Goal: Task Accomplishment & Management: Manage account settings

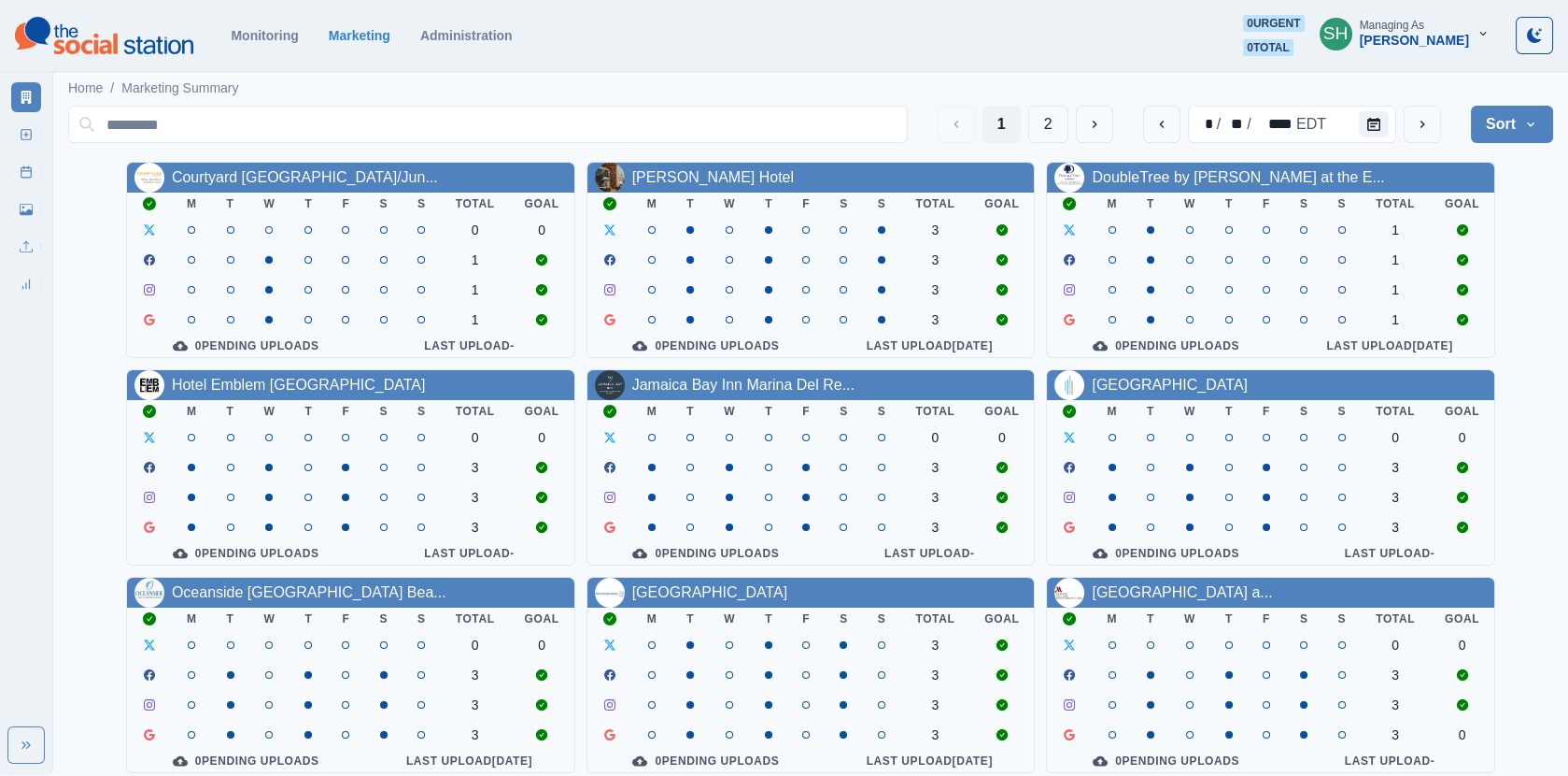
click at [1349, 38] on div "SH" at bounding box center [1335, 33] width 25 height 45
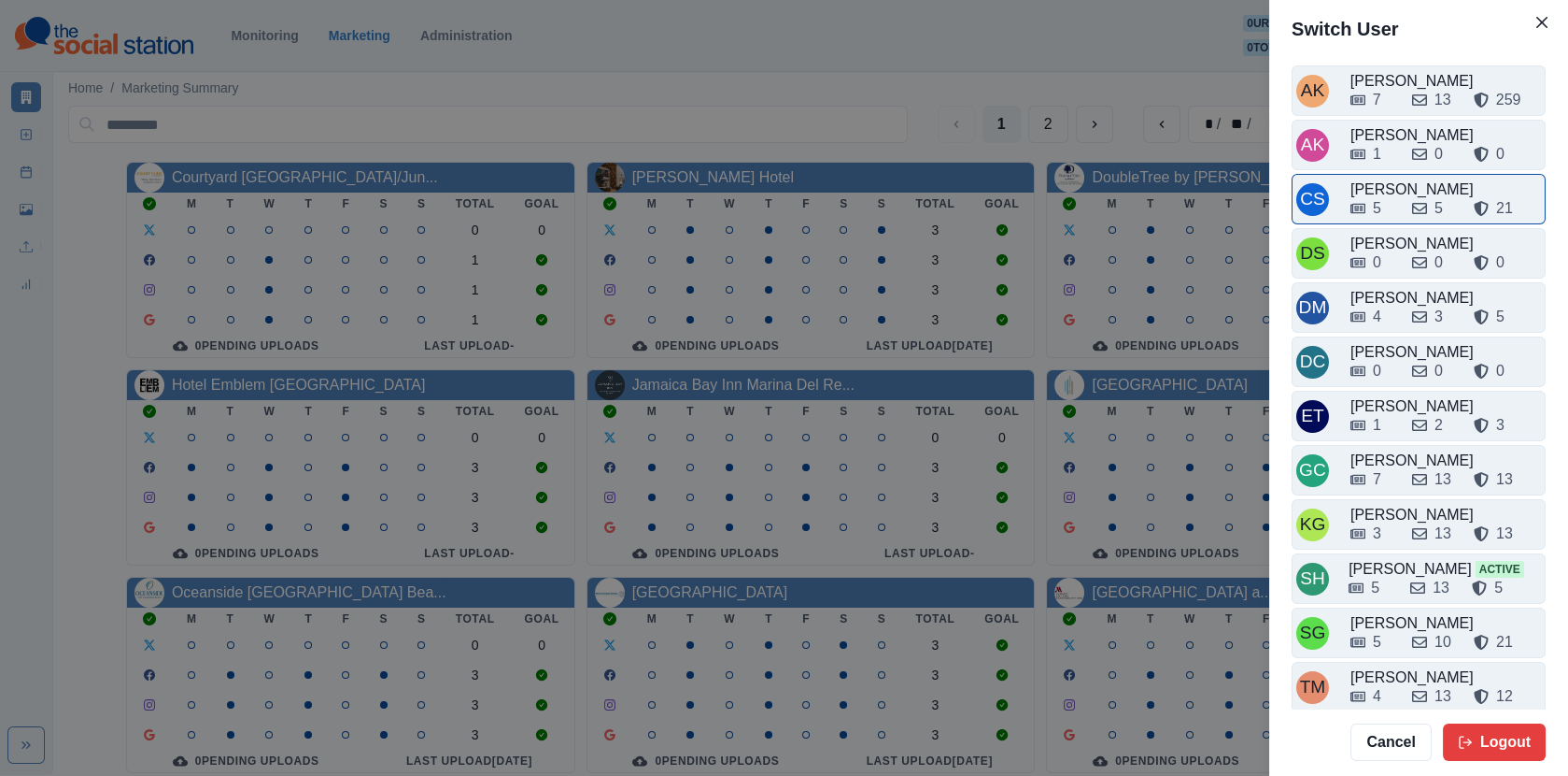
click at [1396, 205] on div "5" at bounding box center [1373, 208] width 47 height 23
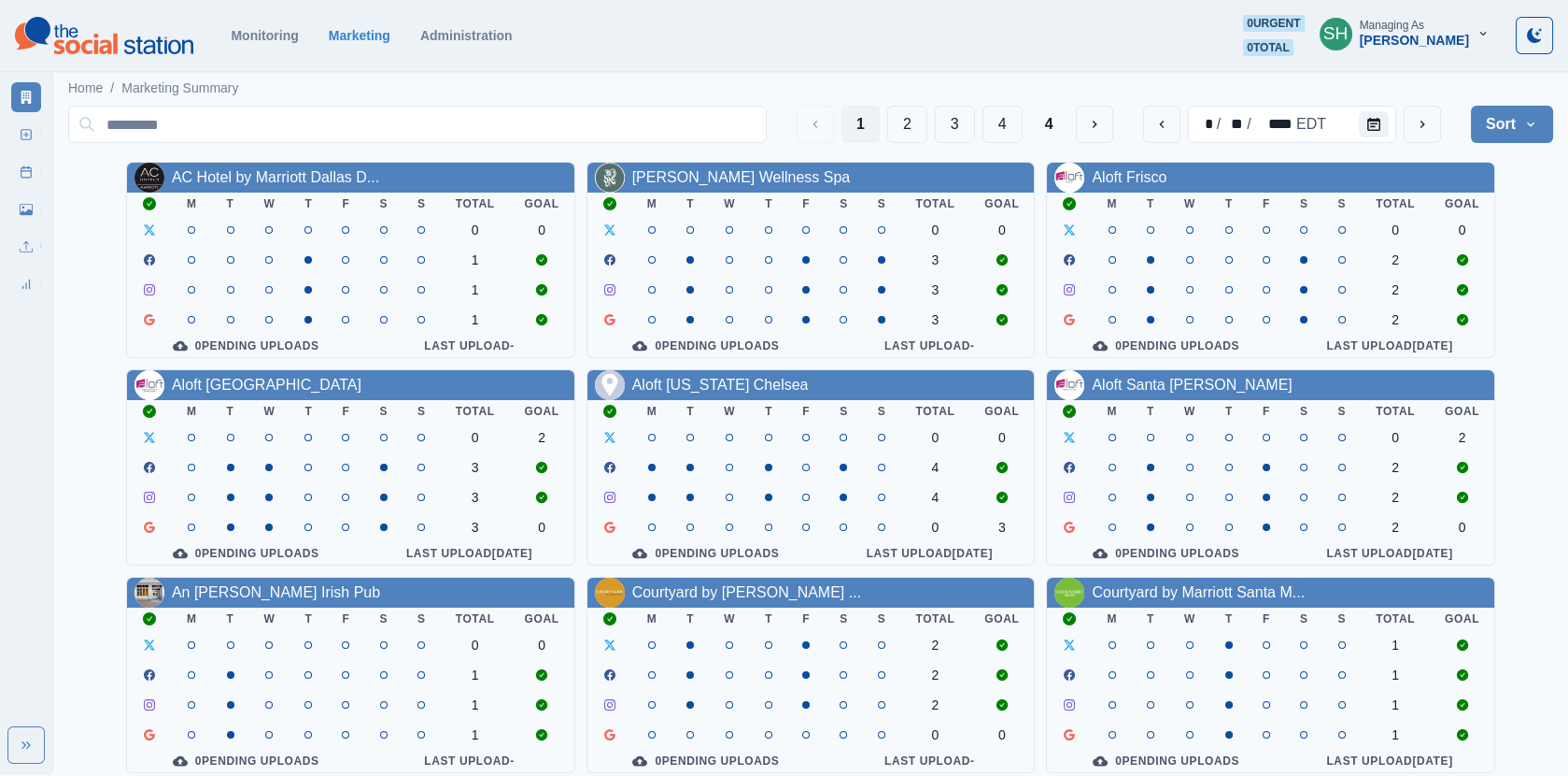
scroll to position [226, 0]
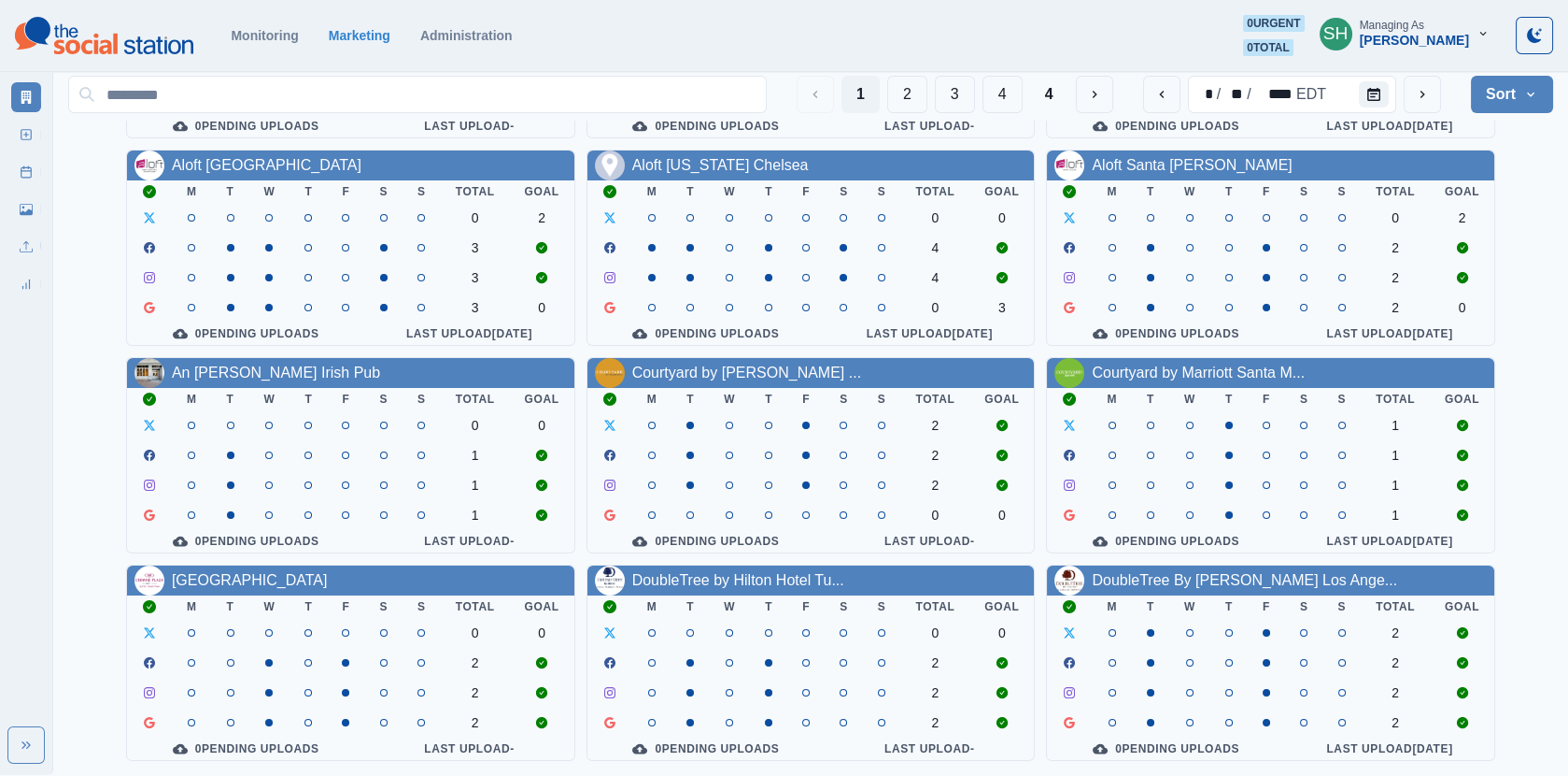
click at [1147, 558] on div "AC Hotel by Marriott Dallas D... M T W T F S S Total Goal 0 0 1 1 1 0 Pending U…" at bounding box center [811, 351] width 1485 height 819
click at [1147, 573] on link "DoubleTree By [PERSON_NAME] Los Ange..." at bounding box center [1244, 580] width 305 height 16
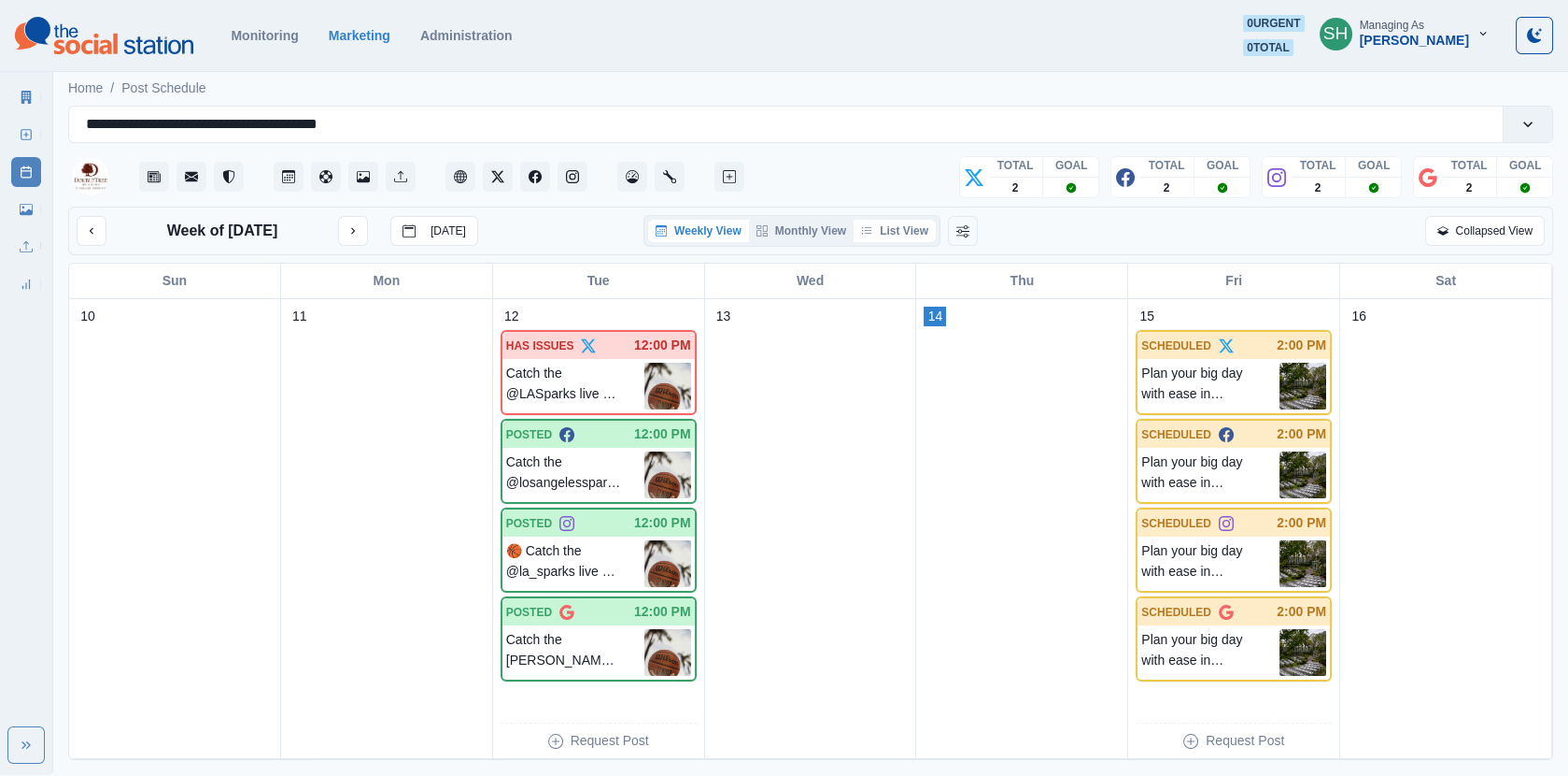
click at [913, 236] on button "List View" at bounding box center [895, 231] width 83 height 23
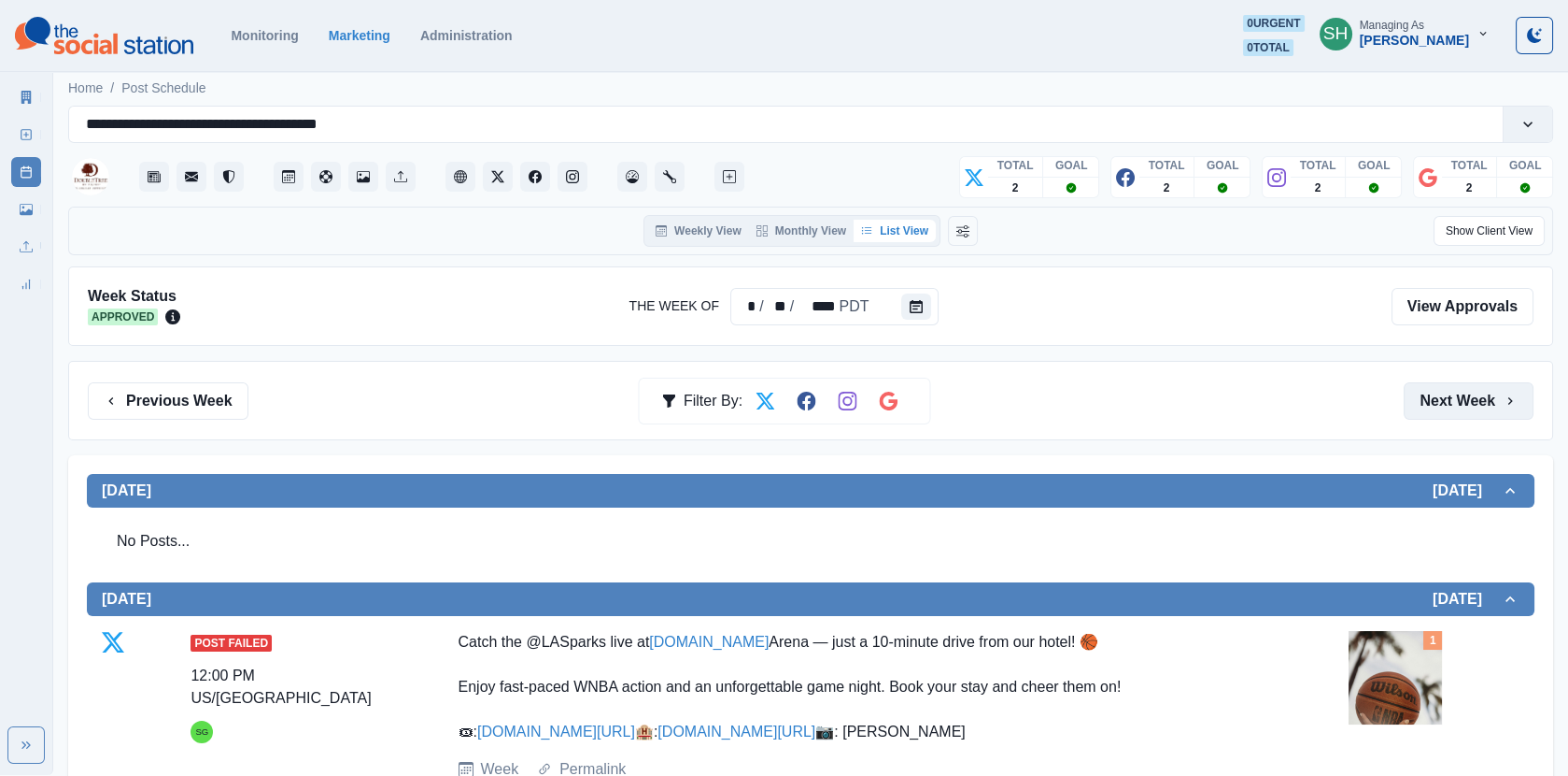
click at [1442, 388] on button "Next Week" at bounding box center [1469, 401] width 130 height 38
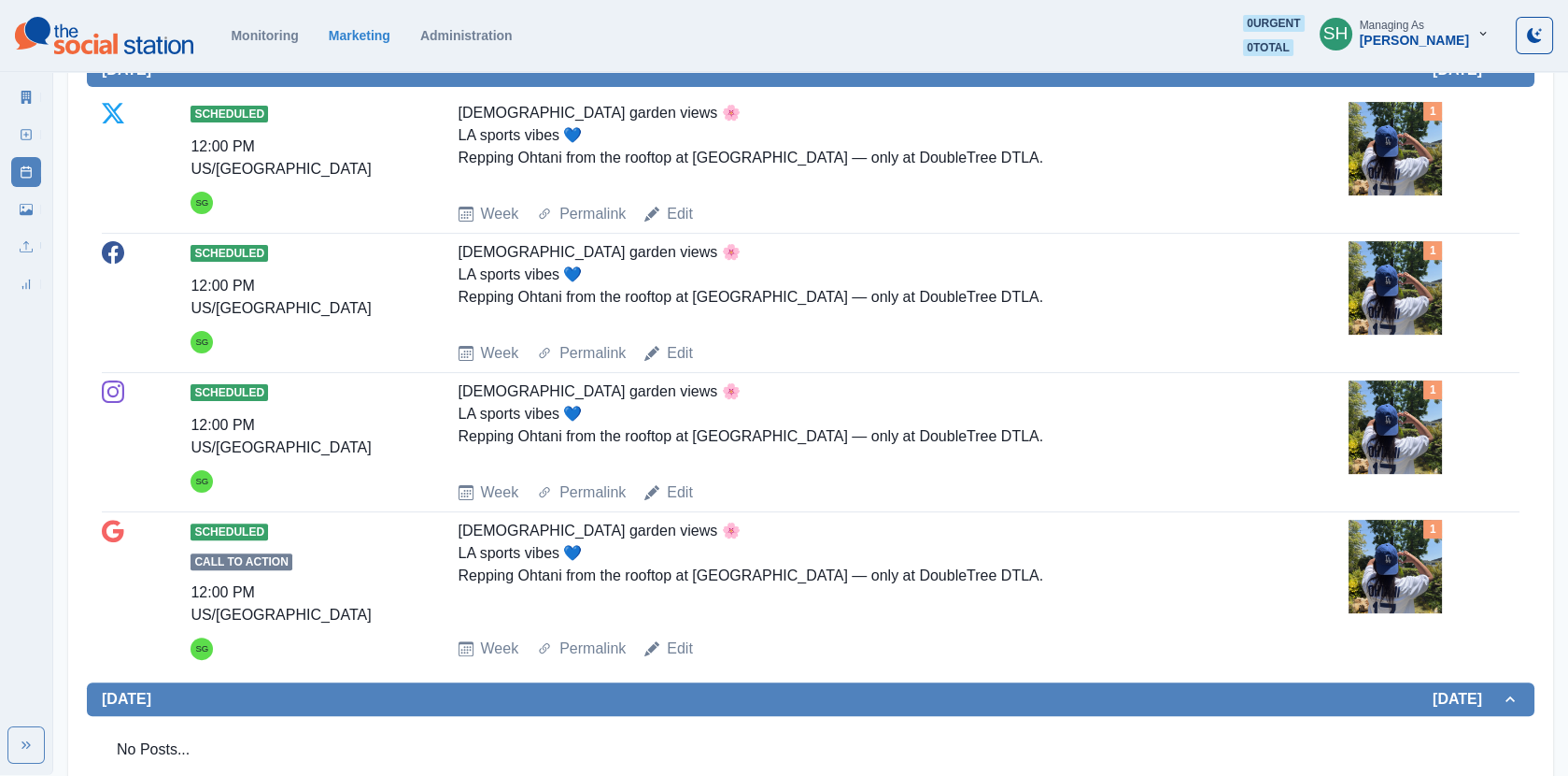
scroll to position [1262, 0]
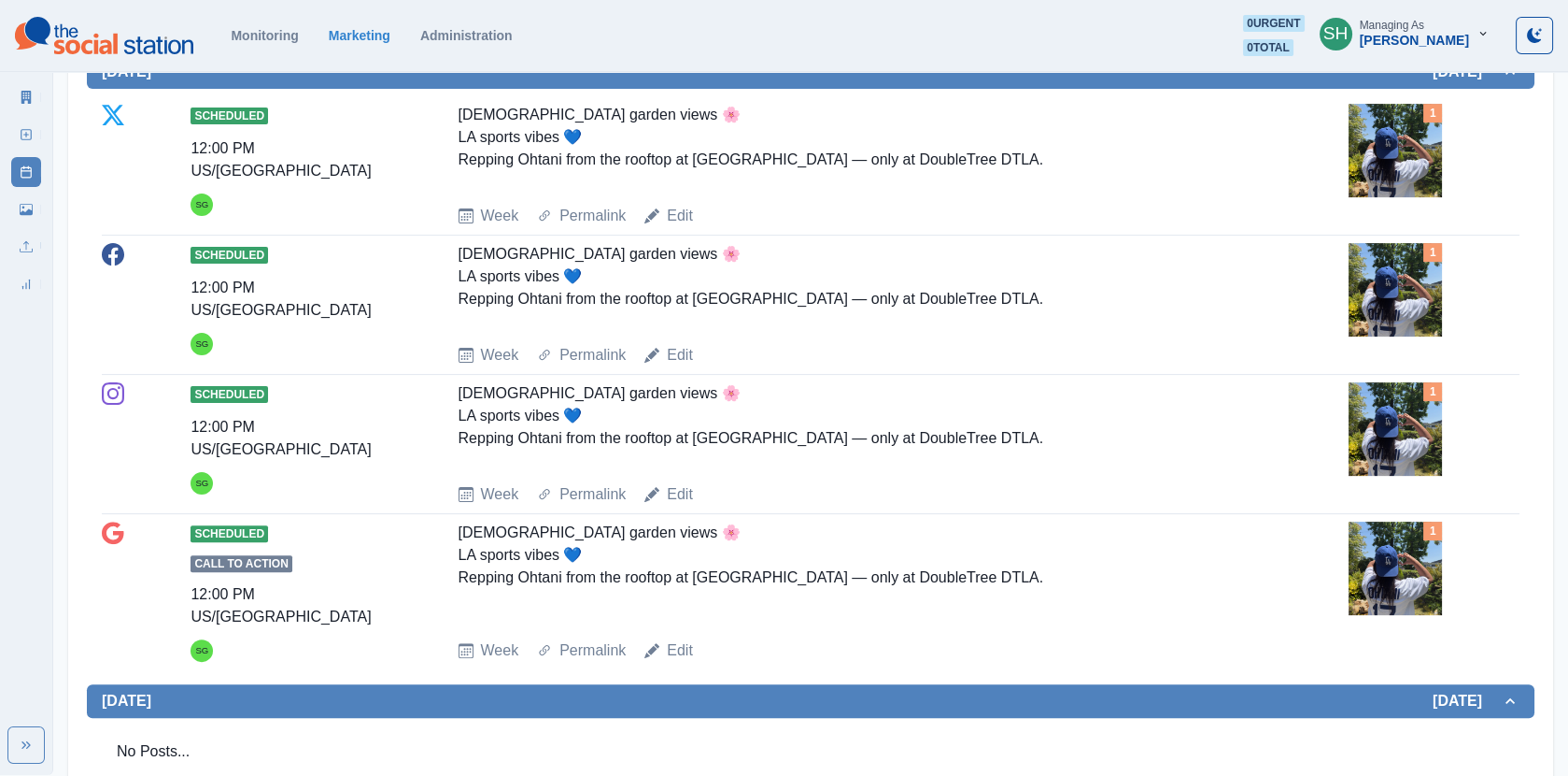
click at [1408, 286] on img at bounding box center [1396, 290] width 93 height 94
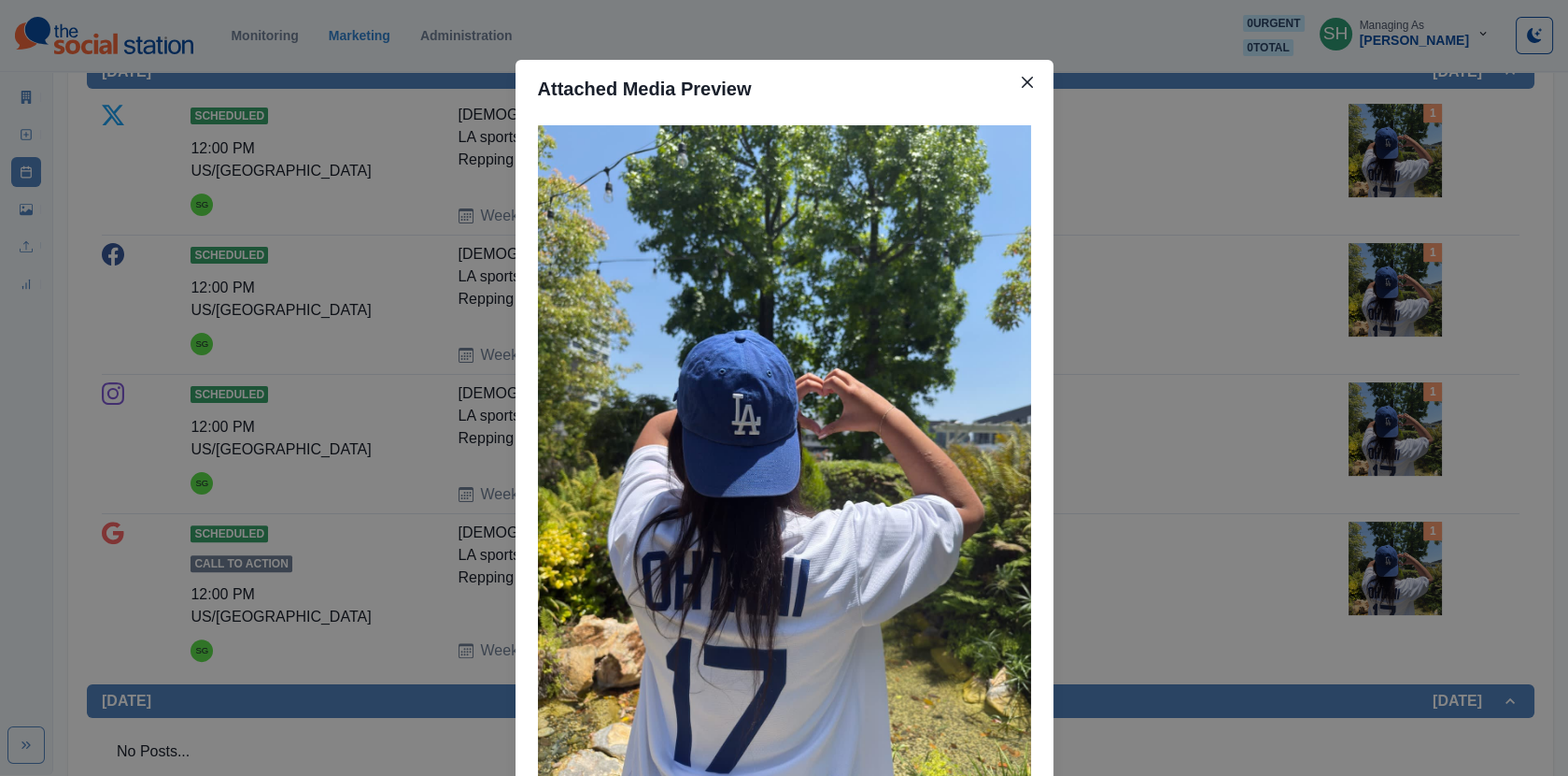
click at [1350, 258] on div "Attached Media Preview" at bounding box center [784, 388] width 1568 height 776
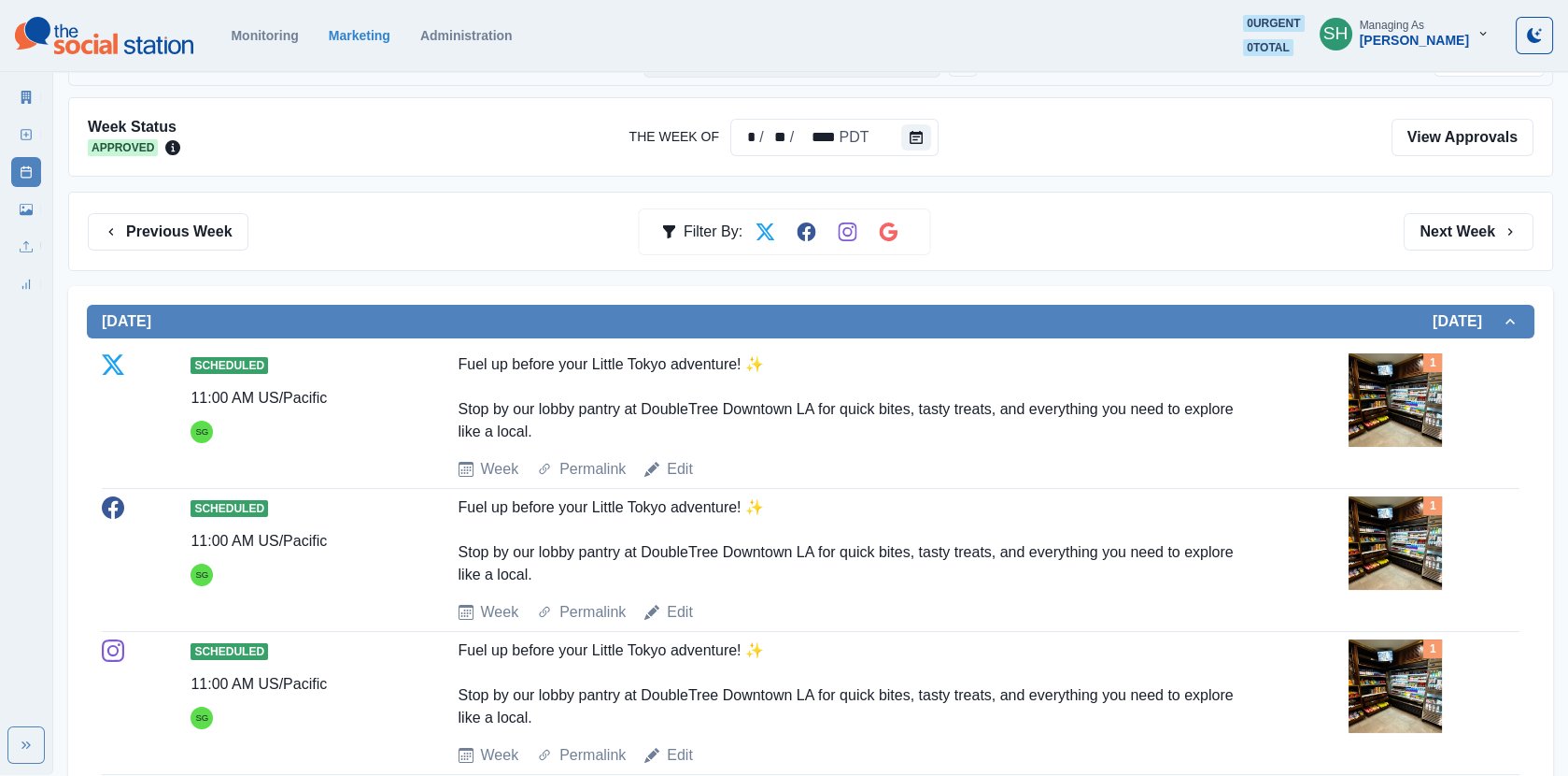
scroll to position [0, 0]
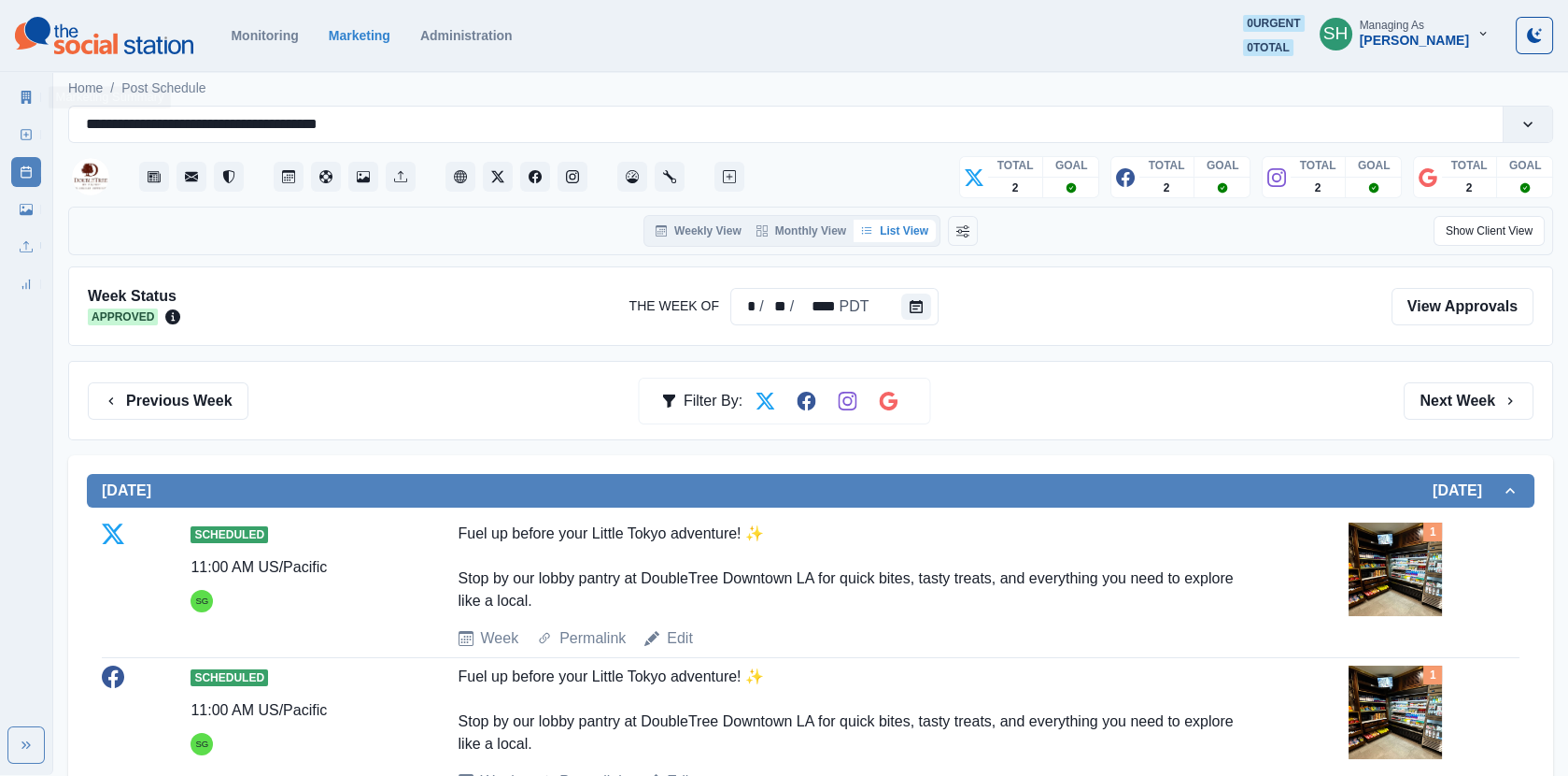
click at [32, 97] on icon at bounding box center [26, 97] width 13 height 13
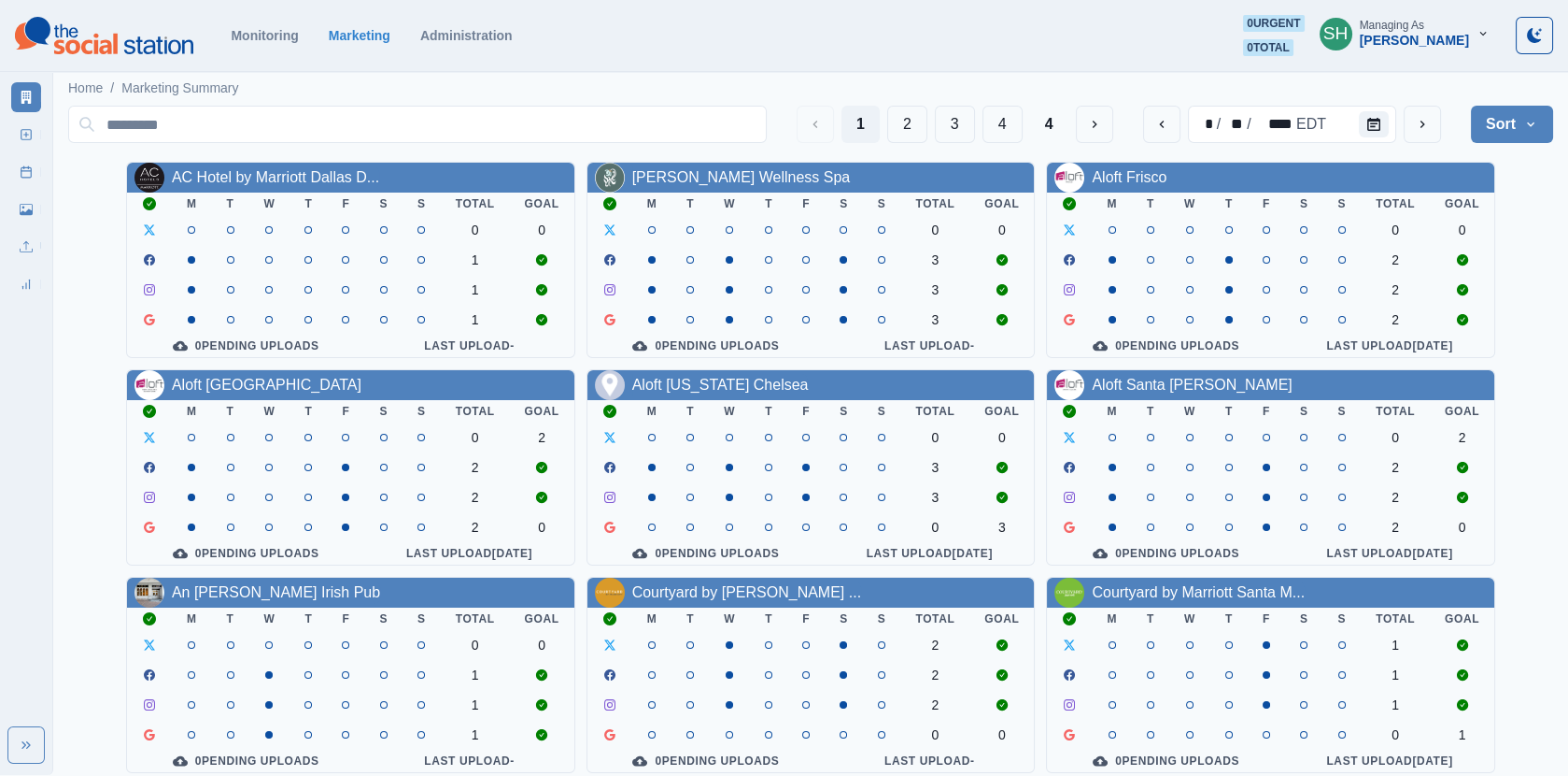
scroll to position [226, 0]
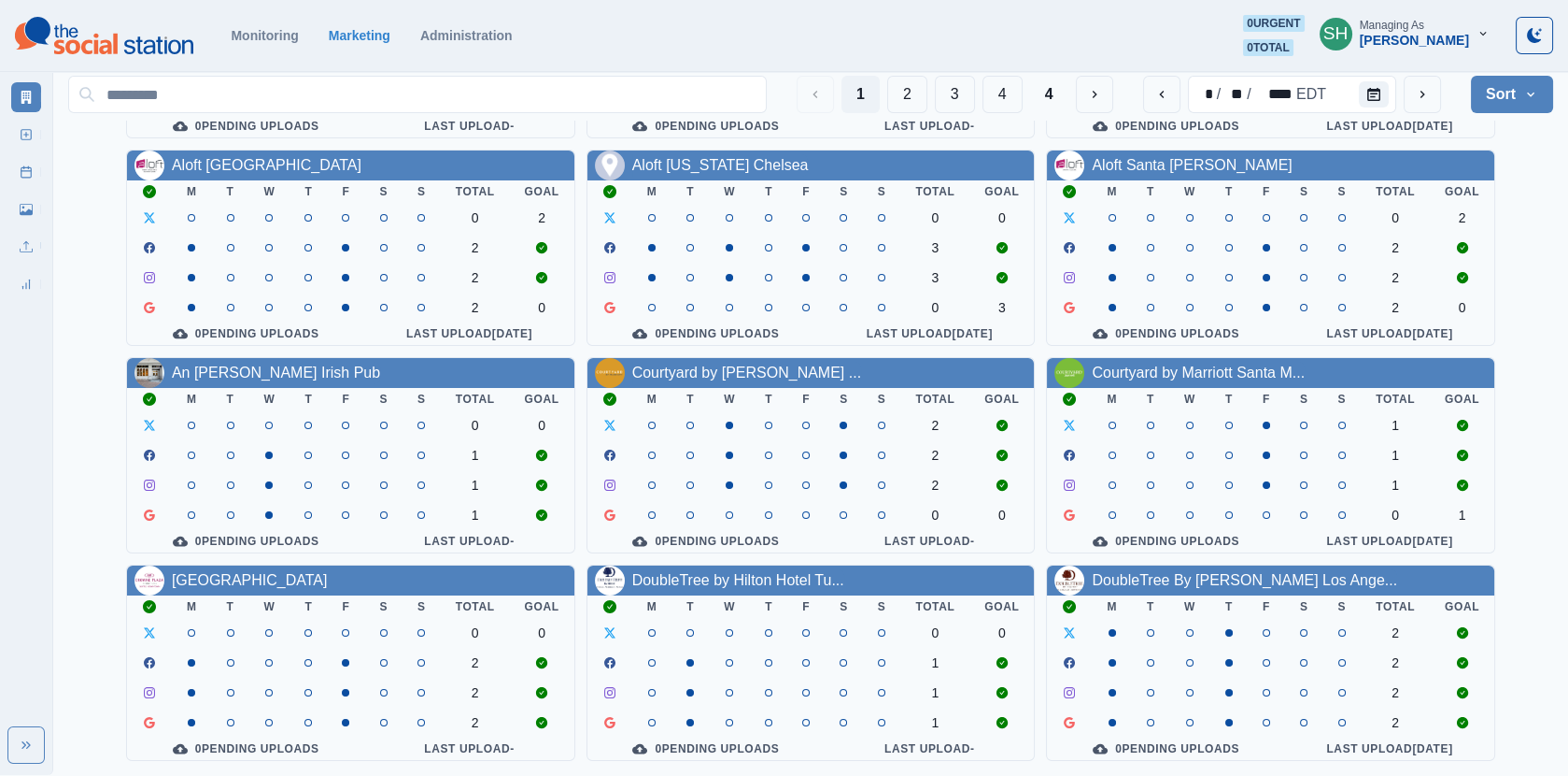
click at [1438, 40] on div "[PERSON_NAME]" at bounding box center [1415, 41] width 109 height 16
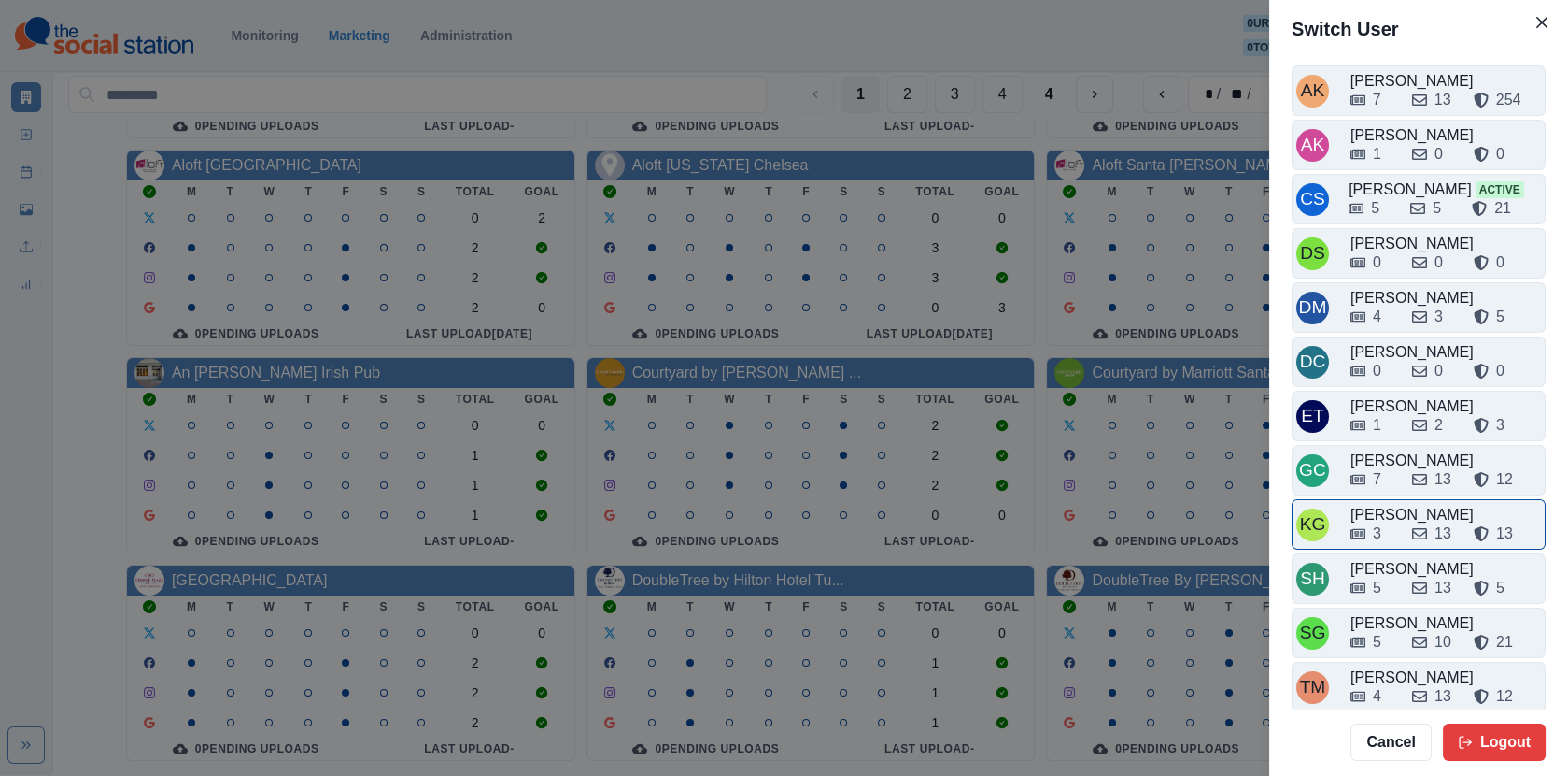
click at [1399, 527] on div "3 13 13" at bounding box center [1446, 533] width 191 height 23
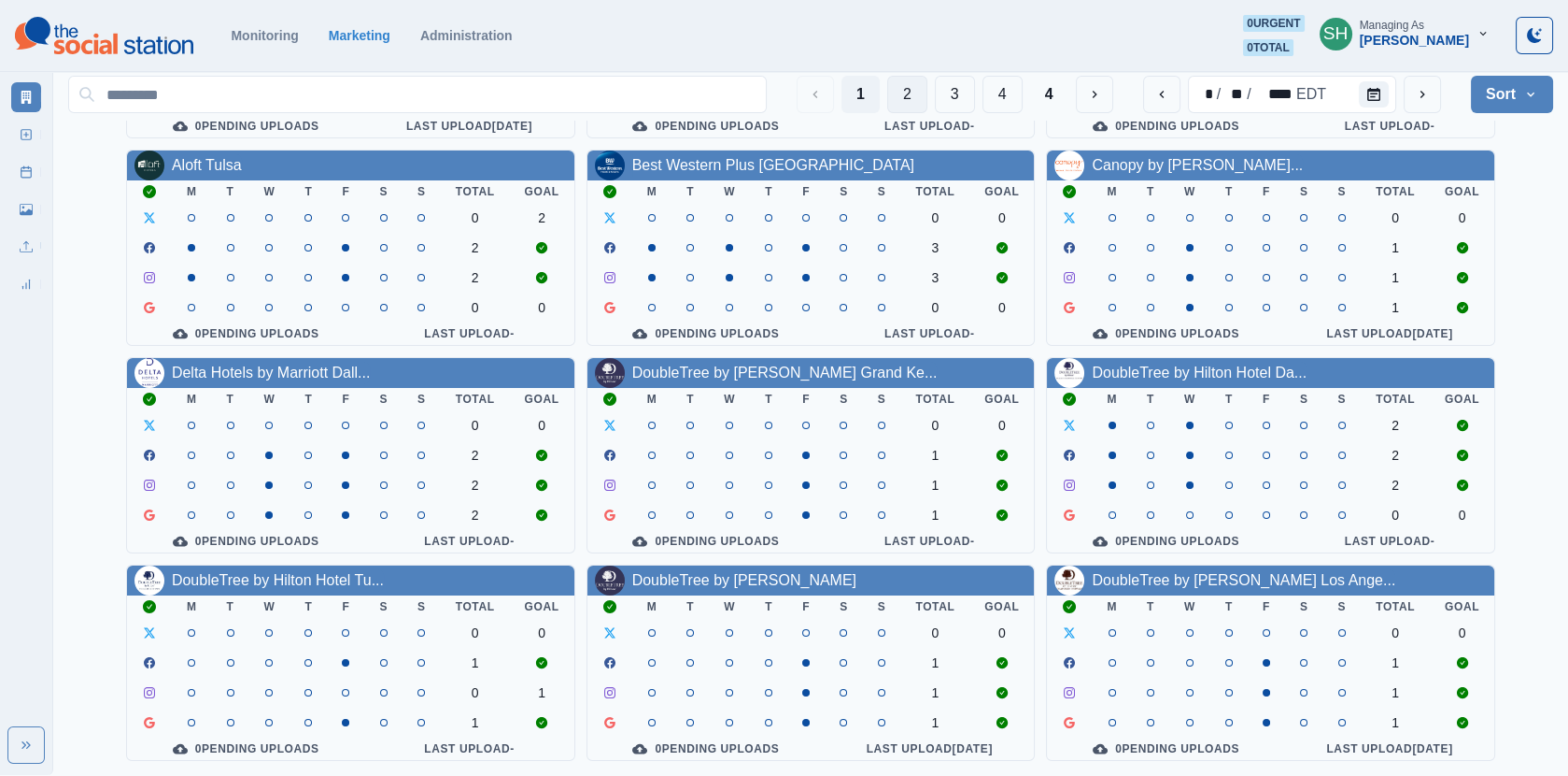
click at [896, 87] on button "2" at bounding box center [907, 95] width 40 height 38
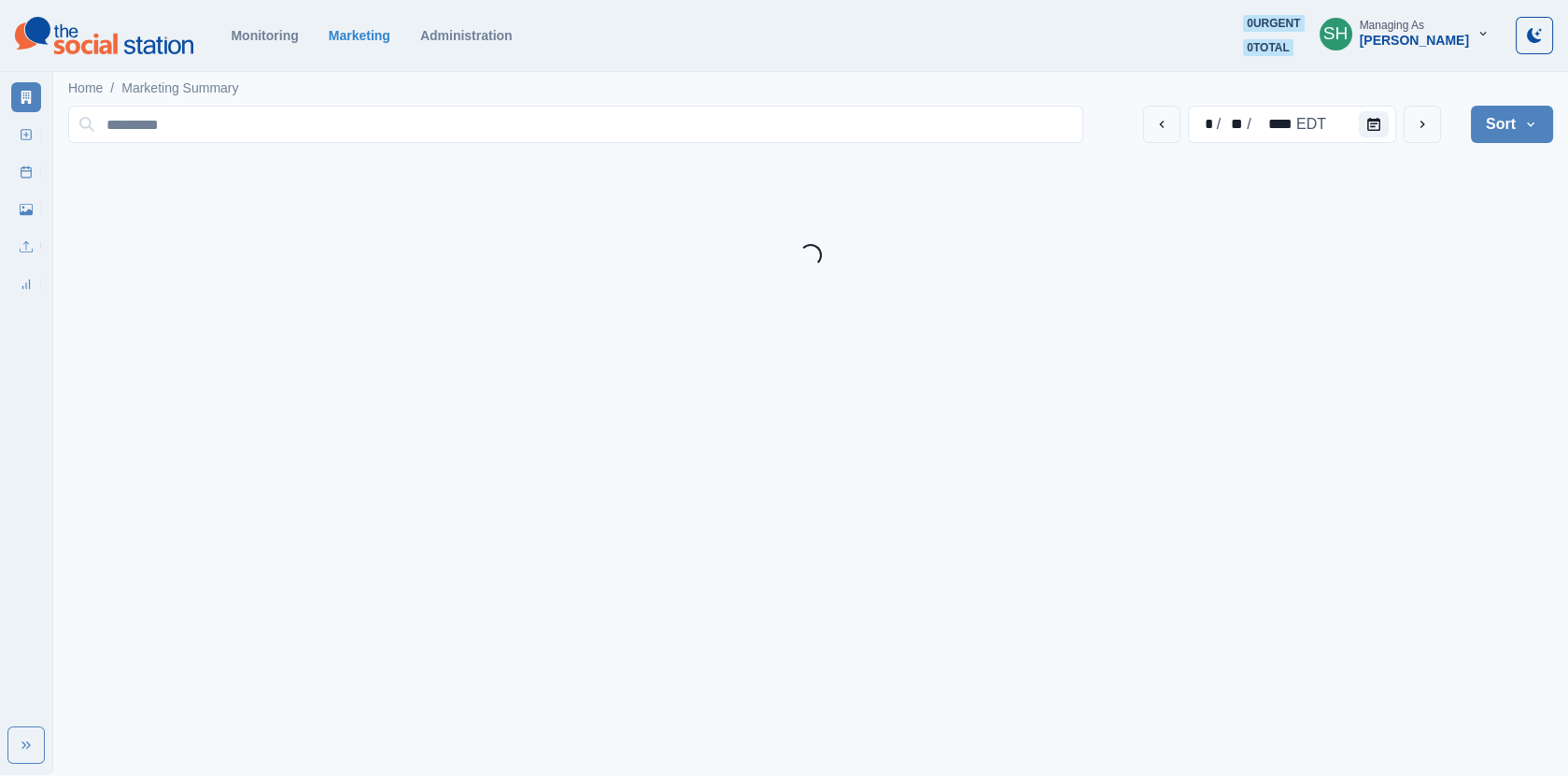
scroll to position [0, 0]
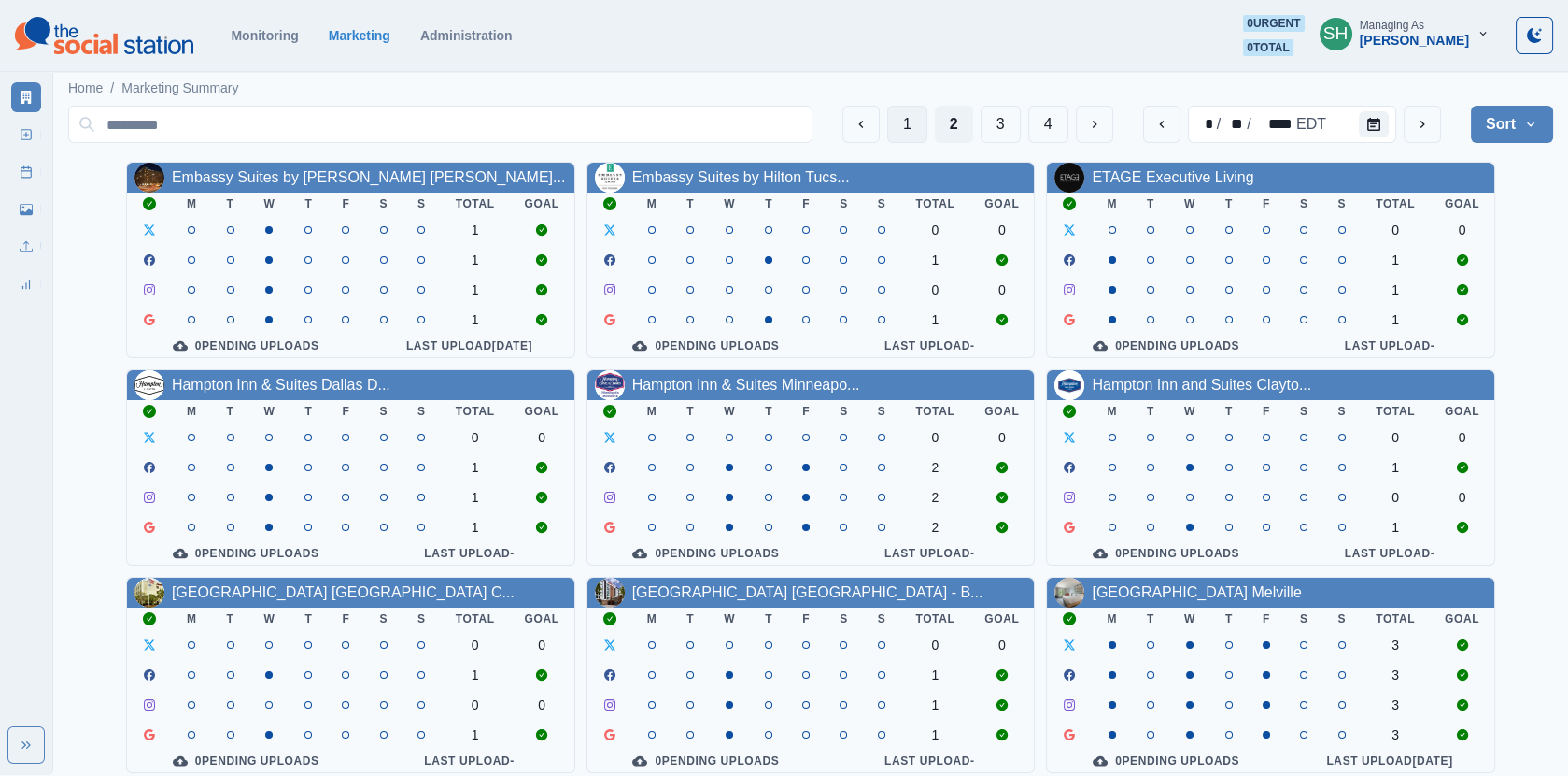
click at [908, 124] on button "1" at bounding box center [907, 124] width 40 height 38
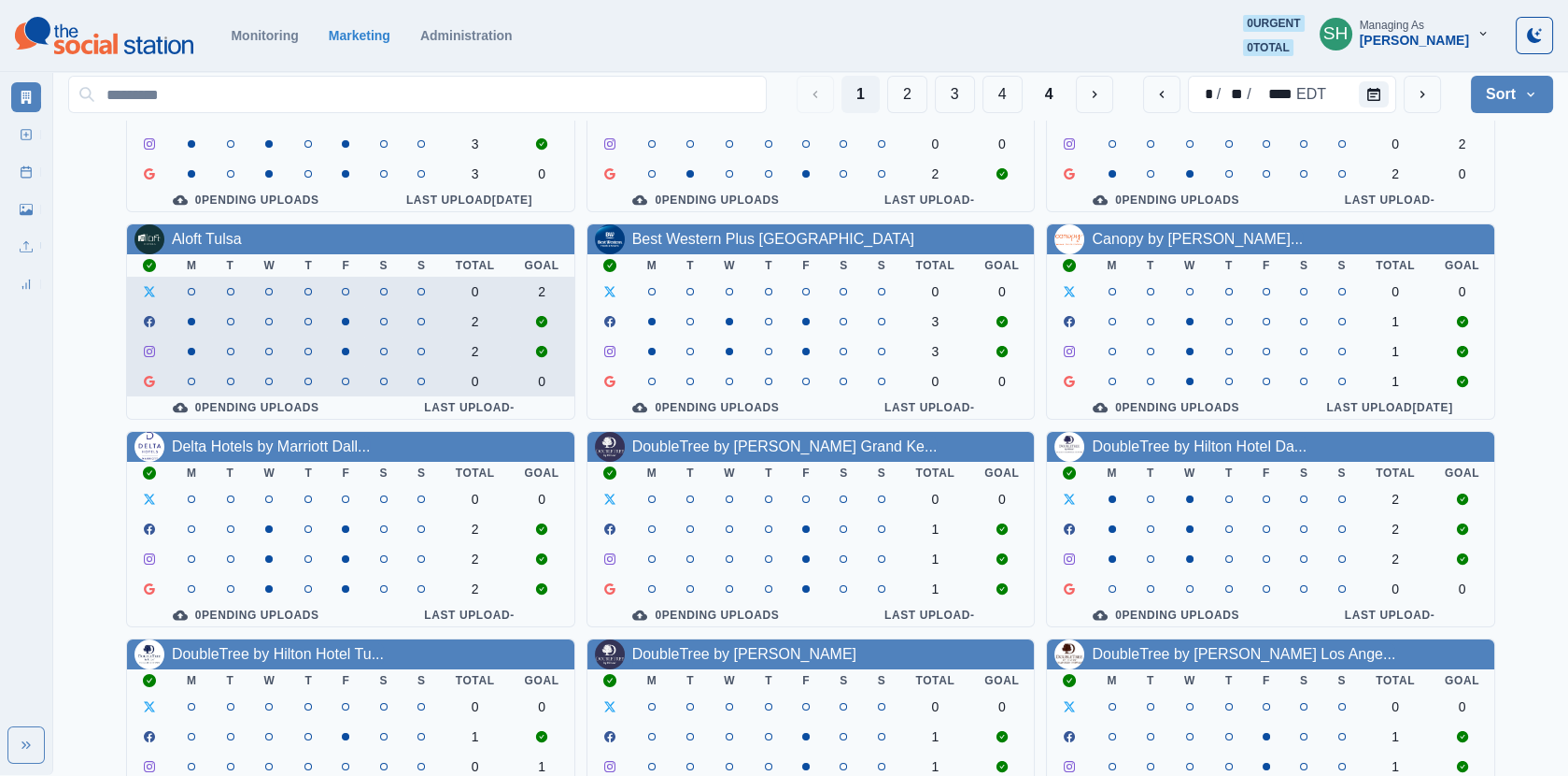
scroll to position [226, 0]
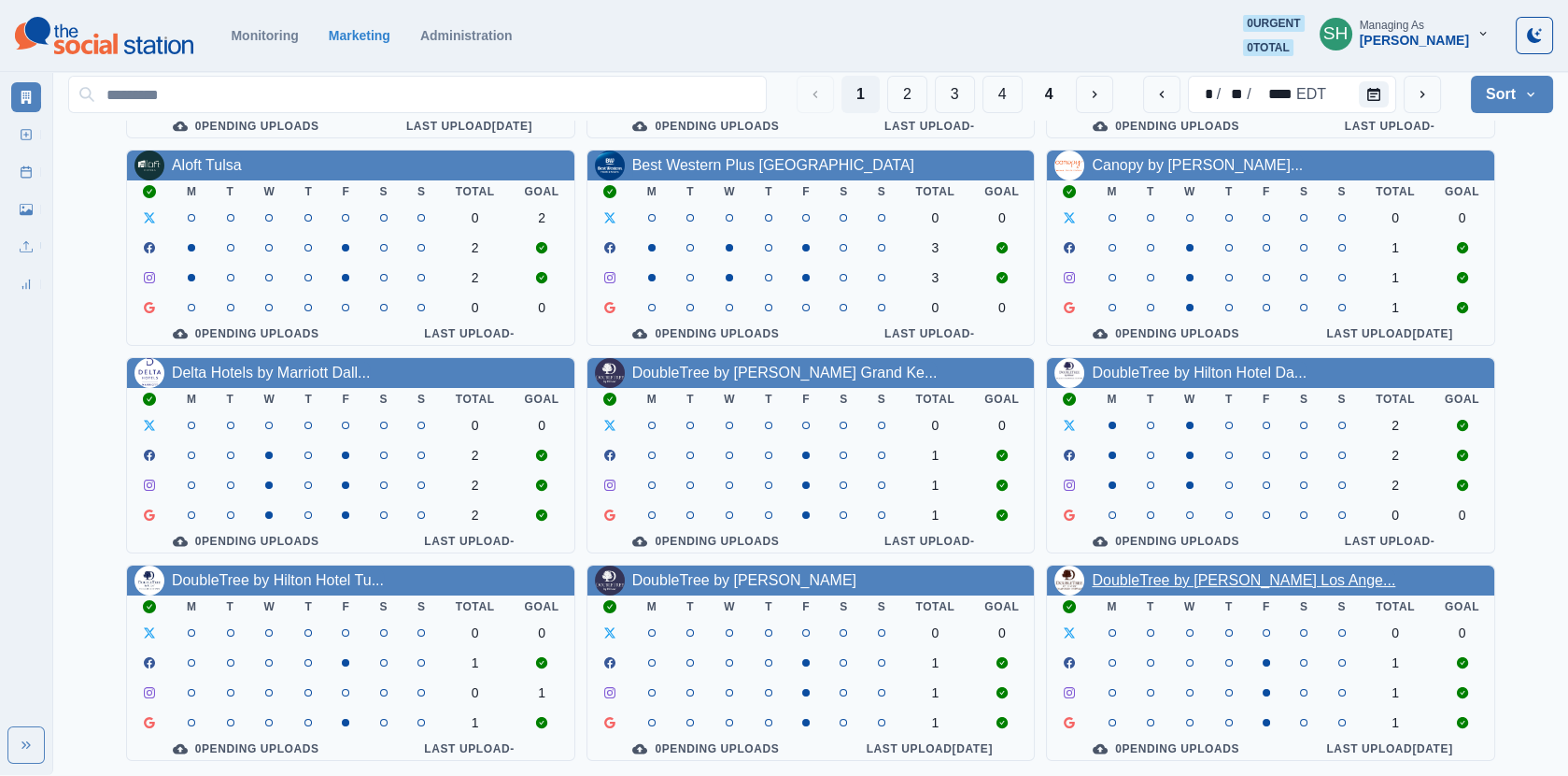
click at [1259, 578] on link "DoubleTree by [PERSON_NAME] Los Ange..." at bounding box center [1243, 580] width 303 height 16
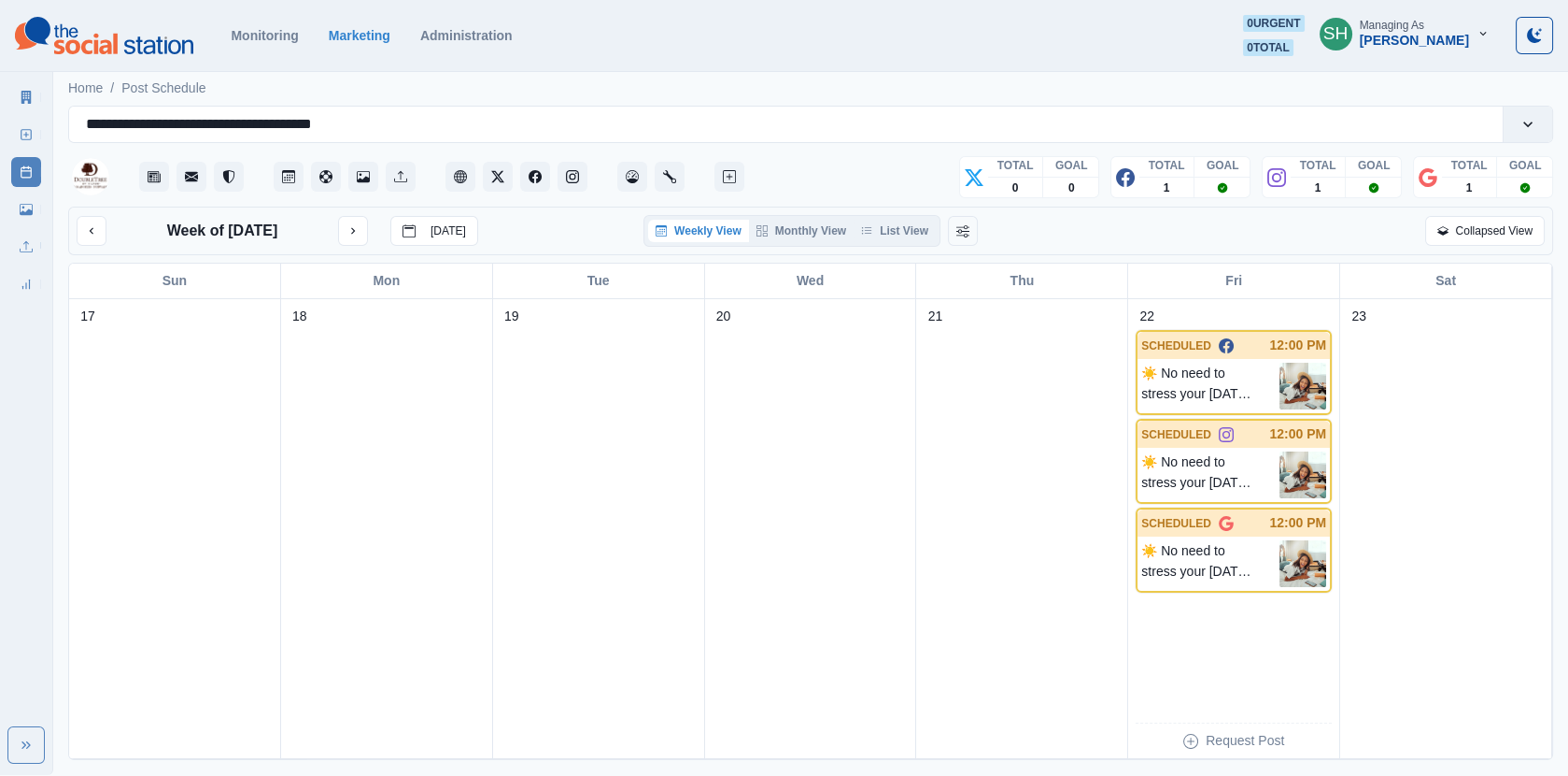
click at [915, 218] on div "Weekly View Monthly View List View" at bounding box center [791, 231] width 297 height 32
click at [918, 235] on button "List View" at bounding box center [895, 231] width 83 height 23
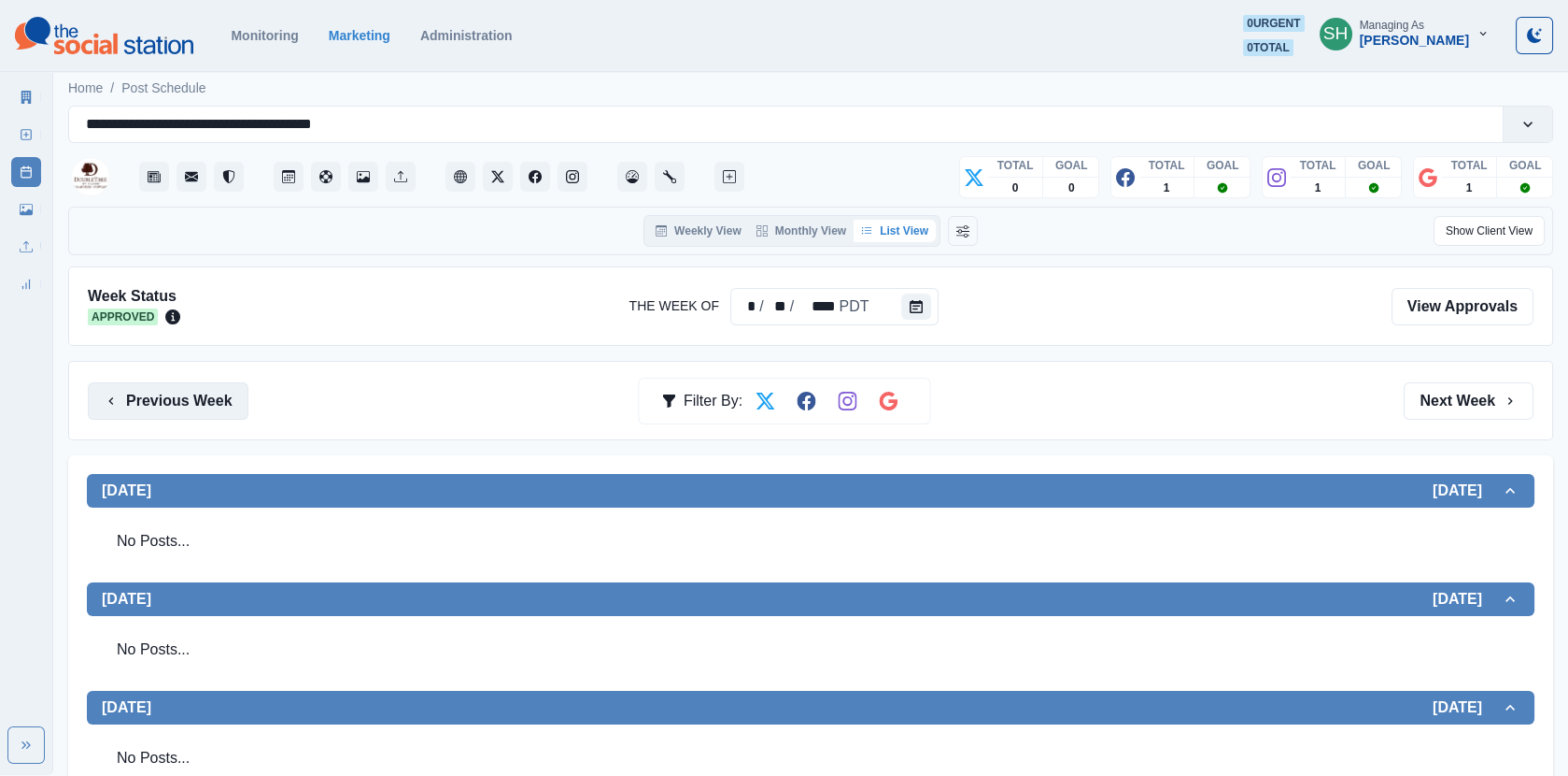
click at [201, 383] on button "Previous Week" at bounding box center [168, 401] width 161 height 38
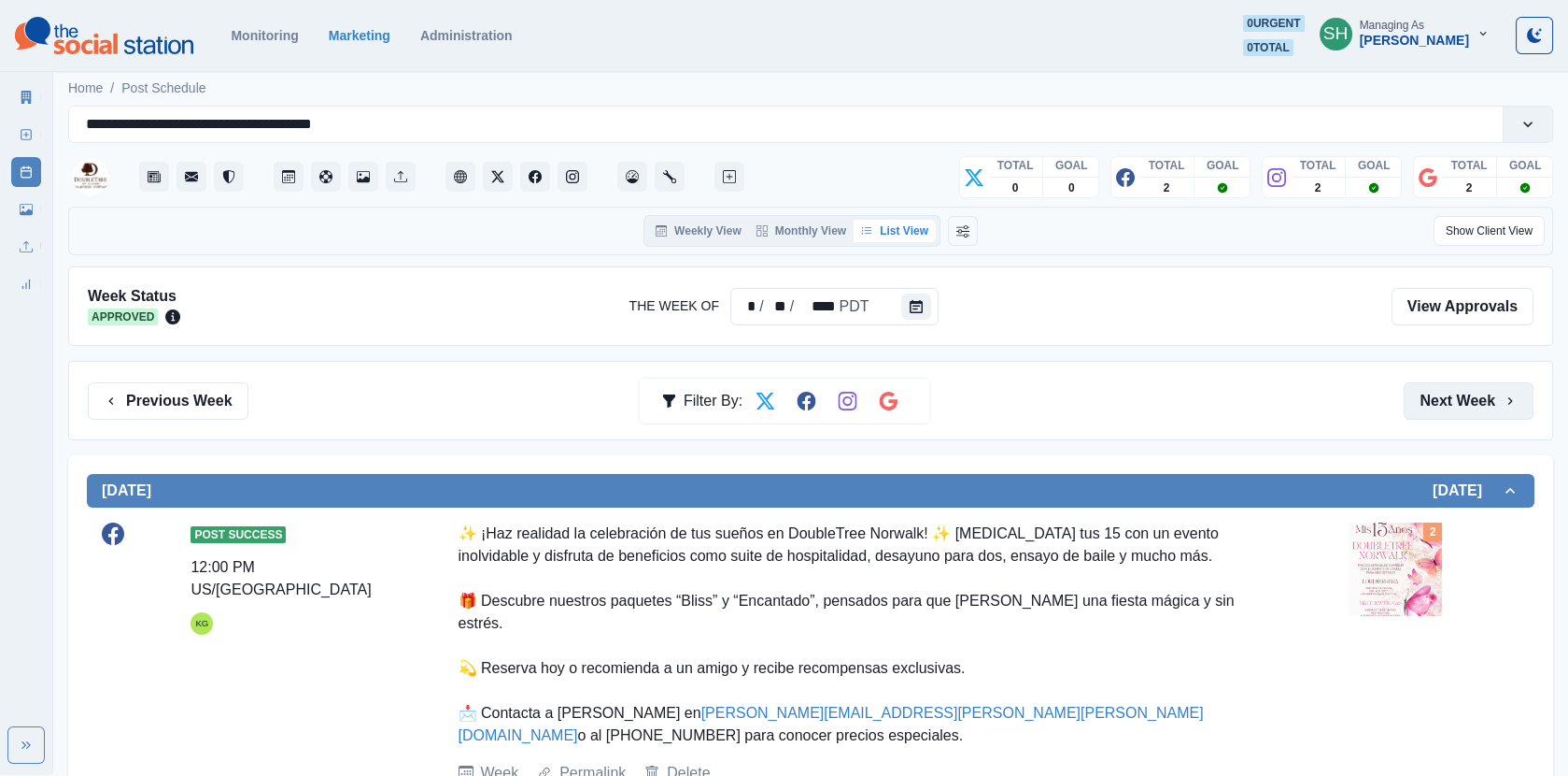
click at [1481, 407] on button "Next Week" at bounding box center [1469, 401] width 130 height 38
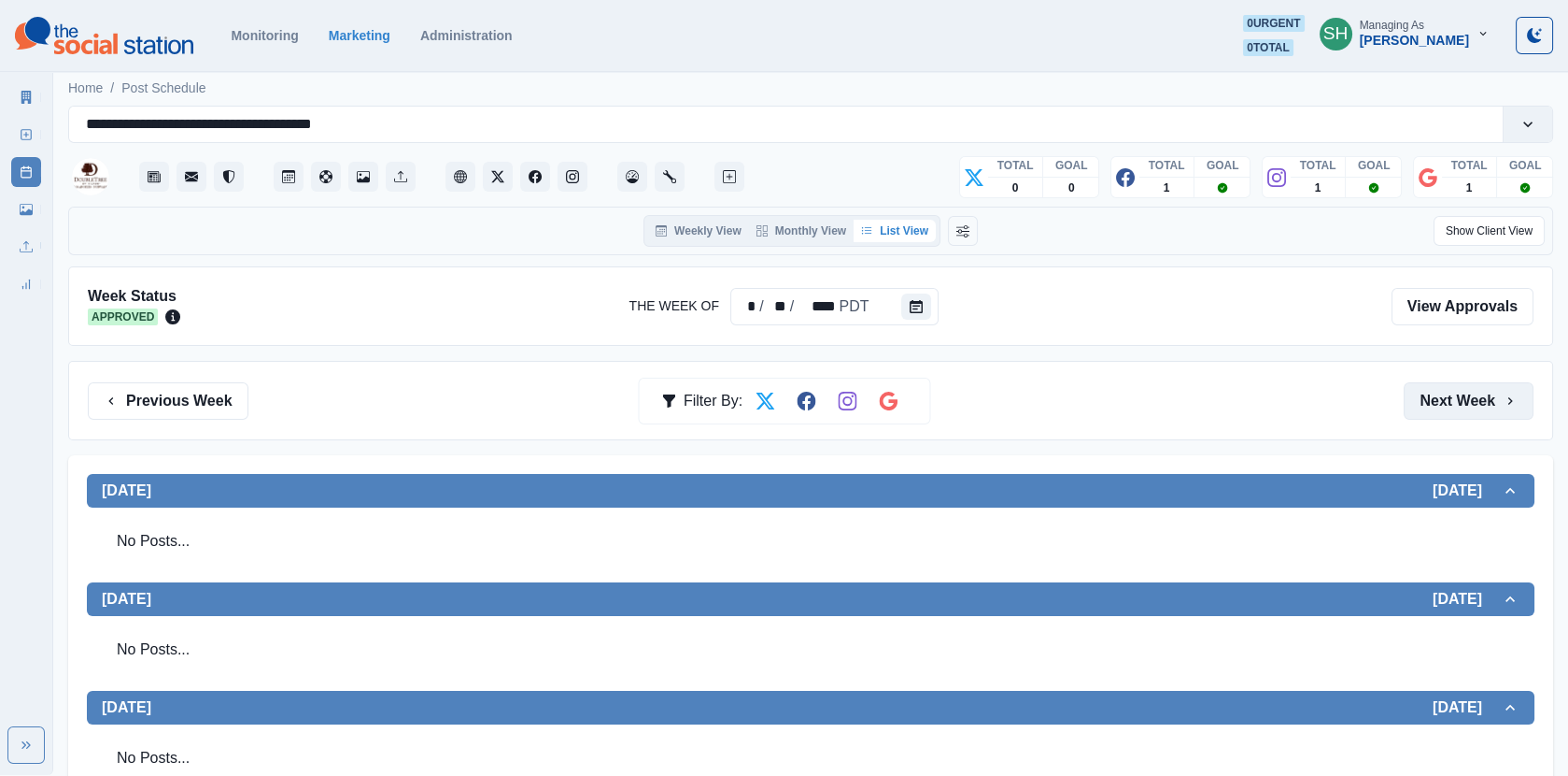
click at [1432, 391] on button "Next Week" at bounding box center [1469, 401] width 130 height 38
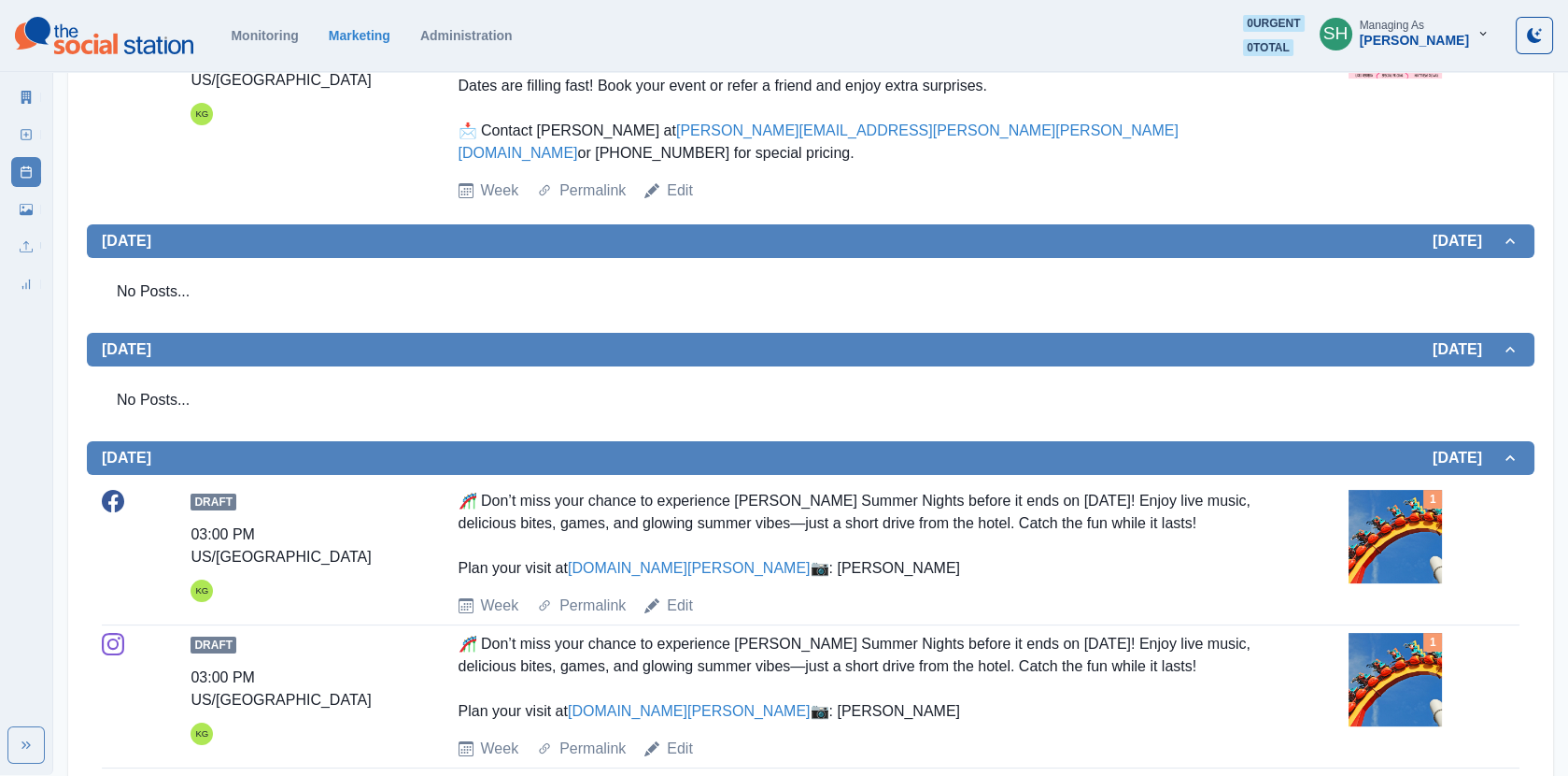
scroll to position [70, 0]
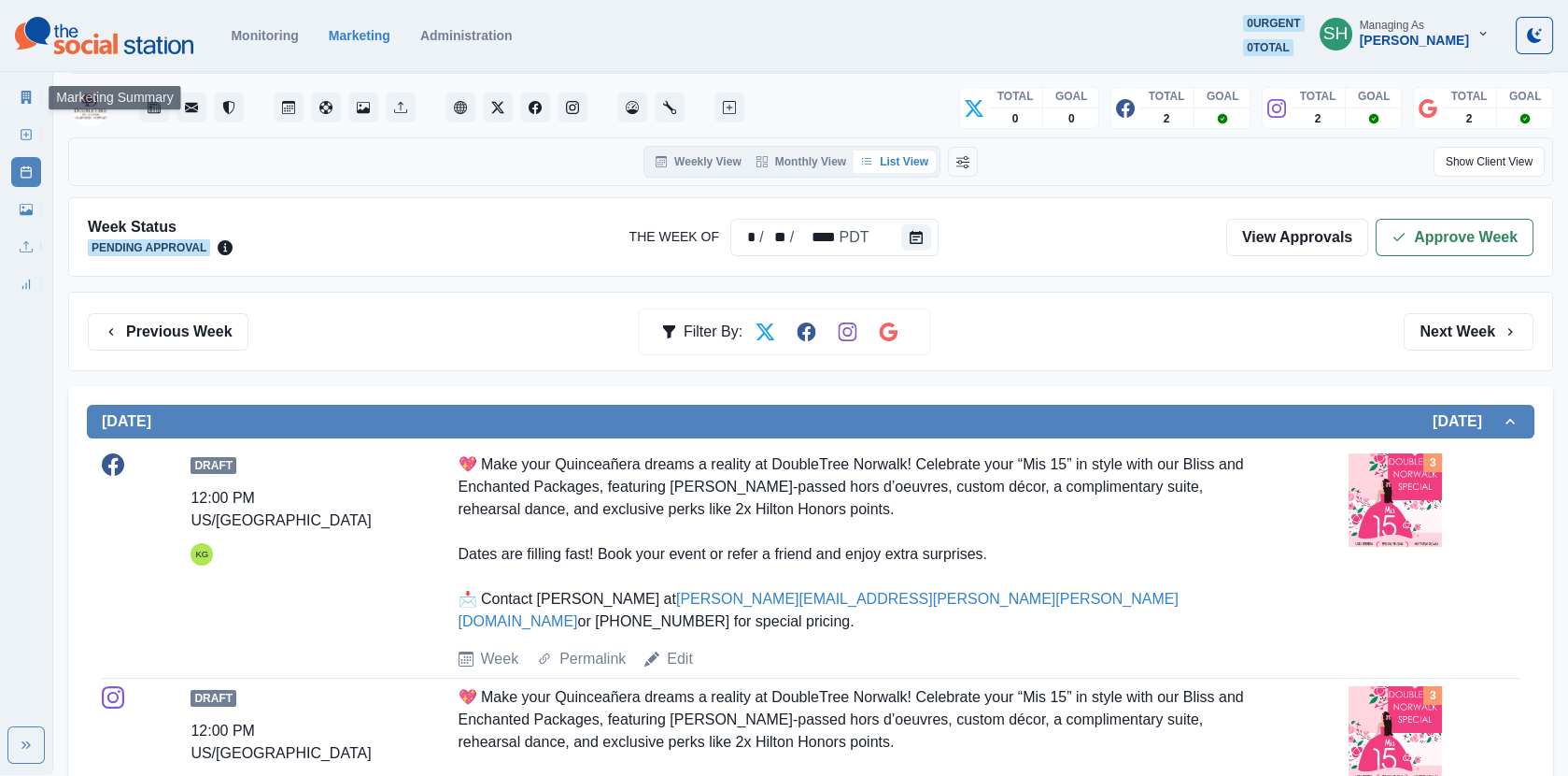
click at [25, 96] on icon at bounding box center [26, 97] width 13 height 13
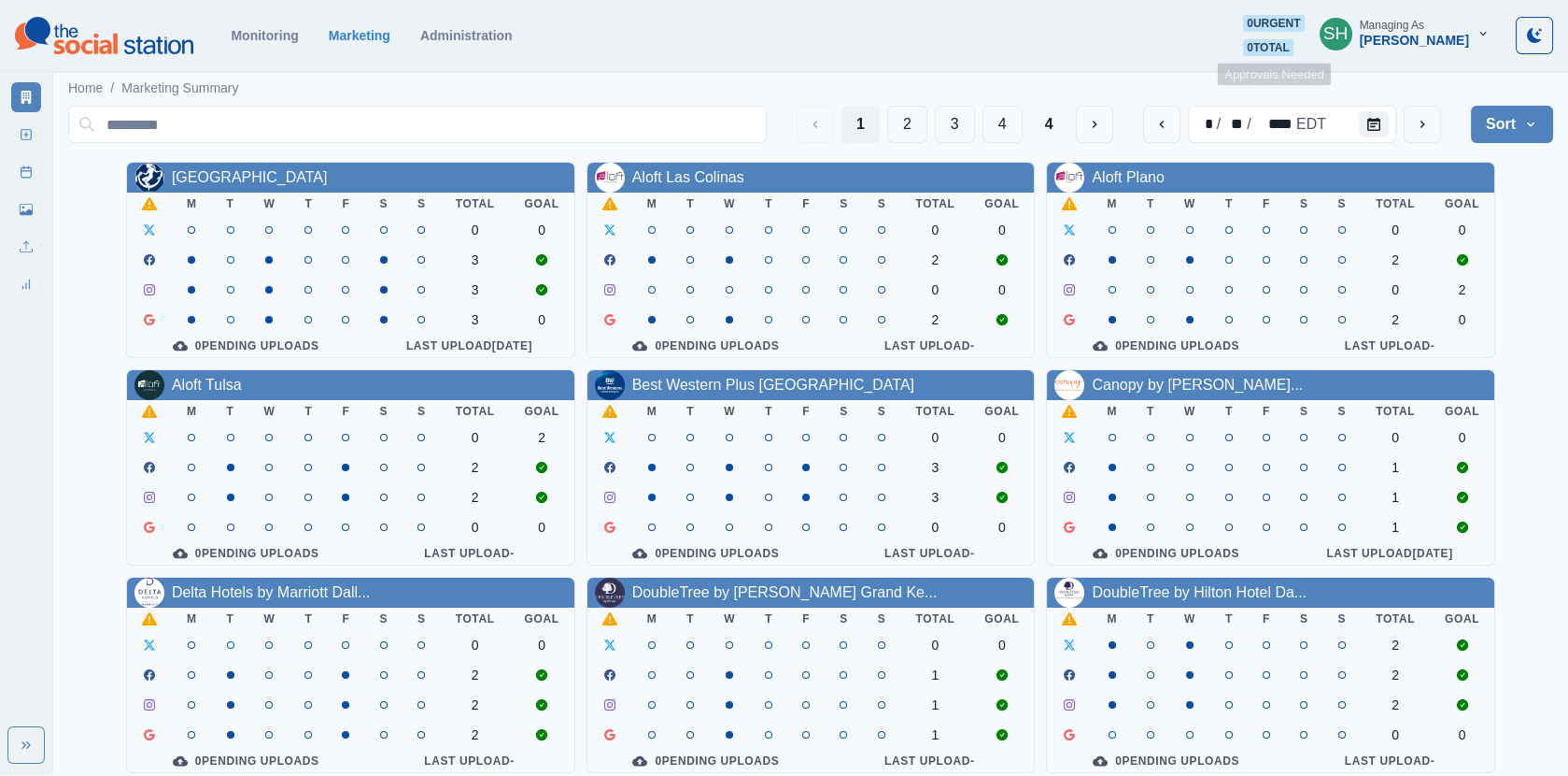
click at [1421, 23] on div "Managing As" at bounding box center [1392, 25] width 65 height 13
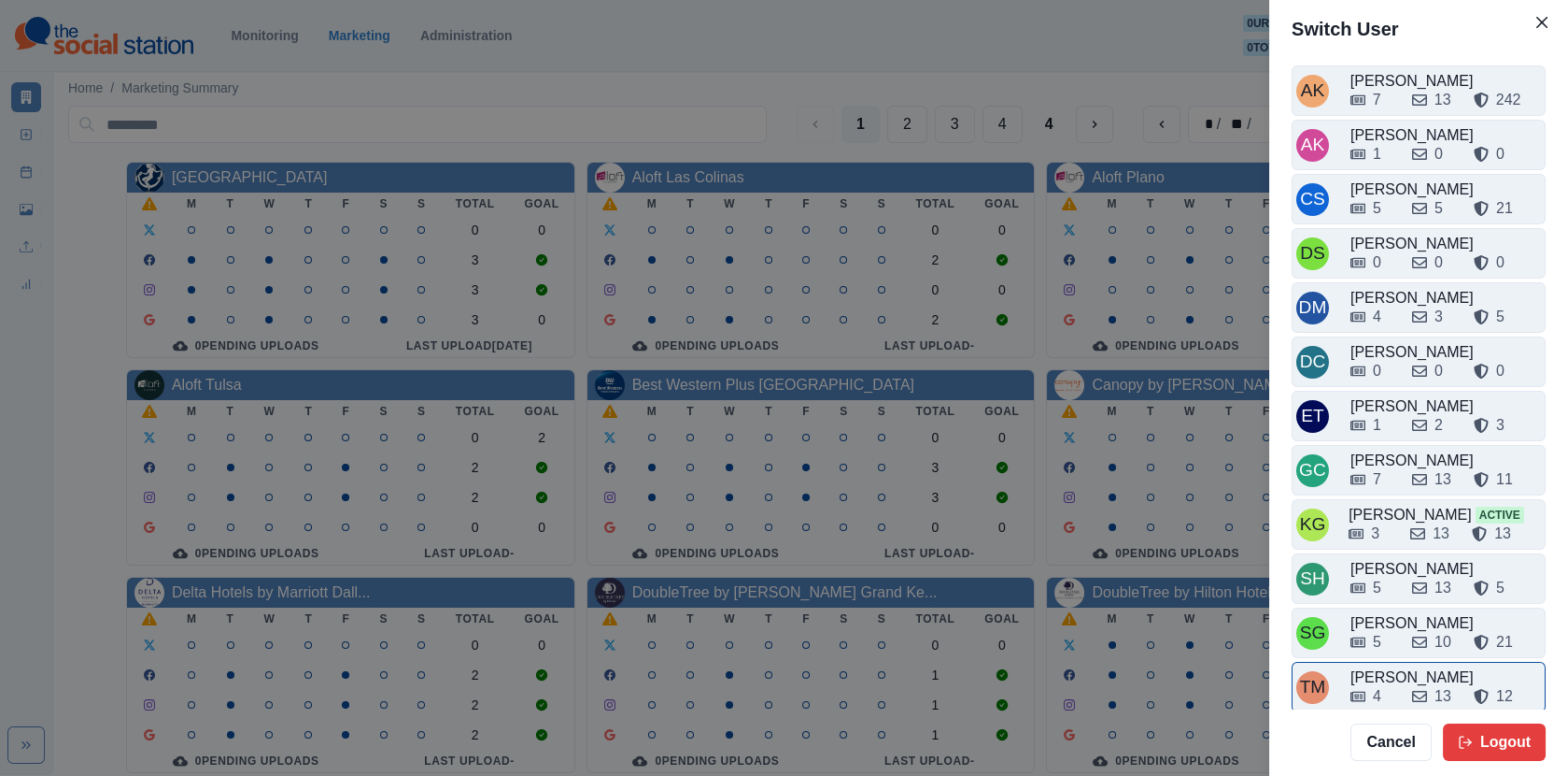
click at [1413, 667] on div "[PERSON_NAME]" at bounding box center [1446, 678] width 191 height 23
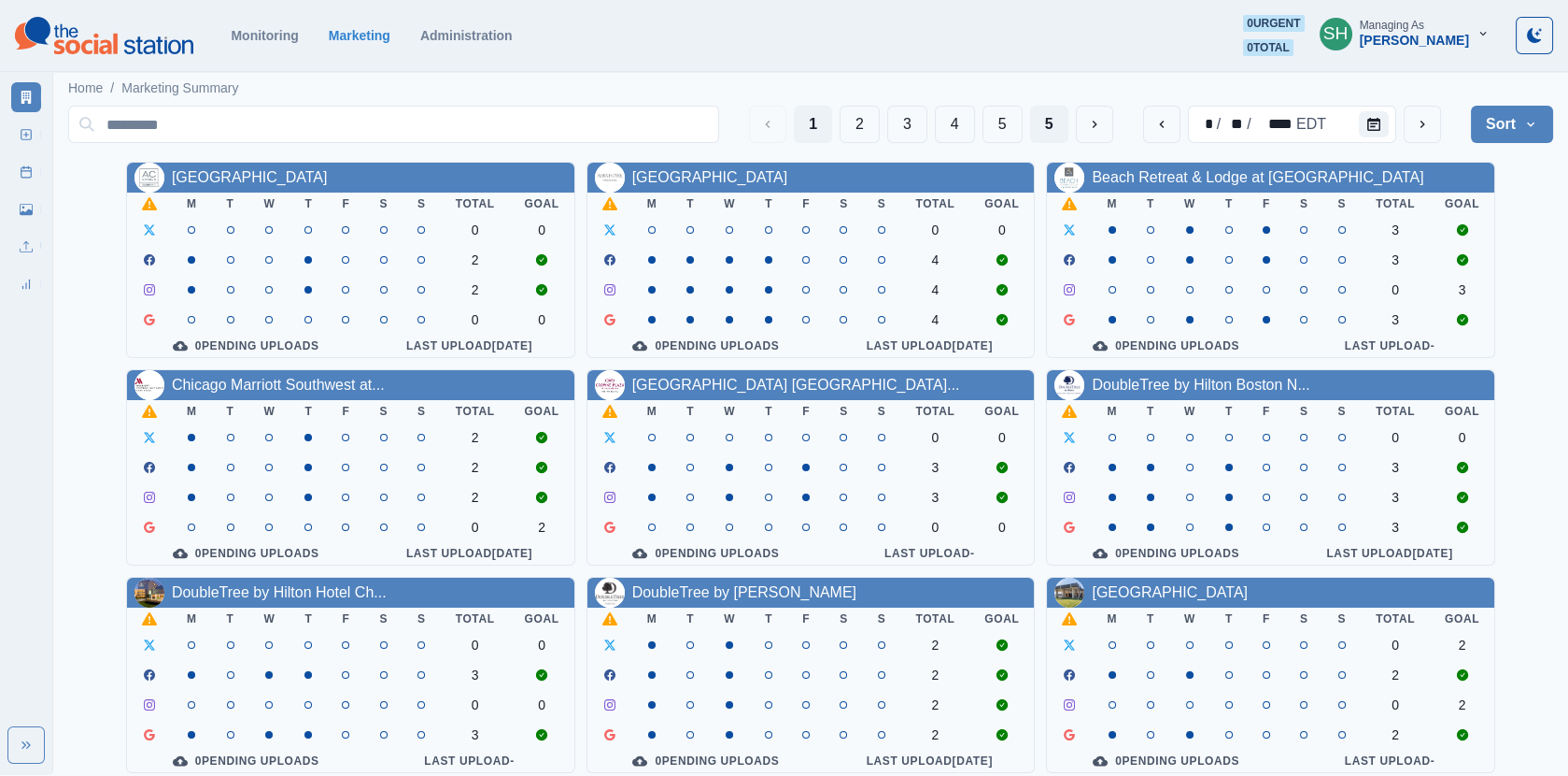
click at [1064, 118] on button "5" at bounding box center [1049, 124] width 39 height 38
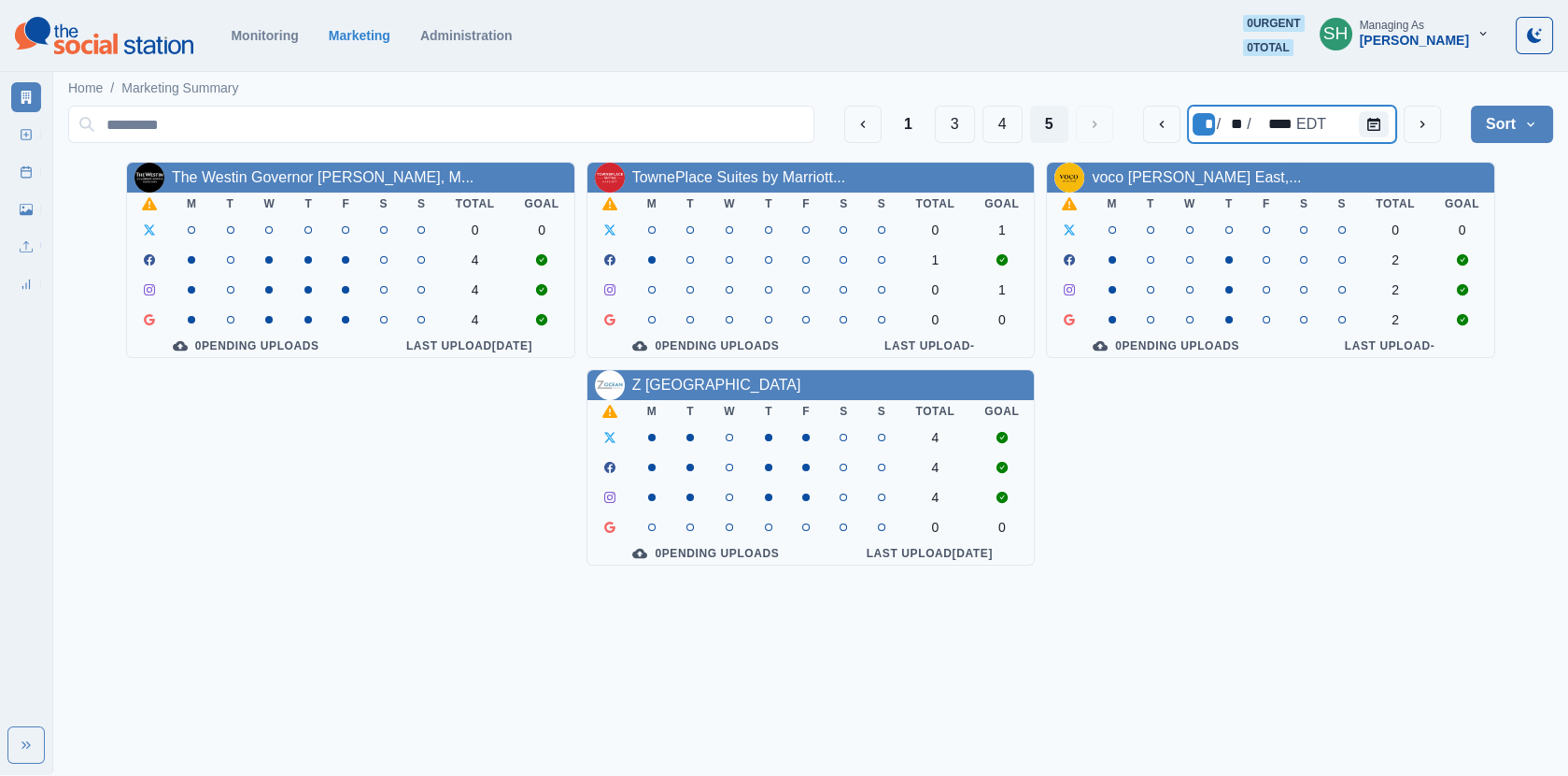
click at [1216, 129] on div "/" at bounding box center [1219, 124] width 8 height 23
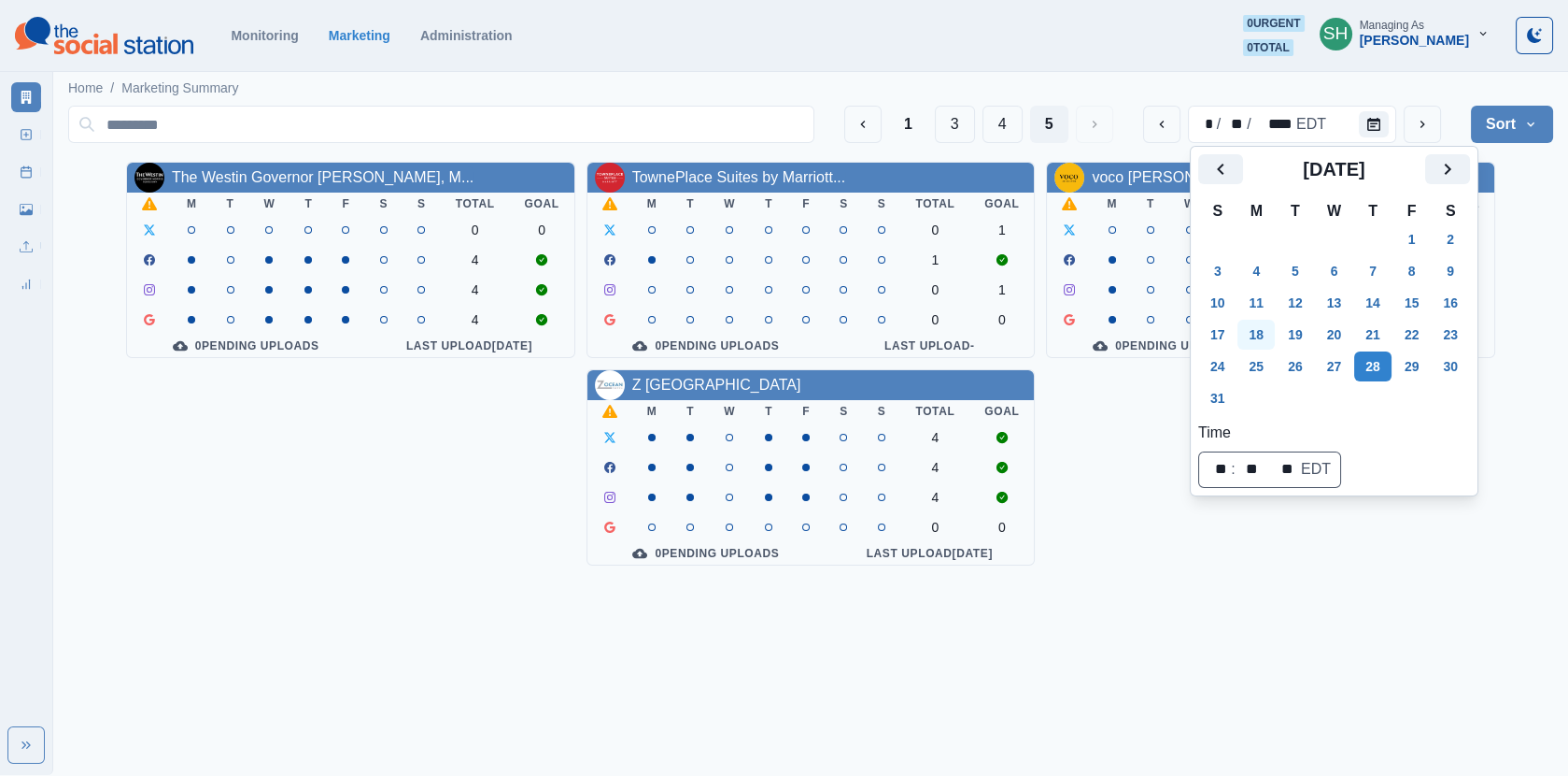
click at [1260, 327] on button "18" at bounding box center [1257, 334] width 38 height 30
click at [1555, 258] on main "Home / Marketing Summary 1 3 4 5 * / ** / **** EDT Sort Client Name Uploads Pen…" at bounding box center [811, 324] width 1515 height 513
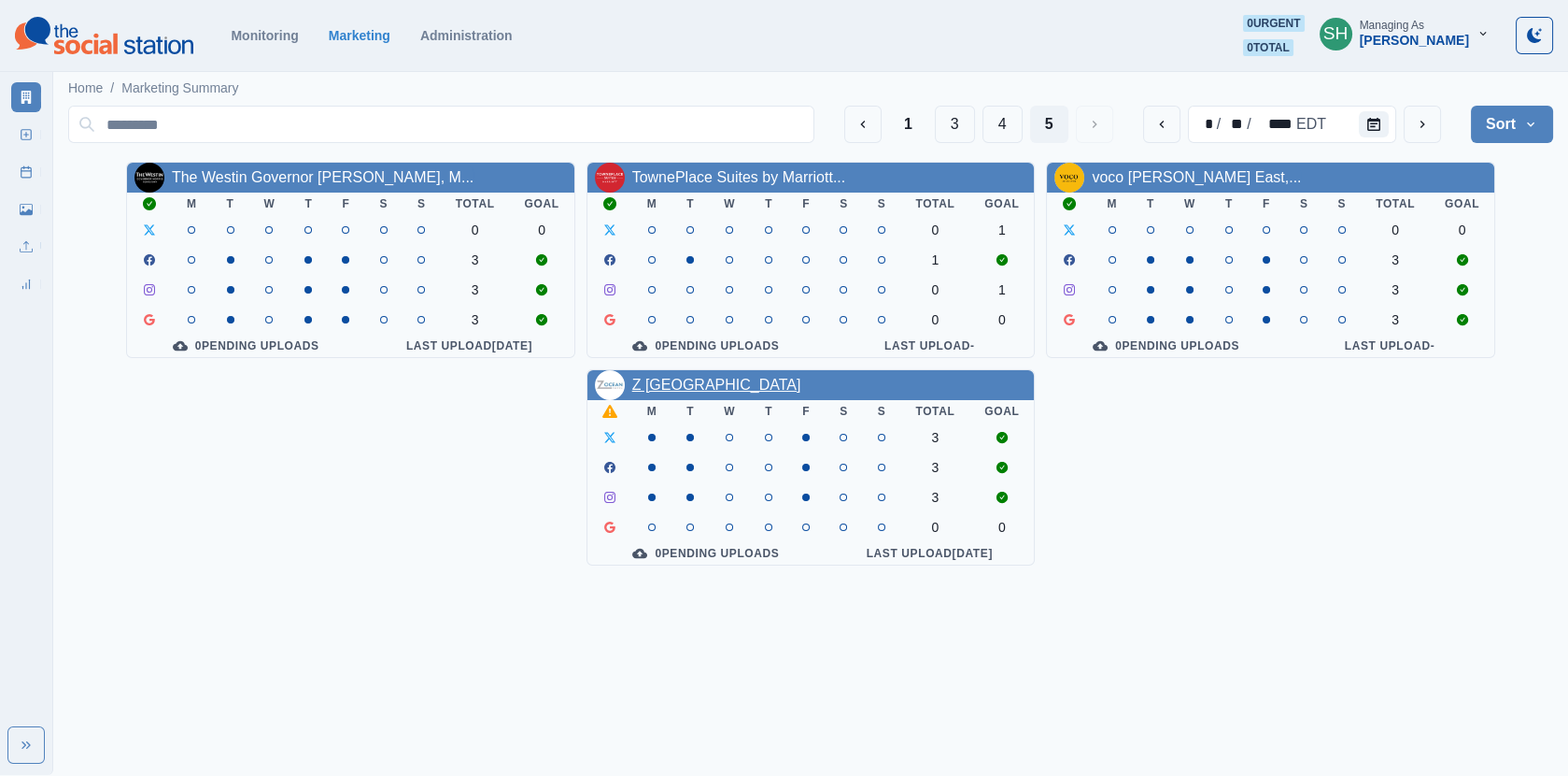
click at [710, 383] on link "Z [GEOGRAPHIC_DATA]" at bounding box center [717, 385] width 169 height 16
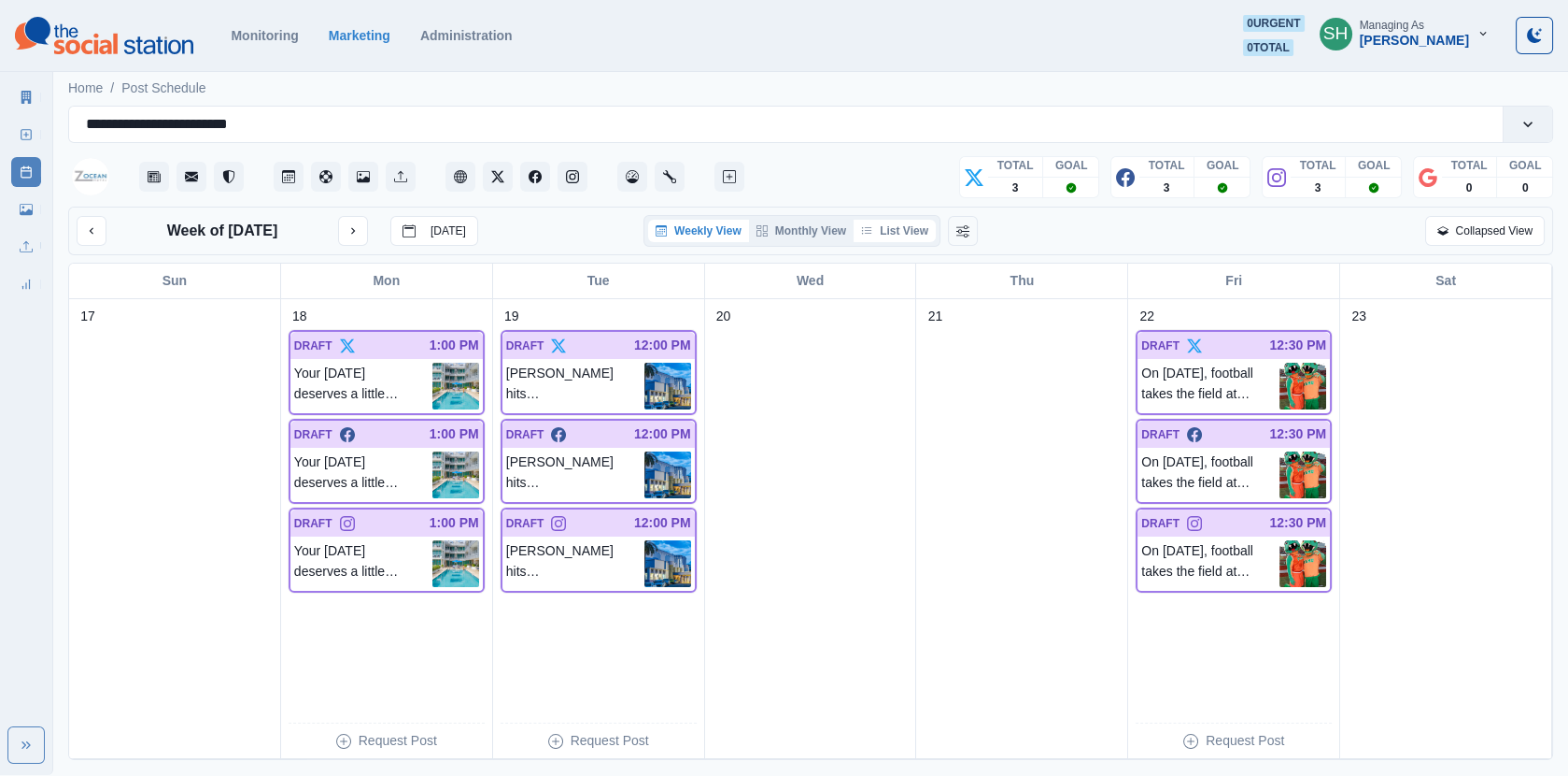
click at [895, 221] on button "List View" at bounding box center [895, 231] width 83 height 23
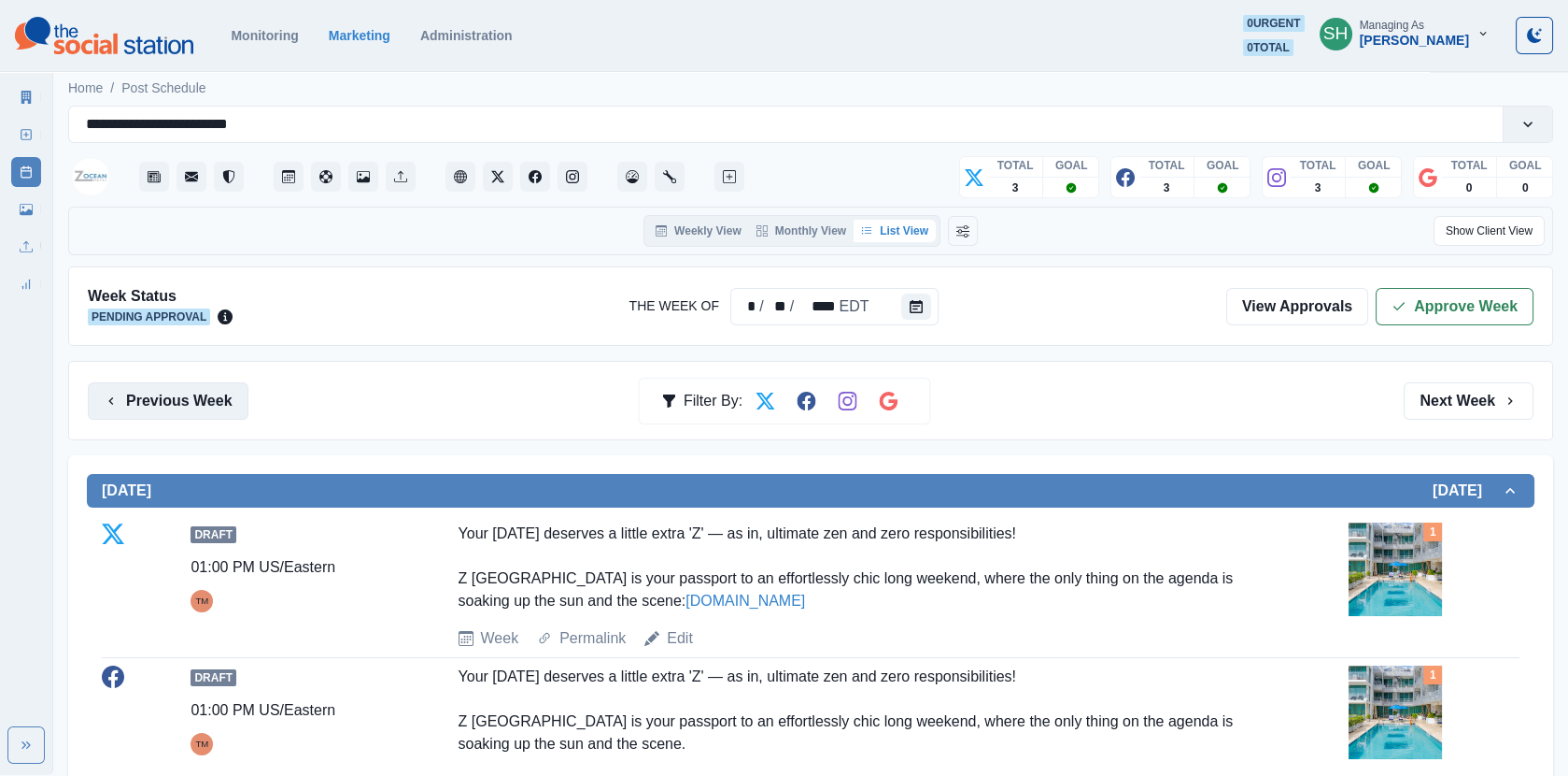
click at [172, 407] on button "Previous Week" at bounding box center [168, 401] width 161 height 38
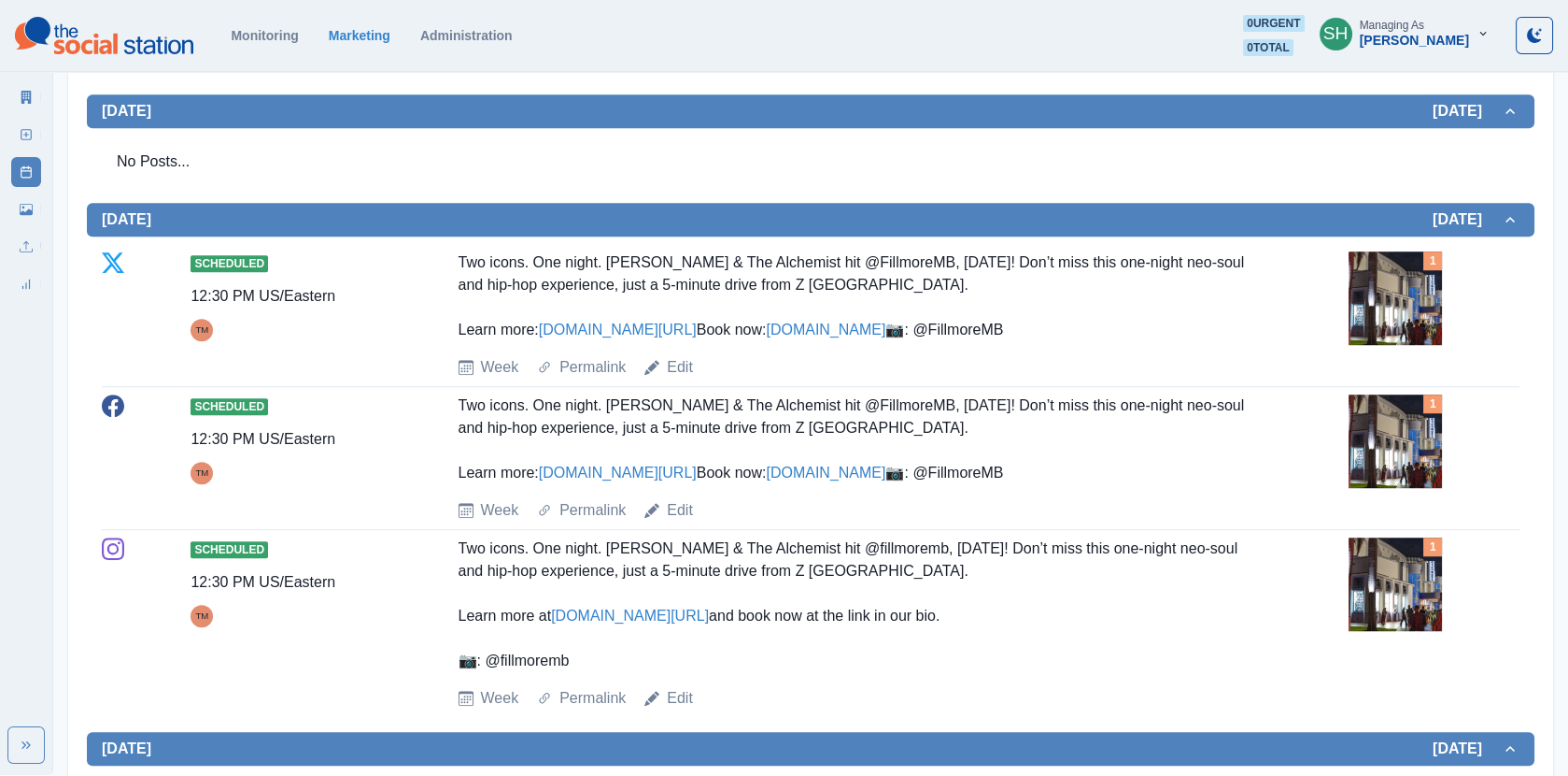
scroll to position [3089, 0]
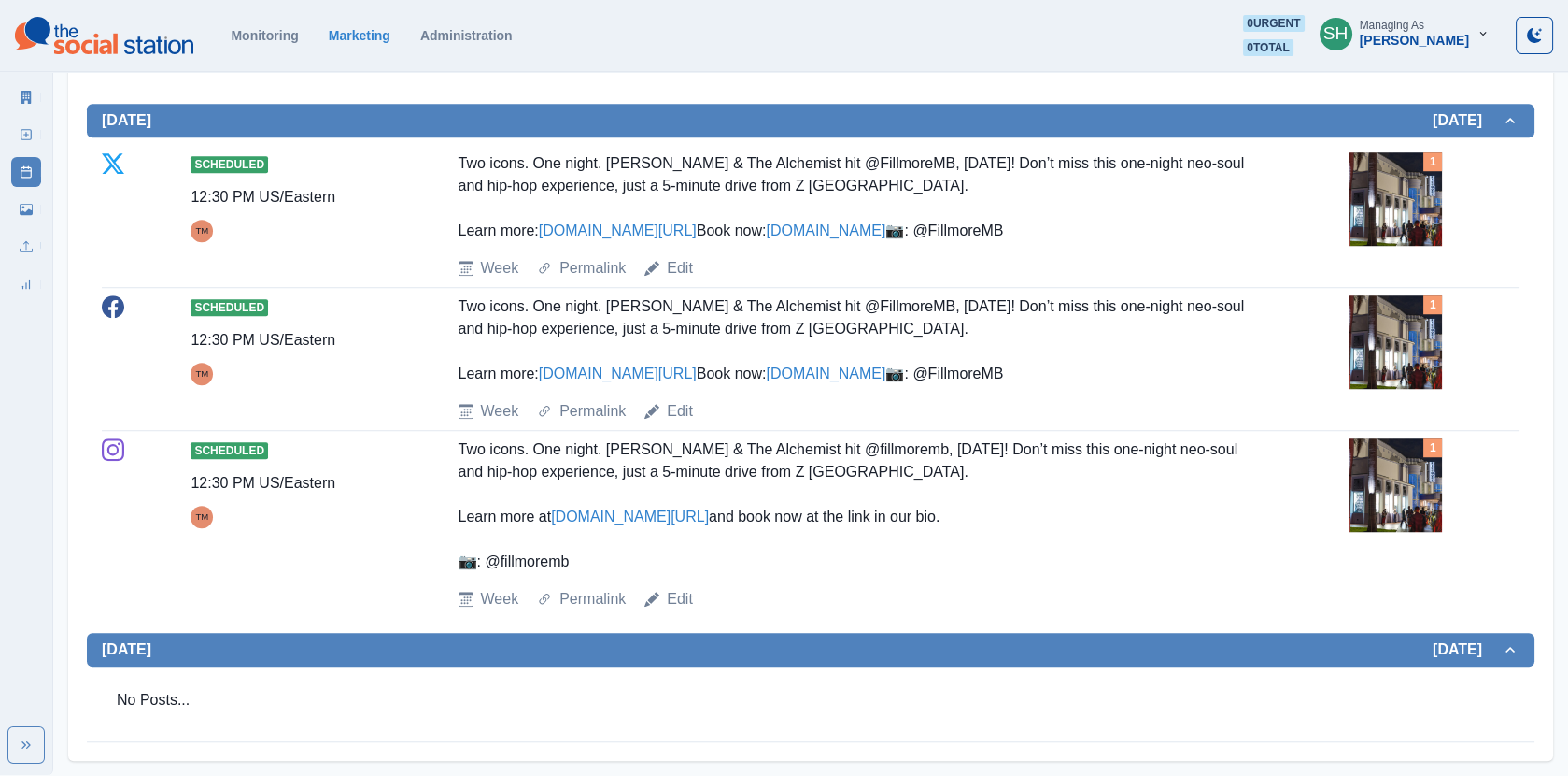
click at [1420, 246] on img at bounding box center [1396, 199] width 93 height 94
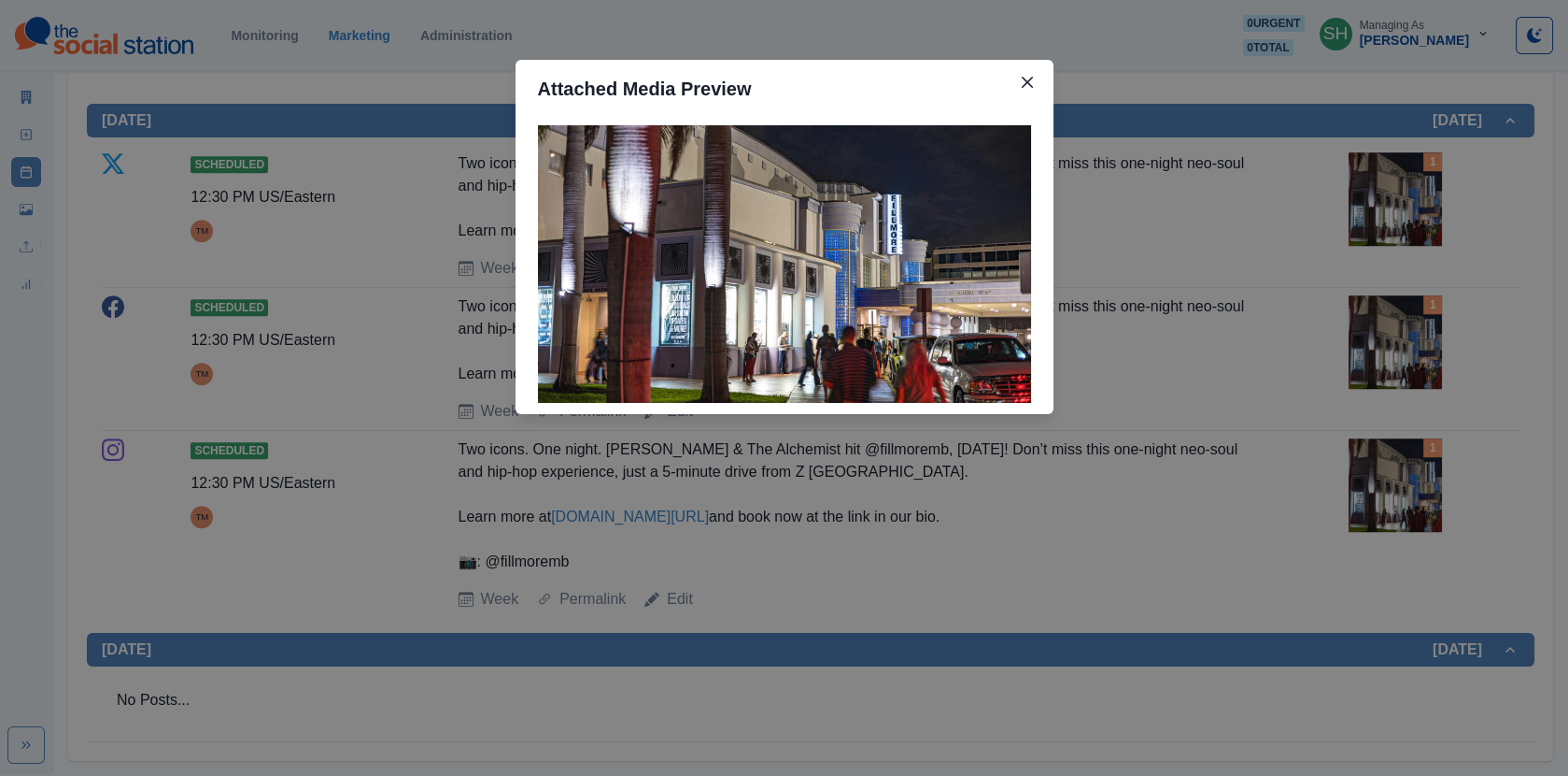
click at [1304, 308] on div "Attached Media Preview" at bounding box center [784, 388] width 1568 height 776
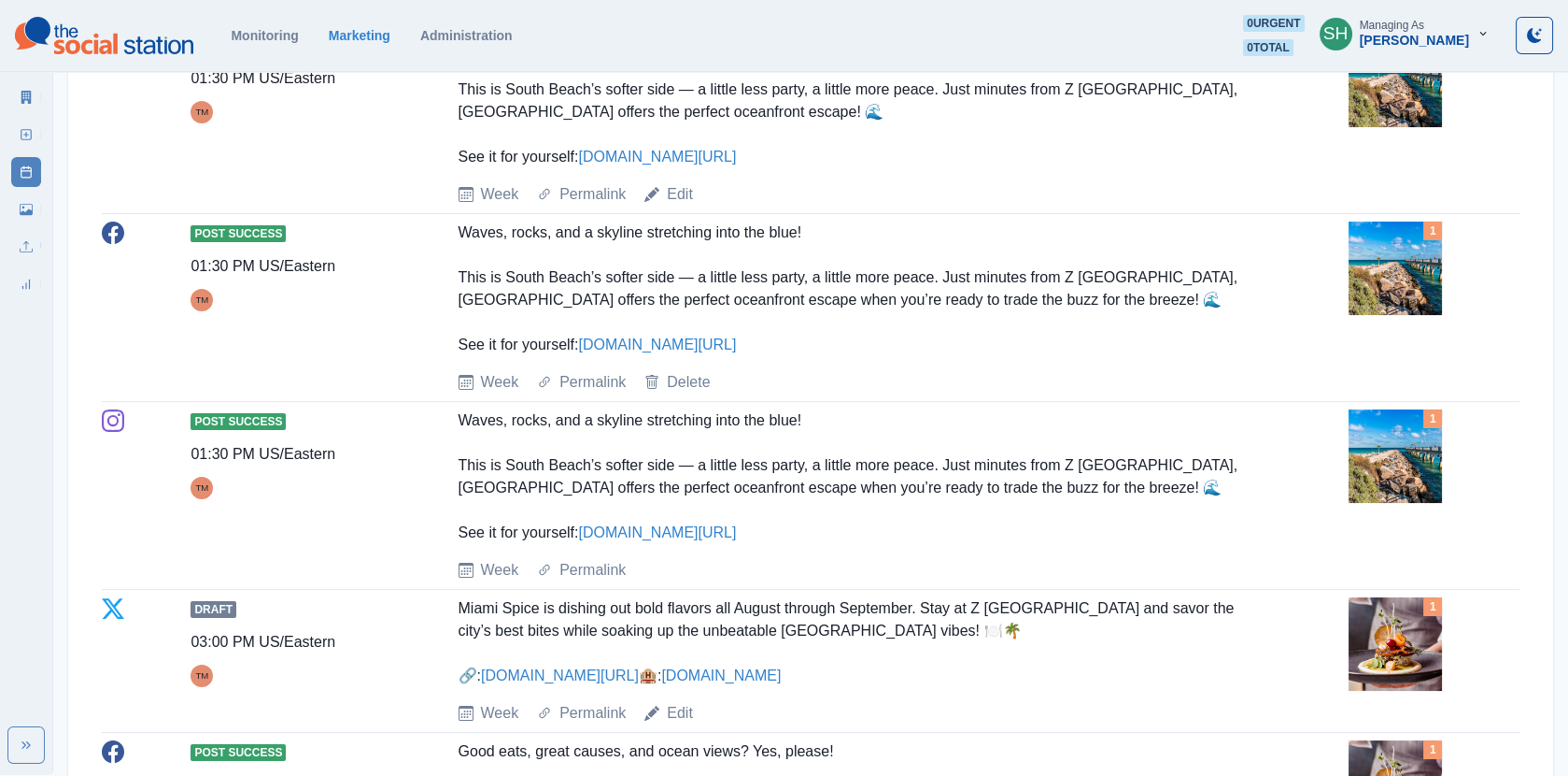
scroll to position [0, 0]
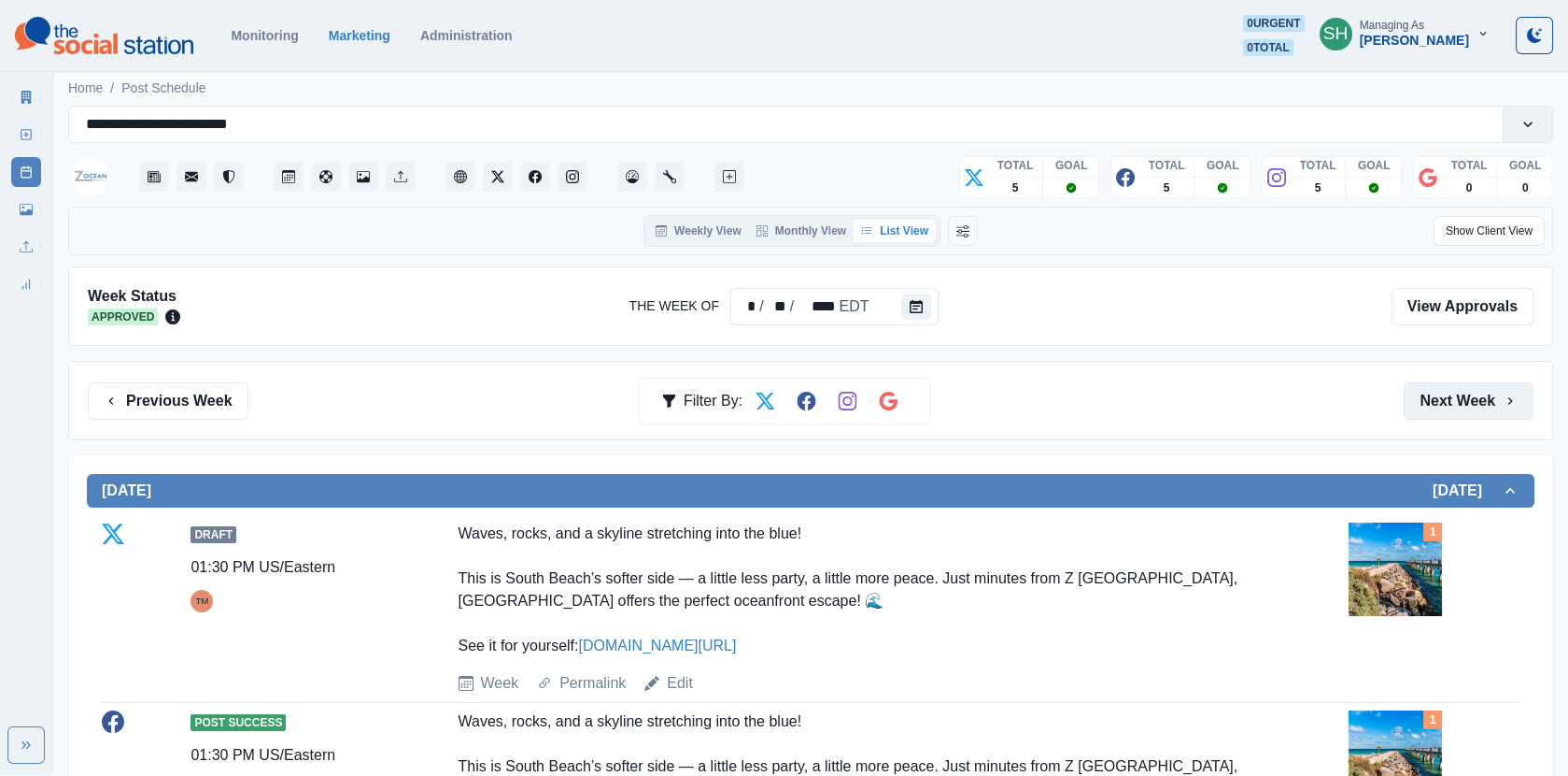
click at [1434, 400] on button "Next Week" at bounding box center [1469, 401] width 130 height 38
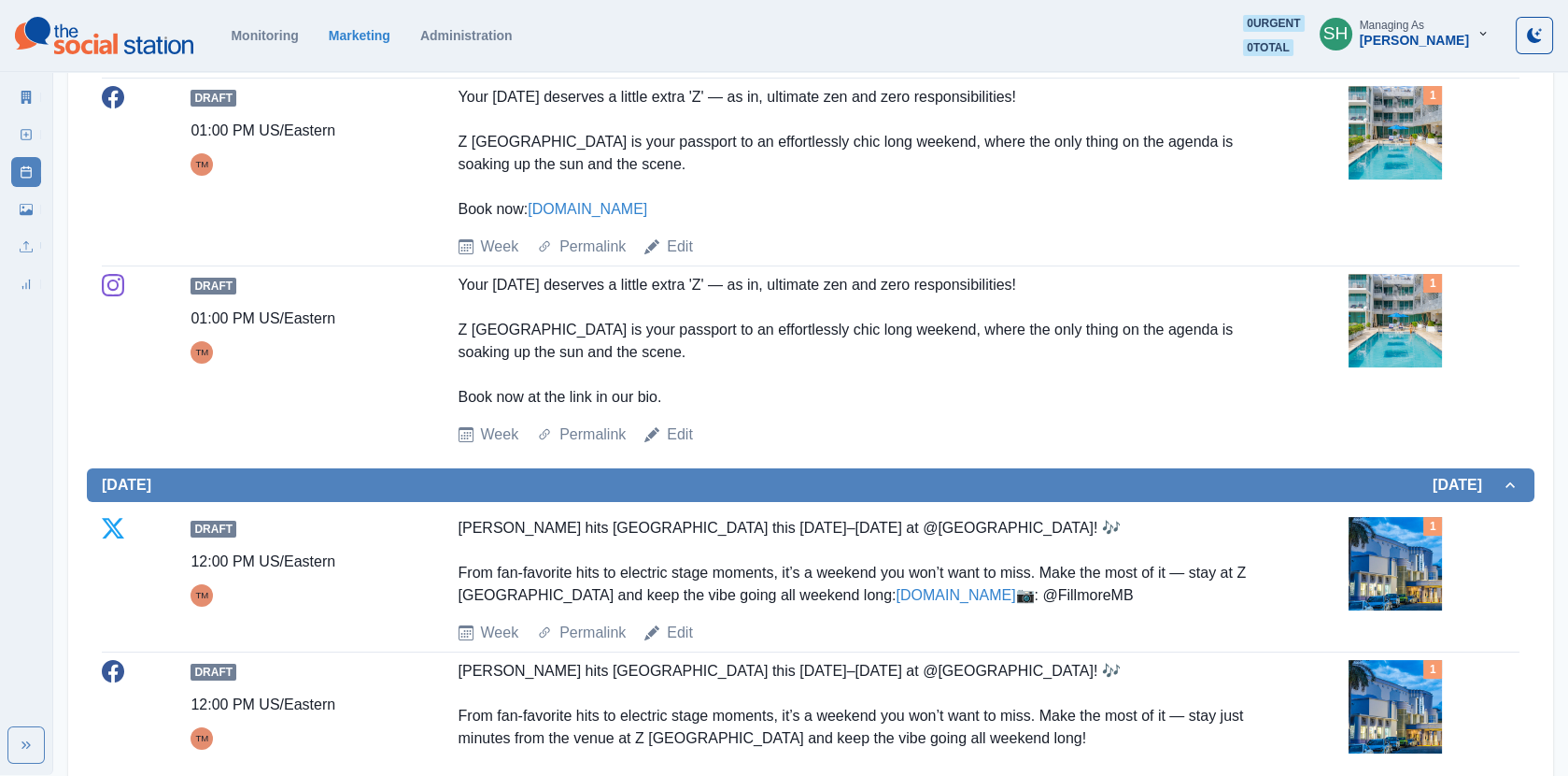
scroll to position [927, 0]
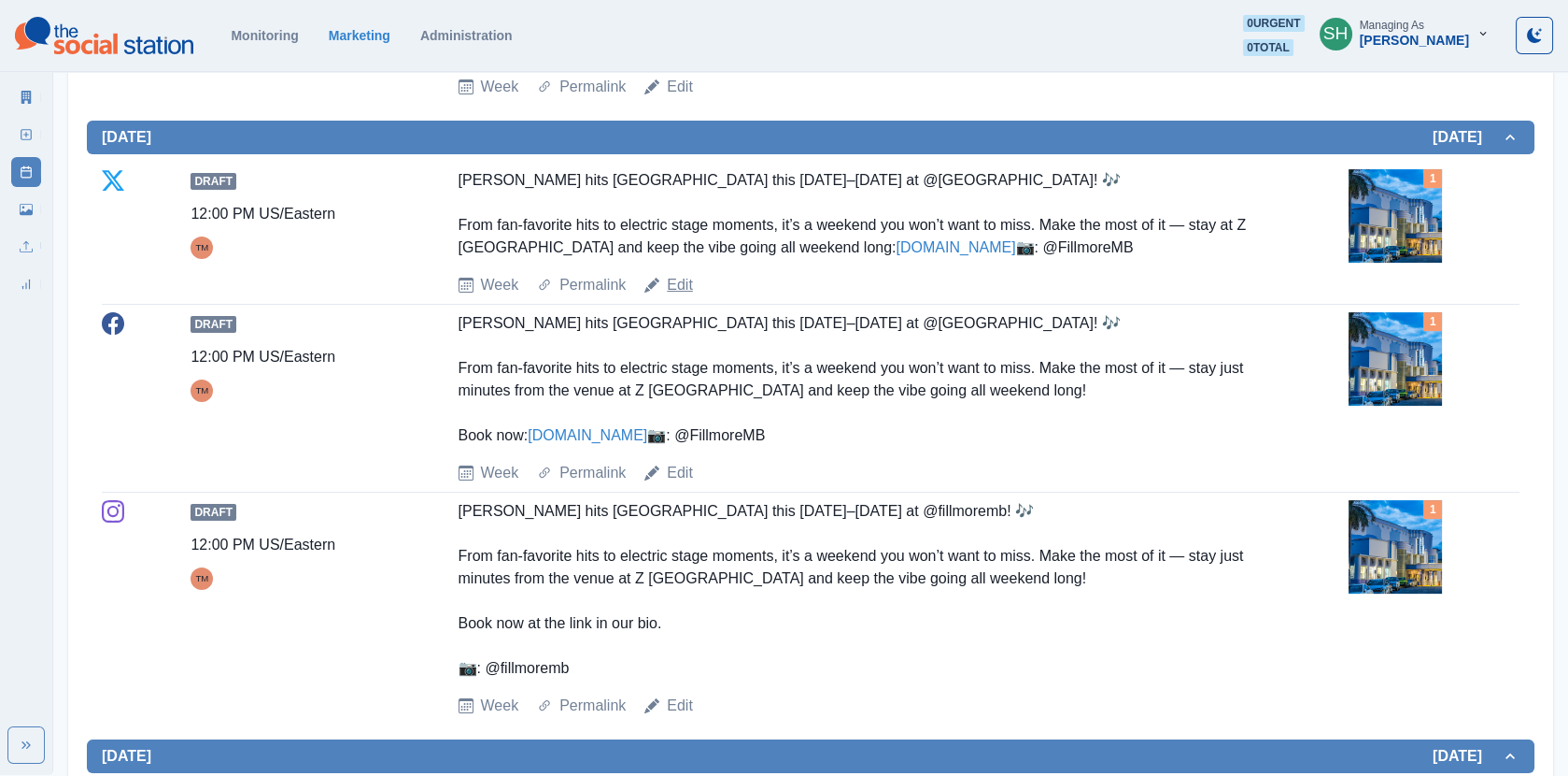
click at [679, 296] on link "Edit" at bounding box center [680, 285] width 26 height 23
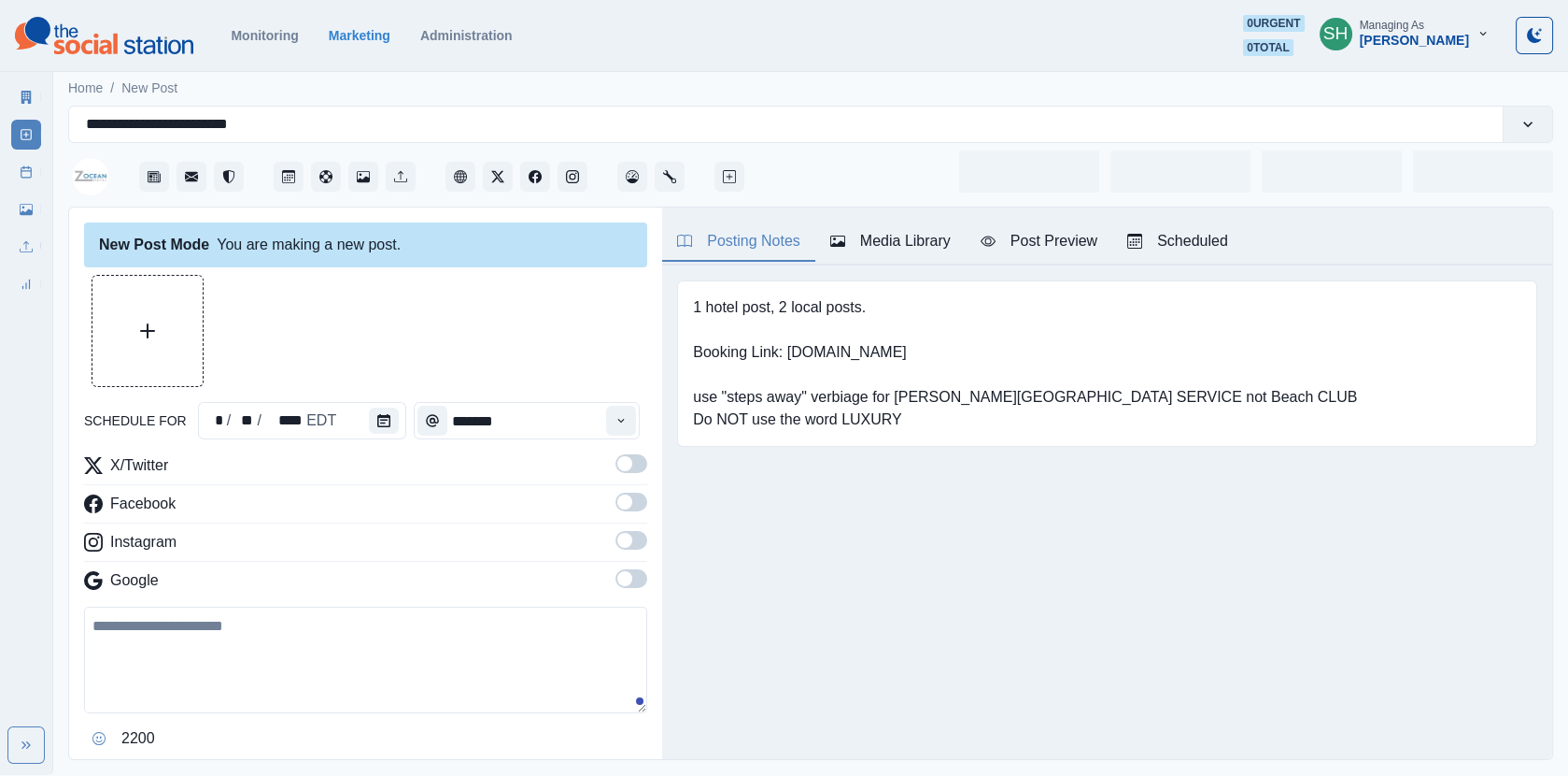
type input "********"
type textarea "**********"
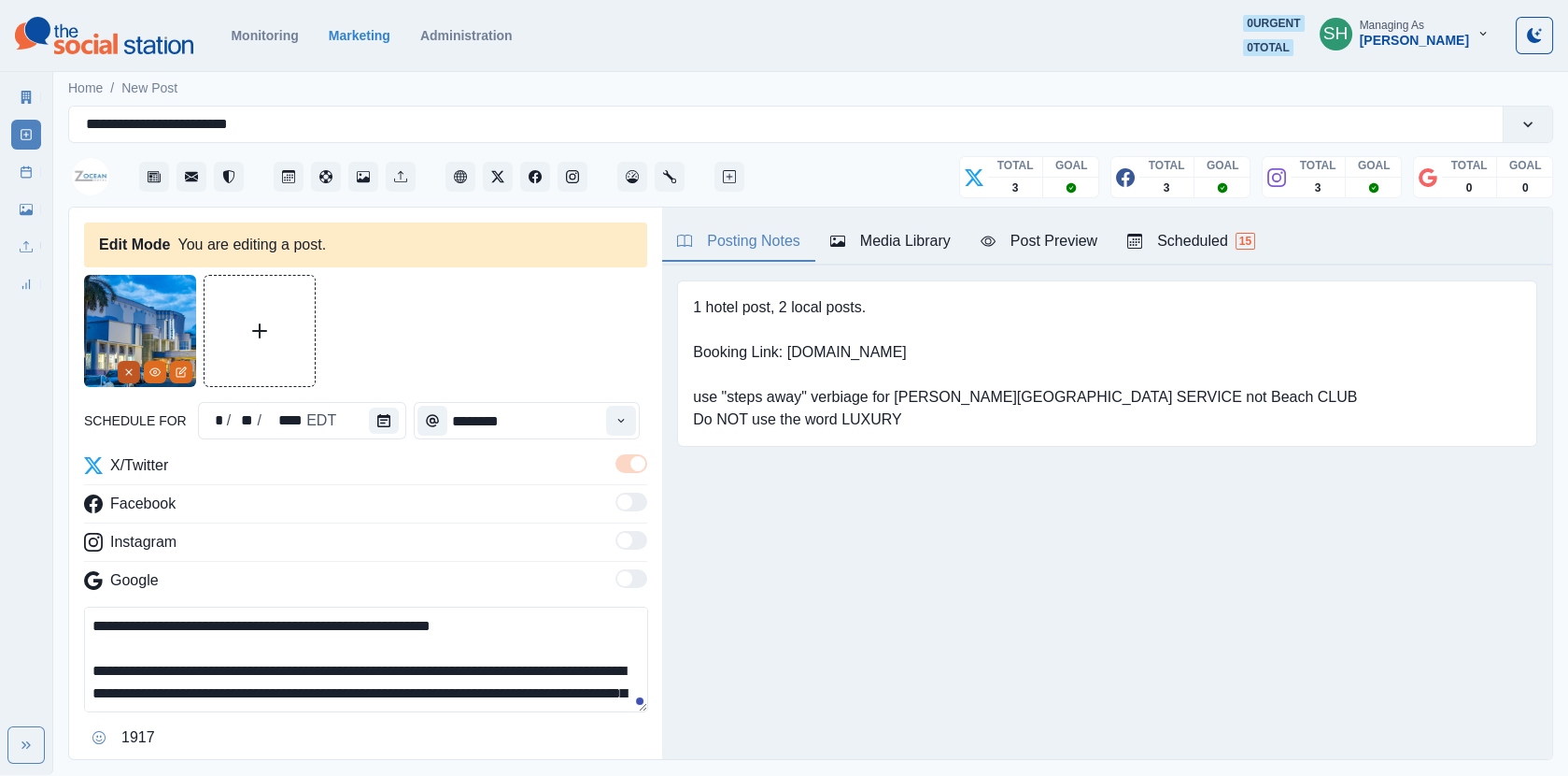
click at [127, 364] on button "Remove" at bounding box center [128, 372] width 23 height 23
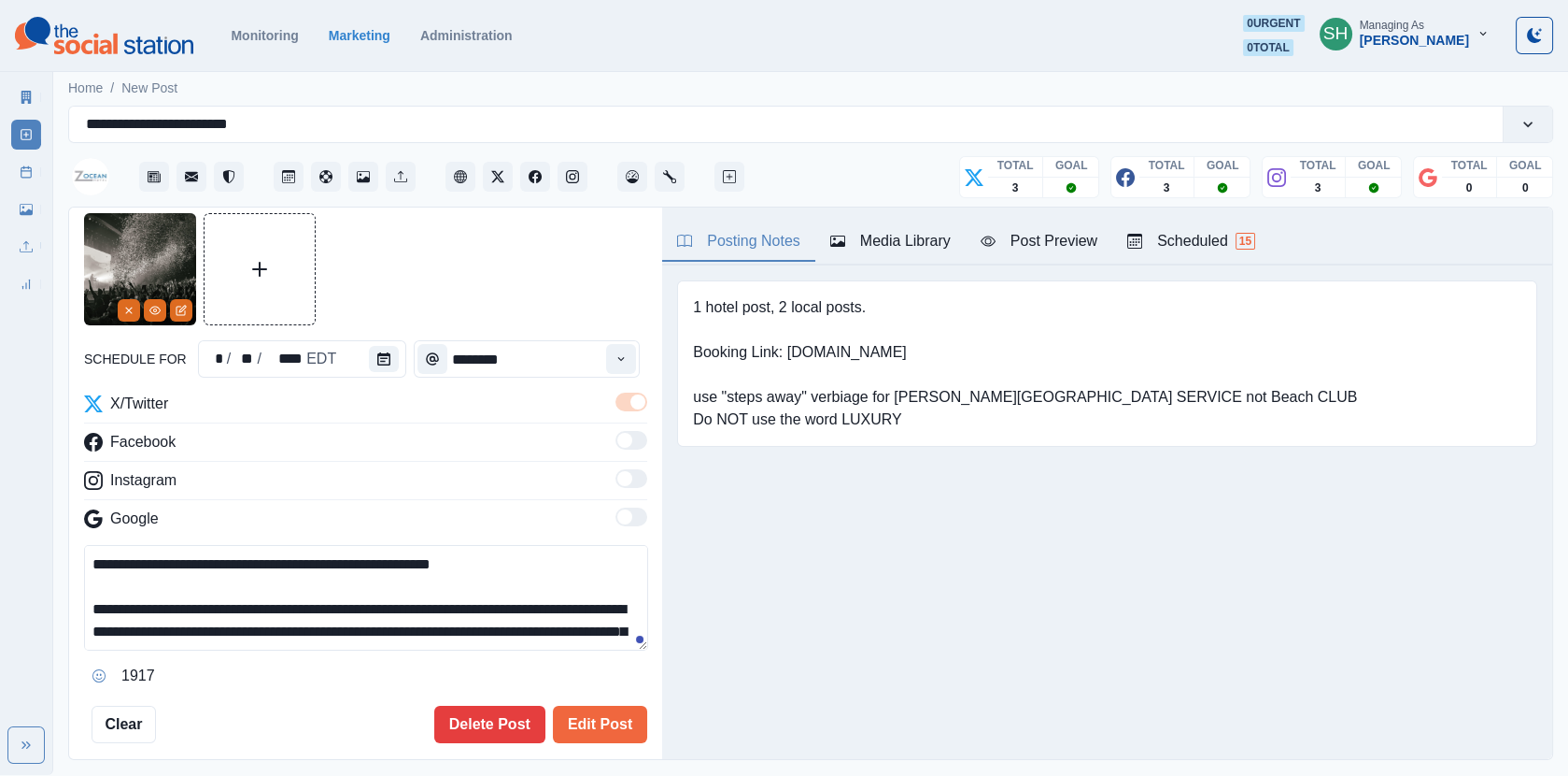
scroll to position [64, 0]
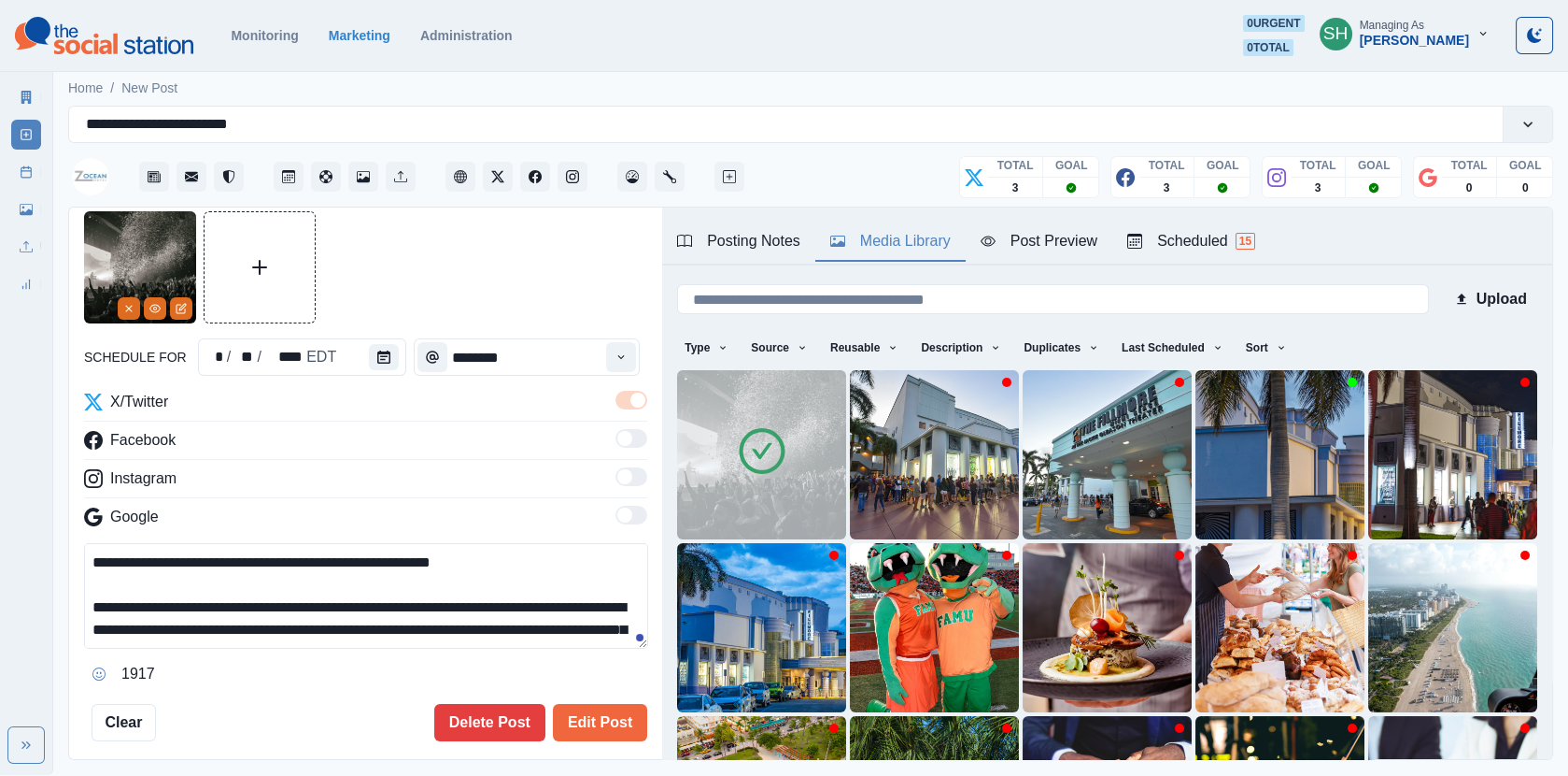
click at [934, 223] on button "Media Library" at bounding box center [890, 242] width 150 height 39
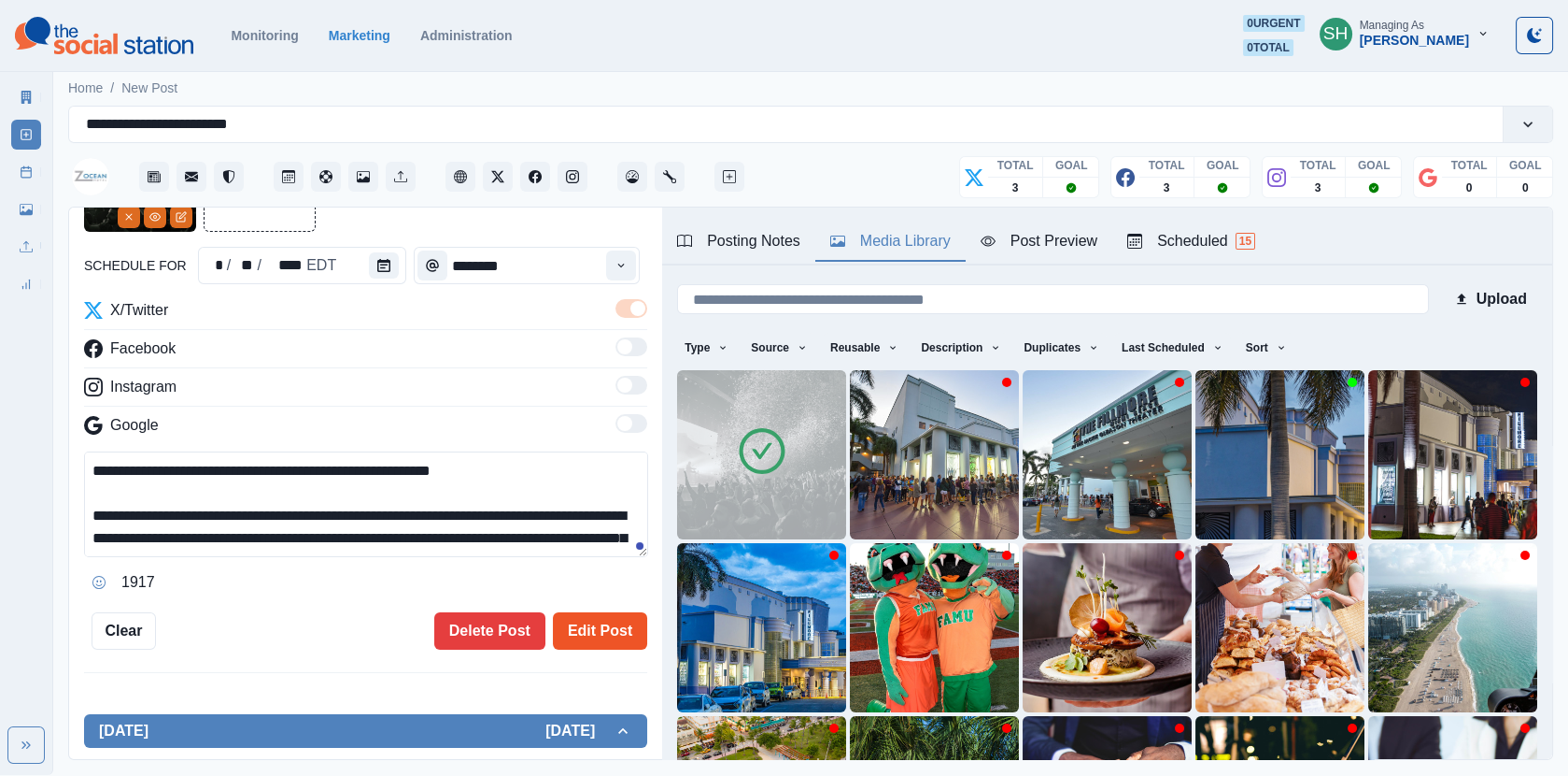
click at [612, 624] on button "Edit Post" at bounding box center [600, 631] width 94 height 38
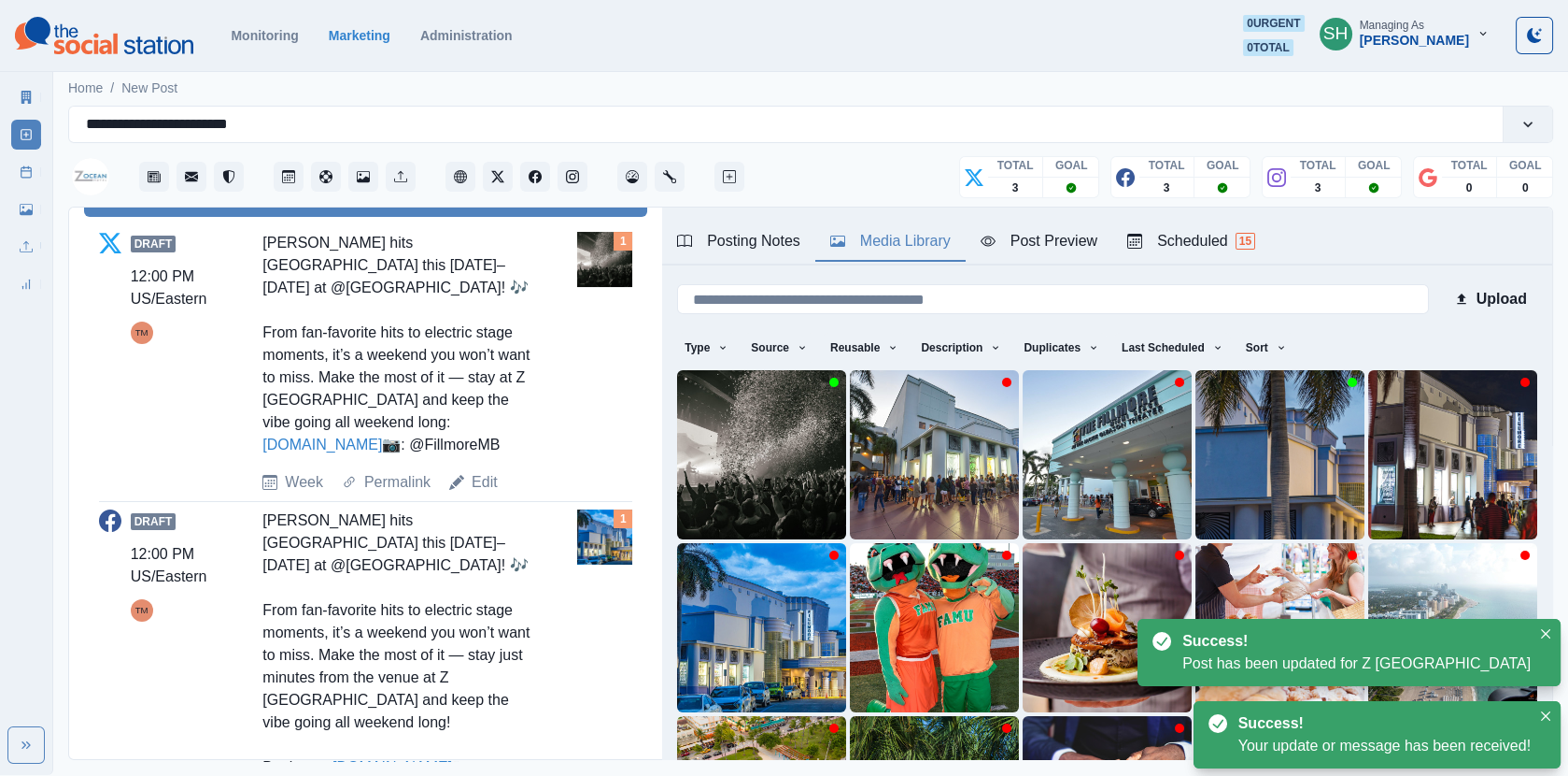
scroll to position [801, 0]
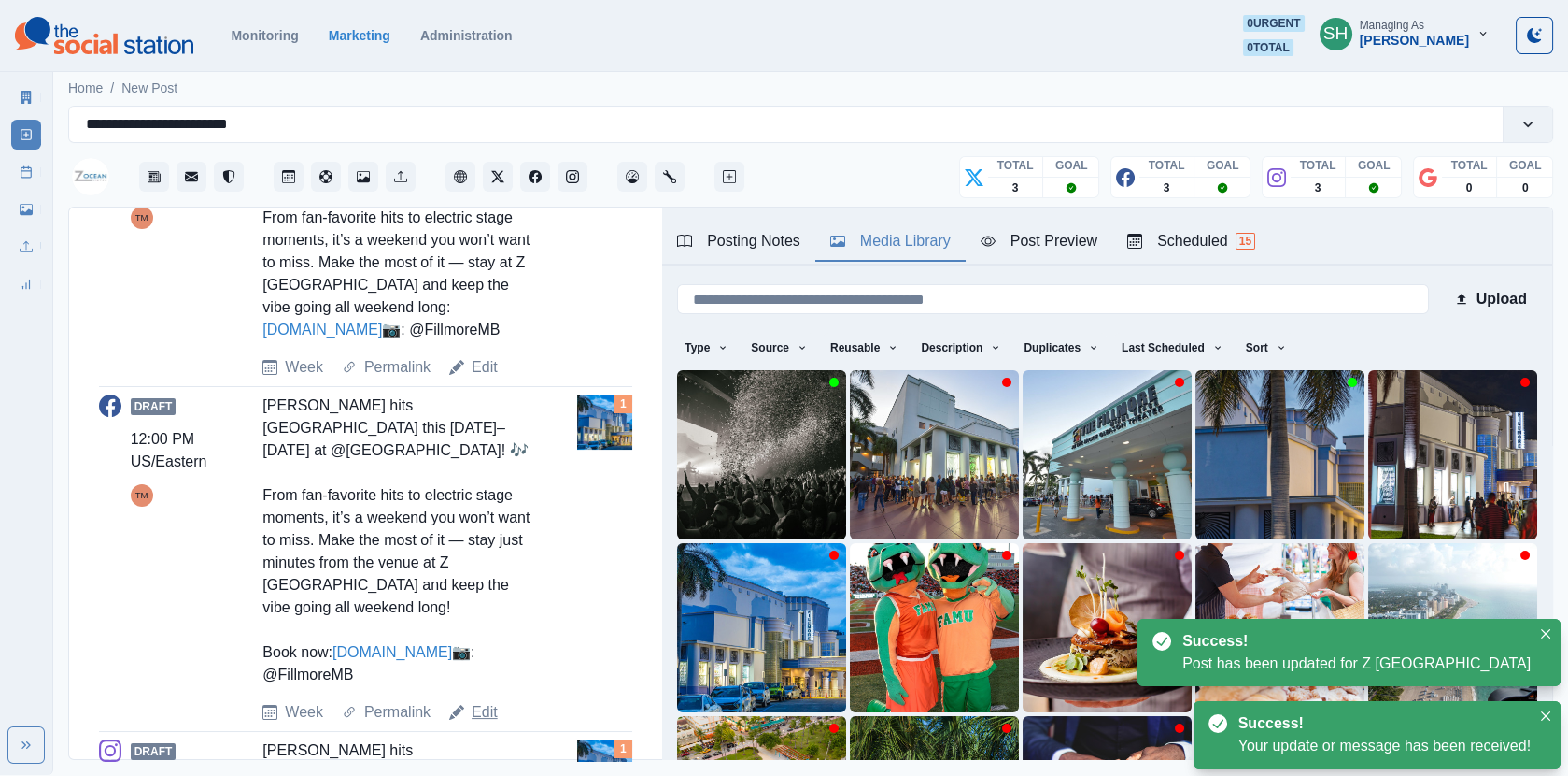
click at [474, 723] on link "Edit" at bounding box center [484, 712] width 26 height 23
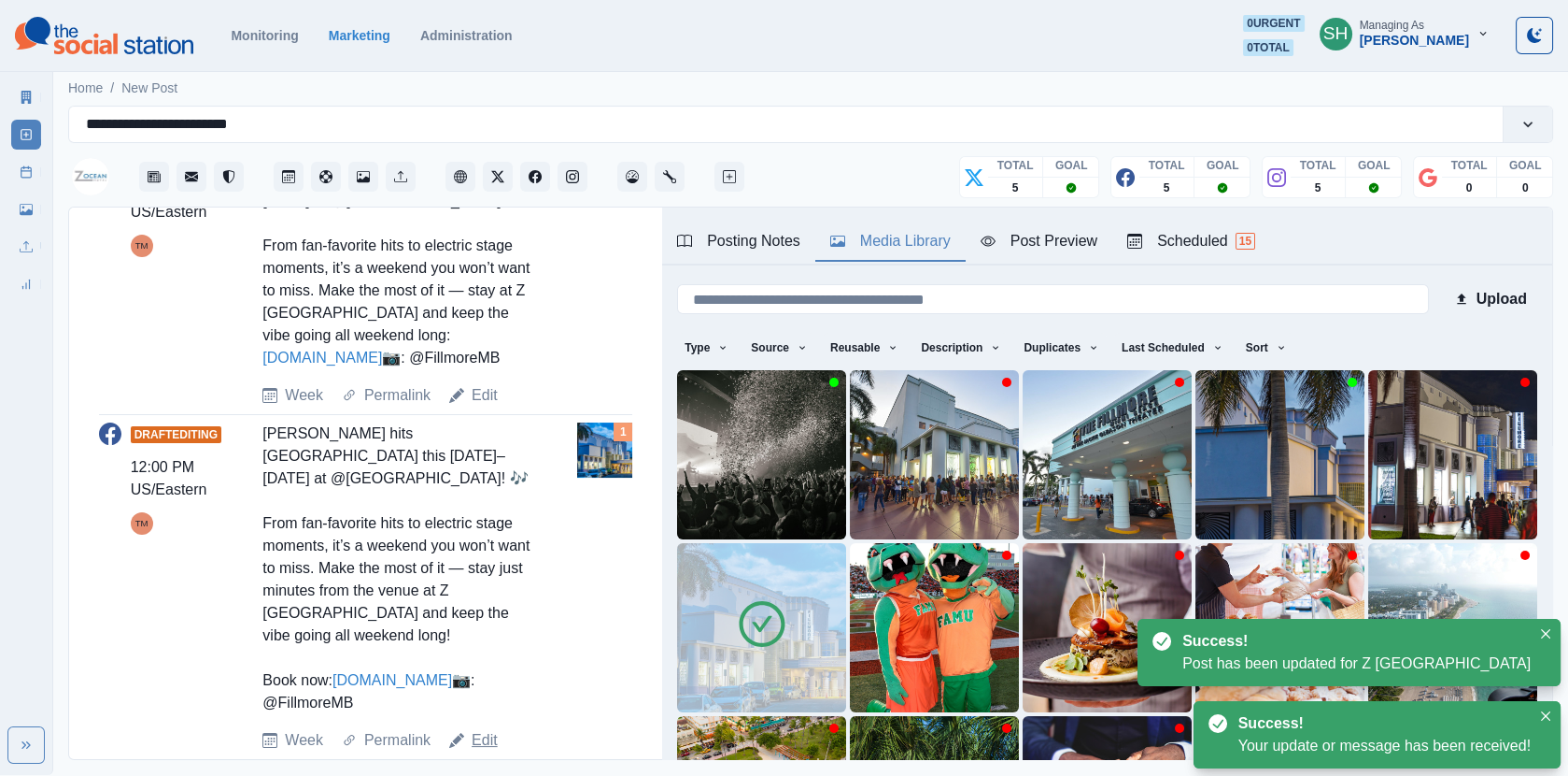
type textarea "**********"
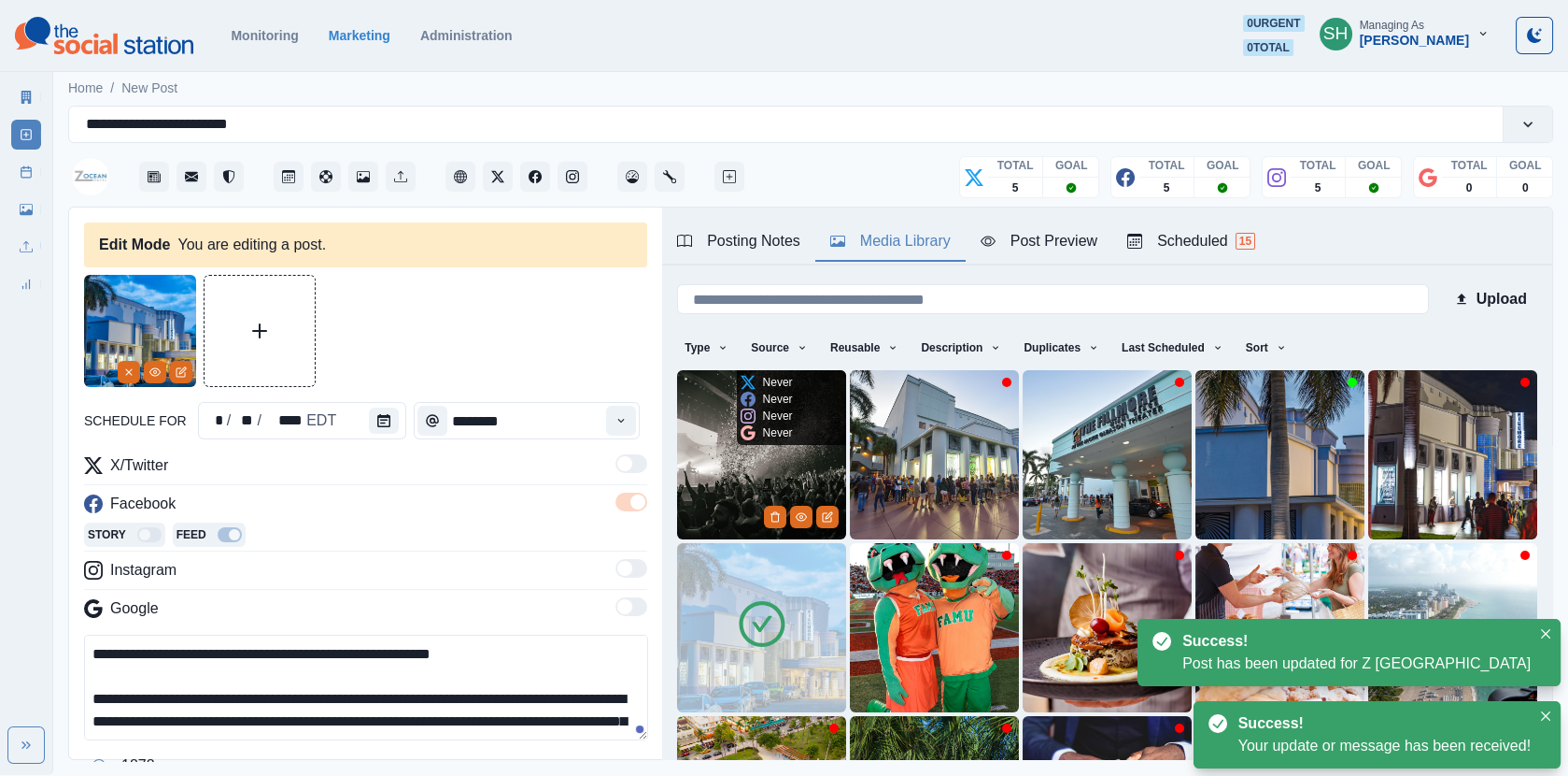
click at [729, 474] on img at bounding box center [762, 455] width 169 height 169
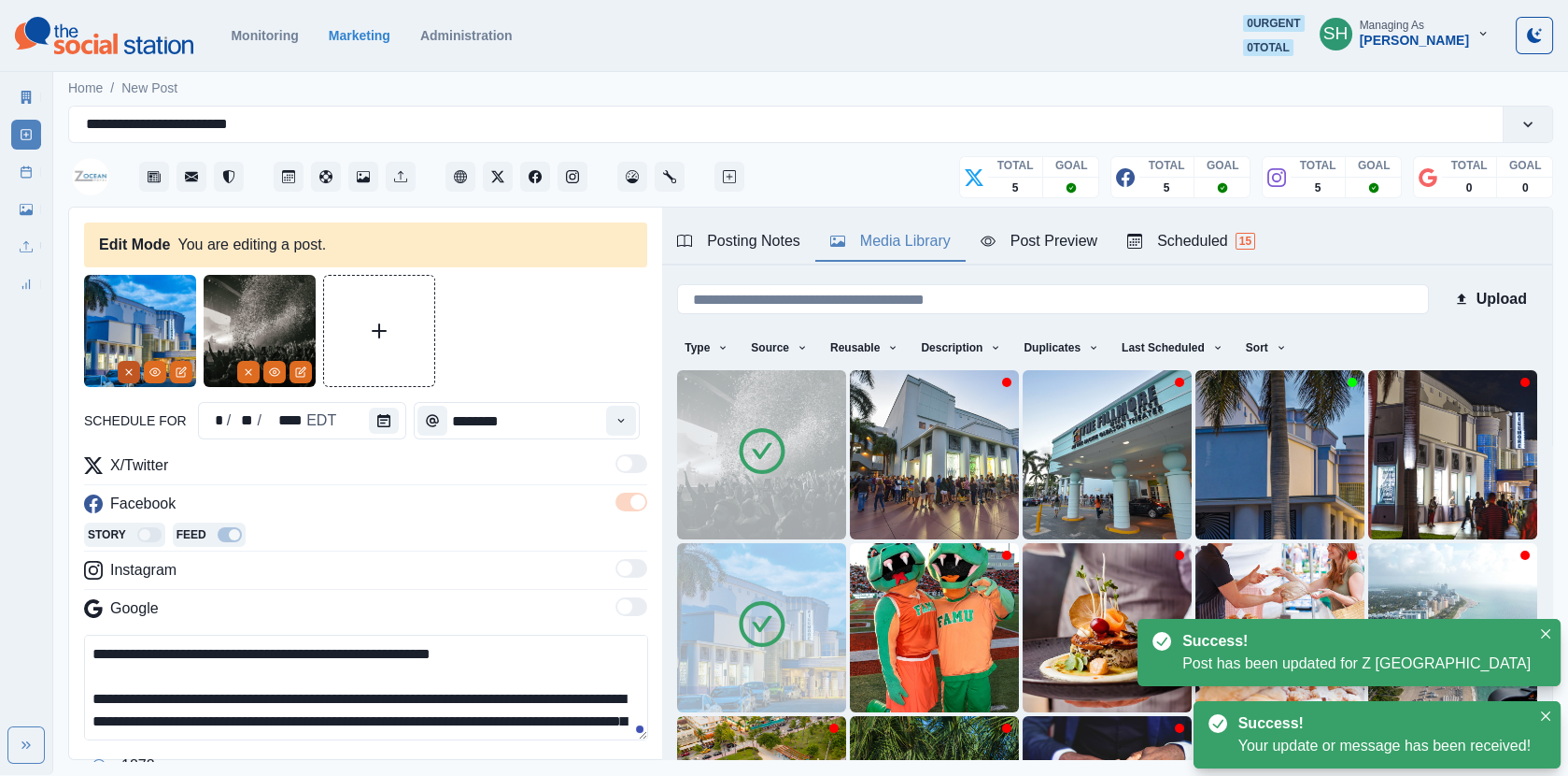
click at [129, 369] on icon "Remove" at bounding box center [128, 371] width 11 height 11
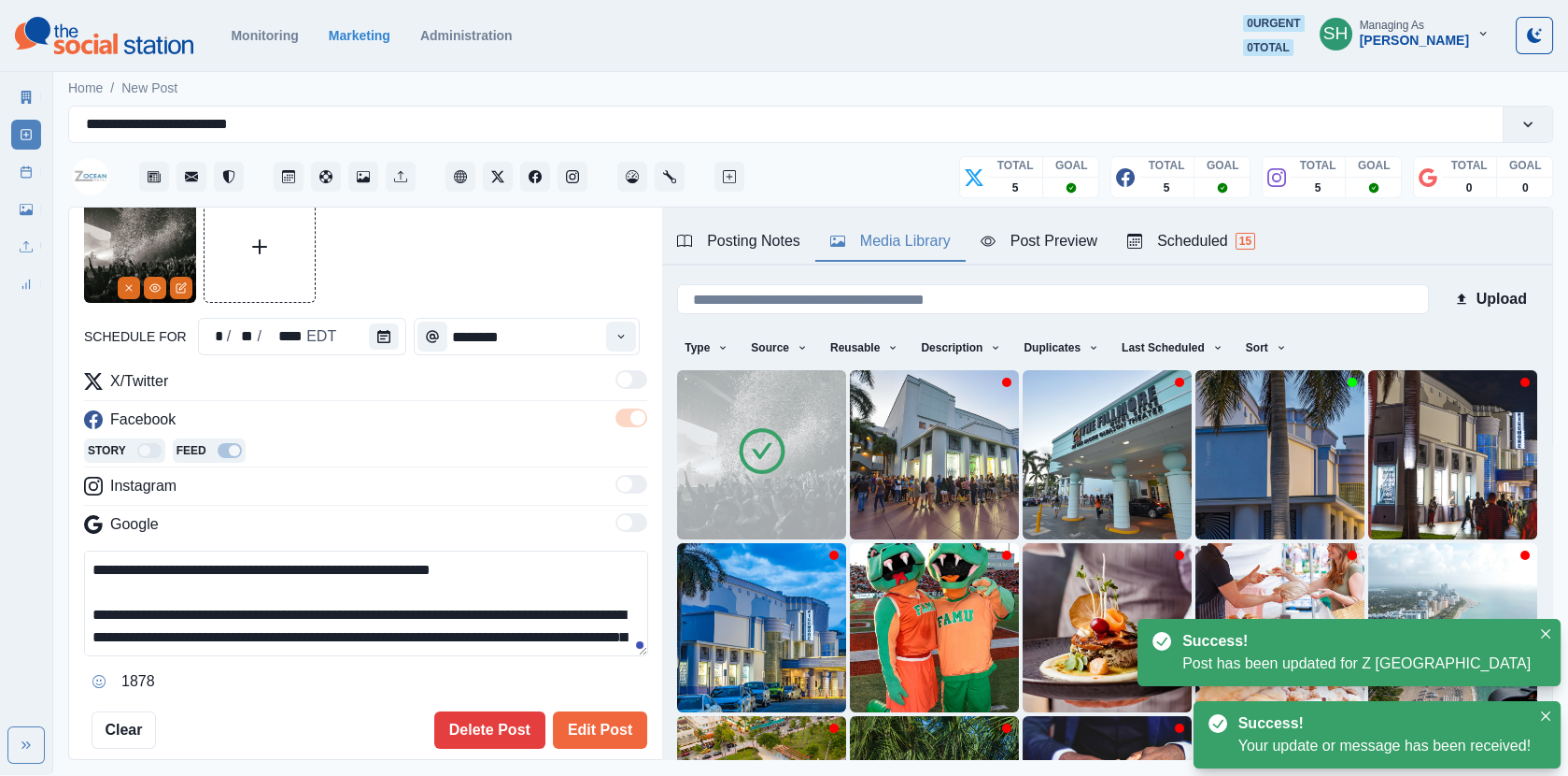
scroll to position [175, 0]
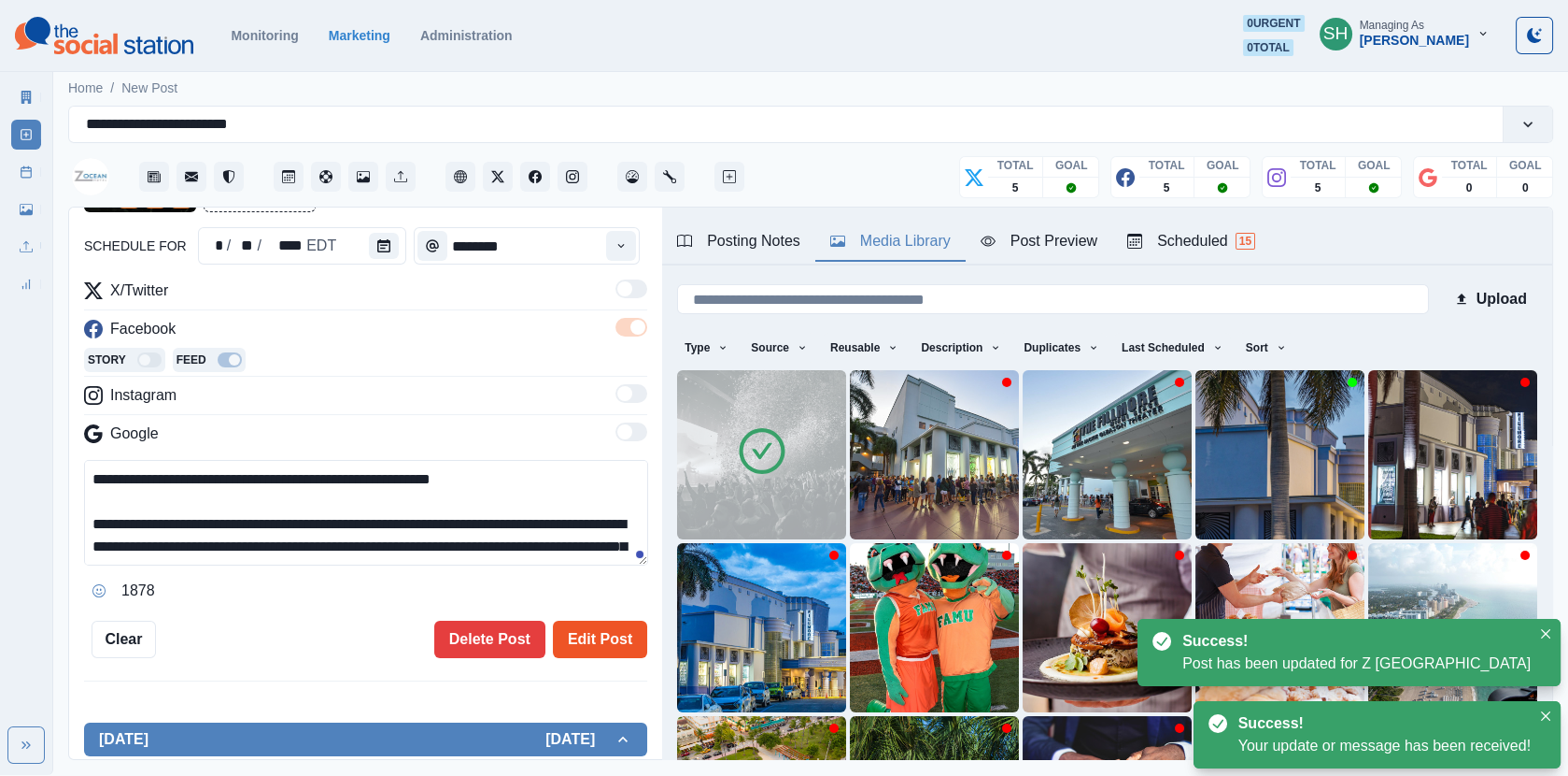
click at [601, 631] on button "Edit Post" at bounding box center [600, 640] width 94 height 38
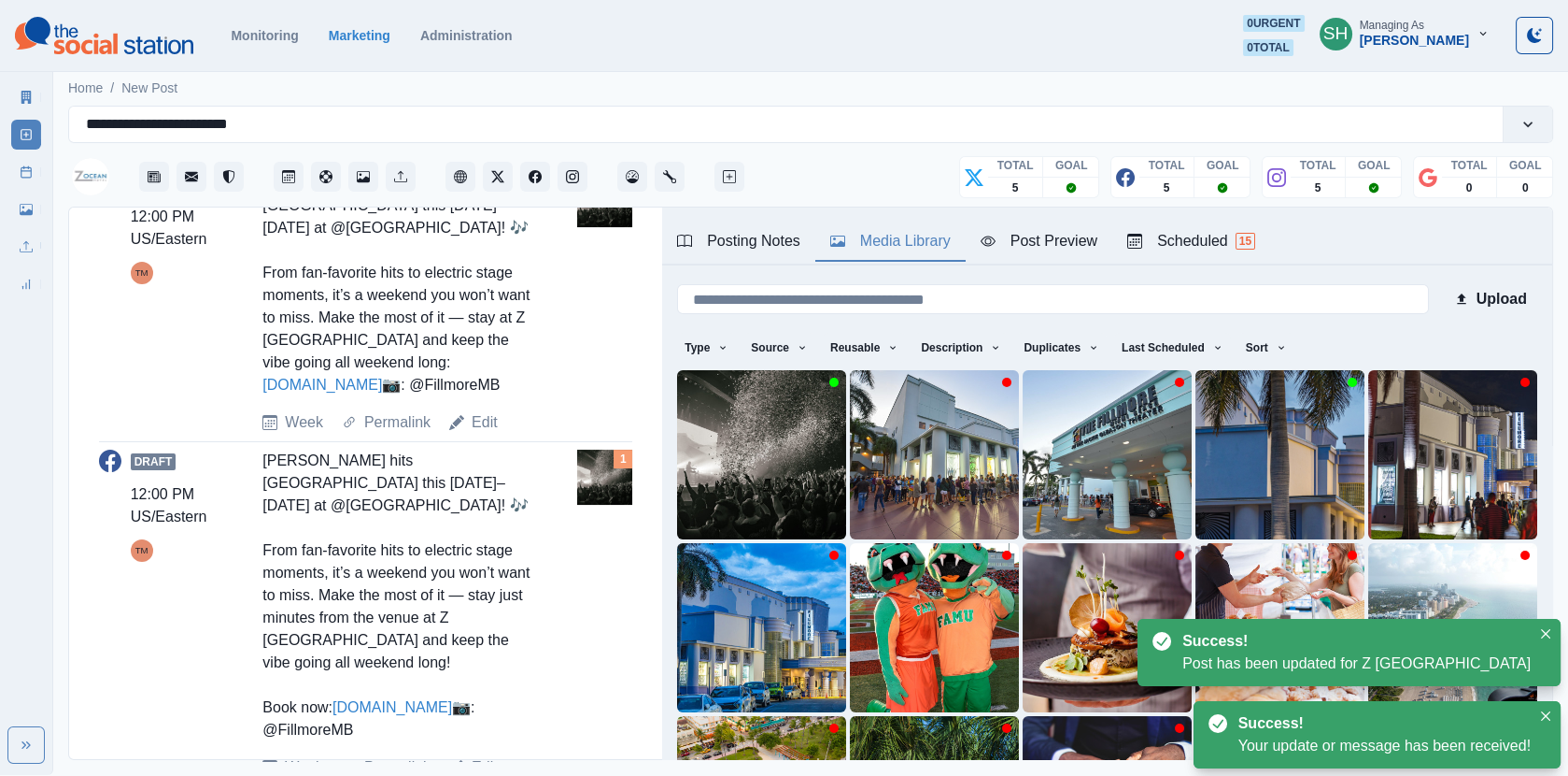
scroll to position [1204, 0]
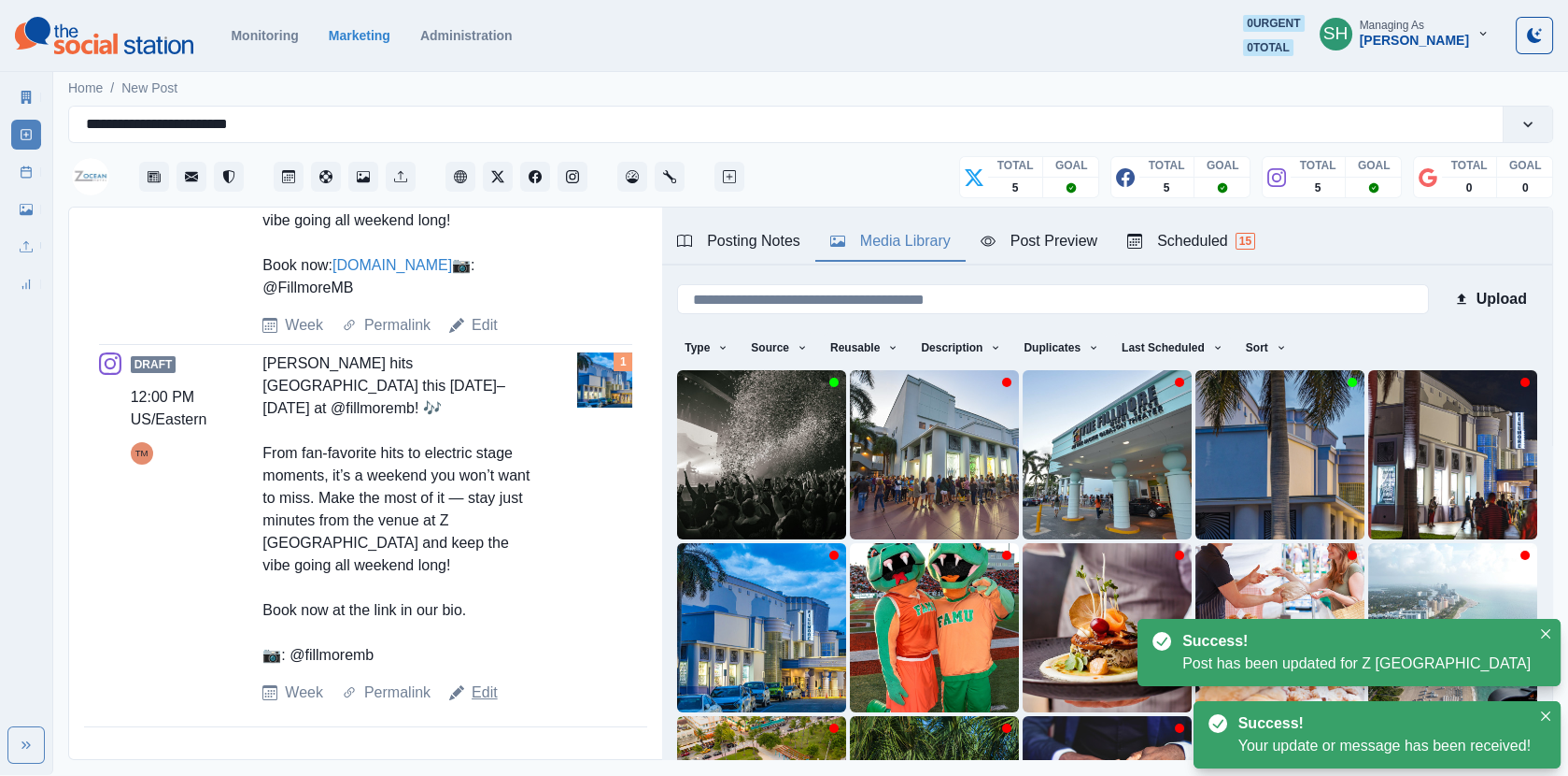
click at [490, 698] on link "Edit" at bounding box center [484, 692] width 26 height 23
type textarea "**********"
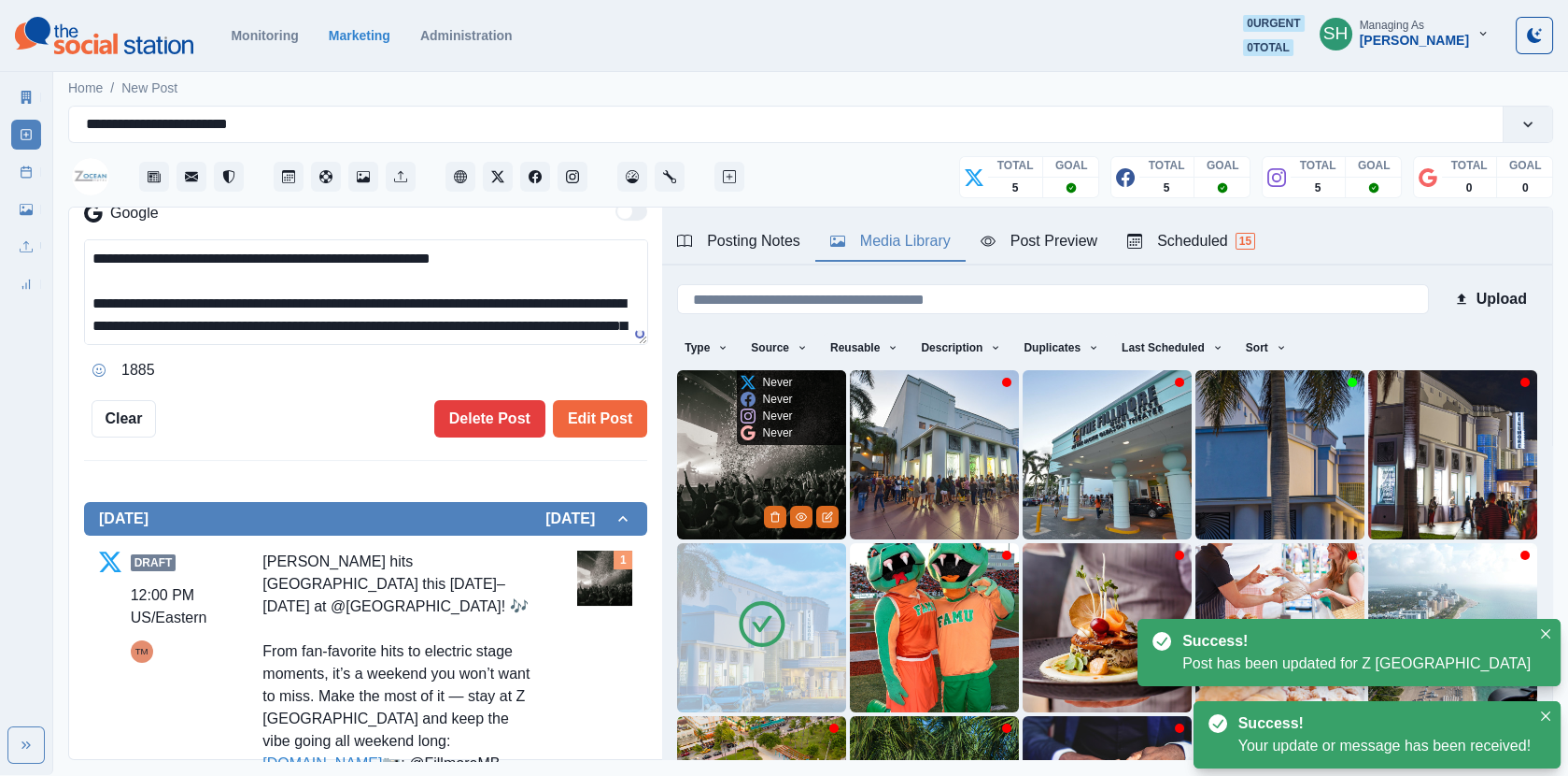
scroll to position [62, 0]
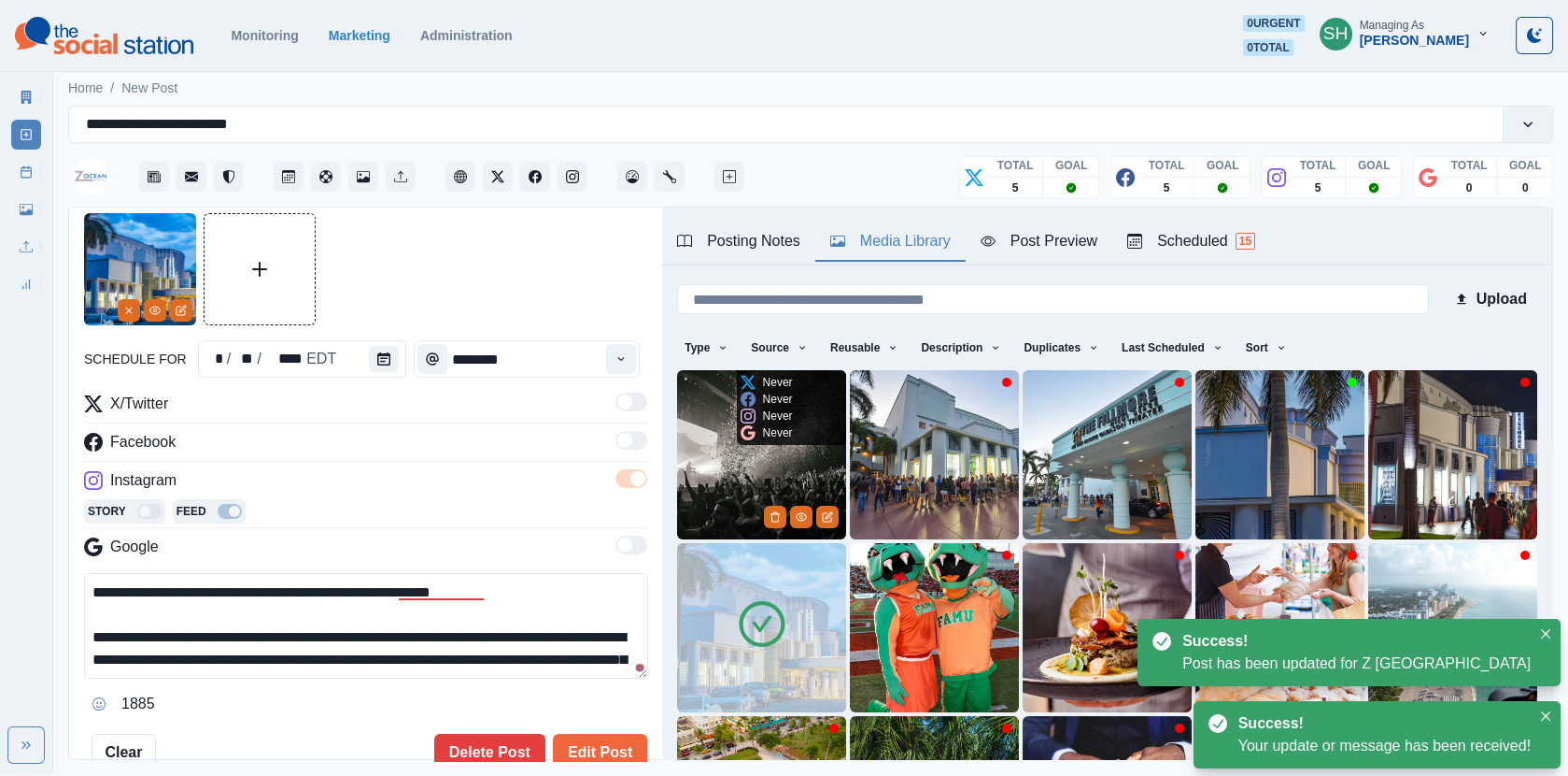
click at [729, 485] on img at bounding box center [762, 455] width 169 height 169
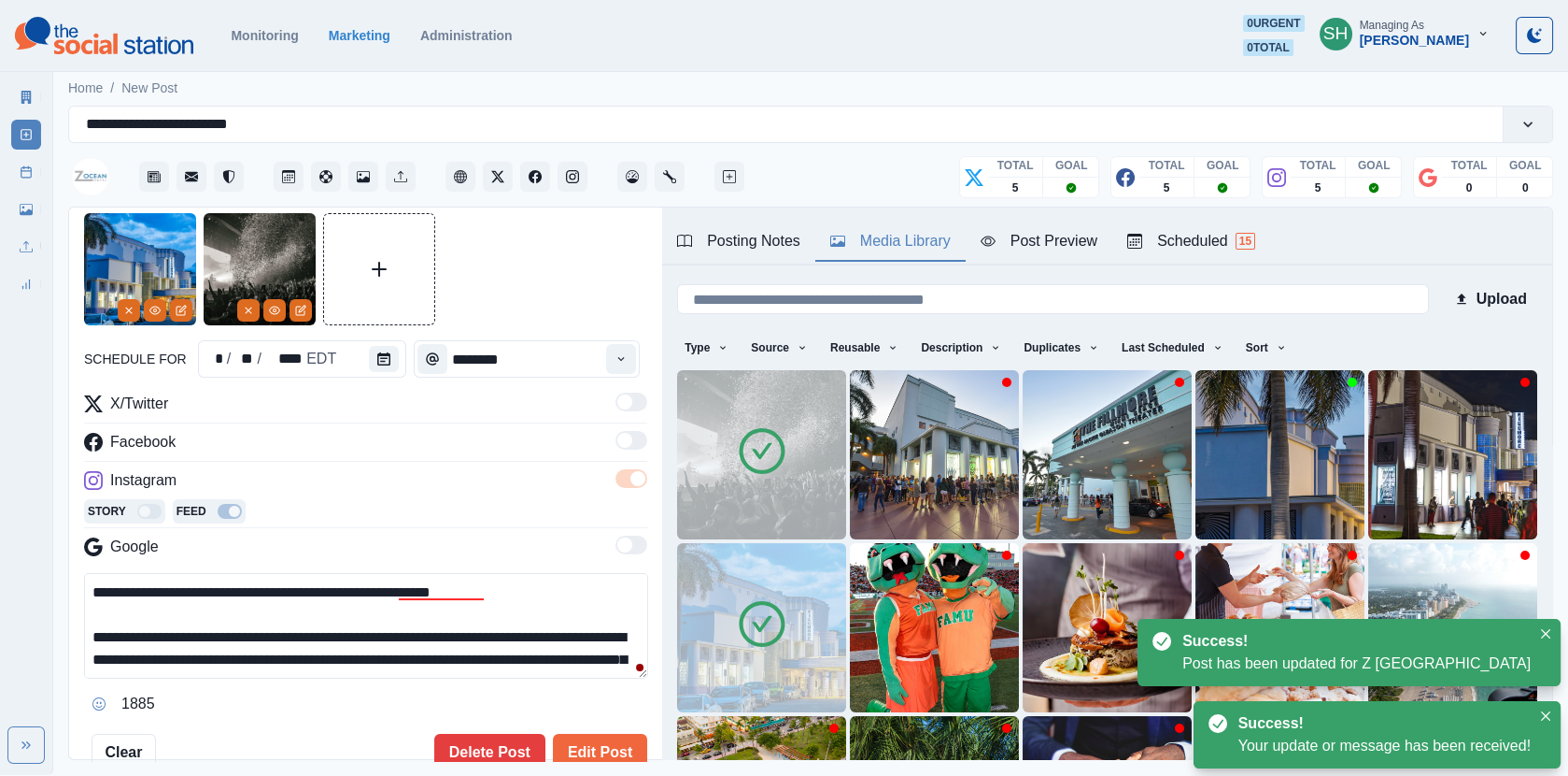
click at [719, 656] on img at bounding box center [762, 628] width 169 height 169
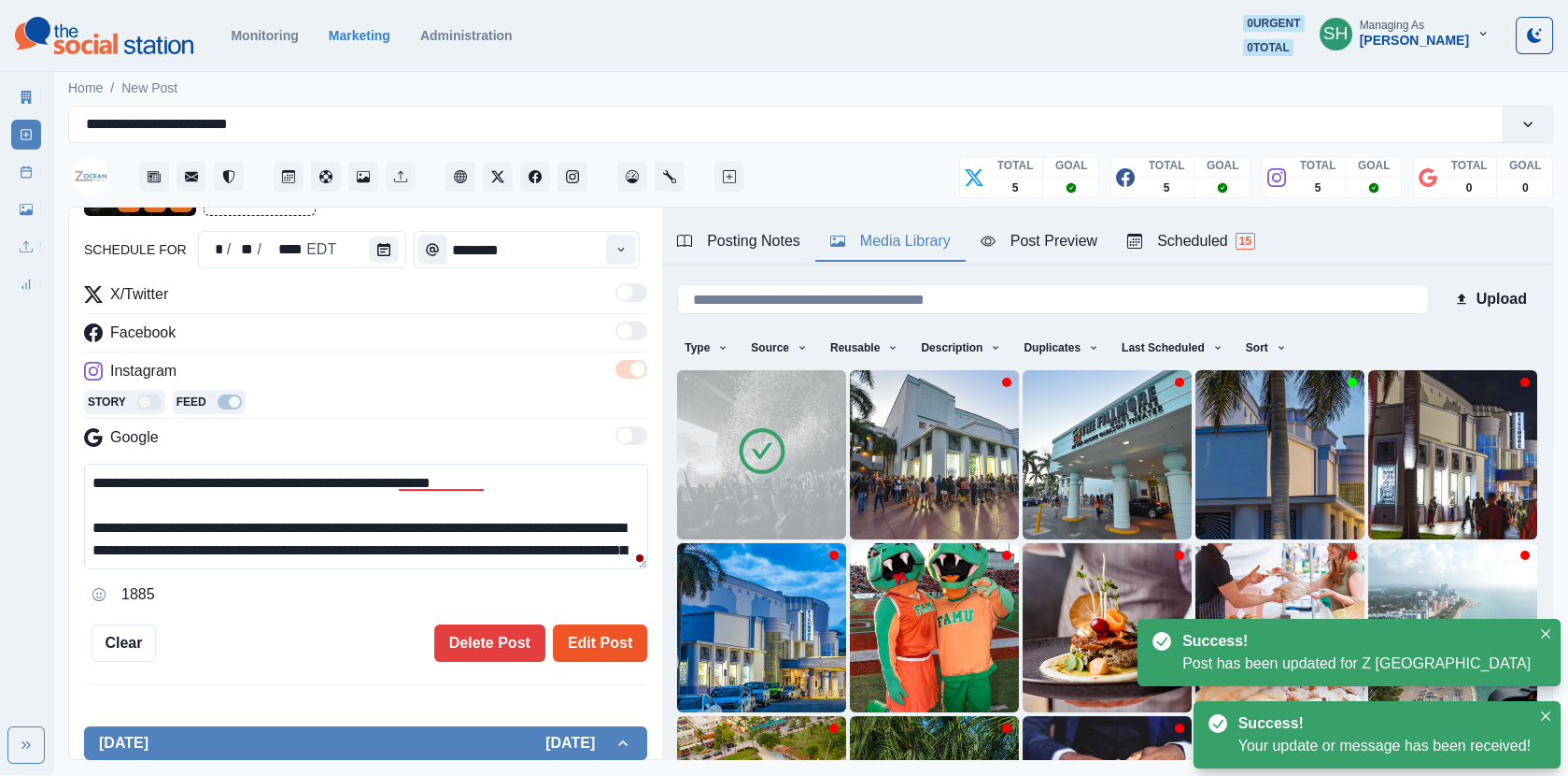
click at [600, 635] on button "Edit Post" at bounding box center [600, 644] width 94 height 38
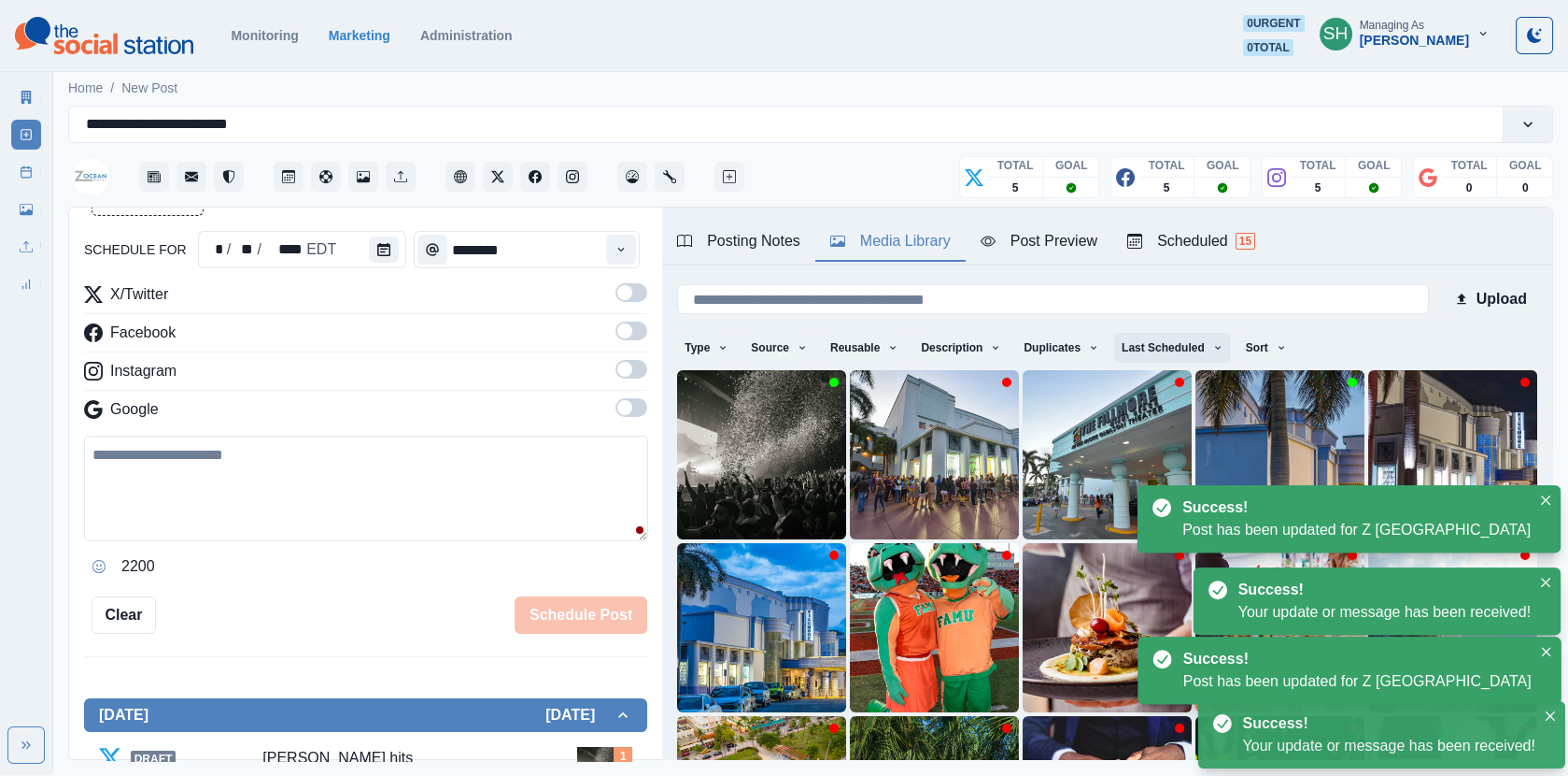
scroll to position [1206, 0]
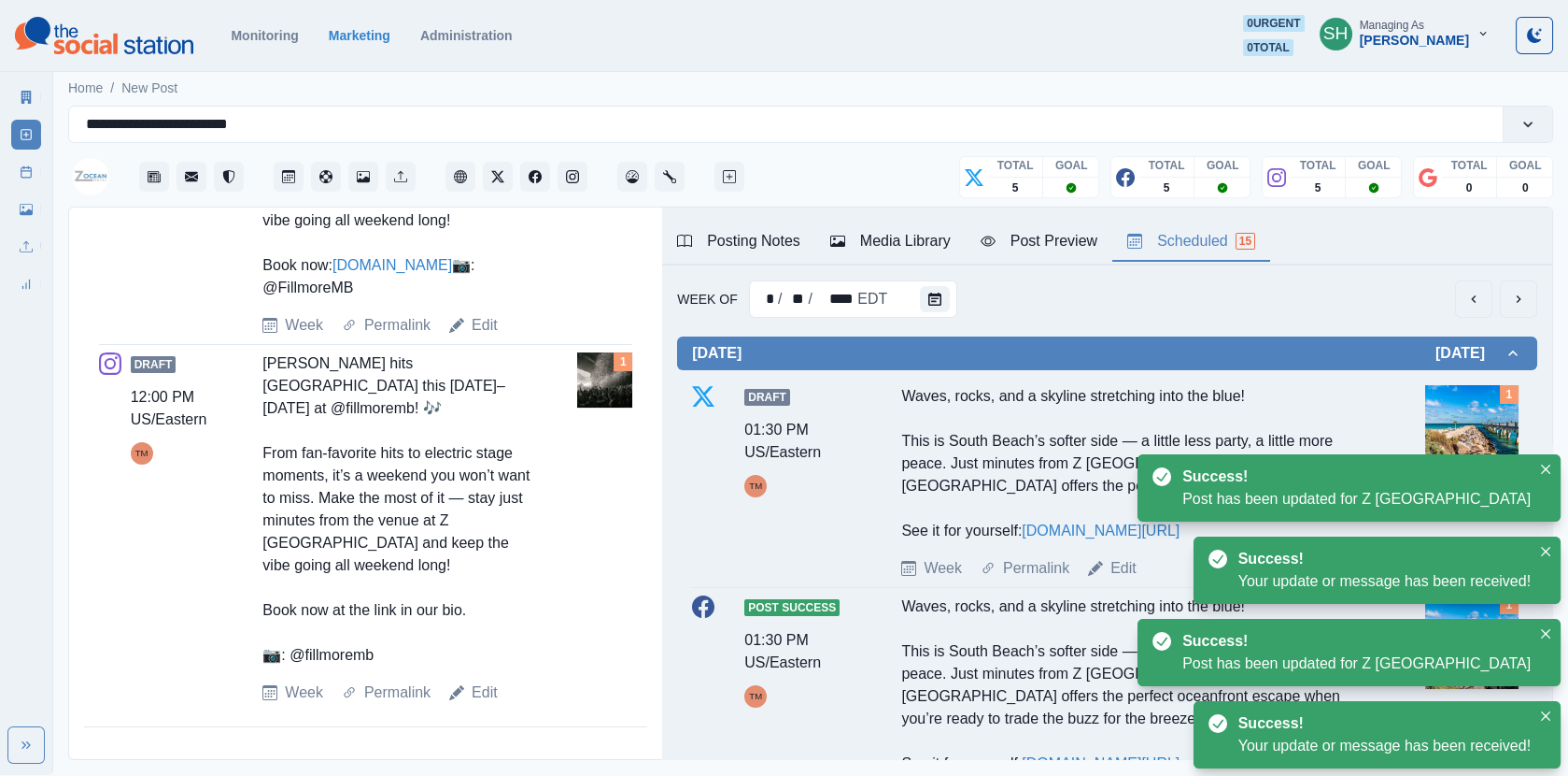
click at [1140, 250] on div "Scheduled 15" at bounding box center [1191, 241] width 128 height 23
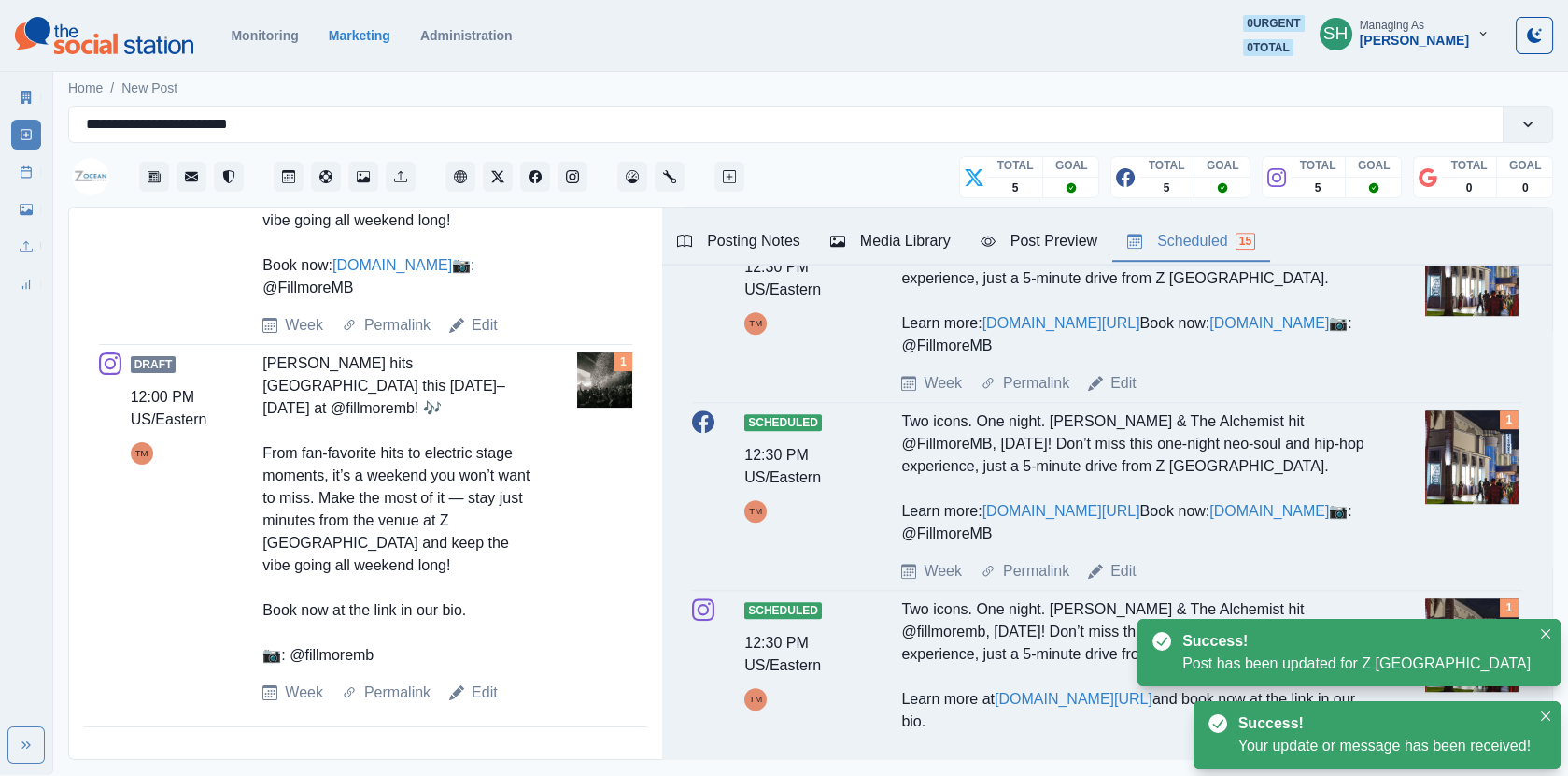
scroll to position [3051, 0]
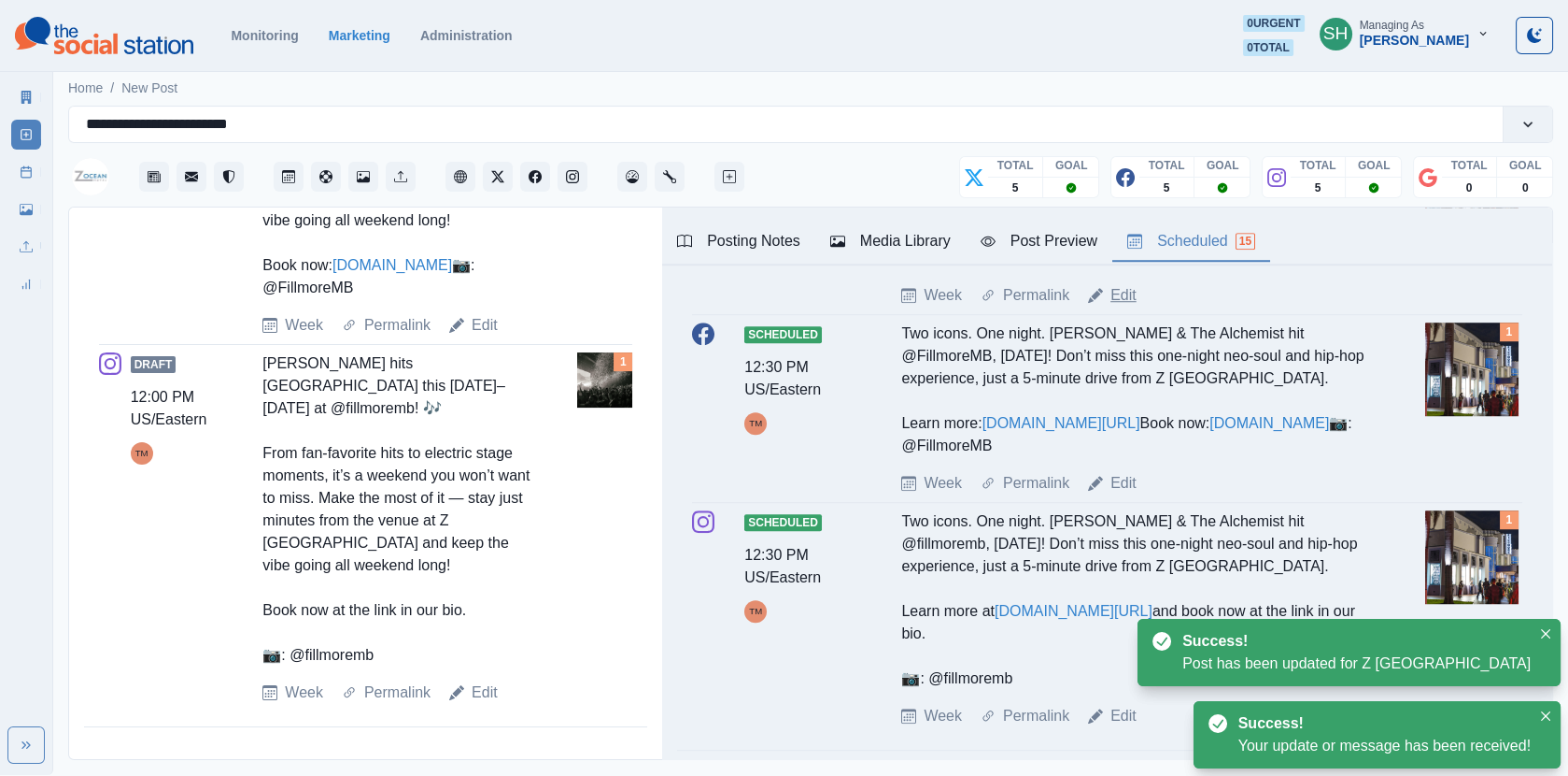
click at [1126, 306] on link "Edit" at bounding box center [1124, 295] width 26 height 23
type input "********"
type textarea "**********"
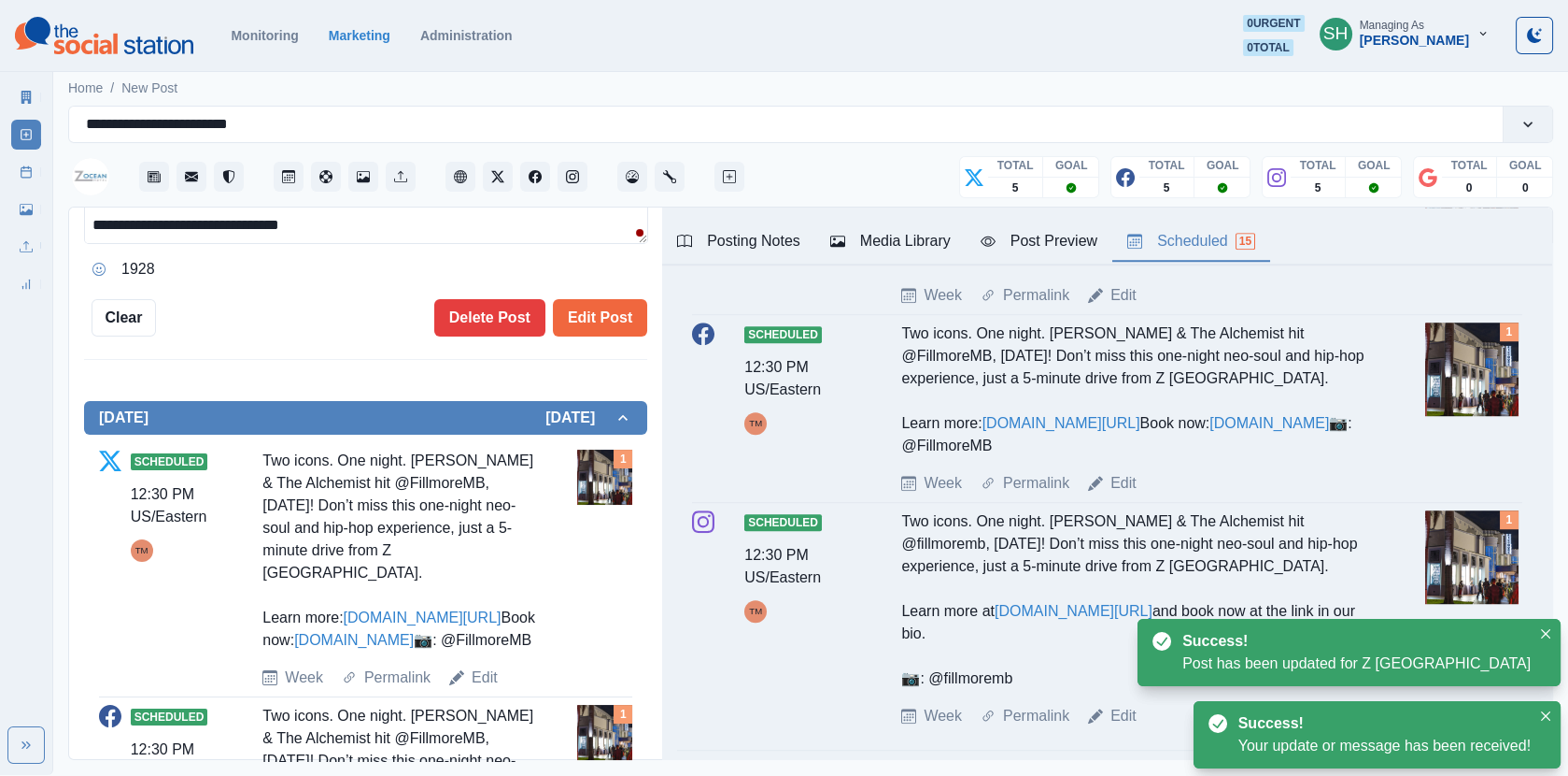
scroll to position [469, 0]
click at [876, 228] on button "Media Library" at bounding box center [890, 242] width 150 height 39
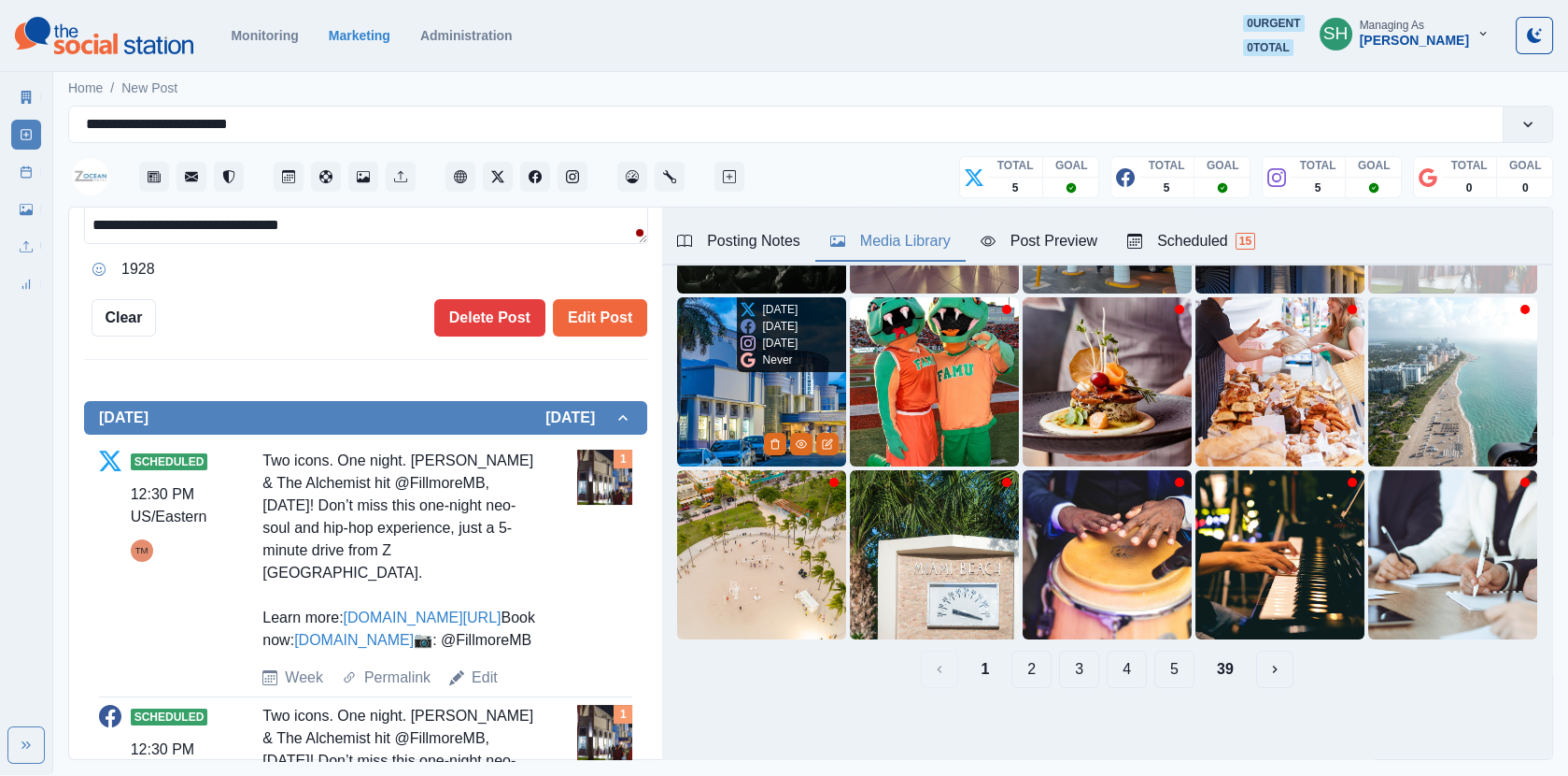
click at [743, 409] on img at bounding box center [762, 382] width 169 height 169
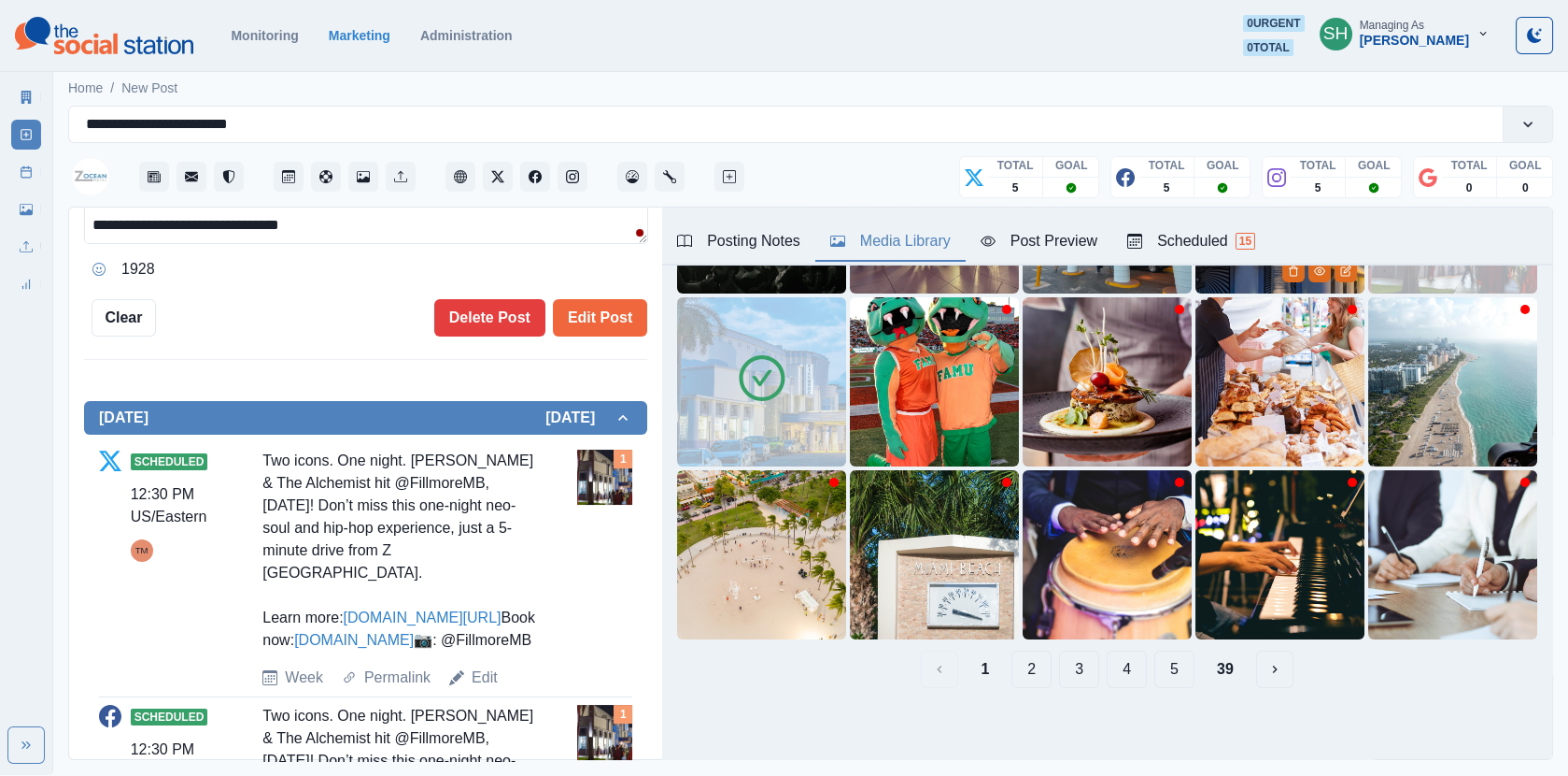
scroll to position [0, 0]
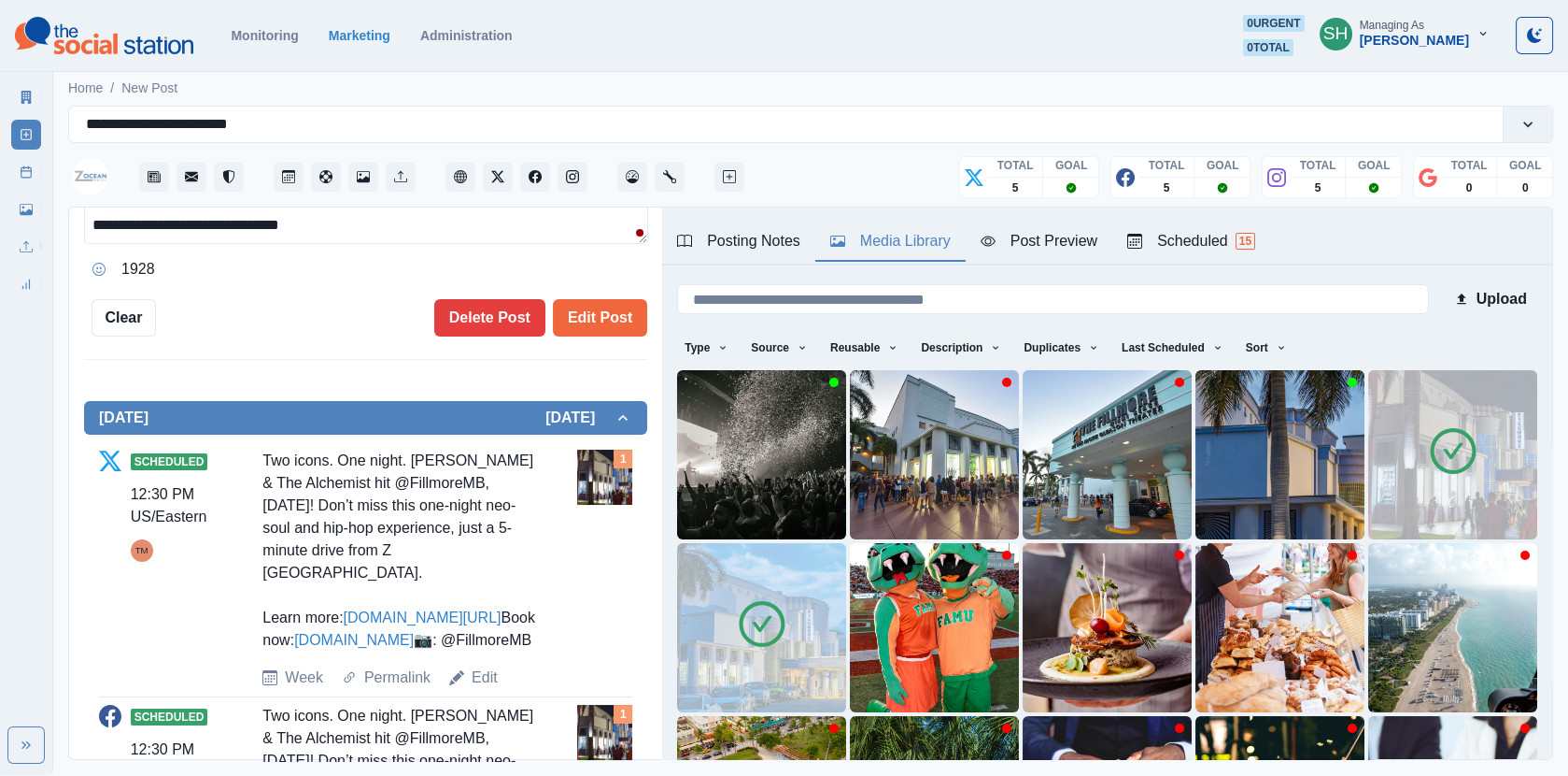
click at [1453, 454] on icon at bounding box center [1453, 451] width 20 height 16
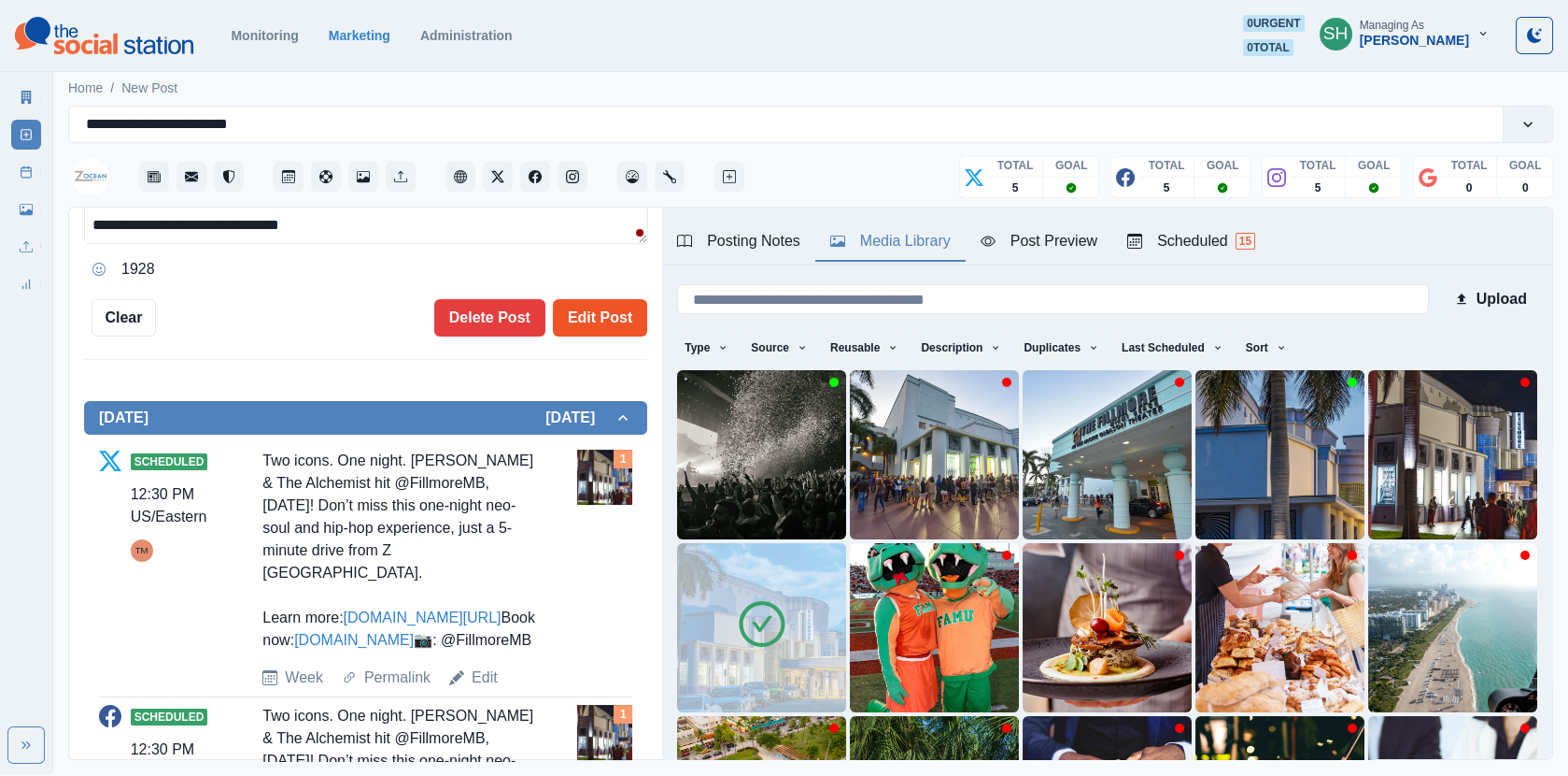
click at [593, 308] on button "Edit Post" at bounding box center [600, 318] width 94 height 38
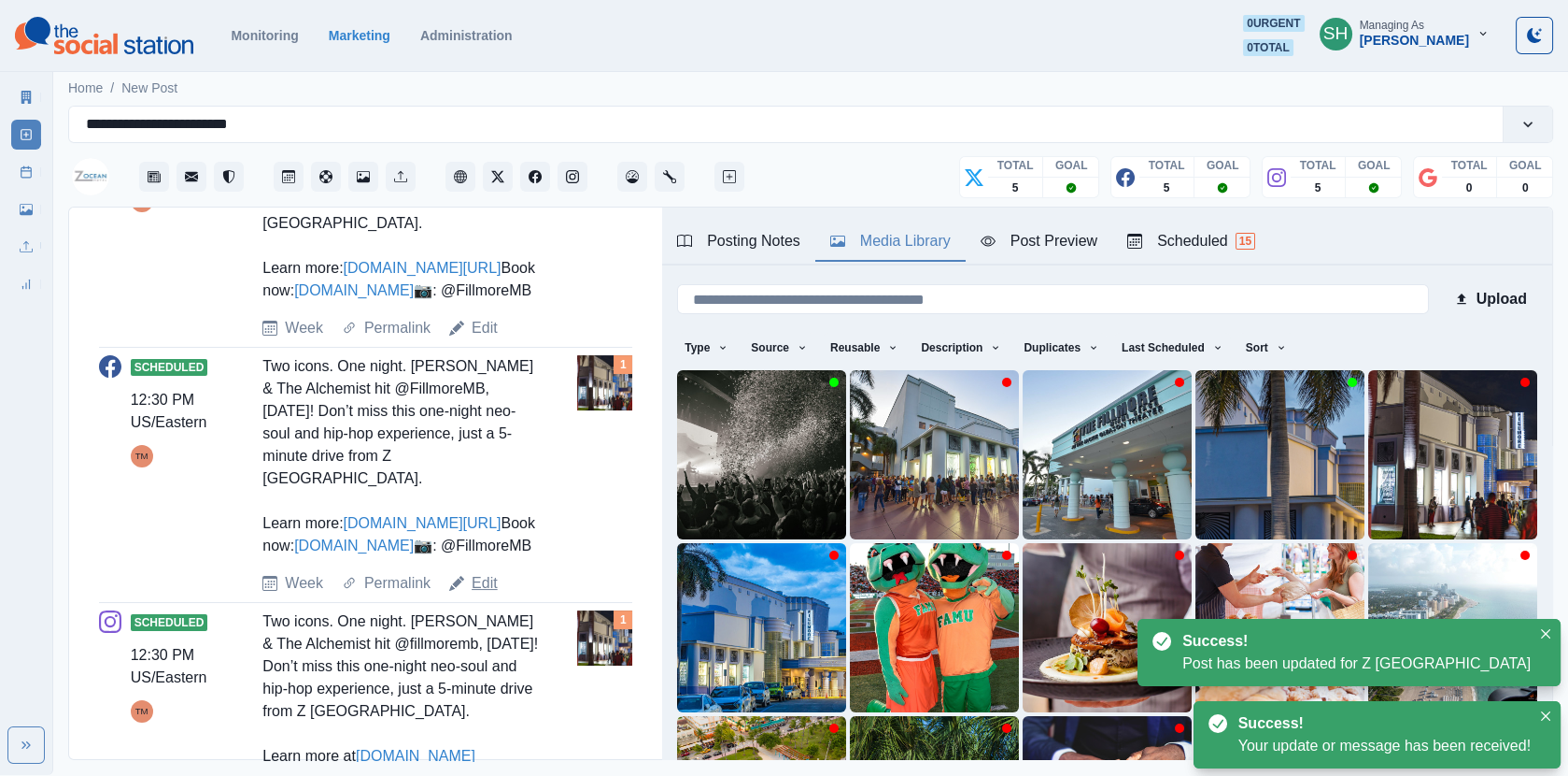
click at [478, 594] on link "Edit" at bounding box center [484, 583] width 26 height 23
type textarea "**********"
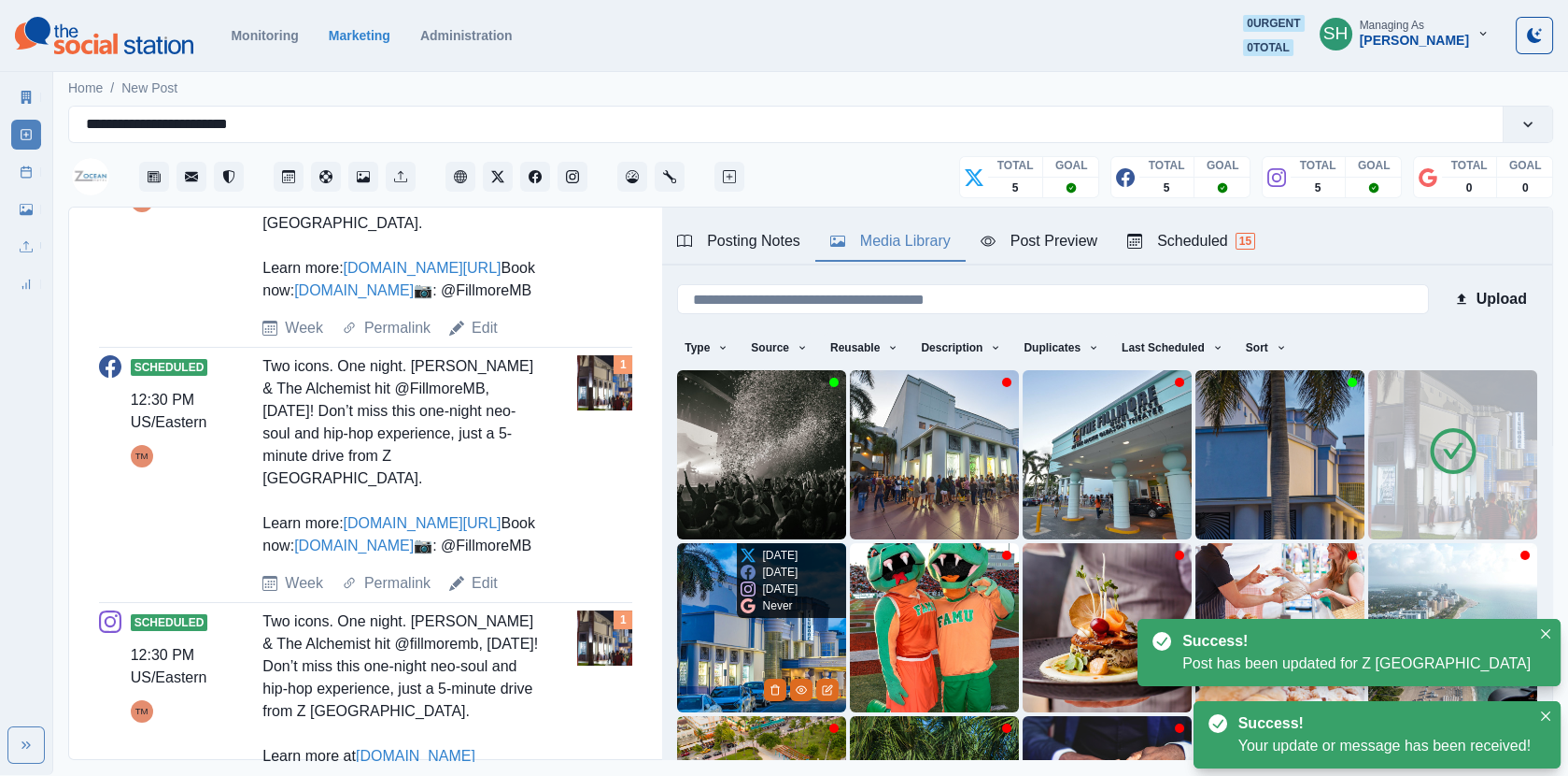
click at [710, 657] on img at bounding box center [762, 628] width 169 height 169
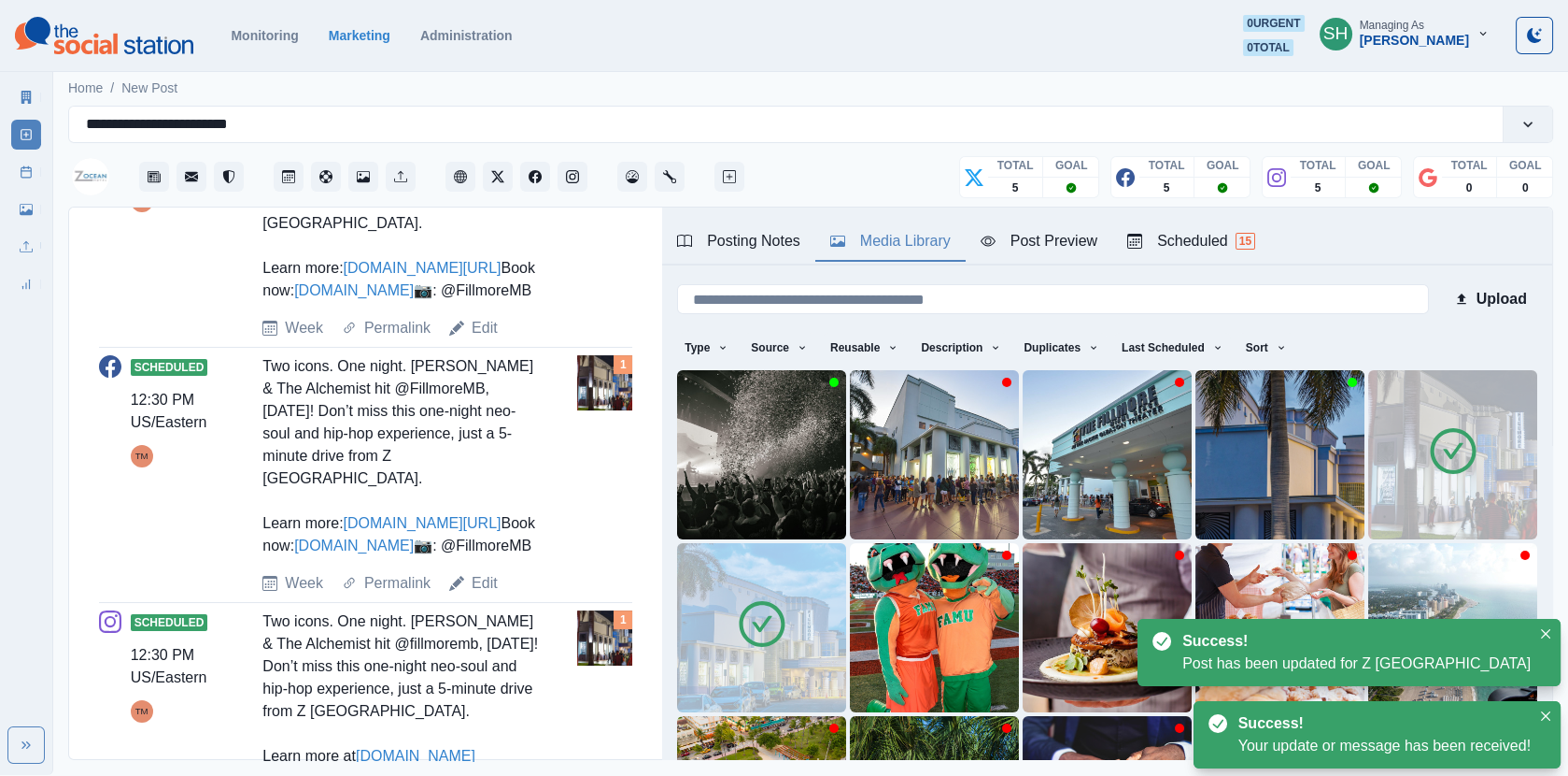
click at [1408, 498] on img at bounding box center [1453, 455] width 169 height 169
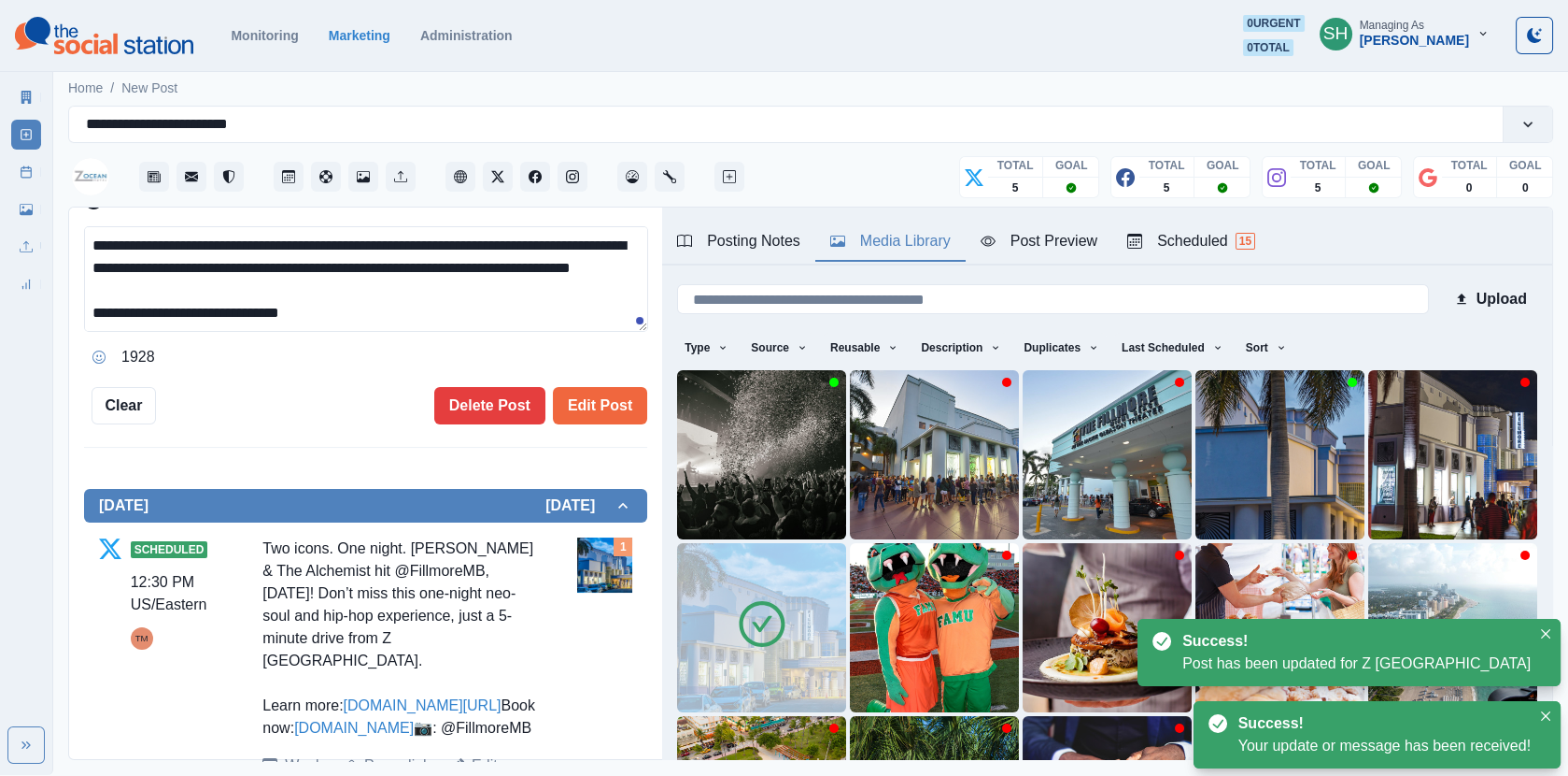
scroll to position [387, 0]
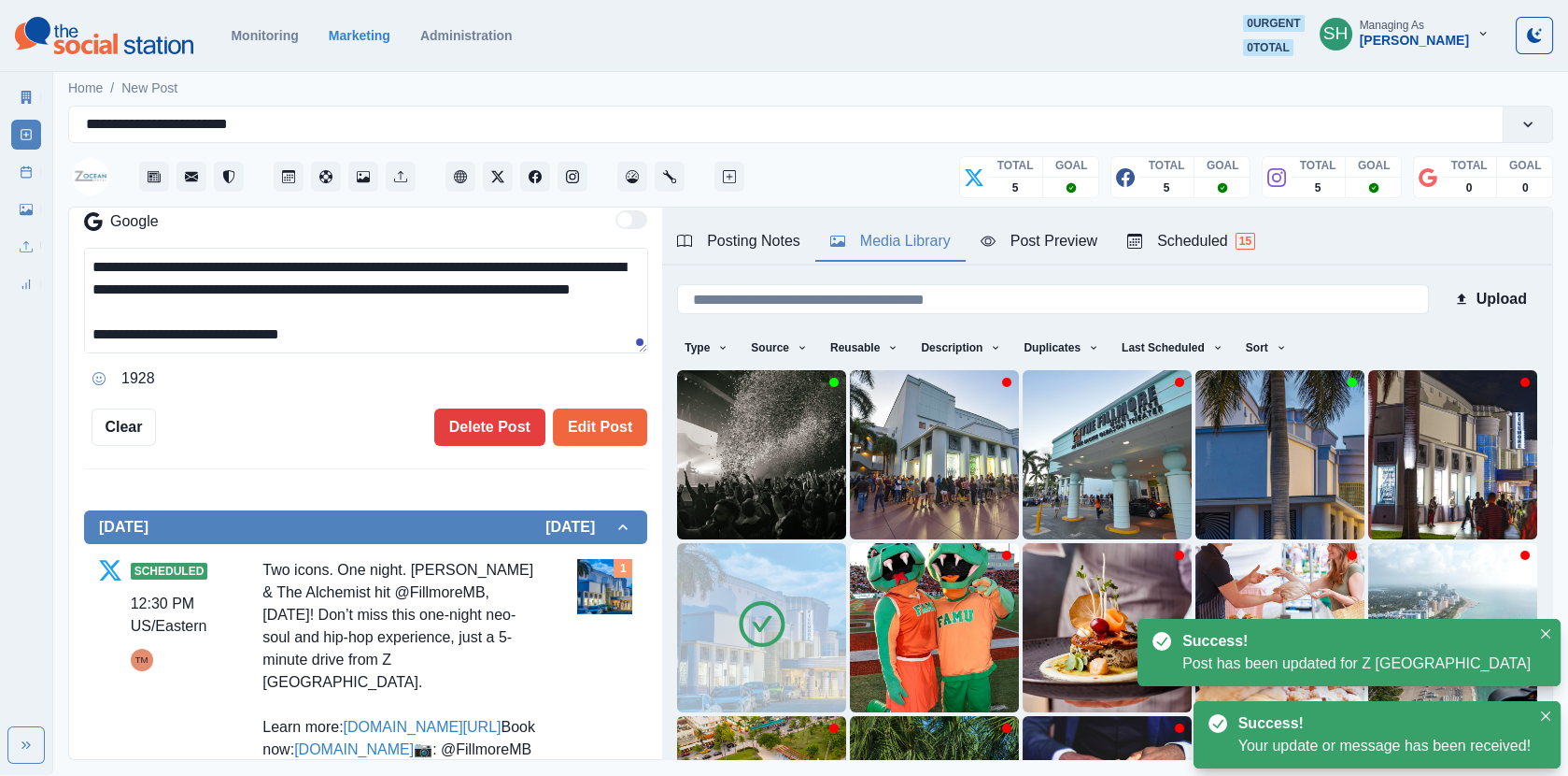
click at [618, 403] on div "**********" at bounding box center [366, 166] width 563 height 558
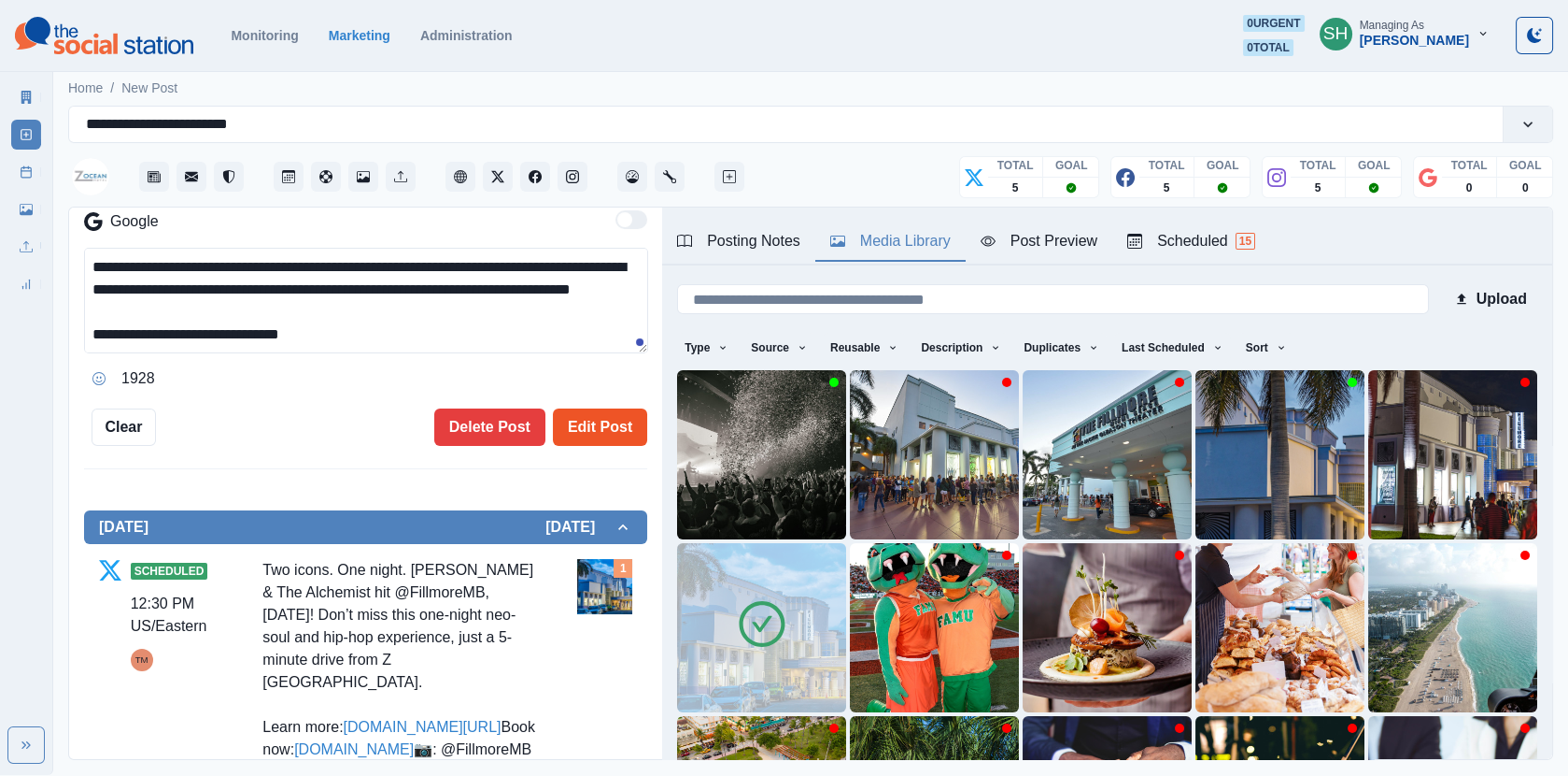
click at [618, 416] on button "Edit Post" at bounding box center [600, 428] width 94 height 38
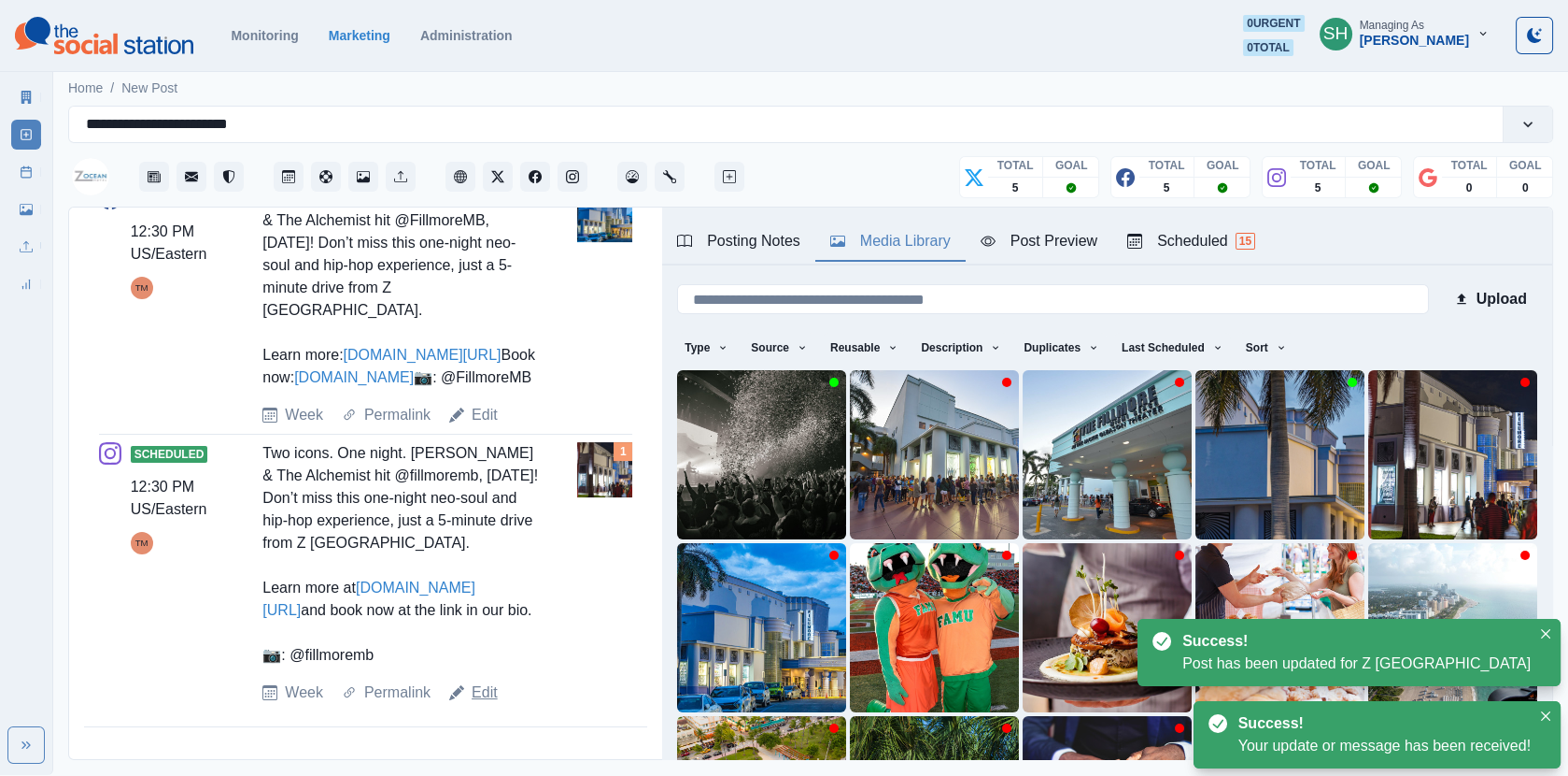
click at [481, 687] on link "Edit" at bounding box center [484, 692] width 26 height 23
type textarea "**********"
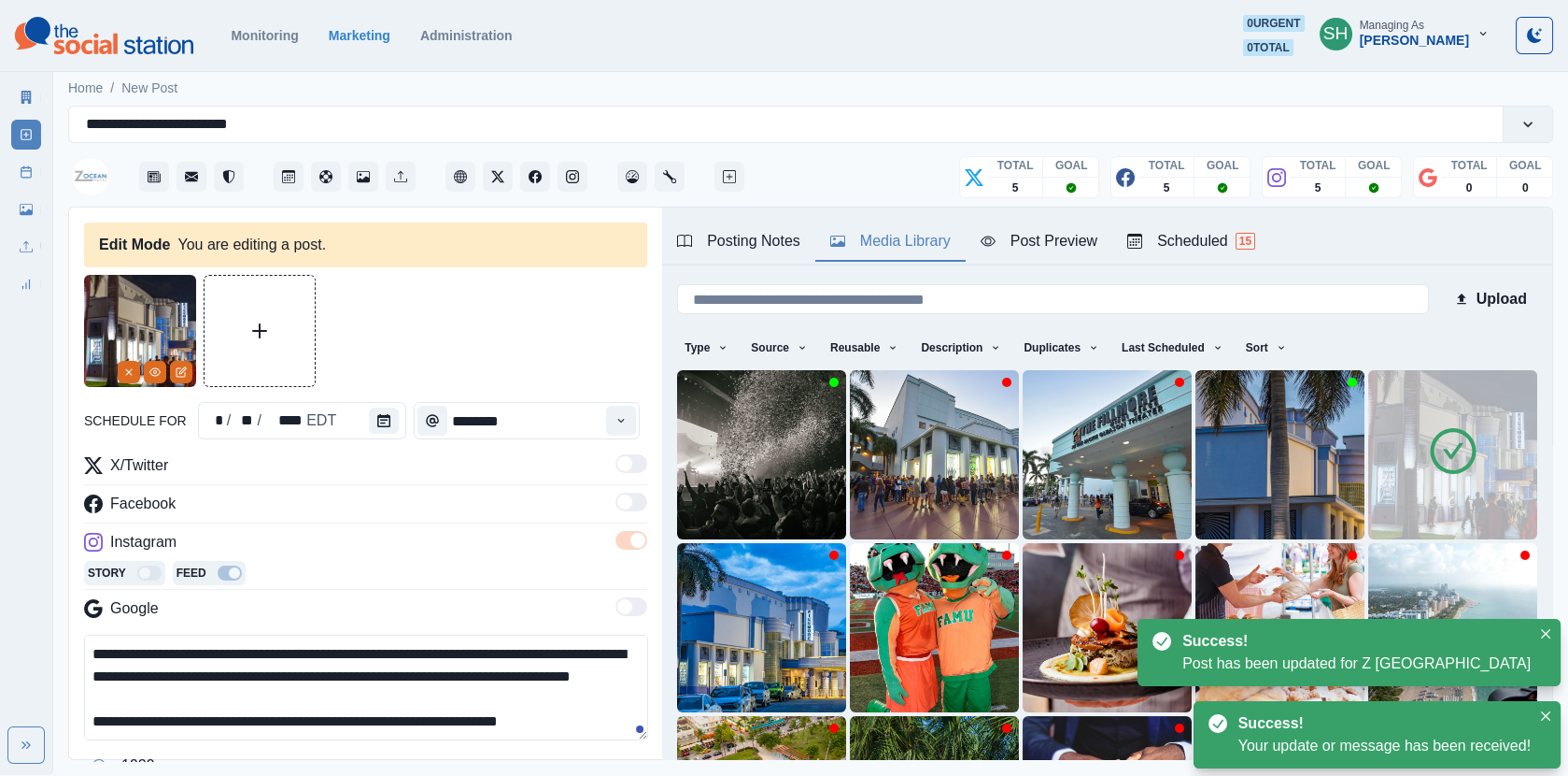
click at [1435, 446] on icon at bounding box center [1453, 451] width 53 height 53
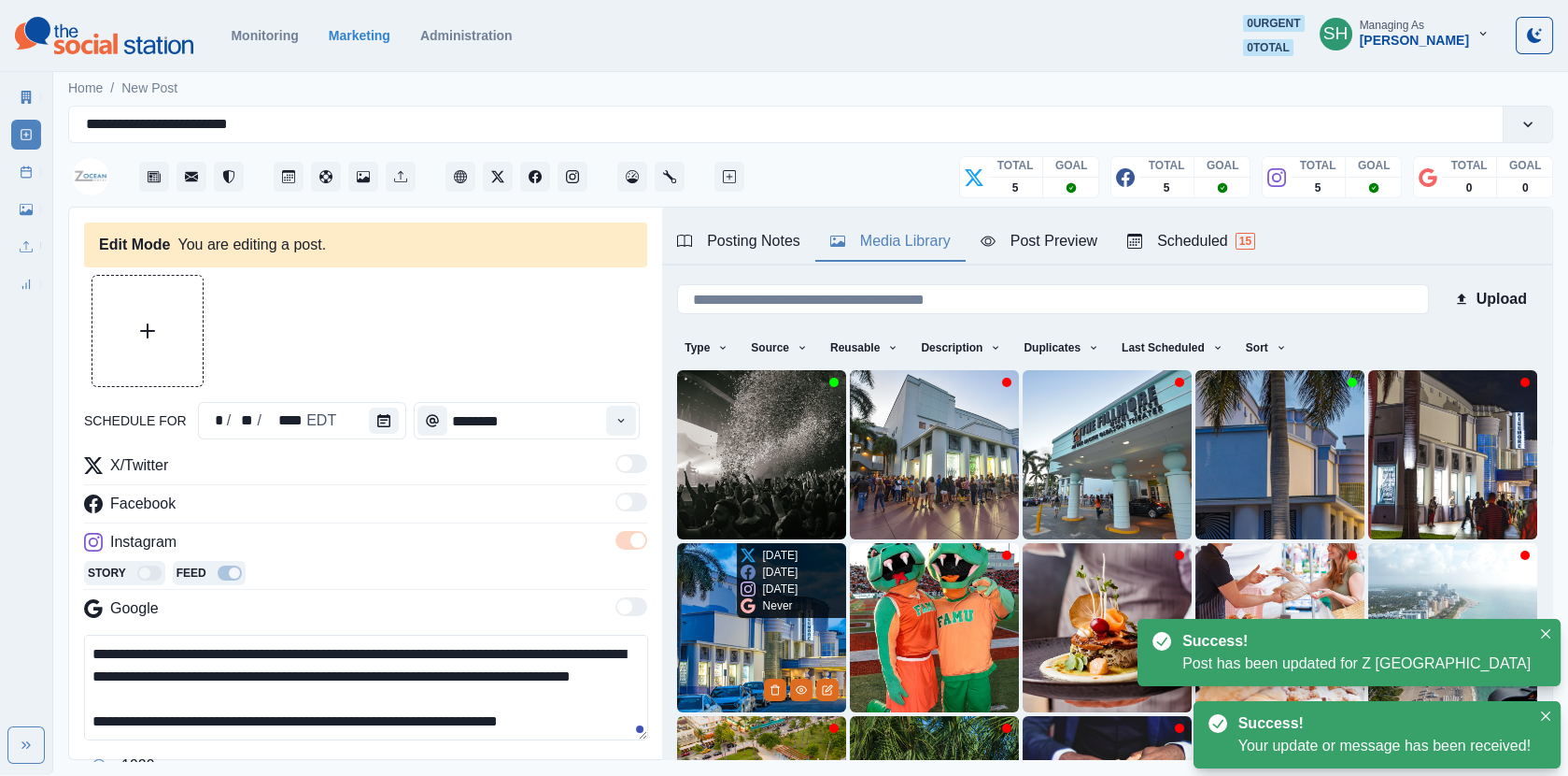
click at [738, 640] on img at bounding box center [762, 628] width 169 height 169
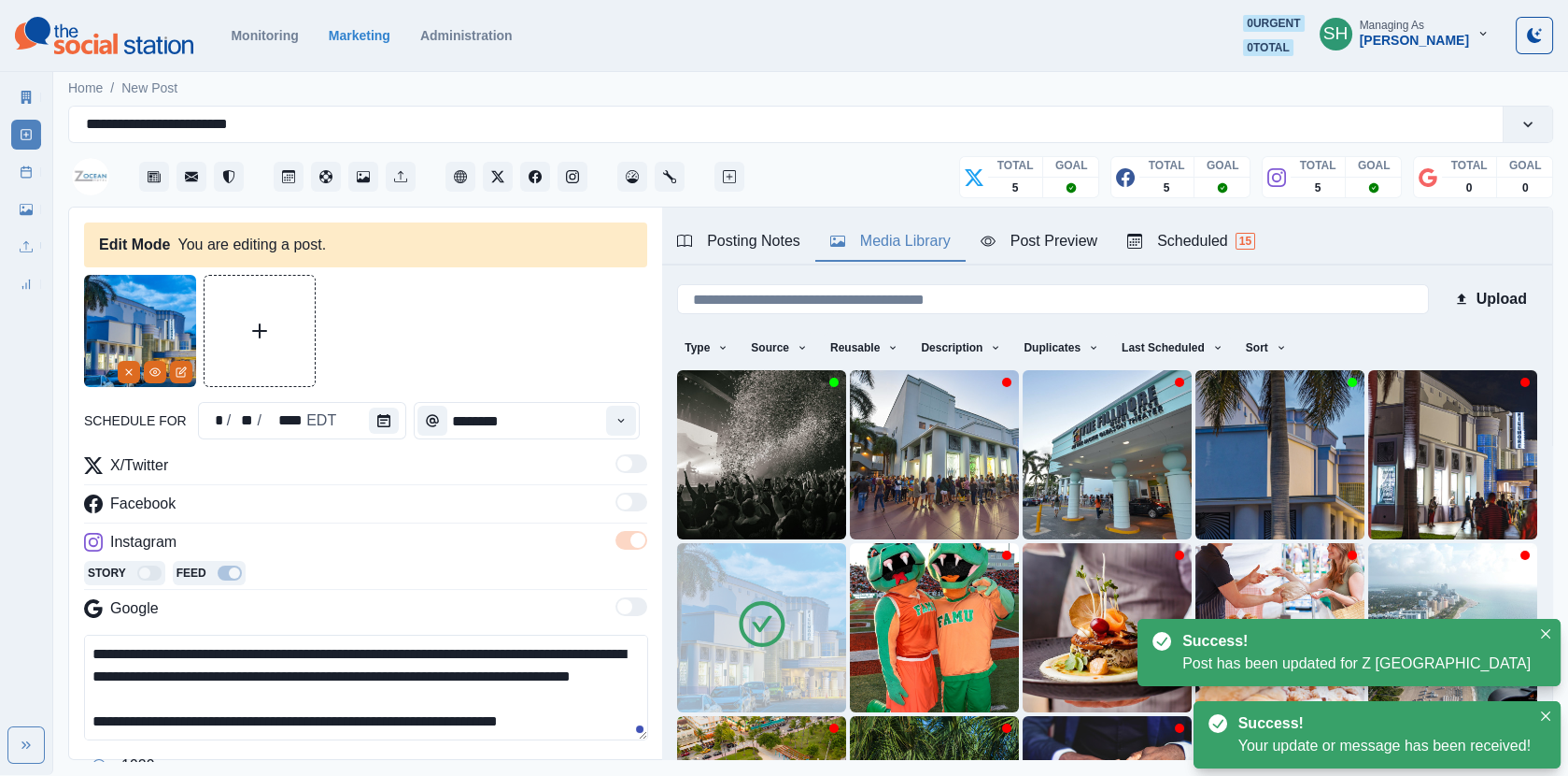
scroll to position [217, 0]
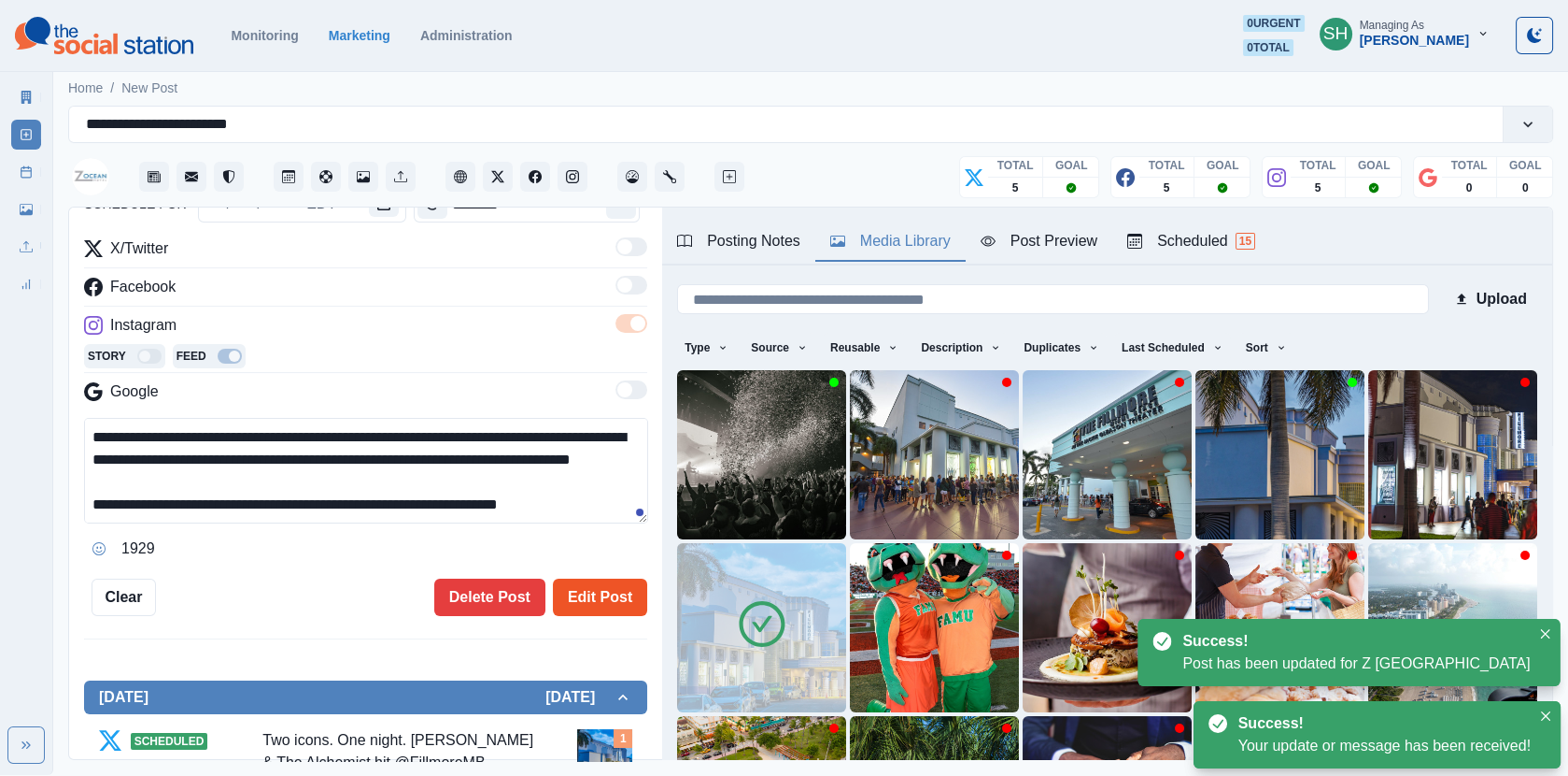
click at [594, 595] on button "Edit Post" at bounding box center [600, 598] width 94 height 38
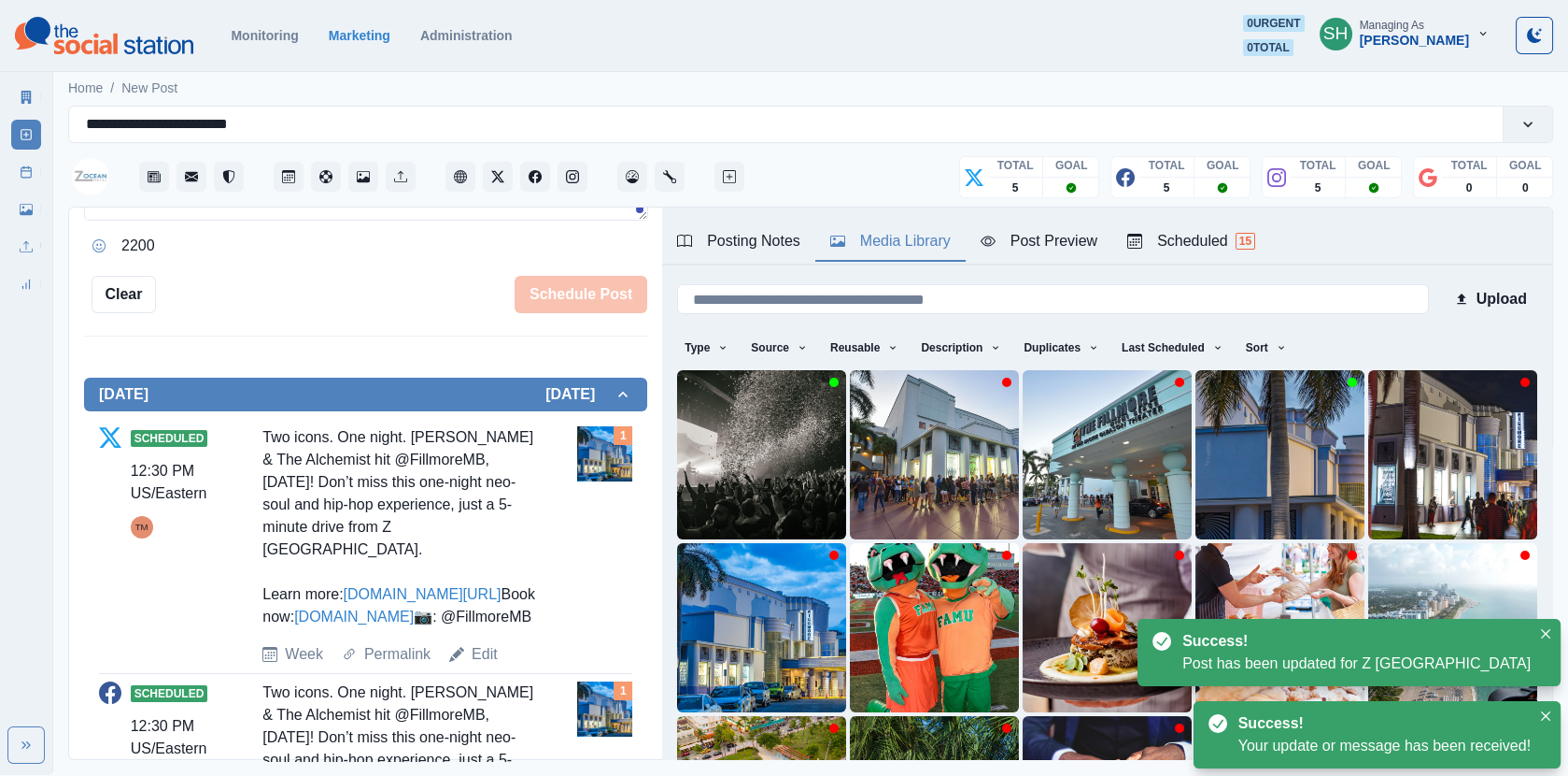
scroll to position [776, 0]
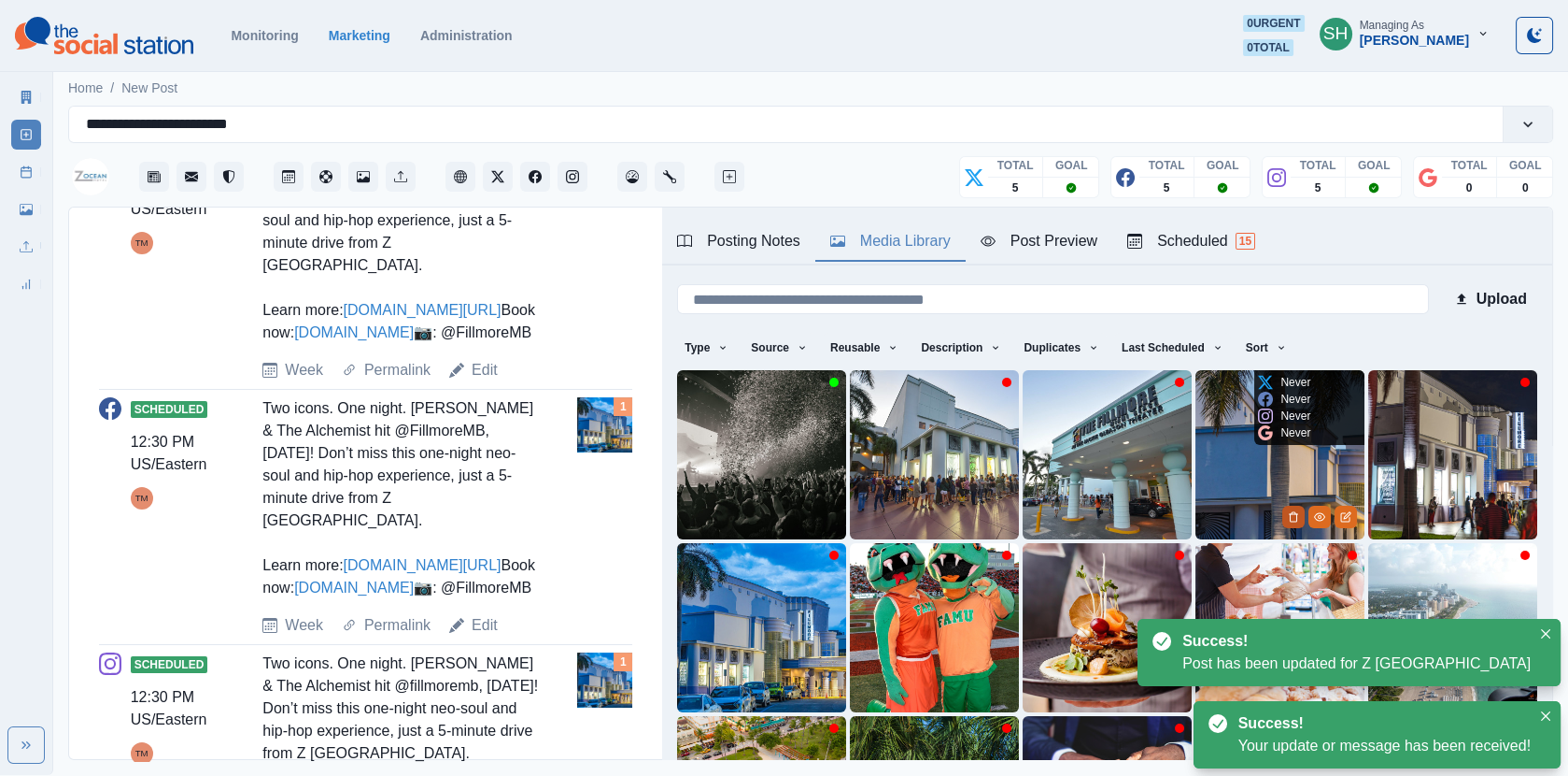
click at [1301, 512] on button "Delete Media" at bounding box center [1294, 516] width 23 height 23
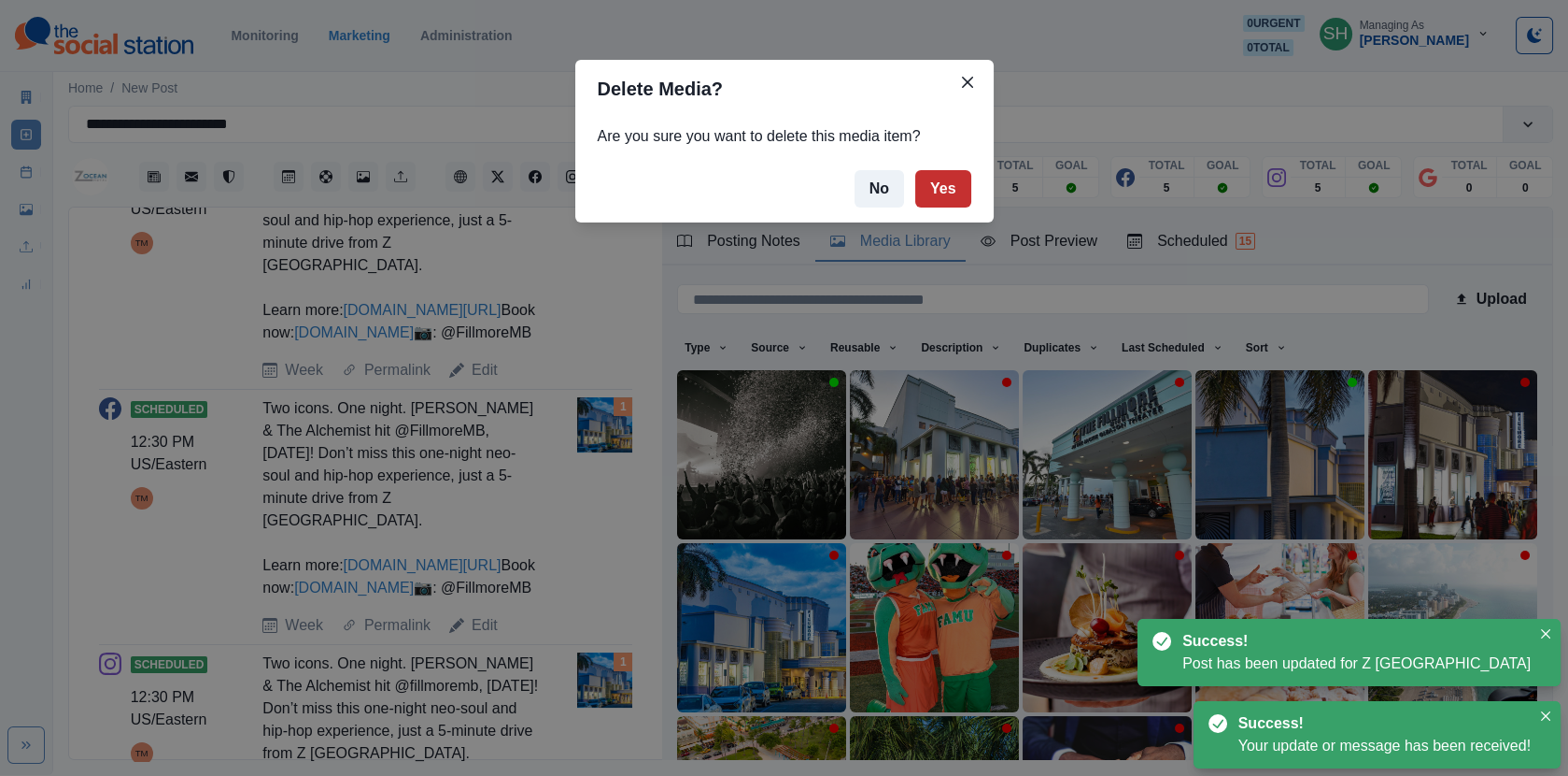
click at [952, 193] on button "Yes" at bounding box center [944, 189] width 56 height 38
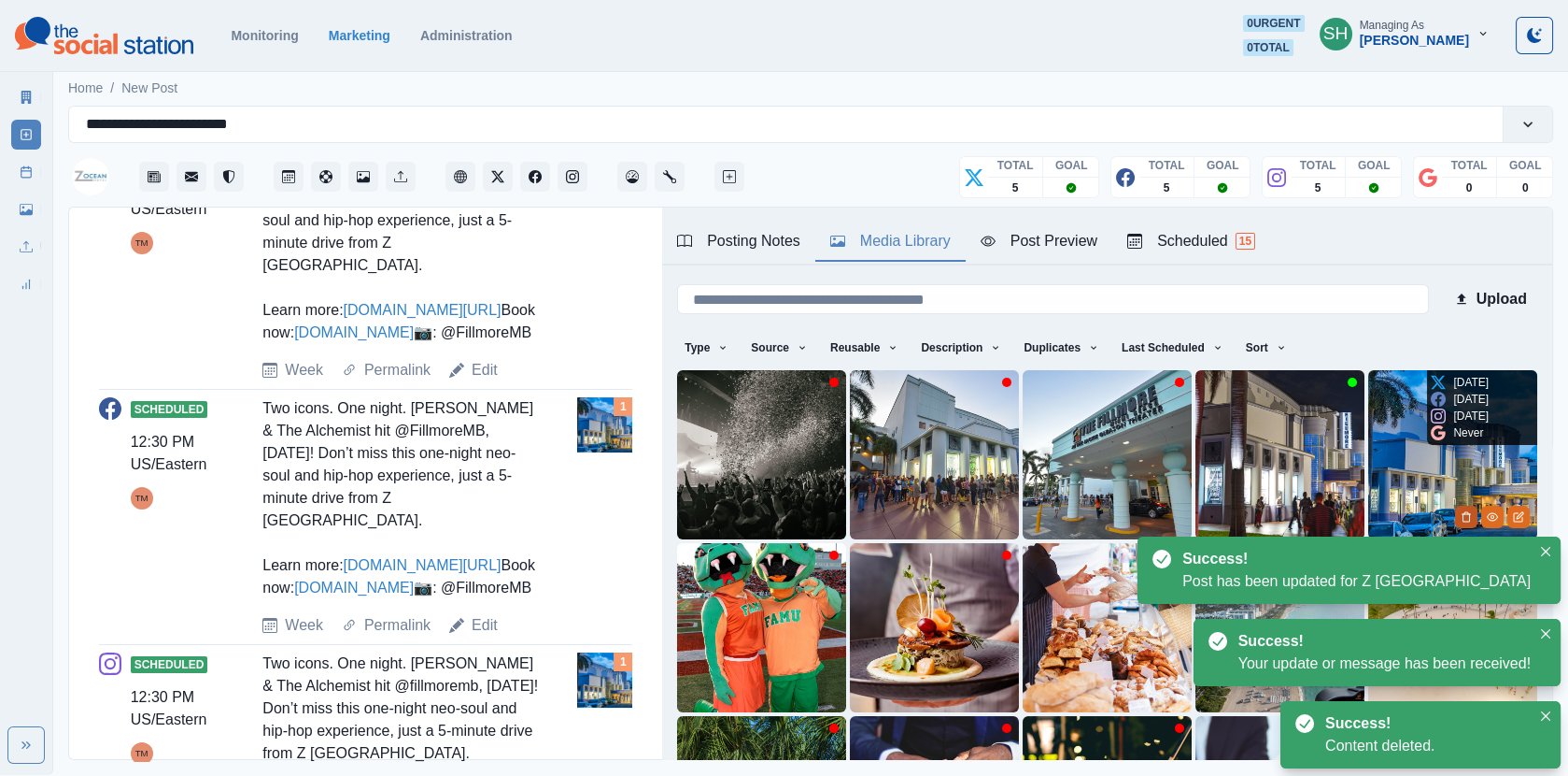
click at [1463, 511] on icon "Delete Media" at bounding box center [1466, 516] width 11 height 11
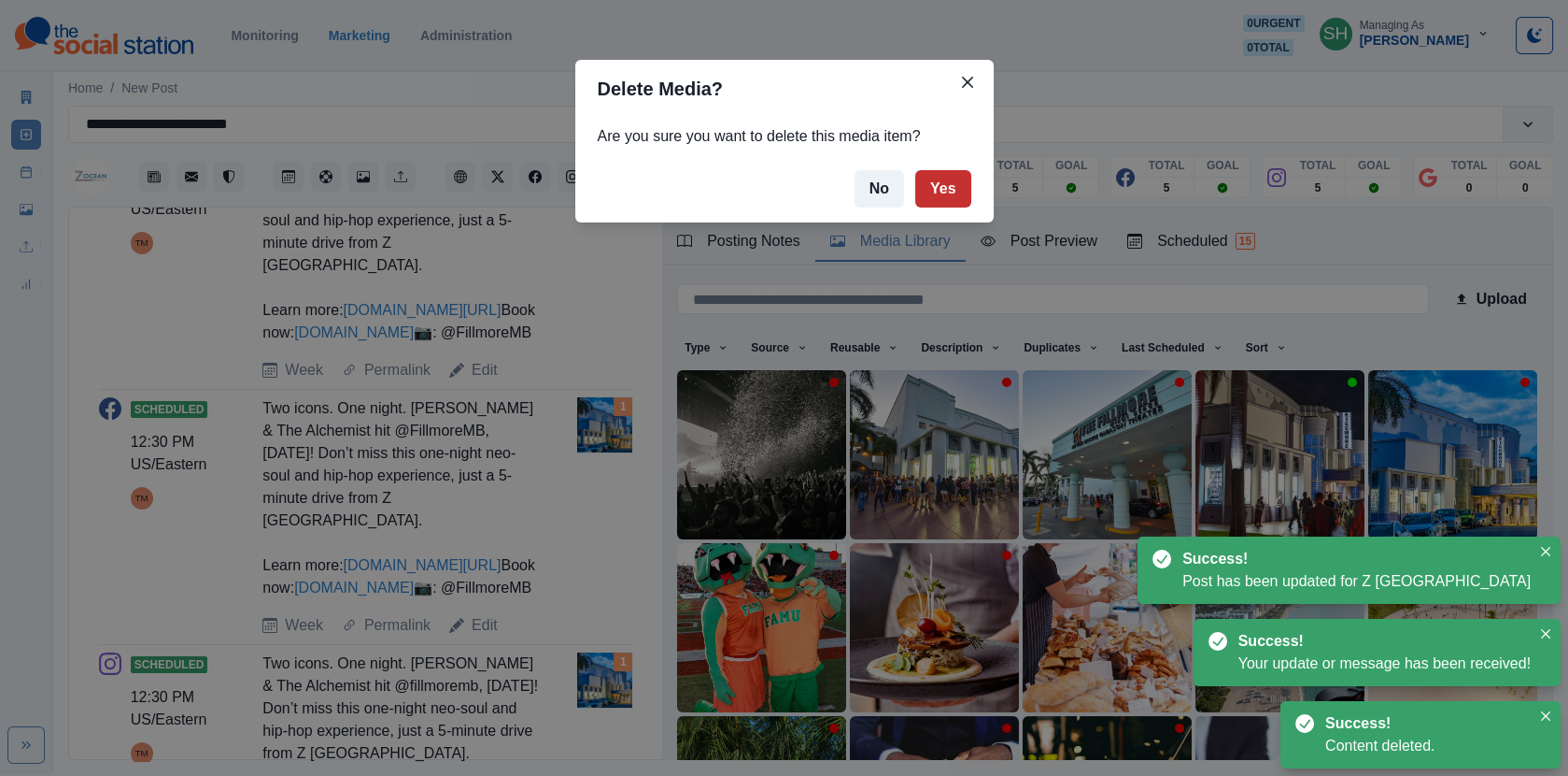
click at [933, 198] on button "Yes" at bounding box center [944, 189] width 56 height 38
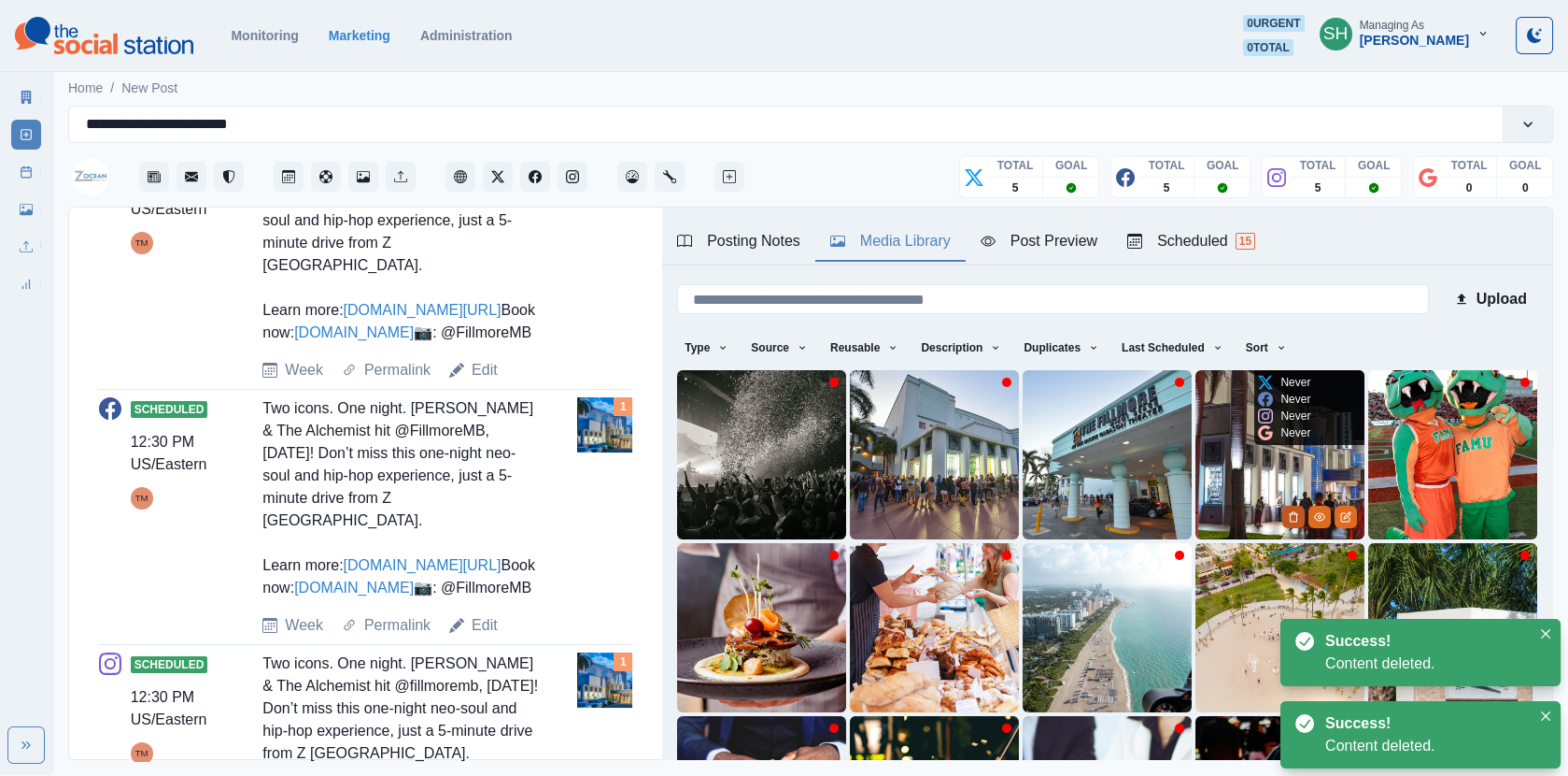
click at [1287, 523] on button "Delete Media" at bounding box center [1294, 516] width 23 height 23
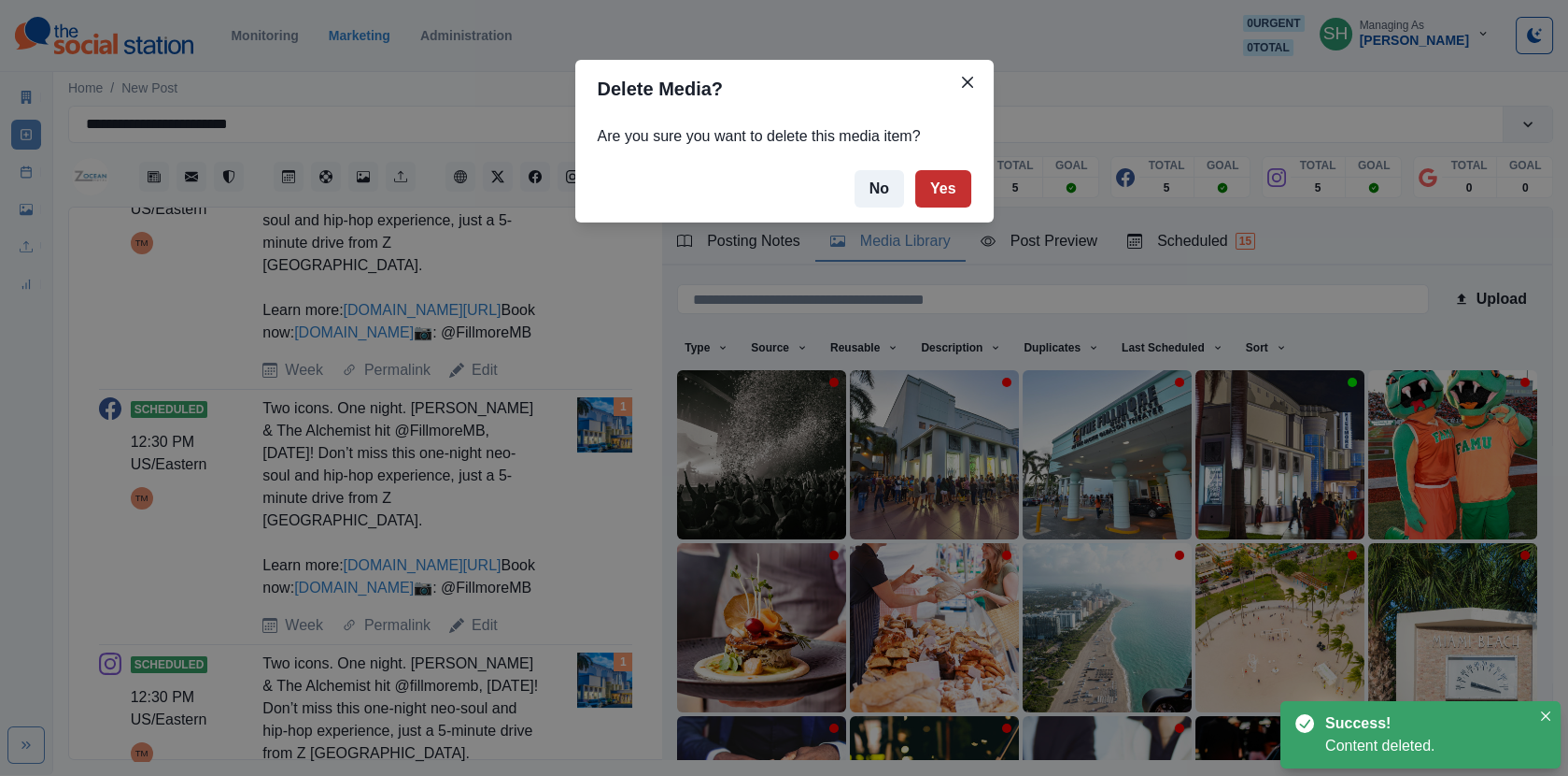
click at [951, 185] on button "Yes" at bounding box center [944, 189] width 56 height 38
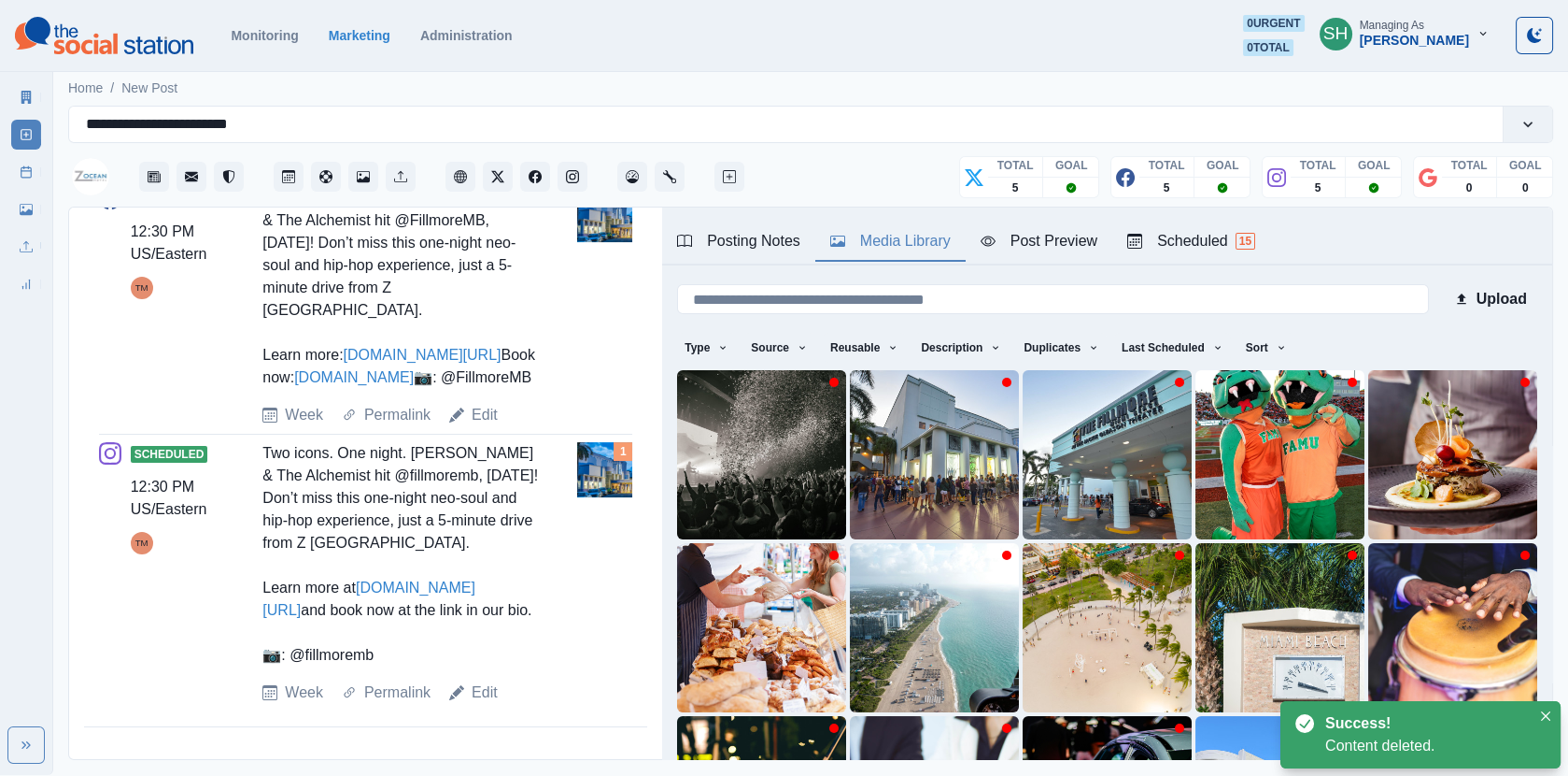
scroll to position [680, 0]
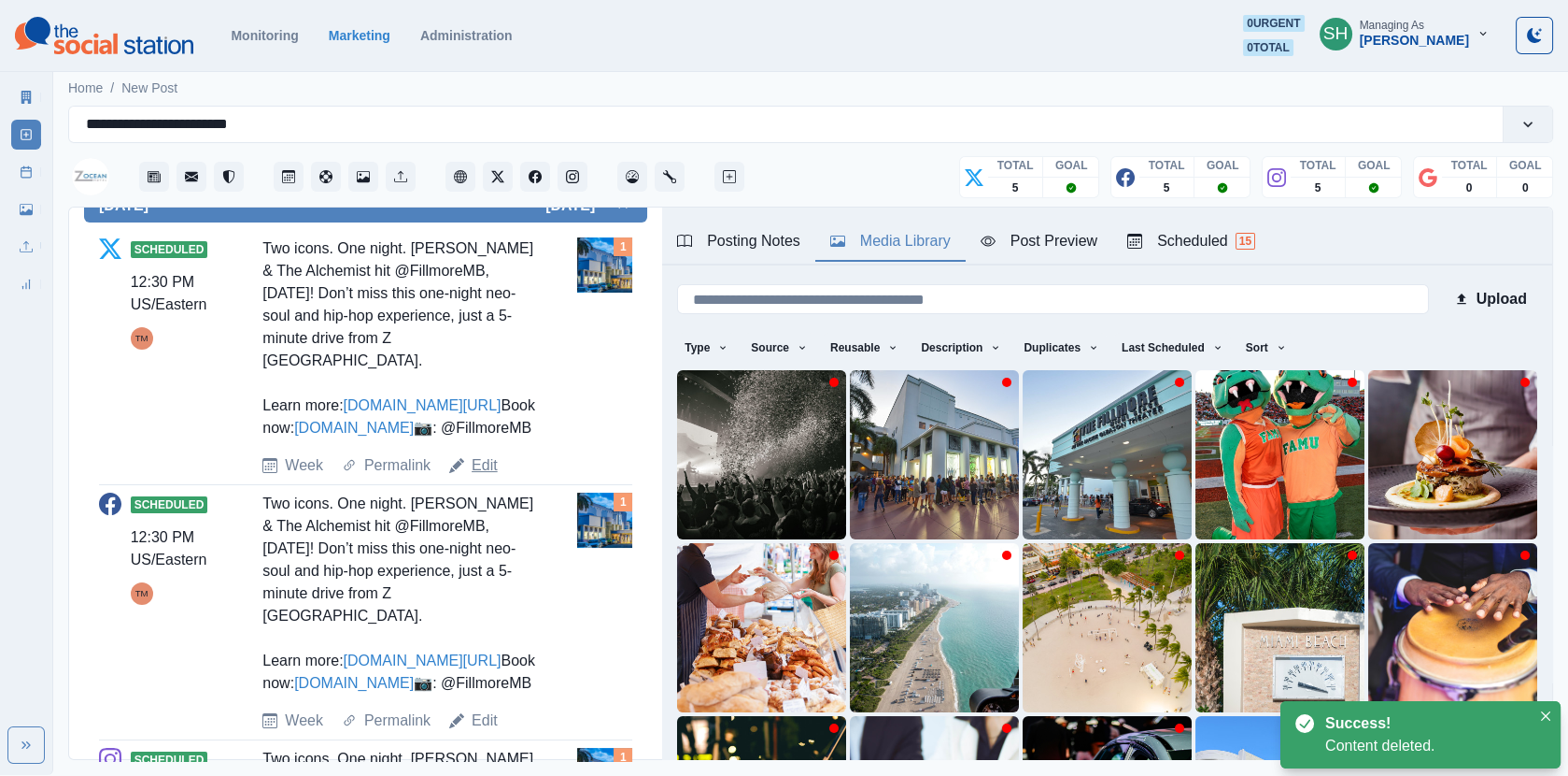
click at [477, 477] on link "Edit" at bounding box center [484, 466] width 26 height 23
type textarea "**********"
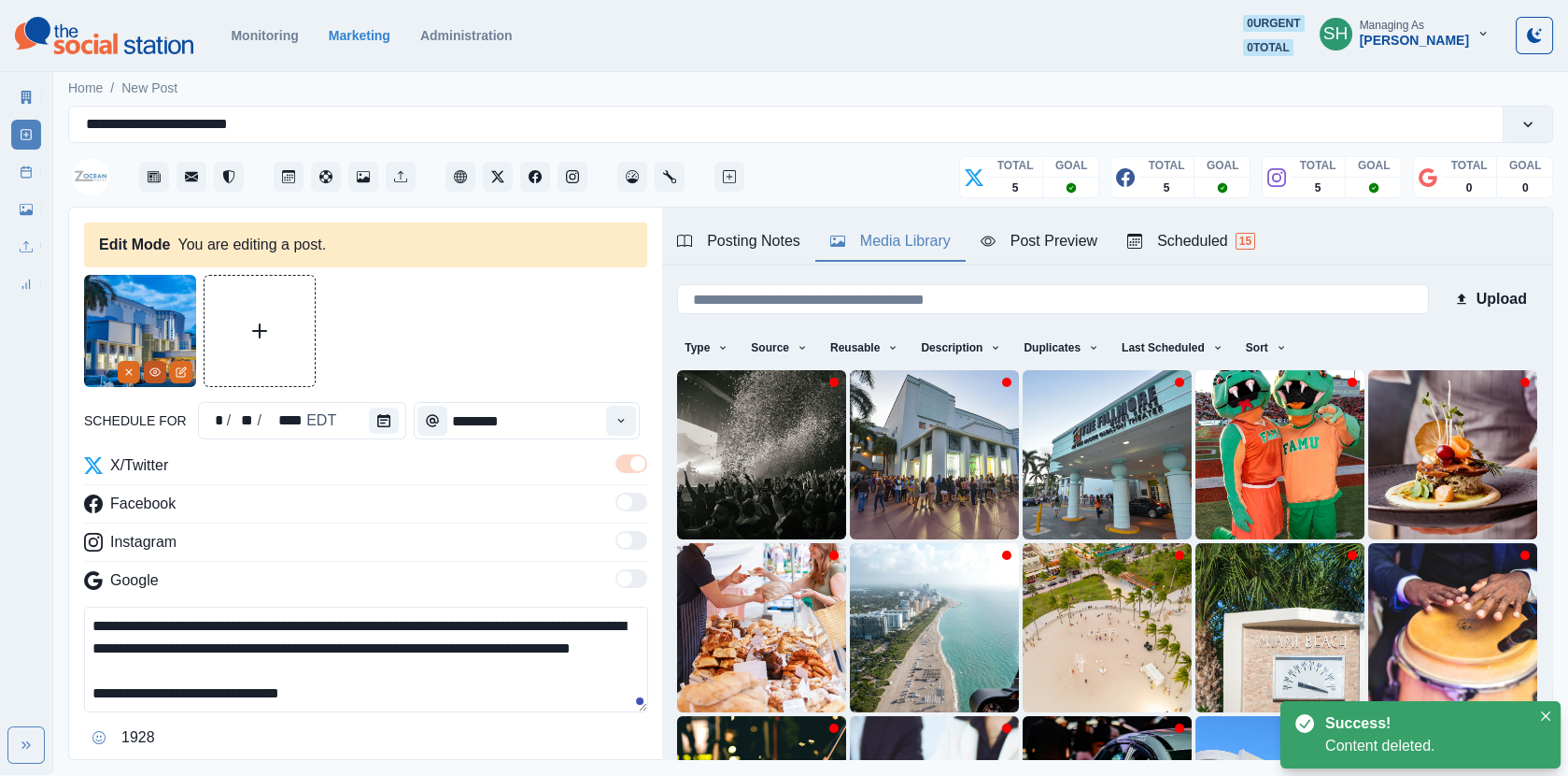
click at [161, 361] on button "View Media" at bounding box center [155, 372] width 23 height 23
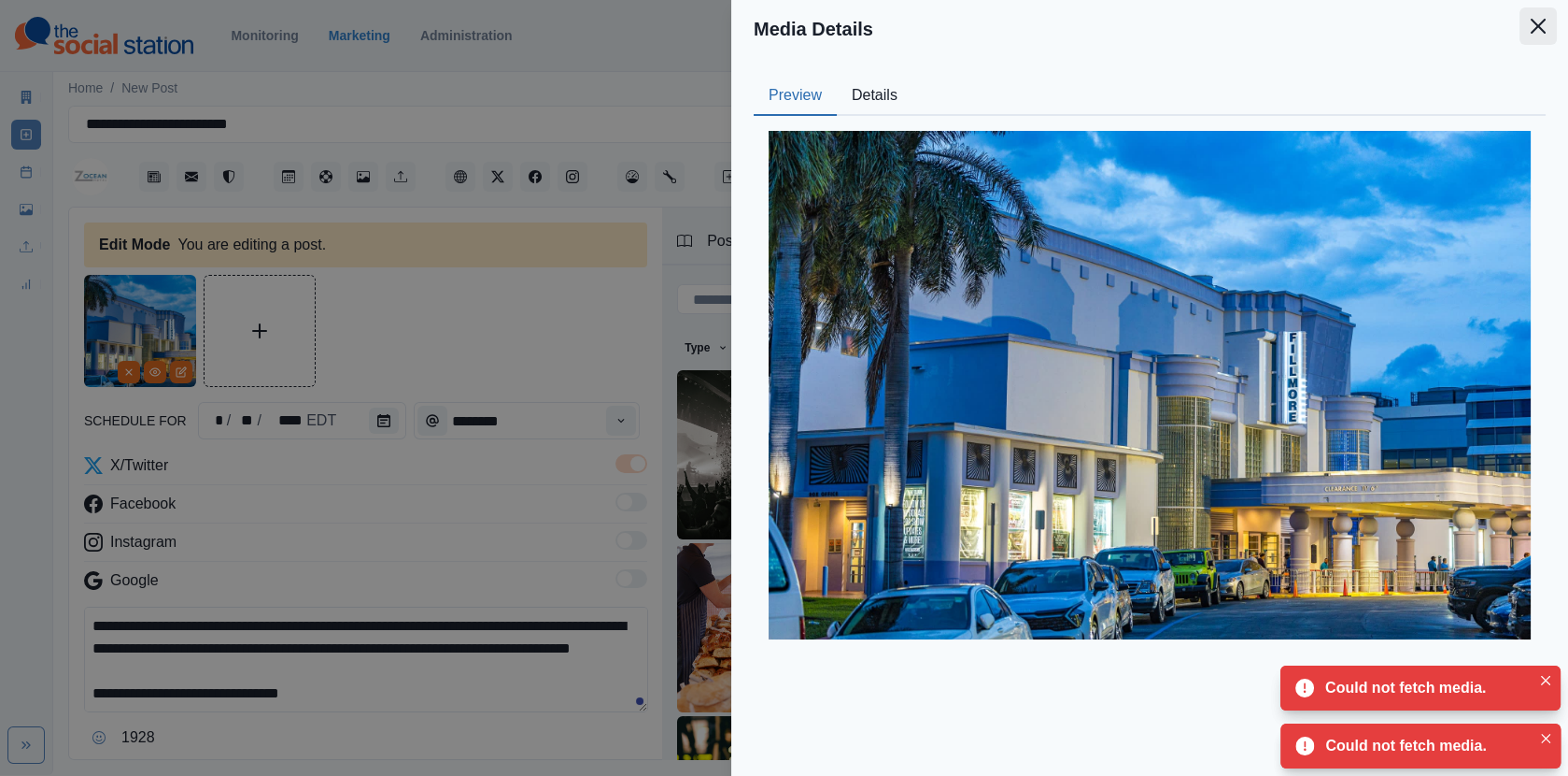
click at [1547, 30] on button "Close" at bounding box center [1538, 27] width 38 height 38
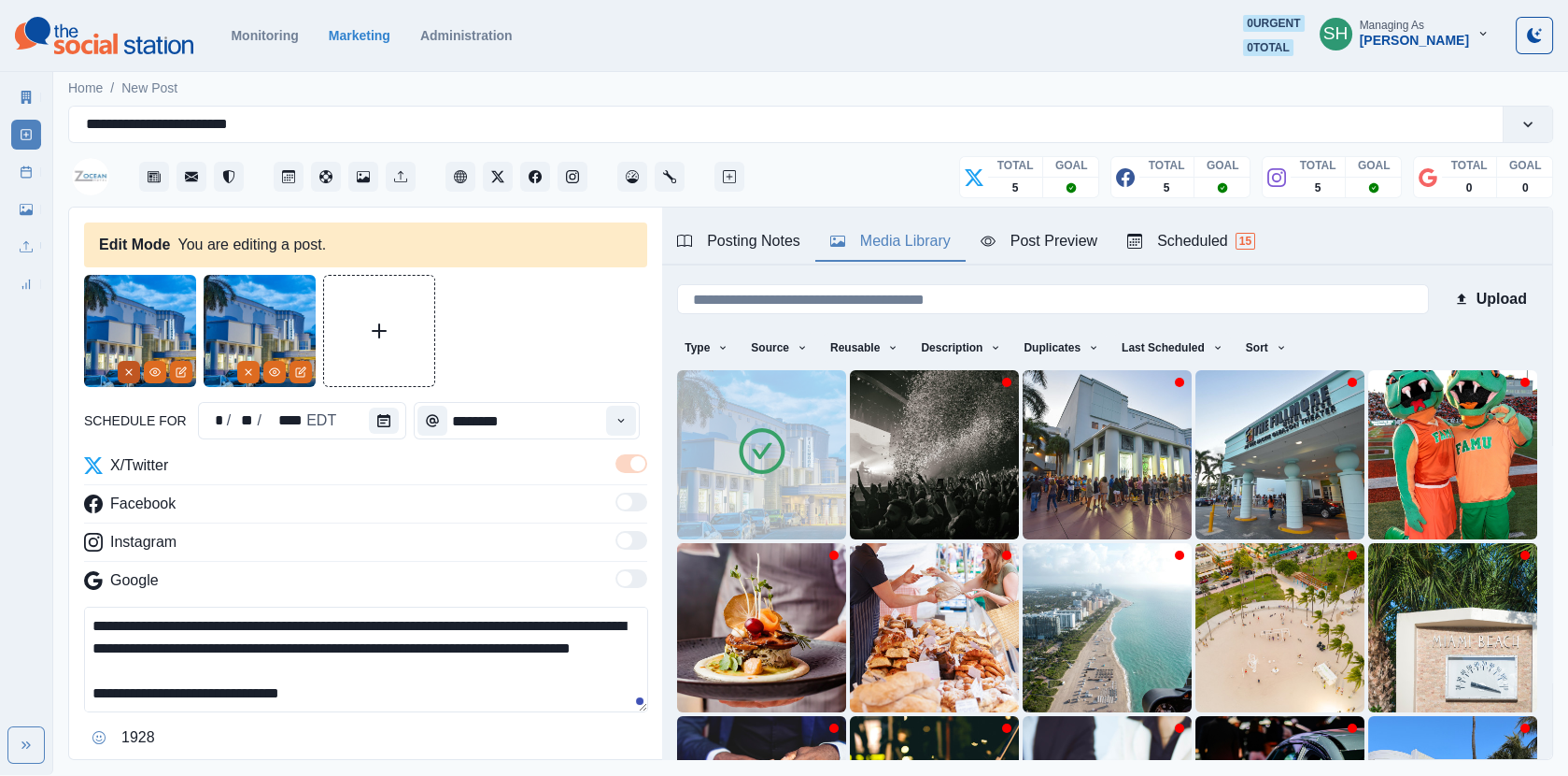
click at [130, 366] on icon "Remove" at bounding box center [128, 371] width 11 height 11
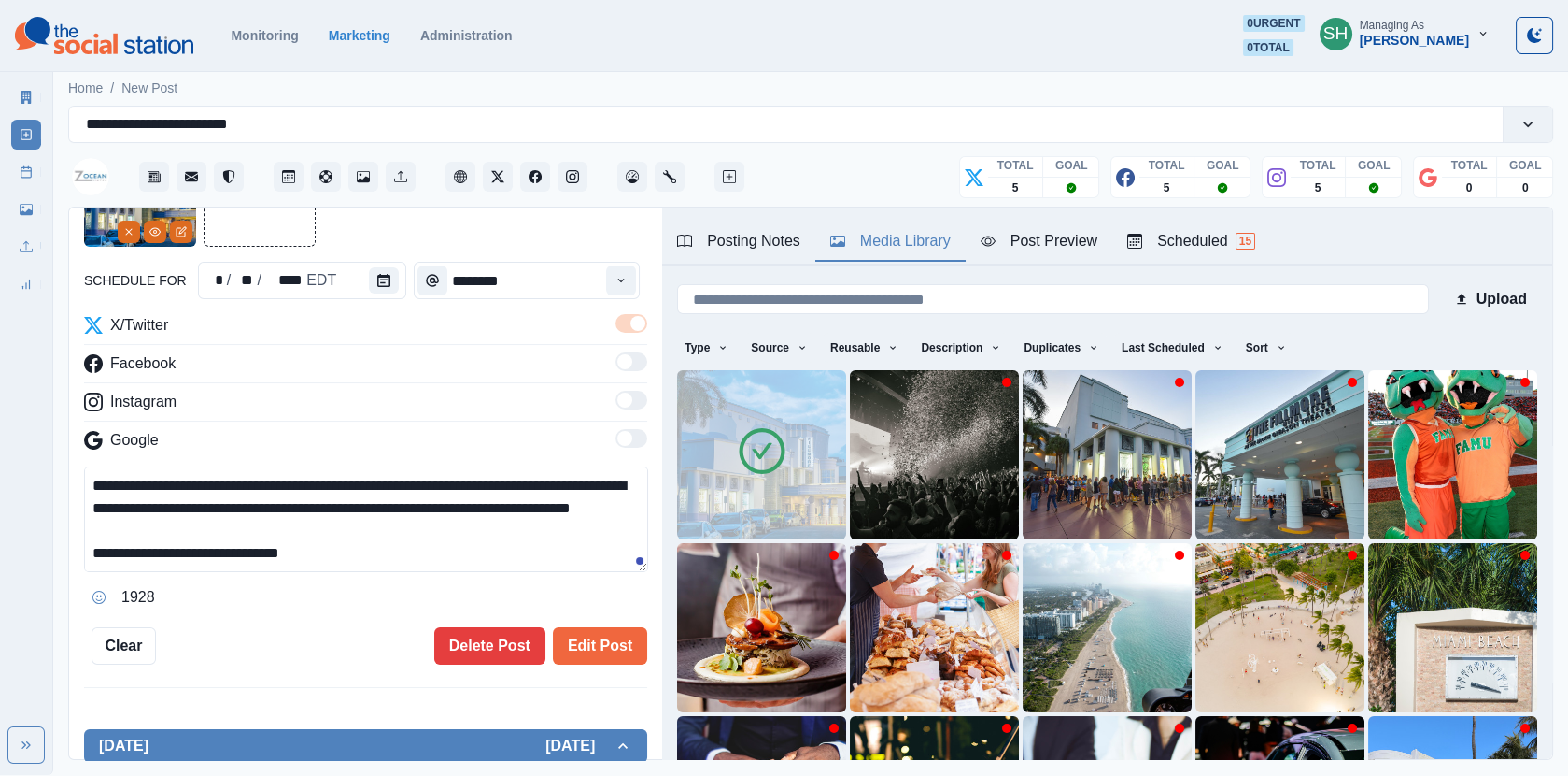
scroll to position [347, 0]
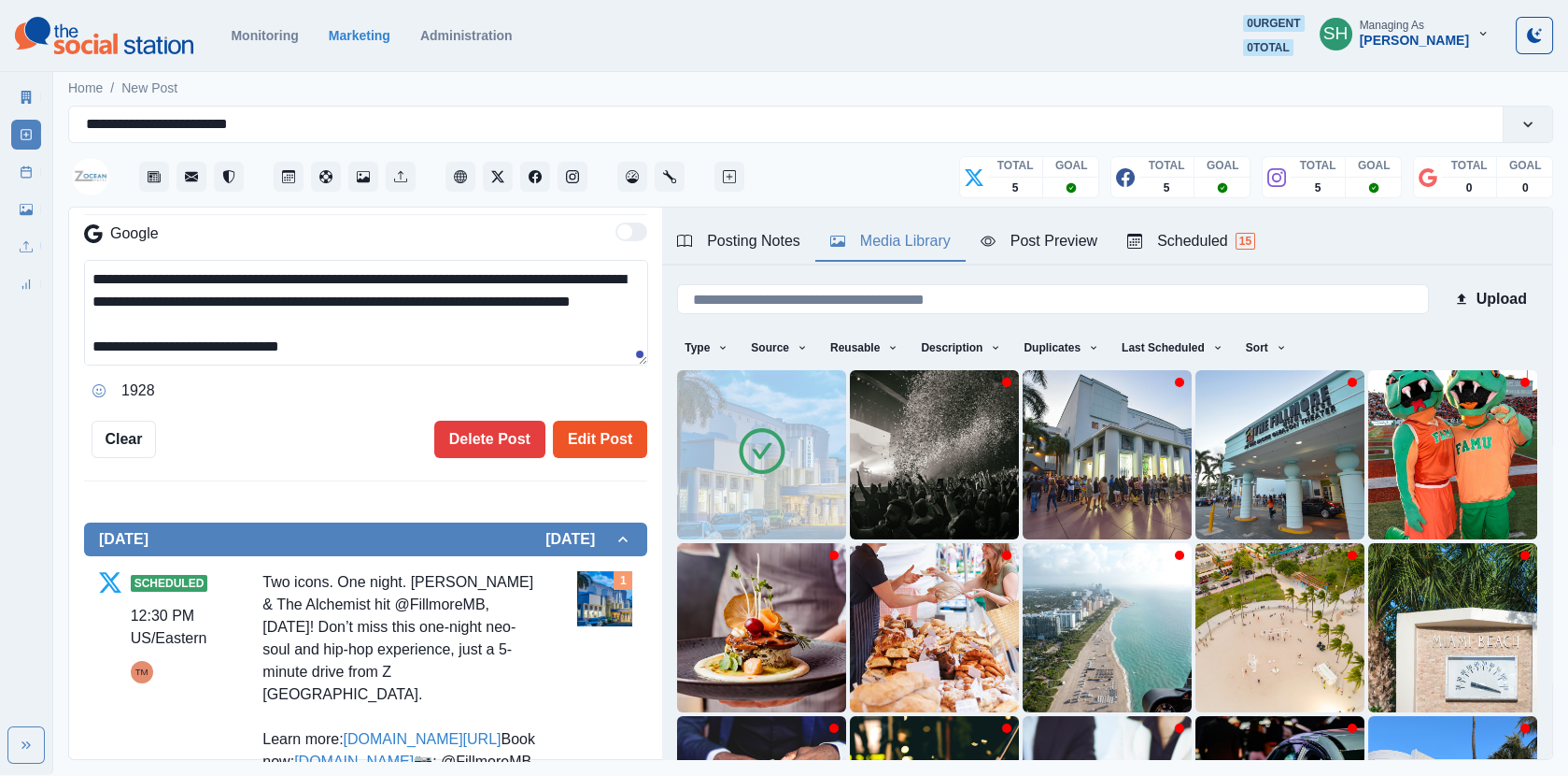
click at [583, 451] on button "Edit Post" at bounding box center [600, 440] width 94 height 38
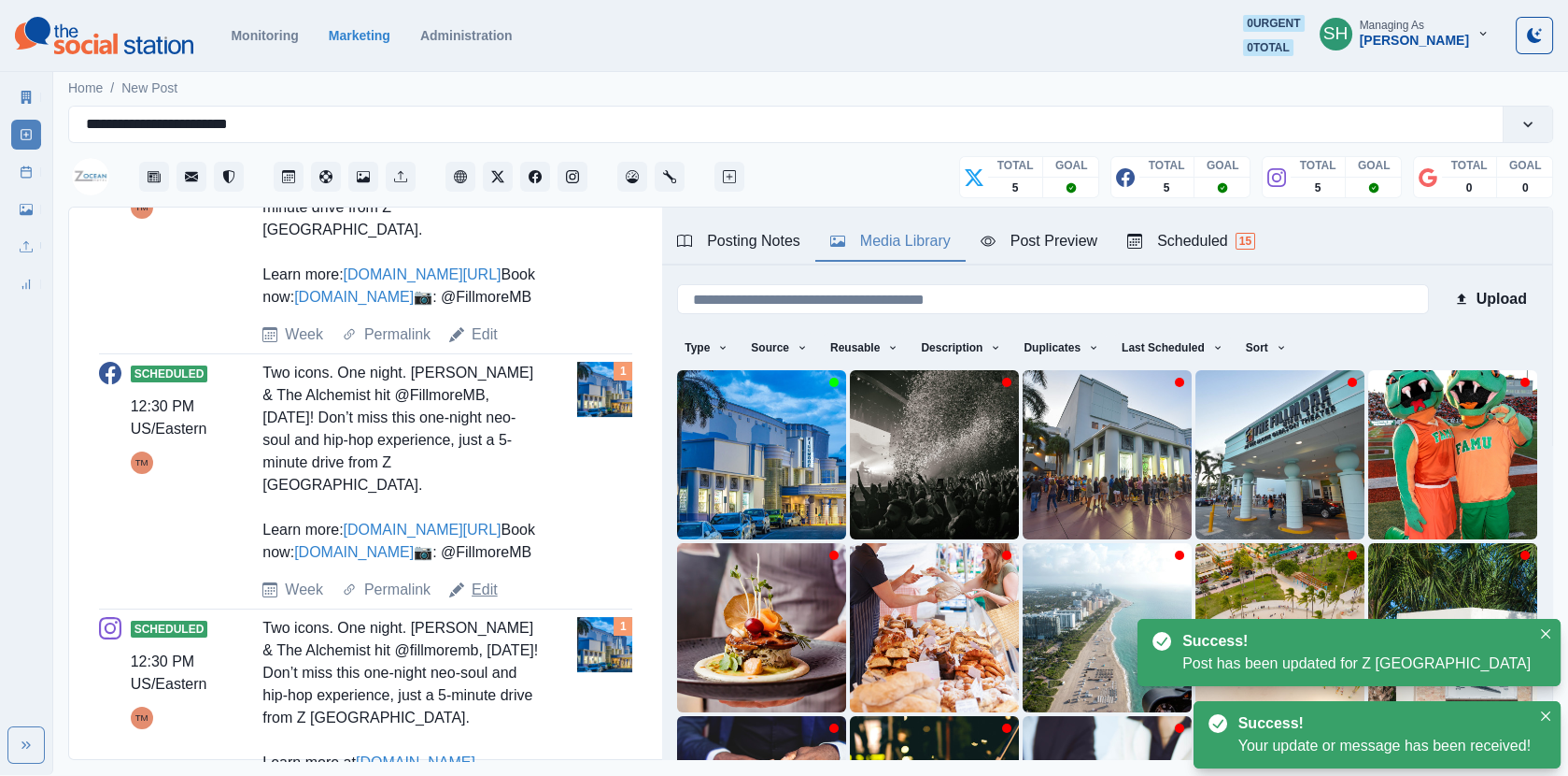
click at [482, 601] on link "Edit" at bounding box center [484, 590] width 26 height 23
type textarea "**********"
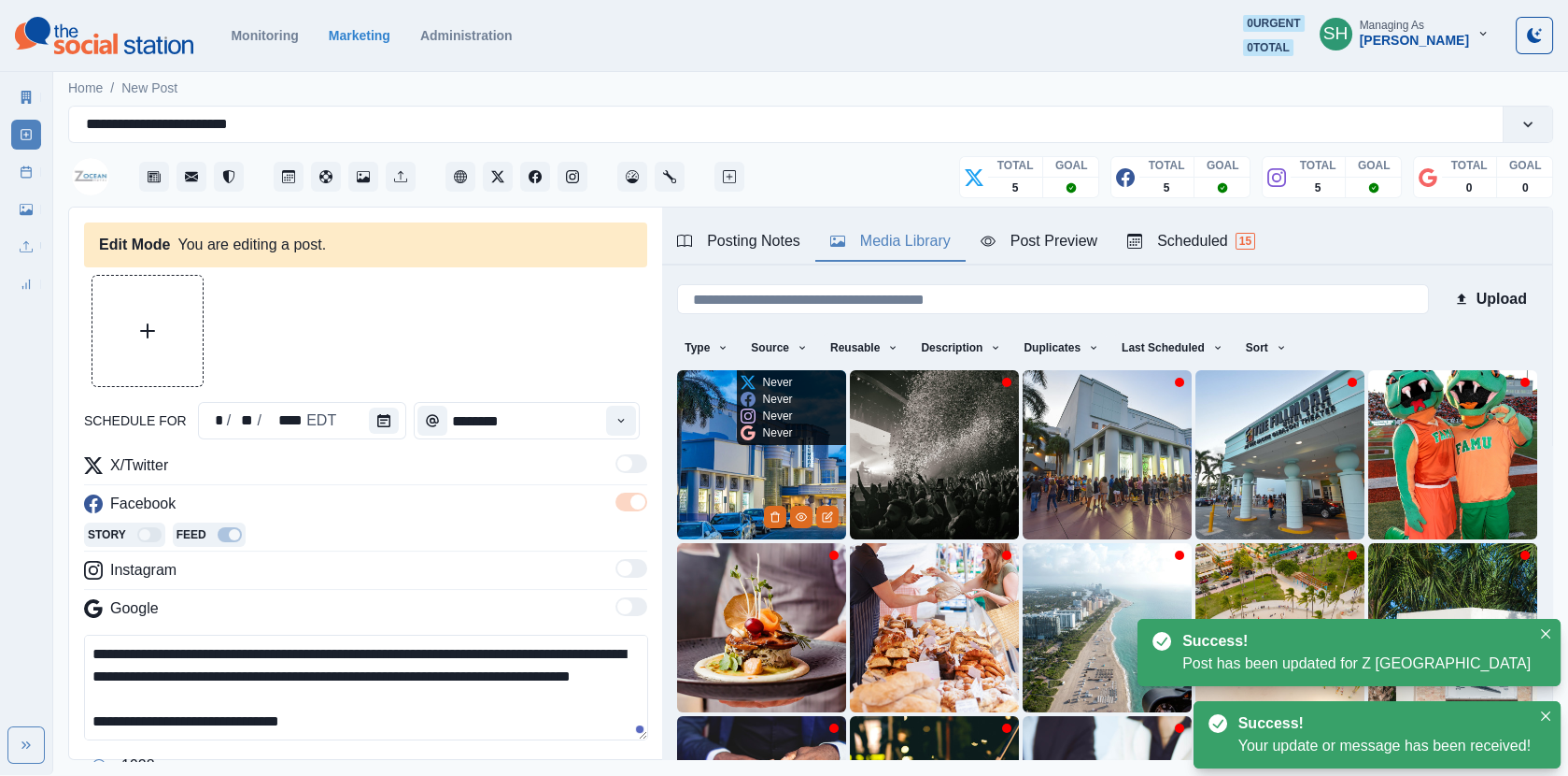
click at [751, 489] on img at bounding box center [762, 455] width 169 height 169
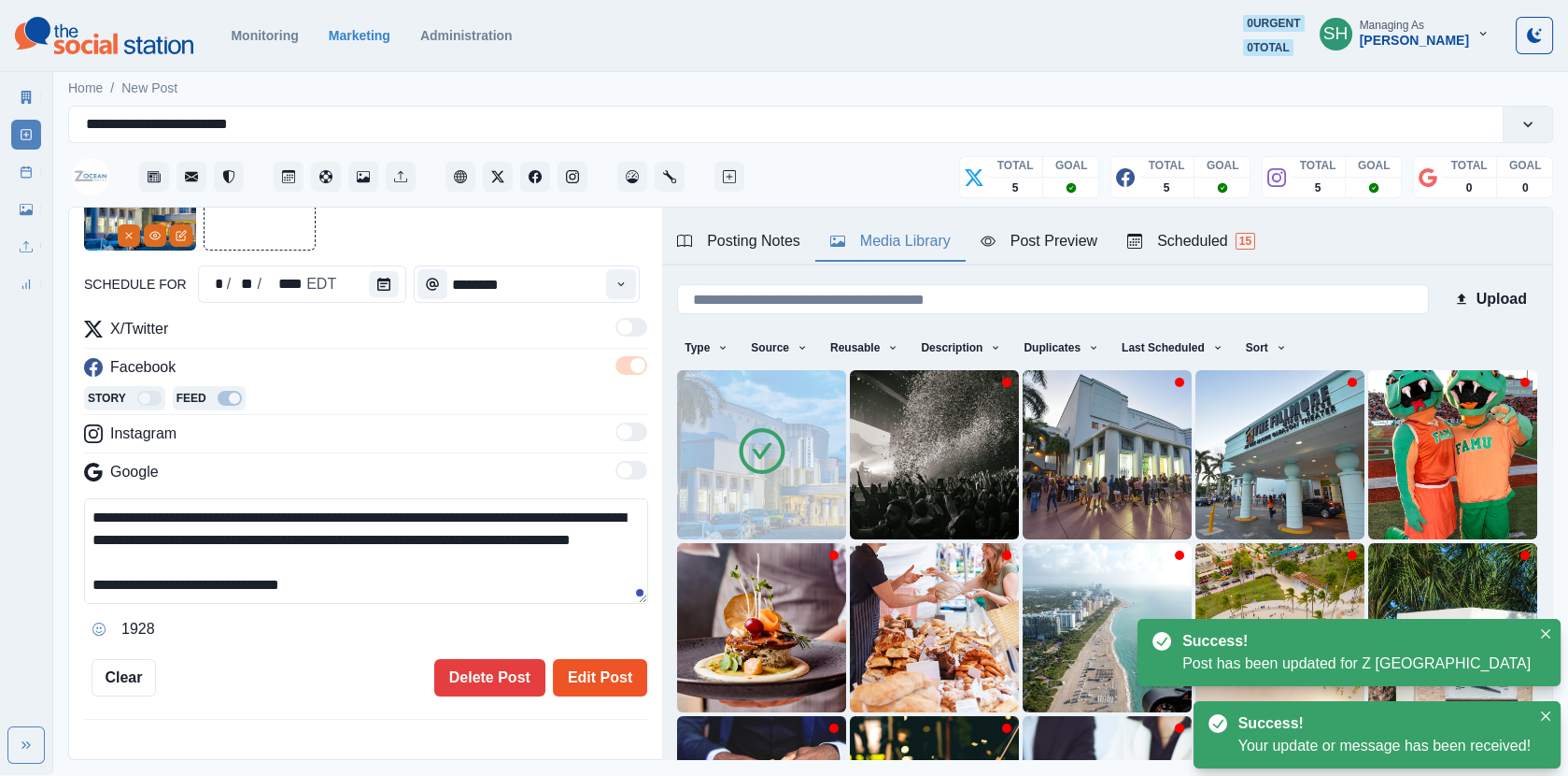
click at [591, 664] on button "Edit Post" at bounding box center [600, 678] width 94 height 38
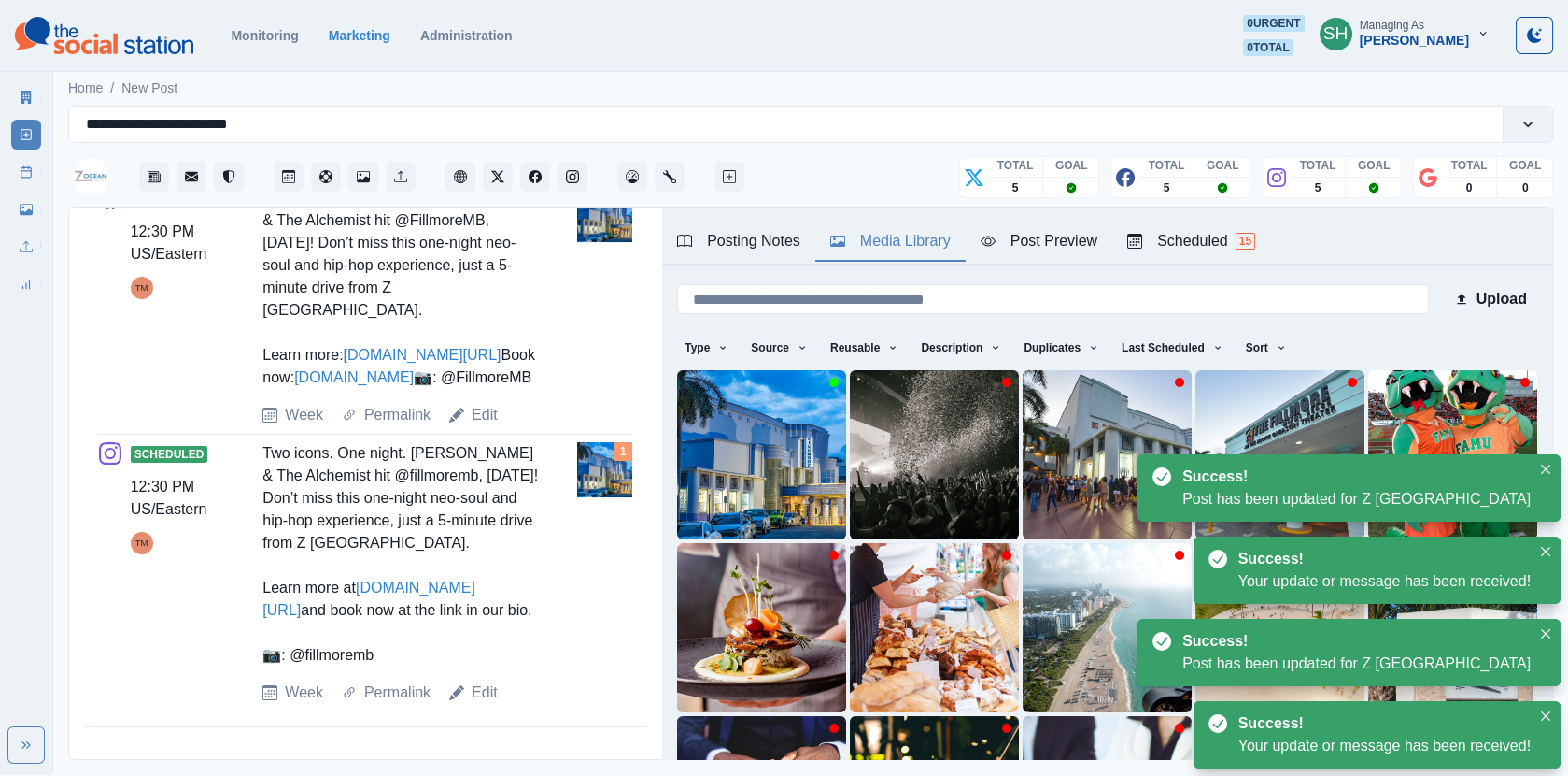
click at [468, 694] on div "Edit" at bounding box center [473, 692] width 49 height 23
click at [486, 693] on link "Edit" at bounding box center [484, 692] width 26 height 23
type textarea "**********"
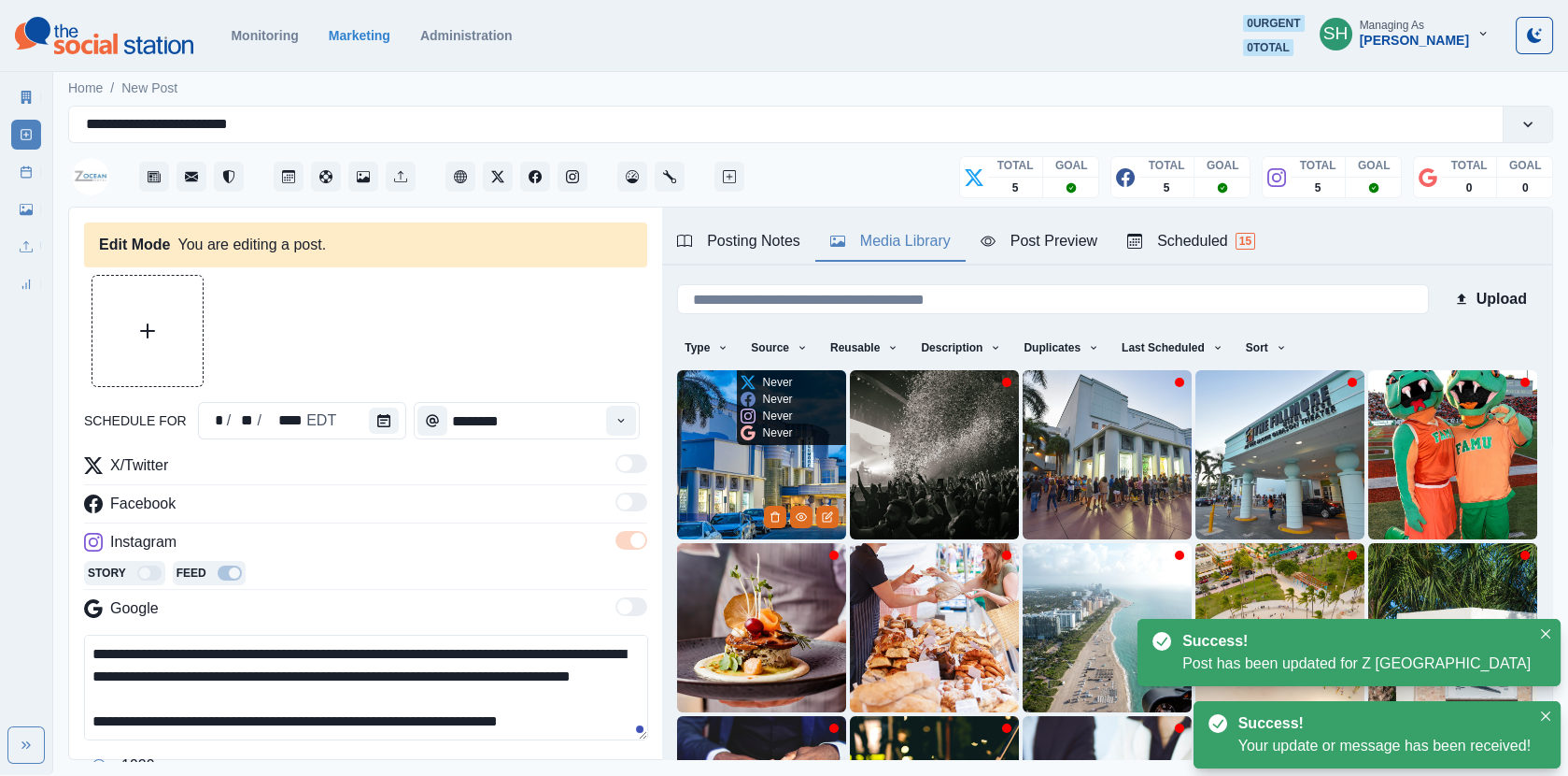
click at [703, 527] on img at bounding box center [762, 455] width 169 height 169
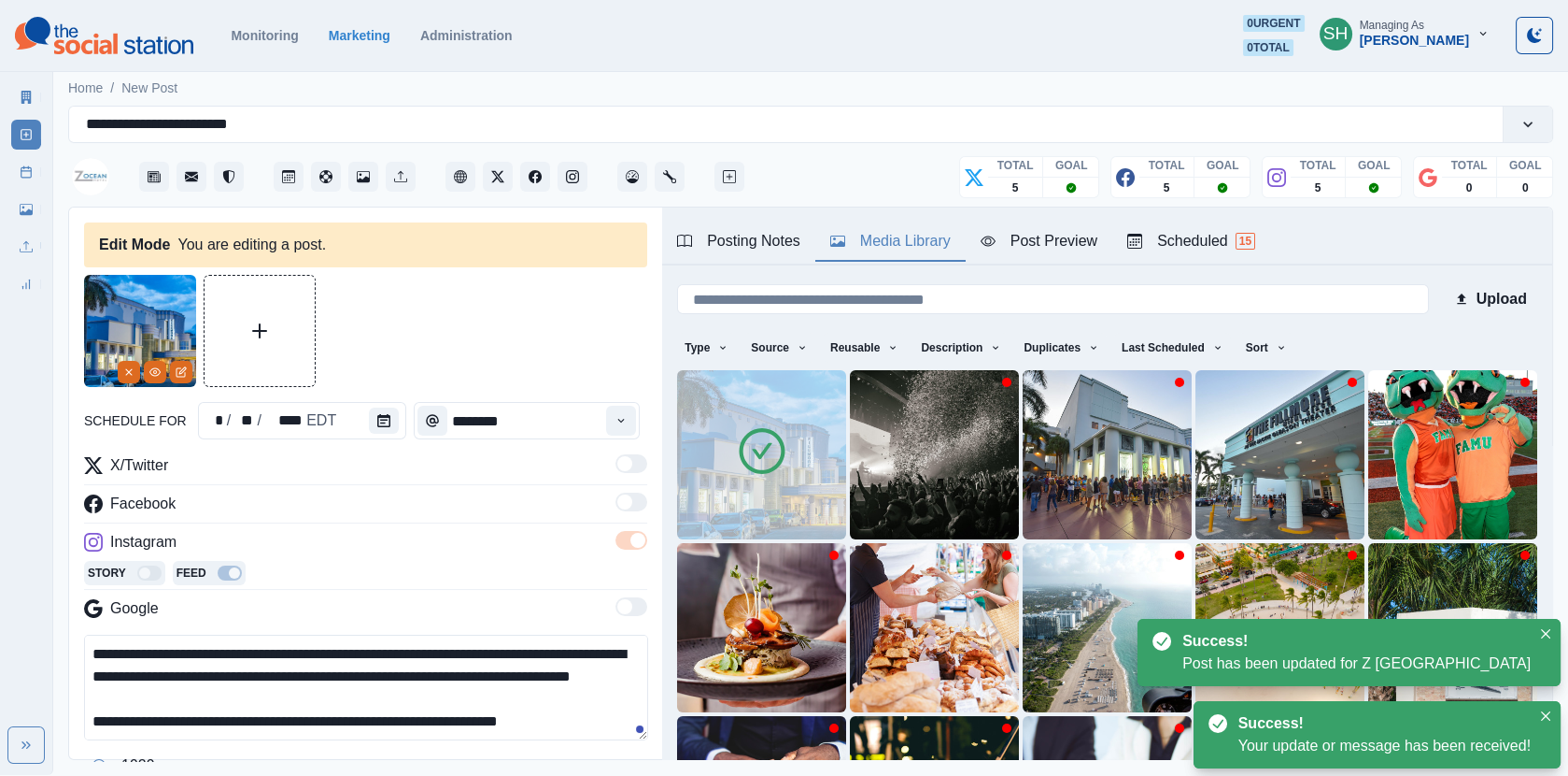
scroll to position [227, 0]
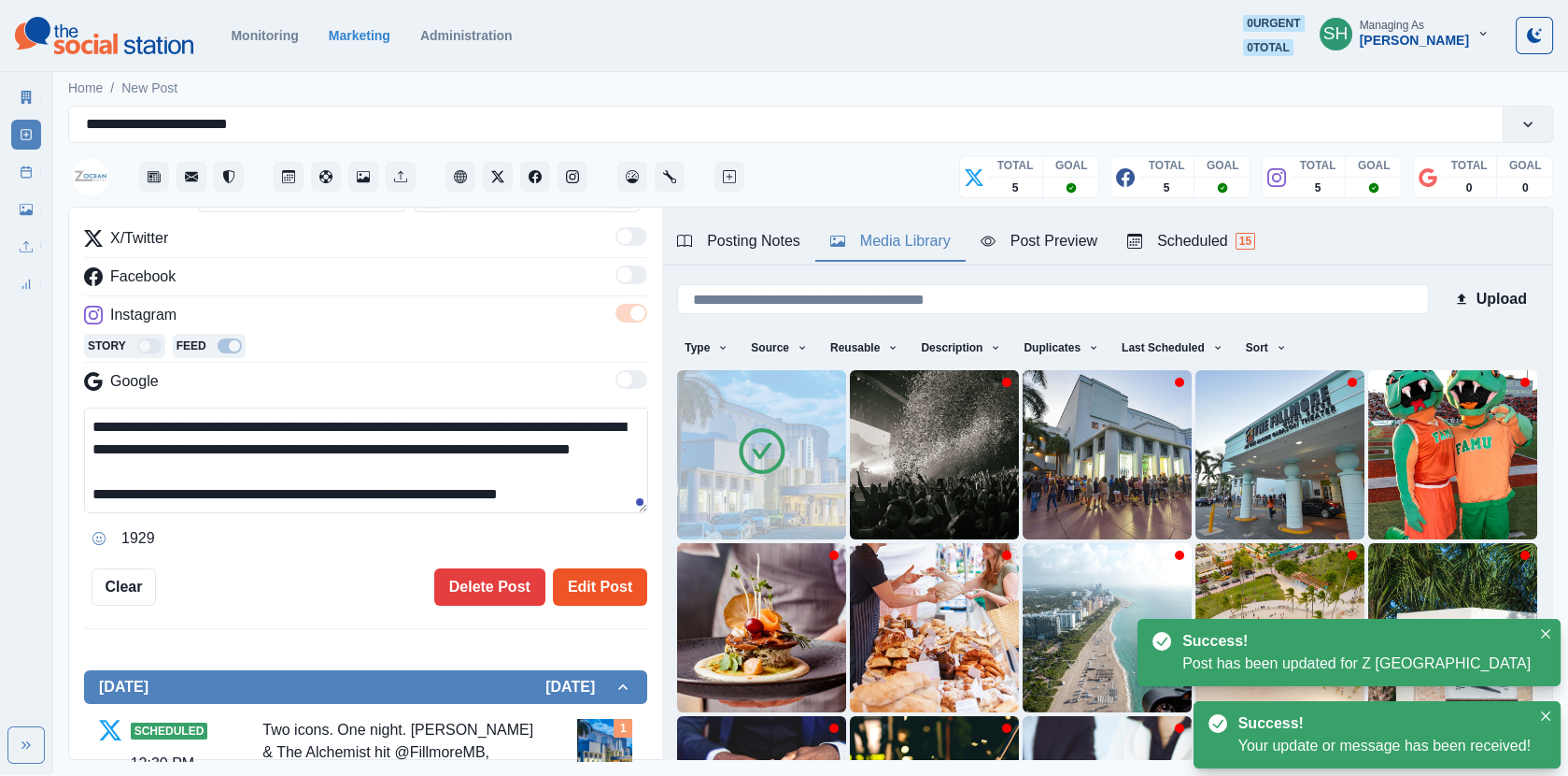
click at [608, 597] on button "Edit Post" at bounding box center [600, 587] width 94 height 38
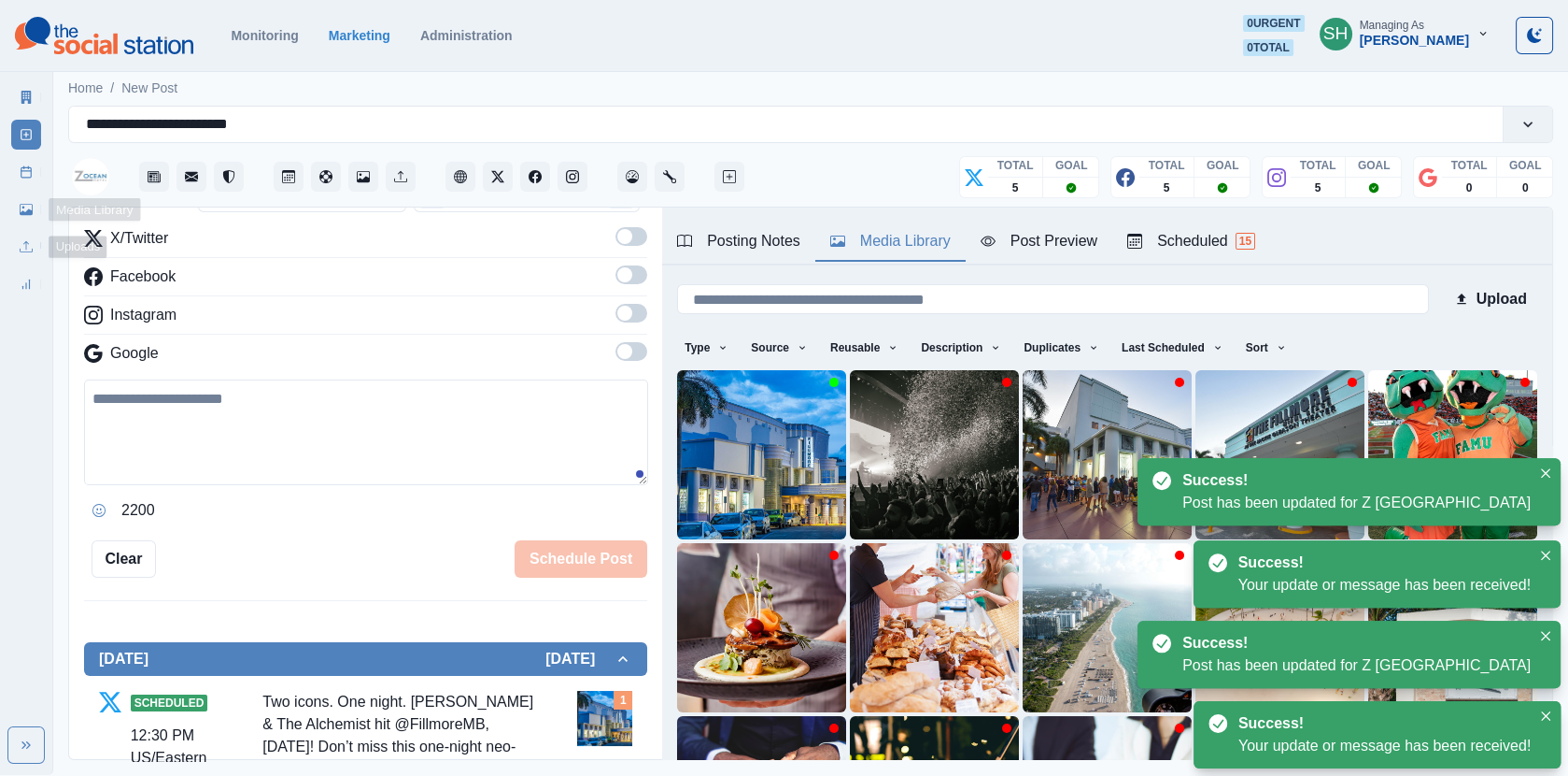
click at [23, 171] on line at bounding box center [27, 171] width 10 height 0
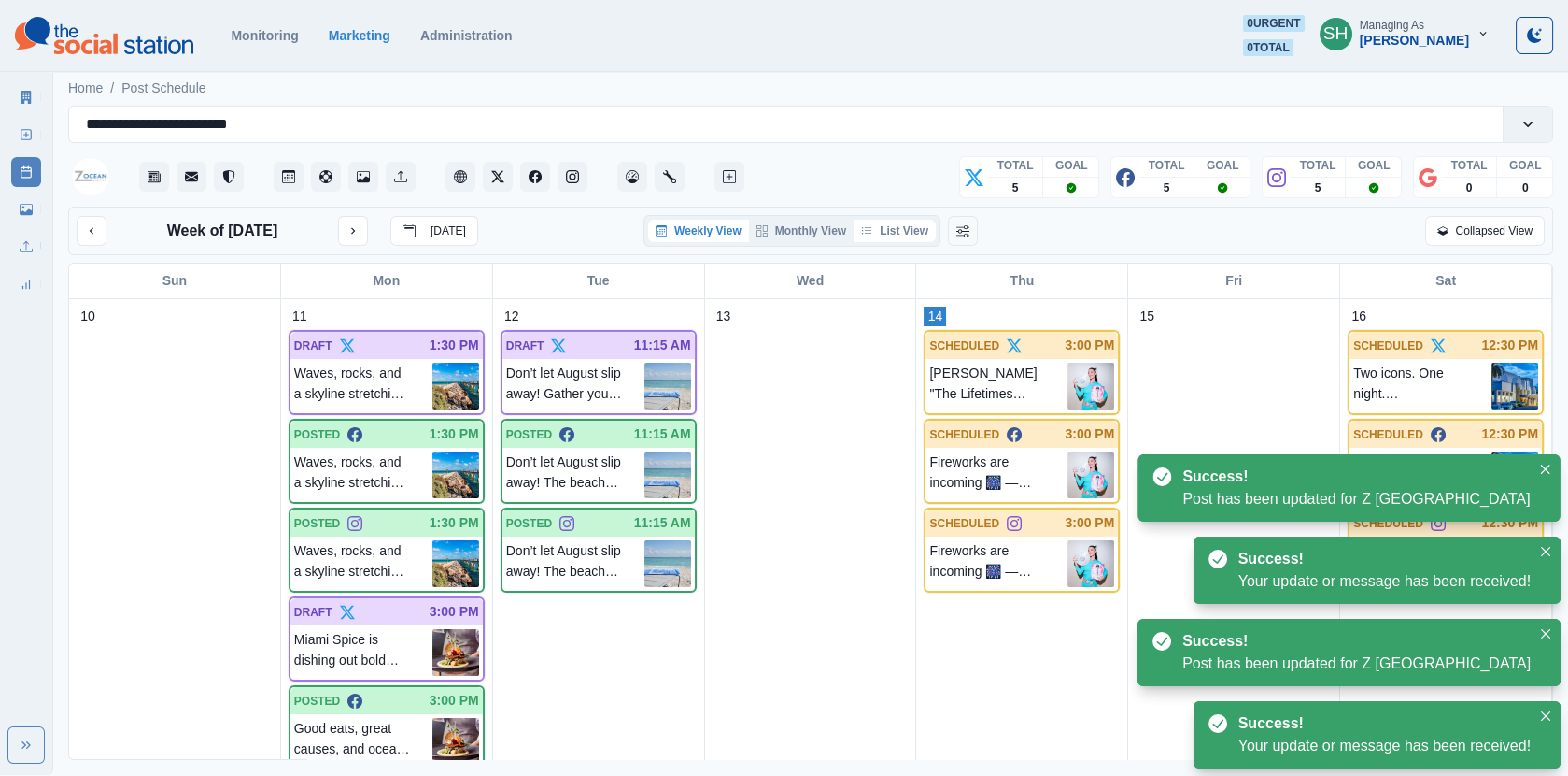
click at [902, 237] on button "List View" at bounding box center [895, 231] width 83 height 23
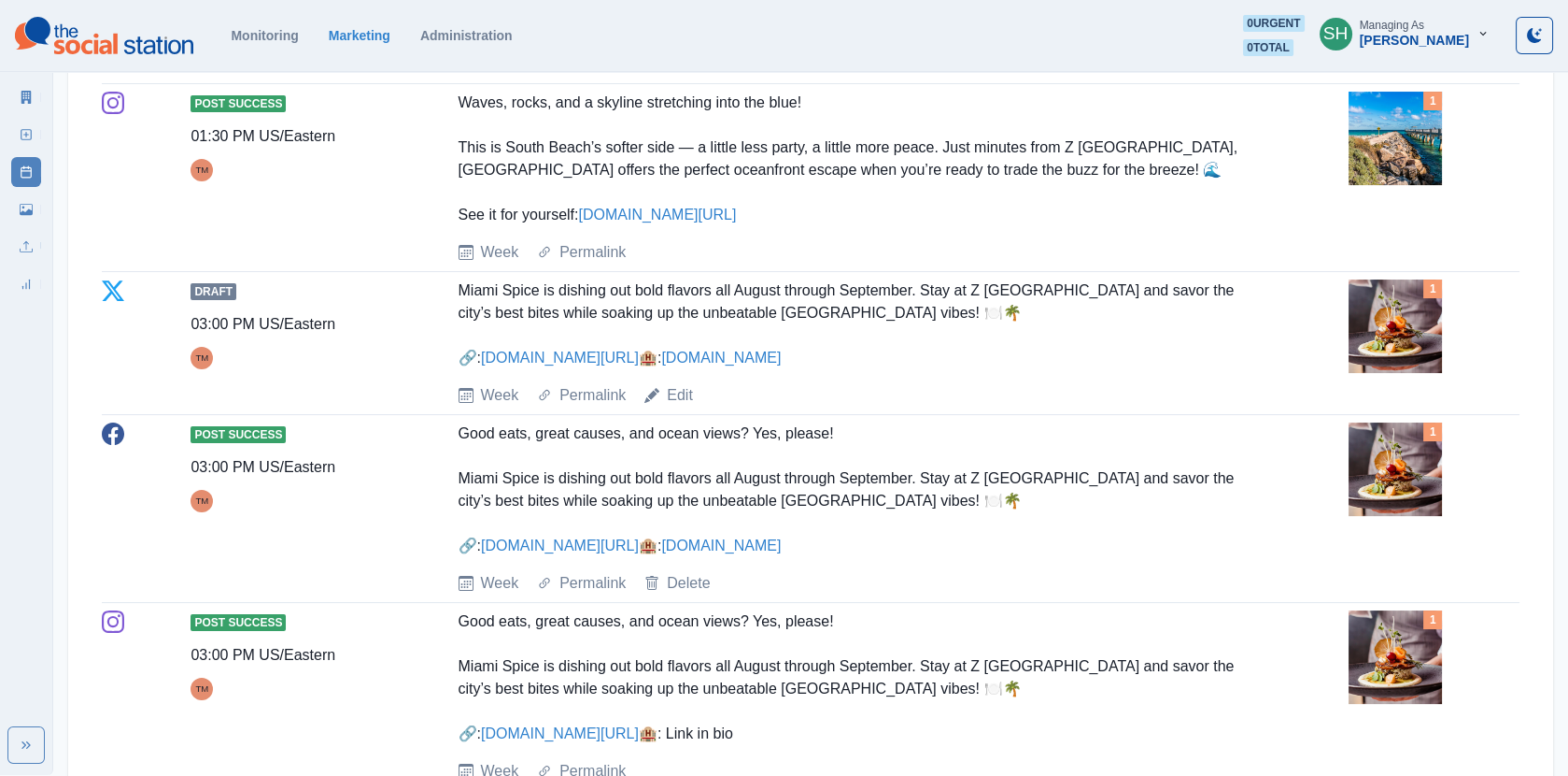
scroll to position [45, 0]
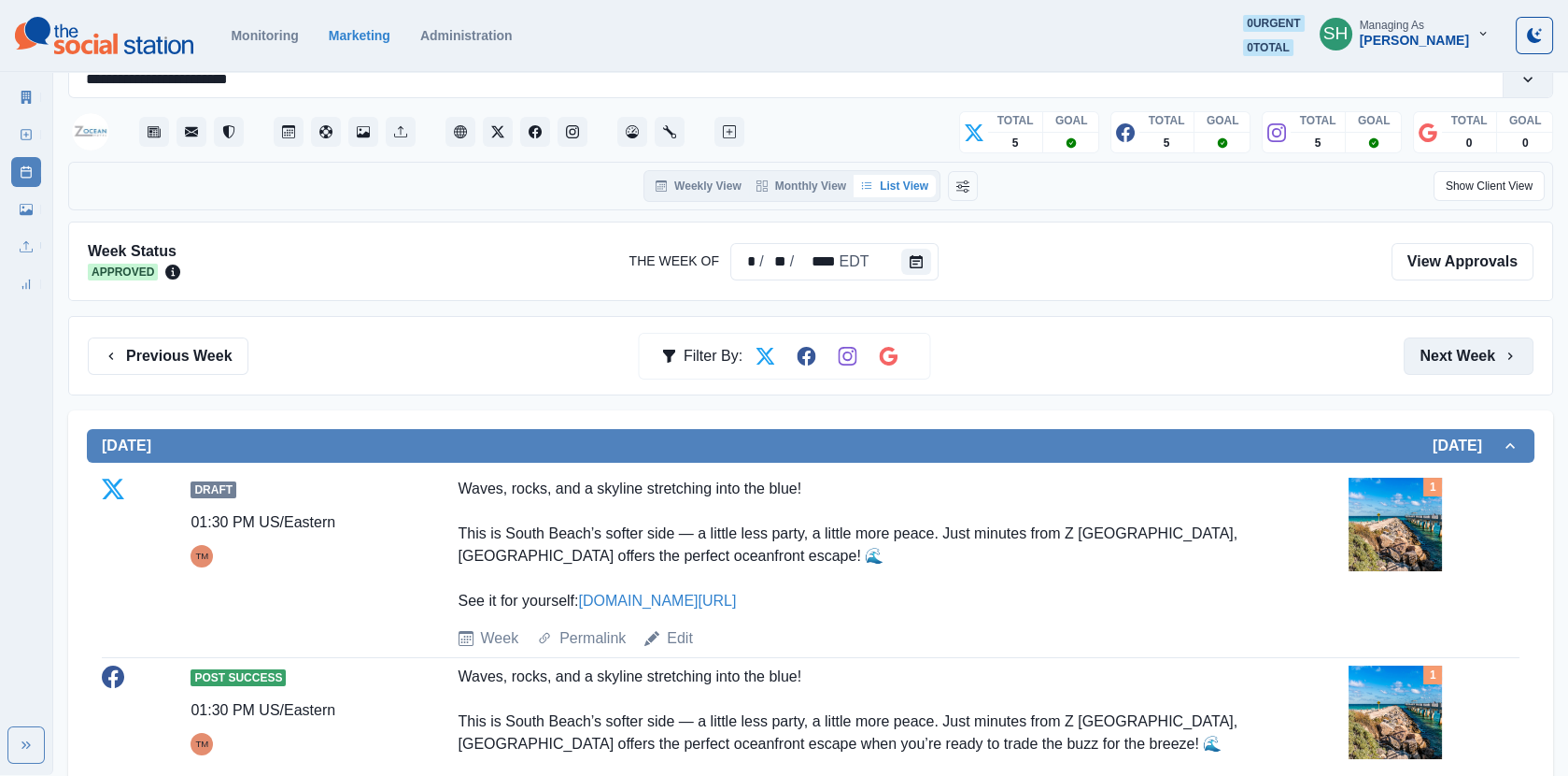
click at [1467, 338] on button "Next Week" at bounding box center [1469, 356] width 130 height 38
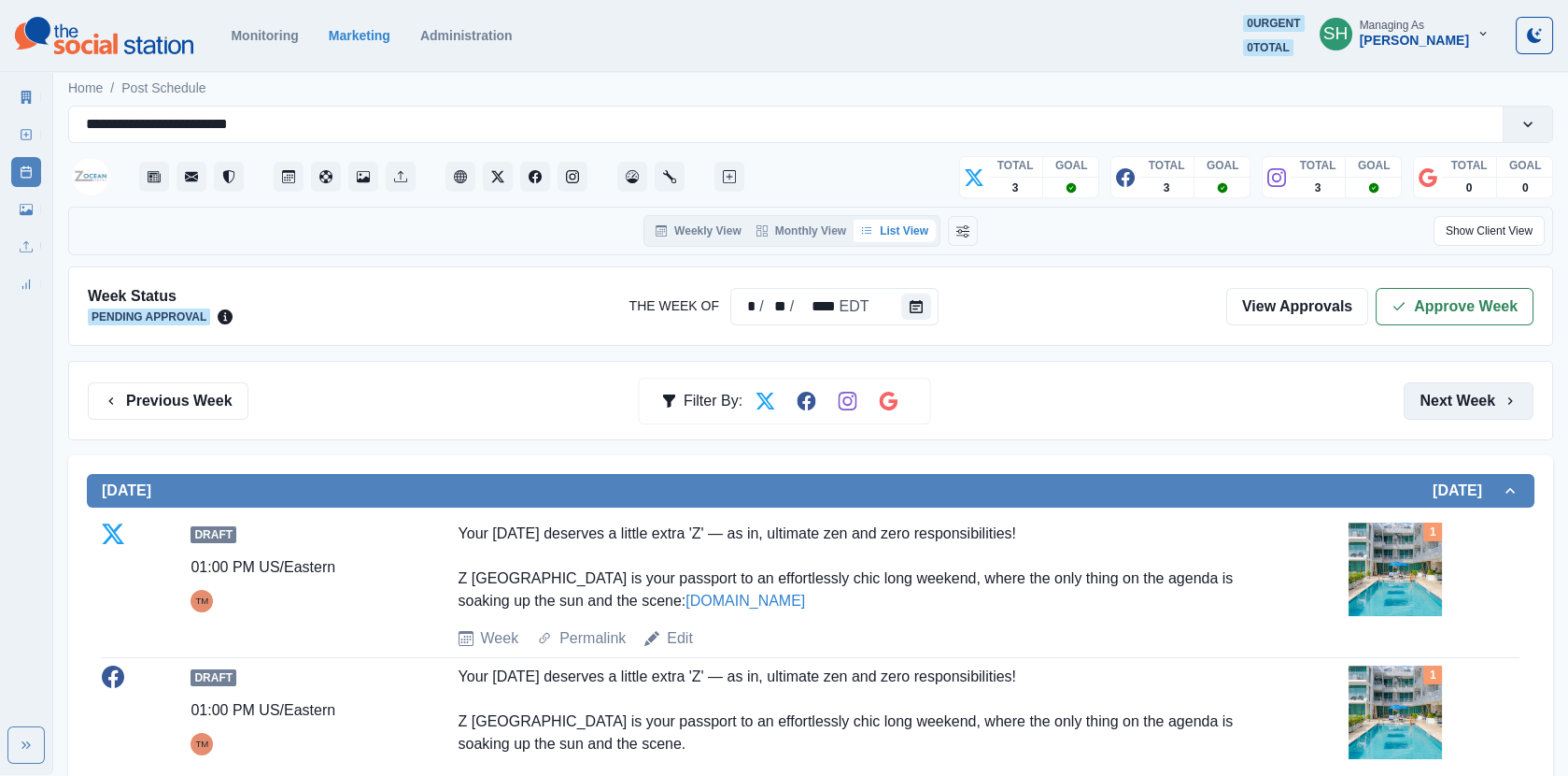
click at [1433, 408] on button "Next Week" at bounding box center [1469, 401] width 130 height 38
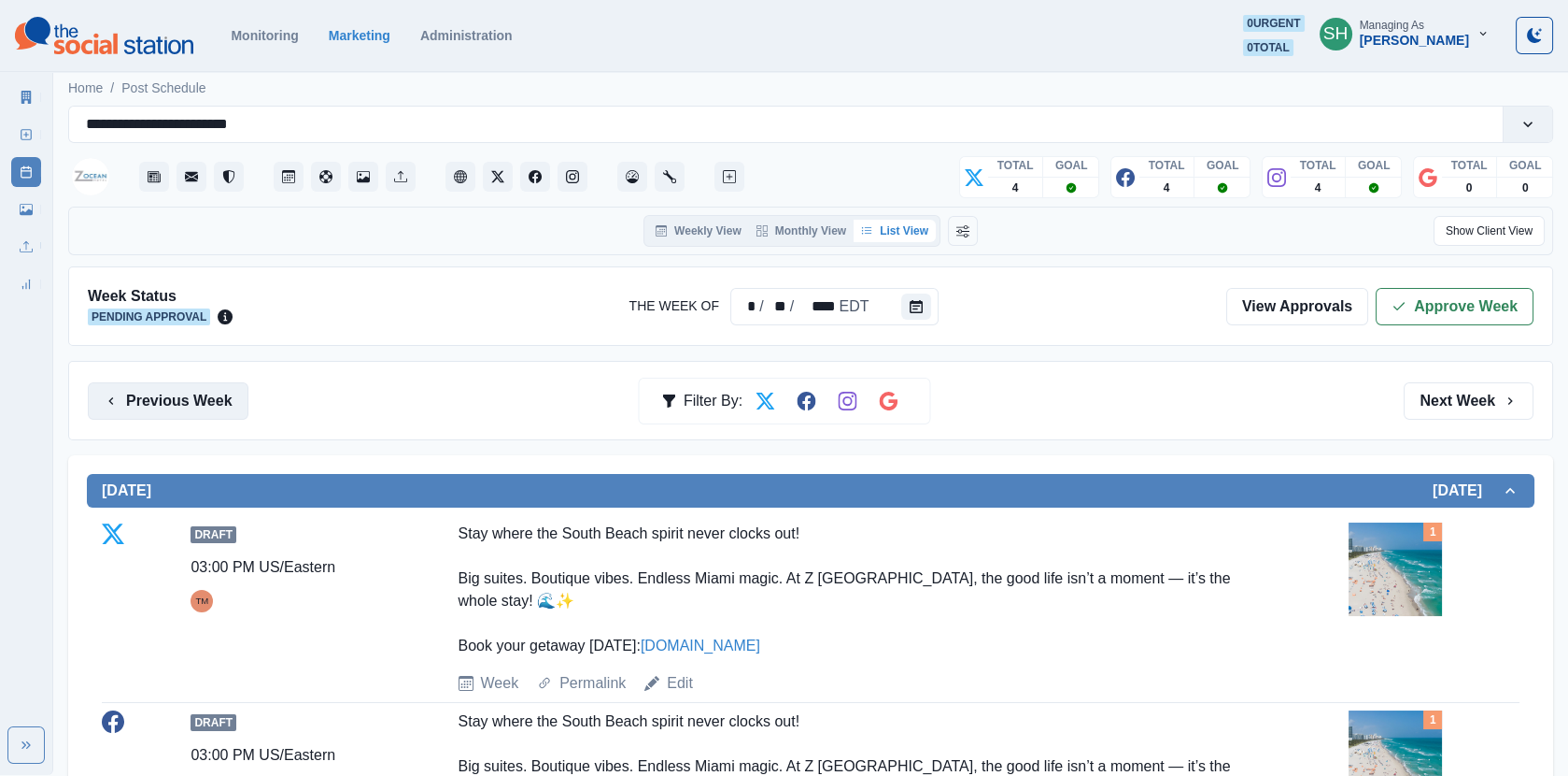
click at [224, 400] on button "Previous Week" at bounding box center [168, 401] width 161 height 38
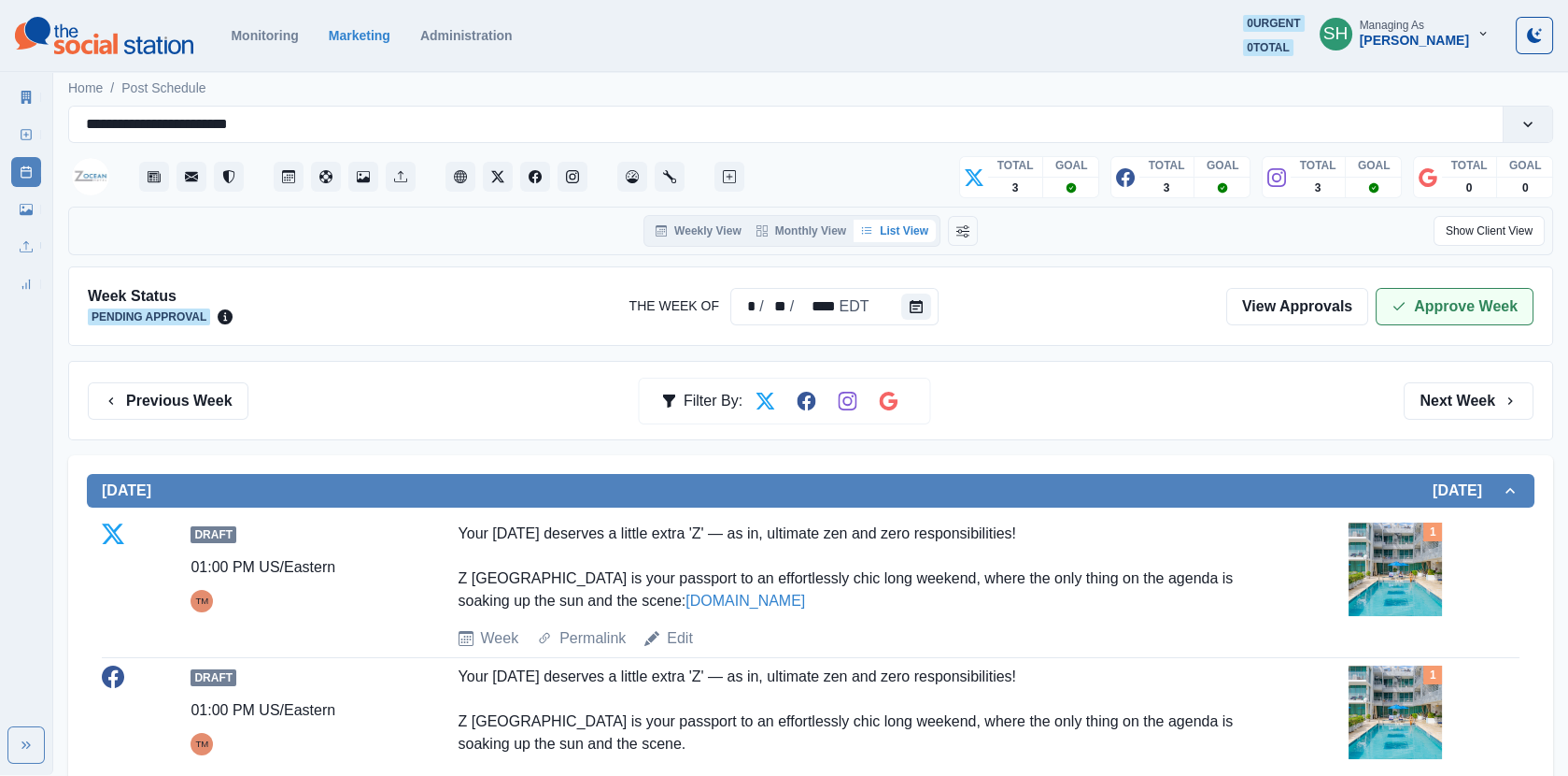
click at [1417, 291] on button "Approve Week" at bounding box center [1455, 306] width 158 height 38
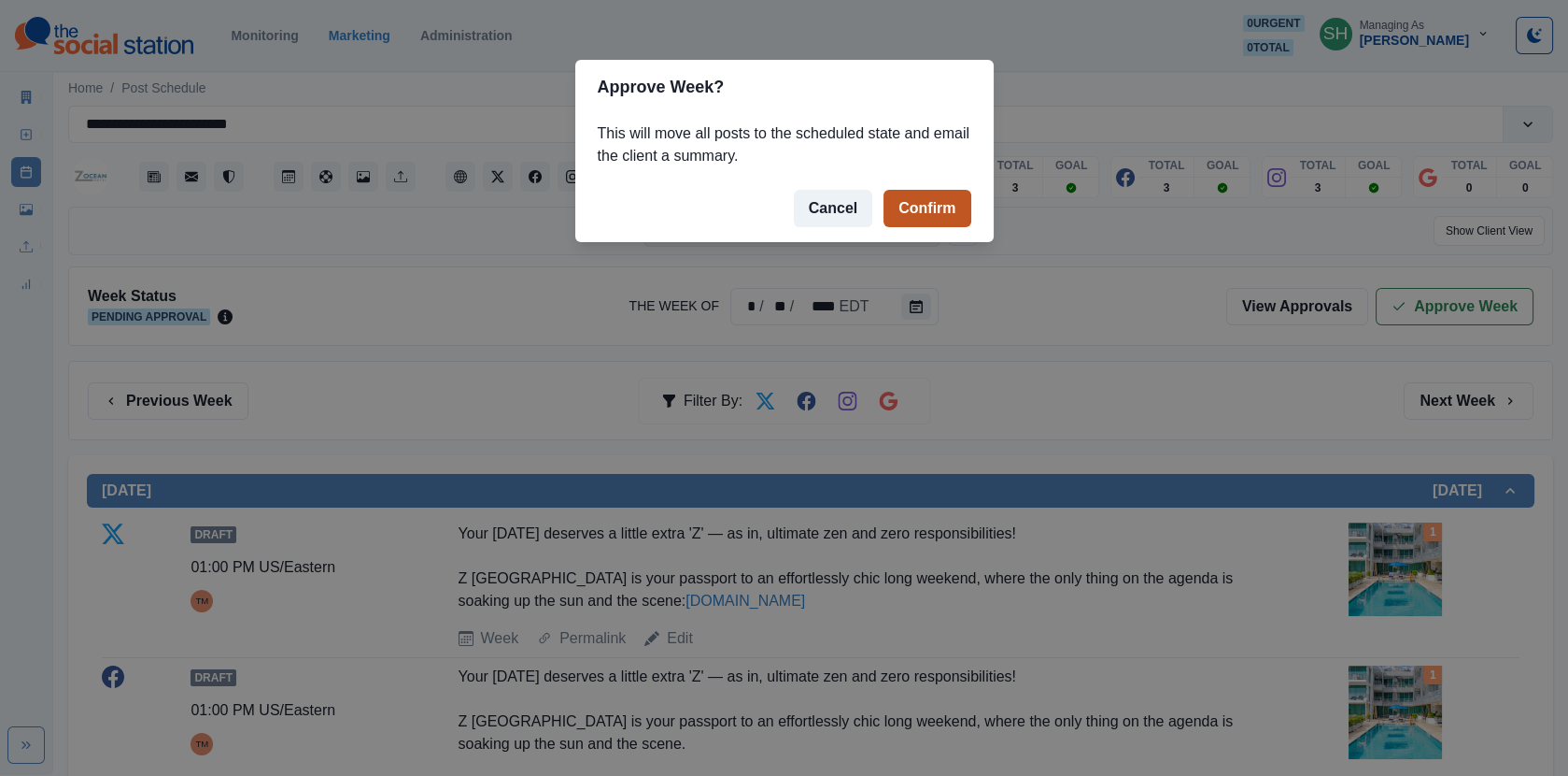
click at [958, 207] on button "Confirm" at bounding box center [927, 209] width 87 height 38
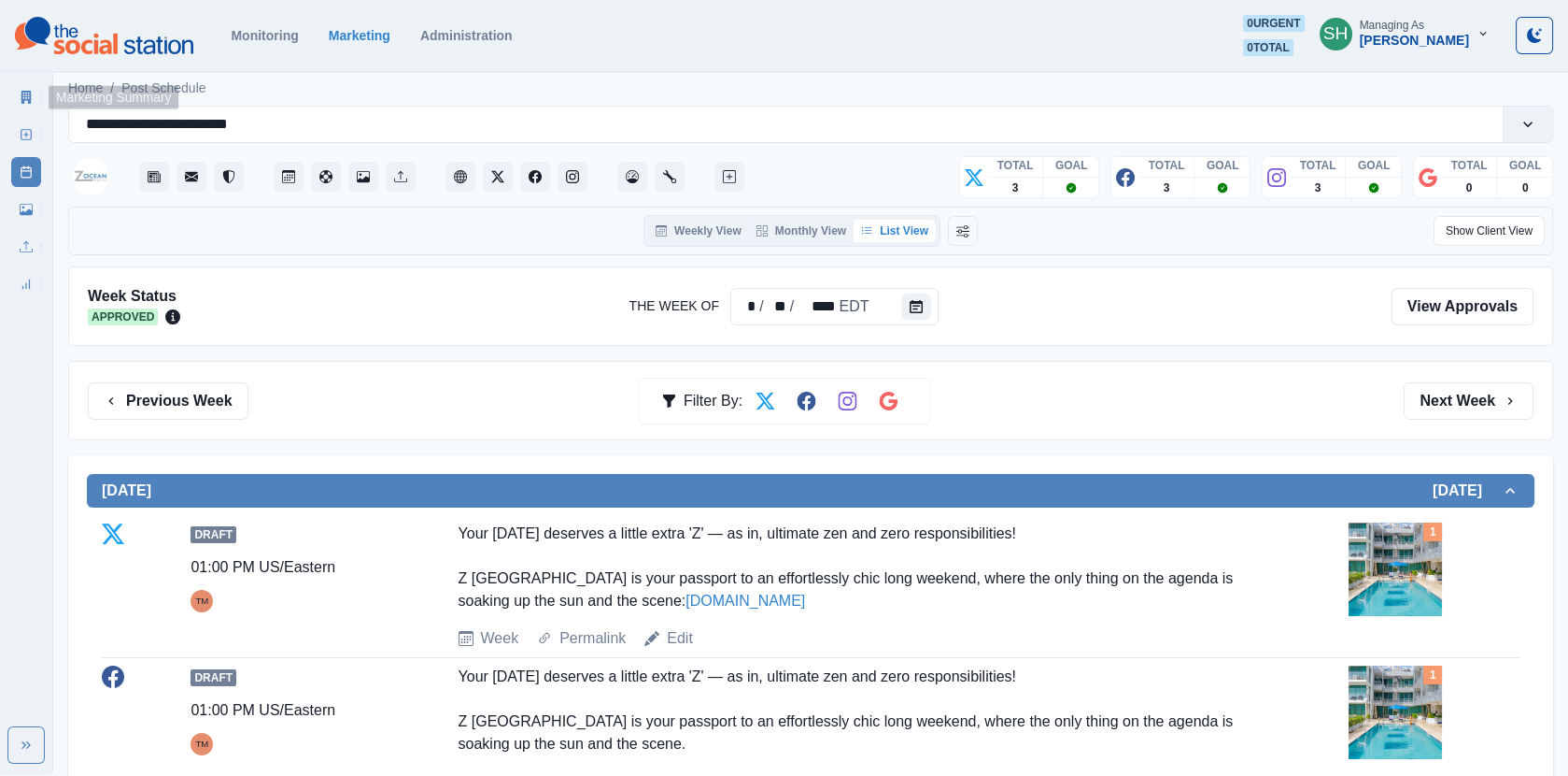
click at [34, 97] on link "Marketing Summary" at bounding box center [26, 97] width 30 height 30
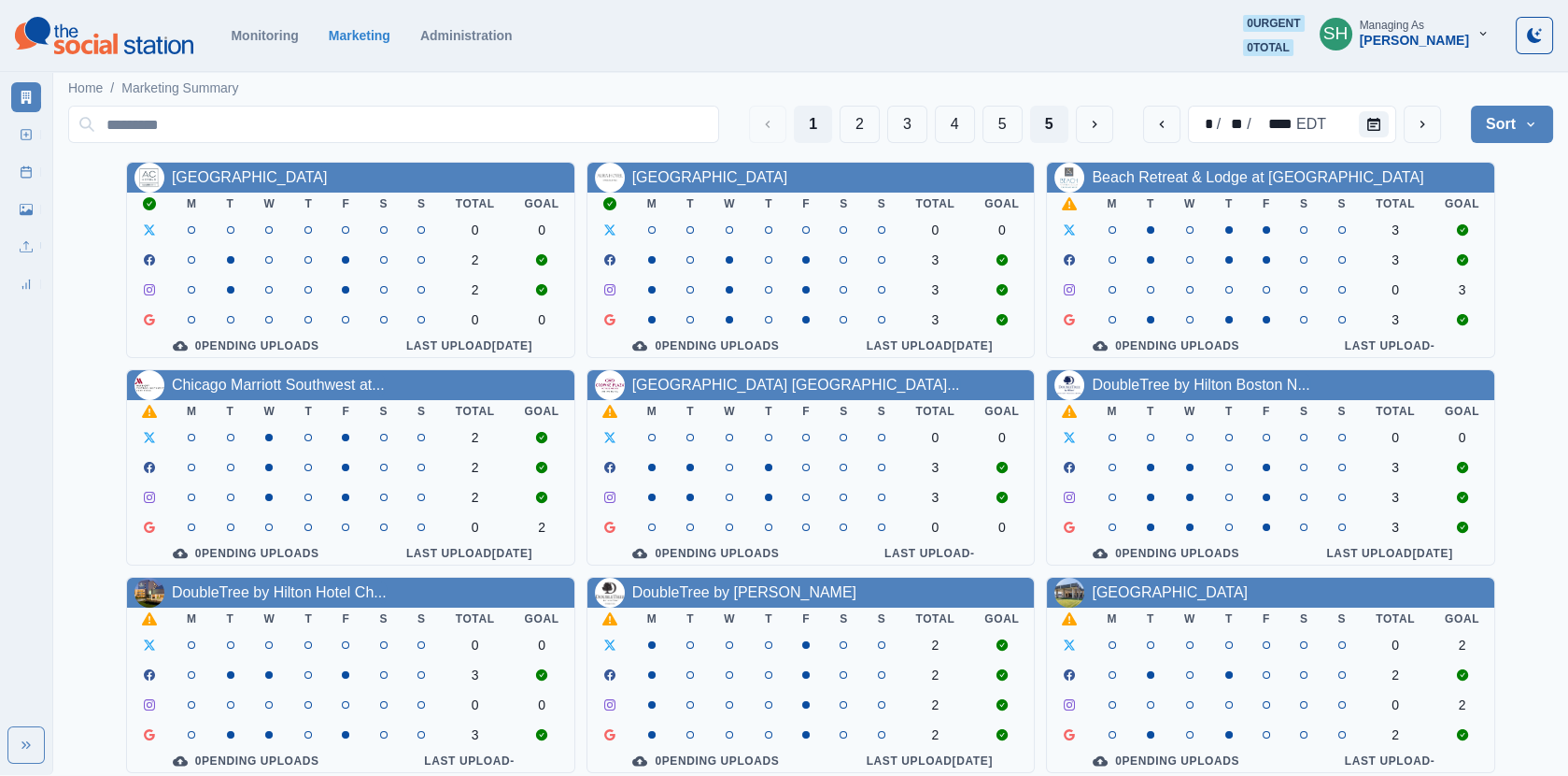
click at [1055, 124] on button "5" at bounding box center [1049, 124] width 39 height 38
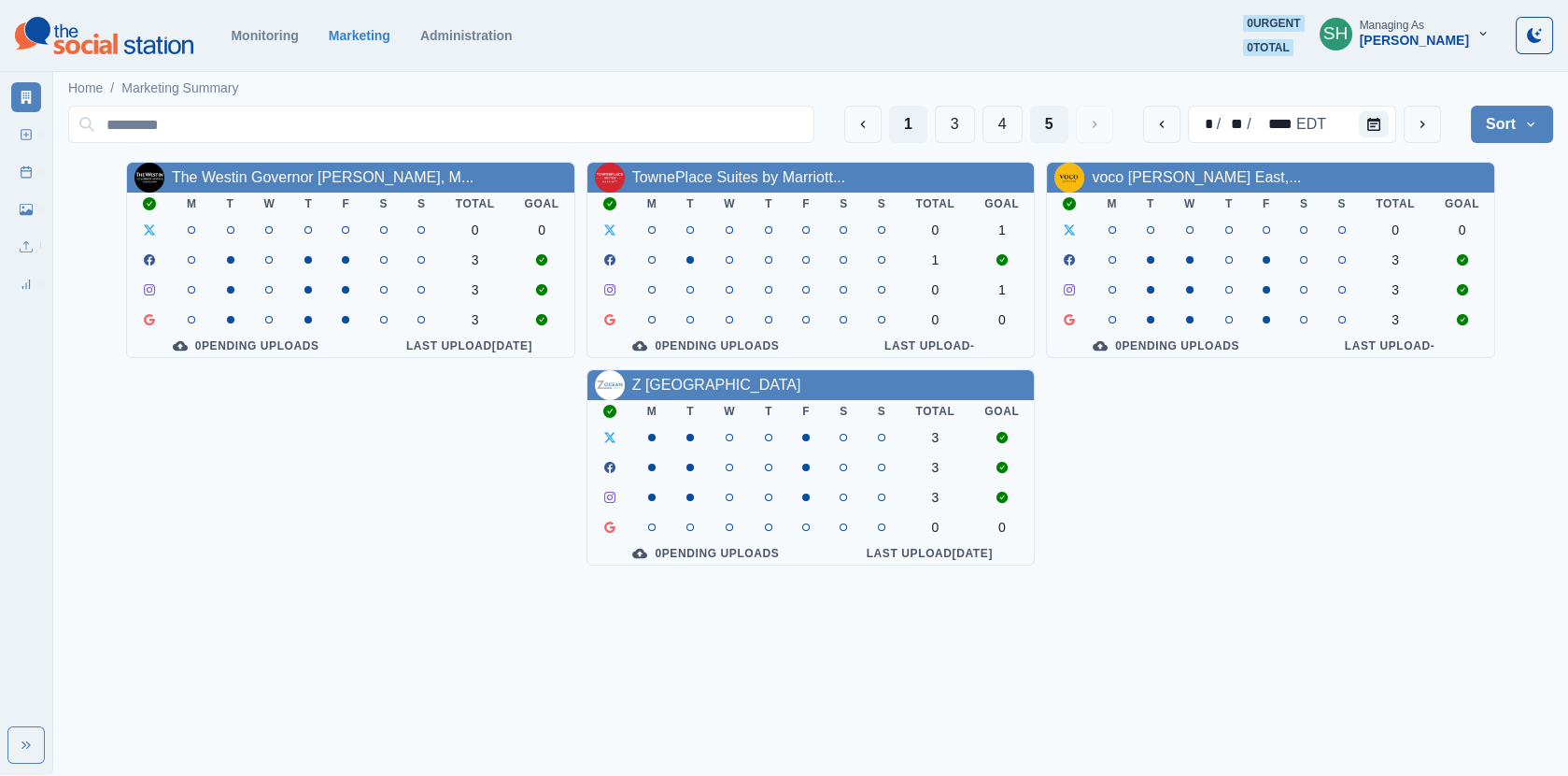
click at [901, 126] on button "1" at bounding box center [908, 124] width 39 height 38
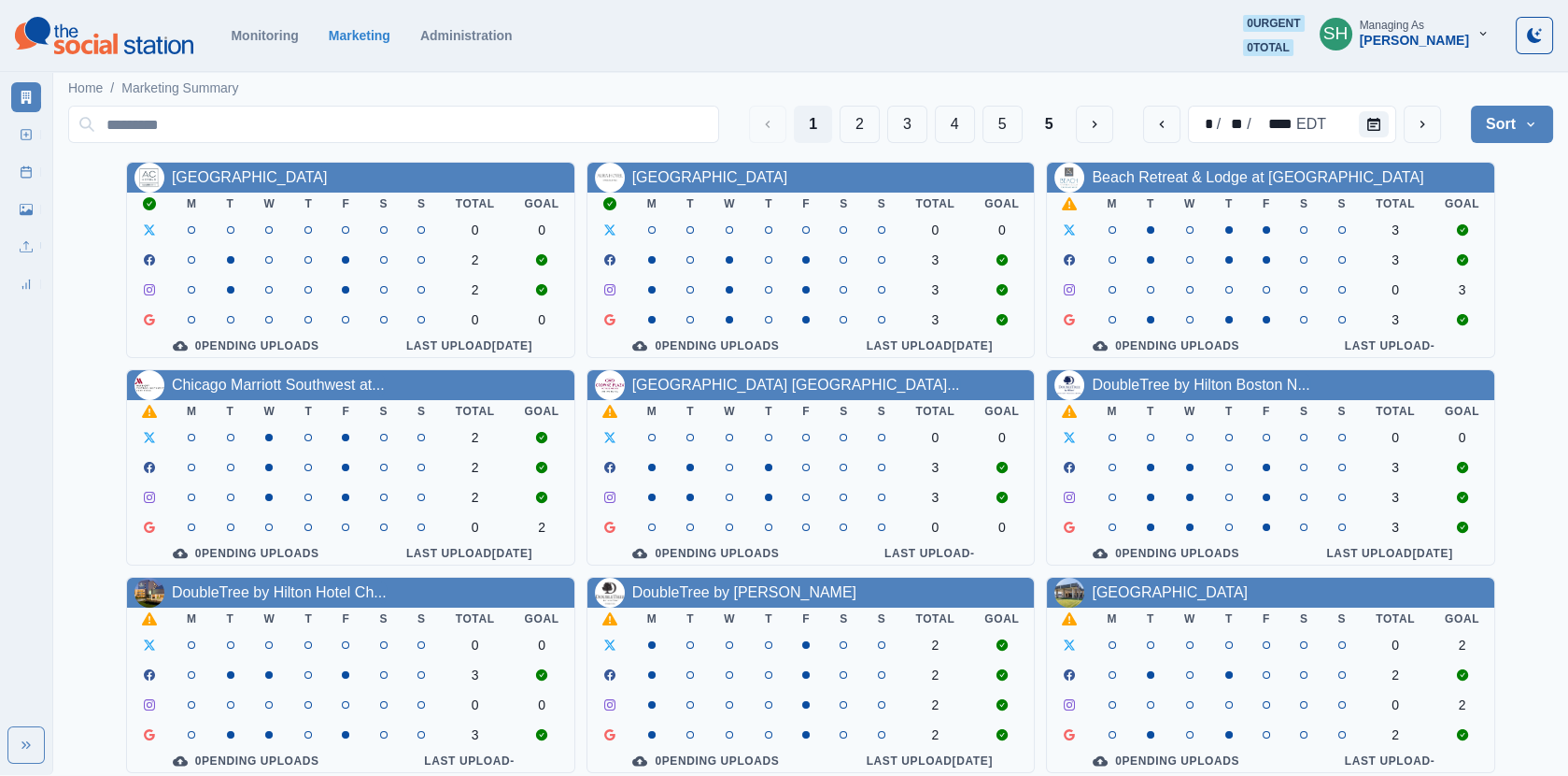
click at [1141, 166] on div "Beach Retreat & Lodge at [GEOGRAPHIC_DATA]" at bounding box center [1257, 177] width 331 height 23
click at [1138, 191] on div "Beach Retreat & Lodge at [GEOGRAPHIC_DATA]" at bounding box center [1271, 177] width 447 height 30
click at [1130, 179] on link "Beach Retreat & Lodge at [GEOGRAPHIC_DATA]" at bounding box center [1257, 177] width 331 height 16
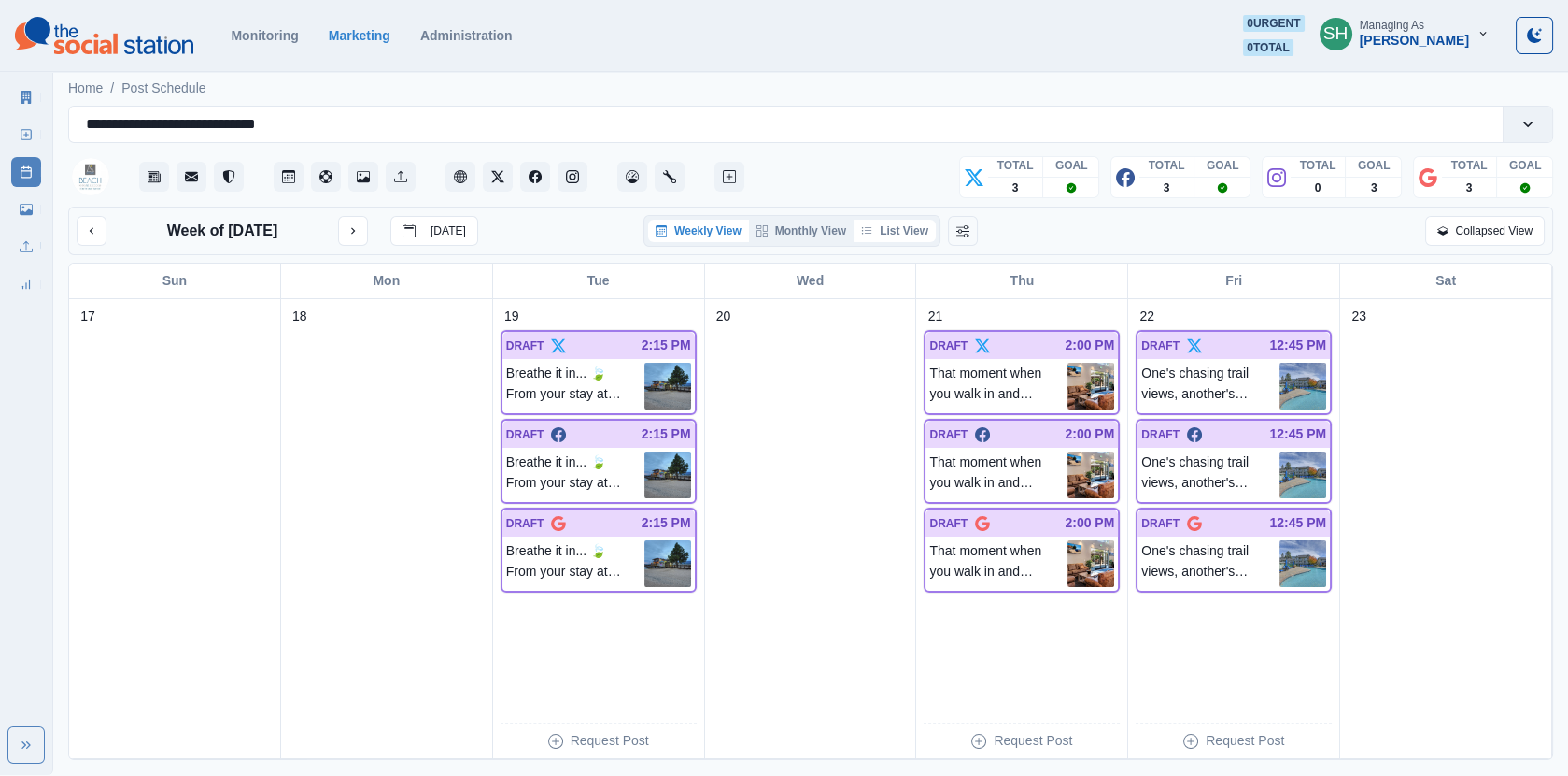
click at [909, 236] on button "List View" at bounding box center [895, 231] width 83 height 23
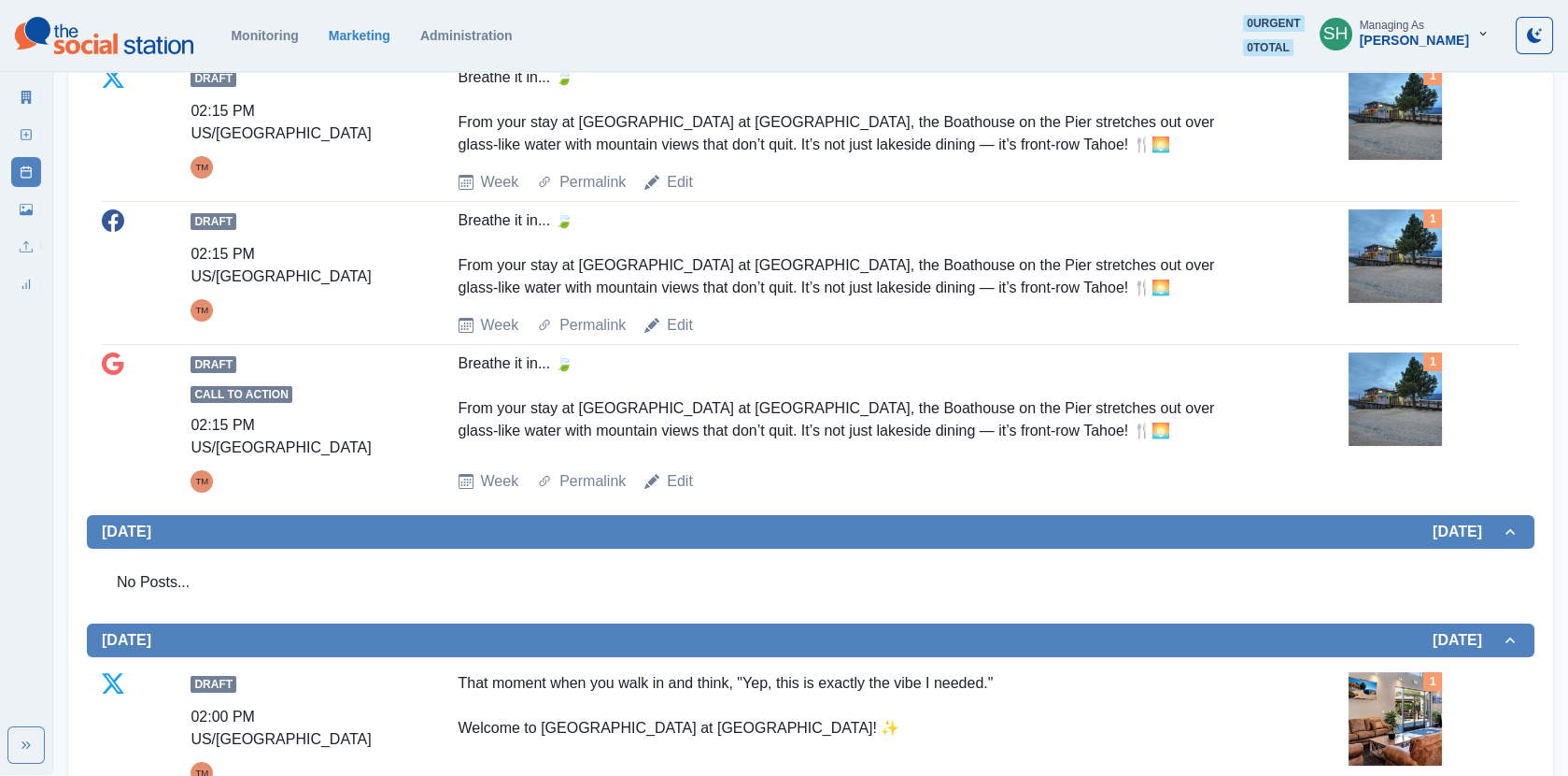
scroll to position [568, 0]
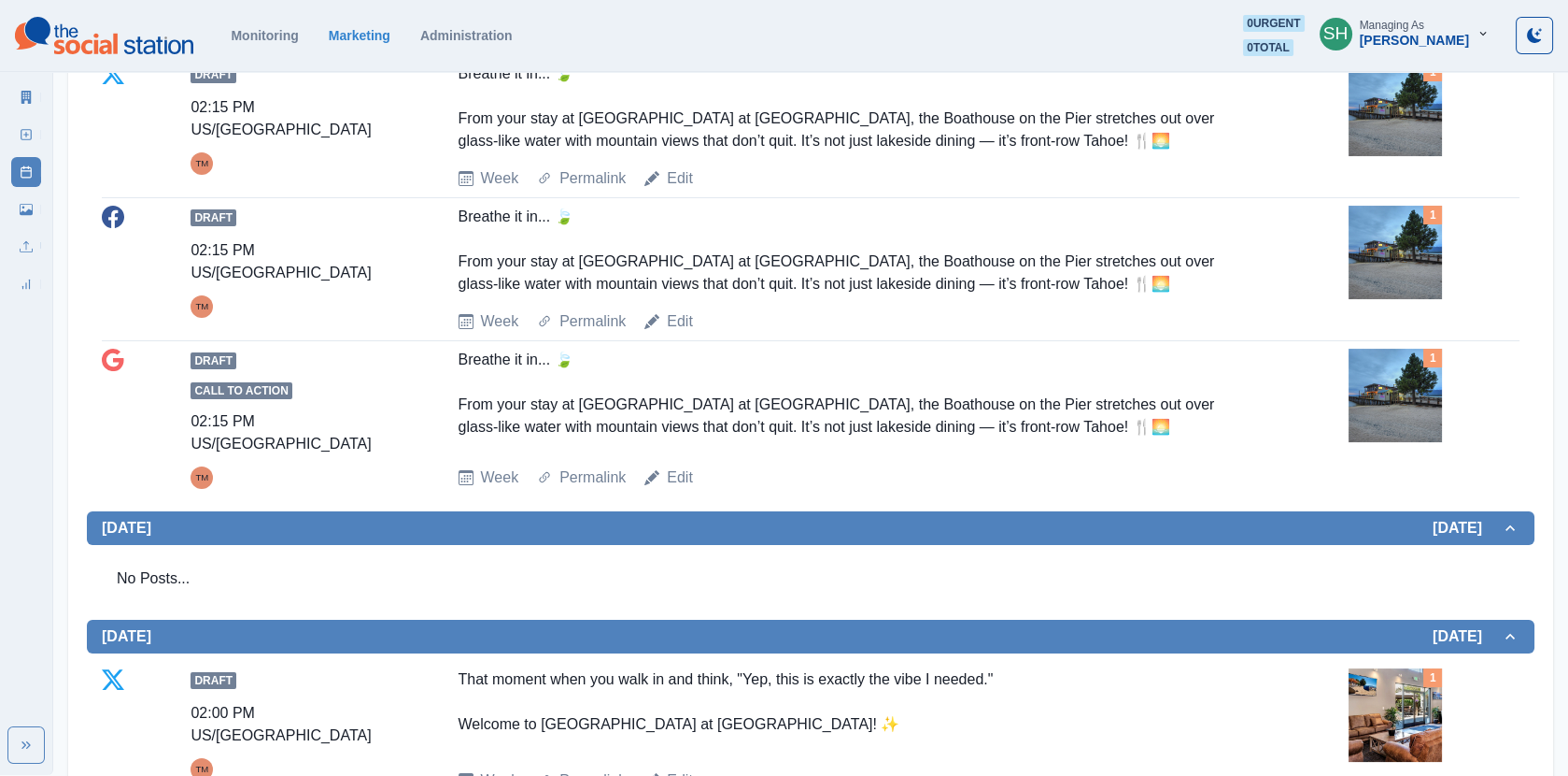
click at [1396, 408] on img at bounding box center [1396, 395] width 93 height 94
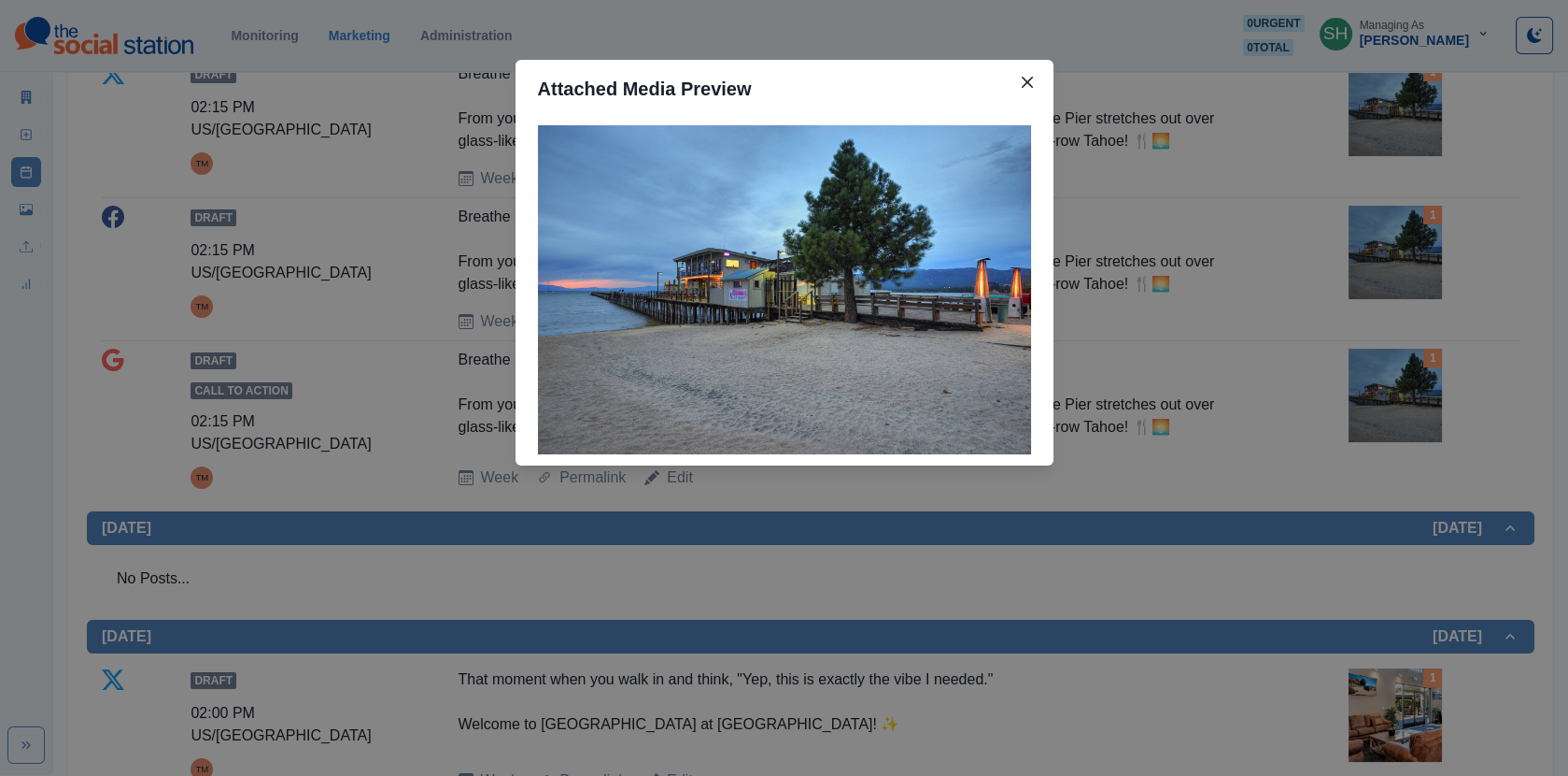
click at [1334, 386] on div "Attached Media Preview" at bounding box center [784, 388] width 1568 height 776
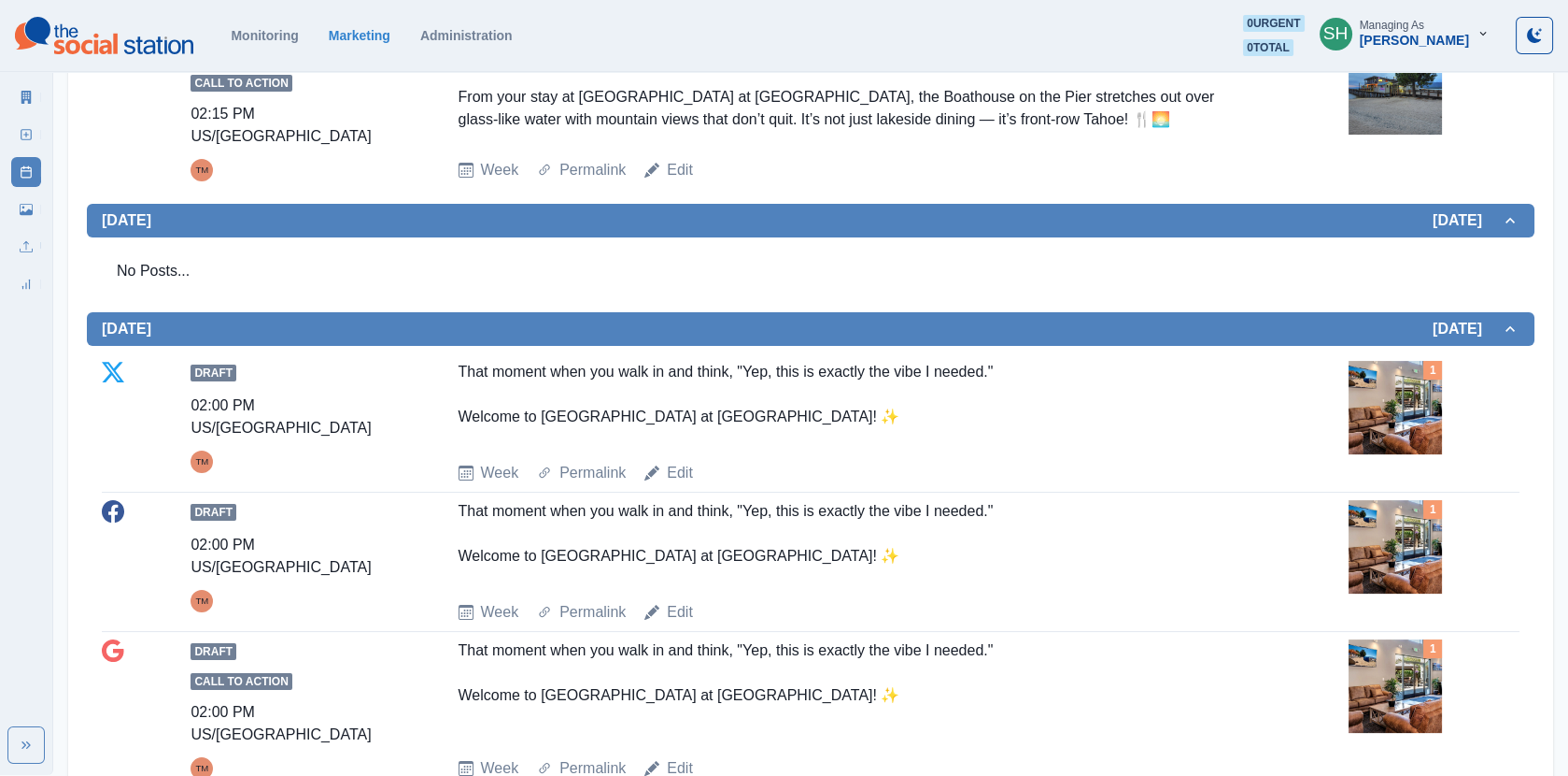
scroll to position [698, 0]
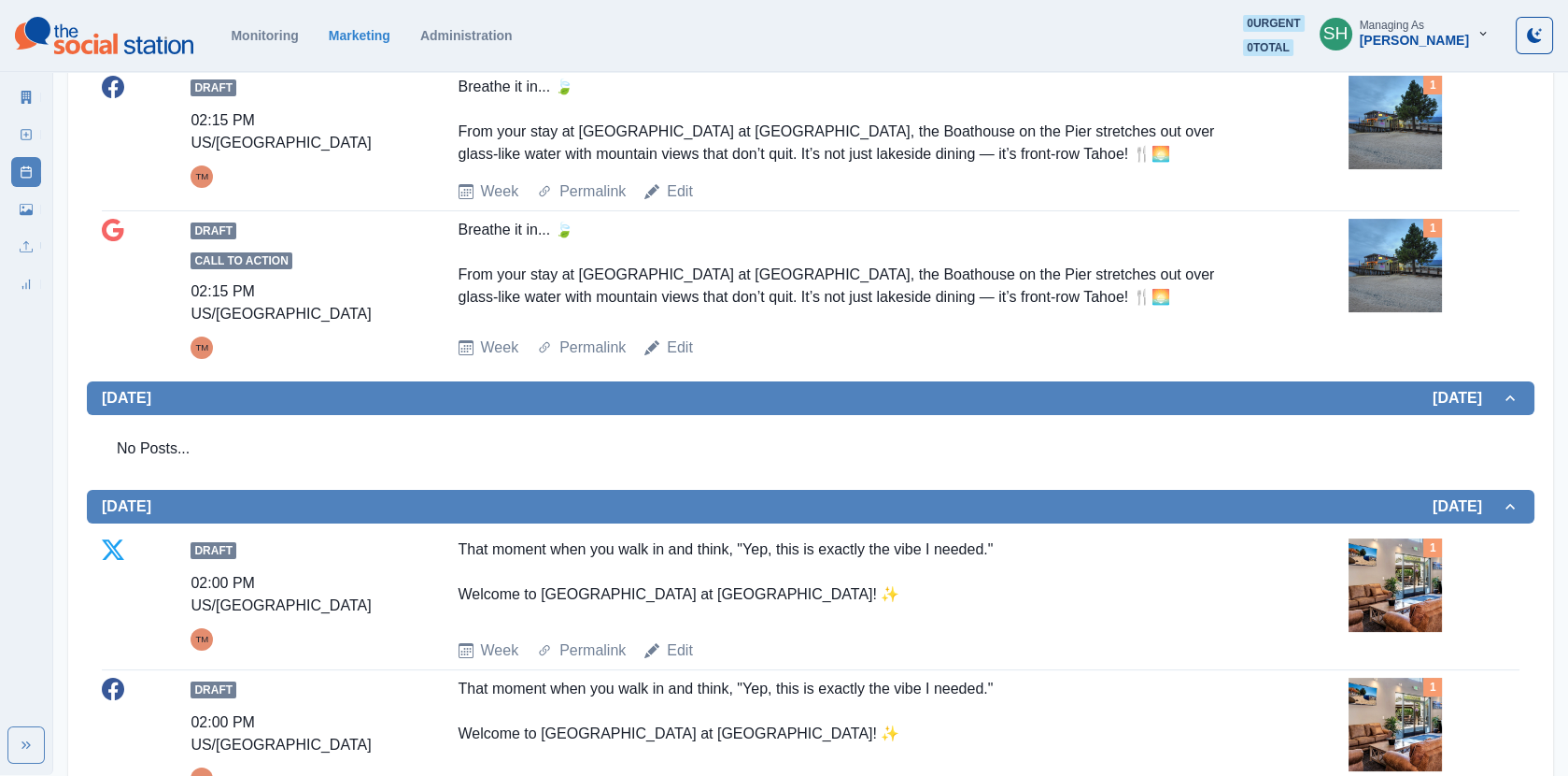
click at [1389, 261] on img at bounding box center [1396, 266] width 93 height 94
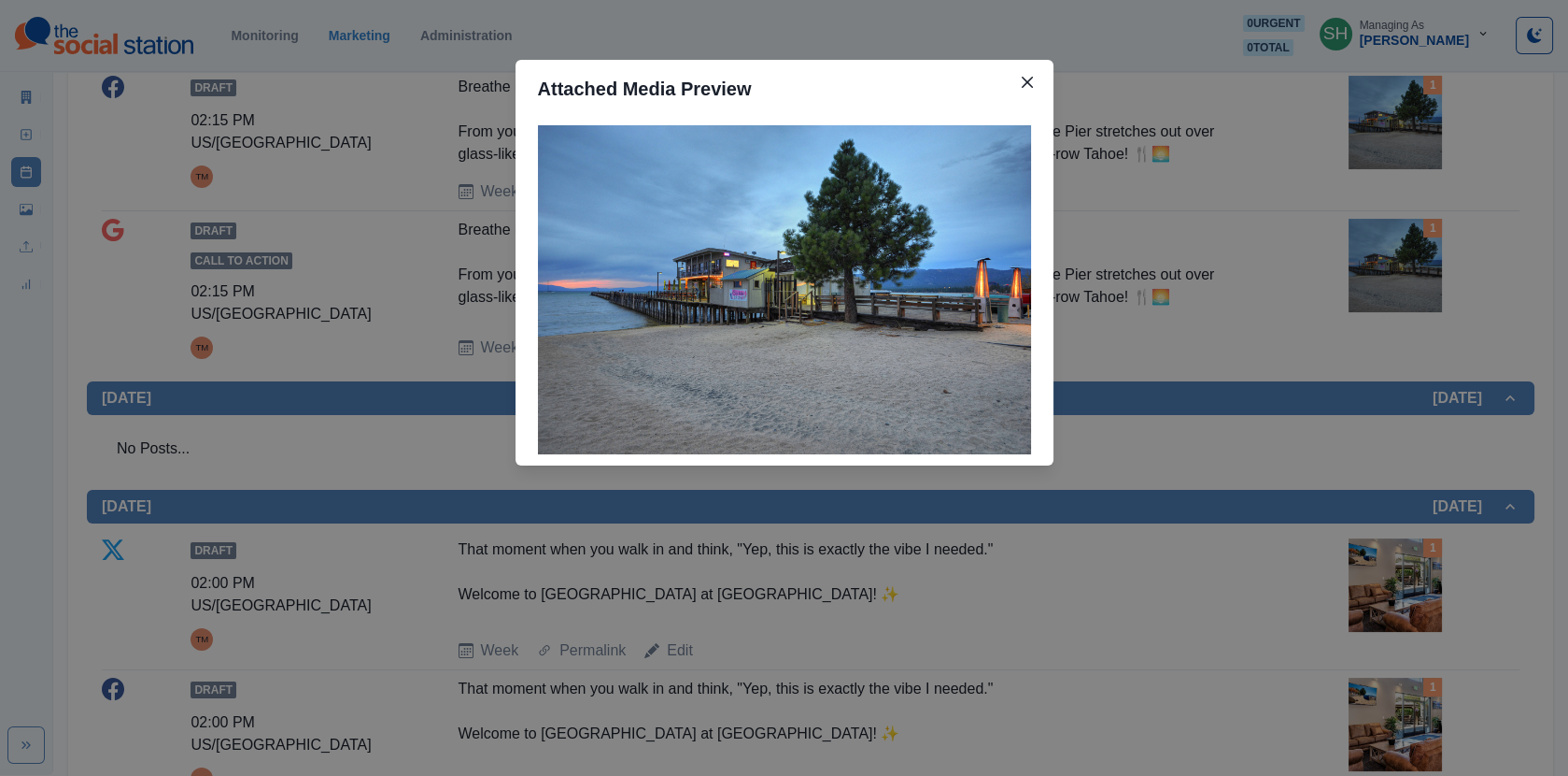
click at [1389, 265] on div "Attached Media Preview" at bounding box center [784, 388] width 1568 height 776
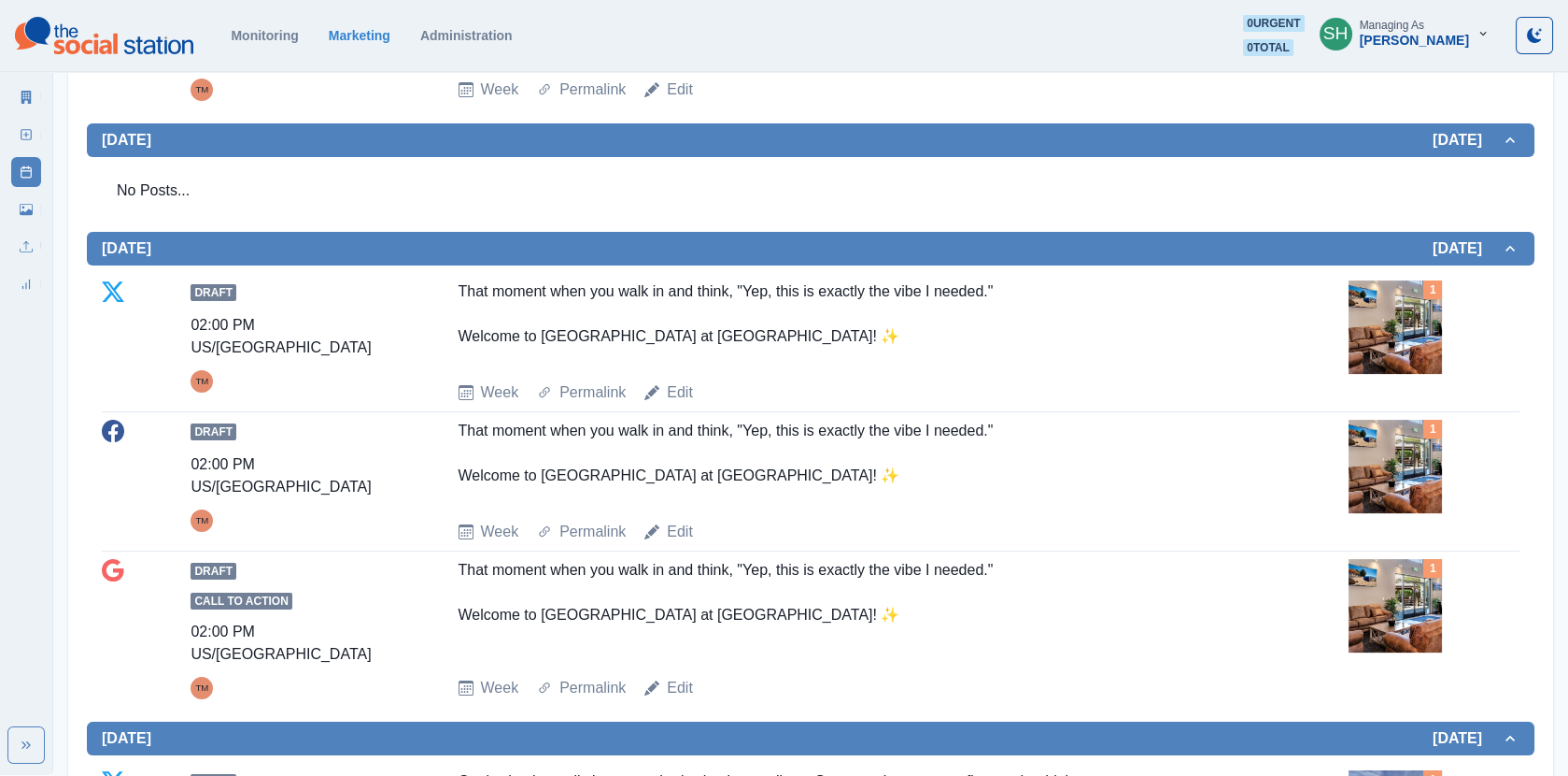
scroll to position [1001, 0]
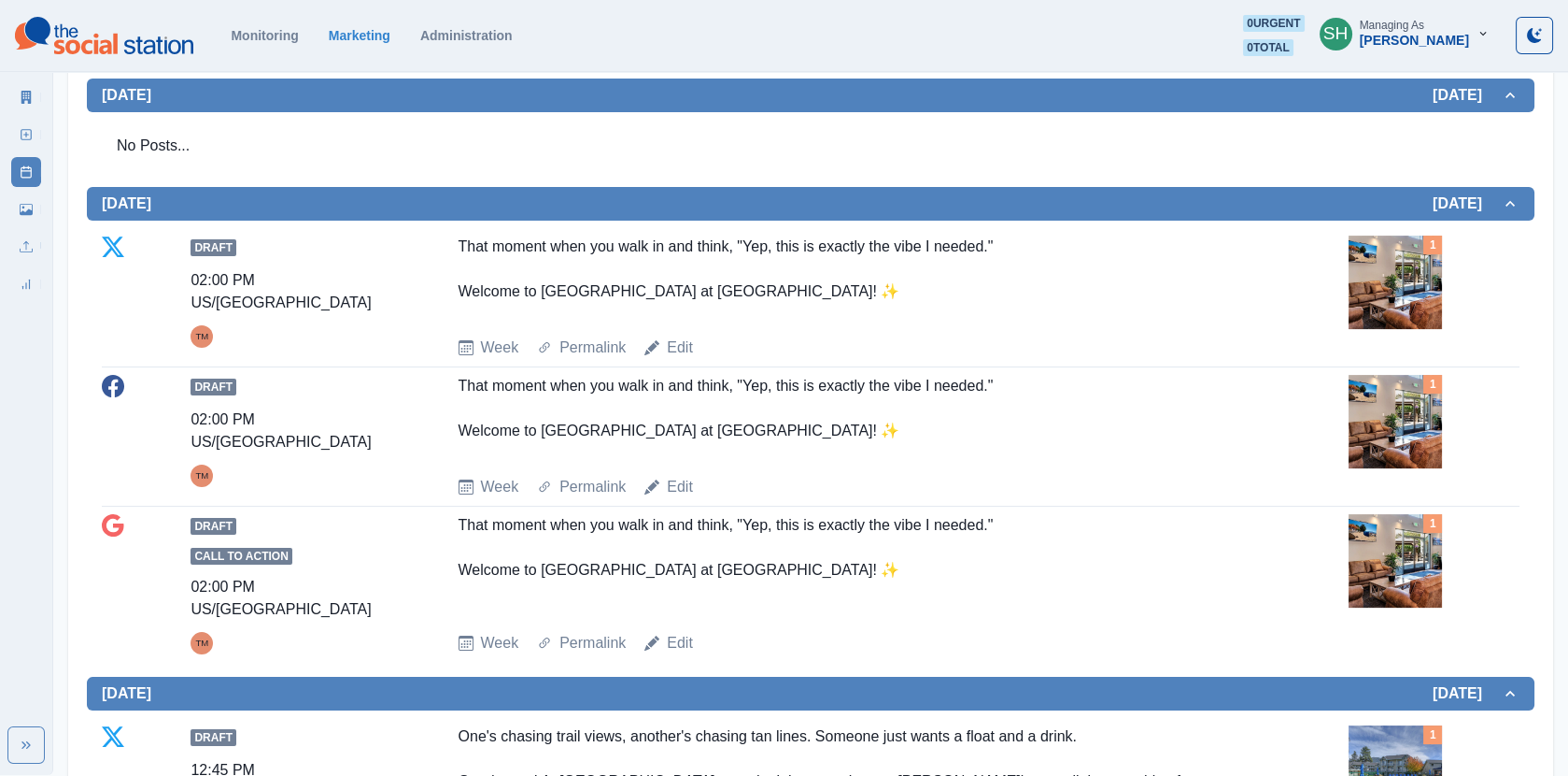
click at [1394, 244] on img at bounding box center [1396, 283] width 93 height 94
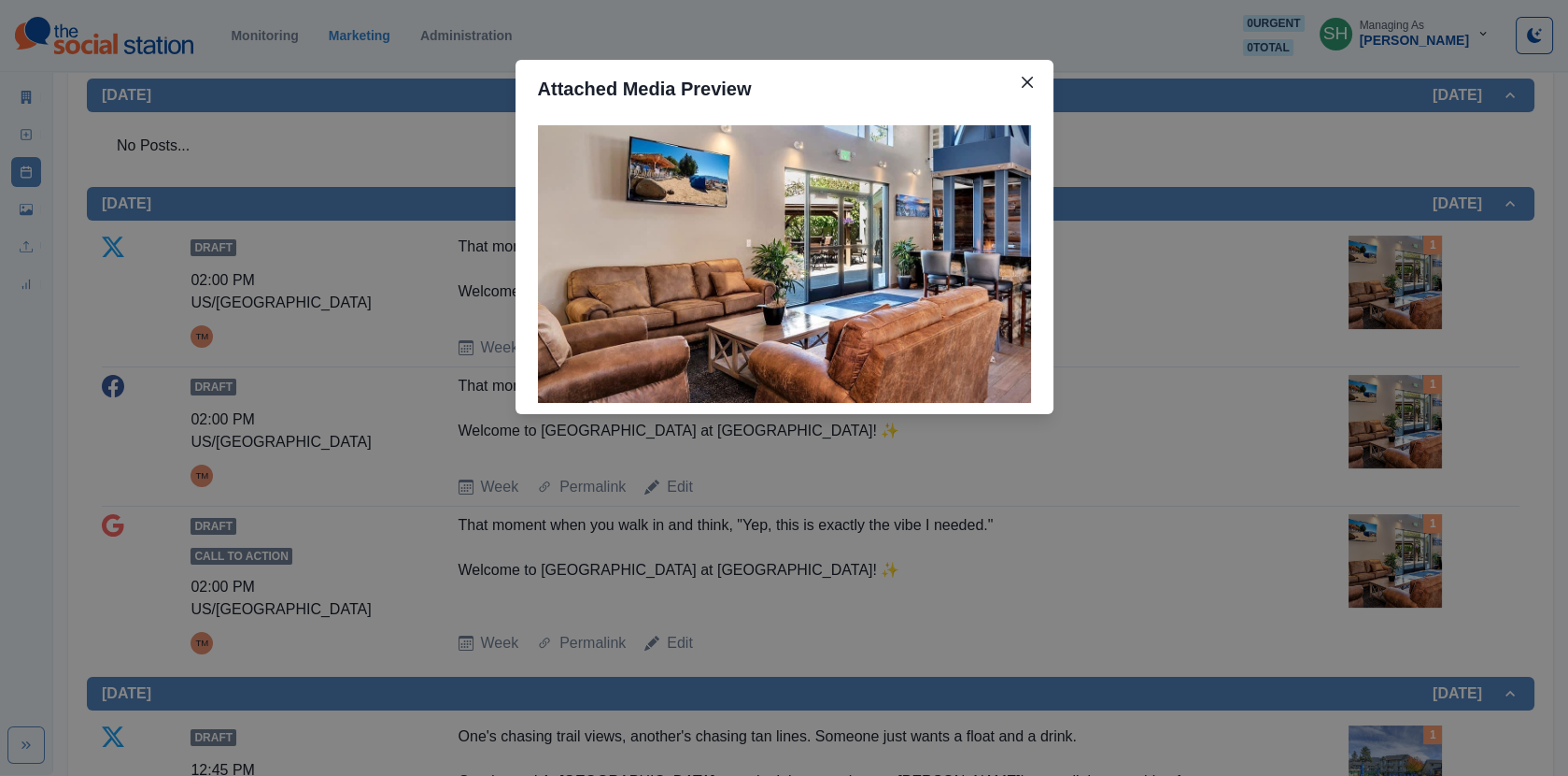
click at [1335, 274] on div "Attached Media Preview" at bounding box center [784, 388] width 1568 height 776
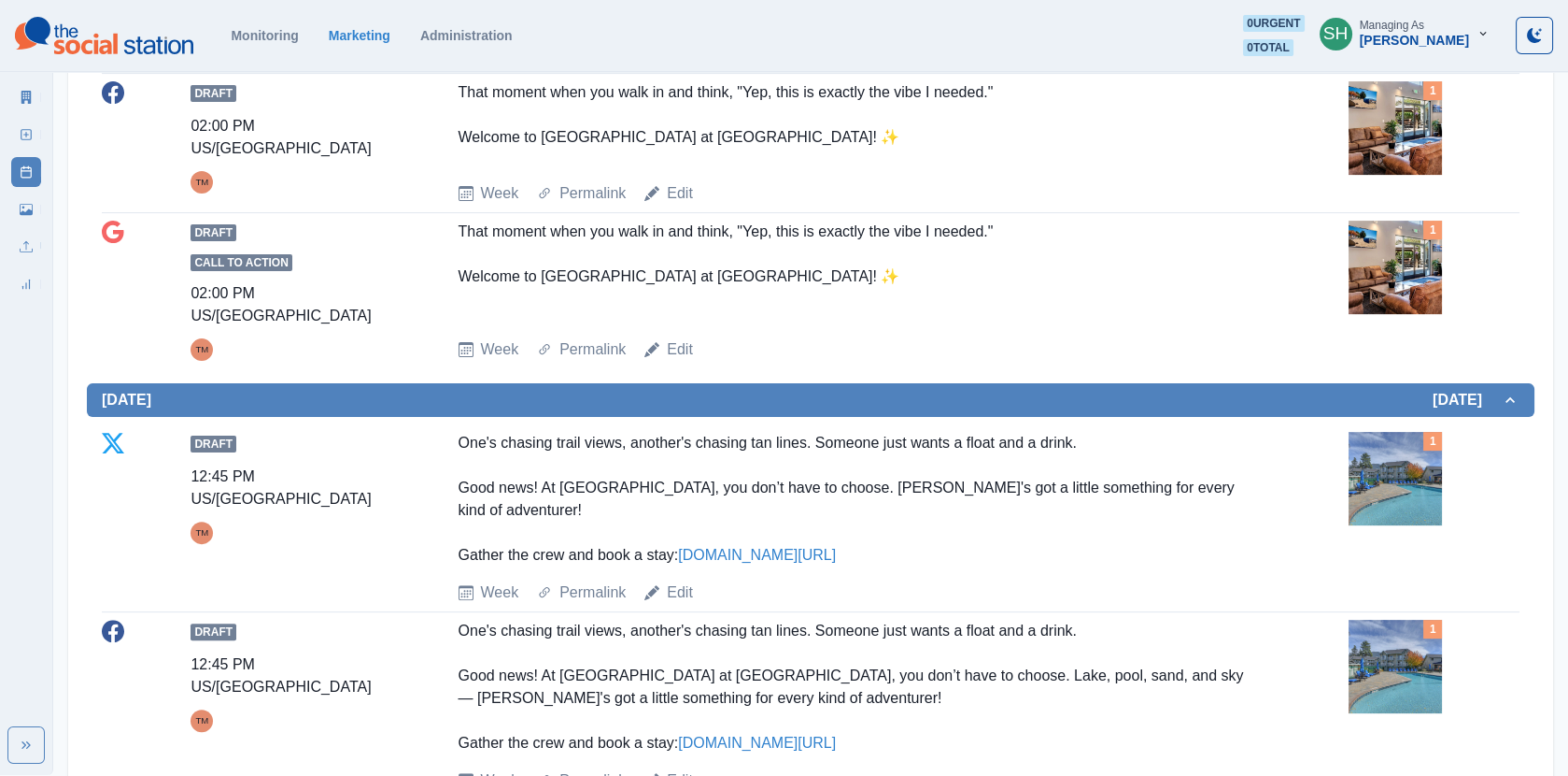
scroll to position [1610, 0]
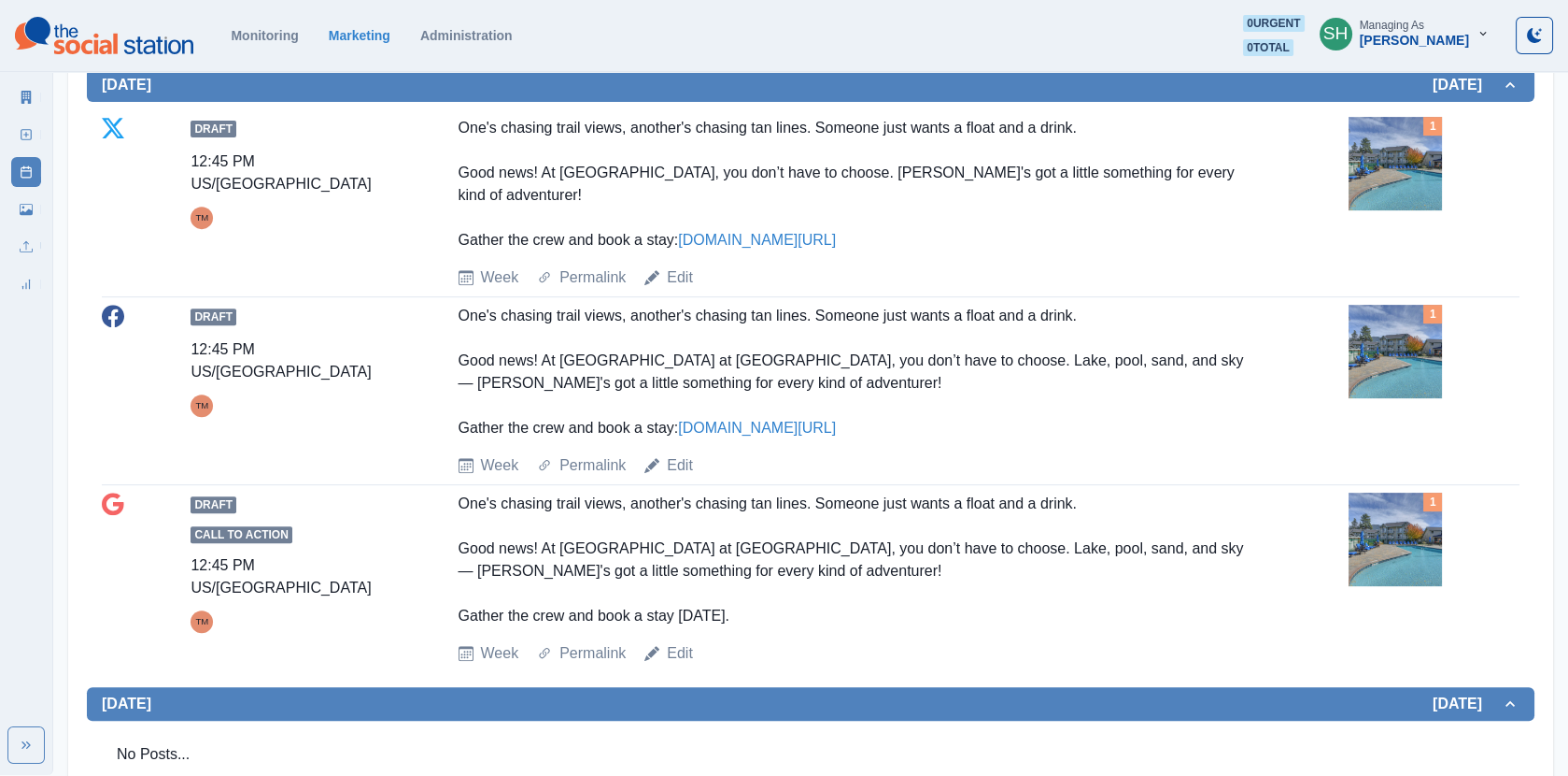
click at [1407, 318] on img at bounding box center [1396, 351] width 93 height 94
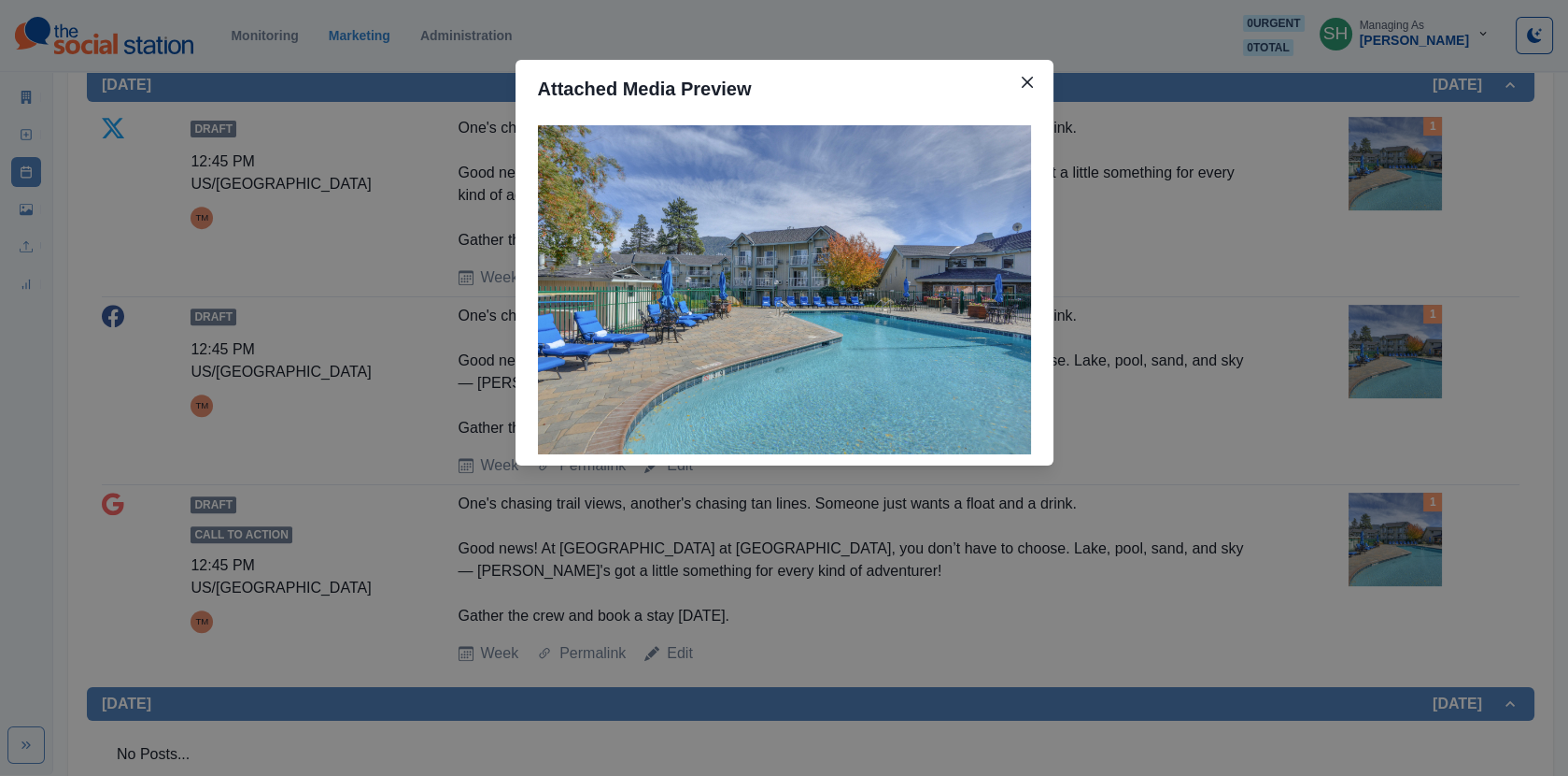
click at [1407, 318] on div "Attached Media Preview" at bounding box center [784, 388] width 1568 height 776
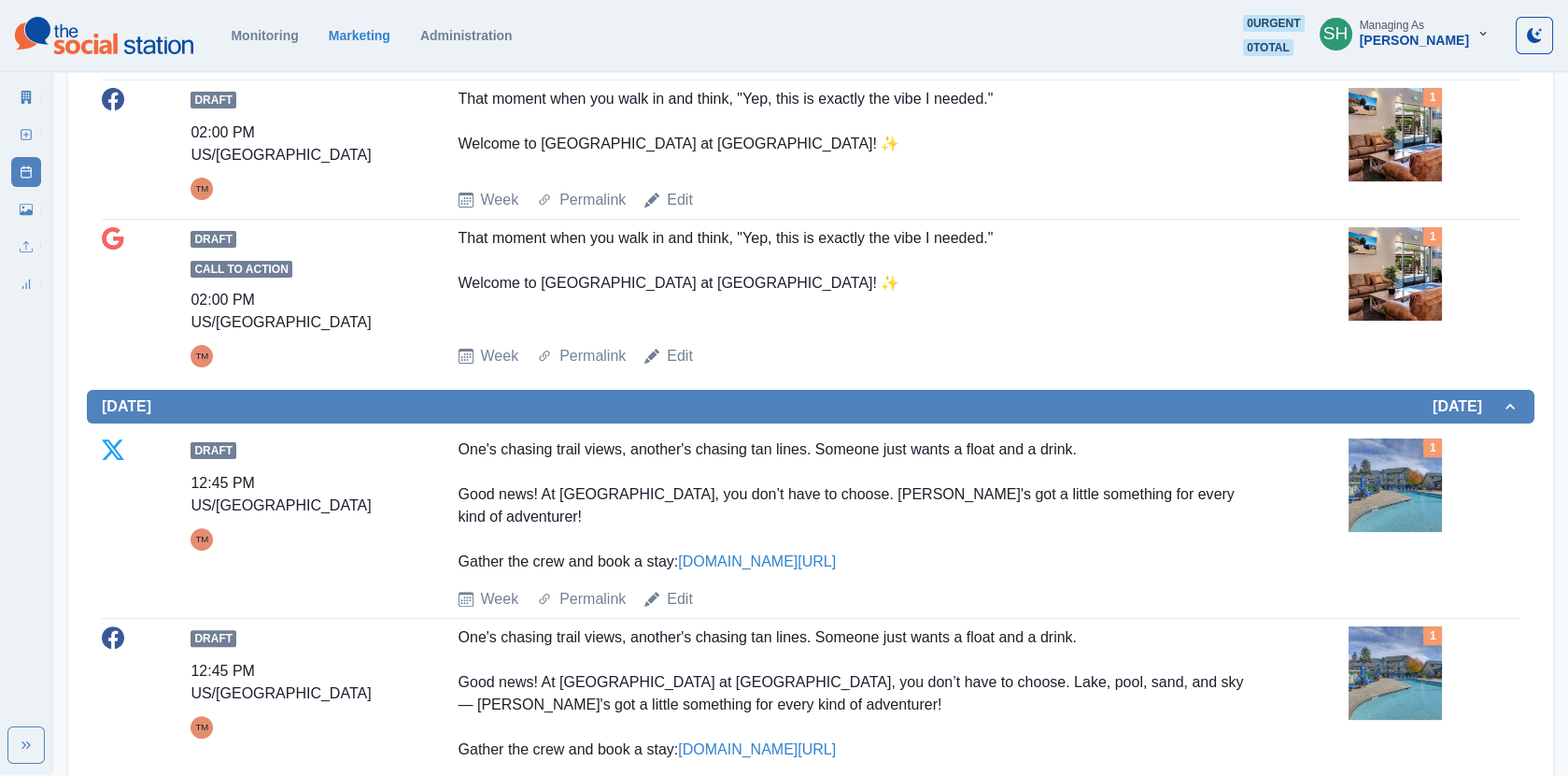
scroll to position [0, 0]
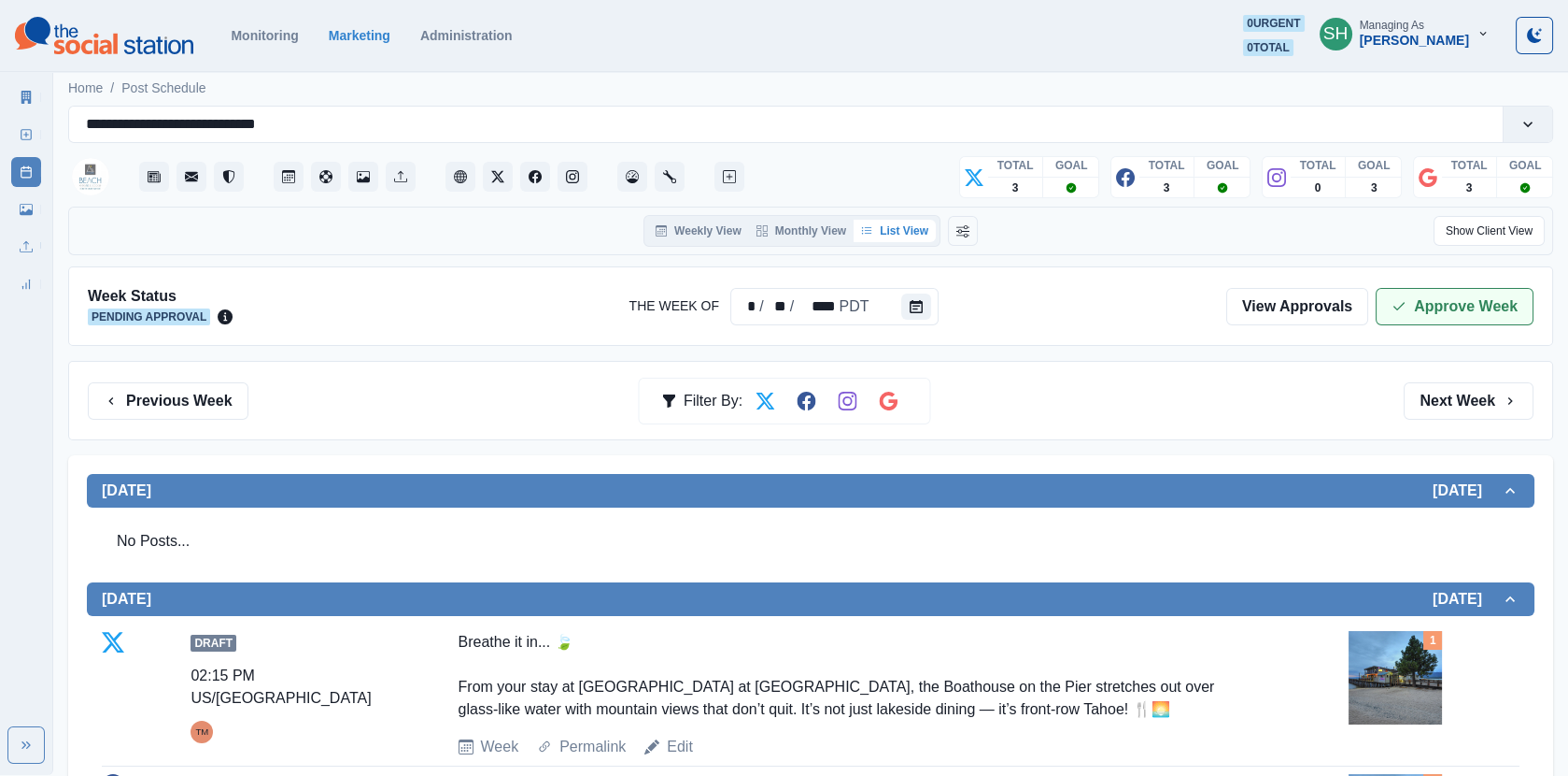
click at [1404, 308] on icon "button" at bounding box center [1399, 306] width 15 height 15
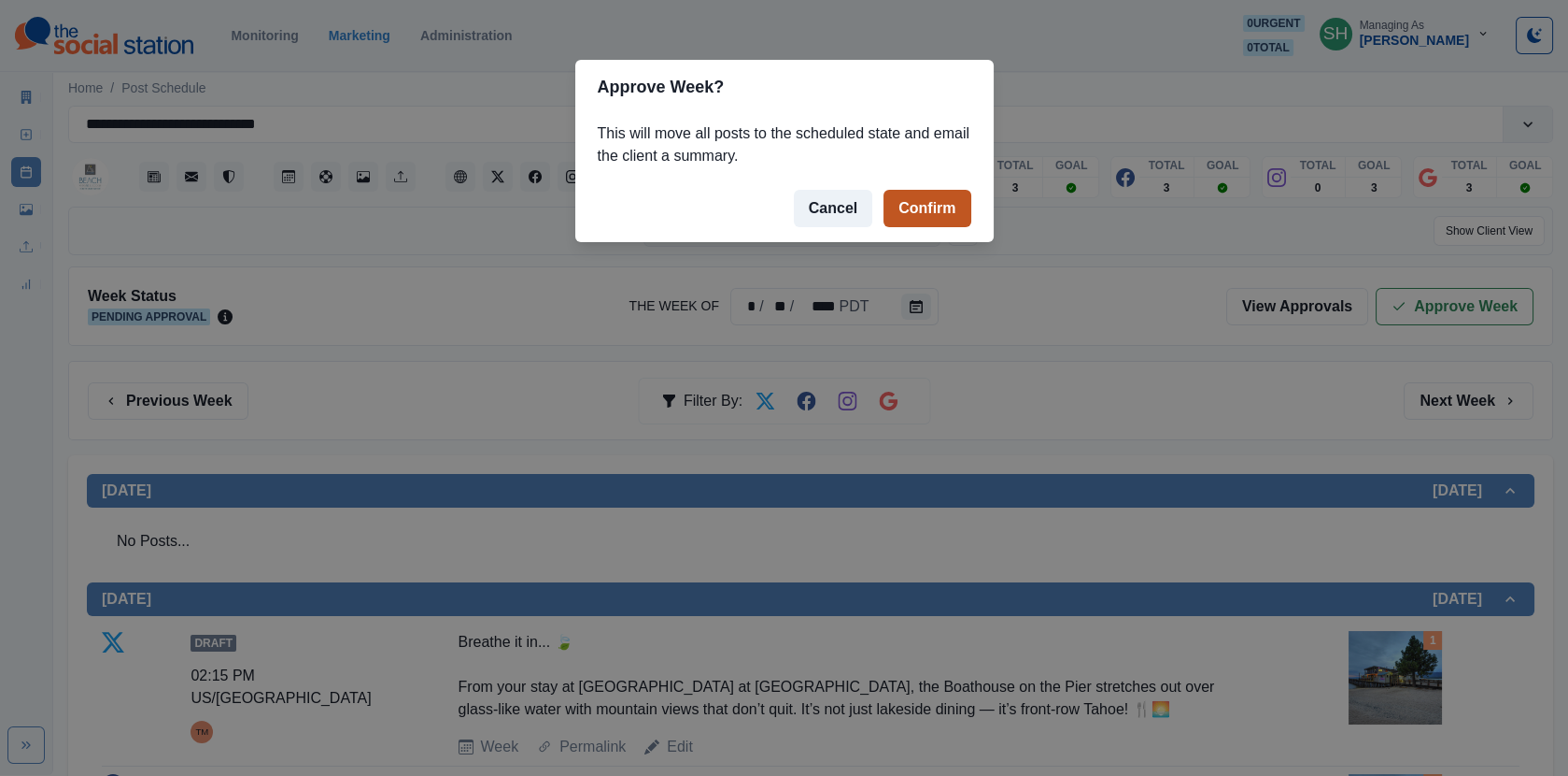
click at [933, 205] on button "Confirm" at bounding box center [927, 209] width 87 height 38
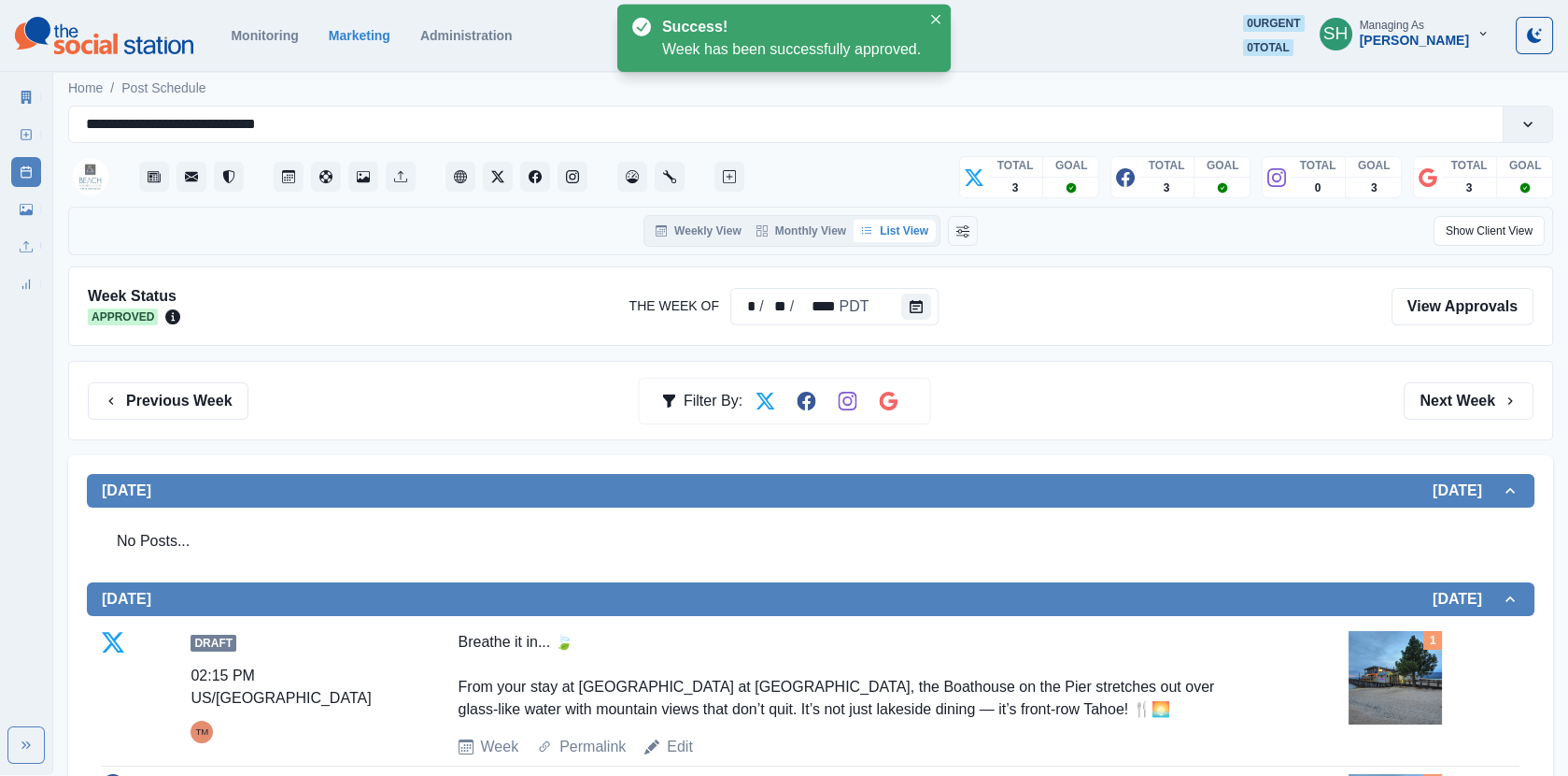
click at [35, 92] on link "Marketing Summary" at bounding box center [26, 97] width 30 height 30
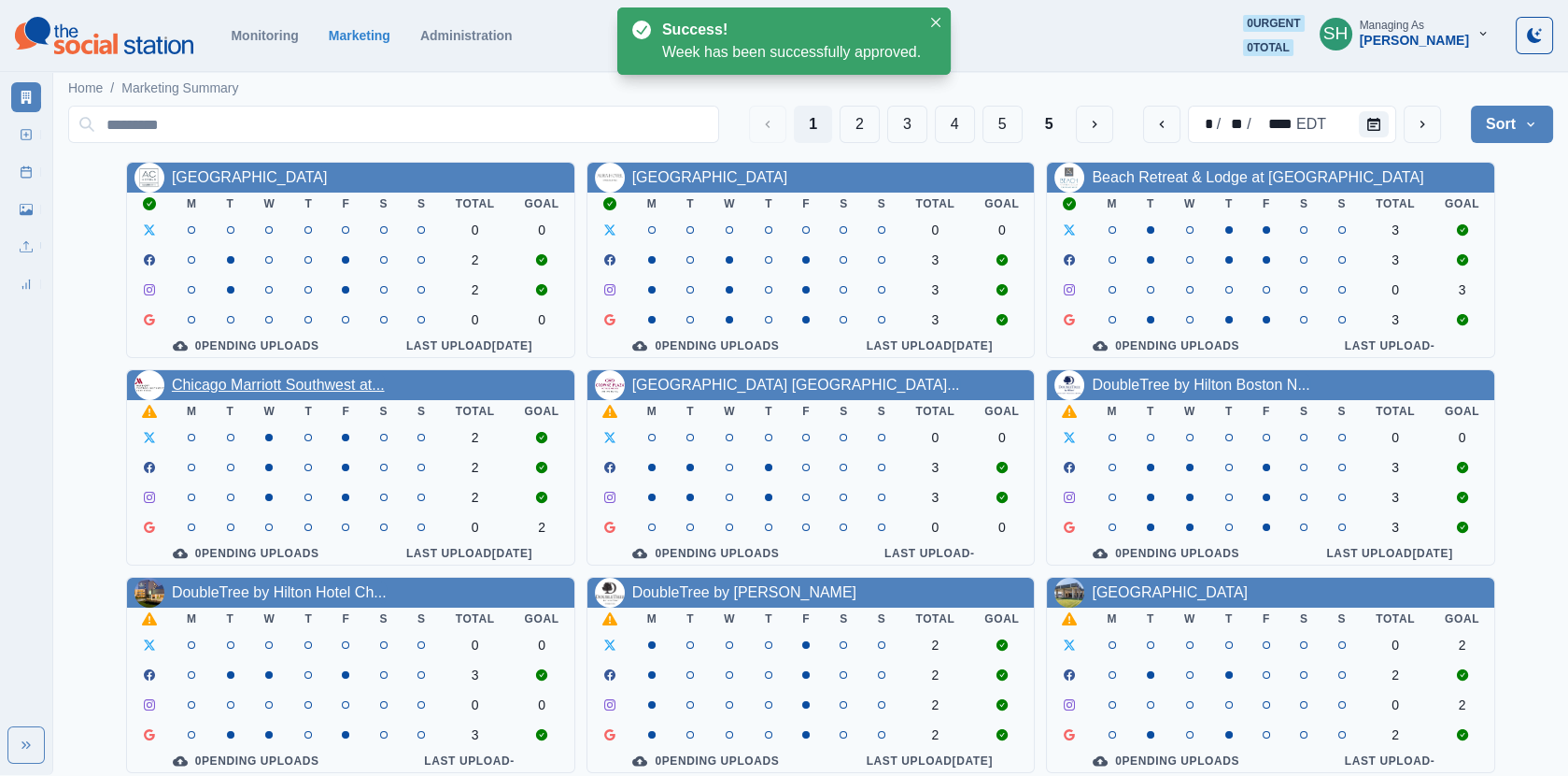
click at [319, 388] on link "Chicago Marriott Southwest at..." at bounding box center [278, 385] width 213 height 16
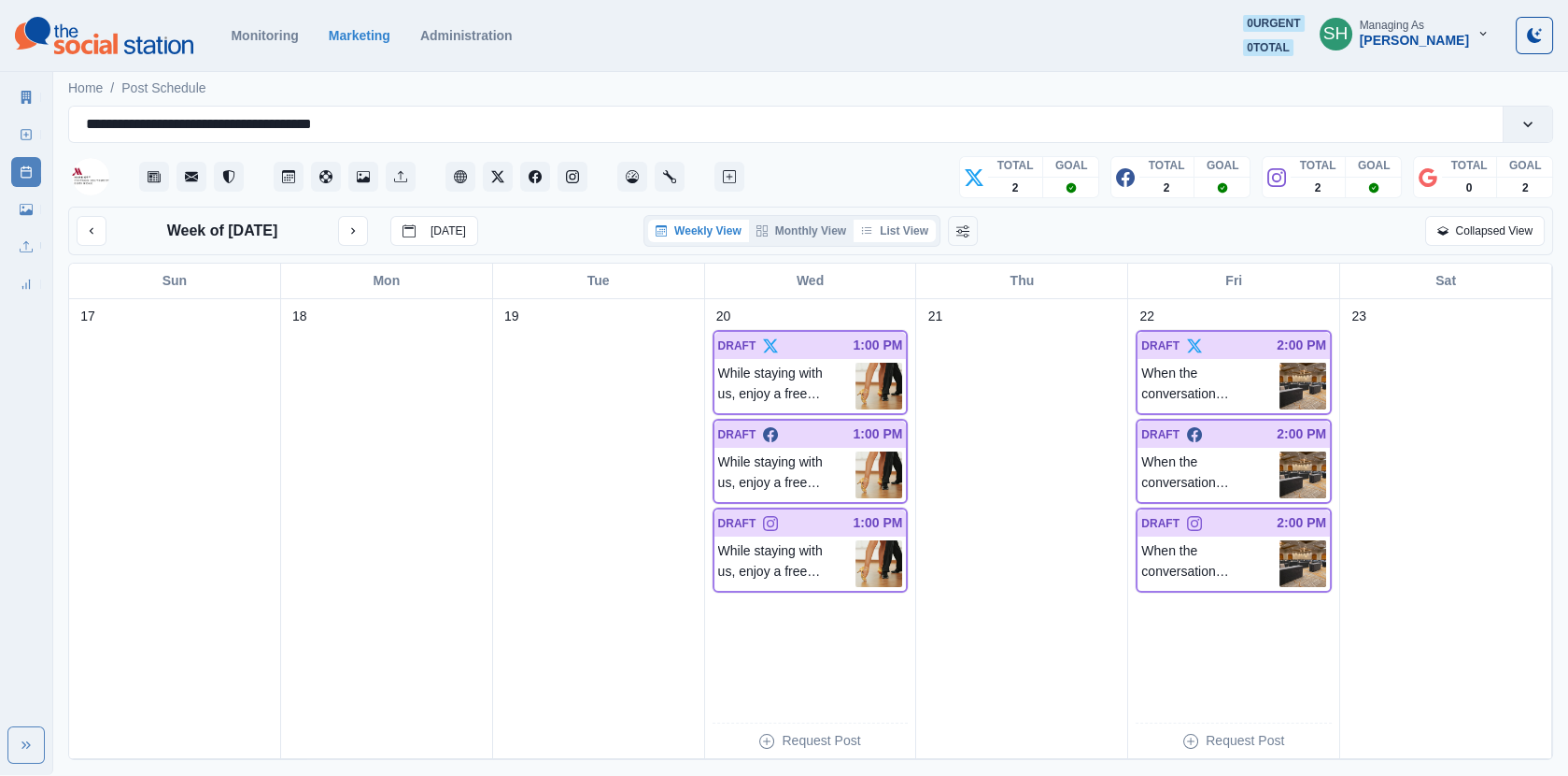
click at [885, 232] on button "List View" at bounding box center [895, 231] width 83 height 23
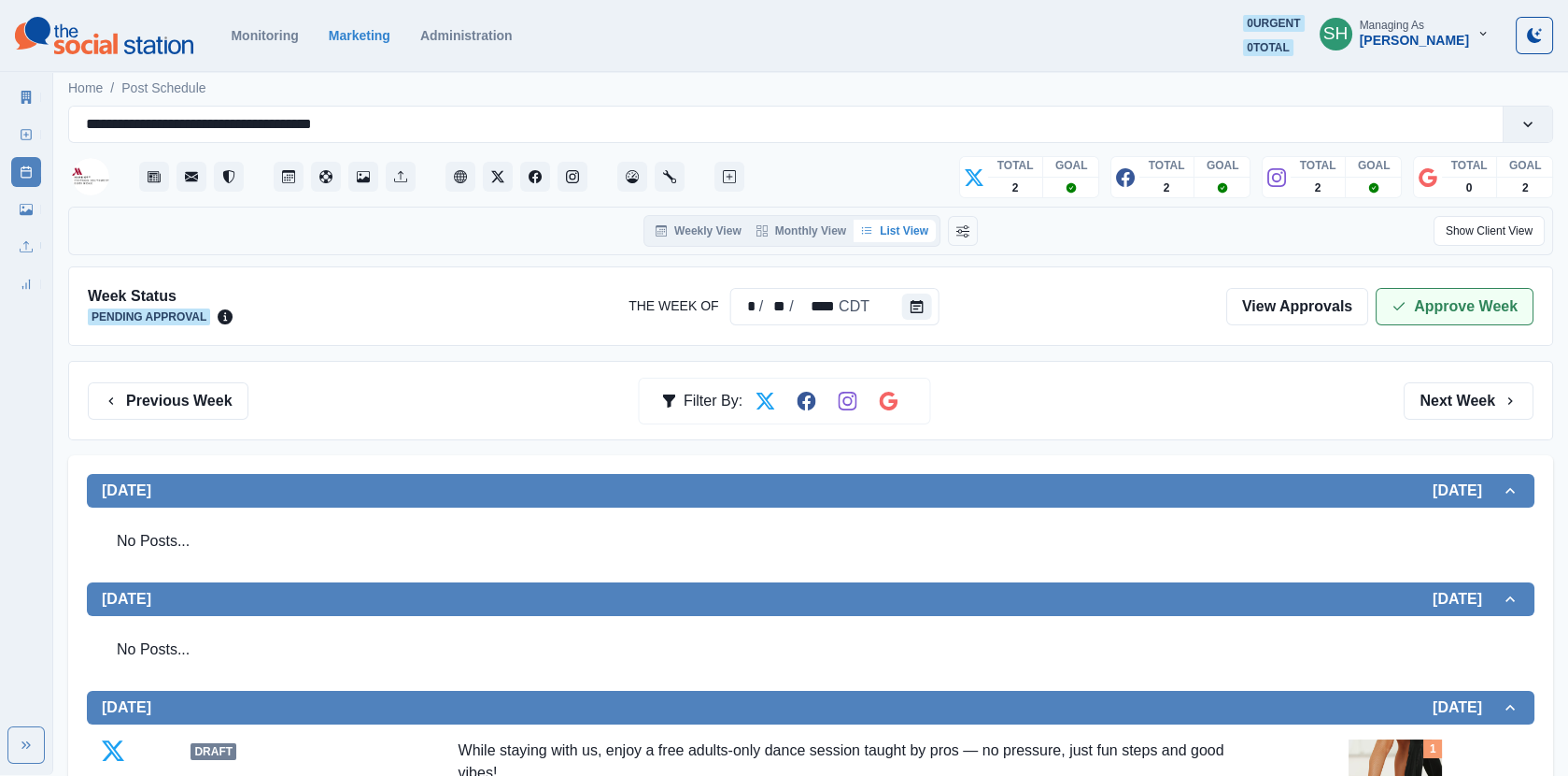
click at [1435, 304] on button "Approve Week" at bounding box center [1455, 306] width 158 height 38
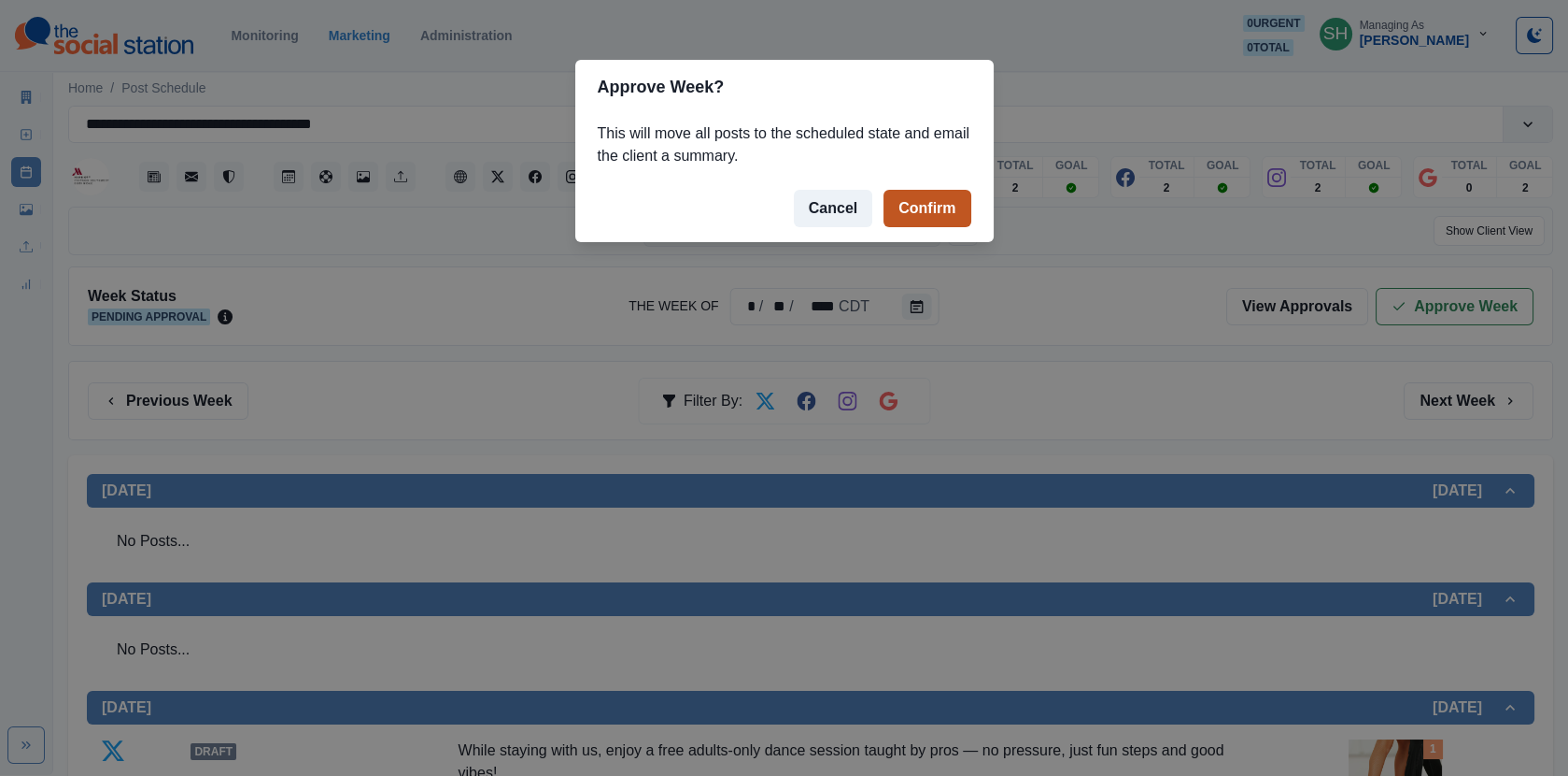
click at [951, 209] on button "Confirm" at bounding box center [927, 209] width 87 height 38
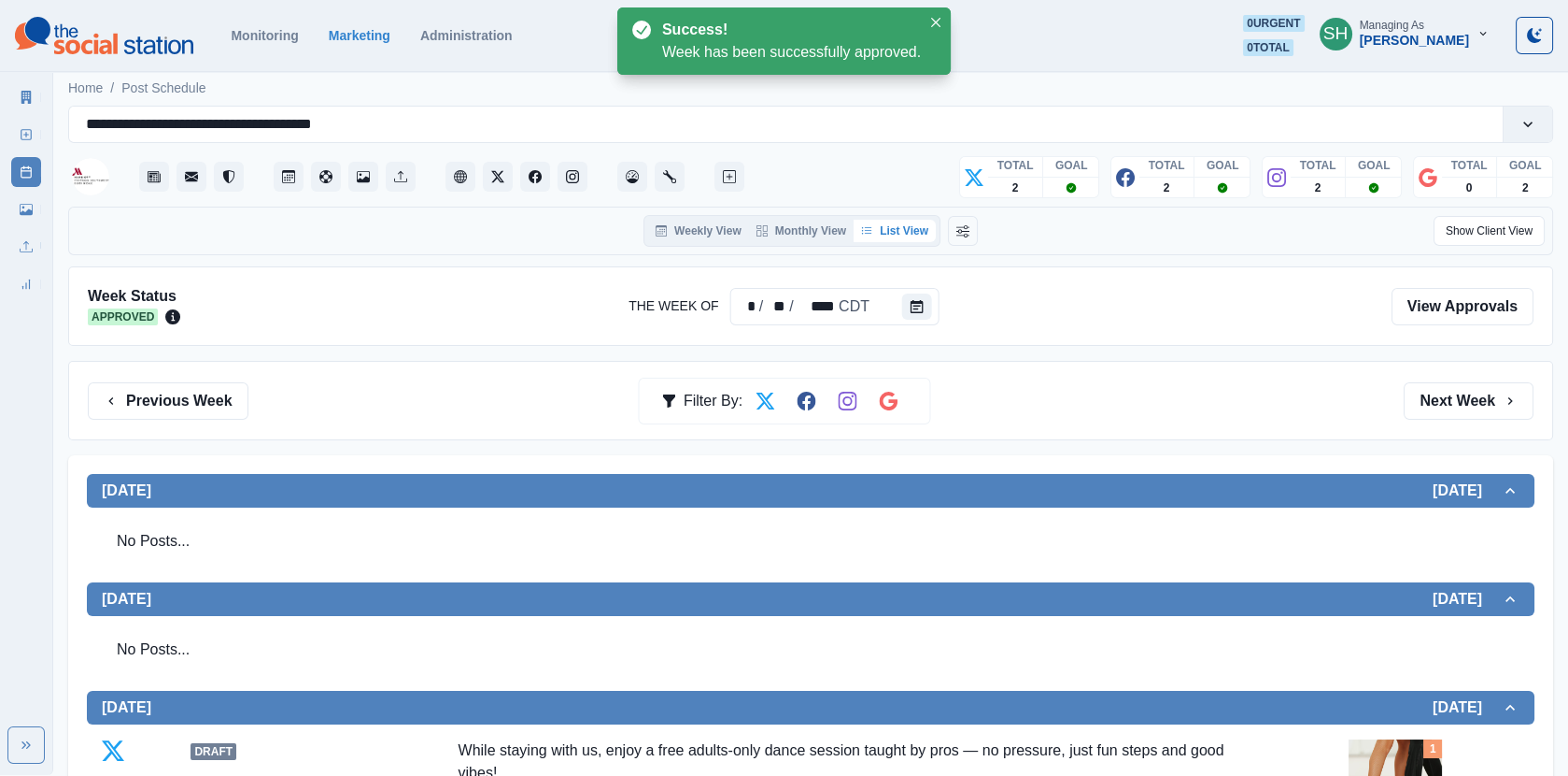
click at [29, 91] on icon at bounding box center [27, 97] width 10 height 13
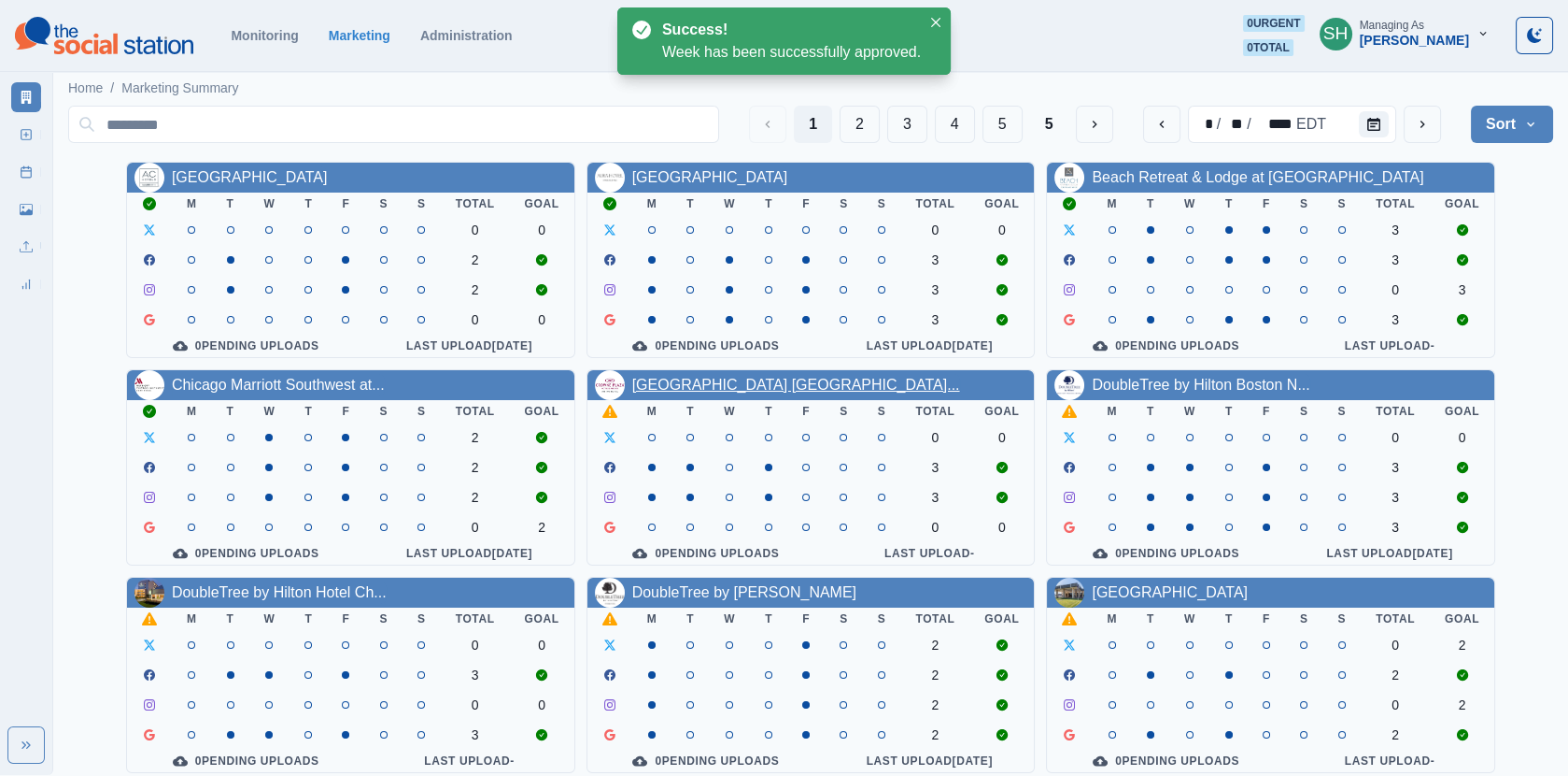
click at [729, 383] on link "[GEOGRAPHIC_DATA] [GEOGRAPHIC_DATA]..." at bounding box center [796, 385] width 328 height 16
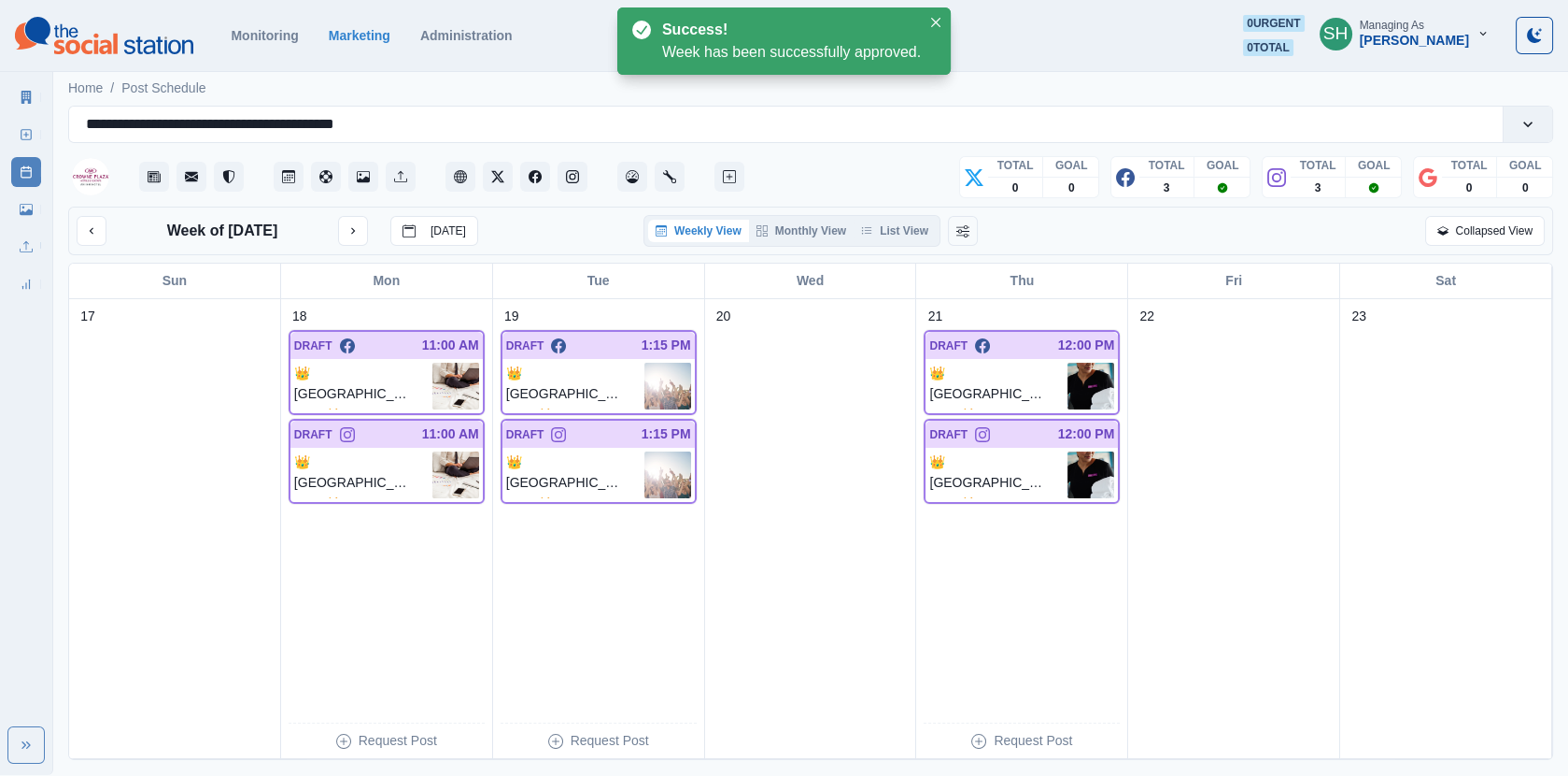
click at [900, 213] on div "Week of [DATE] [DATE] Weekly View Monthly View List View Collapsed View" at bounding box center [811, 231] width 1485 height 49
click at [899, 232] on button "List View" at bounding box center [895, 231] width 83 height 23
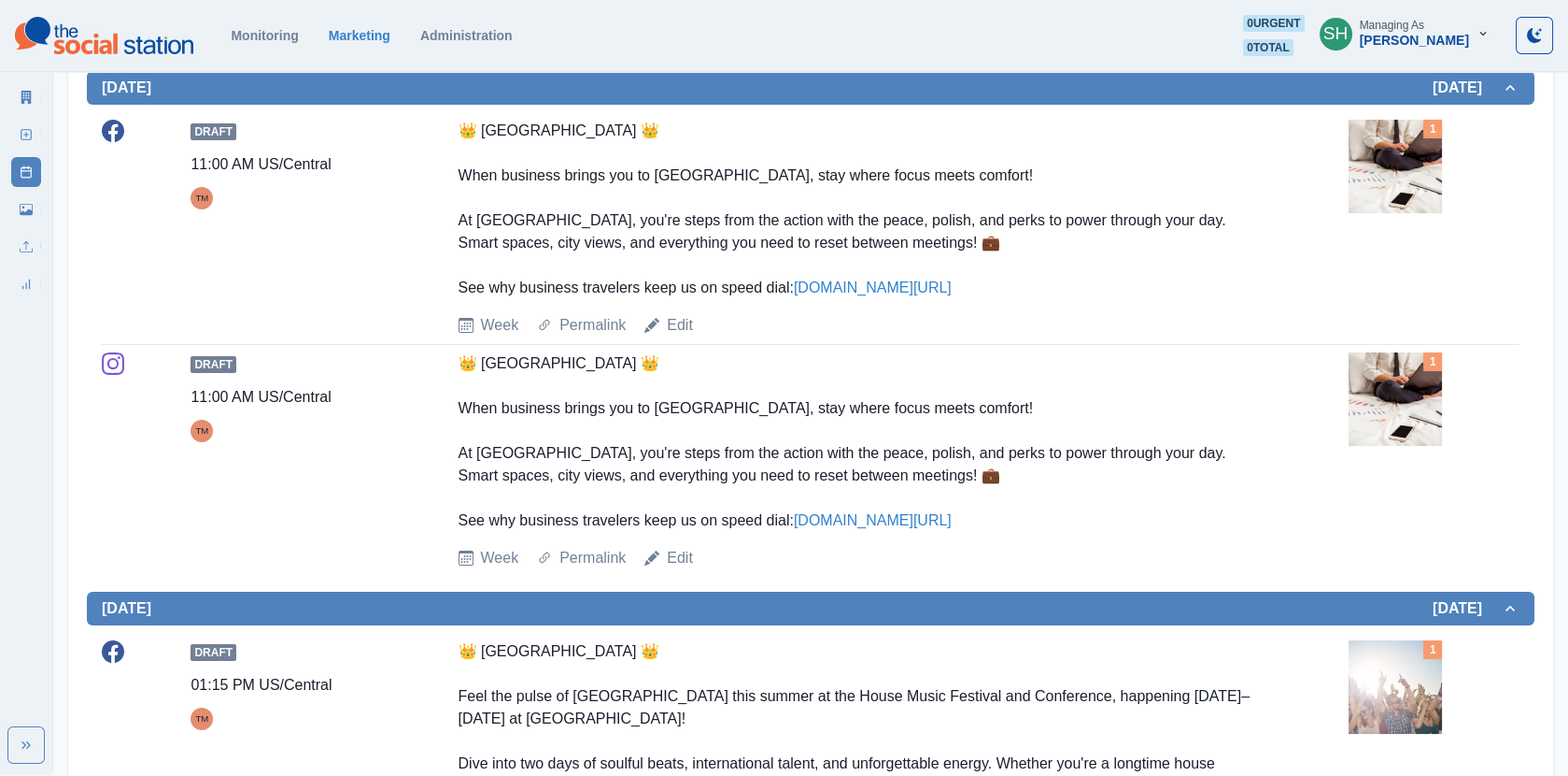
scroll to position [407, 0]
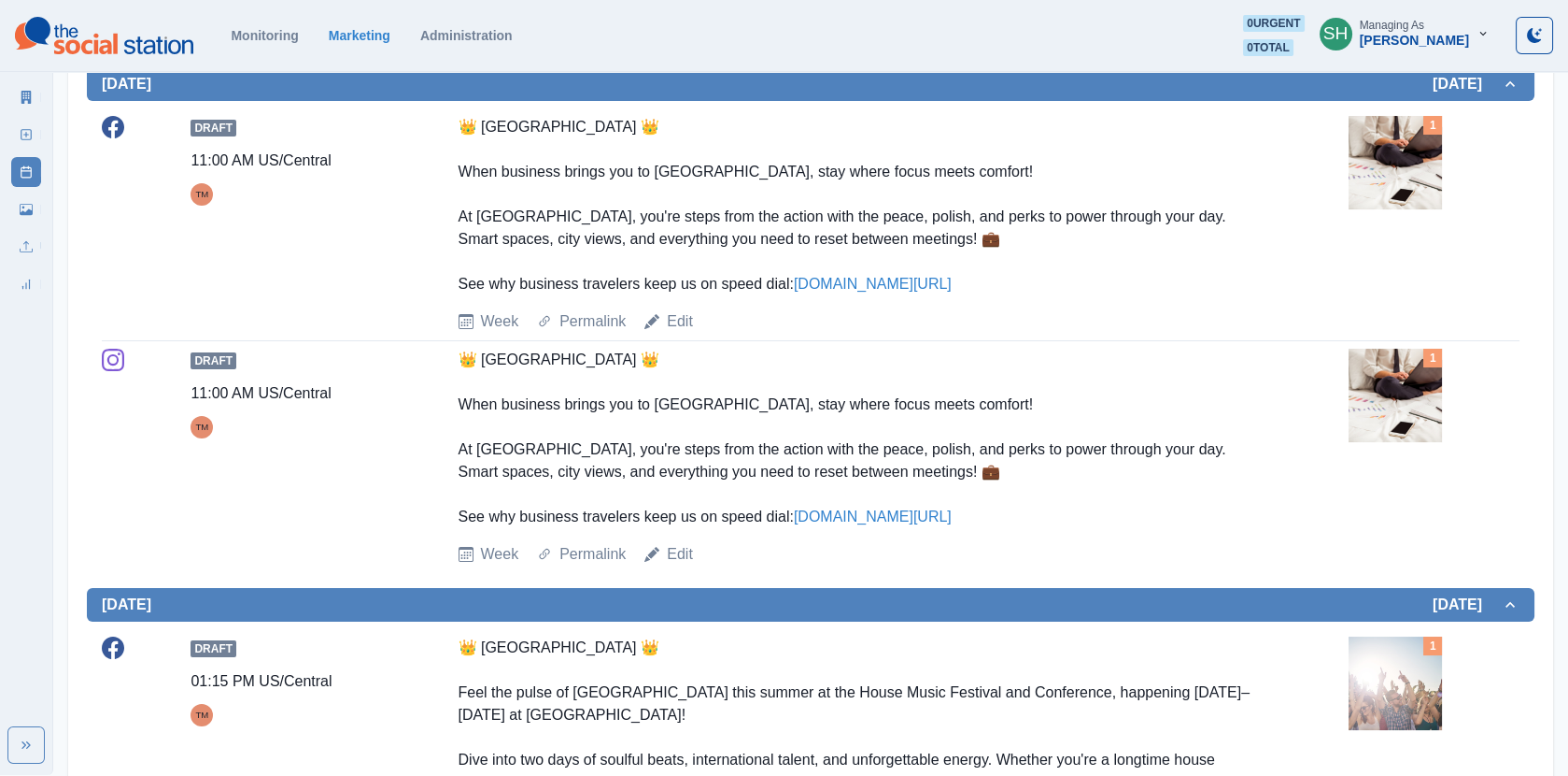
click at [1396, 389] on img at bounding box center [1396, 395] width 93 height 94
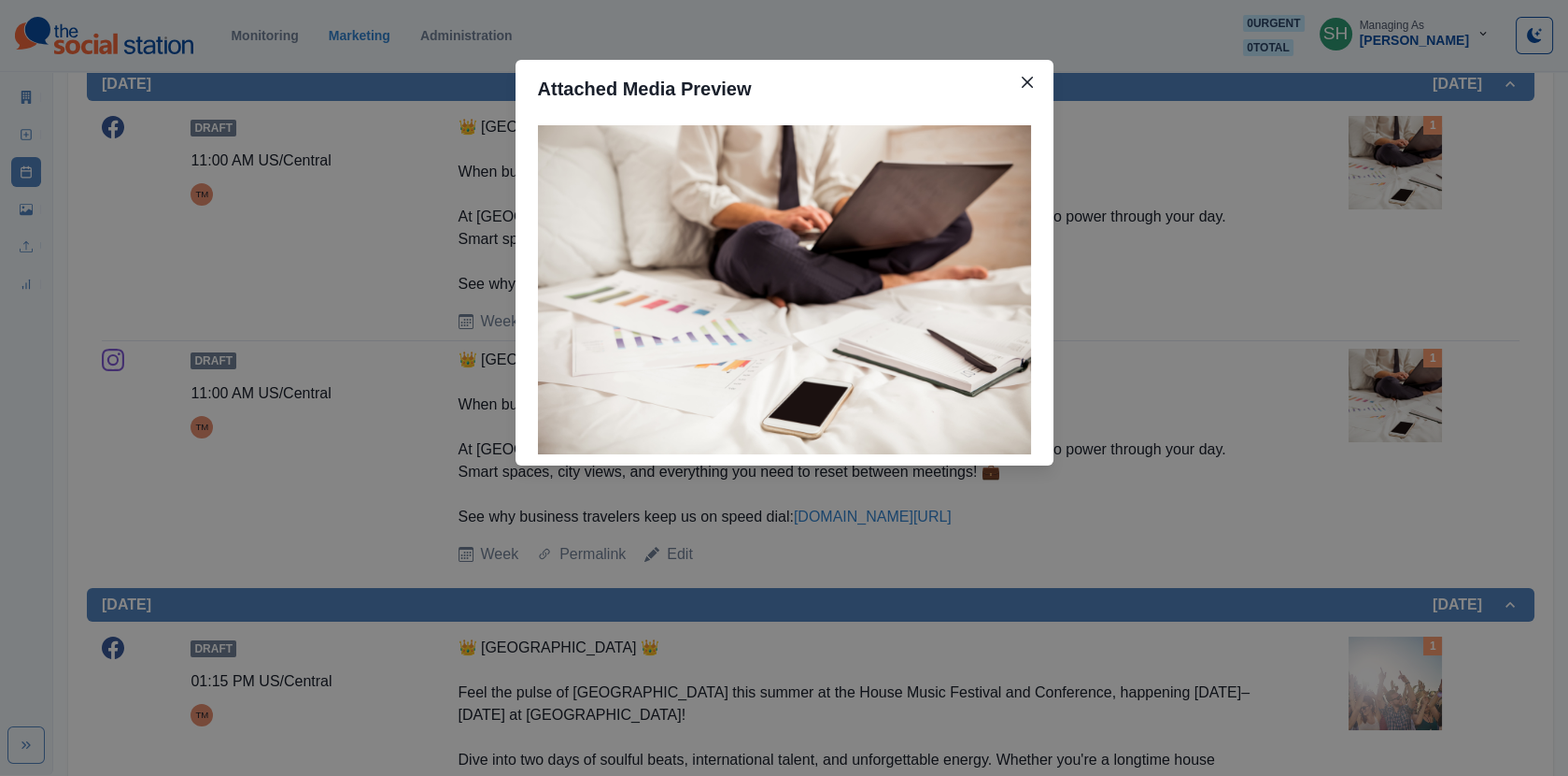
click at [1309, 336] on div "Attached Media Preview" at bounding box center [784, 388] width 1568 height 776
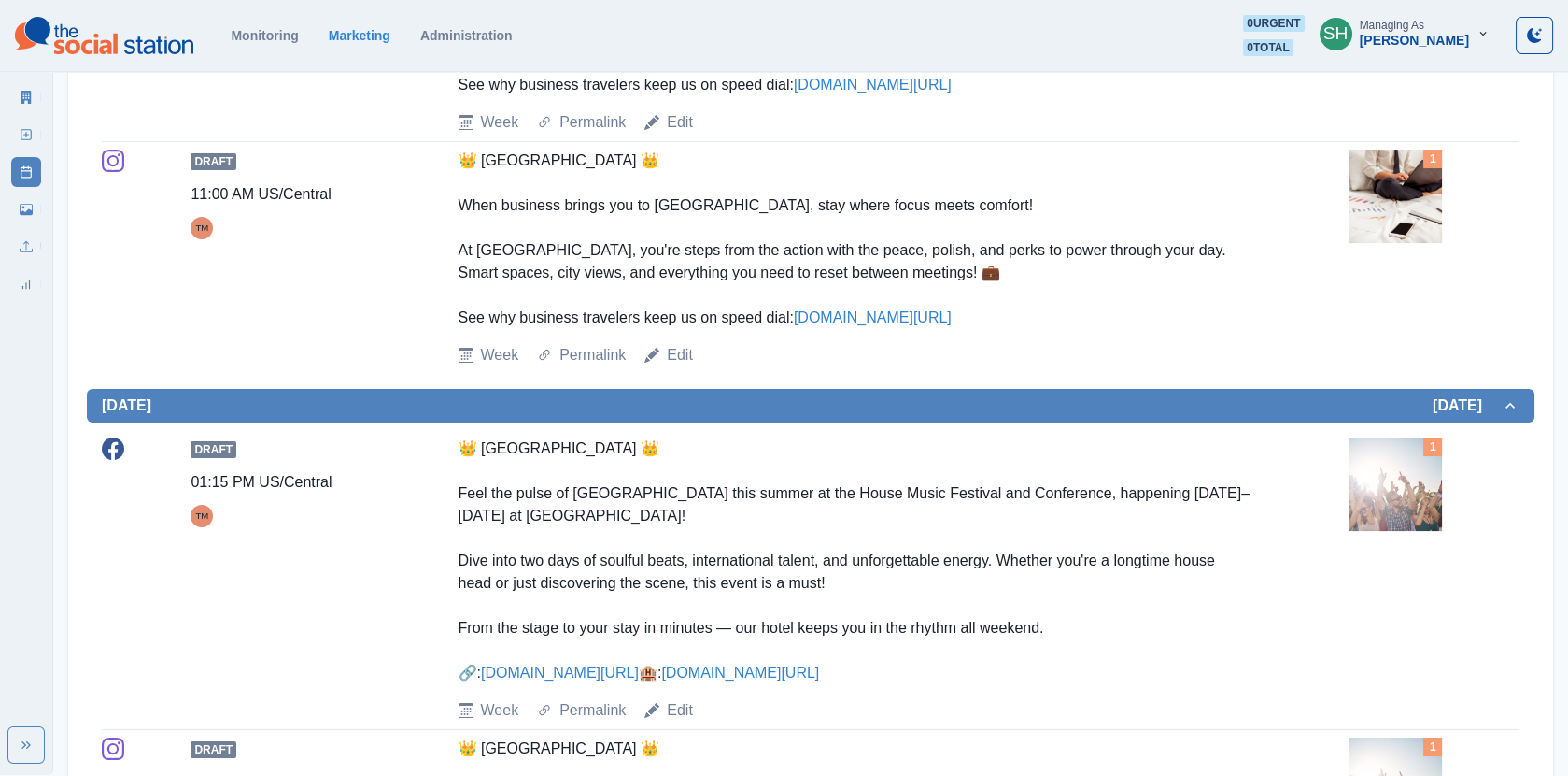
scroll to position [863, 0]
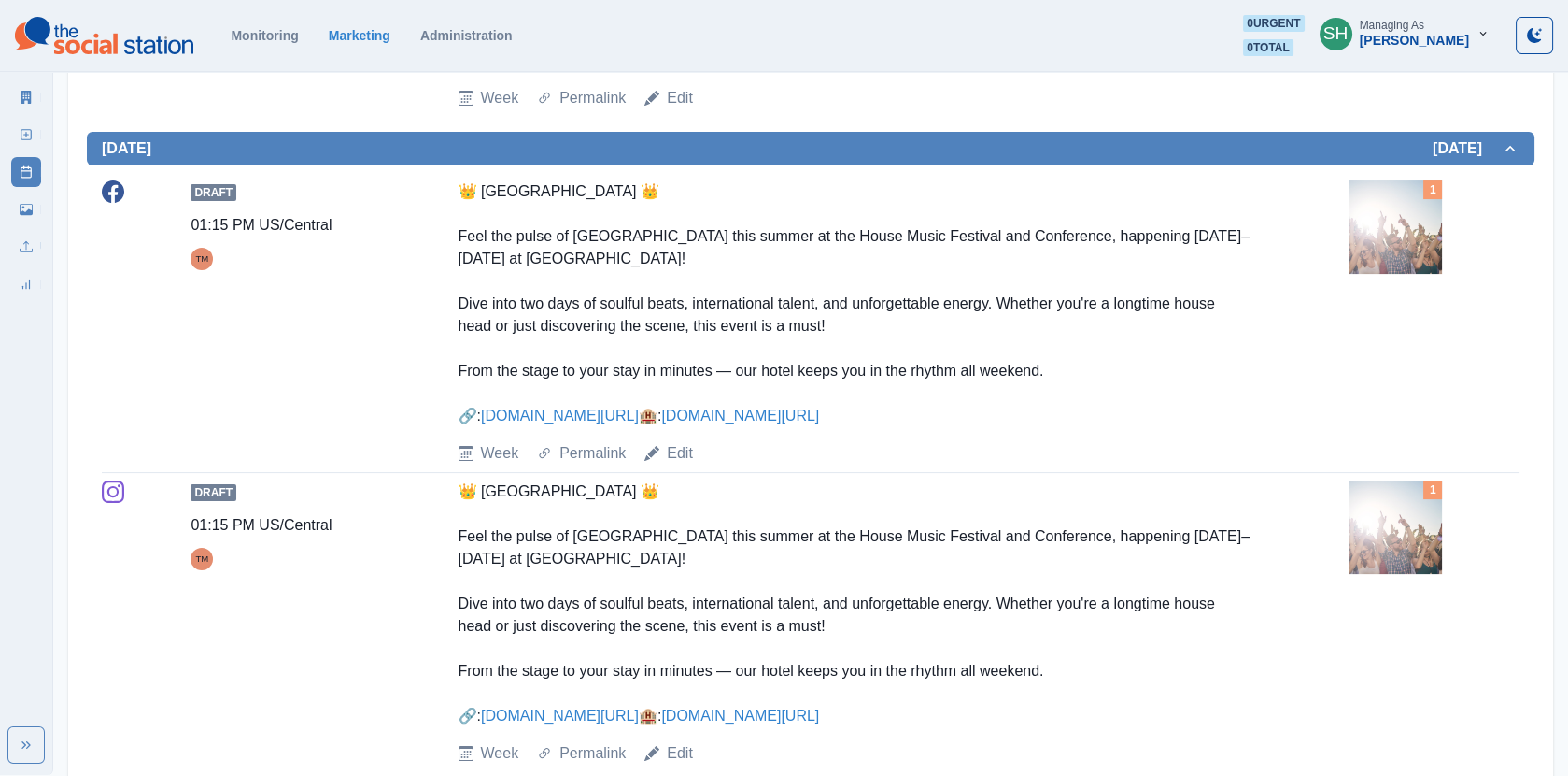
click at [1374, 251] on img at bounding box center [1396, 227] width 93 height 94
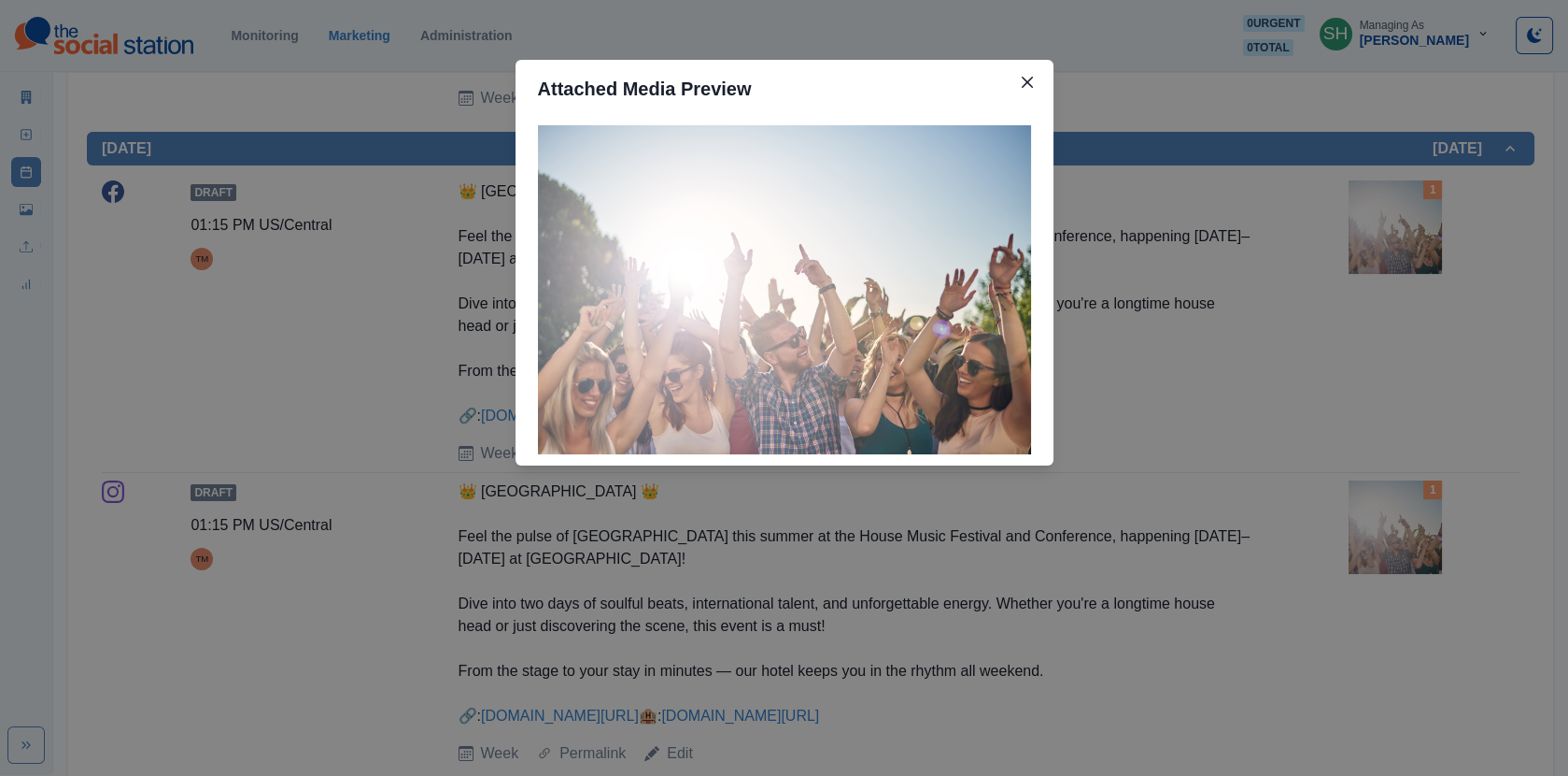
click at [1268, 252] on div "Attached Media Preview" at bounding box center [784, 388] width 1568 height 776
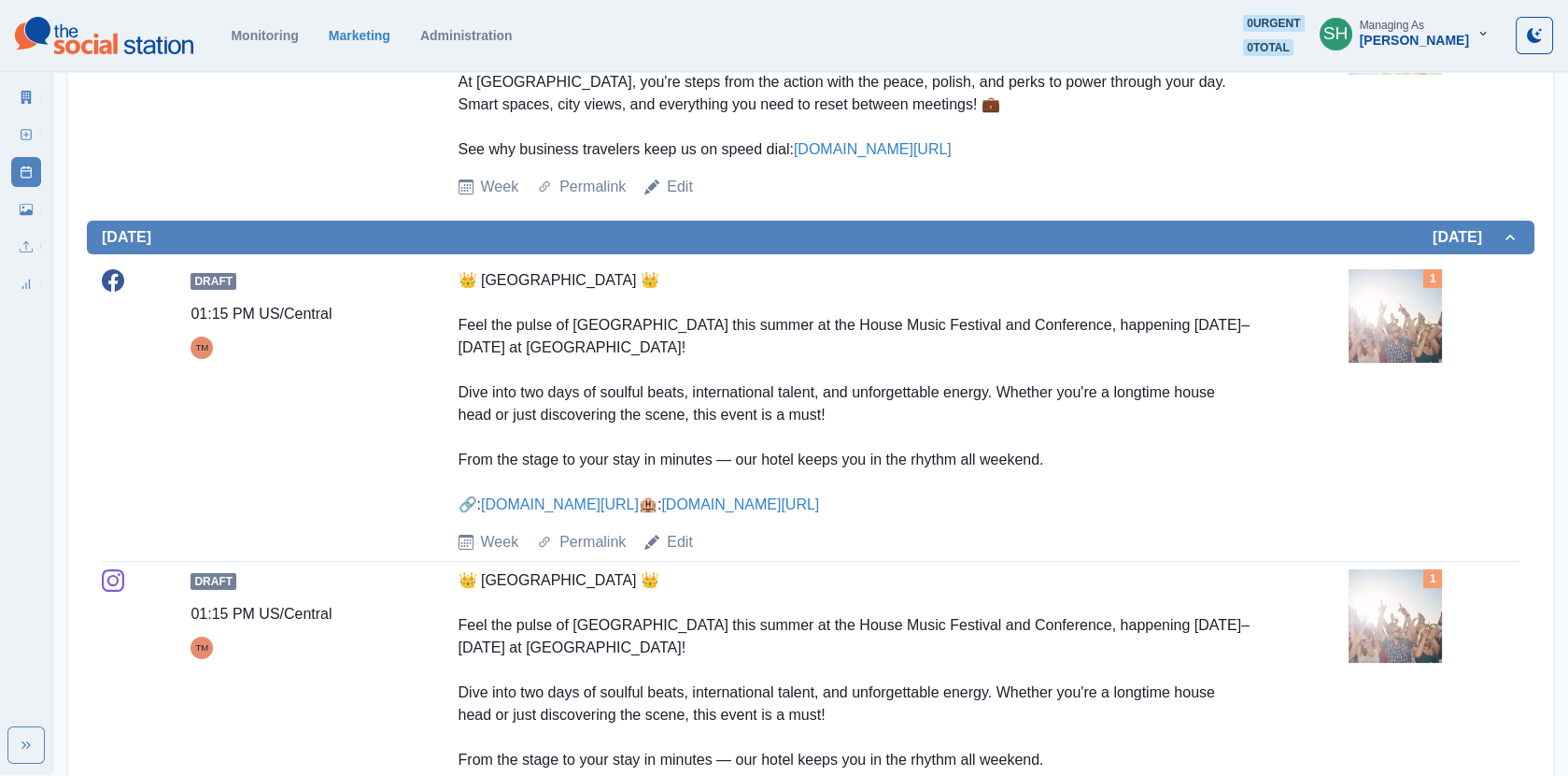
scroll to position [1677, 0]
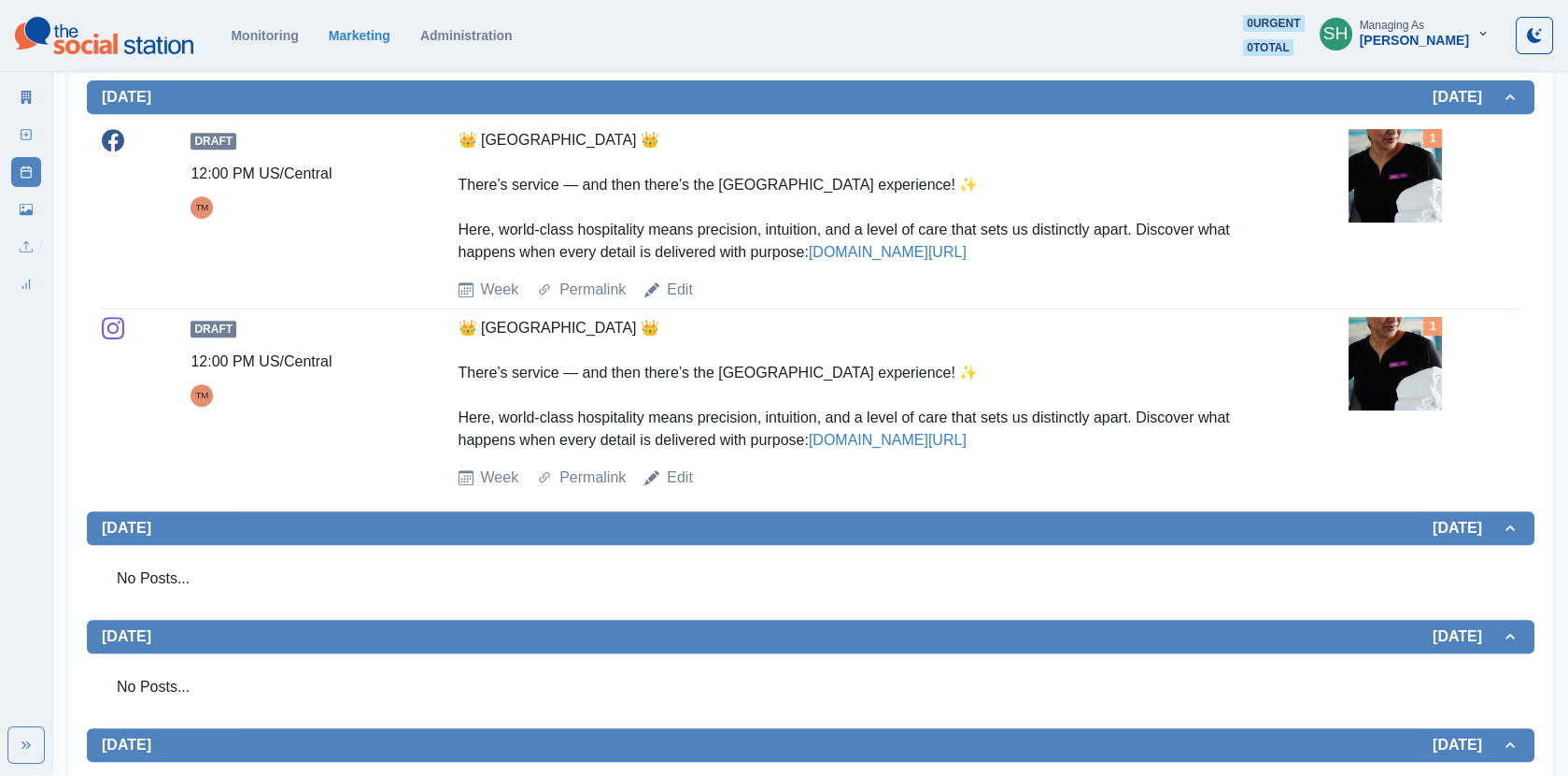
click at [1393, 223] on img at bounding box center [1396, 176] width 93 height 94
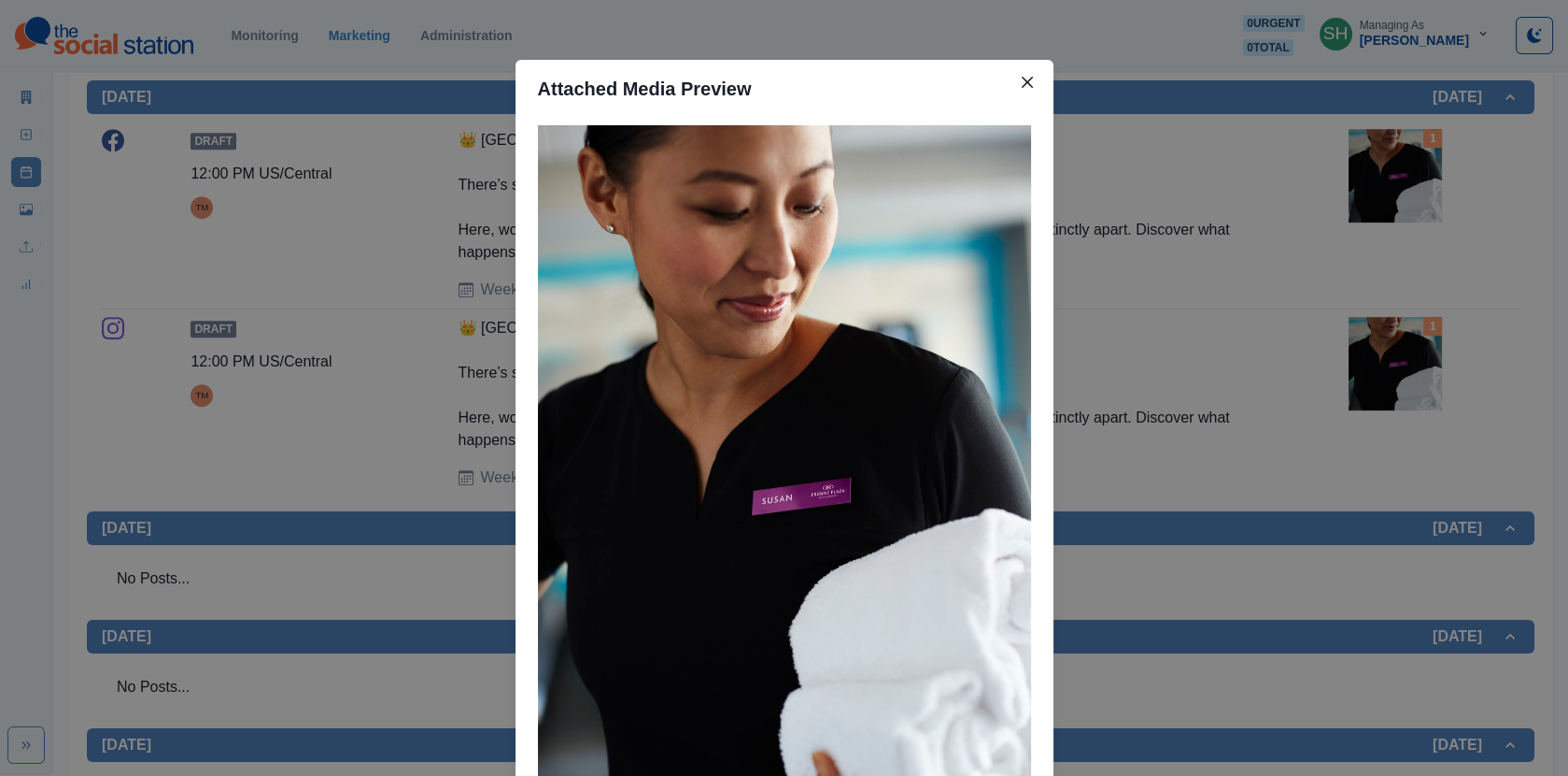
click at [1354, 211] on div "Attached Media Preview" at bounding box center [784, 388] width 1568 height 776
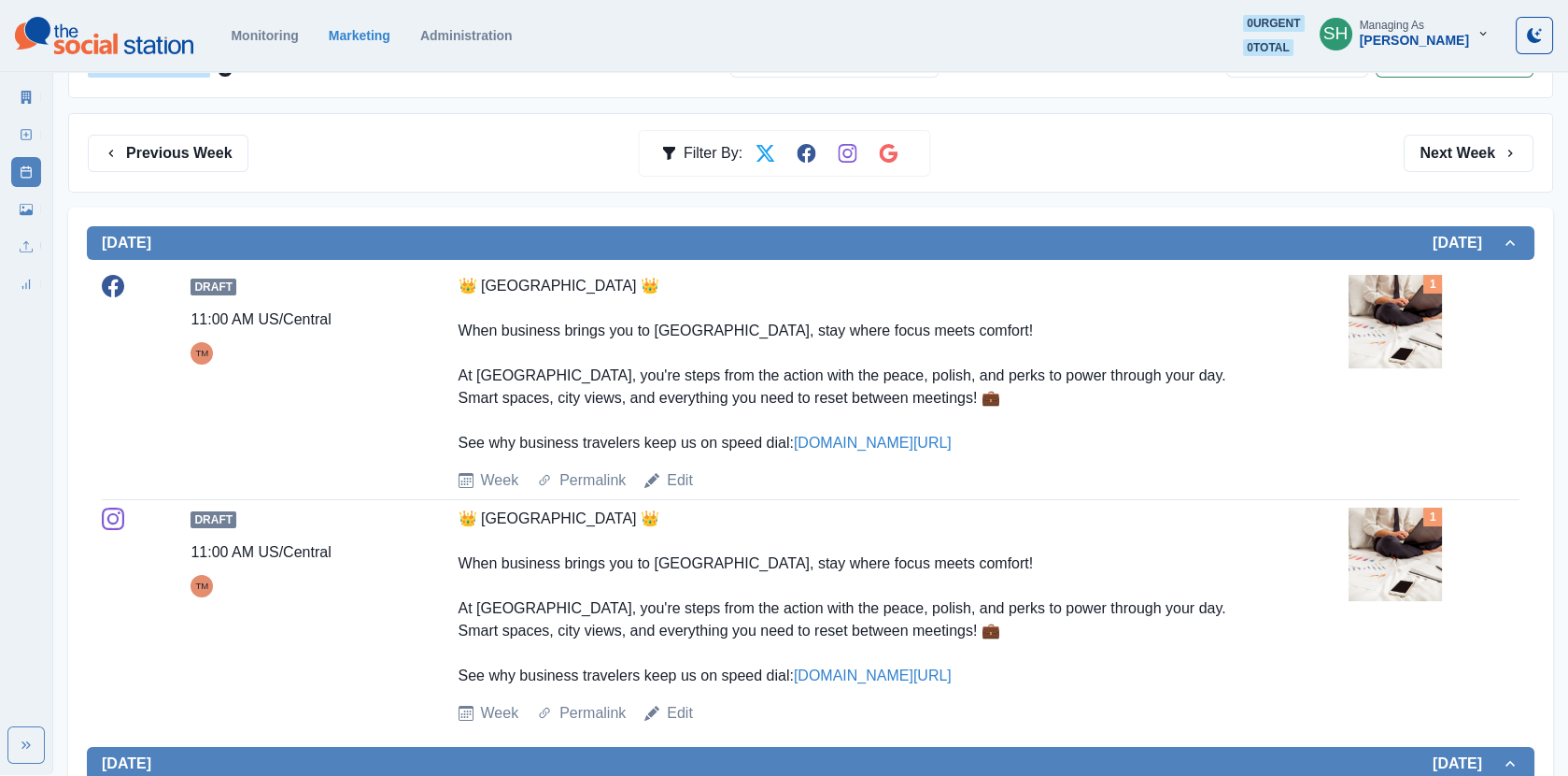
scroll to position [0, 0]
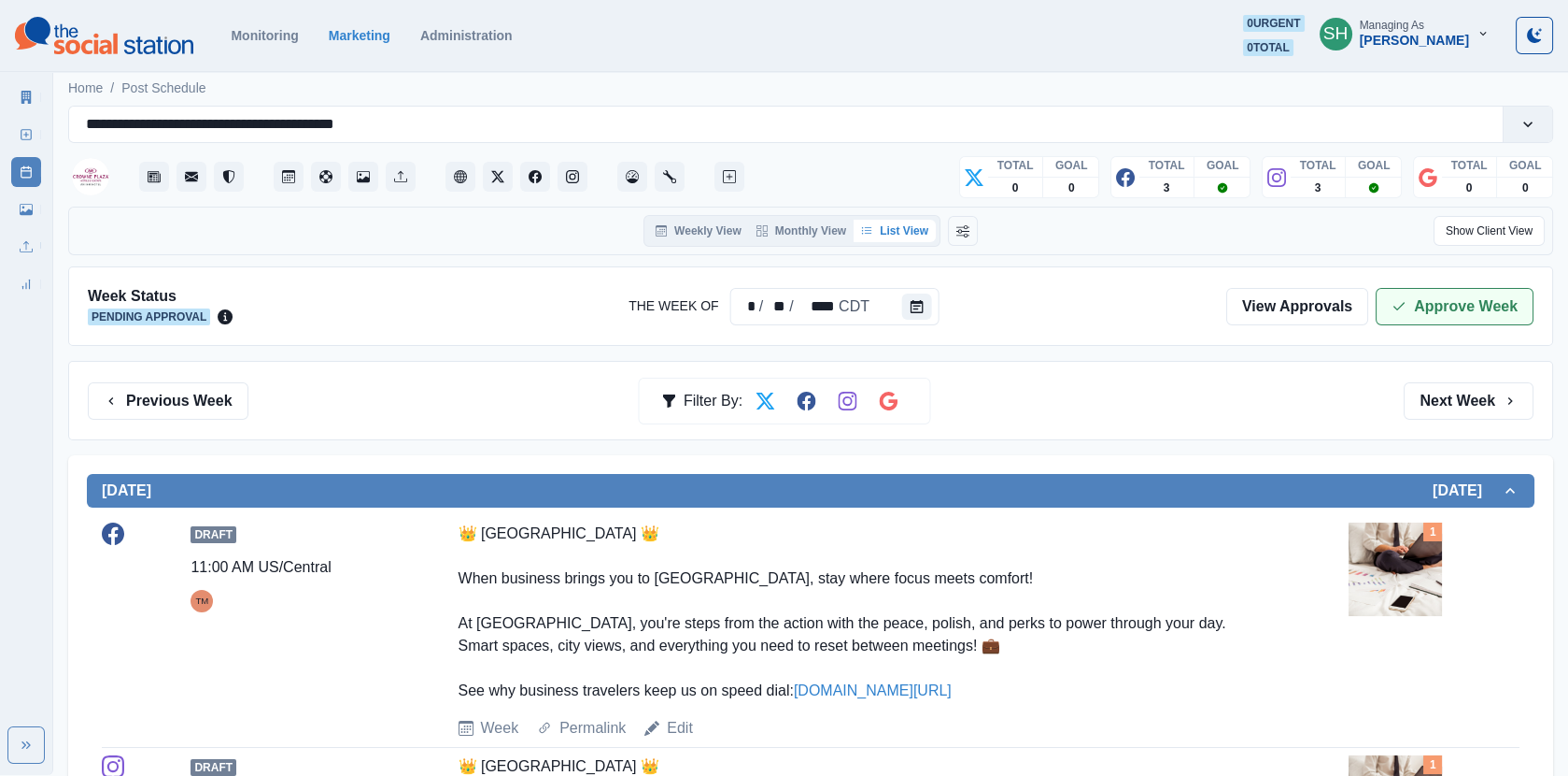
click at [1435, 294] on button "Approve Week" at bounding box center [1455, 306] width 158 height 38
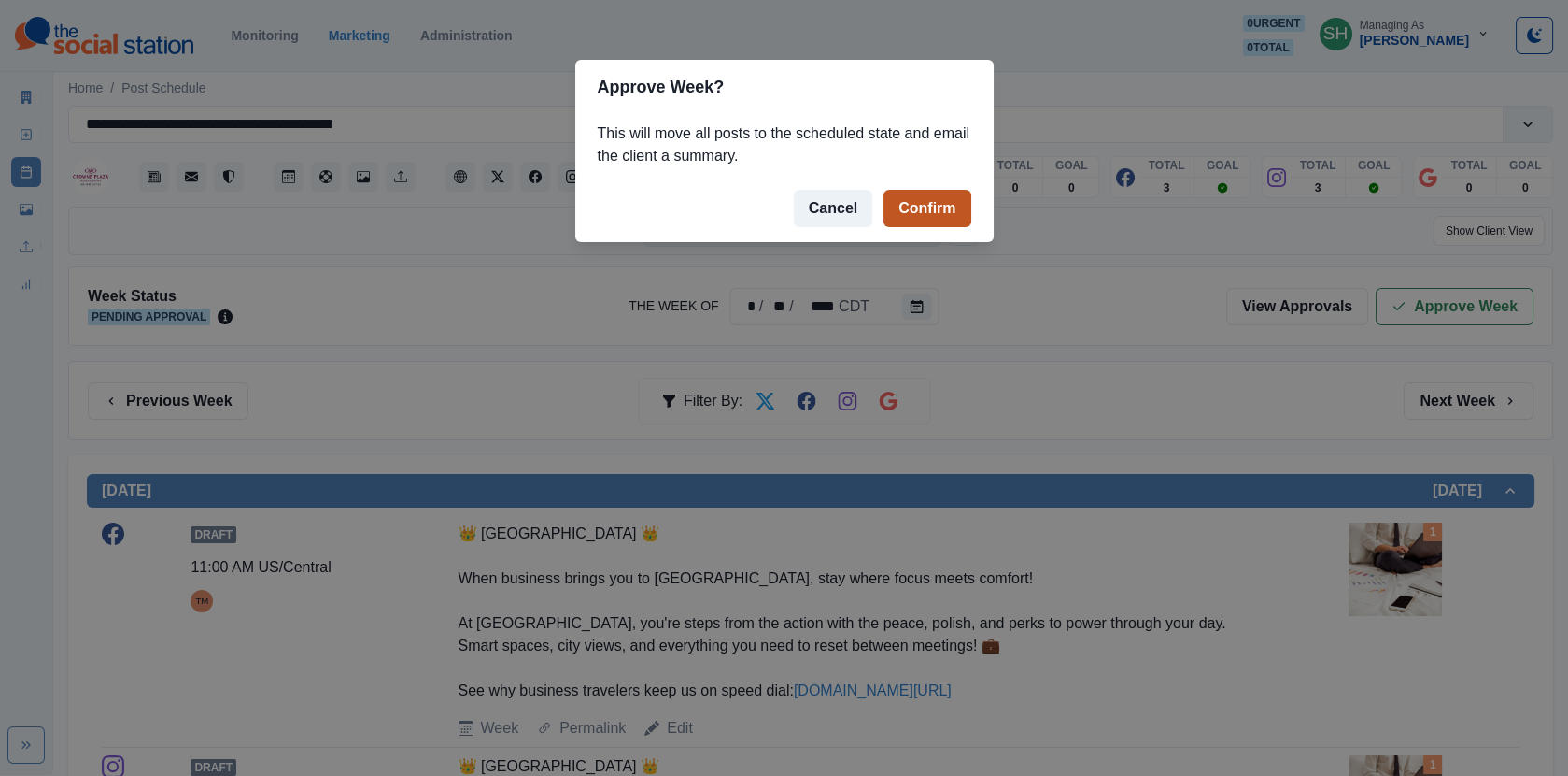
click at [937, 208] on button "Confirm" at bounding box center [927, 209] width 87 height 38
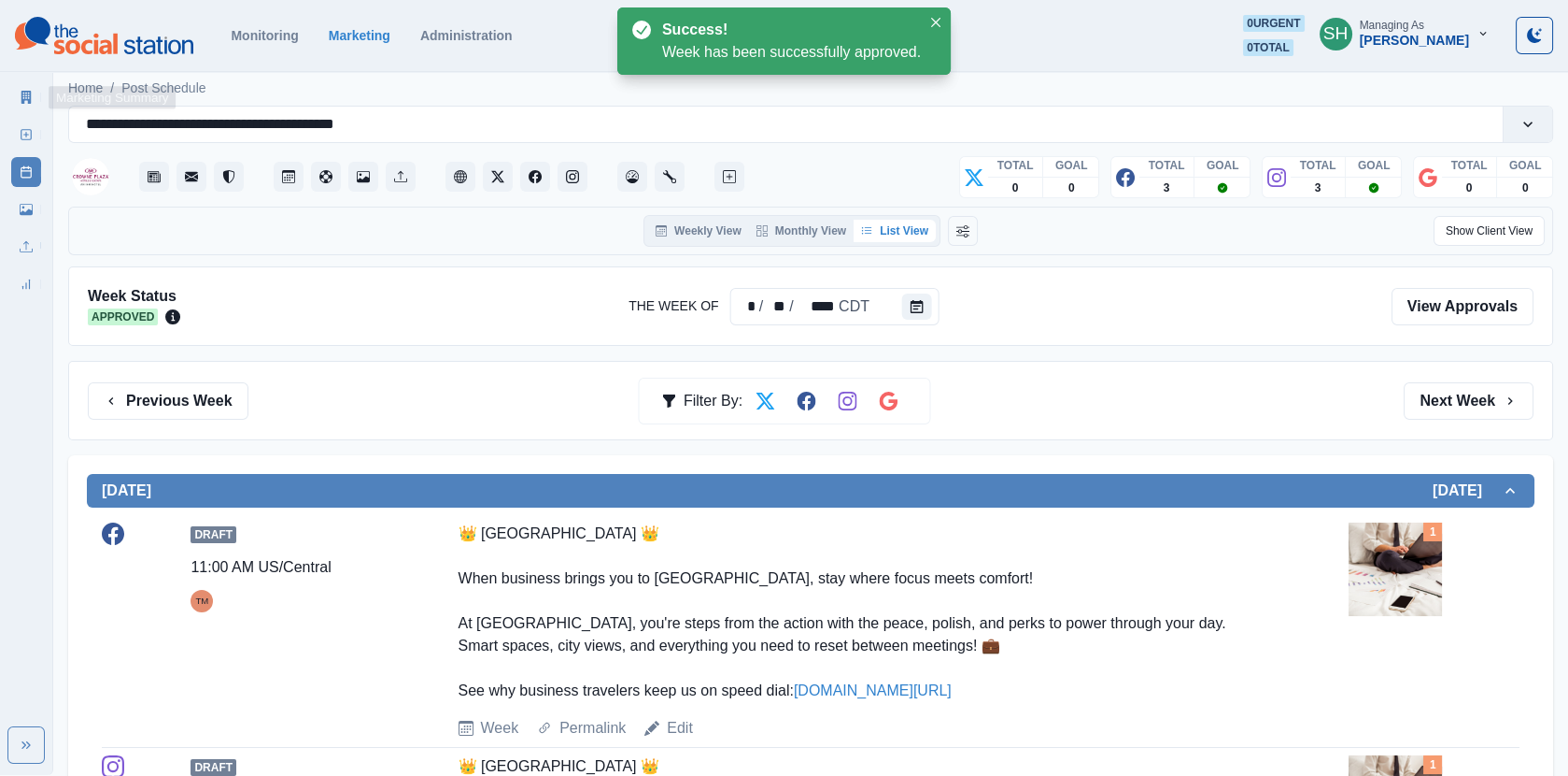
click at [25, 94] on icon at bounding box center [27, 97] width 10 height 13
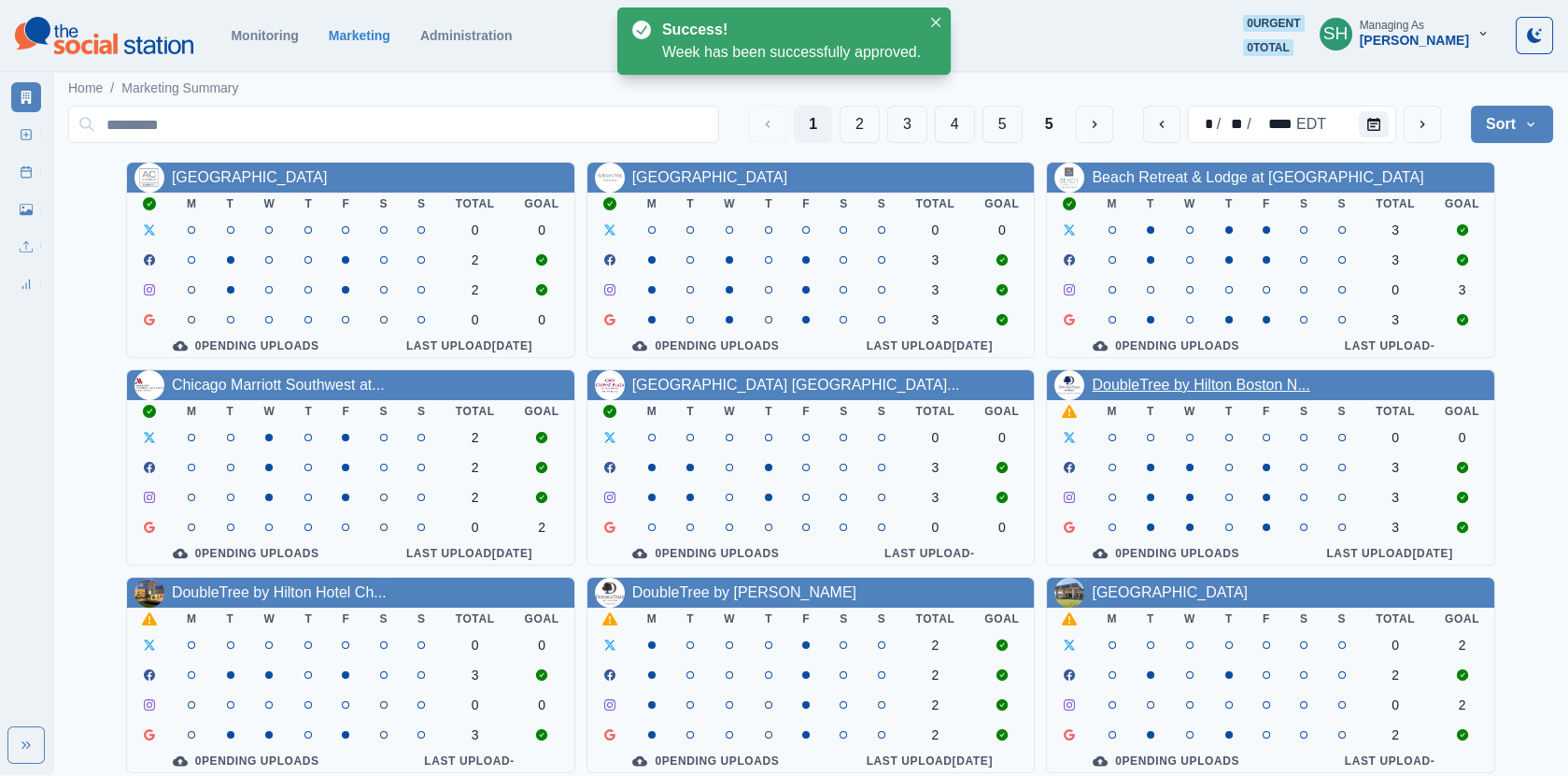
click at [1147, 384] on link "DoubleTree by Hilton Boston N..." at bounding box center [1200, 385] width 218 height 16
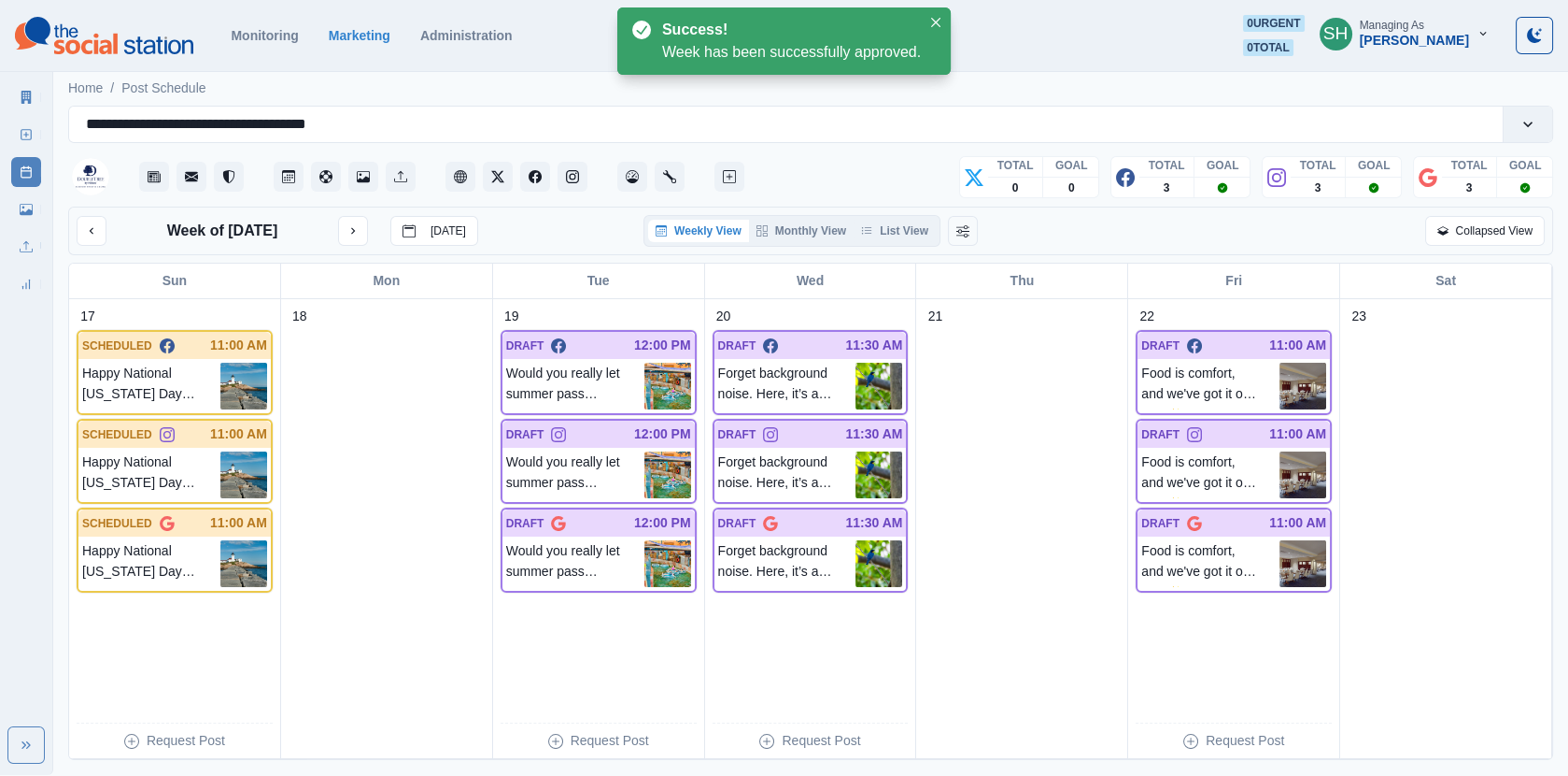
click at [892, 245] on div "Weekly View Monthly View List View" at bounding box center [791, 231] width 297 height 32
click at [886, 236] on button "List View" at bounding box center [895, 231] width 83 height 23
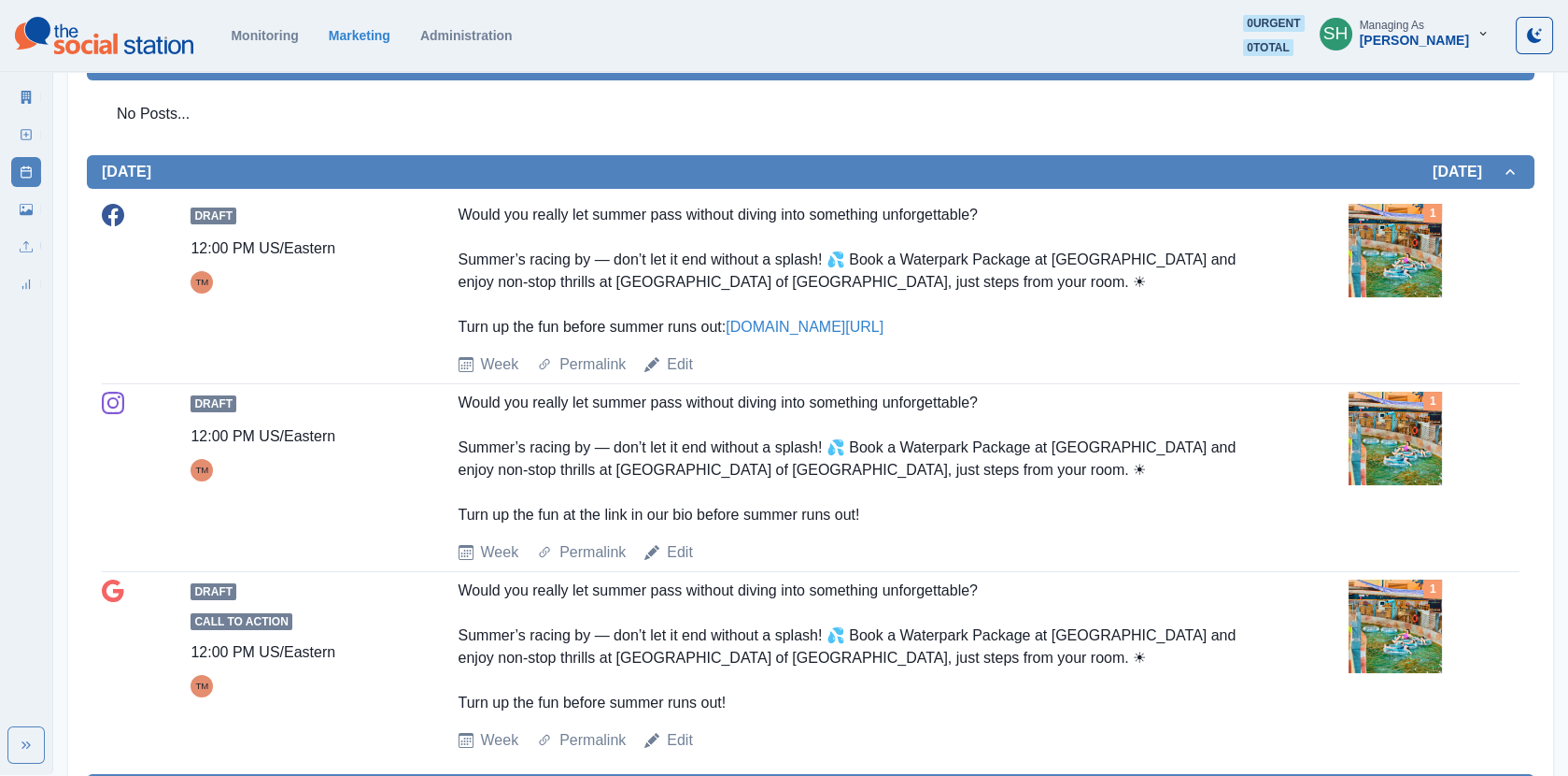
scroll to position [445, 0]
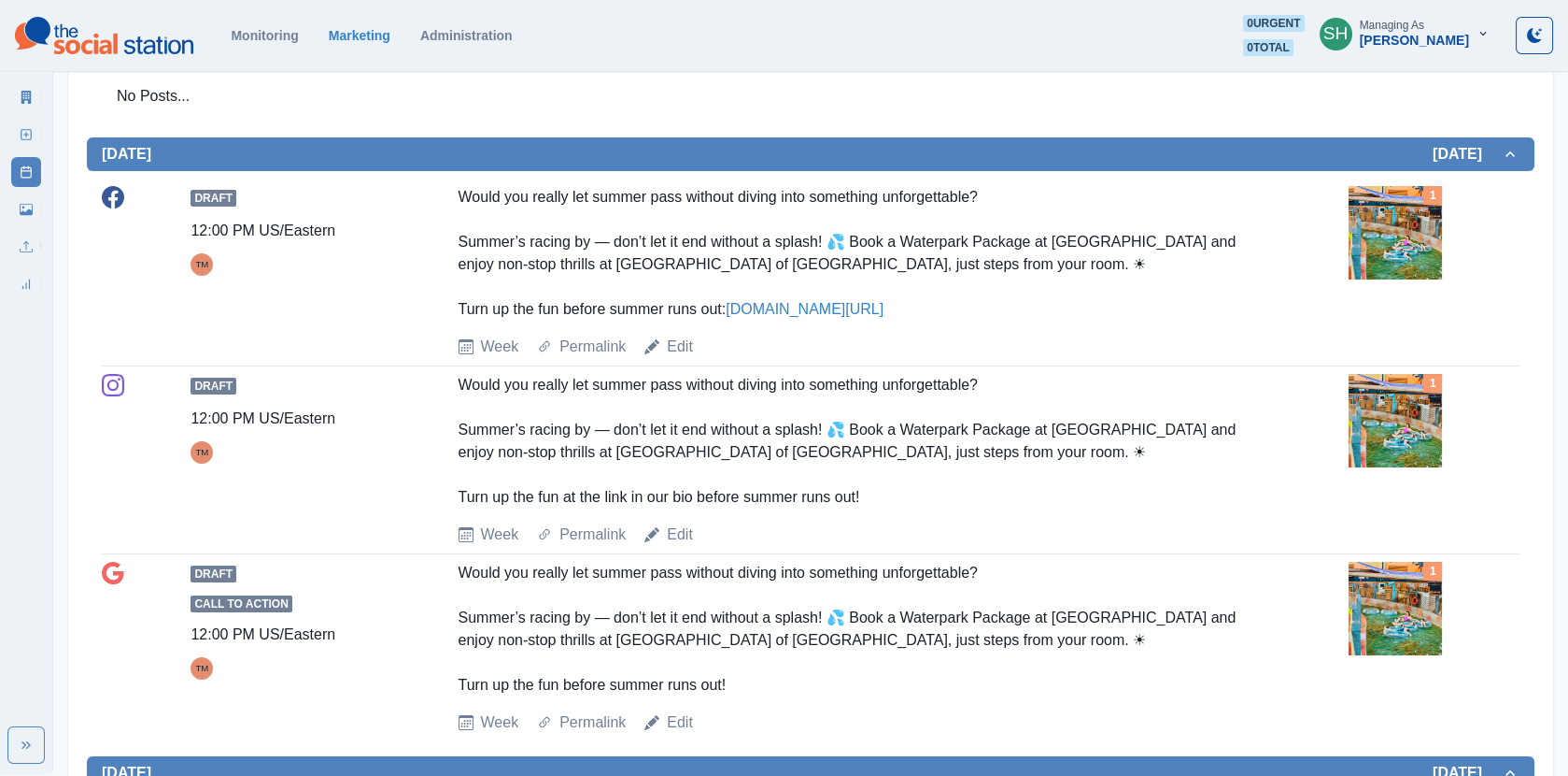
click at [1389, 242] on img at bounding box center [1396, 233] width 93 height 94
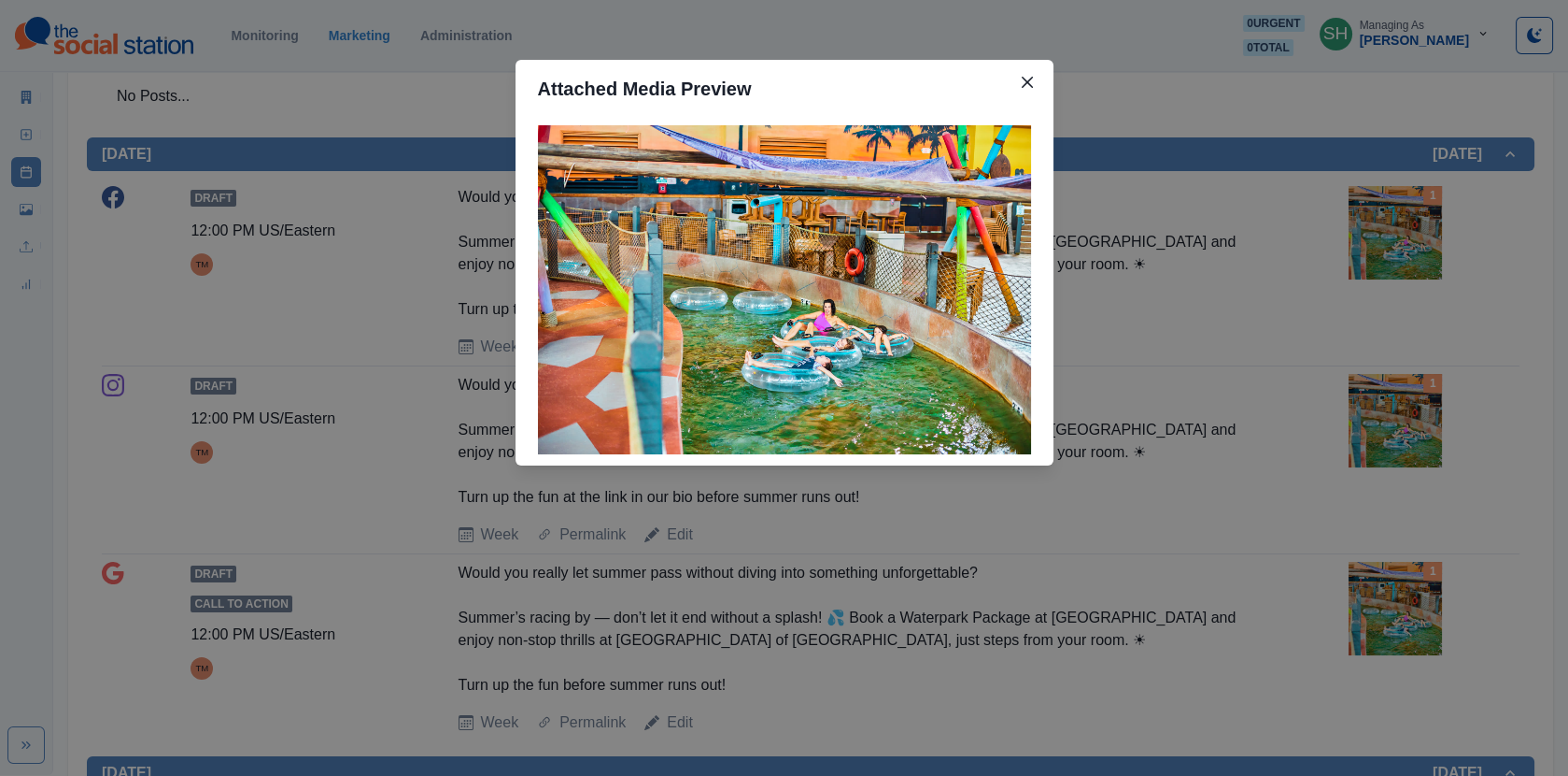
click at [1306, 244] on div "Attached Media Preview" at bounding box center [784, 388] width 1568 height 776
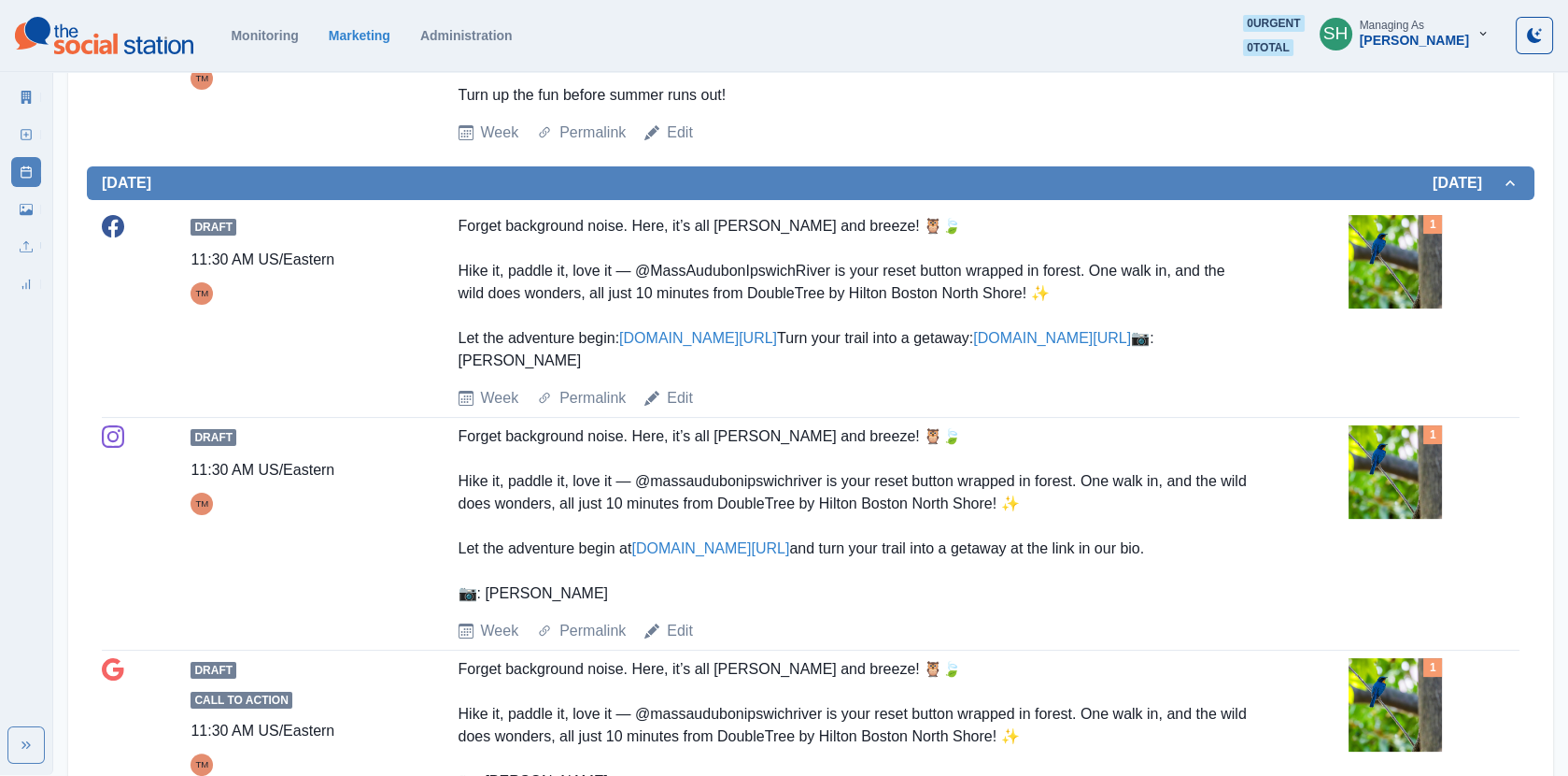
scroll to position [1036, 0]
click at [1369, 279] on img at bounding box center [1396, 261] width 93 height 94
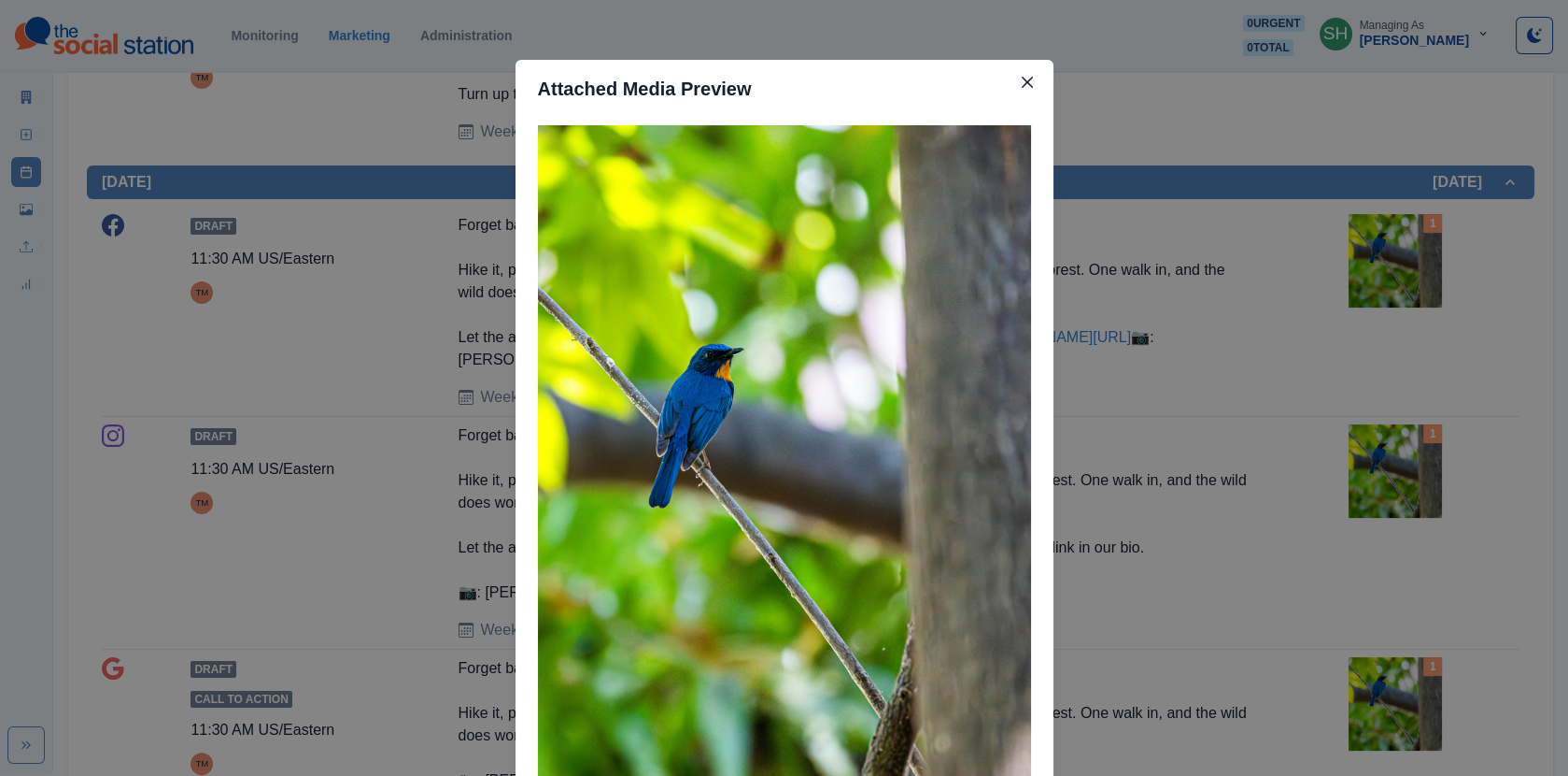
click at [1263, 270] on div "Attached Media Preview" at bounding box center [784, 388] width 1568 height 776
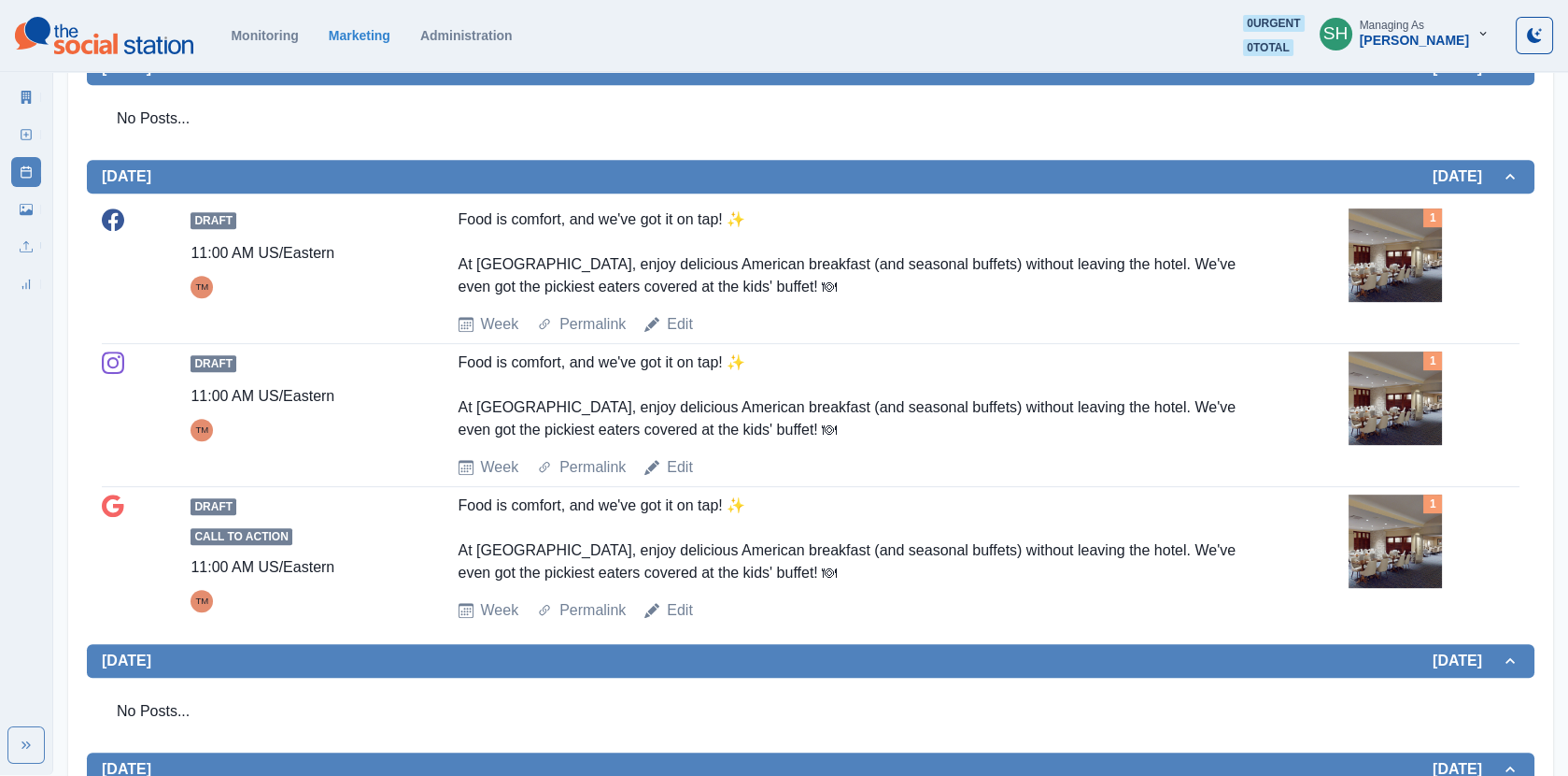
scroll to position [1840, 0]
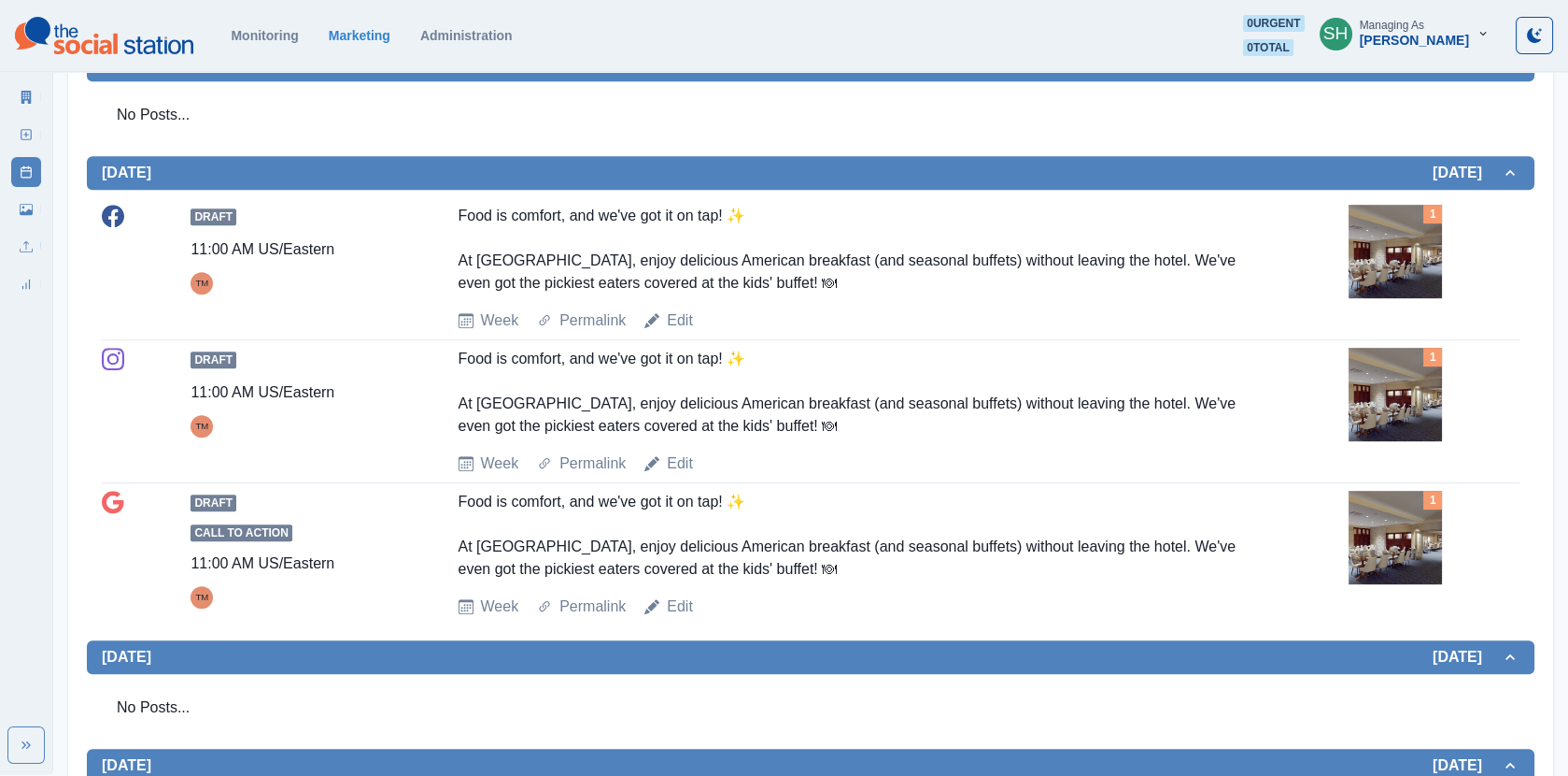
click at [1415, 276] on img at bounding box center [1396, 252] width 93 height 94
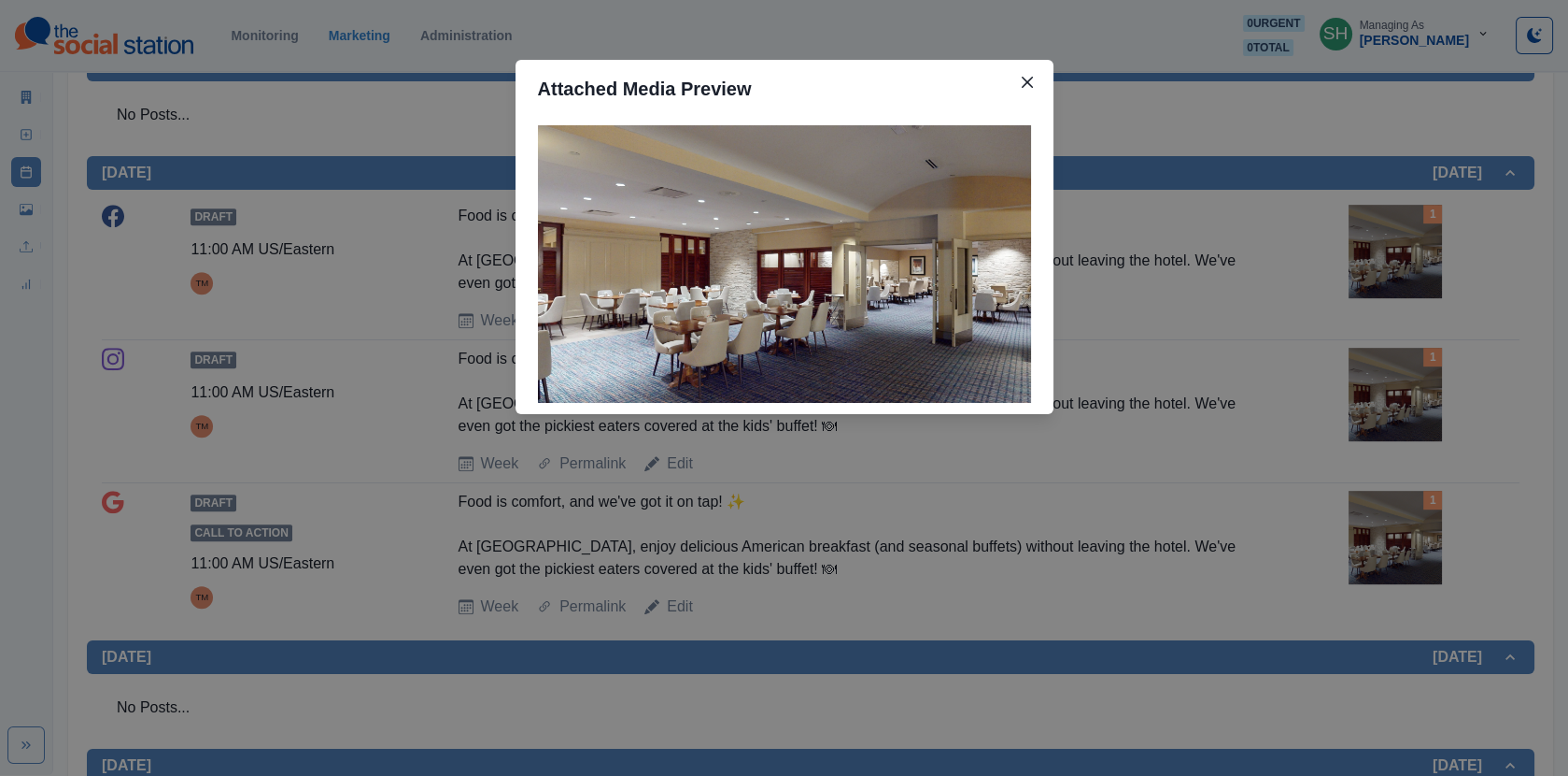
click at [1300, 280] on div "Attached Media Preview" at bounding box center [784, 388] width 1568 height 776
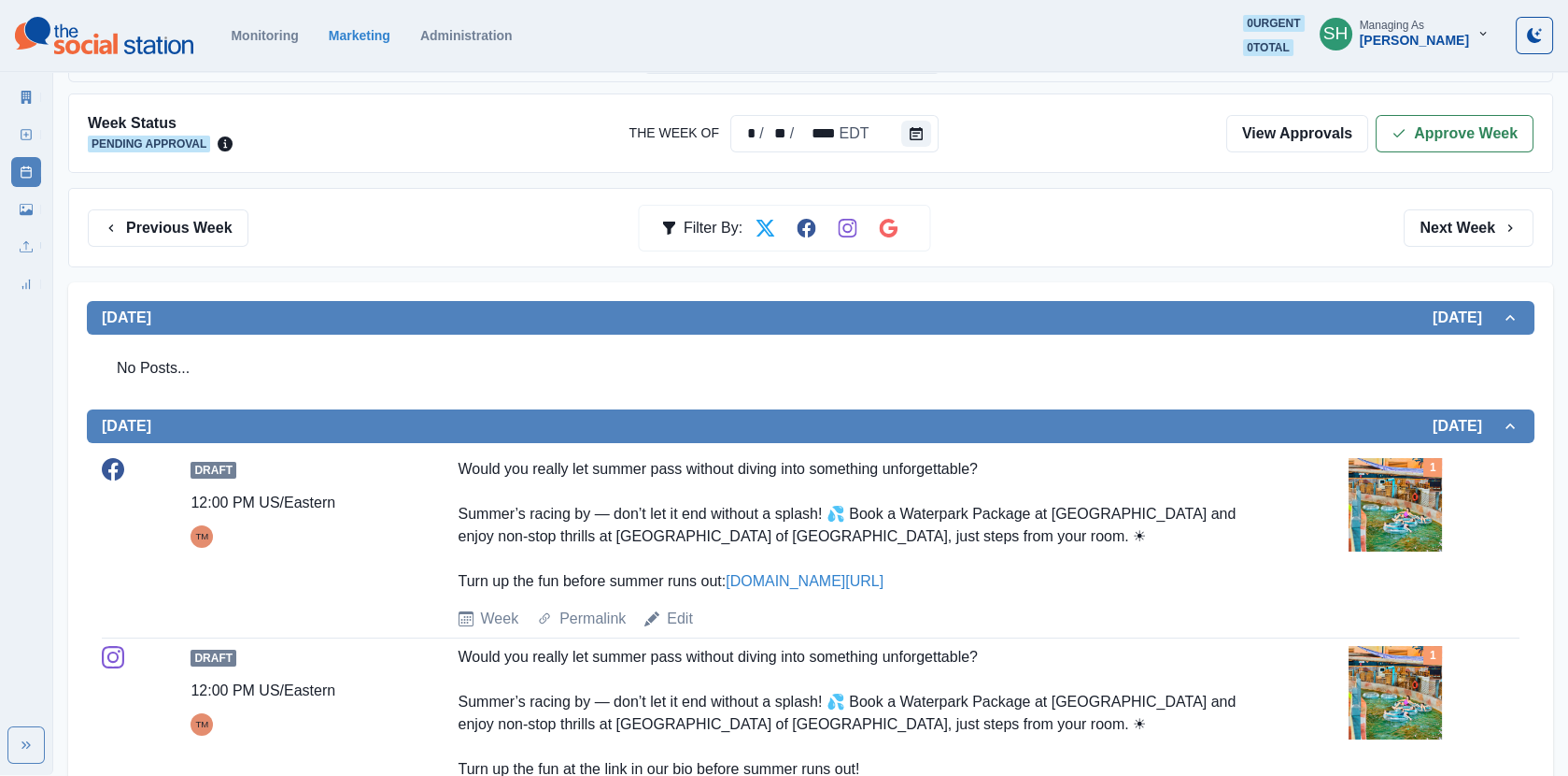
scroll to position [0, 0]
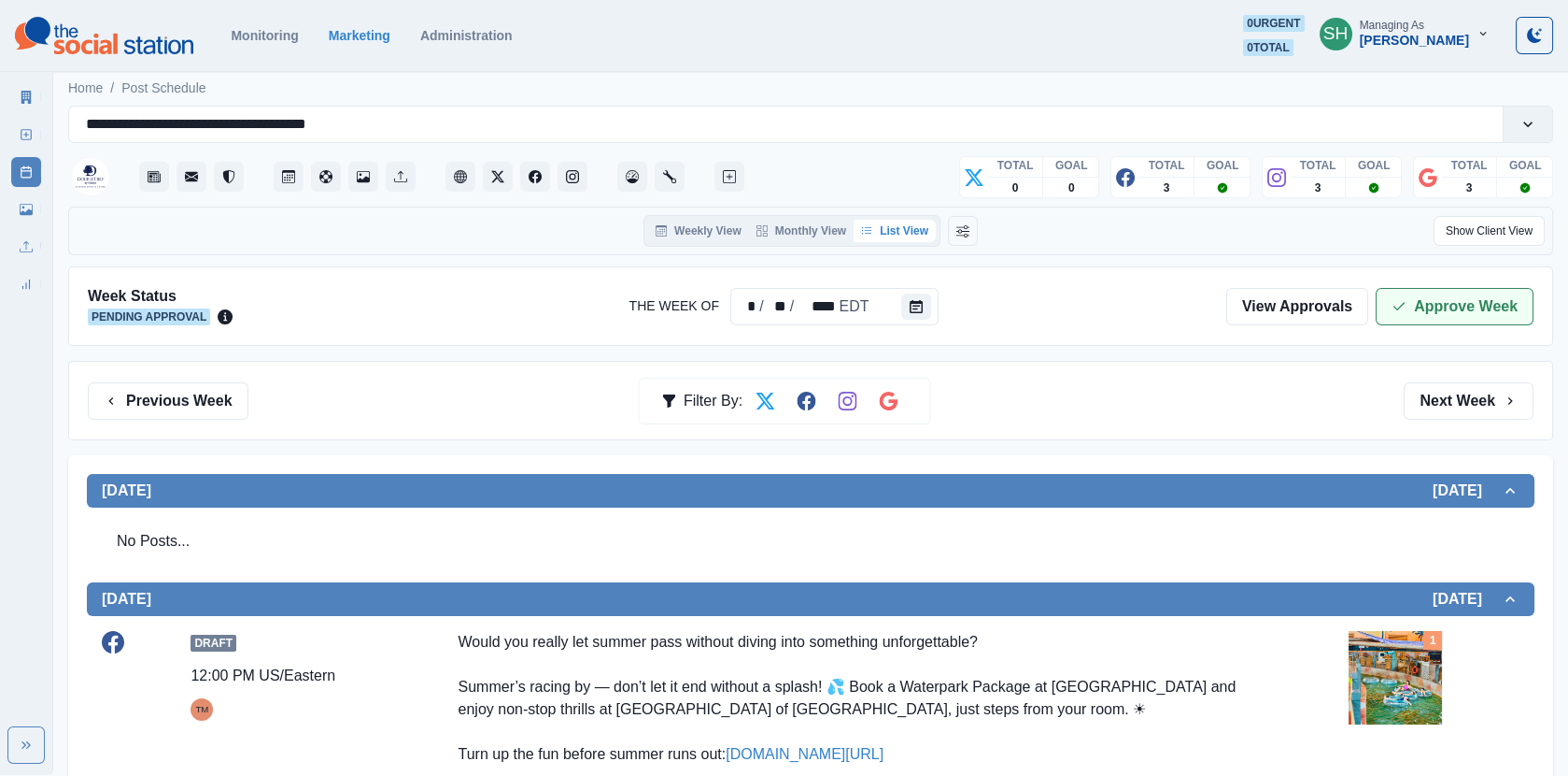
click at [1453, 309] on button "Approve Week" at bounding box center [1455, 306] width 158 height 38
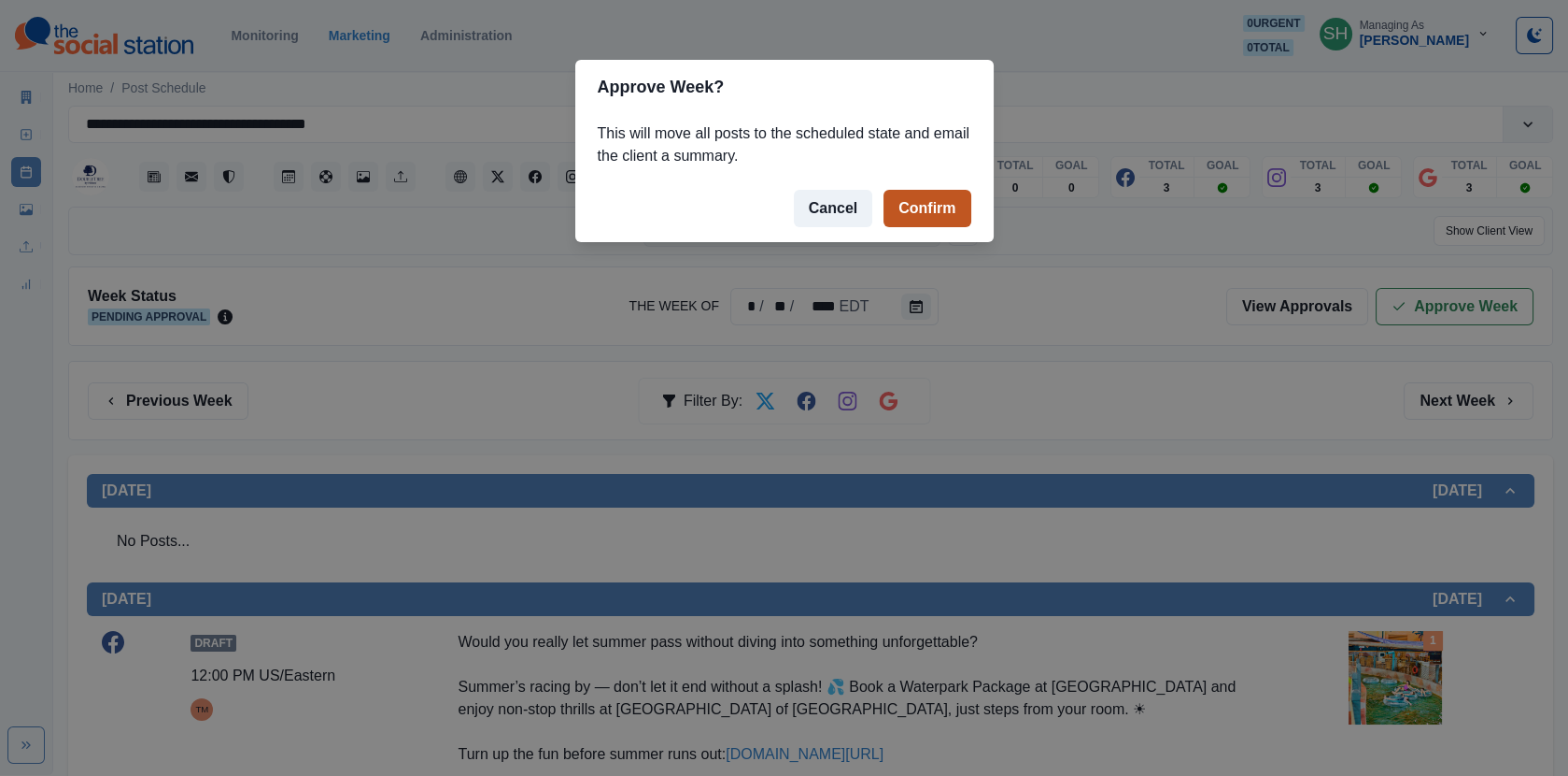
click at [890, 197] on button "Confirm" at bounding box center [927, 209] width 87 height 38
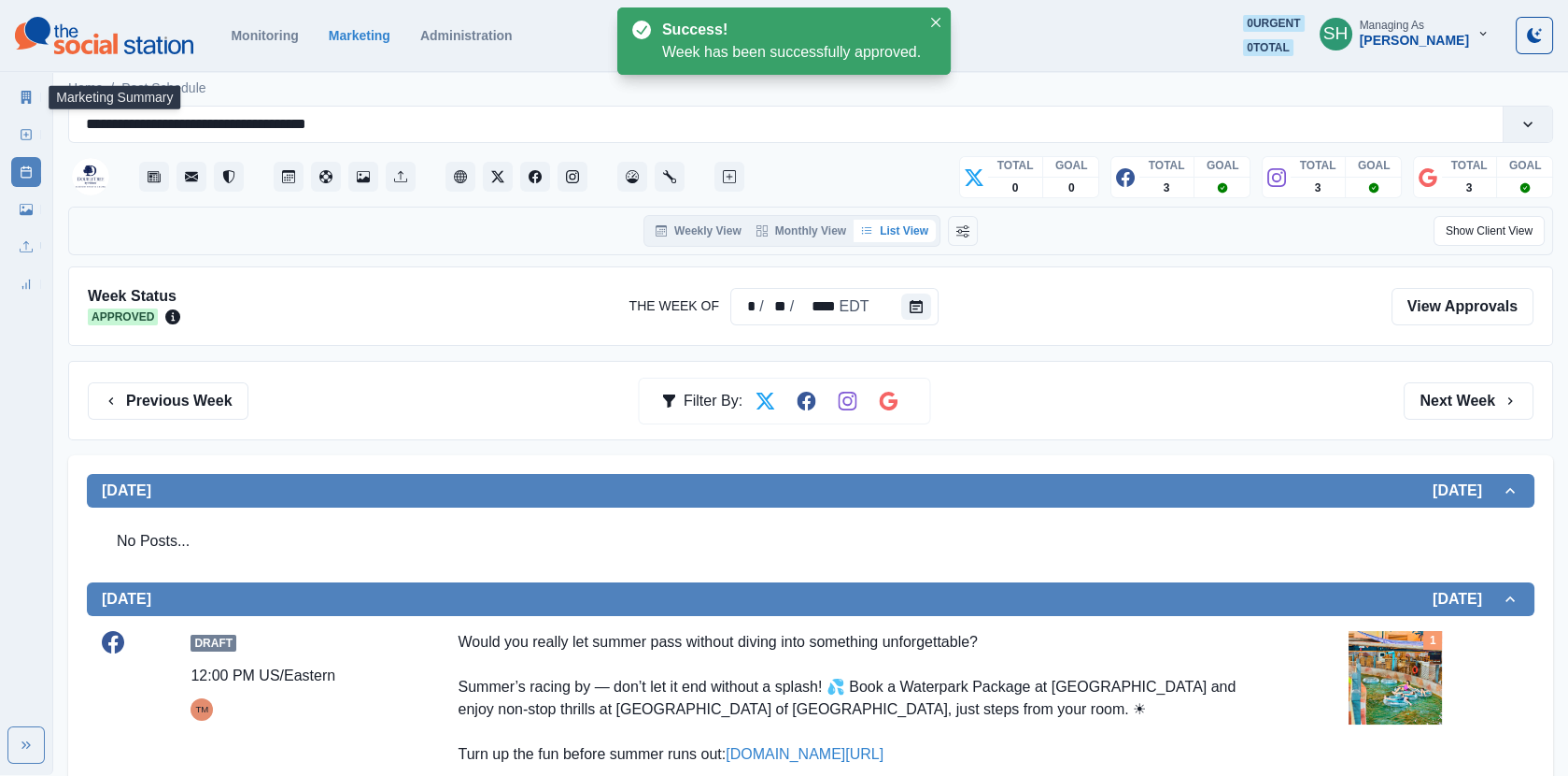
click at [28, 100] on icon at bounding box center [27, 97] width 10 height 13
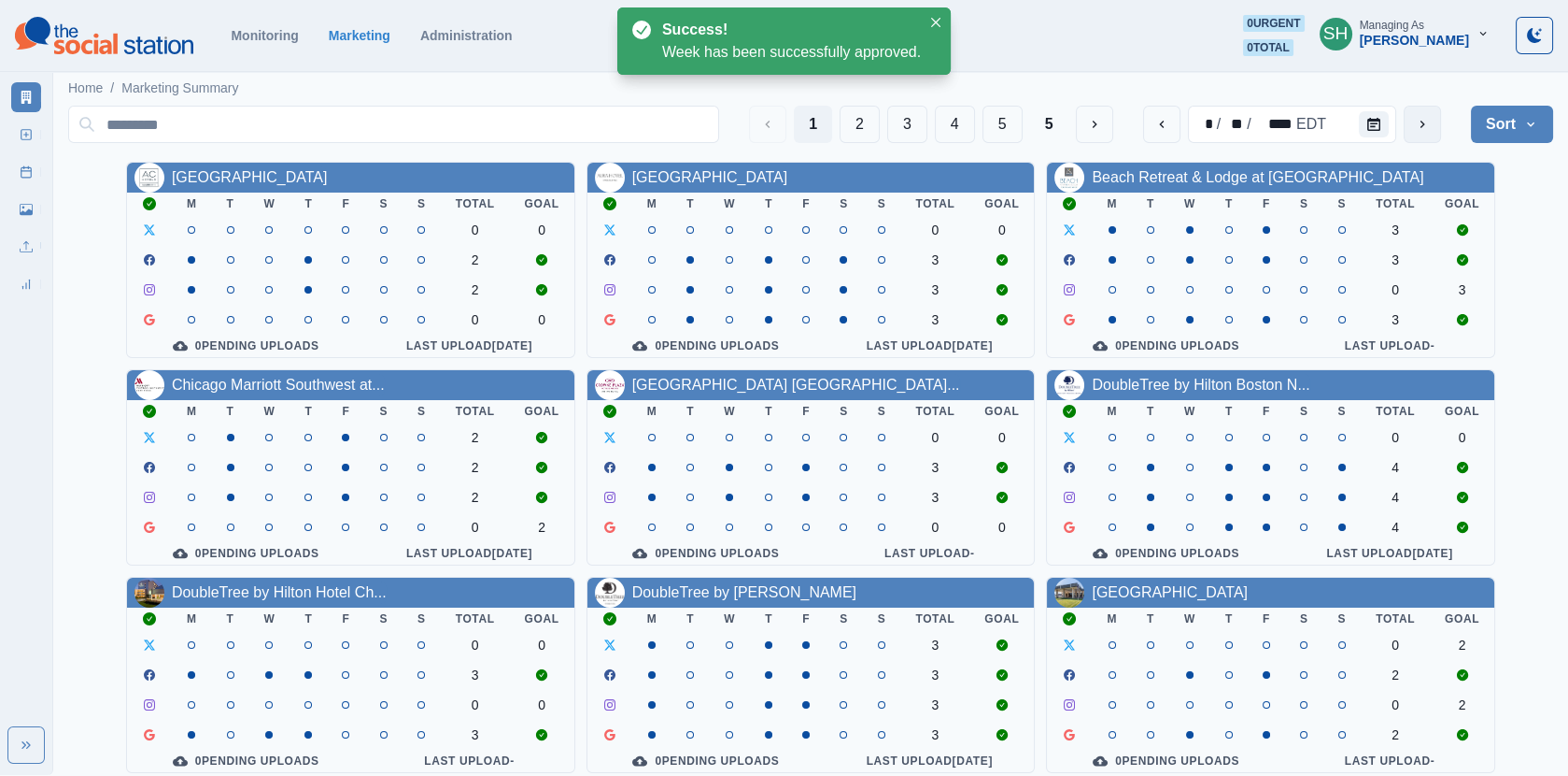
click at [1438, 115] on button "next" at bounding box center [1423, 124] width 38 height 38
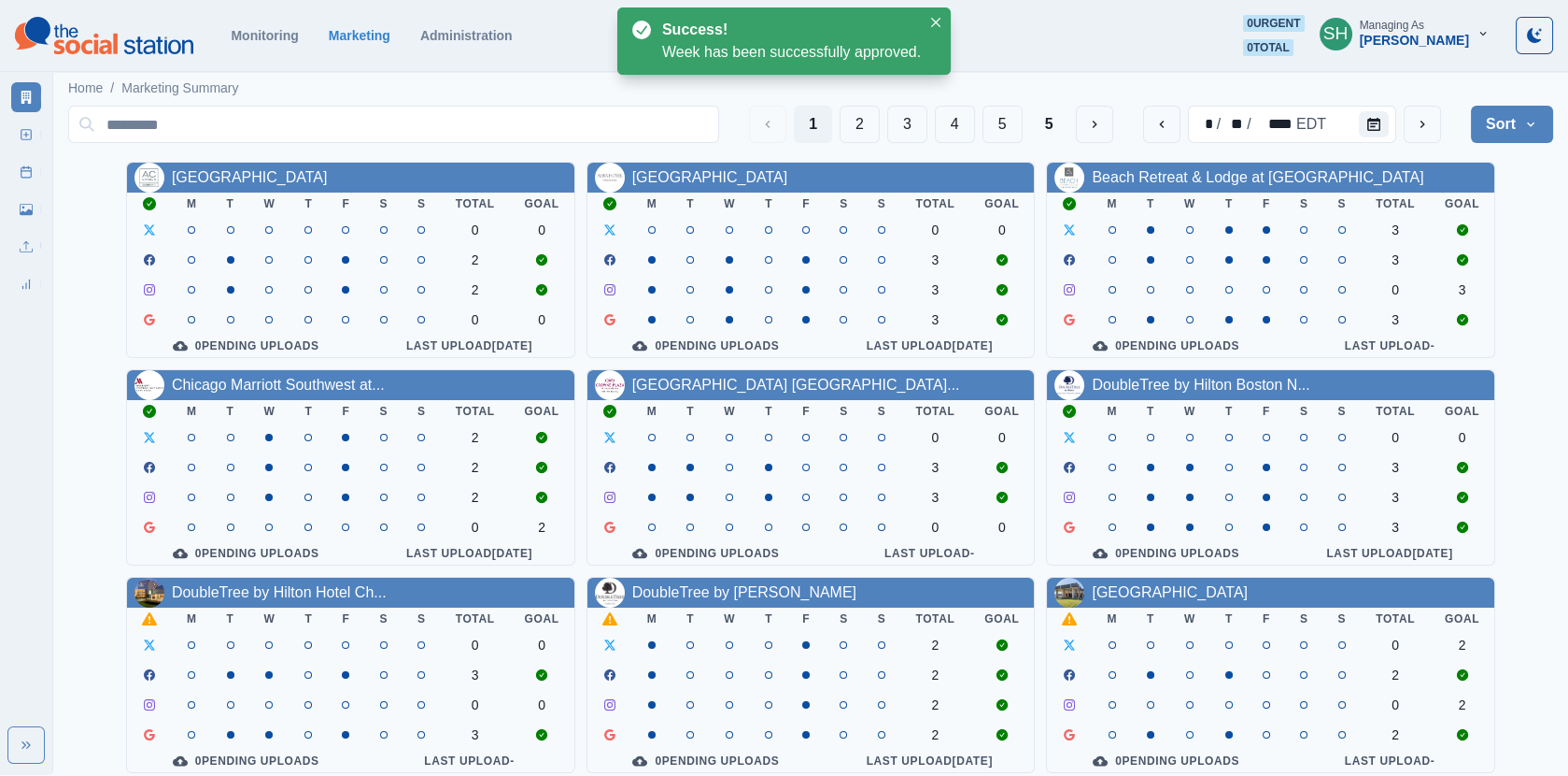
click at [261, 582] on div "DoubleTree by Hilton Hotel Ch..." at bounding box center [351, 593] width 447 height 30
click at [261, 600] on link "DoubleTree by Hilton Hotel Ch..." at bounding box center [279, 592] width 215 height 16
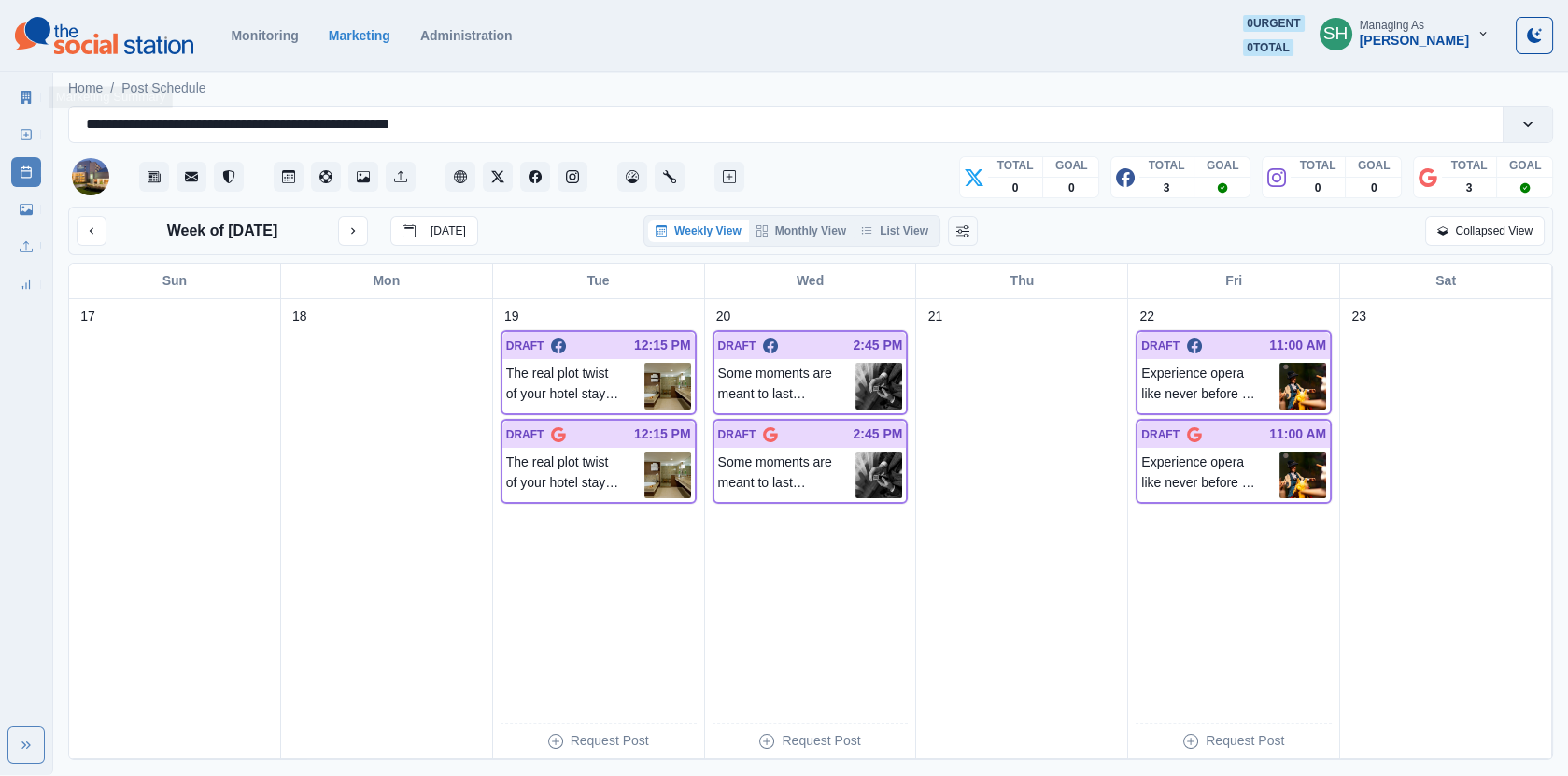
click at [27, 104] on link "Marketing Summary" at bounding box center [26, 97] width 30 height 30
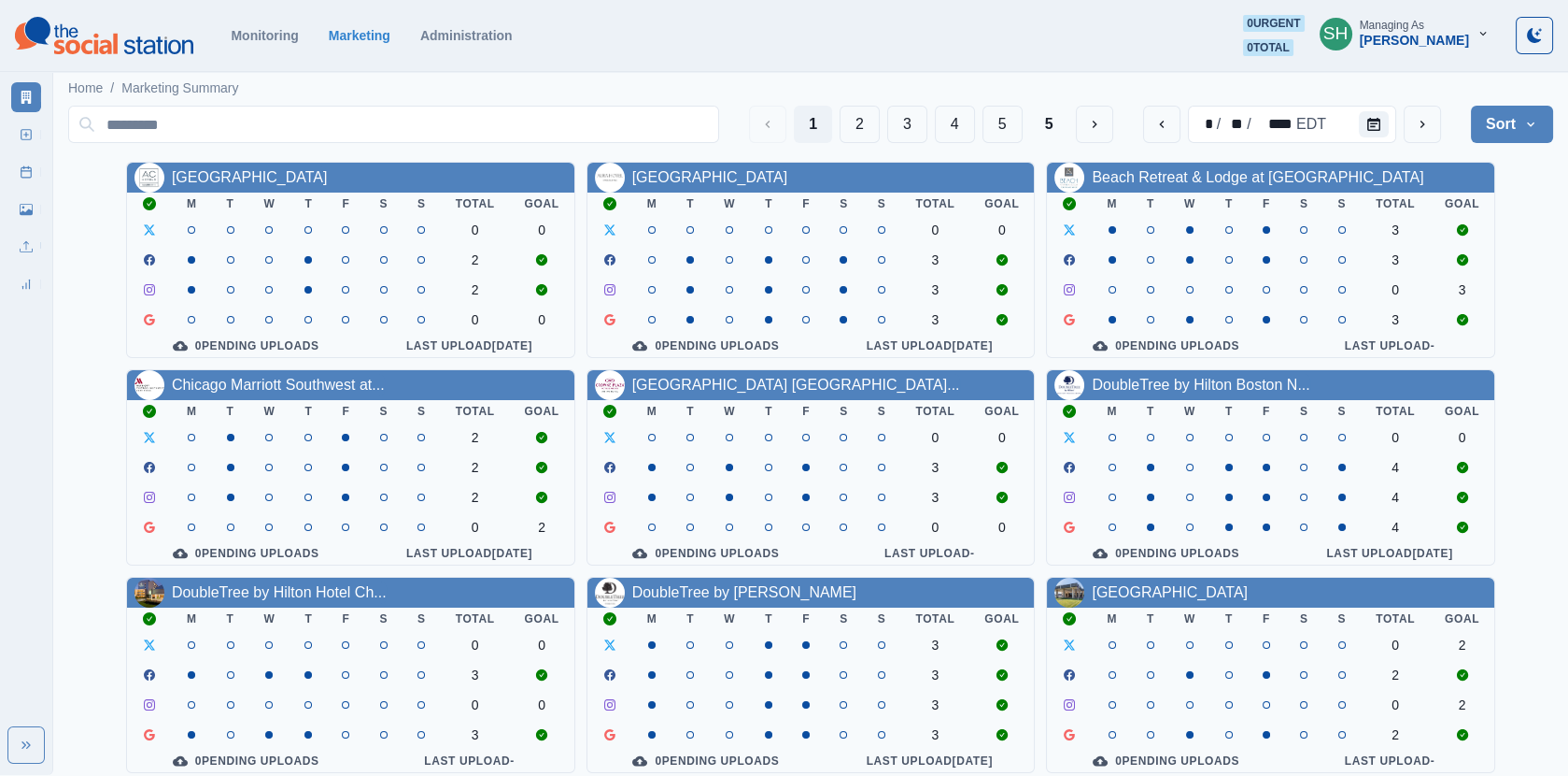
click at [1492, 129] on button "Sort" at bounding box center [1512, 124] width 83 height 38
click at [1461, 239] on span "Pending Post Approval" at bounding box center [1461, 243] width 162 height 23
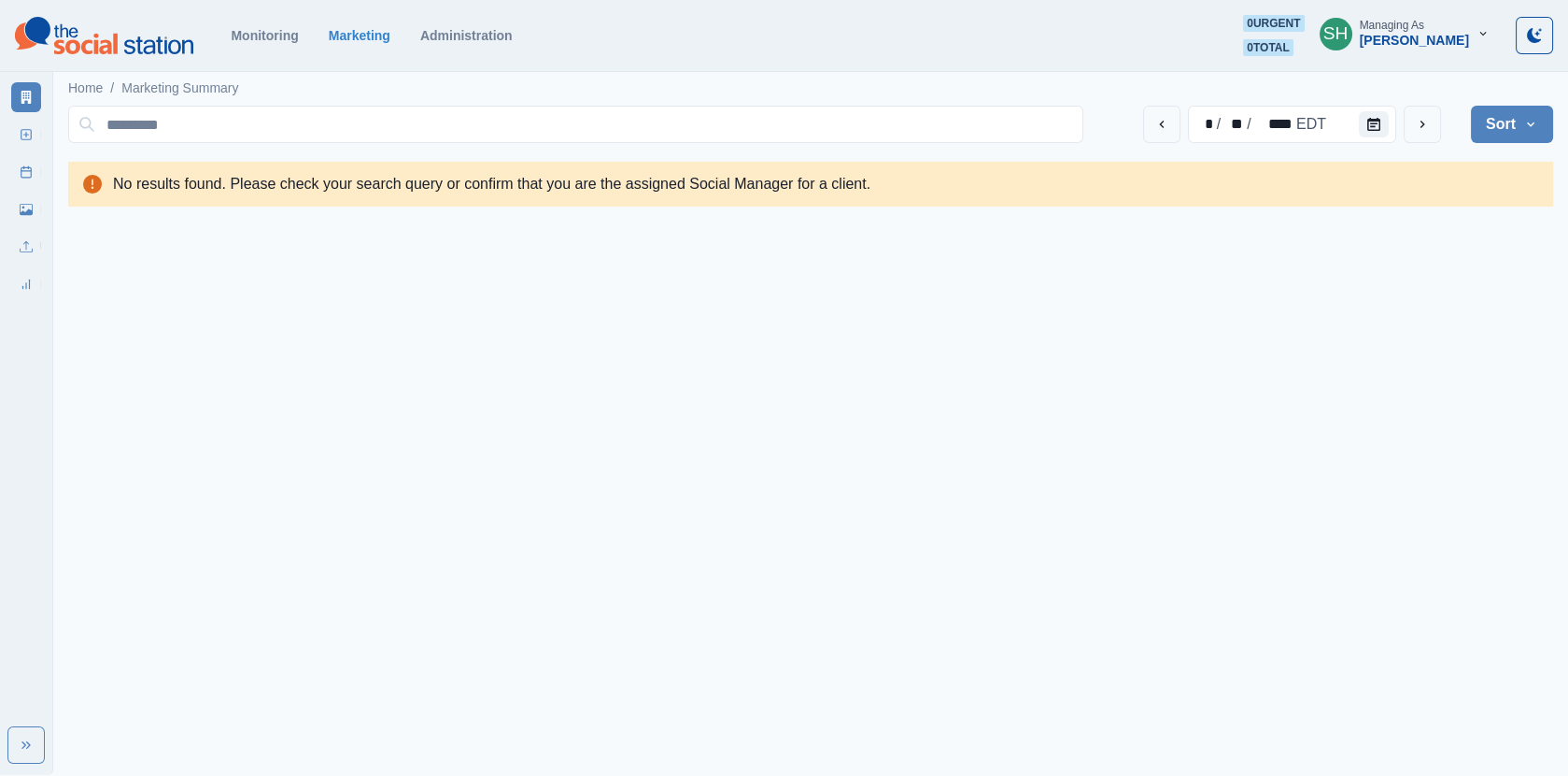
click at [1437, 42] on div "[PERSON_NAME]" at bounding box center [1415, 41] width 109 height 16
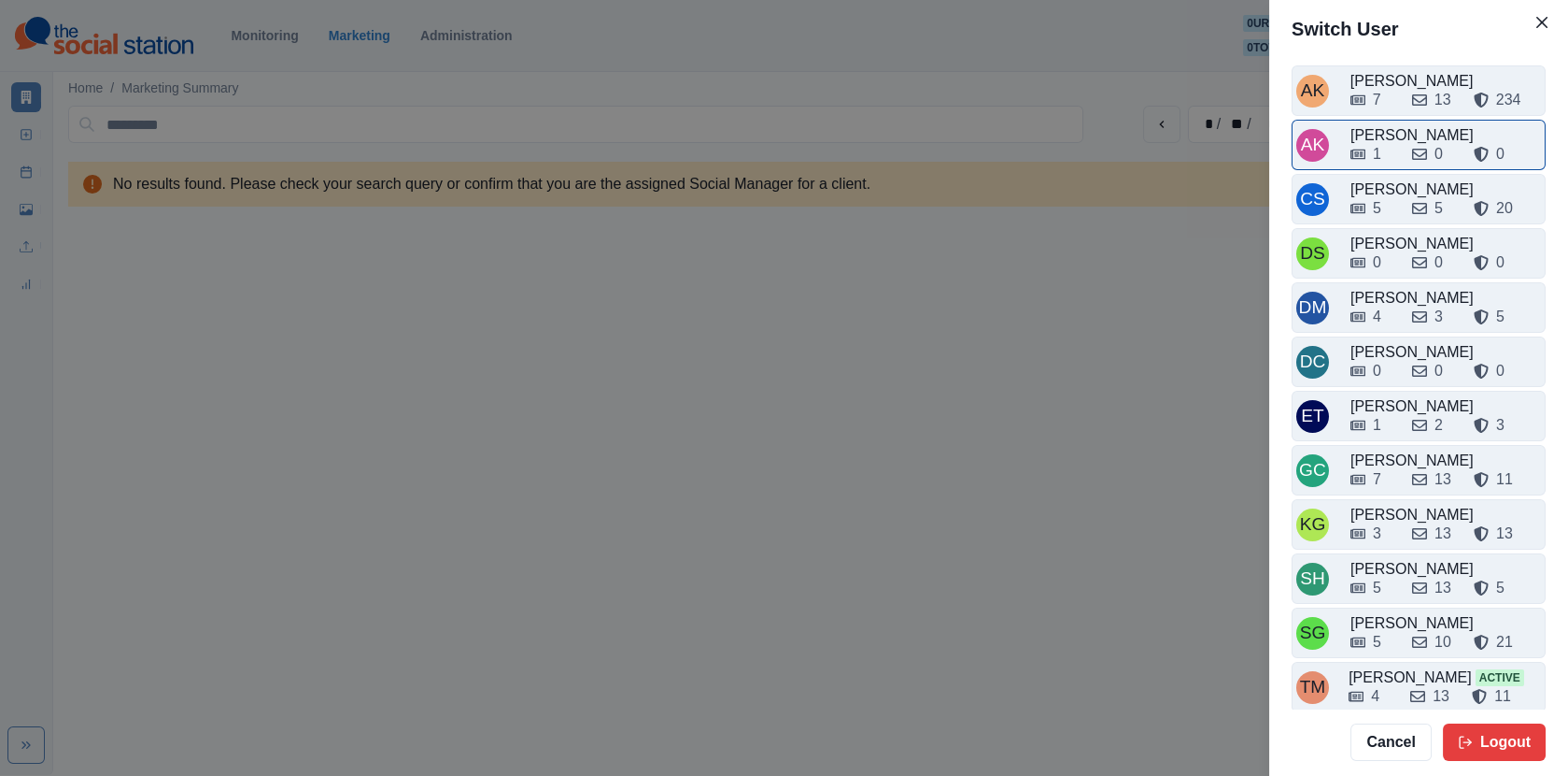
click at [1404, 149] on div "1 0 0" at bounding box center [1446, 154] width 191 height 23
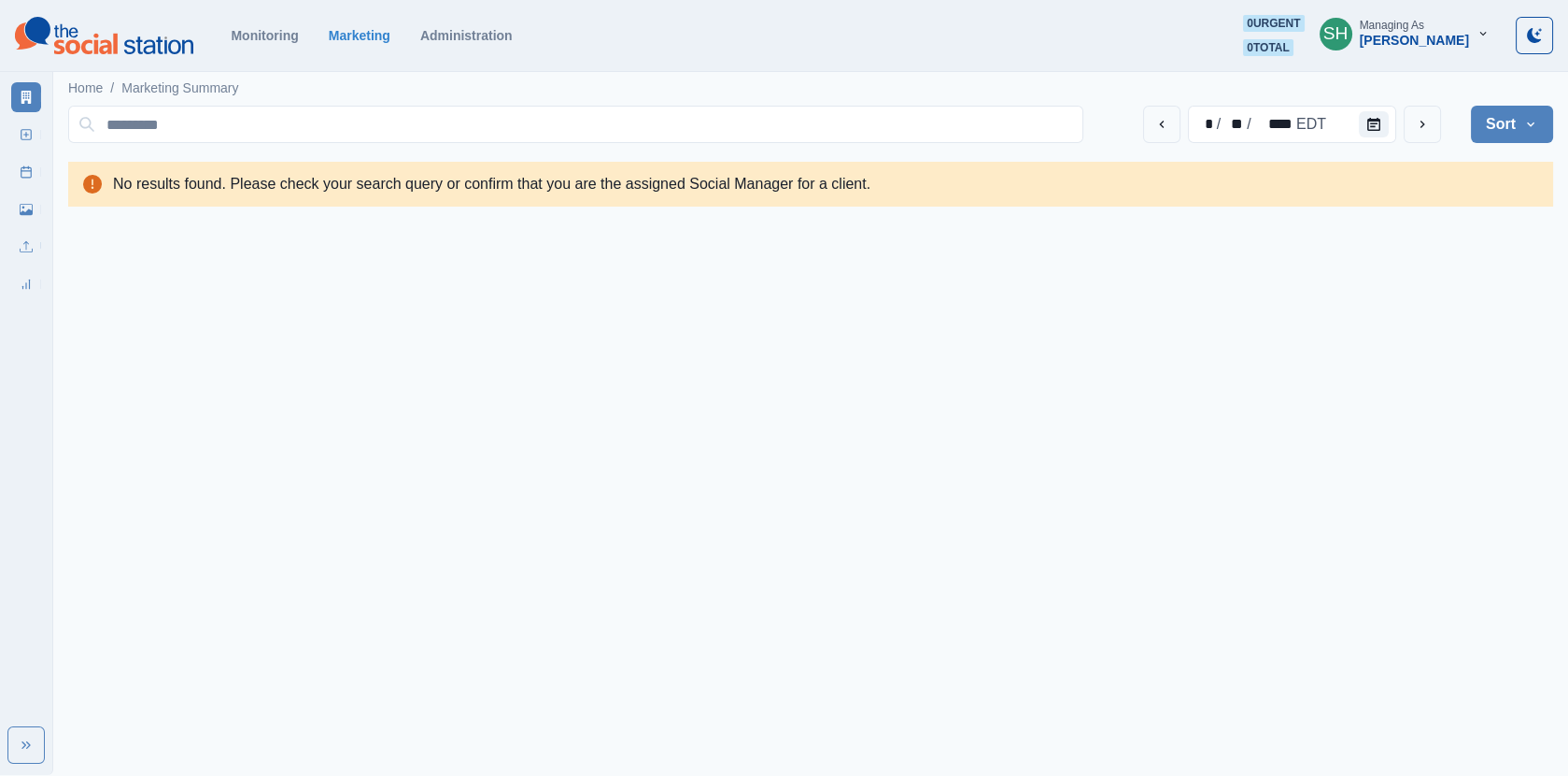
click at [1404, 35] on div "[PERSON_NAME]" at bounding box center [1415, 41] width 109 height 16
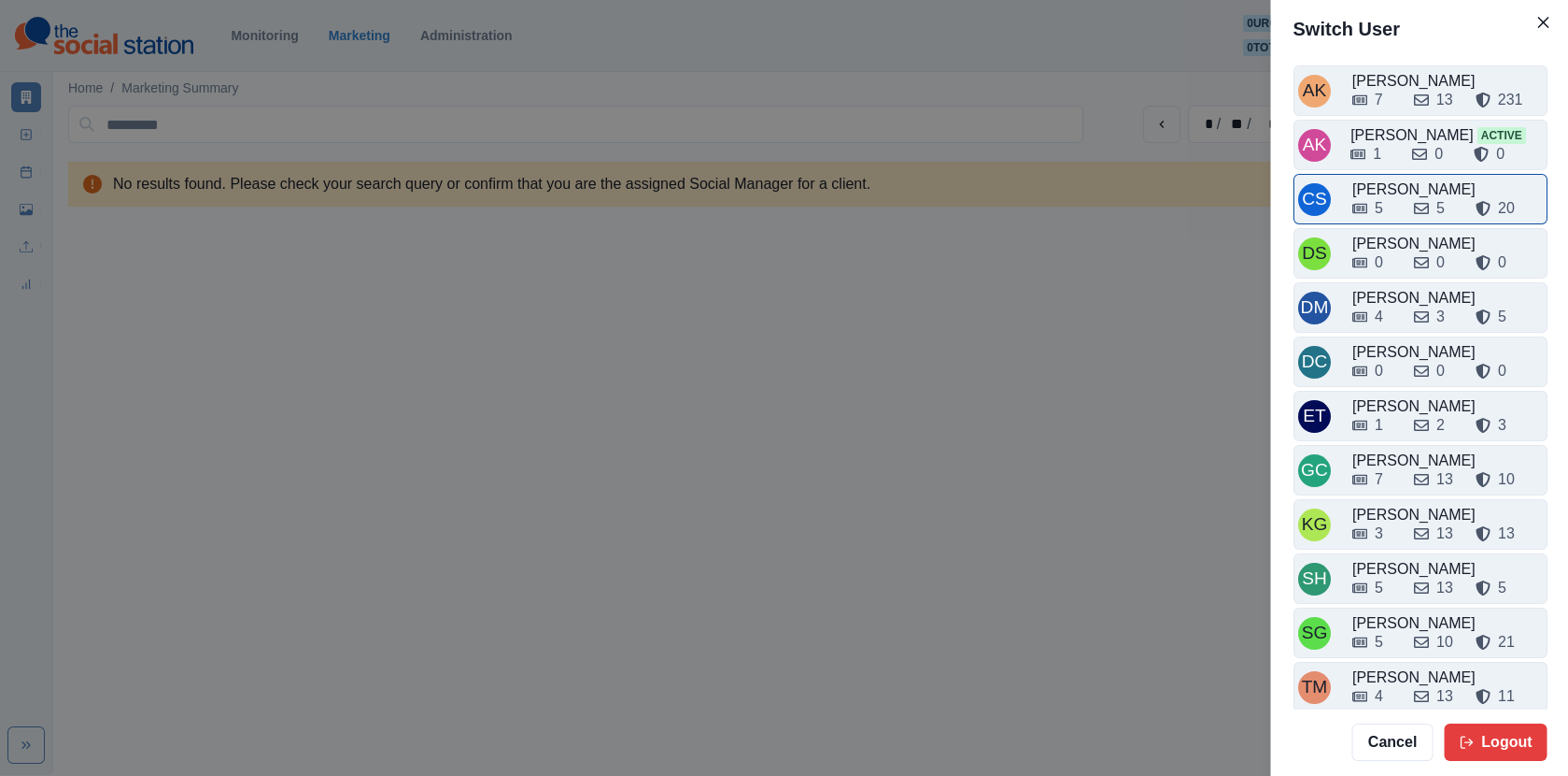
click at [1396, 197] on div "5" at bounding box center [1374, 208] width 47 height 23
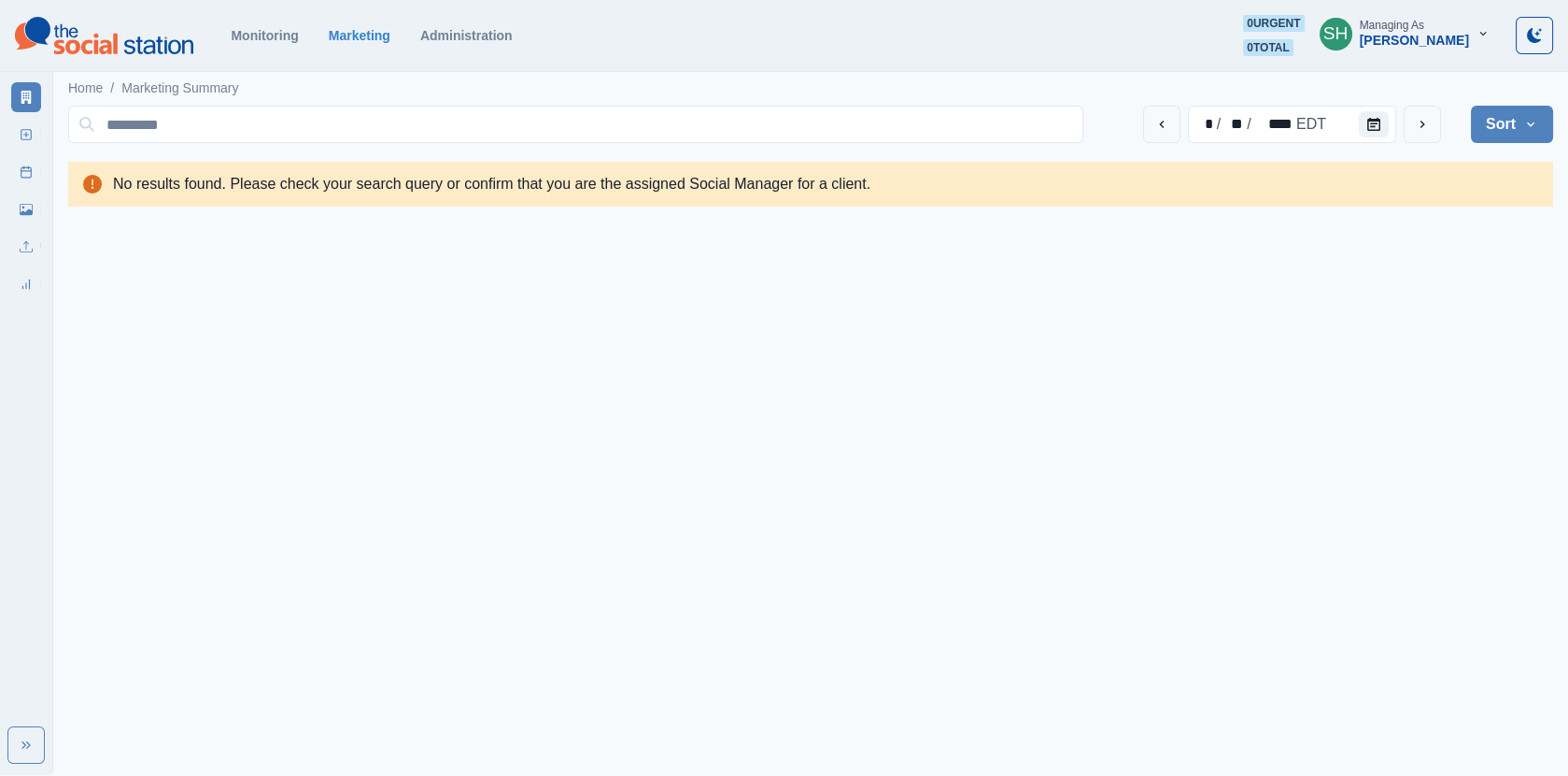
click at [1394, 25] on div "Managing As" at bounding box center [1392, 25] width 65 height 13
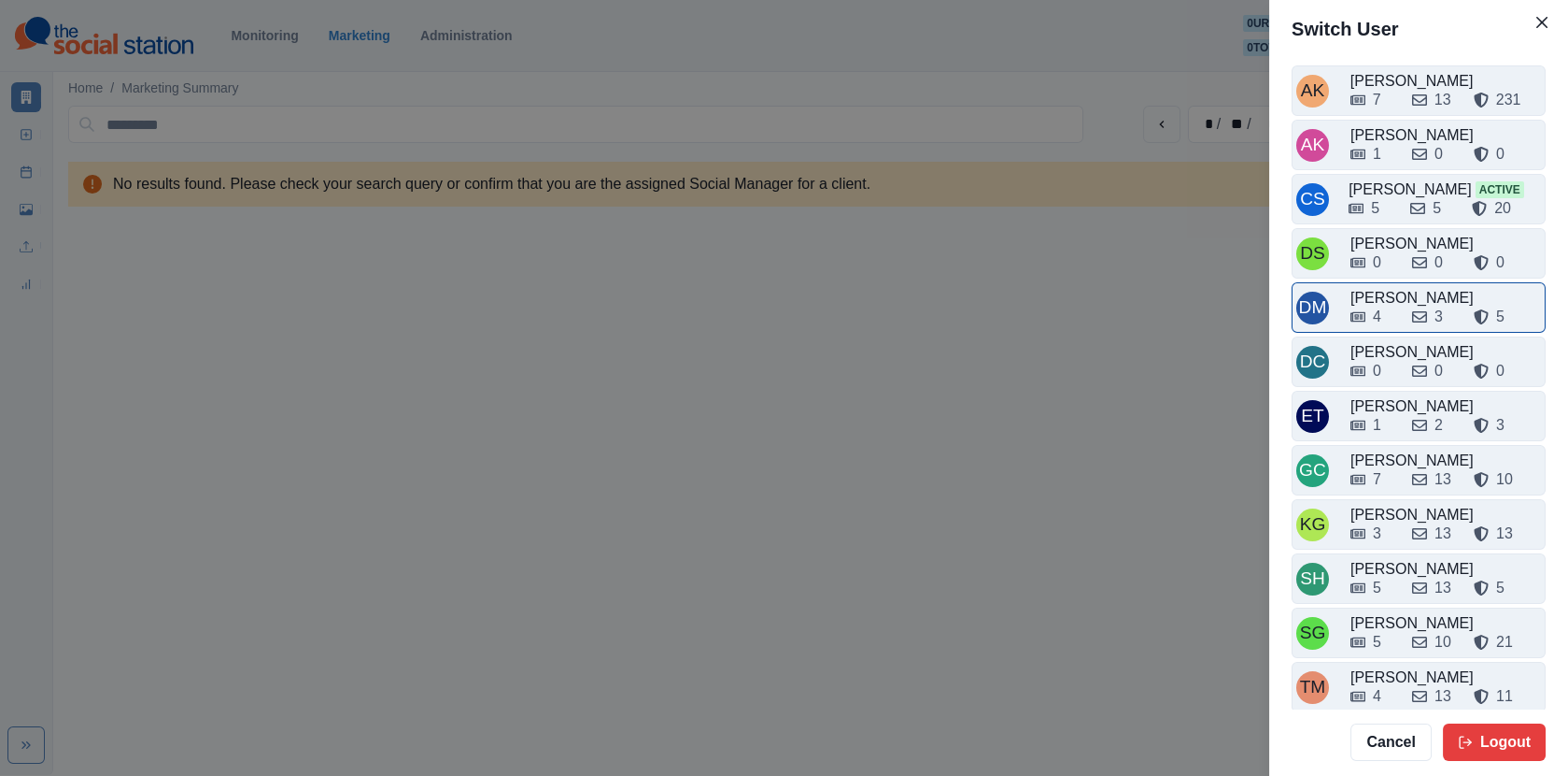
click at [1401, 291] on div "[PERSON_NAME]" at bounding box center [1446, 297] width 191 height 23
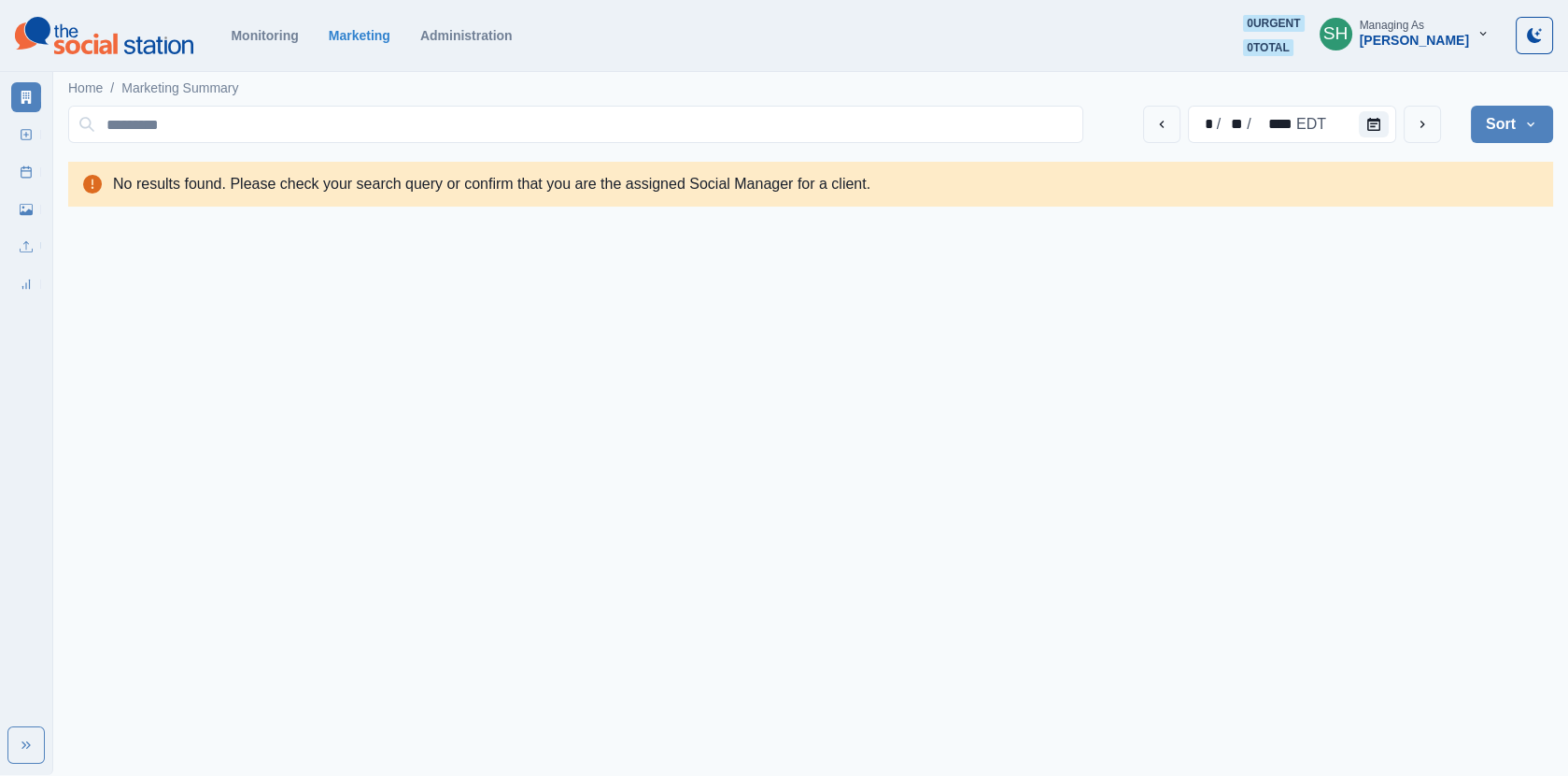
click at [1408, 37] on div "[PERSON_NAME]" at bounding box center [1415, 41] width 109 height 16
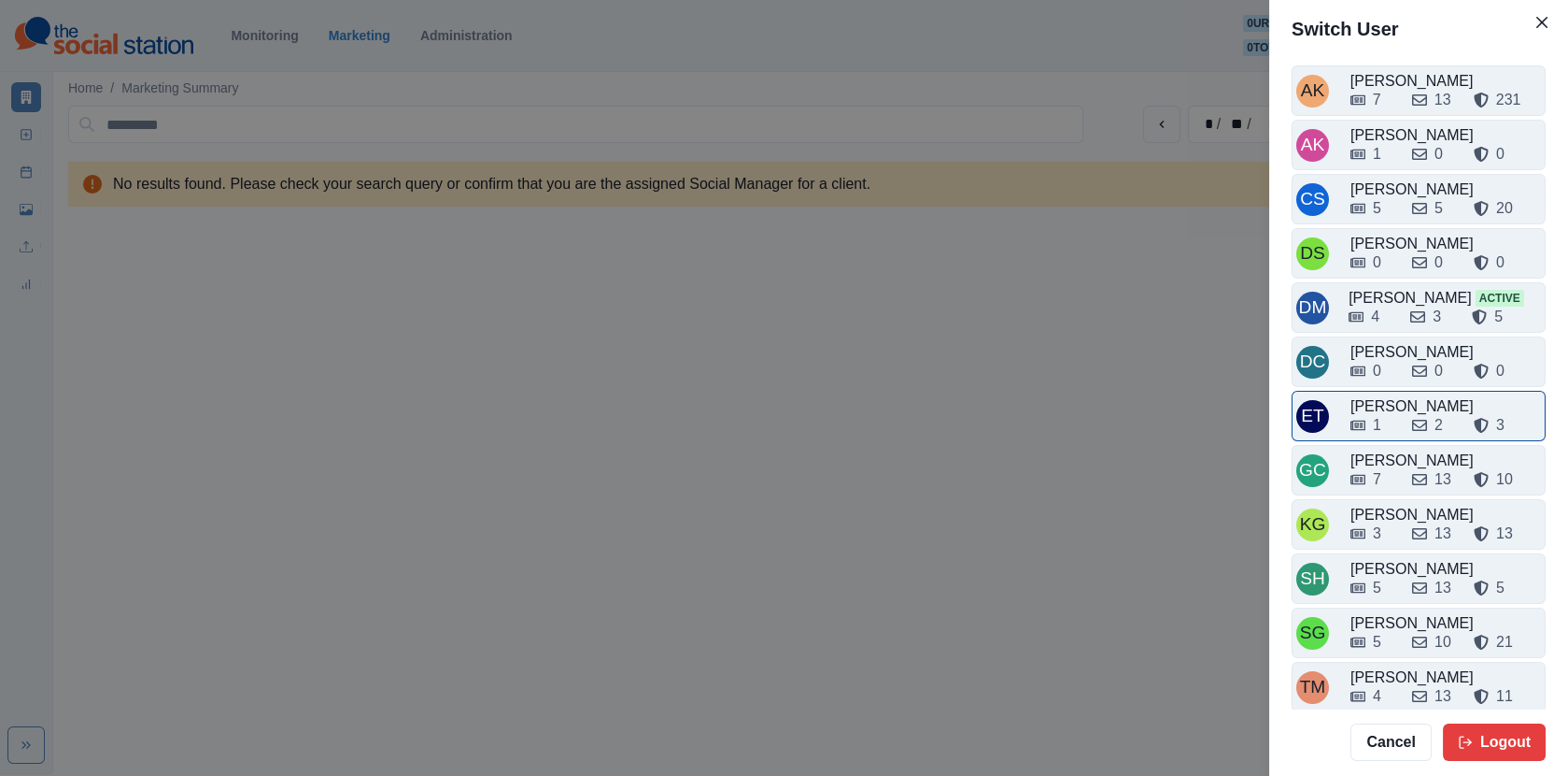
click at [1395, 395] on div "[PERSON_NAME]" at bounding box center [1446, 406] width 191 height 23
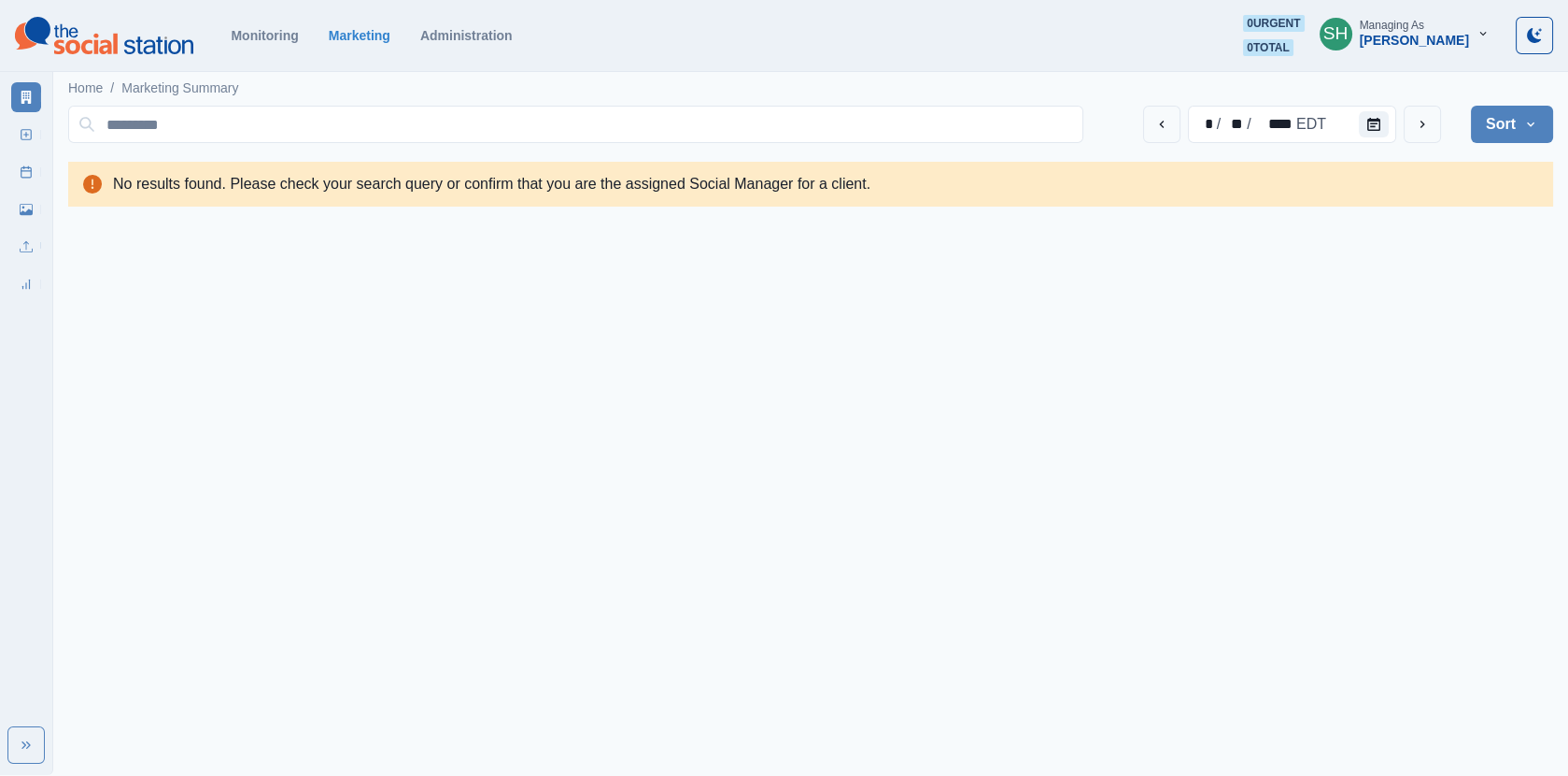
click at [1384, 40] on div "[PERSON_NAME]" at bounding box center [1415, 41] width 109 height 16
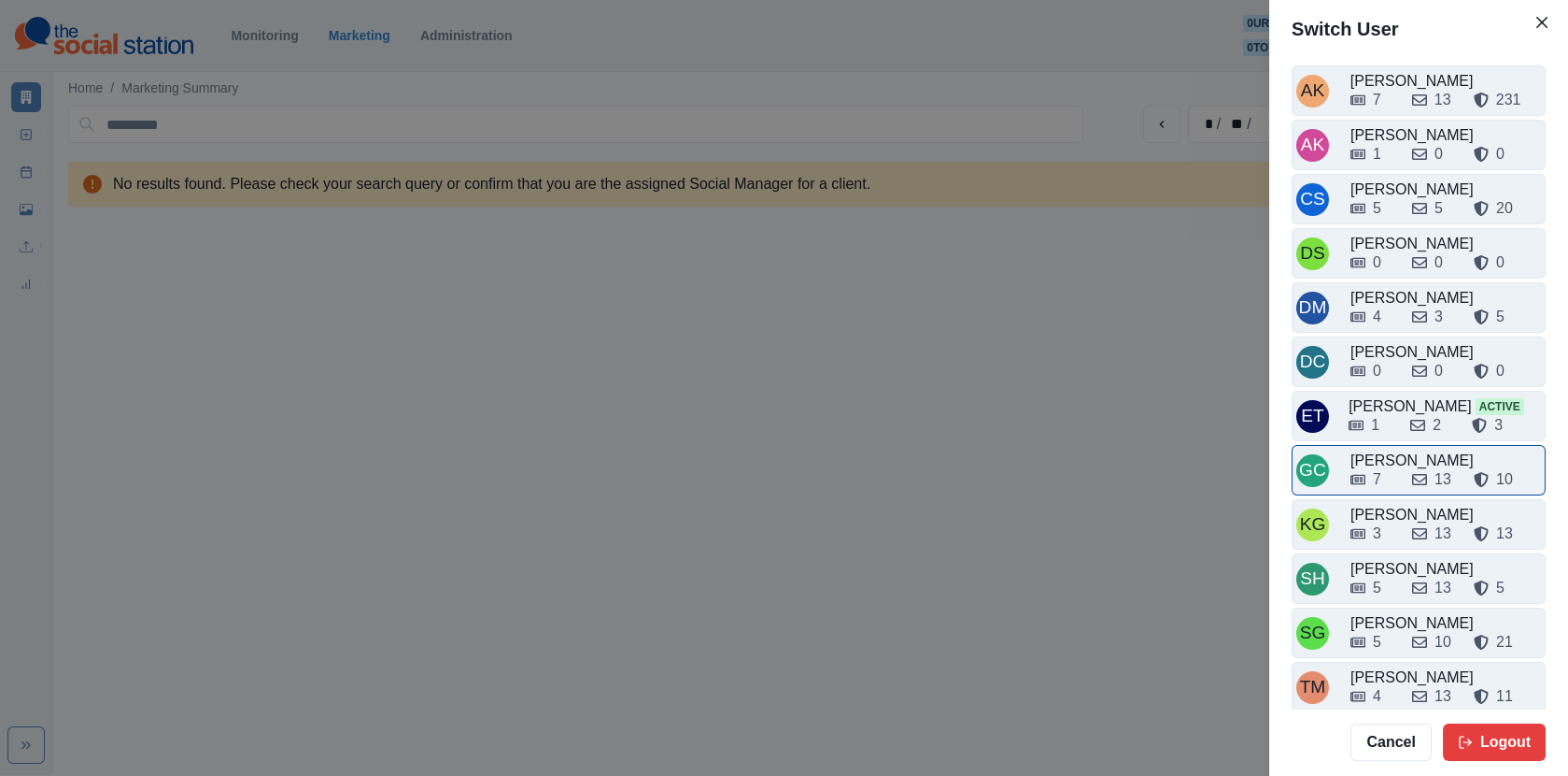
click at [1396, 451] on div "[PERSON_NAME]" at bounding box center [1446, 461] width 191 height 23
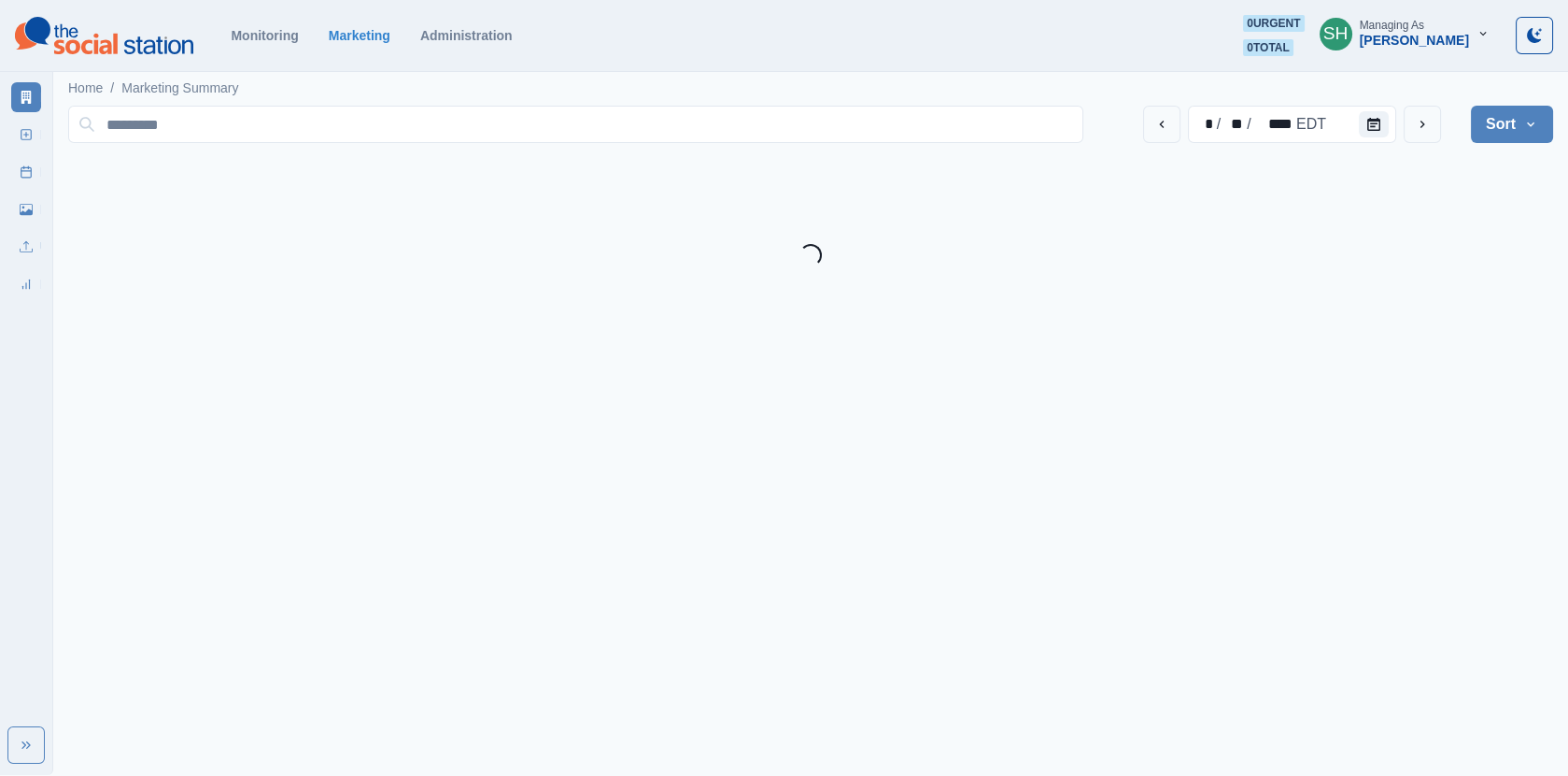
click at [1407, 36] on div "[PERSON_NAME]" at bounding box center [1415, 41] width 109 height 16
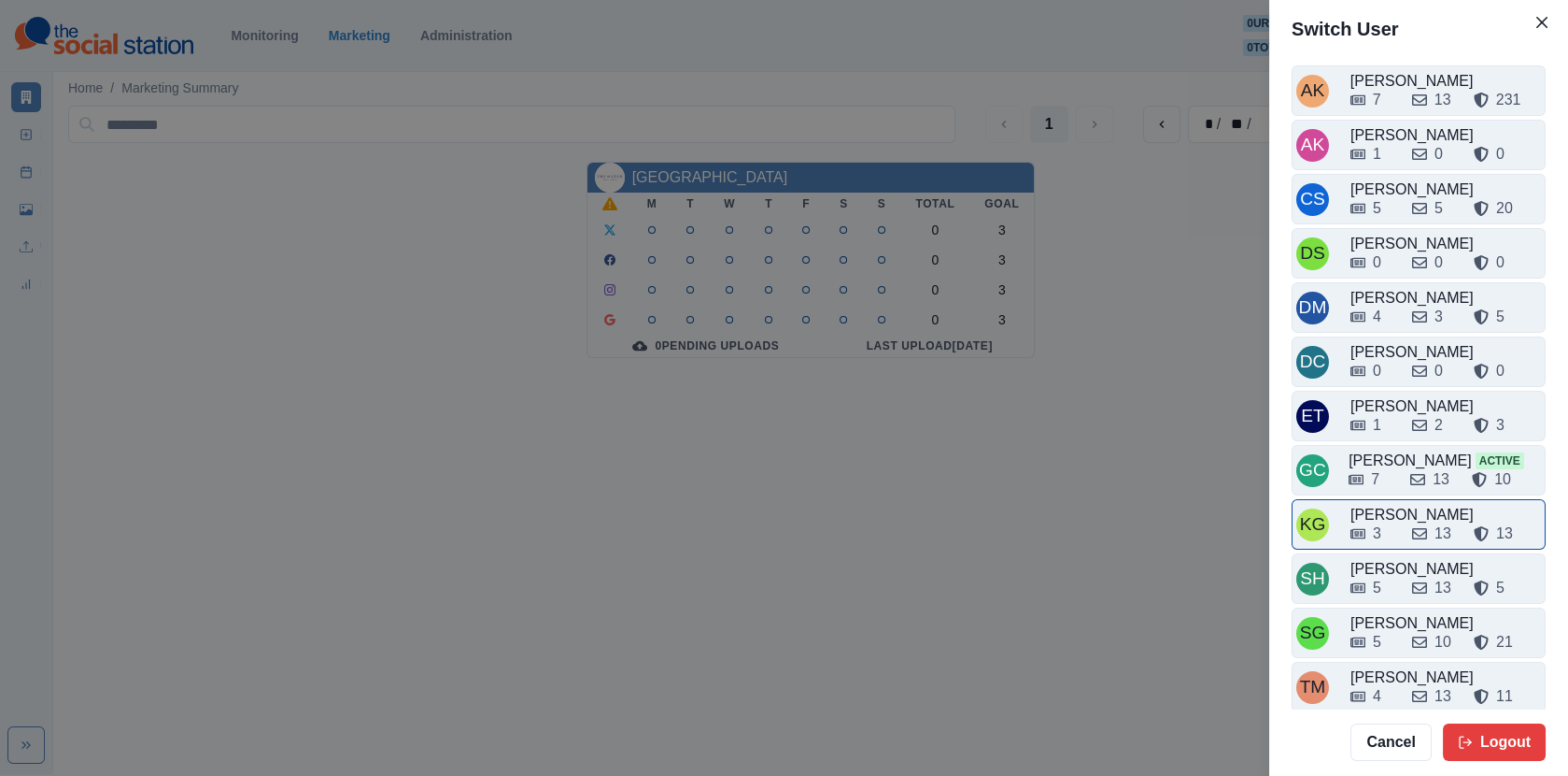
click at [1401, 503] on div "[PERSON_NAME]" at bounding box center [1446, 514] width 191 height 23
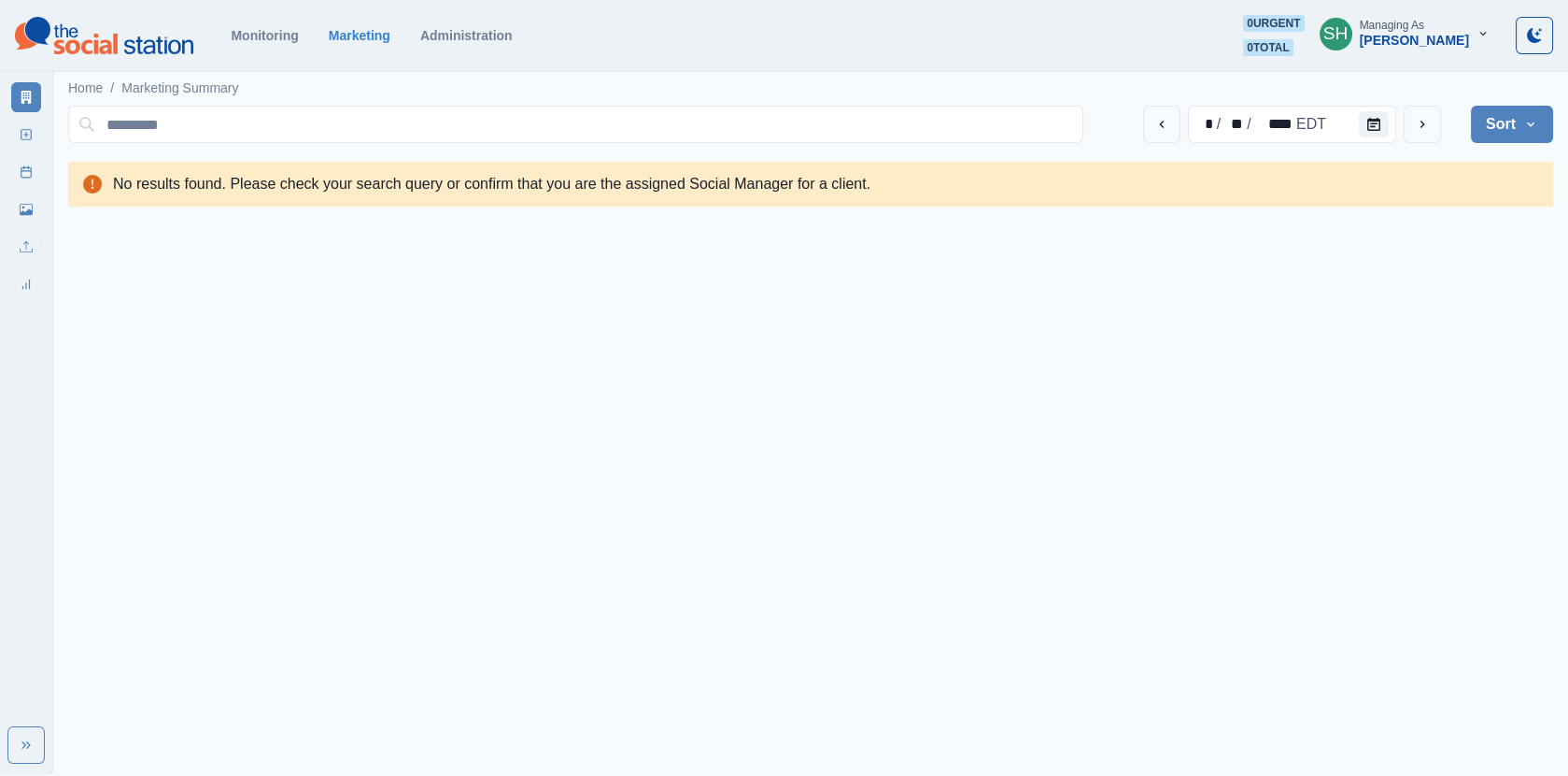
click at [1401, 37] on div "[PERSON_NAME]" at bounding box center [1415, 41] width 109 height 16
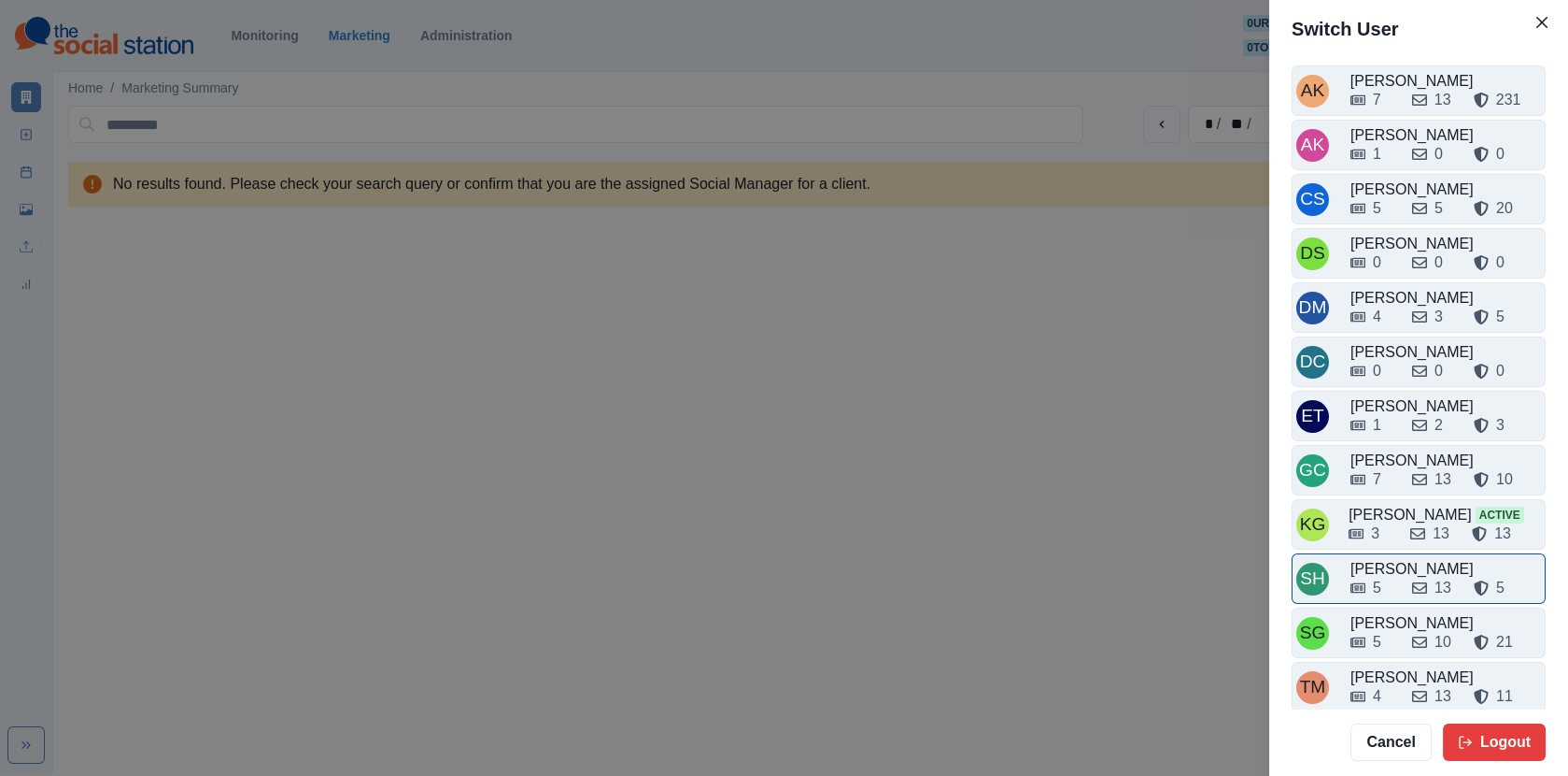
click at [1392, 577] on div "5" at bounding box center [1373, 588] width 47 height 23
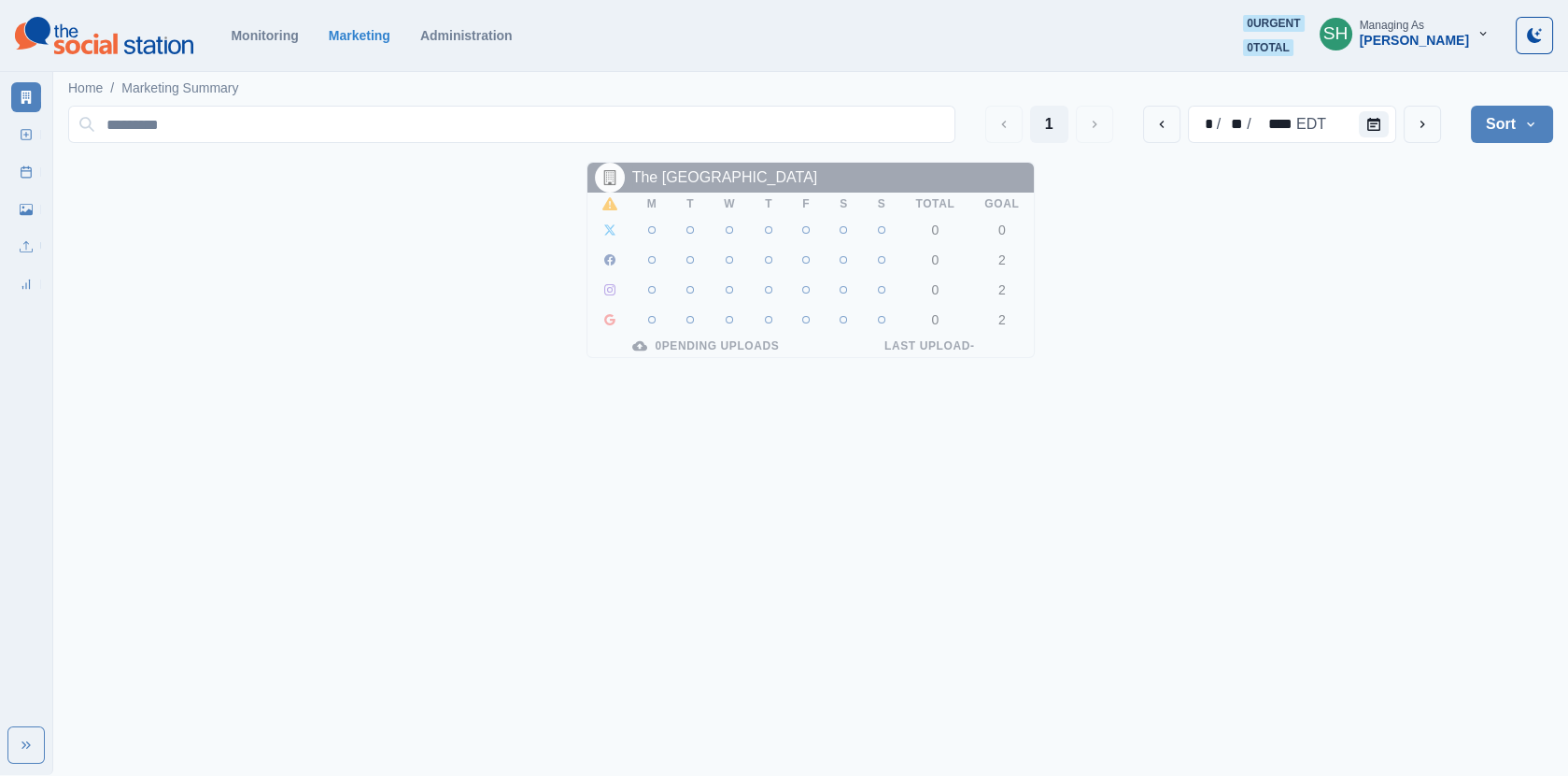
click at [1422, 50] on button "SH Managing As [PERSON_NAME]" at bounding box center [1404, 34] width 200 height 38
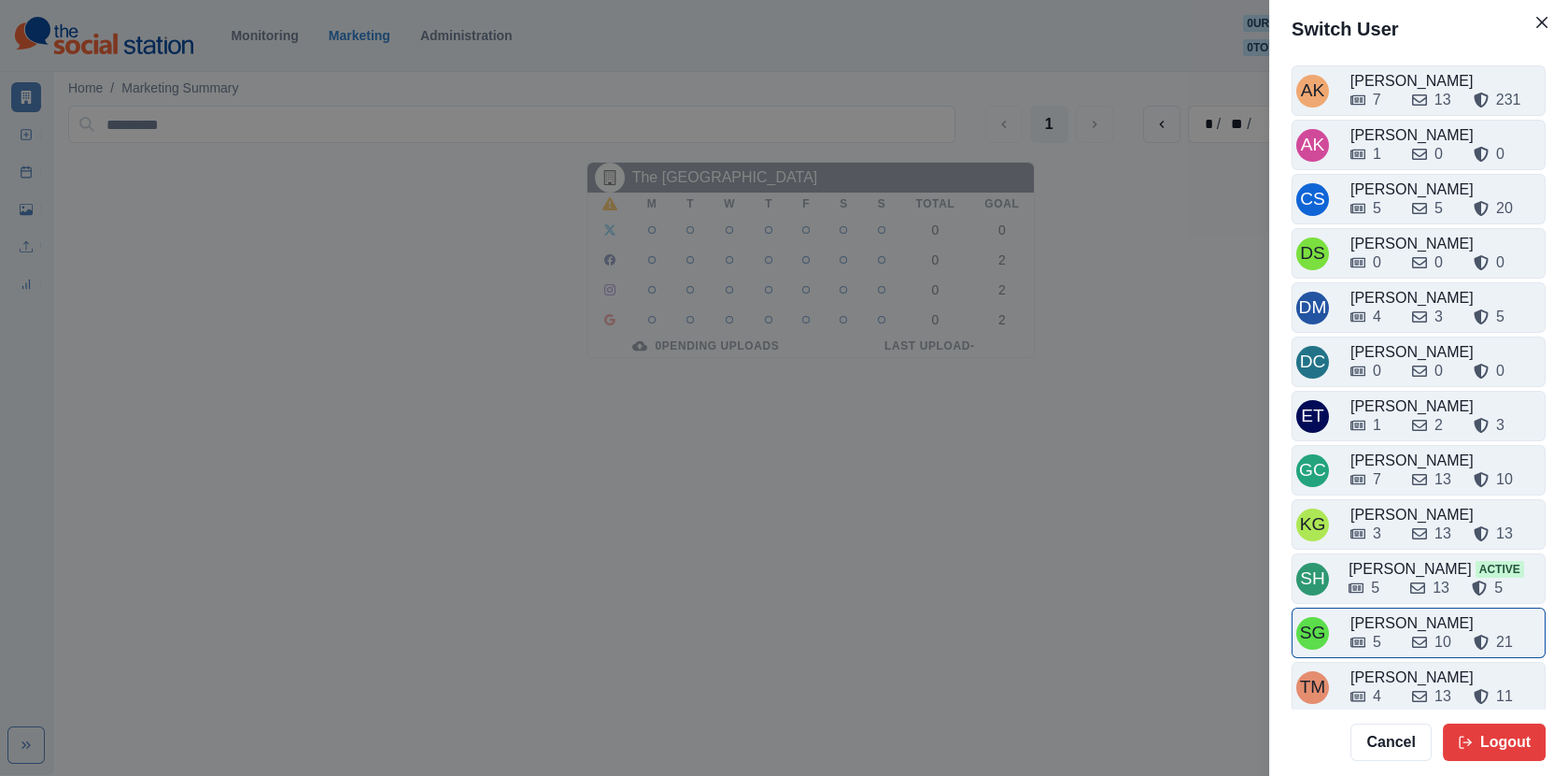
click at [1397, 631] on div "5 10 21" at bounding box center [1446, 642] width 191 height 23
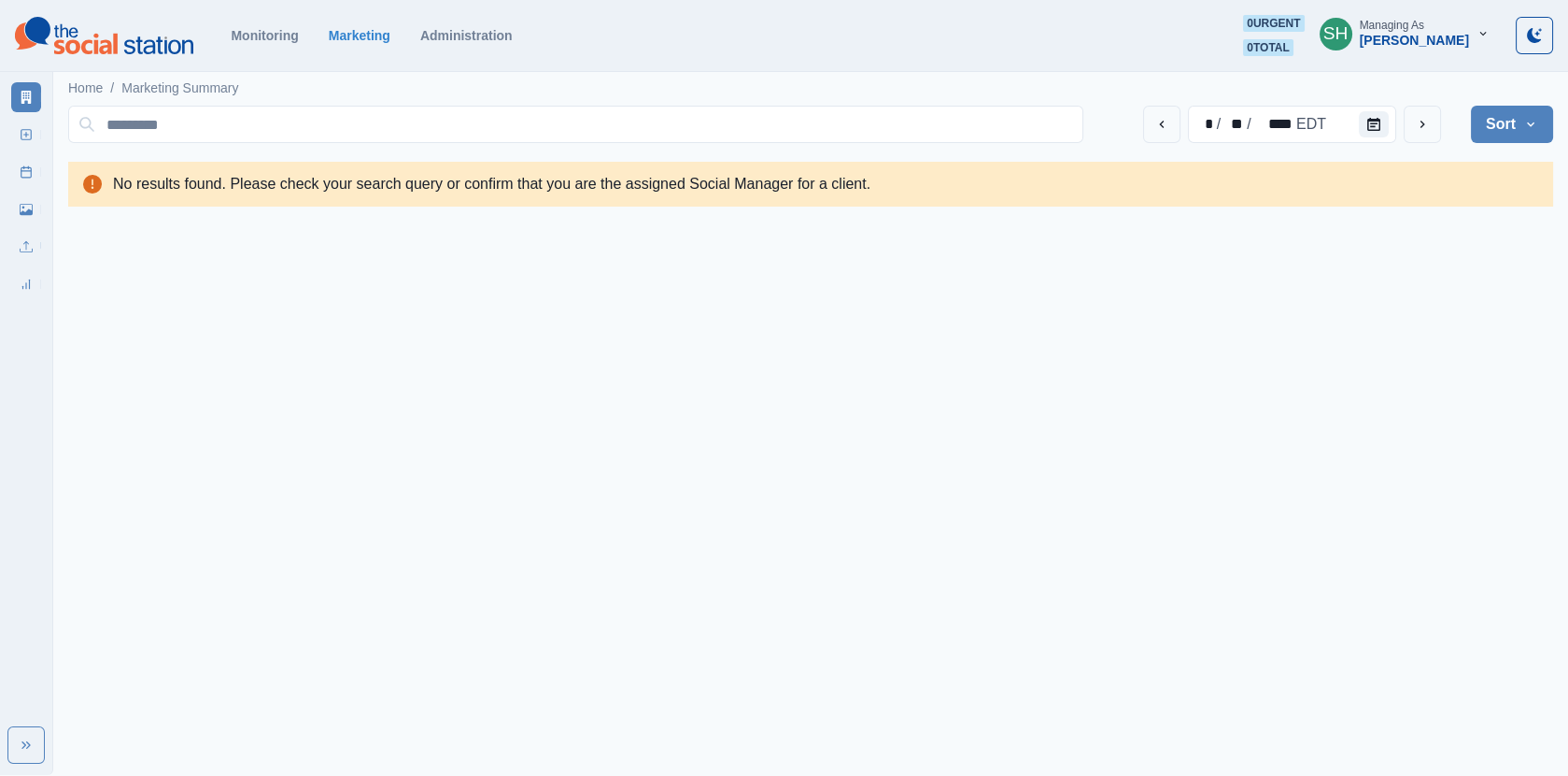
click at [1419, 44] on div "[PERSON_NAME]" at bounding box center [1415, 41] width 109 height 16
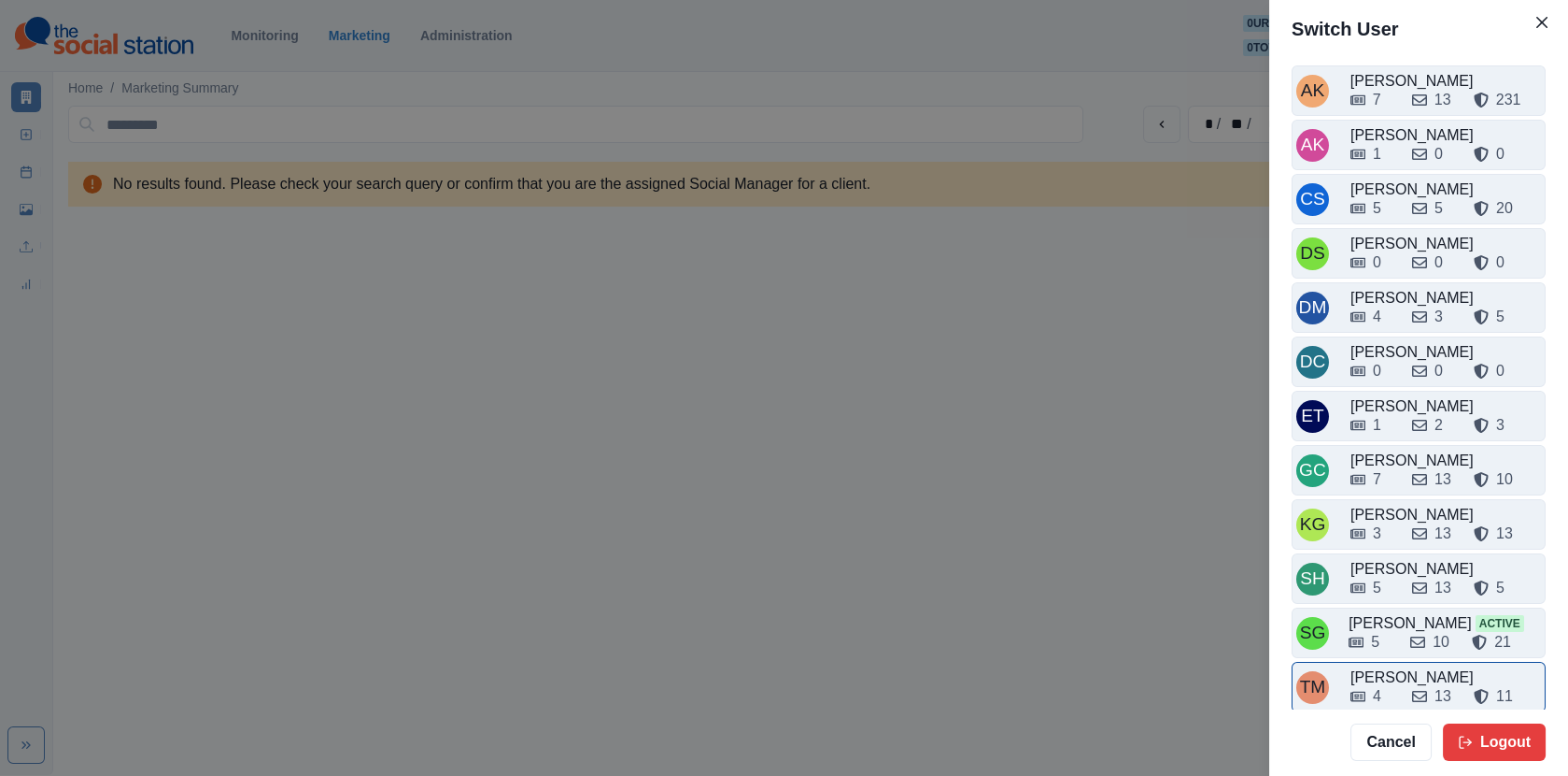
click at [1403, 685] on div "4 13 11" at bounding box center [1446, 696] width 191 height 23
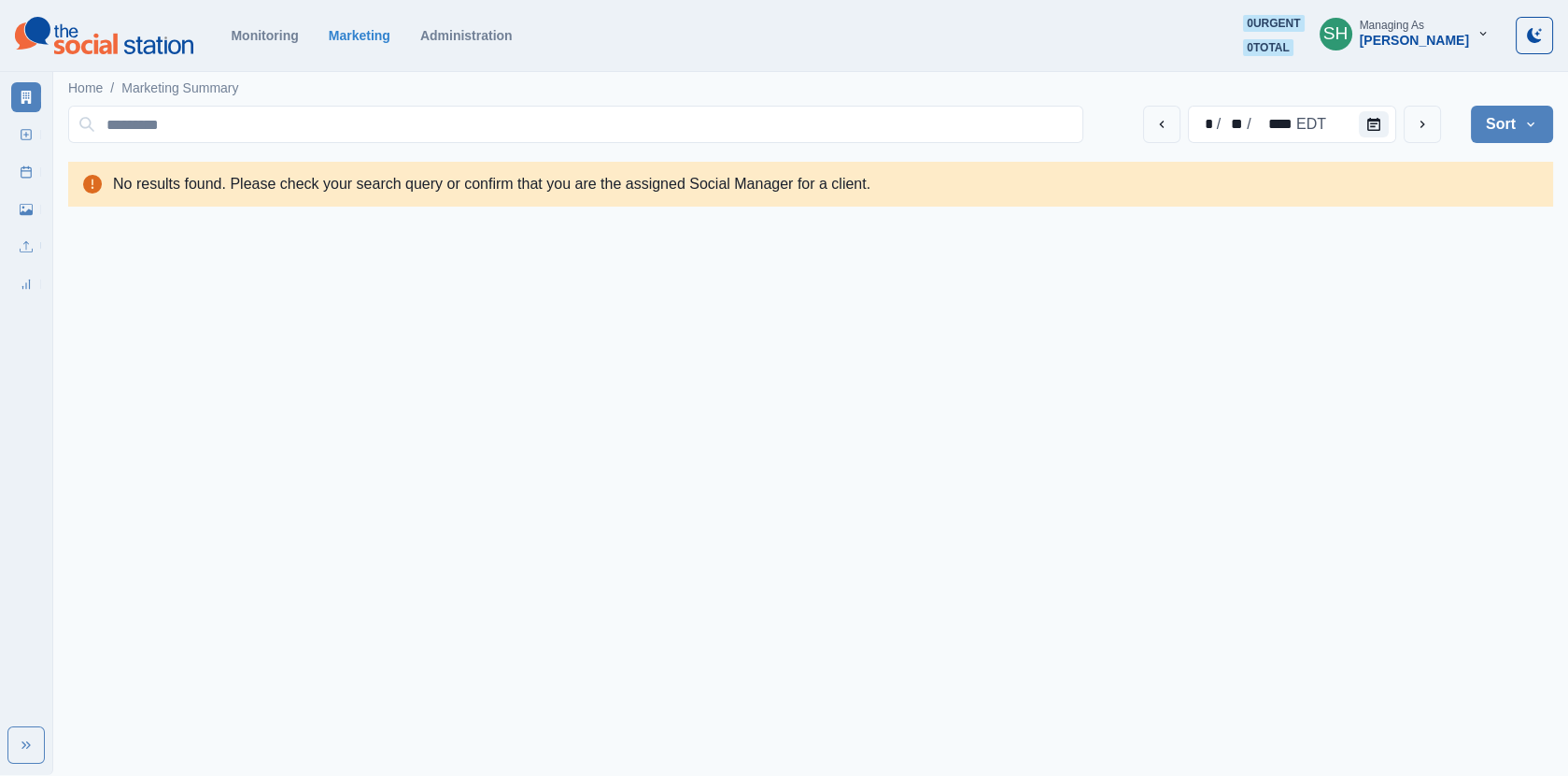
click at [1509, 115] on button "Sort" at bounding box center [1512, 124] width 83 height 38
click at [1441, 177] on span "Client Name" at bounding box center [1461, 175] width 162 height 23
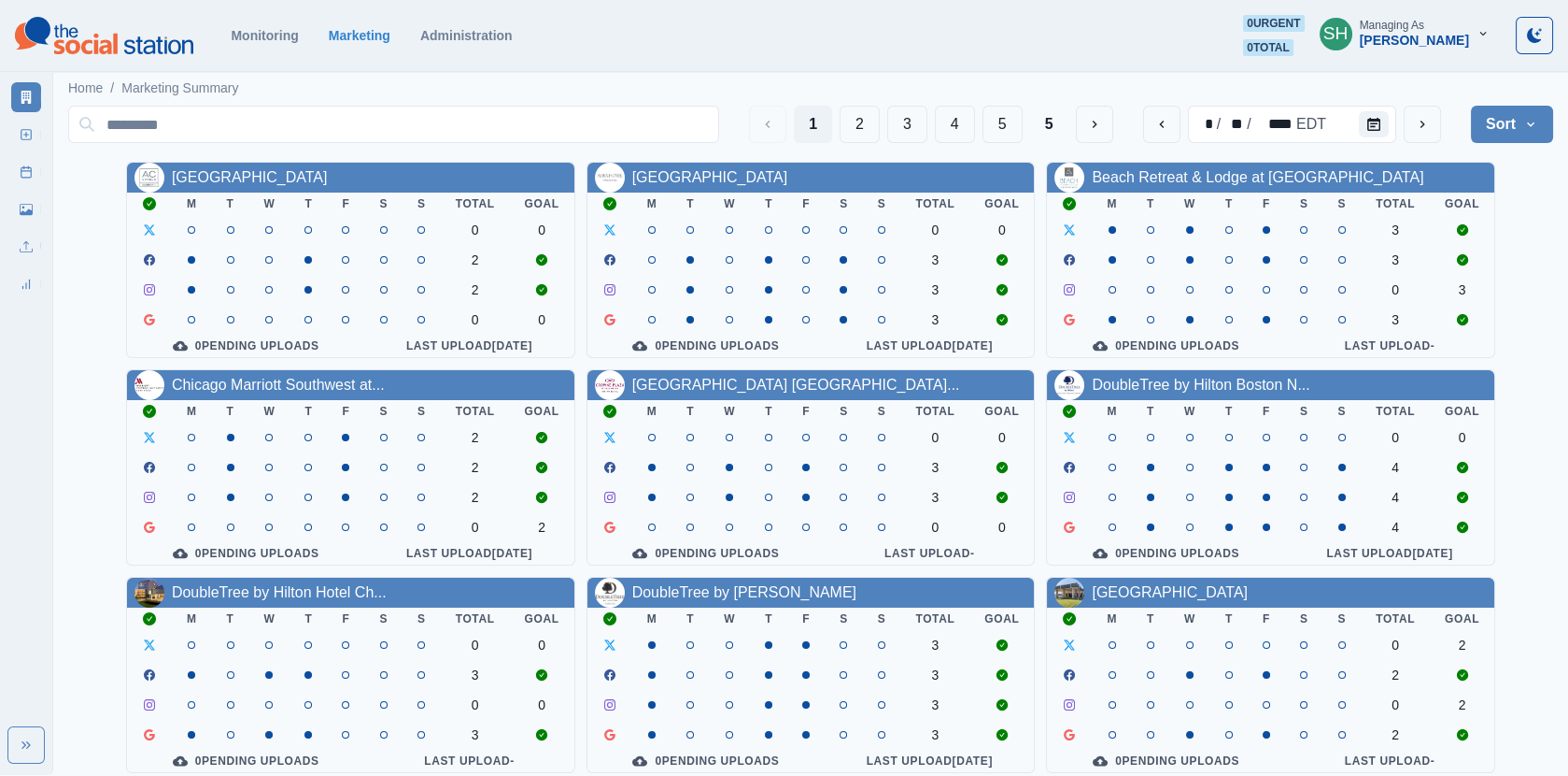
click at [1414, 33] on div "[PERSON_NAME]" at bounding box center [1415, 41] width 109 height 16
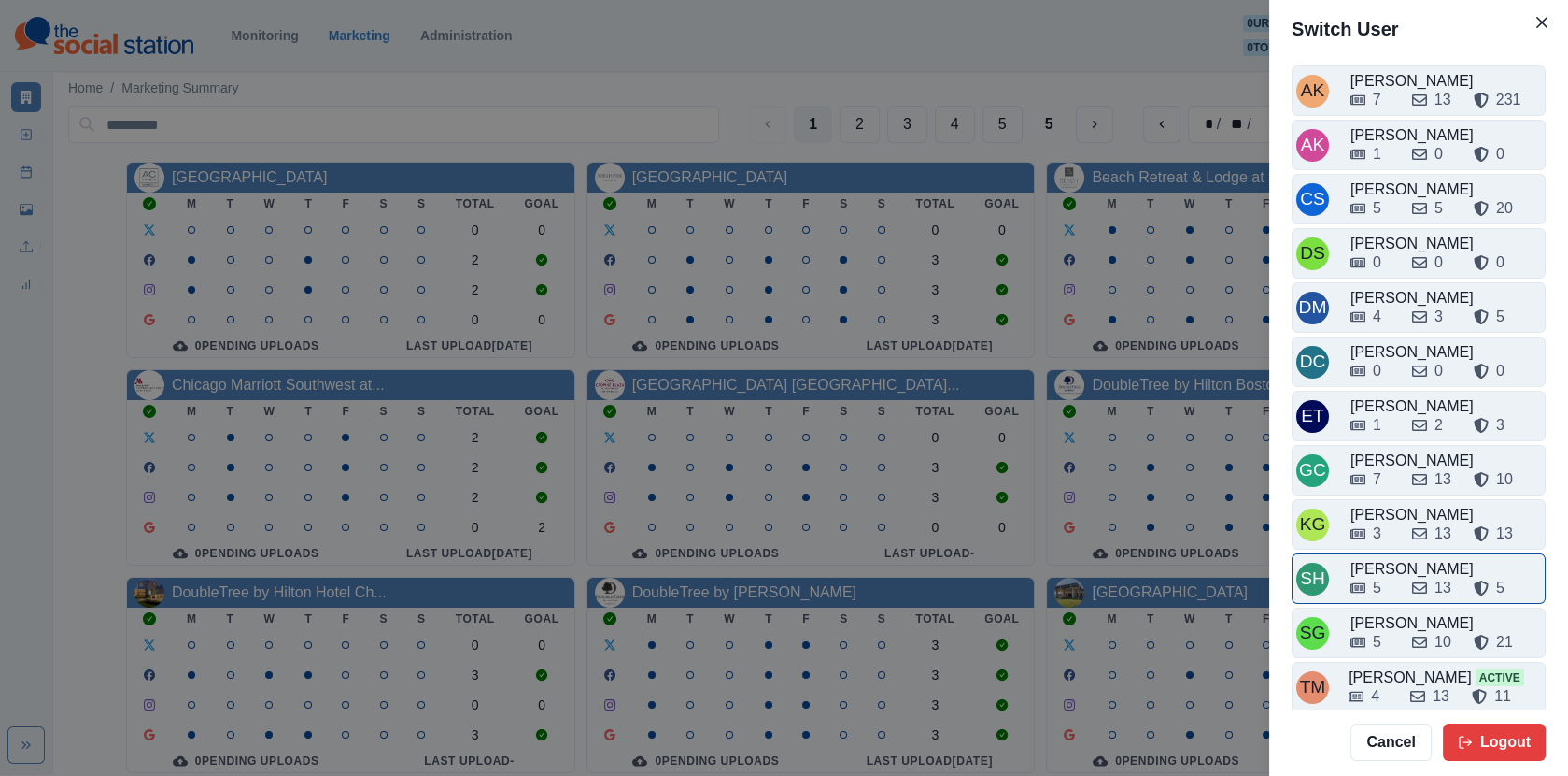
click at [1396, 558] on div "[PERSON_NAME]" at bounding box center [1446, 569] width 191 height 23
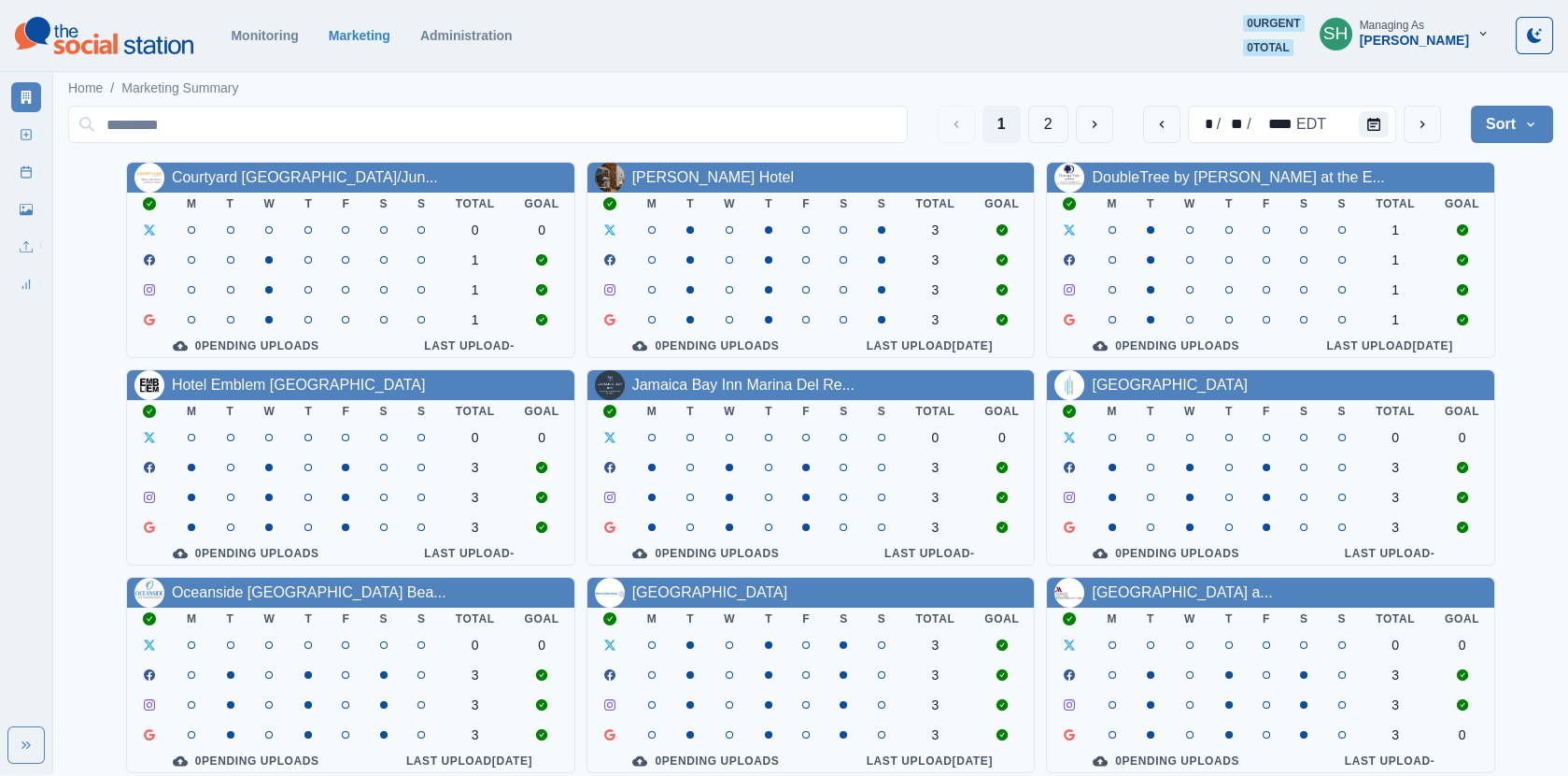
click at [1431, 40] on div "[PERSON_NAME]" at bounding box center [1415, 41] width 109 height 16
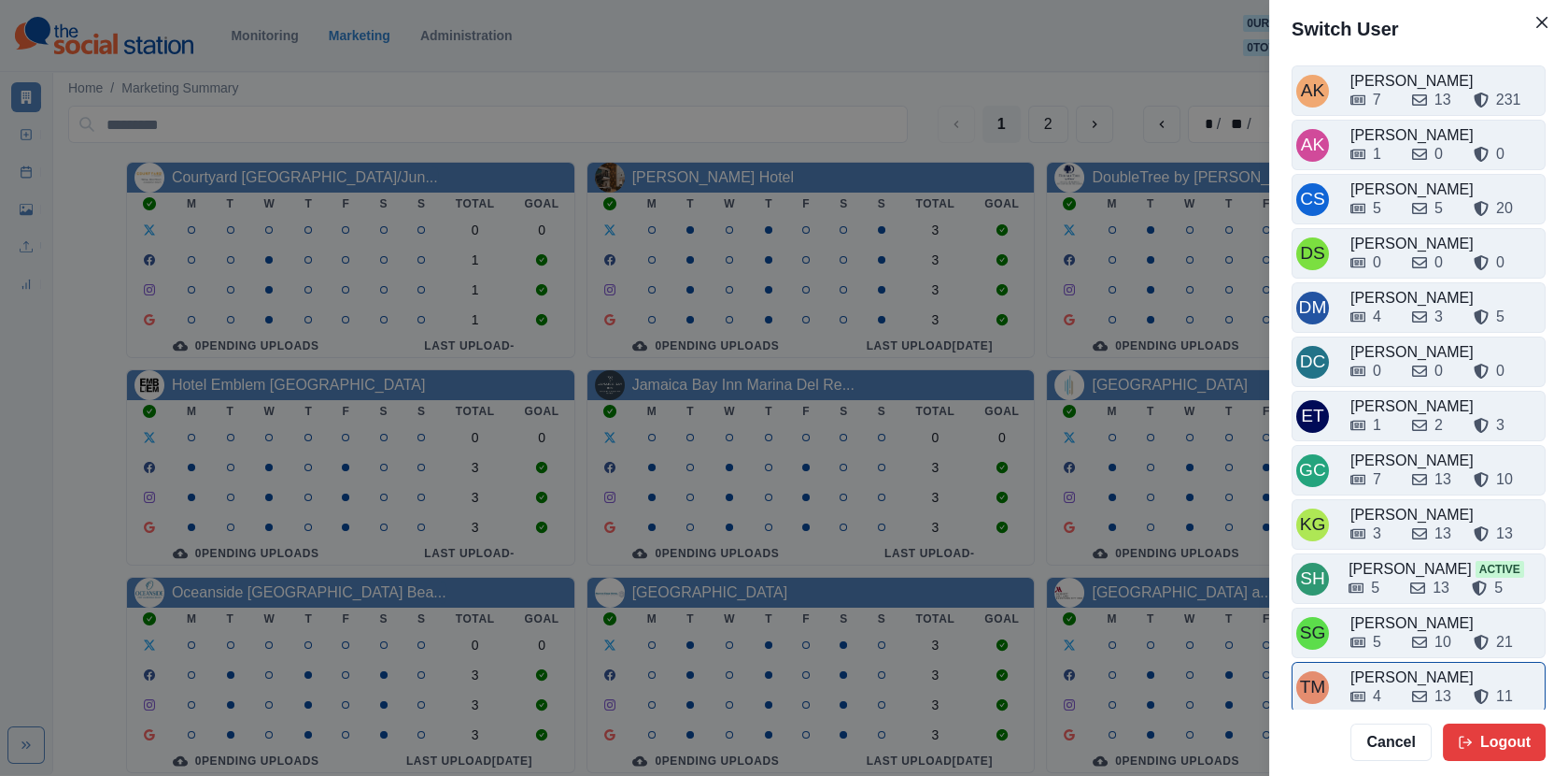
click at [1386, 667] on div "[PERSON_NAME]" at bounding box center [1446, 678] width 191 height 23
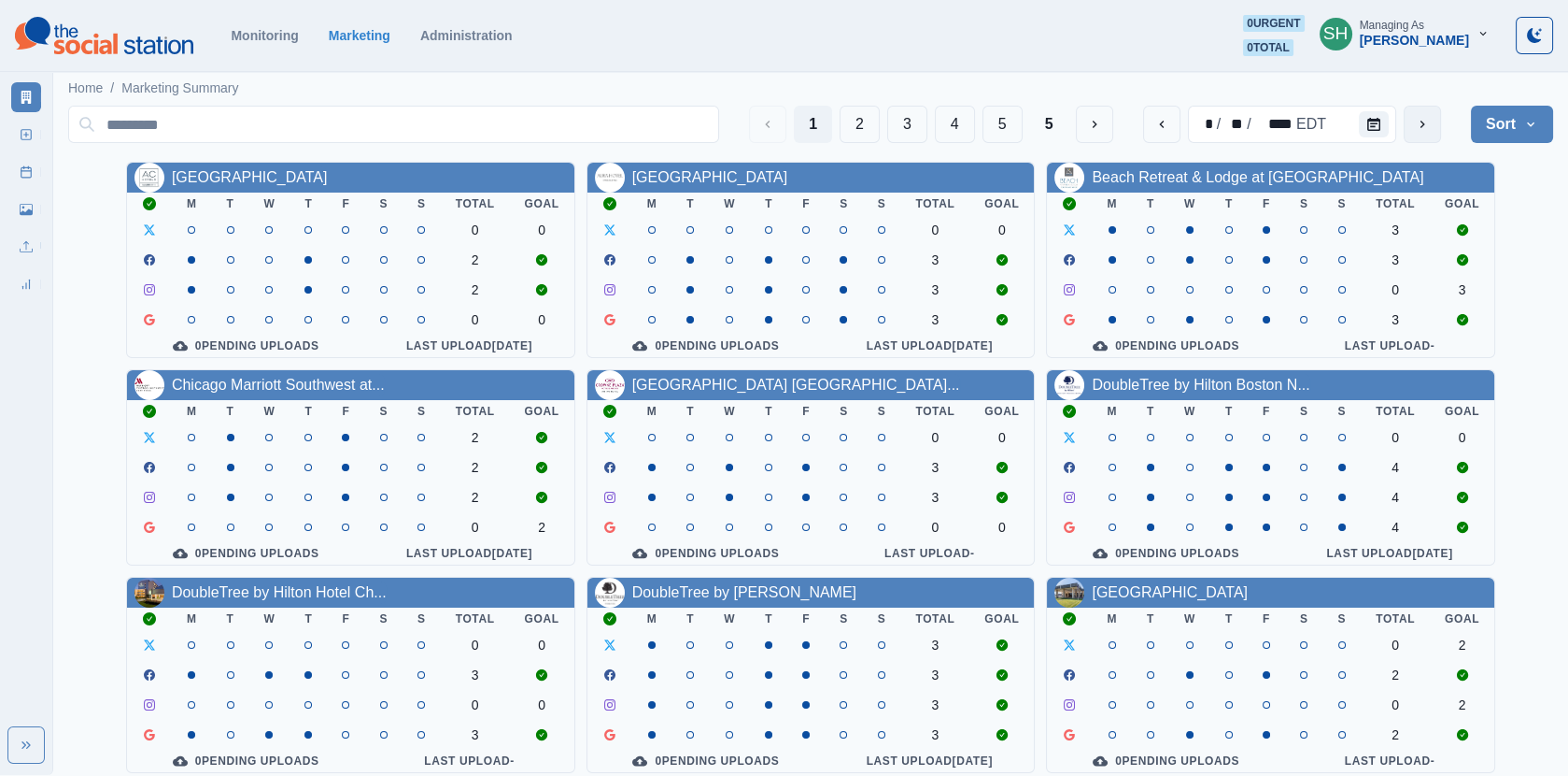
click at [1415, 123] on icon "next" at bounding box center [1422, 123] width 15 height 15
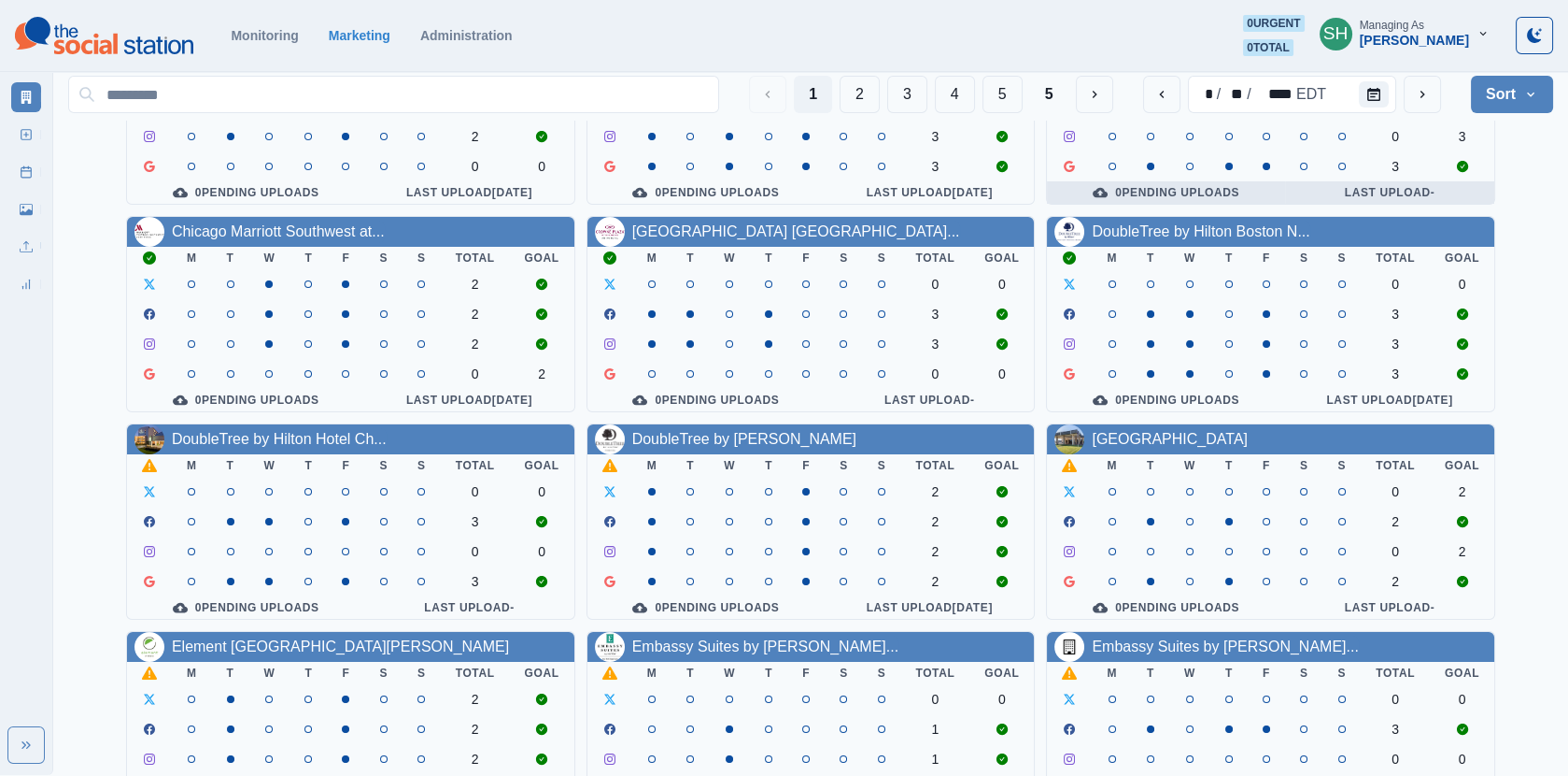
scroll to position [226, 0]
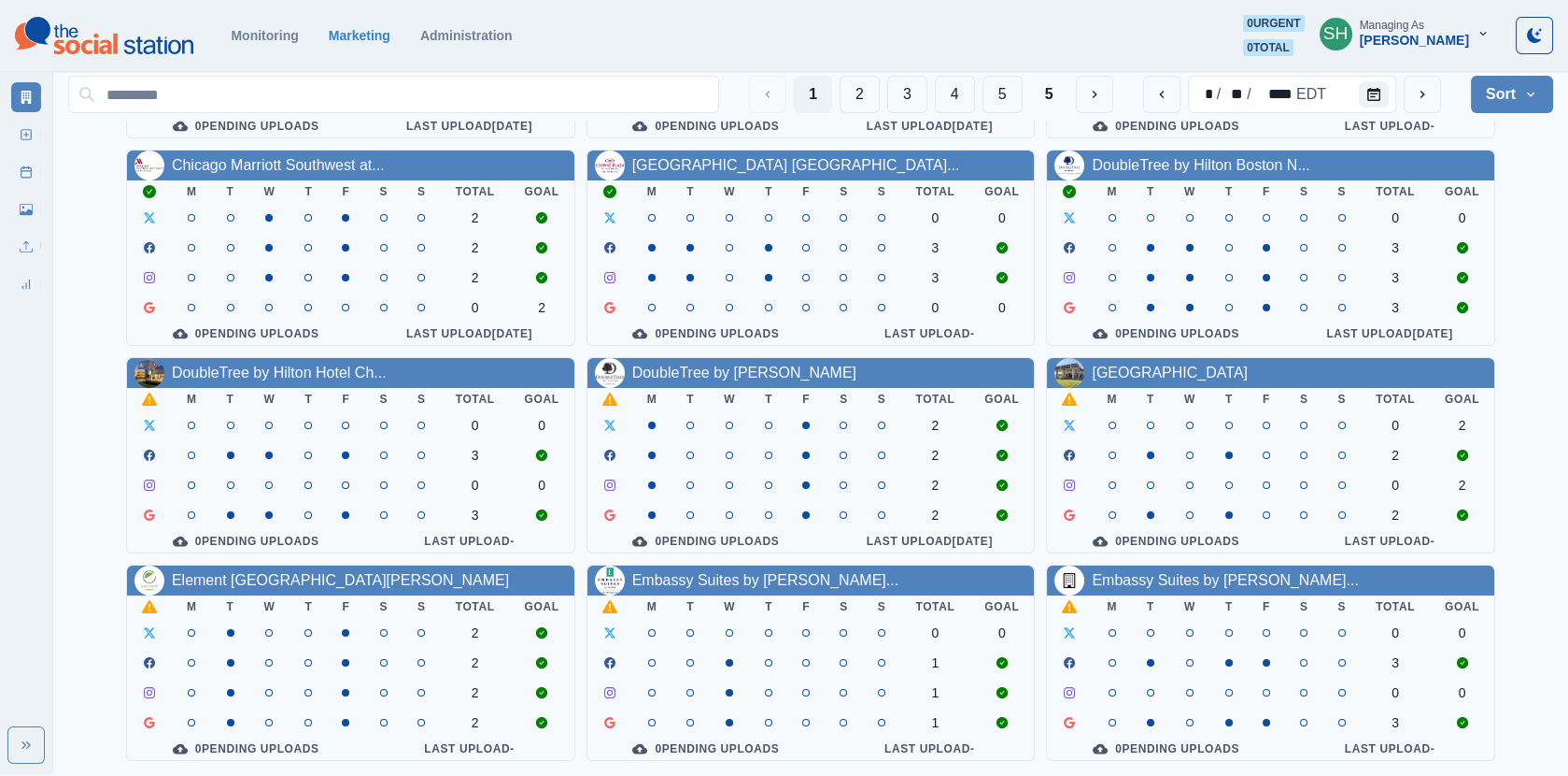
click at [263, 379] on div "DoubleTree by Hilton Hotel Ch..." at bounding box center [279, 373] width 215 height 23
click at [259, 368] on link "DoubleTree by Hilton Hotel Ch..." at bounding box center [279, 372] width 215 height 16
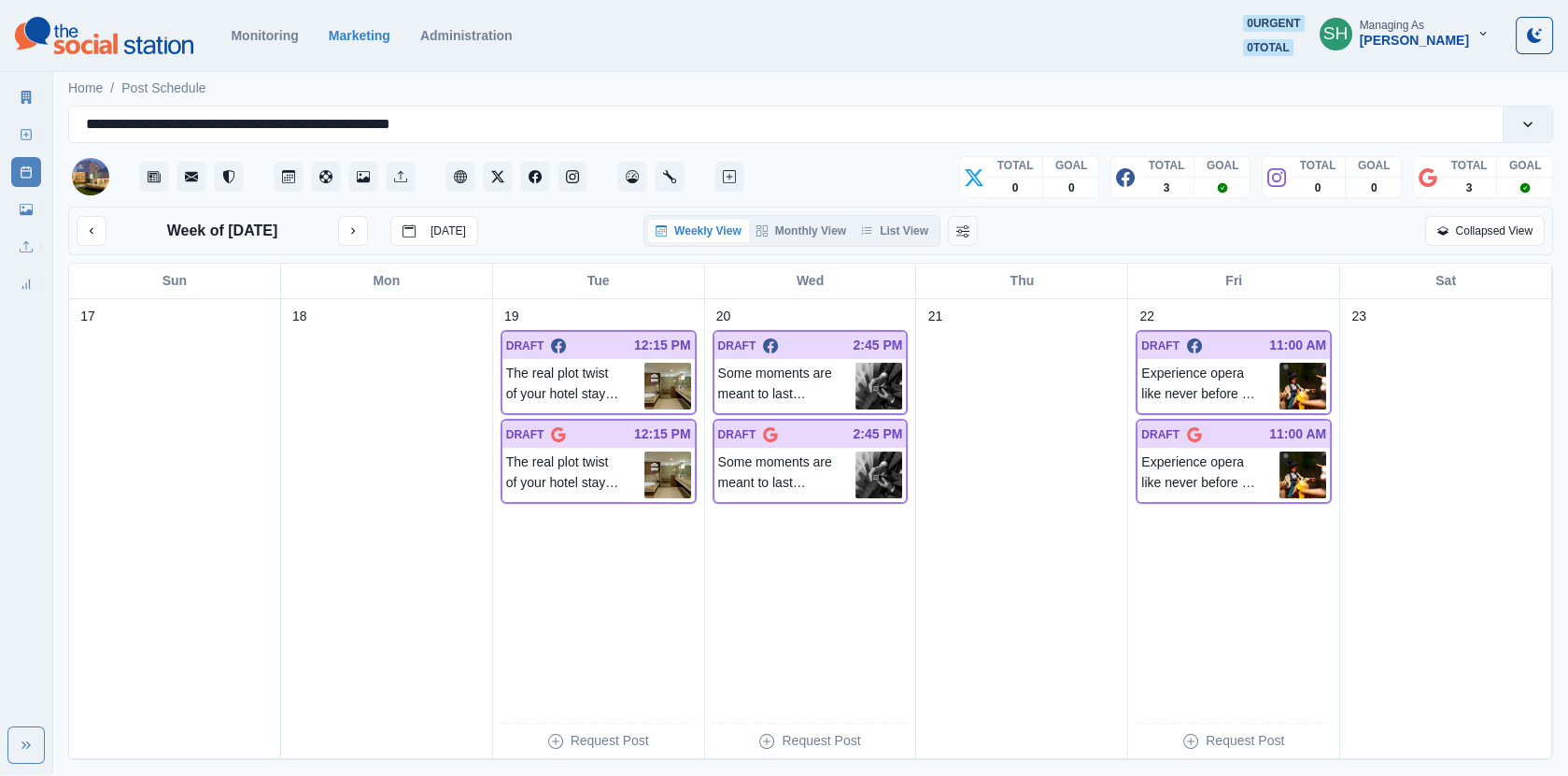
click at [887, 217] on div "Weekly View Monthly View List View" at bounding box center [791, 231] width 297 height 32
click at [894, 244] on div "Weekly View Monthly View List View" at bounding box center [791, 231] width 297 height 32
click at [887, 235] on button "List View" at bounding box center [895, 231] width 83 height 23
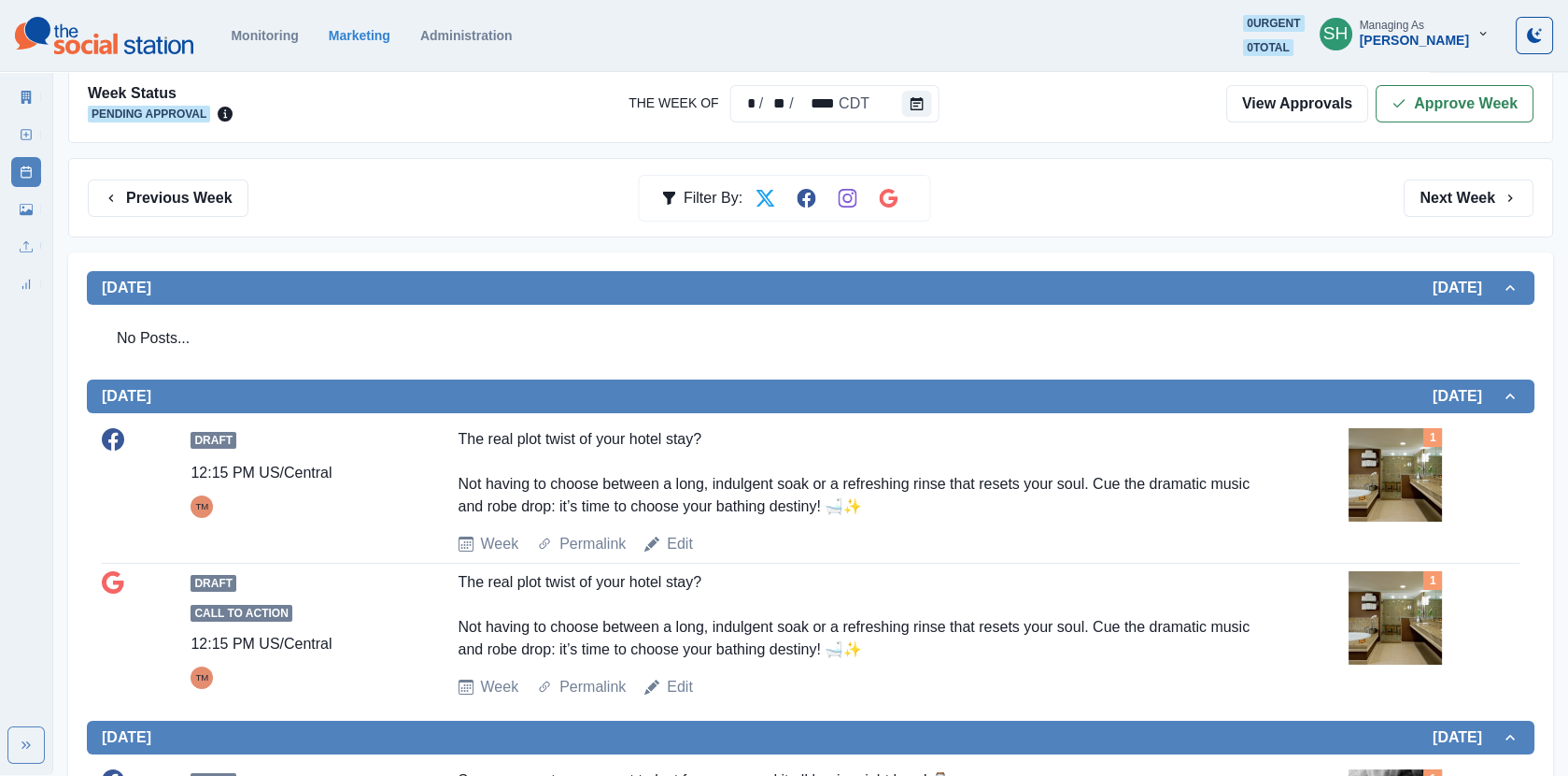
scroll to position [502, 0]
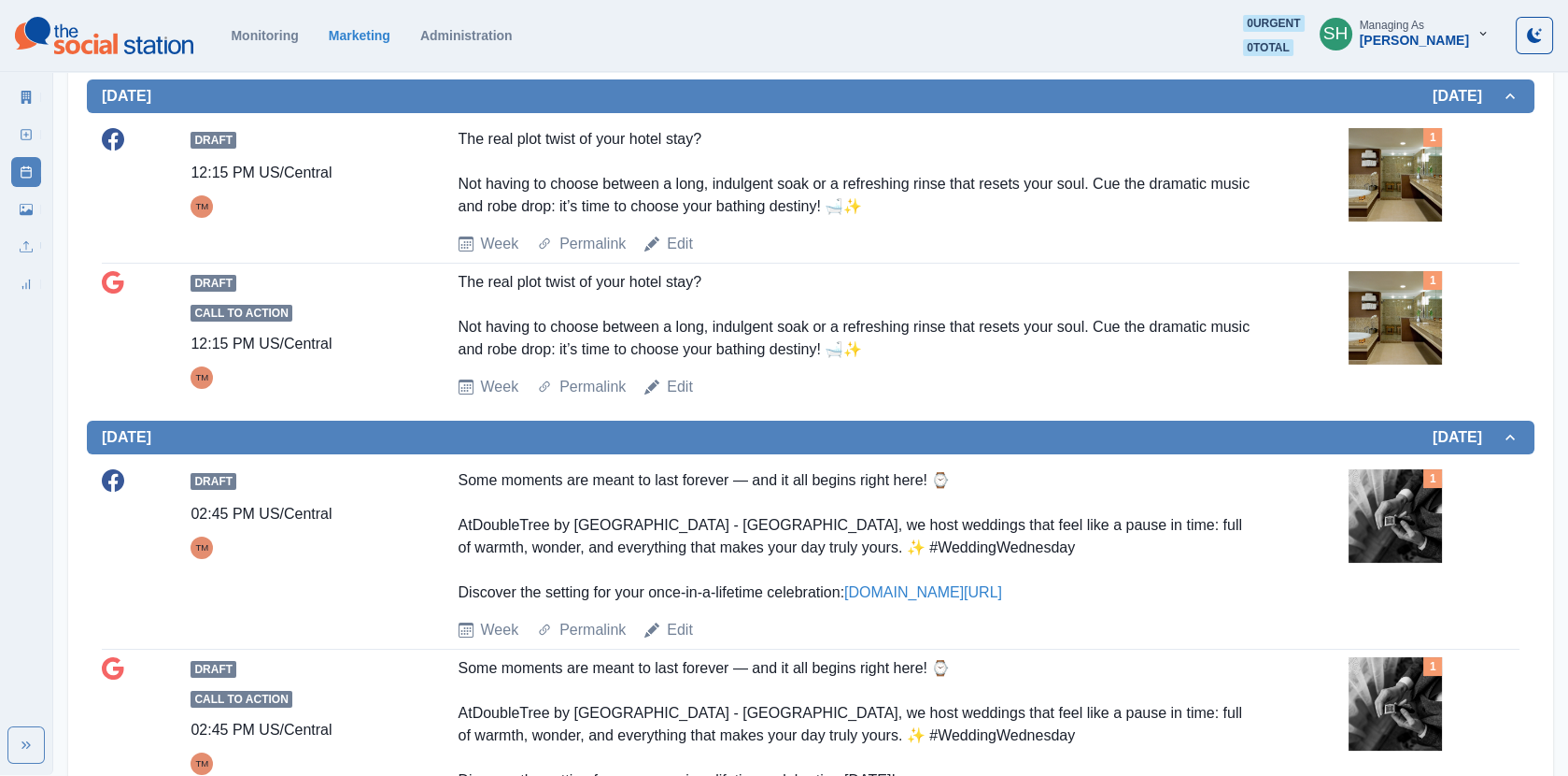
click at [1398, 300] on img at bounding box center [1396, 317] width 93 height 94
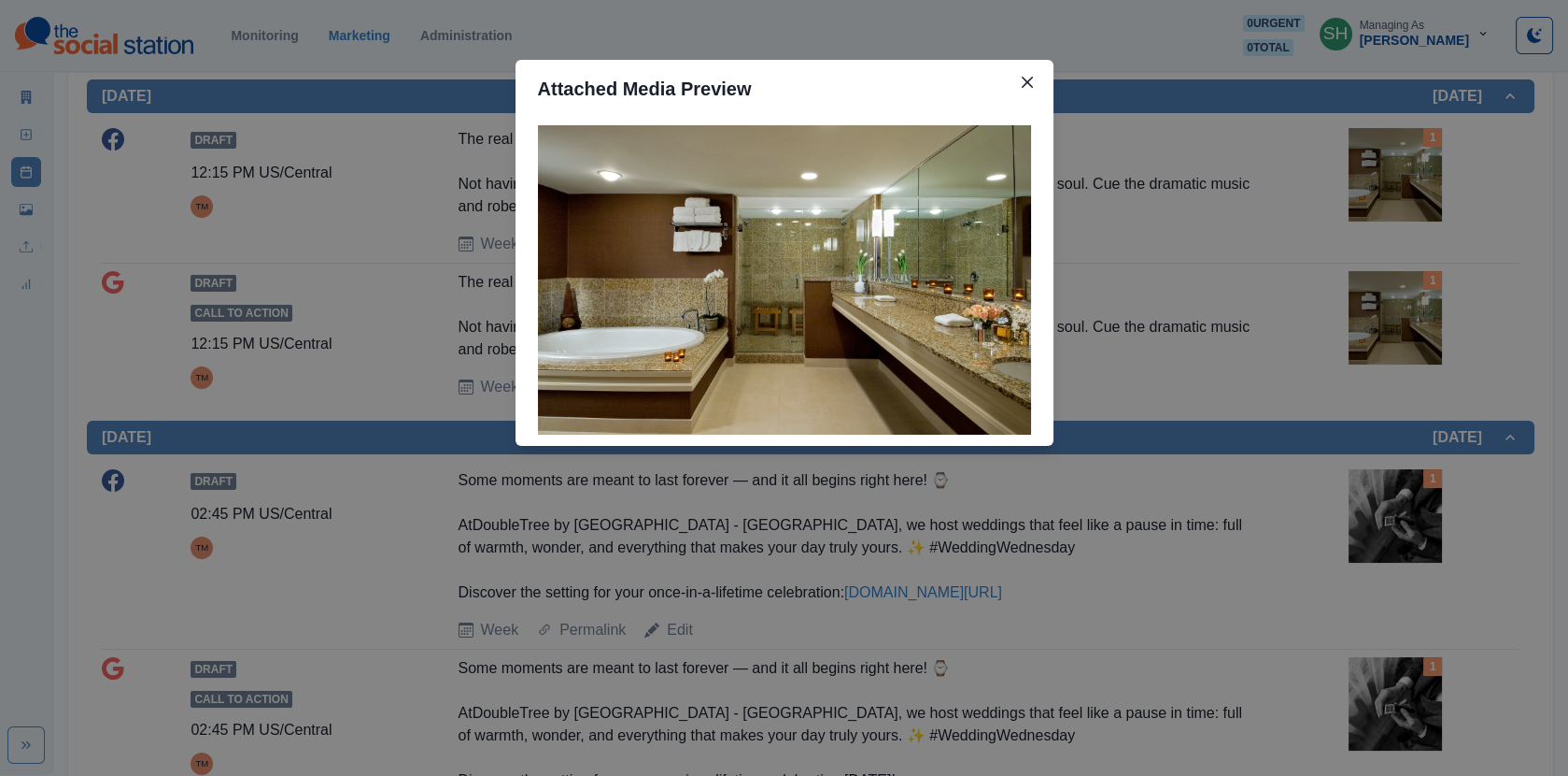
click at [1398, 297] on div "Attached Media Preview" at bounding box center [784, 388] width 1568 height 776
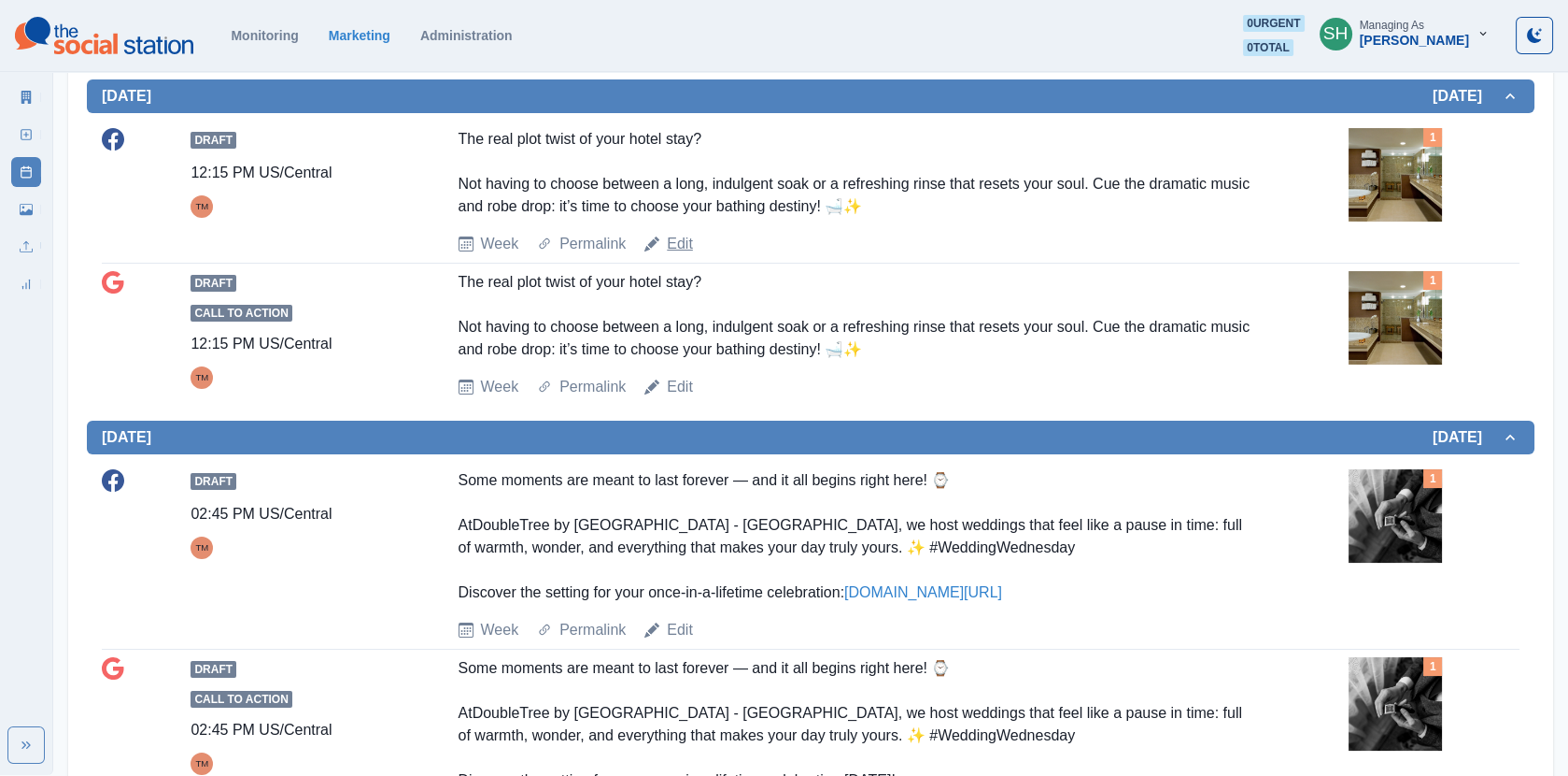
click at [675, 239] on link "Edit" at bounding box center [680, 244] width 26 height 23
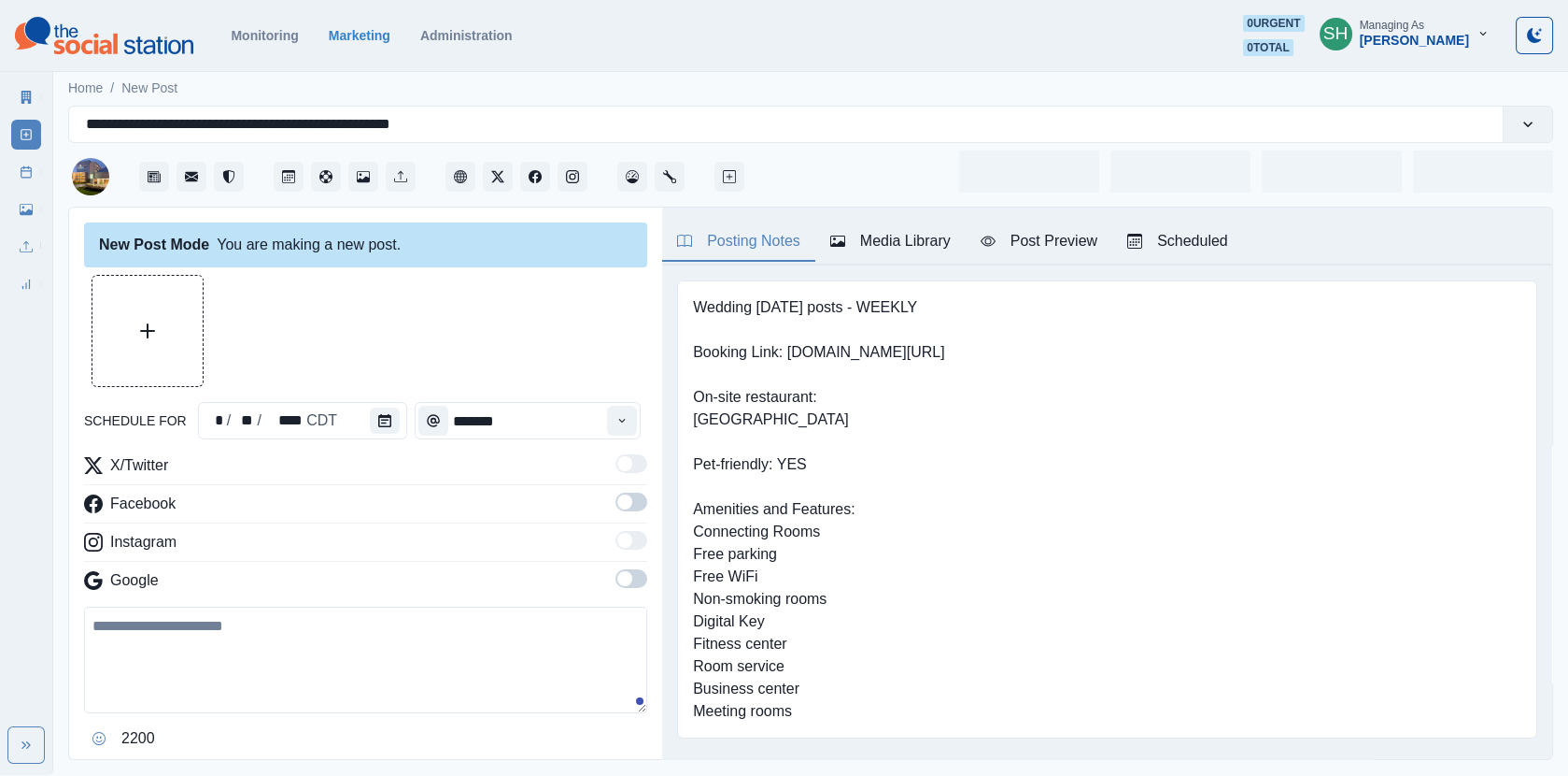
type input "********"
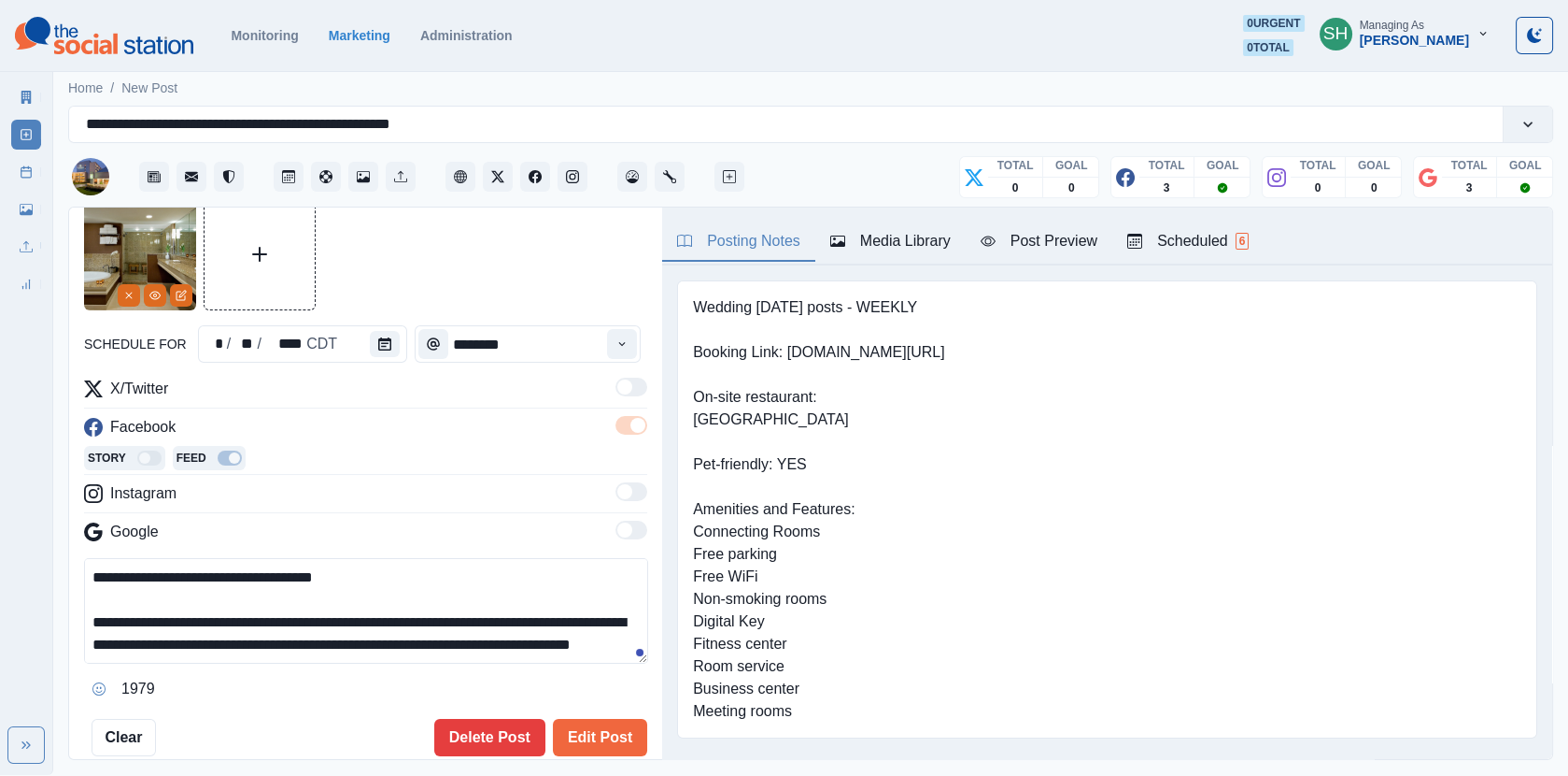
scroll to position [22, 0]
drag, startPoint x: 195, startPoint y: 646, endPoint x: 400, endPoint y: 613, distance: 207.6
click at [400, 613] on textarea "**********" at bounding box center [366, 611] width 564 height 105
drag, startPoint x: 515, startPoint y: 643, endPoint x: 491, endPoint y: 380, distance: 264.1
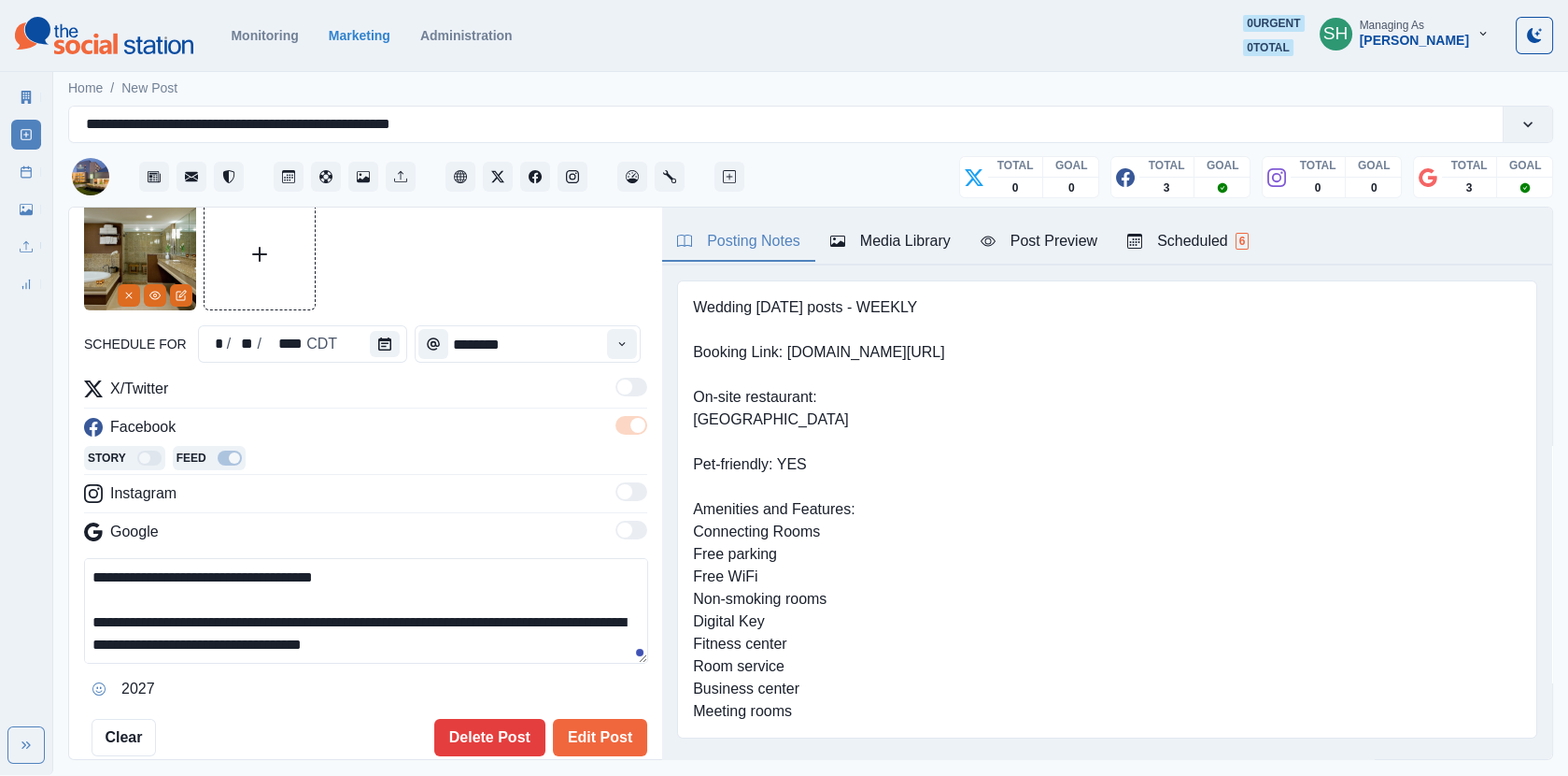
click at [488, 375] on div "**********" at bounding box center [366, 477] width 563 height 558
type textarea "**********"
click at [589, 739] on button "Edit Post" at bounding box center [600, 737] width 94 height 38
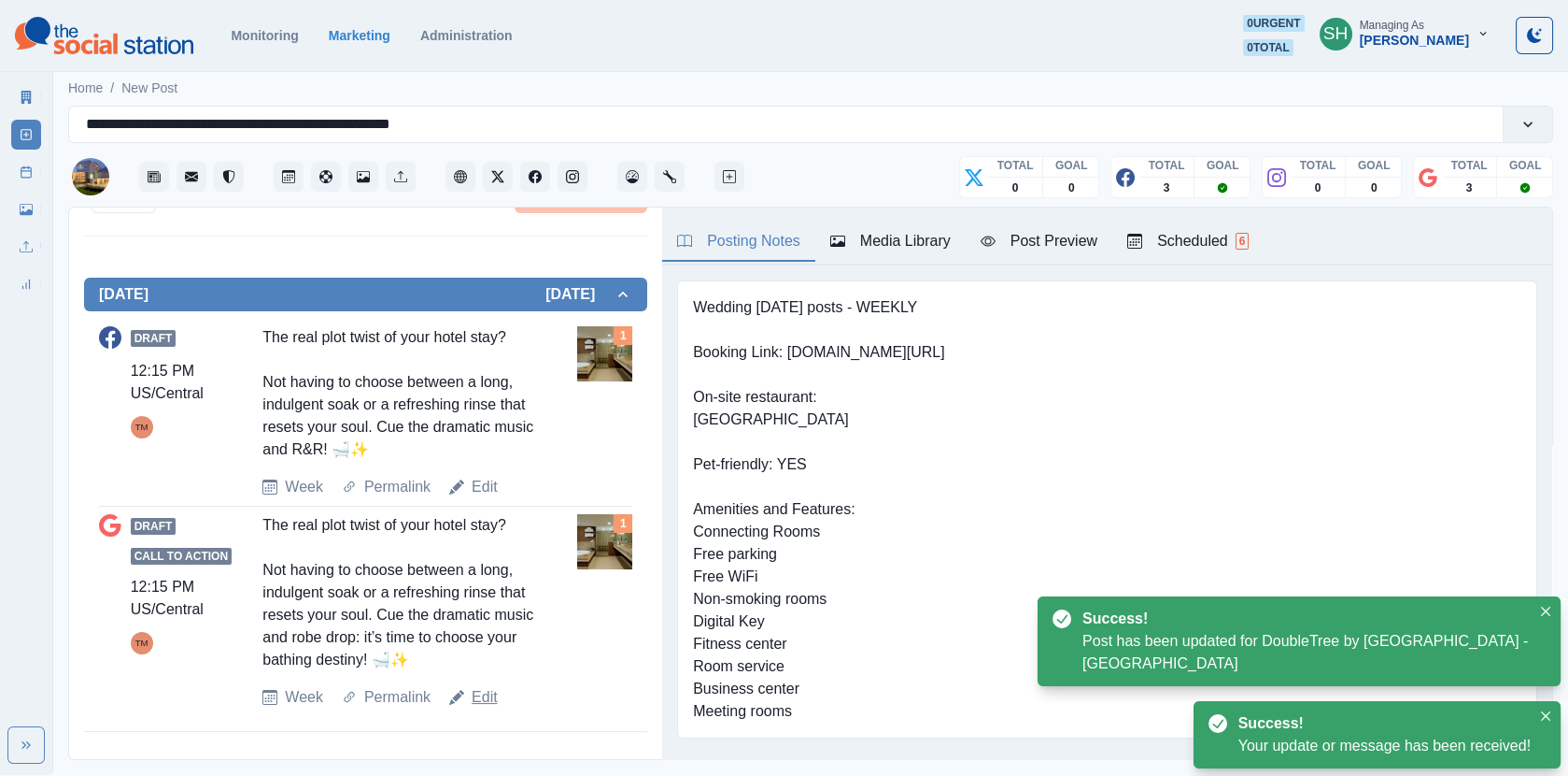
click at [490, 699] on link "Edit" at bounding box center [484, 697] width 26 height 23
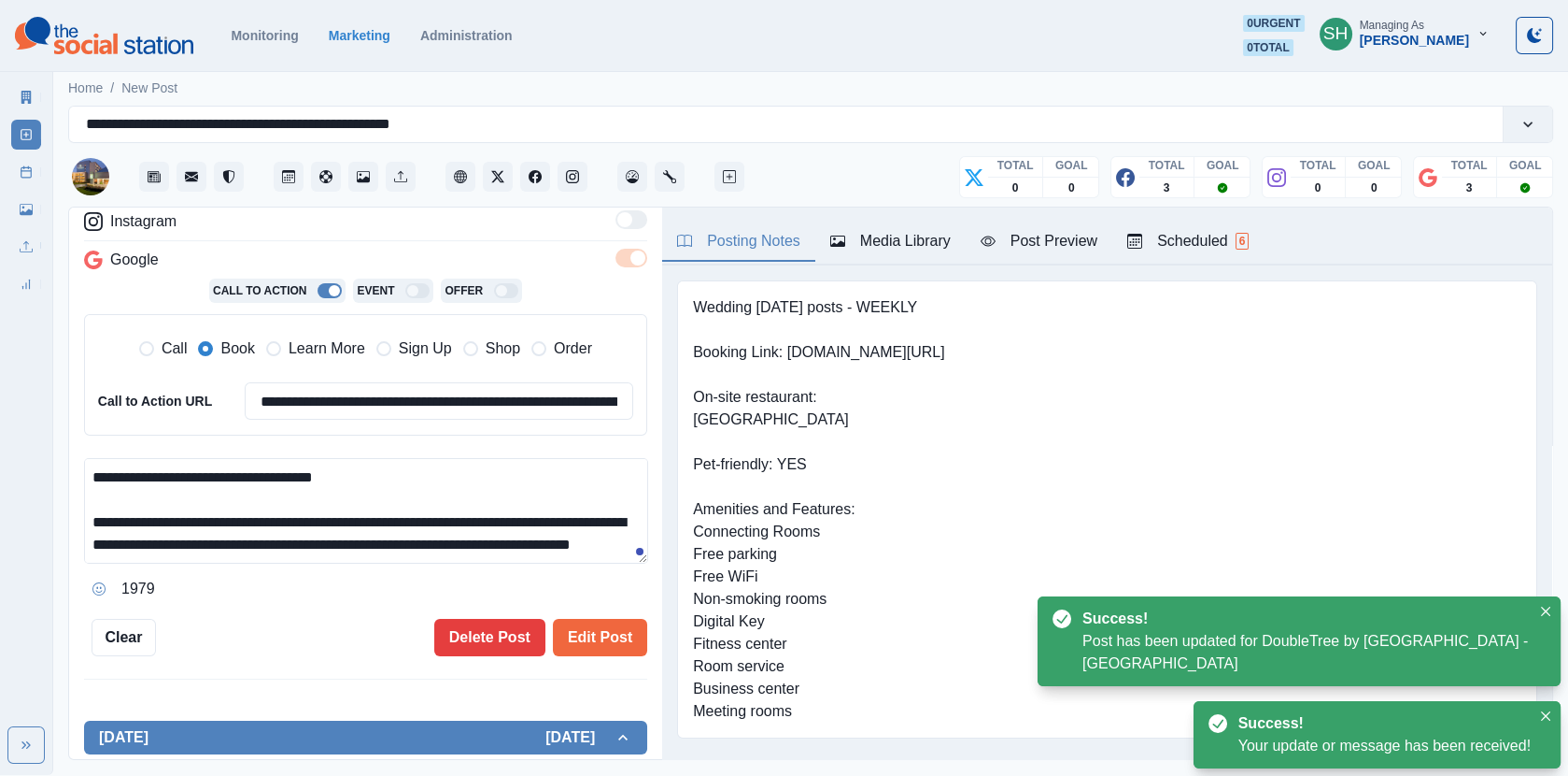
drag, startPoint x: 591, startPoint y: 504, endPoint x: 589, endPoint y: 331, distance: 173.0
click at [589, 331] on div "**********" at bounding box center [366, 368] width 563 height 471
paste textarea
type textarea "**********"
click at [606, 632] on button "Edit Post" at bounding box center [600, 638] width 94 height 38
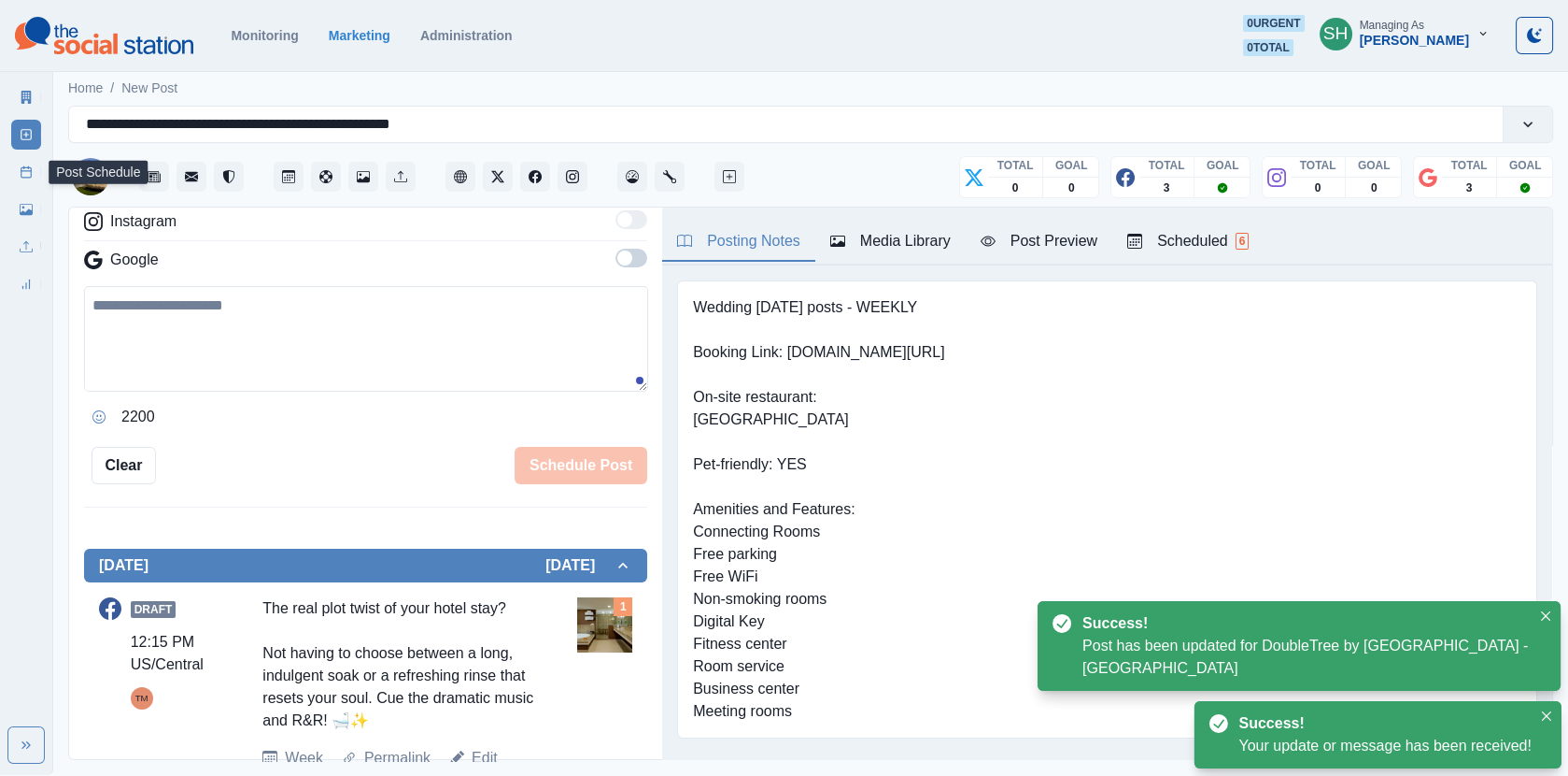
click at [22, 166] on icon at bounding box center [26, 171] width 13 height 13
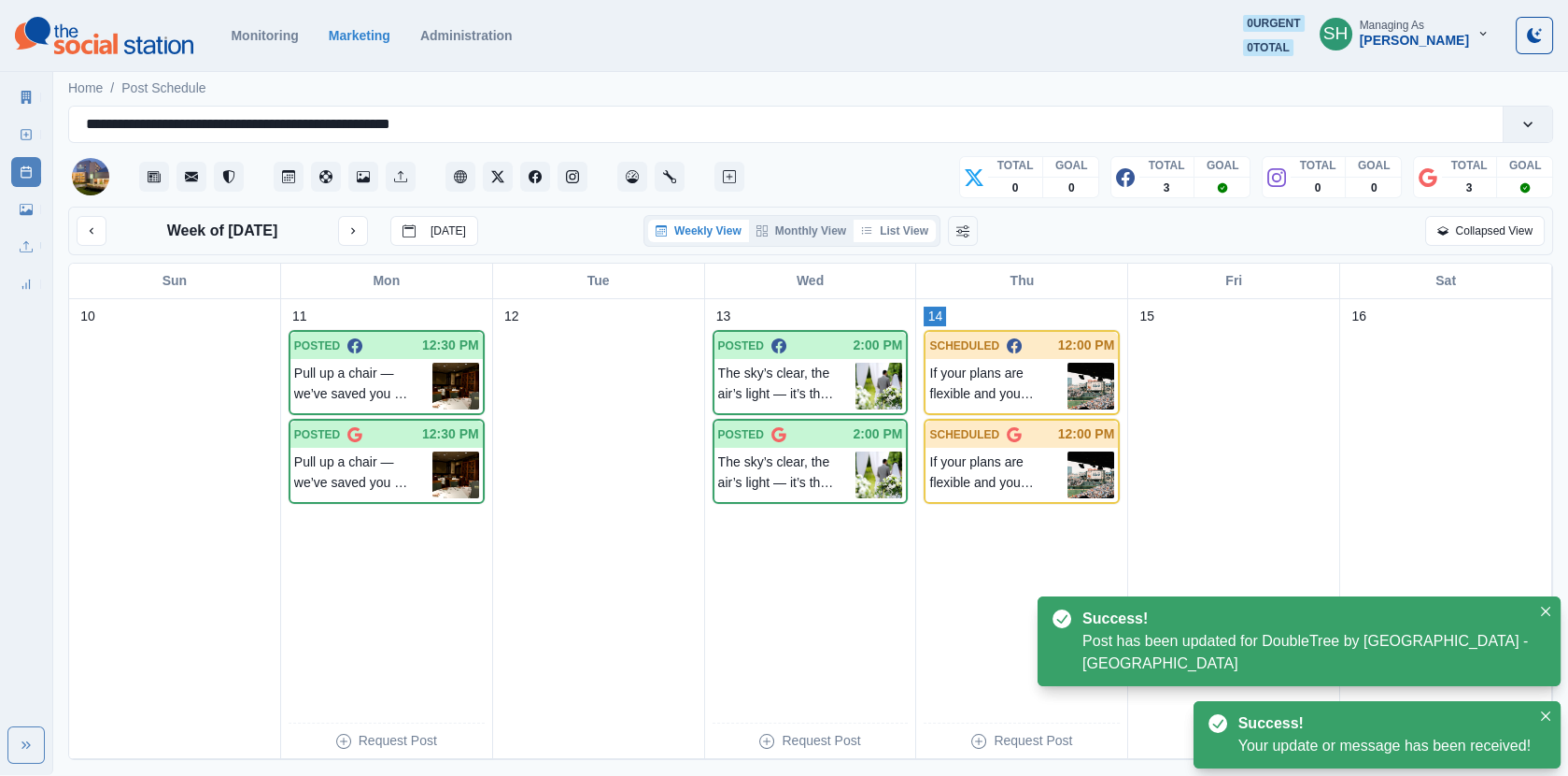
click at [894, 226] on button "List View" at bounding box center [895, 231] width 83 height 23
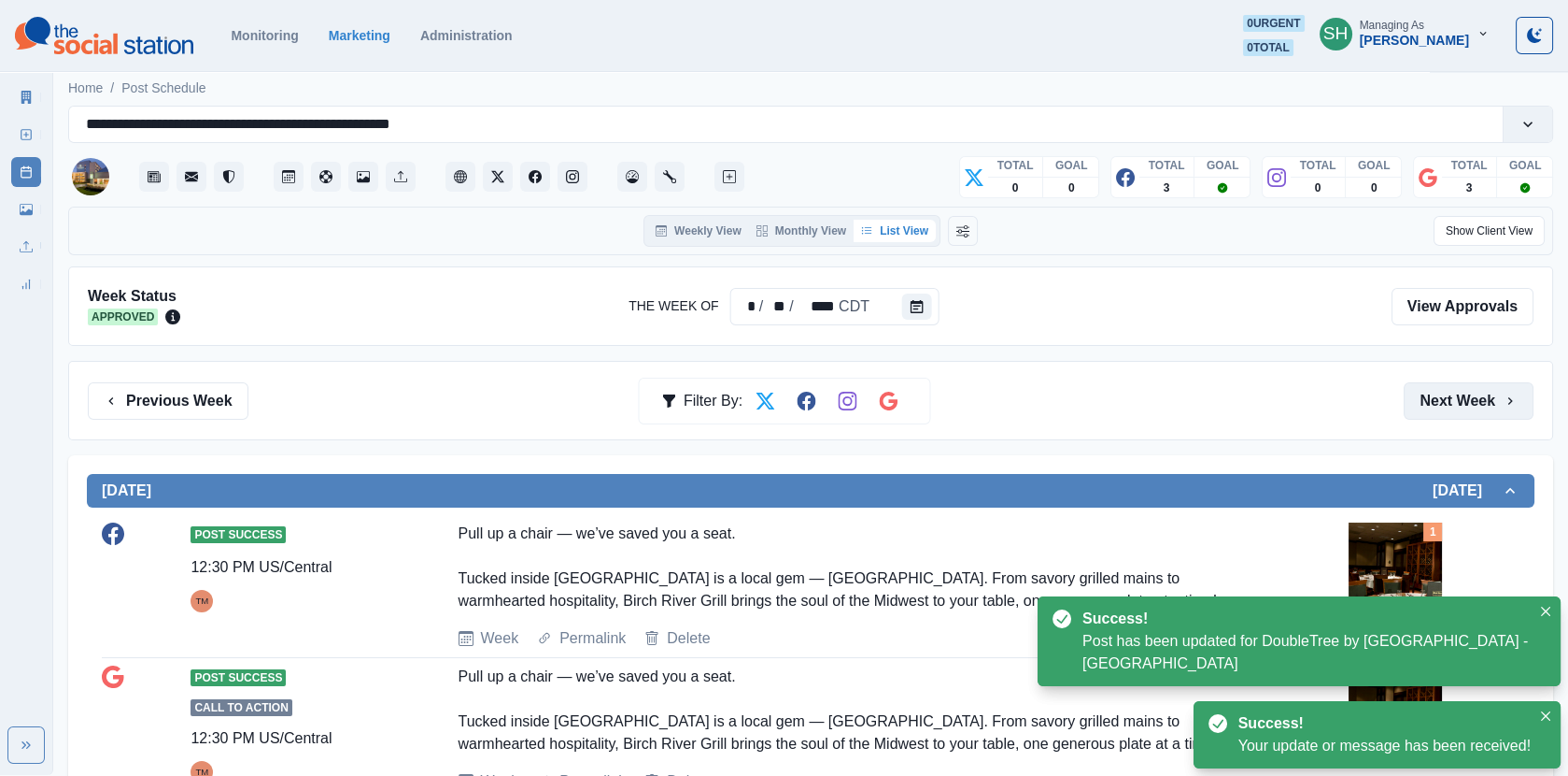
click at [1444, 401] on button "Next Week" at bounding box center [1469, 401] width 130 height 38
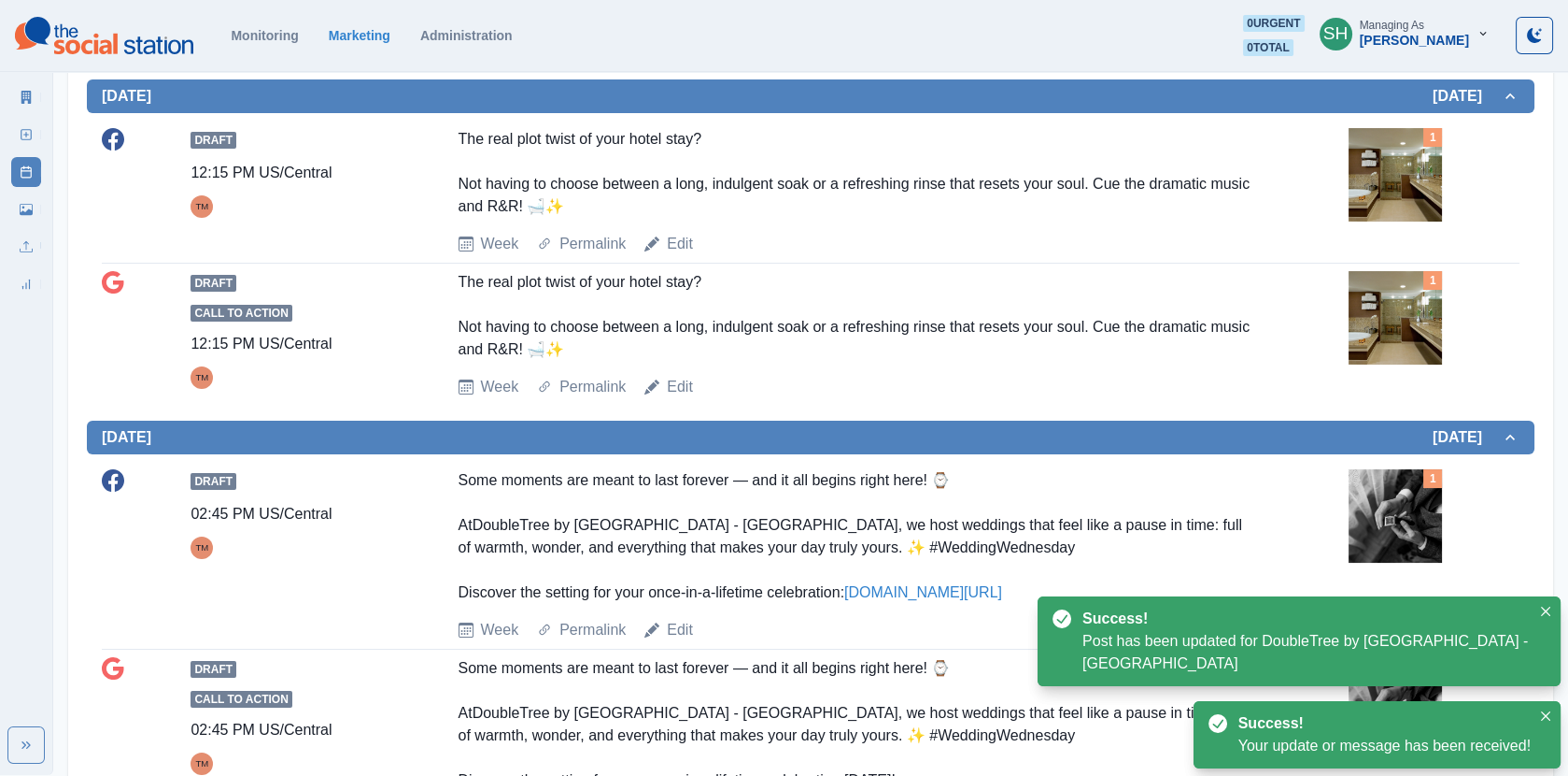
scroll to position [862, 0]
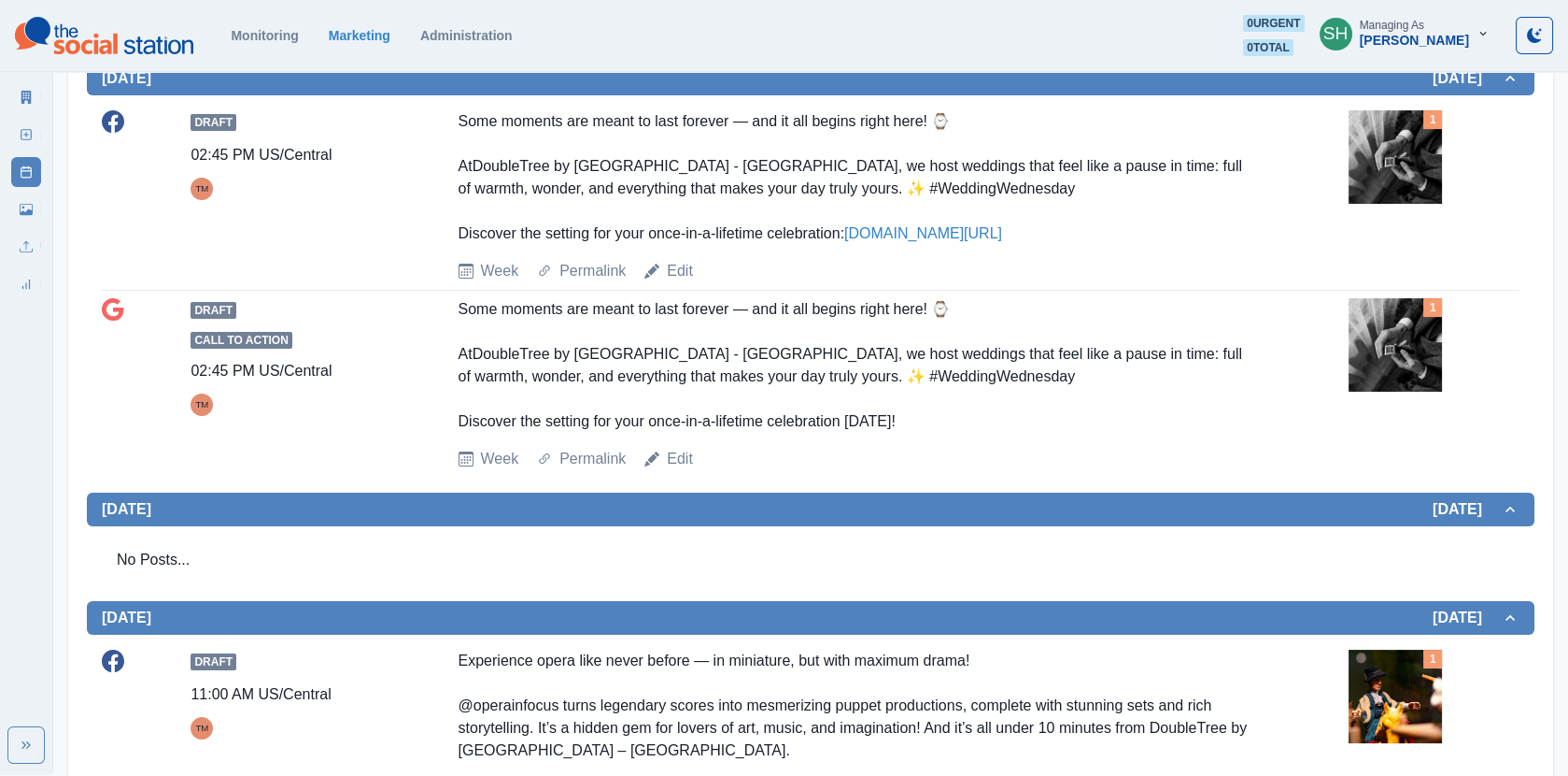
click at [1396, 183] on img at bounding box center [1396, 157] width 93 height 94
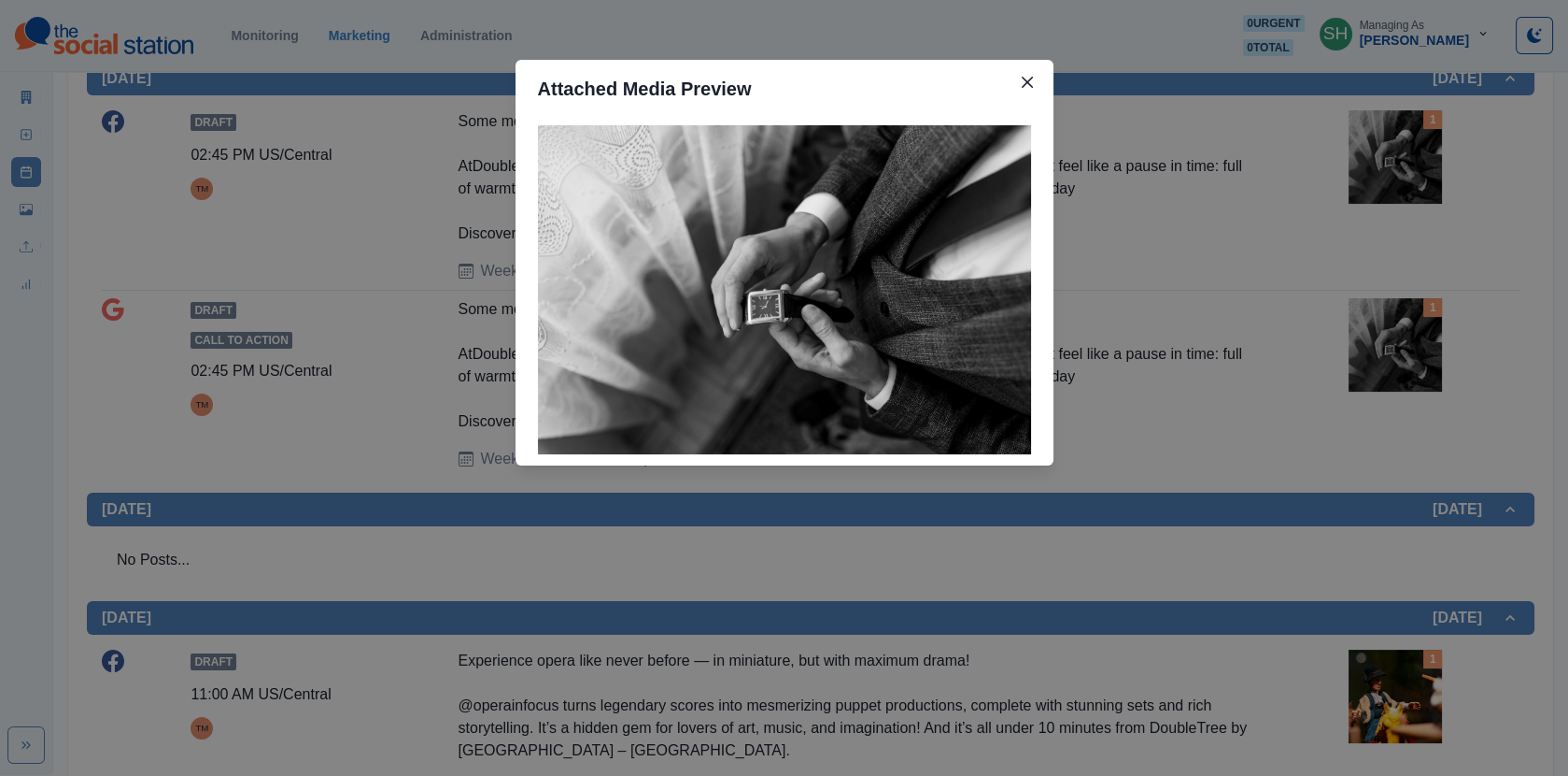
click at [1231, 200] on div "Attached Media Preview" at bounding box center [784, 388] width 1568 height 776
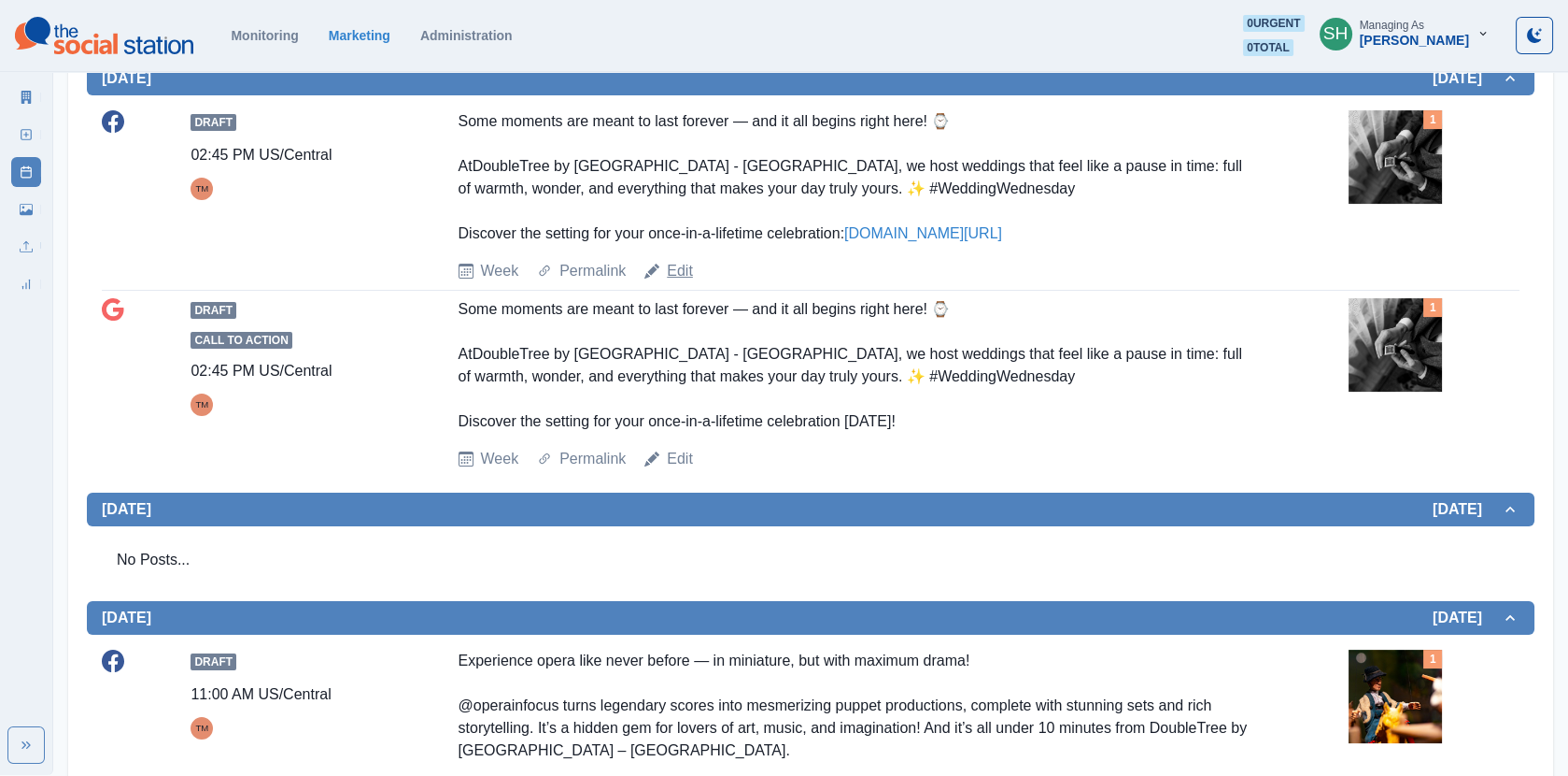
click at [683, 269] on link "Edit" at bounding box center [680, 271] width 26 height 23
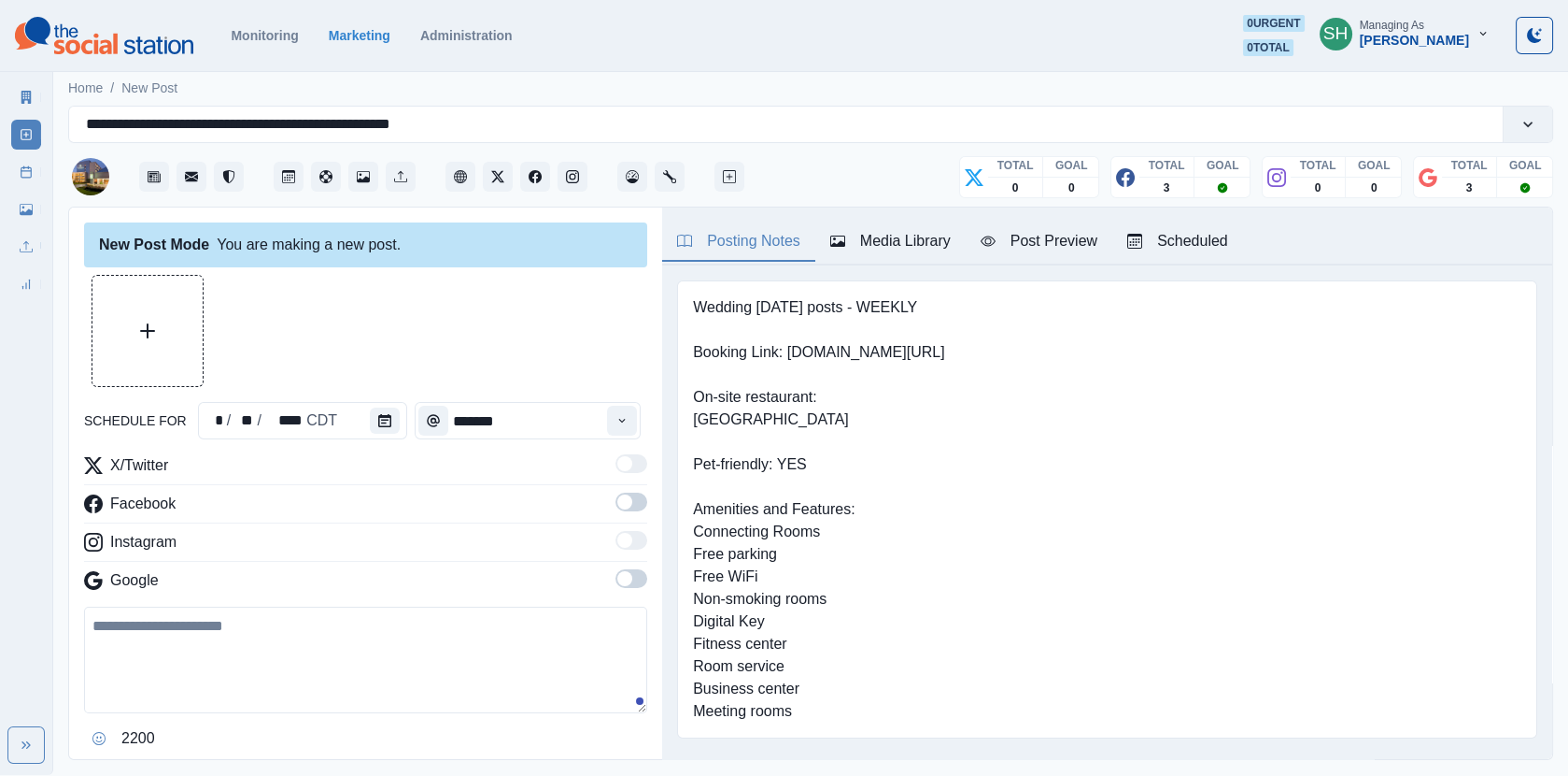
type input "*******"
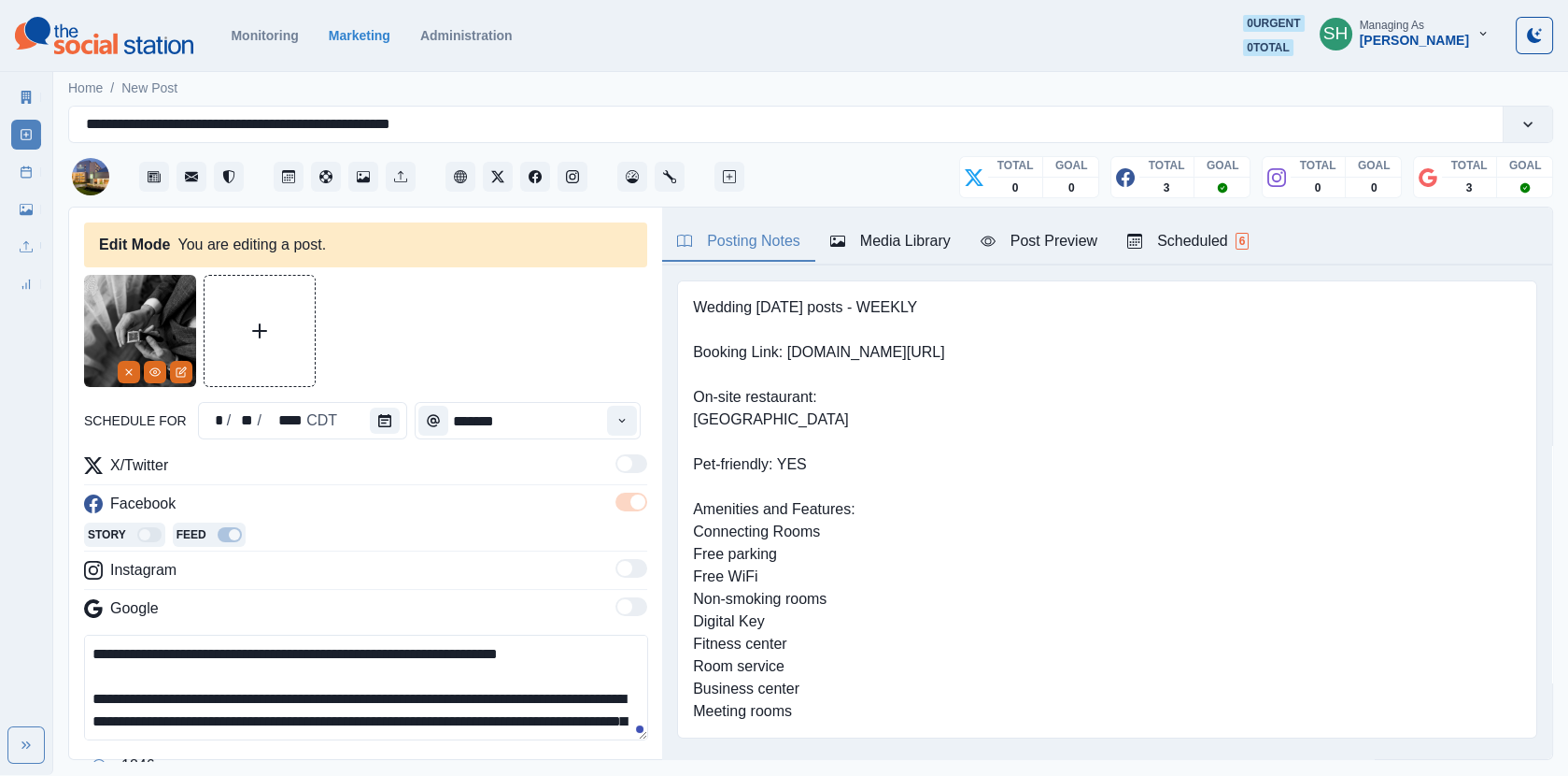
click at [106, 694] on textarea "**********" at bounding box center [366, 687] width 564 height 105
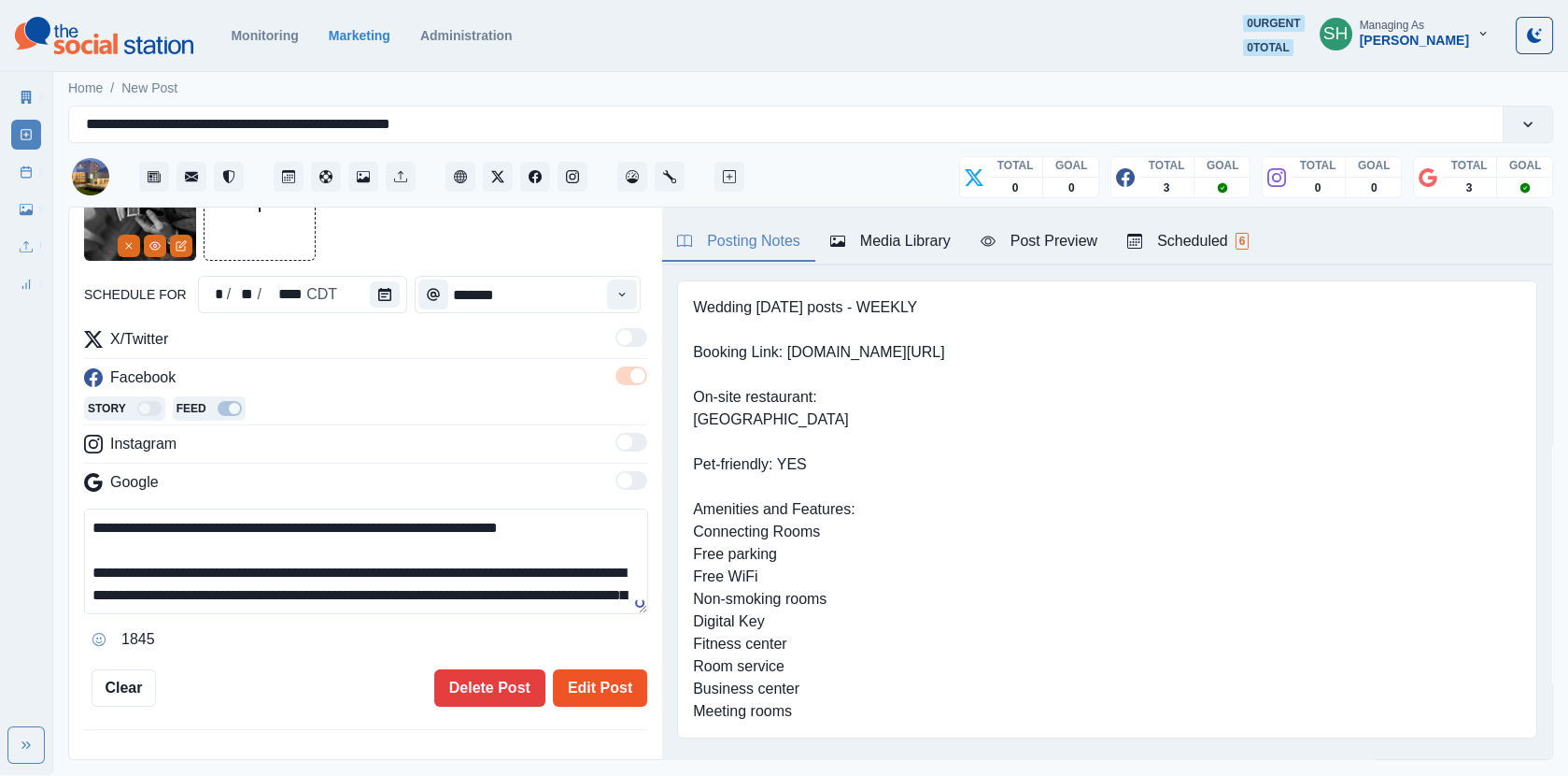
type textarea "**********"
click at [610, 672] on button "Edit Post" at bounding box center [600, 688] width 94 height 38
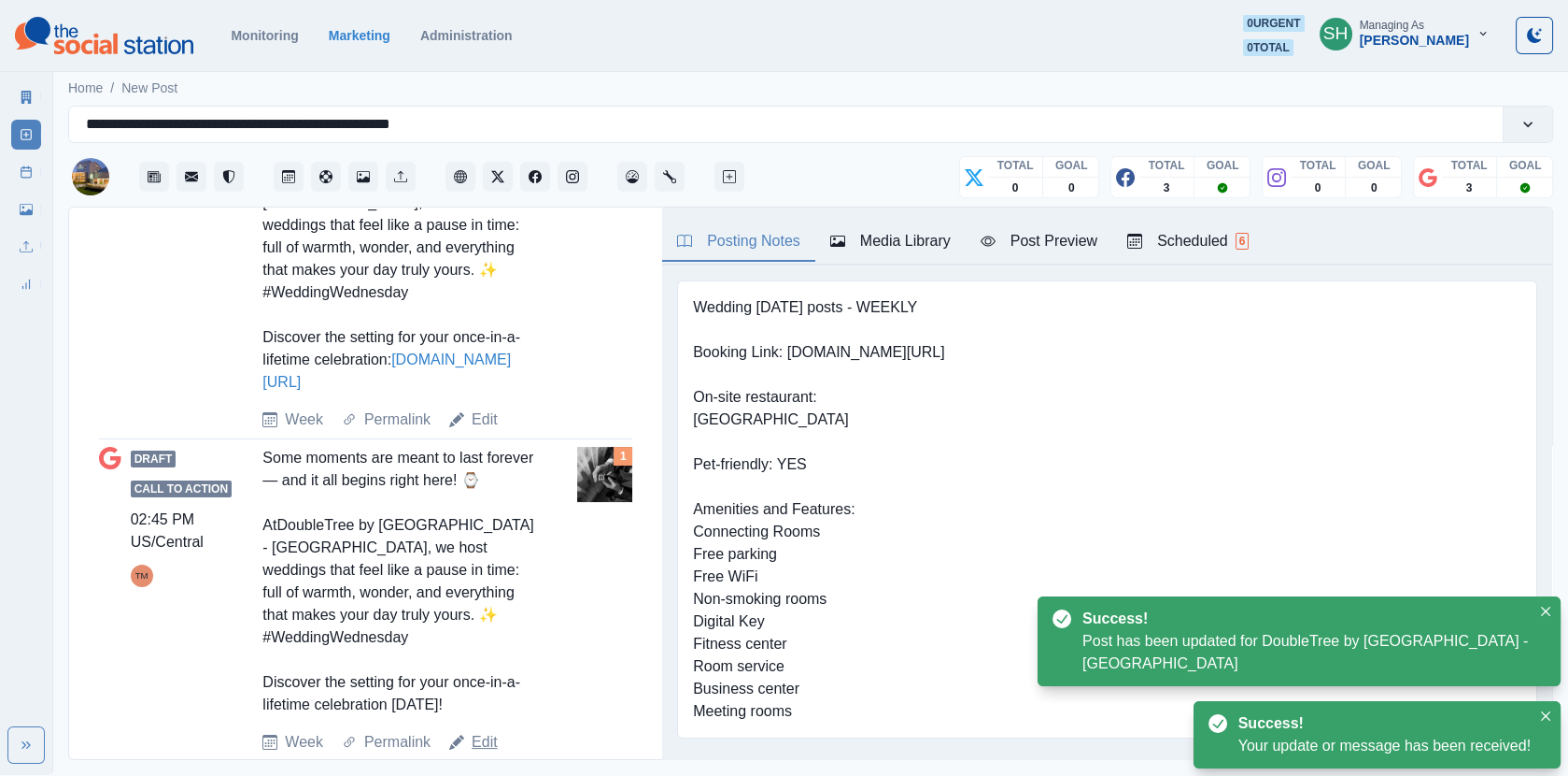
click at [487, 731] on link "Edit" at bounding box center [484, 742] width 26 height 23
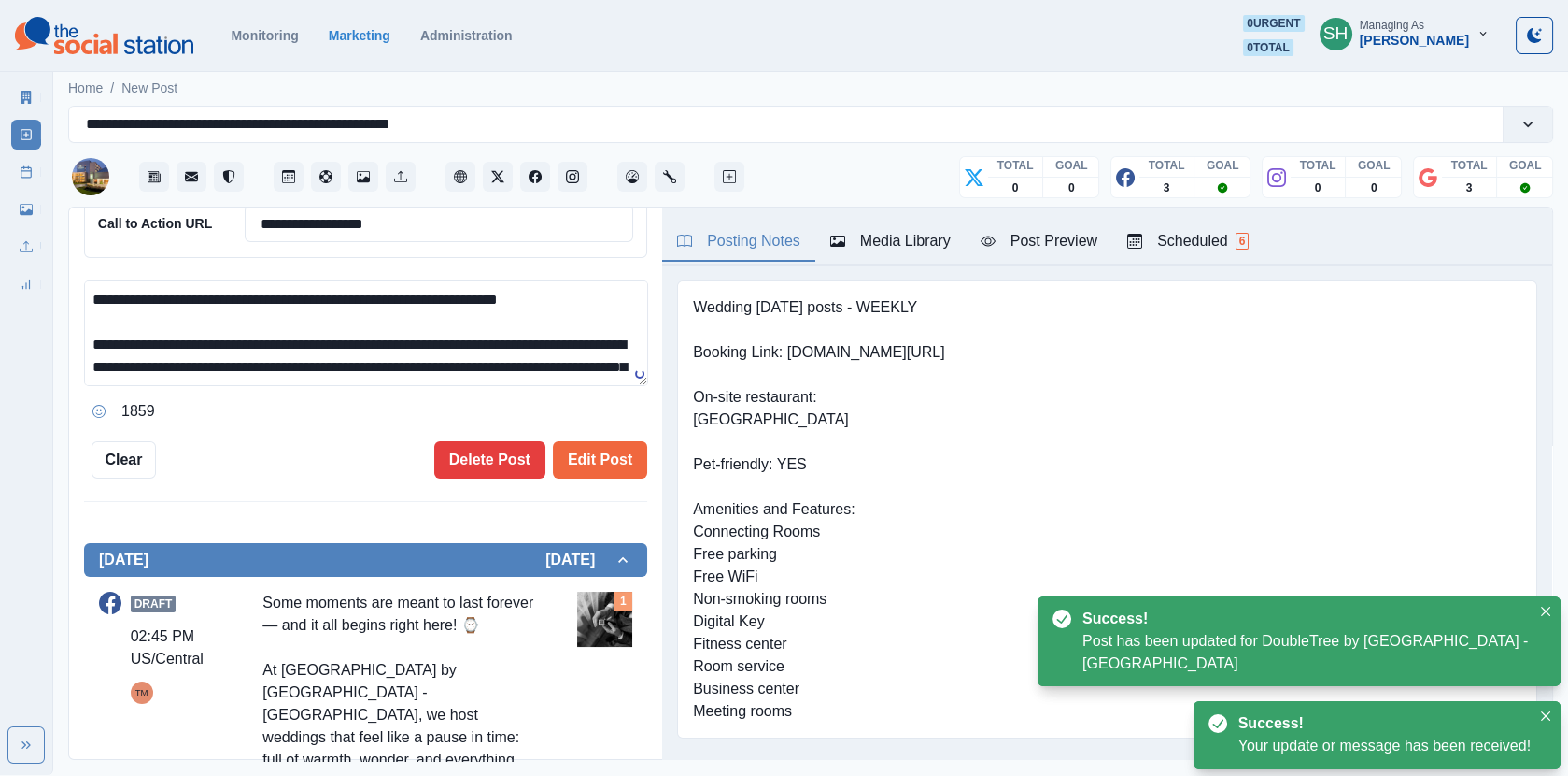
scroll to position [450, 0]
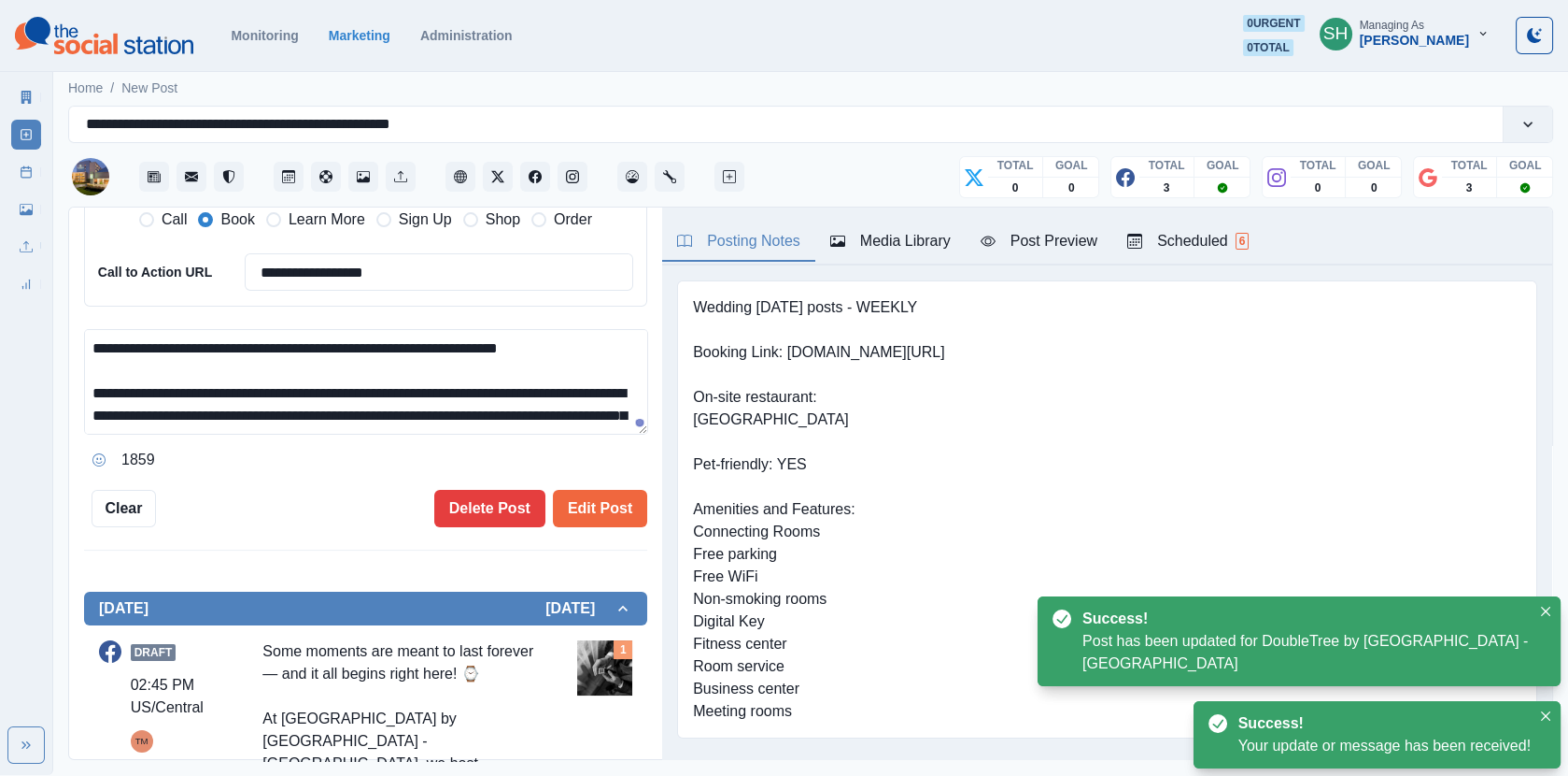
click at [106, 383] on textarea "**********" at bounding box center [366, 382] width 564 height 105
type textarea "**********"
click at [598, 492] on button "Edit Post" at bounding box center [600, 508] width 94 height 38
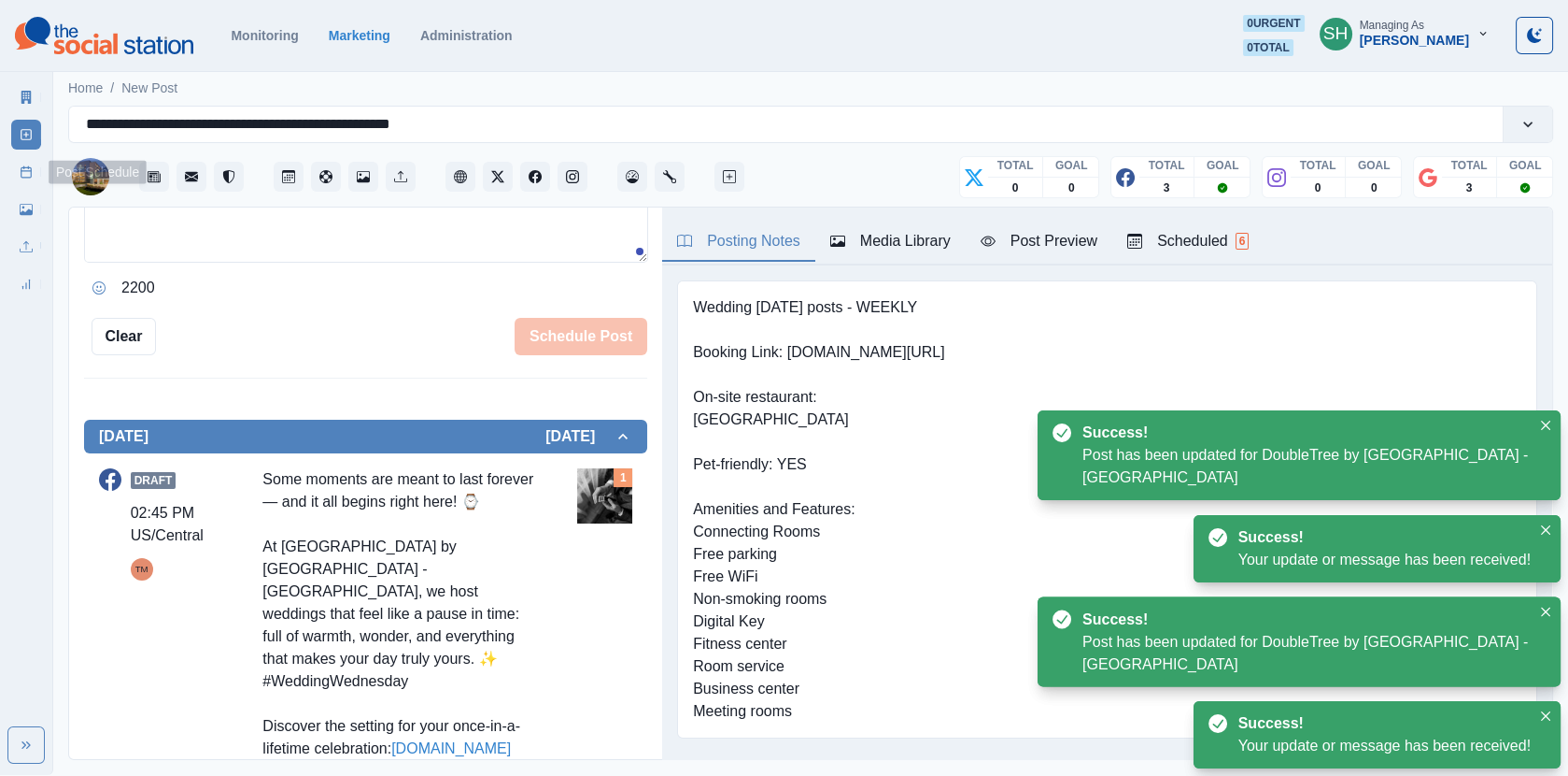
click at [30, 182] on link "Post Schedule" at bounding box center [26, 172] width 30 height 30
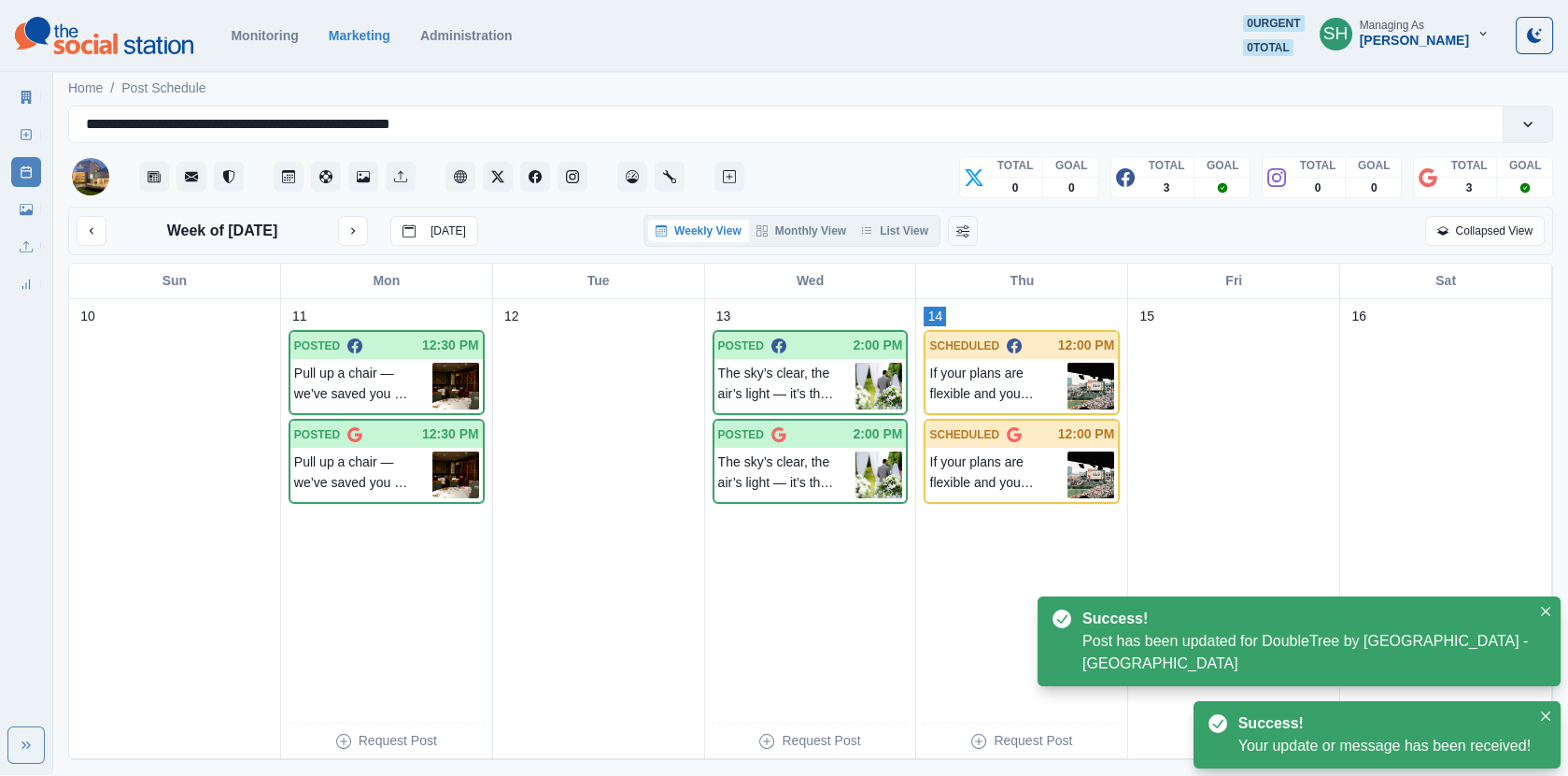
click at [883, 243] on div "Weekly View Monthly View List View" at bounding box center [791, 231] width 297 height 32
click at [872, 230] on icon "button" at bounding box center [866, 230] width 11 height 11
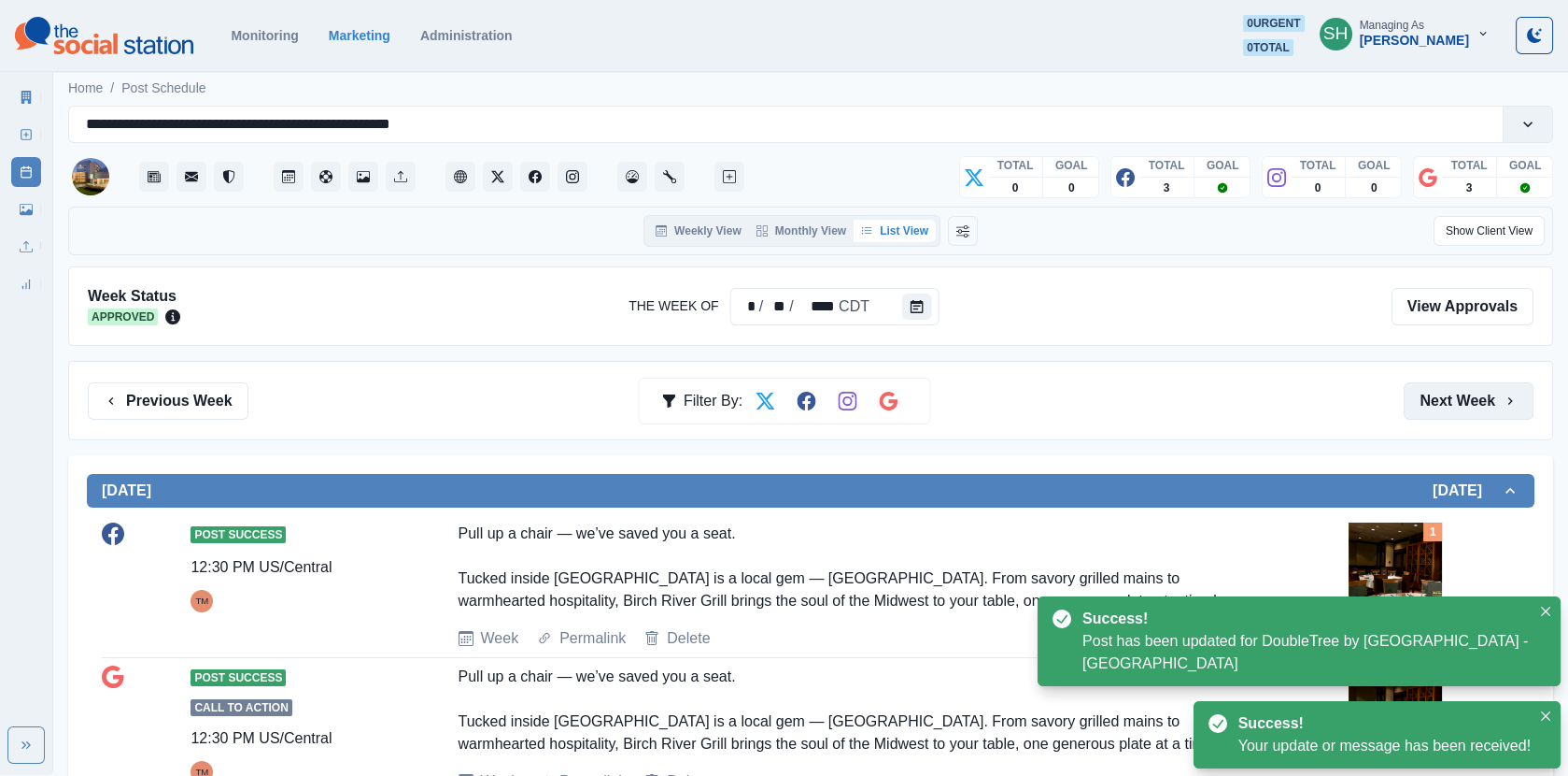
click at [1496, 406] on button "Next Week" at bounding box center [1469, 401] width 130 height 38
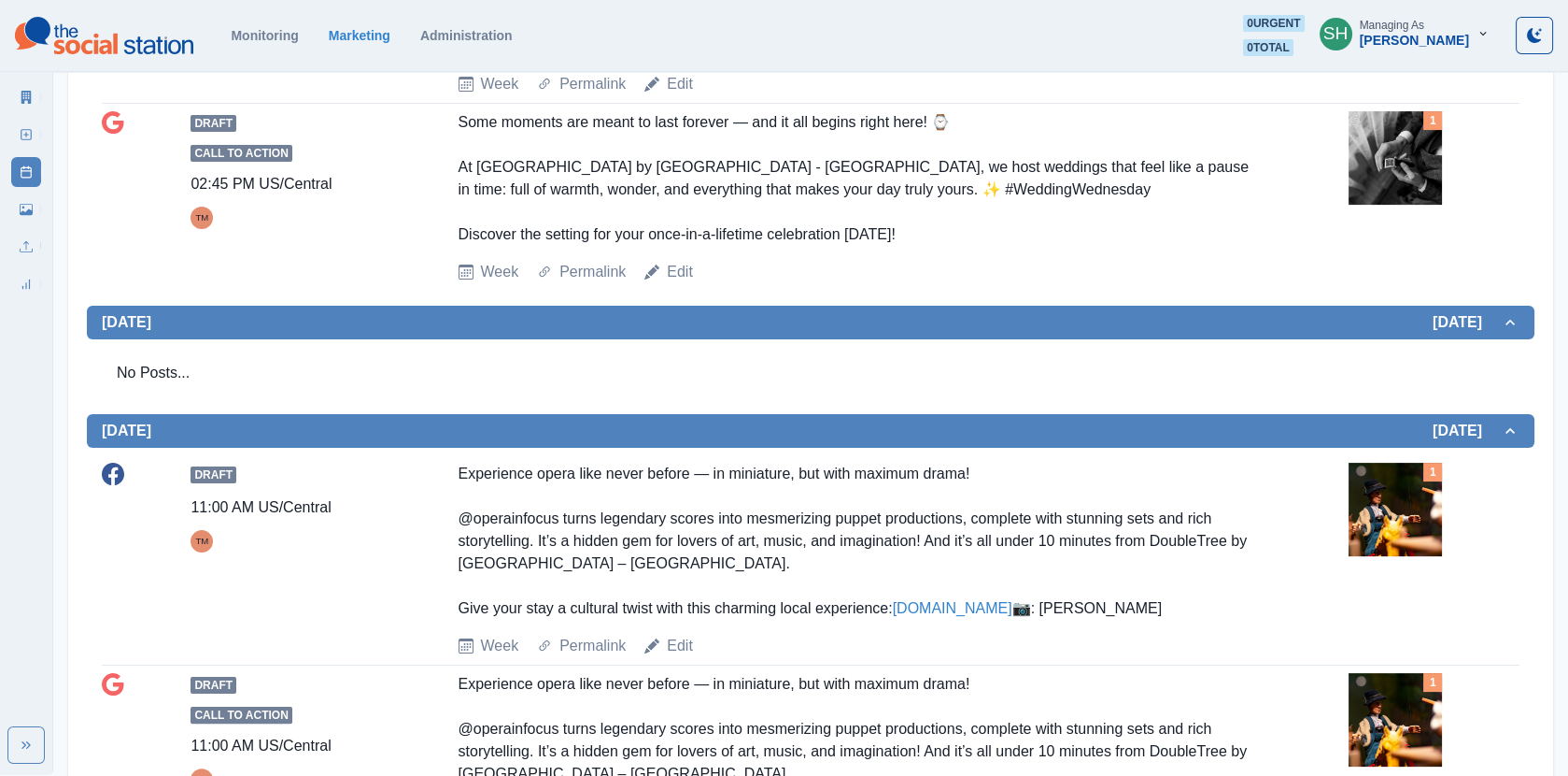
scroll to position [1377, 0]
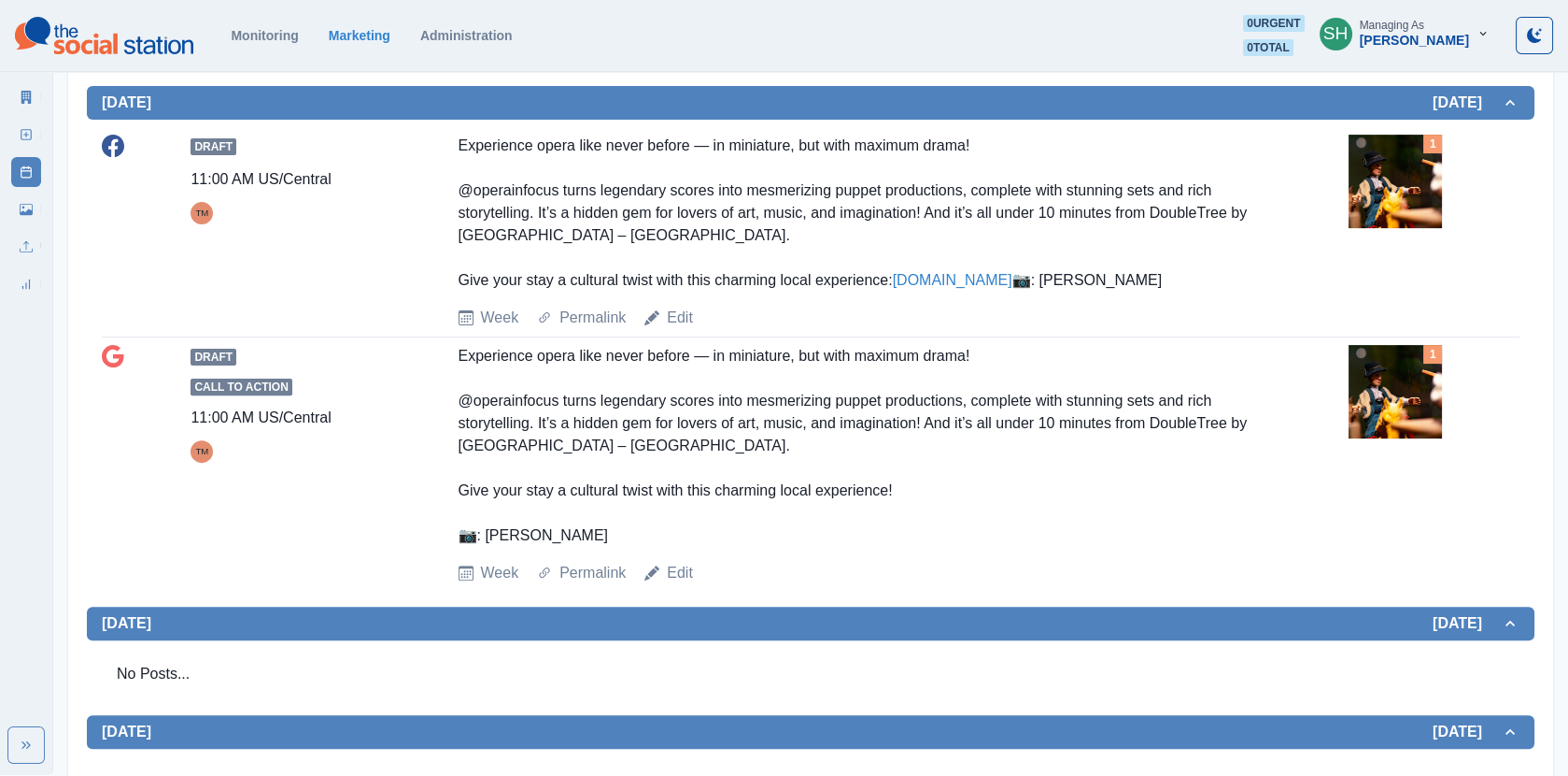
click at [1396, 187] on img at bounding box center [1396, 181] width 93 height 94
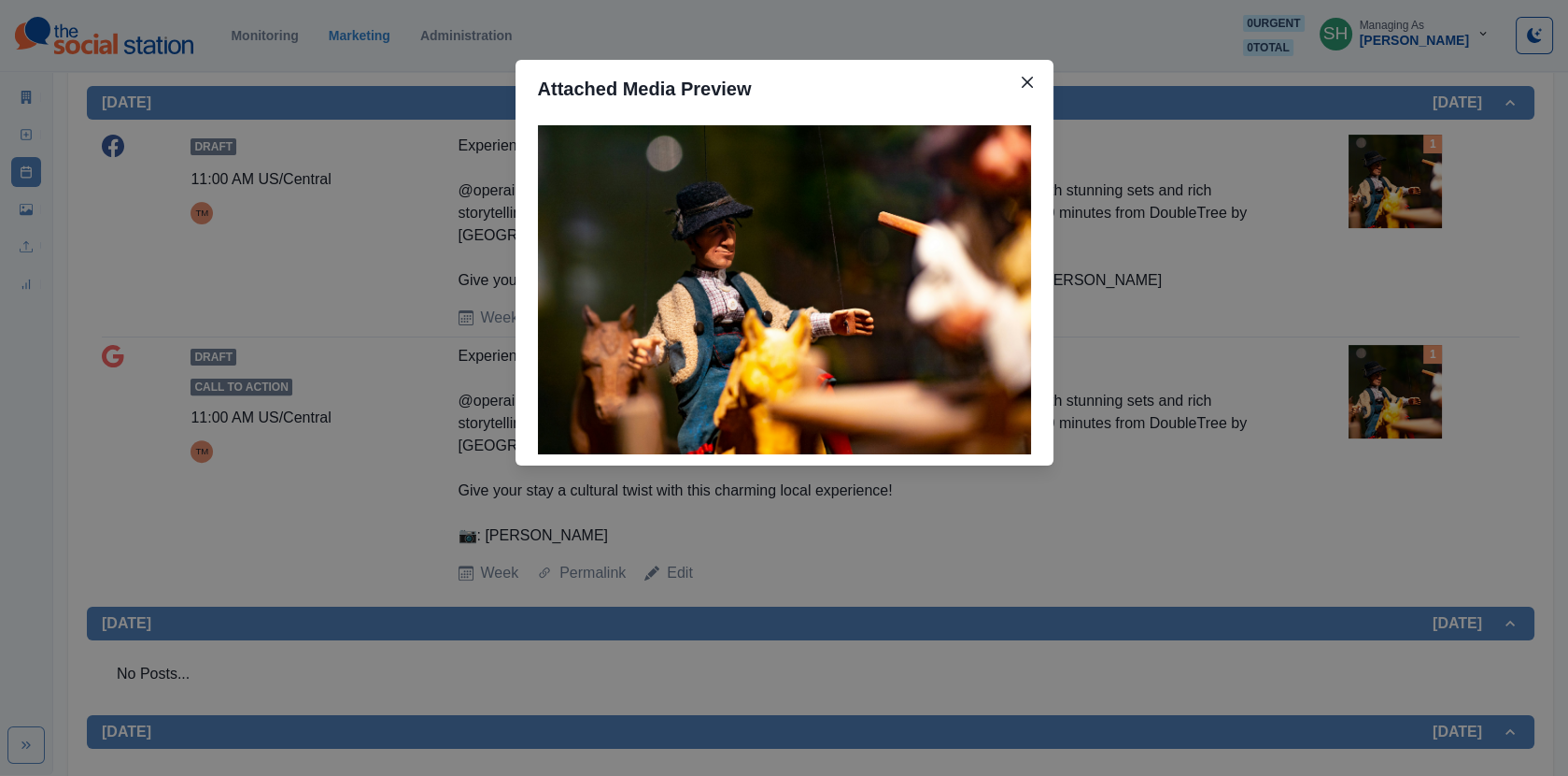
click at [1386, 226] on div "Attached Media Preview" at bounding box center [784, 388] width 1568 height 776
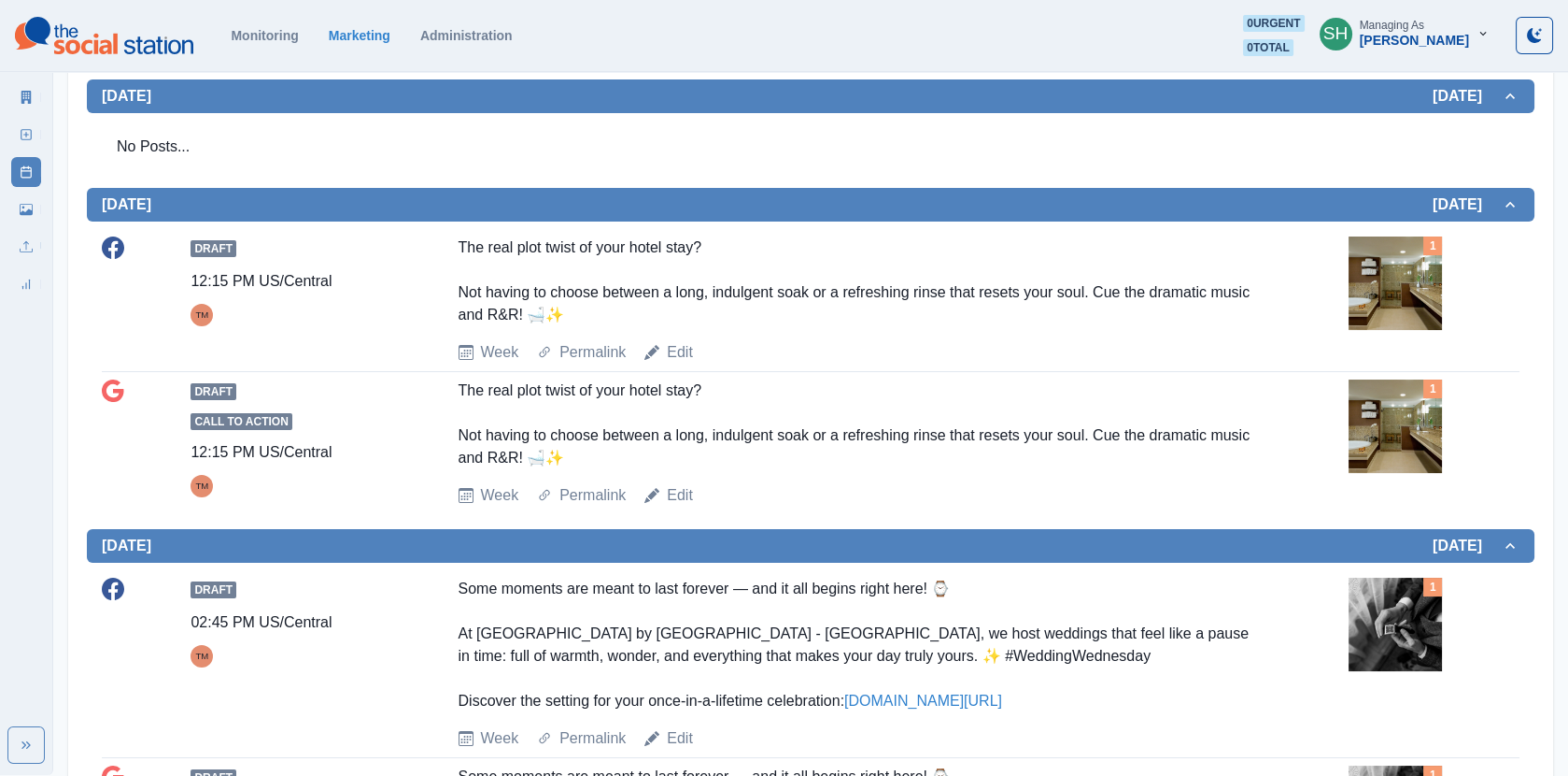
scroll to position [0, 0]
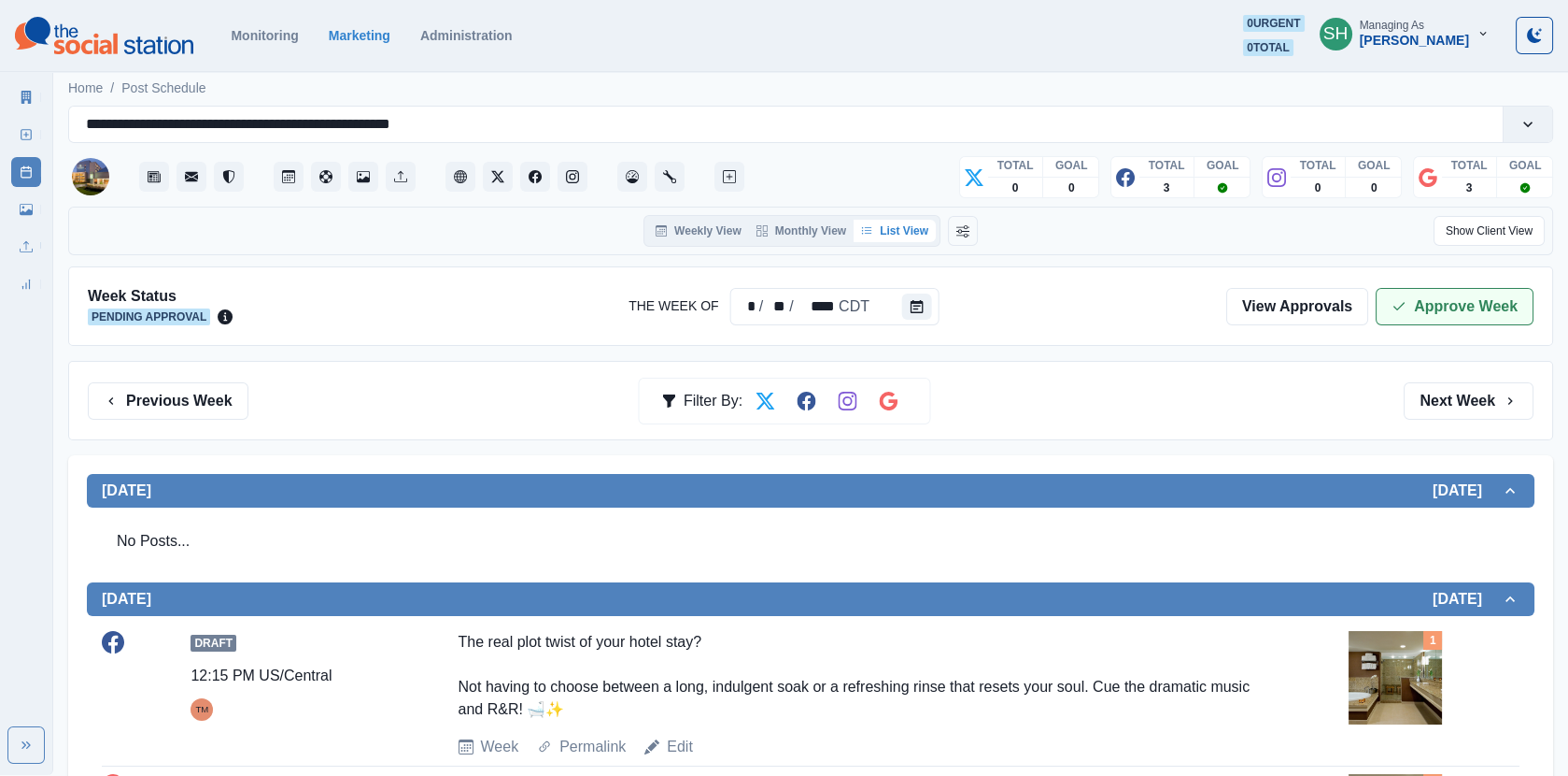
click at [1431, 304] on button "Approve Week" at bounding box center [1455, 306] width 158 height 38
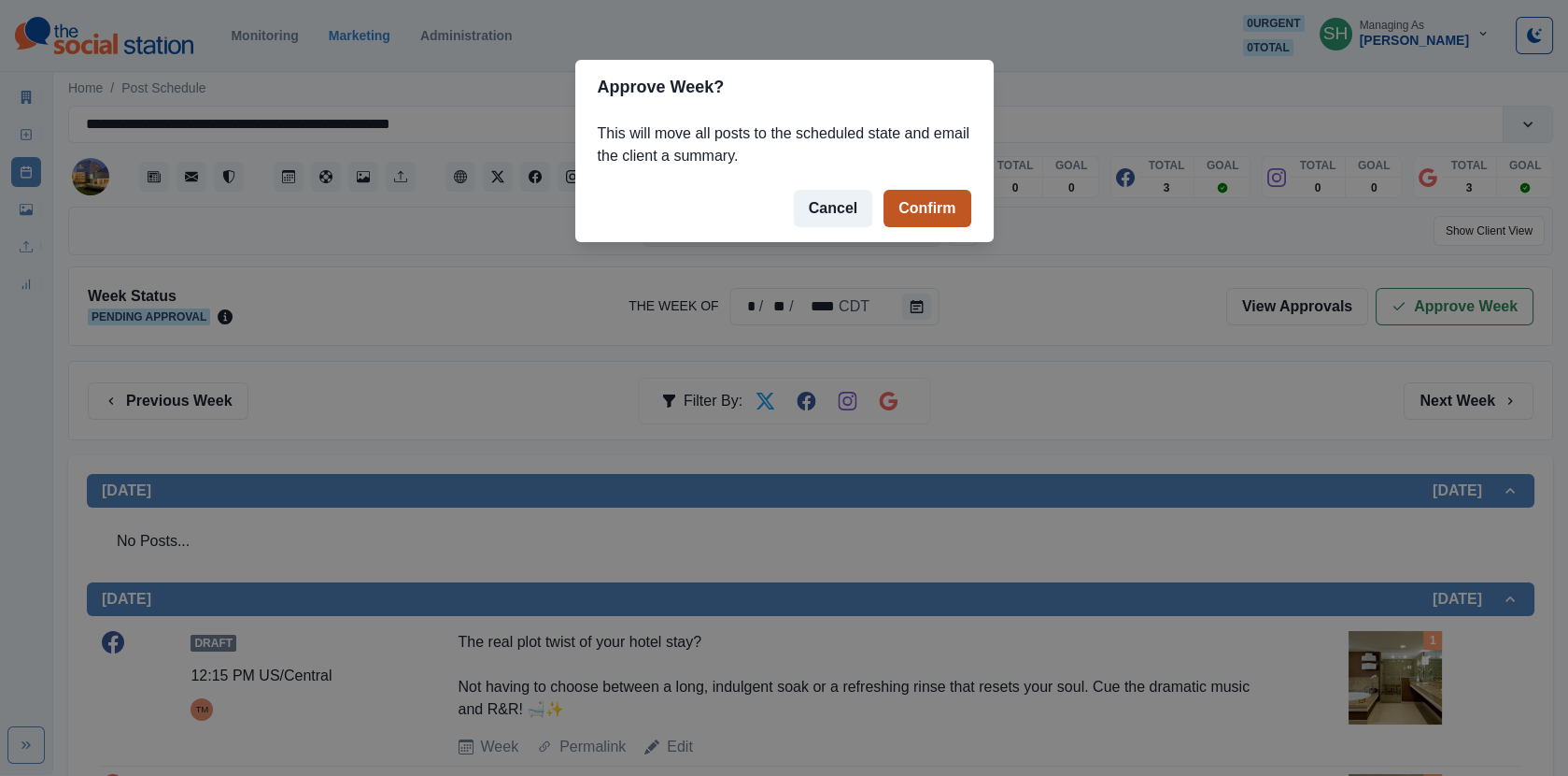
click at [917, 204] on button "Confirm" at bounding box center [927, 209] width 87 height 38
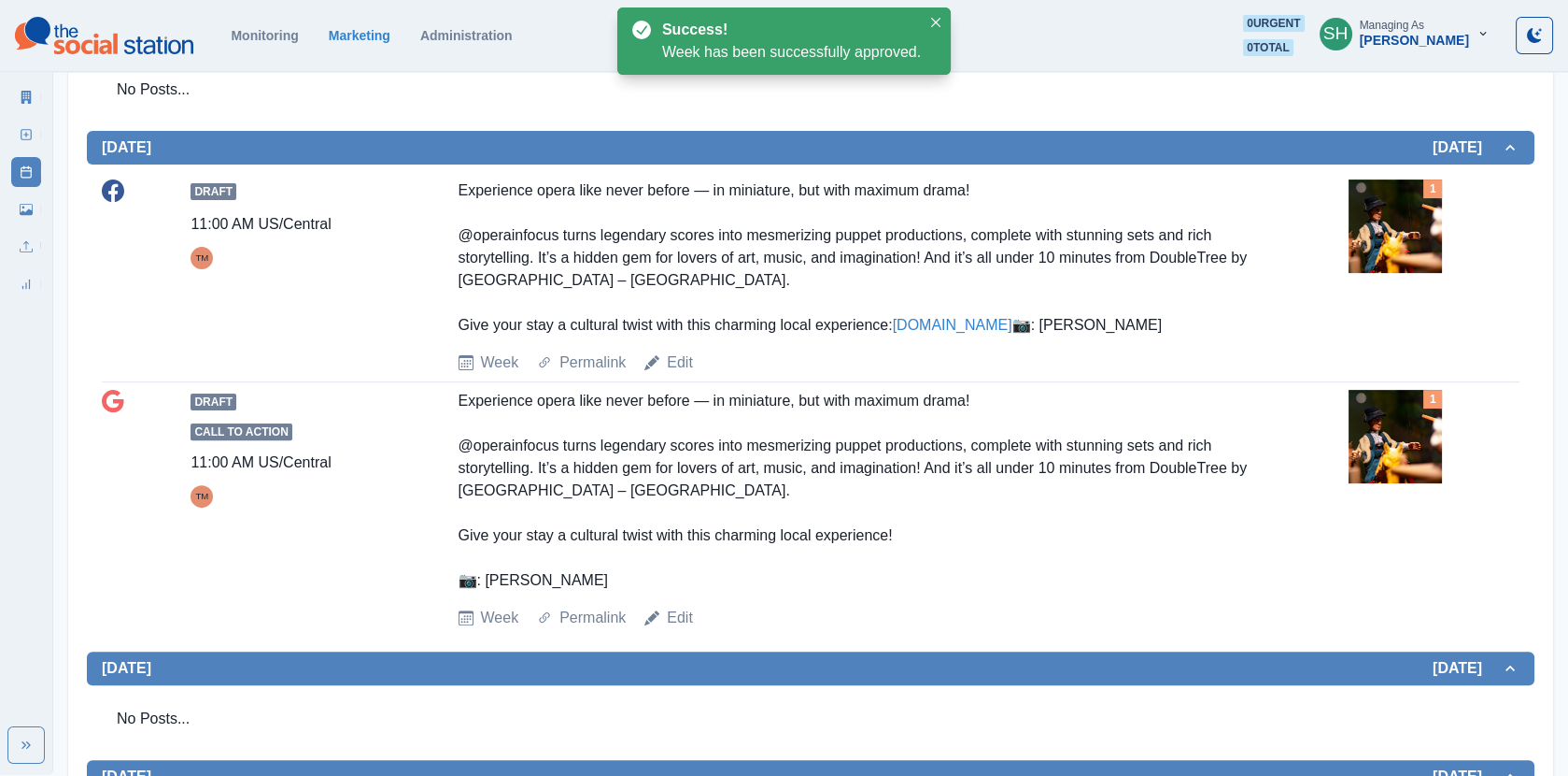
scroll to position [1500, 0]
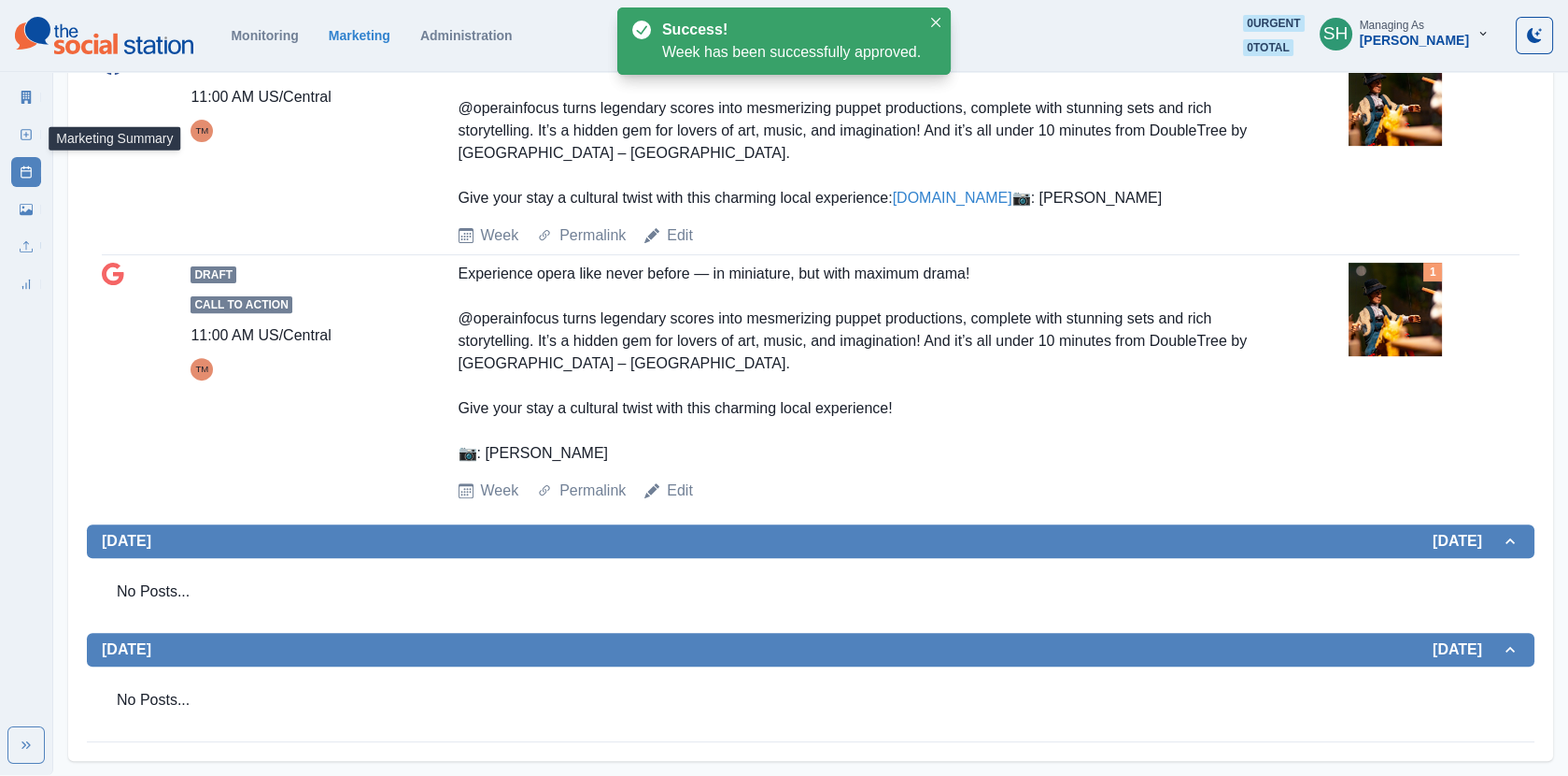
click at [13, 97] on link "Marketing Summary" at bounding box center [26, 97] width 30 height 30
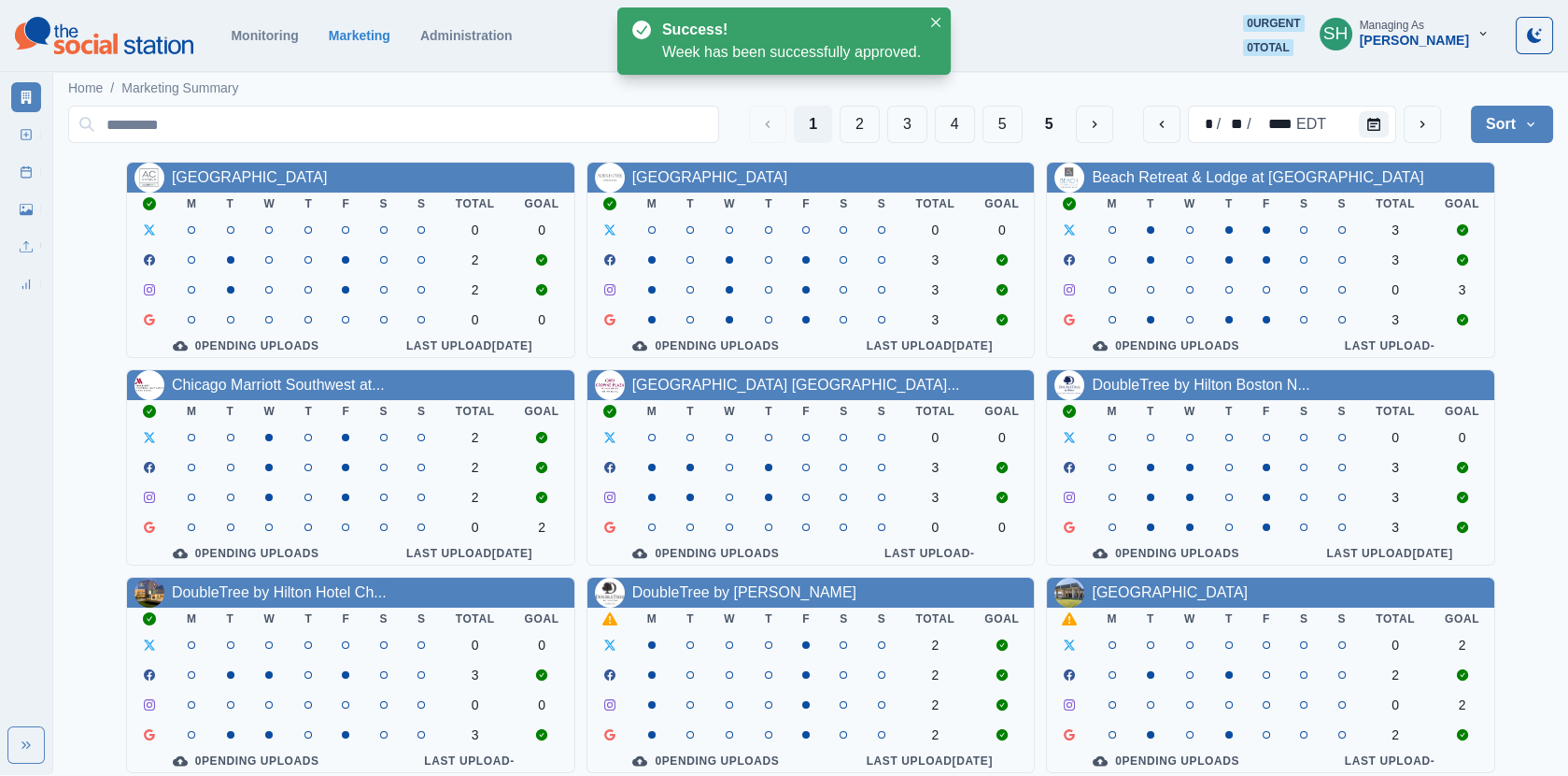
scroll to position [226, 0]
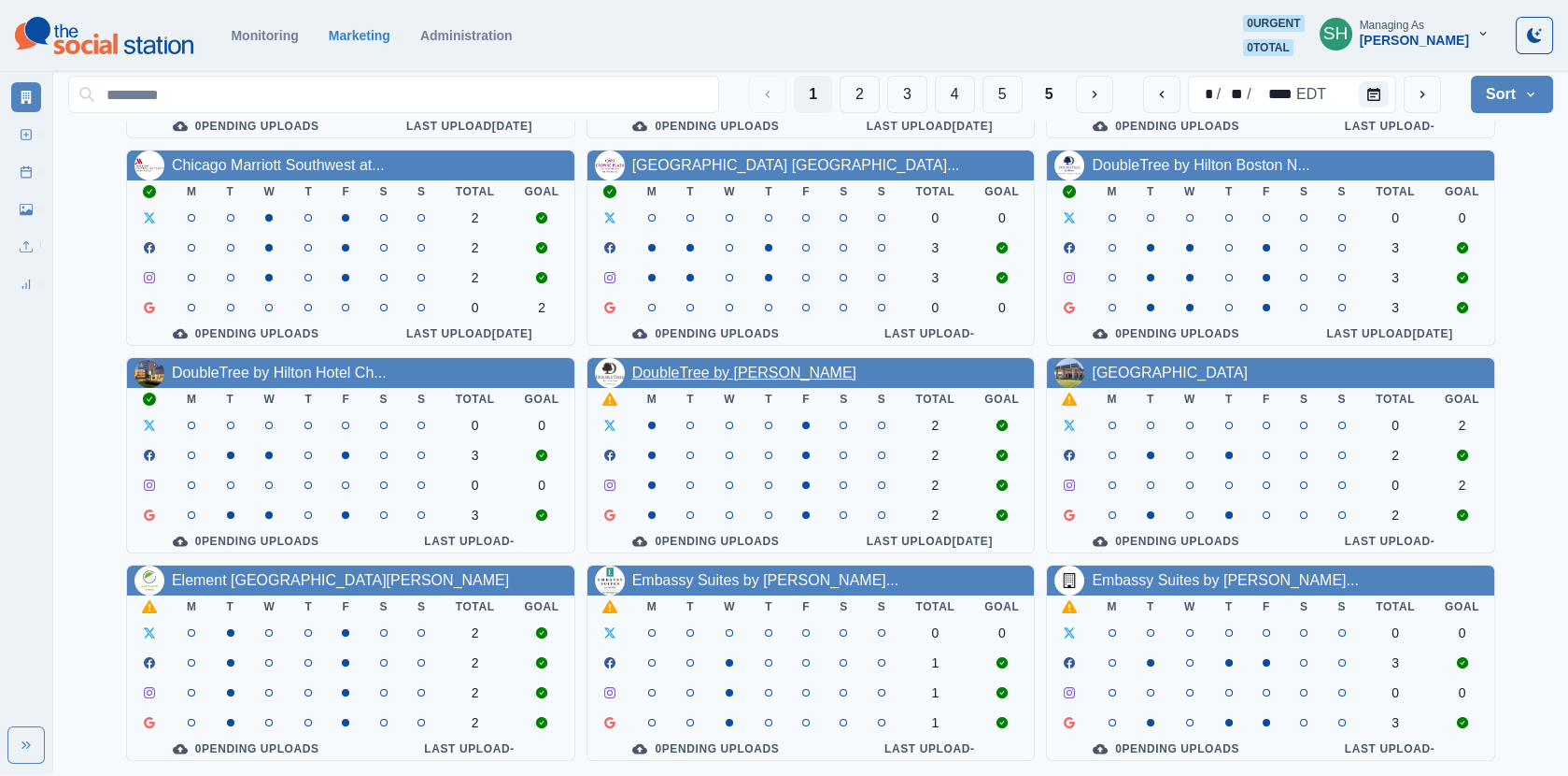
click at [733, 364] on link "DoubleTree by [PERSON_NAME]" at bounding box center [744, 372] width 224 height 16
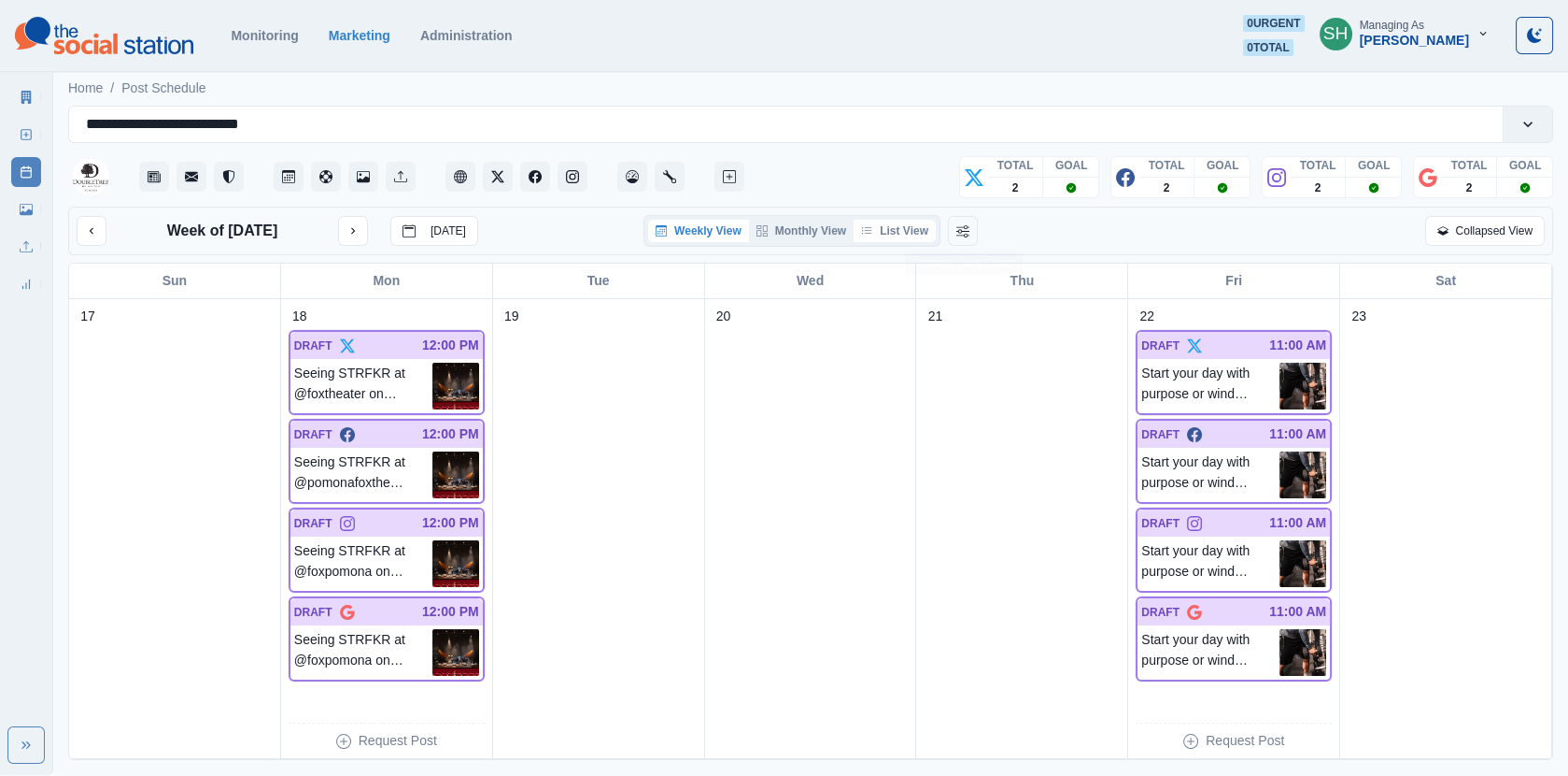
click at [936, 225] on button "List View" at bounding box center [895, 231] width 83 height 23
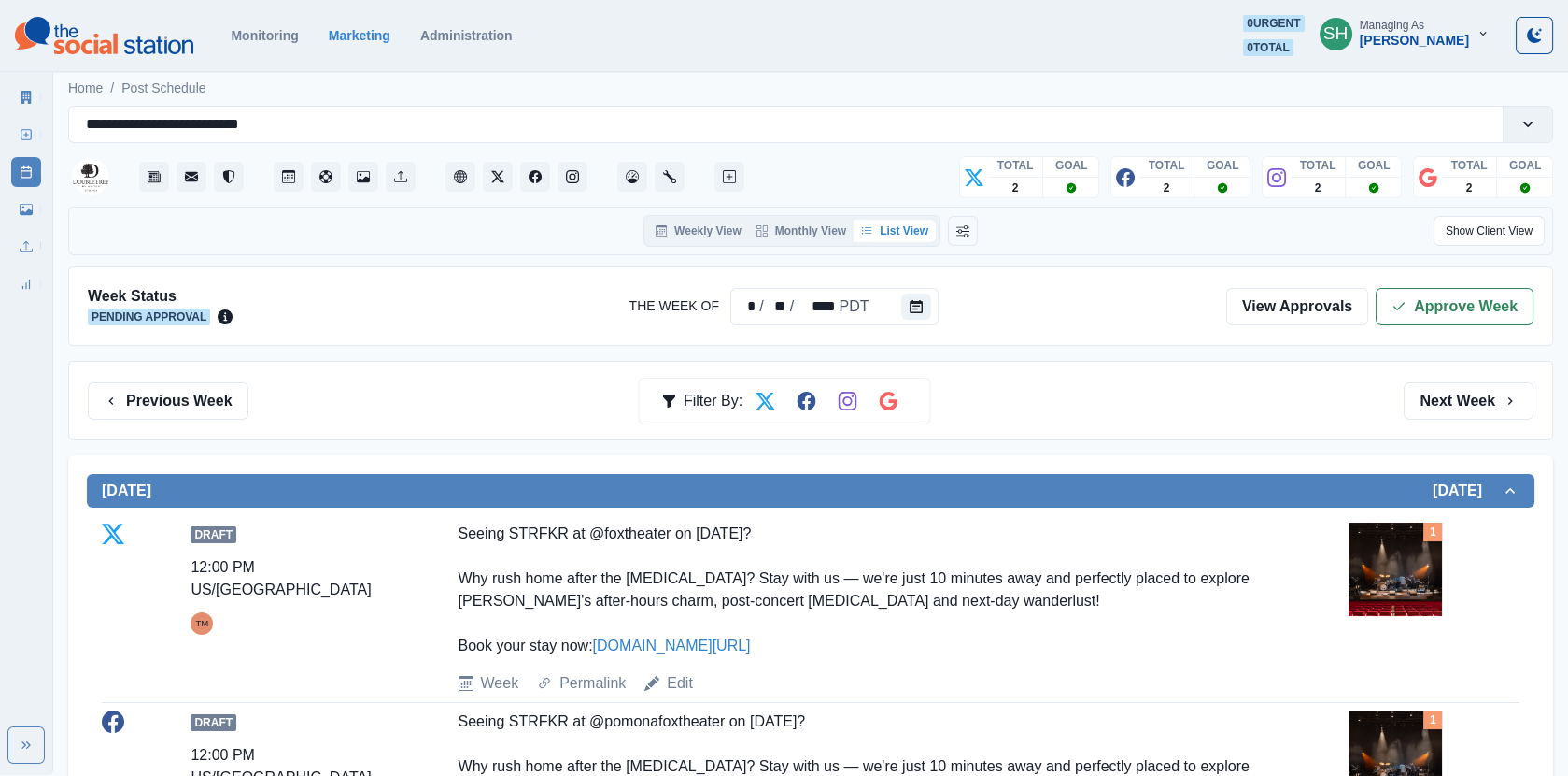
scroll to position [316, 0]
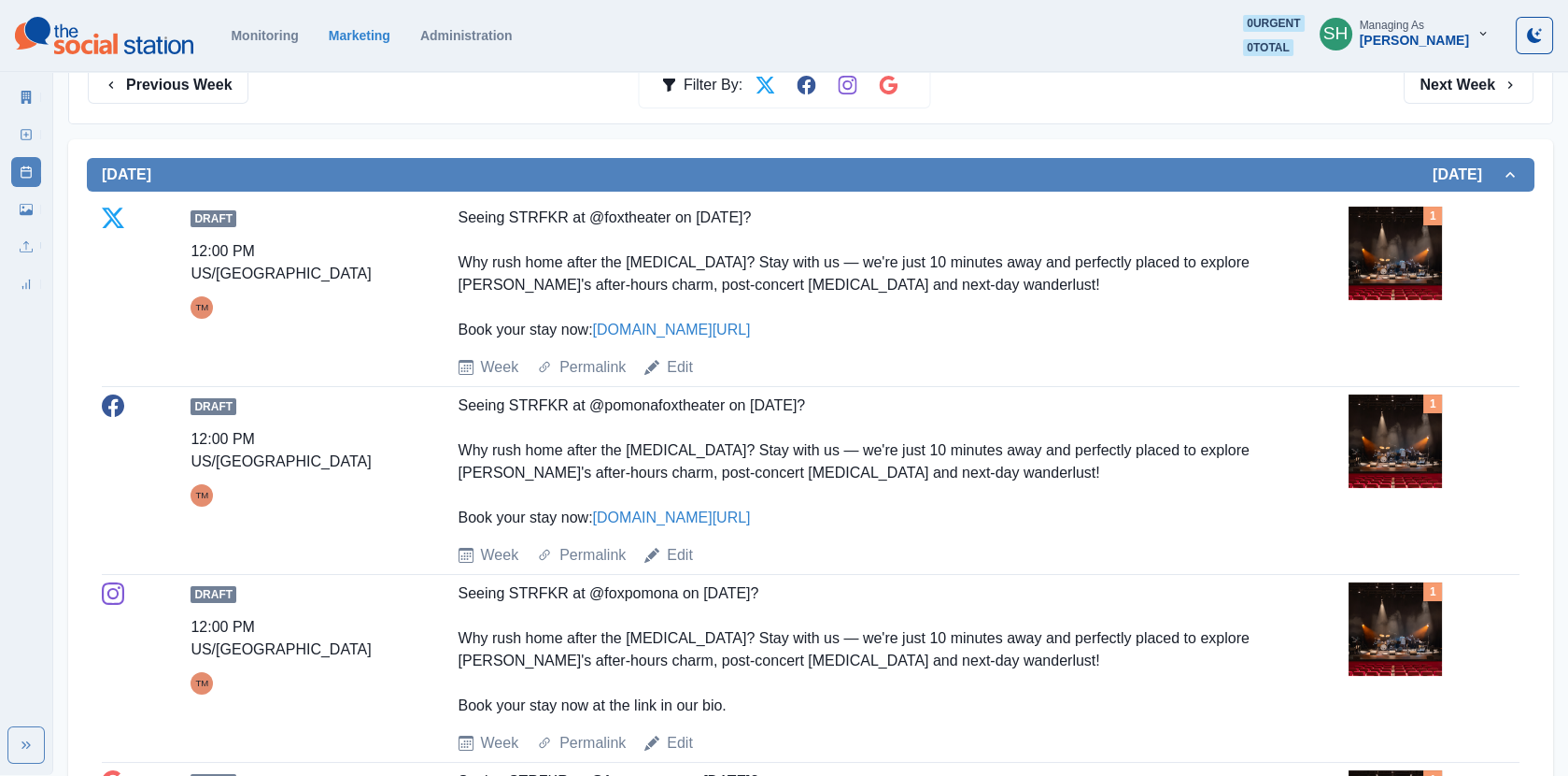
click at [1385, 447] on img at bounding box center [1396, 441] width 93 height 94
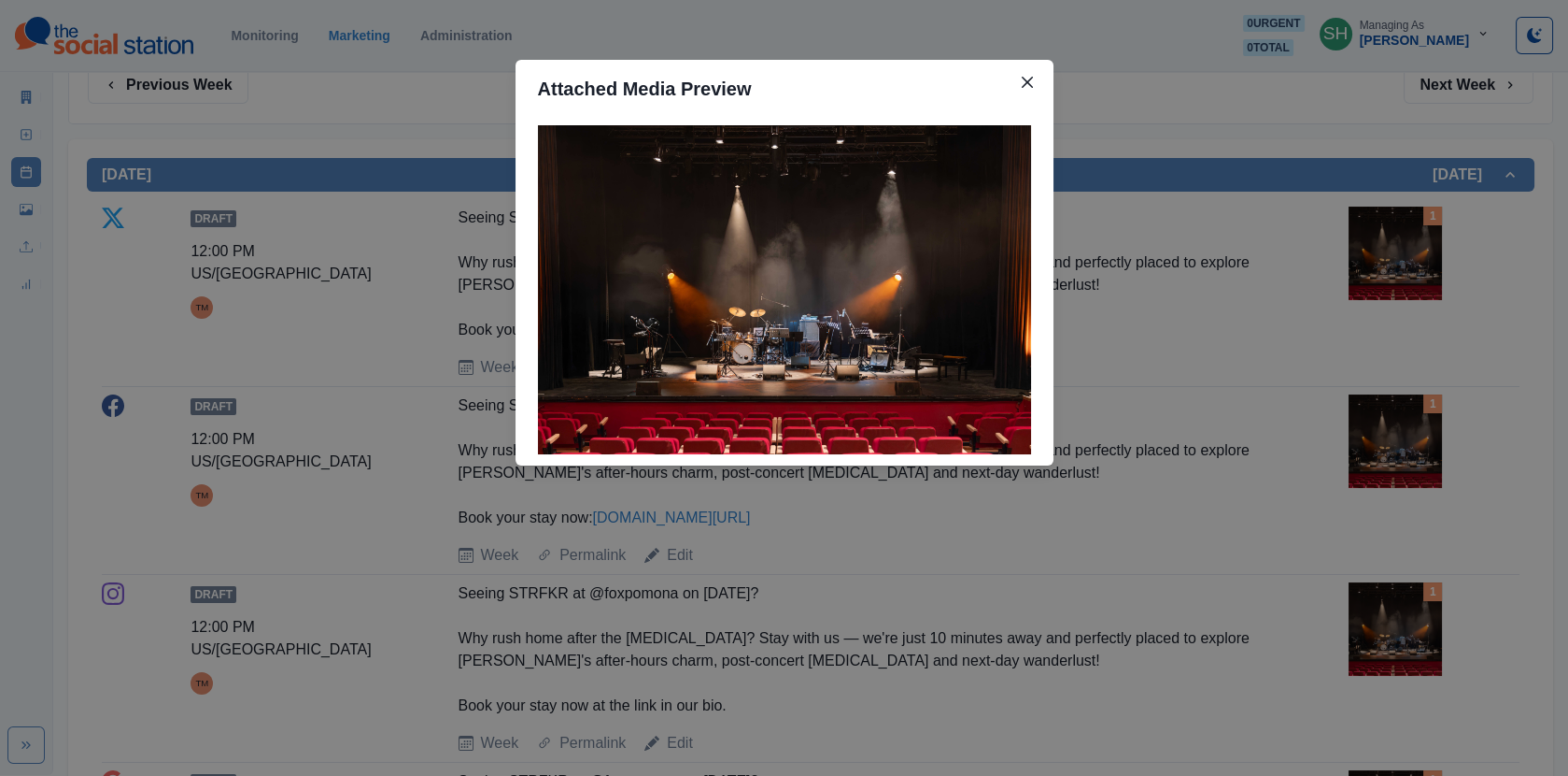
click at [1200, 255] on div "Attached Media Preview" at bounding box center [784, 388] width 1568 height 776
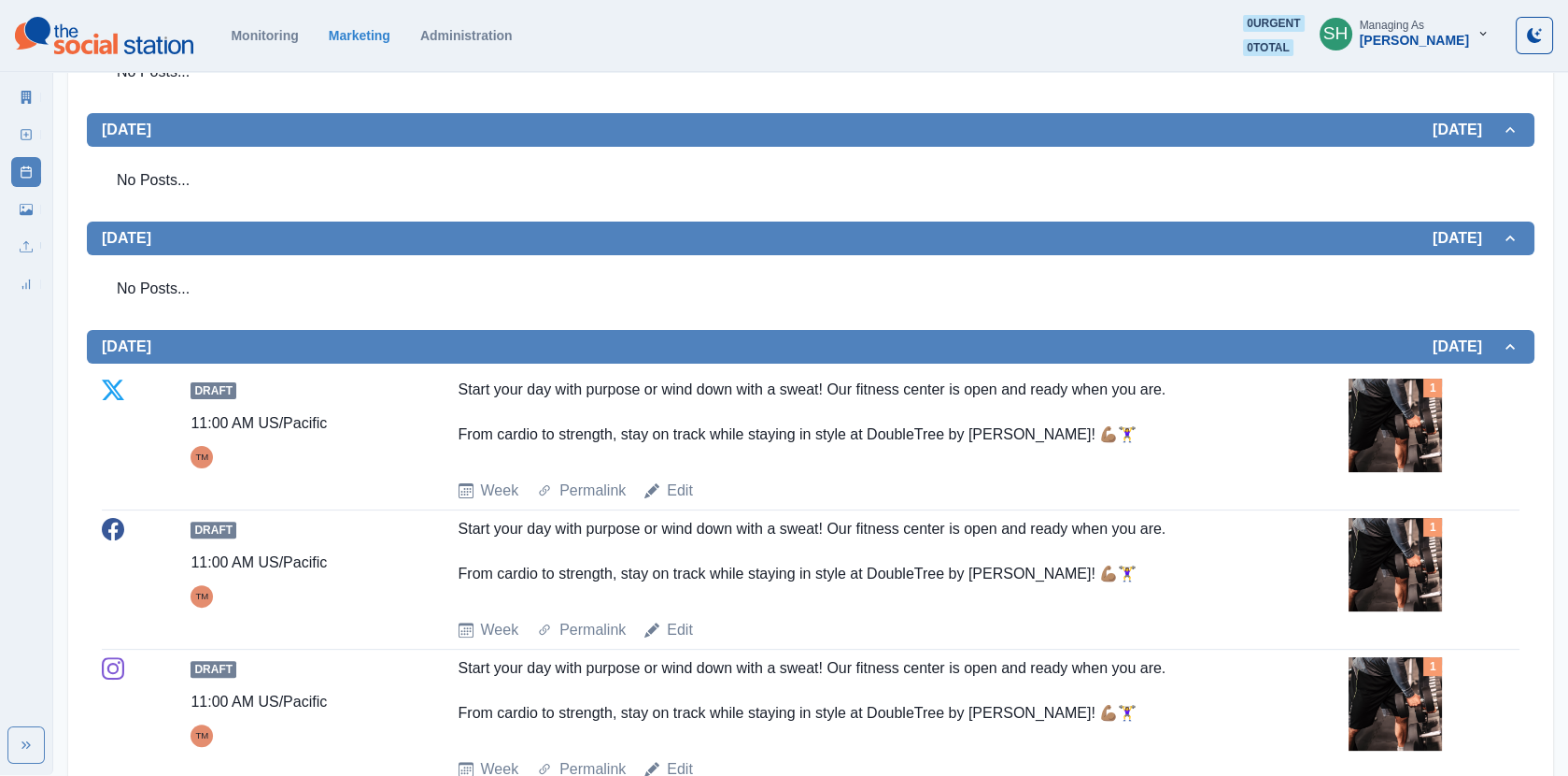
scroll to position [1531, 0]
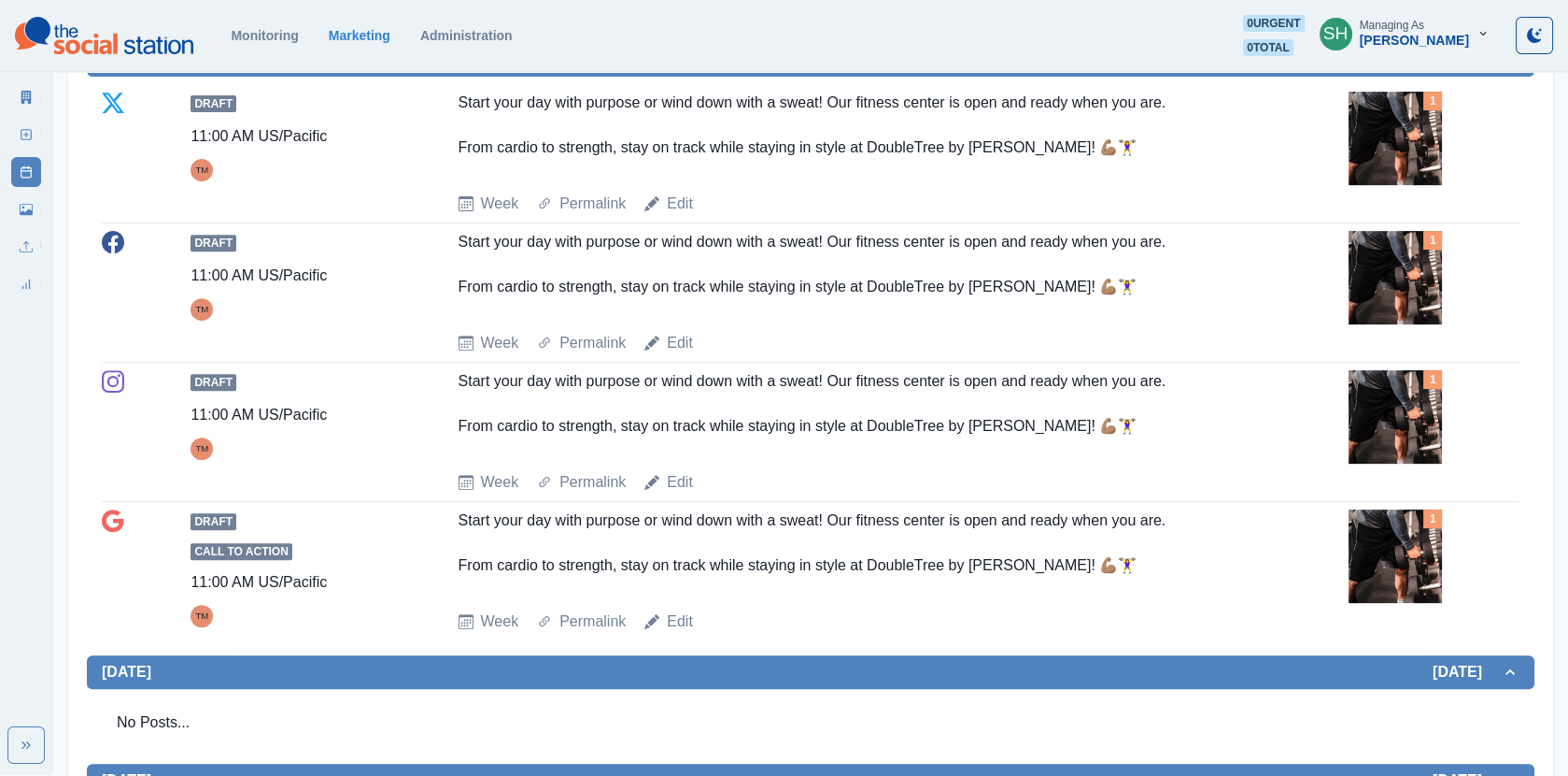
click at [1351, 273] on img at bounding box center [1396, 278] width 93 height 94
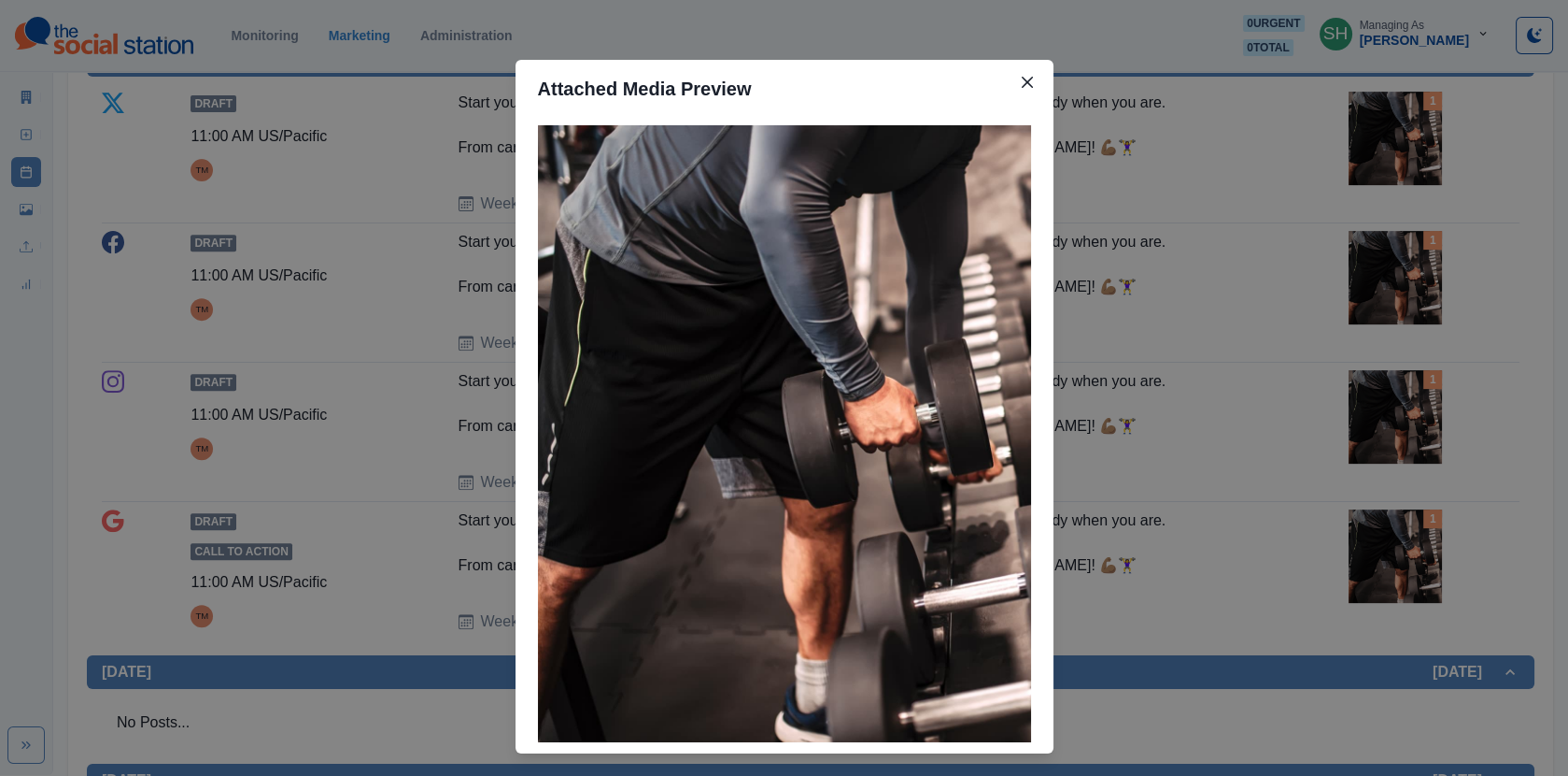
click at [1378, 281] on div "Attached Media Preview" at bounding box center [784, 388] width 1568 height 776
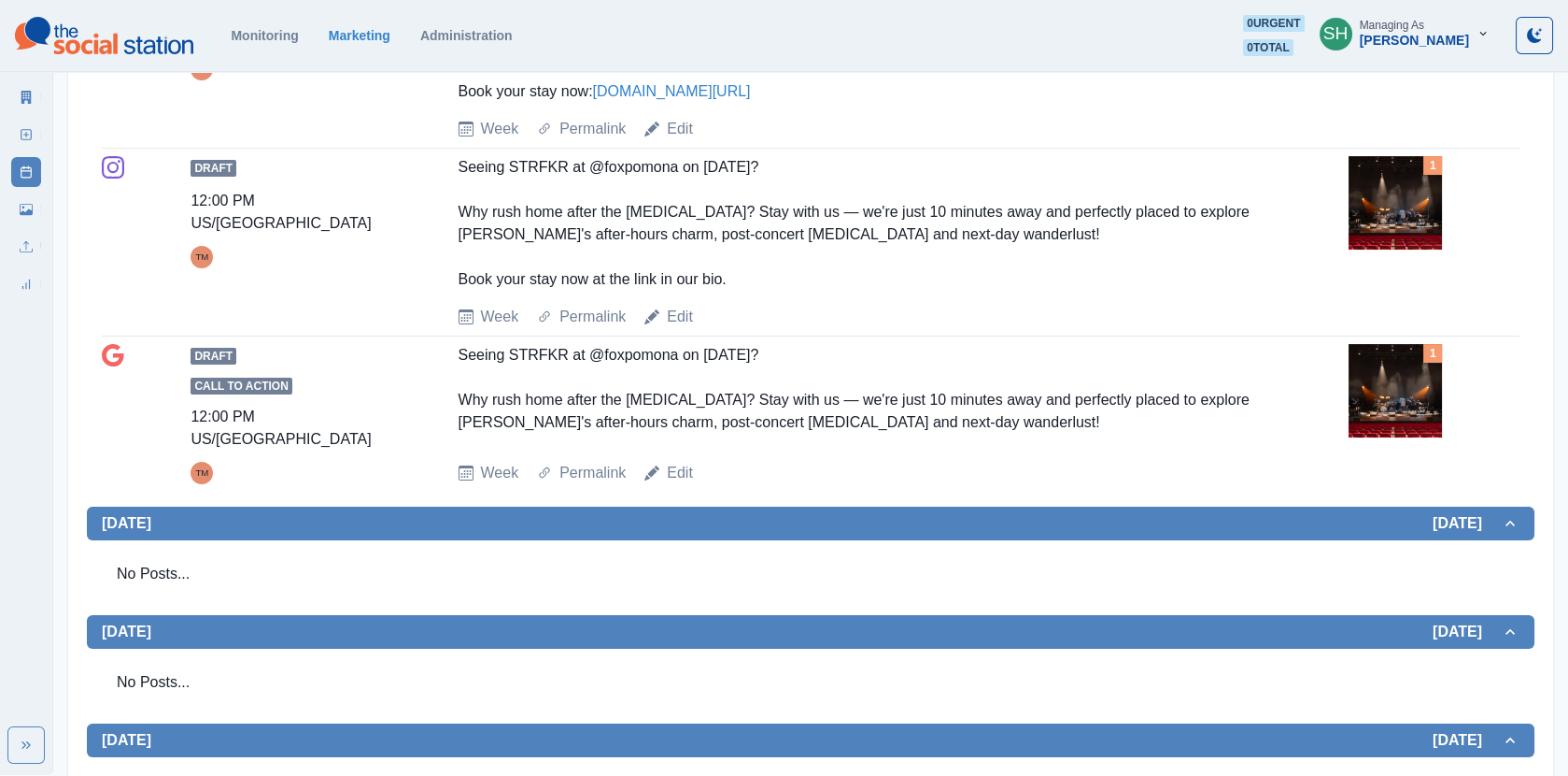
scroll to position [0, 0]
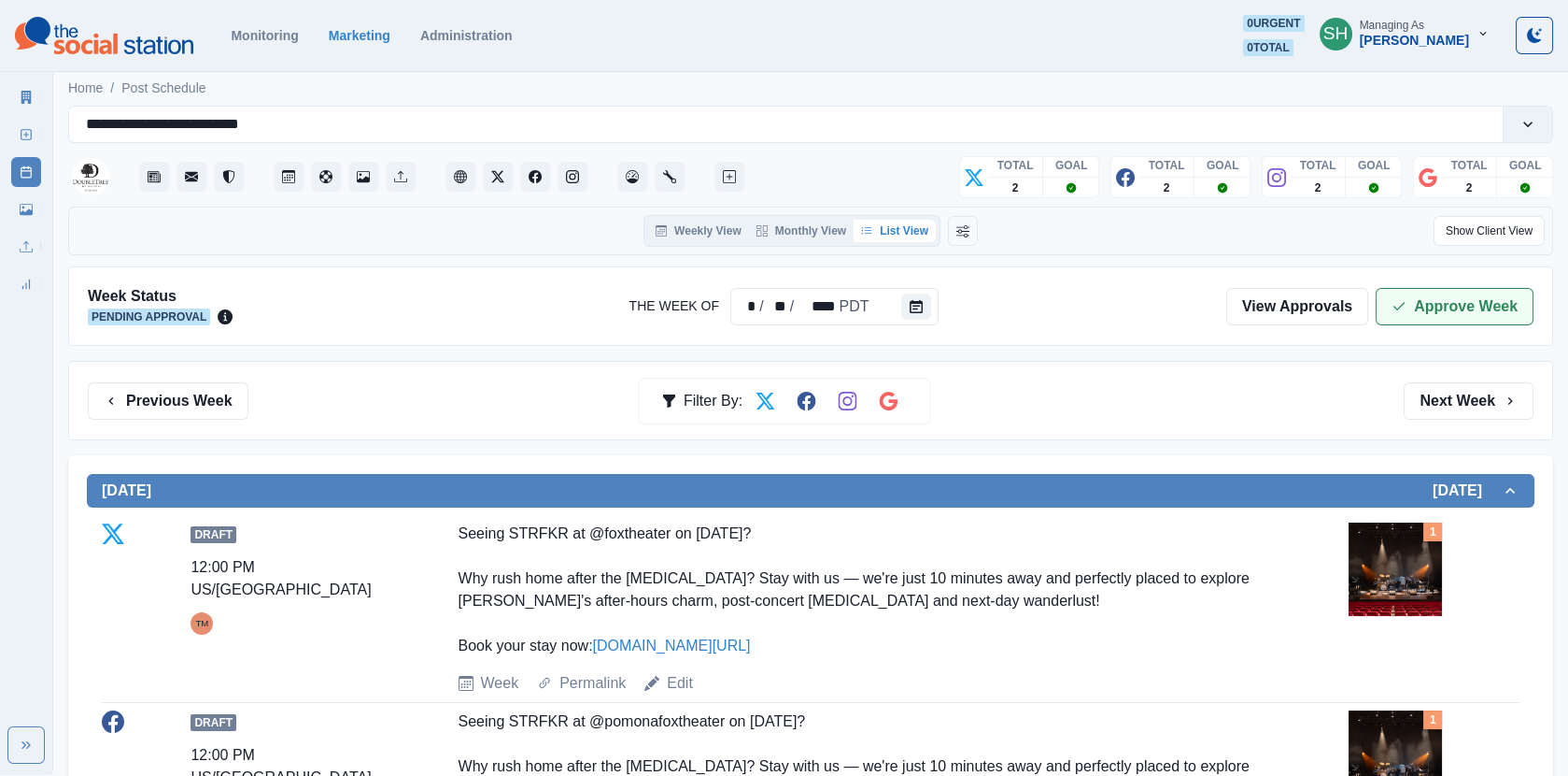
click at [1403, 312] on button "Approve Week" at bounding box center [1455, 306] width 158 height 38
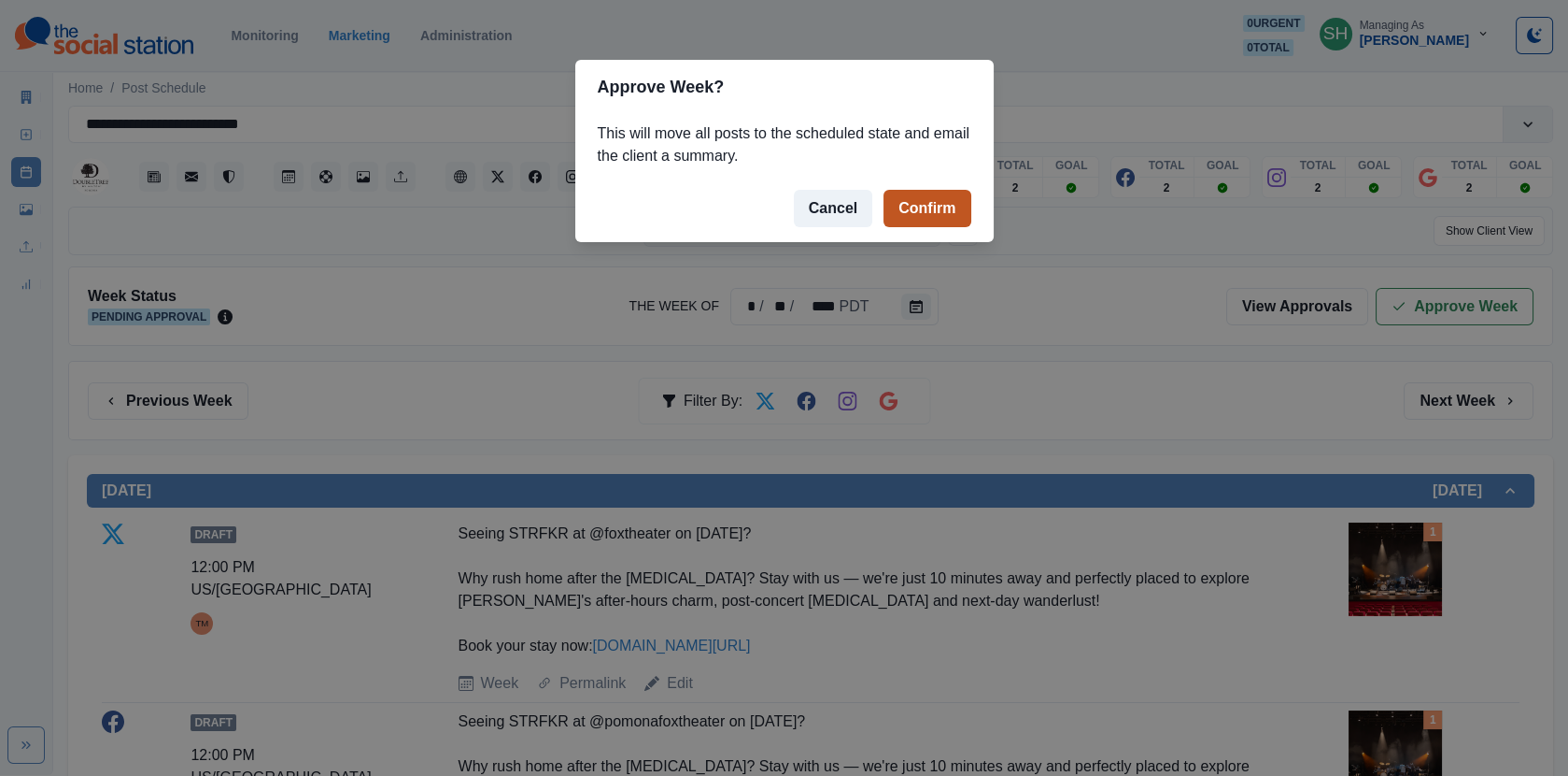
click at [921, 224] on button "Confirm" at bounding box center [927, 209] width 87 height 38
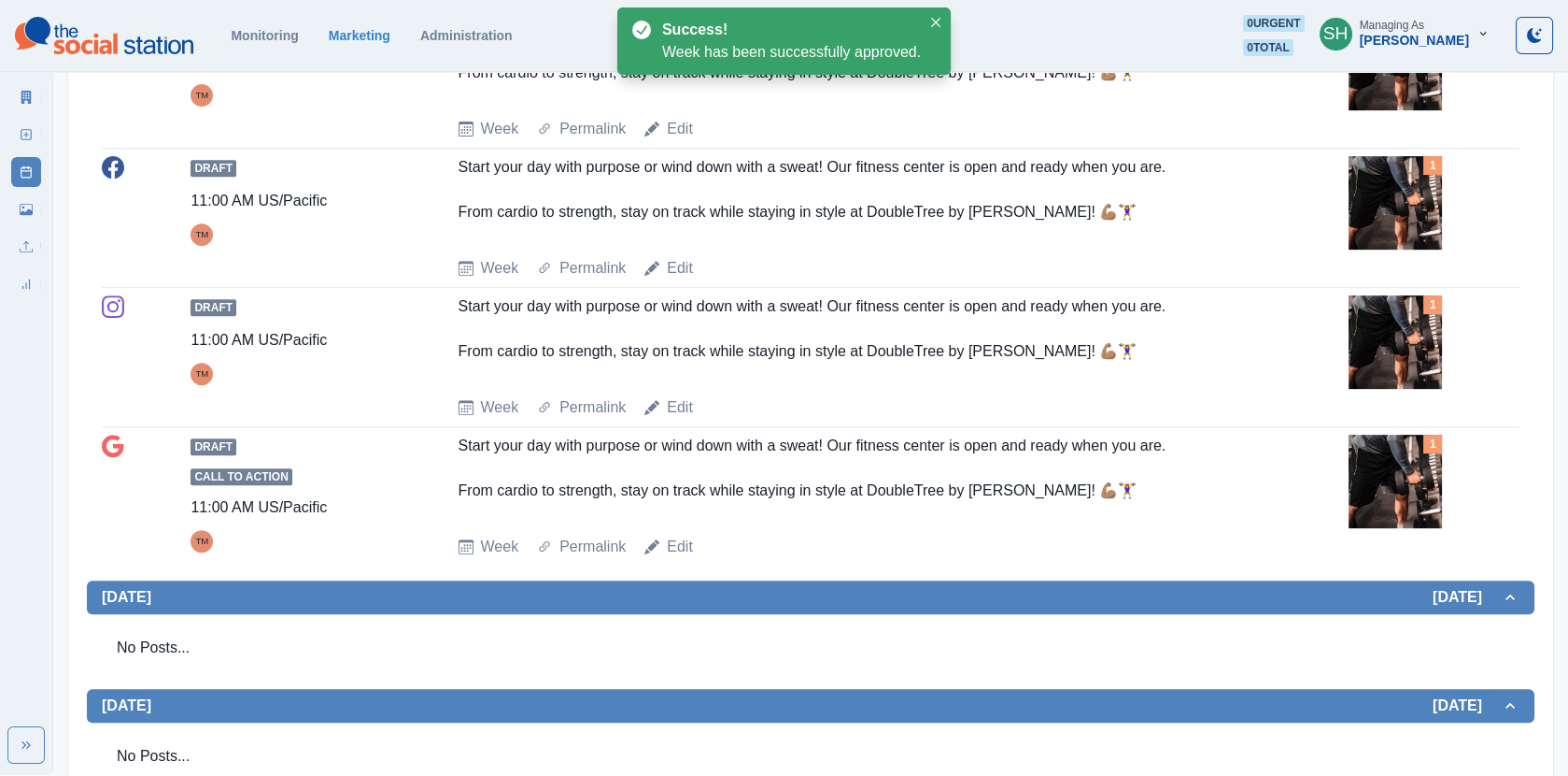
scroll to position [1644, 0]
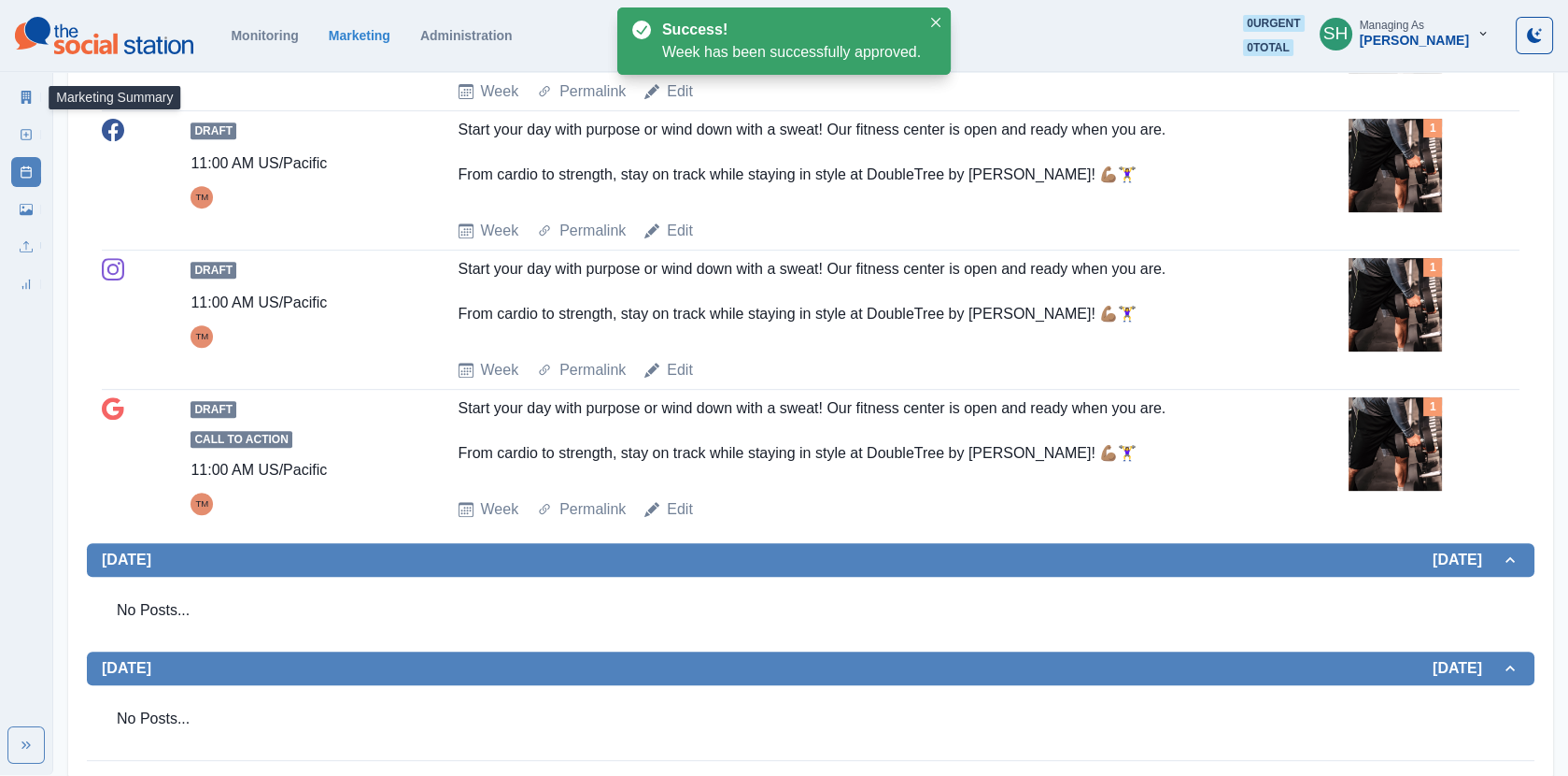
click at [15, 106] on link "Marketing Summary" at bounding box center [26, 97] width 30 height 30
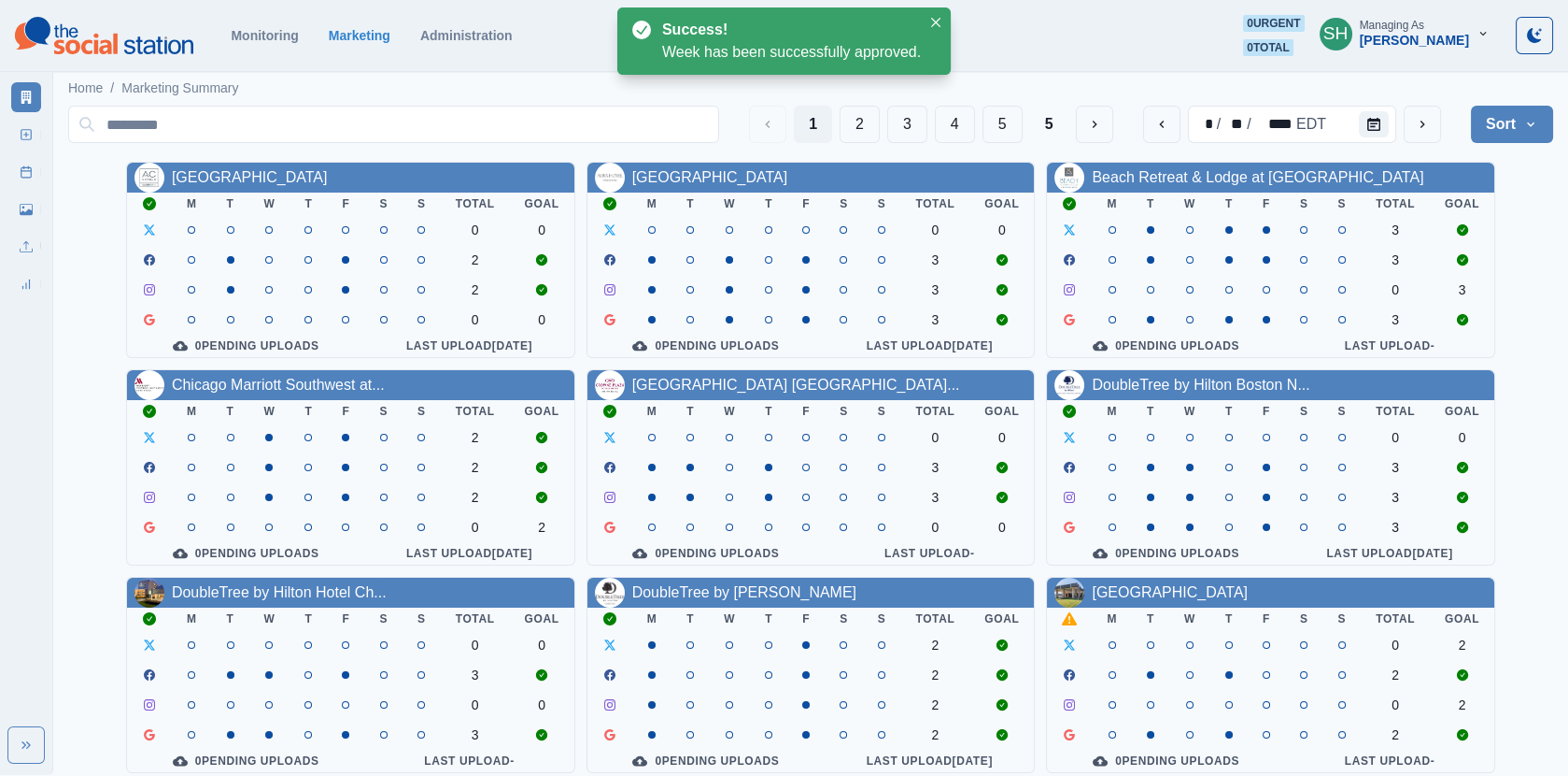
scroll to position [226, 0]
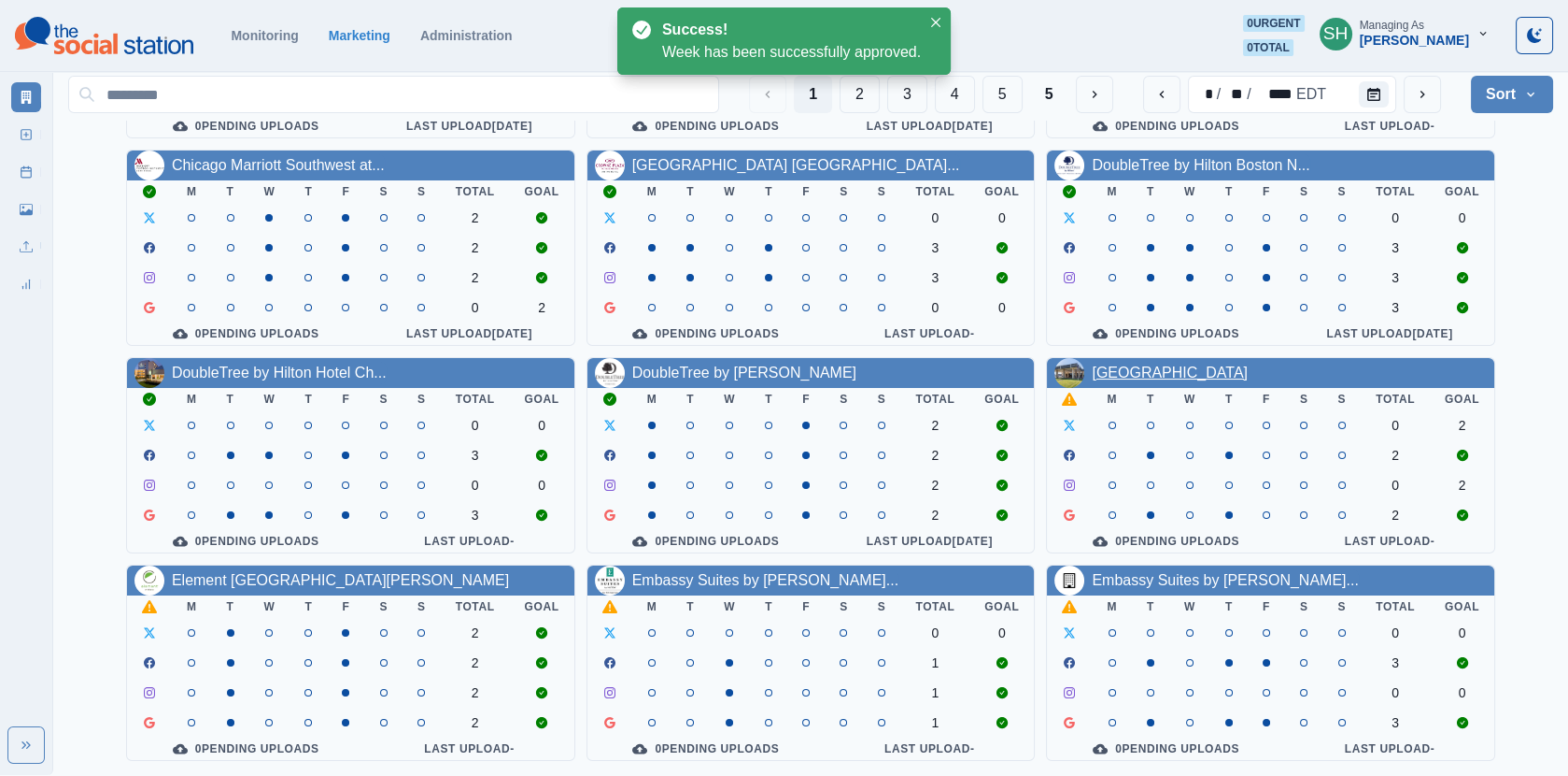
click at [1136, 364] on link "[GEOGRAPHIC_DATA]" at bounding box center [1169, 372] width 156 height 16
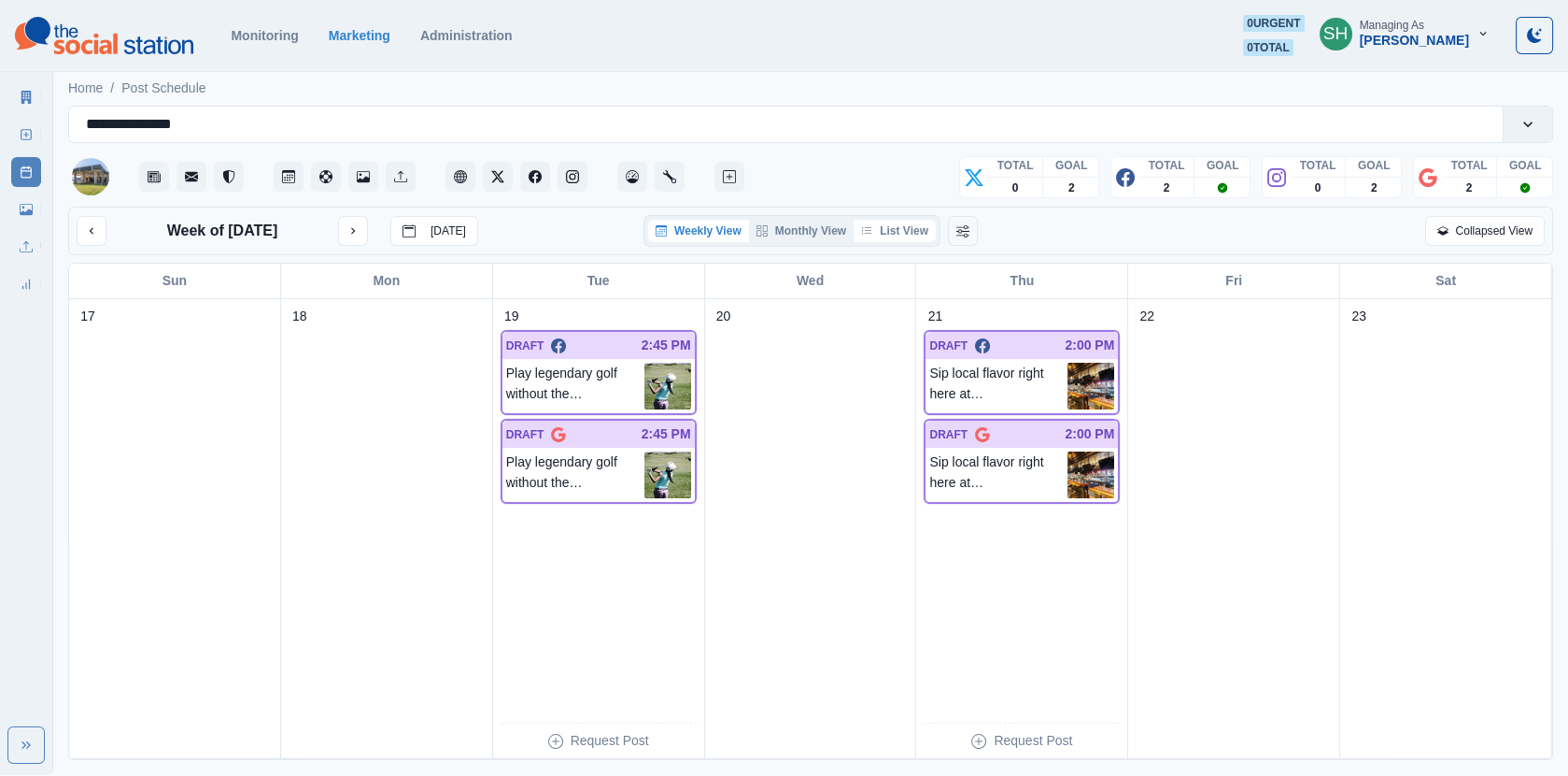
click at [910, 221] on button "List View" at bounding box center [895, 231] width 83 height 23
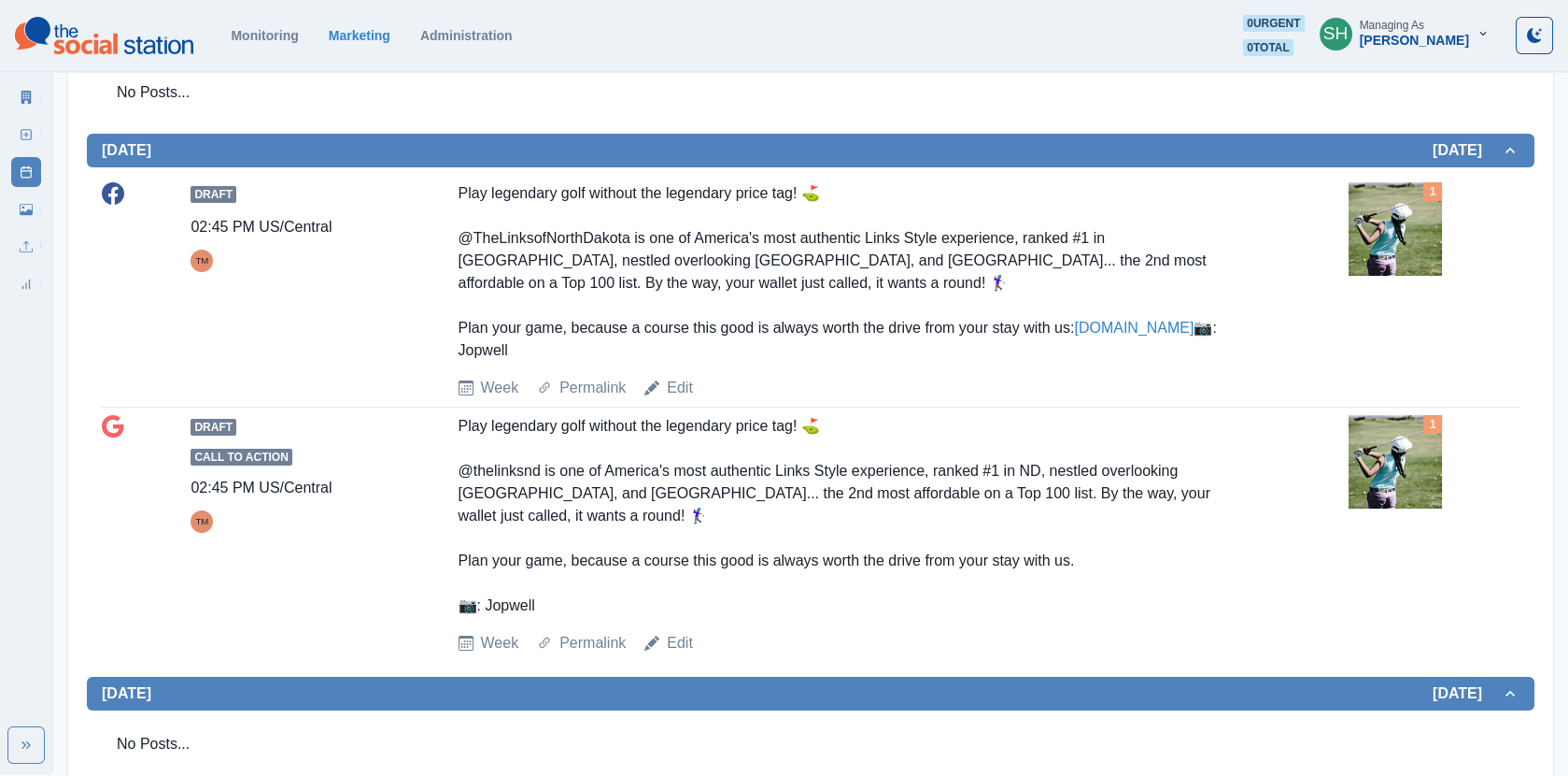
scroll to position [454, 0]
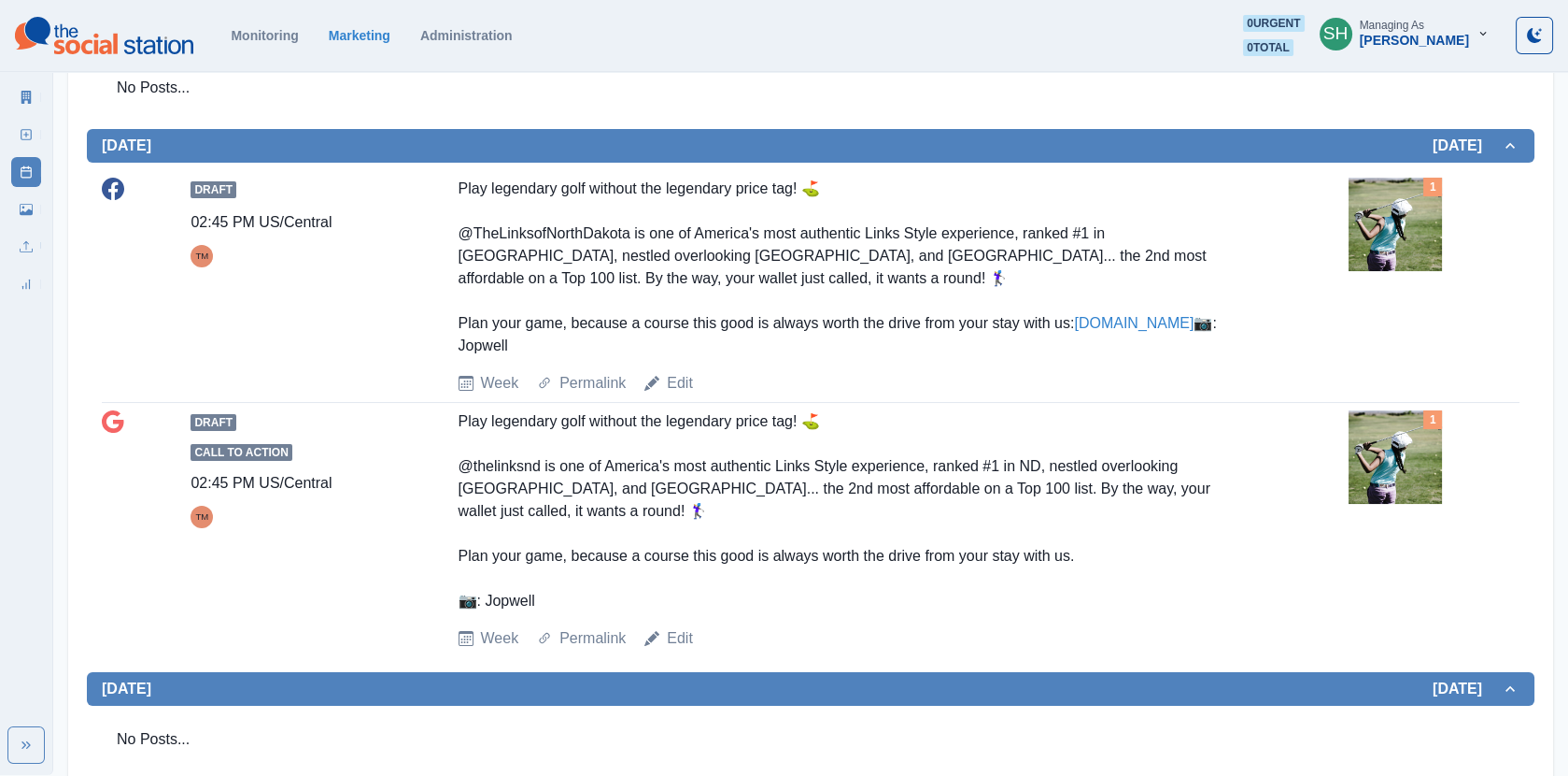
click at [1384, 262] on img at bounding box center [1396, 224] width 93 height 94
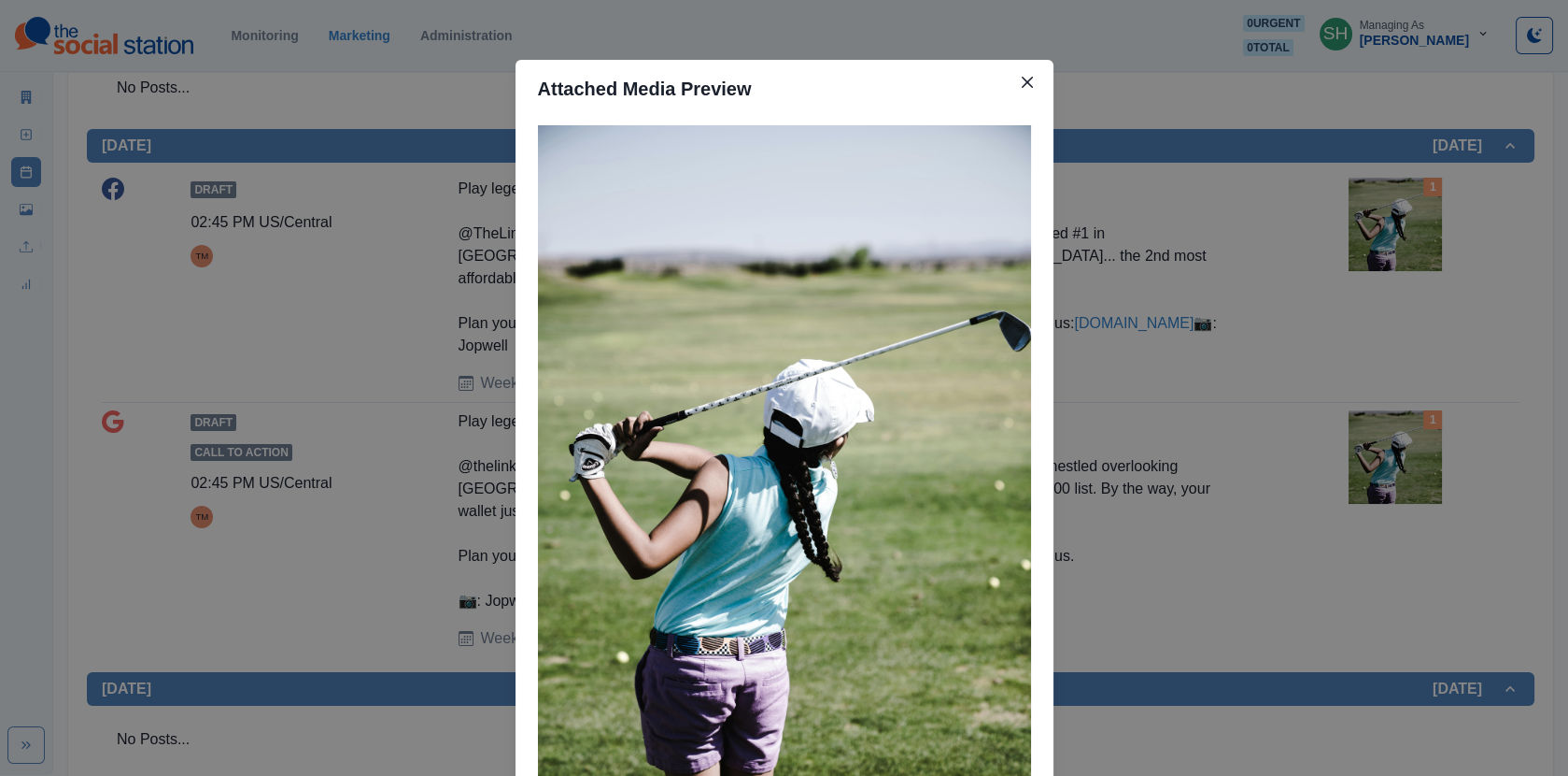
click at [1276, 237] on div "Attached Media Preview" at bounding box center [784, 388] width 1568 height 776
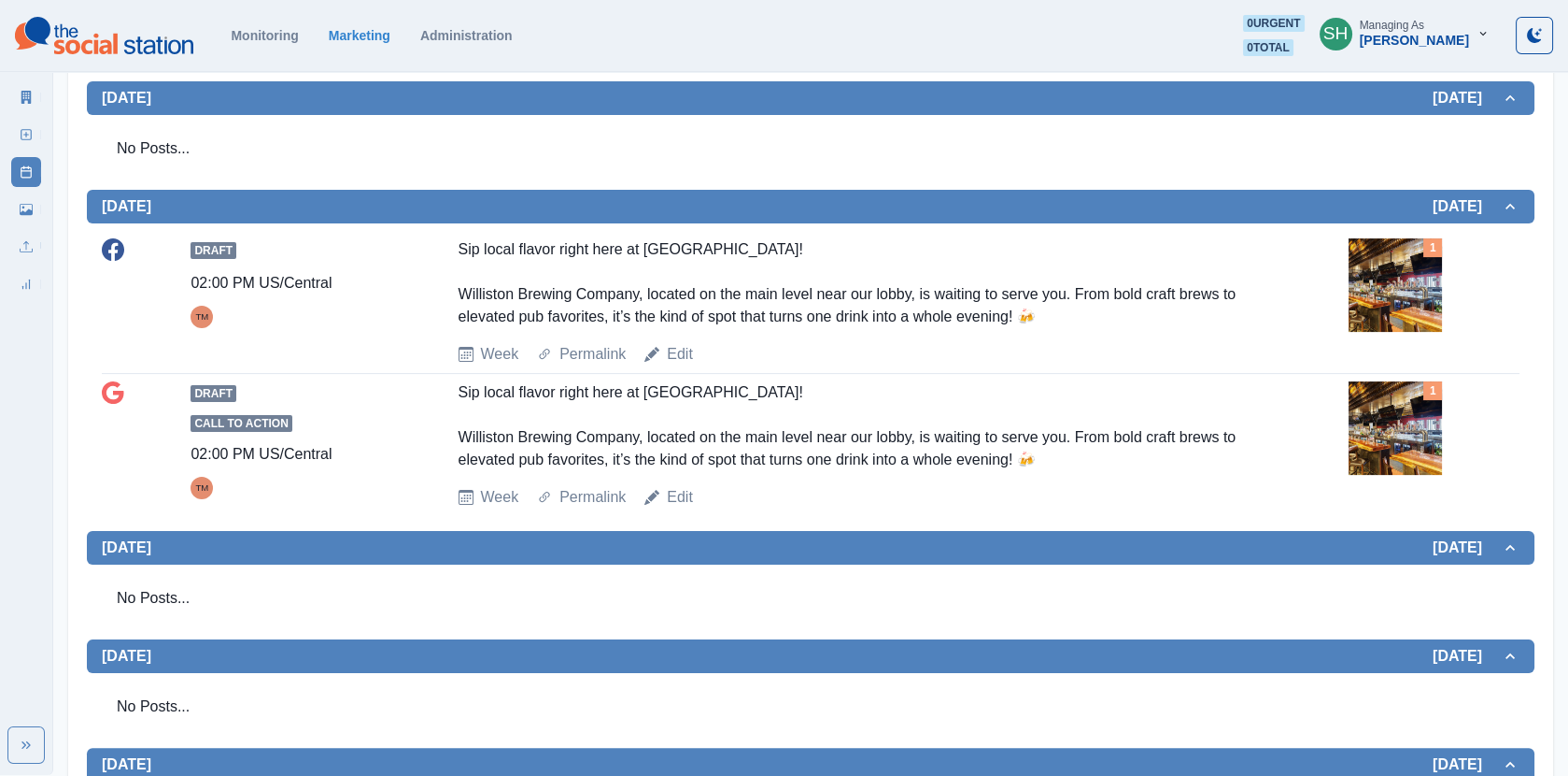
scroll to position [1200, 0]
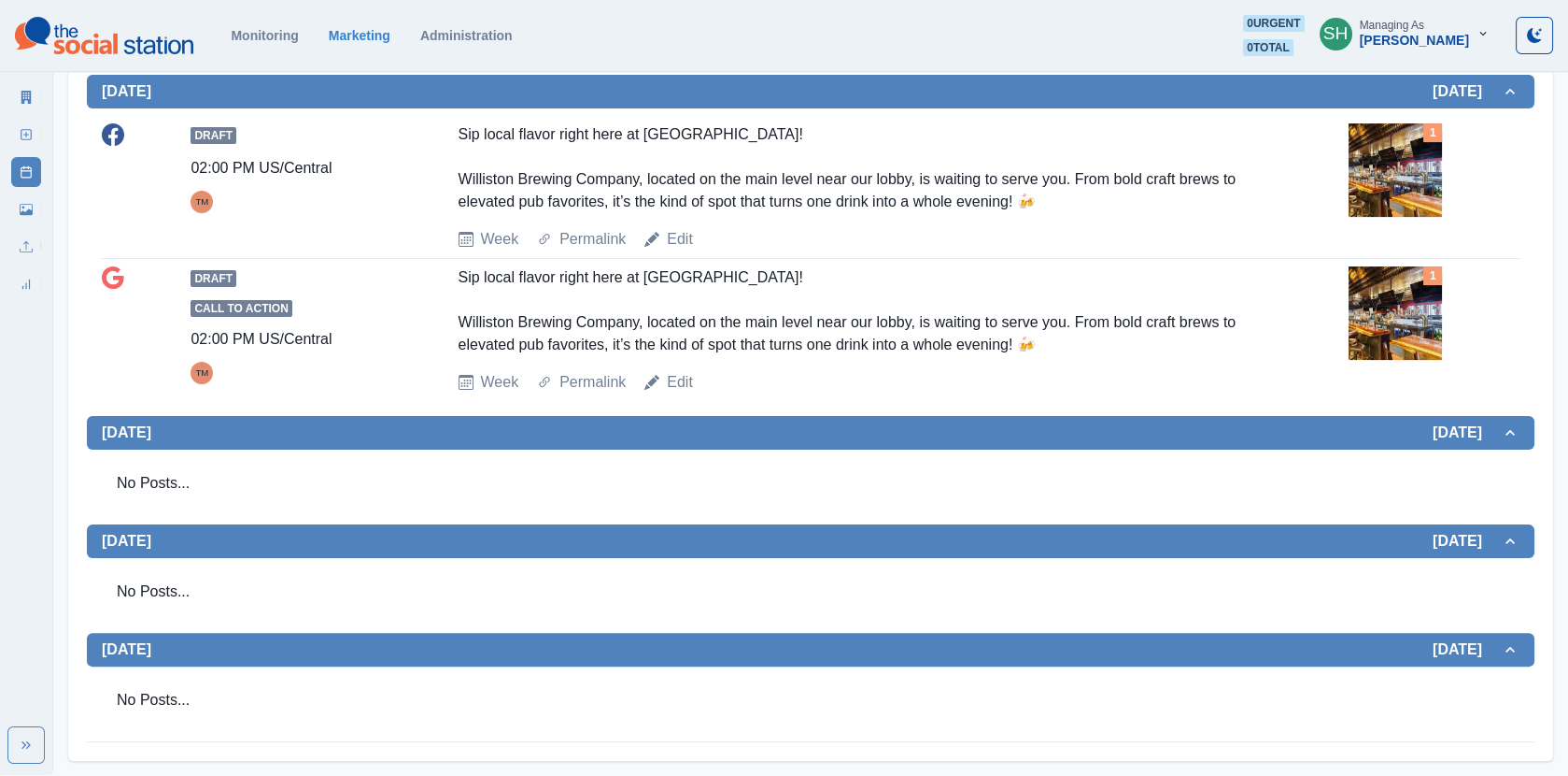
click at [1389, 179] on img at bounding box center [1396, 170] width 93 height 94
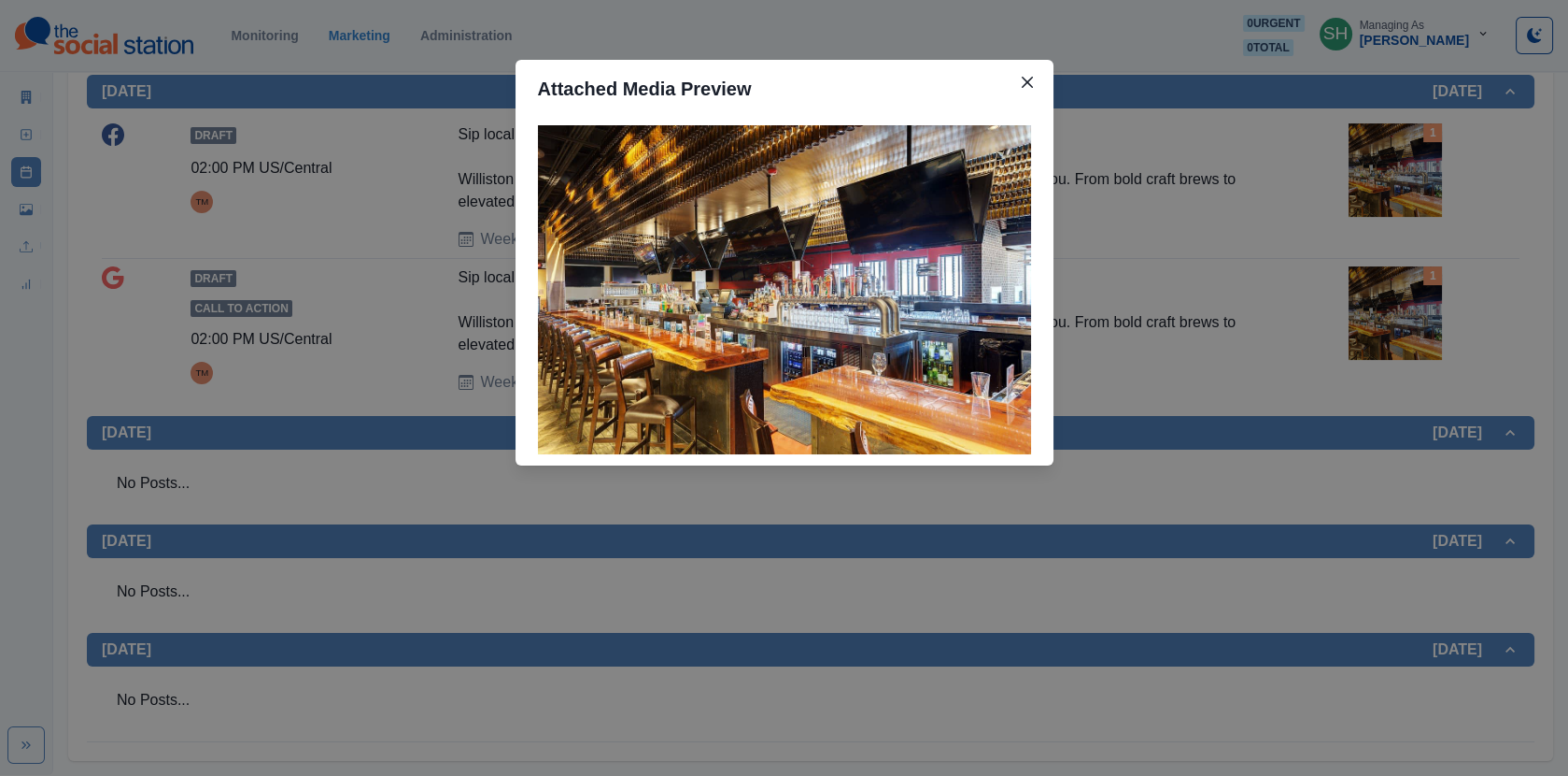
click at [1334, 203] on div "Attached Media Preview" at bounding box center [784, 388] width 1568 height 776
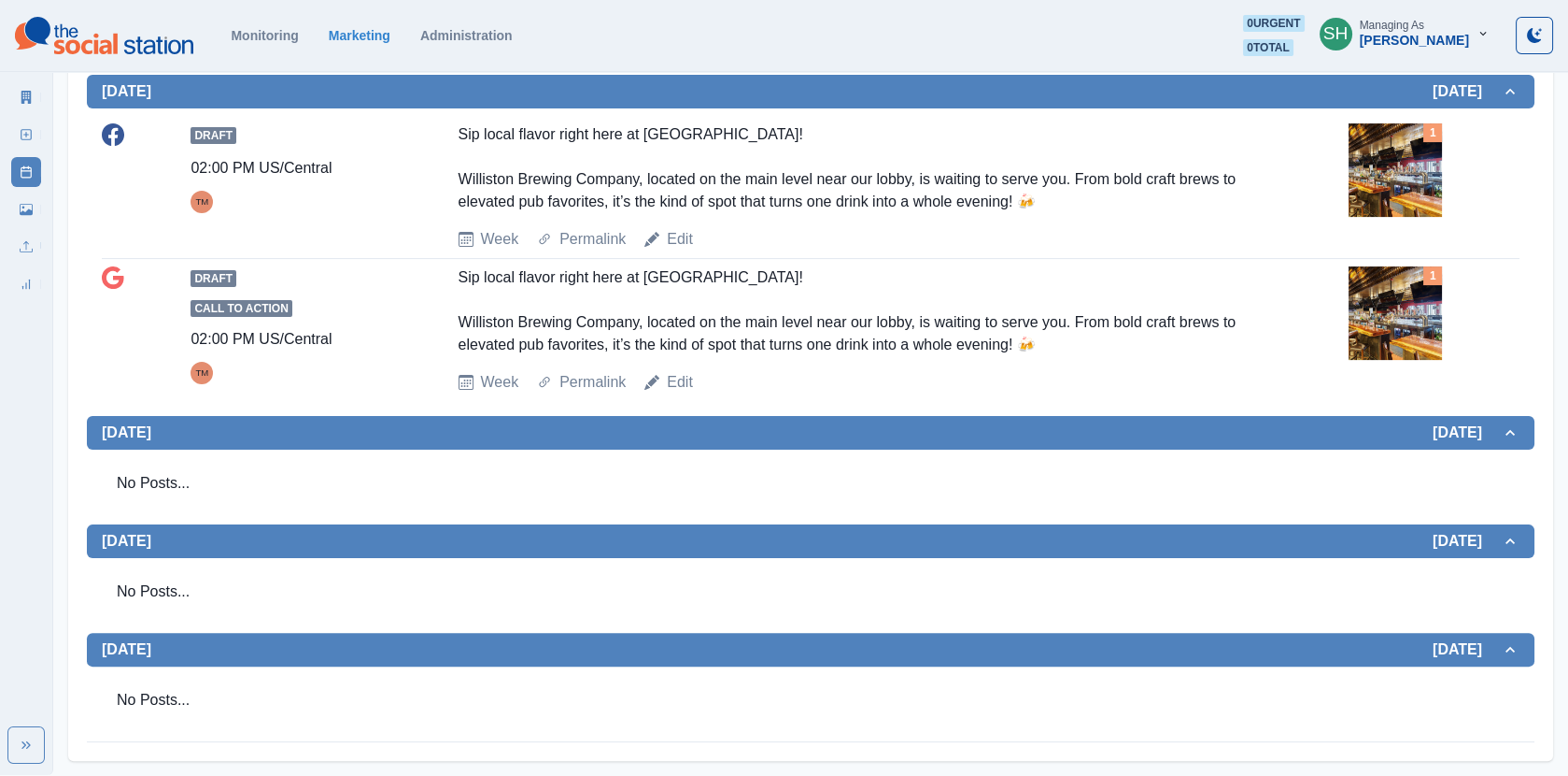
click at [1403, 166] on img at bounding box center [1396, 170] width 93 height 94
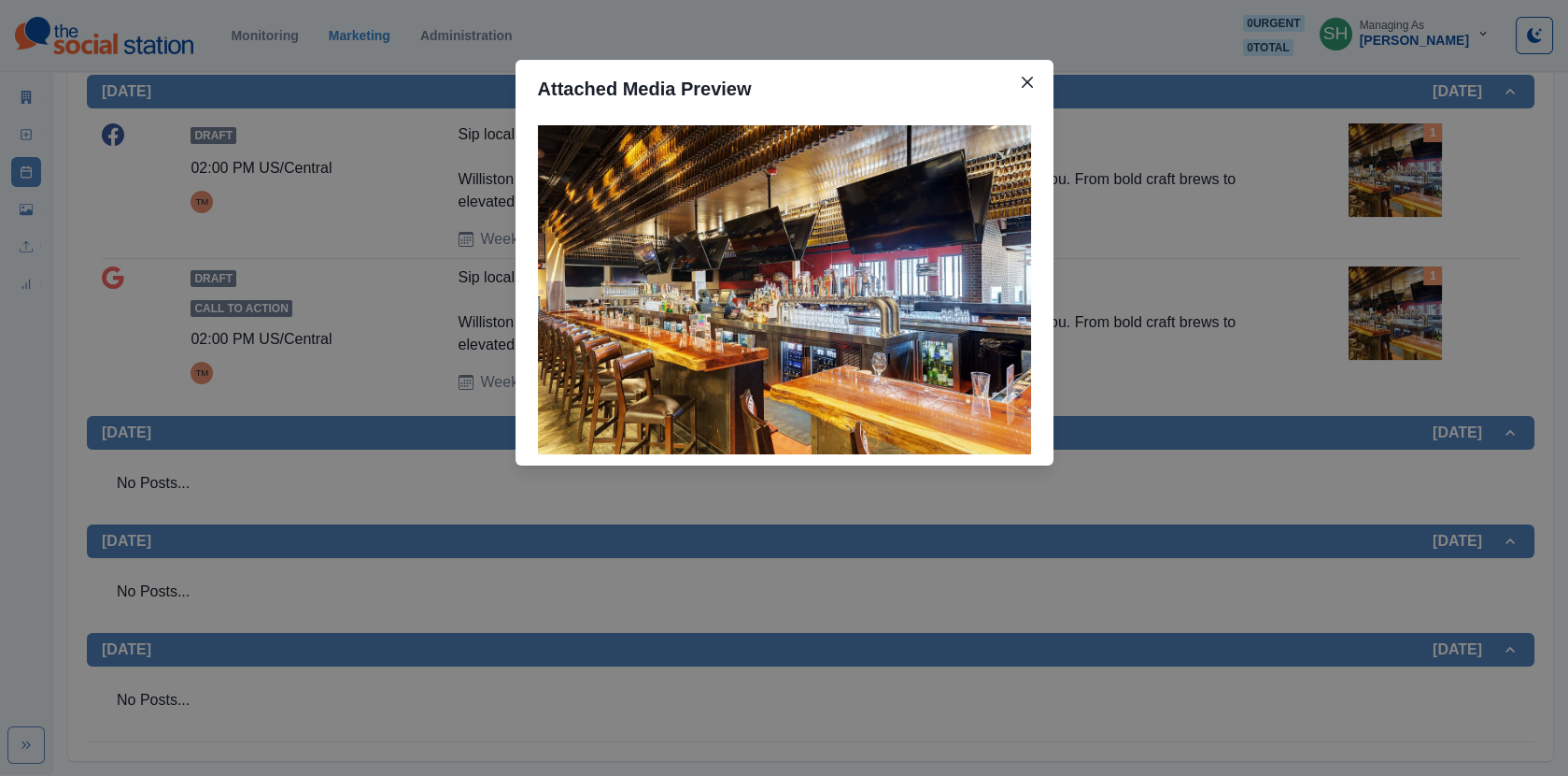
click at [1403, 166] on div "Attached Media Preview" at bounding box center [784, 388] width 1568 height 776
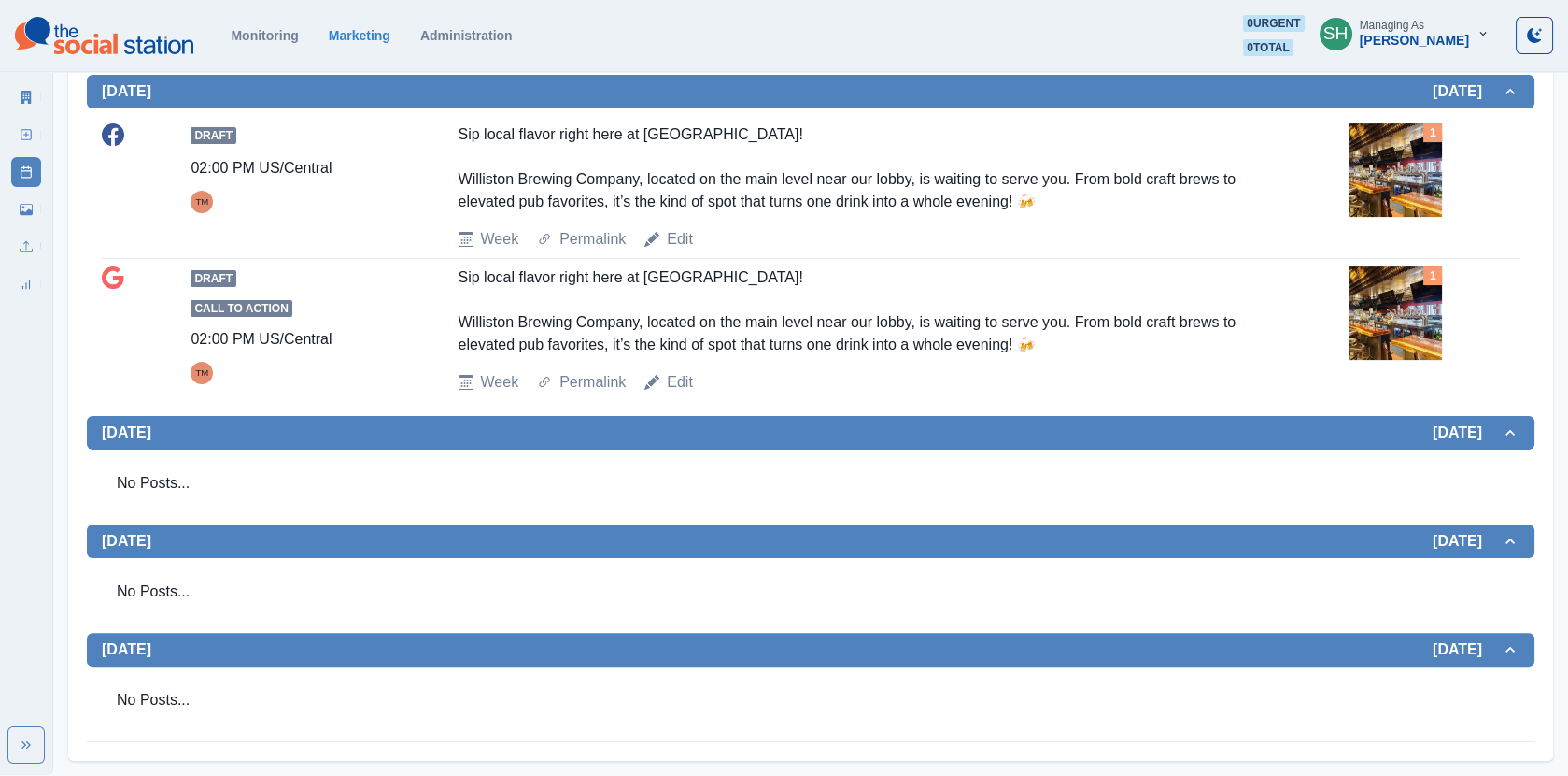
scroll to position [0, 0]
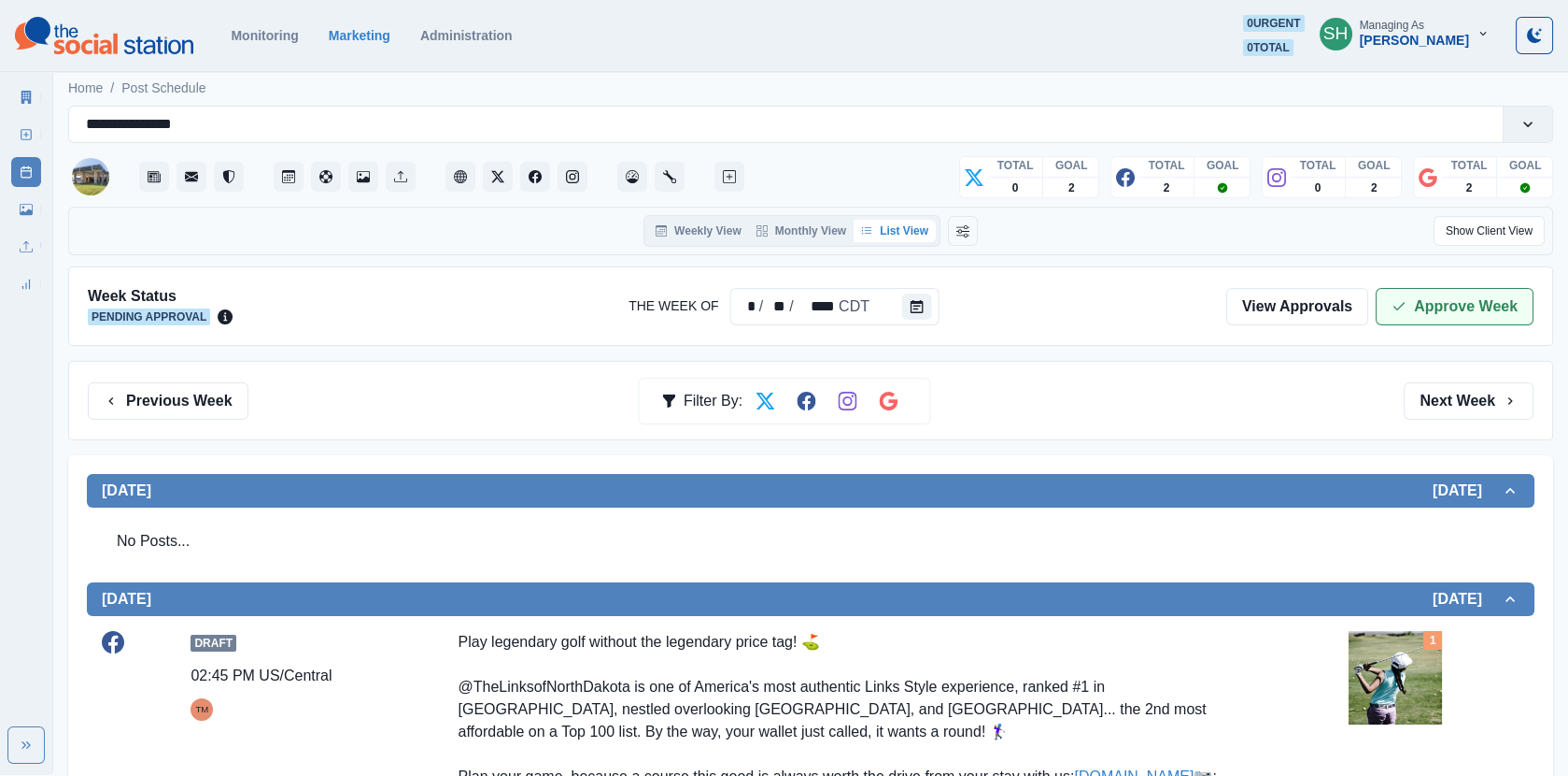
click at [1453, 297] on button "Approve Week" at bounding box center [1455, 306] width 158 height 38
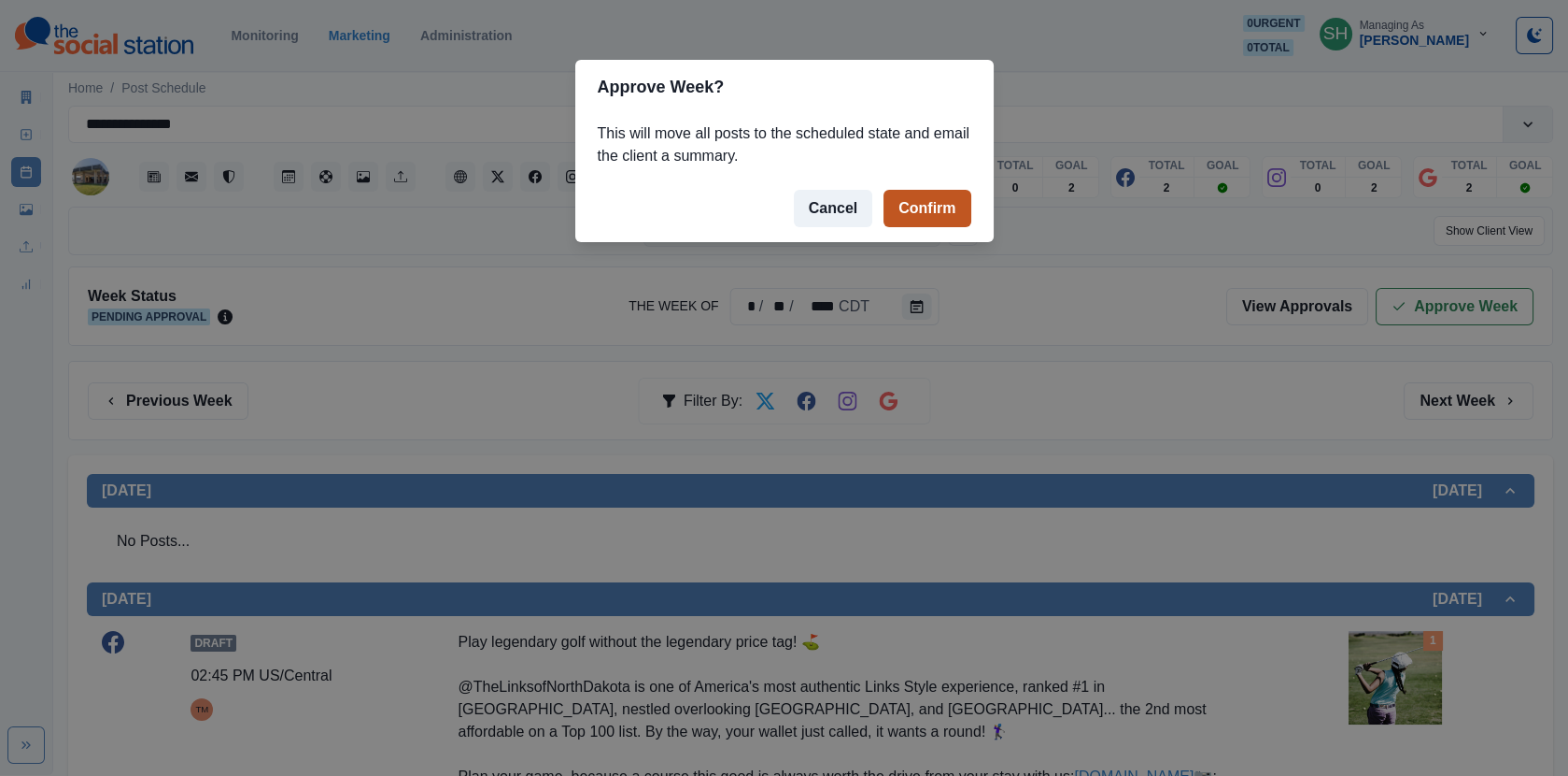
click at [949, 208] on button "Confirm" at bounding box center [927, 209] width 87 height 38
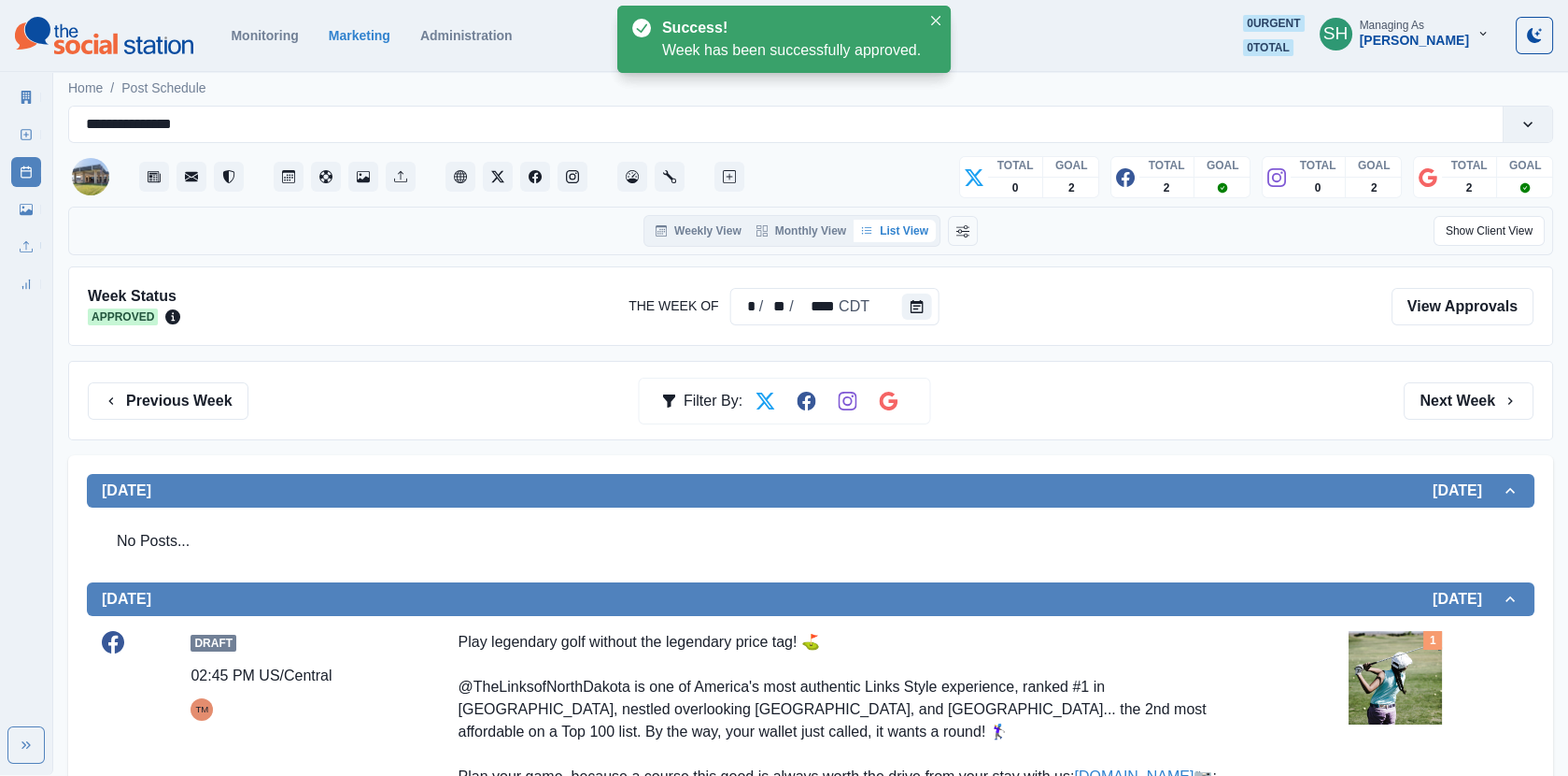
scroll to position [1200, 0]
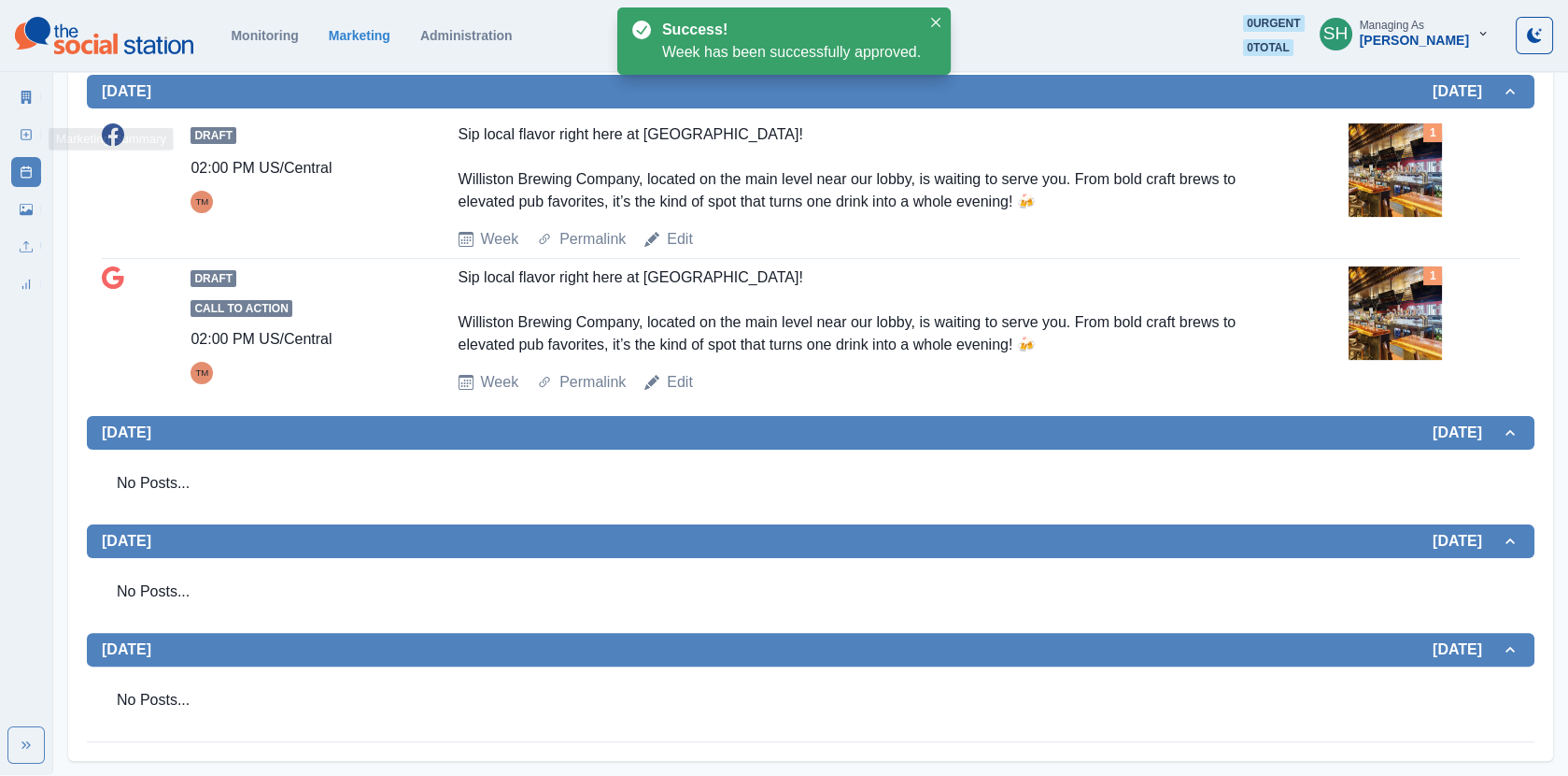
click at [46, 92] on div "Marketing Summary New Post Post Schedule Media Library Uploads Review Summary" at bounding box center [26, 186] width 53 height 224
click at [23, 94] on icon at bounding box center [26, 97] width 13 height 13
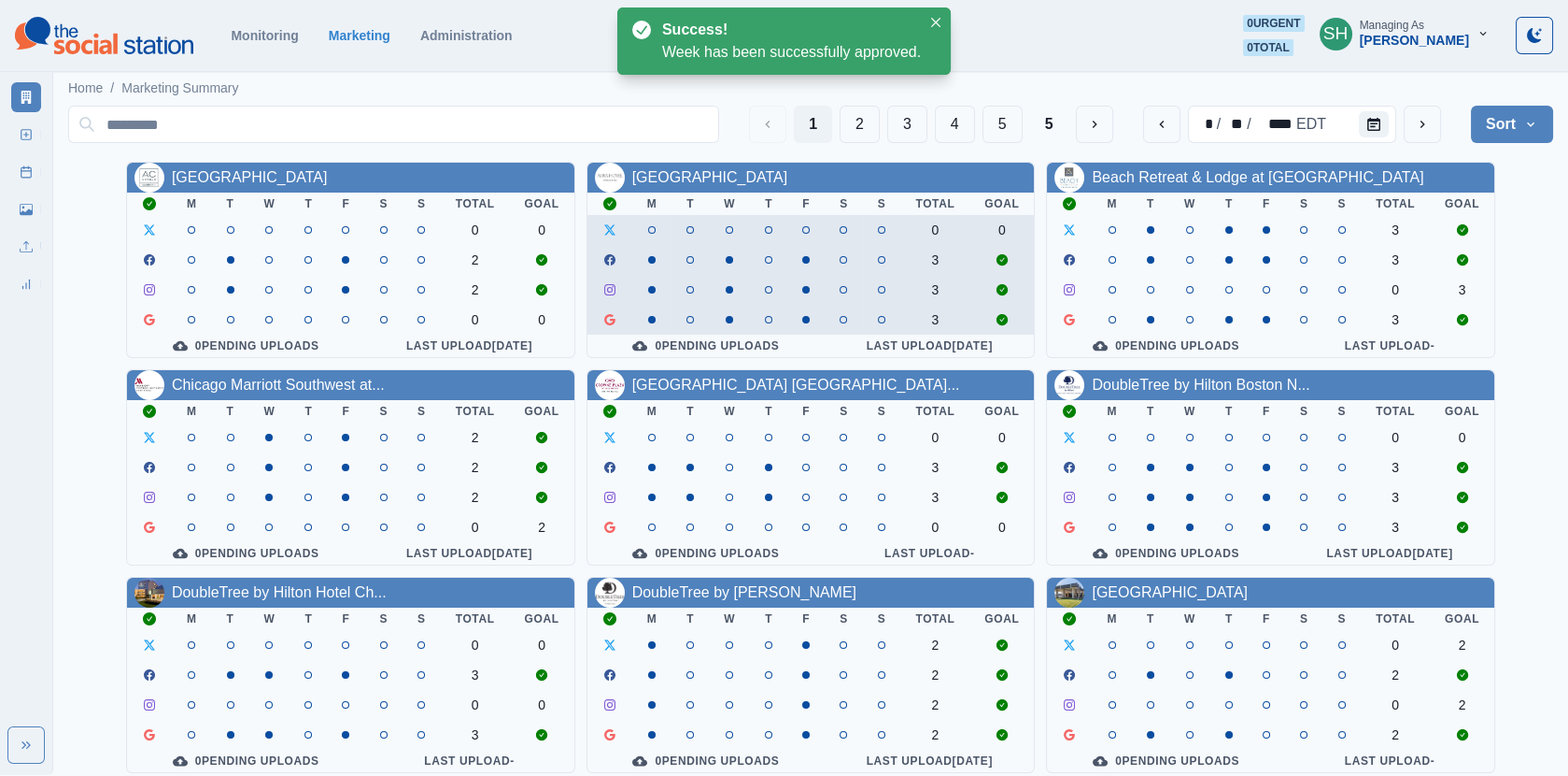
scroll to position [226, 0]
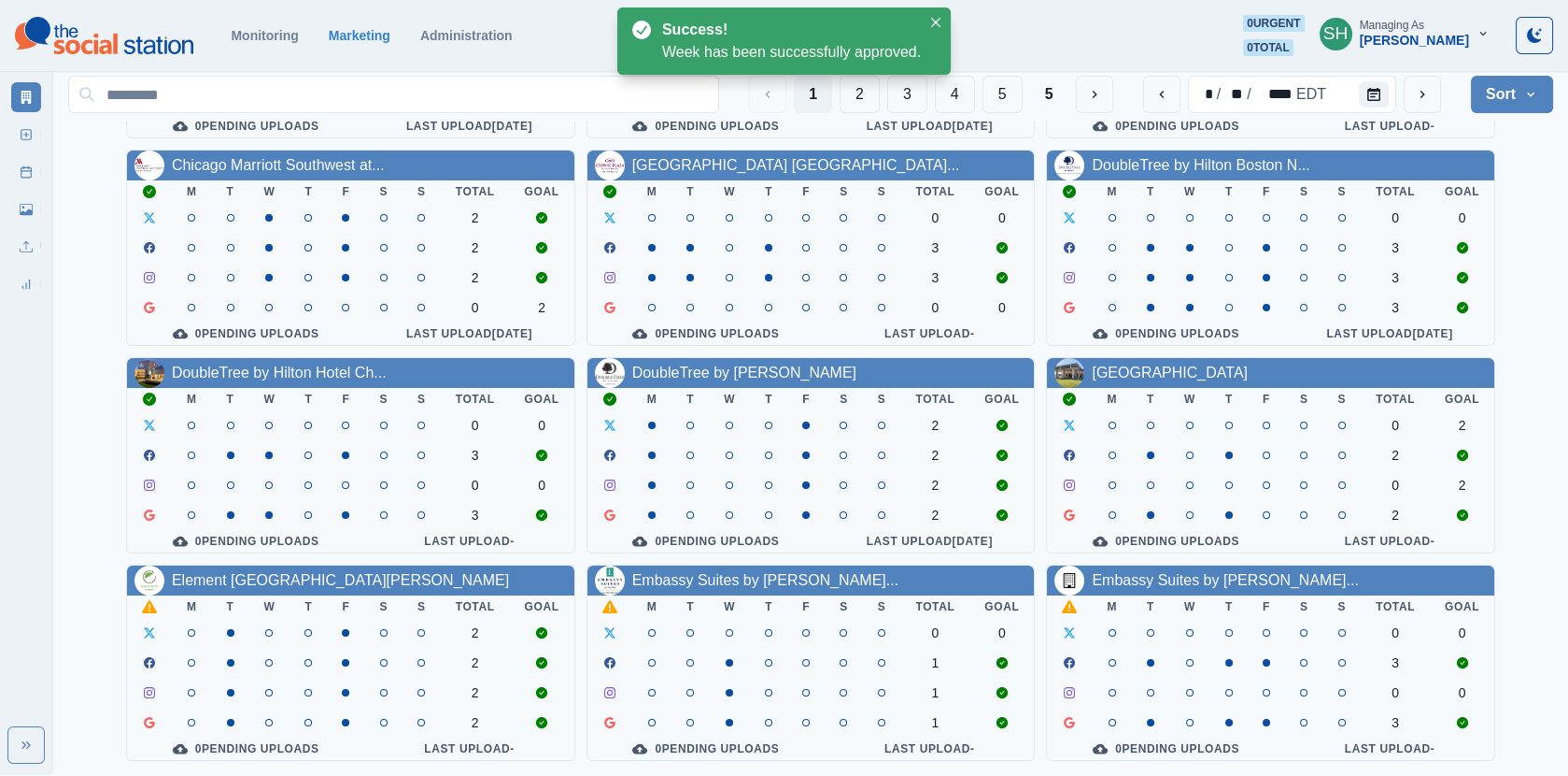
click at [280, 569] on div "Element [GEOGRAPHIC_DATA][PERSON_NAME]" at bounding box center [340, 580] width 337 height 23
click at [280, 574] on link "Element [GEOGRAPHIC_DATA][PERSON_NAME]" at bounding box center [340, 580] width 337 height 16
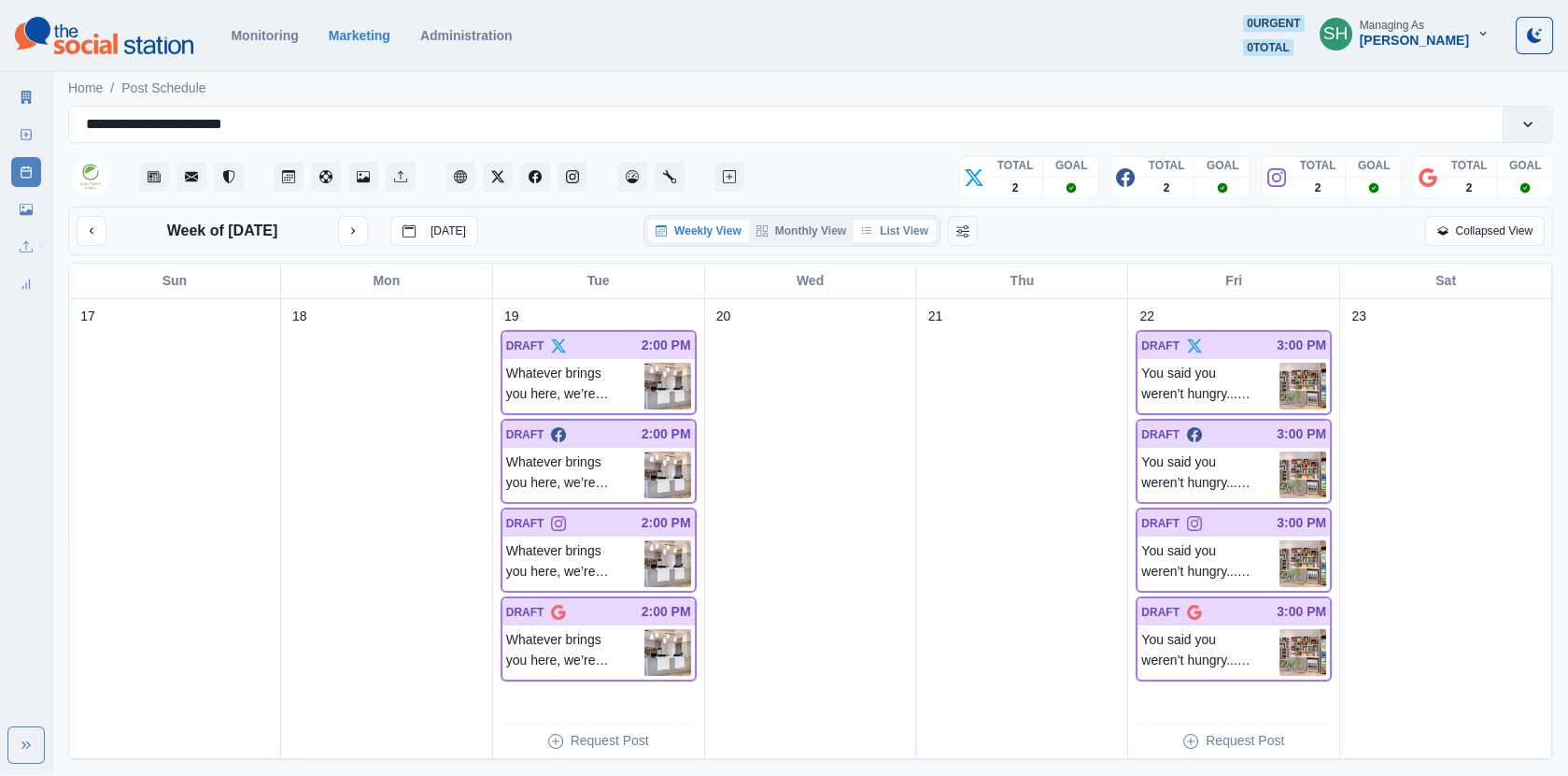
click at [893, 234] on button "List View" at bounding box center [895, 231] width 83 height 23
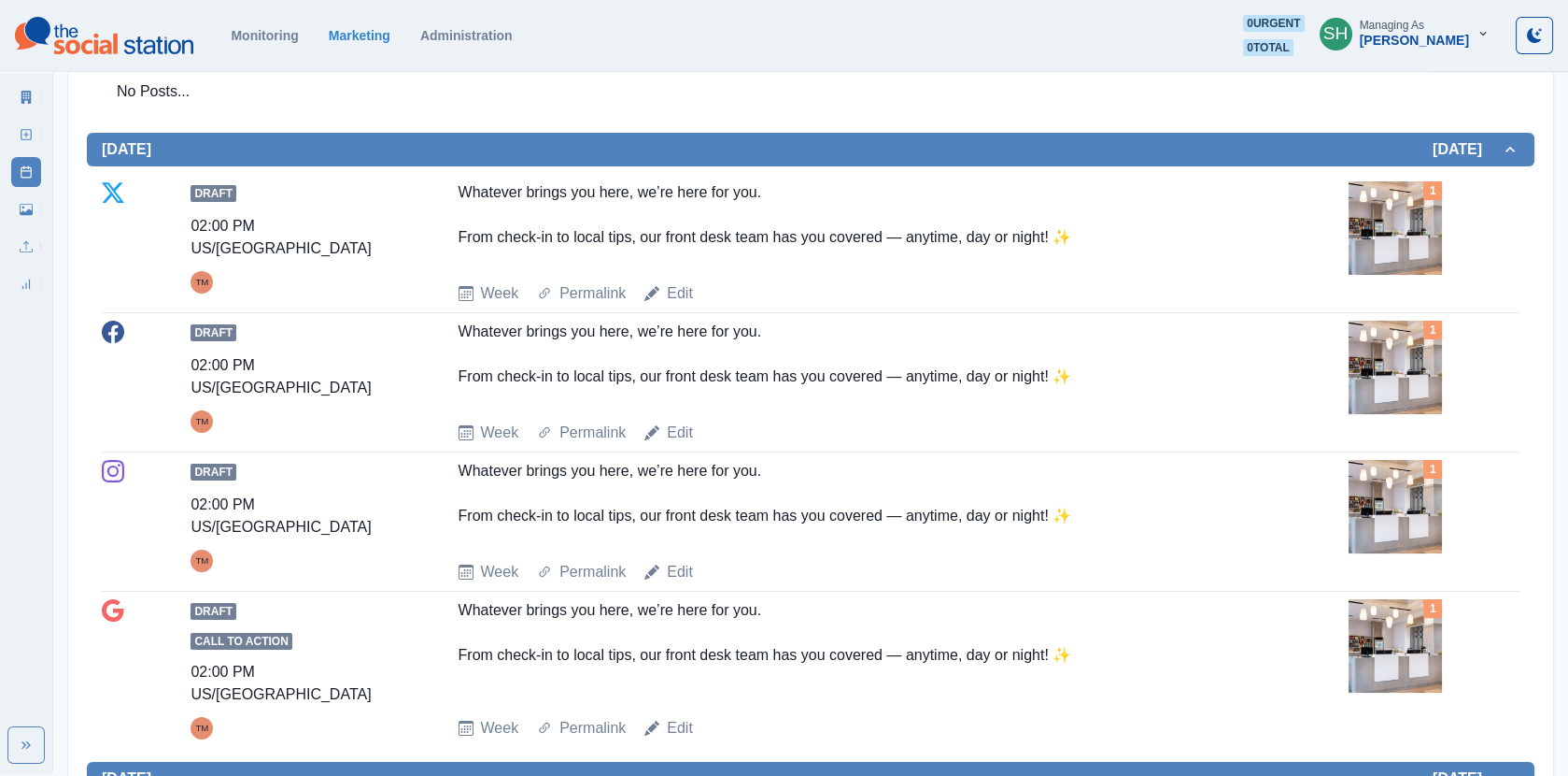
scroll to position [486, 0]
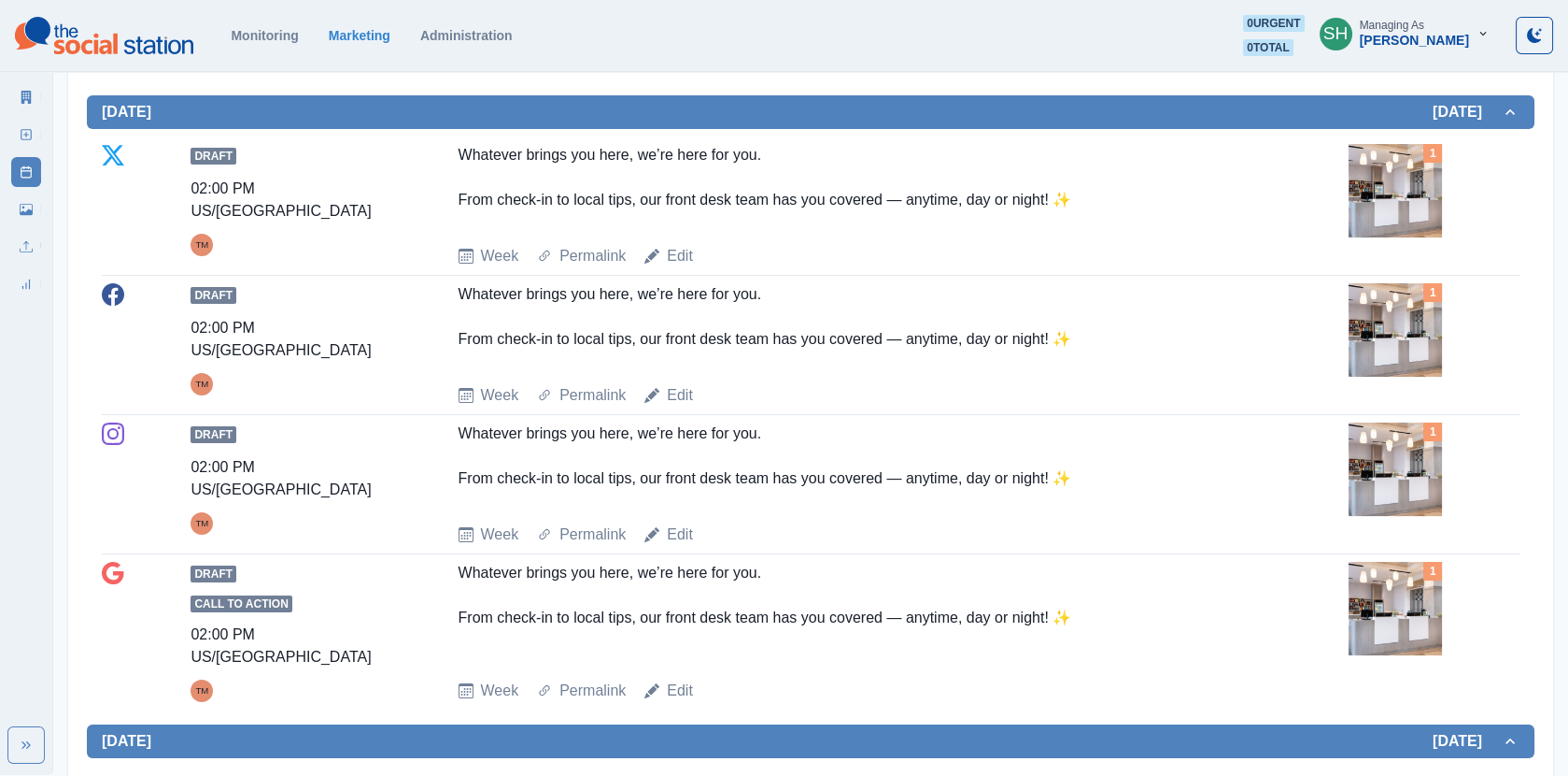
click at [1387, 342] on img at bounding box center [1396, 330] width 93 height 94
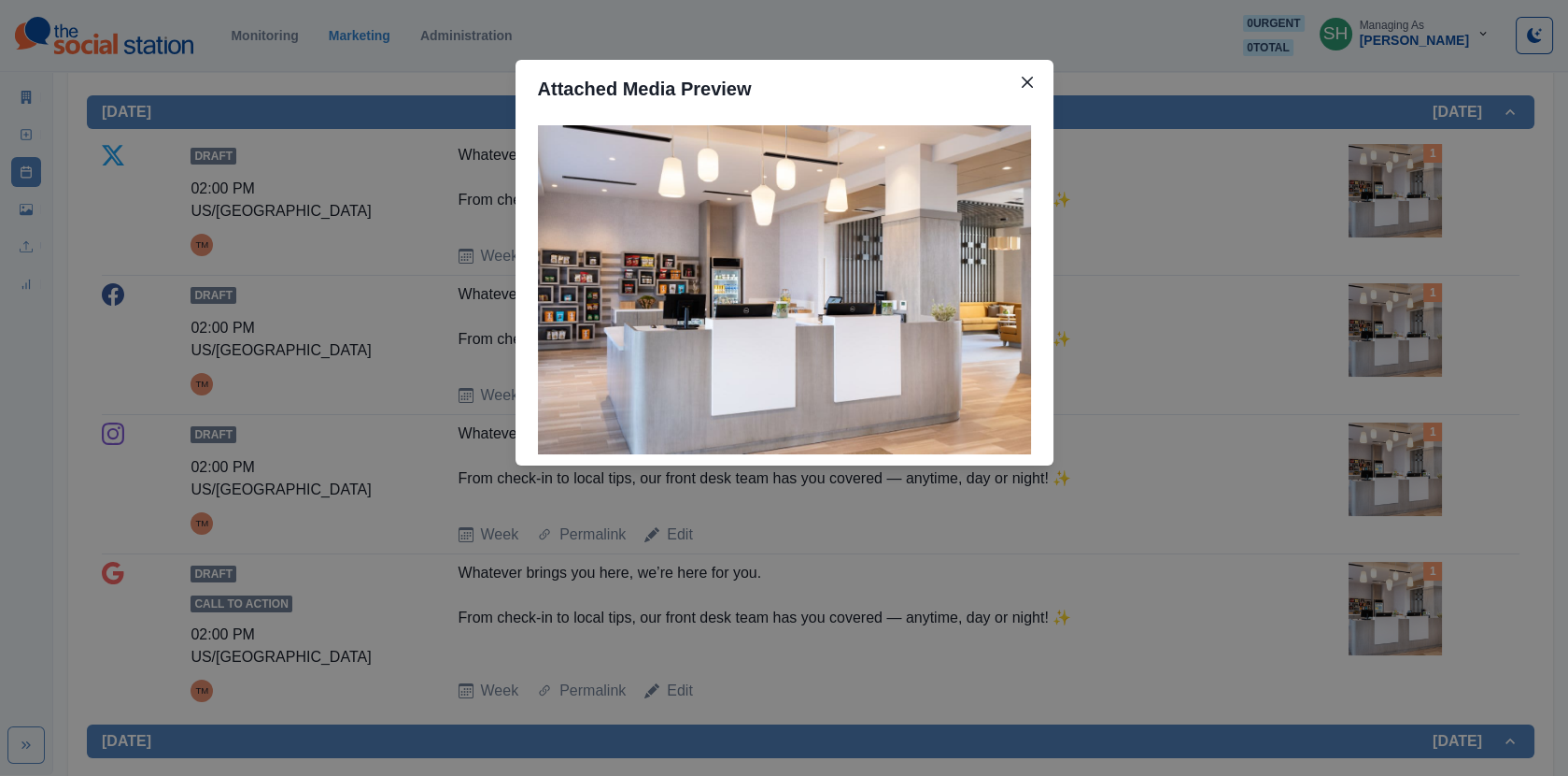
click at [1387, 342] on div "Attached Media Preview" at bounding box center [784, 388] width 1568 height 776
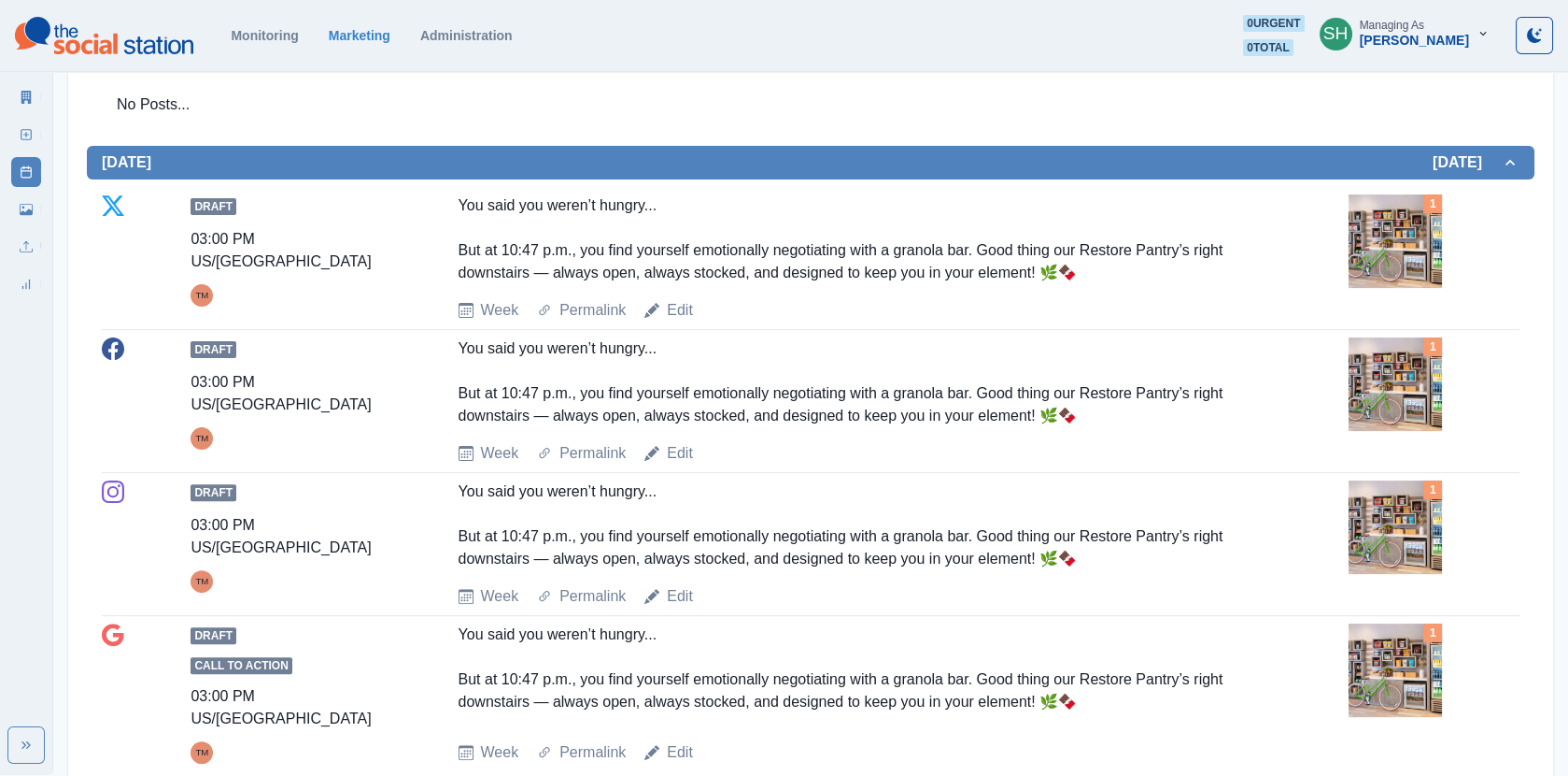
scroll to position [1294, 0]
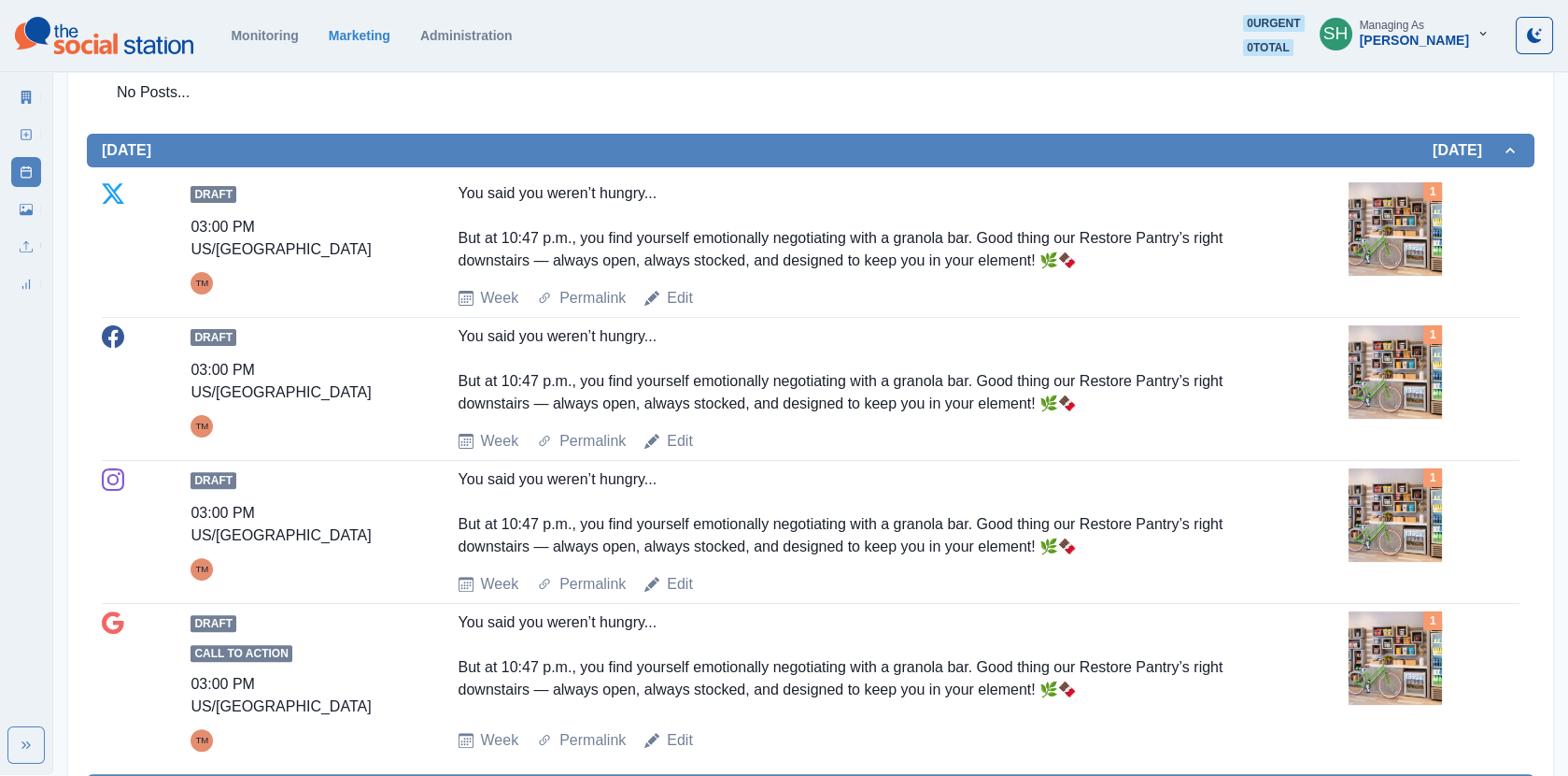
click at [1411, 219] on img at bounding box center [1396, 229] width 93 height 94
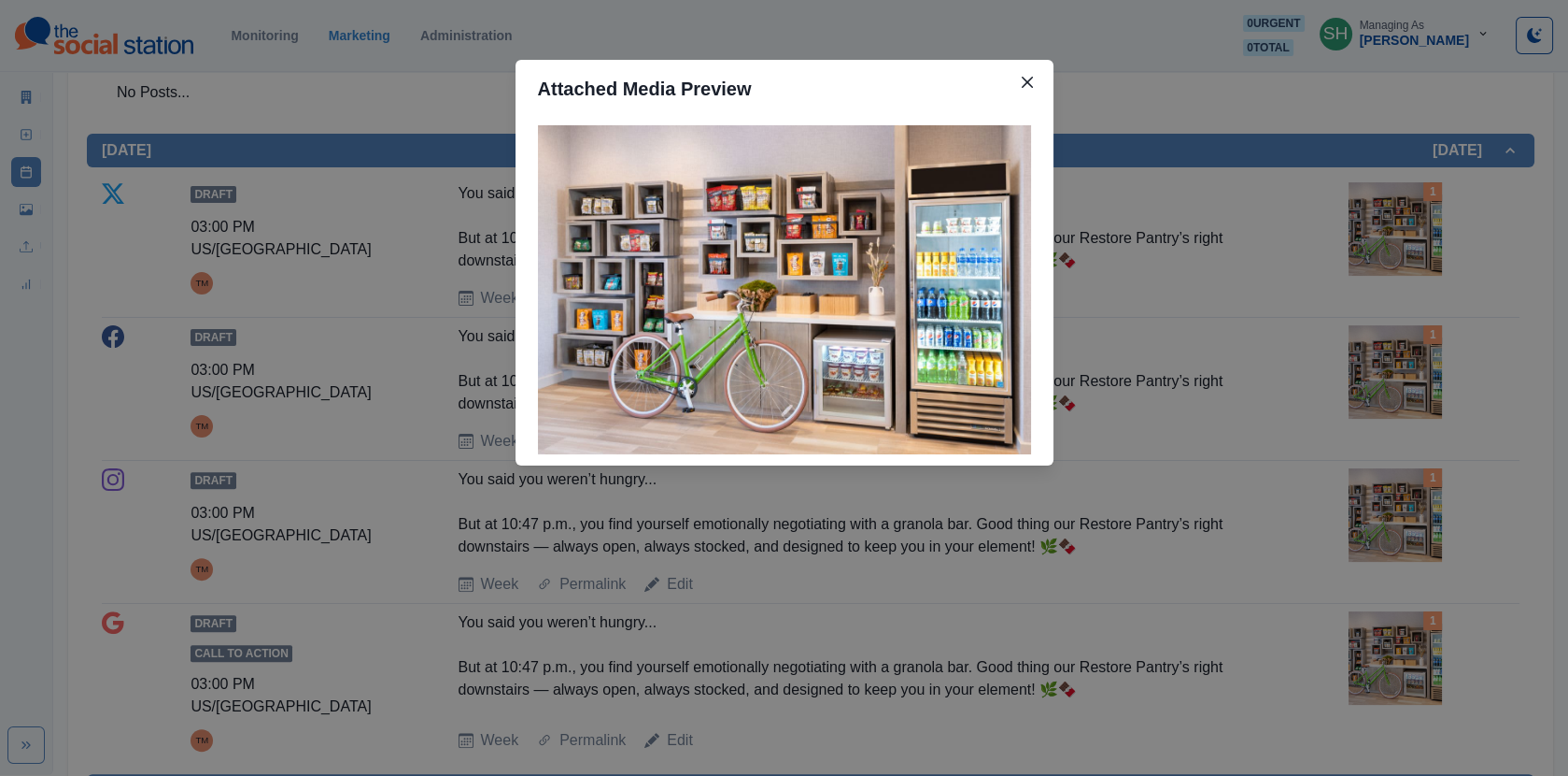
click at [1329, 226] on div "Attached Media Preview" at bounding box center [784, 388] width 1568 height 776
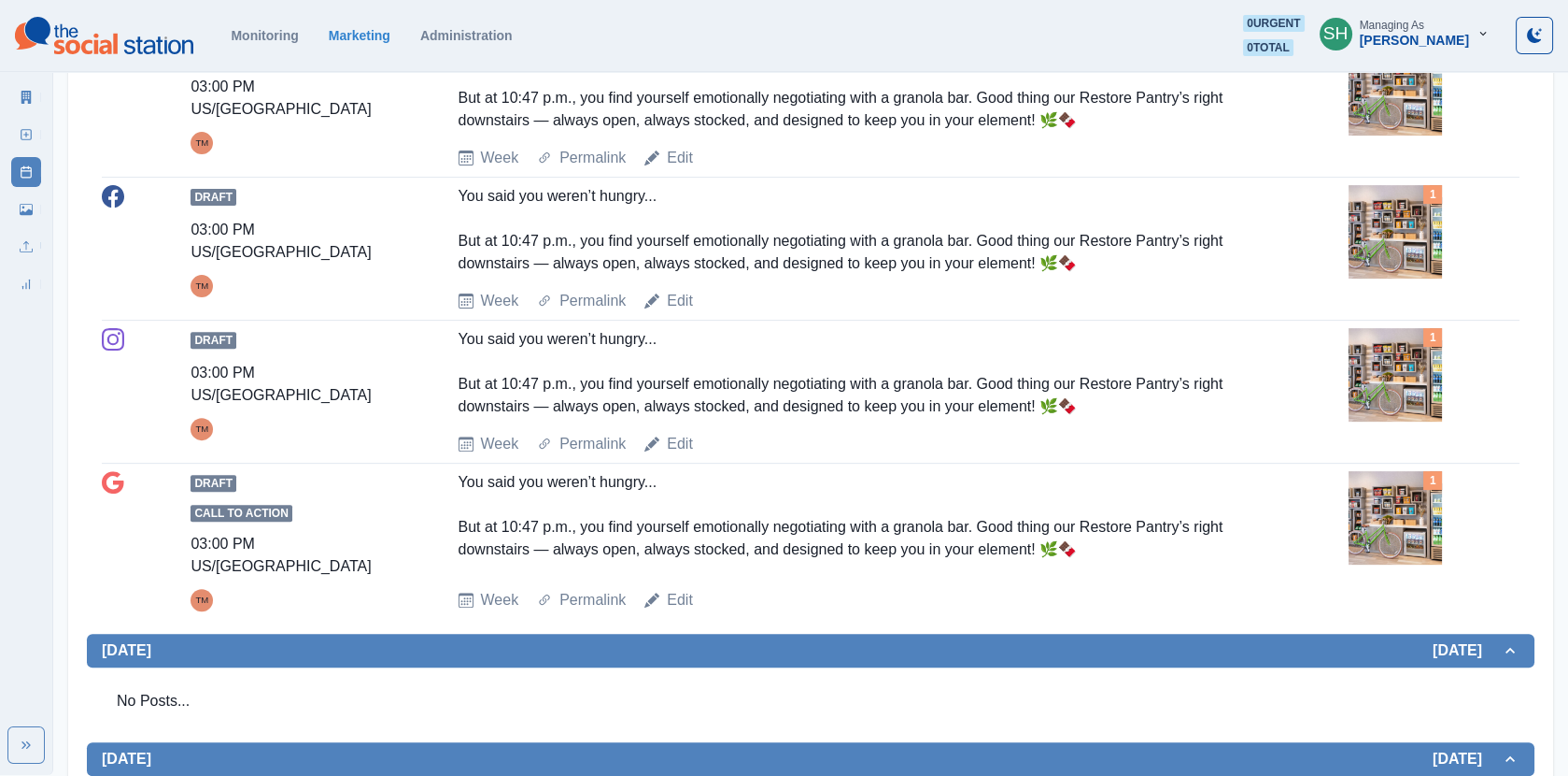
scroll to position [1412, 0]
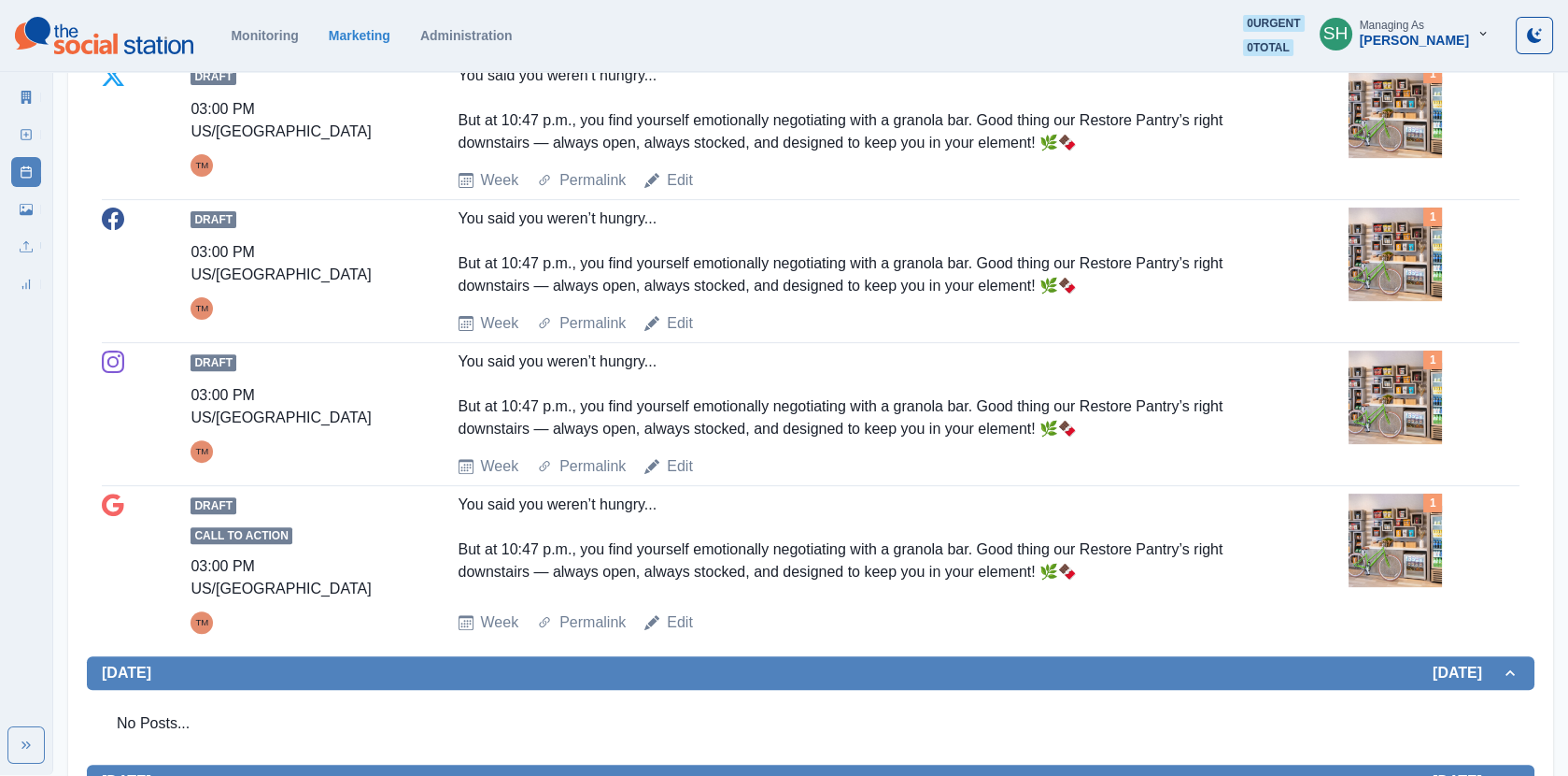
click at [1409, 350] on img at bounding box center [1396, 397] width 93 height 94
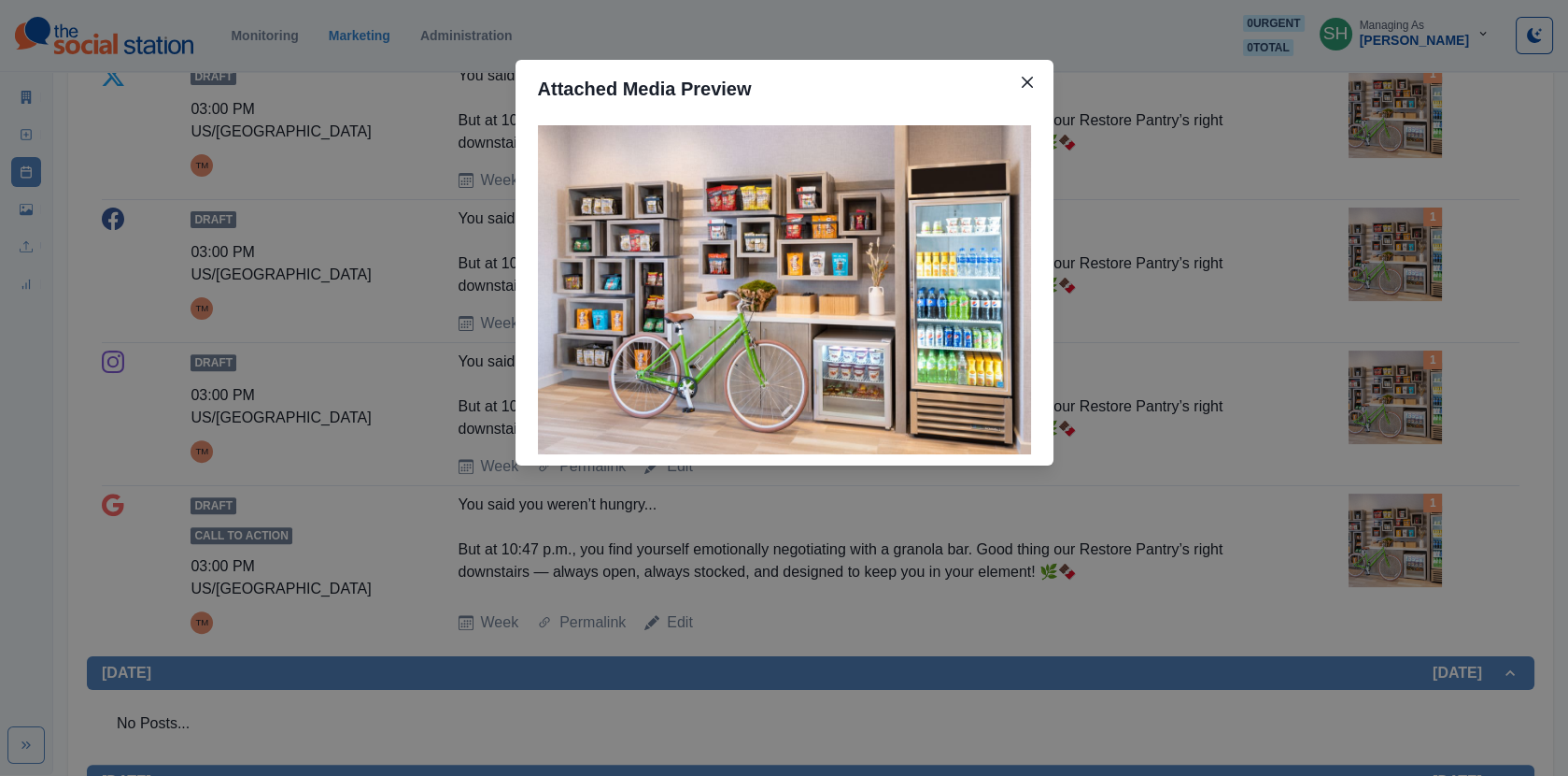
click at [1328, 367] on div "Attached Media Preview" at bounding box center [784, 388] width 1568 height 776
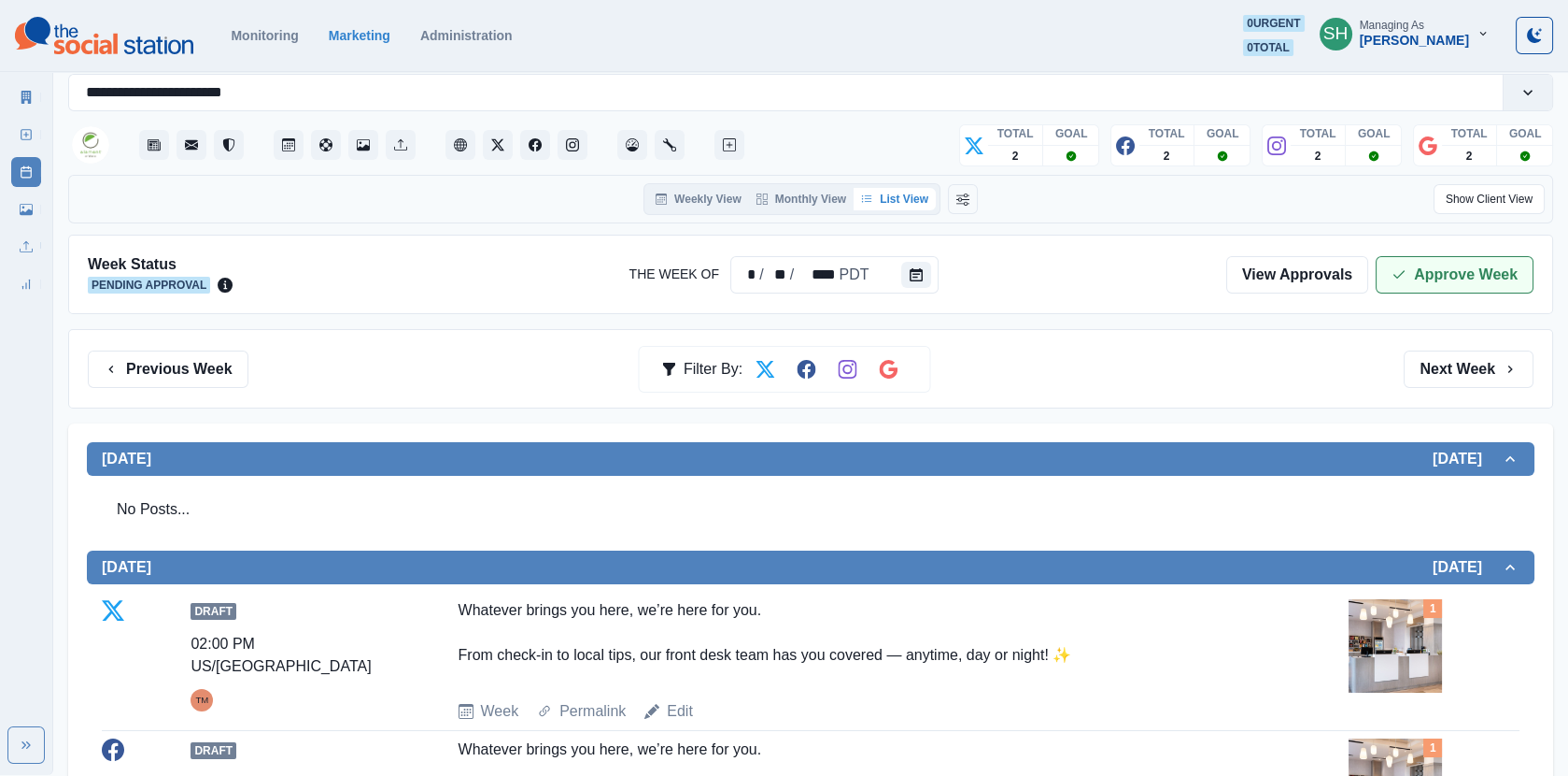
scroll to position [21, 0]
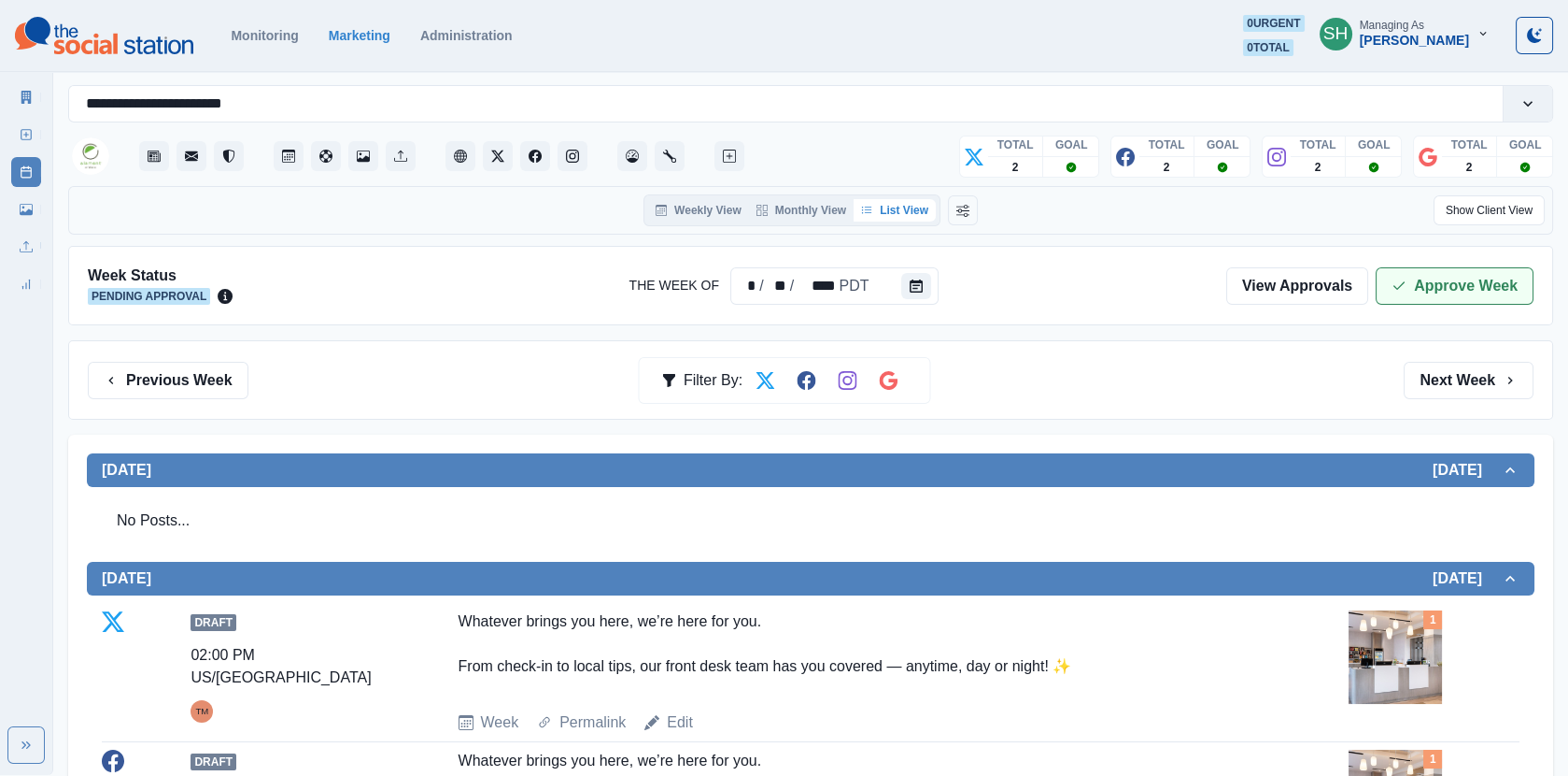
click at [1436, 281] on button "Approve Week" at bounding box center [1455, 287] width 158 height 38
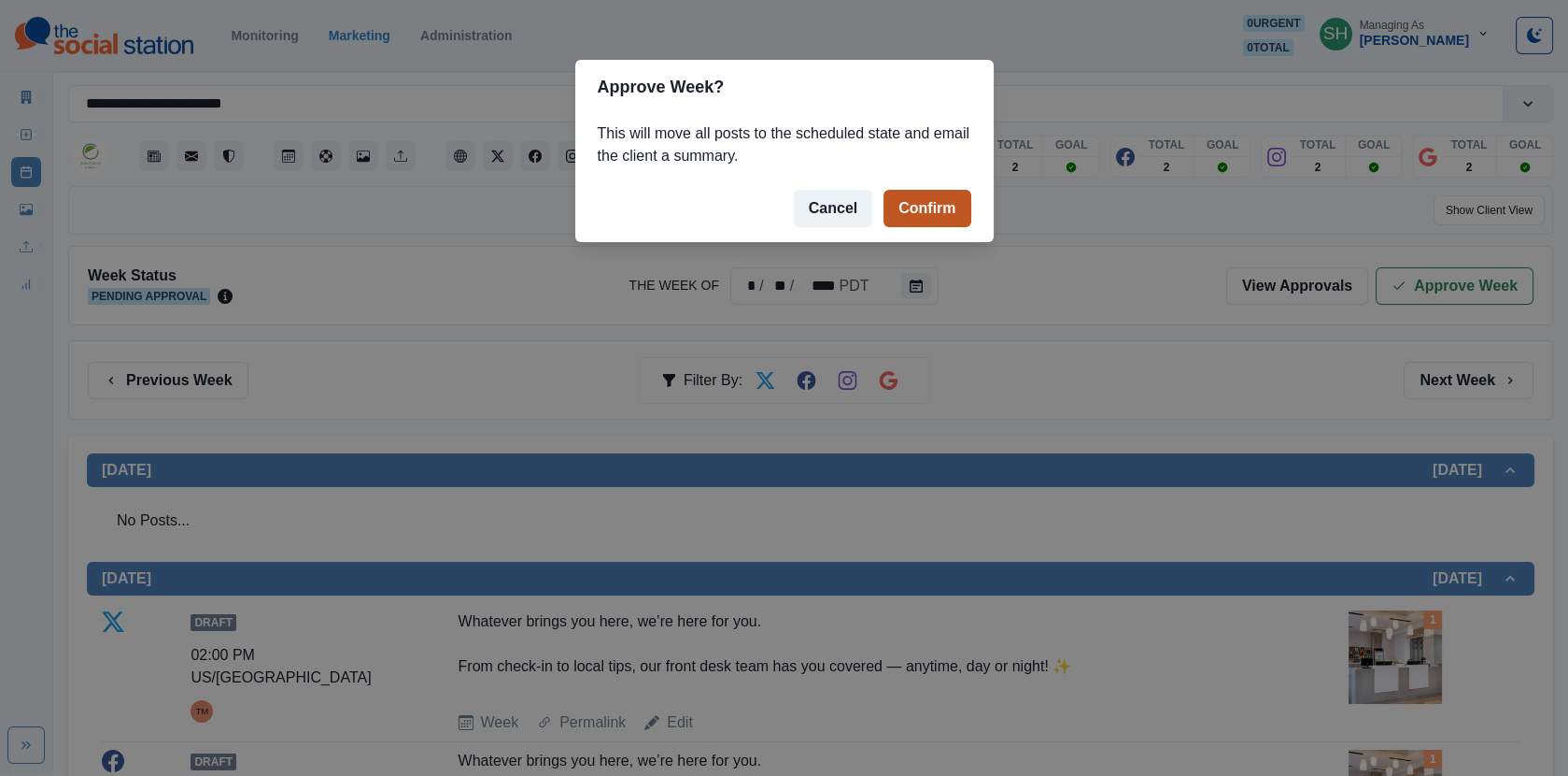
click at [921, 211] on button "Confirm" at bounding box center [927, 209] width 87 height 38
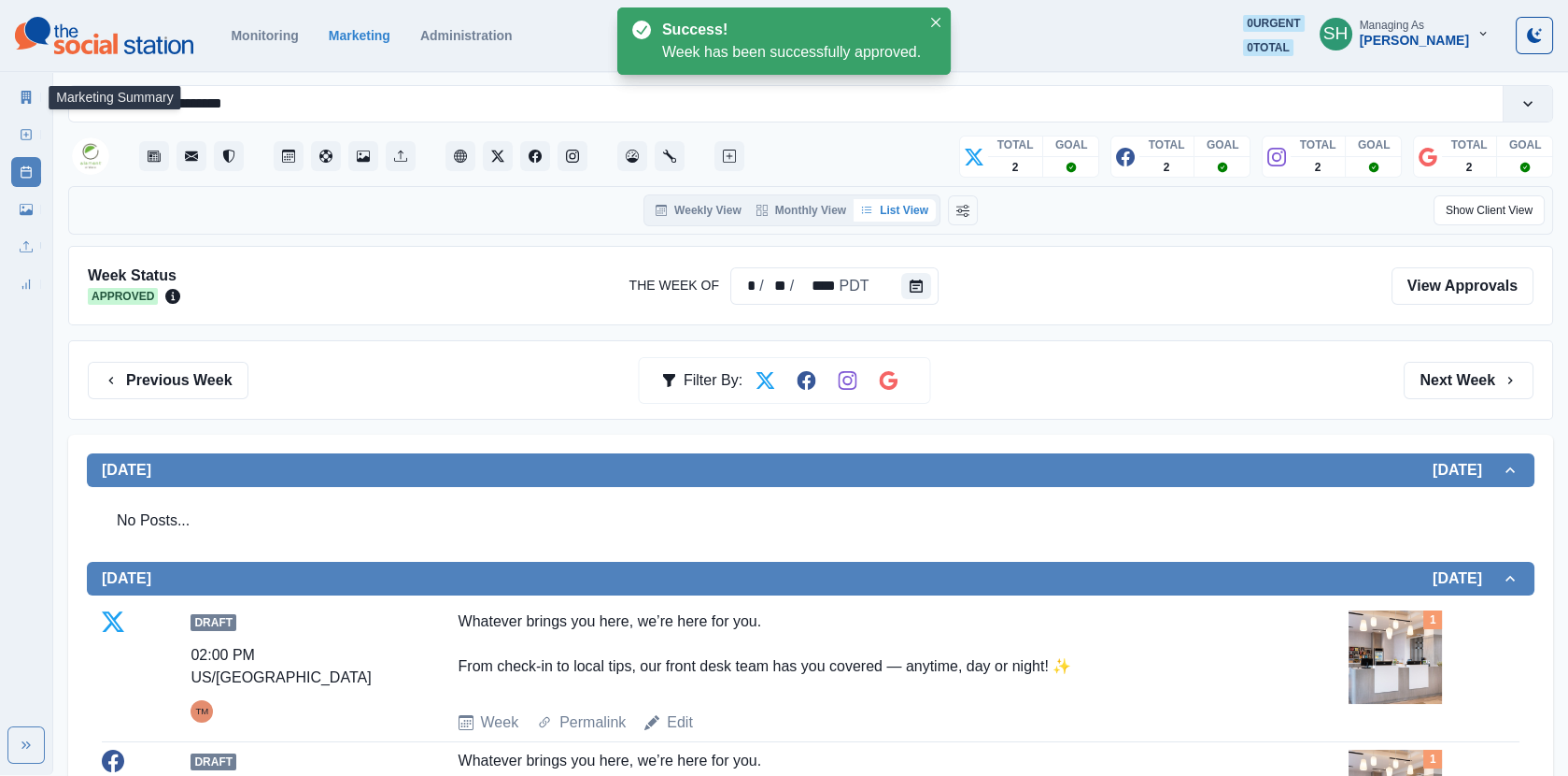
click at [22, 93] on icon at bounding box center [27, 97] width 10 height 13
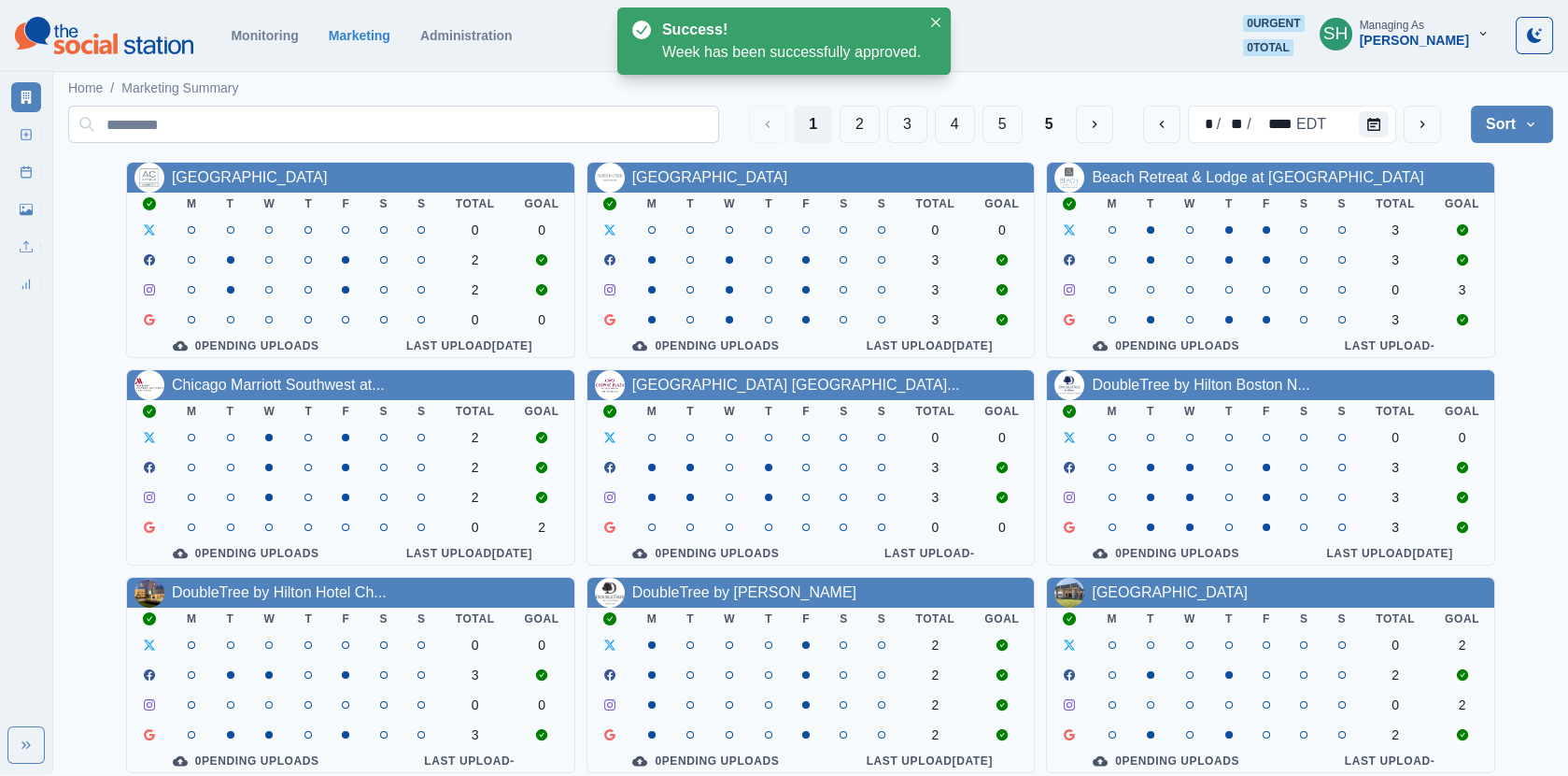
scroll to position [226, 0]
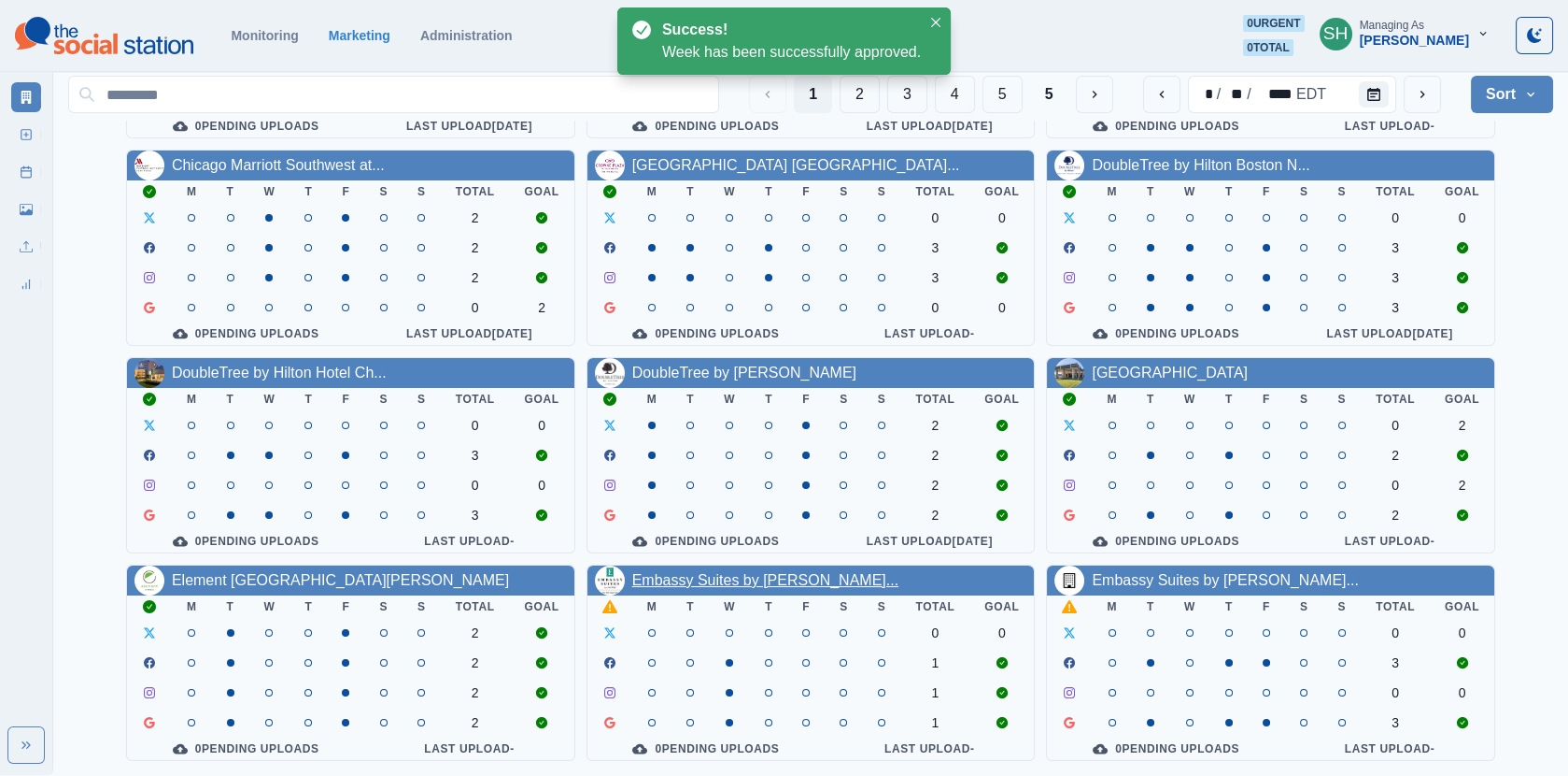
click at [698, 579] on link "Embassy Suites by [PERSON_NAME]..." at bounding box center [766, 580] width 266 height 16
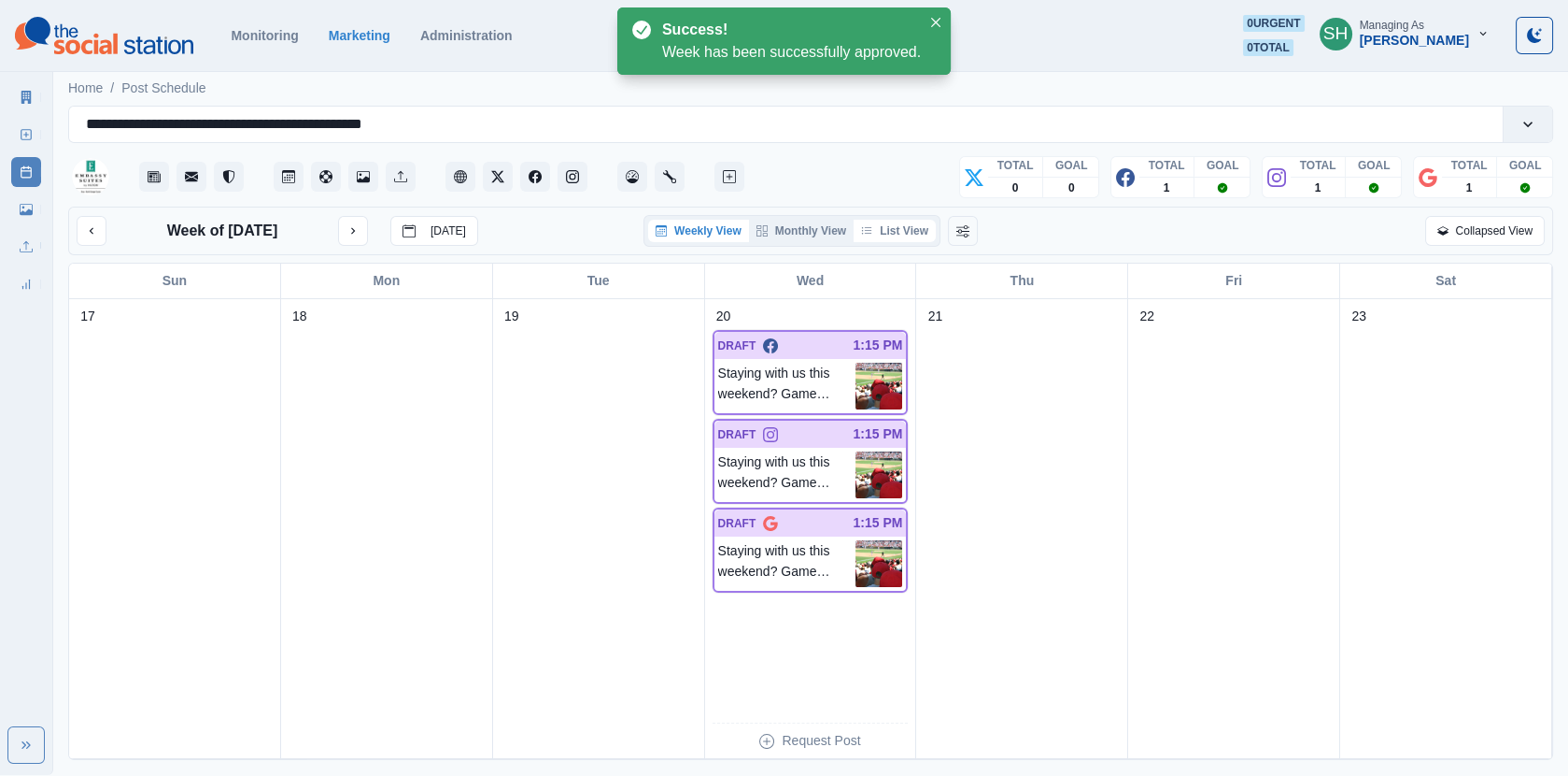
click at [906, 224] on button "List View" at bounding box center [895, 231] width 83 height 23
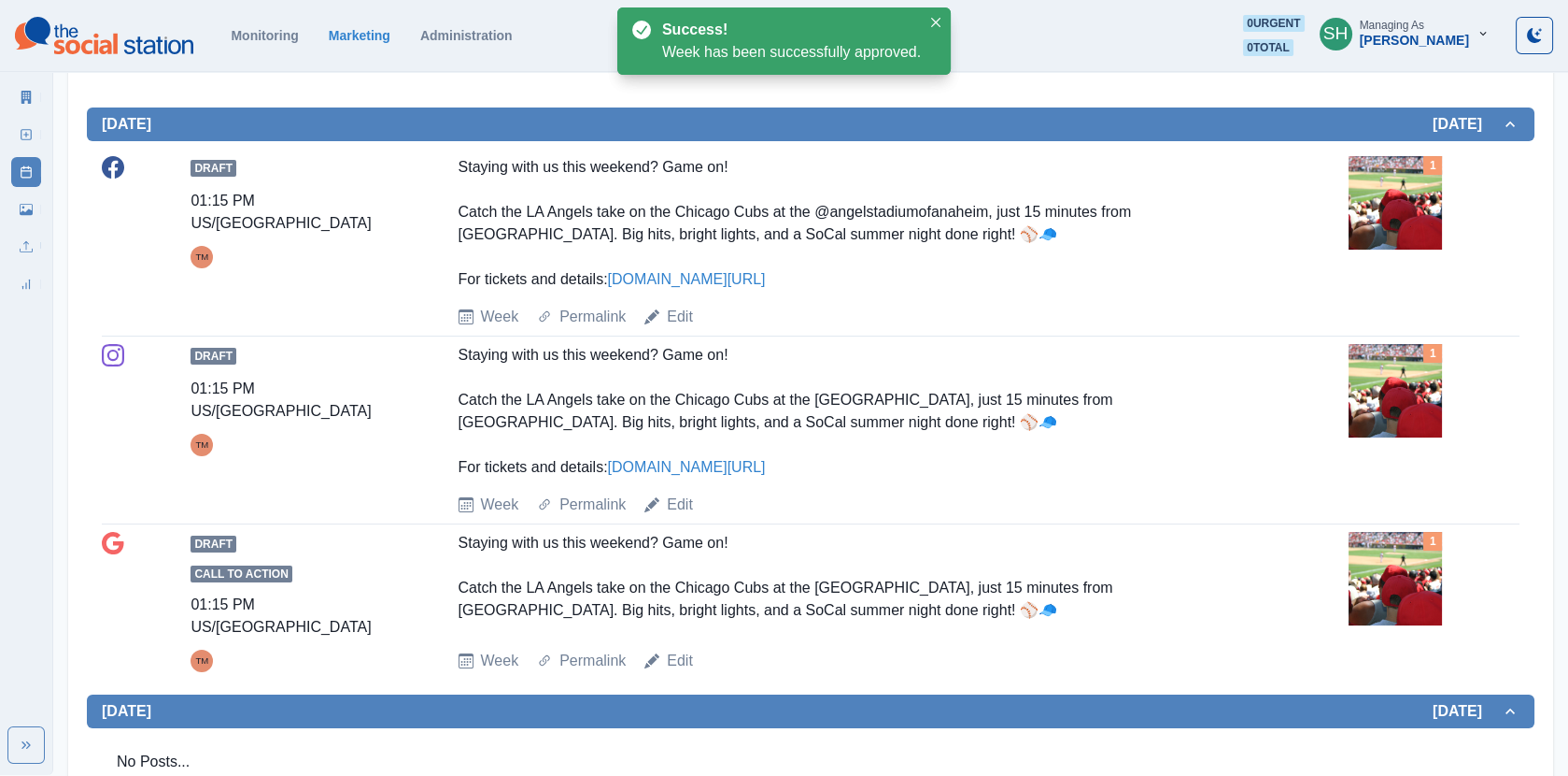
scroll to position [591, 0]
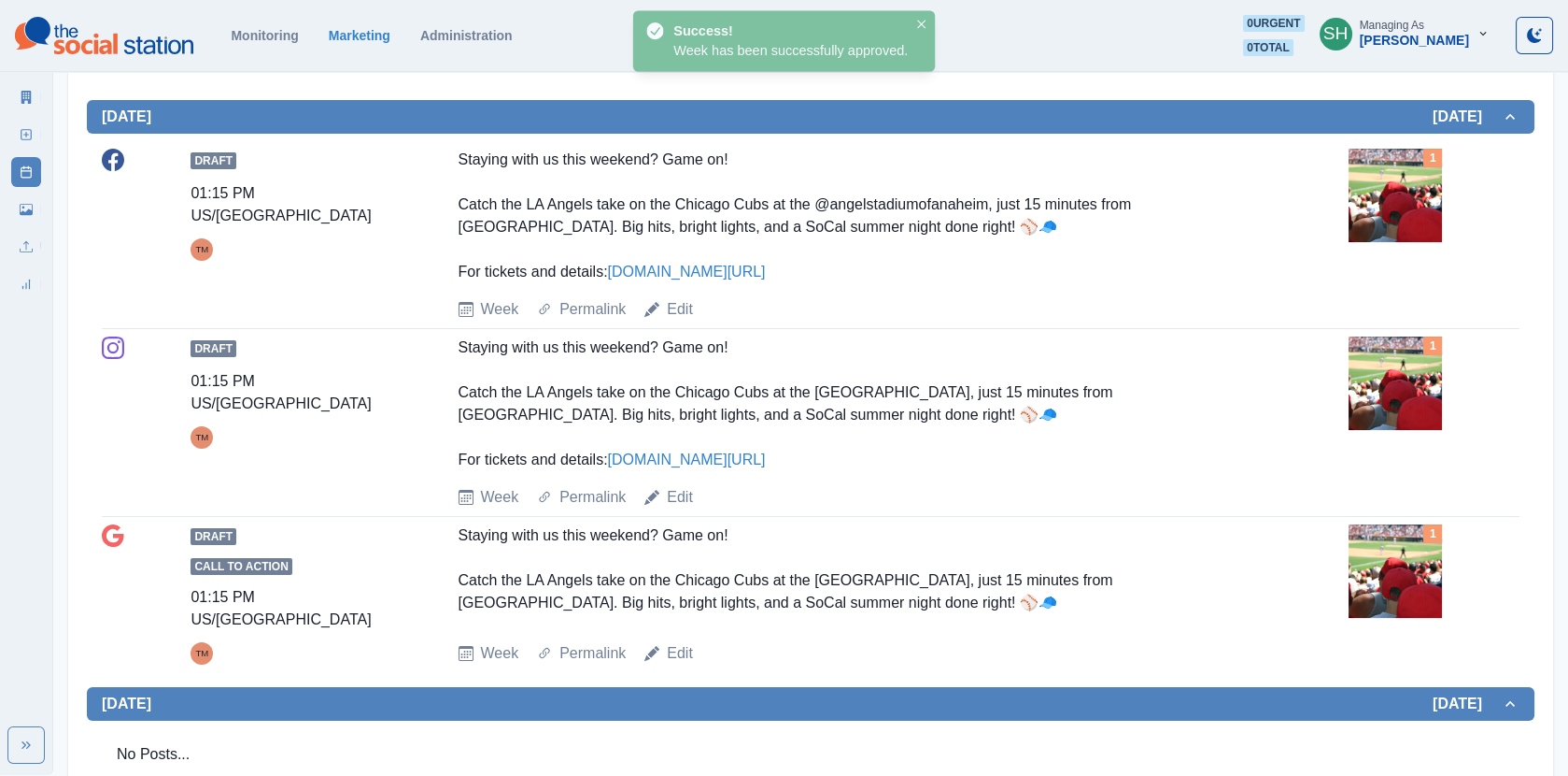
click at [1442, 213] on img at bounding box center [1396, 195] width 93 height 94
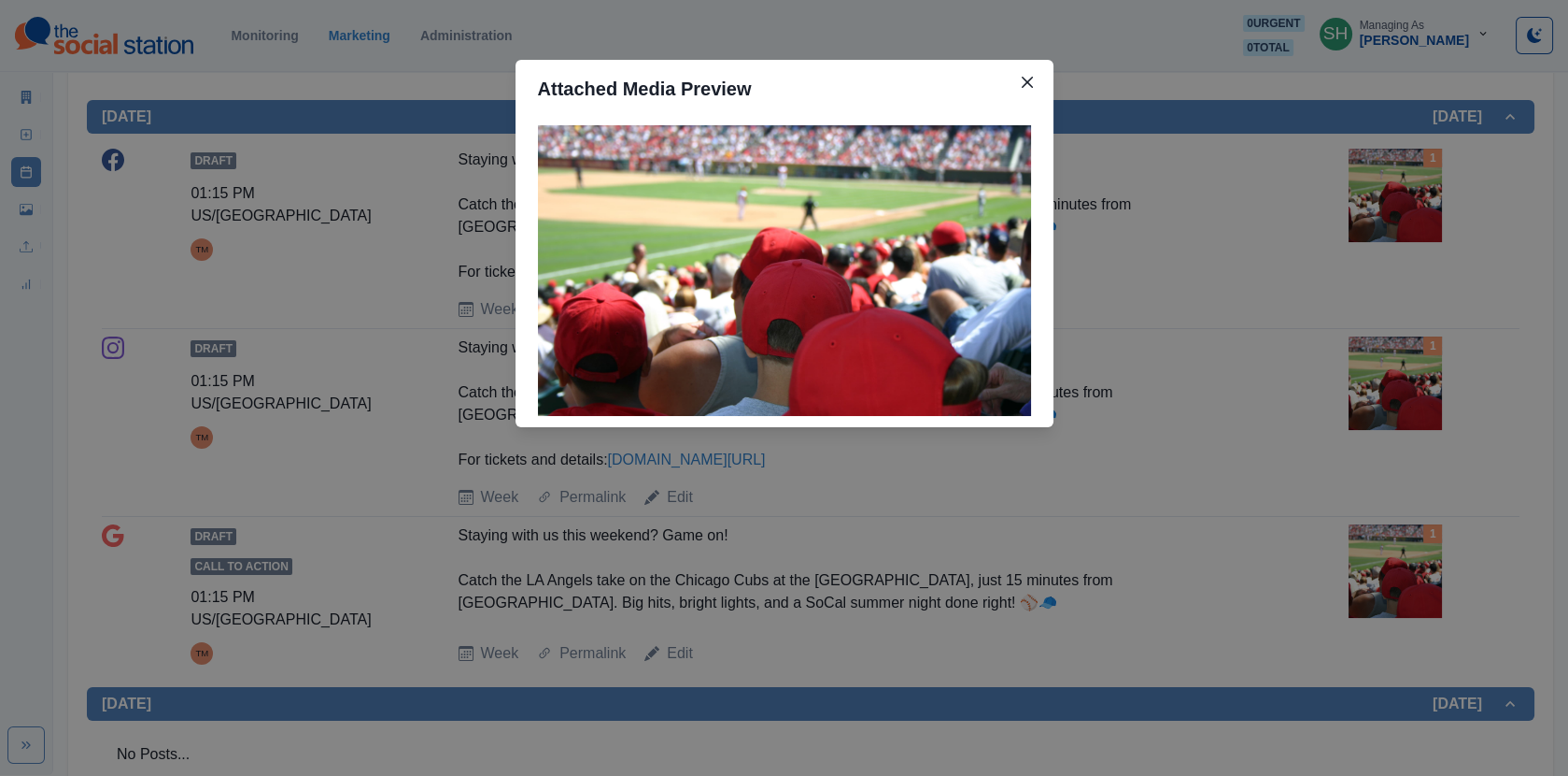
click at [1194, 263] on div "Attached Media Preview" at bounding box center [784, 388] width 1568 height 776
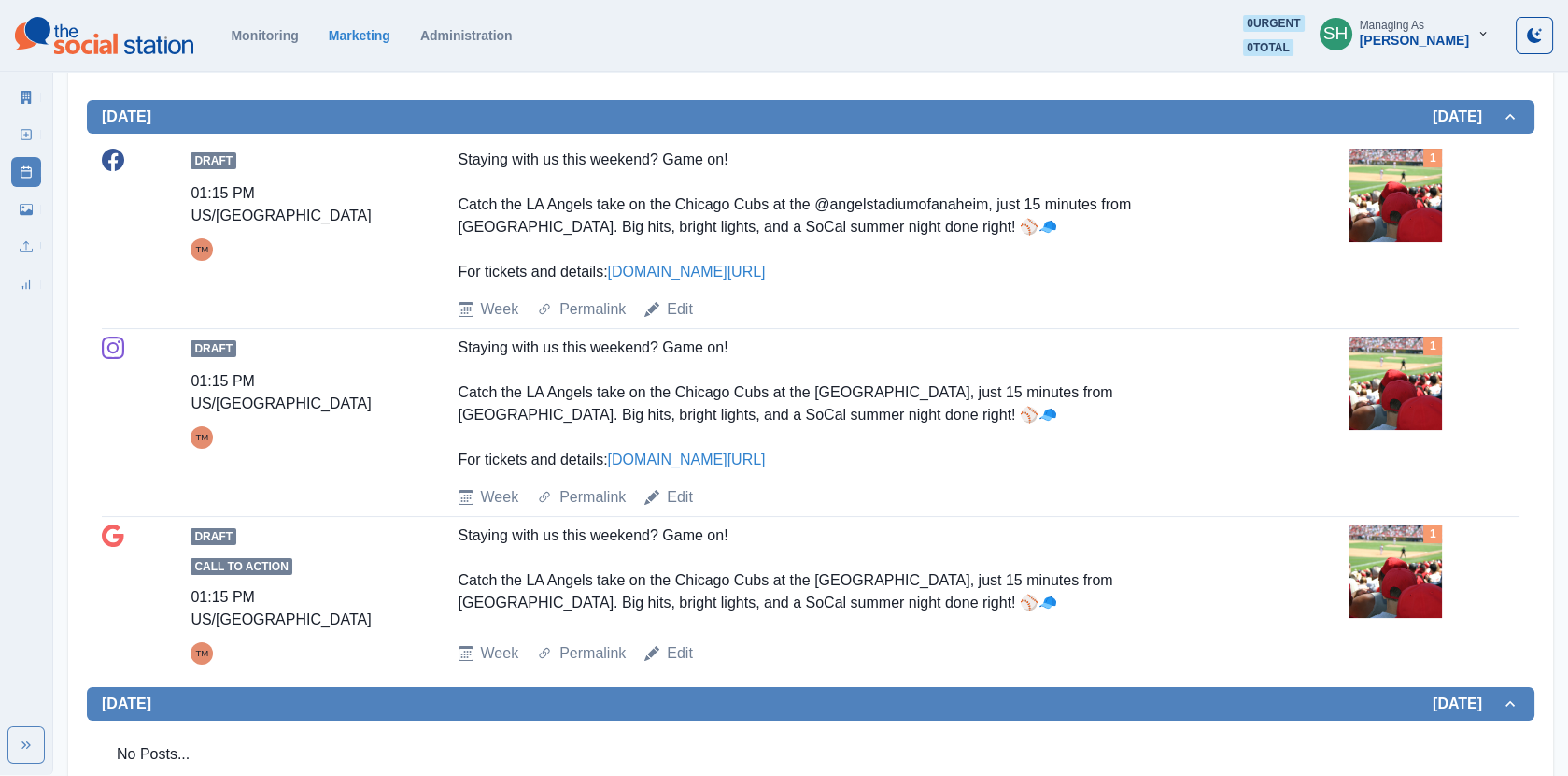
click at [714, 268] on link "[DOMAIN_NAME][URL]" at bounding box center [687, 272] width 158 height 16
click at [682, 307] on link "Edit" at bounding box center [680, 309] width 26 height 23
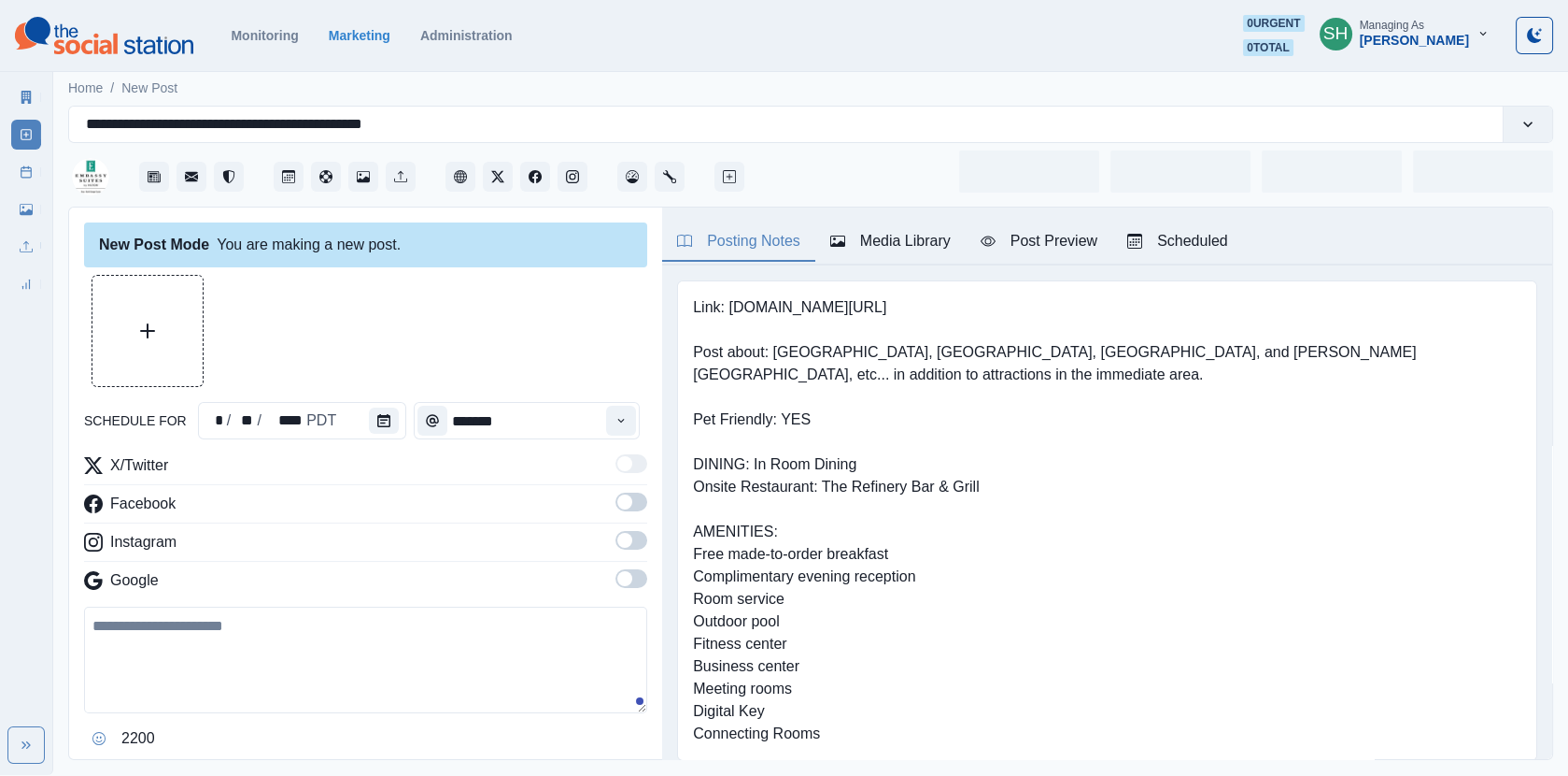
type input "*******"
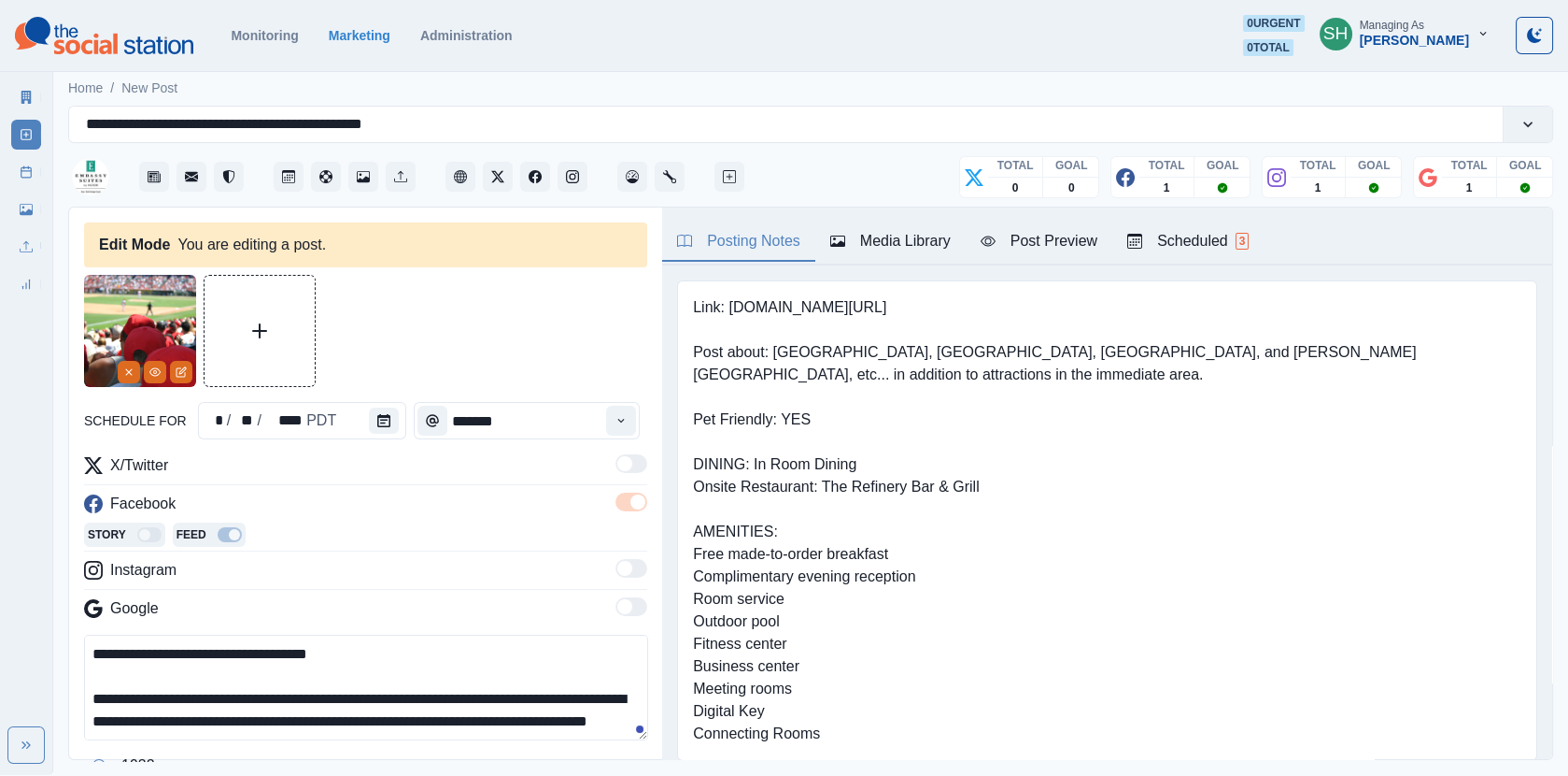
click at [103, 692] on textarea "**********" at bounding box center [366, 687] width 564 height 105
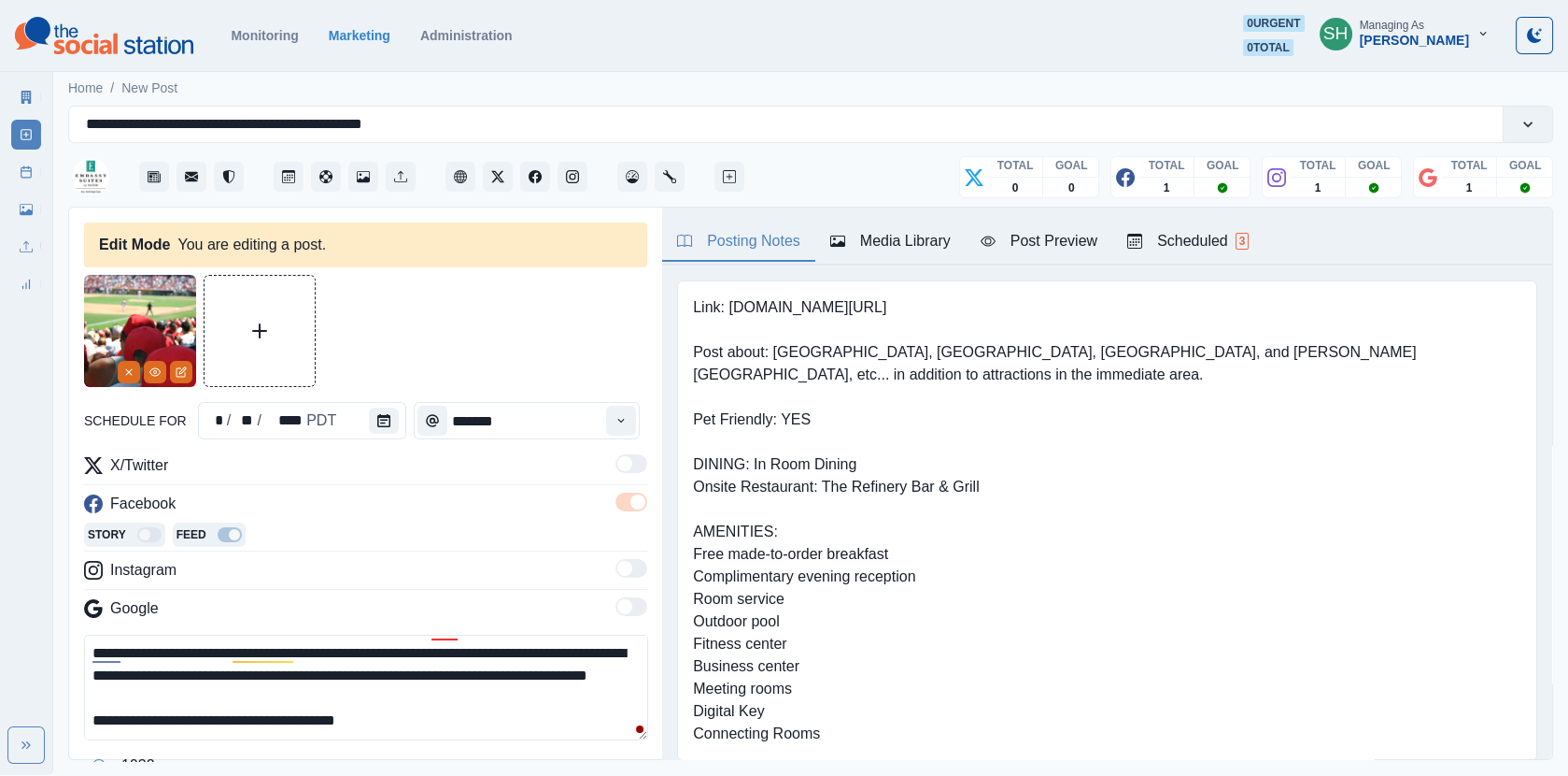
scroll to position [39, 0]
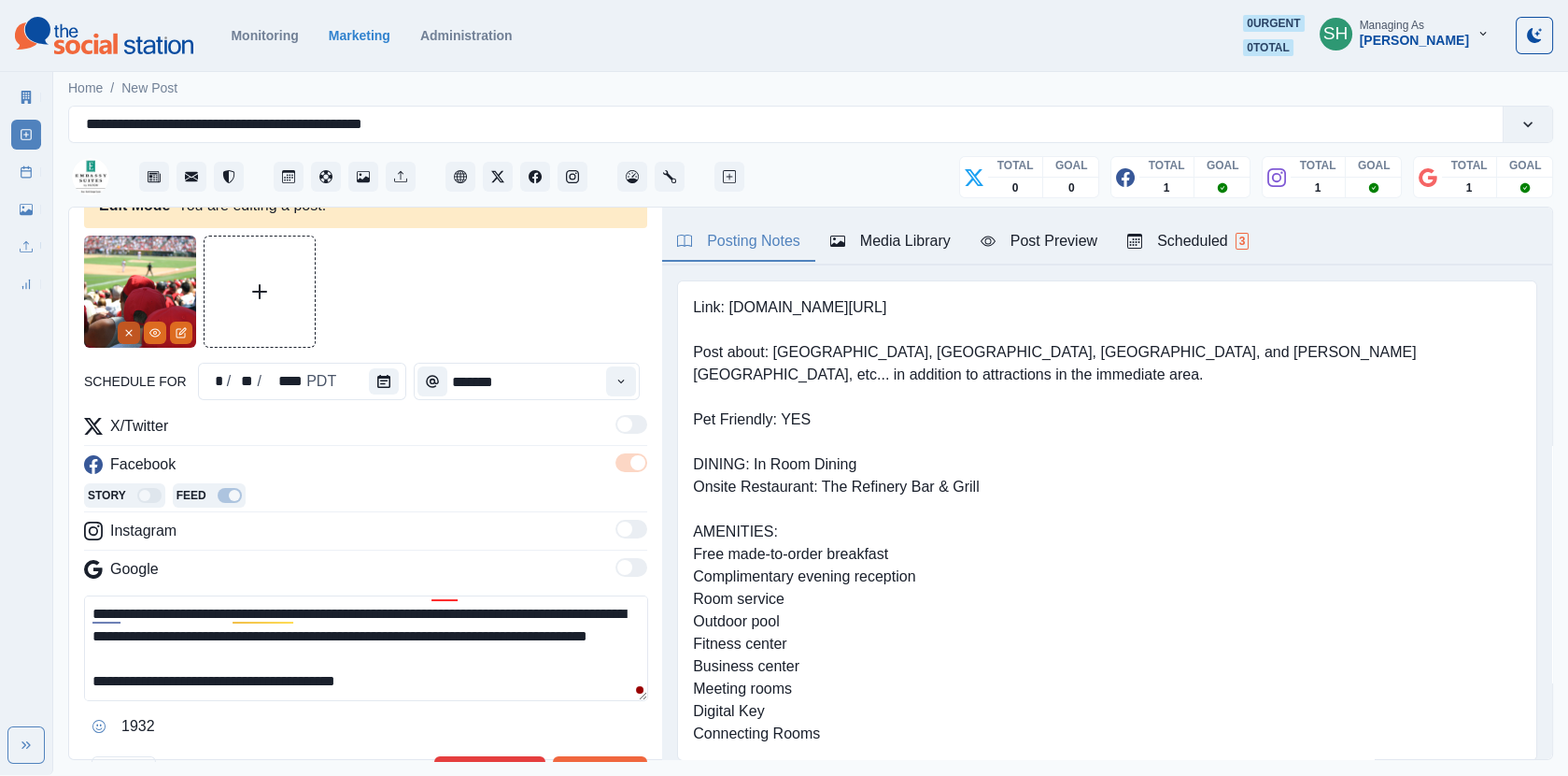
click at [122, 323] on button "Remove" at bounding box center [128, 332] width 23 height 23
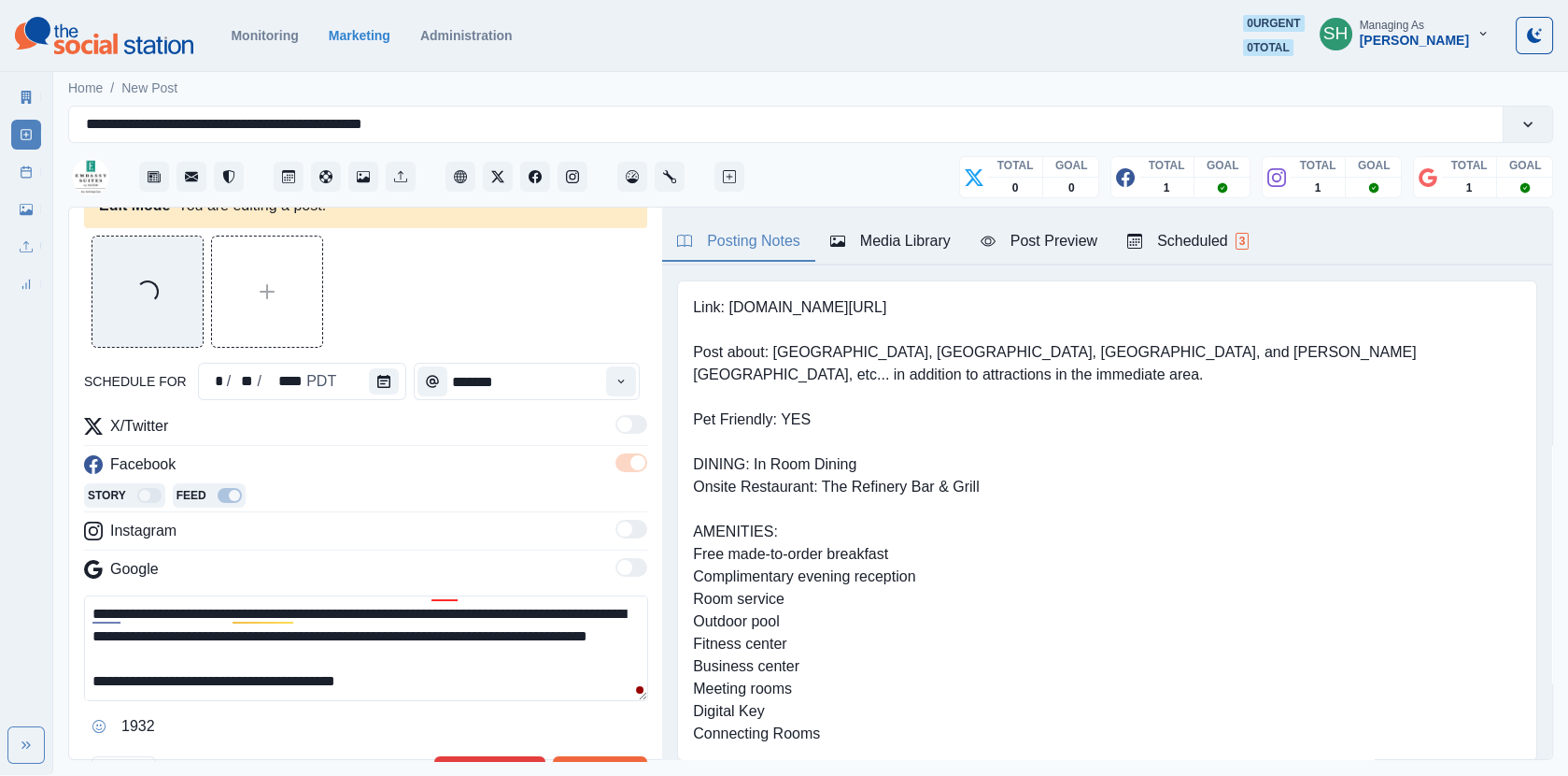
click at [422, 674] on textarea "**********" at bounding box center [366, 648] width 564 height 105
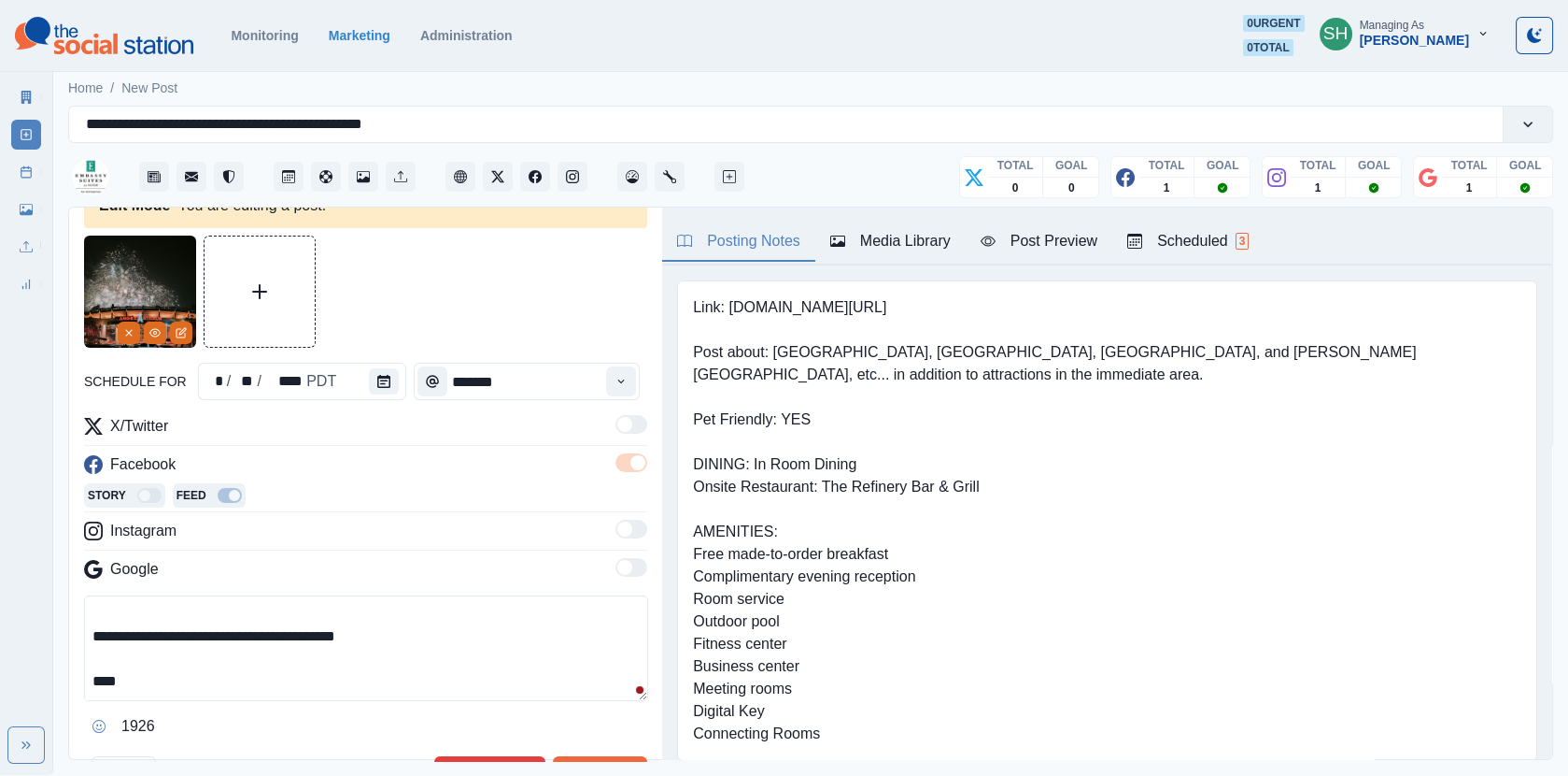
paste textarea "**********"
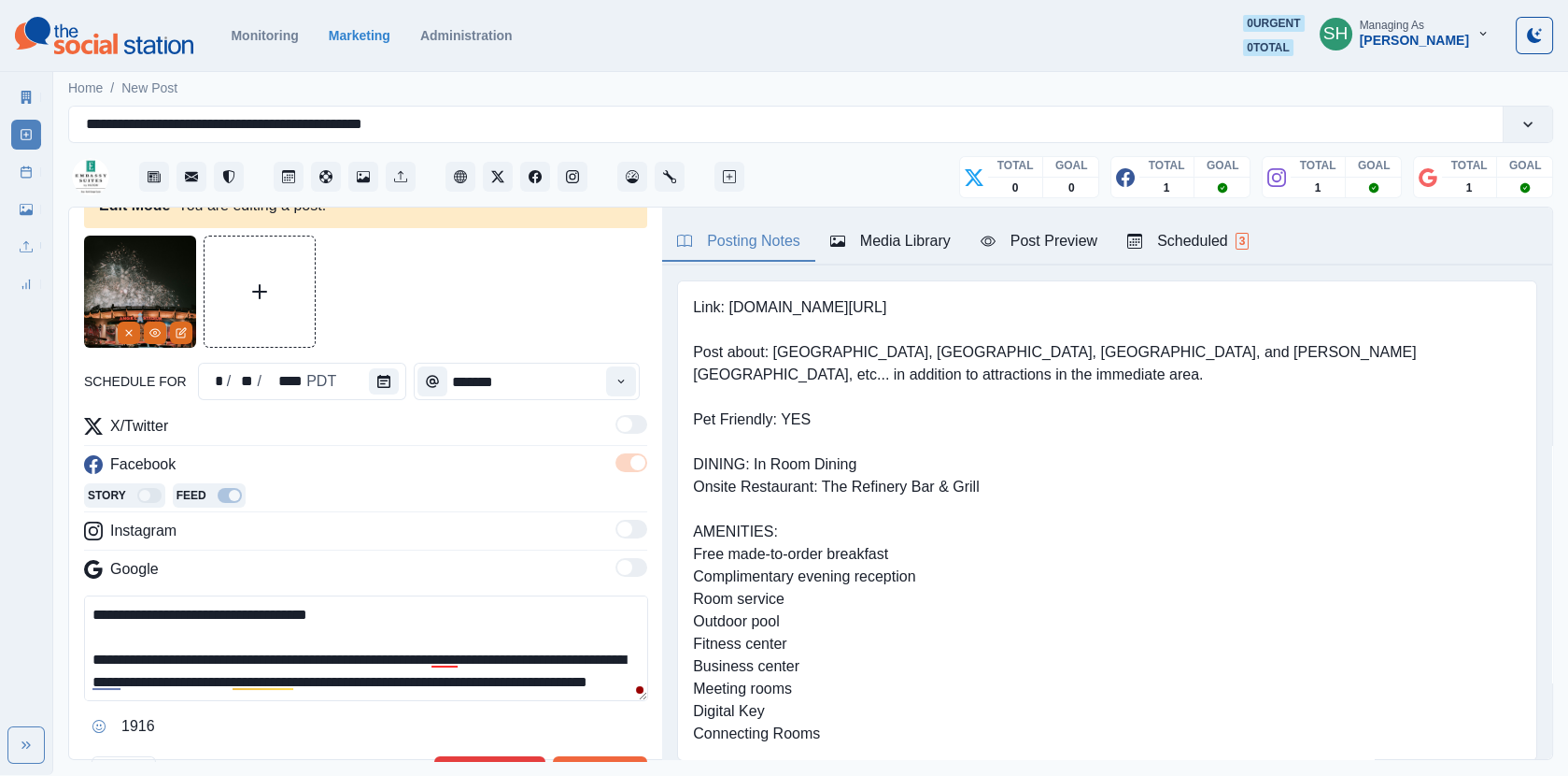
scroll to position [111, 0]
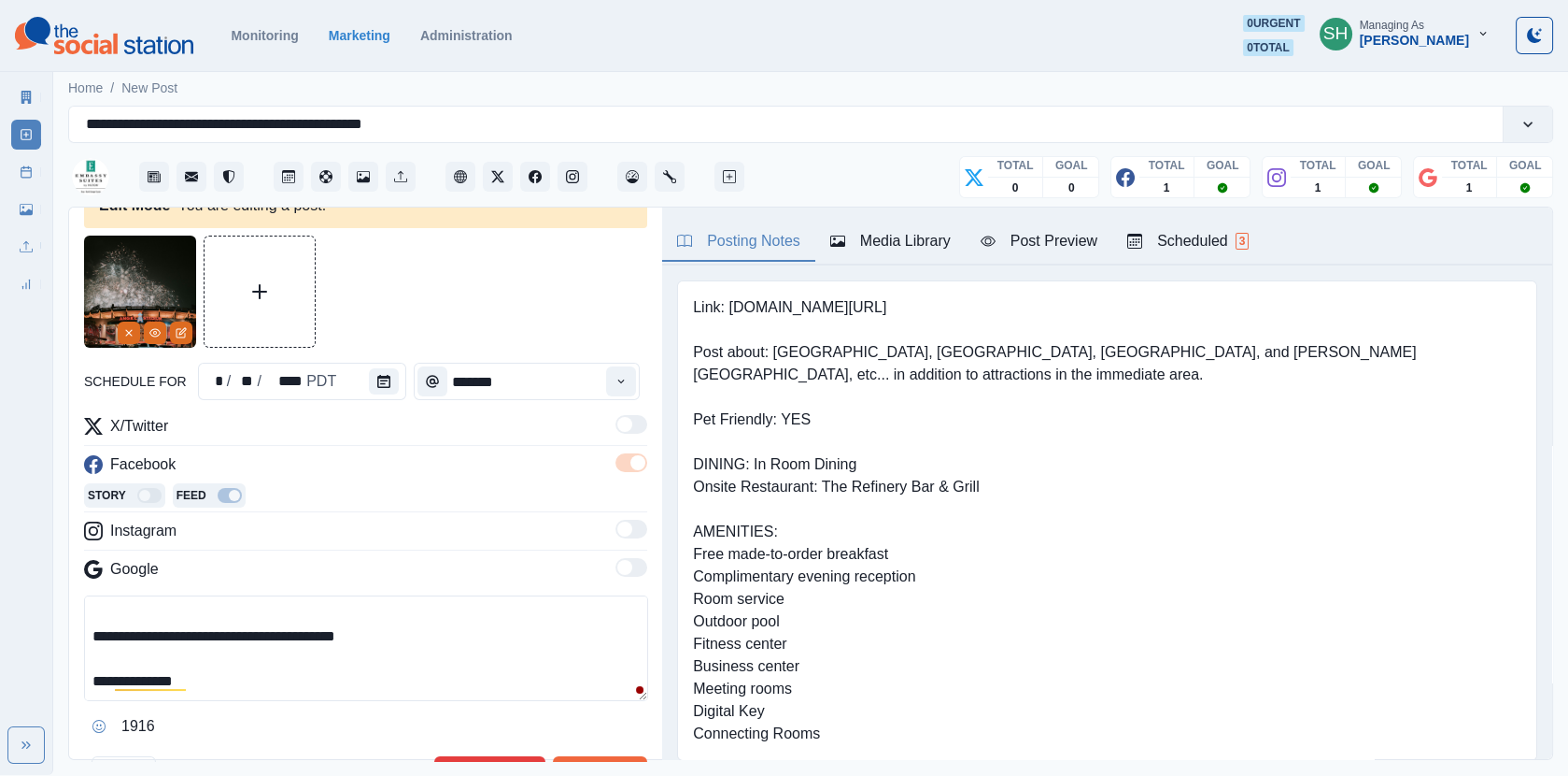
click at [121, 679] on textarea "**********" at bounding box center [366, 648] width 564 height 105
click at [162, 675] on textarea "**********" at bounding box center [366, 648] width 564 height 105
drag, startPoint x: 167, startPoint y: 683, endPoint x: 12, endPoint y: 683, distance: 155.0
click at [12, 683] on div "**********" at bounding box center [784, 387] width 1568 height 775
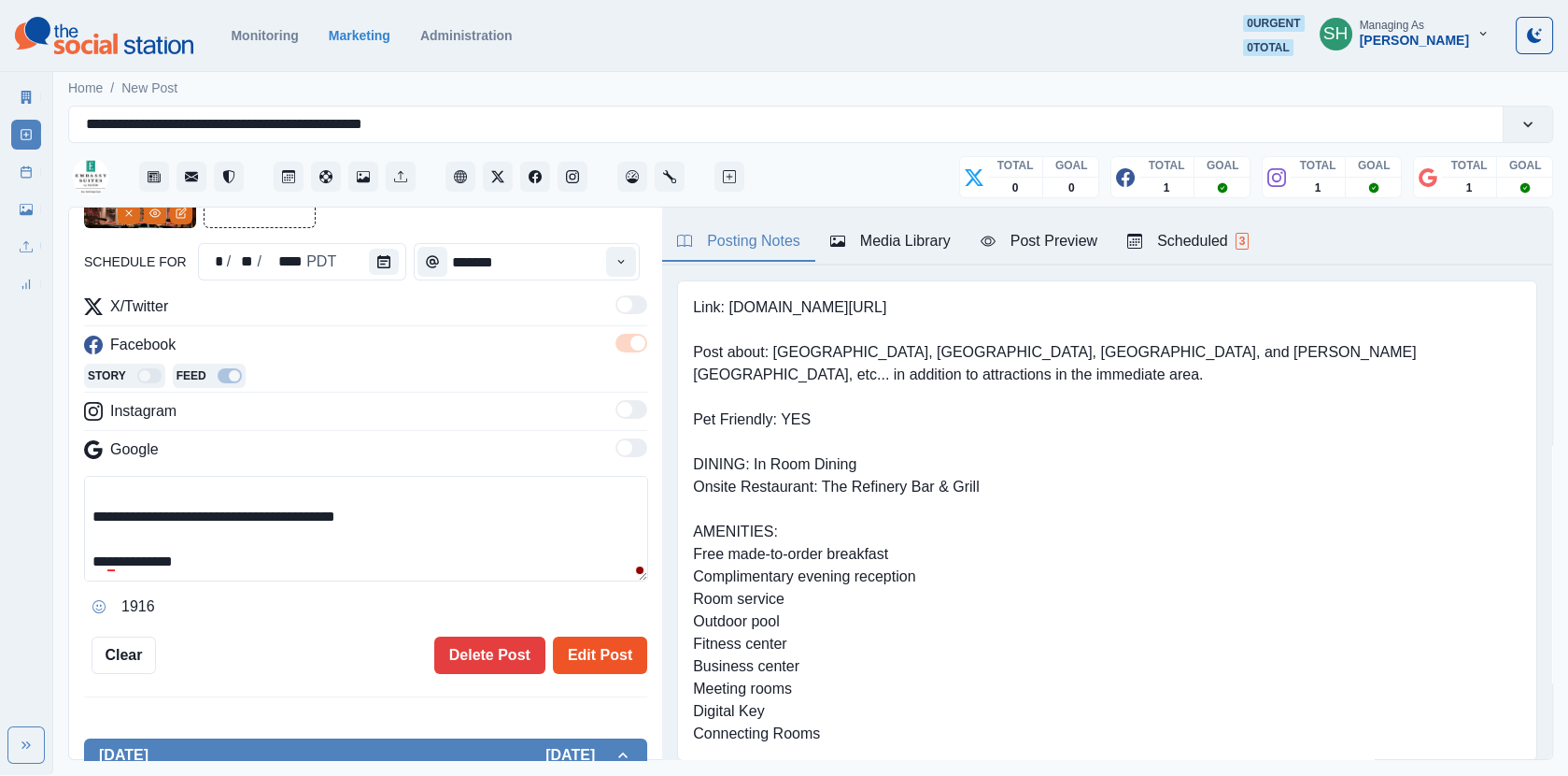
type textarea "**********"
click at [612, 638] on button "Edit Post" at bounding box center [600, 656] width 94 height 38
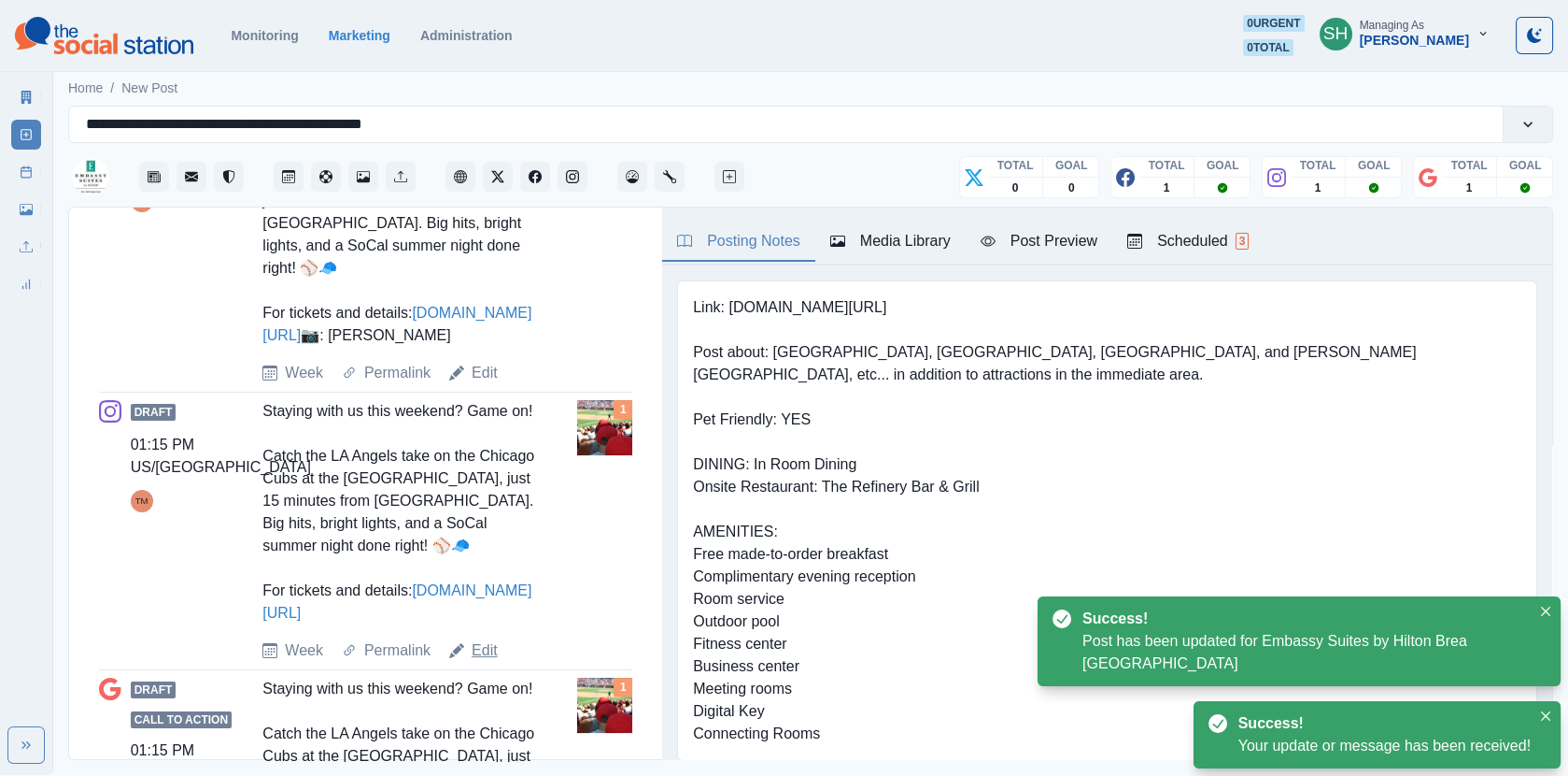
click at [484, 662] on link "Edit" at bounding box center [484, 651] width 26 height 23
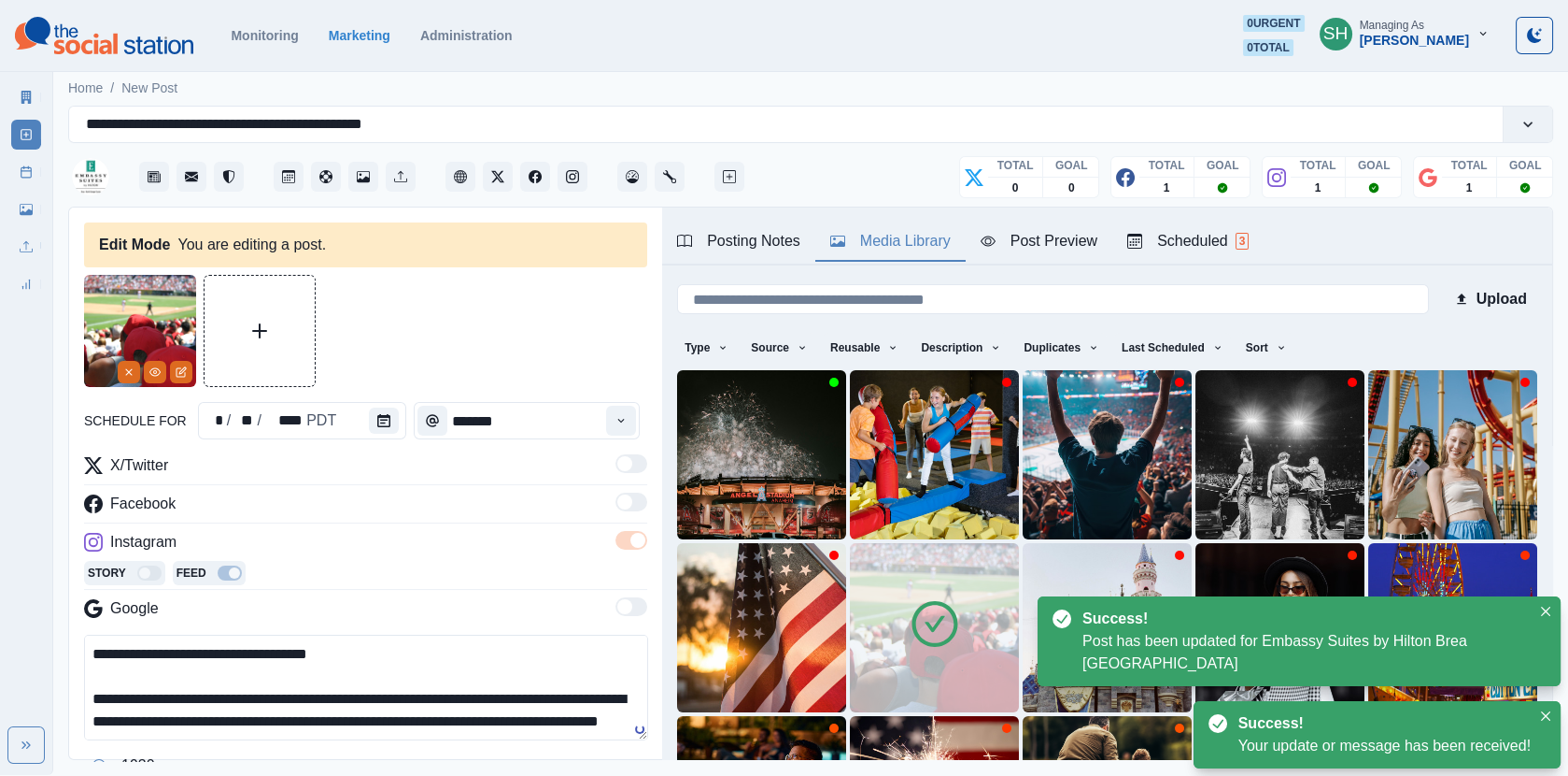
click at [903, 237] on div "Media Library" at bounding box center [890, 241] width 120 height 23
click at [739, 475] on img at bounding box center [762, 455] width 169 height 169
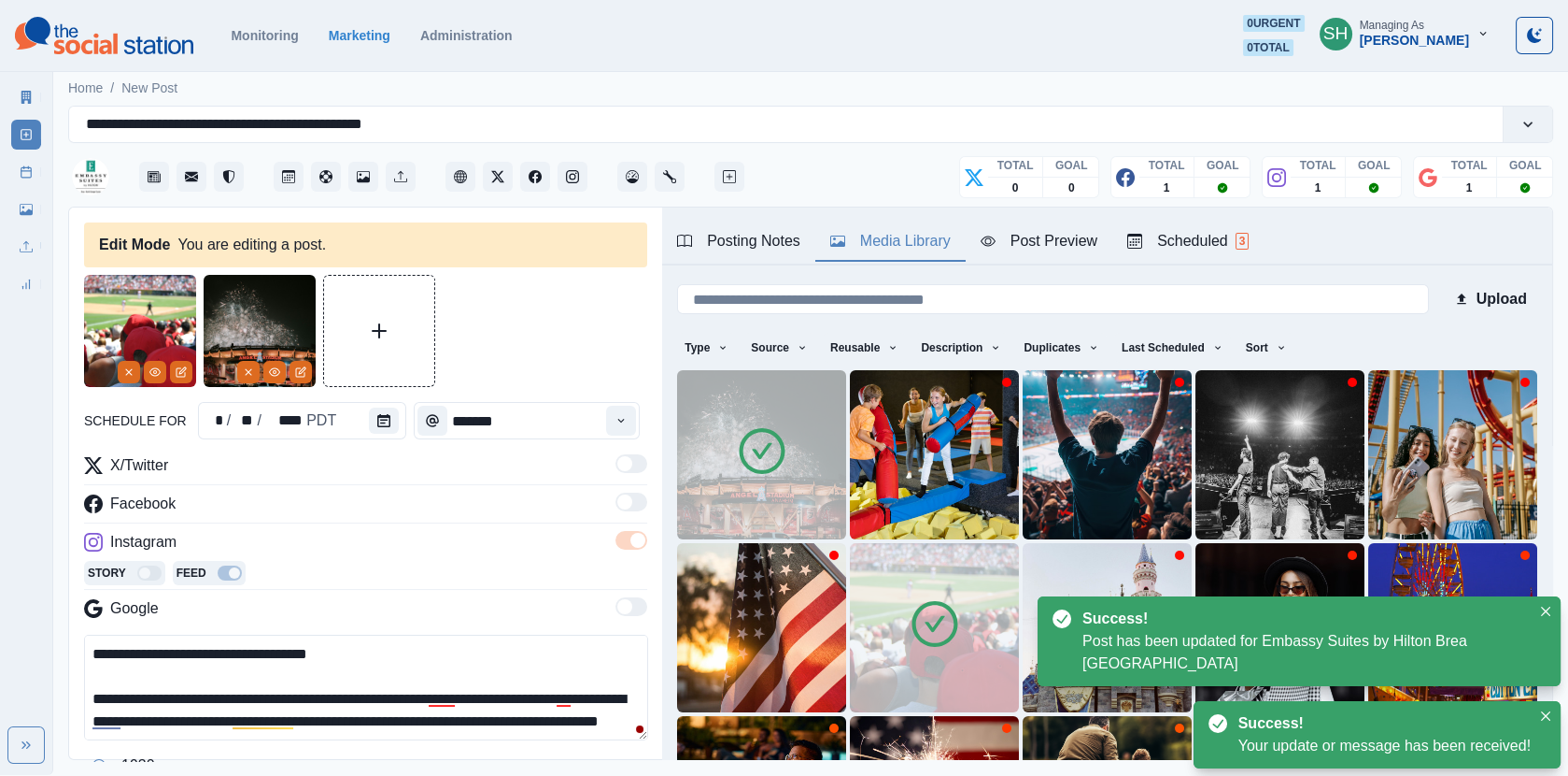
click at [922, 599] on icon at bounding box center [935, 624] width 53 height 53
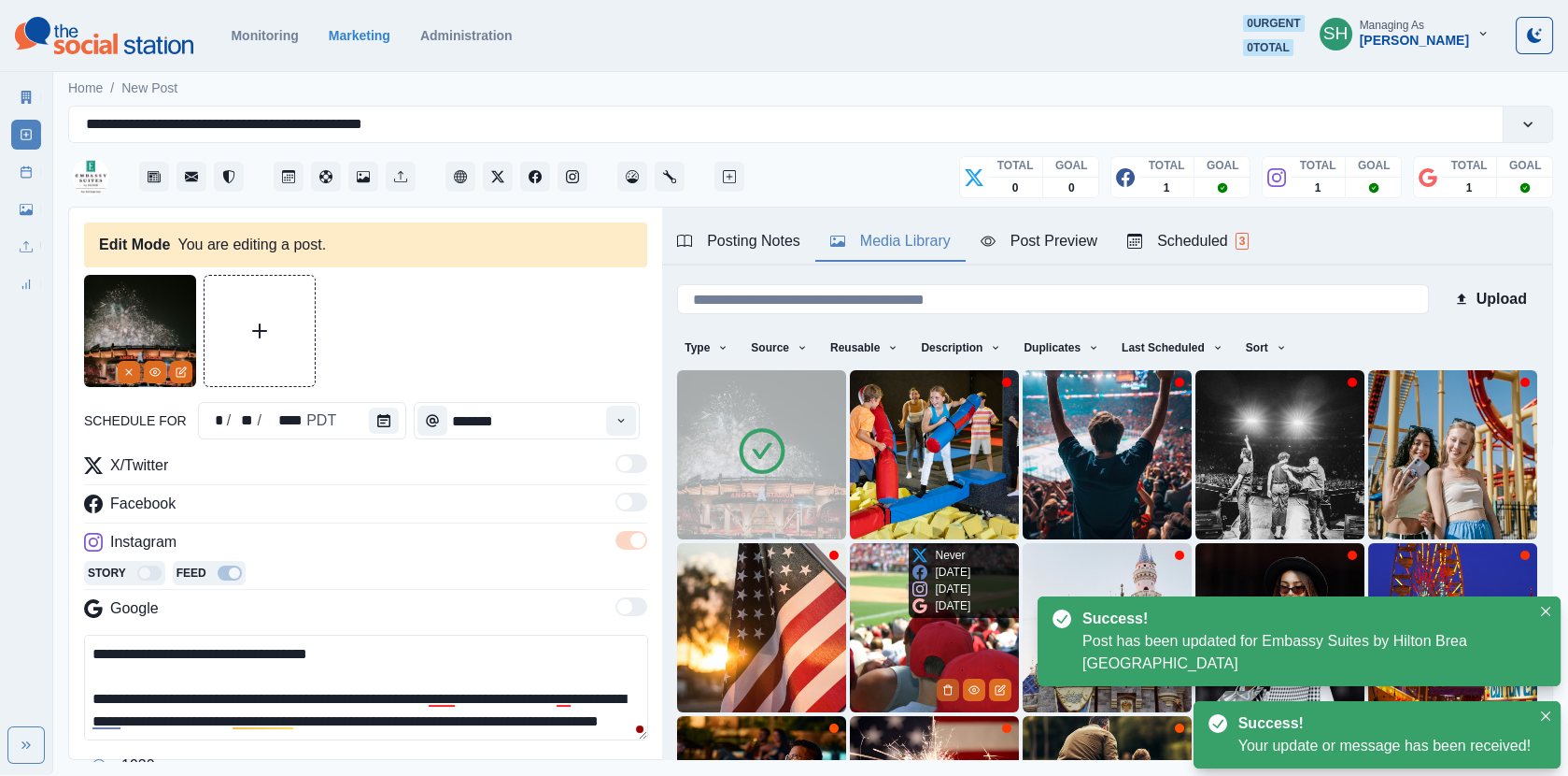
click at [946, 693] on icon "Delete Media" at bounding box center [948, 689] width 11 height 11
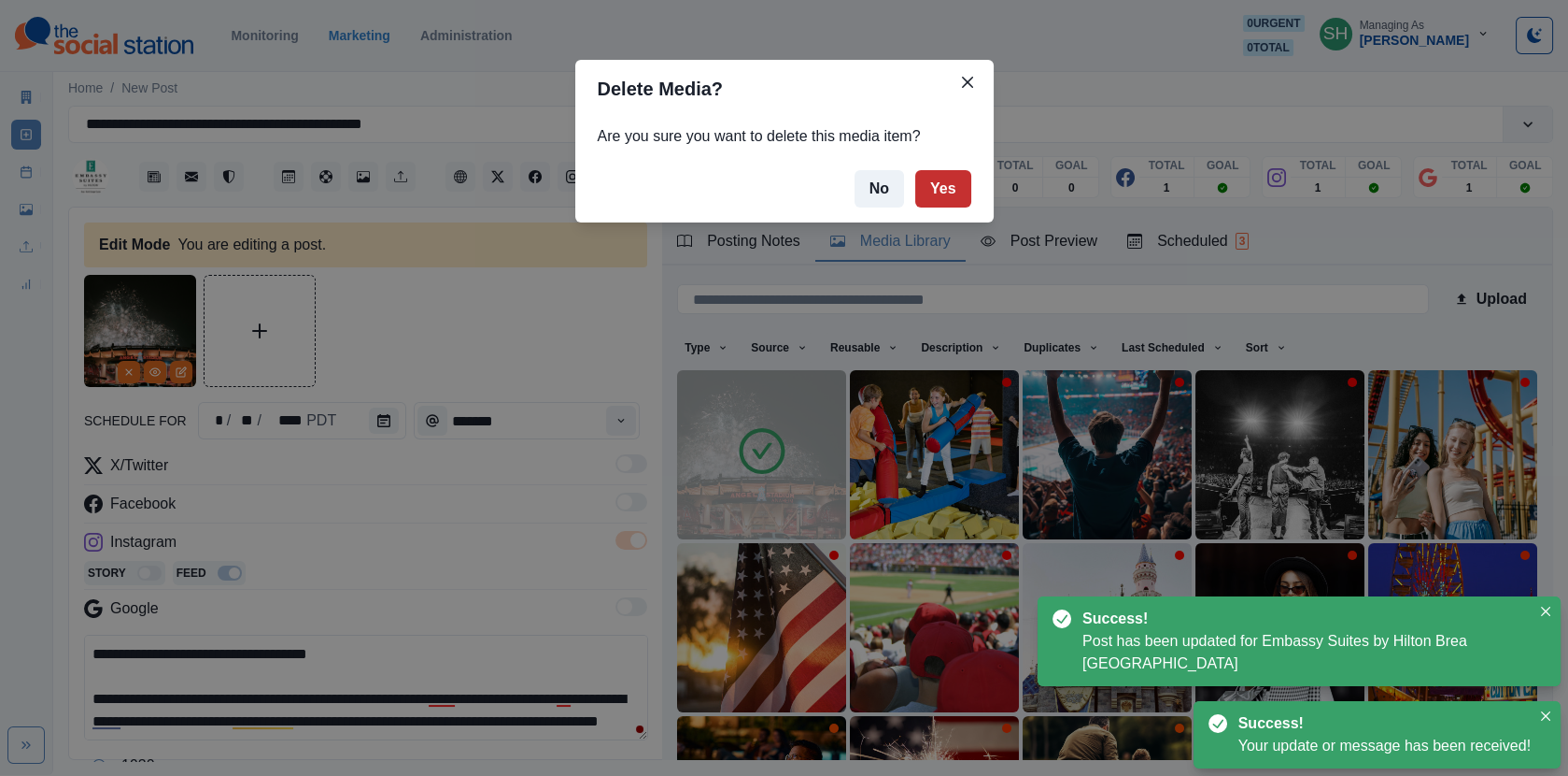
click at [948, 188] on button "Yes" at bounding box center [944, 189] width 56 height 38
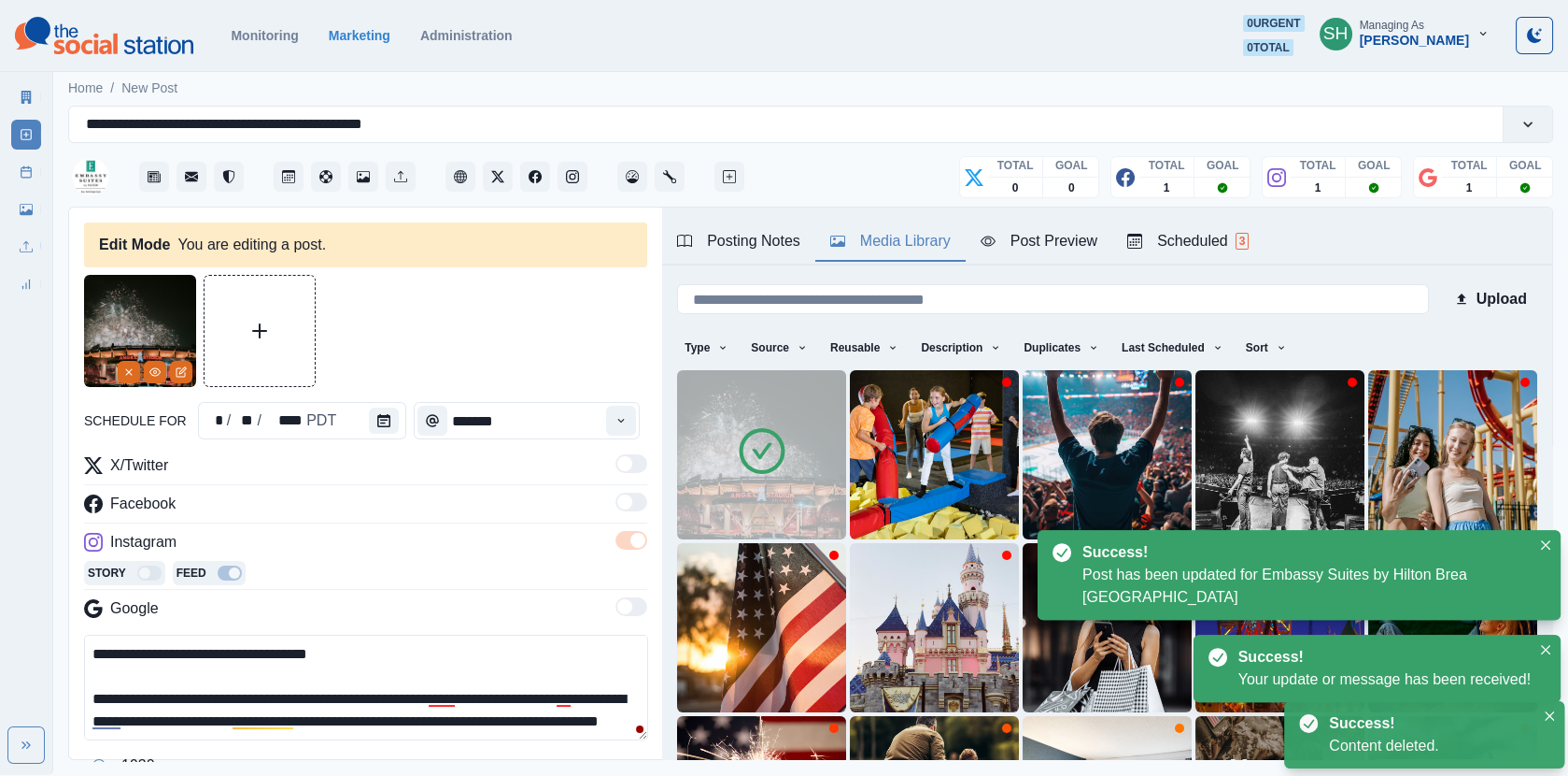
click at [331, 528] on div "X/Twitter Facebook Instagram Story Feed Google" at bounding box center [366, 541] width 563 height 173
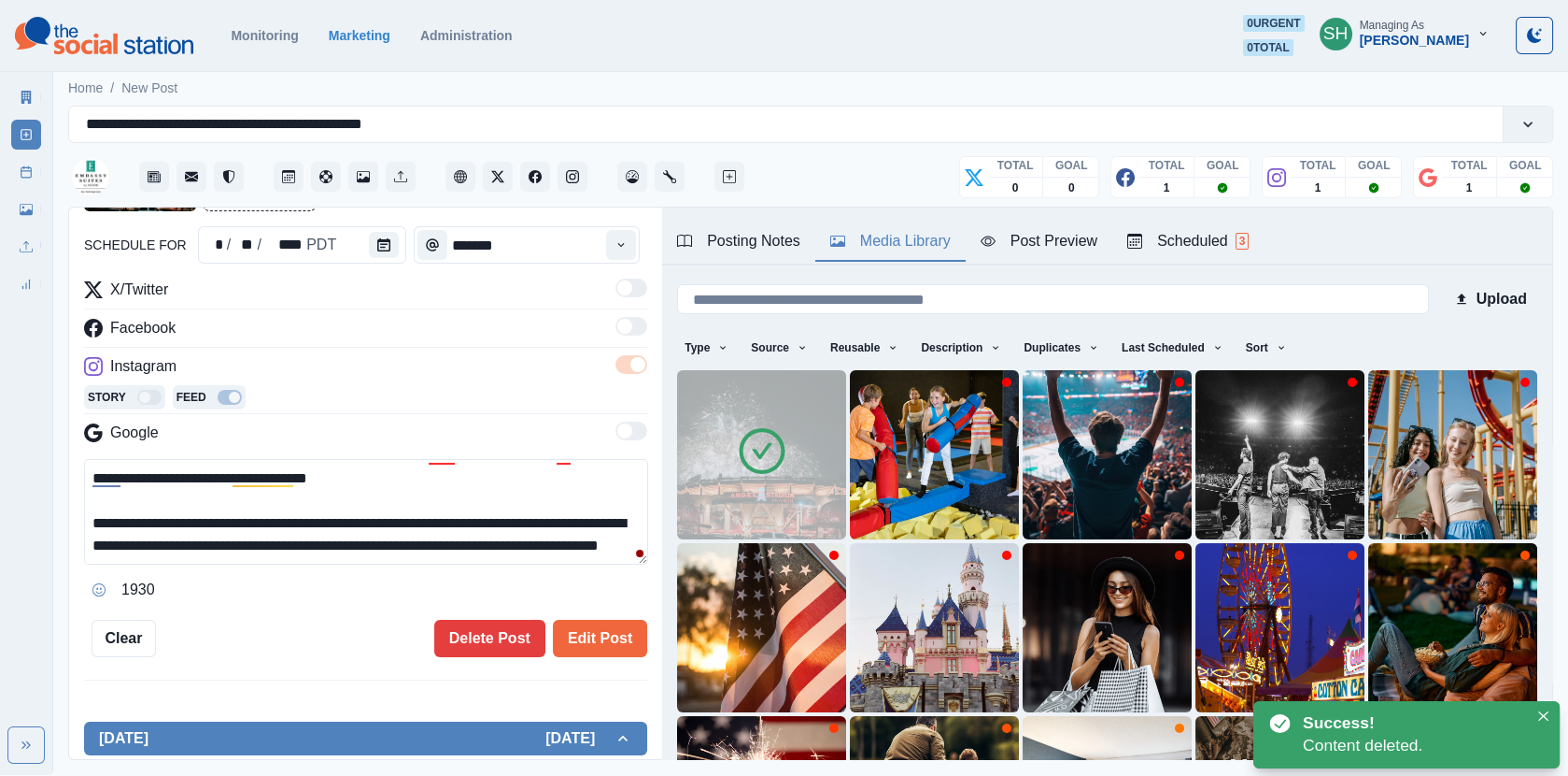
scroll to position [67, 0]
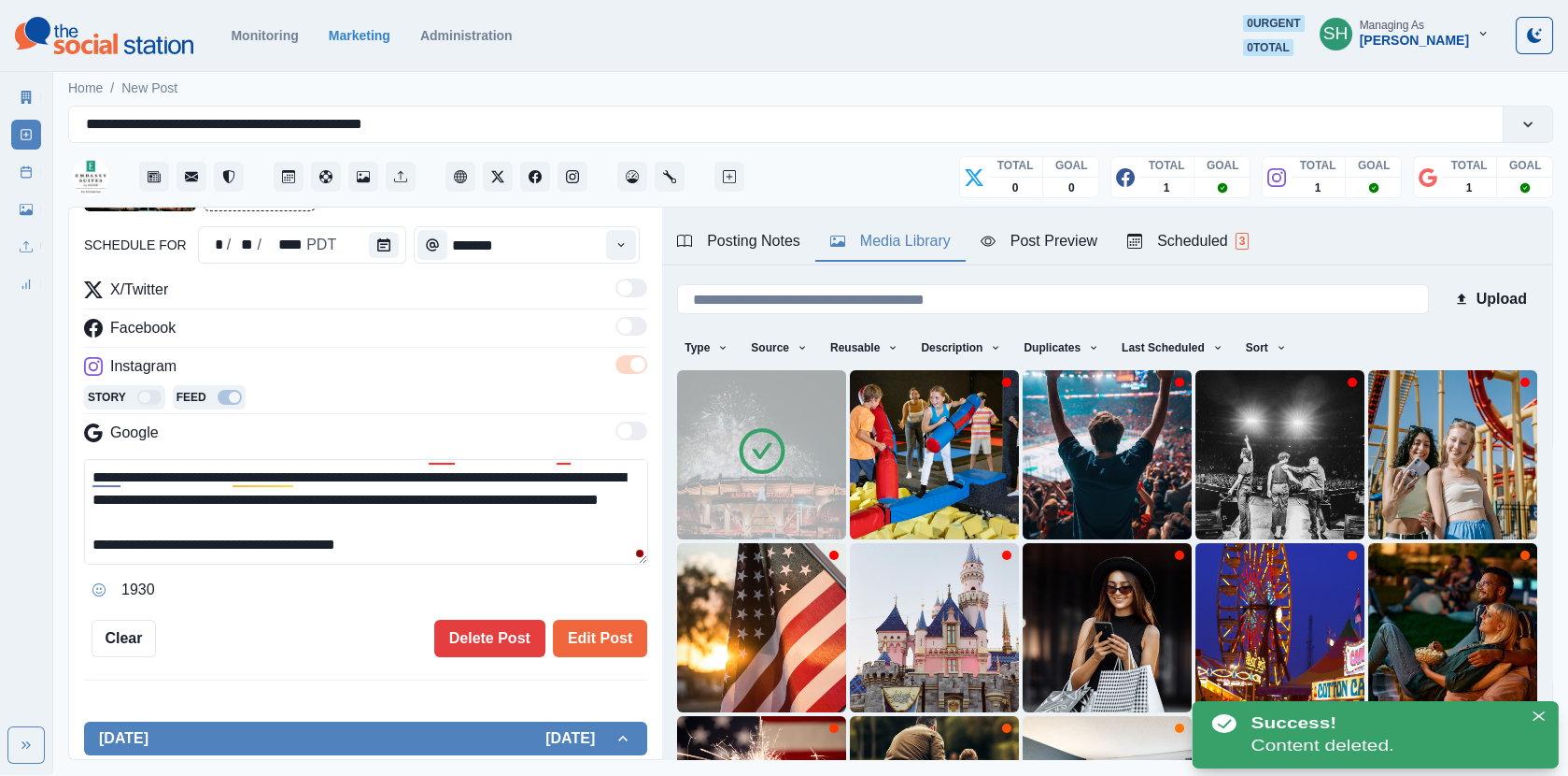
click at [438, 546] on textarea "**********" at bounding box center [366, 511] width 564 height 105
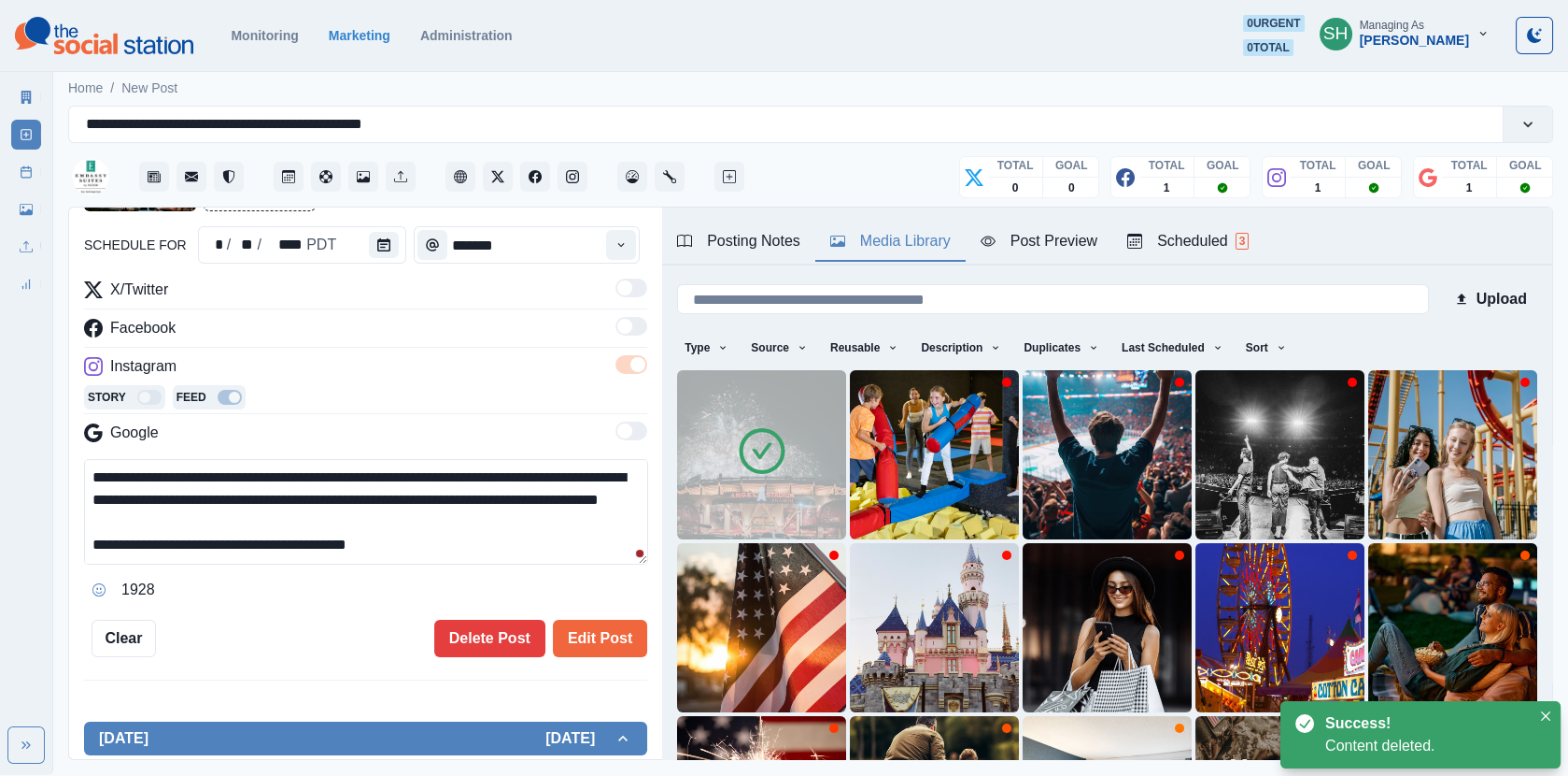
scroll to position [101, 0]
paste textarea "**********"
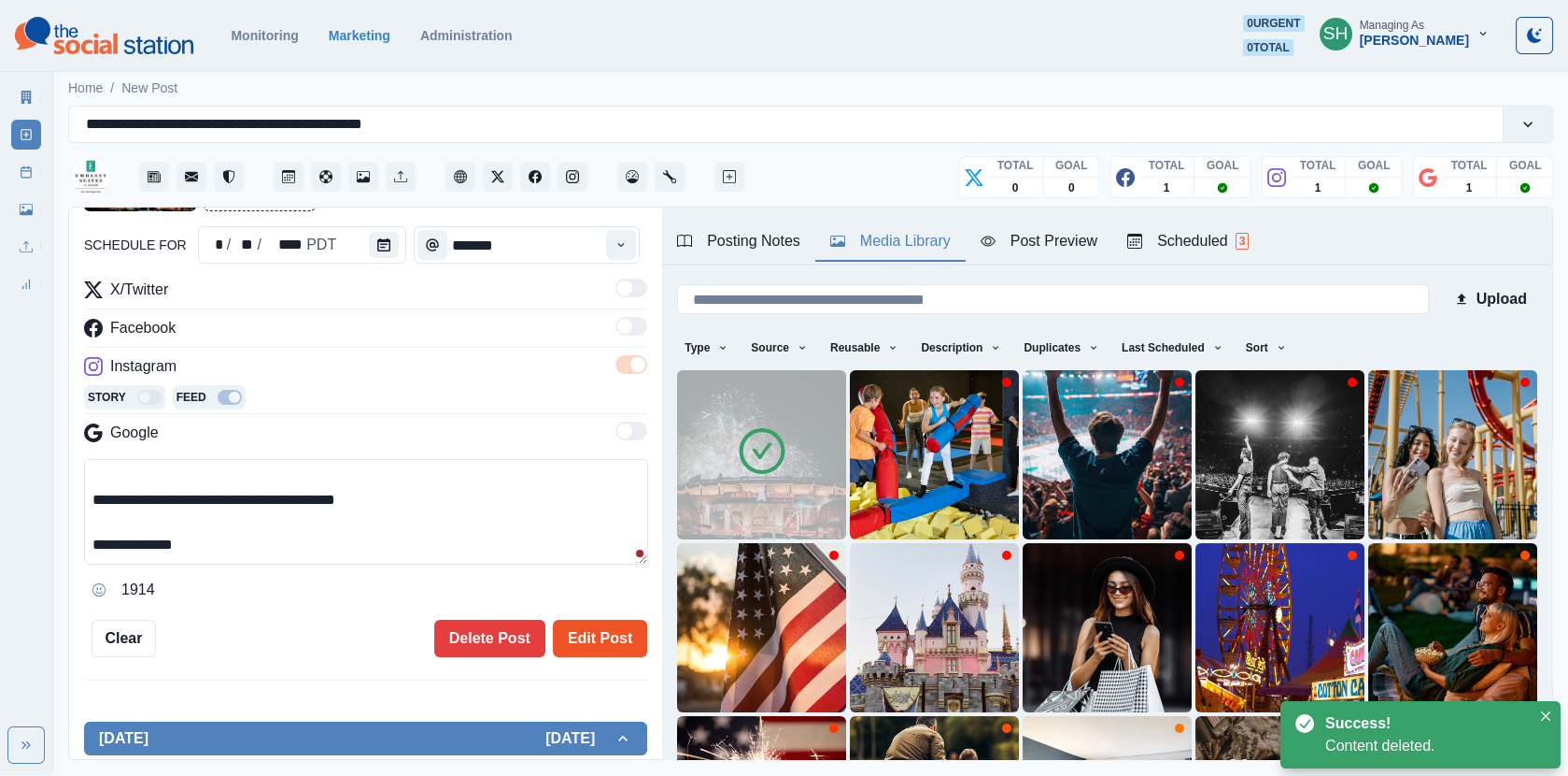
type textarea "**********"
click at [586, 632] on button "Edit Post" at bounding box center [600, 639] width 94 height 38
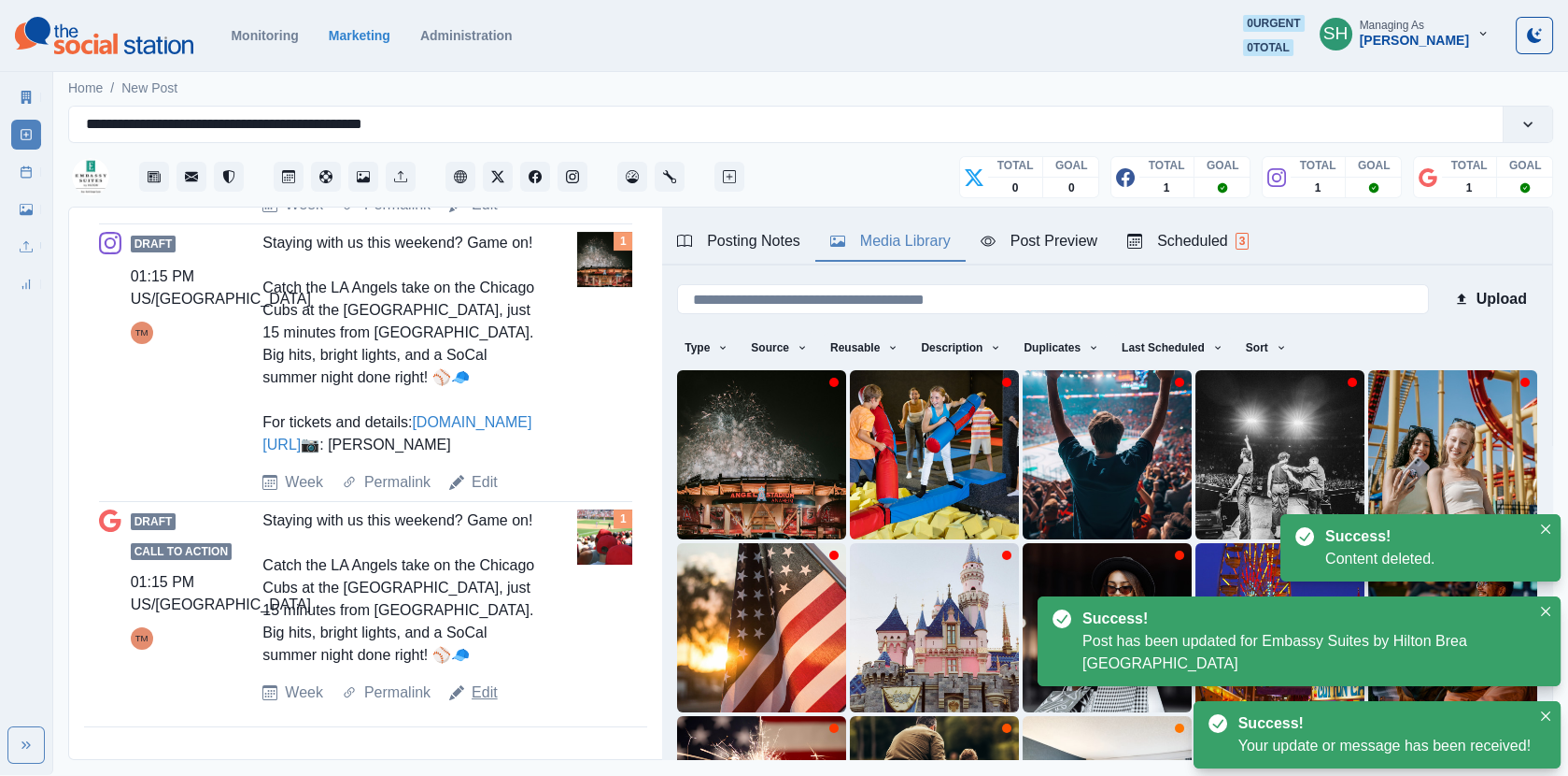
click at [482, 694] on link "Edit" at bounding box center [484, 692] width 26 height 23
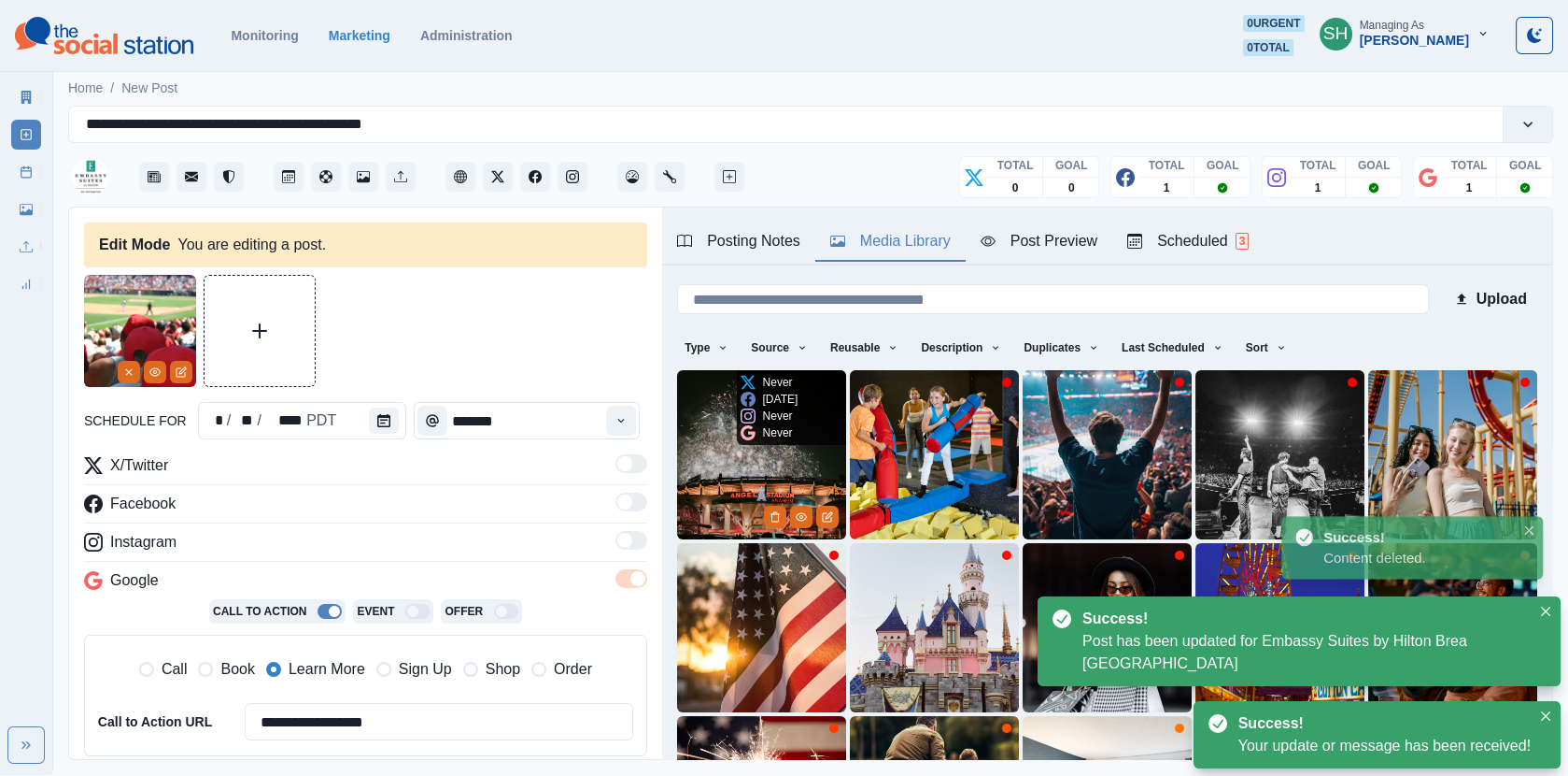
click at [780, 485] on img at bounding box center [762, 455] width 169 height 169
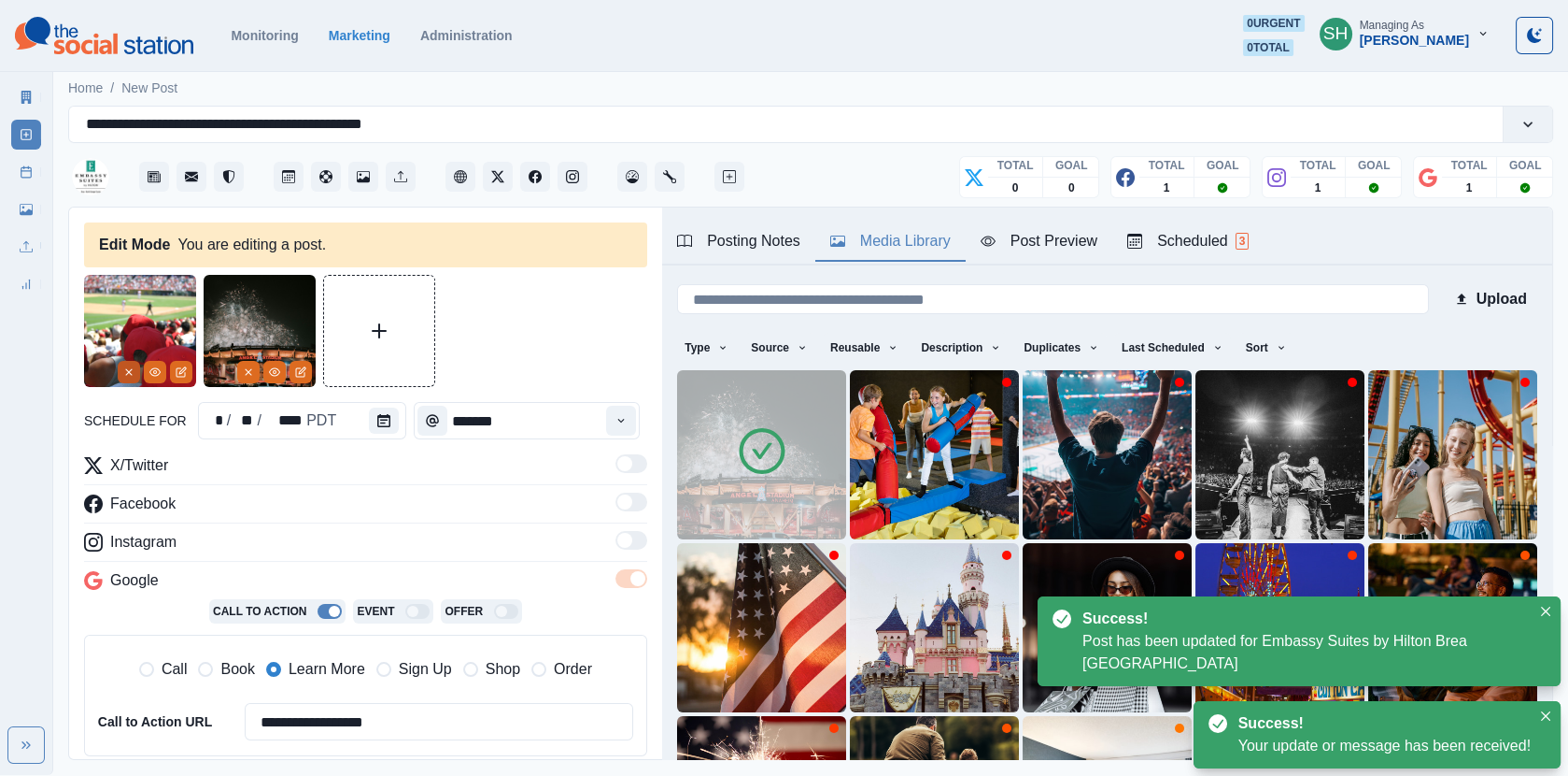
click at [131, 377] on icon "Remove" at bounding box center [128, 371] width 11 height 11
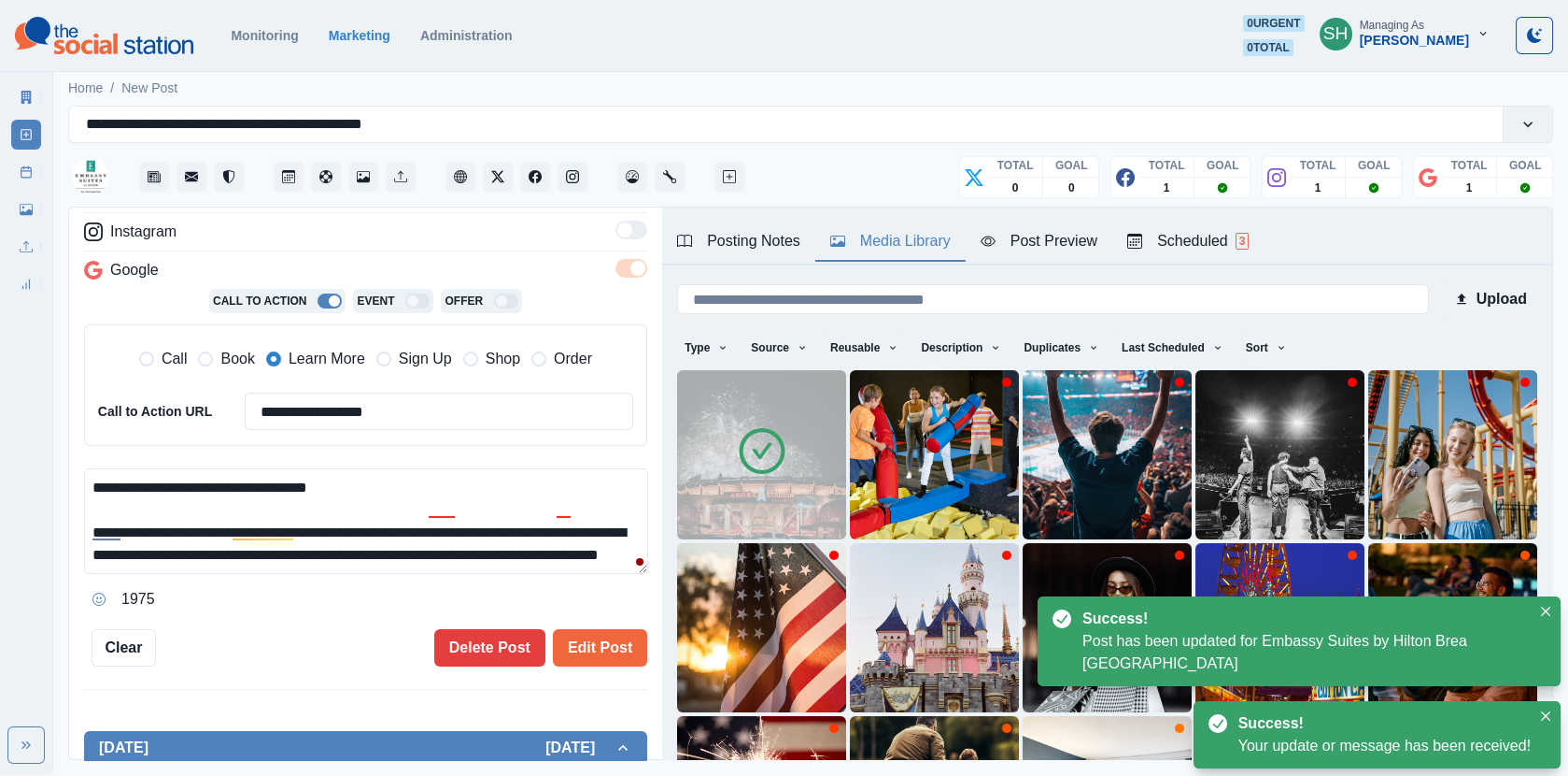
scroll to position [22, 0]
click at [382, 554] on textarea "**********" at bounding box center [366, 521] width 564 height 105
paste textarea "**********"
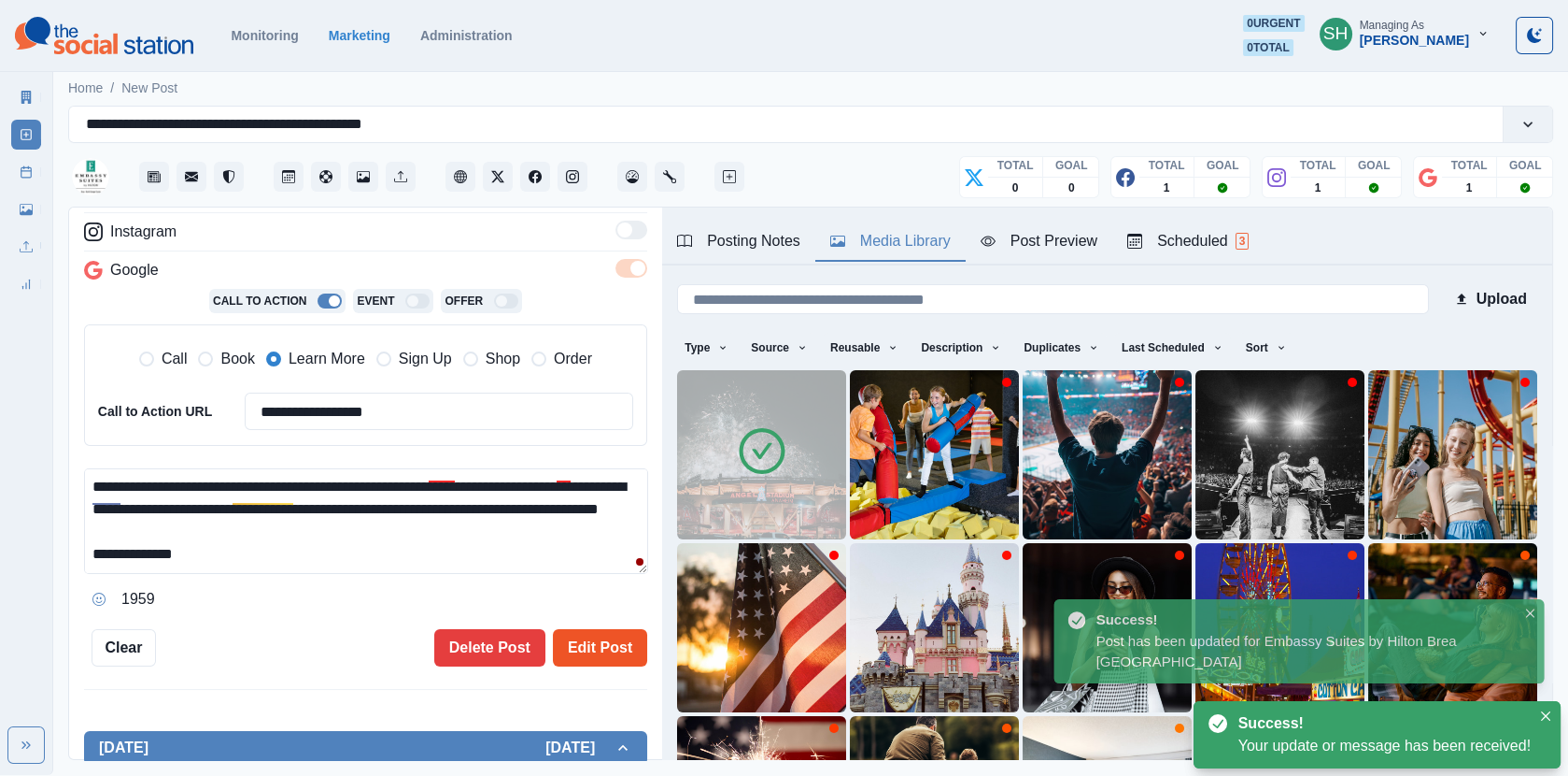
type textarea "**********"
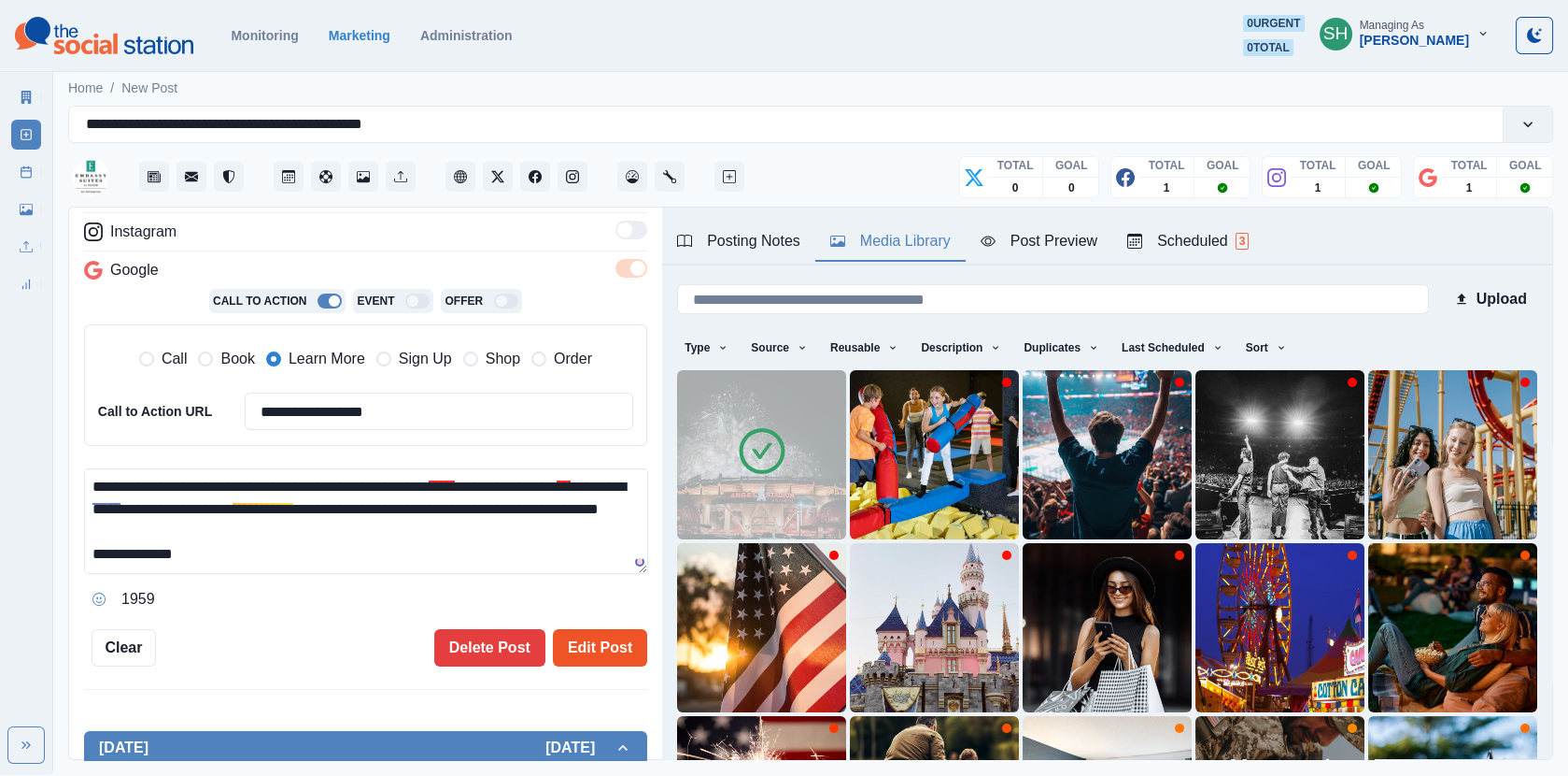
click at [640, 634] on button "Edit Post" at bounding box center [600, 648] width 94 height 38
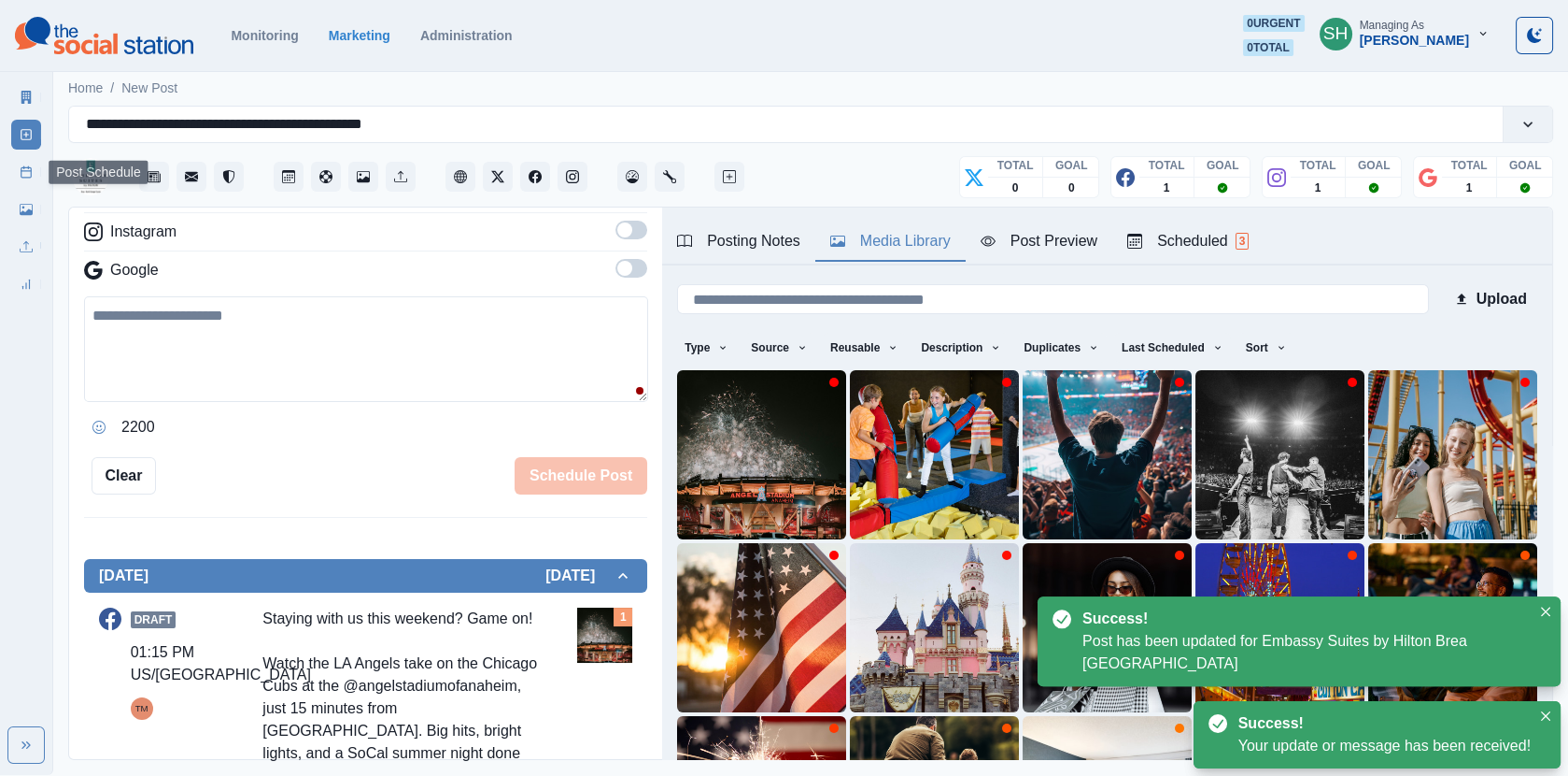
click at [28, 169] on icon at bounding box center [26, 171] width 13 height 13
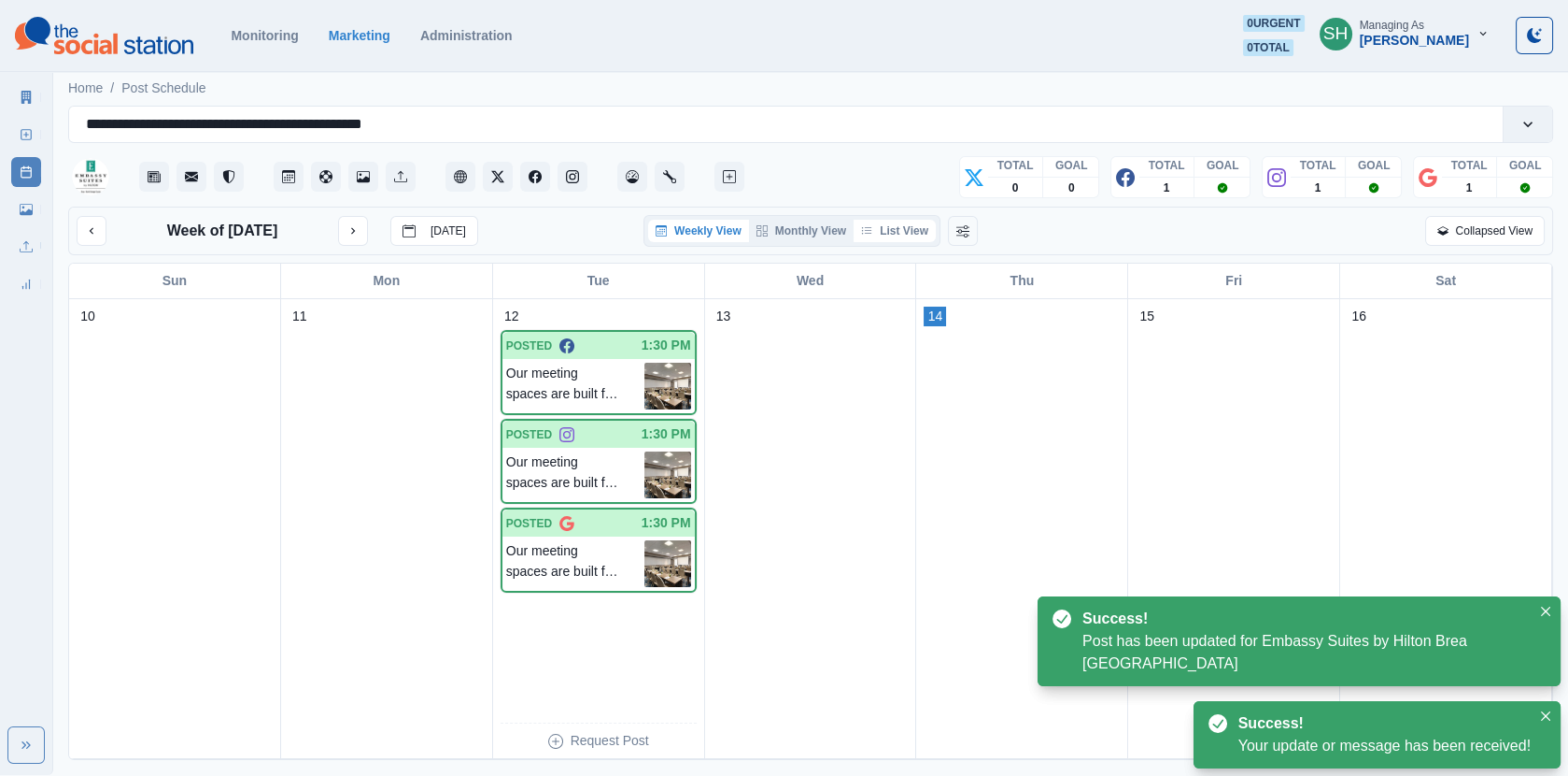
click at [915, 236] on button "List View" at bounding box center [895, 231] width 83 height 23
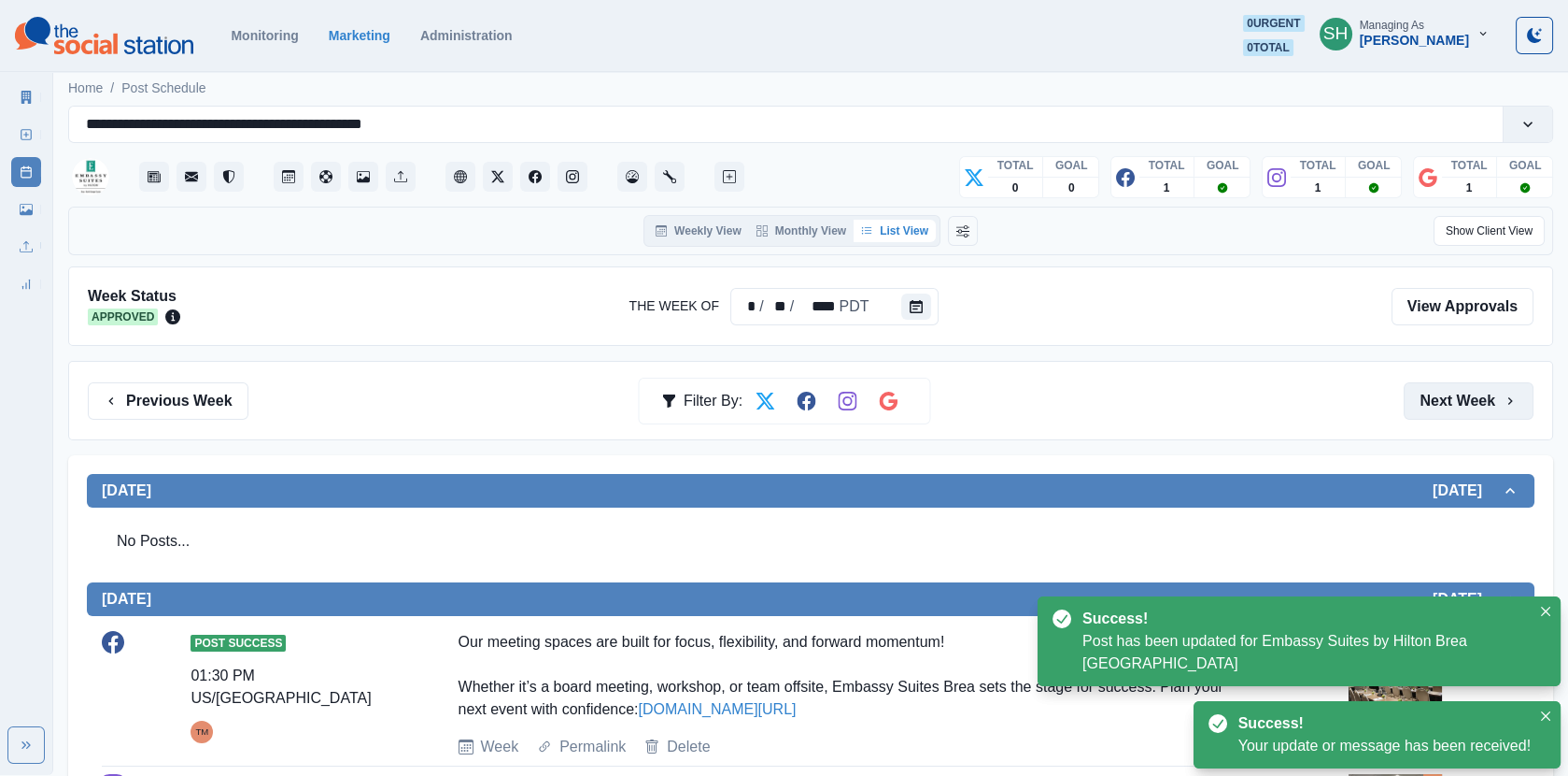
click at [1434, 399] on button "Next Week" at bounding box center [1469, 401] width 130 height 38
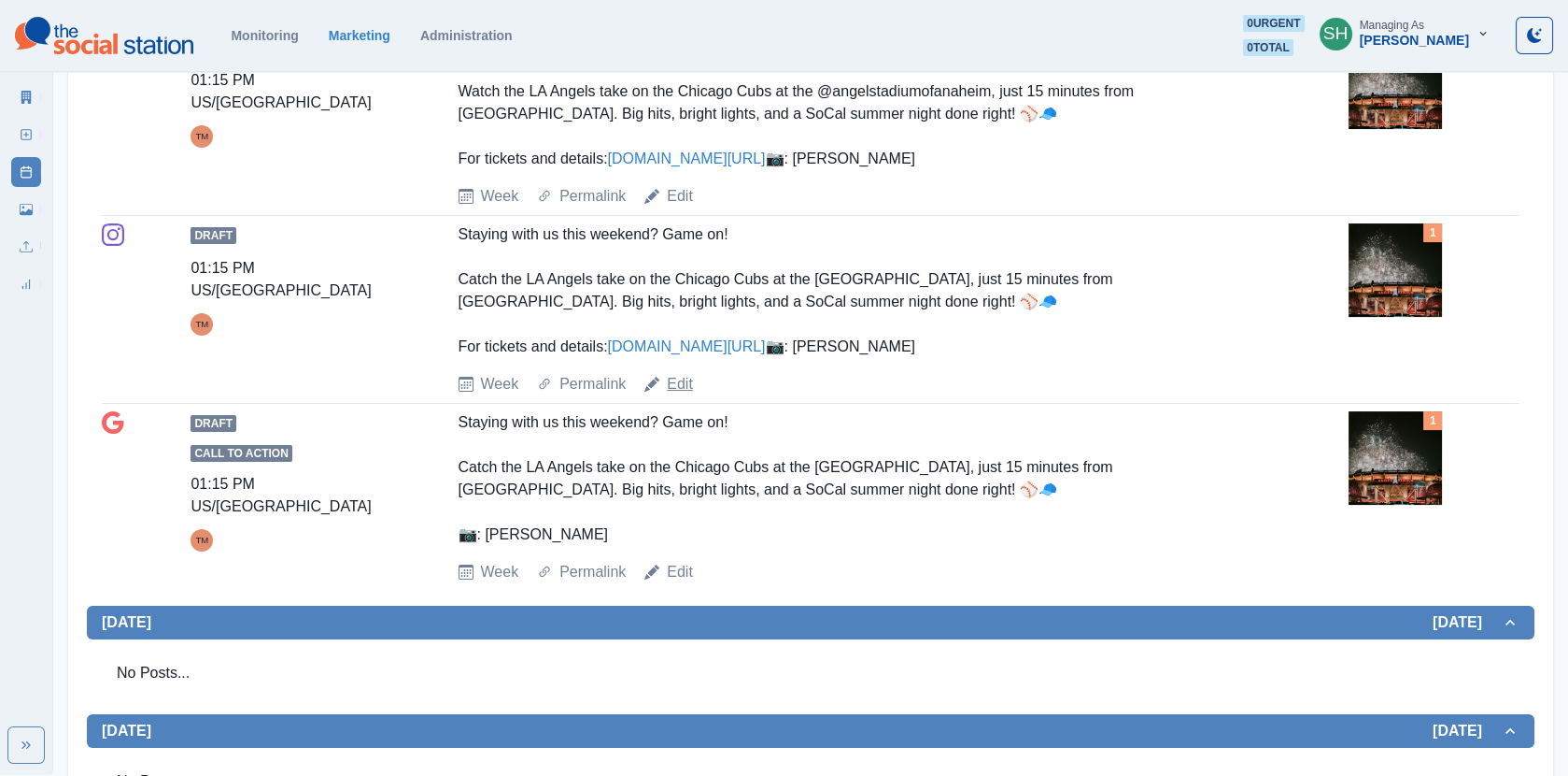
click at [681, 395] on link "Edit" at bounding box center [680, 384] width 26 height 23
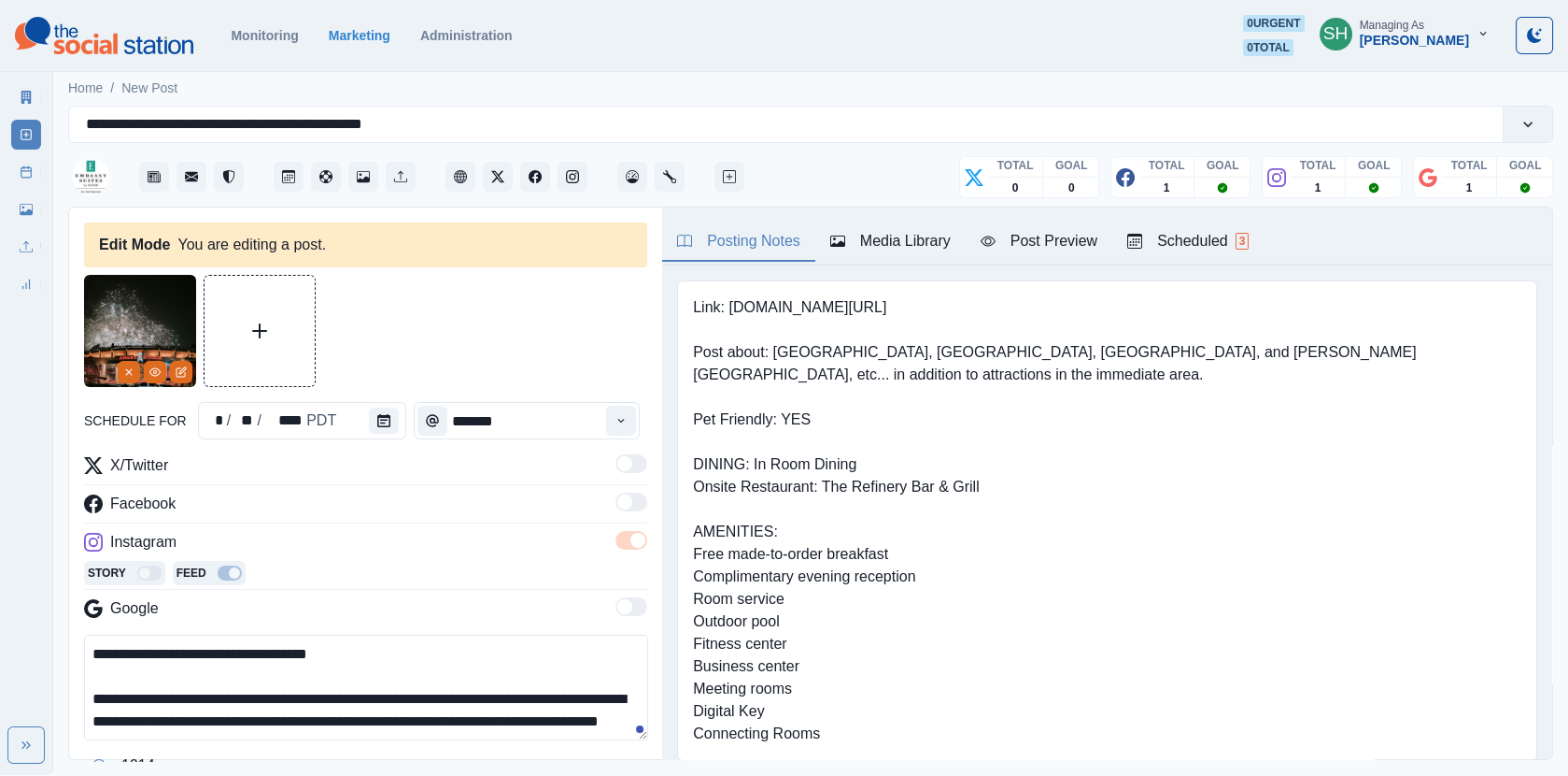
click at [103, 687] on textarea "**********" at bounding box center [366, 687] width 564 height 105
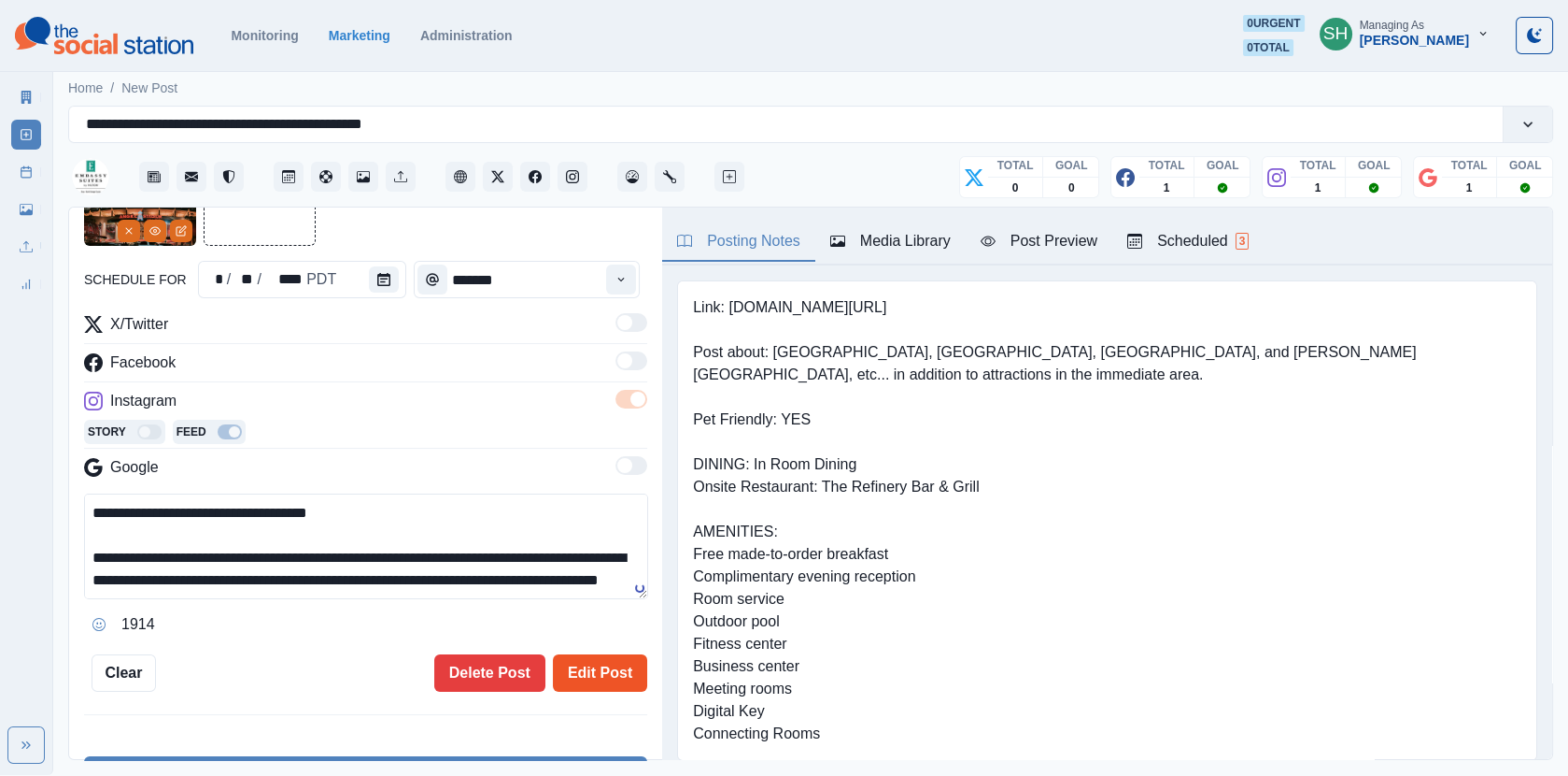
type textarea "**********"
click at [584, 672] on button "Edit Post" at bounding box center [600, 674] width 94 height 38
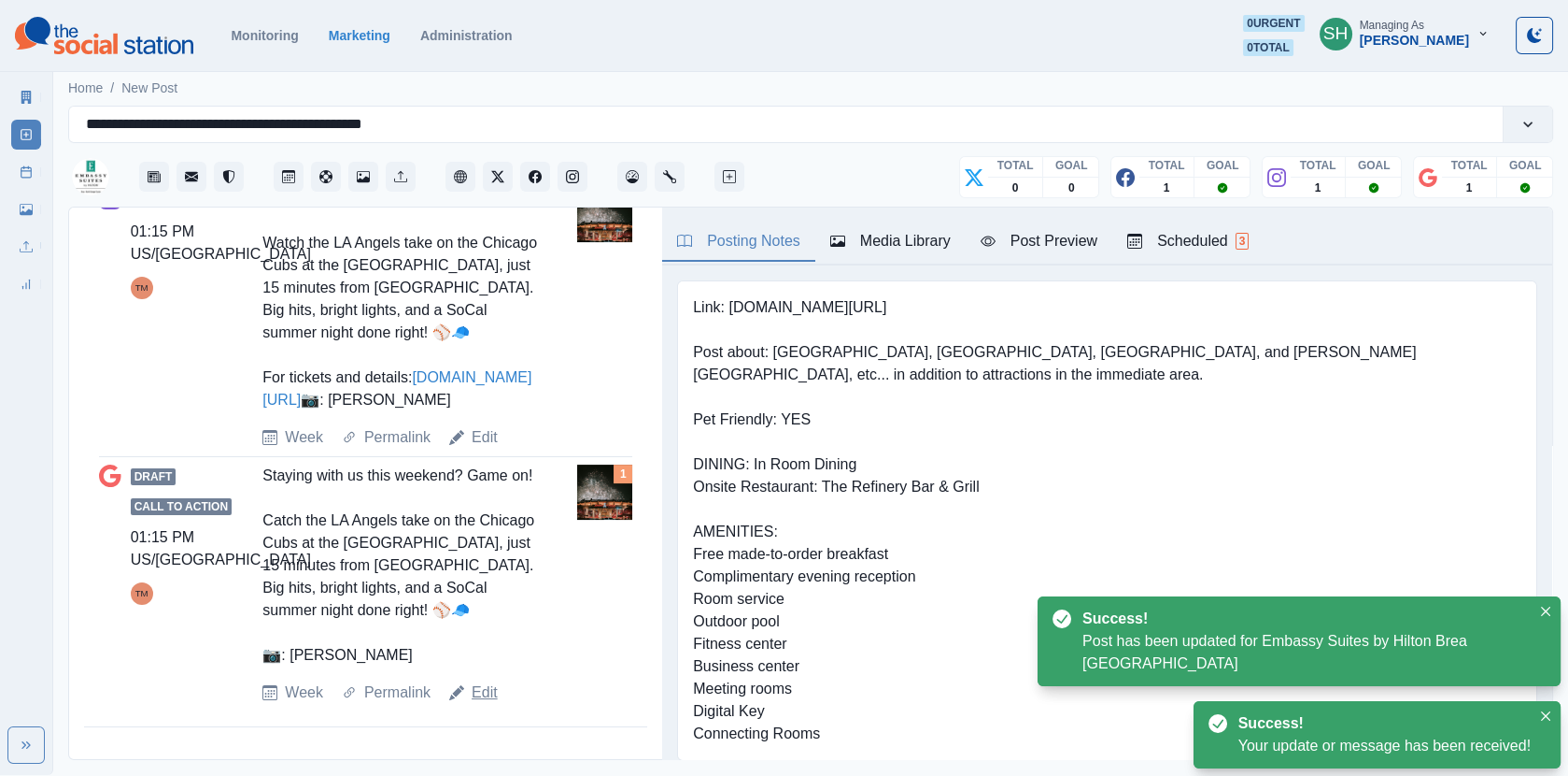
click at [487, 690] on link "Edit" at bounding box center [484, 692] width 26 height 23
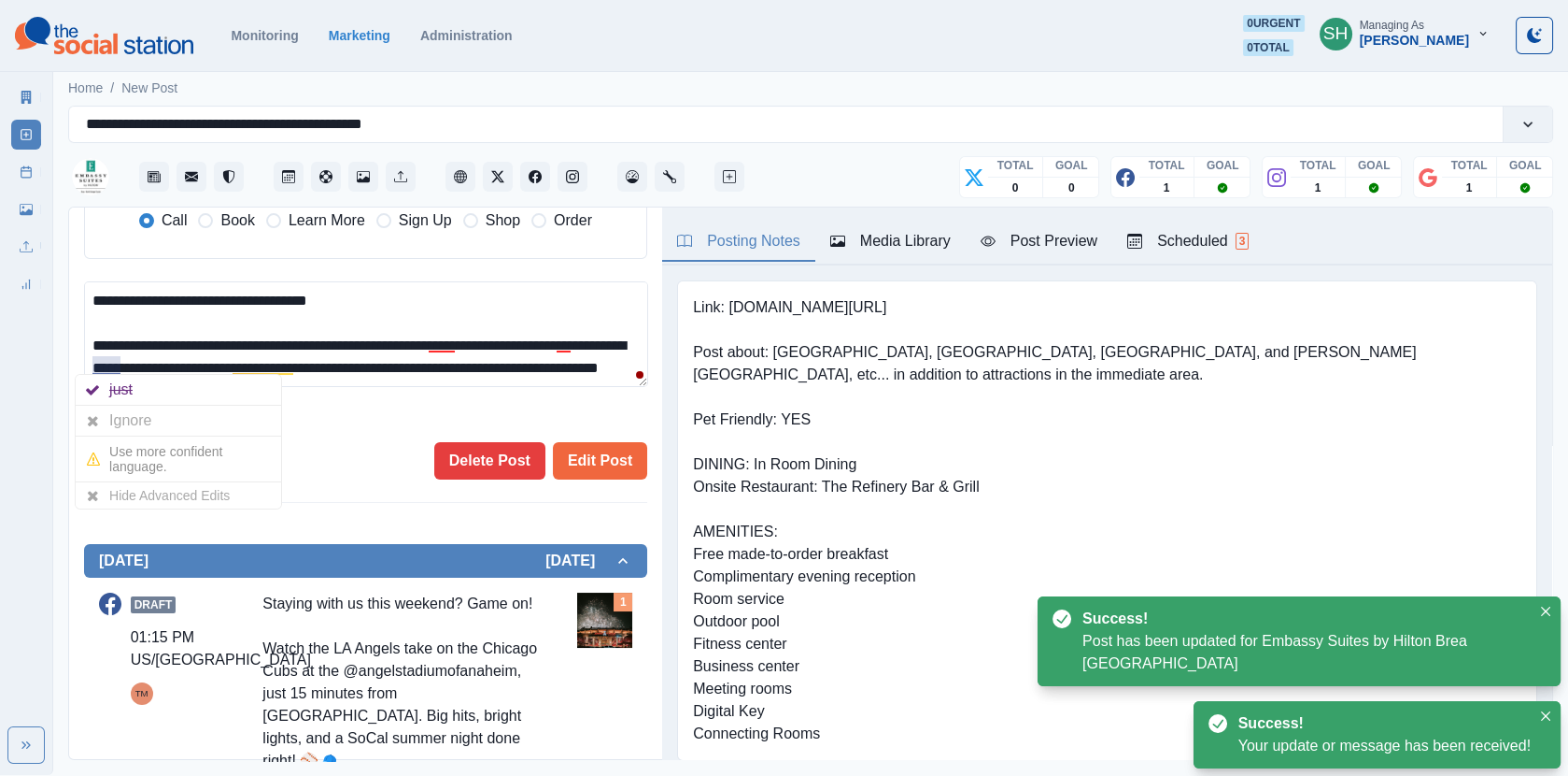
click at [104, 346] on textarea "**********" at bounding box center [366, 334] width 564 height 105
type textarea "**********"
click at [574, 442] on button "Edit Post" at bounding box center [600, 461] width 94 height 38
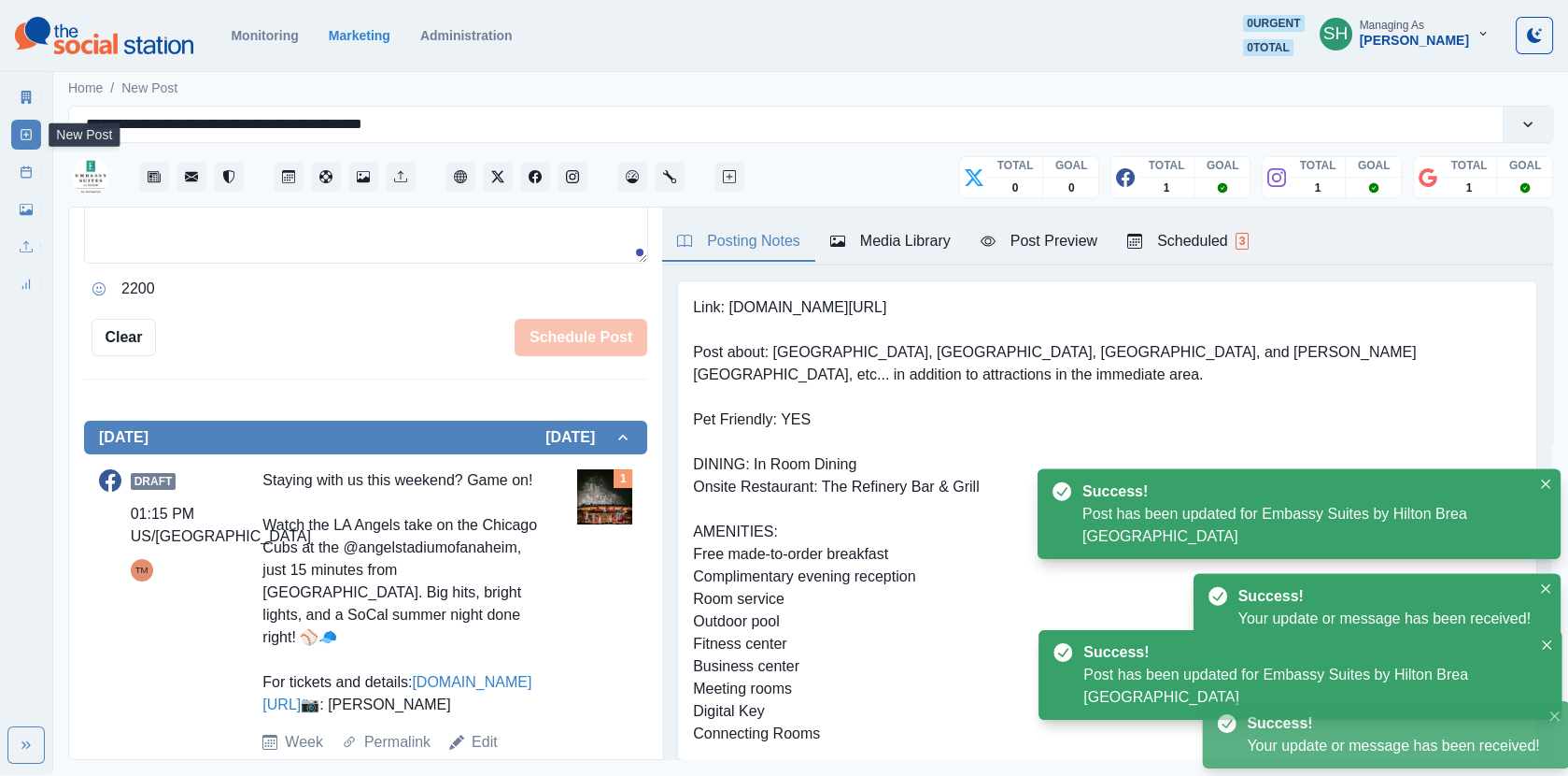
click at [27, 168] on icon at bounding box center [26, 171] width 13 height 13
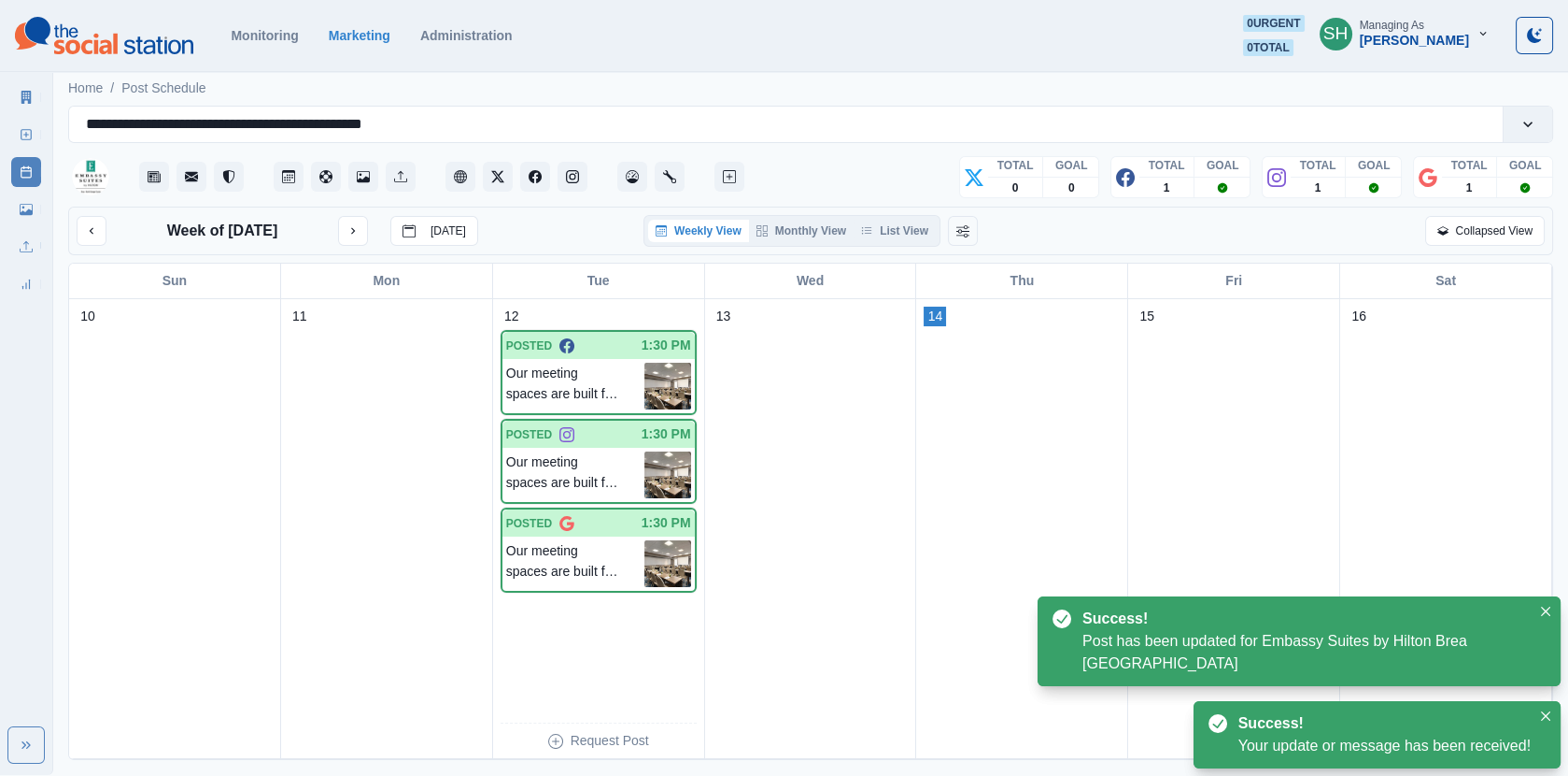
click at [897, 245] on div "Week of [DATE] [DATE] Weekly View Monthly View List View Collapsed View" at bounding box center [811, 231] width 1485 height 49
click at [891, 207] on div "Week of [DATE] [DATE] Weekly View Monthly View List View Collapsed View Sun Mon…" at bounding box center [811, 484] width 1485 height 553
click at [895, 220] on button "List View" at bounding box center [895, 231] width 83 height 23
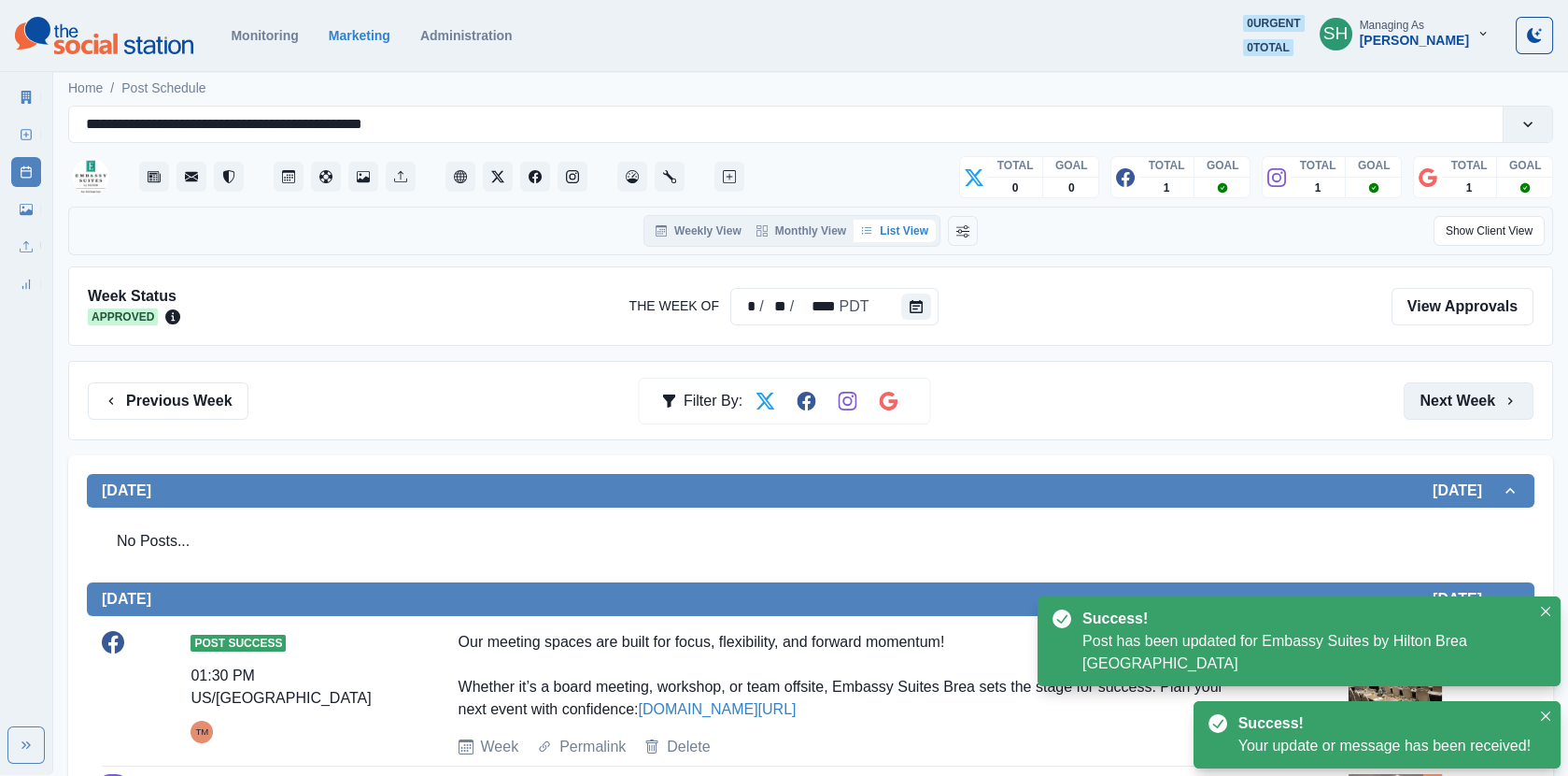
click at [1474, 383] on button "Next Week" at bounding box center [1469, 401] width 130 height 38
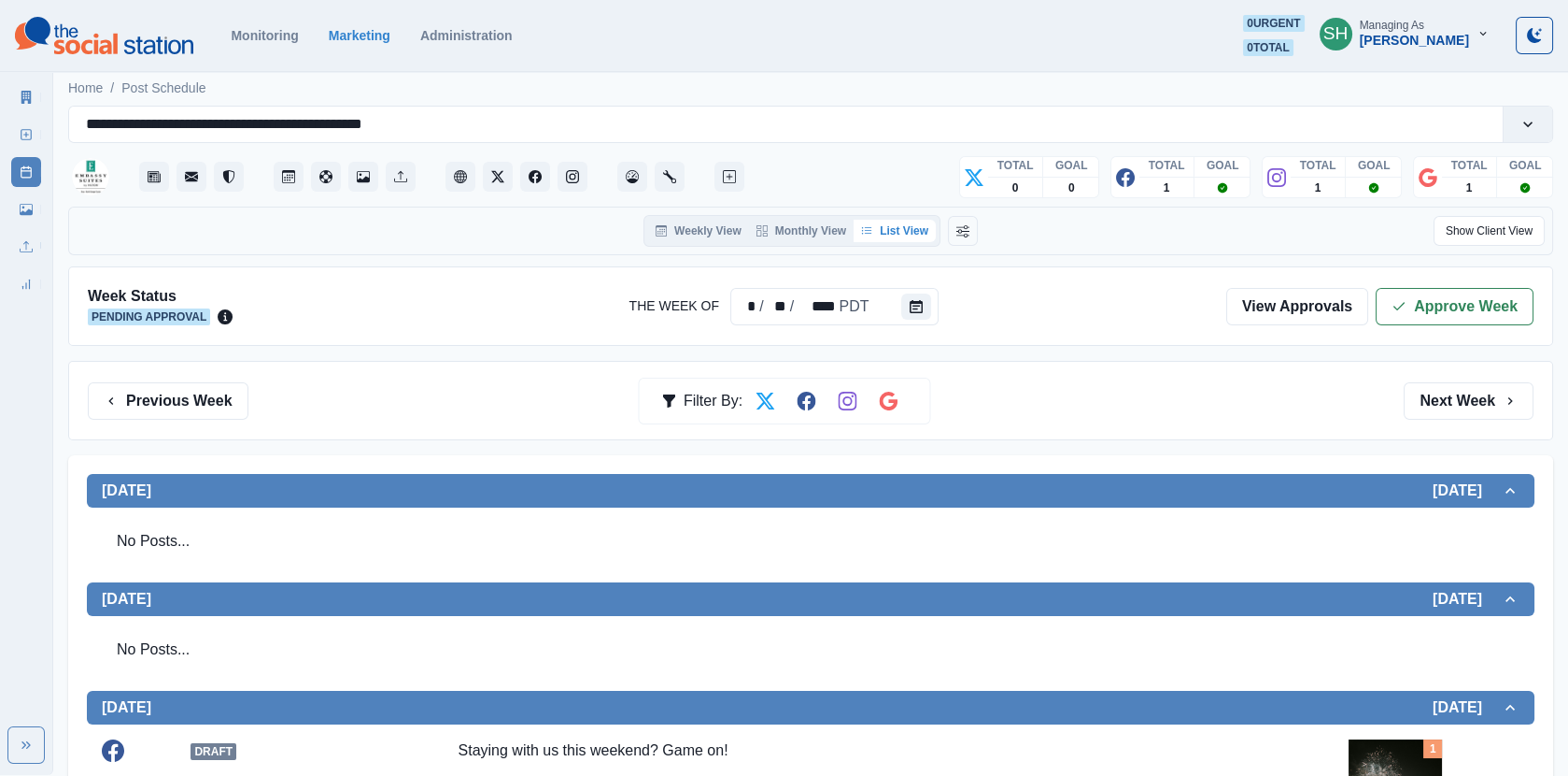
click at [1420, 283] on div "Week Status Pending Approval The Week Of * / ** / **** PDT View Approvals Appro…" at bounding box center [811, 306] width 1485 height 80
click at [1416, 301] on button "Approve Week" at bounding box center [1455, 306] width 158 height 38
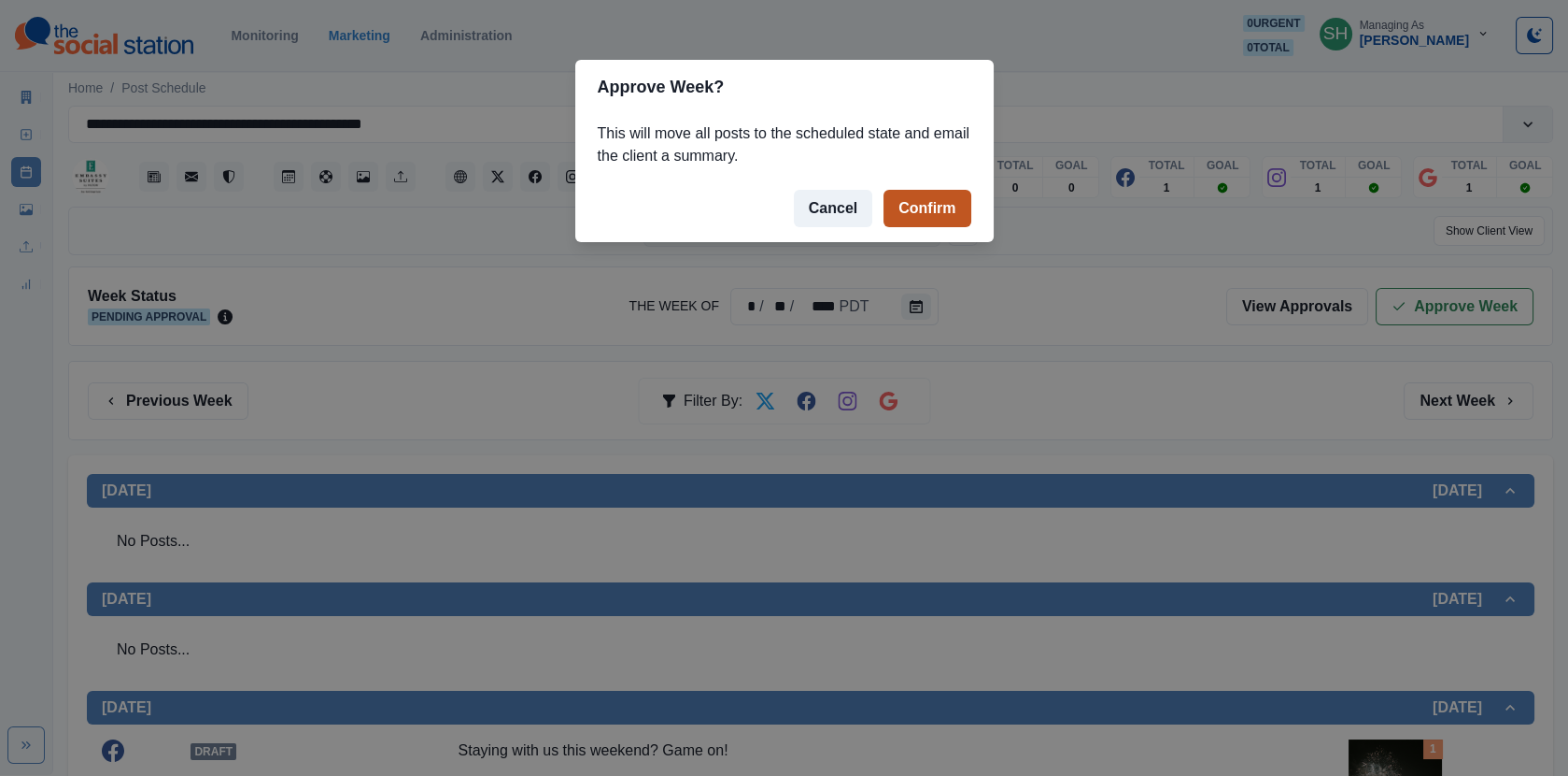
click at [926, 207] on button "Confirm" at bounding box center [927, 209] width 87 height 38
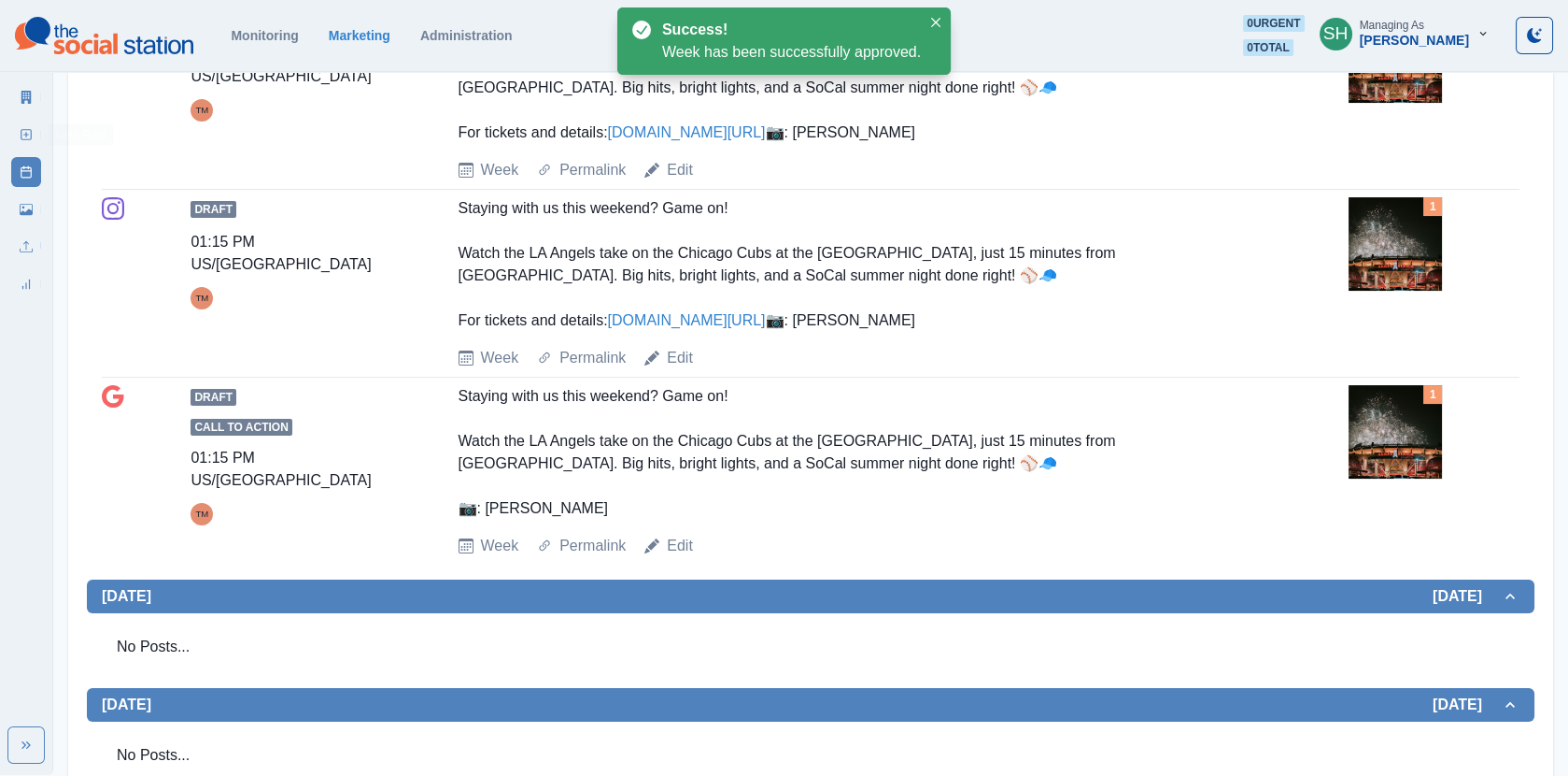
click at [18, 112] on div "New Post" at bounding box center [26, 131] width 30 height 38
click at [20, 94] on icon at bounding box center [26, 97] width 13 height 13
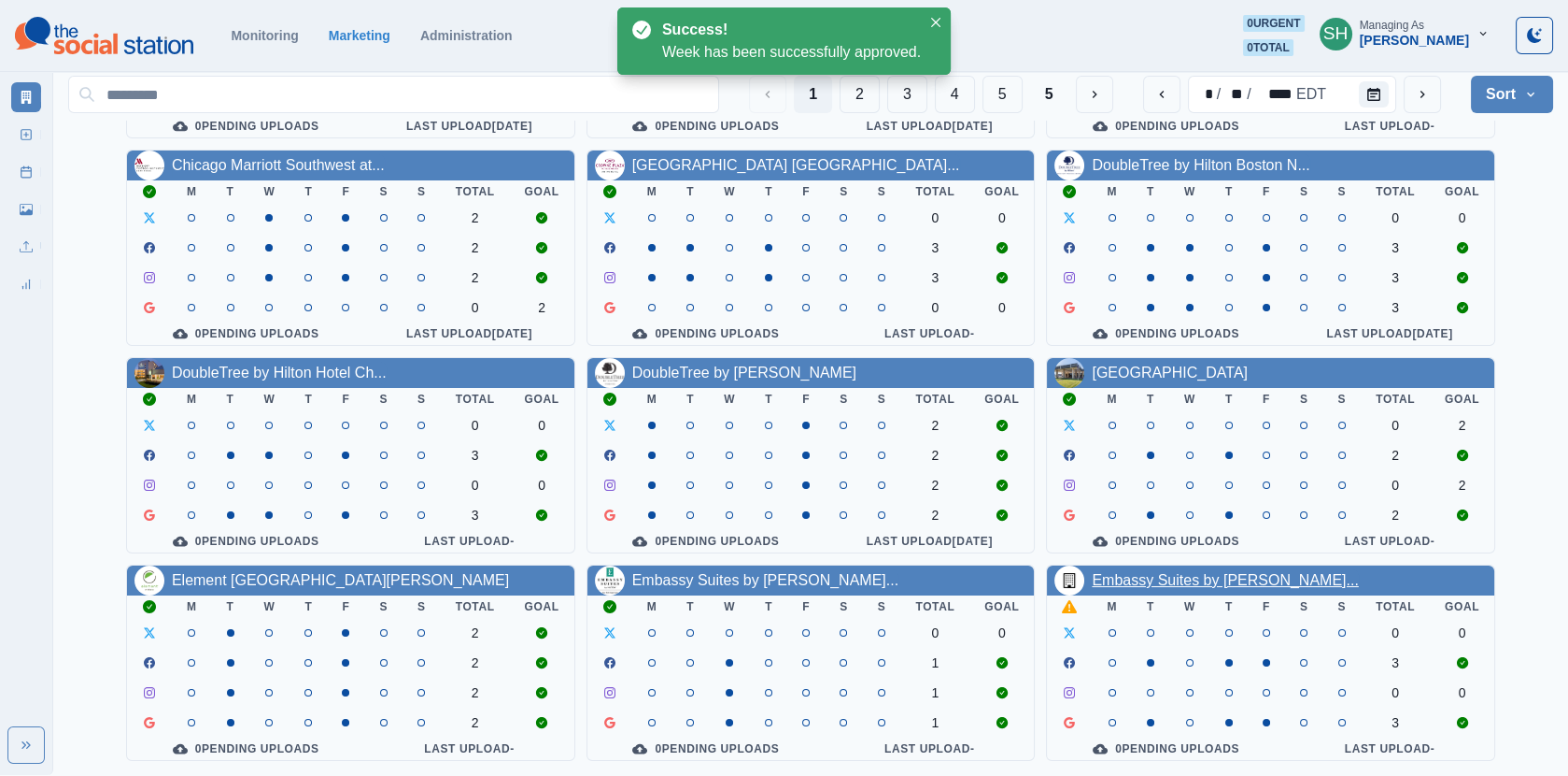
click at [1197, 577] on link "Embassy Suites by [PERSON_NAME]..." at bounding box center [1225, 580] width 266 height 16
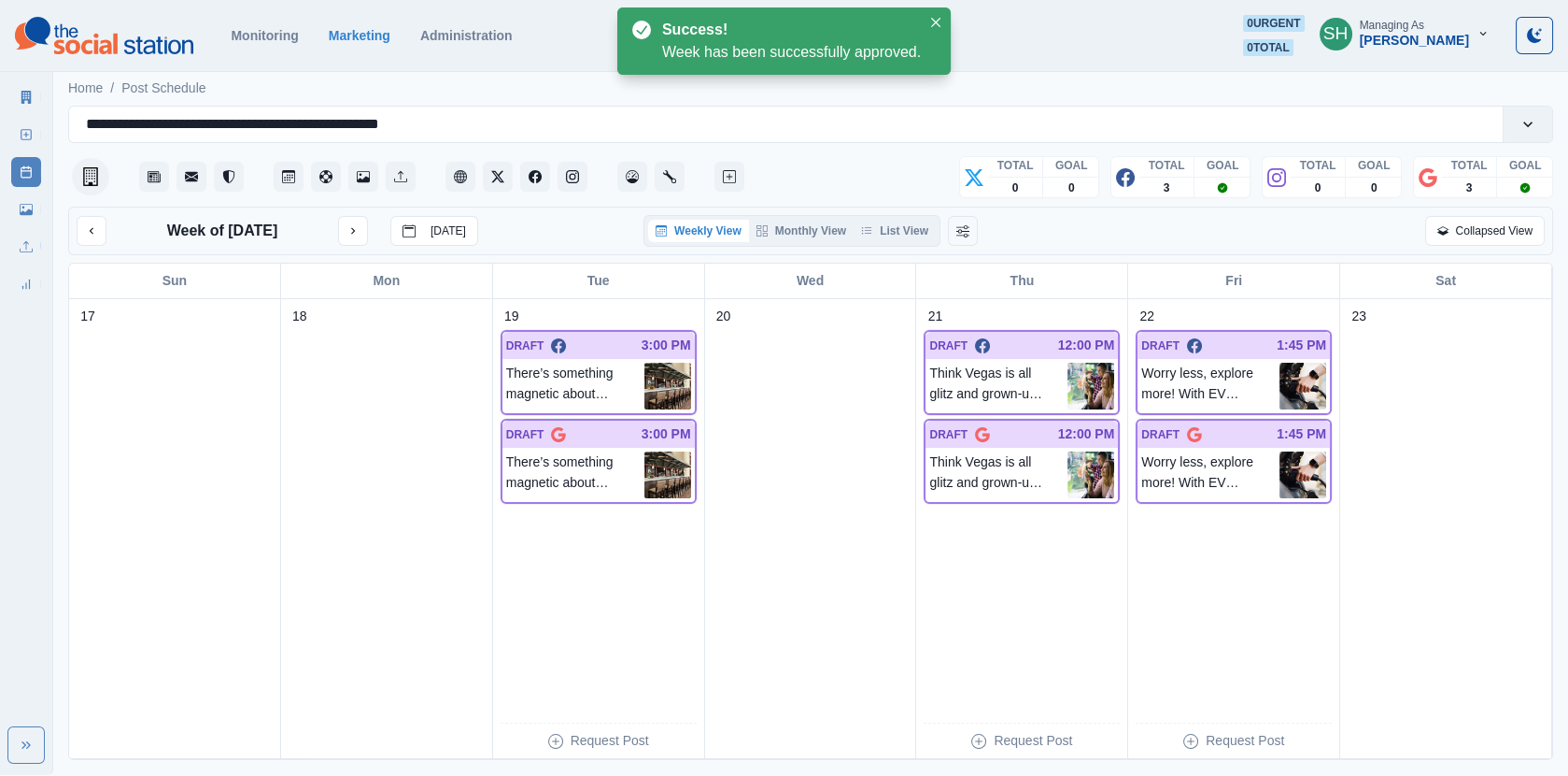
click at [919, 217] on div "Weekly View Monthly View List View" at bounding box center [791, 231] width 297 height 32
click at [919, 230] on button "List View" at bounding box center [895, 231] width 83 height 23
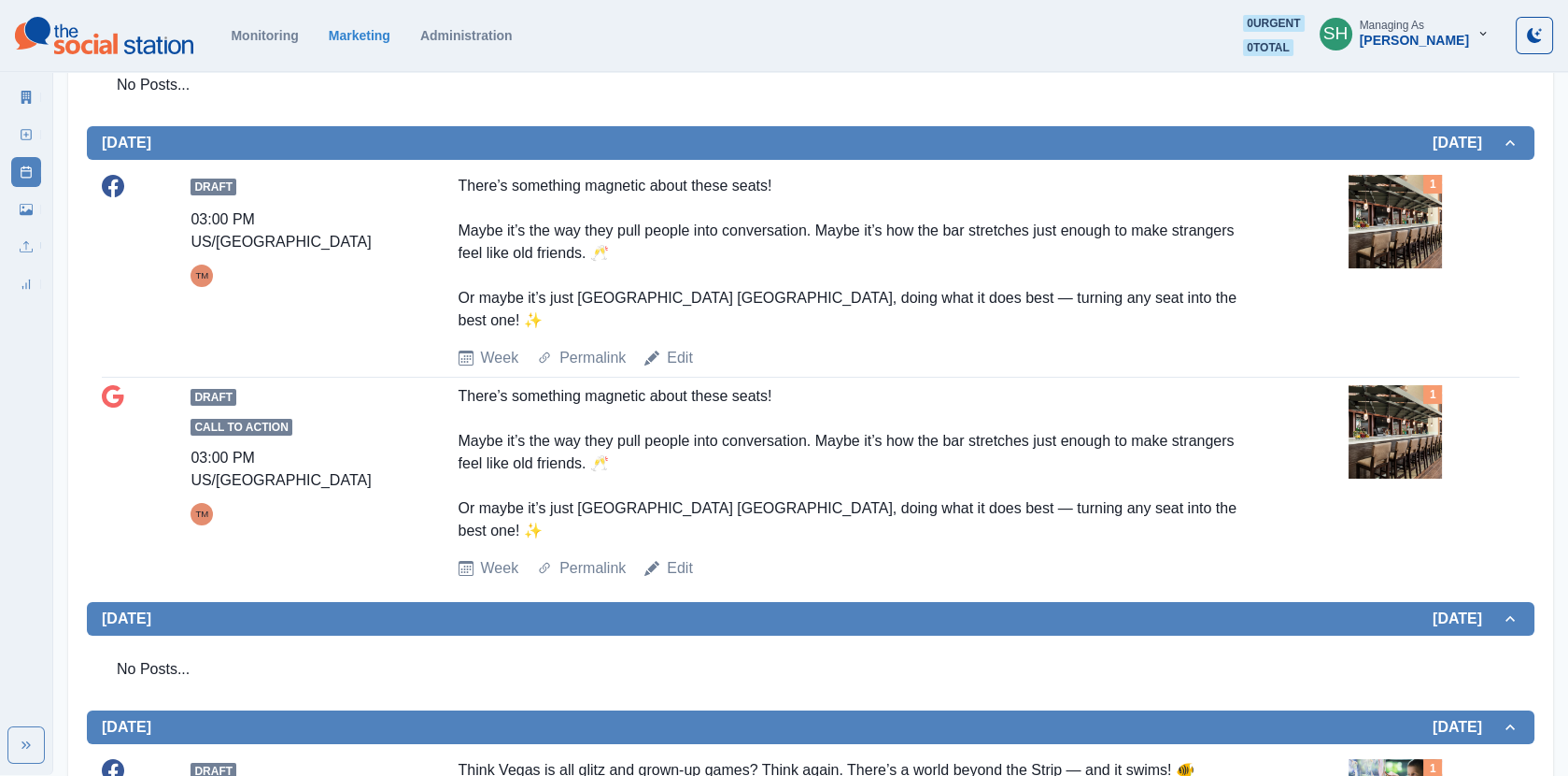
click at [1405, 228] on img at bounding box center [1396, 222] width 93 height 94
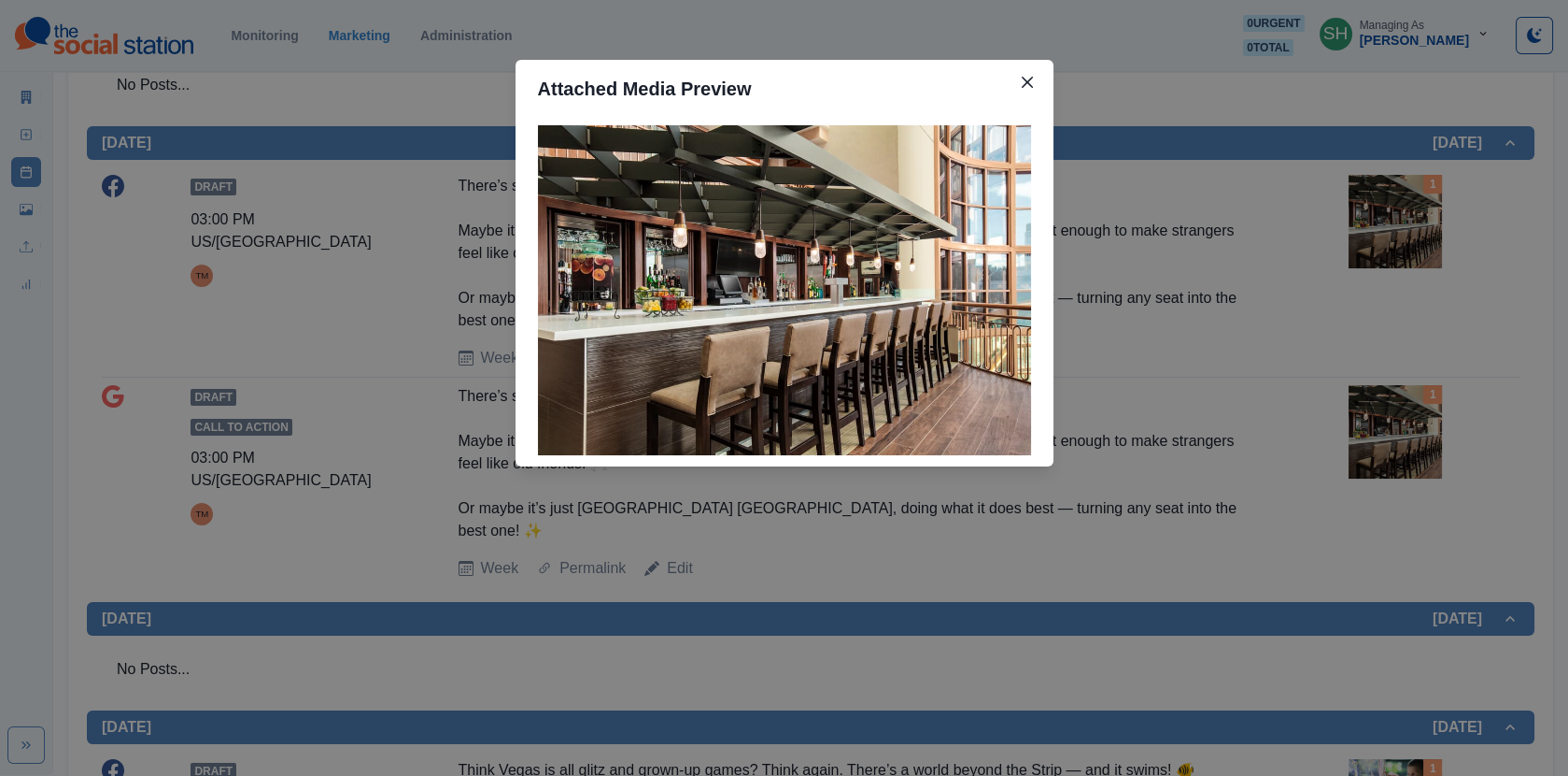
click at [1333, 248] on div "Attached Media Preview" at bounding box center [784, 388] width 1568 height 776
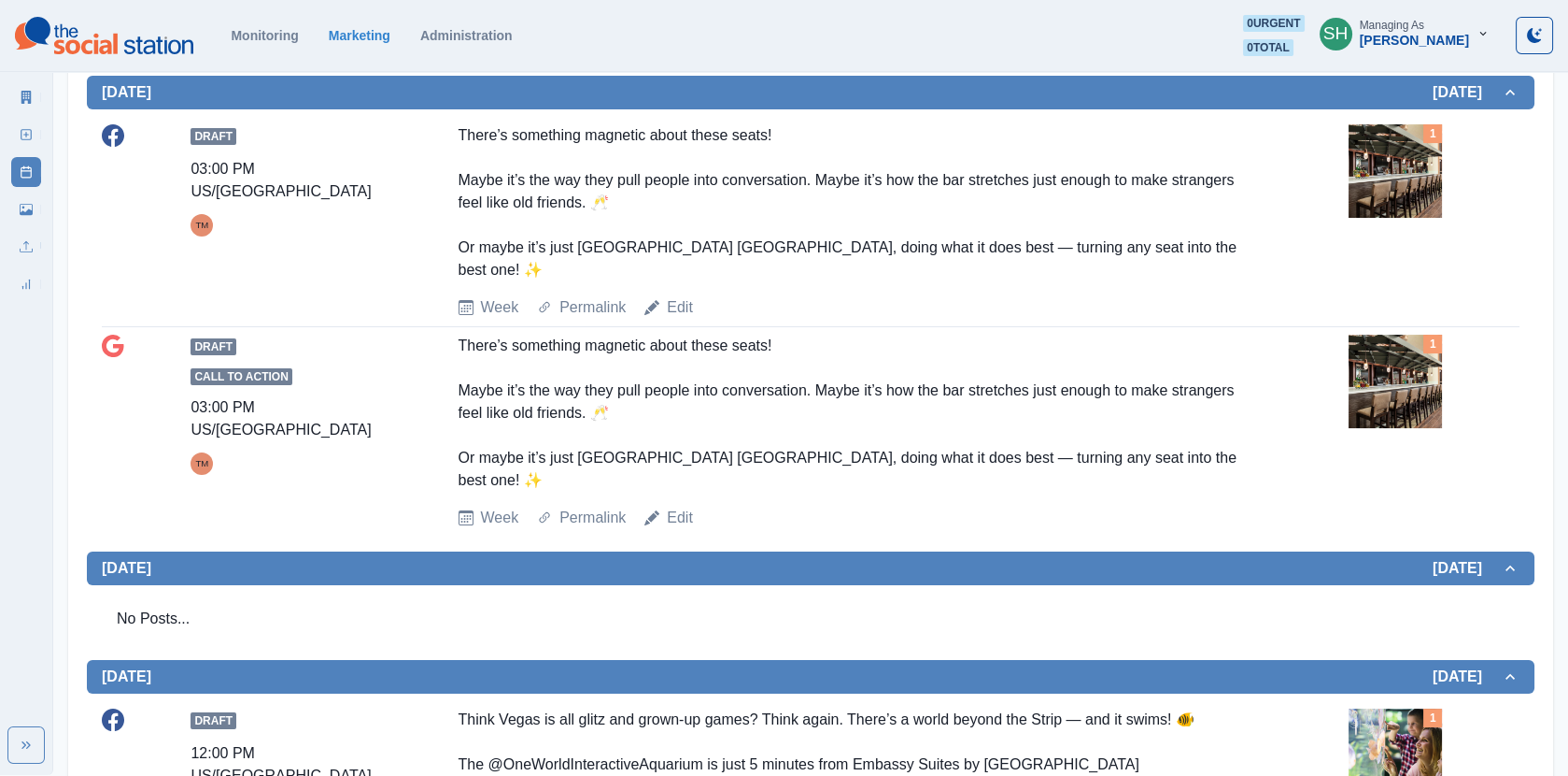
click at [1365, 203] on img at bounding box center [1396, 171] width 93 height 94
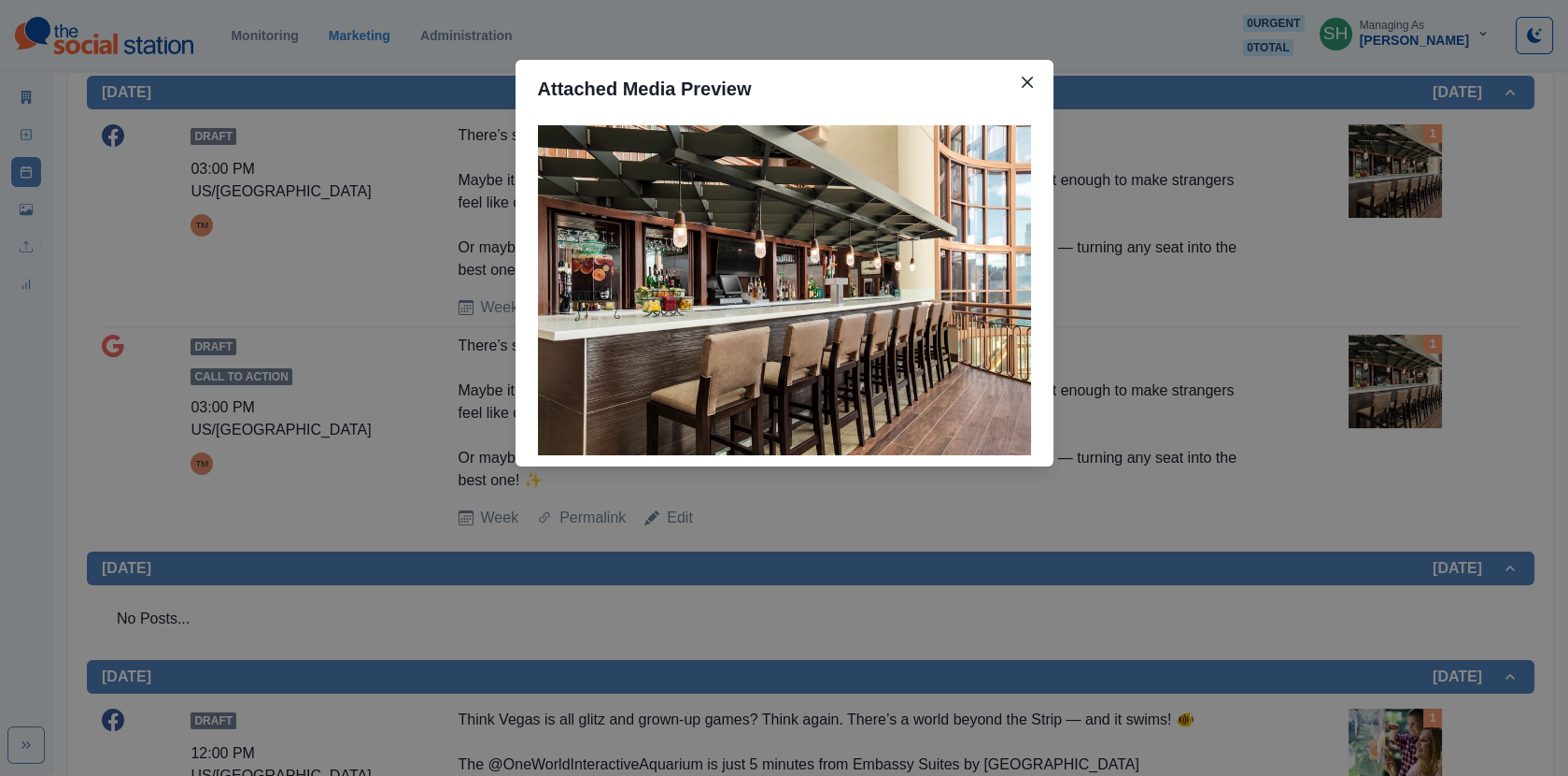
click at [1298, 243] on div "Attached Media Preview" at bounding box center [784, 388] width 1568 height 776
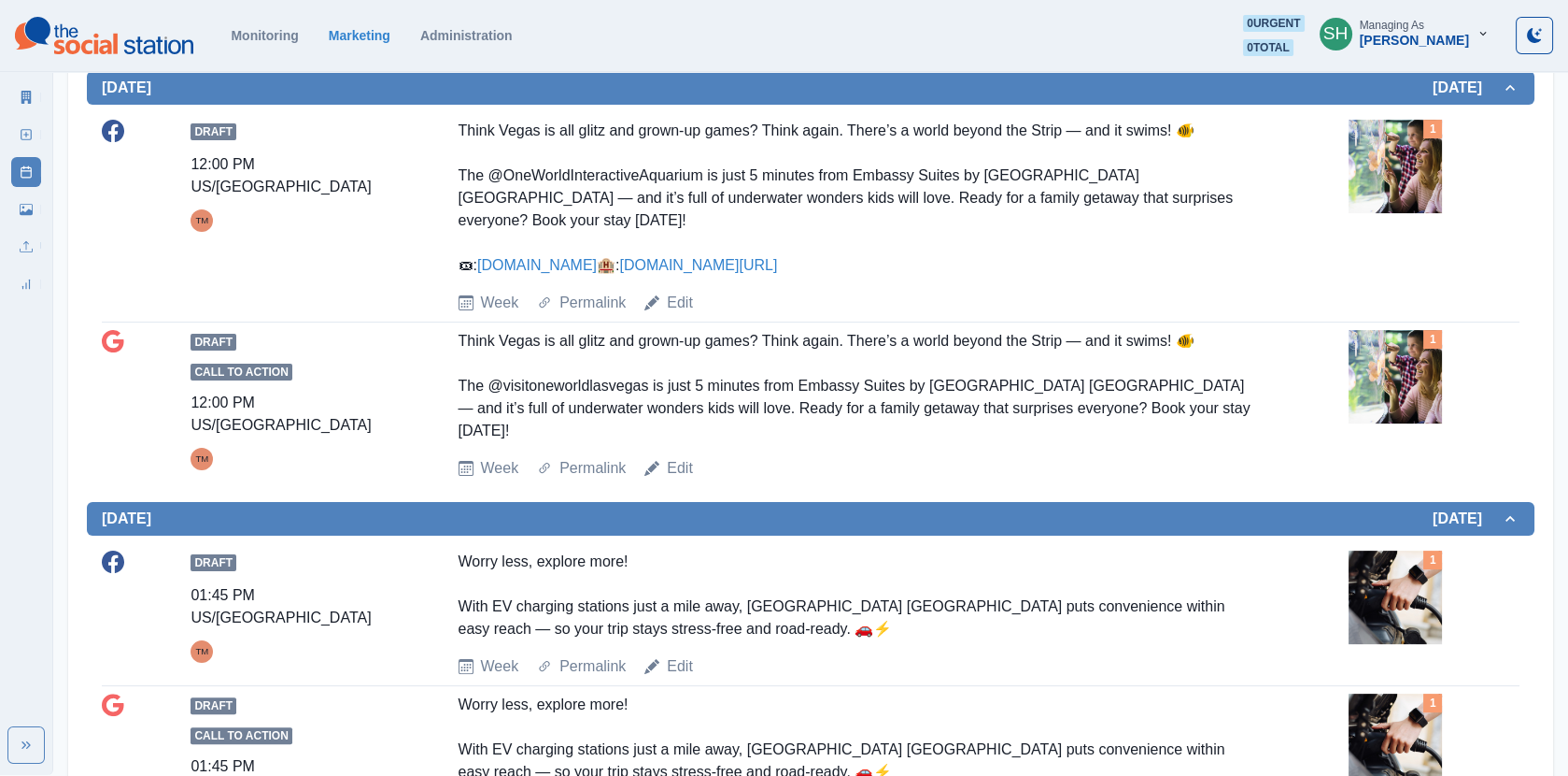
click at [1407, 178] on img at bounding box center [1396, 166] width 93 height 94
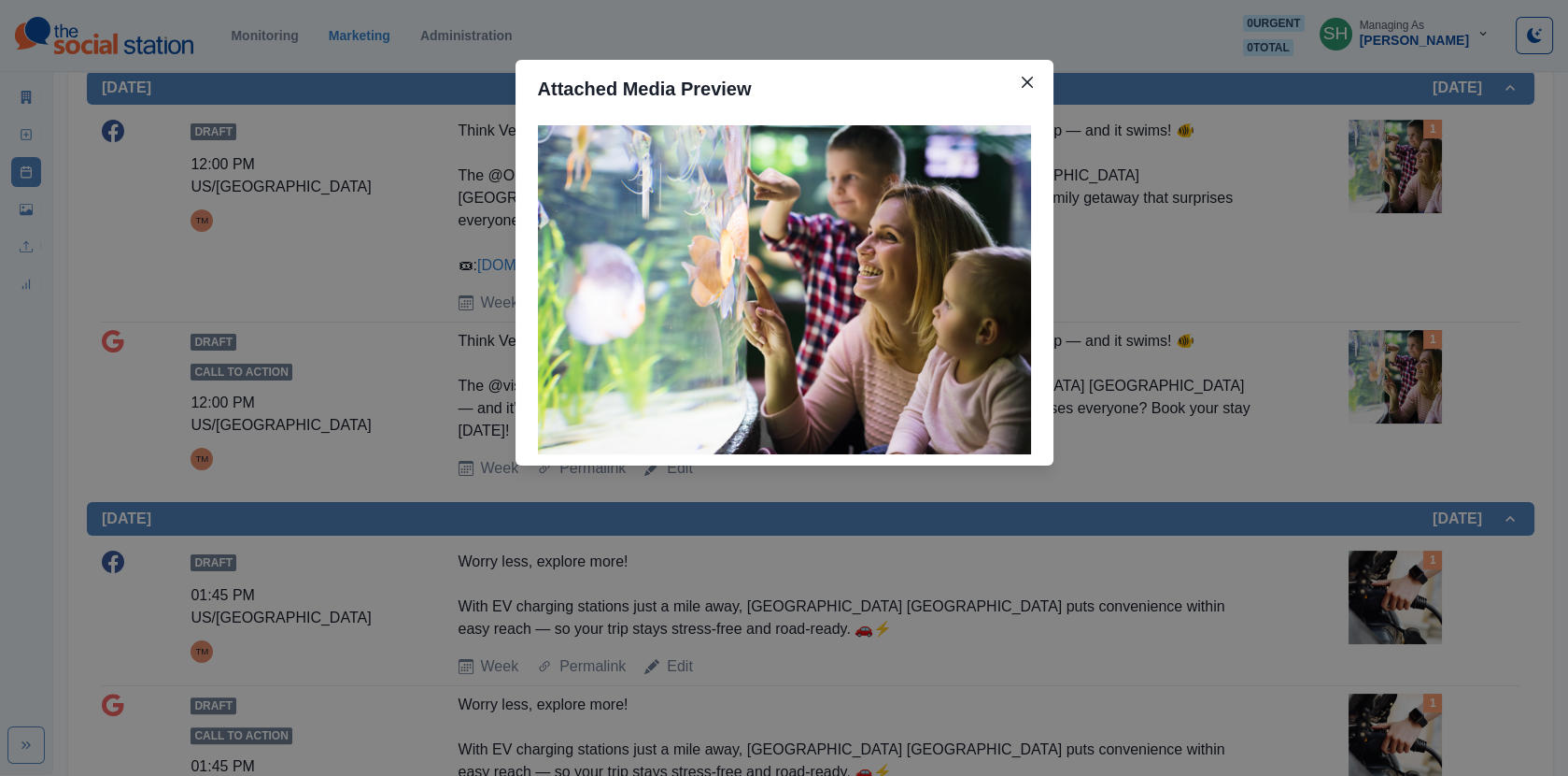
click at [1293, 211] on div "Attached Media Preview" at bounding box center [784, 388] width 1568 height 776
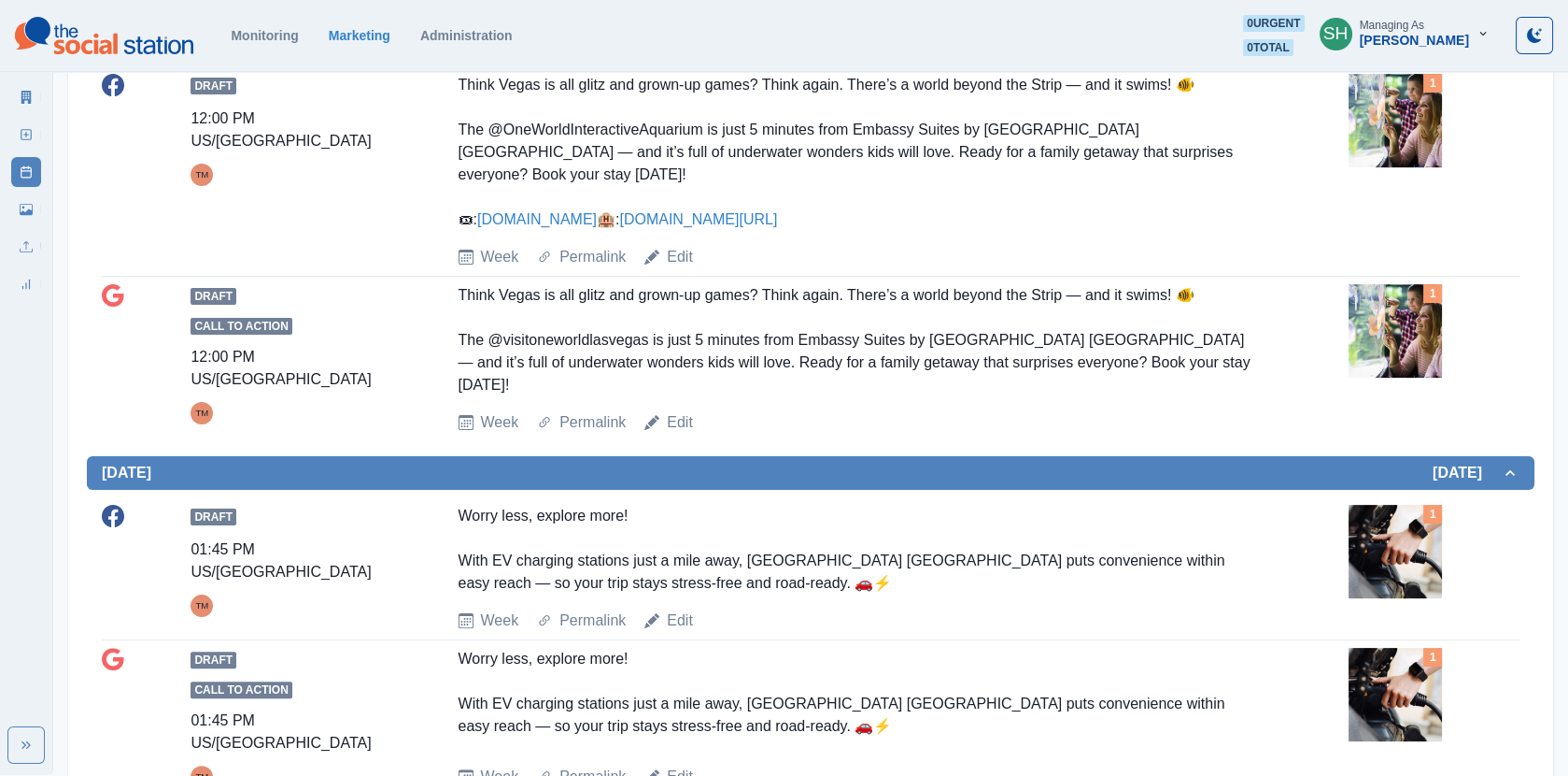
scroll to position [1410, 0]
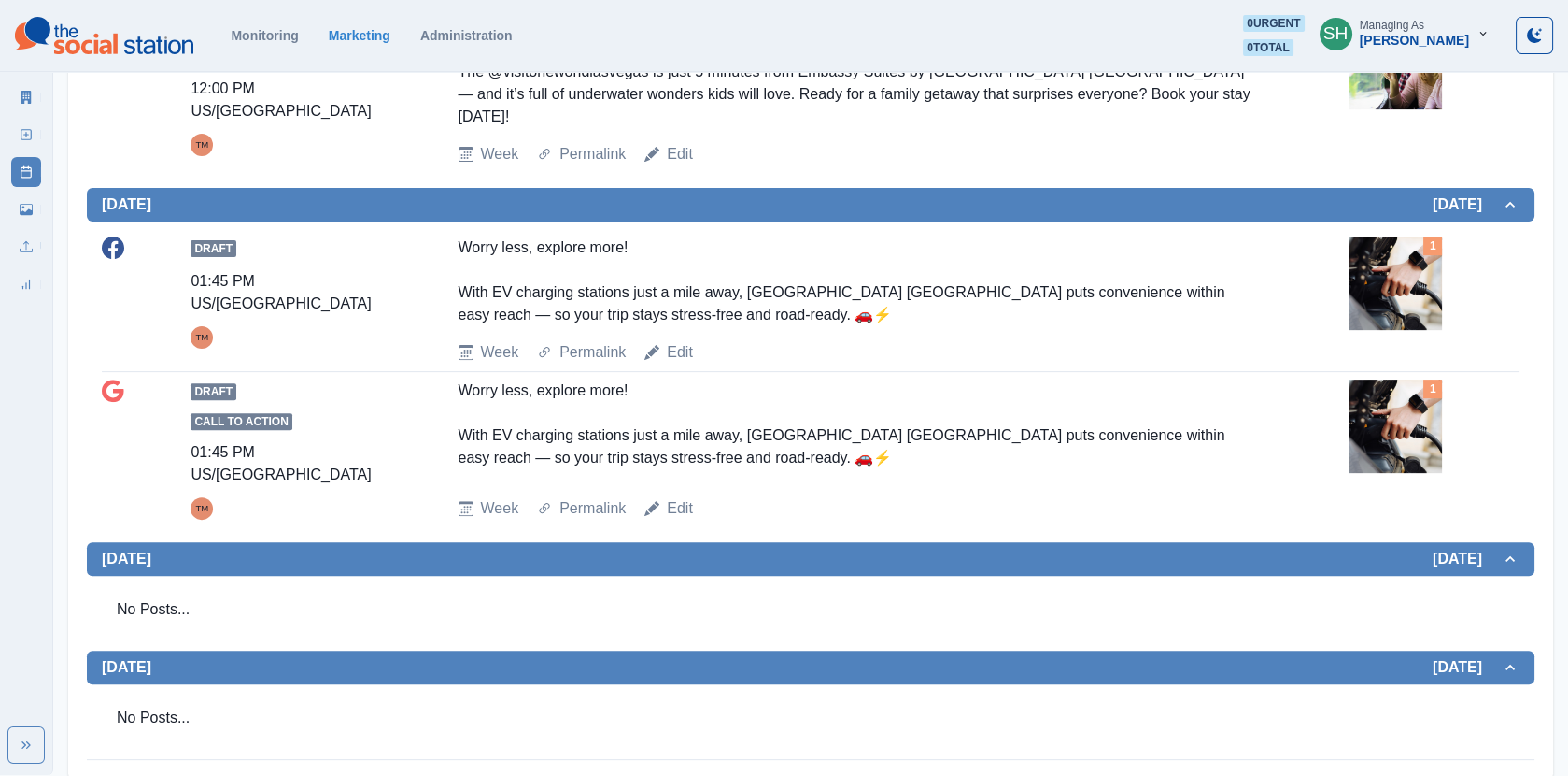
click at [1411, 280] on img at bounding box center [1396, 284] width 93 height 94
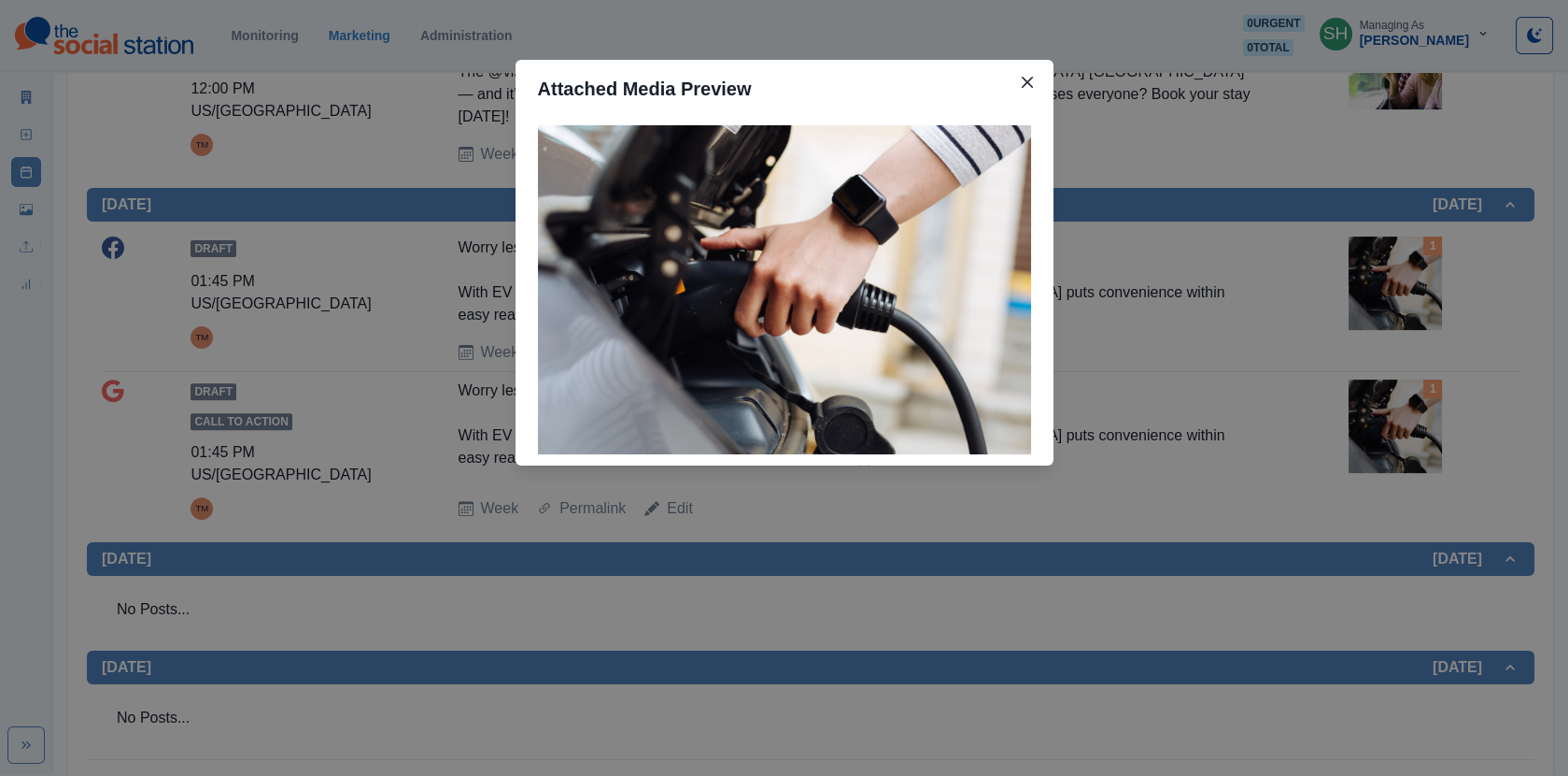
click at [1352, 266] on div "Attached Media Preview" at bounding box center [784, 388] width 1568 height 776
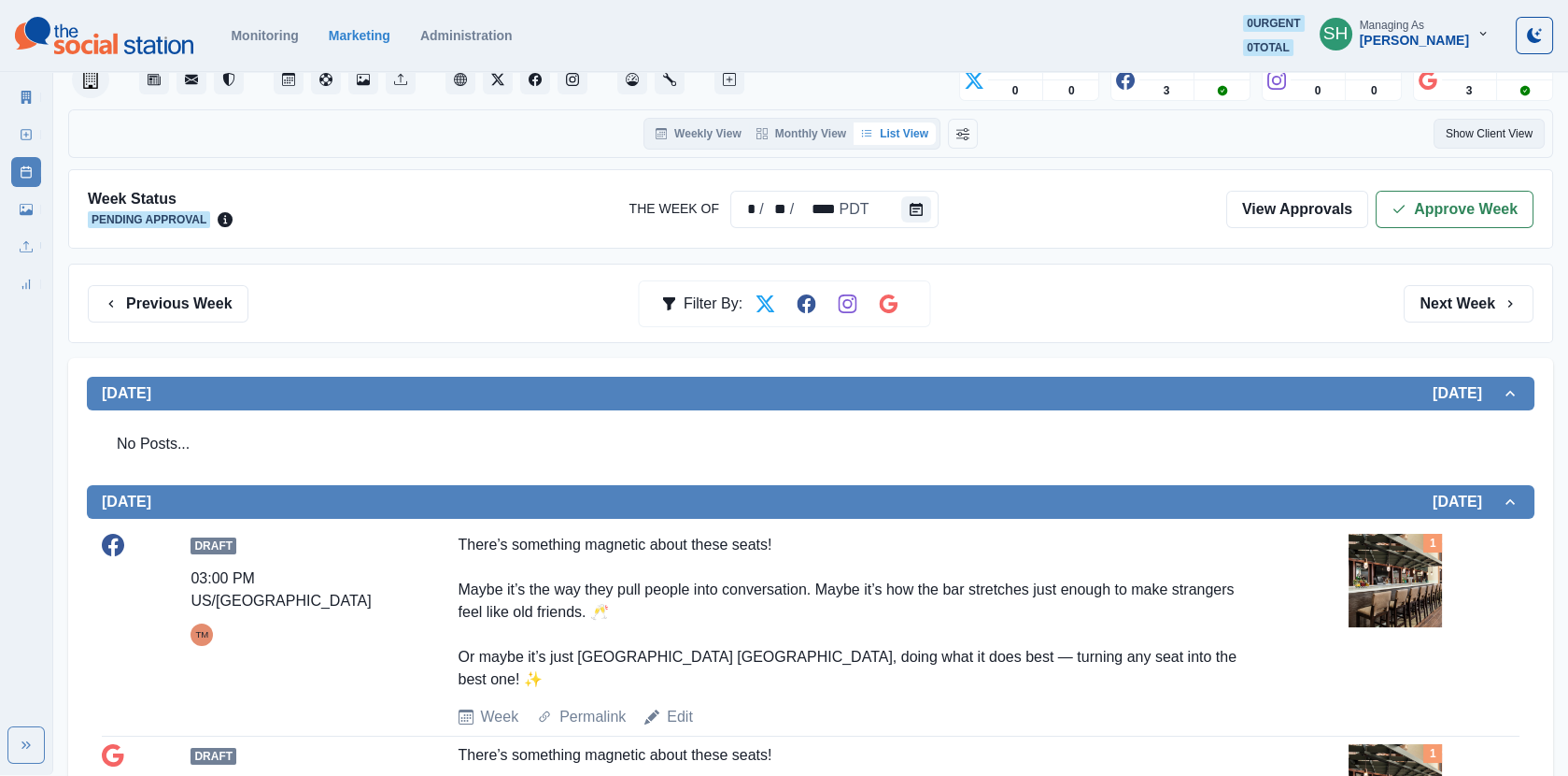
scroll to position [0, 0]
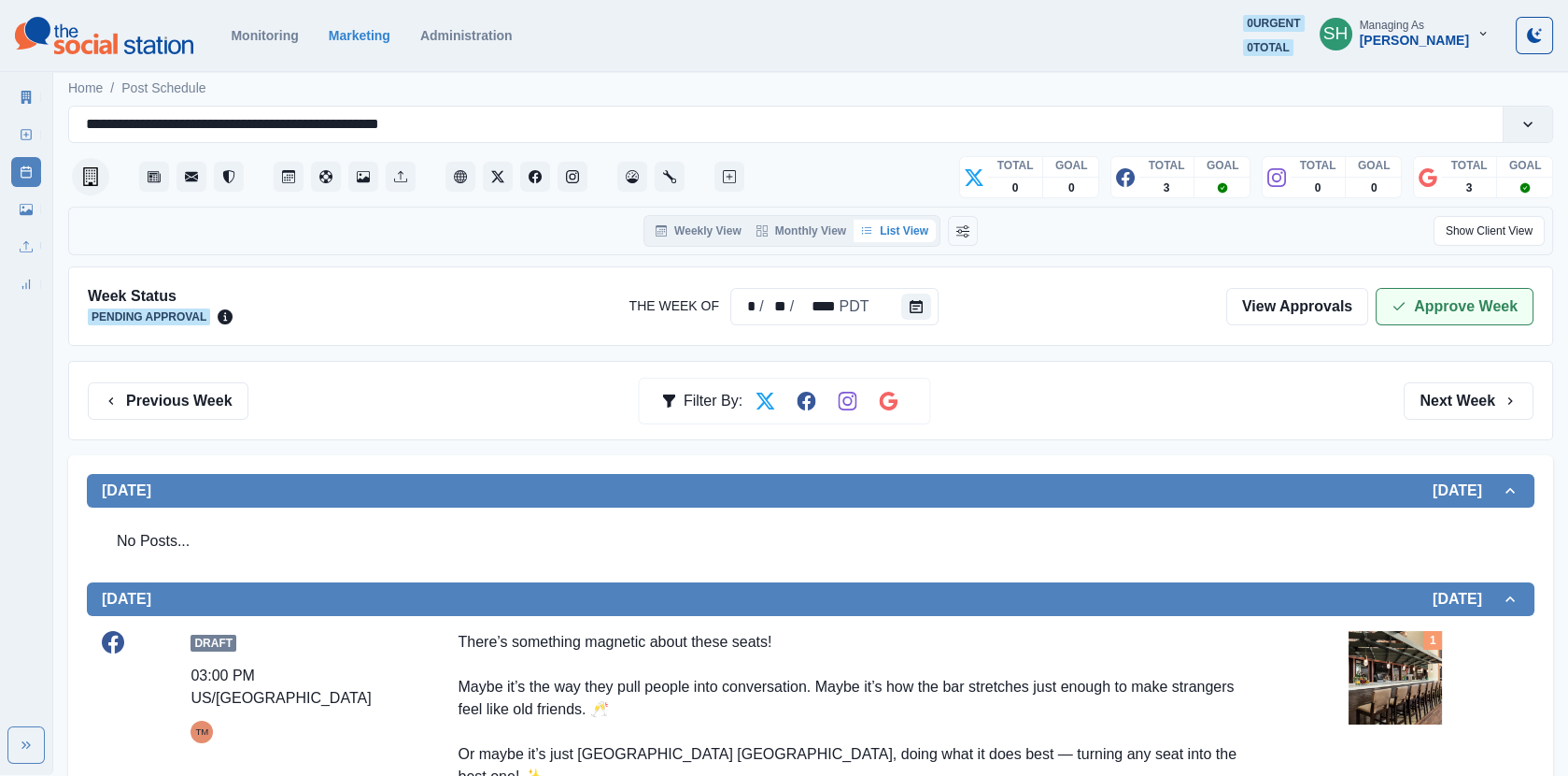
click at [1442, 305] on button "Approve Week" at bounding box center [1455, 306] width 158 height 38
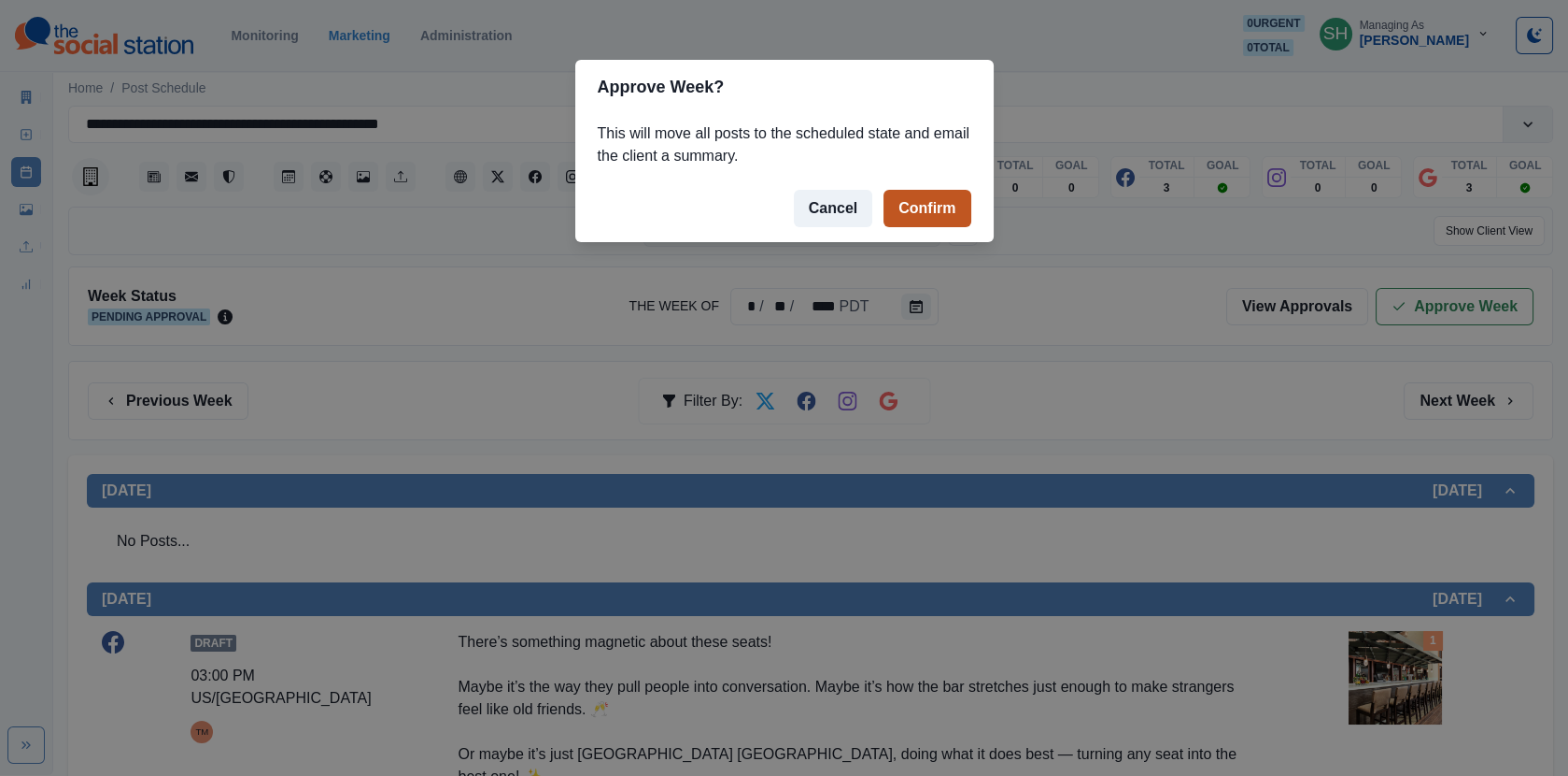
click at [930, 215] on button "Confirm" at bounding box center [927, 209] width 87 height 38
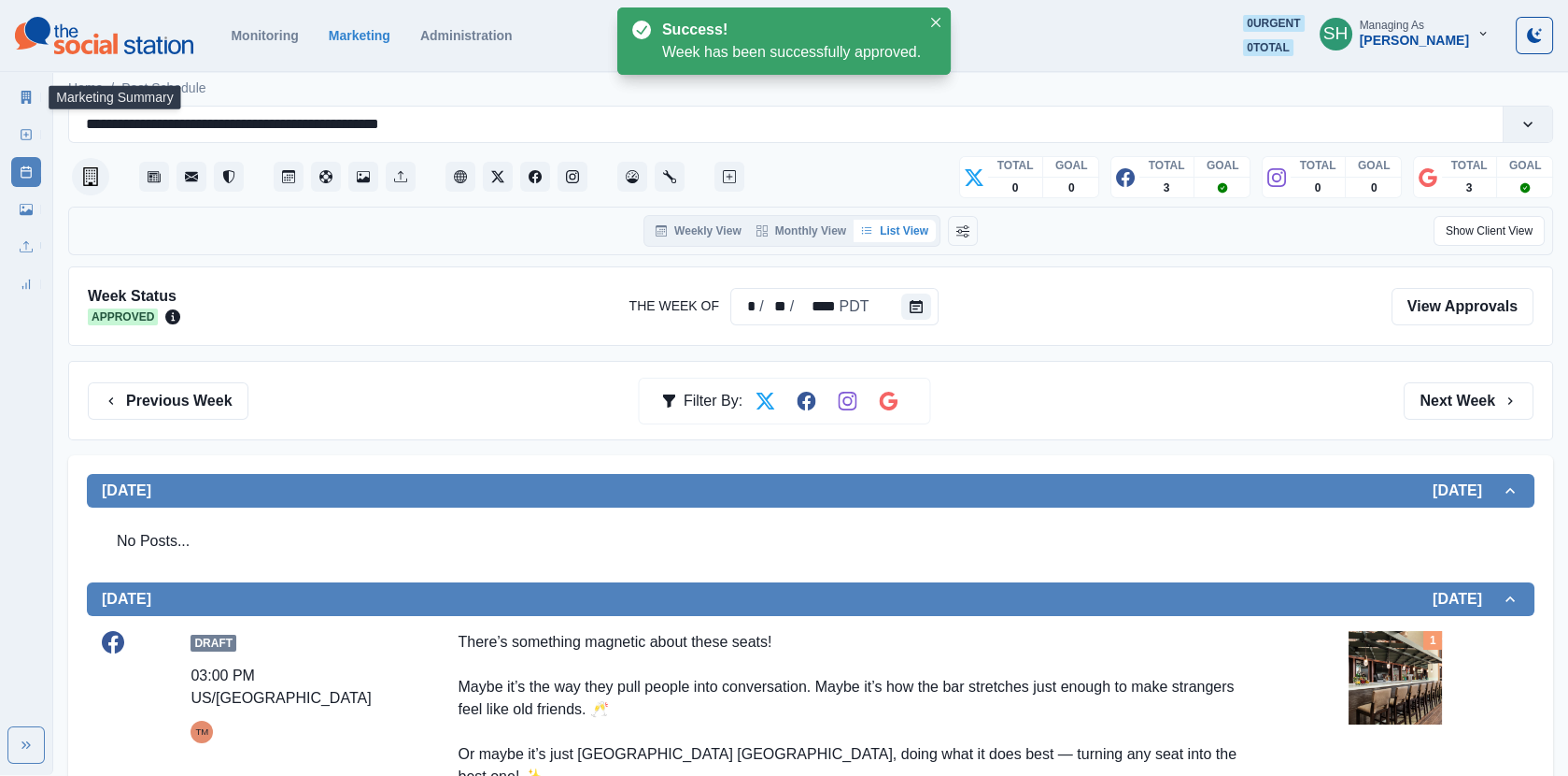
click at [22, 97] on icon at bounding box center [27, 97] width 10 height 13
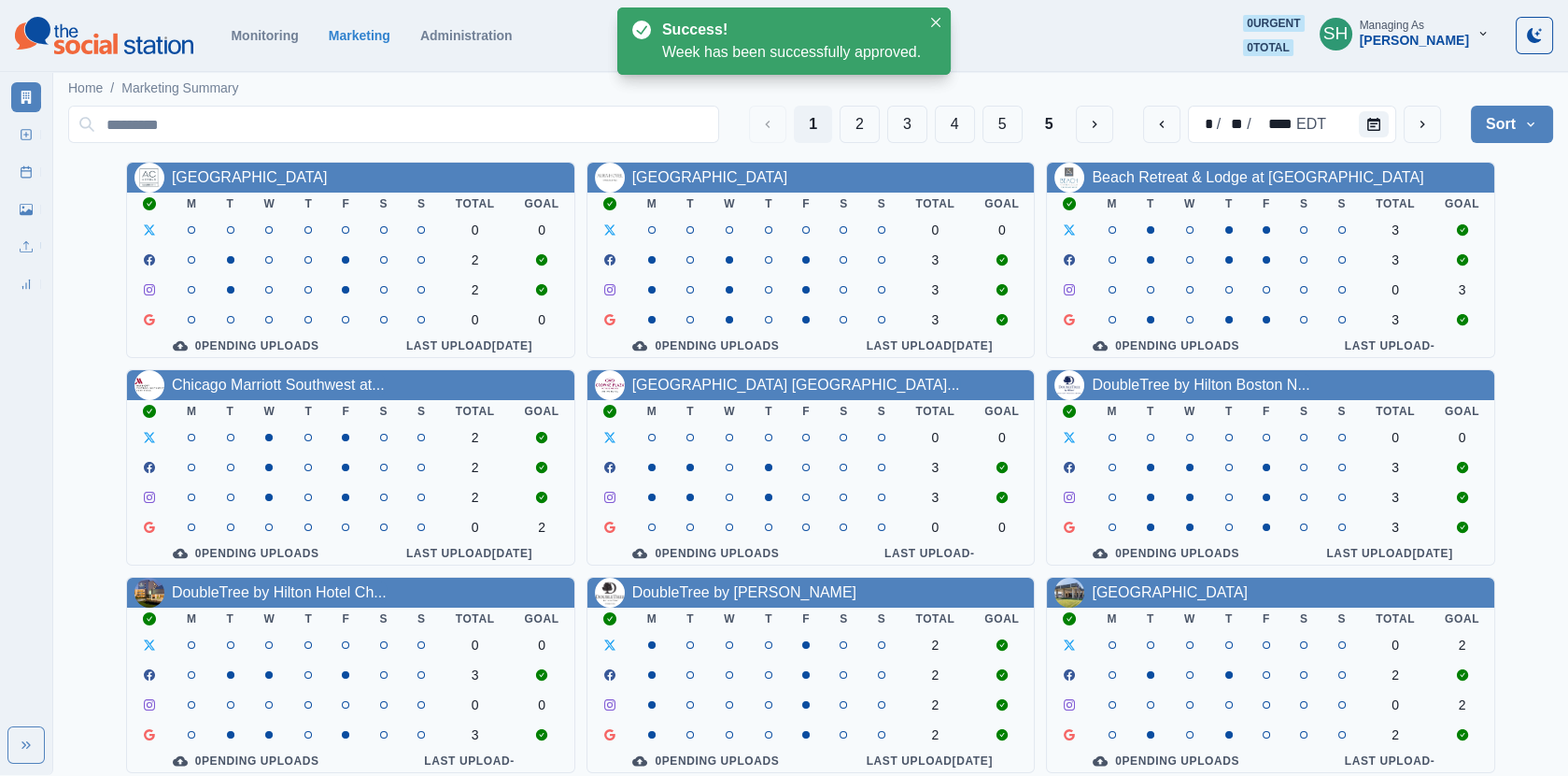
scroll to position [226, 0]
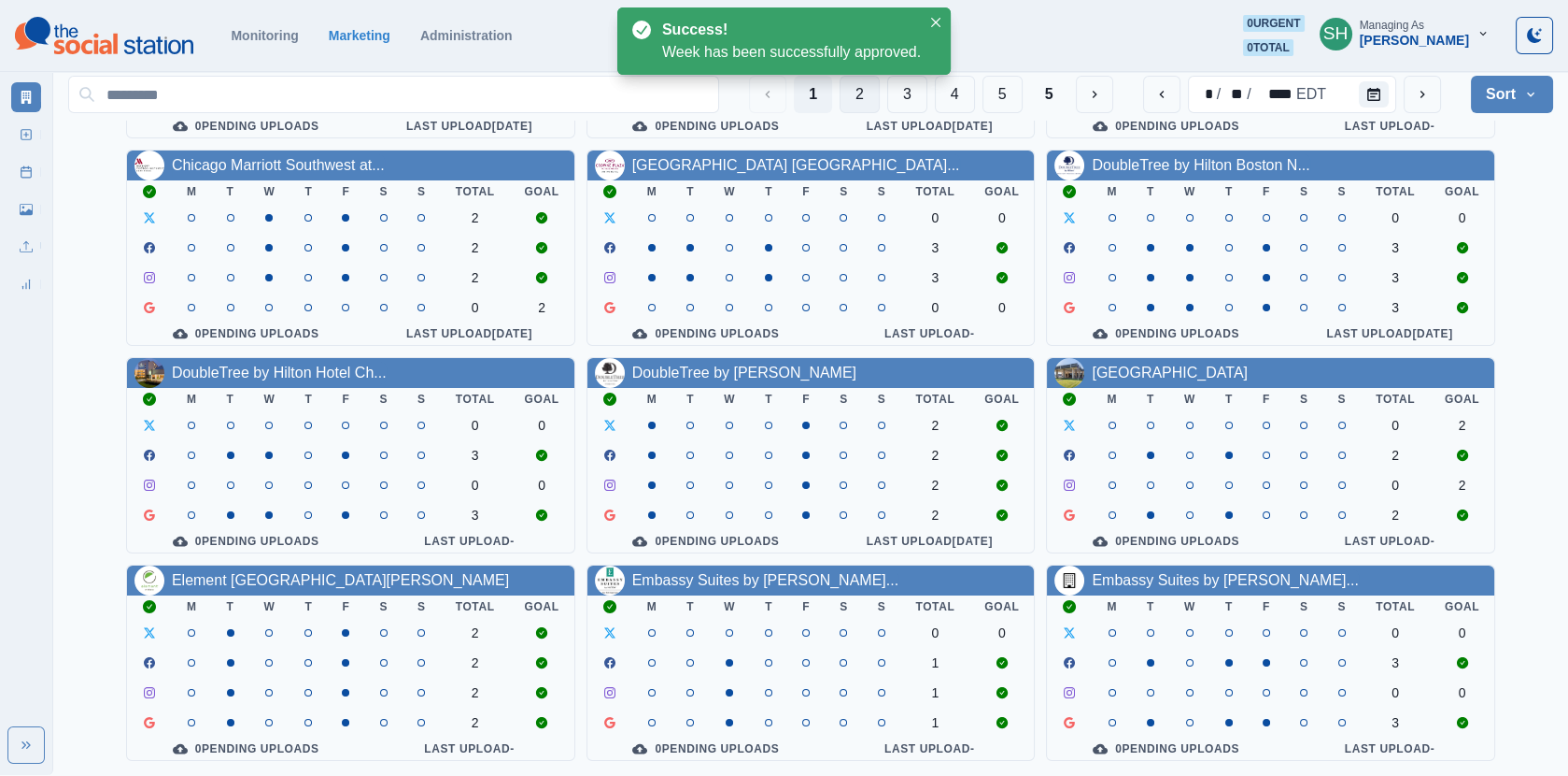
click at [870, 81] on button "2" at bounding box center [860, 95] width 40 height 38
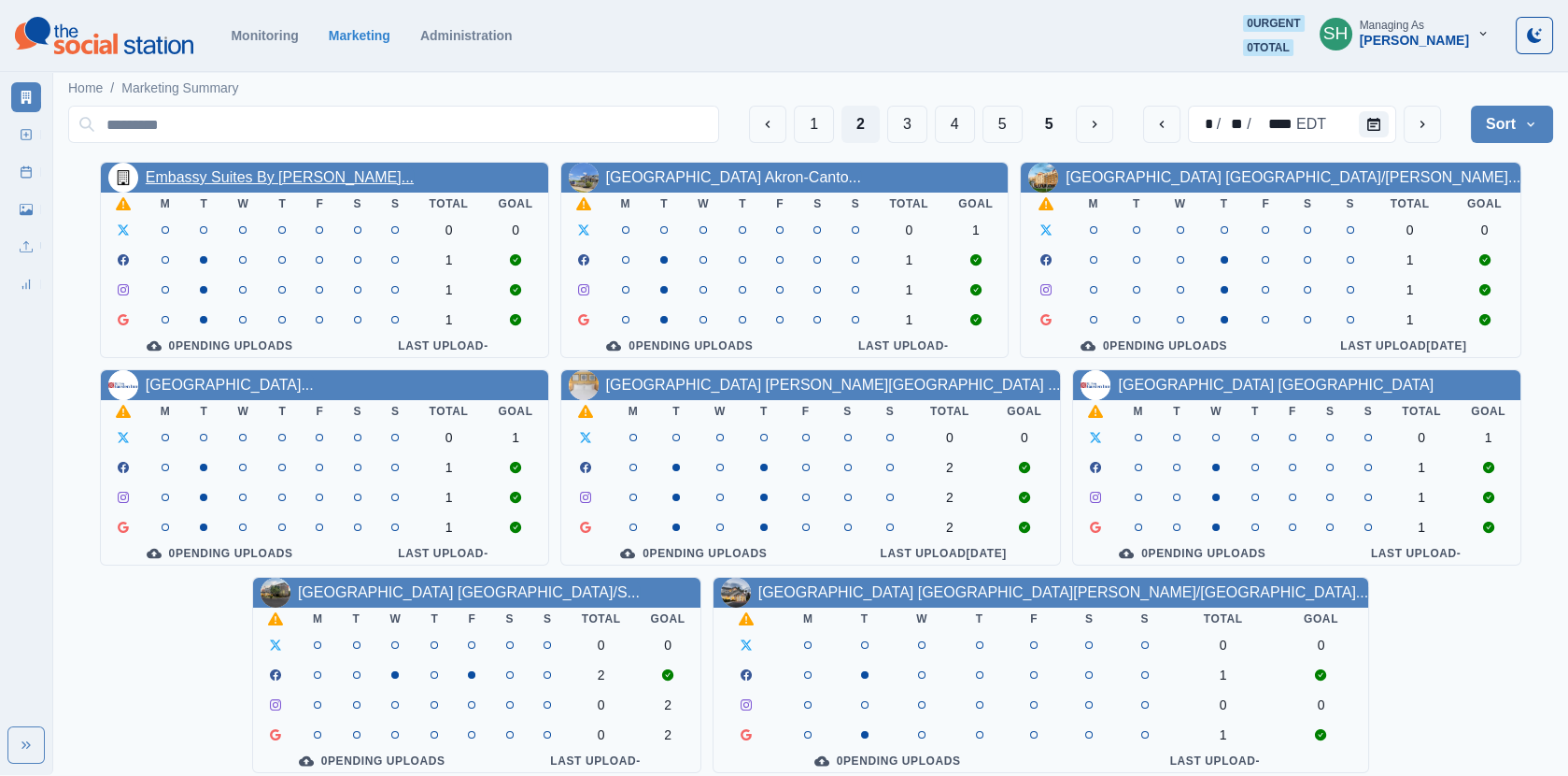
click at [350, 174] on link "Embassy Suites By [PERSON_NAME]..." at bounding box center [280, 177] width 268 height 16
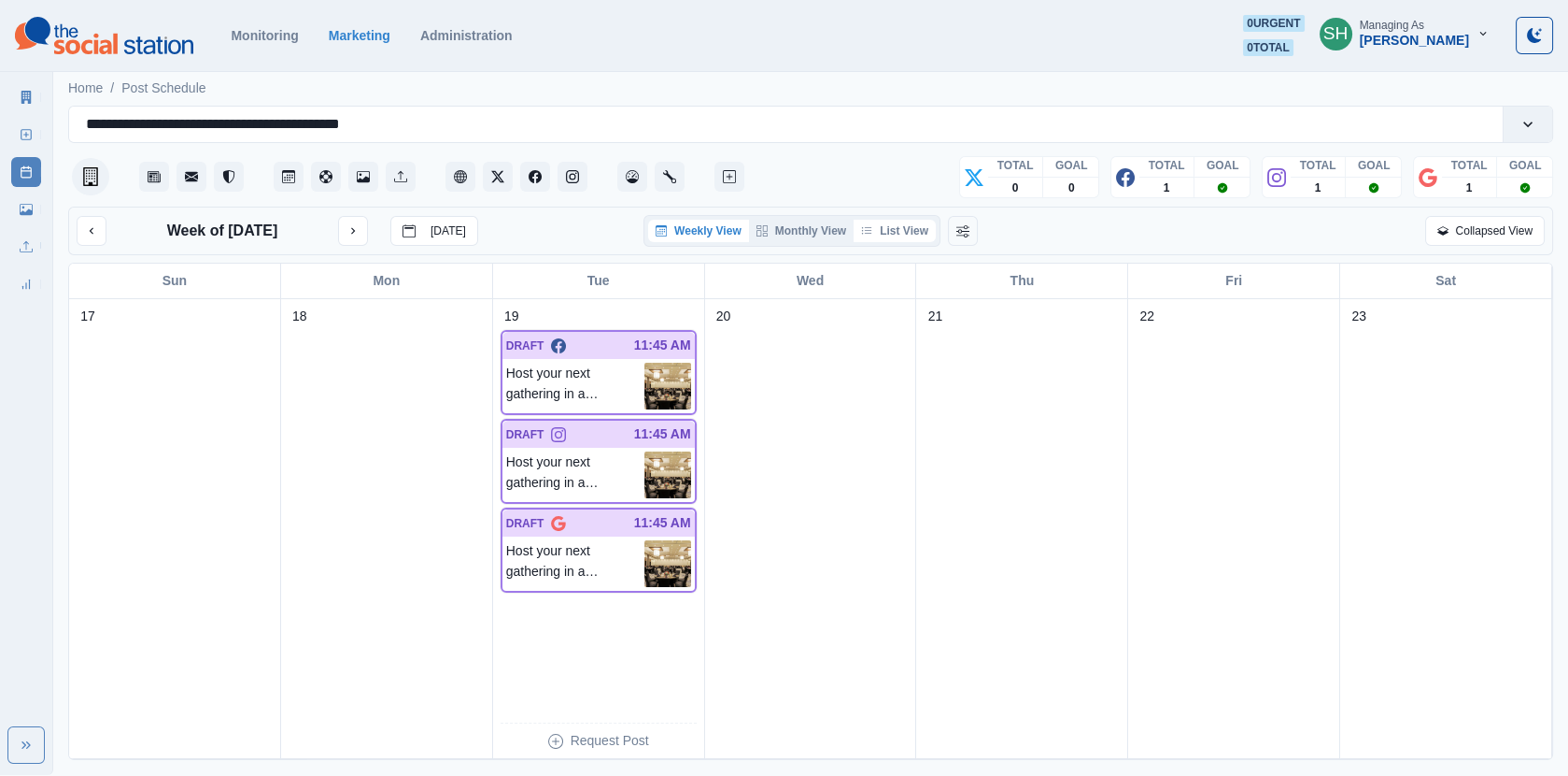
click at [910, 238] on button "List View" at bounding box center [895, 231] width 83 height 23
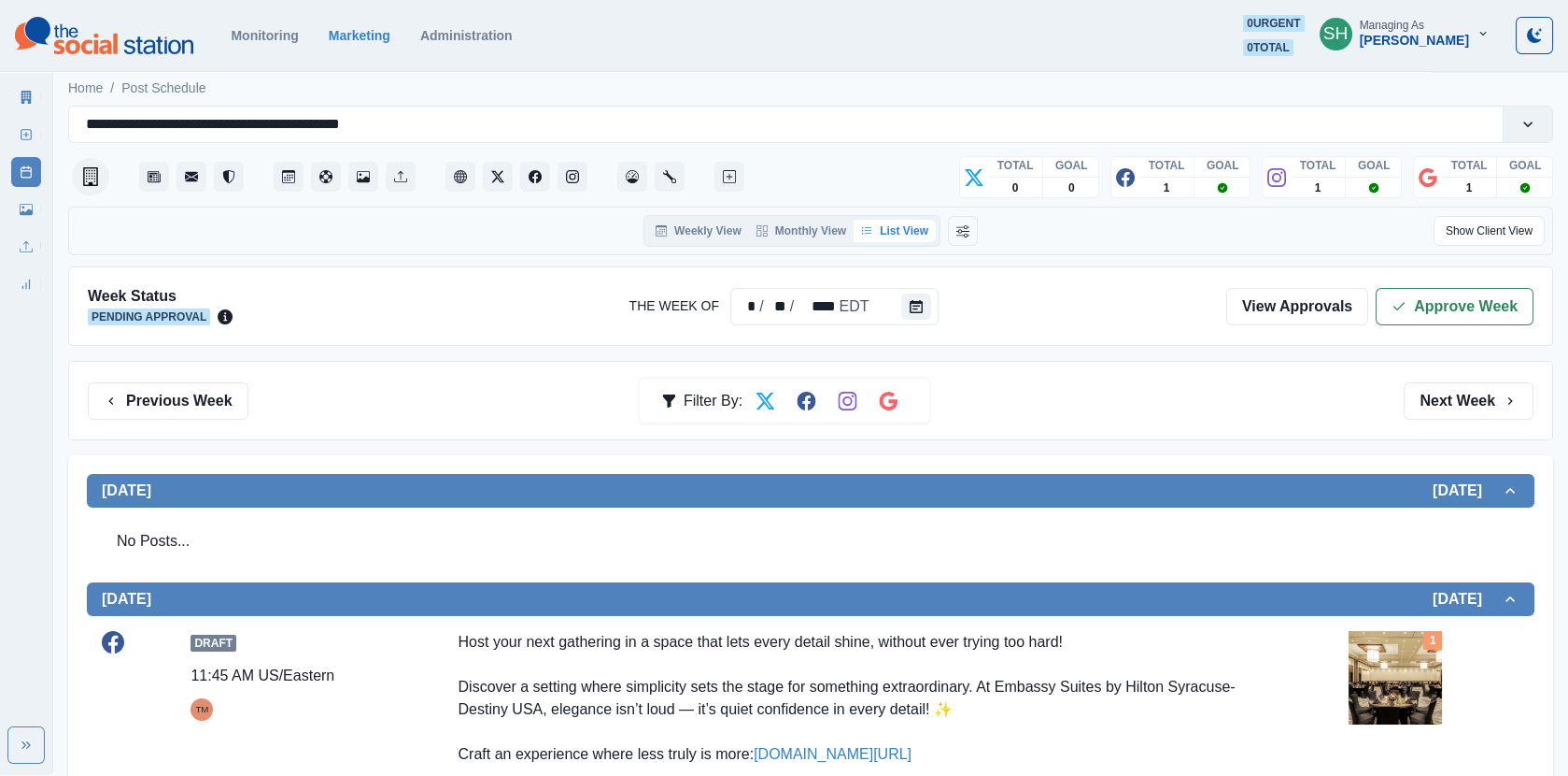
scroll to position [471, 0]
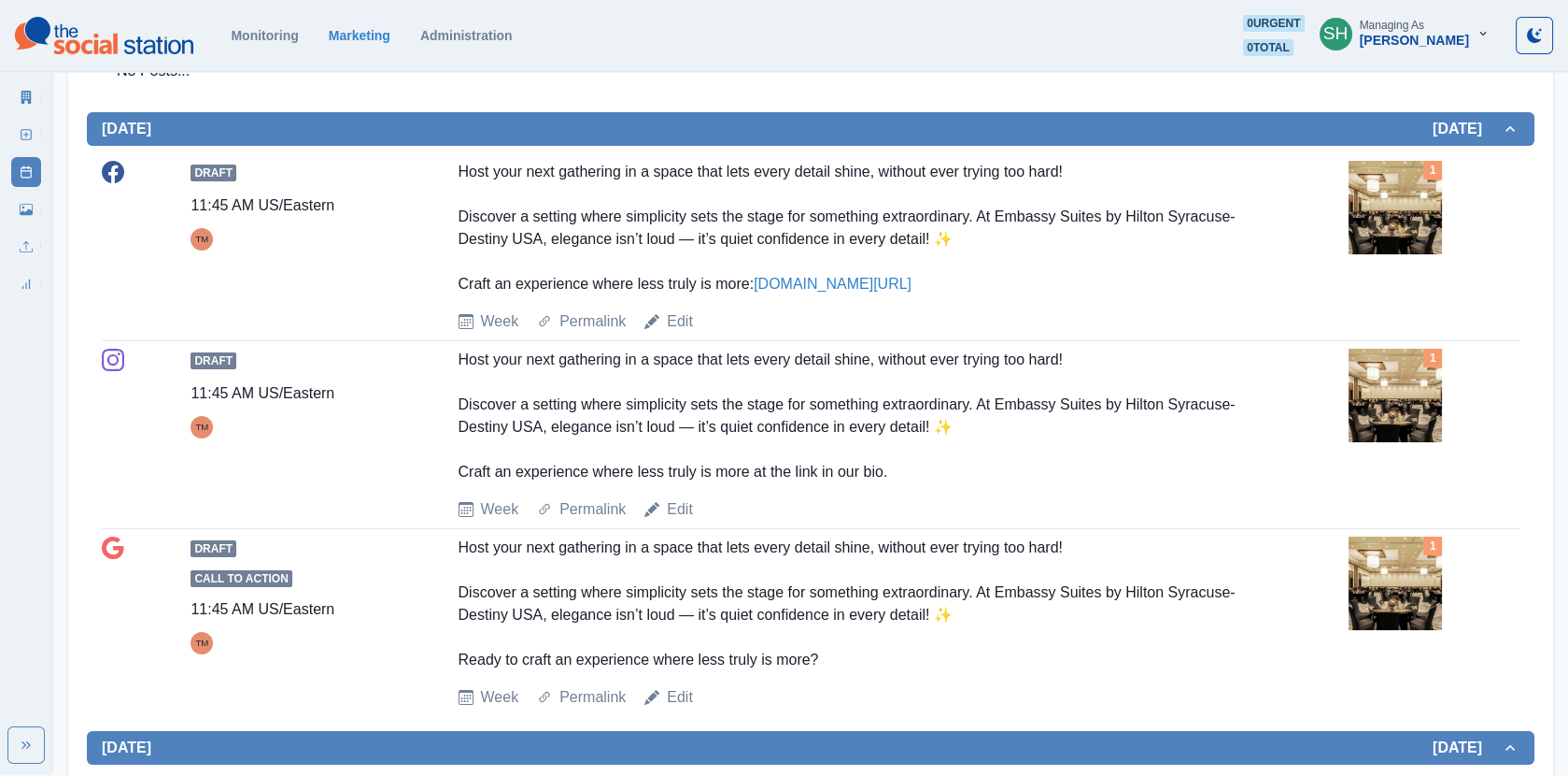
click at [1390, 413] on img at bounding box center [1396, 395] width 93 height 94
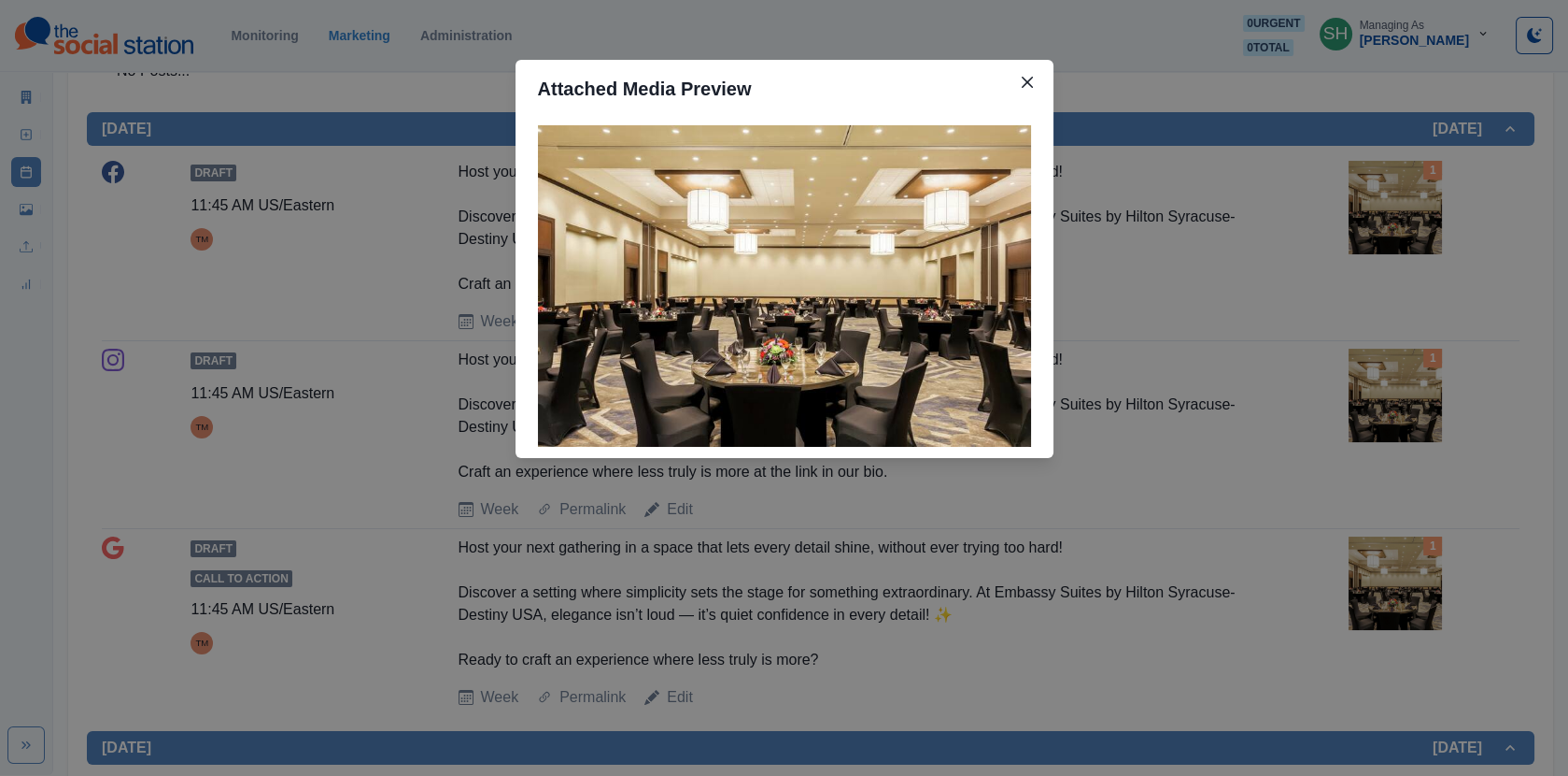
click at [1390, 413] on div "Attached Media Preview" at bounding box center [784, 388] width 1568 height 776
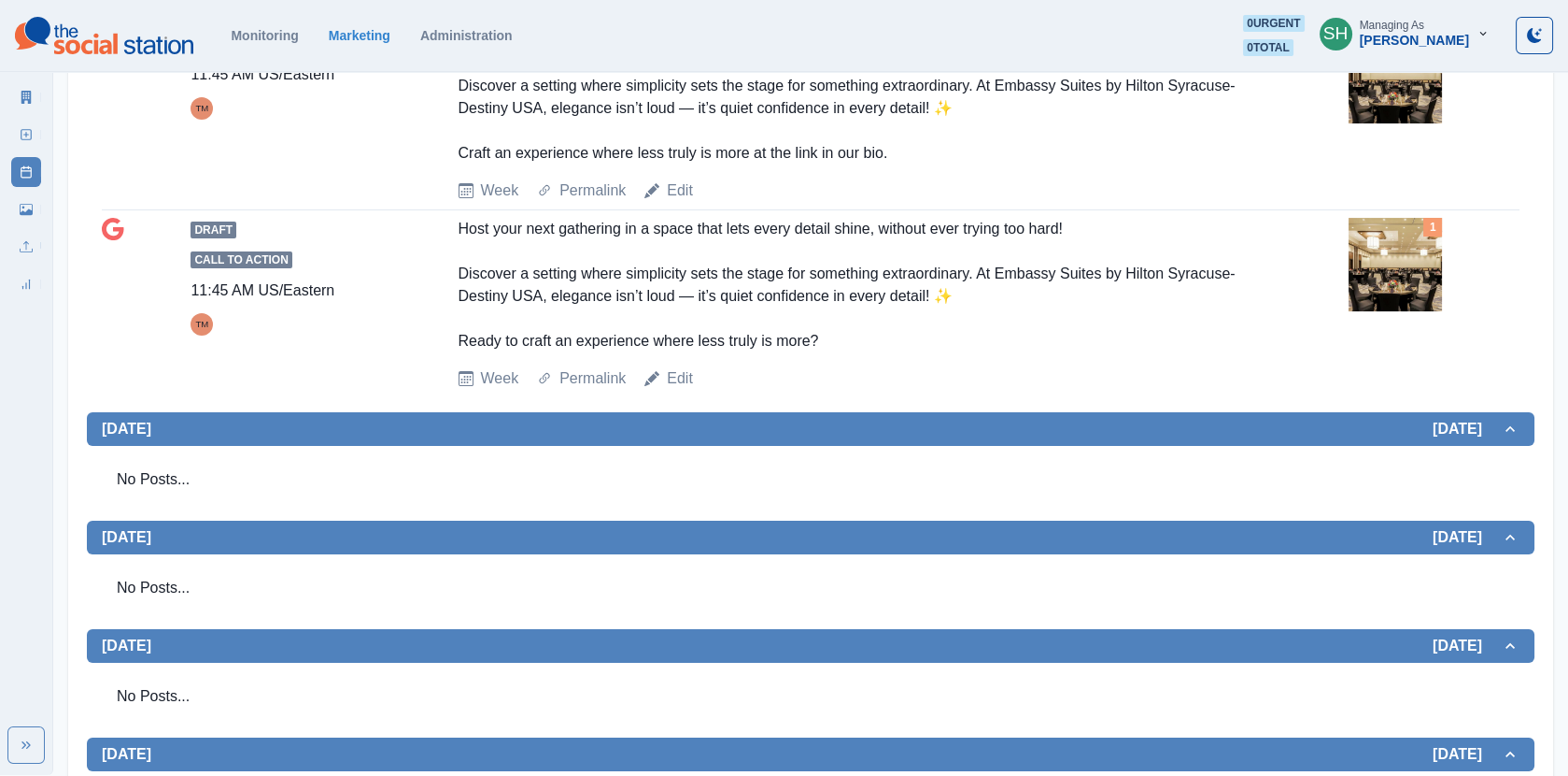
scroll to position [0, 0]
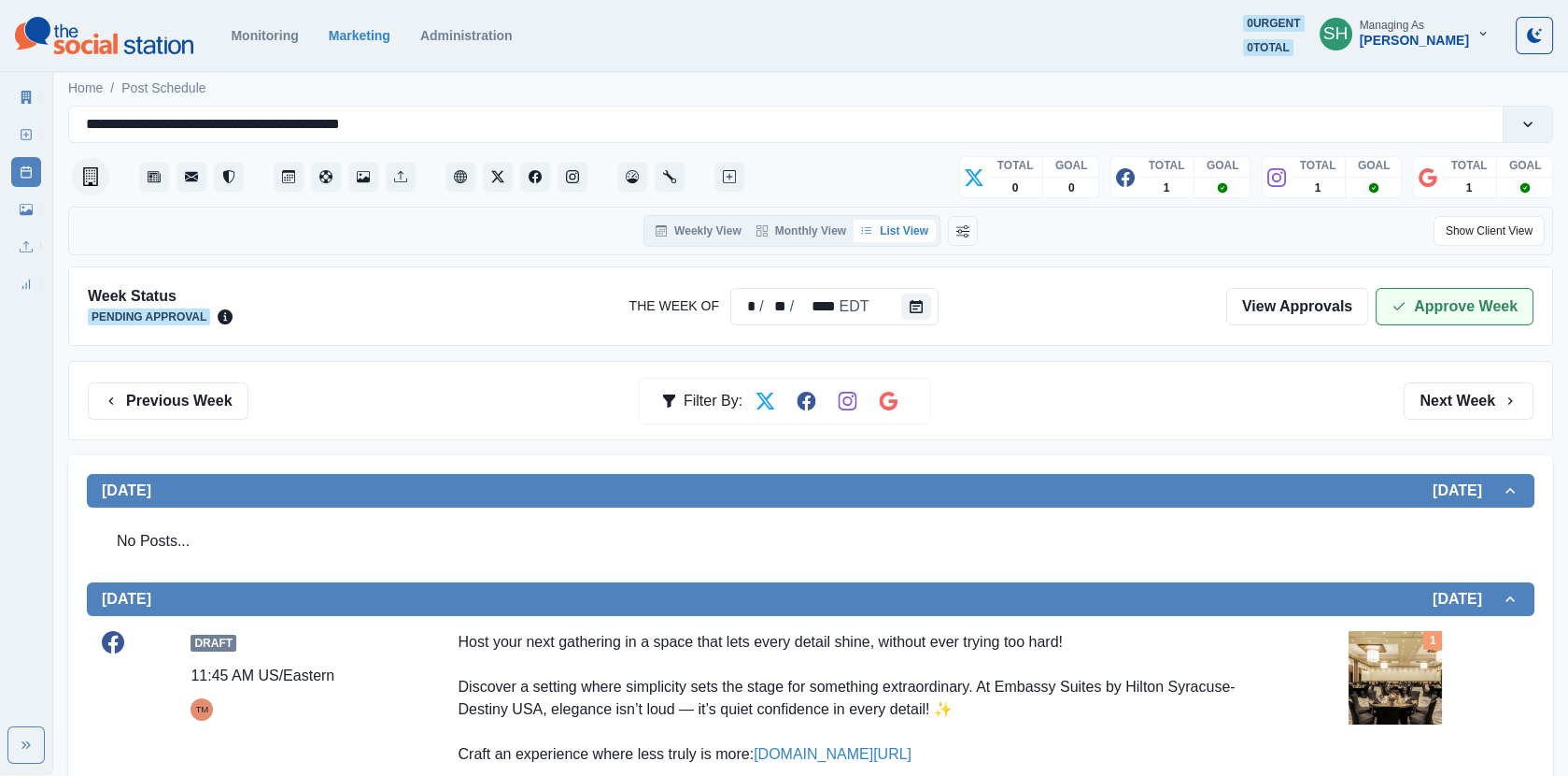
click at [1424, 318] on button "Approve Week" at bounding box center [1455, 306] width 158 height 38
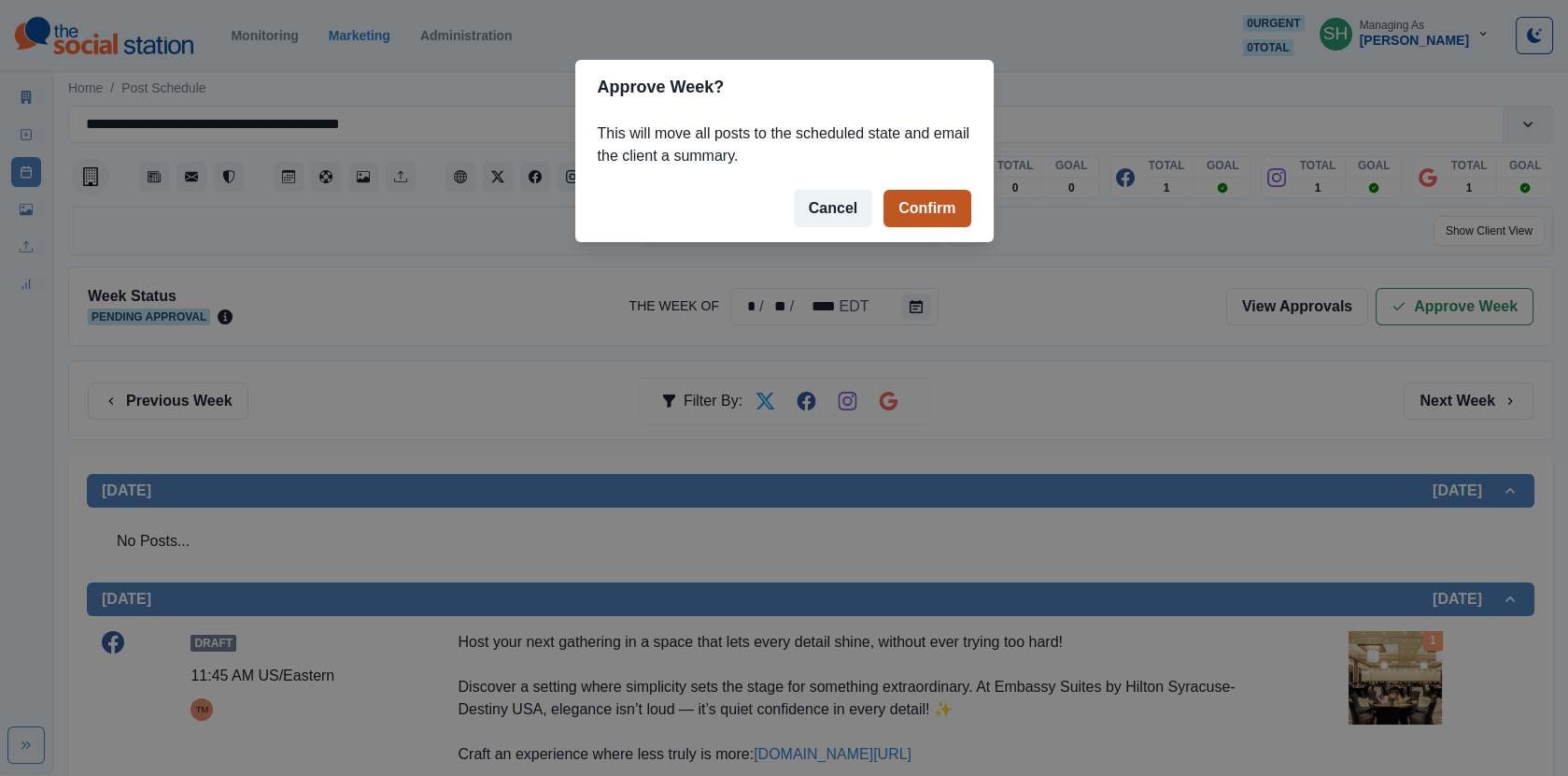
click at [923, 210] on button "Confirm" at bounding box center [927, 209] width 87 height 38
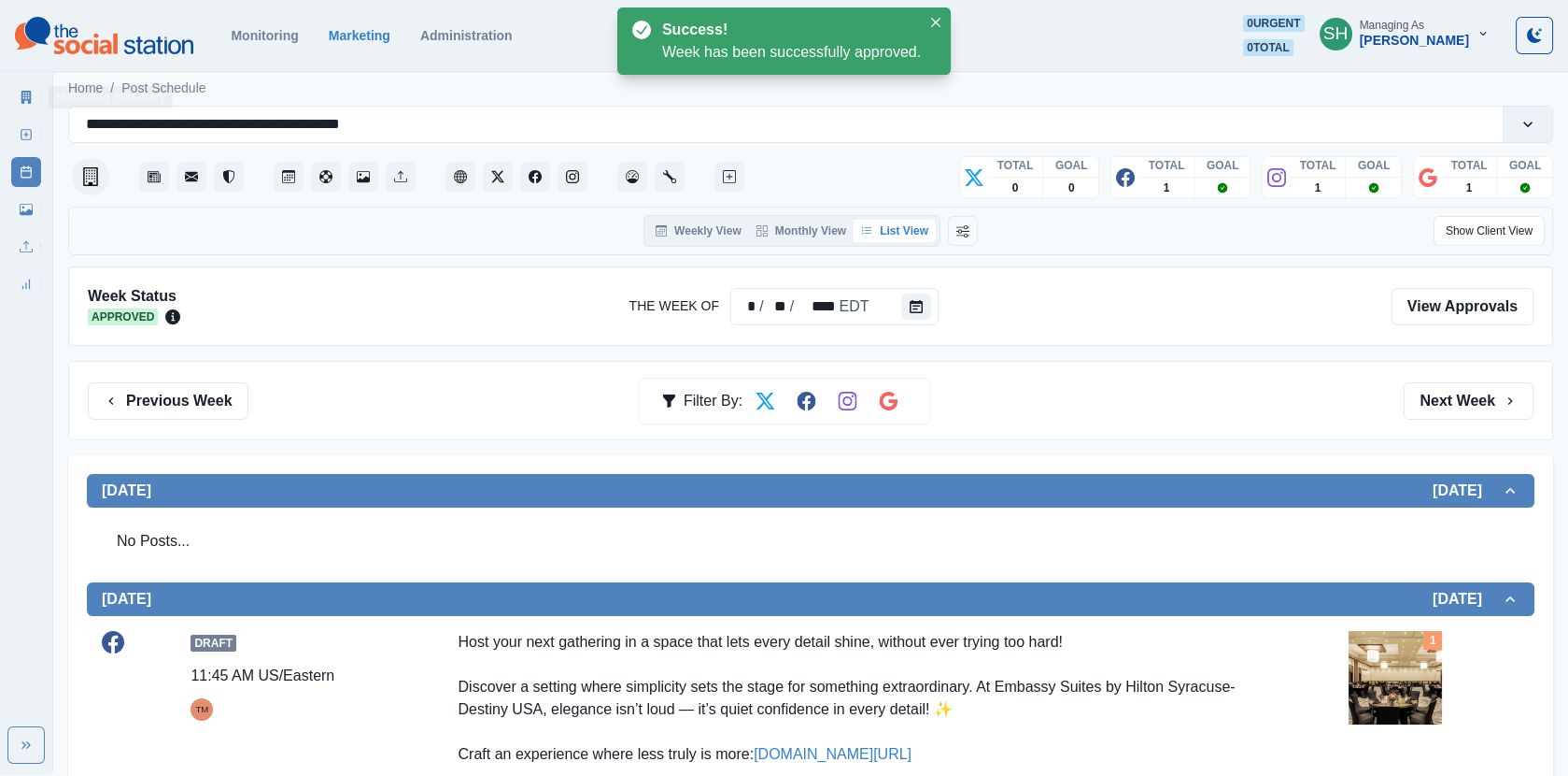
click at [29, 101] on icon at bounding box center [27, 97] width 10 height 13
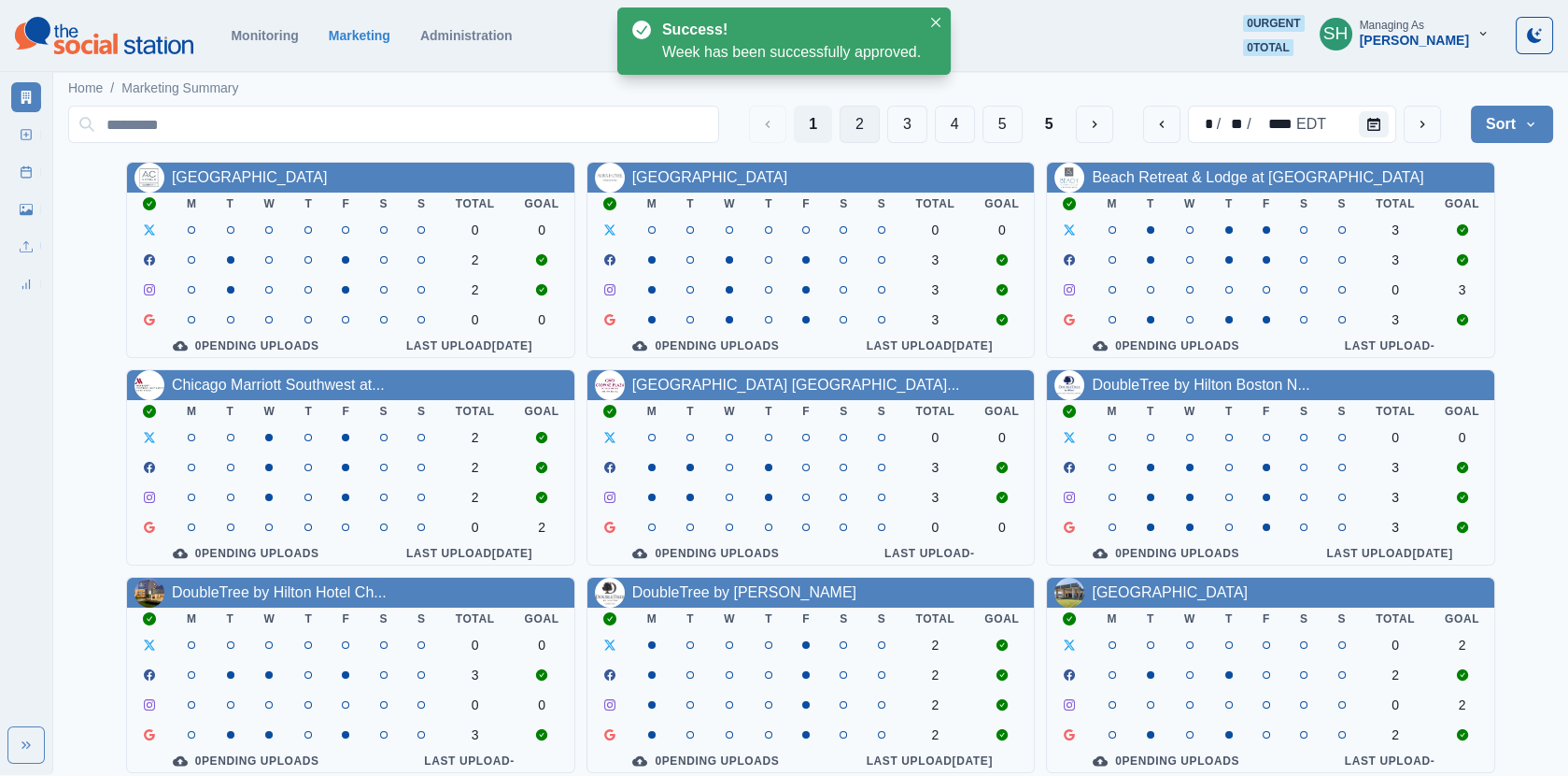
click at [864, 125] on button "2" at bounding box center [860, 124] width 40 height 38
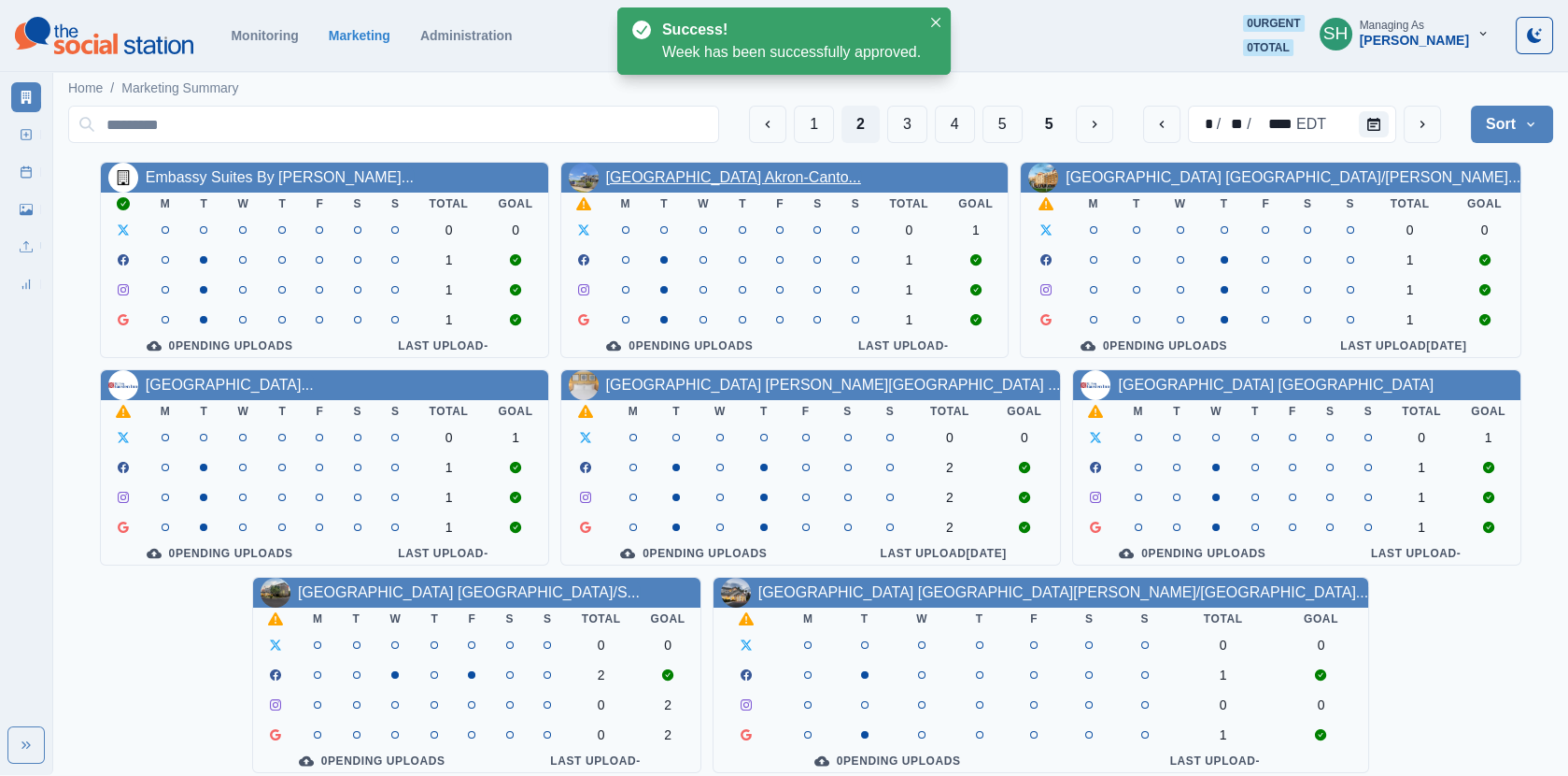
click at [744, 169] on link "[GEOGRAPHIC_DATA] Akron-Canto..." at bounding box center [734, 177] width 255 height 16
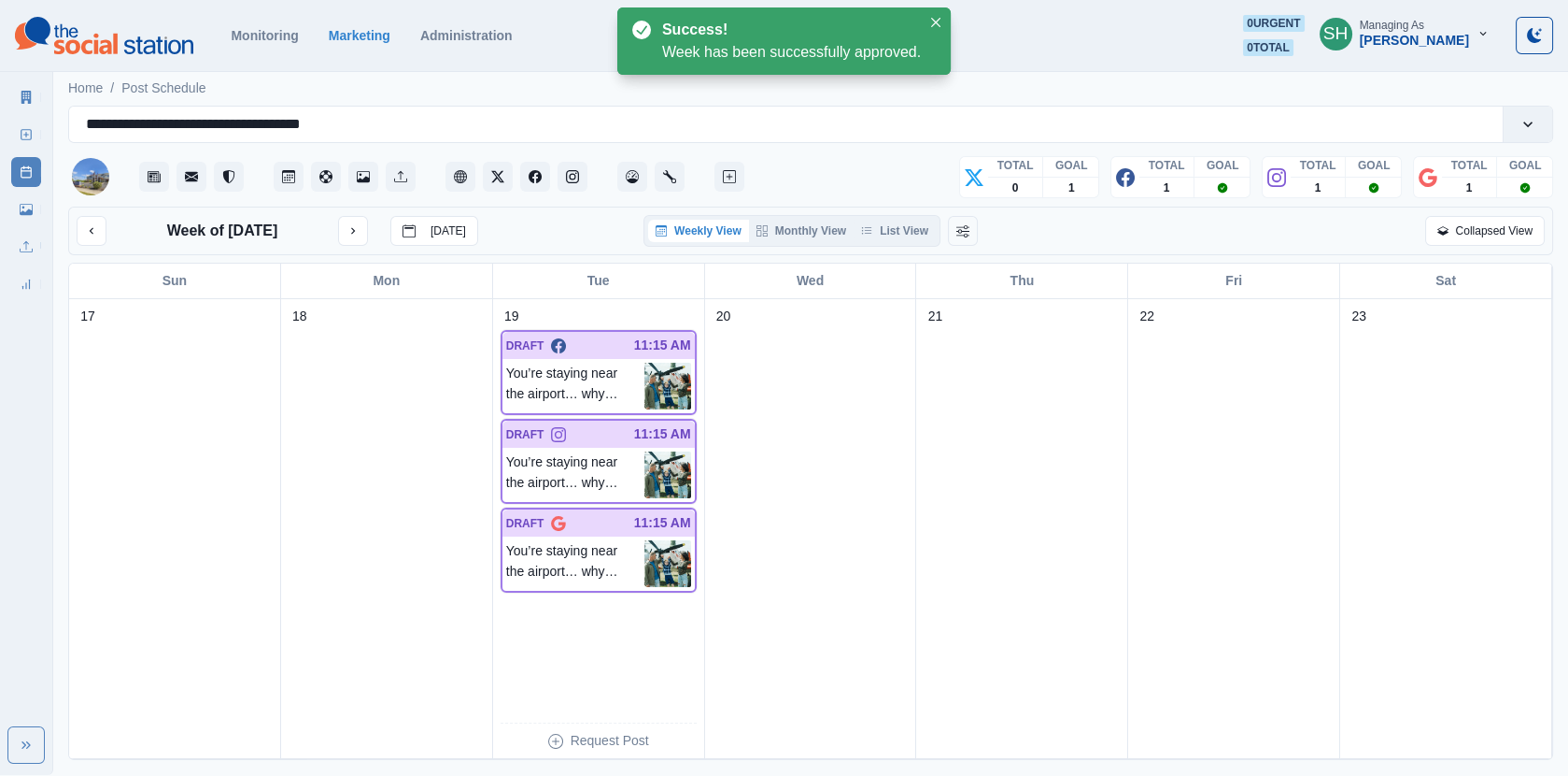
click at [909, 217] on div "Weekly View Monthly View List View" at bounding box center [791, 231] width 297 height 32
click at [895, 220] on button "List View" at bounding box center [895, 231] width 83 height 23
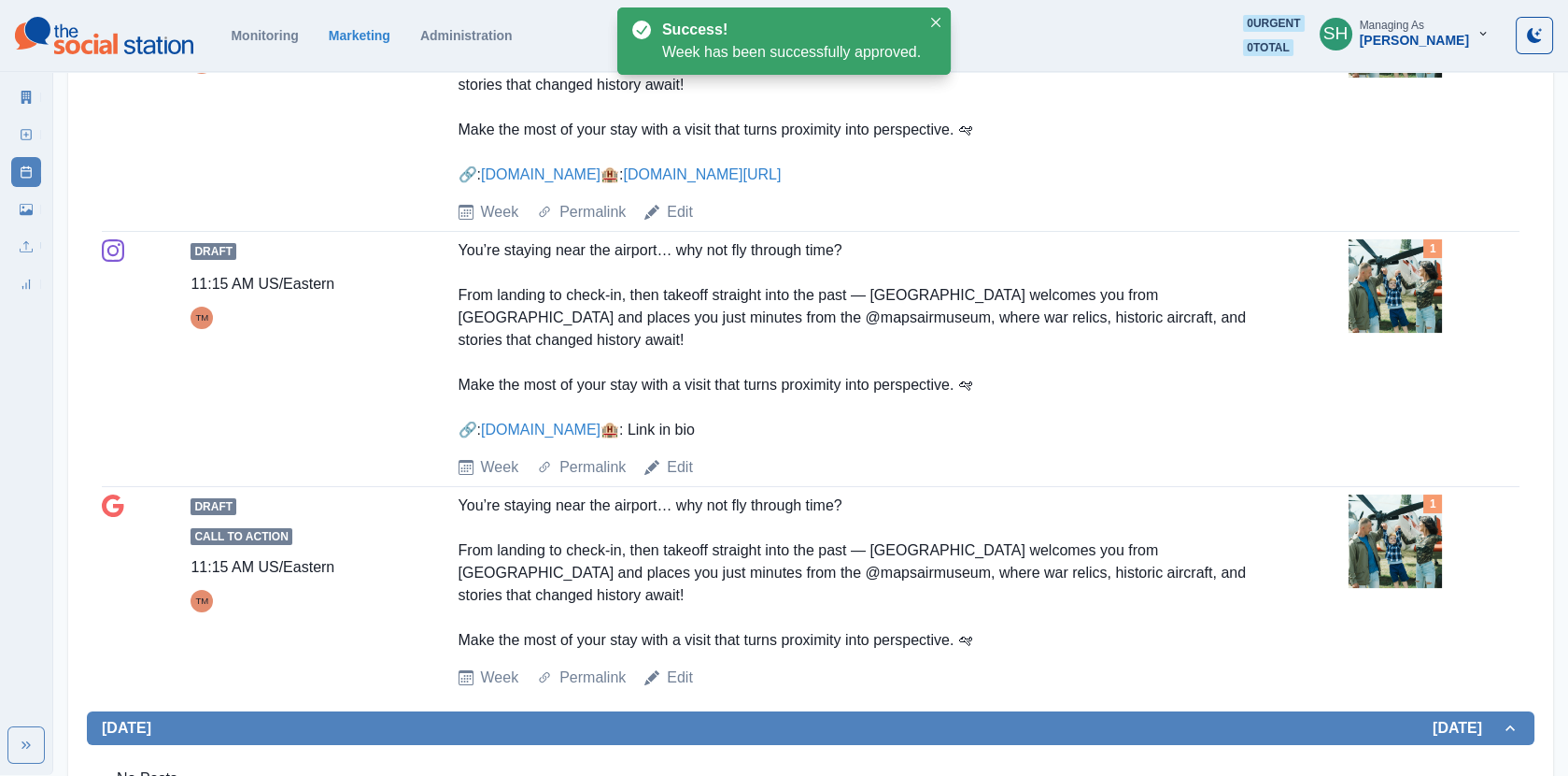
scroll to position [660, 0]
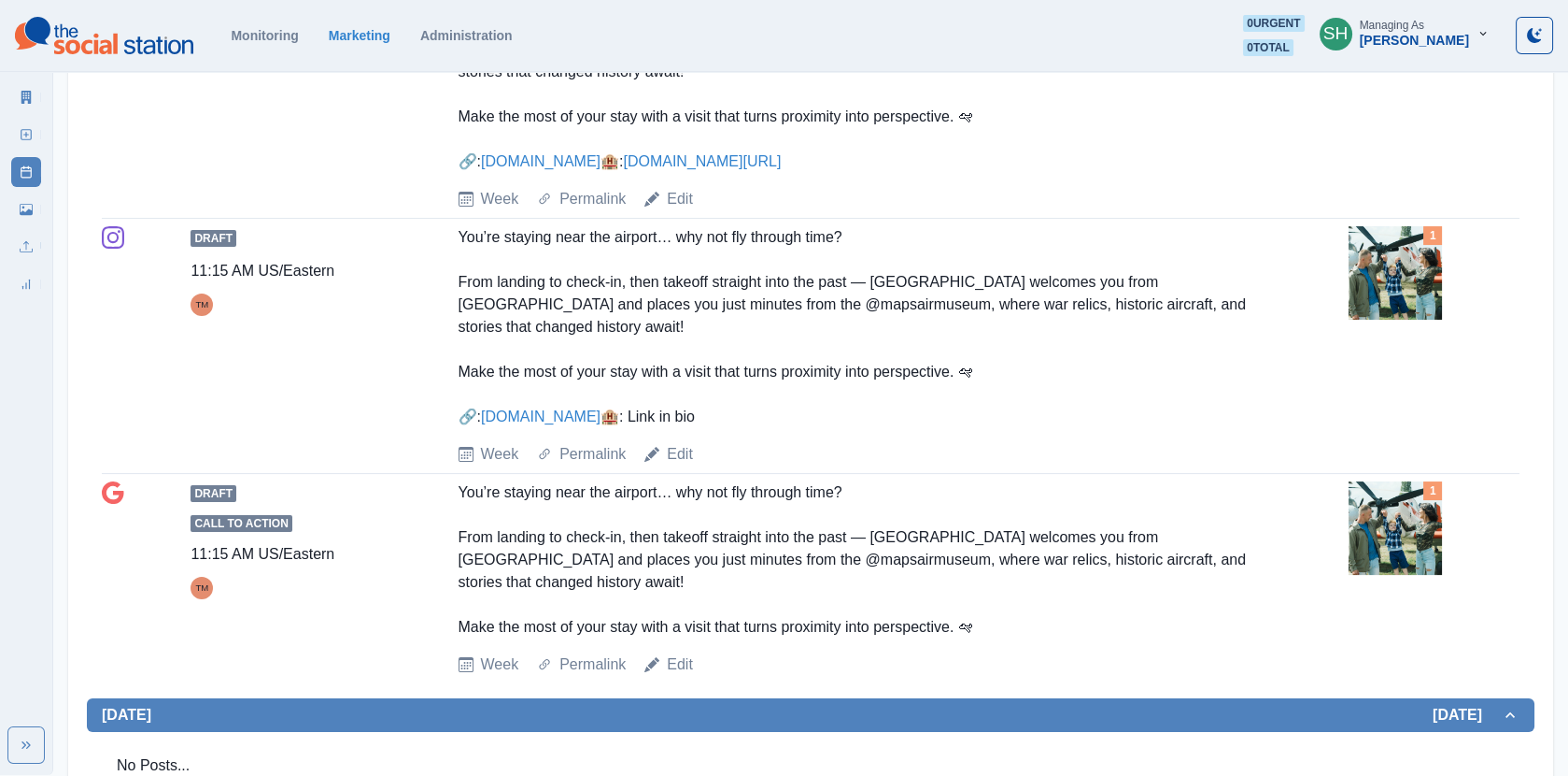
click at [1393, 286] on img at bounding box center [1396, 273] width 93 height 94
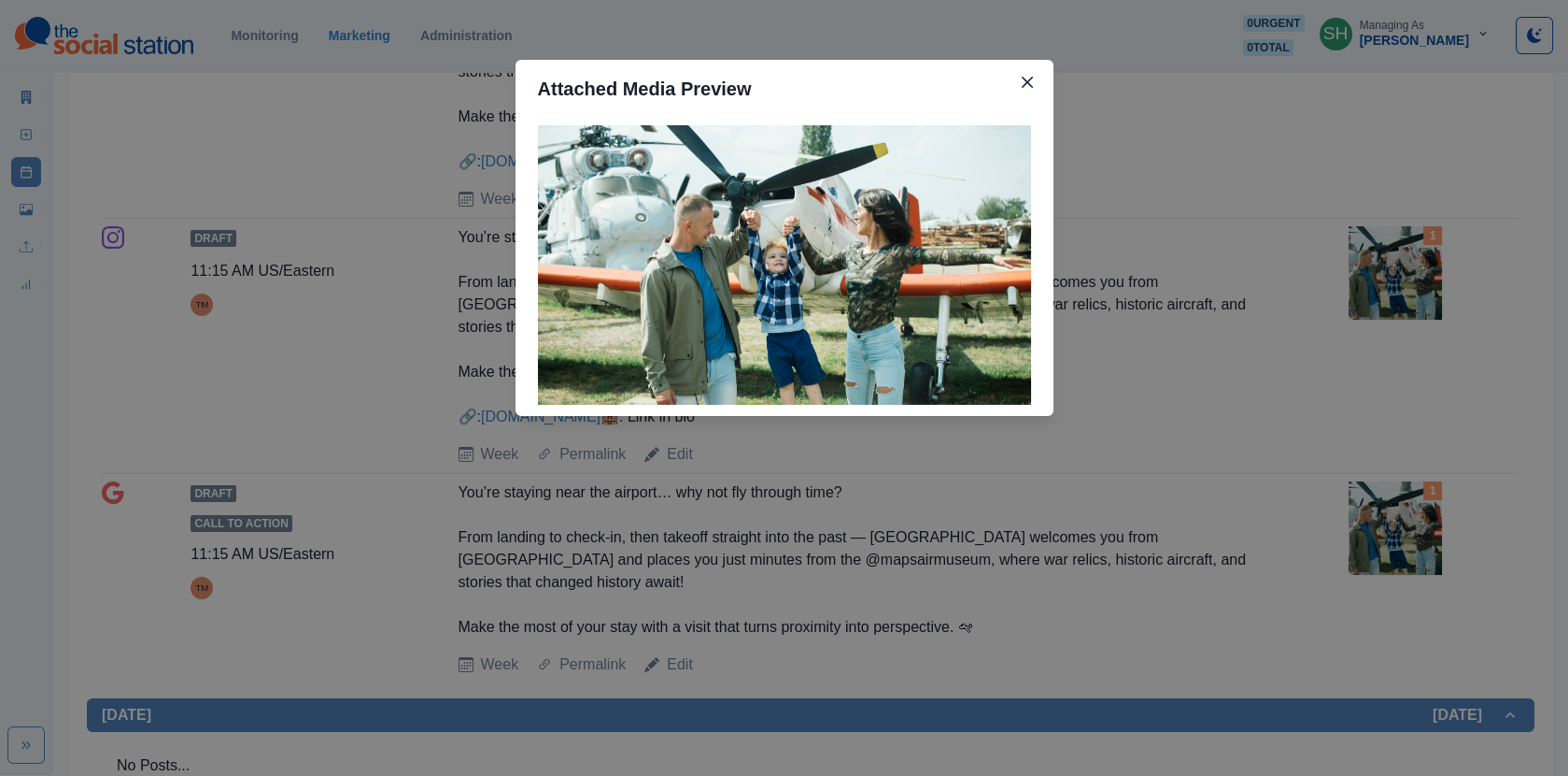
click at [1332, 286] on div "Attached Media Preview" at bounding box center [784, 388] width 1568 height 776
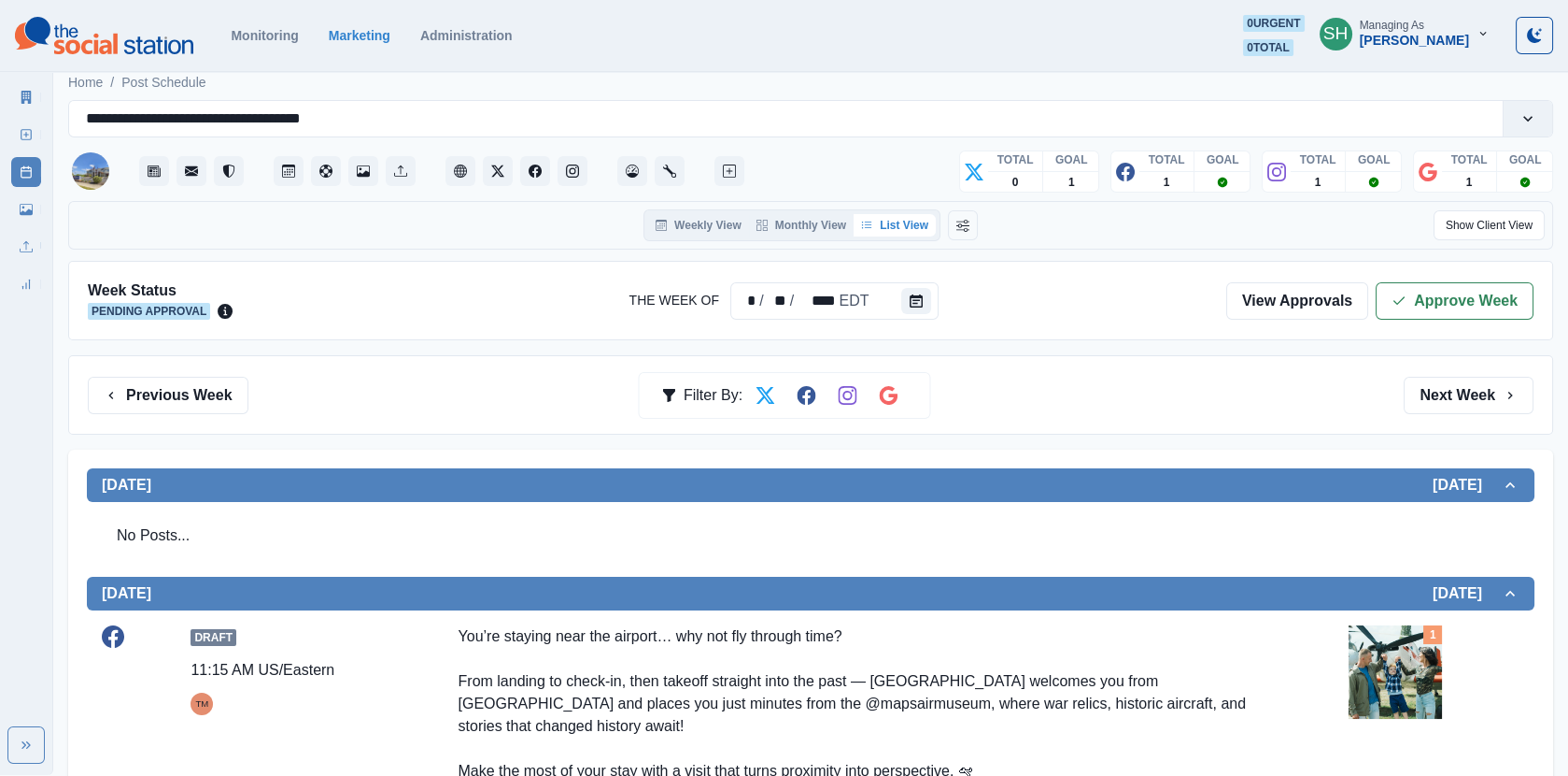
scroll to position [0, 0]
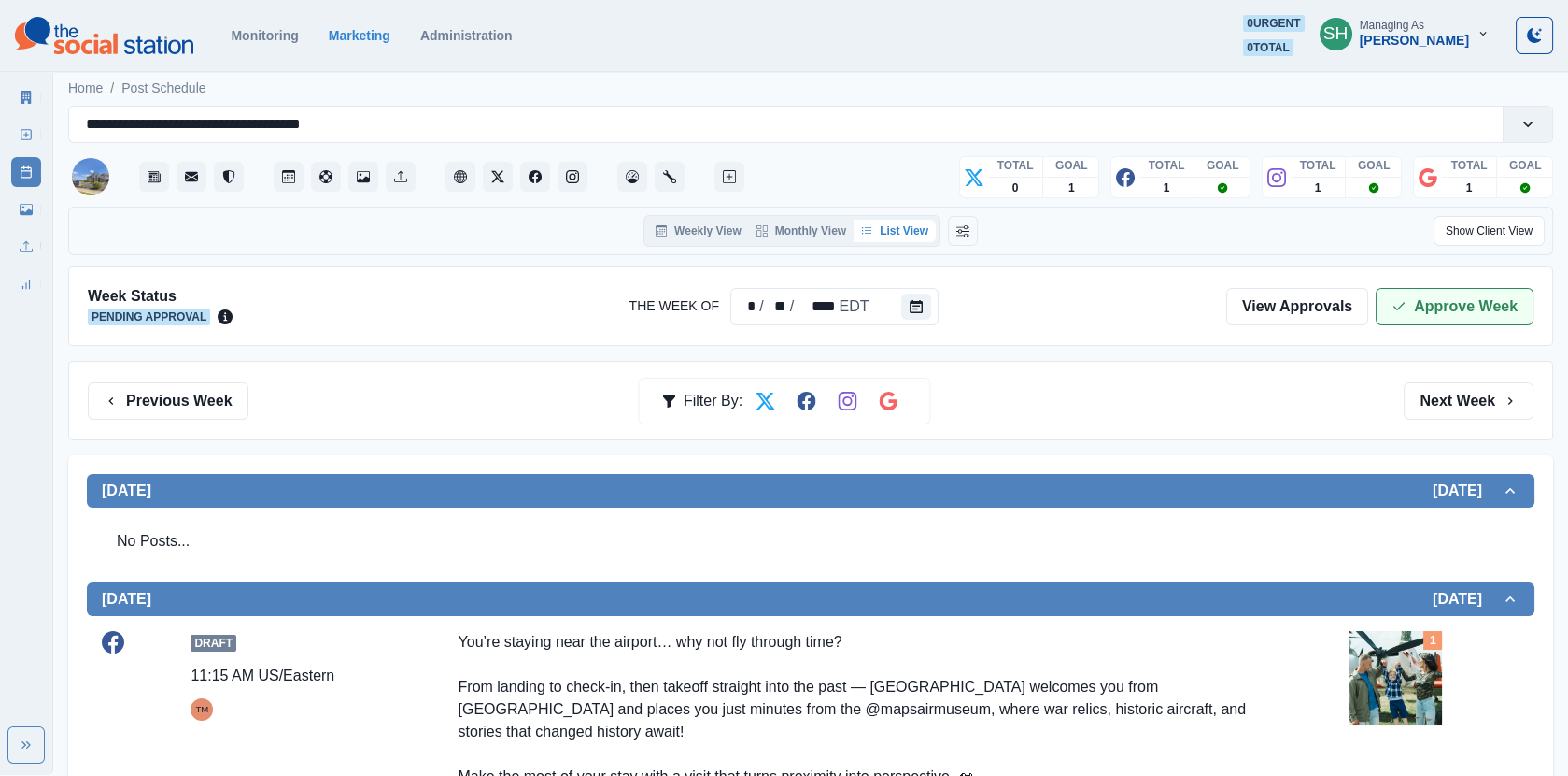
click at [1457, 304] on button "Approve Week" at bounding box center [1455, 306] width 158 height 38
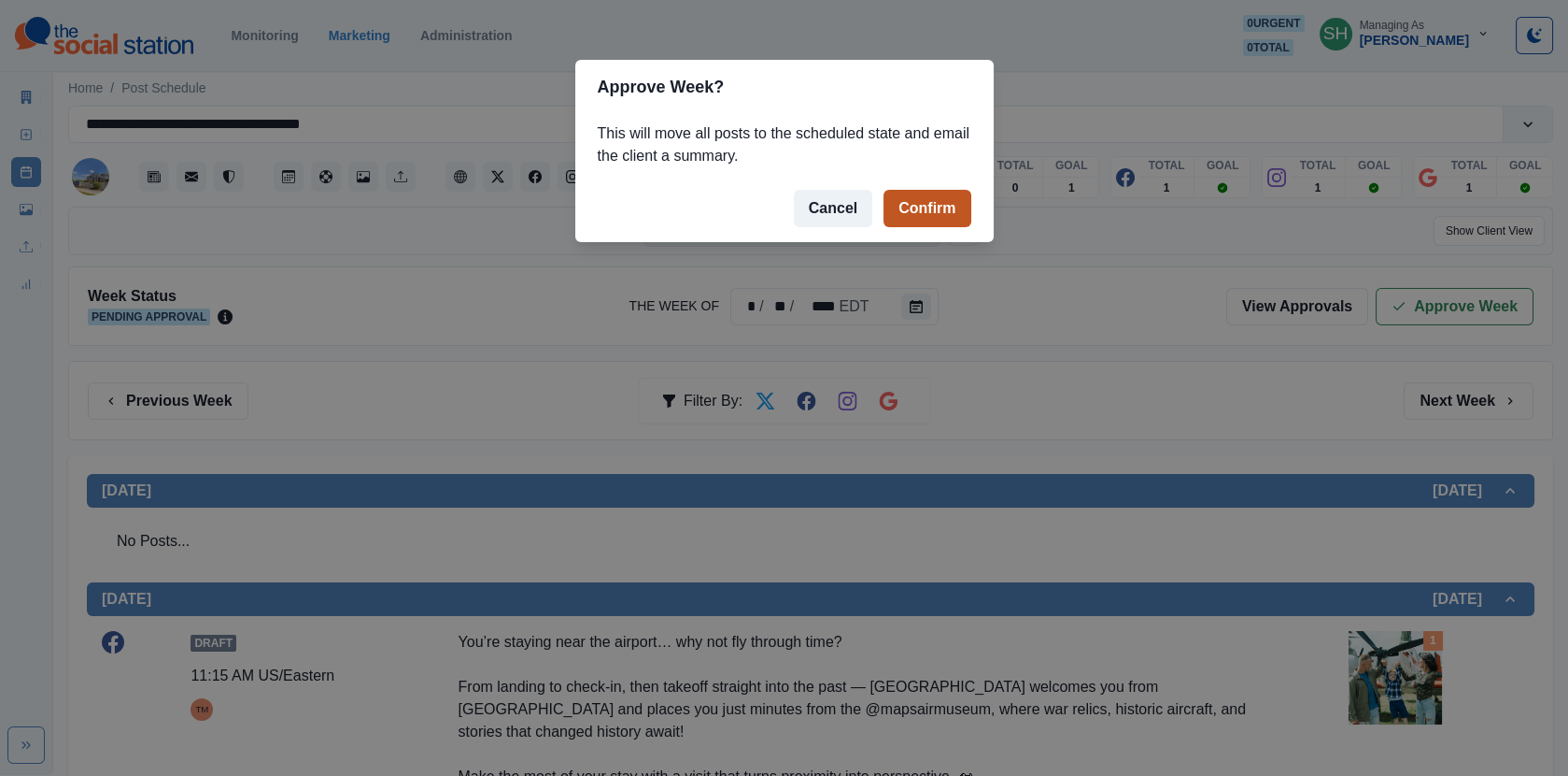
click at [926, 222] on button "Confirm" at bounding box center [927, 209] width 87 height 38
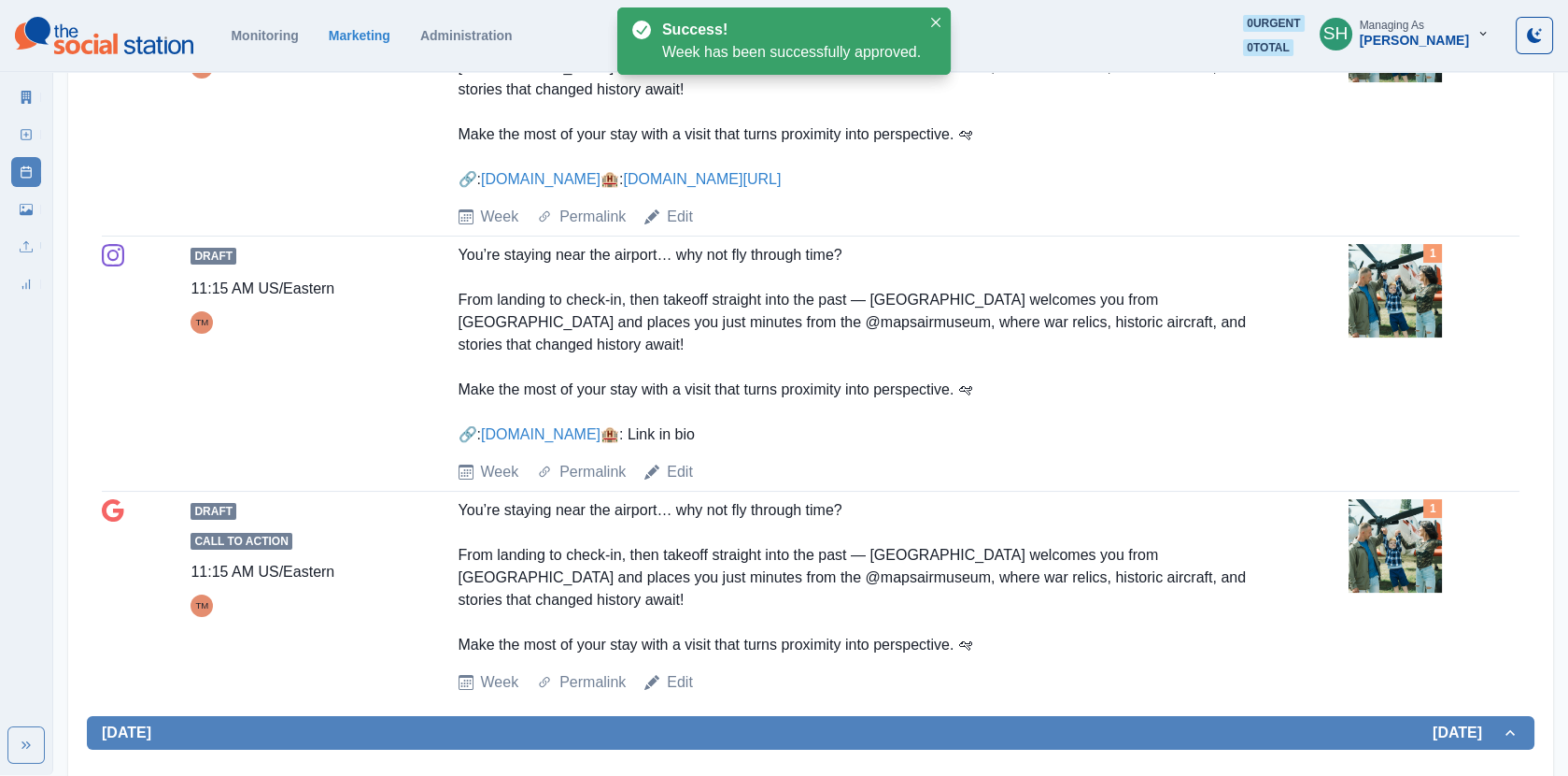
scroll to position [1200, 0]
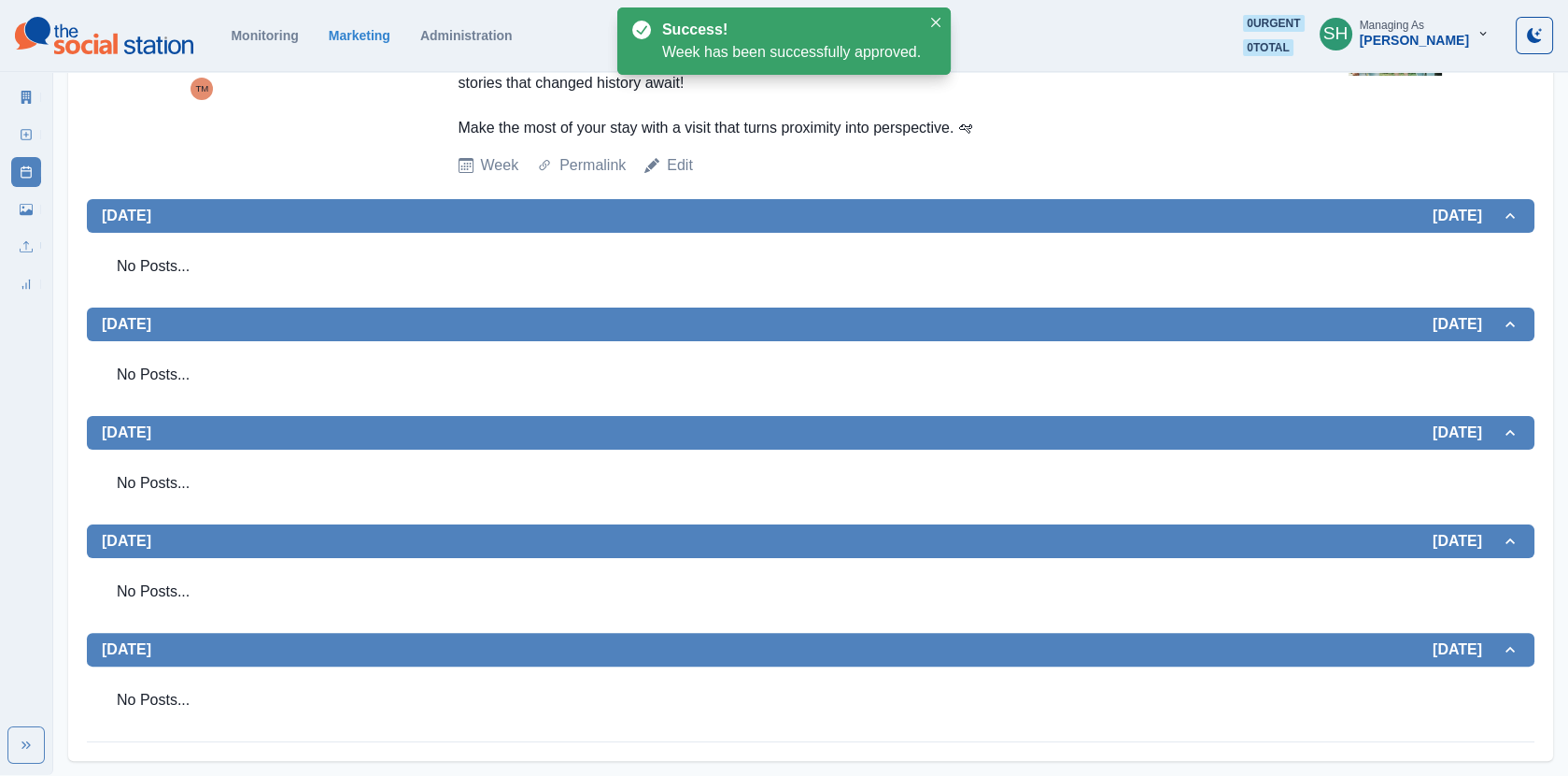
click at [27, 89] on link "Marketing Summary" at bounding box center [26, 97] width 30 height 30
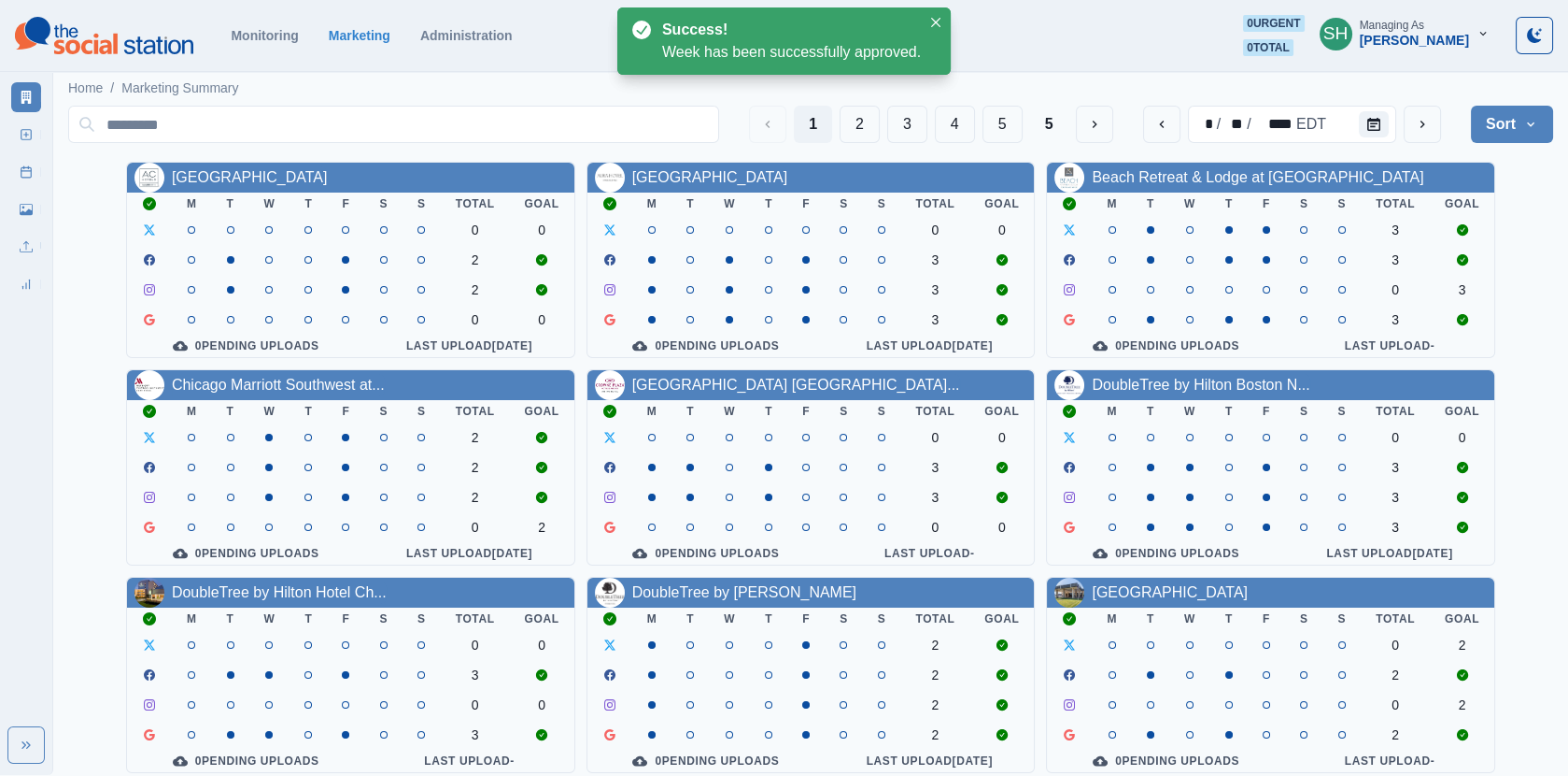
click at [847, 101] on div "1 2 3 4 5 5 * / ** / **** EDT Sort Client Name Uploads Pending Post Approval" at bounding box center [811, 124] width 1485 height 53
click at [856, 111] on button "2" at bounding box center [860, 124] width 40 height 38
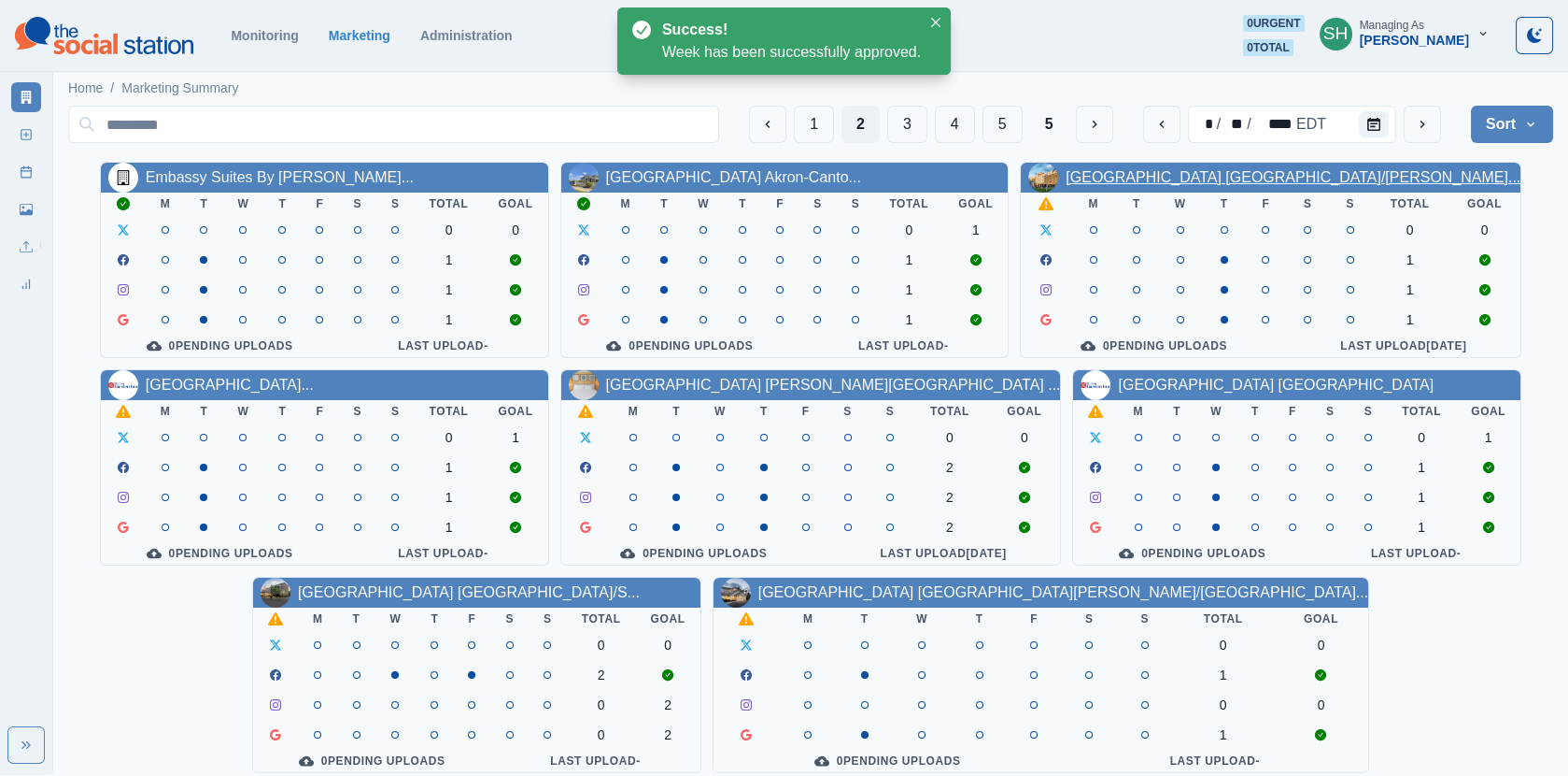
click at [1157, 179] on link "[GEOGRAPHIC_DATA] [GEOGRAPHIC_DATA]/[PERSON_NAME]..." at bounding box center [1294, 177] width 455 height 16
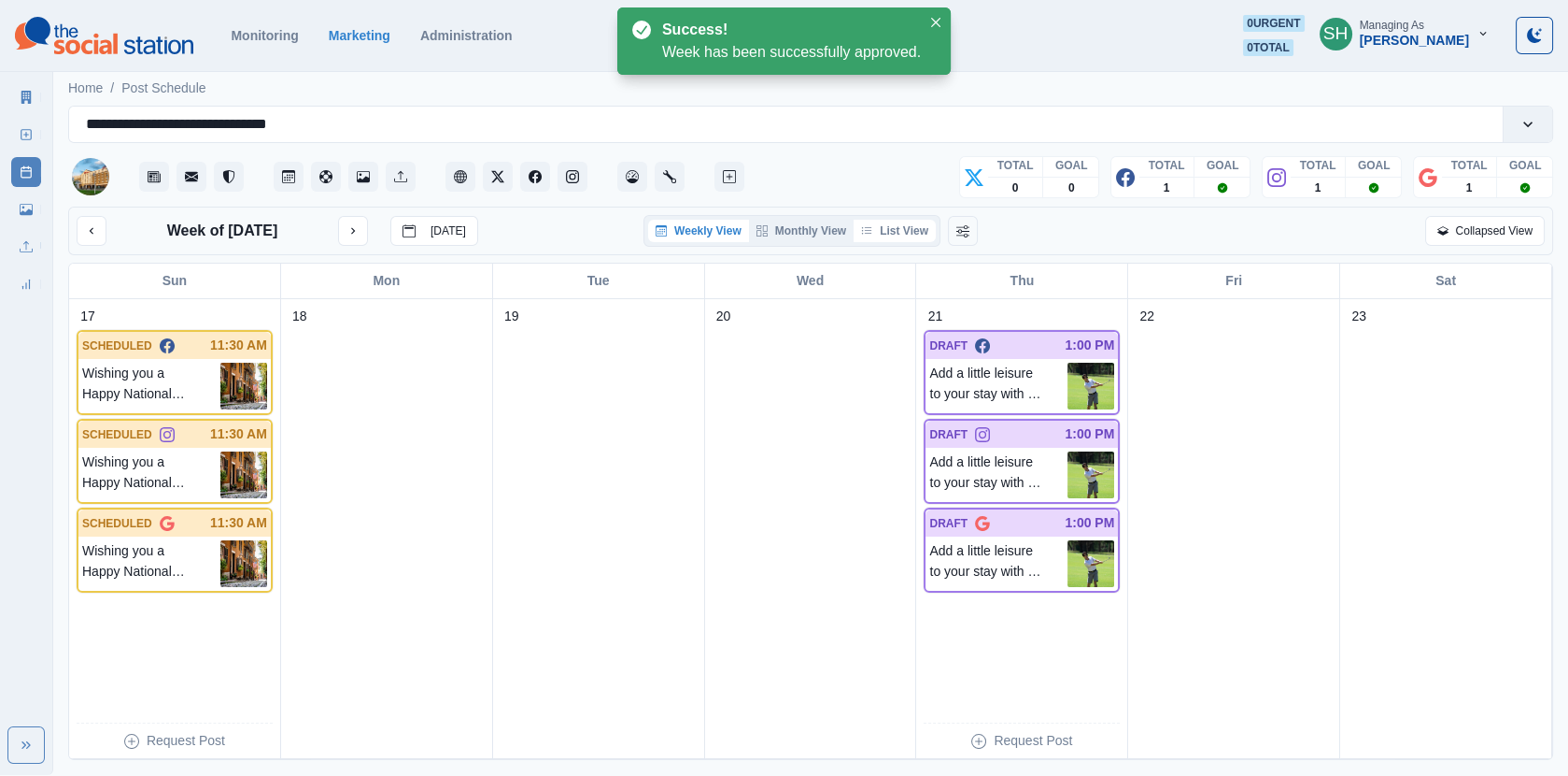
click at [906, 228] on button "List View" at bounding box center [895, 231] width 83 height 23
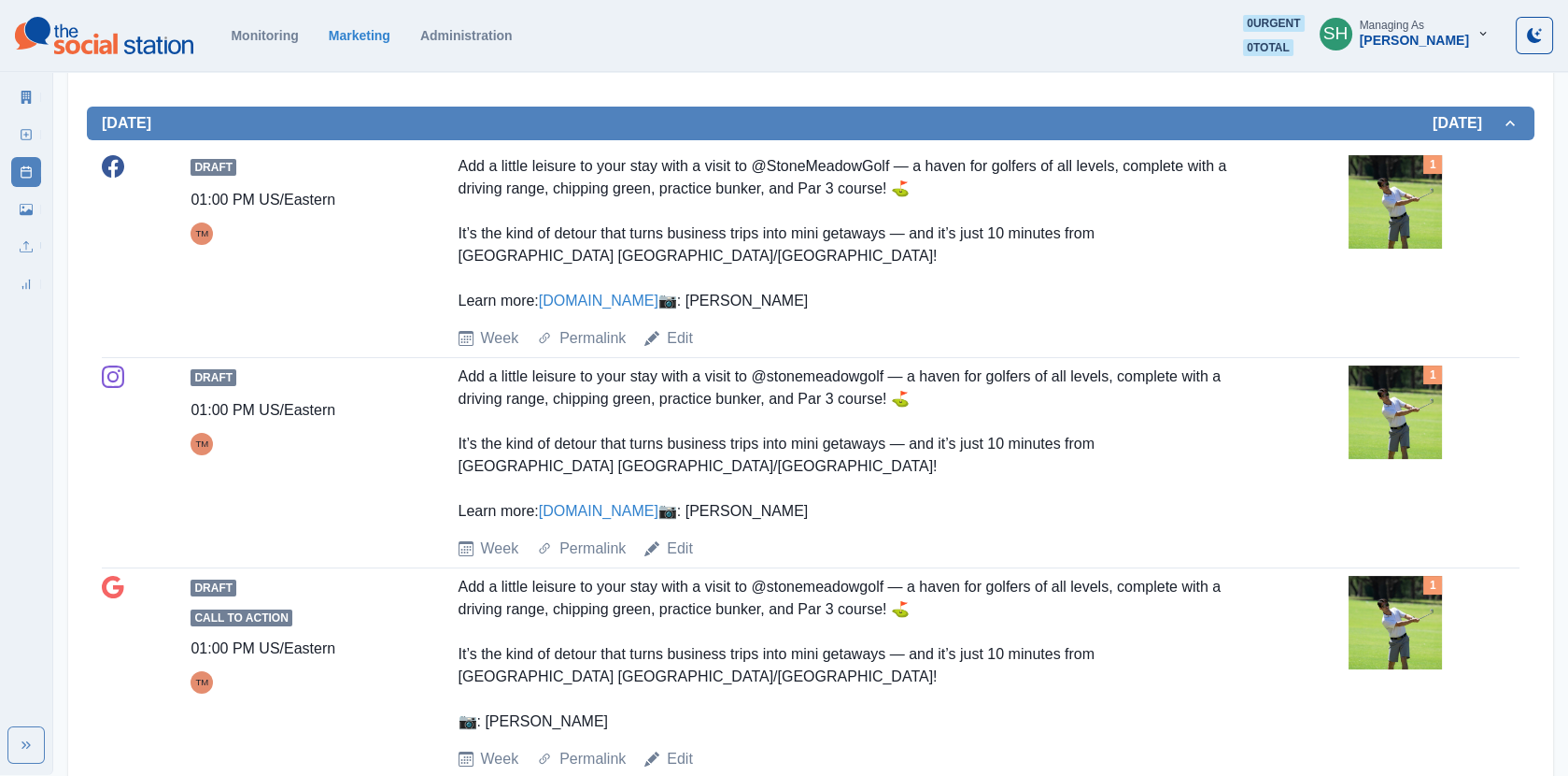
scroll to position [693, 0]
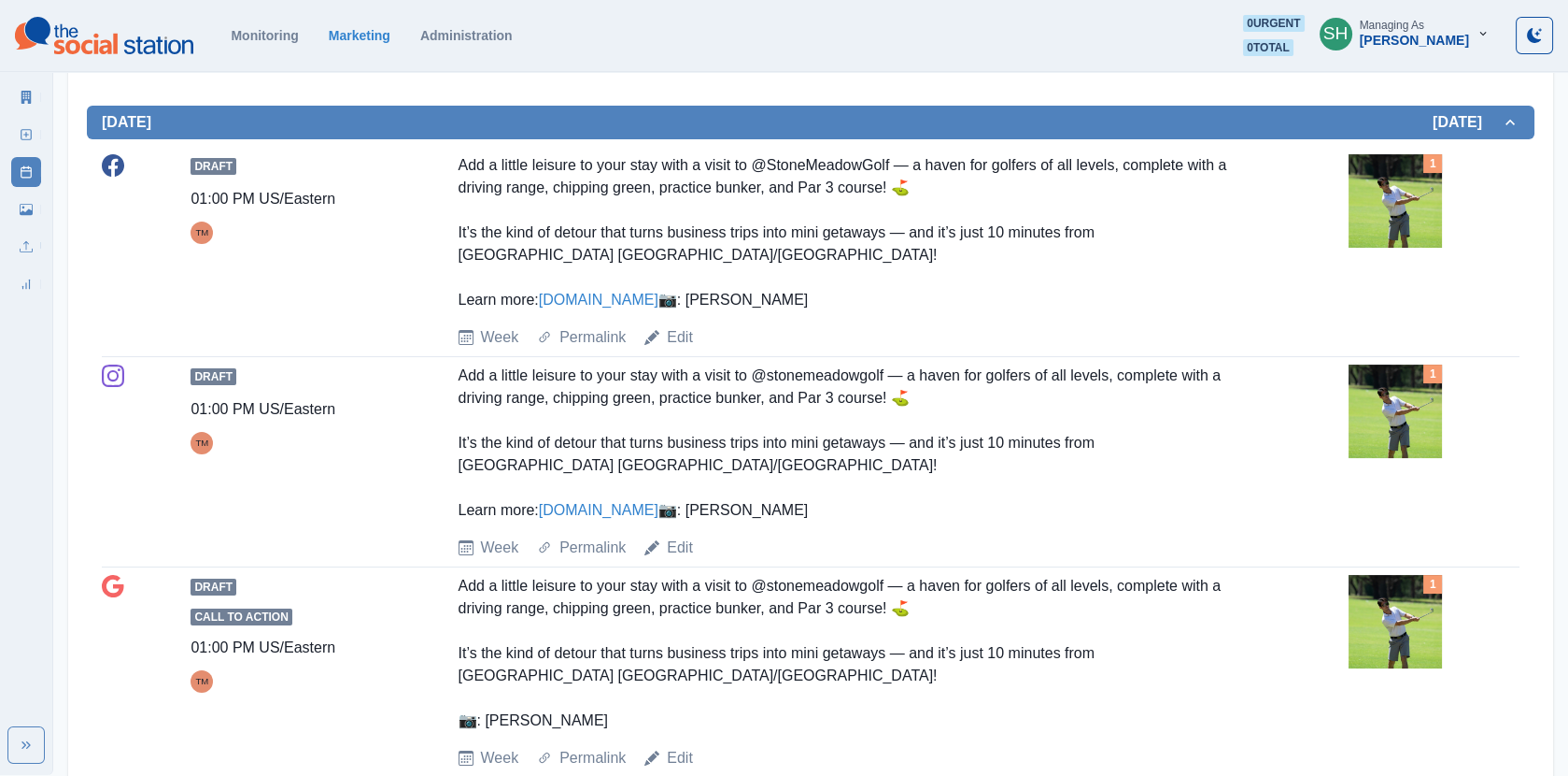
click at [1362, 216] on img at bounding box center [1396, 201] width 93 height 94
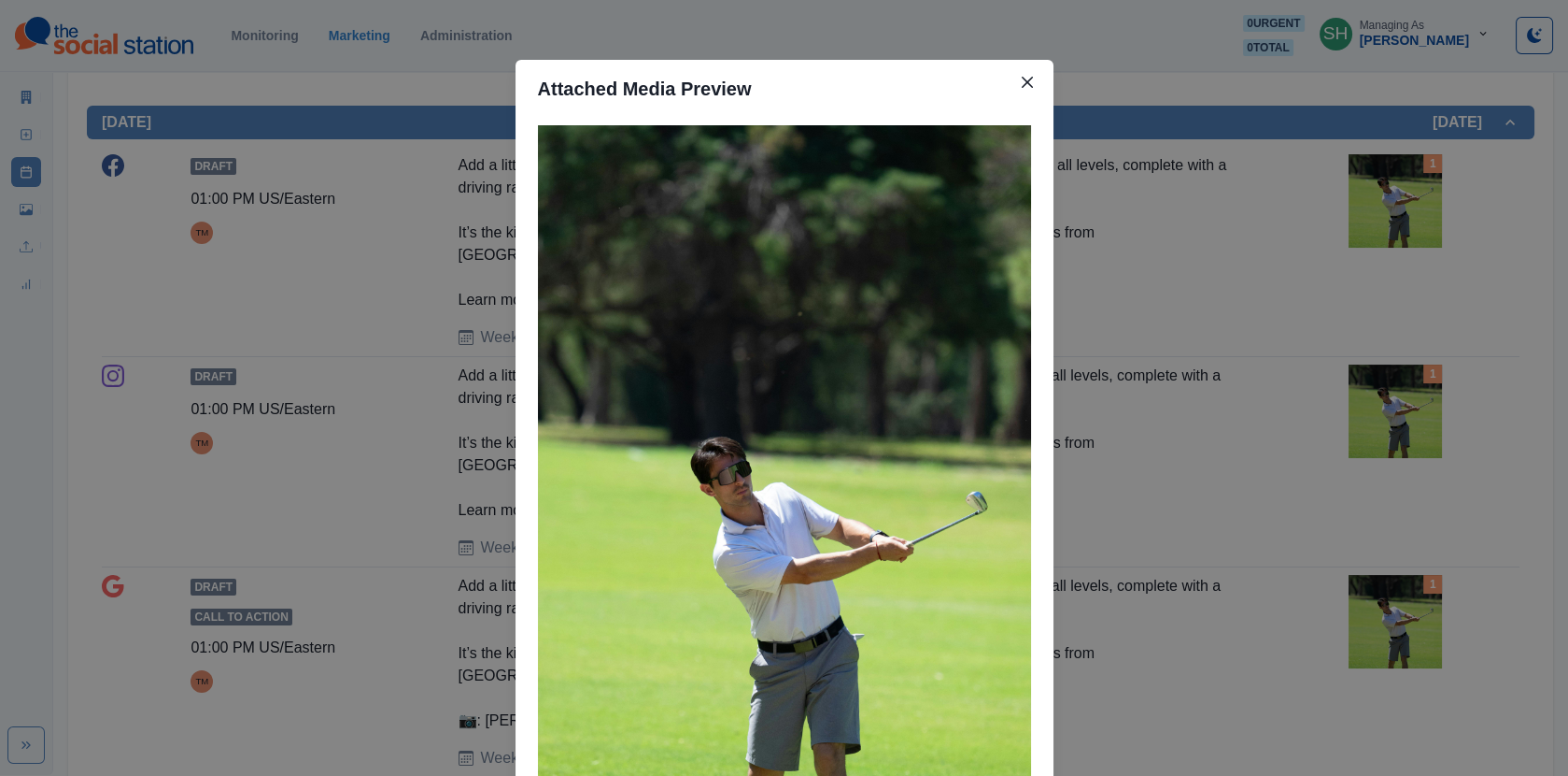
click at [1267, 230] on div "Attached Media Preview" at bounding box center [784, 388] width 1568 height 776
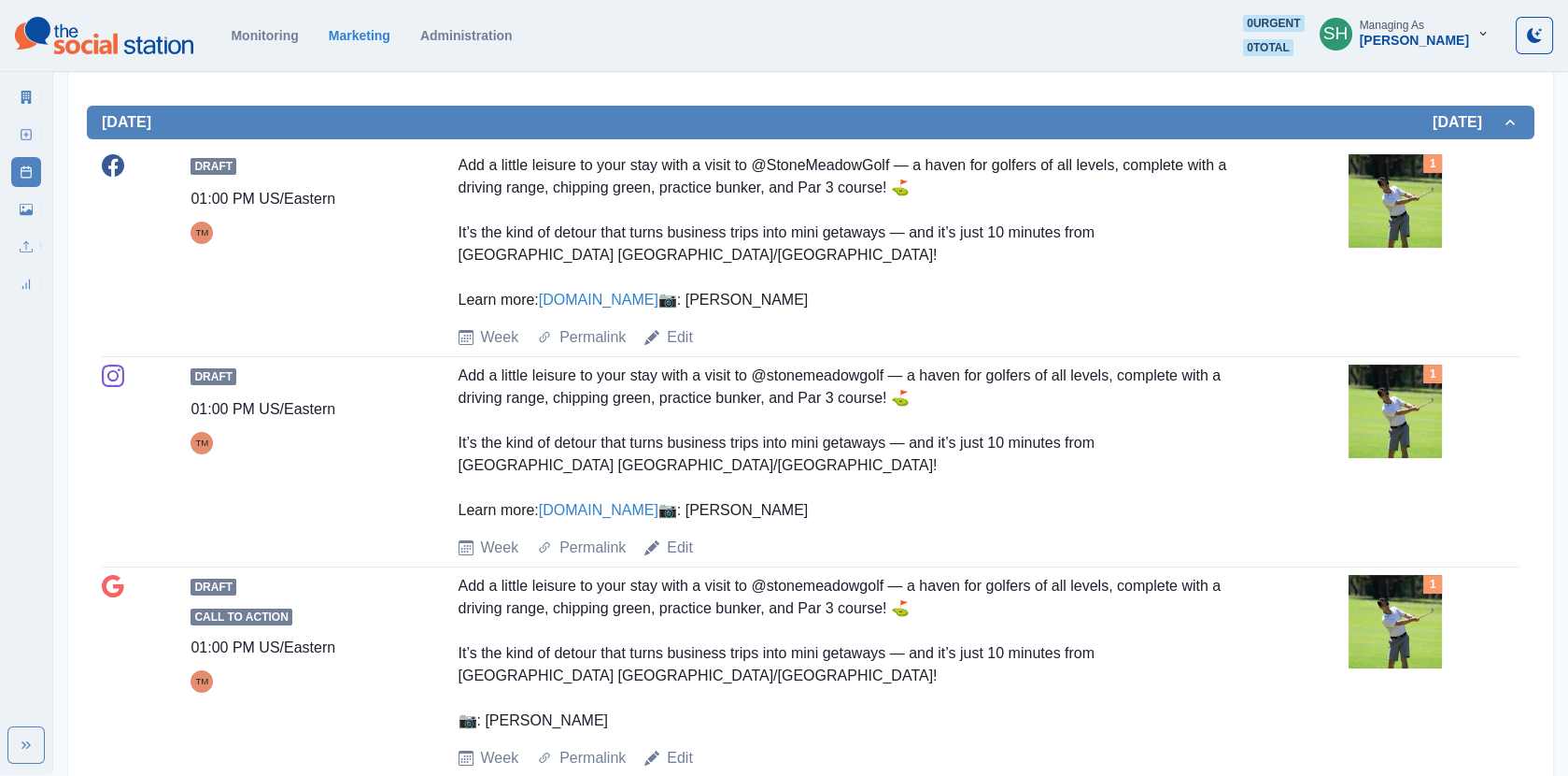
scroll to position [721, 0]
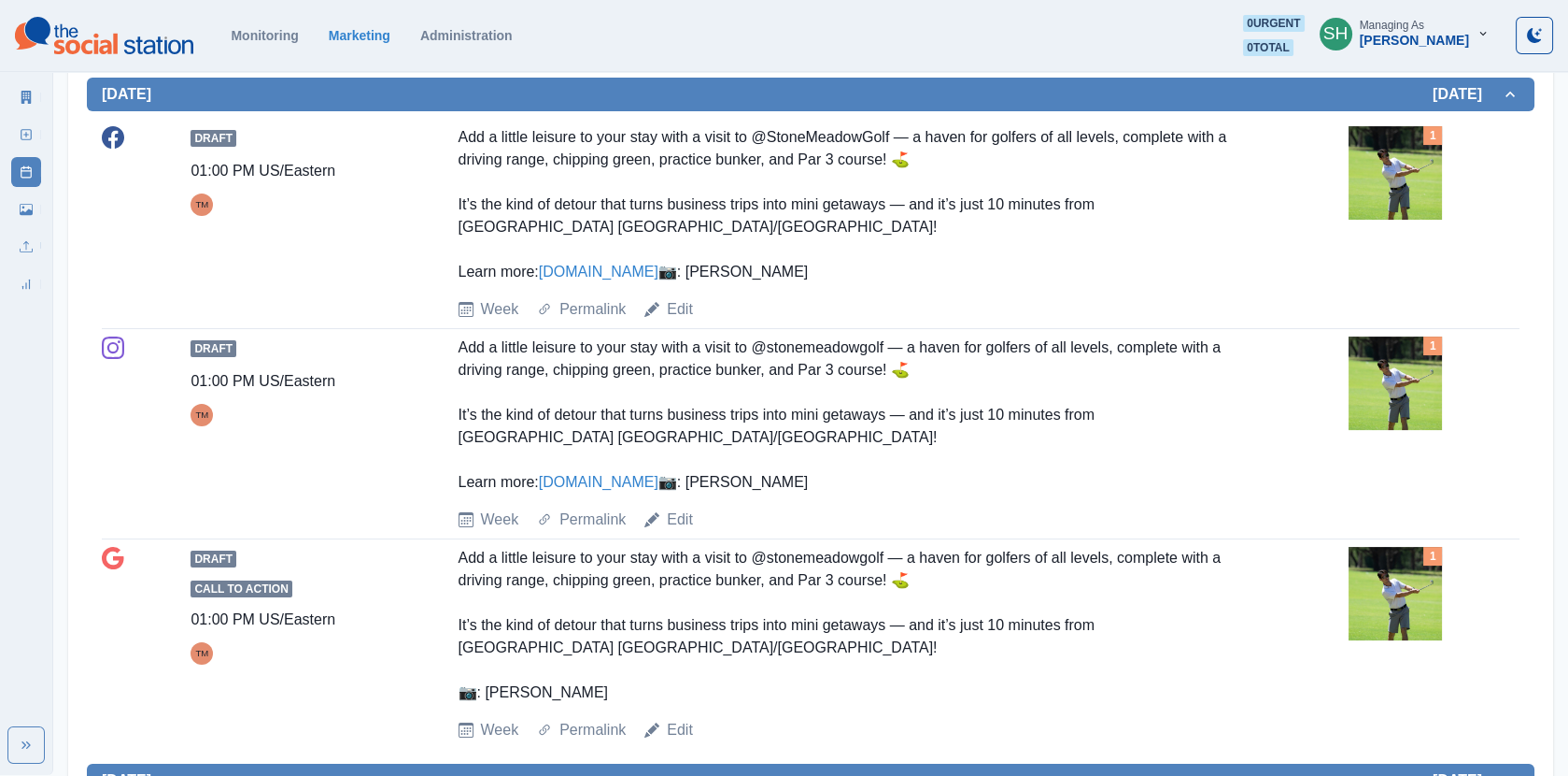
click at [1393, 183] on img at bounding box center [1396, 173] width 93 height 94
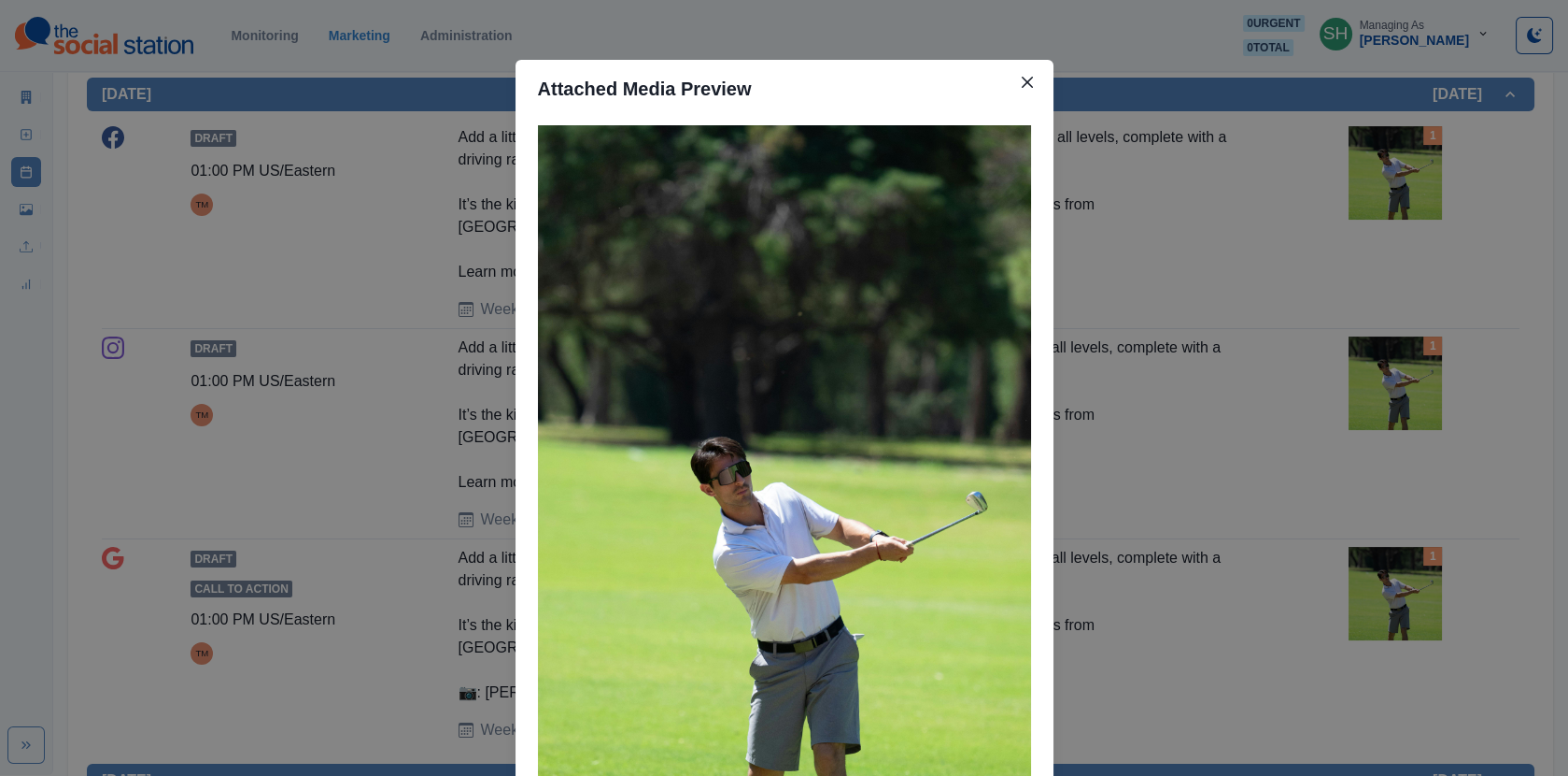
scroll to position [297, 0]
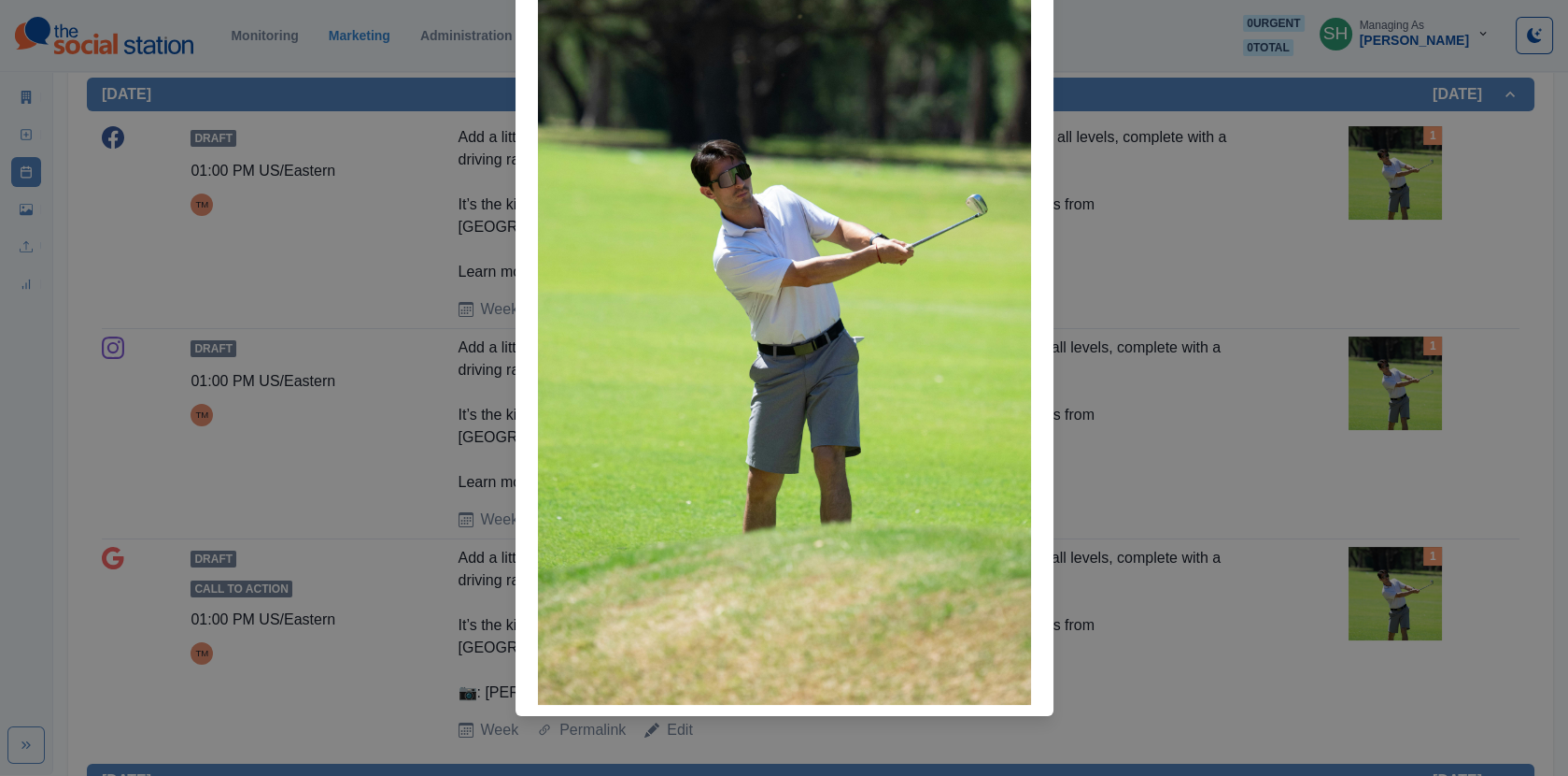
click at [1161, 454] on div "Attached Media Preview" at bounding box center [784, 388] width 1568 height 776
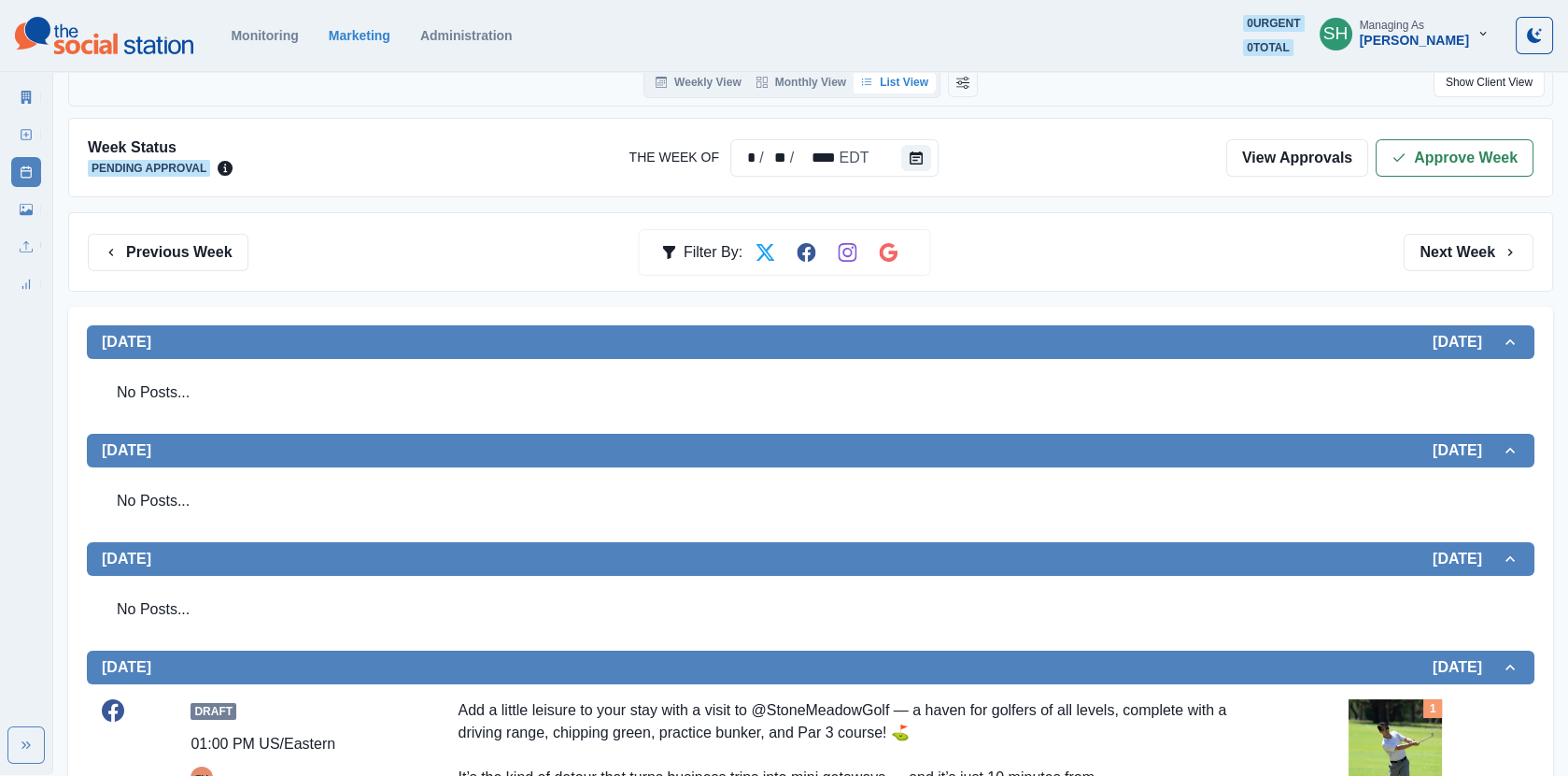
scroll to position [0, 0]
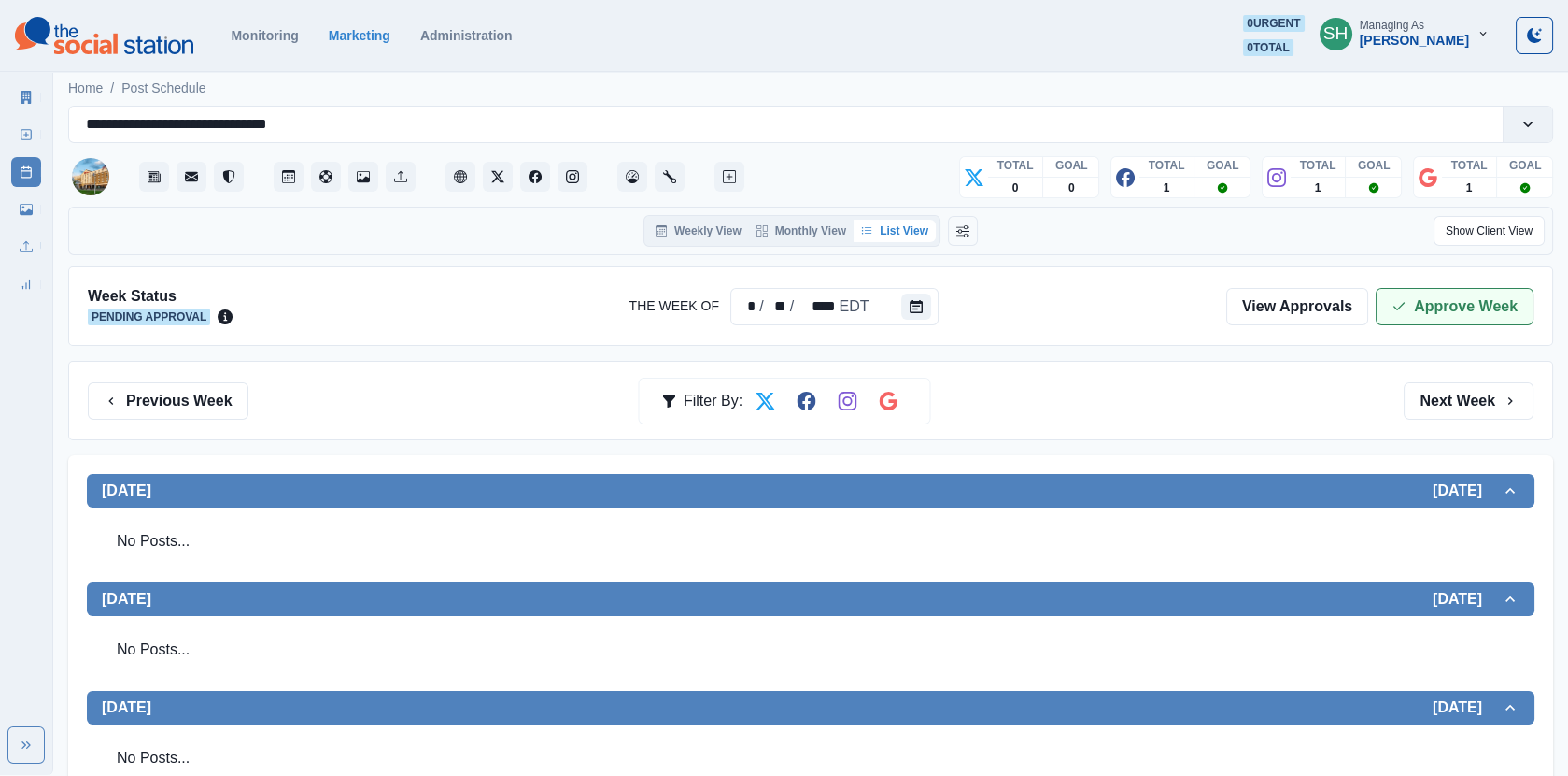
click at [1481, 321] on button "Approve Week" at bounding box center [1455, 306] width 158 height 38
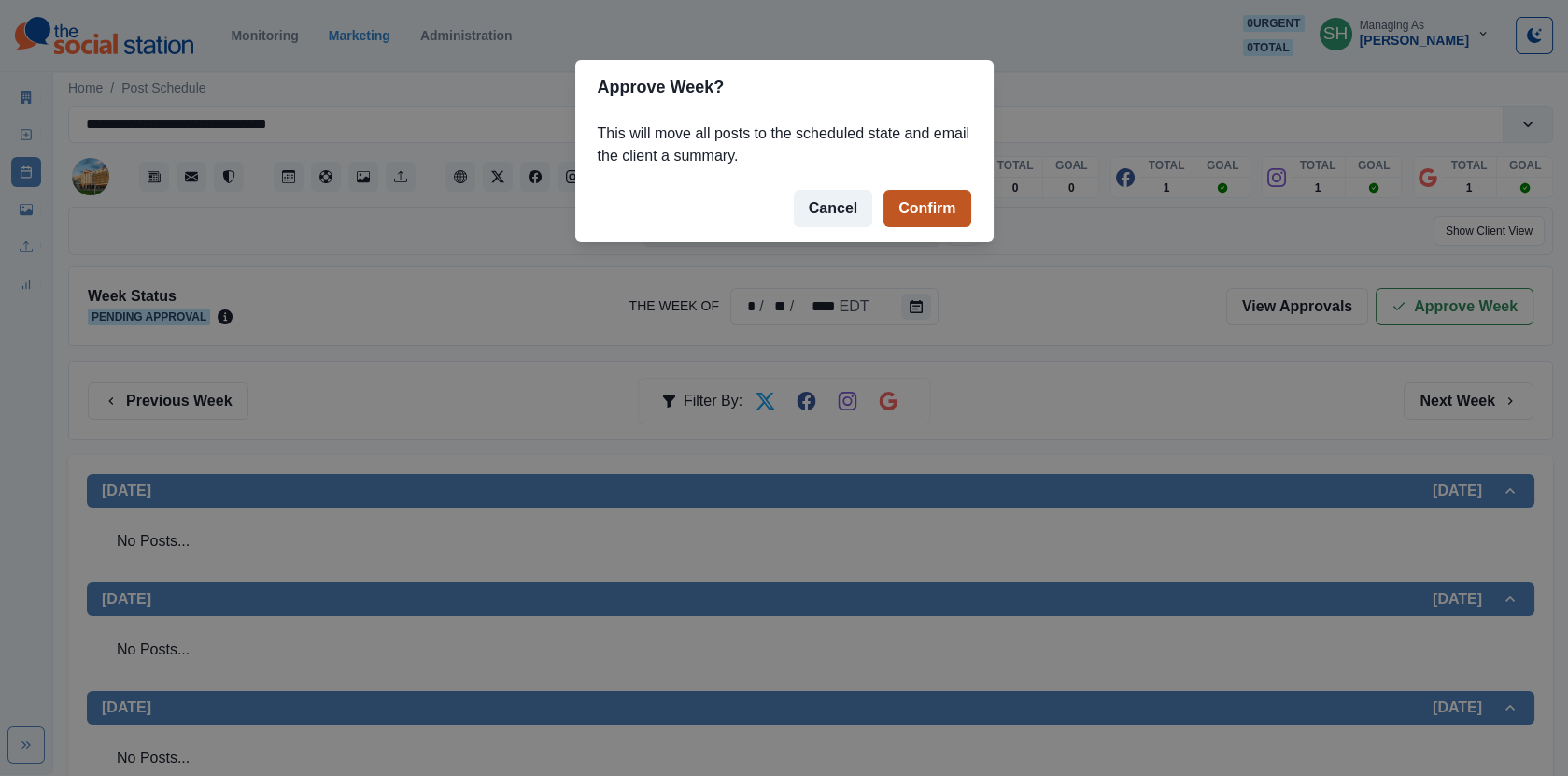
click at [918, 216] on button "Confirm" at bounding box center [927, 209] width 87 height 38
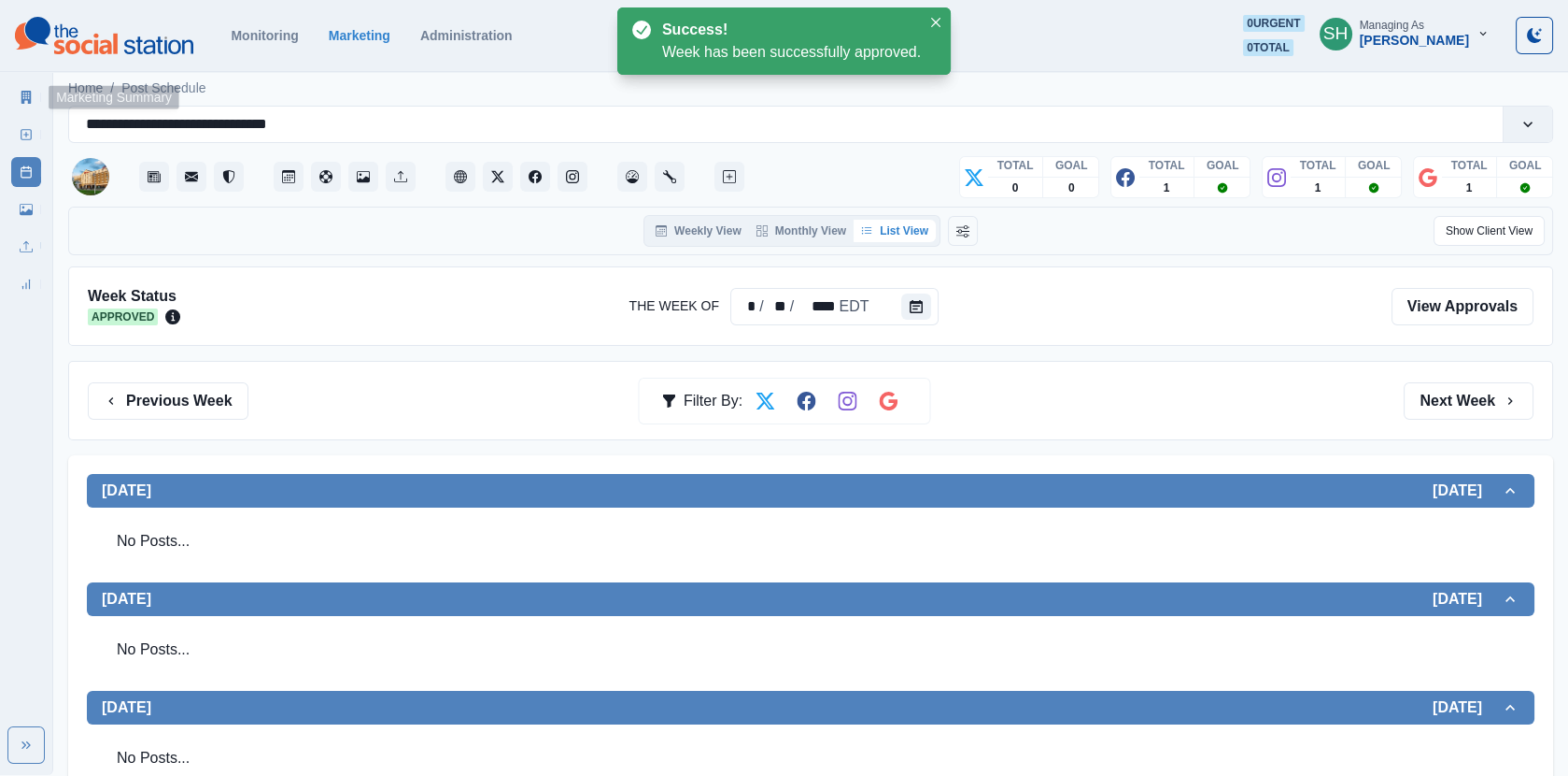
click at [26, 95] on icon at bounding box center [26, 97] width 13 height 13
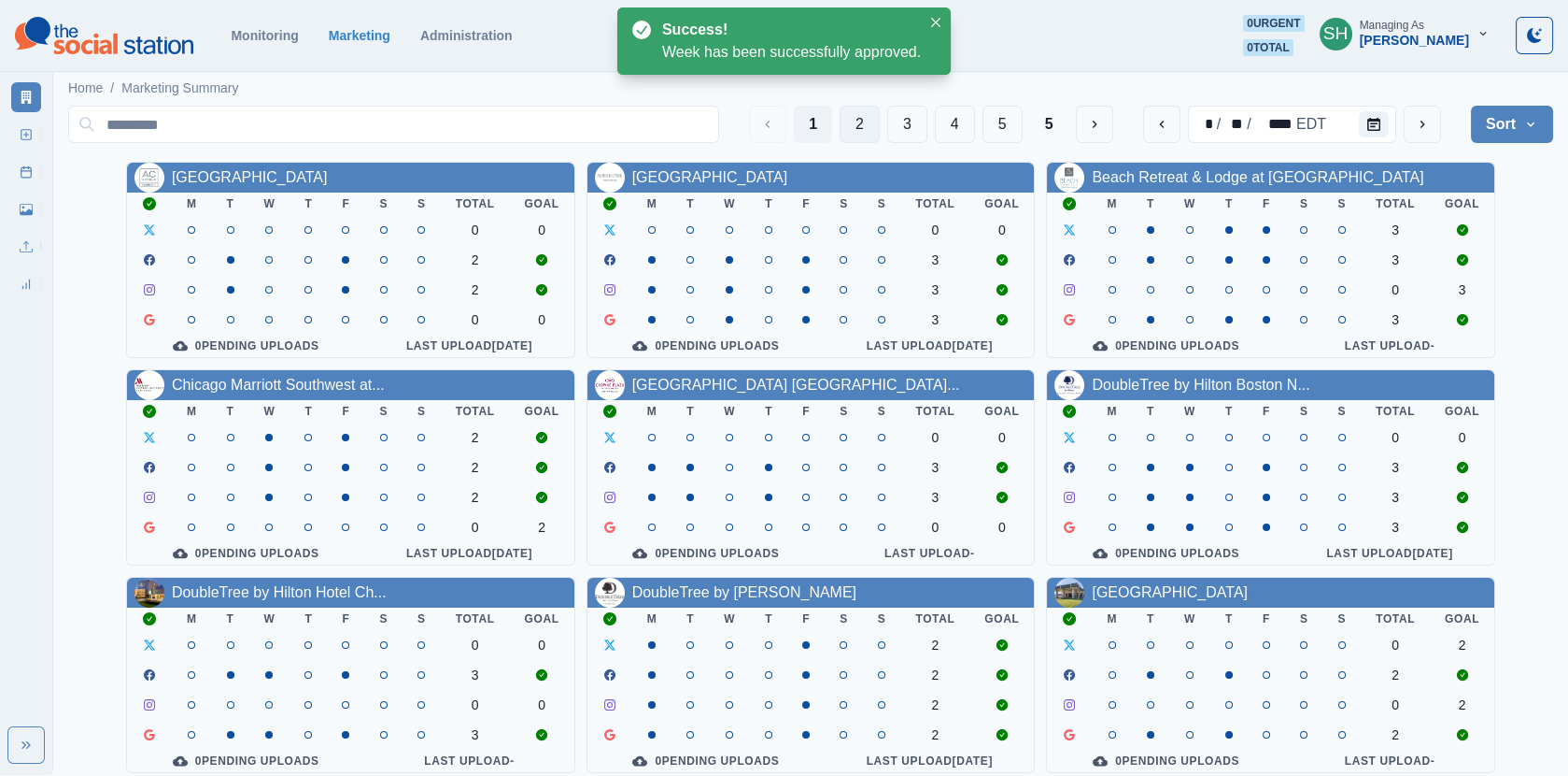
click at [856, 121] on button "2" at bounding box center [860, 124] width 40 height 38
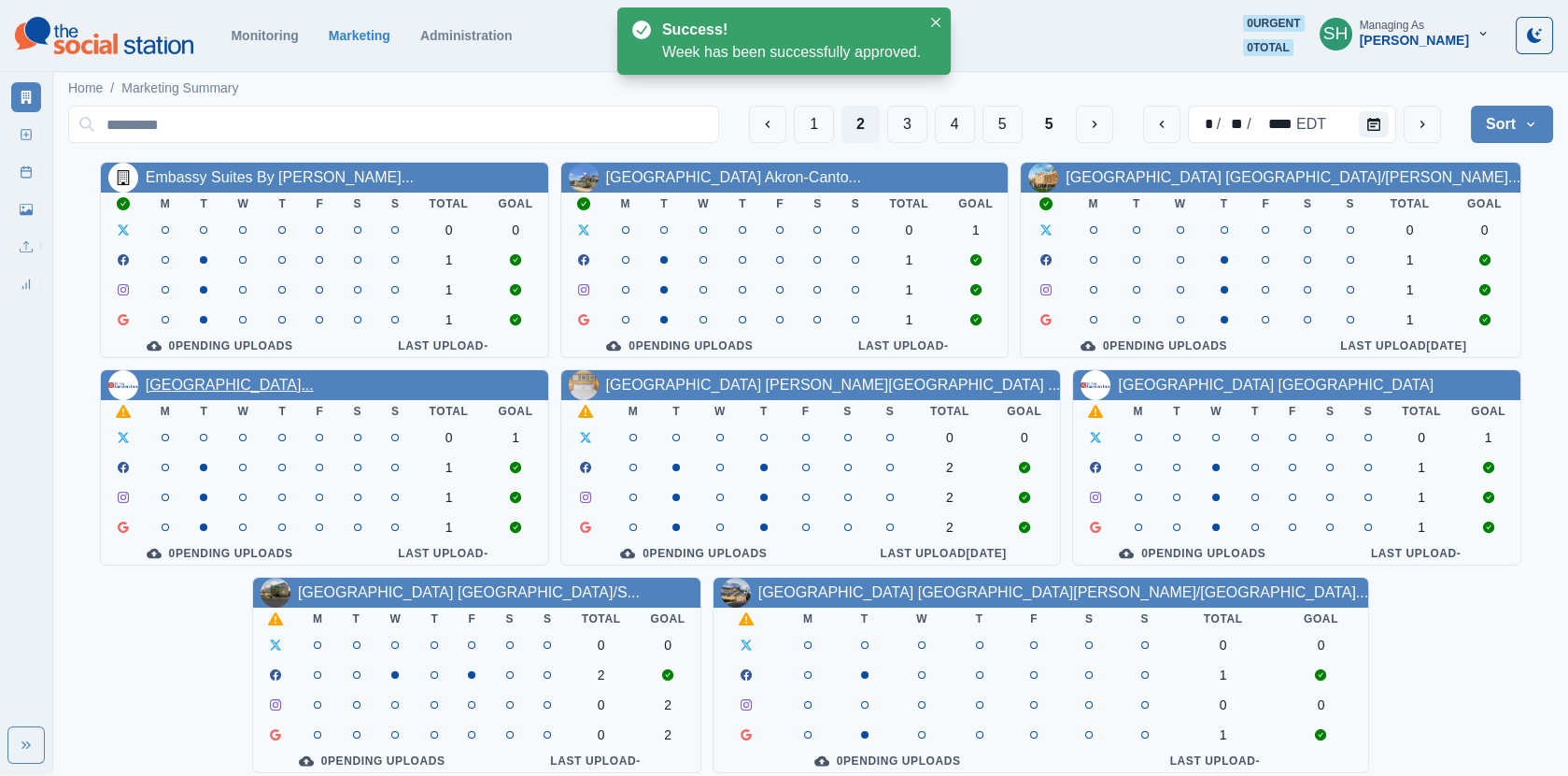
click at [311, 384] on link "[GEOGRAPHIC_DATA]..." at bounding box center [230, 385] width 168 height 16
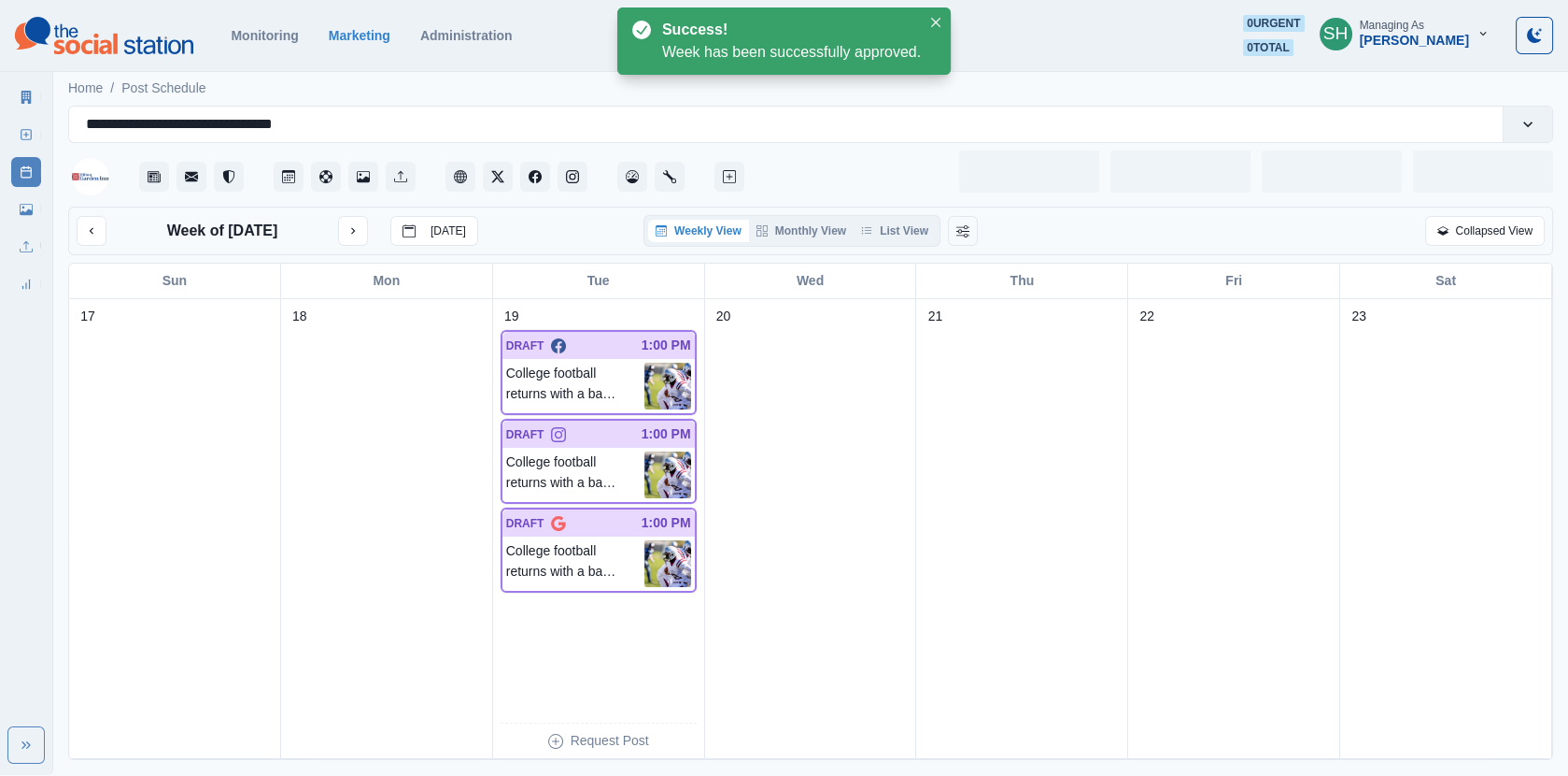
click at [889, 248] on div "Week of [DATE] [DATE] Weekly View Monthly View List View Collapsed View" at bounding box center [811, 231] width 1485 height 49
click at [889, 242] on div "Weekly View Monthly View List View" at bounding box center [791, 231] width 297 height 32
click at [887, 231] on button "List View" at bounding box center [895, 231] width 83 height 23
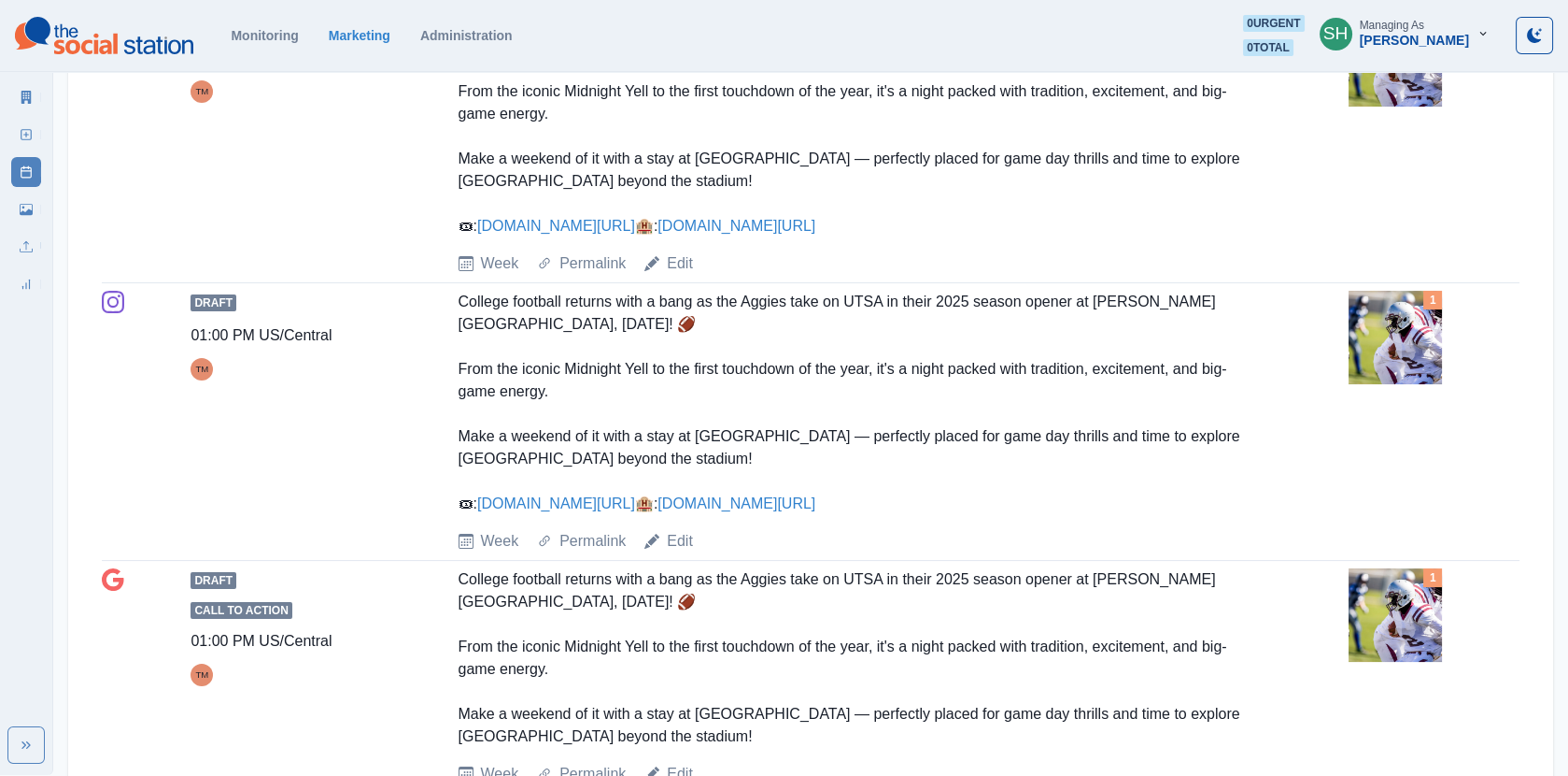
scroll to position [632, 0]
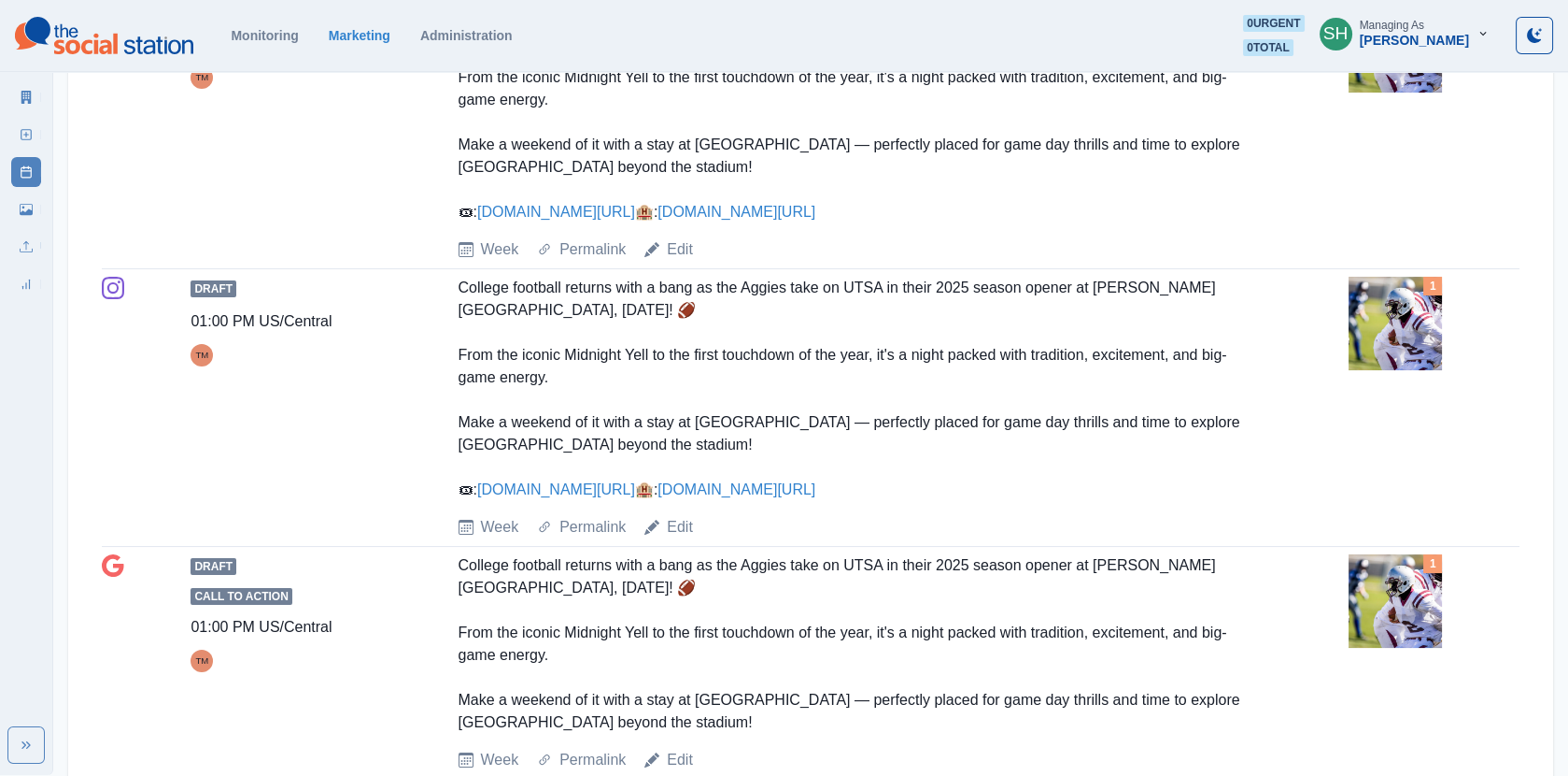
click at [1392, 357] on img at bounding box center [1396, 323] width 93 height 94
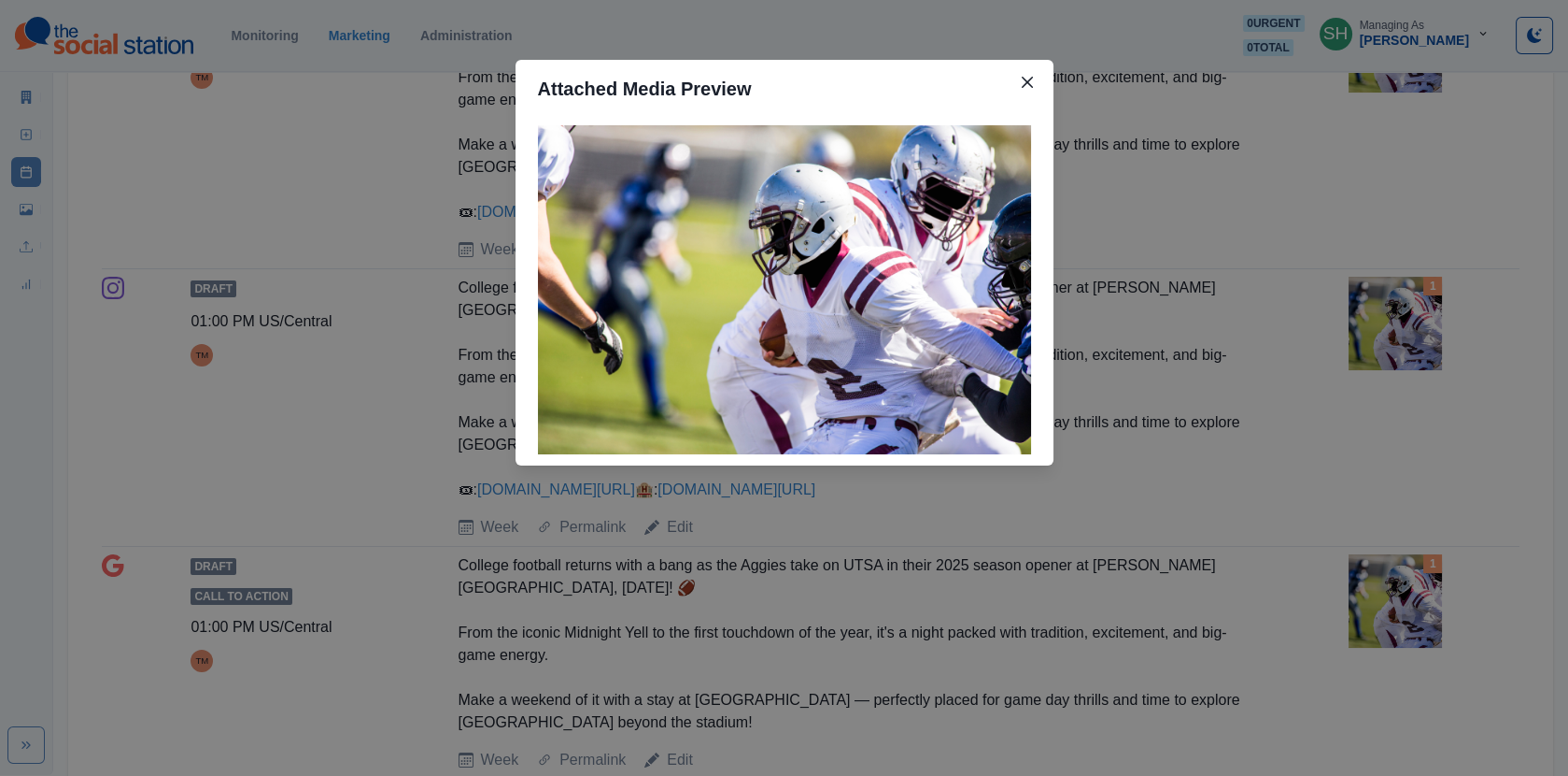
click at [1318, 336] on div "Attached Media Preview" at bounding box center [784, 388] width 1568 height 776
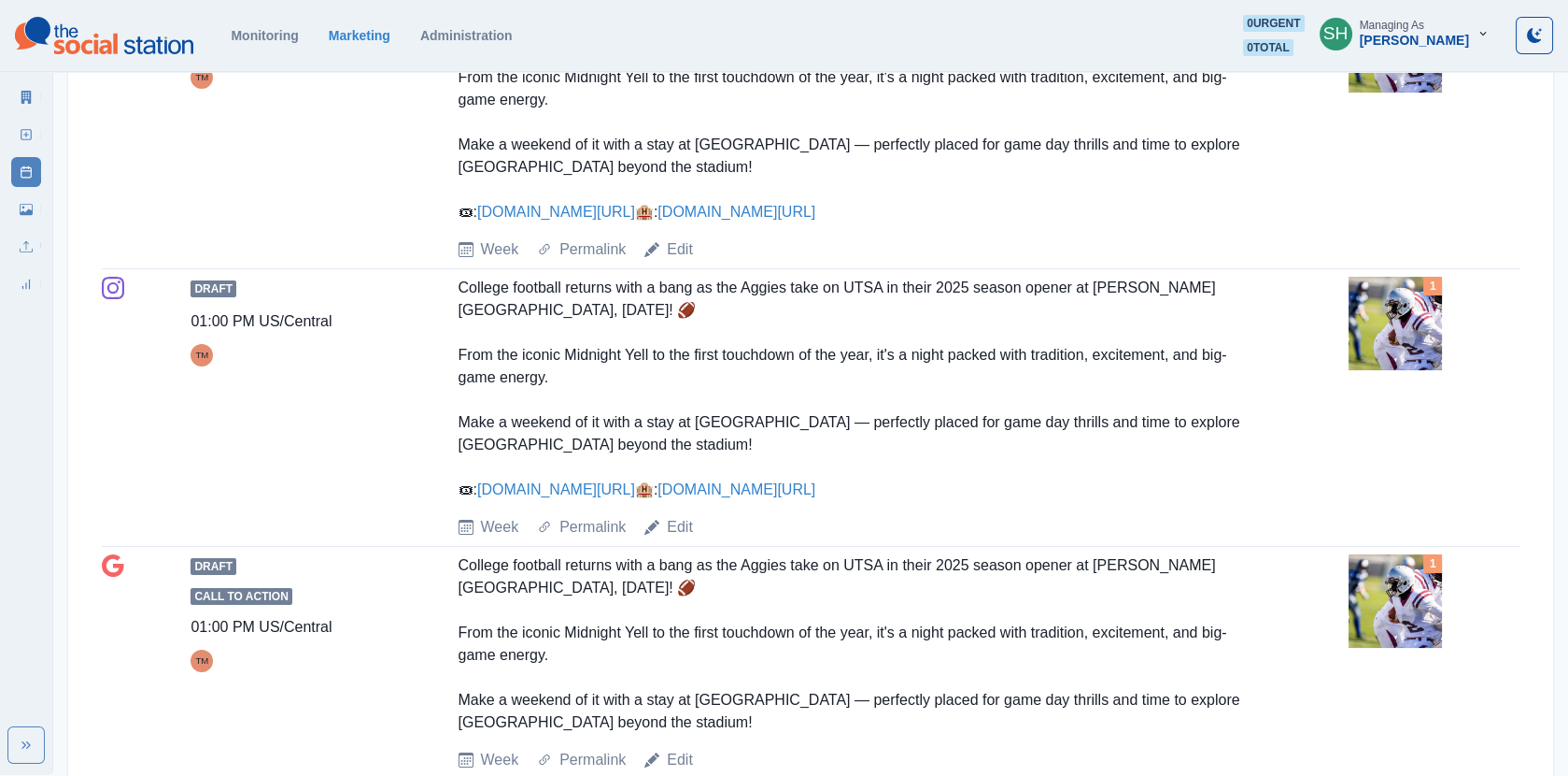
click at [1389, 403] on div "1" at bounding box center [1435, 392] width 171 height 232
click at [1384, 370] on img at bounding box center [1396, 323] width 93 height 94
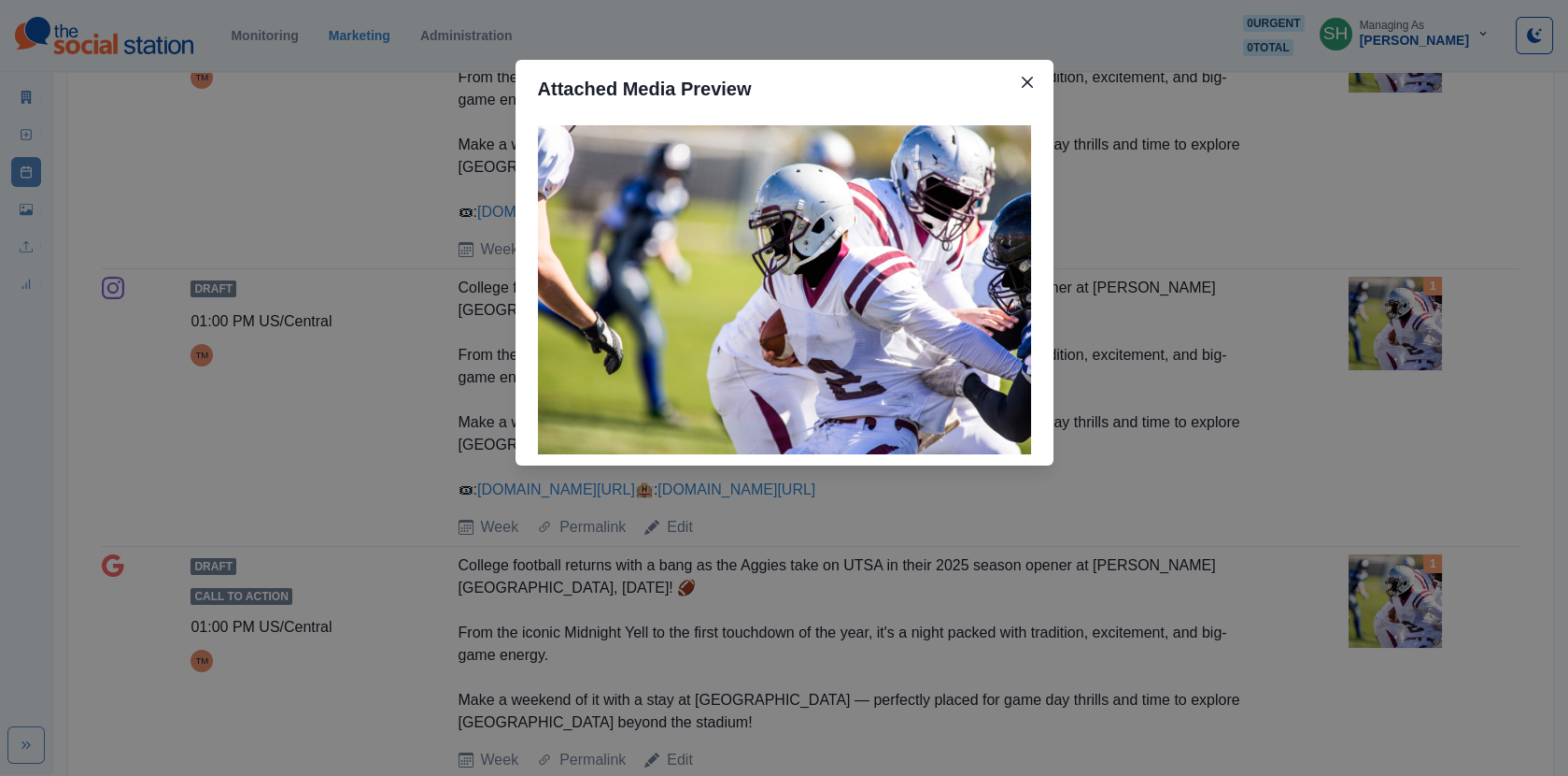
click at [1318, 374] on div "Attached Media Preview" at bounding box center [784, 388] width 1568 height 776
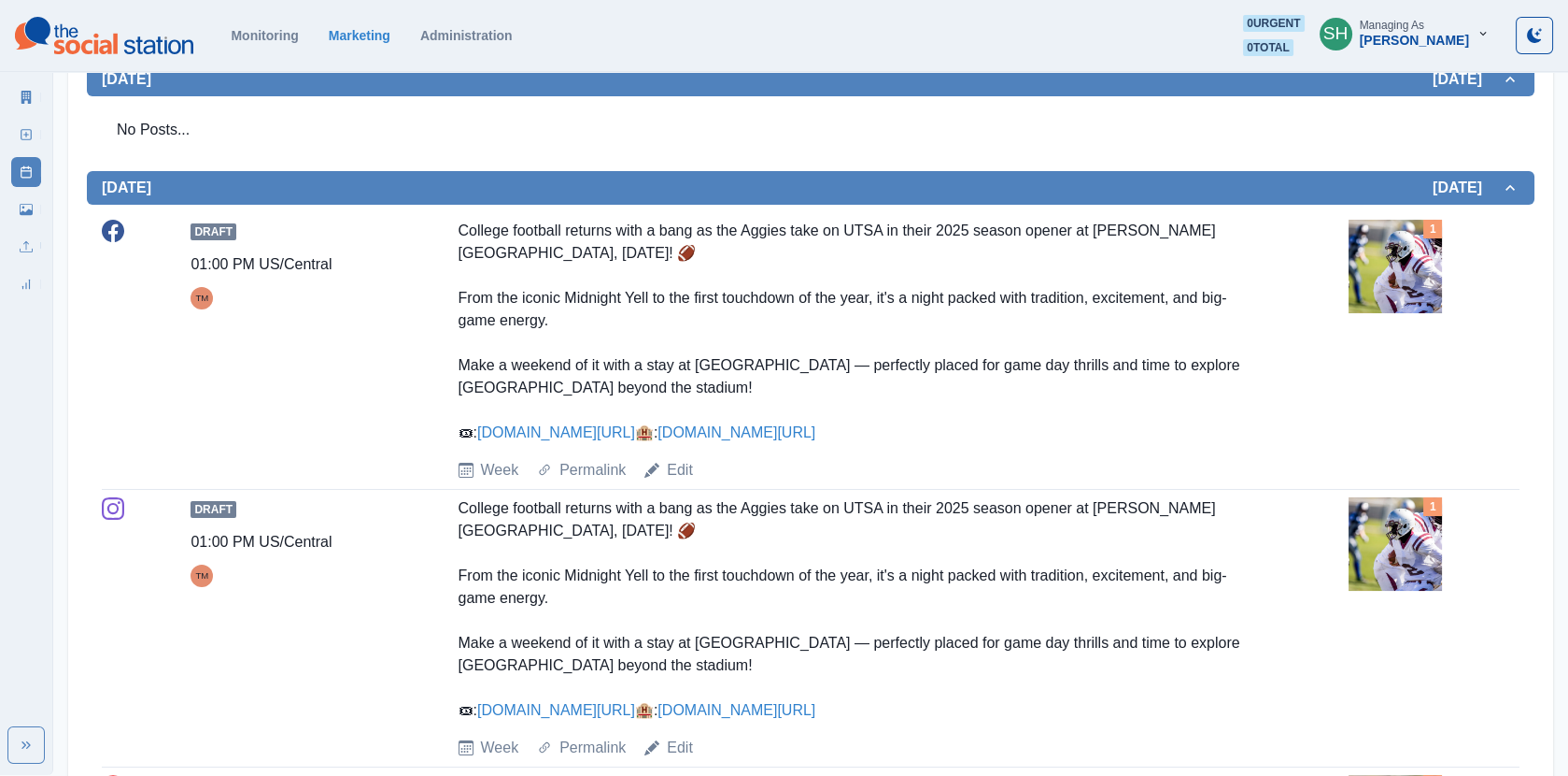
scroll to position [0, 0]
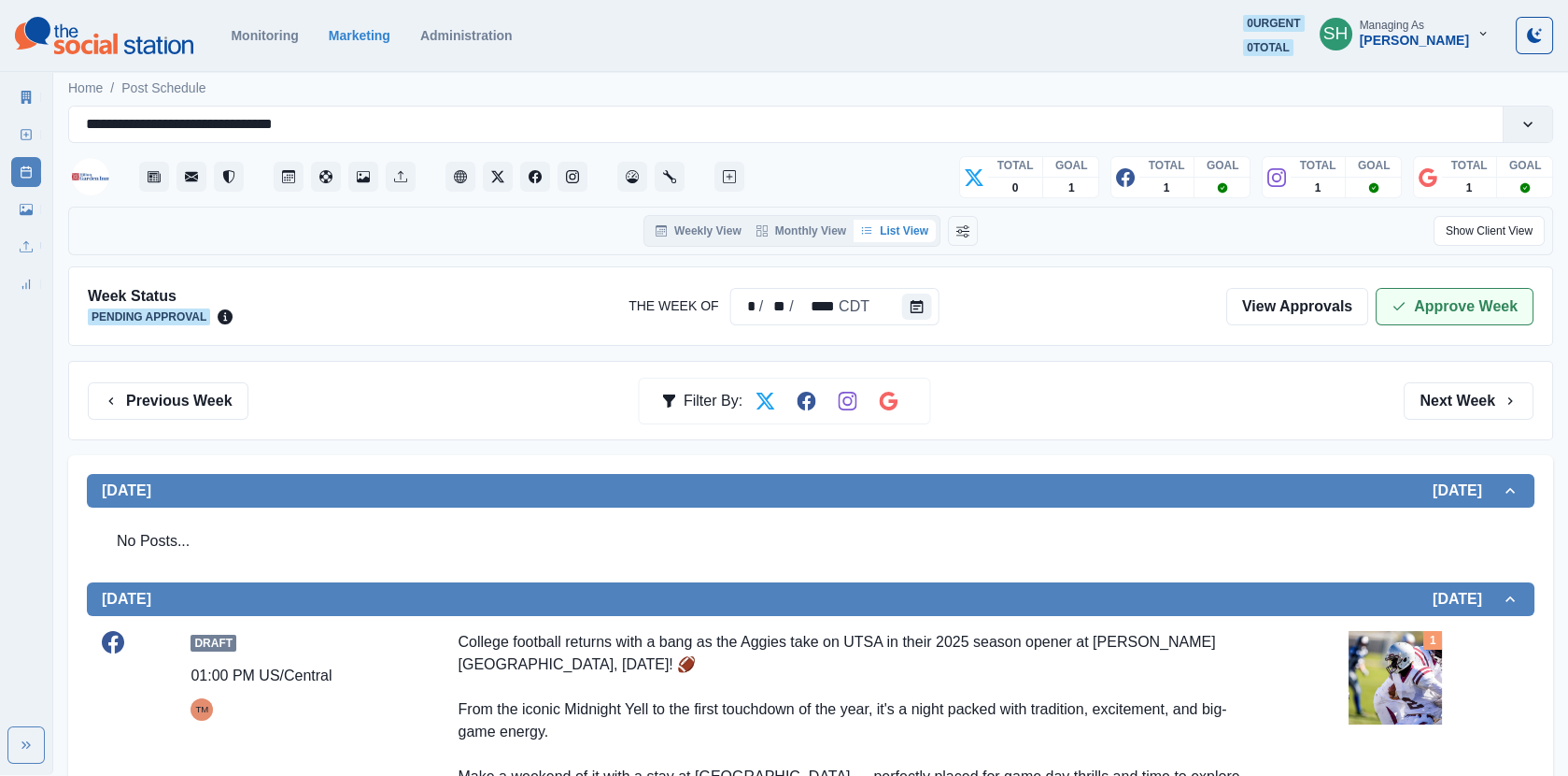
click at [1428, 310] on button "Approve Week" at bounding box center [1455, 306] width 158 height 38
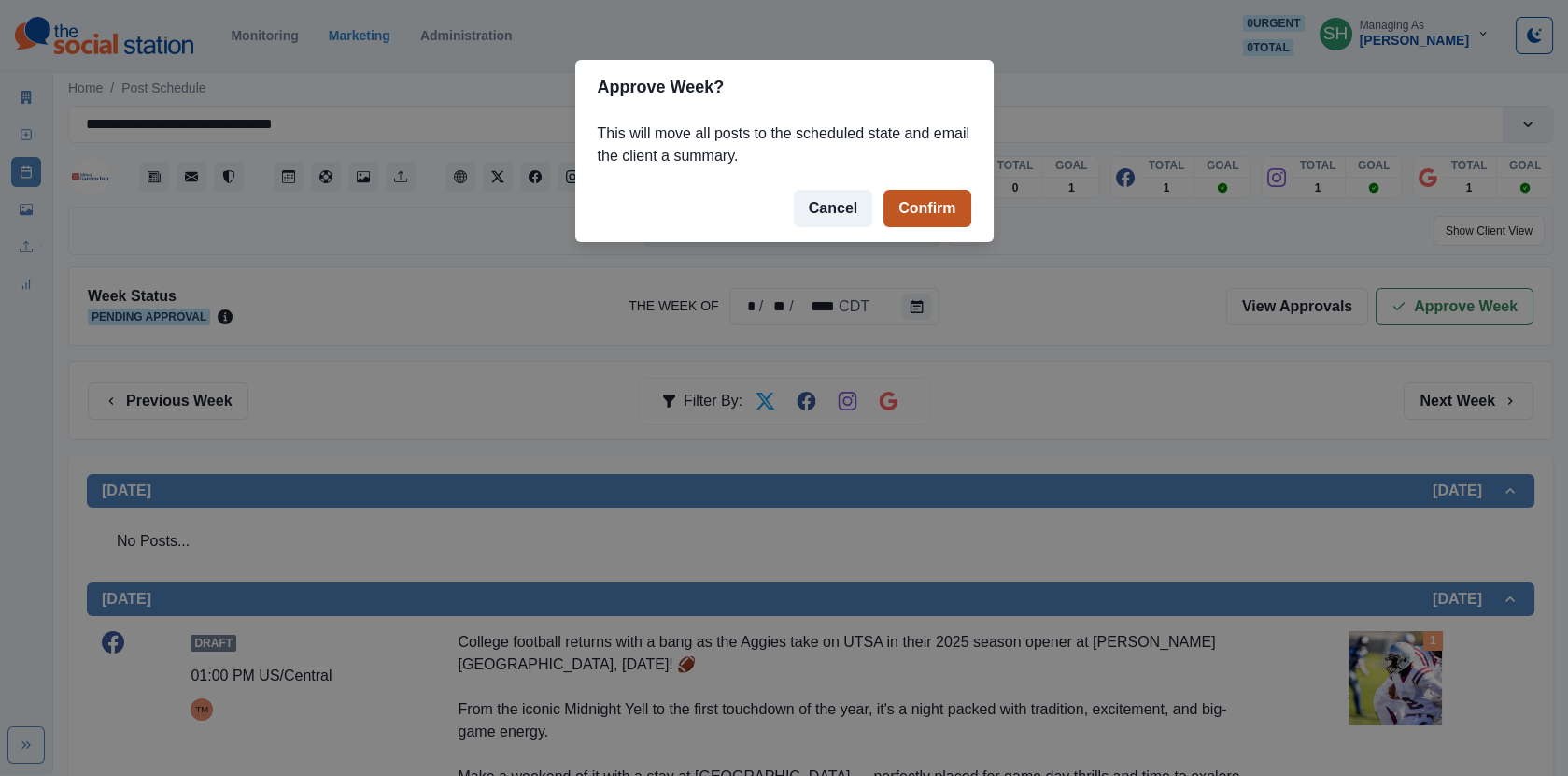
click at [927, 206] on button "Confirm" at bounding box center [927, 209] width 87 height 38
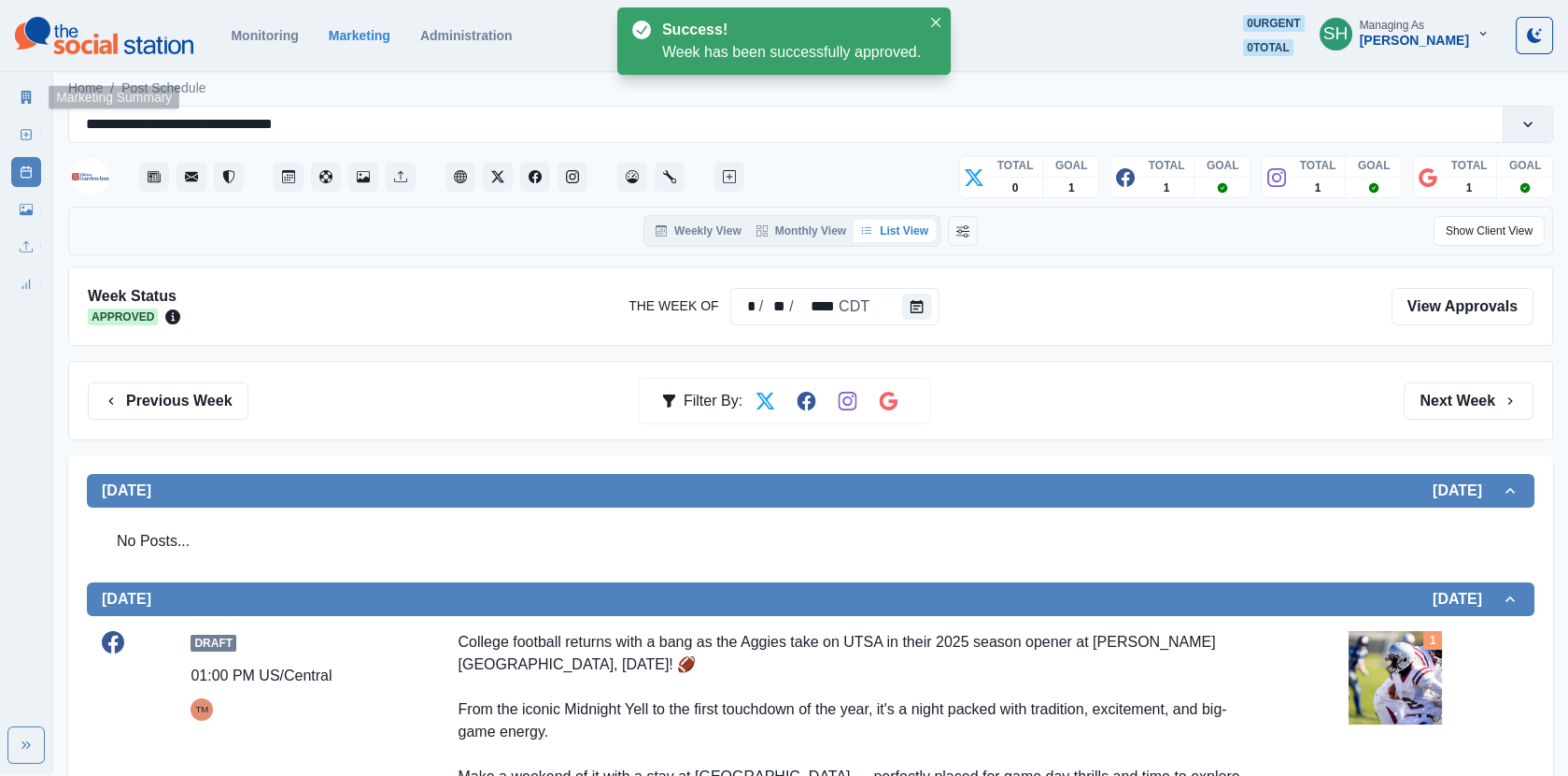
click at [33, 95] on link "Marketing Summary" at bounding box center [26, 97] width 30 height 30
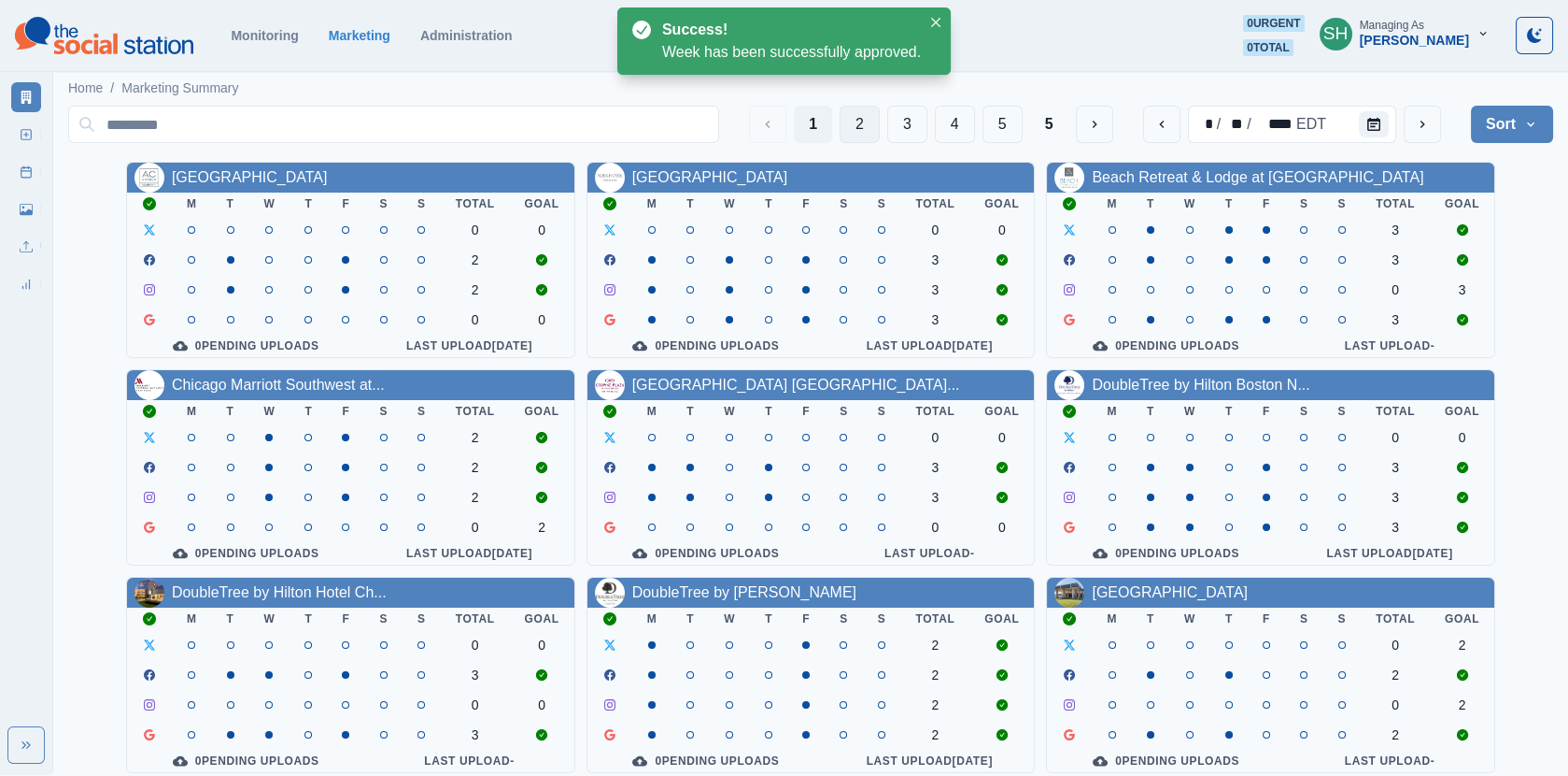
click at [867, 106] on button "2" at bounding box center [860, 124] width 40 height 38
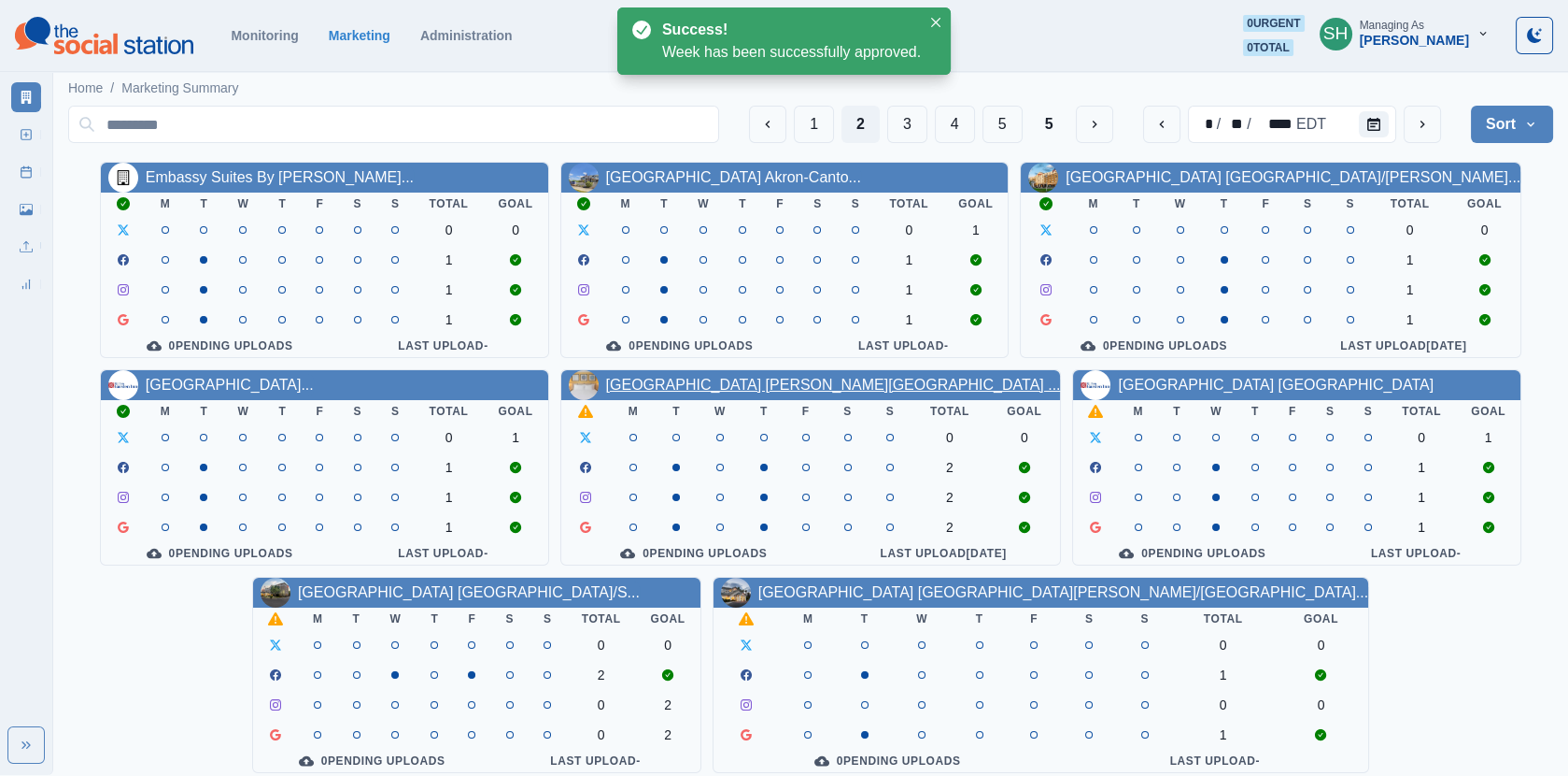
click at [702, 383] on link "[GEOGRAPHIC_DATA] [PERSON_NAME][GEOGRAPHIC_DATA] ..." at bounding box center [834, 385] width 455 height 16
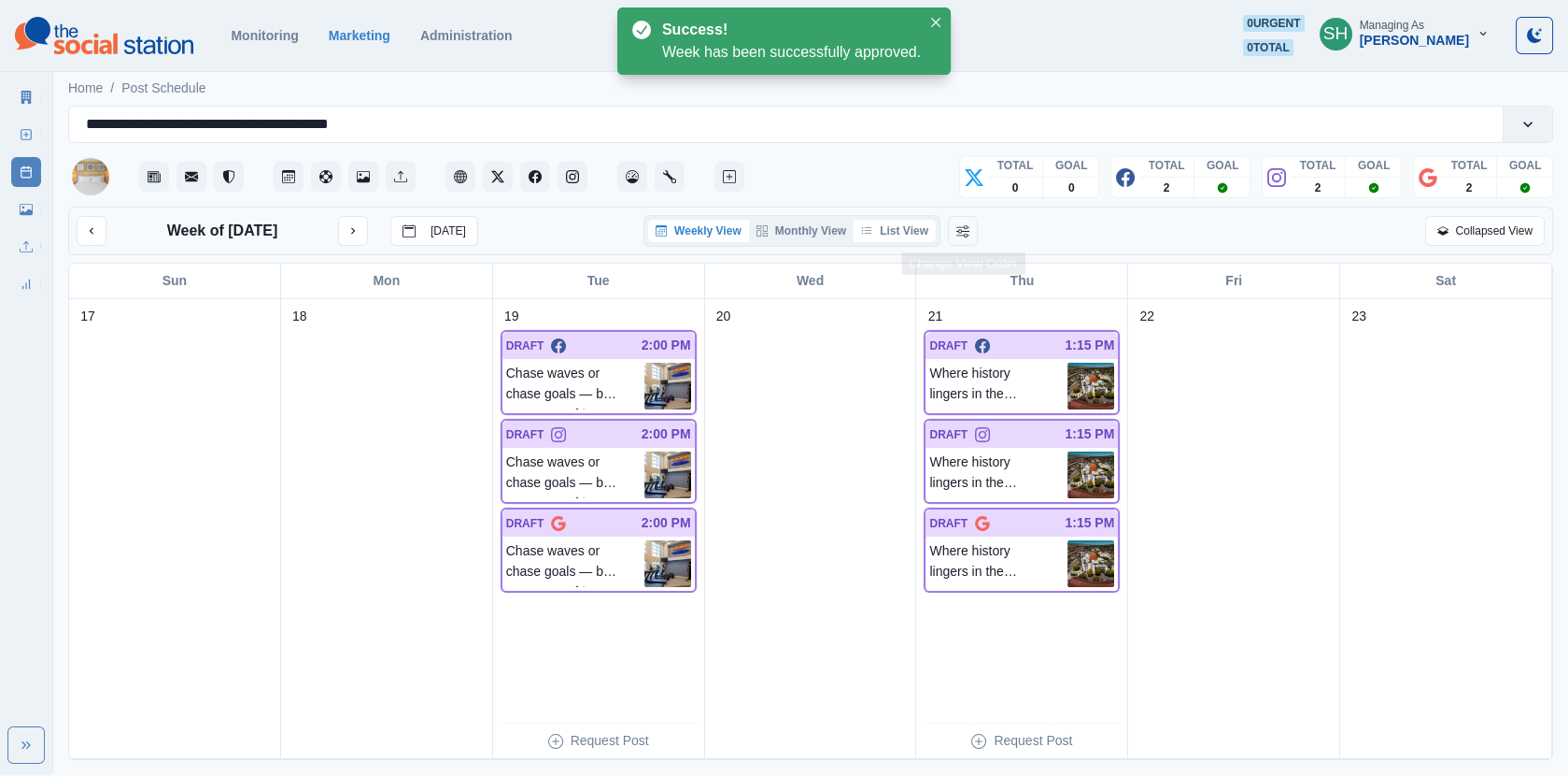
click at [921, 223] on button "List View" at bounding box center [895, 231] width 83 height 23
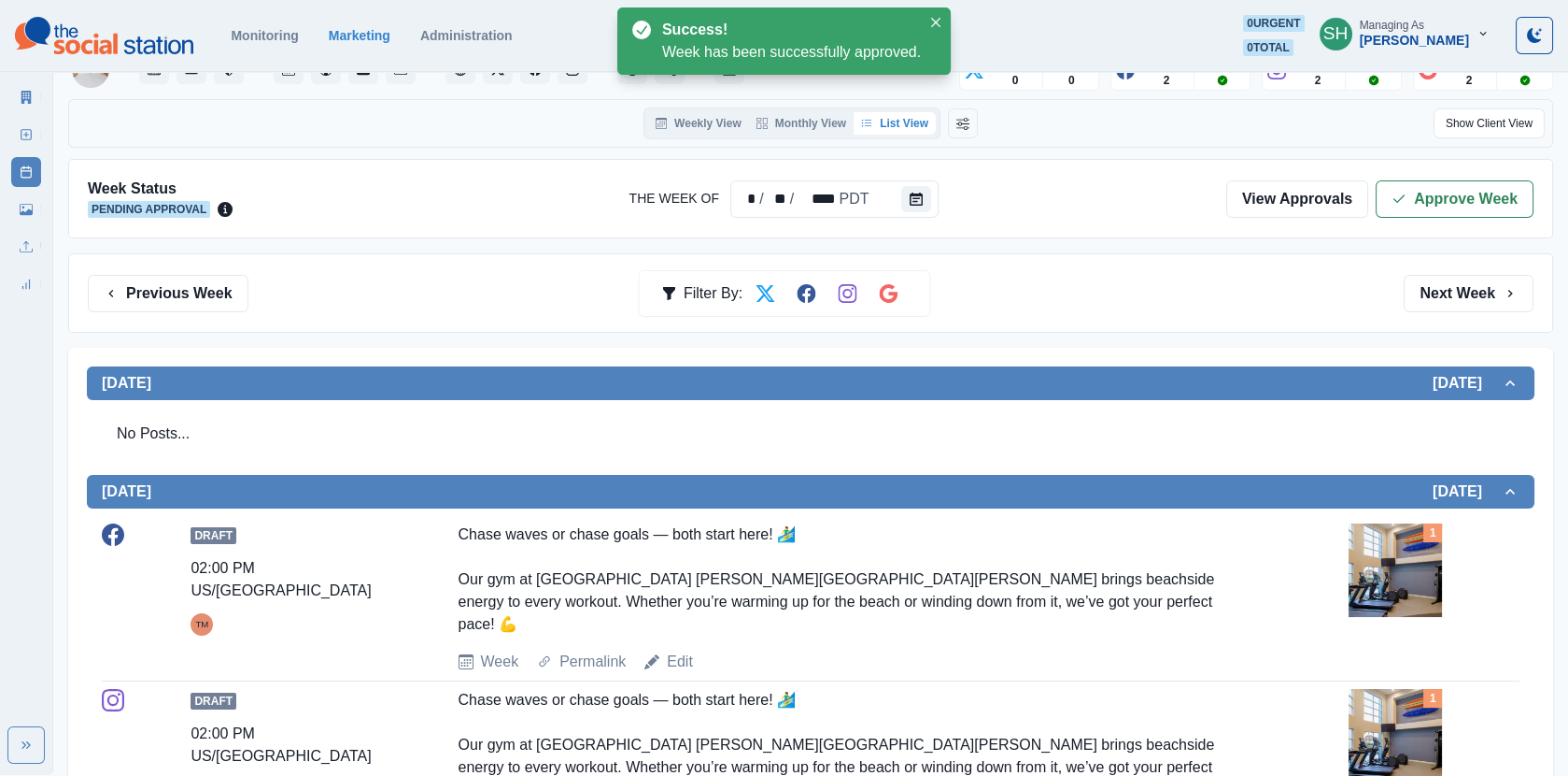
scroll to position [342, 0]
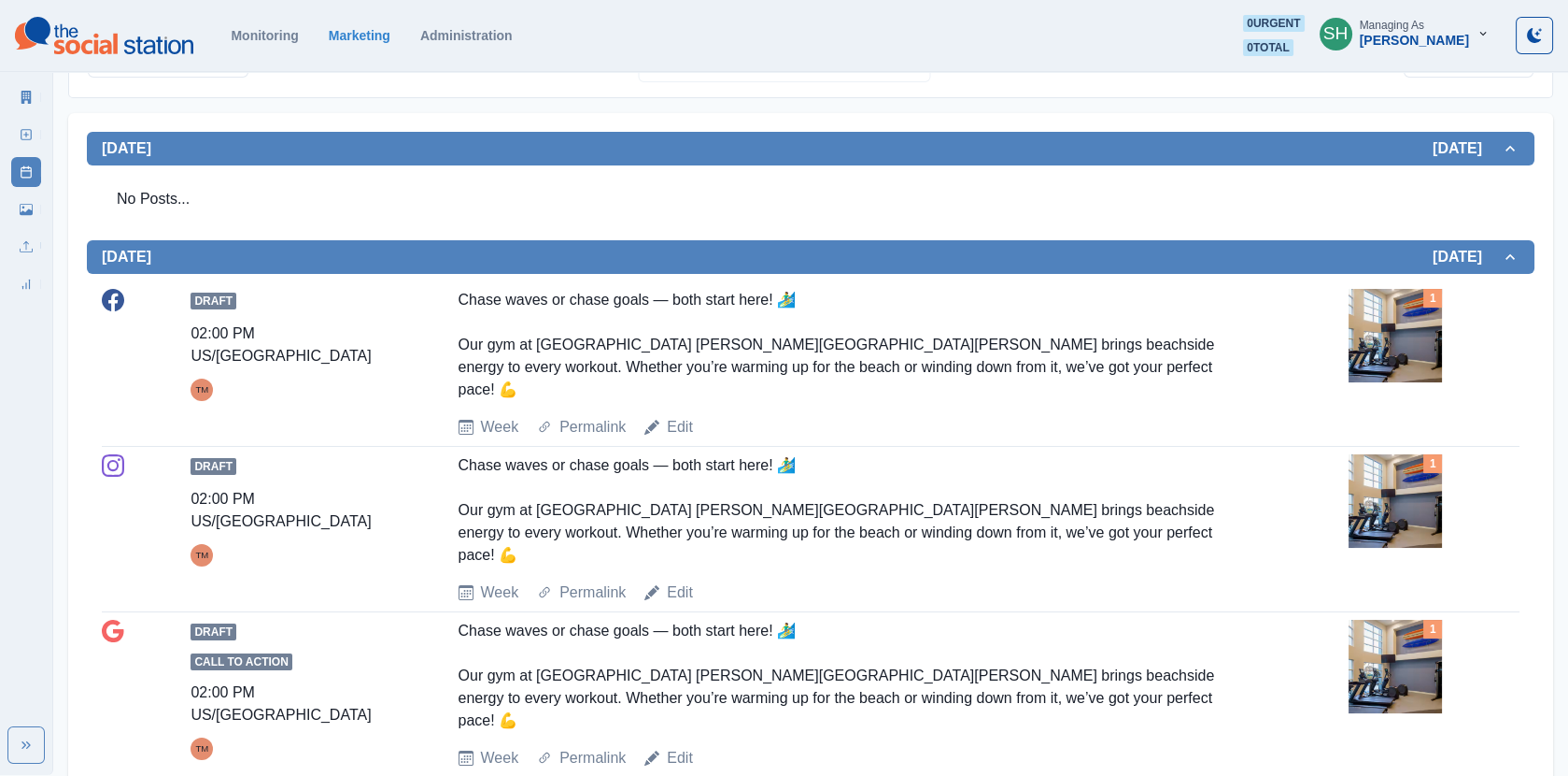
click at [1388, 317] on img at bounding box center [1396, 335] width 93 height 94
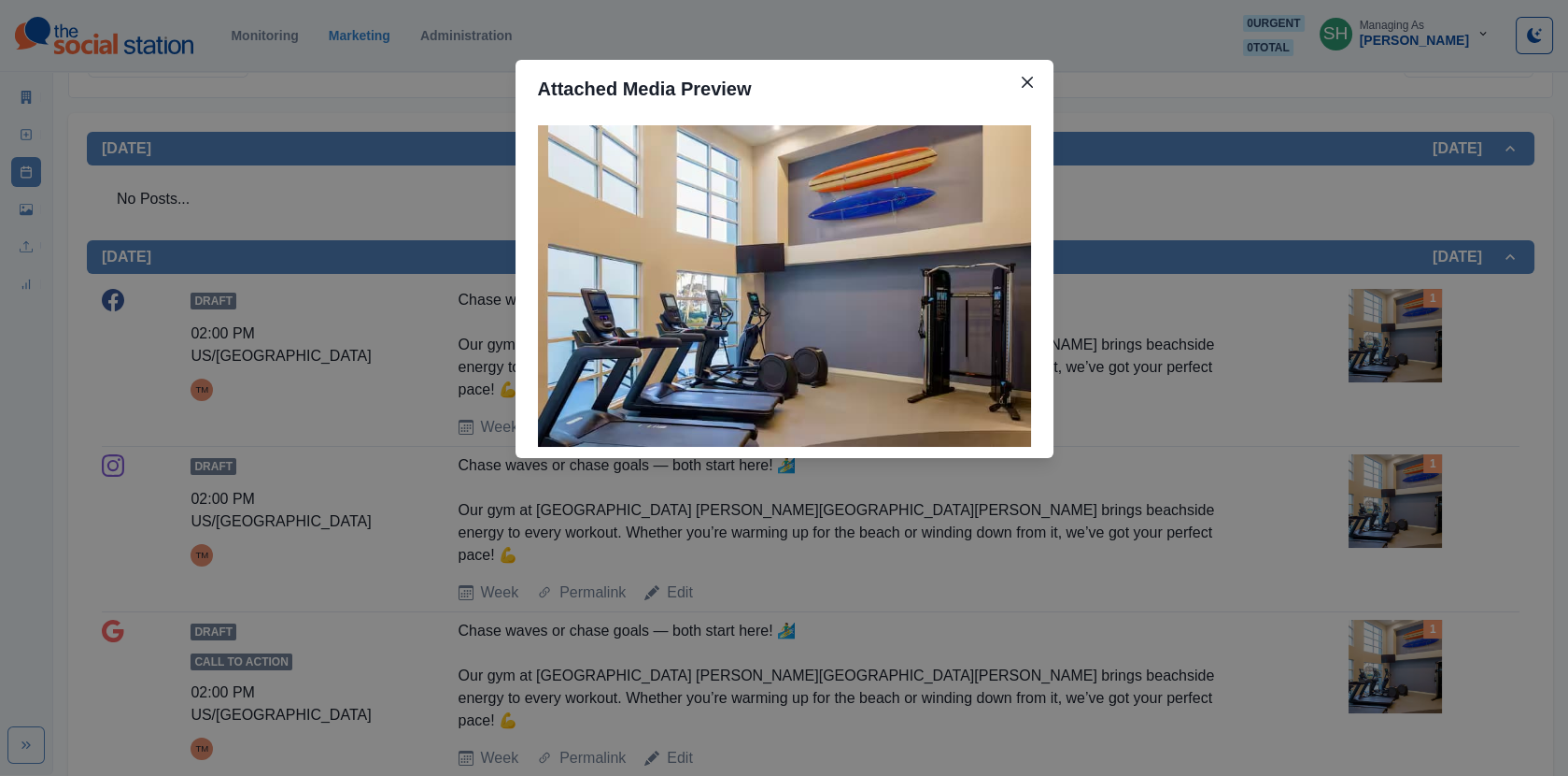
click at [1265, 300] on div "Attached Media Preview" at bounding box center [784, 388] width 1568 height 776
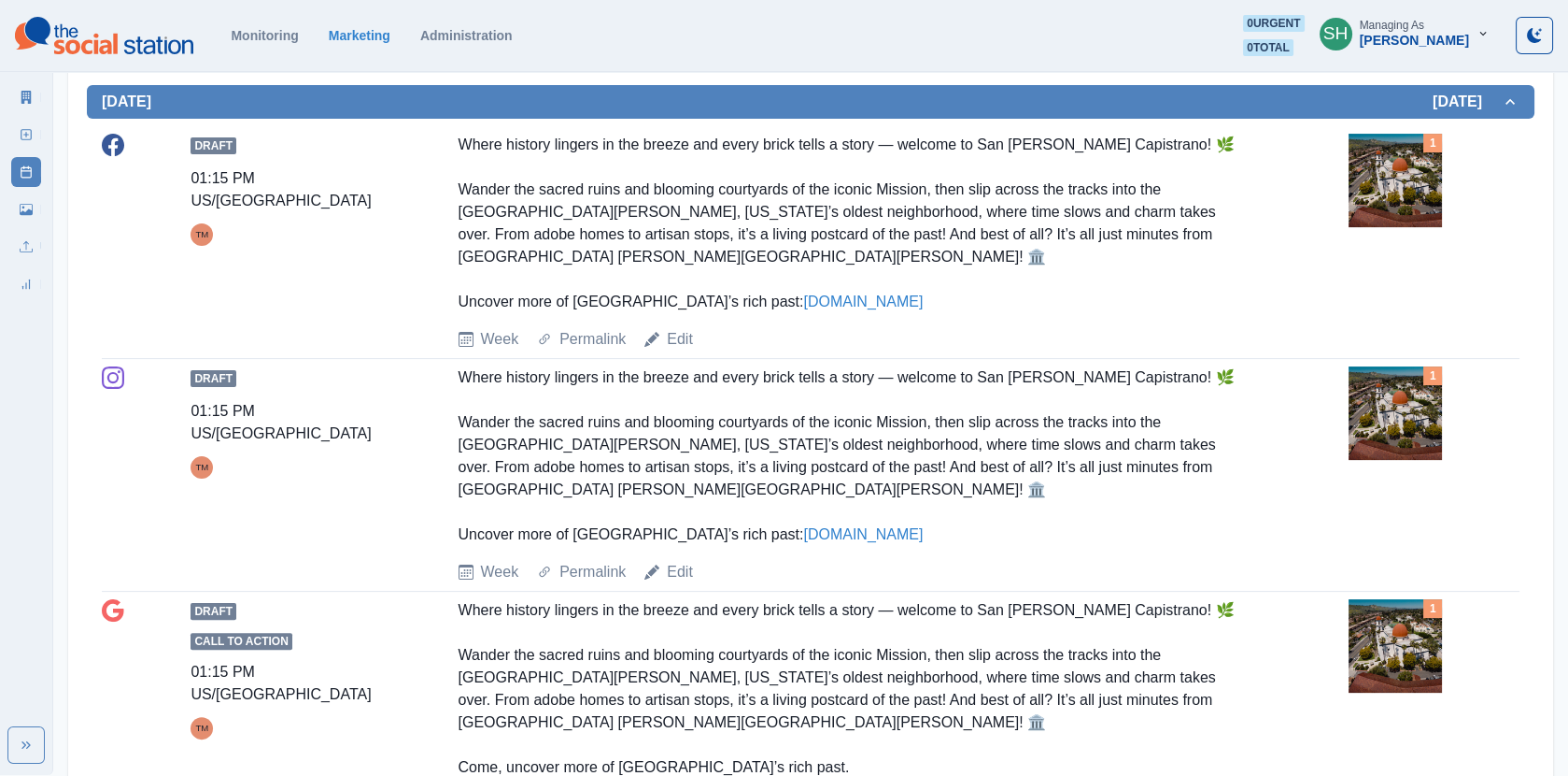
scroll to position [1165, 0]
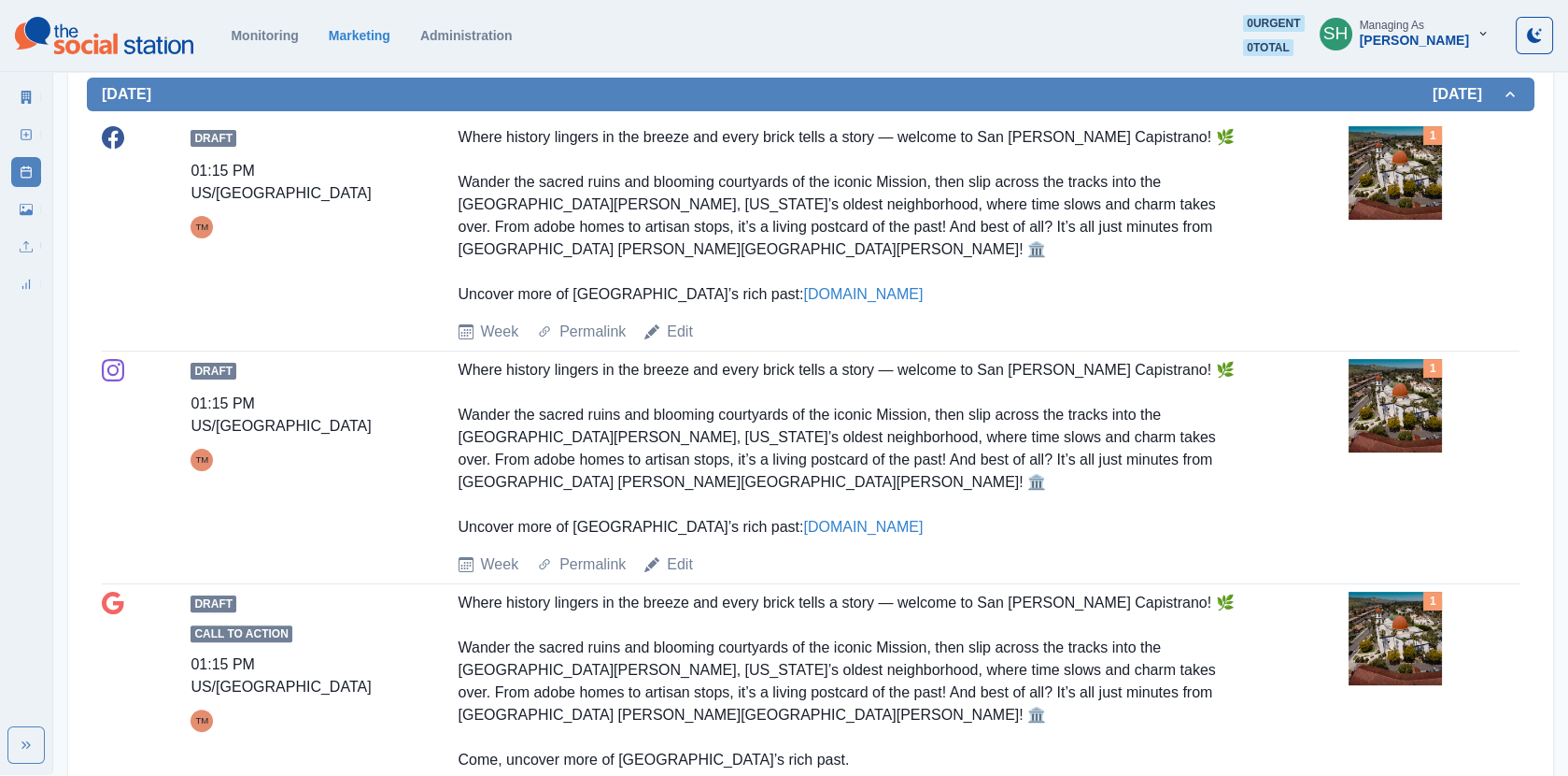
click at [1390, 592] on img at bounding box center [1396, 639] width 93 height 94
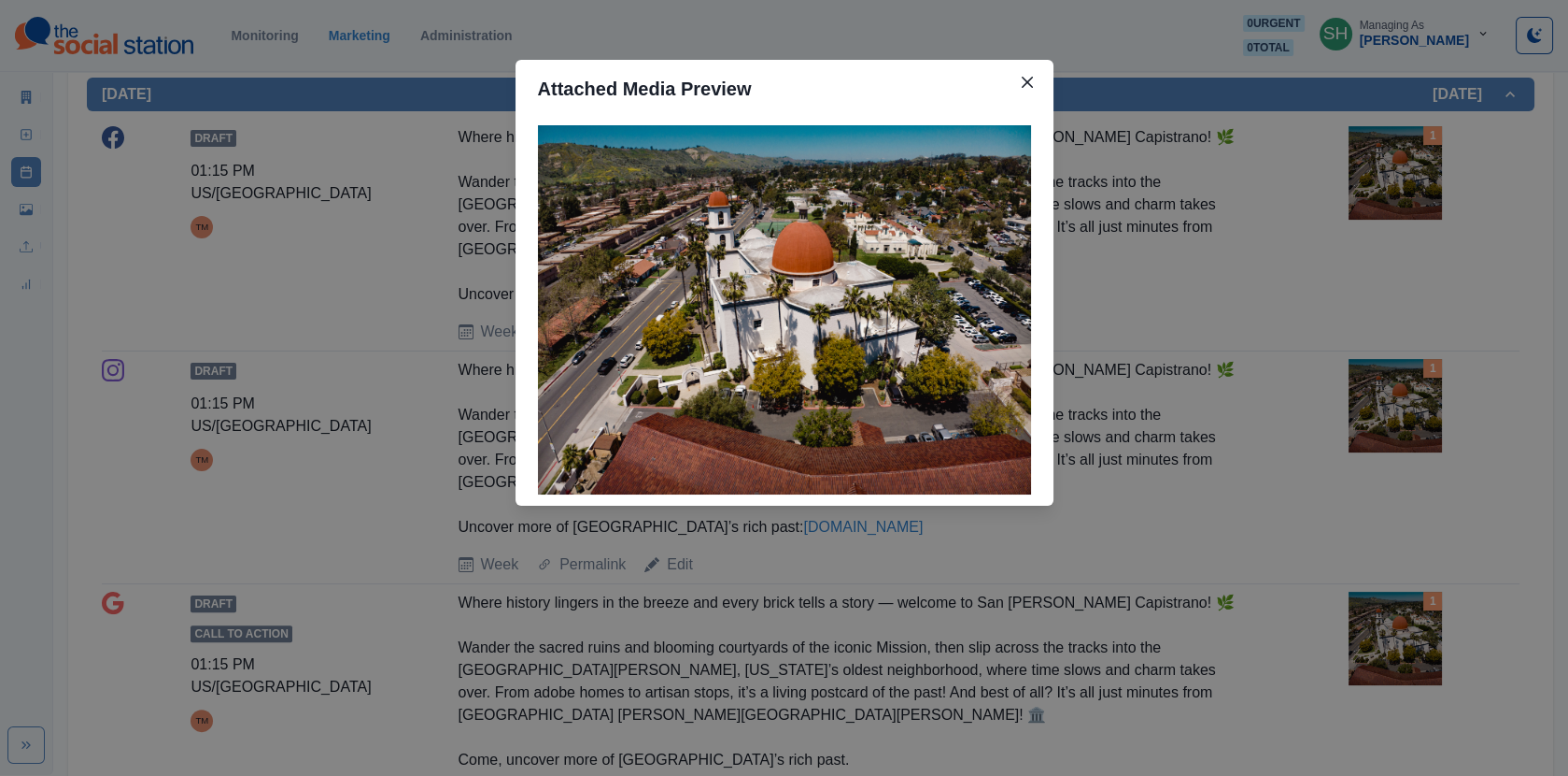
click at [1307, 477] on div "Attached Media Preview" at bounding box center [784, 388] width 1568 height 776
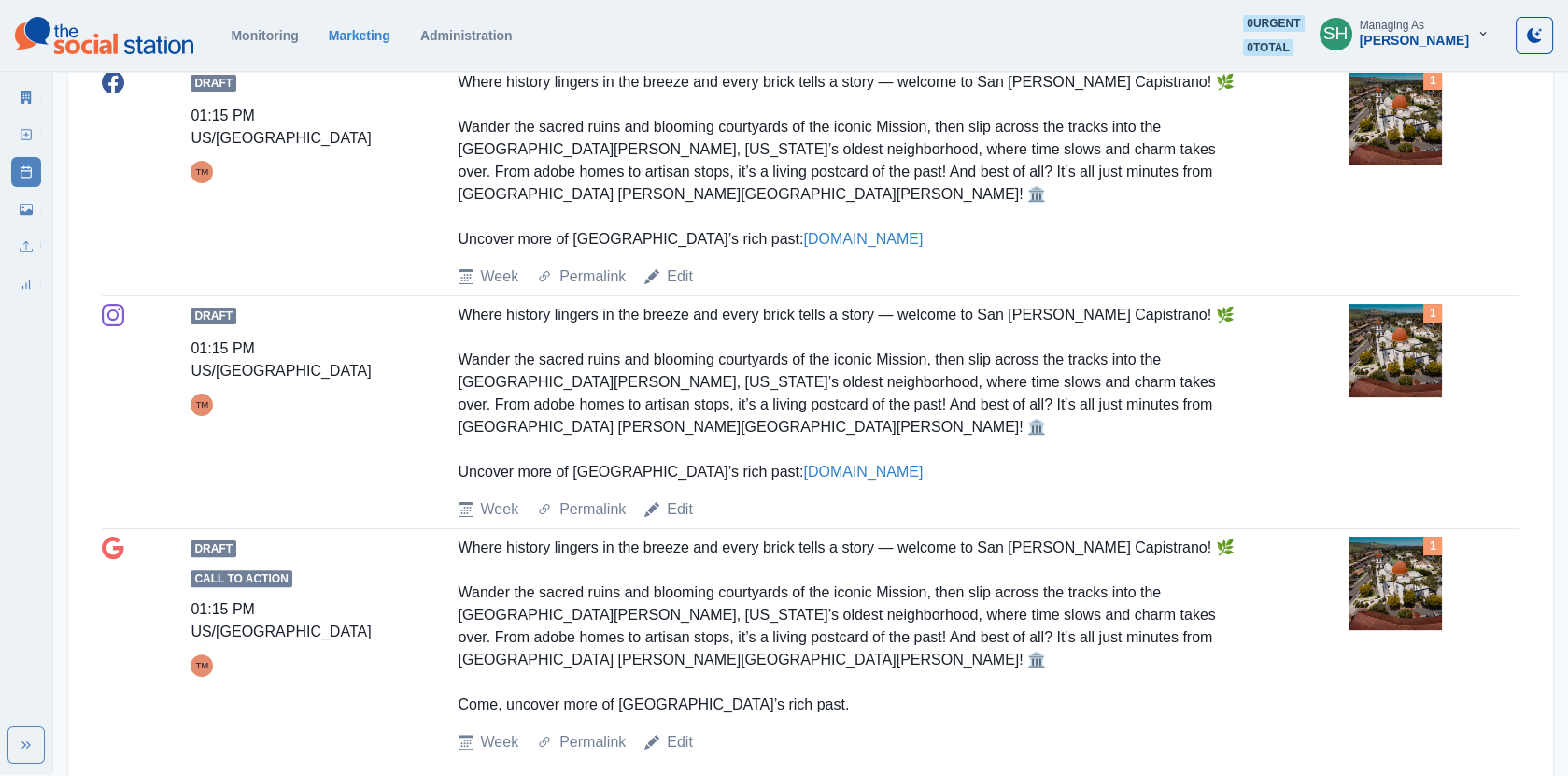
scroll to position [1234, 0]
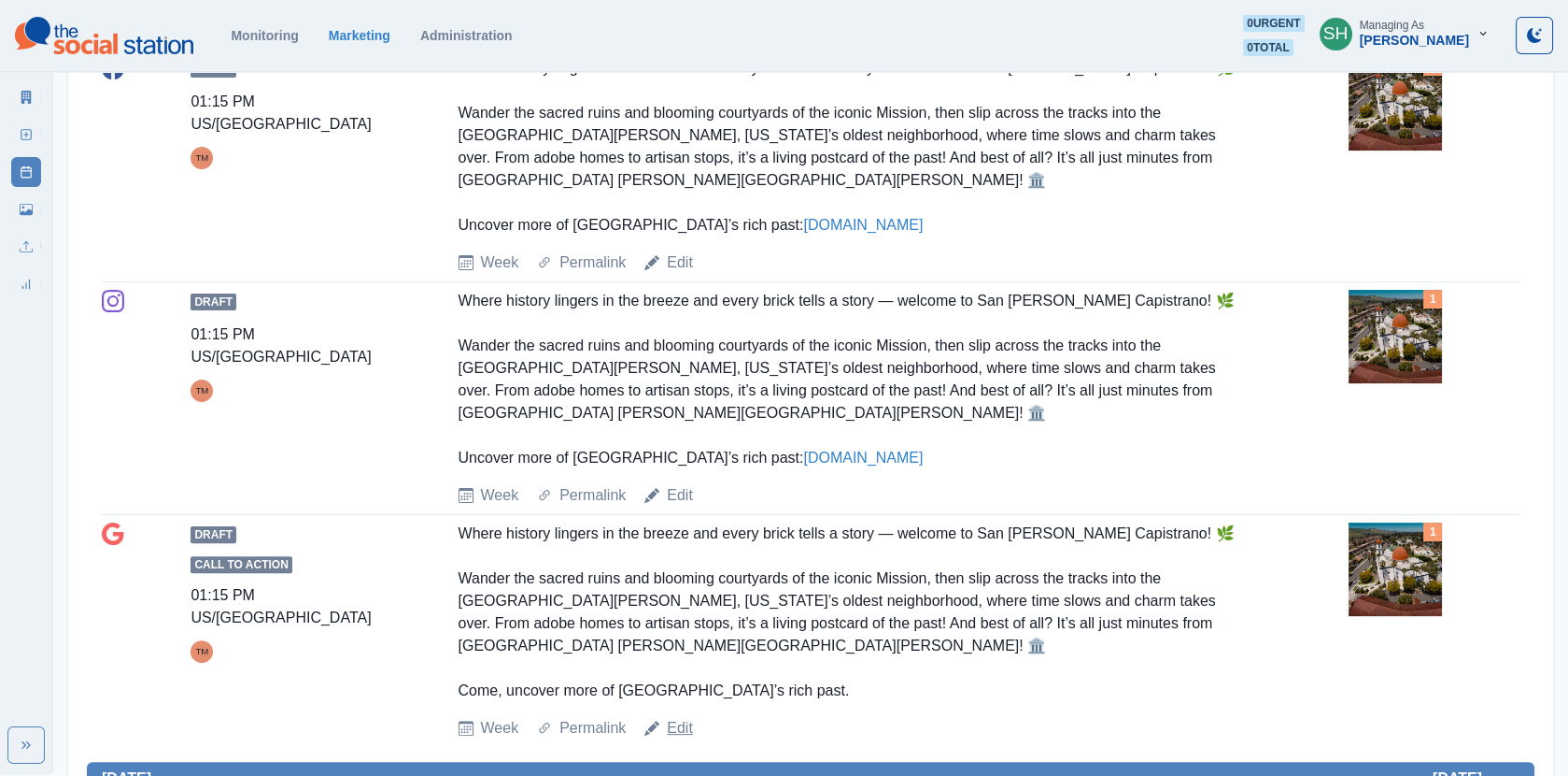
click at [686, 717] on link "Edit" at bounding box center [680, 728] width 26 height 23
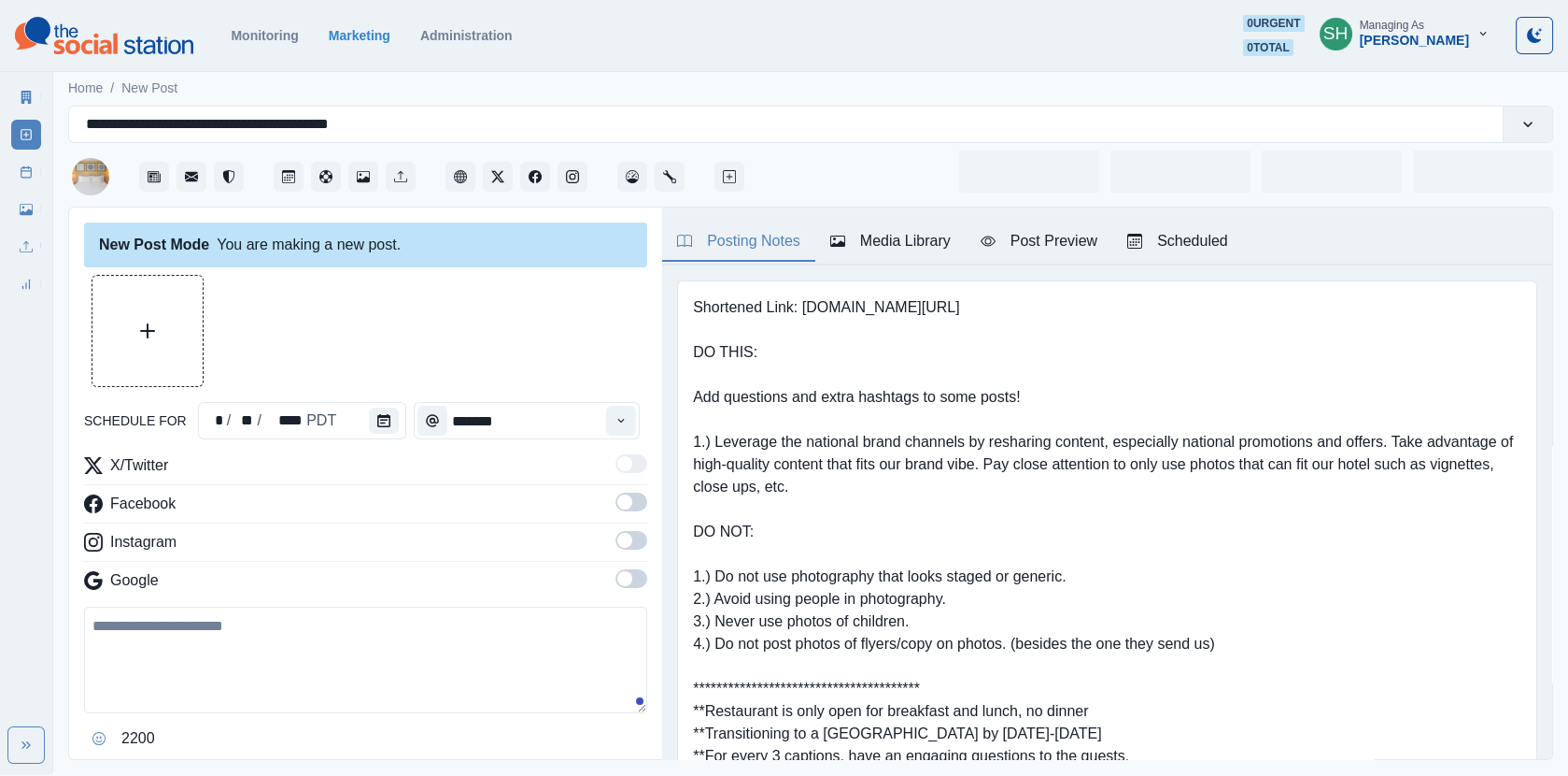
type input "*******"
type textarea "**********"
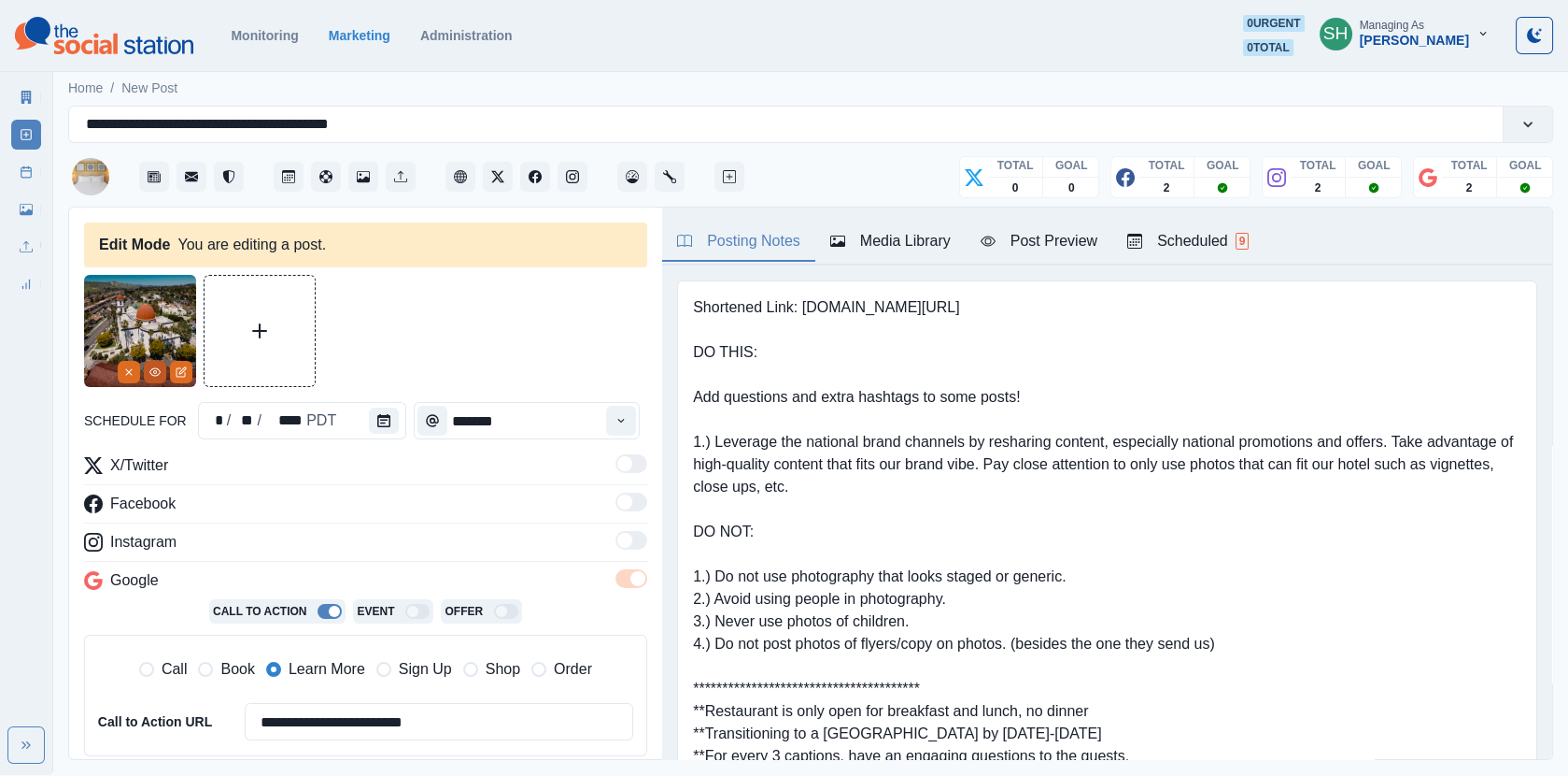
click at [155, 376] on icon "View Media" at bounding box center [154, 371] width 11 height 11
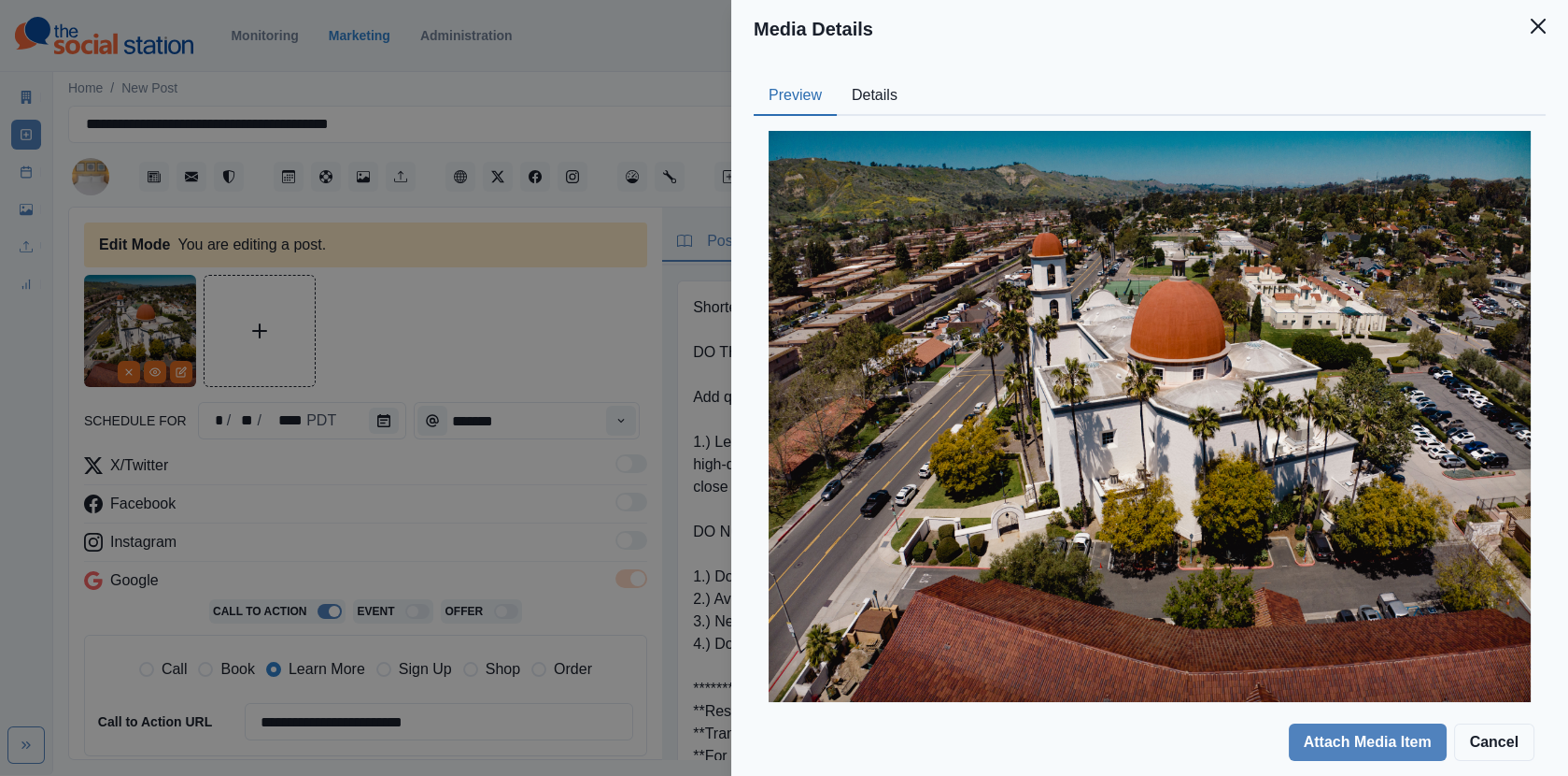
click at [863, 111] on button "Details" at bounding box center [875, 96] width 76 height 39
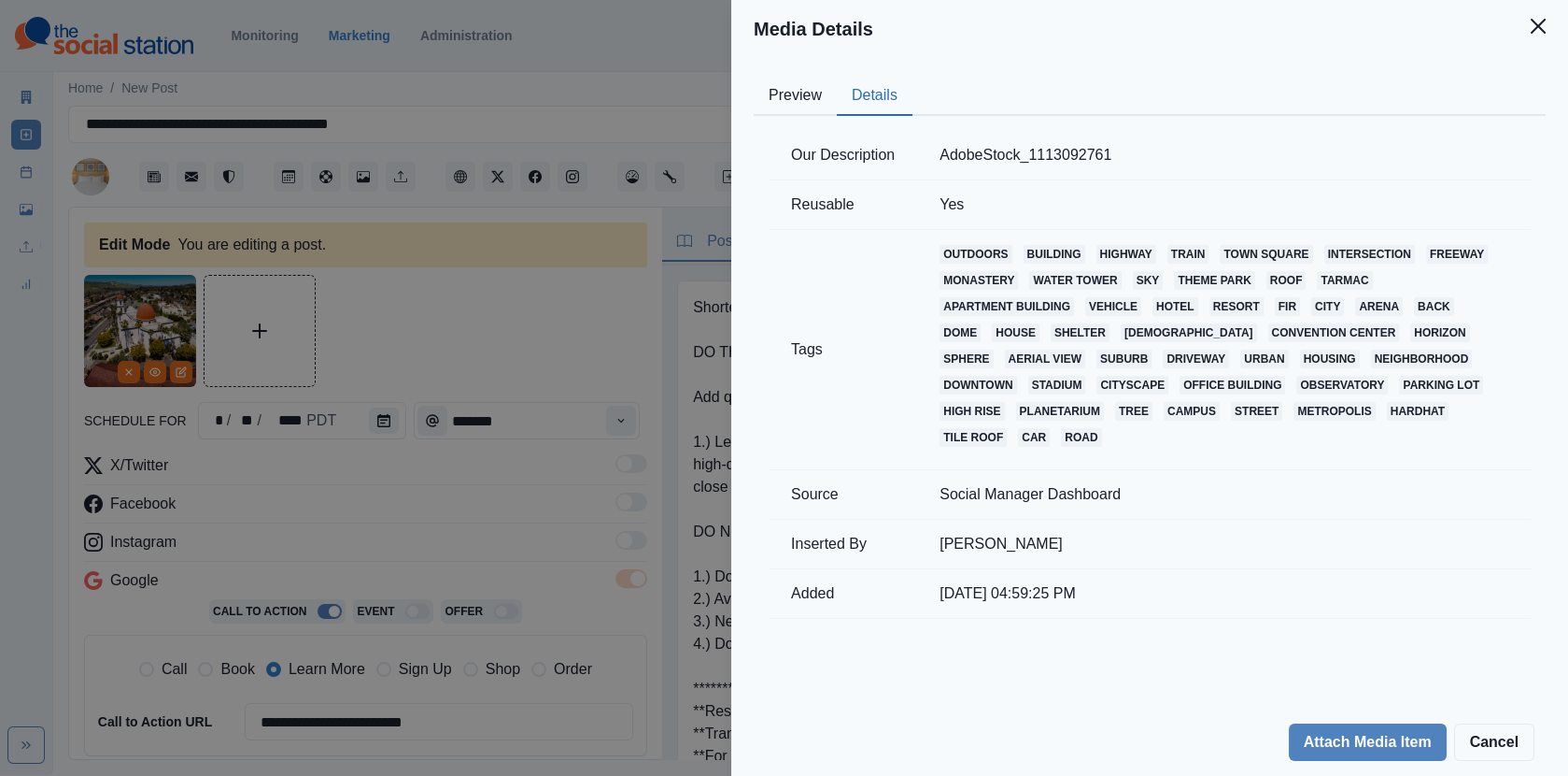
click at [562, 278] on div "Media Details Preview Details Our Description AdobeStock_1113092761 Reusable Ye…" at bounding box center [784, 388] width 1568 height 776
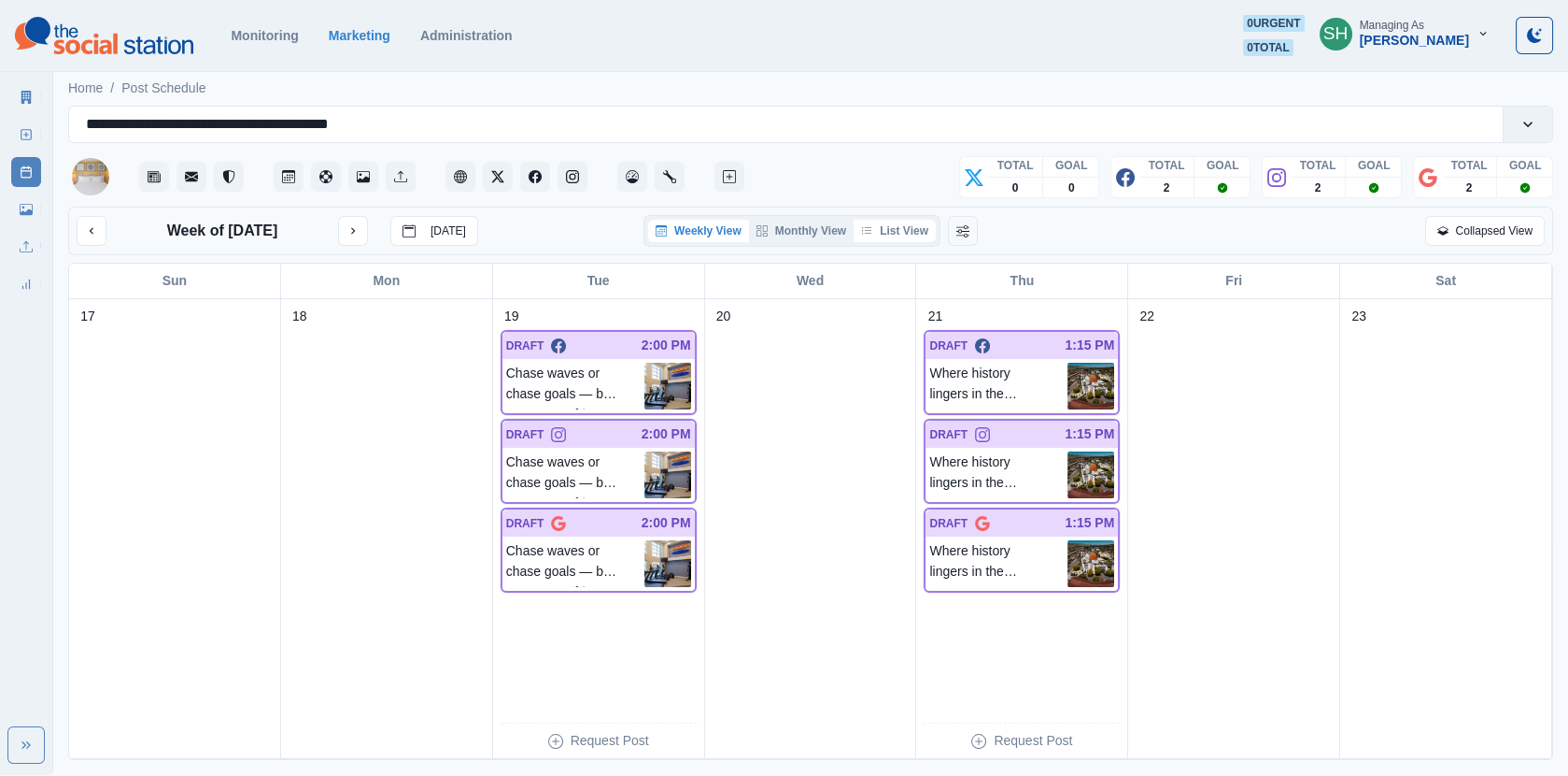
click at [860, 223] on button "List View" at bounding box center [895, 231] width 83 height 23
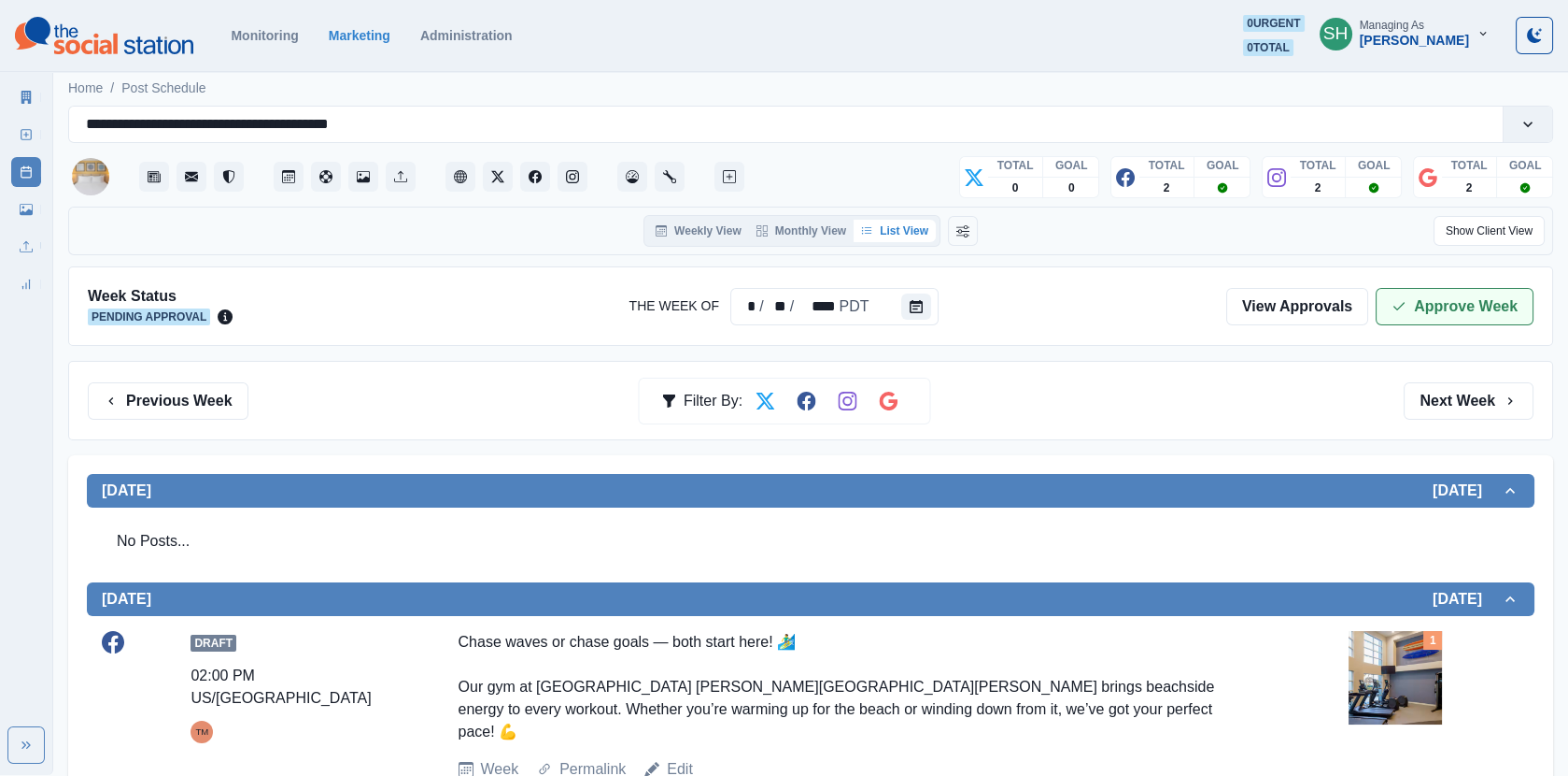
click at [1459, 299] on button "Approve Week" at bounding box center [1455, 306] width 158 height 38
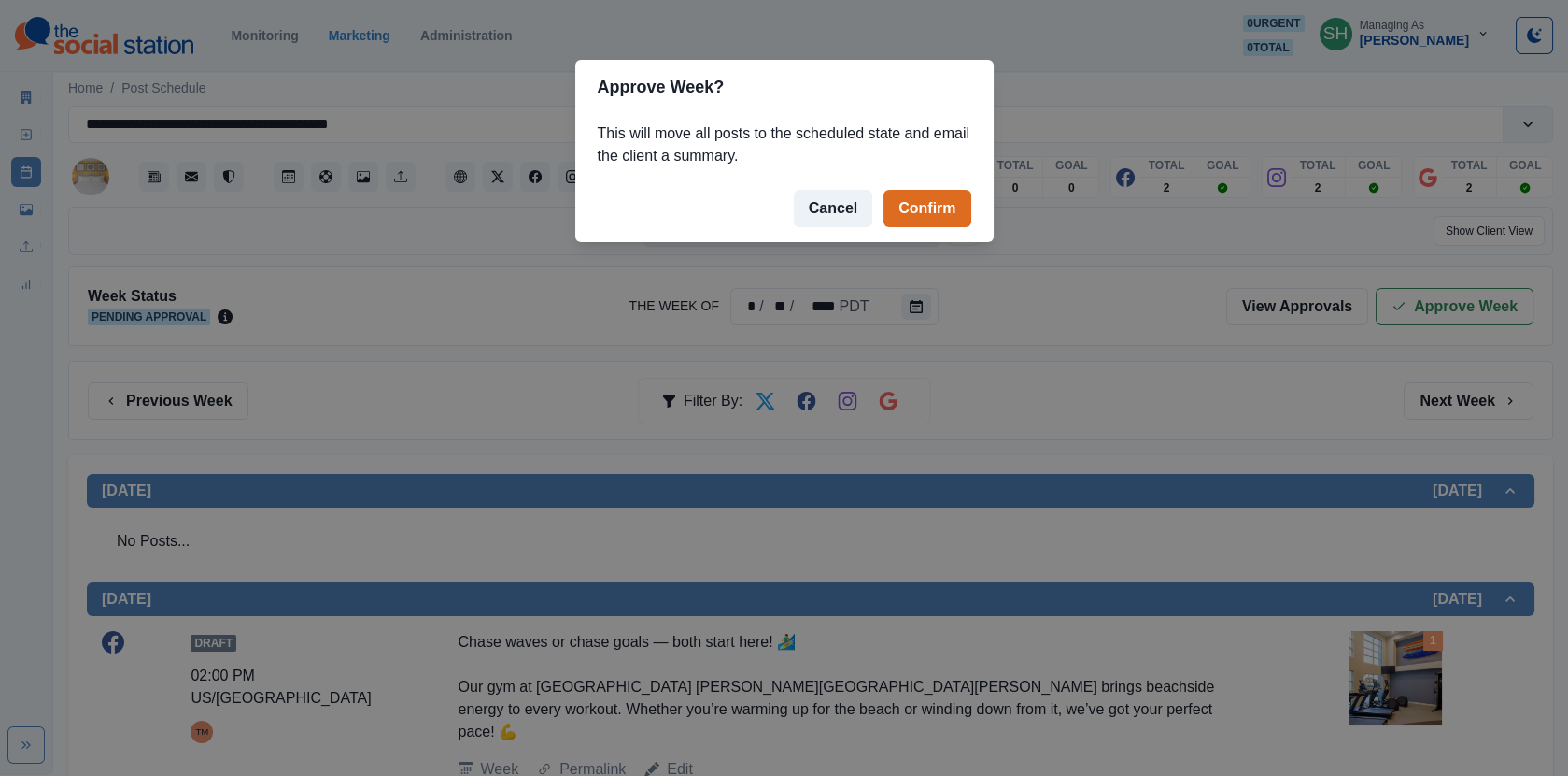
click at [903, 189] on footer "Cancel Confirm" at bounding box center [784, 209] width 419 height 68
click at [926, 215] on button "Confirm" at bounding box center [927, 209] width 87 height 38
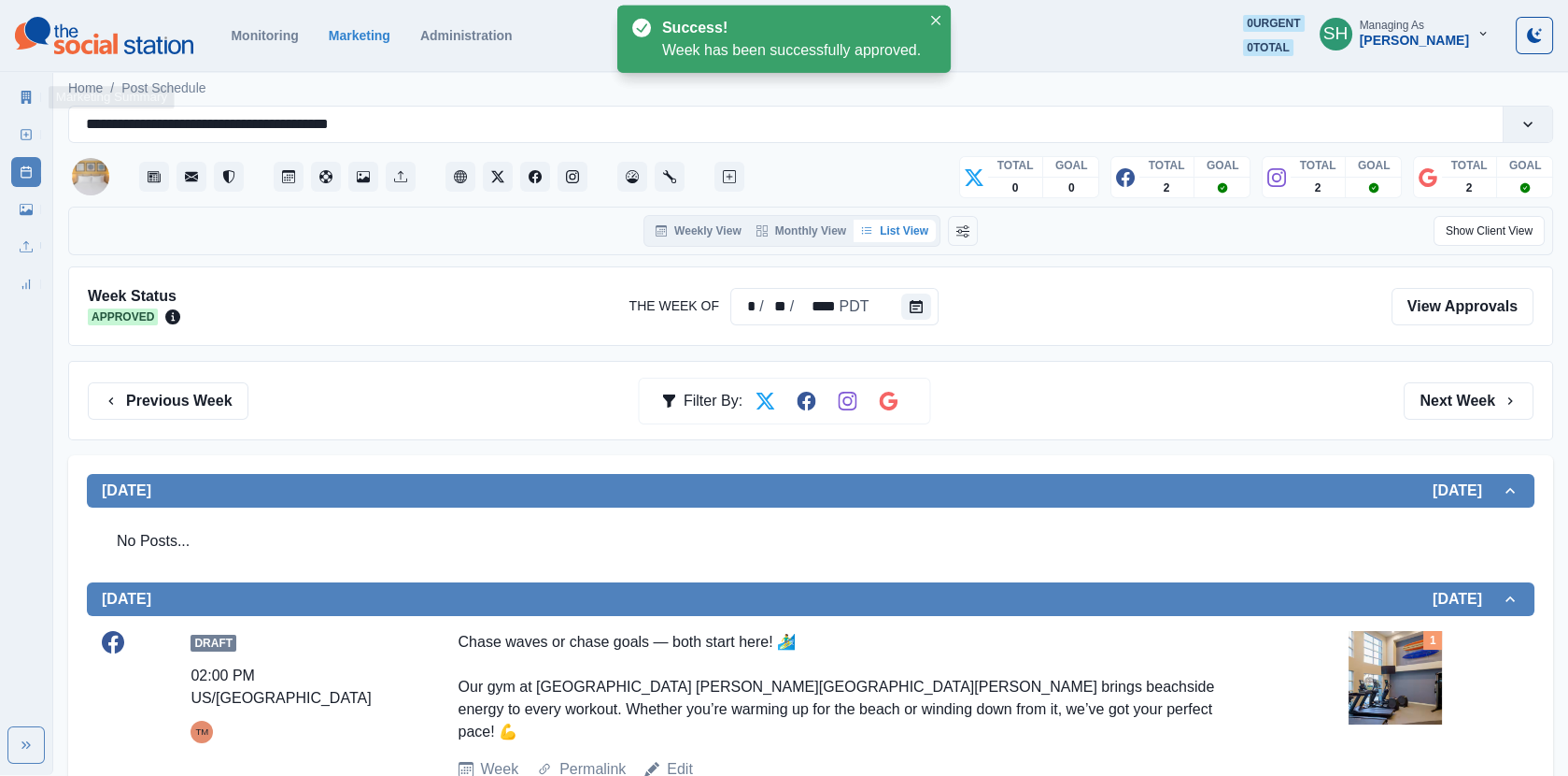
click at [18, 97] on link "Marketing Summary" at bounding box center [26, 97] width 30 height 30
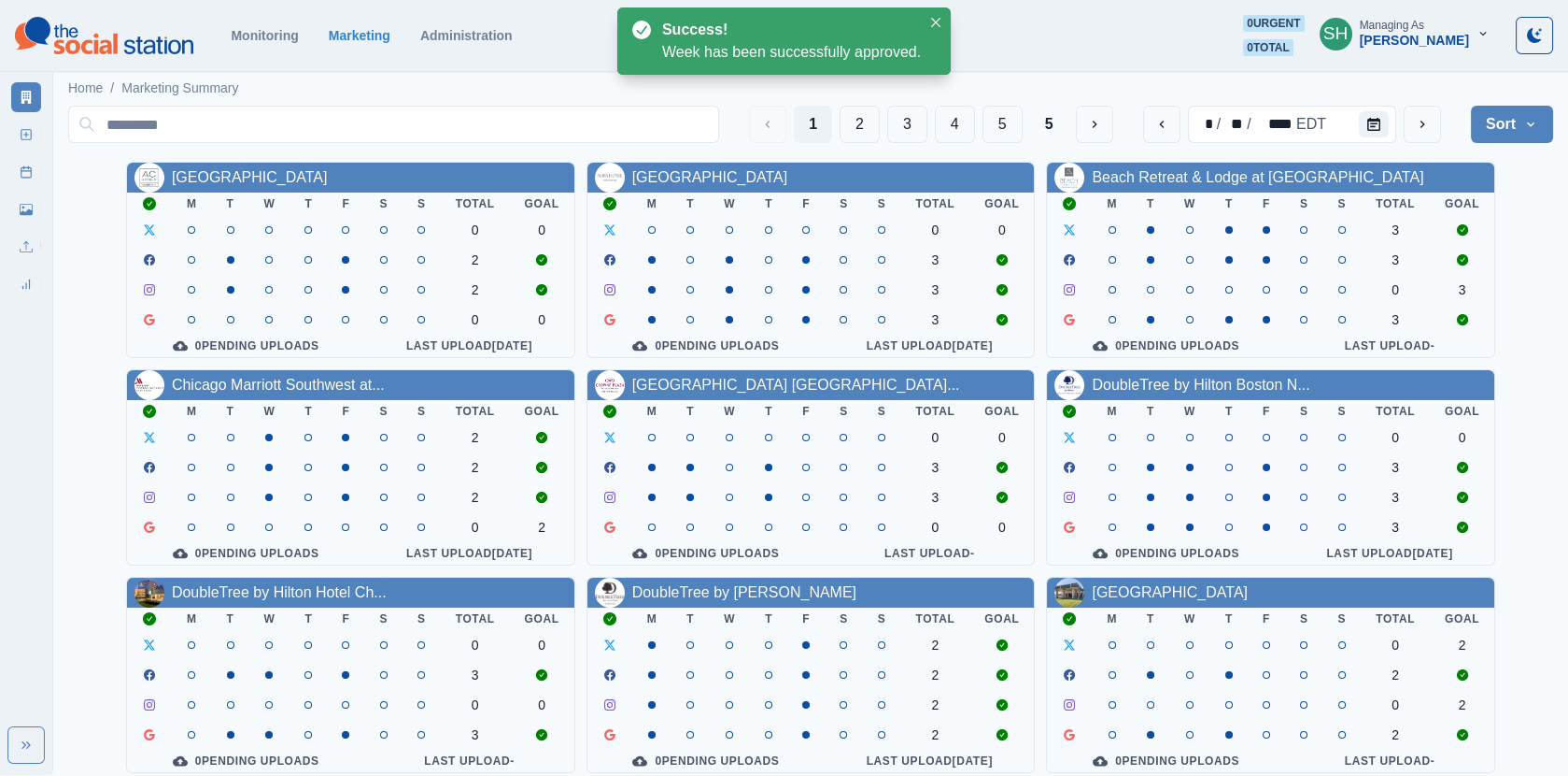
click at [850, 99] on div "1 2 3 4 5 5 * / ** / **** EDT Sort Client Name Uploads Pending Post Approval" at bounding box center [811, 124] width 1485 height 53
click at [860, 110] on button "2" at bounding box center [860, 124] width 40 height 38
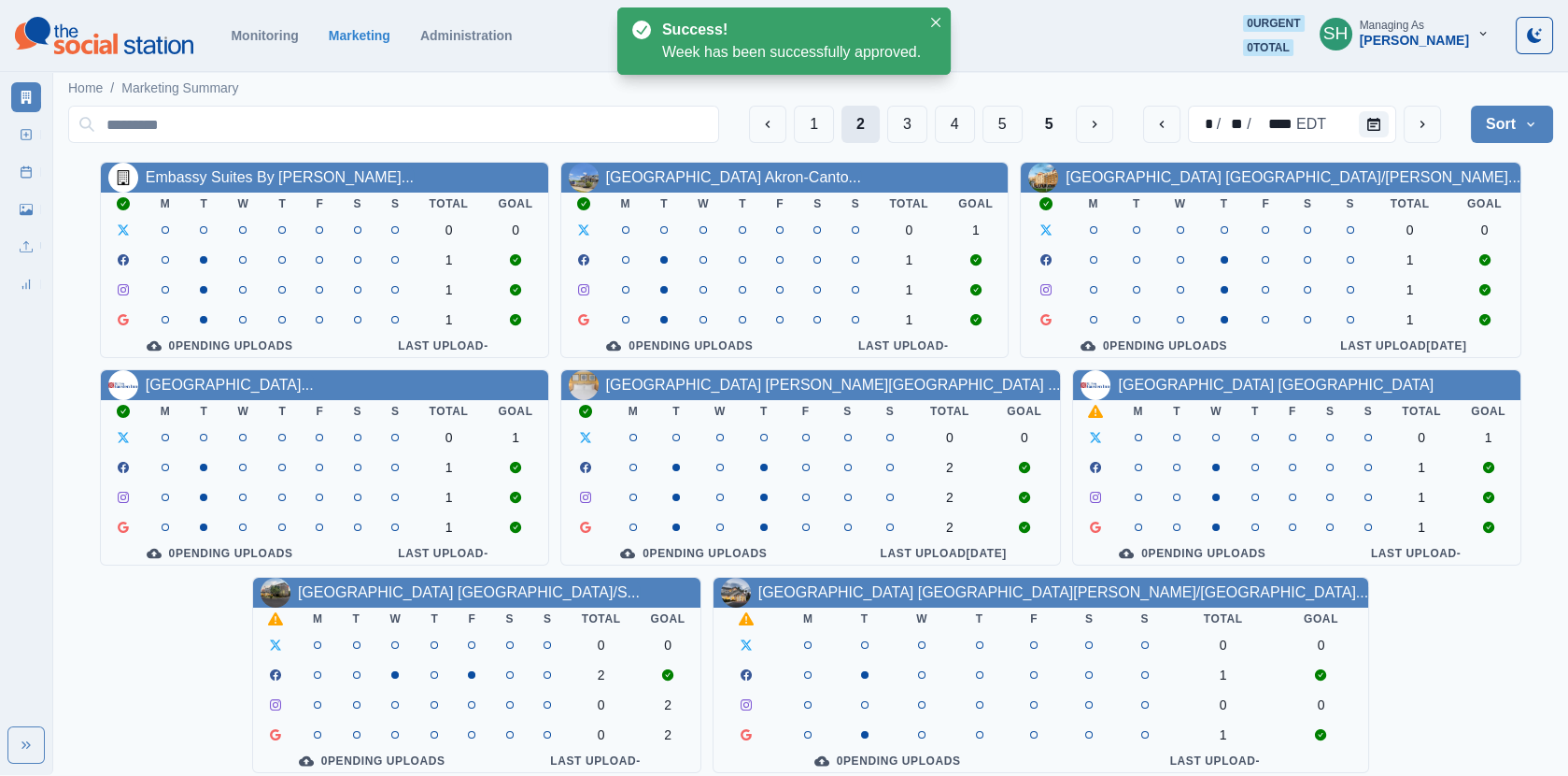
scroll to position [226, 0]
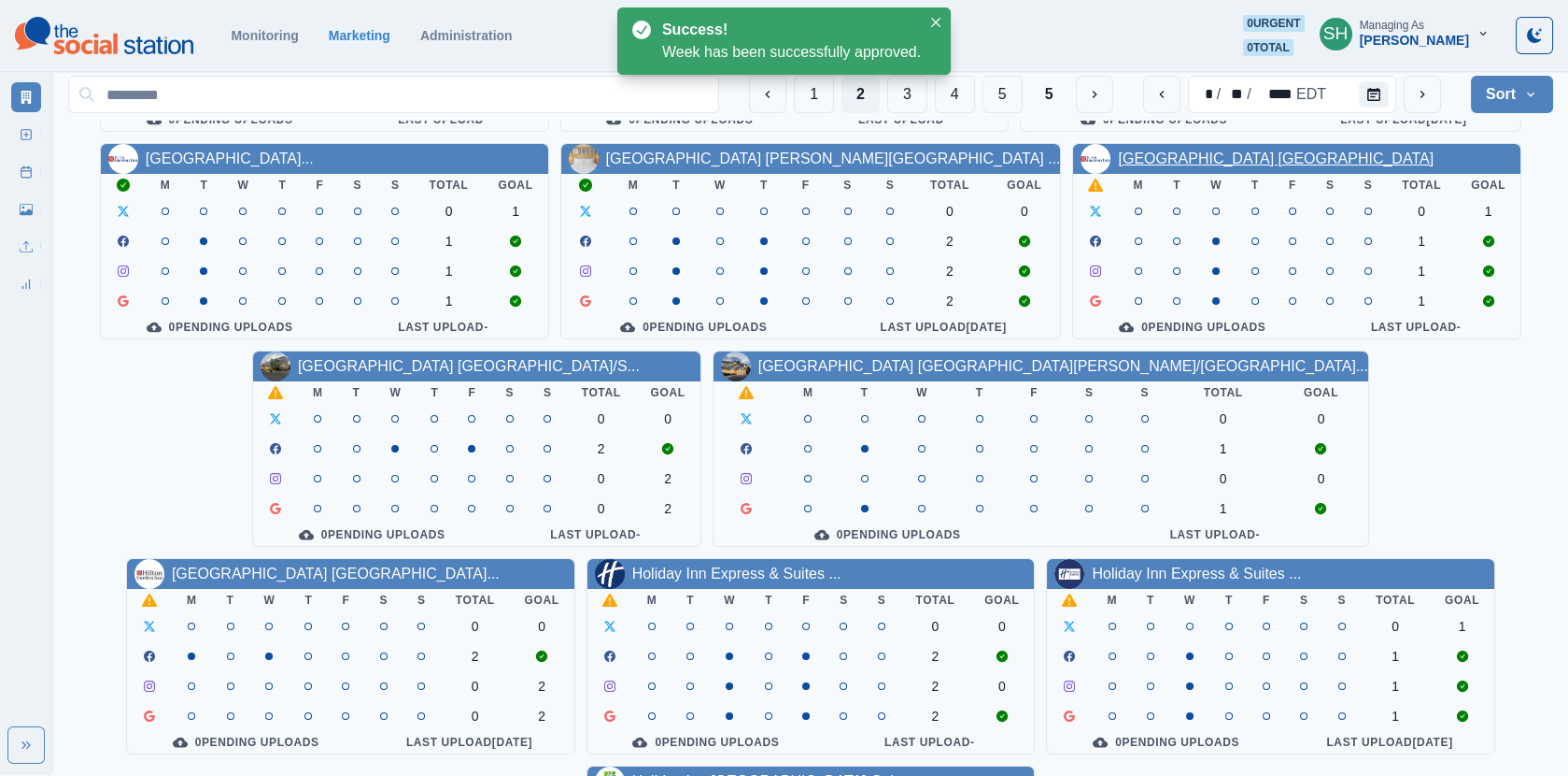
click at [1148, 155] on link "[GEOGRAPHIC_DATA] [GEOGRAPHIC_DATA]" at bounding box center [1276, 158] width 316 height 16
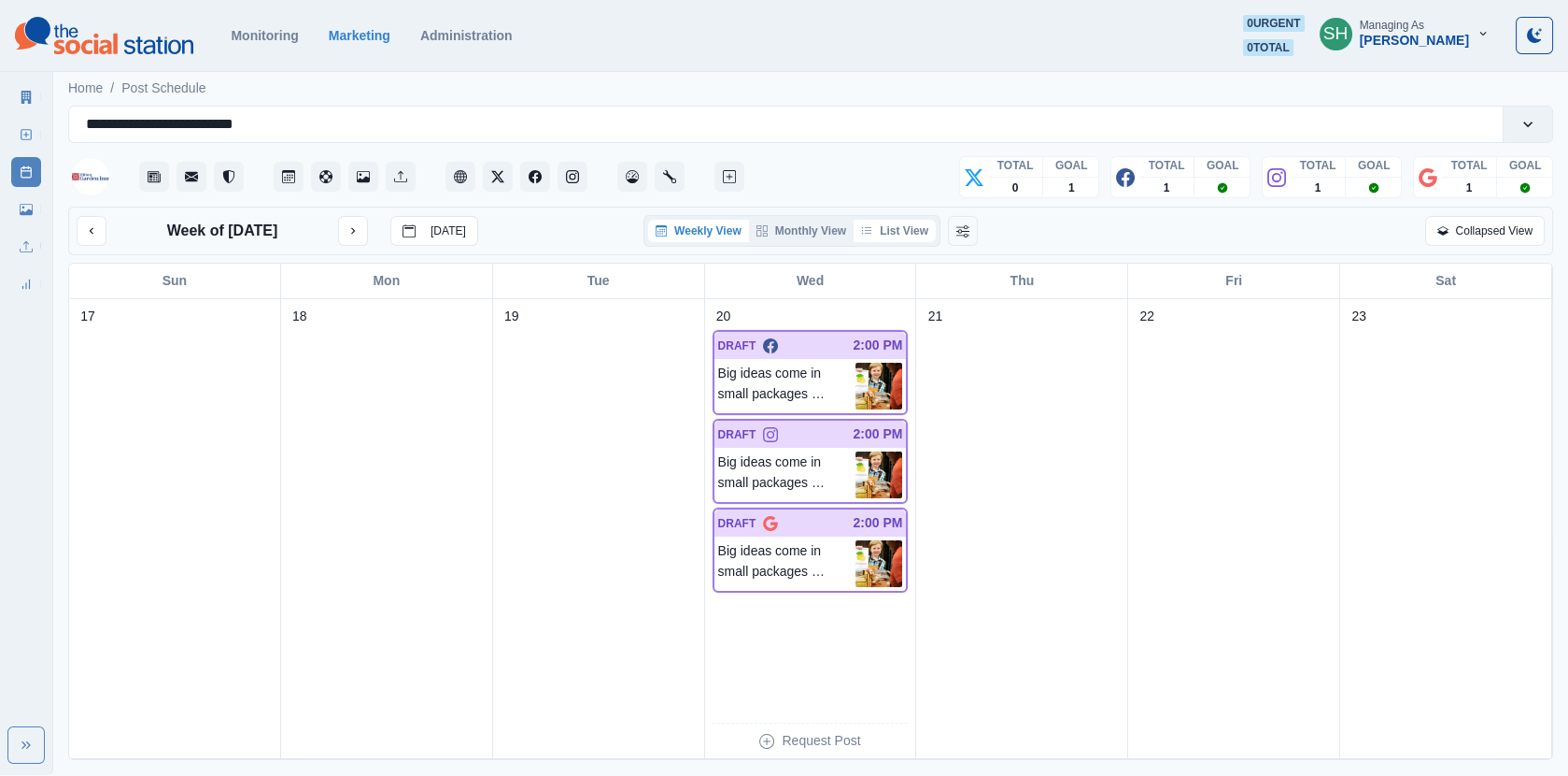
click at [884, 238] on button "List View" at bounding box center [895, 231] width 83 height 23
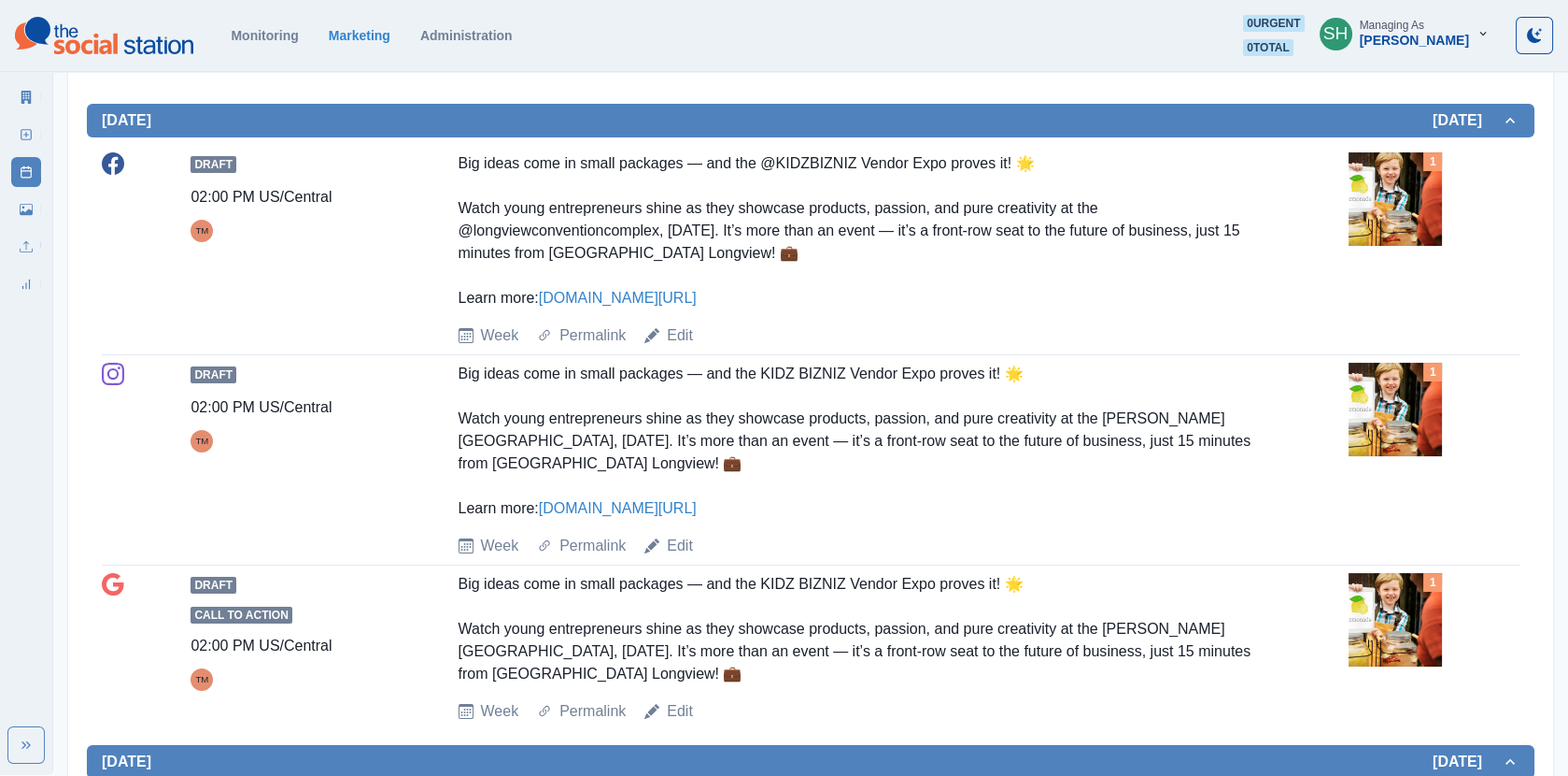
scroll to position [598, 0]
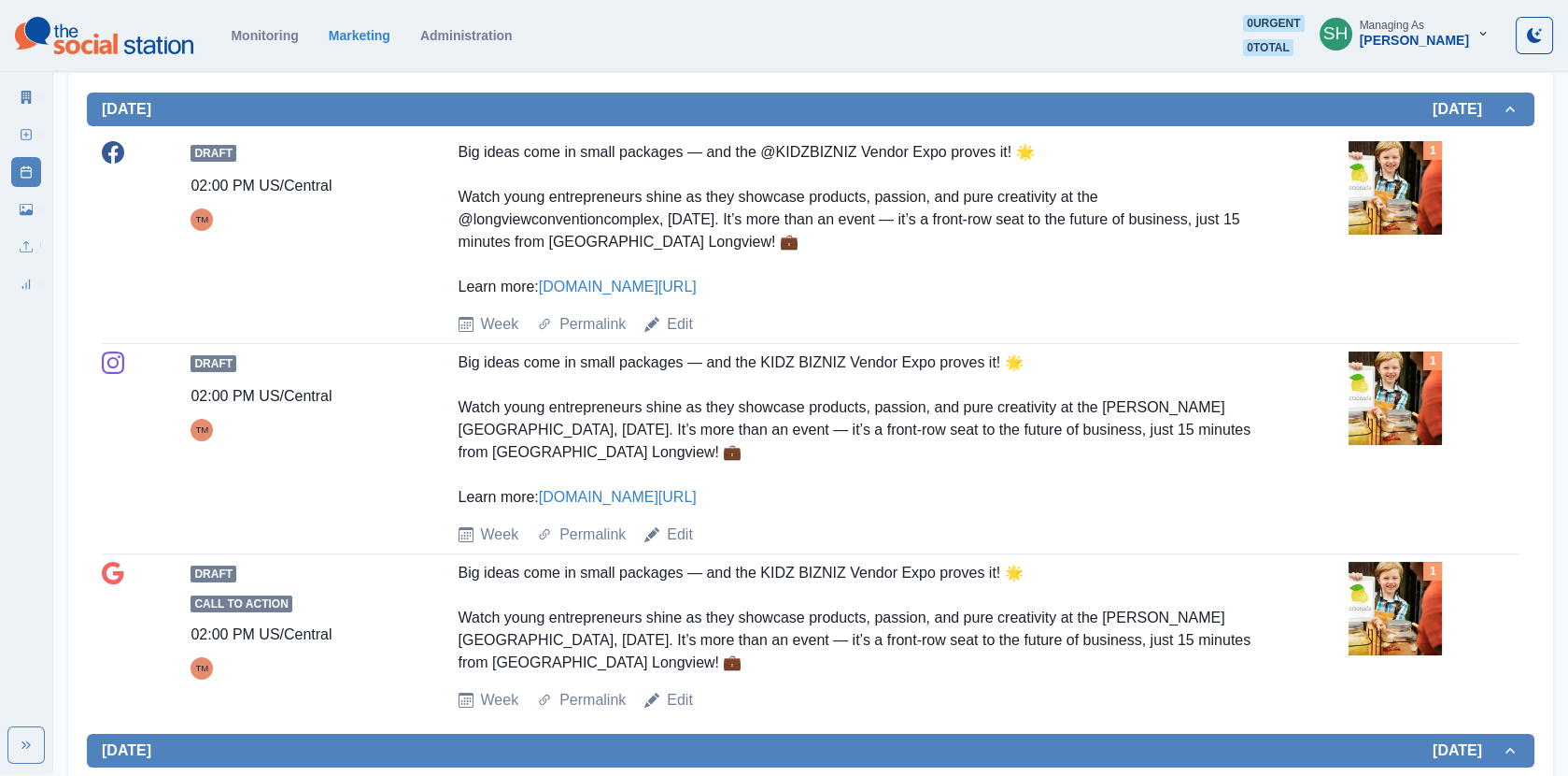
click at [1400, 192] on img at bounding box center [1396, 188] width 93 height 94
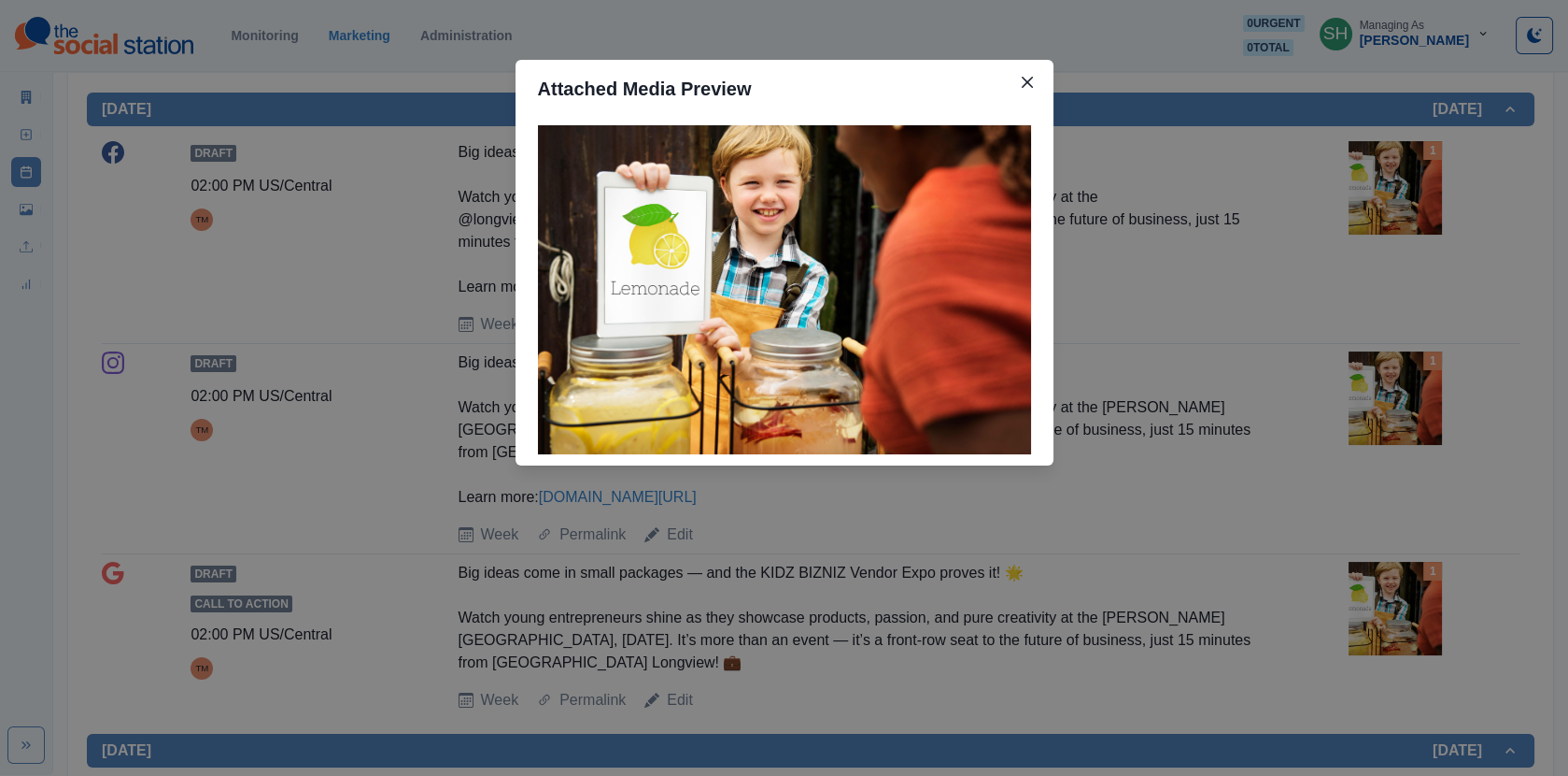
click at [1234, 209] on div "Attached Media Preview" at bounding box center [784, 388] width 1568 height 776
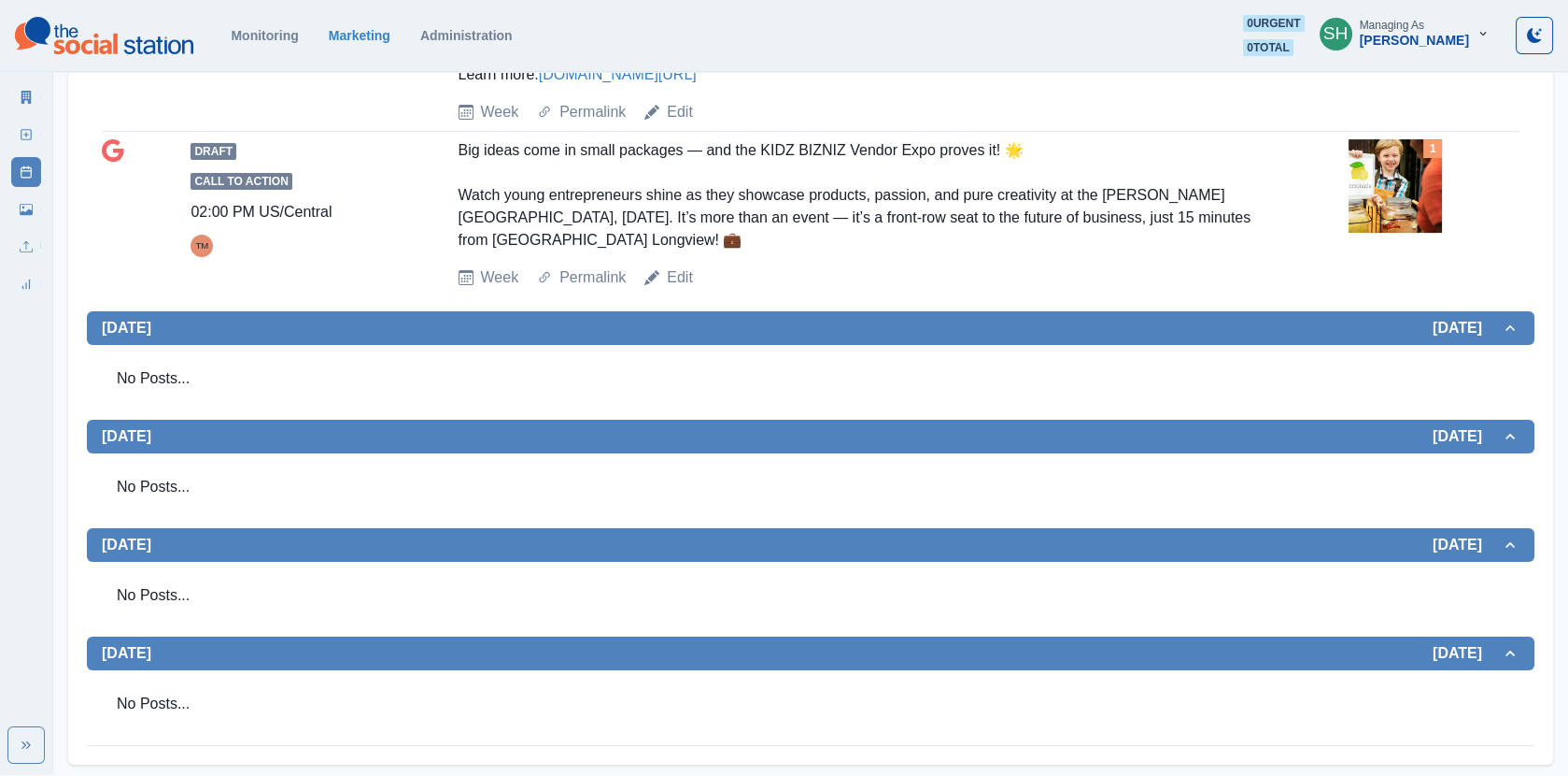
scroll to position [0, 0]
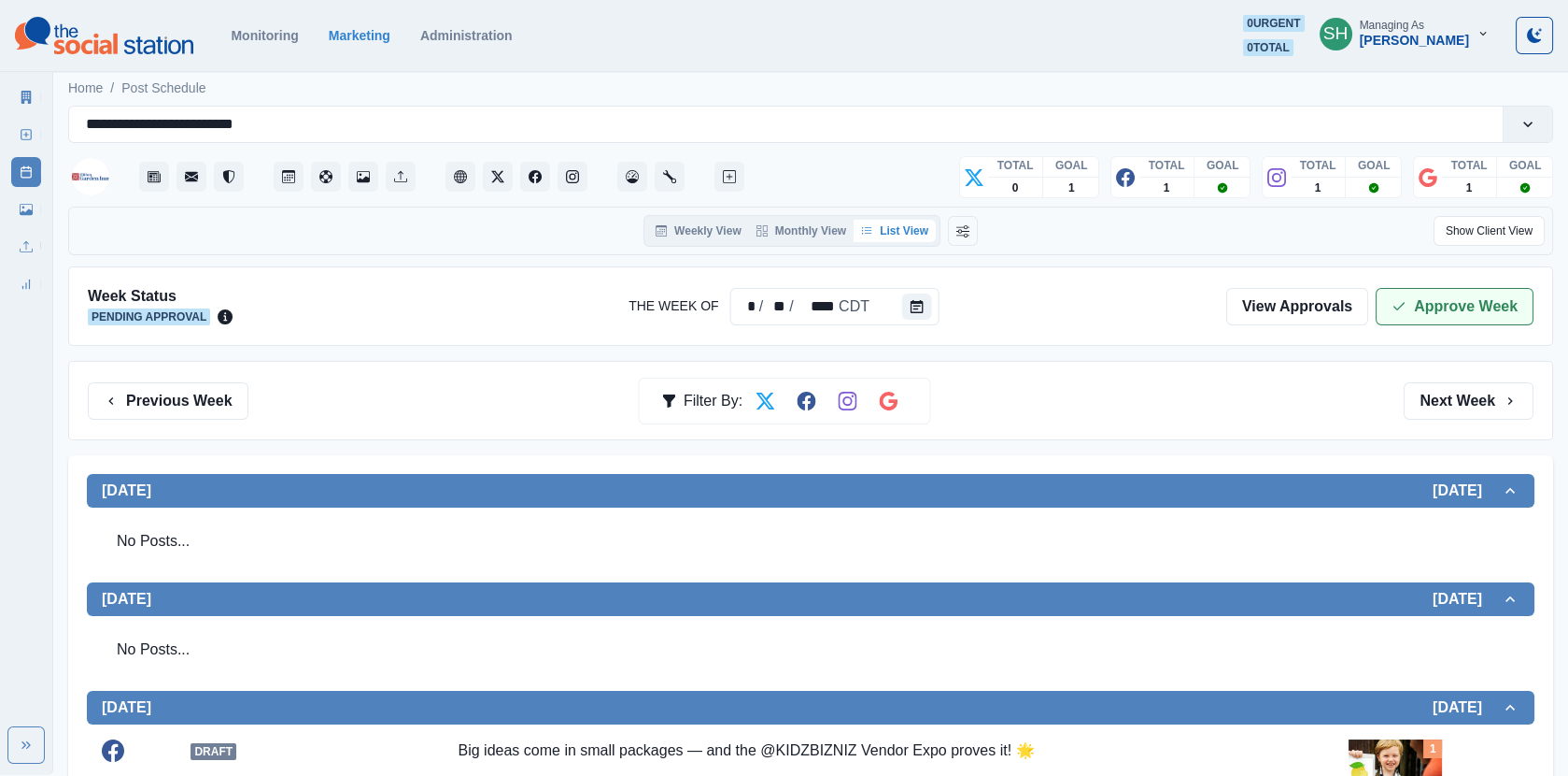
click at [1430, 312] on button "Approve Week" at bounding box center [1455, 306] width 158 height 38
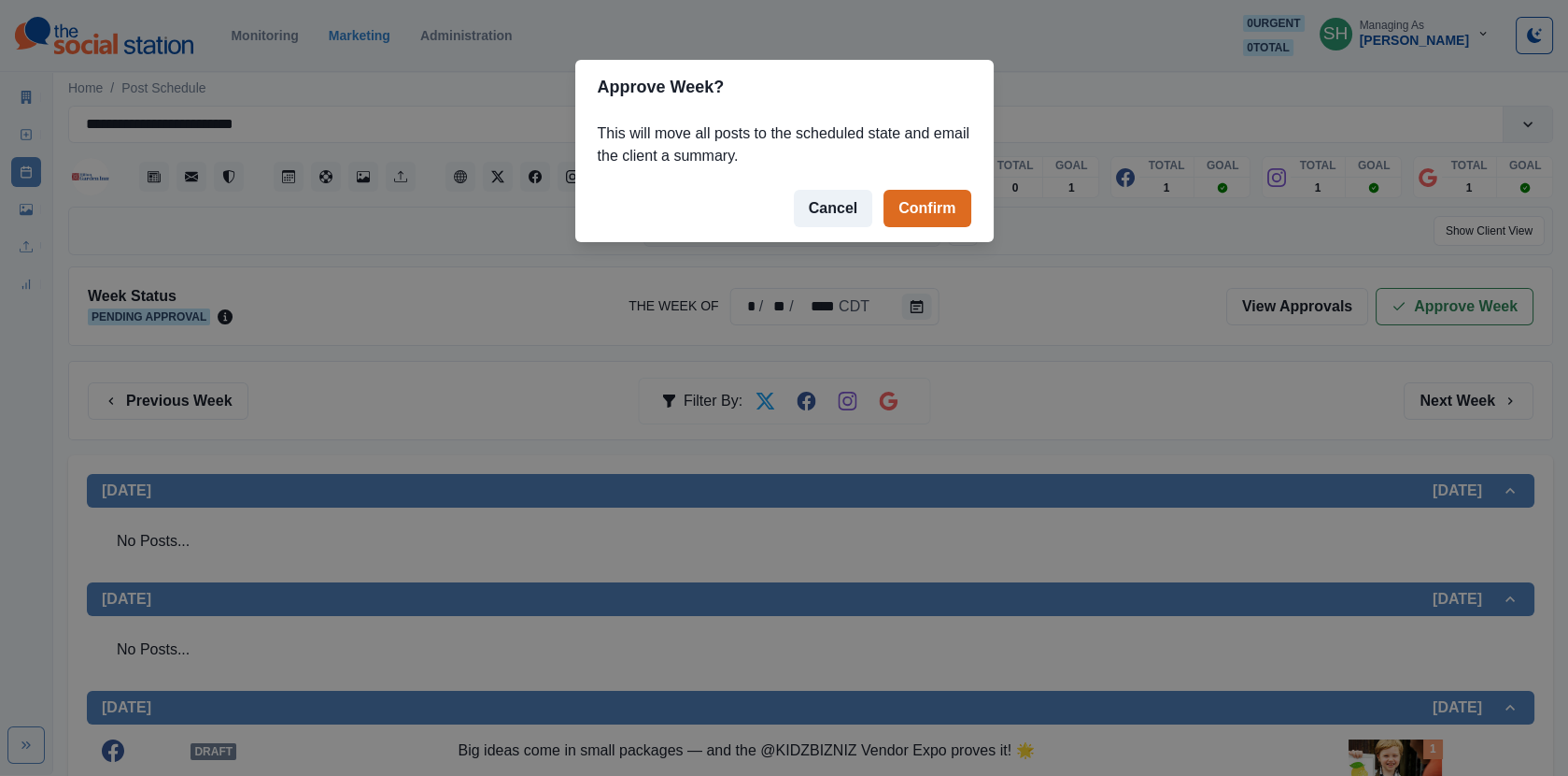
click at [909, 176] on footer "Cancel Confirm" at bounding box center [784, 209] width 419 height 68
click at [915, 196] on button "Confirm" at bounding box center [927, 209] width 87 height 38
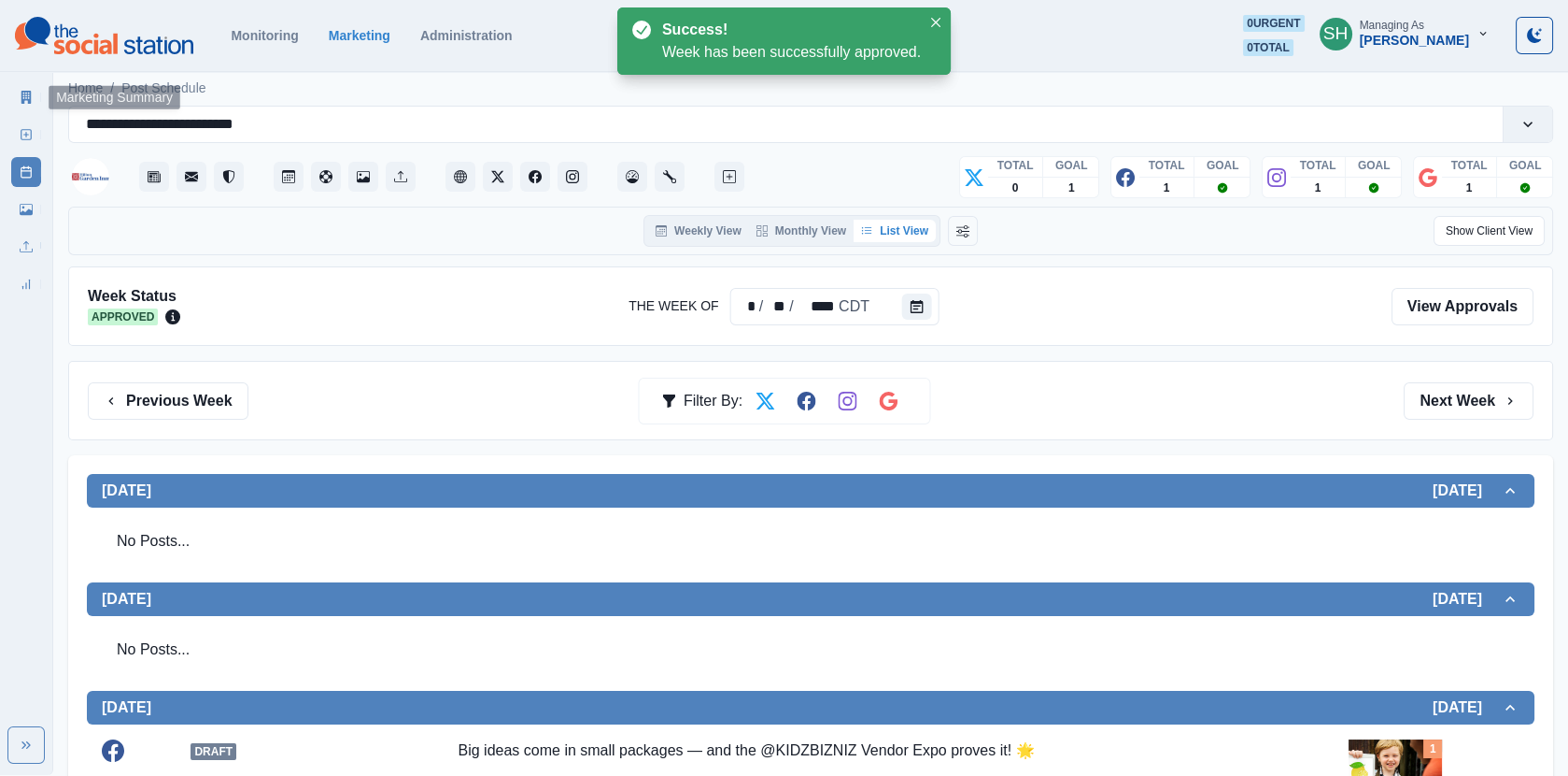
click at [23, 95] on icon at bounding box center [26, 97] width 13 height 13
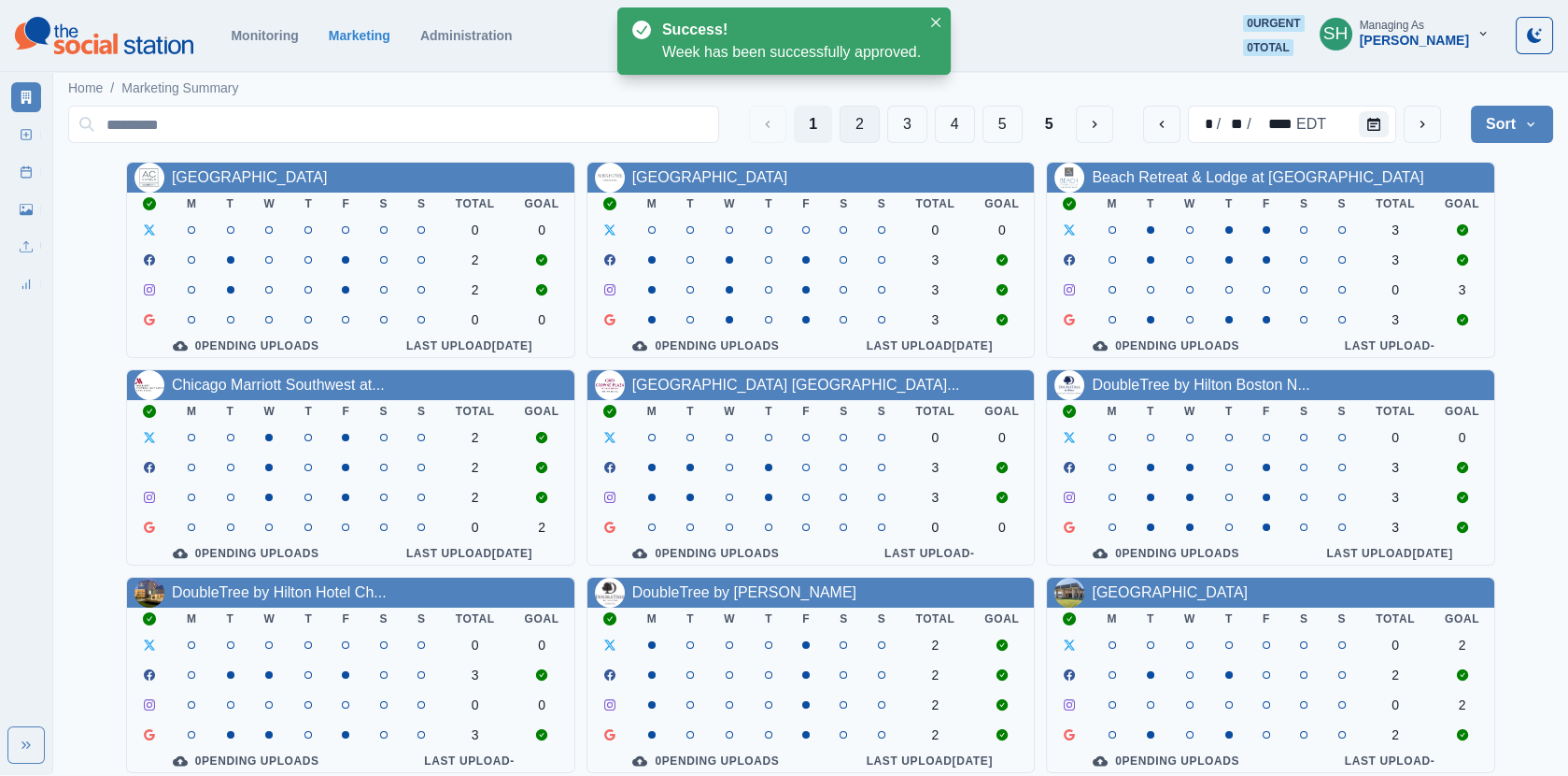
click at [865, 127] on button "2" at bounding box center [860, 124] width 40 height 38
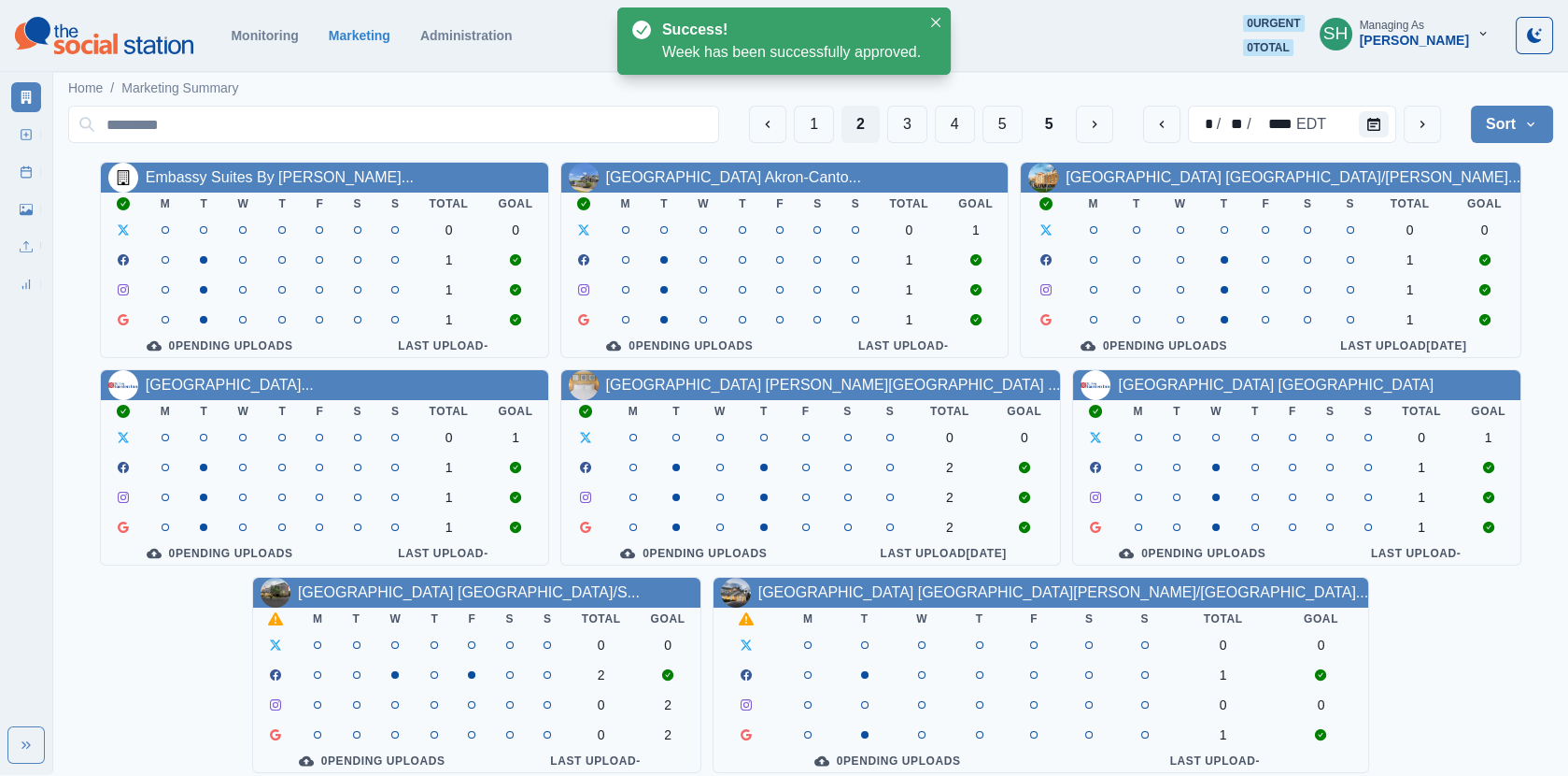
click at [298, 604] on div "[GEOGRAPHIC_DATA] [GEOGRAPHIC_DATA]/S..." at bounding box center [469, 592] width 342 height 23
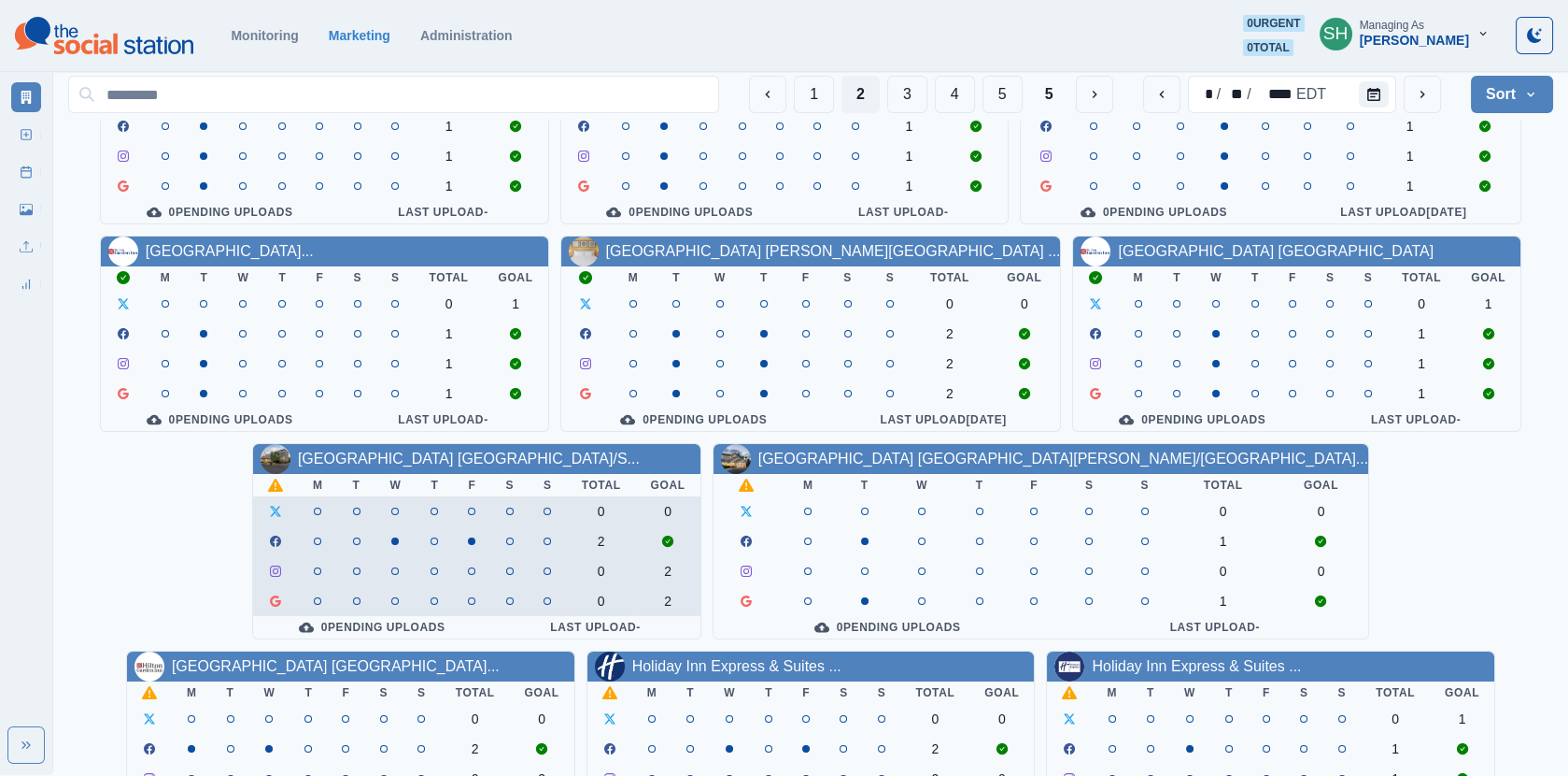
scroll to position [185, 0]
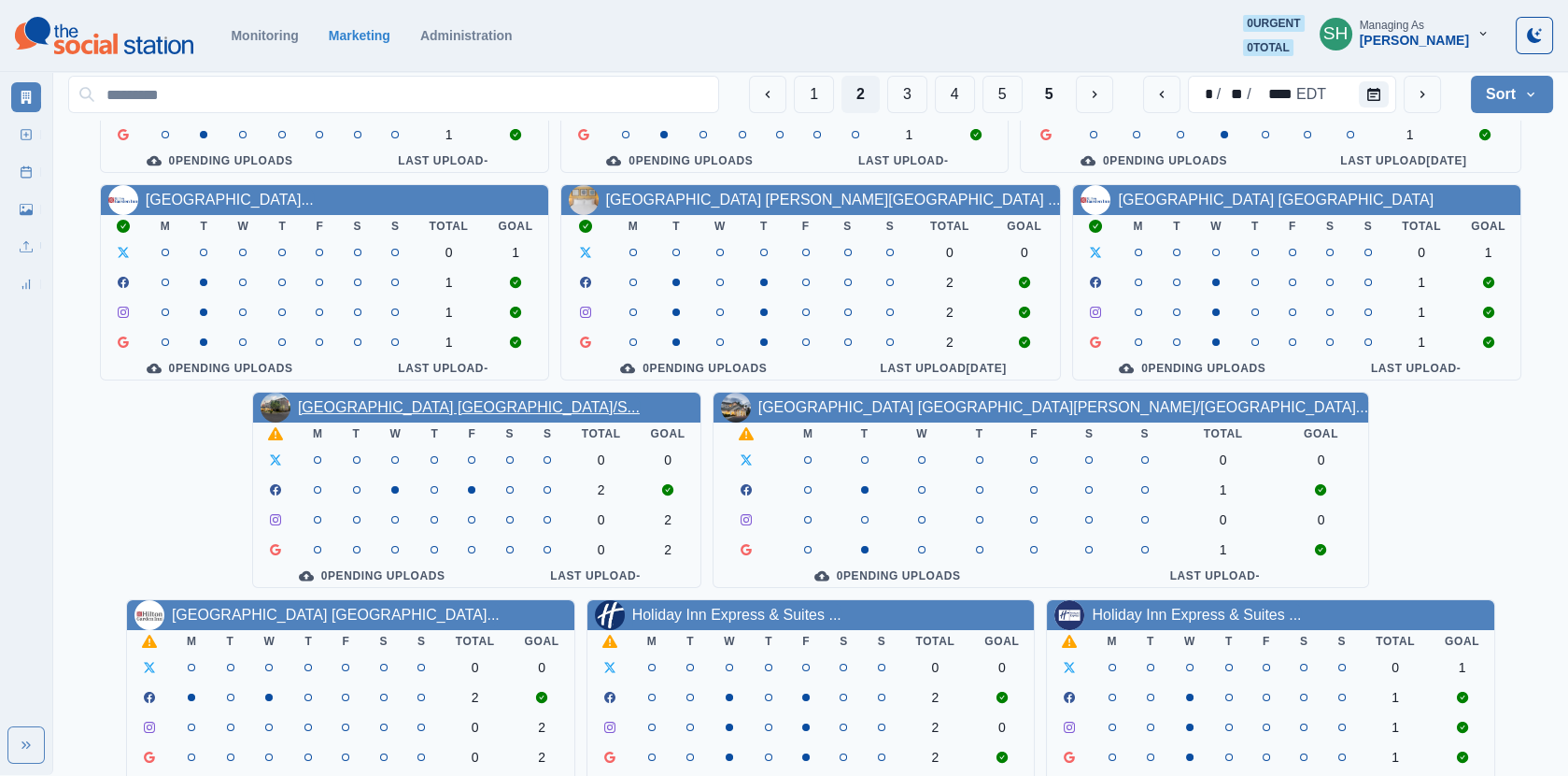
click at [298, 405] on link "[GEOGRAPHIC_DATA] [GEOGRAPHIC_DATA]/S..." at bounding box center [469, 407] width 342 height 16
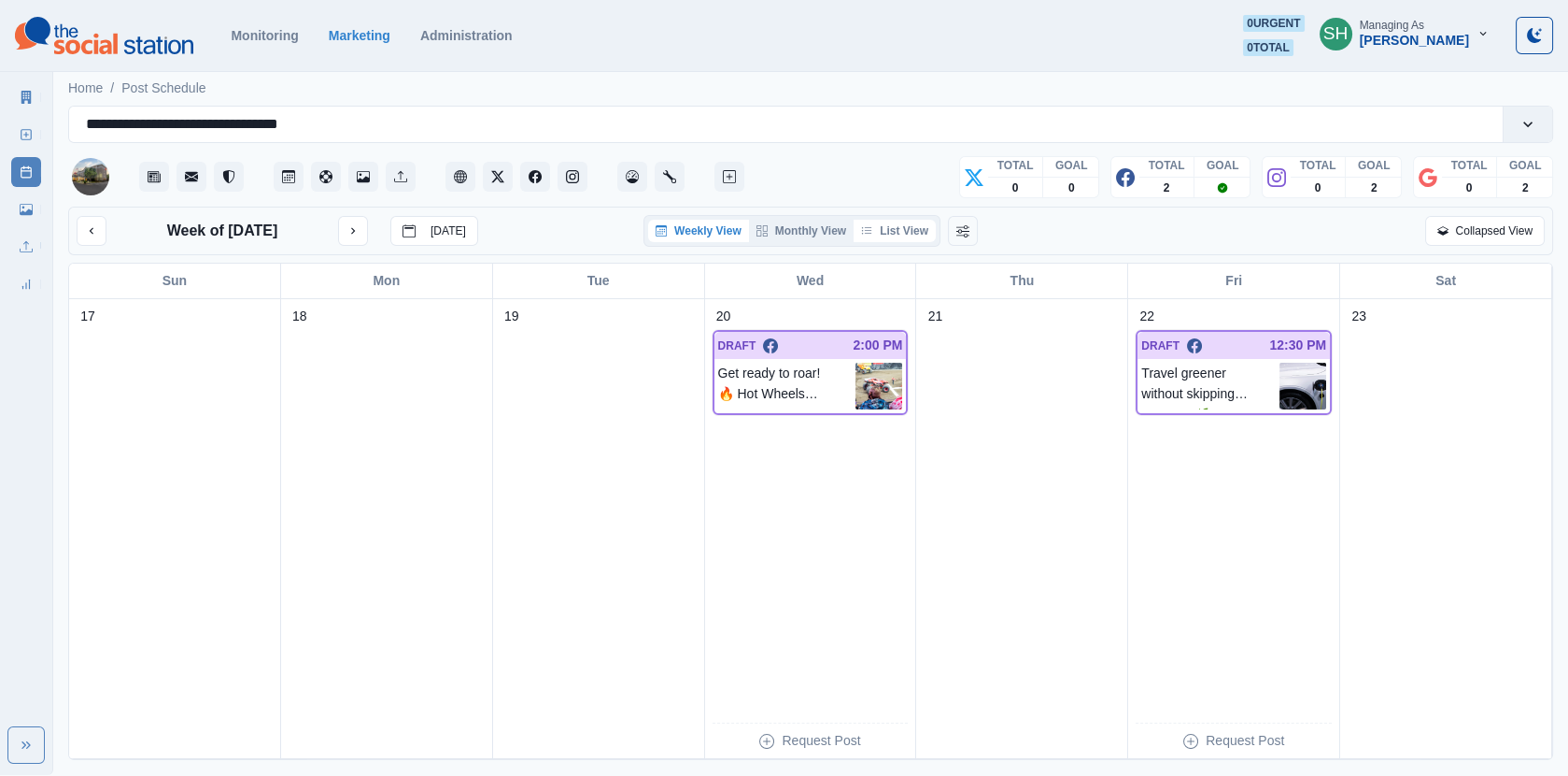
click at [909, 225] on button "List View" at bounding box center [895, 231] width 83 height 23
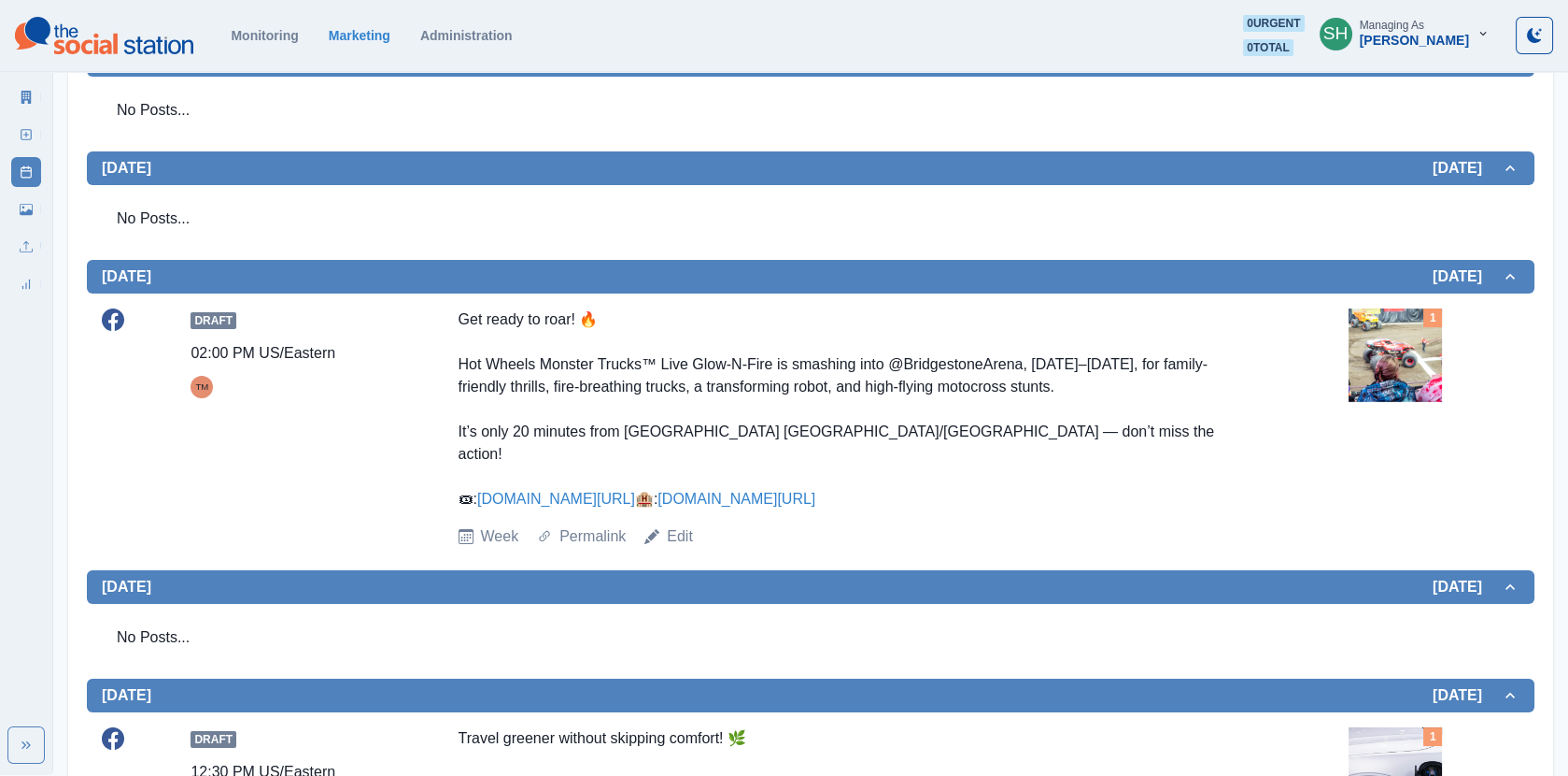
scroll to position [433, 0]
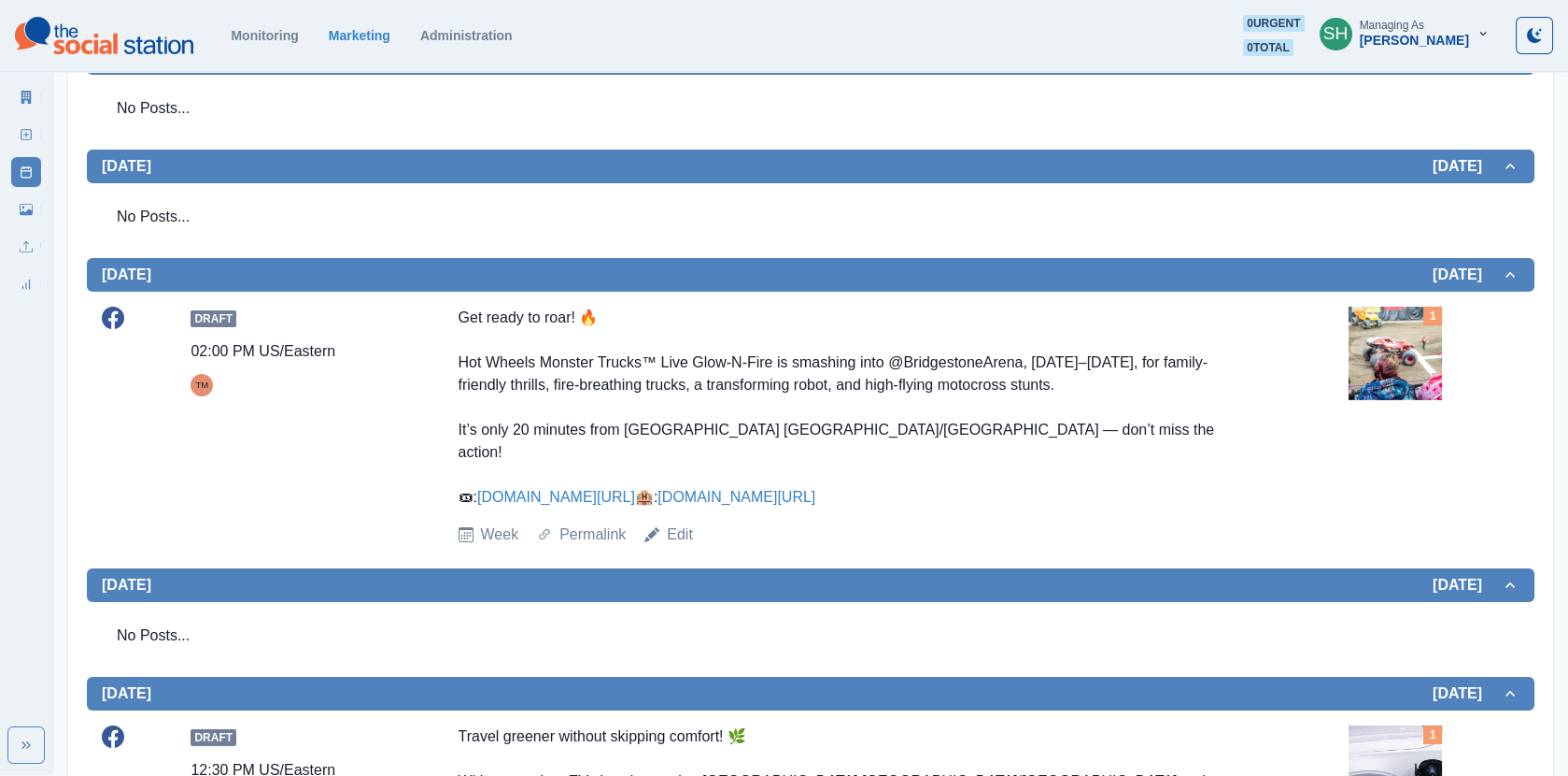
click at [1381, 371] on img at bounding box center [1396, 353] width 93 height 94
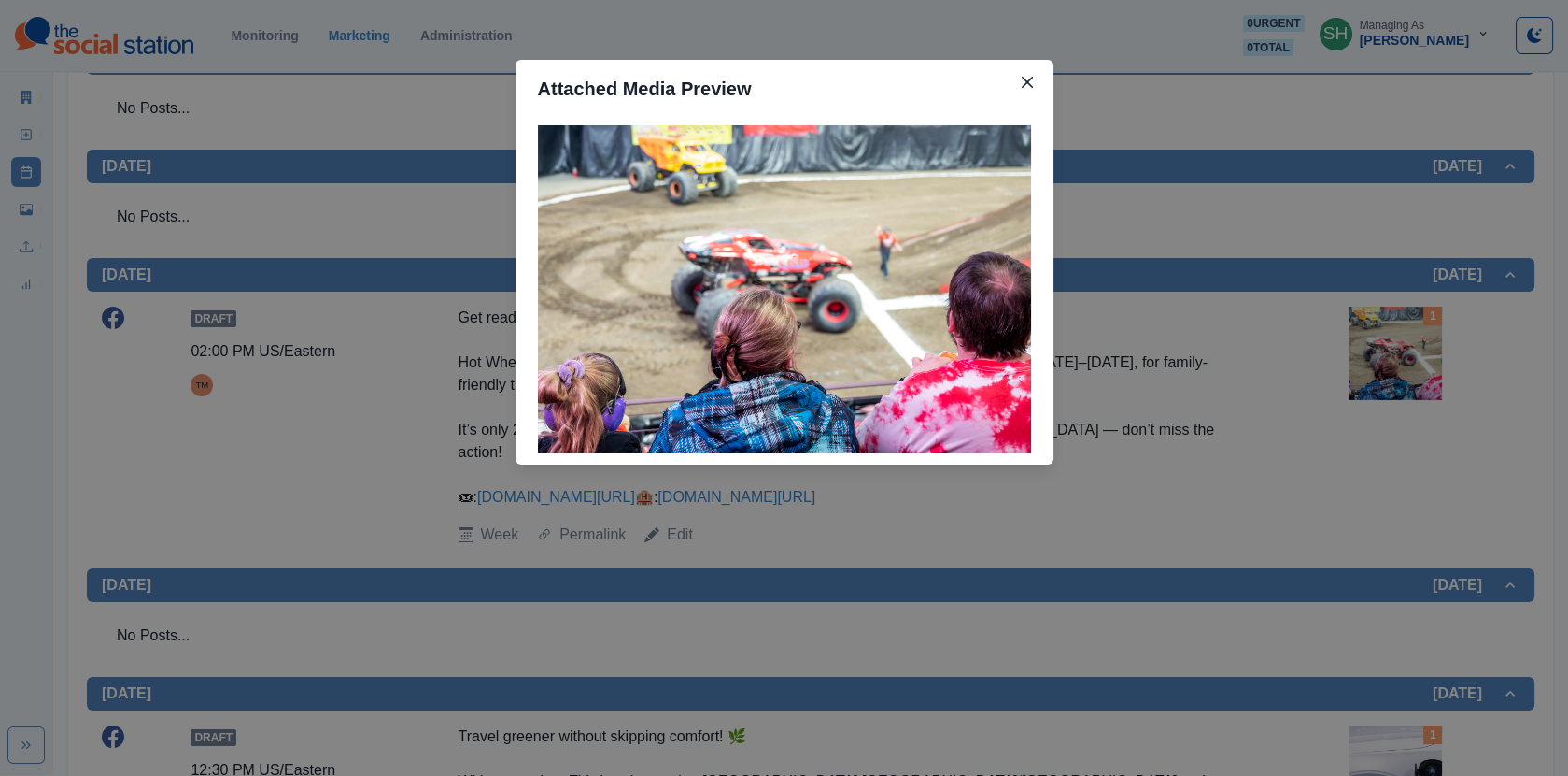
click at [1381, 371] on div "Attached Media Preview" at bounding box center [784, 388] width 1568 height 776
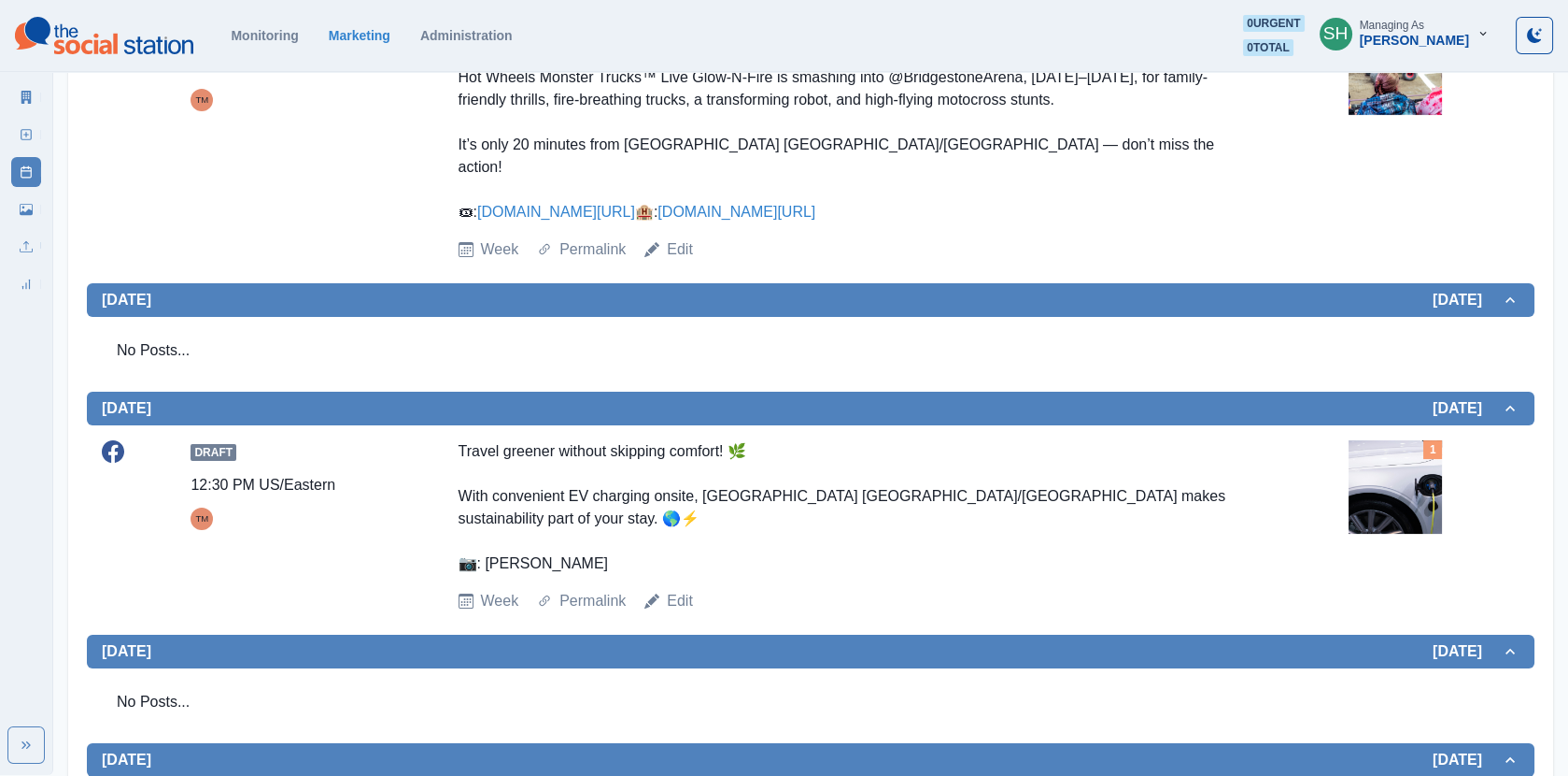
scroll to position [803, 0]
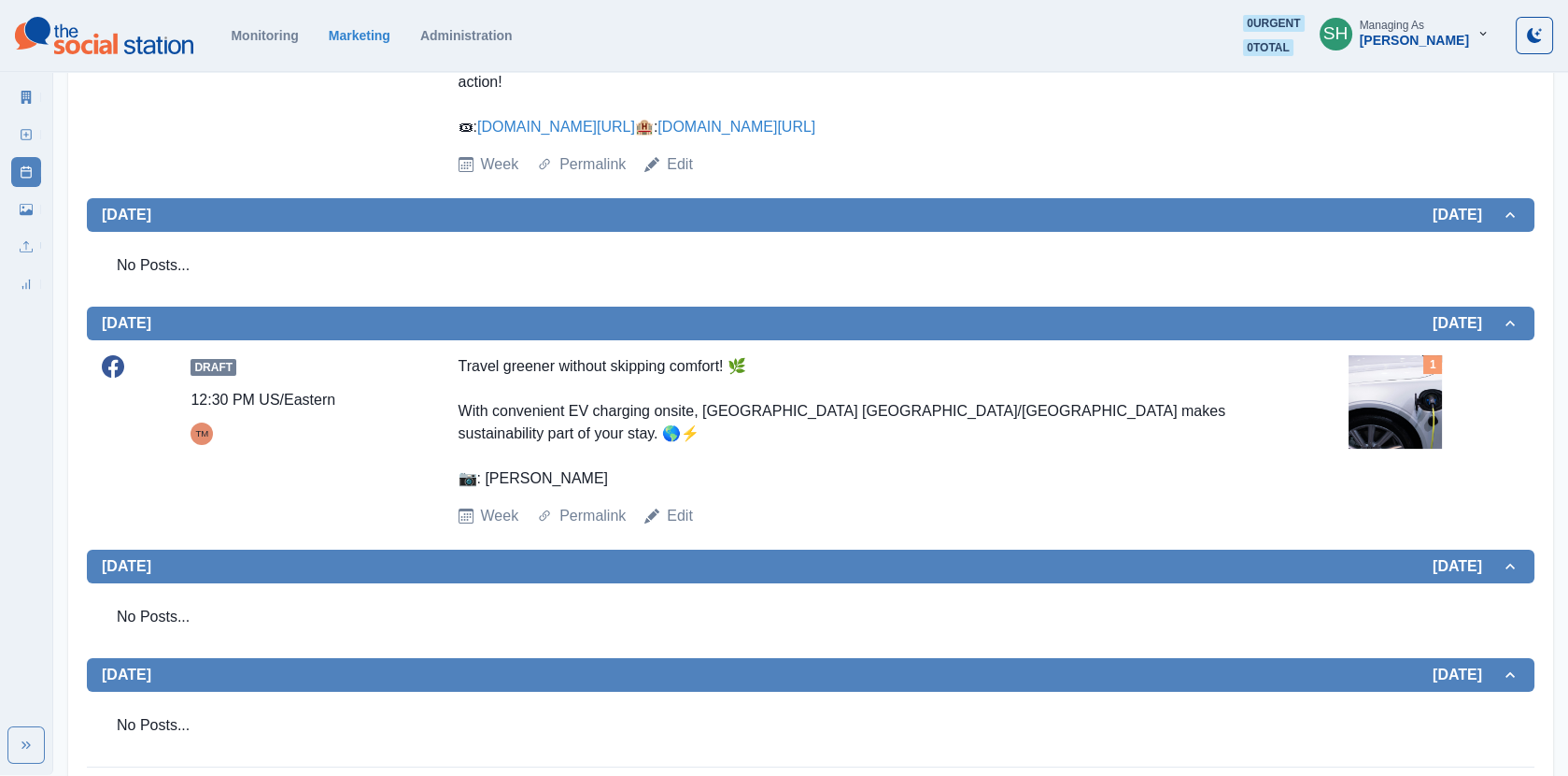
click at [1409, 393] on img at bounding box center [1396, 402] width 93 height 94
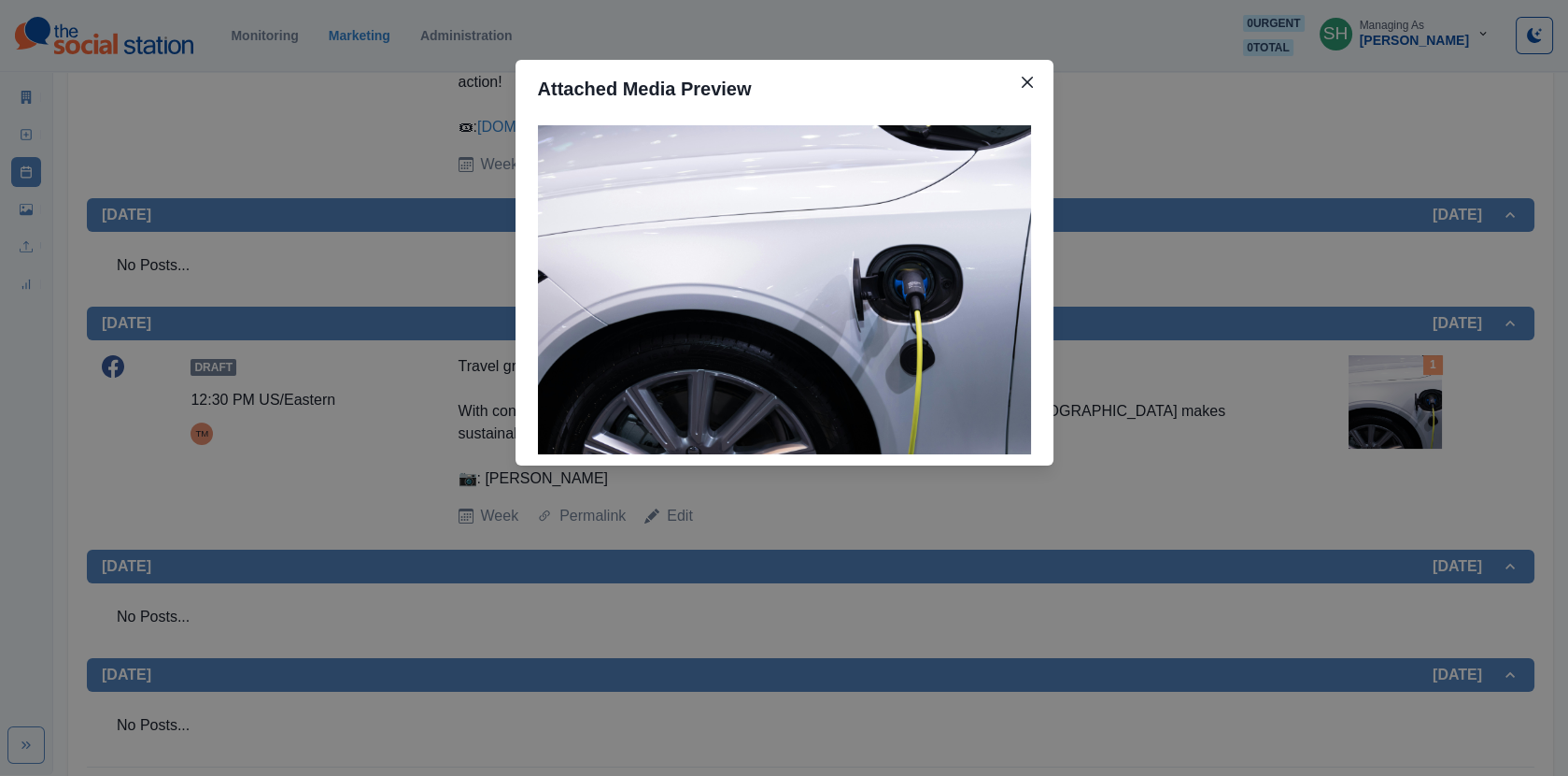
click at [1409, 393] on div "Attached Media Preview" at bounding box center [784, 388] width 1568 height 776
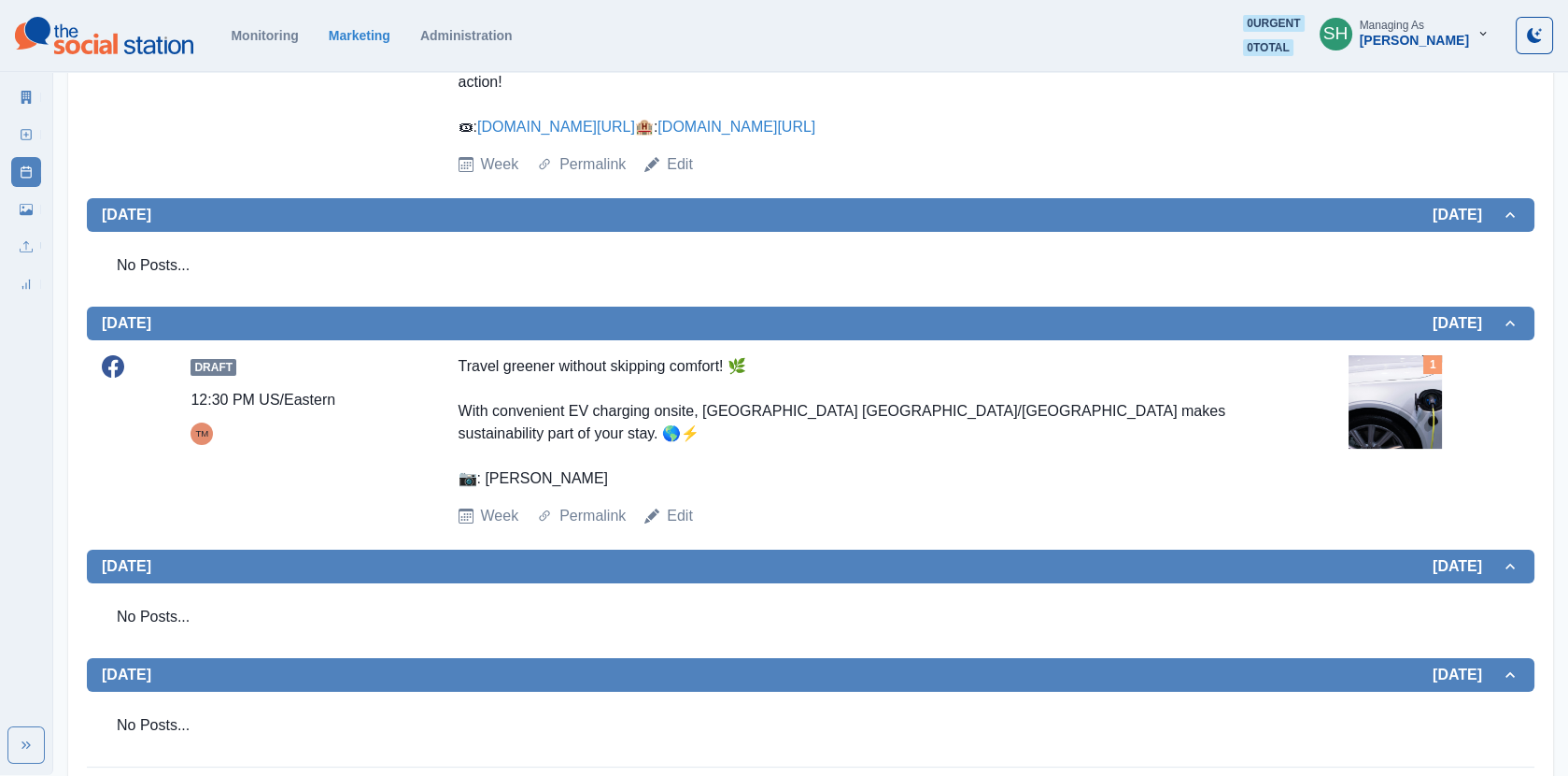
click at [1364, 393] on img at bounding box center [1396, 402] width 93 height 94
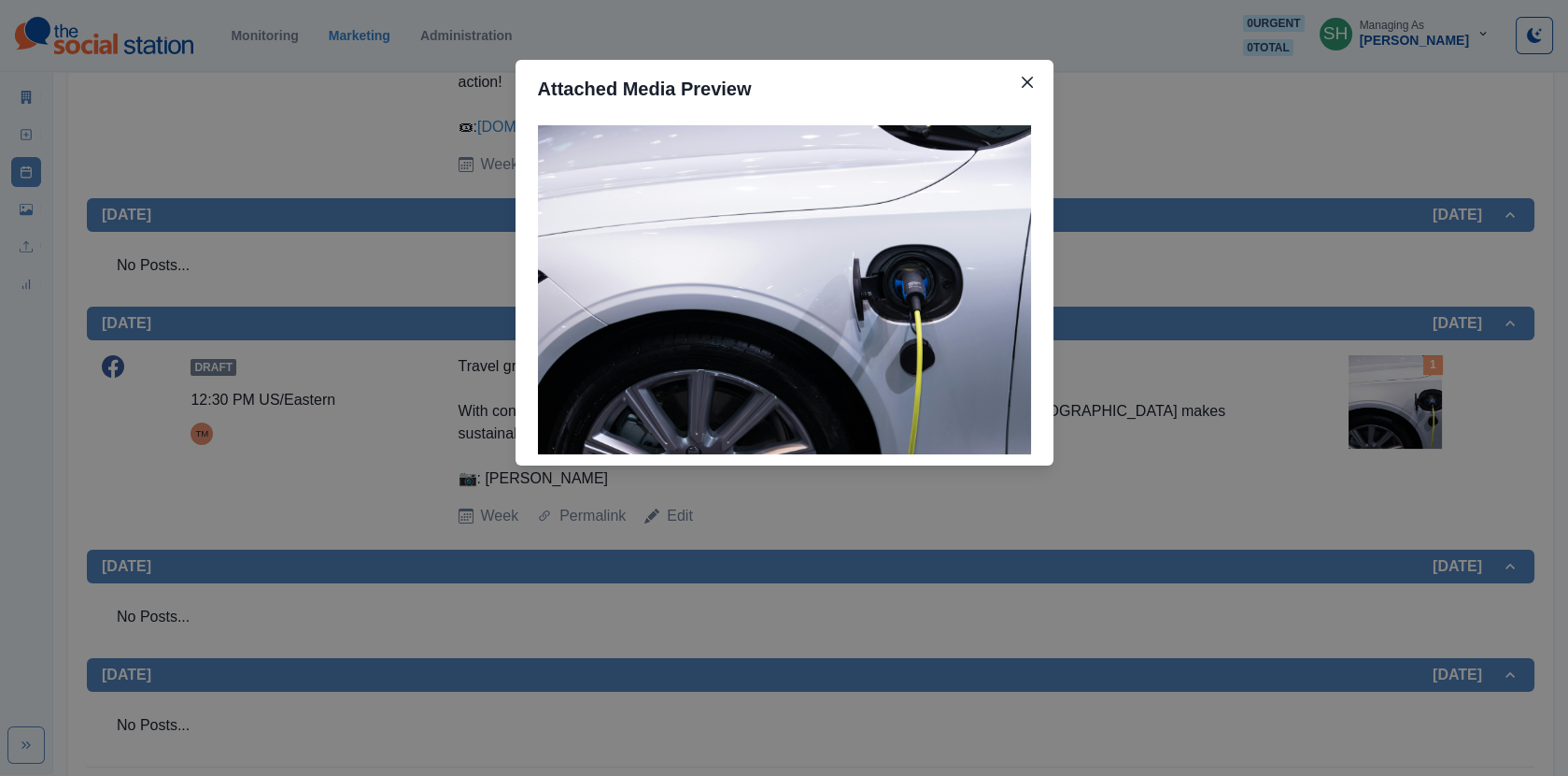
click at [1342, 397] on div "Attached Media Preview" at bounding box center [784, 388] width 1568 height 776
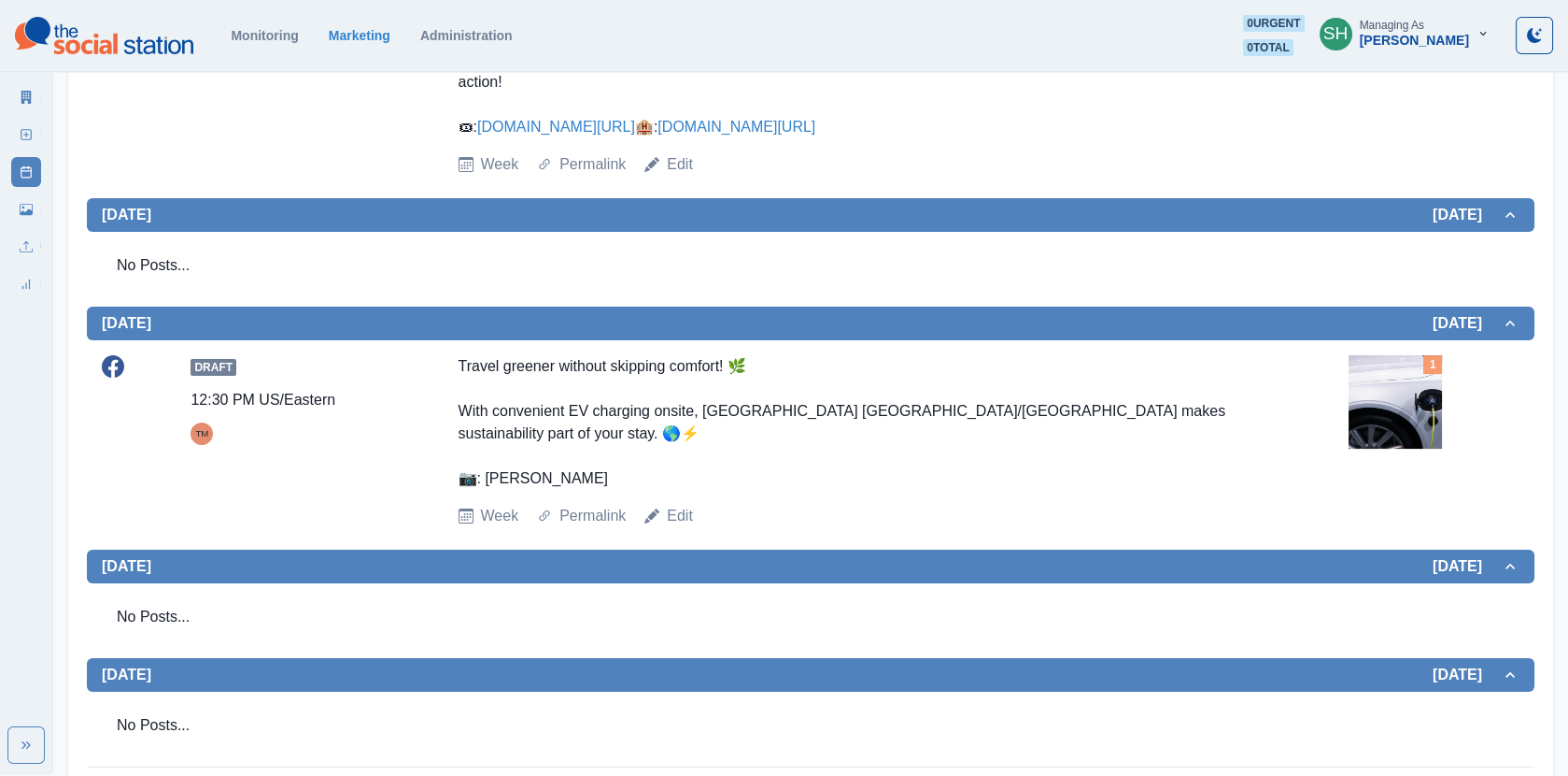
scroll to position [0, 0]
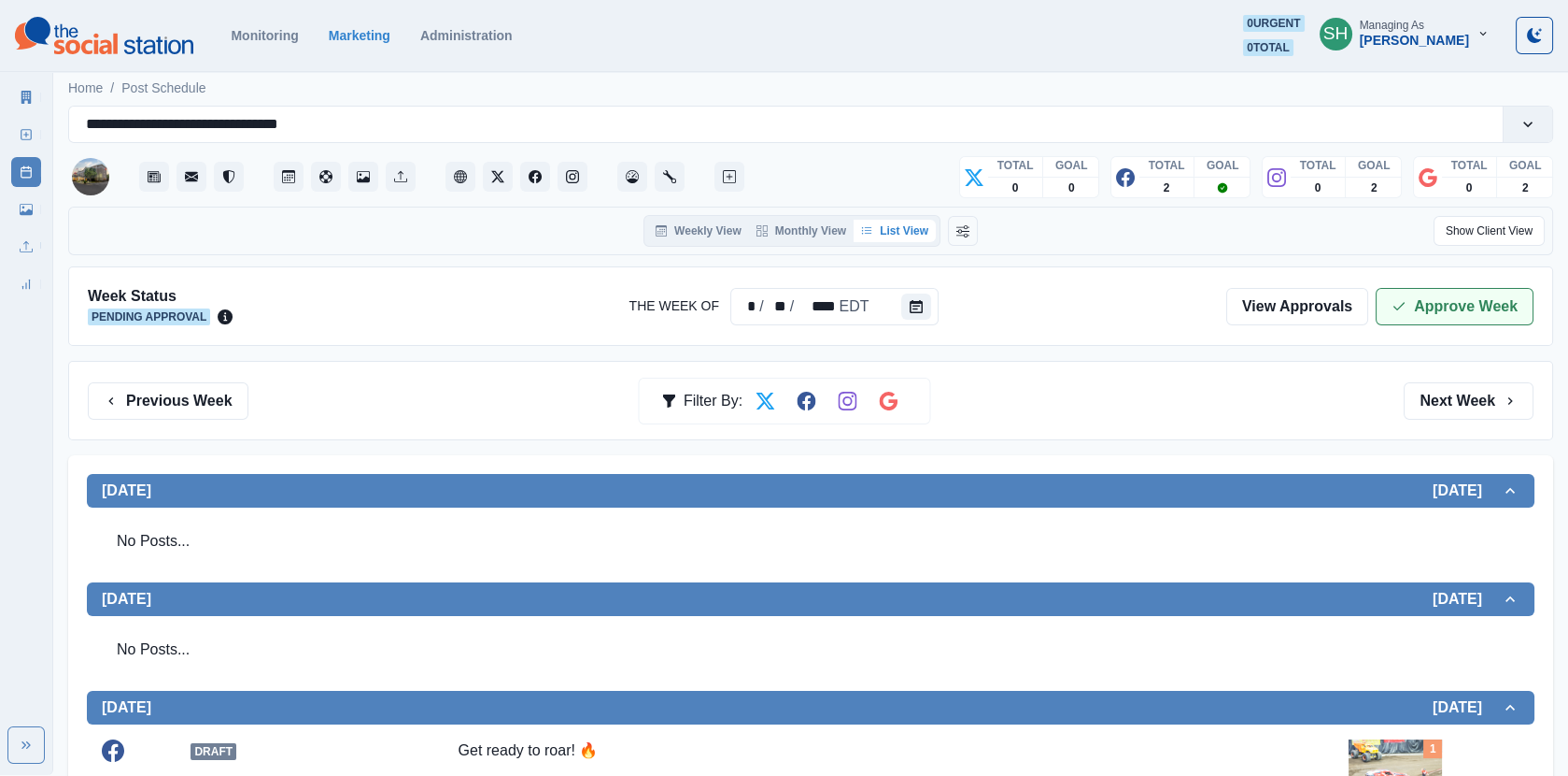
click at [1415, 305] on button "Approve Week" at bounding box center [1455, 306] width 158 height 38
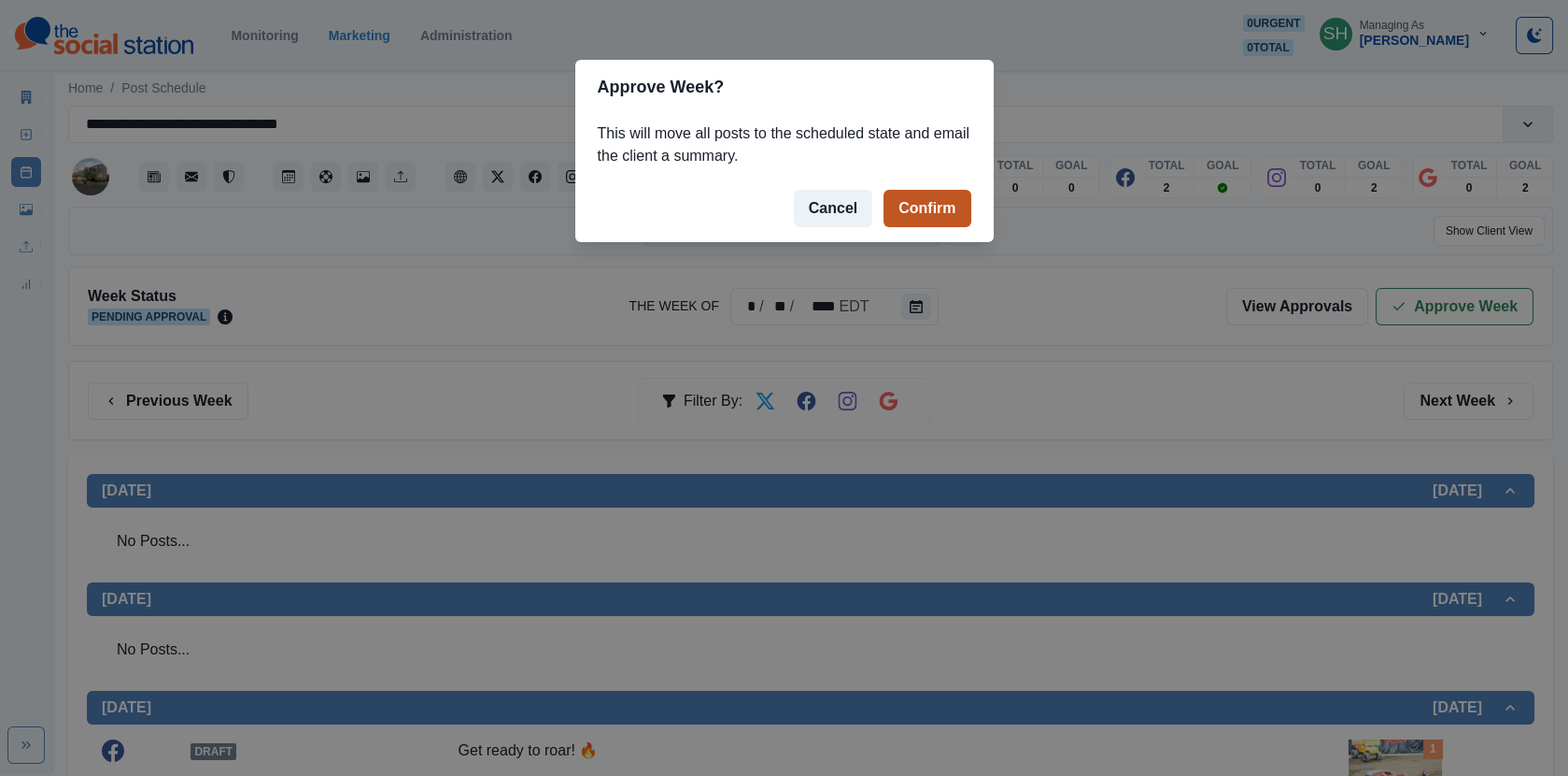
click at [899, 205] on button "Confirm" at bounding box center [927, 209] width 87 height 38
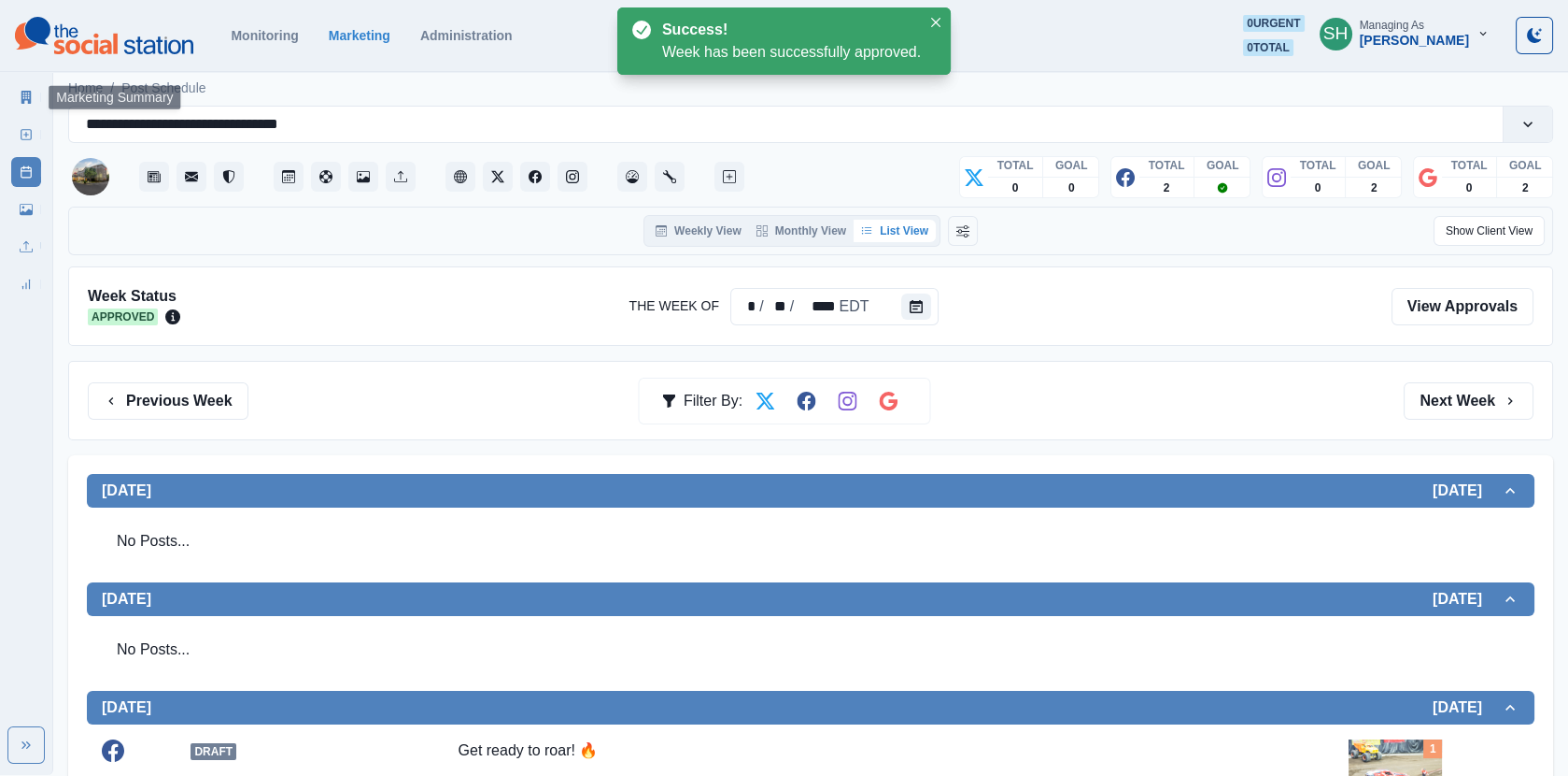
click at [27, 83] on link "Marketing Summary" at bounding box center [26, 97] width 30 height 30
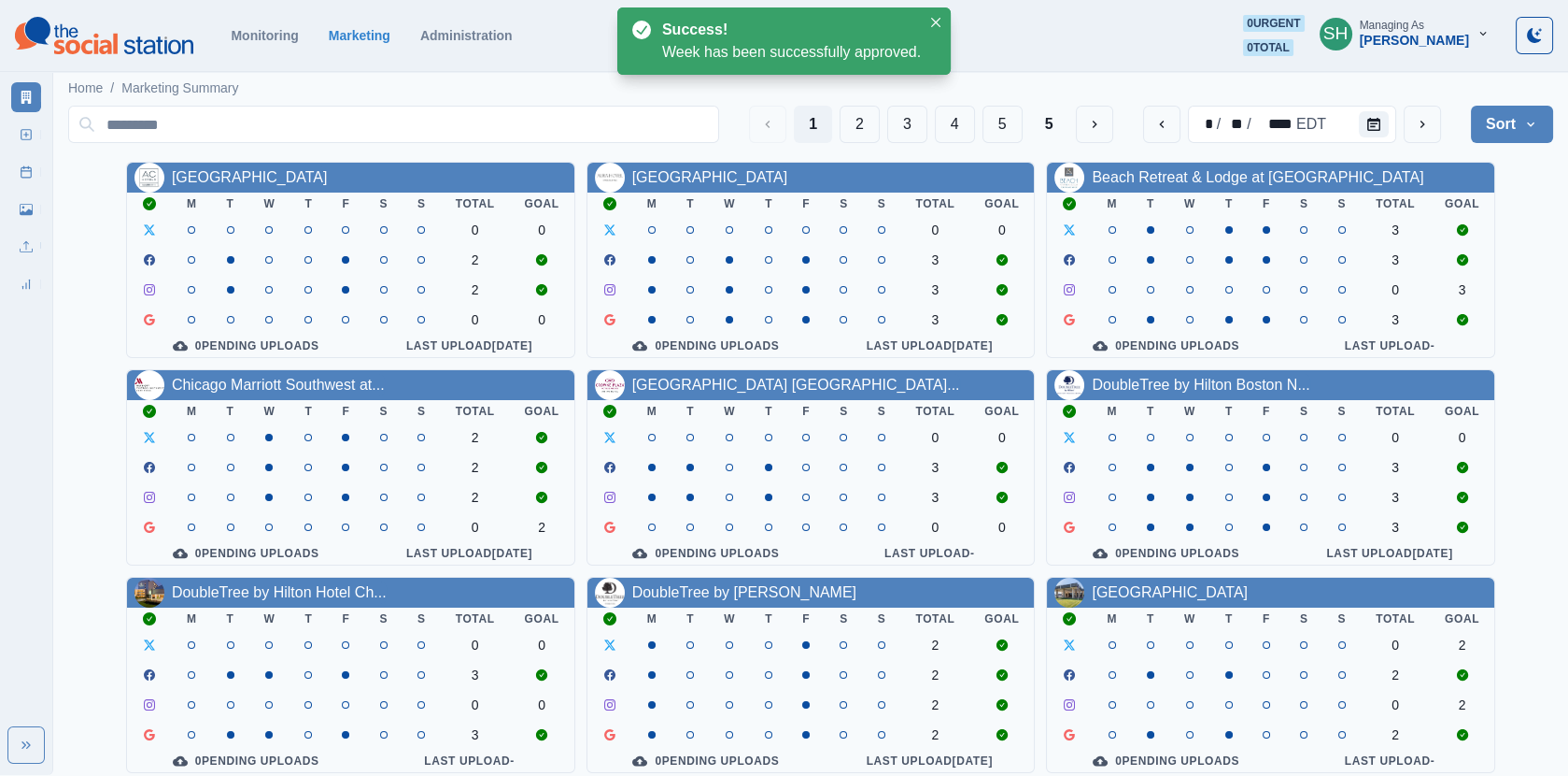
scroll to position [226, 0]
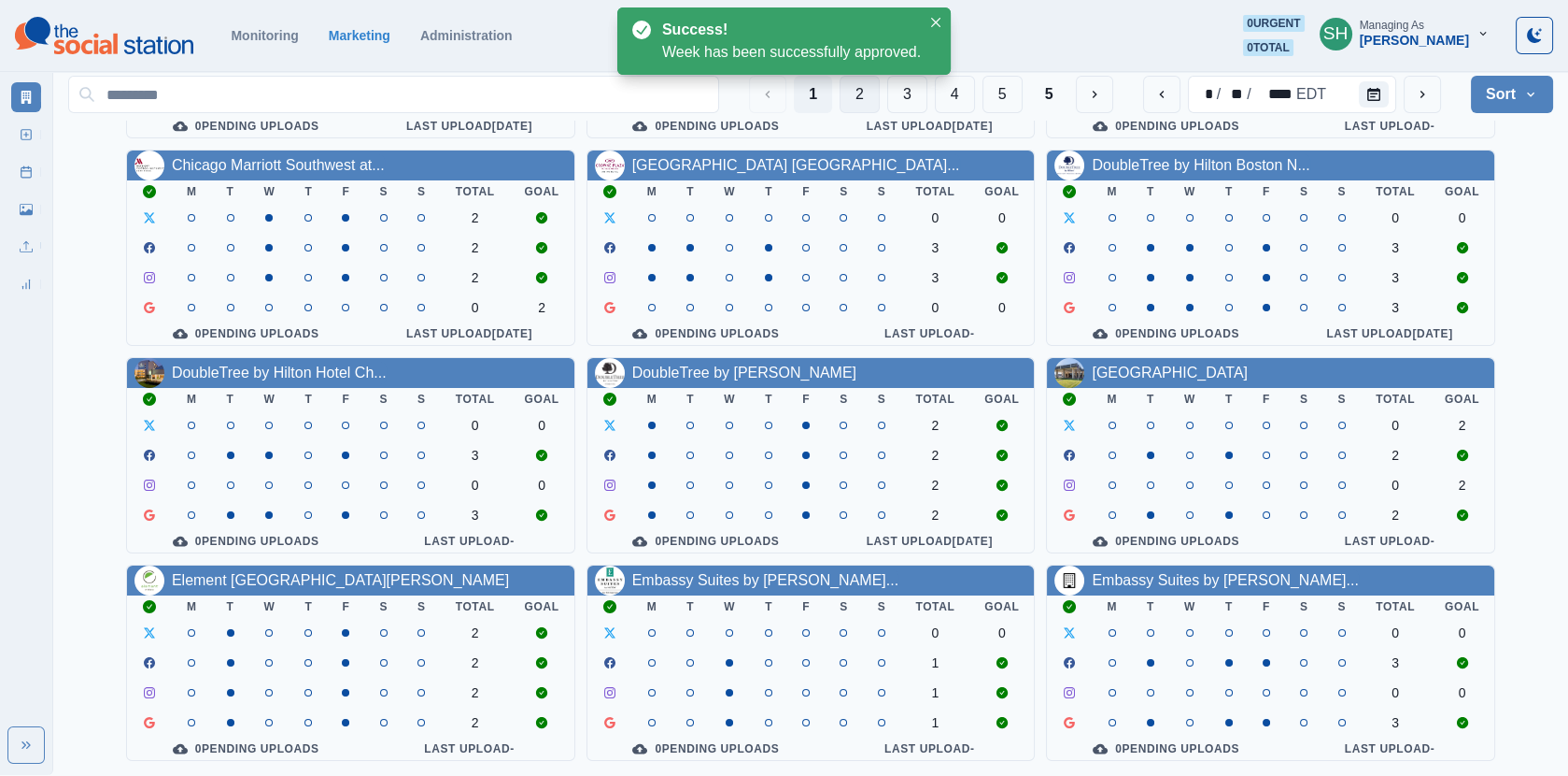
click at [863, 89] on button "2" at bounding box center [860, 95] width 40 height 38
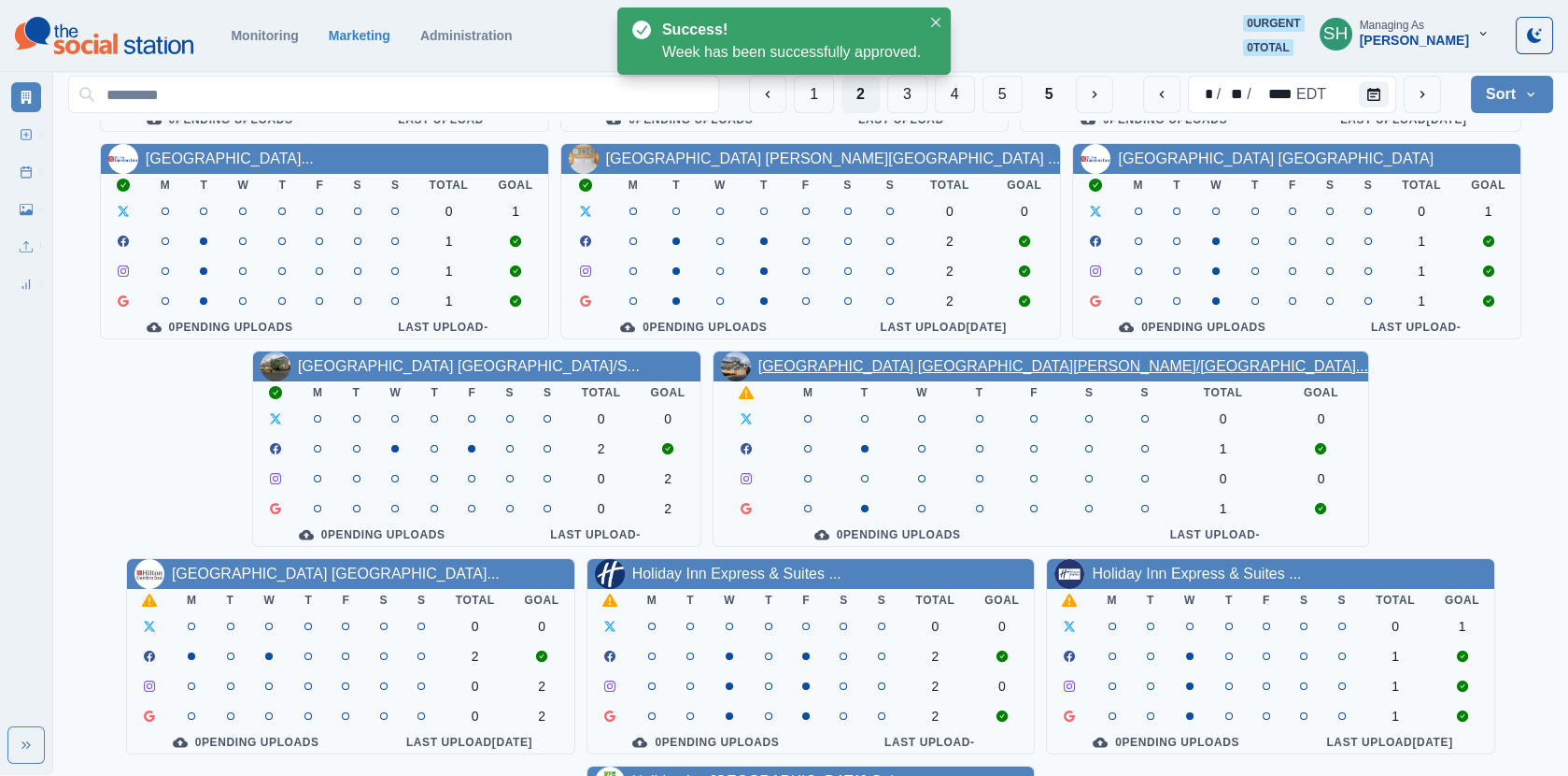
click at [784, 367] on link "[GEOGRAPHIC_DATA] [GEOGRAPHIC_DATA][PERSON_NAME]/[GEOGRAPHIC_DATA]..." at bounding box center [1063, 366] width 610 height 16
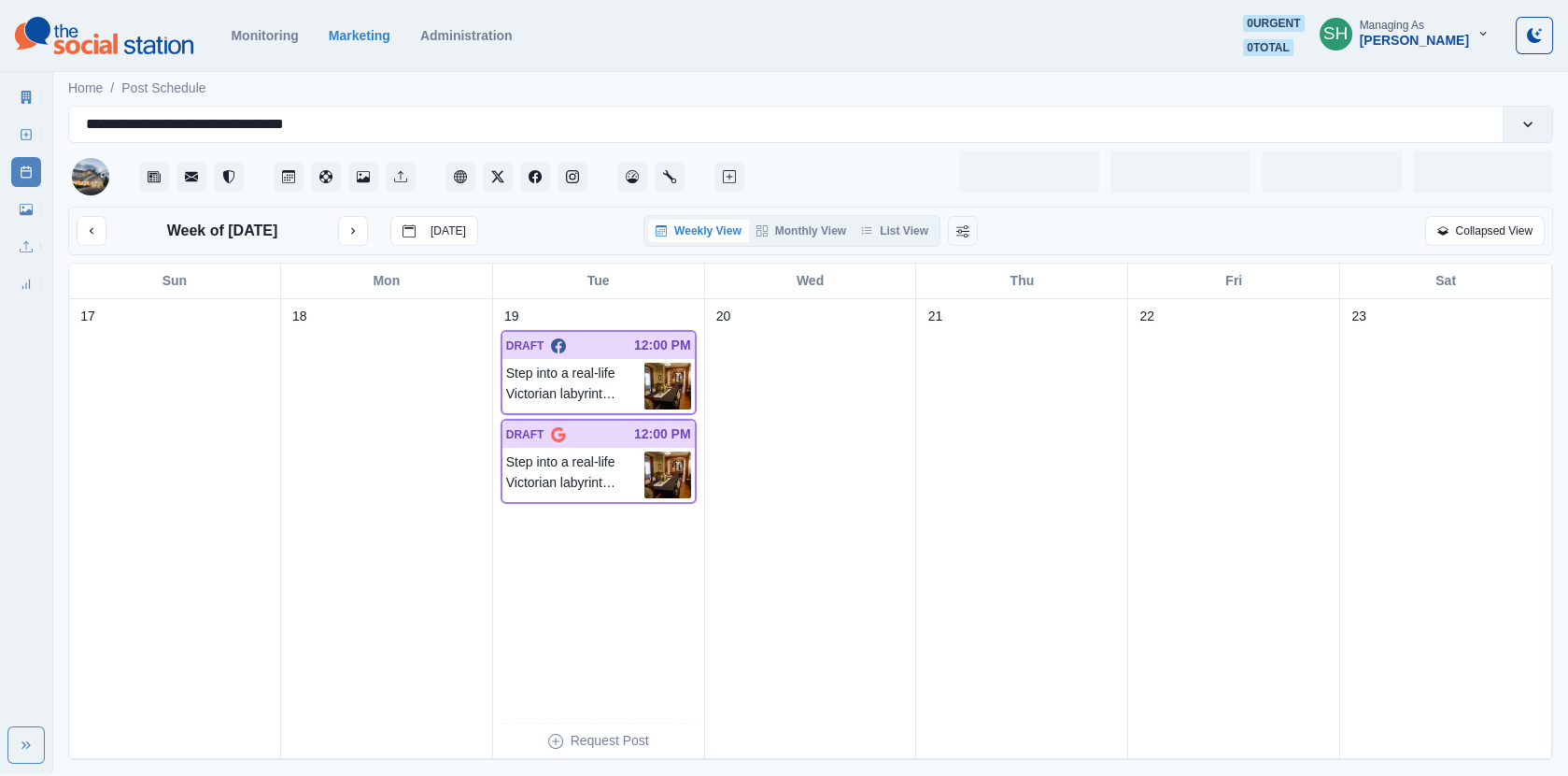
click at [895, 245] on div "Week of [DATE] [DATE] Weekly View Monthly View List View Collapsed View" at bounding box center [811, 231] width 1485 height 49
click at [891, 232] on button "List View" at bounding box center [895, 231] width 83 height 23
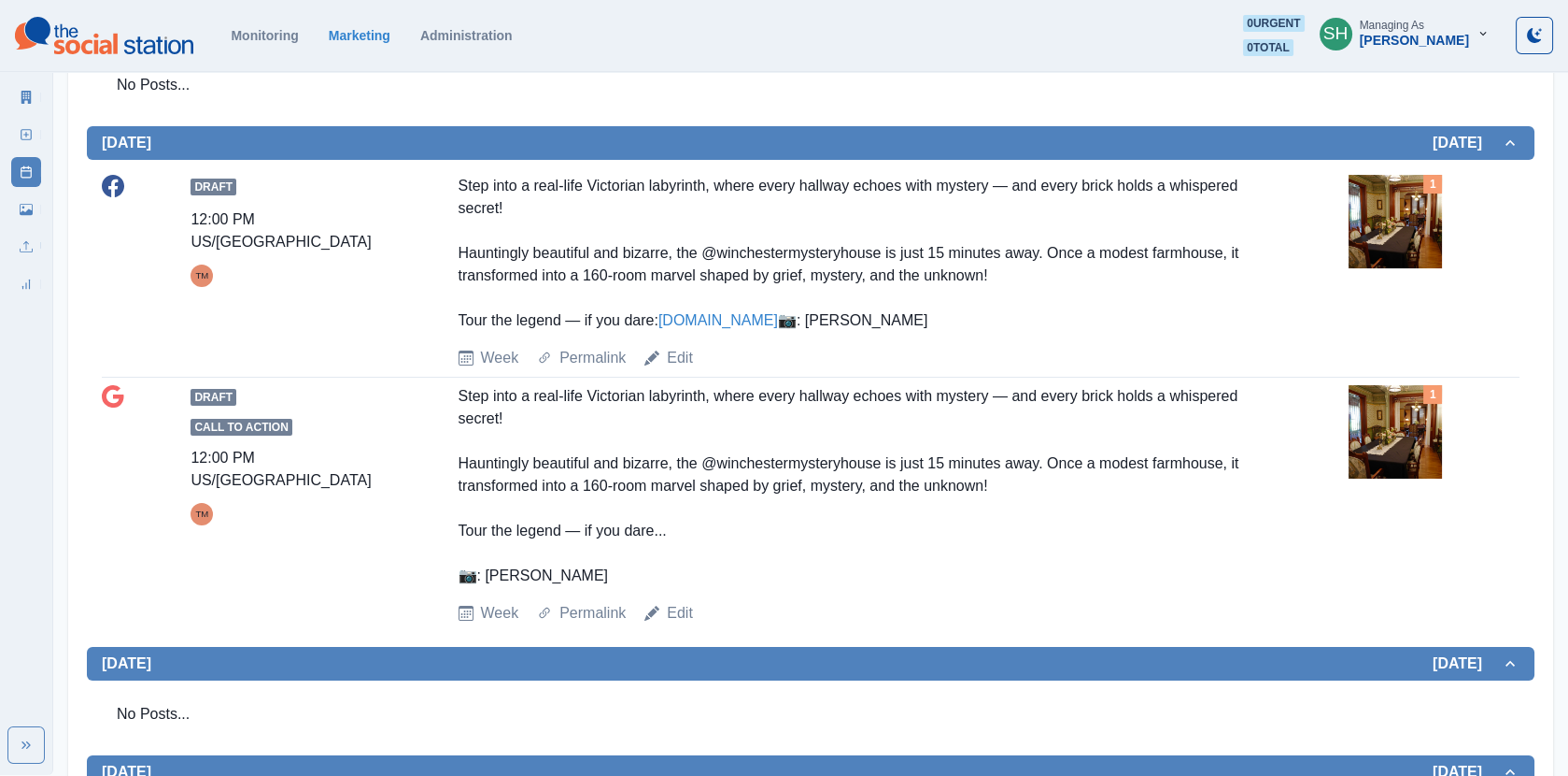
scroll to position [469, 0]
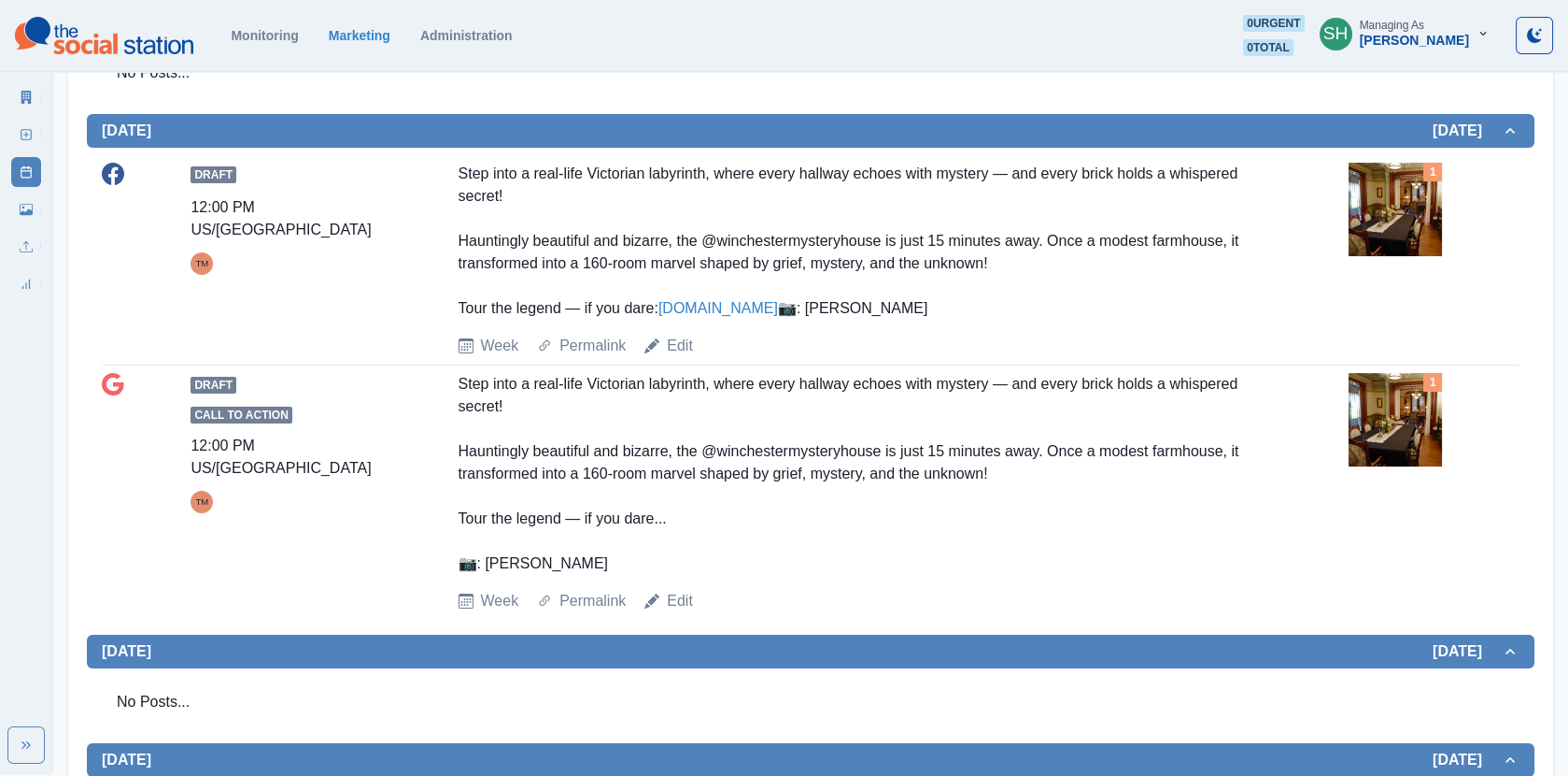
click at [1373, 201] on img at bounding box center [1396, 209] width 93 height 94
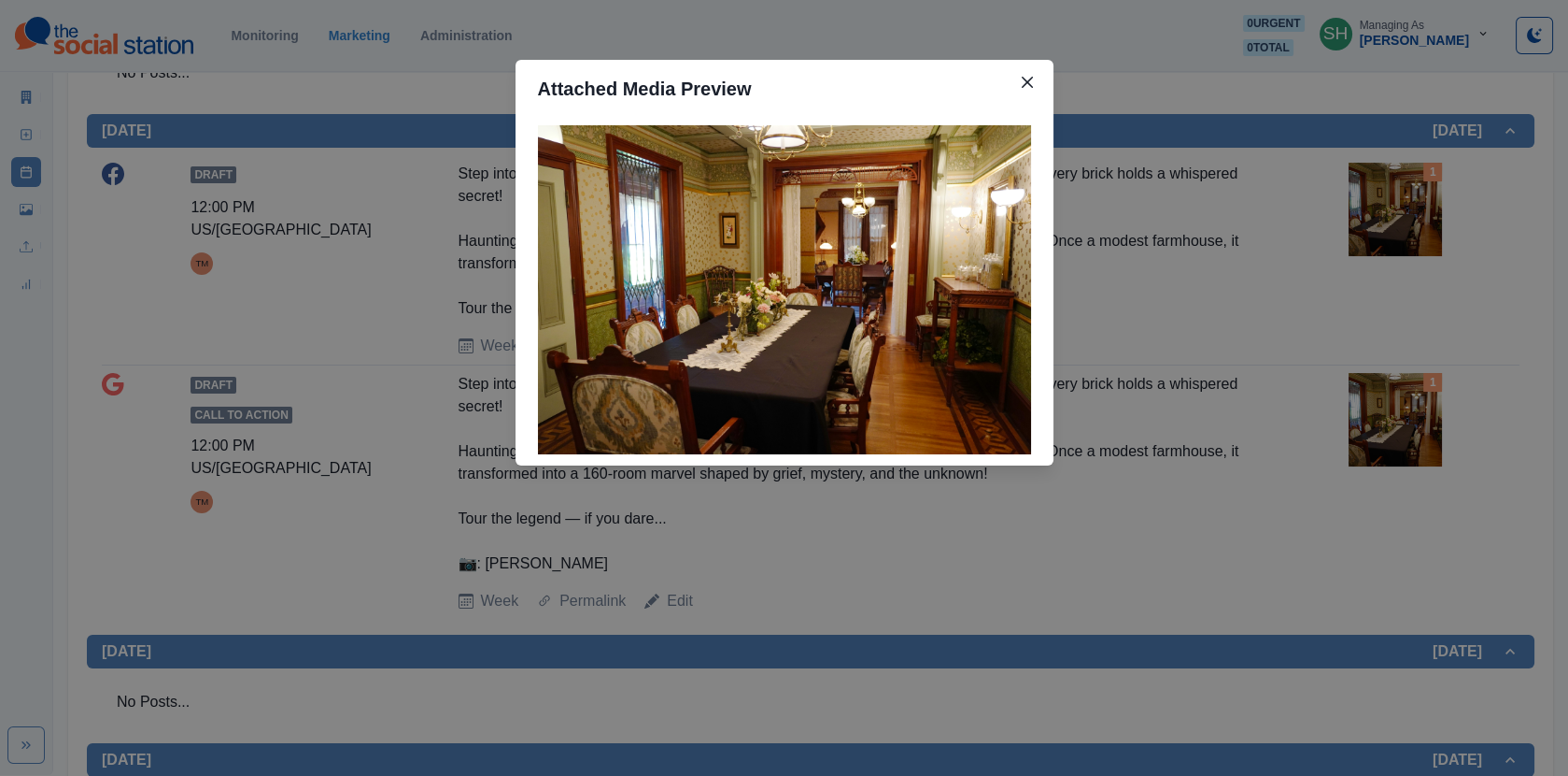
click at [1373, 201] on div "Attached Media Preview" at bounding box center [784, 388] width 1568 height 776
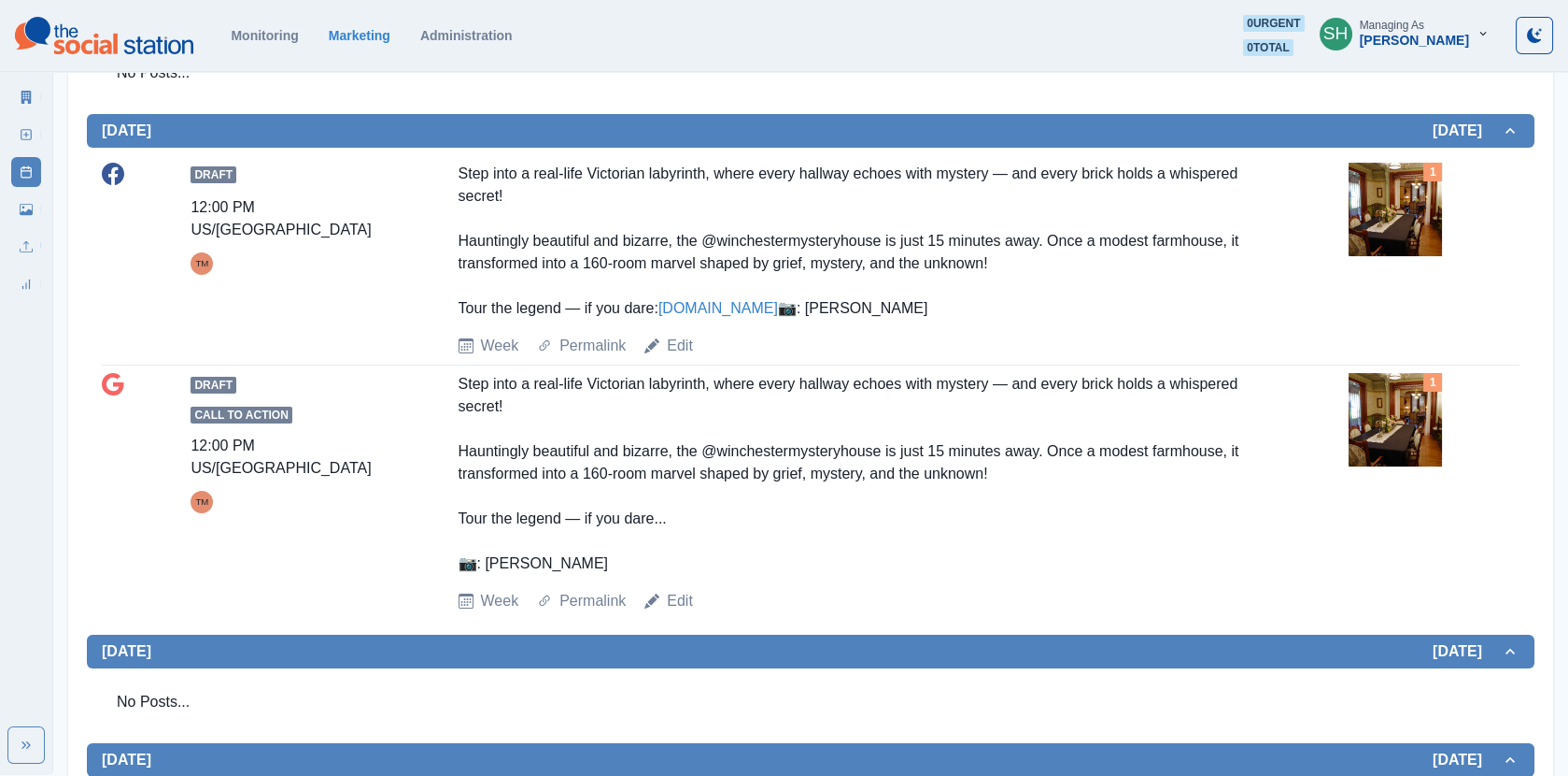
click at [1354, 227] on img at bounding box center [1396, 209] width 93 height 94
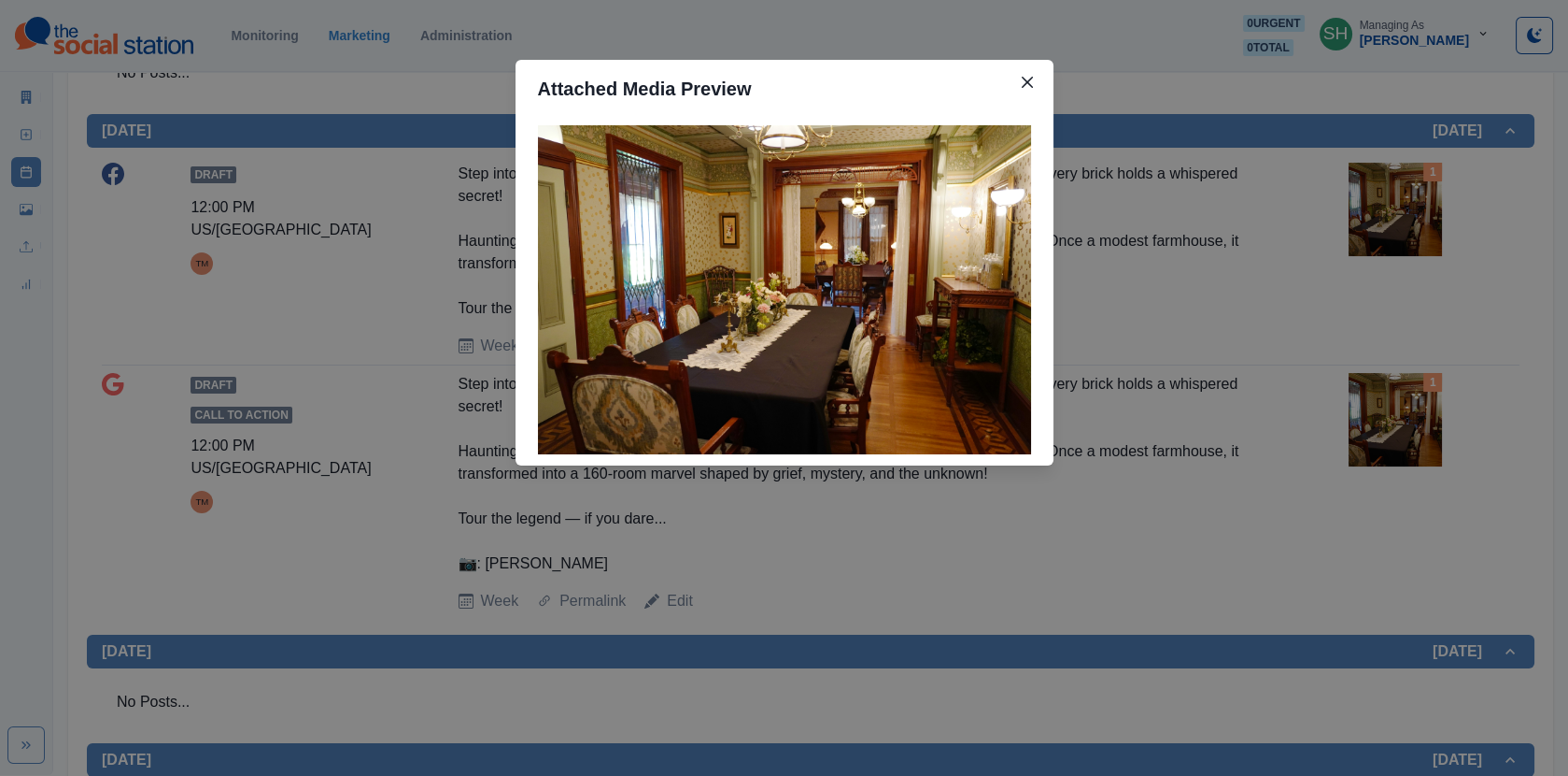
click at [1354, 227] on div "Attached Media Preview" at bounding box center [784, 388] width 1568 height 776
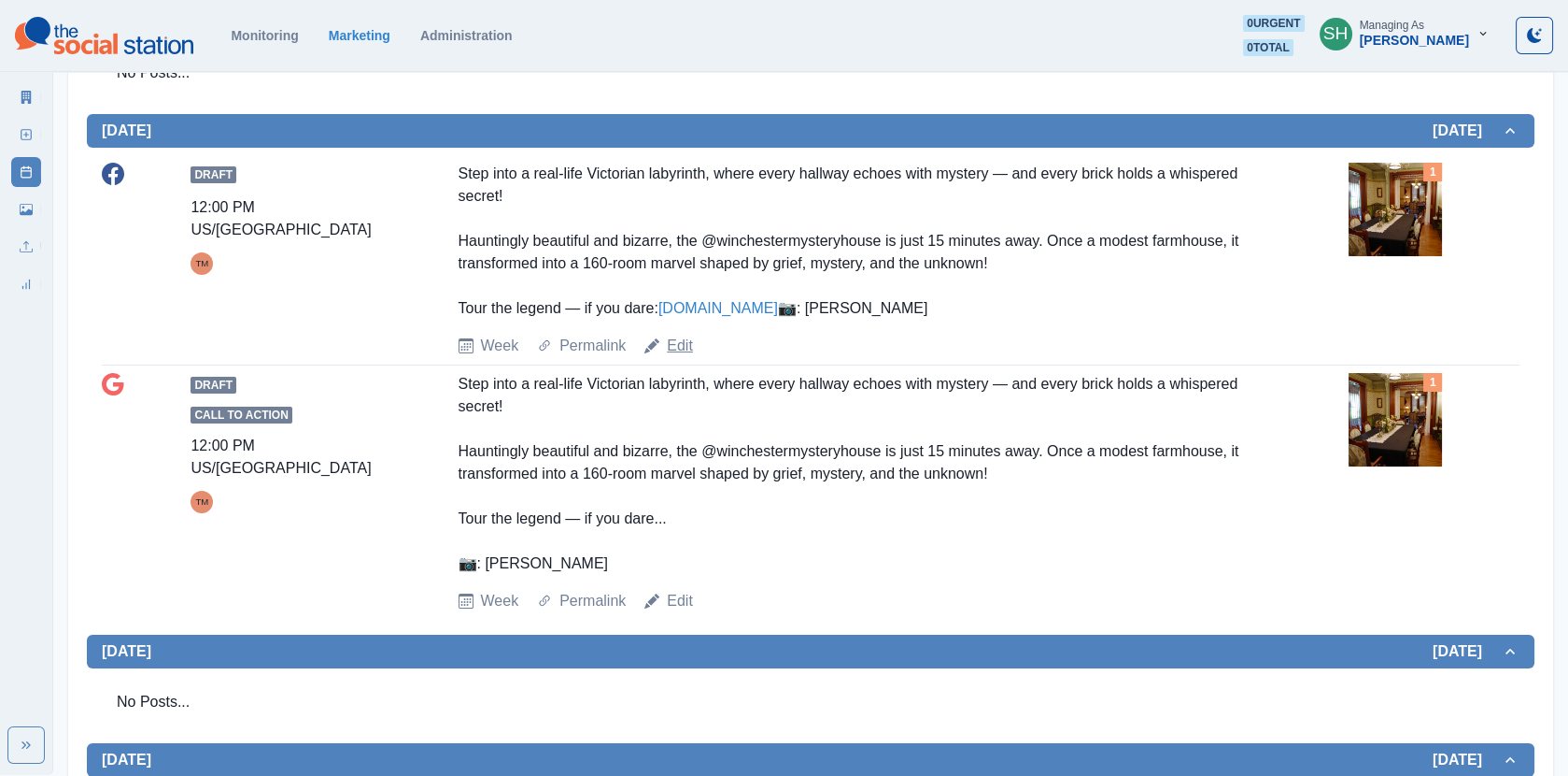
click at [677, 357] on link "Edit" at bounding box center [680, 345] width 26 height 23
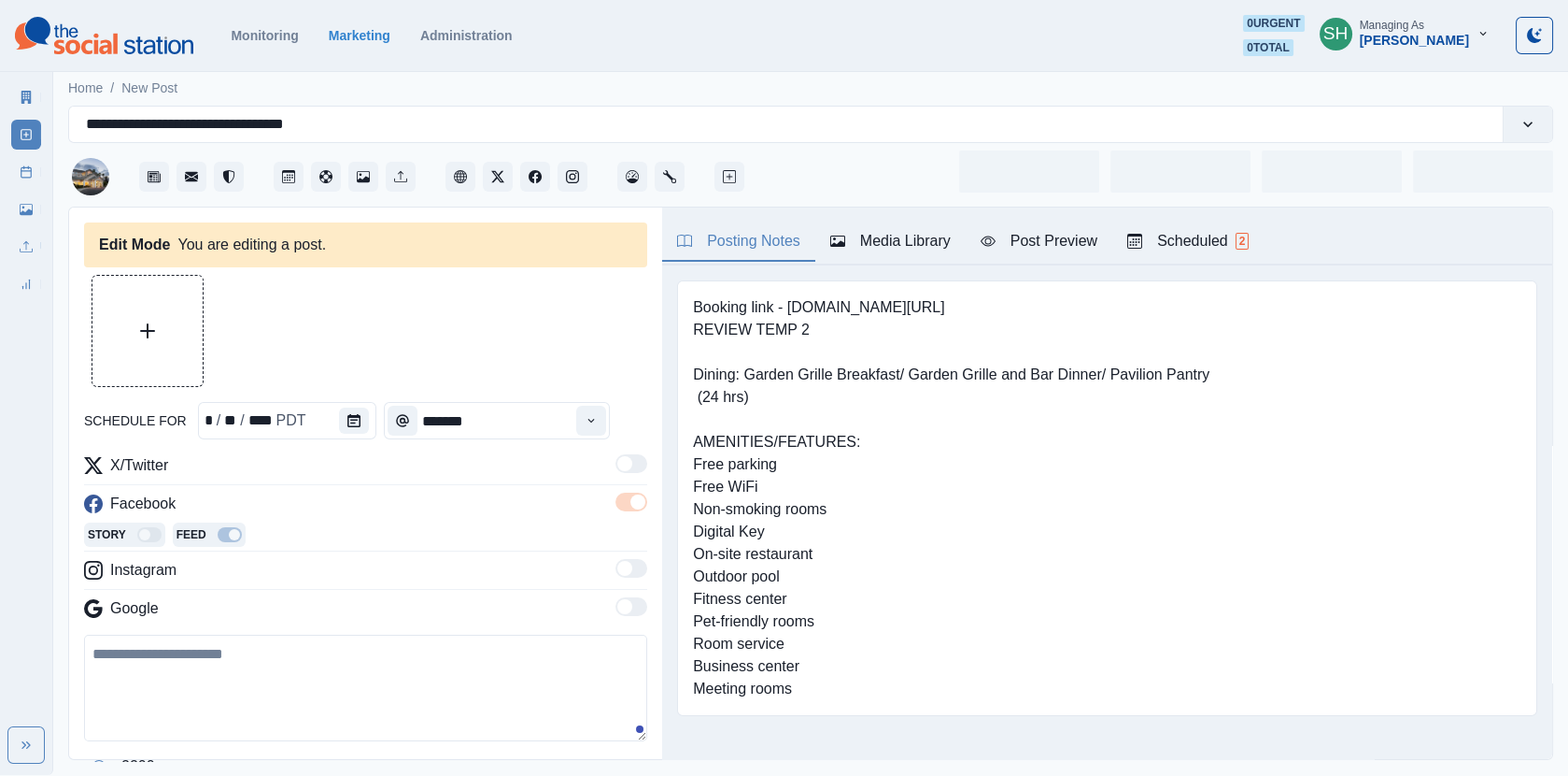
type input "********"
type textarea "**********"
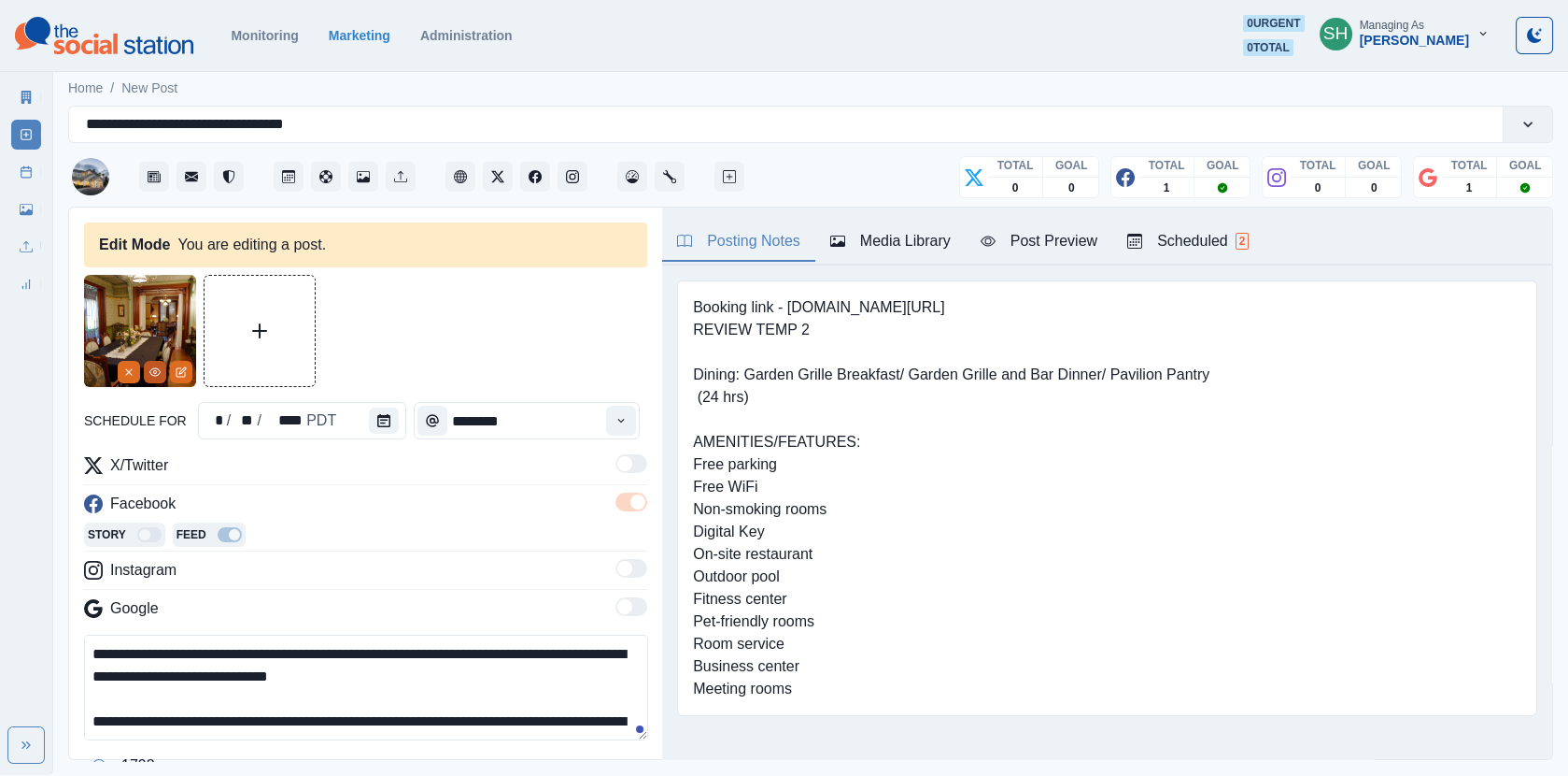
click at [146, 363] on button "View Media" at bounding box center [155, 372] width 23 height 23
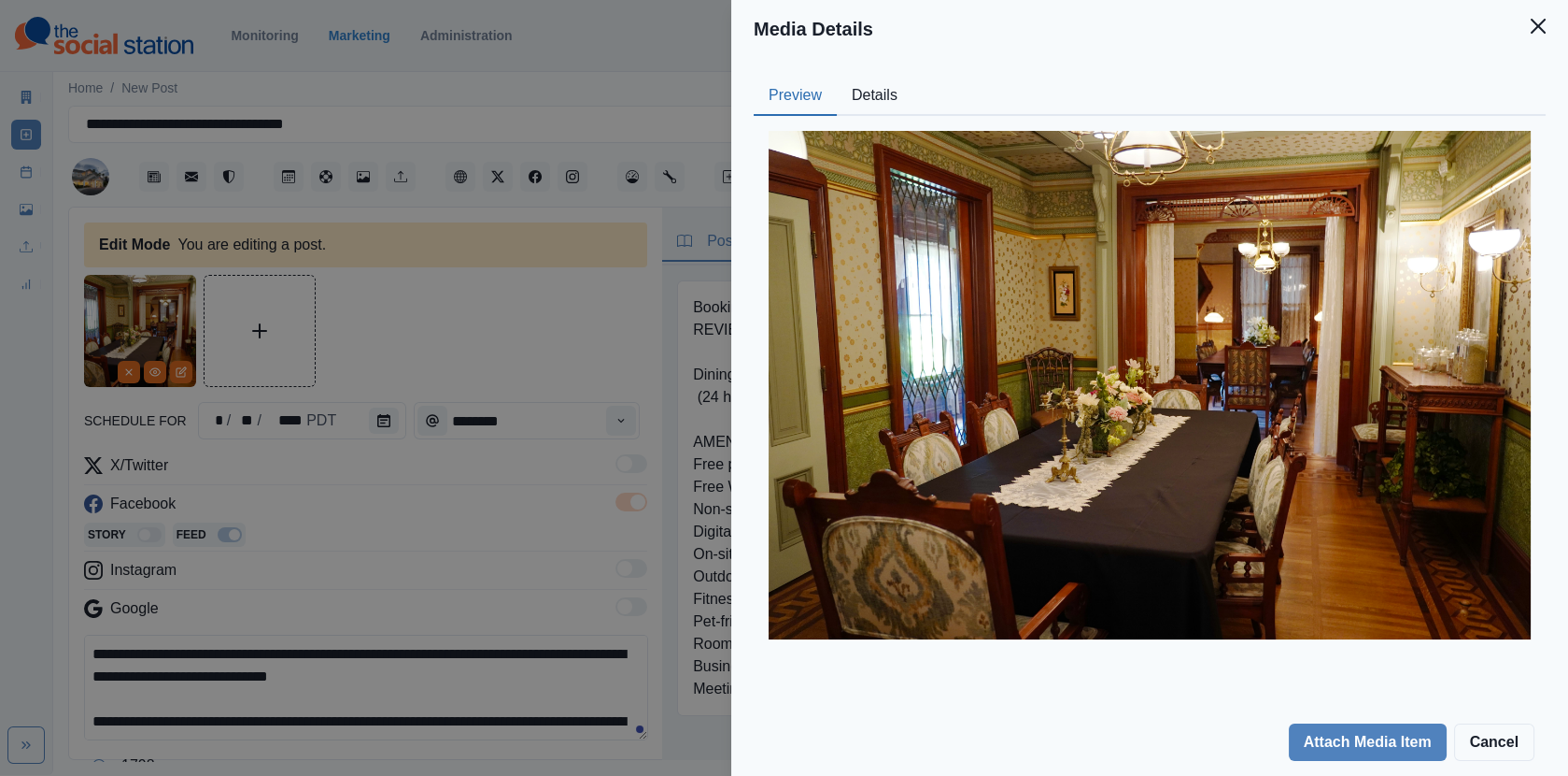
click at [894, 93] on button "Details" at bounding box center [875, 96] width 76 height 39
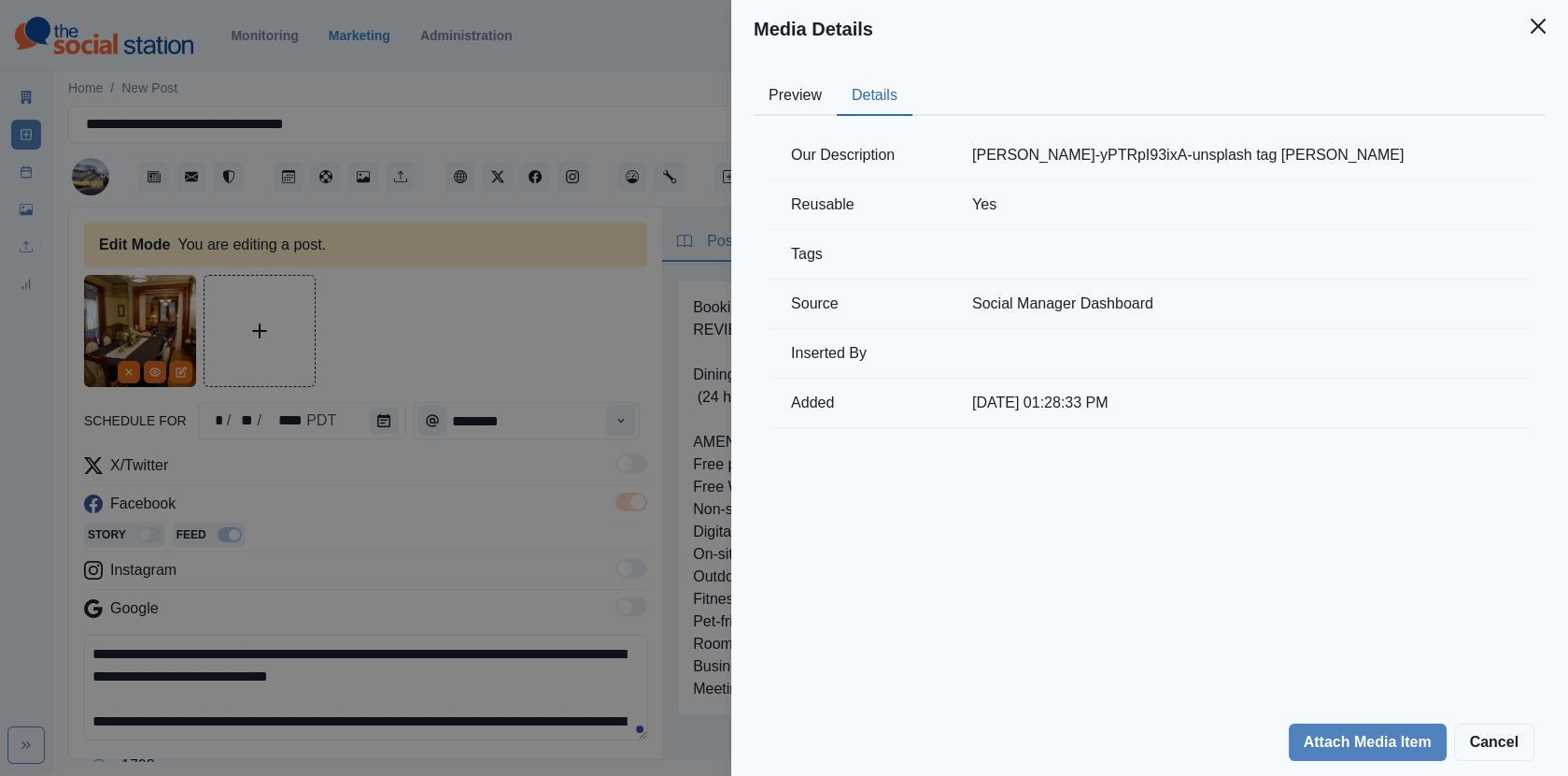
click at [318, 250] on div "Media Details Preview Details Our Description [PERSON_NAME]-yPTRpI93ixA-unsplas…" at bounding box center [784, 388] width 1568 height 776
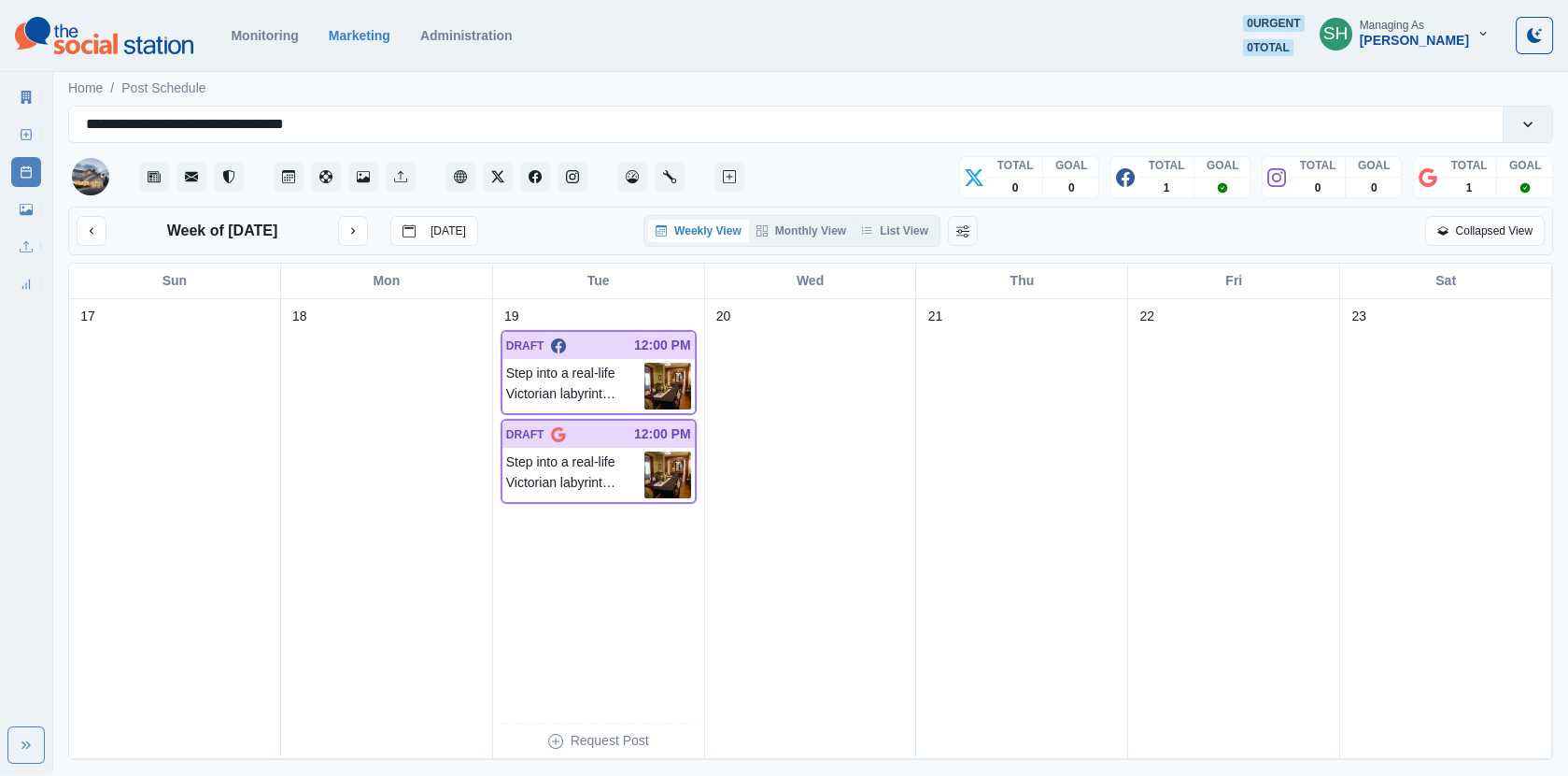
click at [931, 215] on div "Weekly View Monthly View List View" at bounding box center [791, 231] width 297 height 32
click at [924, 224] on button "List View" at bounding box center [895, 231] width 83 height 23
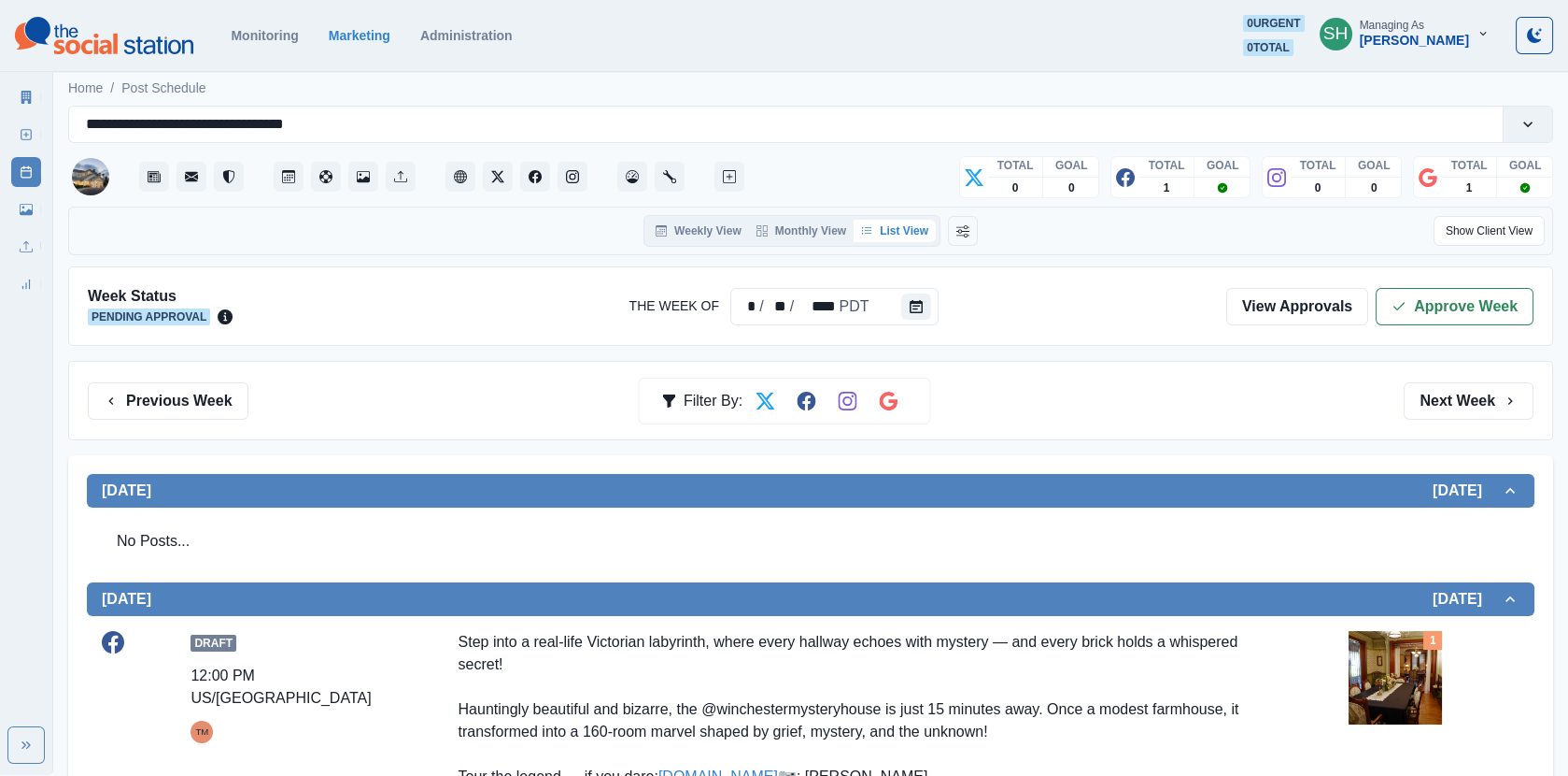
scroll to position [478, 0]
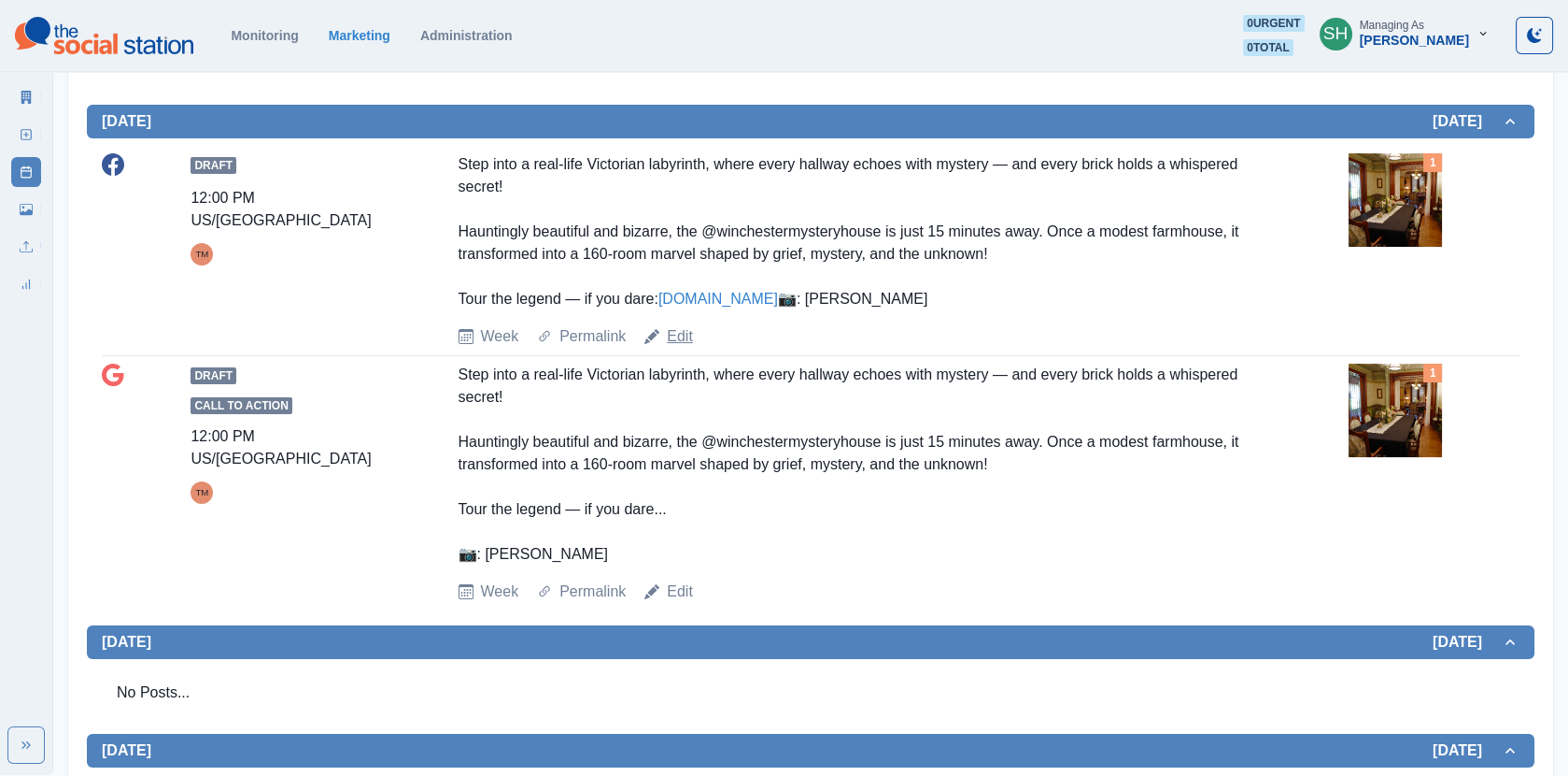
click at [683, 347] on link "Edit" at bounding box center [680, 336] width 26 height 23
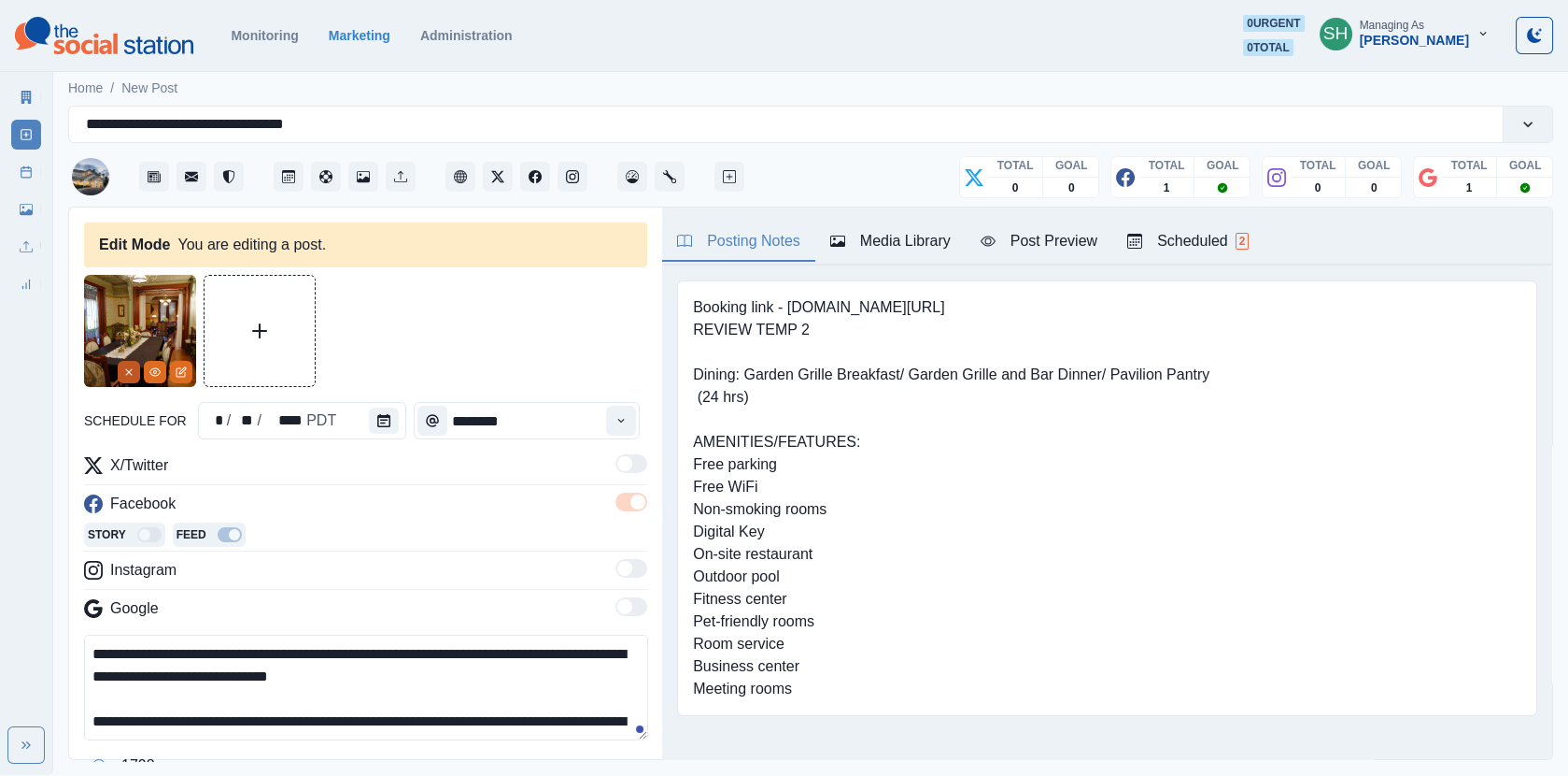
click at [119, 362] on button "Remove" at bounding box center [128, 372] width 23 height 23
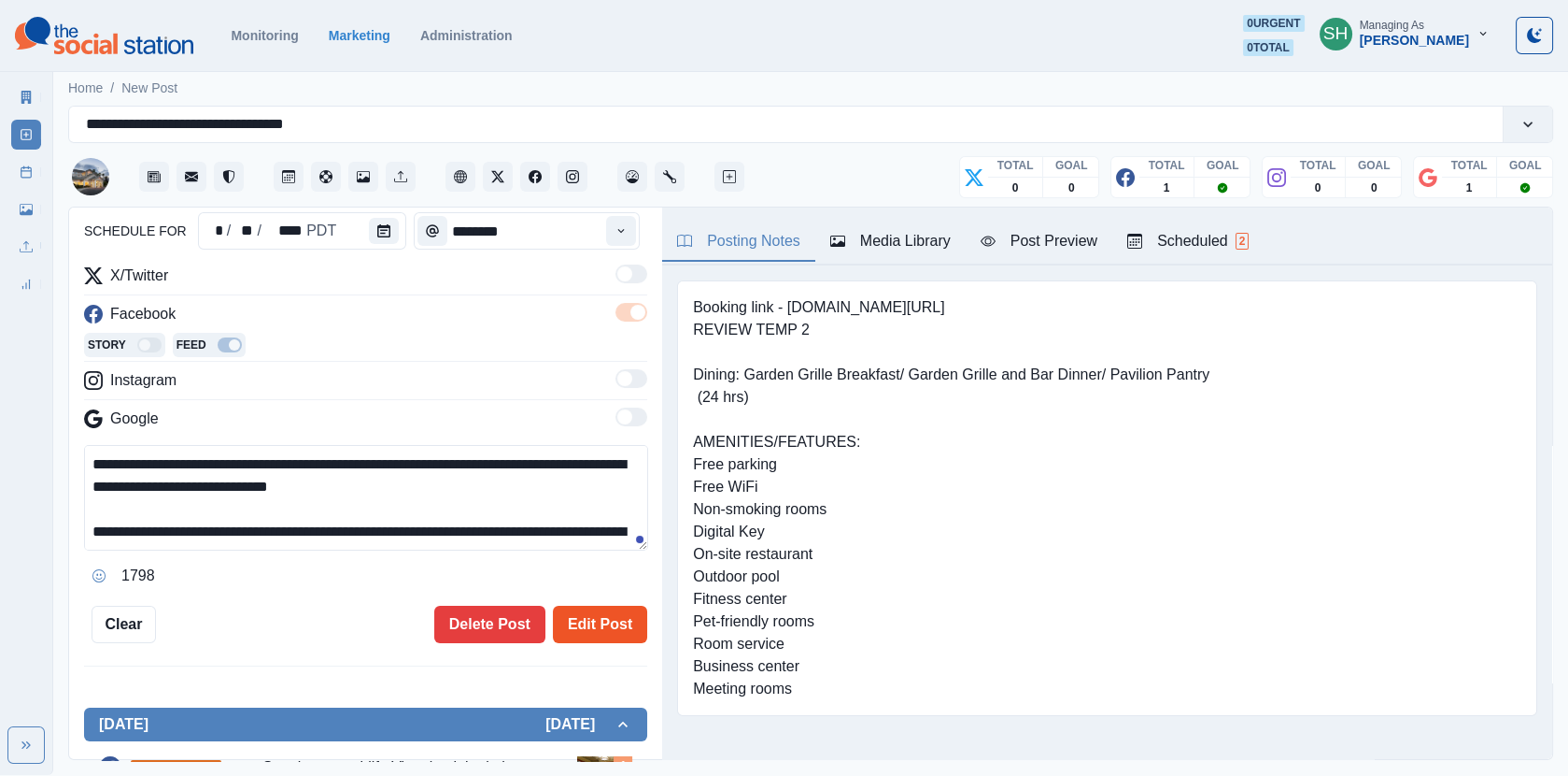
click at [591, 625] on button "Edit Post" at bounding box center [600, 625] width 94 height 38
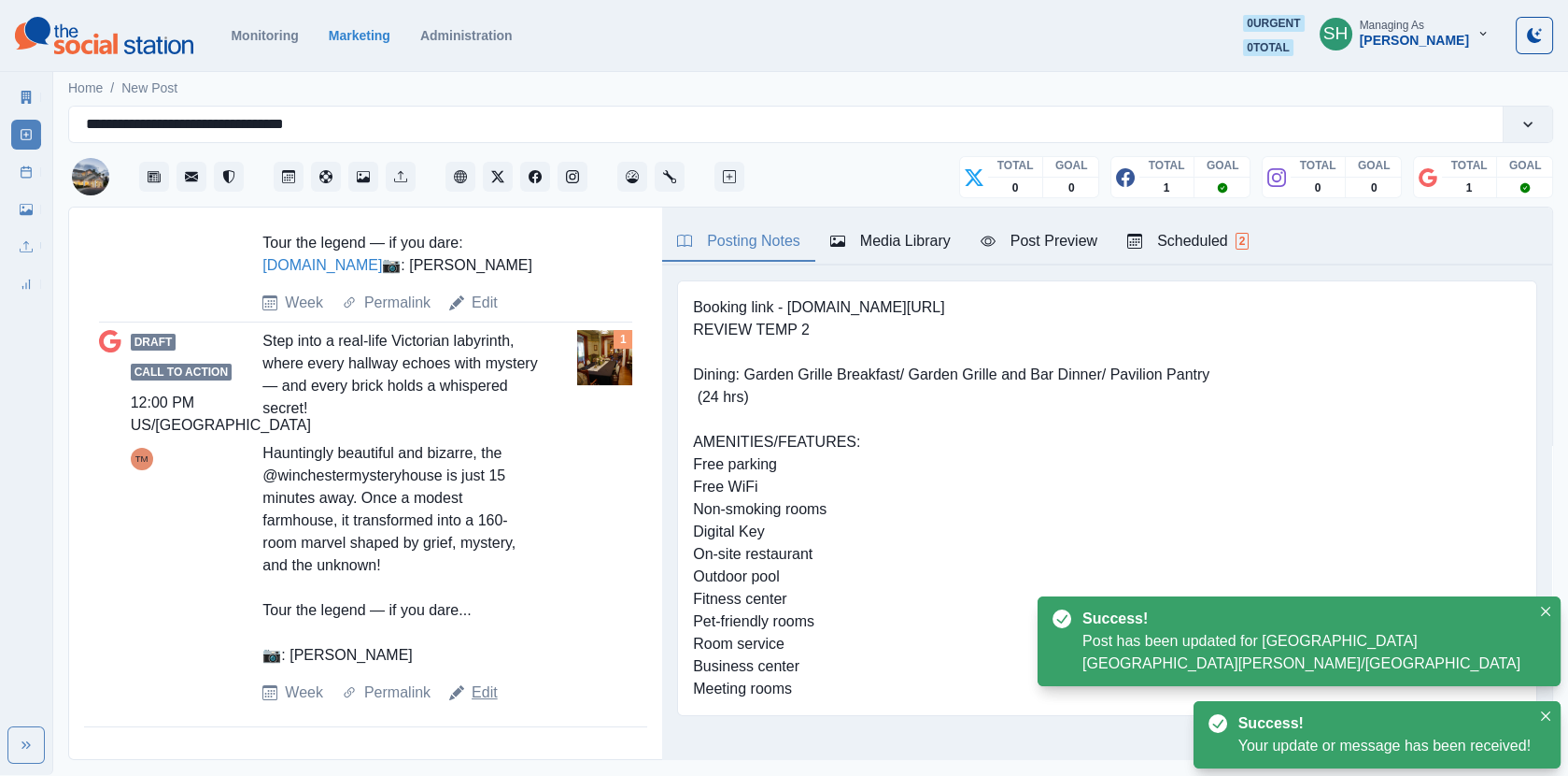
click at [488, 687] on link "Edit" at bounding box center [484, 692] width 26 height 23
type textarea "**********"
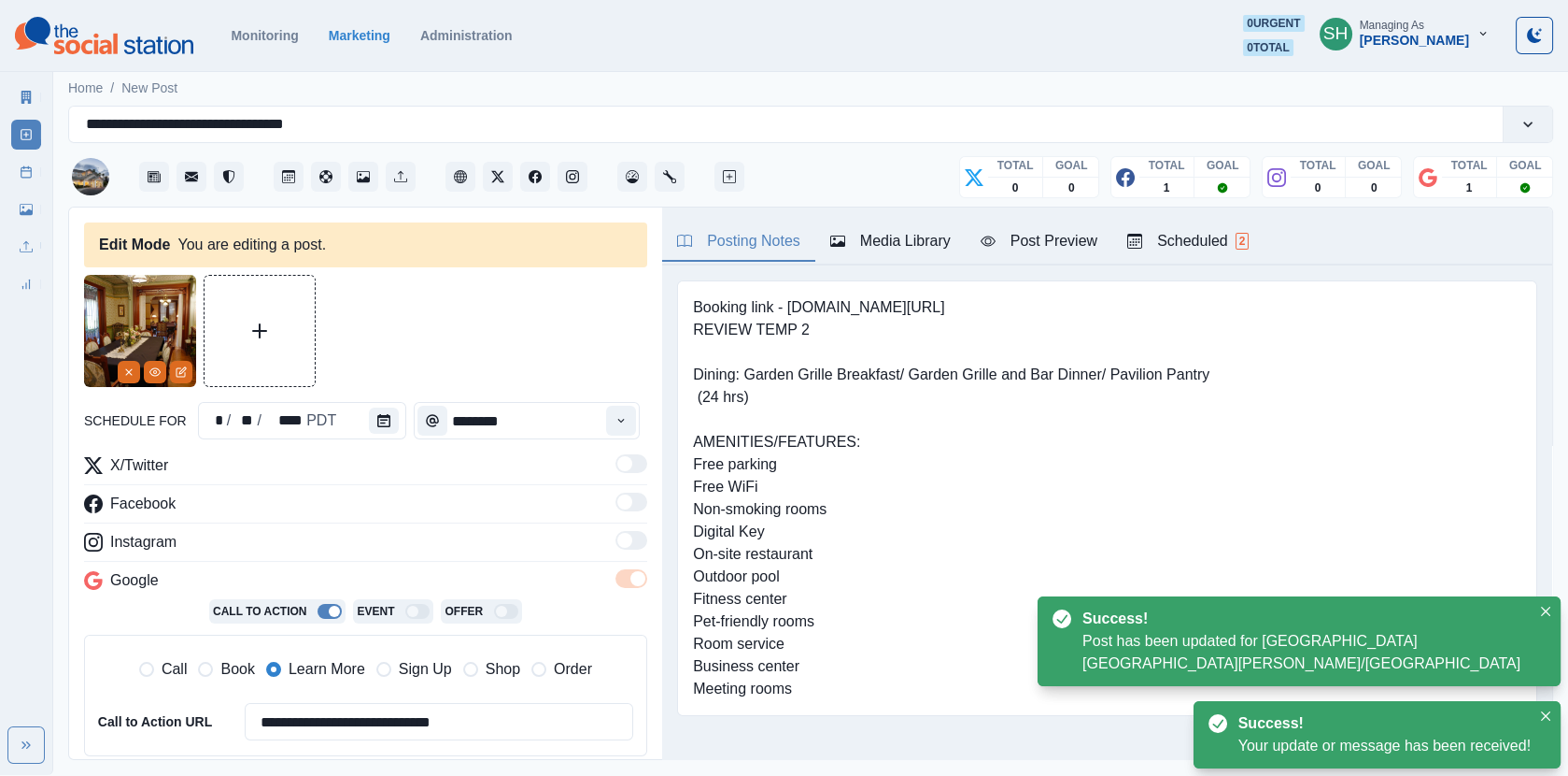
click at [921, 240] on div "Media Library" at bounding box center [890, 241] width 120 height 23
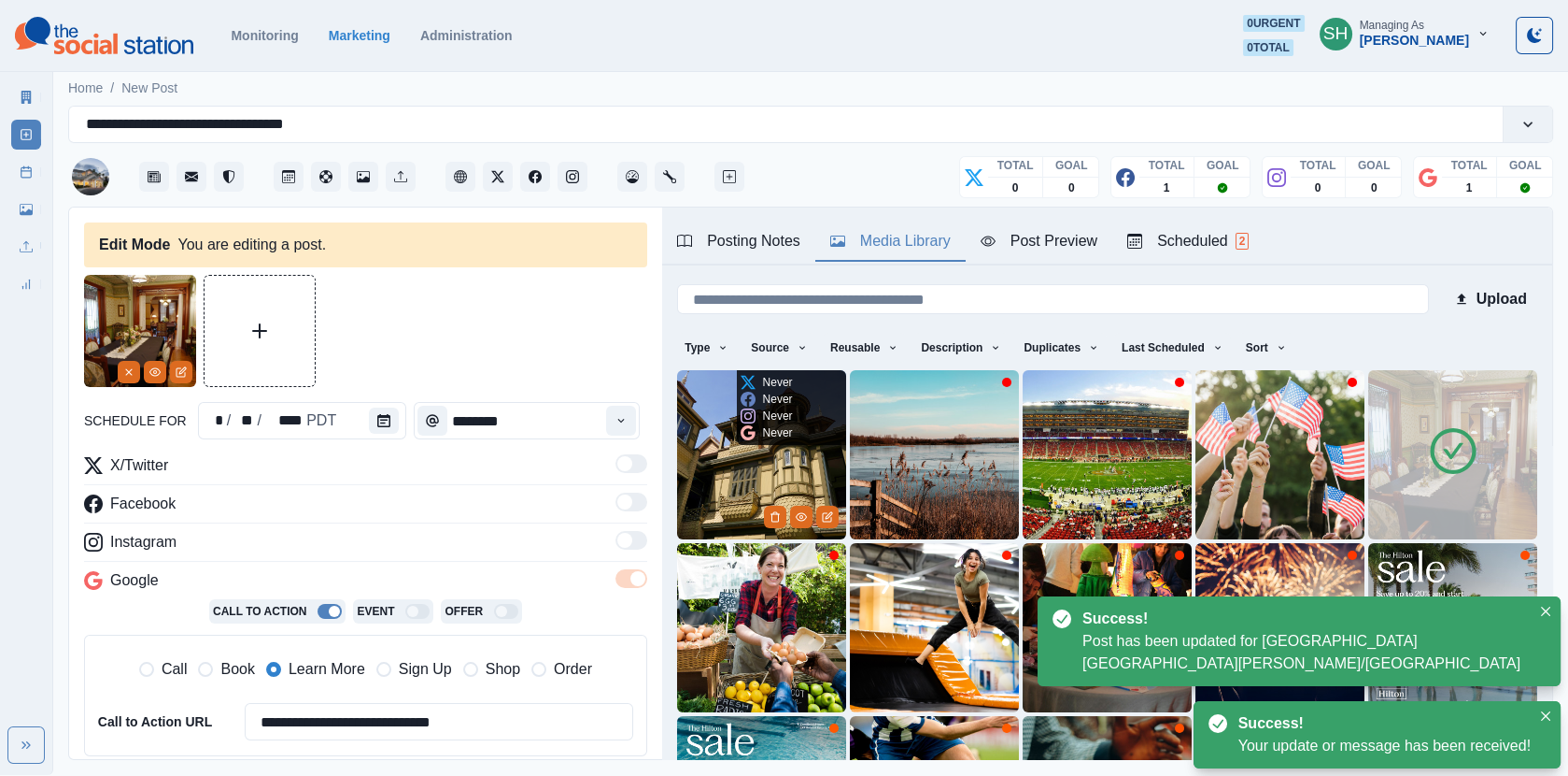
click at [717, 484] on img at bounding box center [762, 455] width 169 height 169
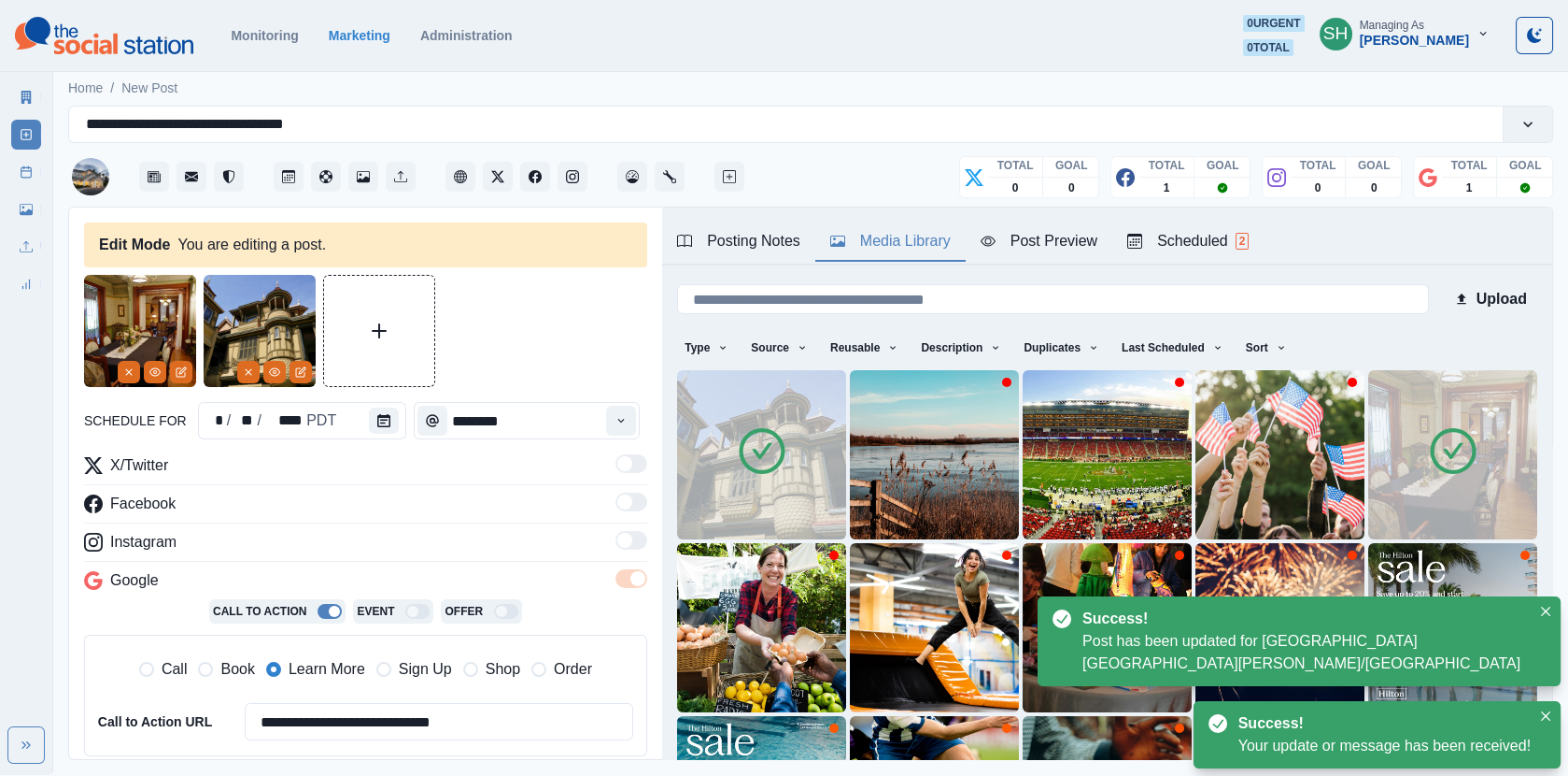
click at [1480, 501] on img at bounding box center [1453, 455] width 169 height 169
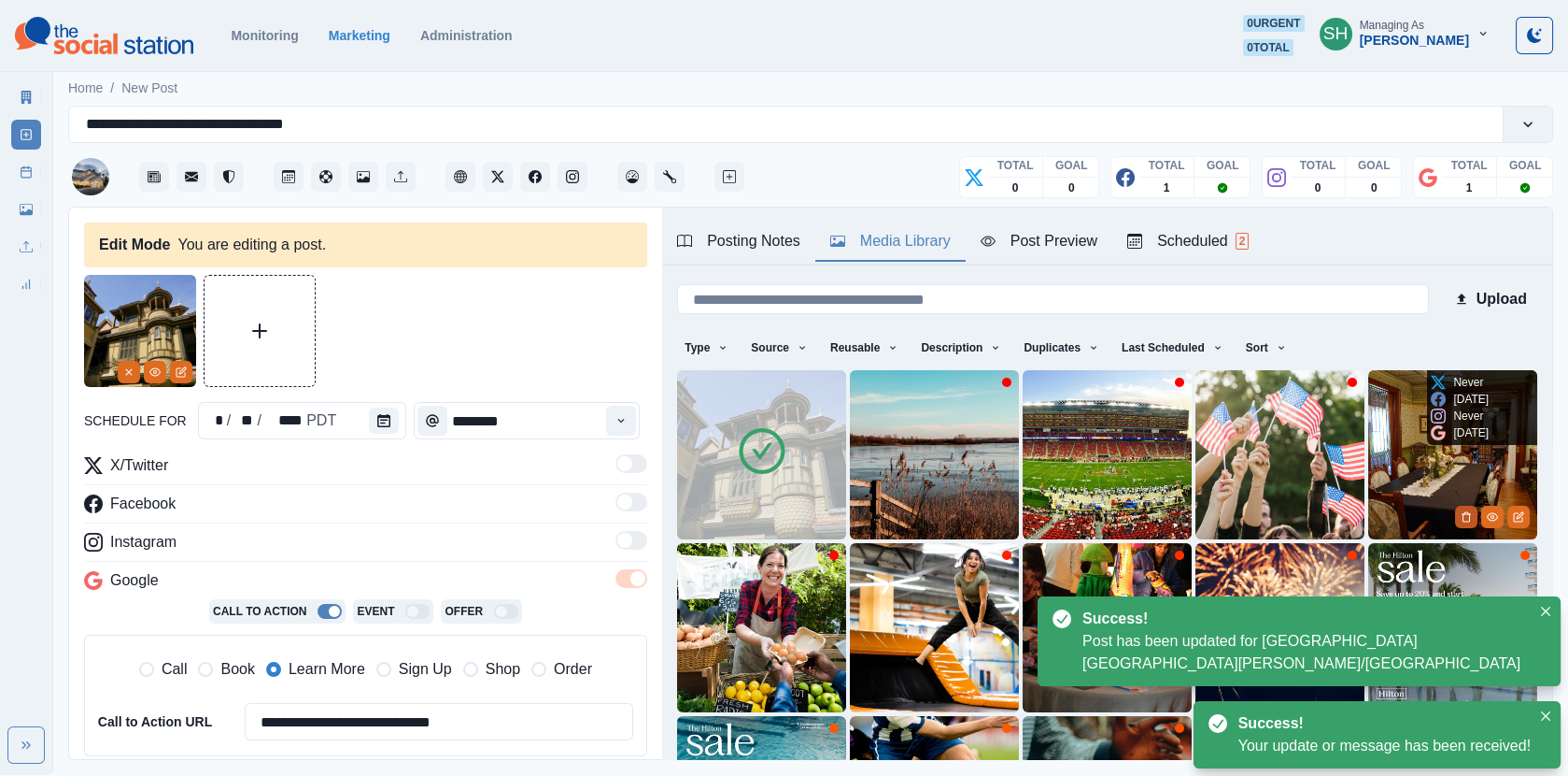
click at [1460, 509] on button "Delete Media" at bounding box center [1467, 516] width 23 height 23
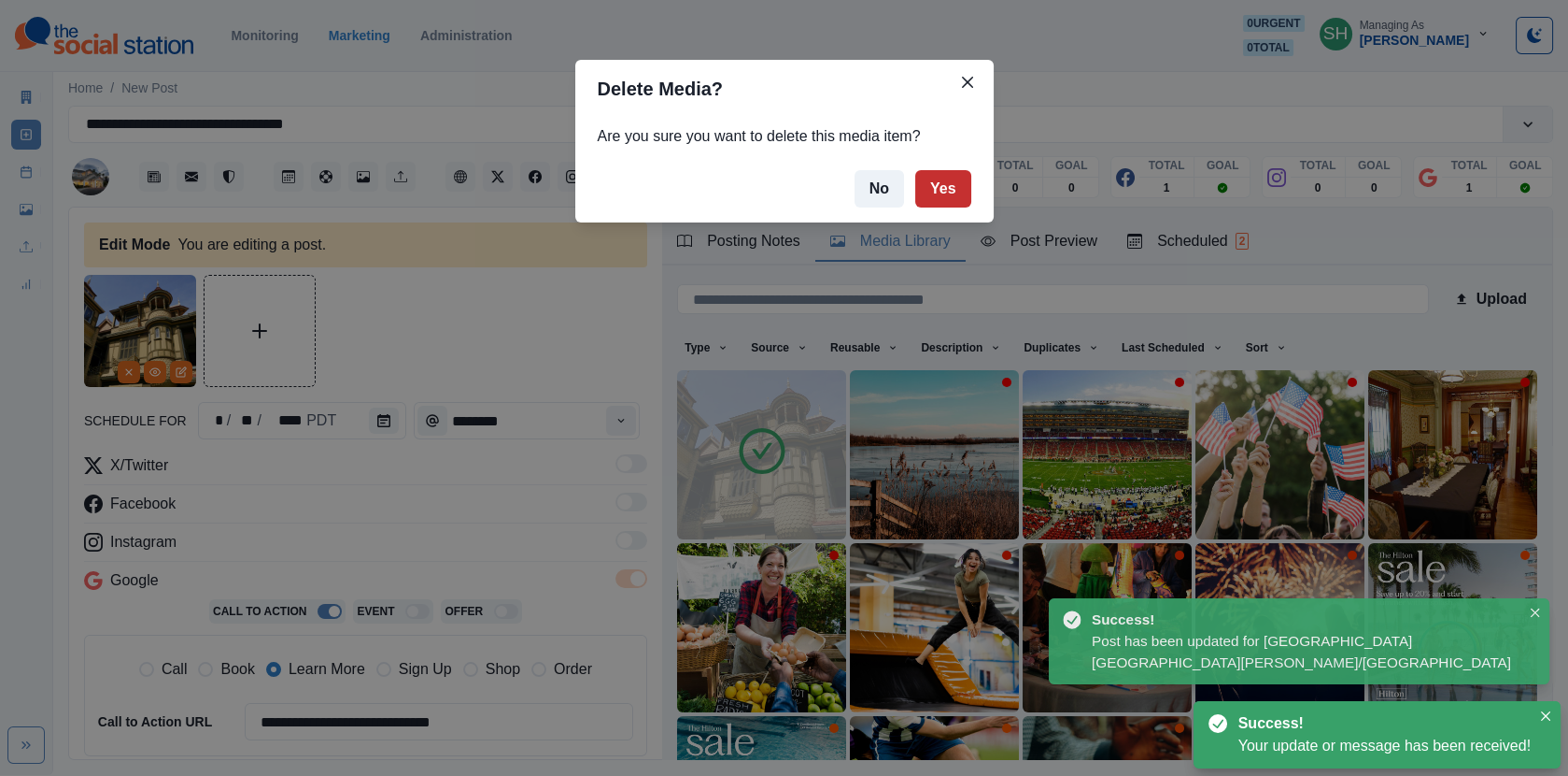
click at [952, 197] on button "Yes" at bounding box center [944, 189] width 56 height 38
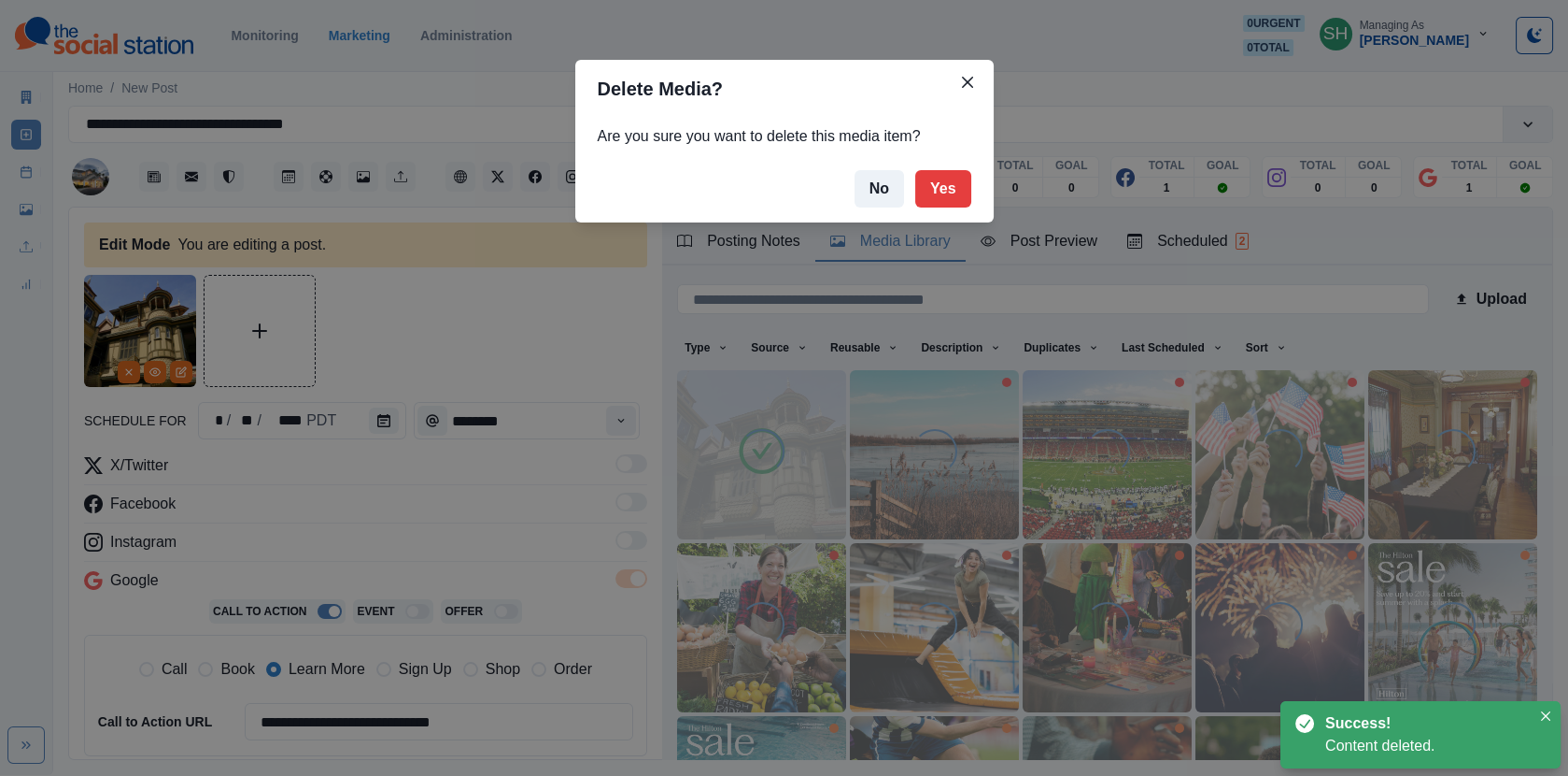
click at [428, 509] on div "Delete Media? Are you sure you want to delete this media item? No Yes" at bounding box center [784, 388] width 1568 height 776
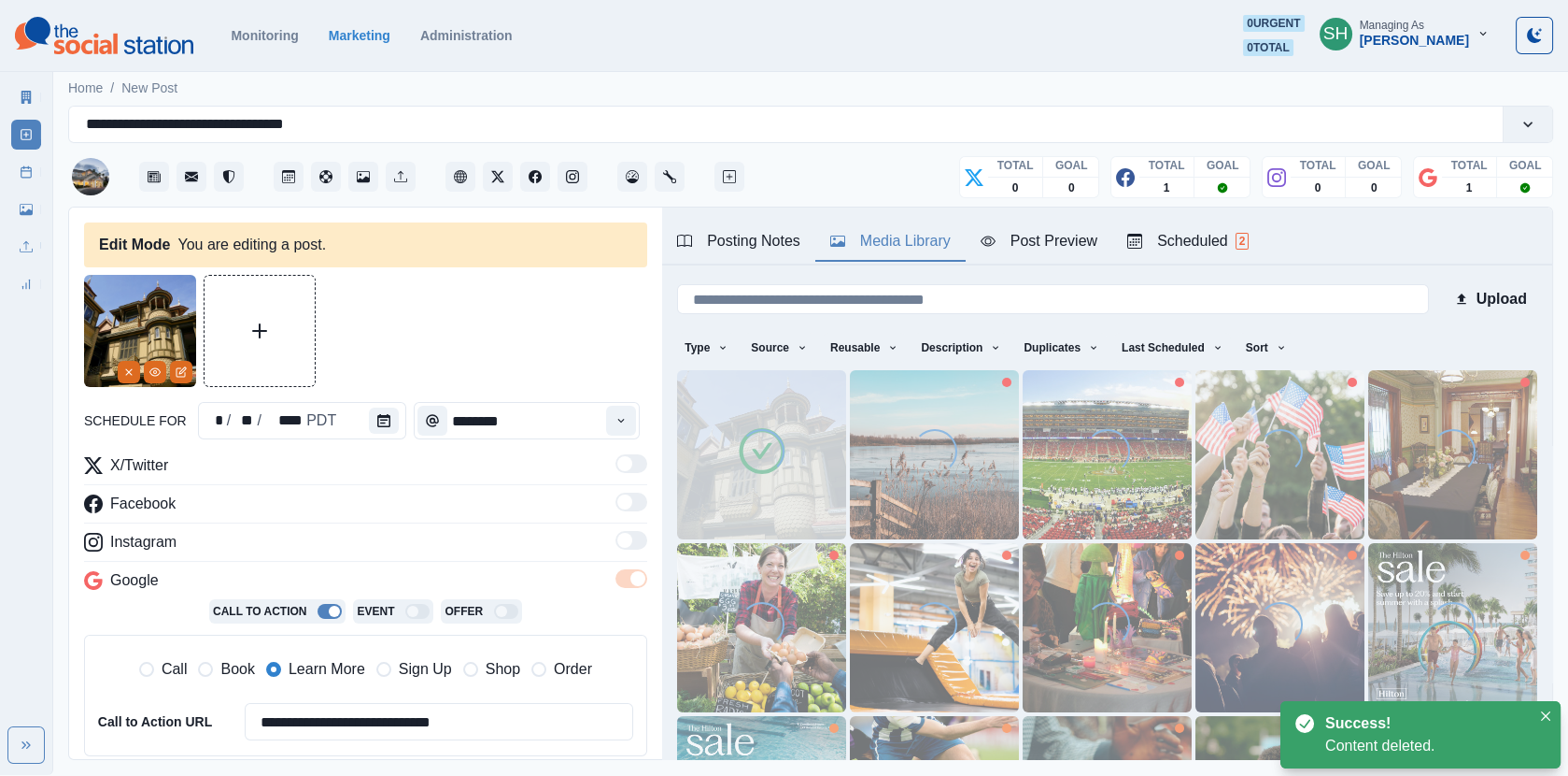
scroll to position [244, 0]
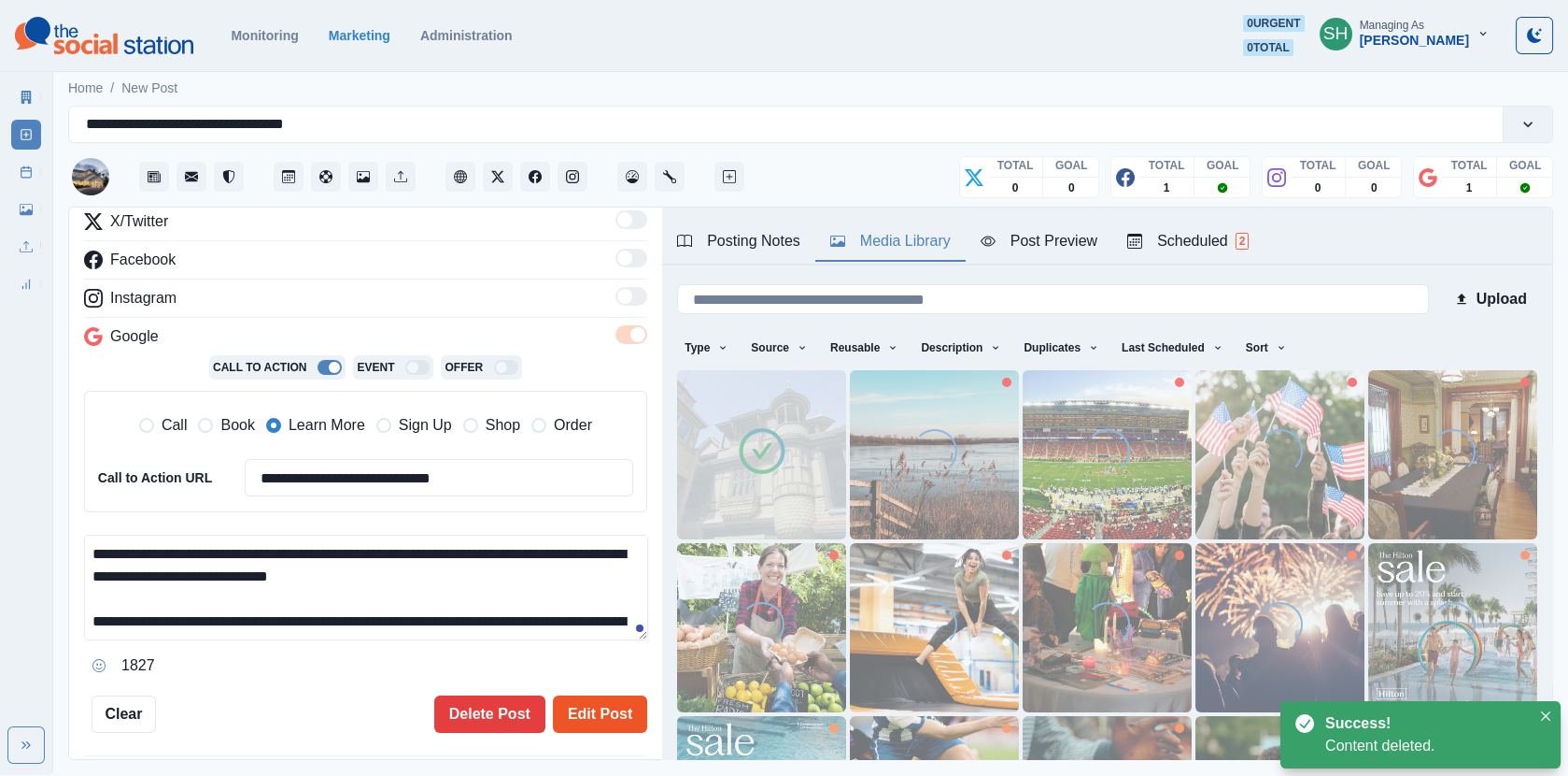
click at [580, 699] on button "Edit Post" at bounding box center [600, 714] width 94 height 38
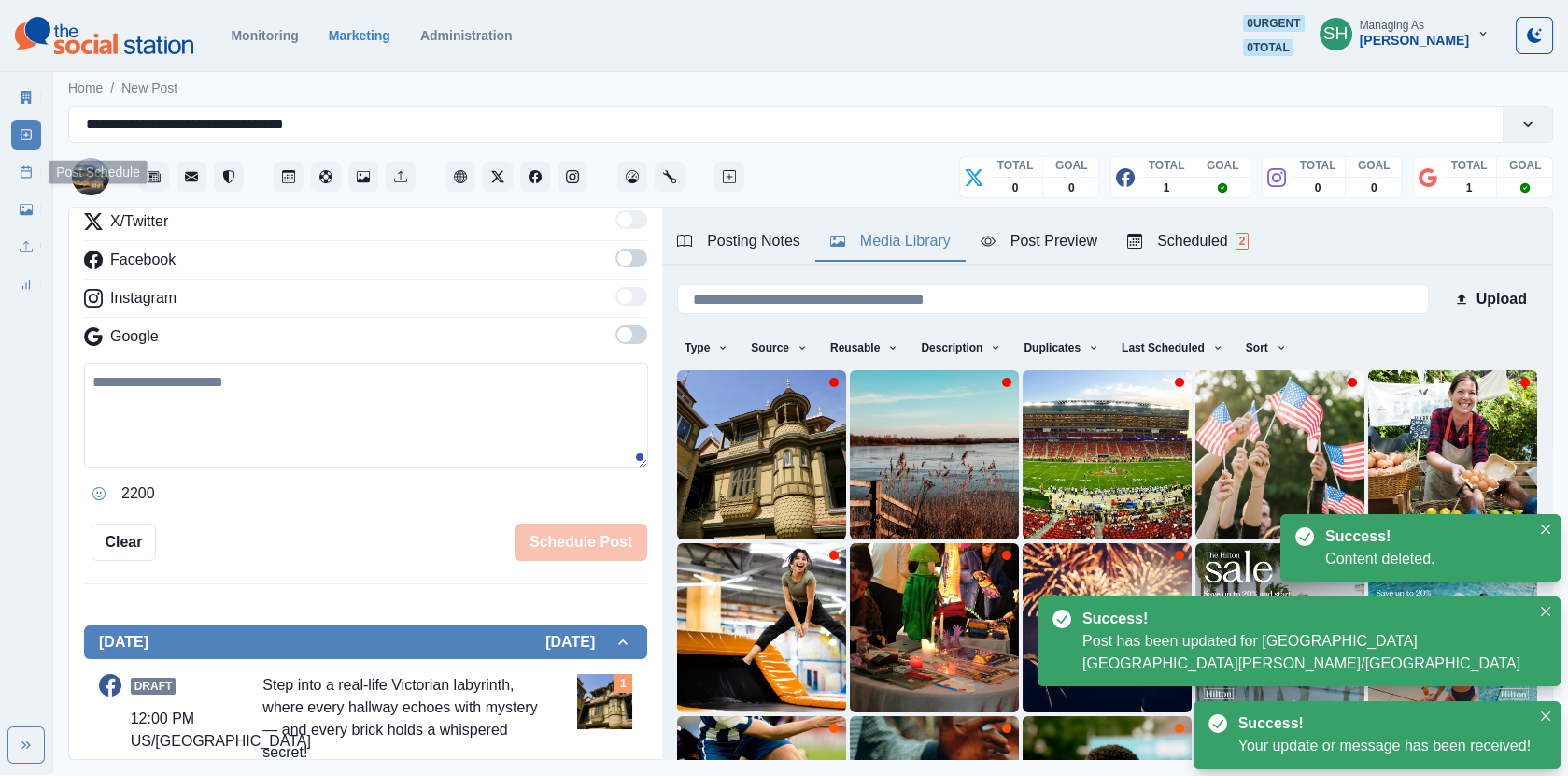
click at [21, 158] on link "Post Schedule" at bounding box center [26, 172] width 30 height 30
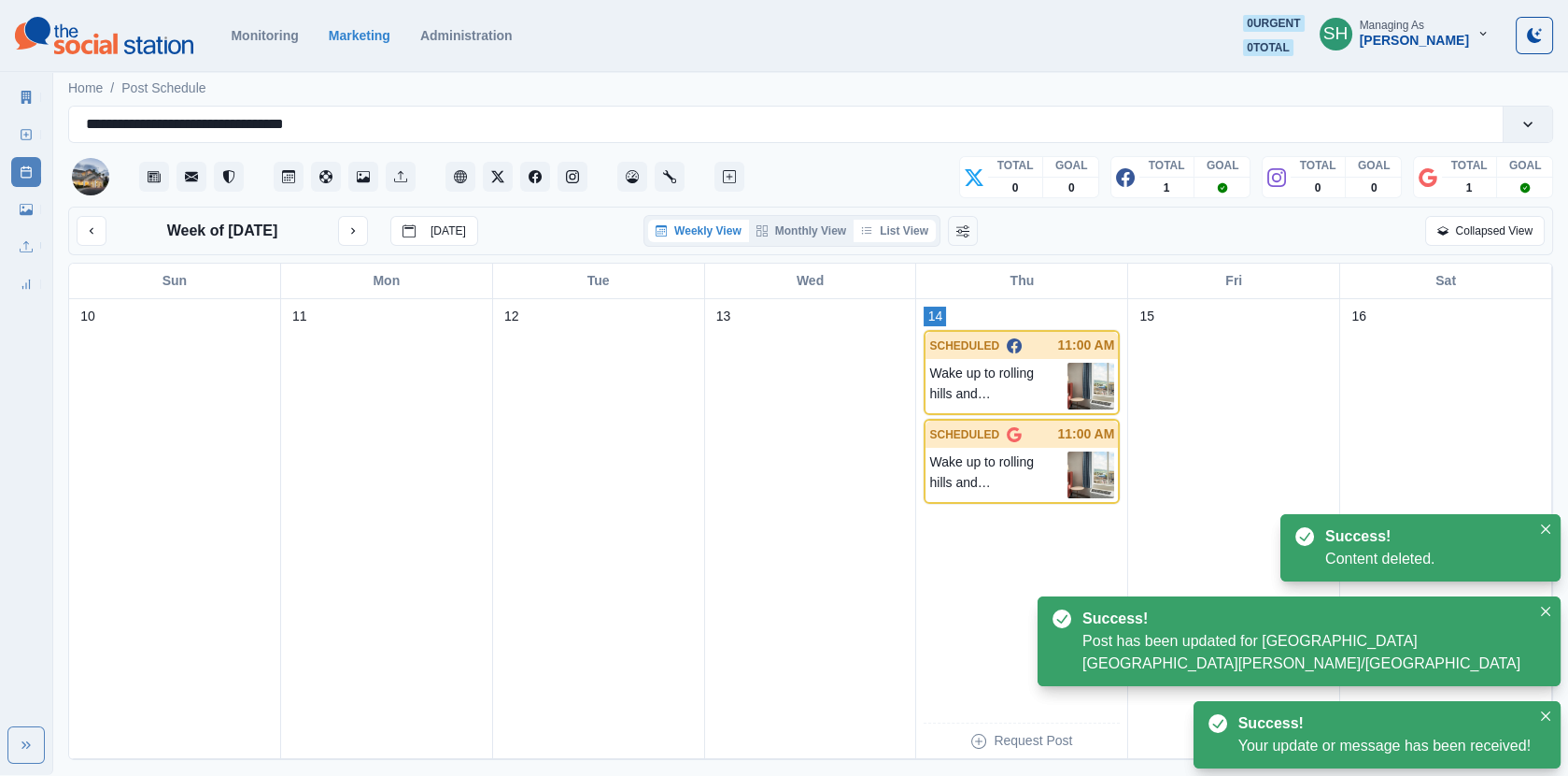
click at [918, 237] on button "List View" at bounding box center [895, 231] width 83 height 23
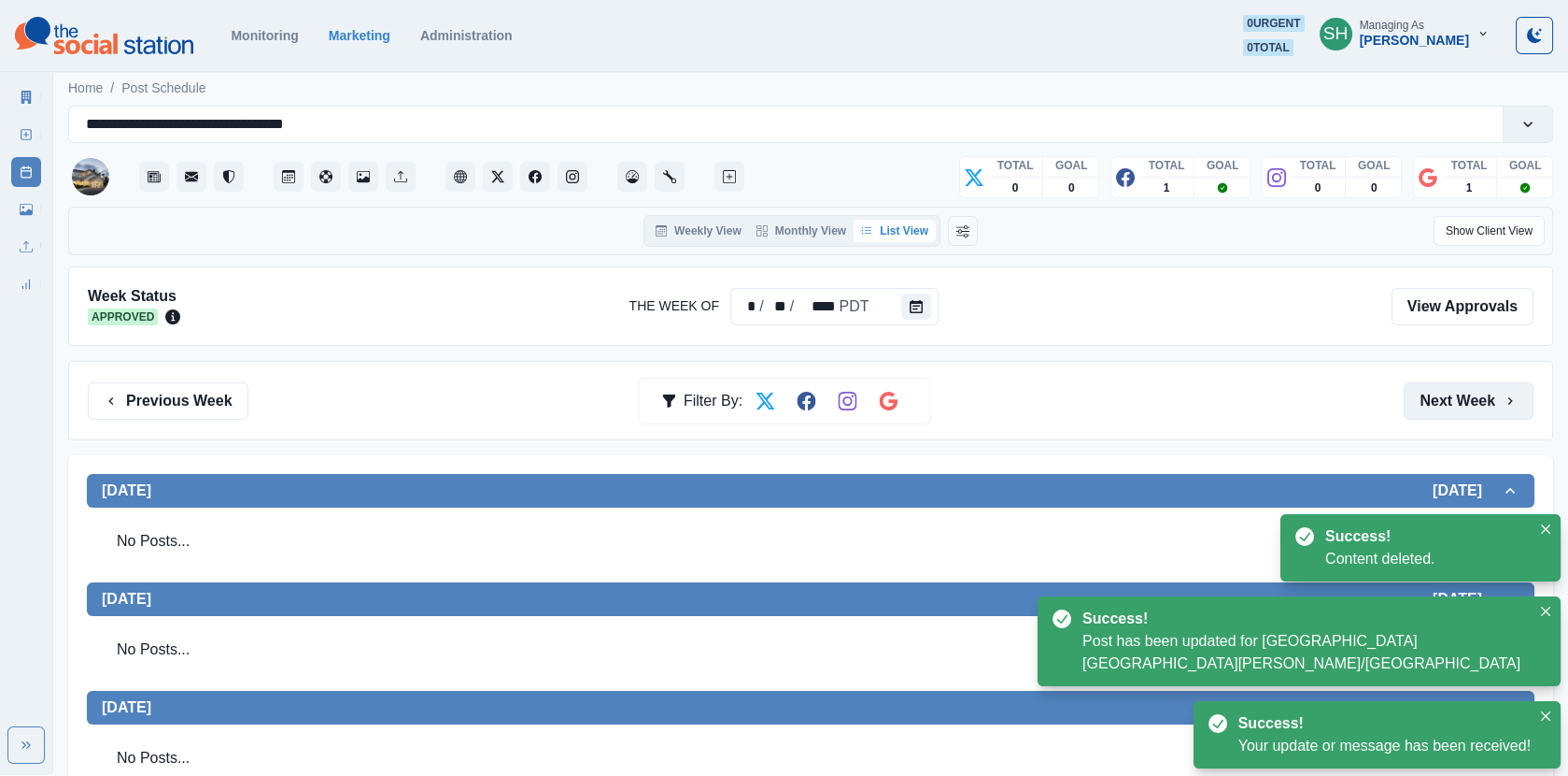
click at [1429, 410] on button "Next Week" at bounding box center [1469, 401] width 130 height 38
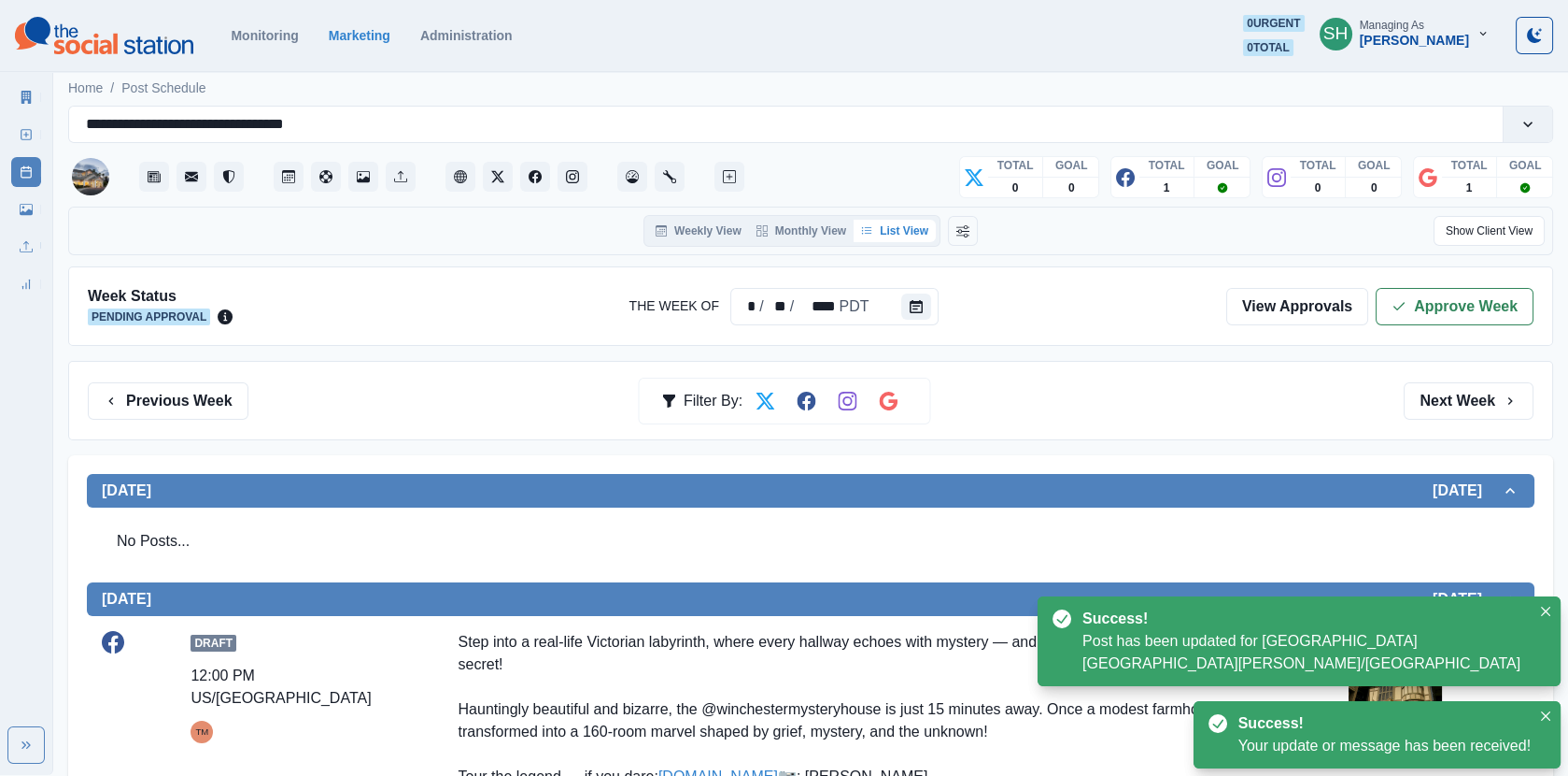
click at [1419, 299] on button "Approve Week" at bounding box center [1455, 306] width 158 height 38
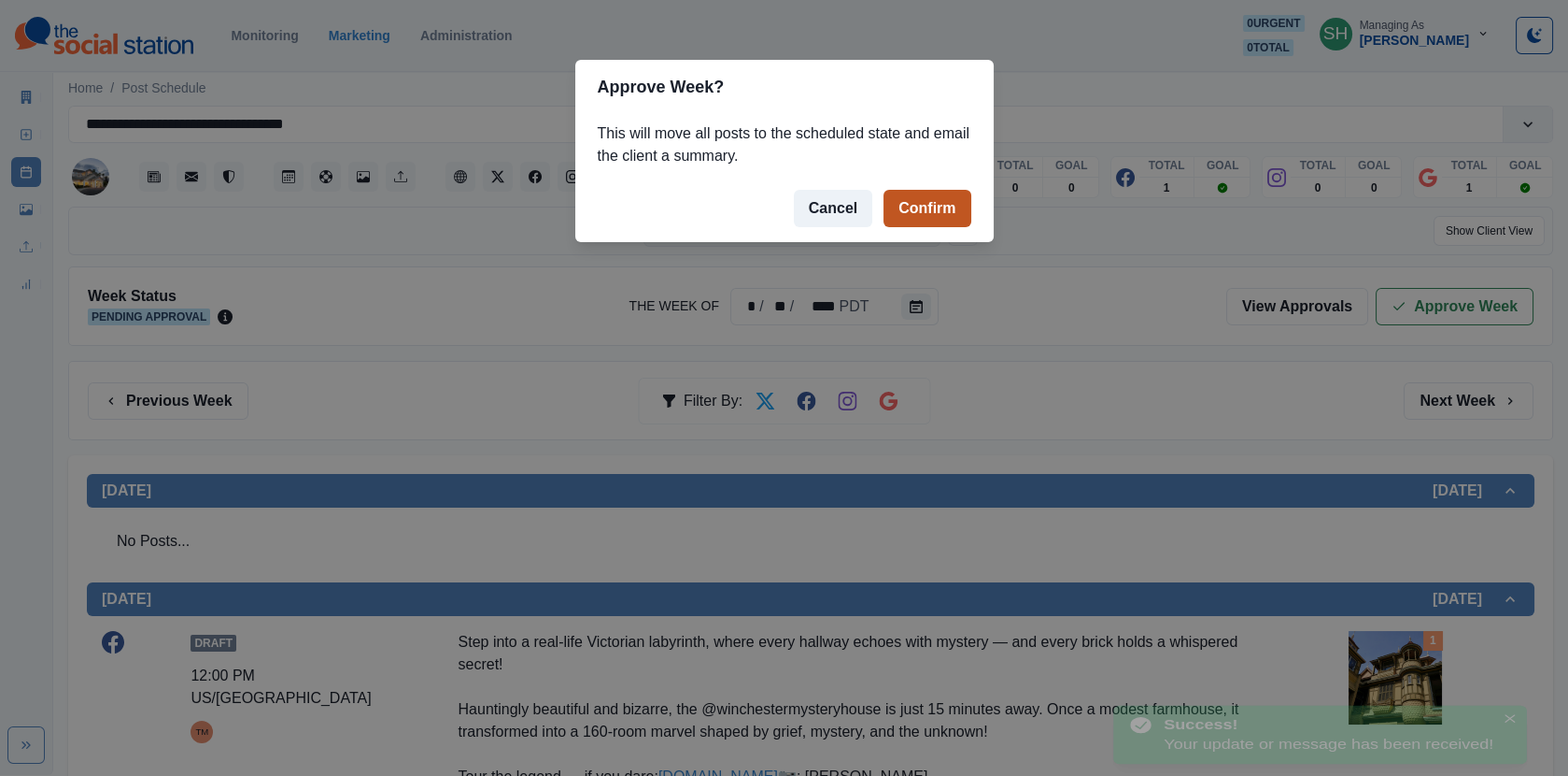
click at [912, 208] on button "Confirm" at bounding box center [927, 209] width 87 height 38
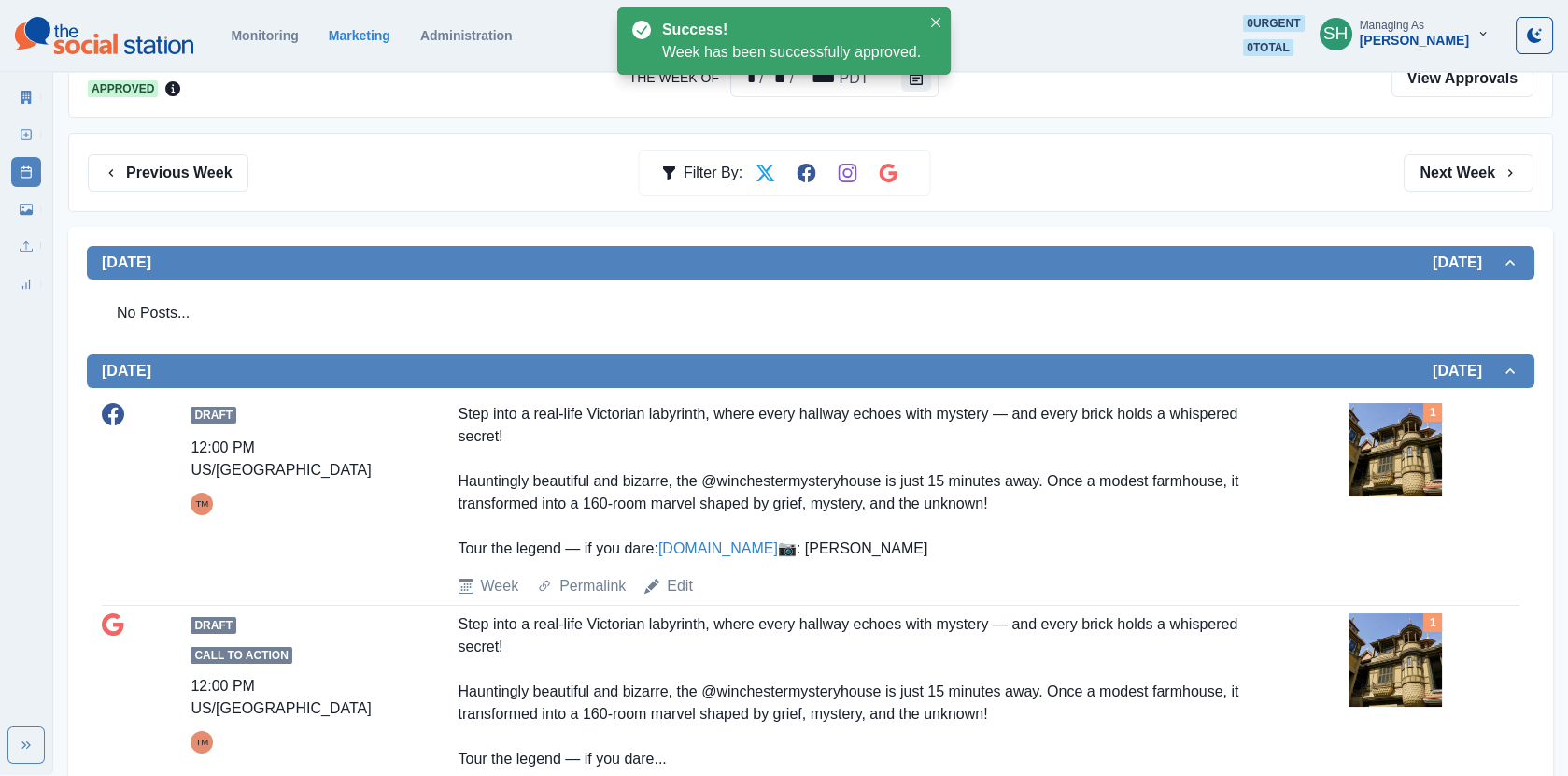
scroll to position [504, 0]
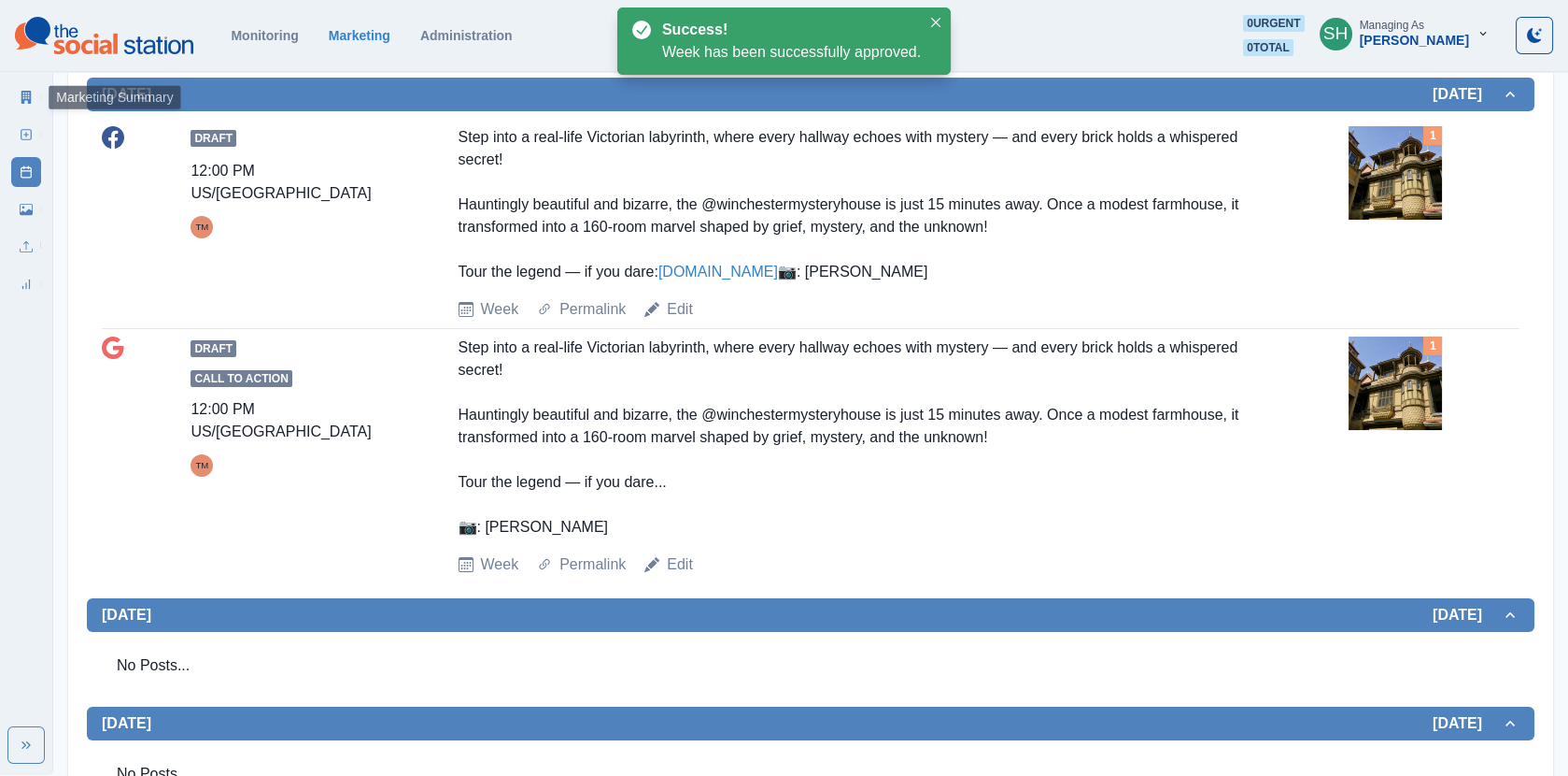
click at [16, 105] on link "Marketing Summary" at bounding box center [26, 97] width 30 height 30
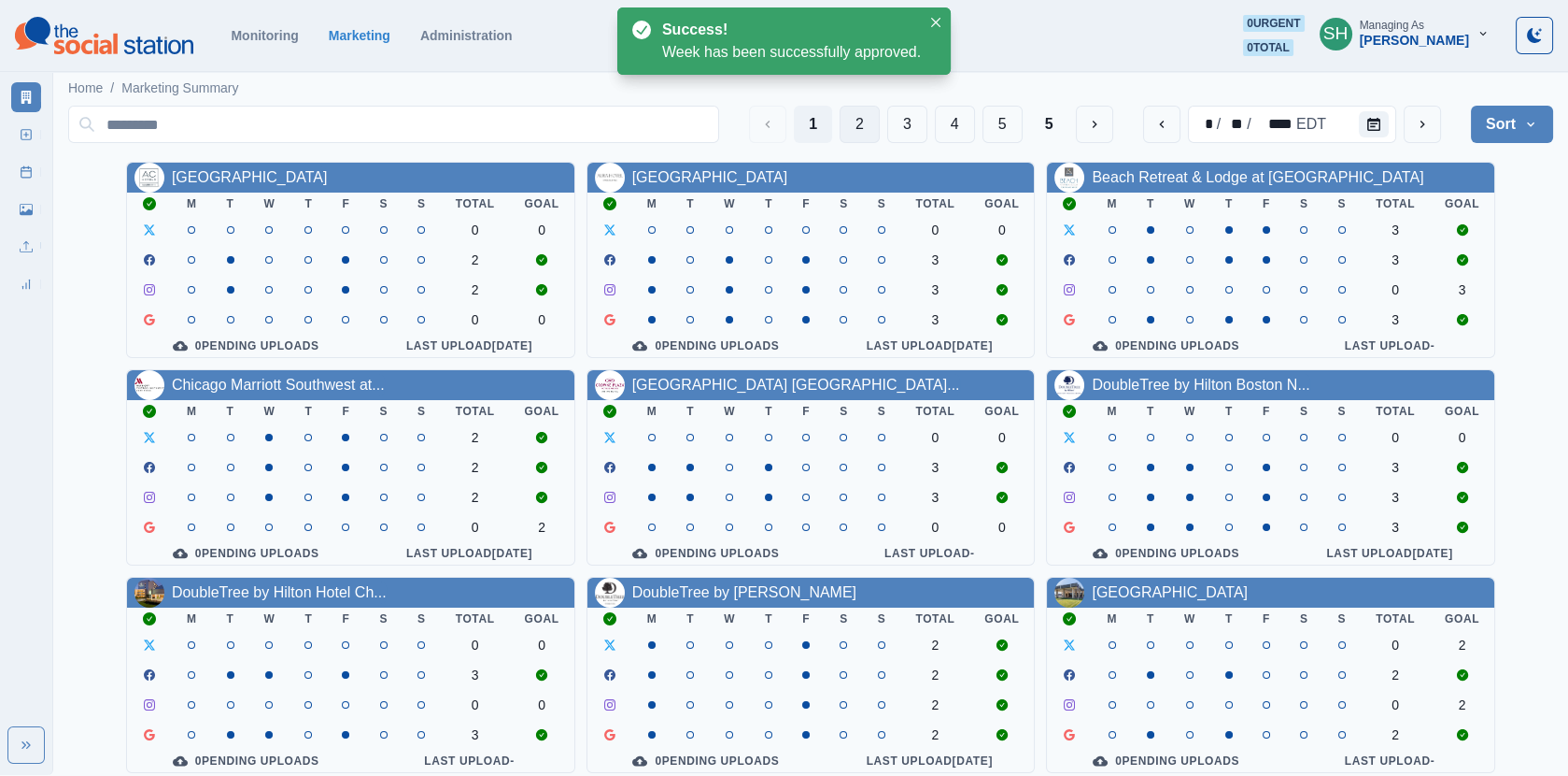
click at [853, 116] on button "2" at bounding box center [860, 124] width 40 height 38
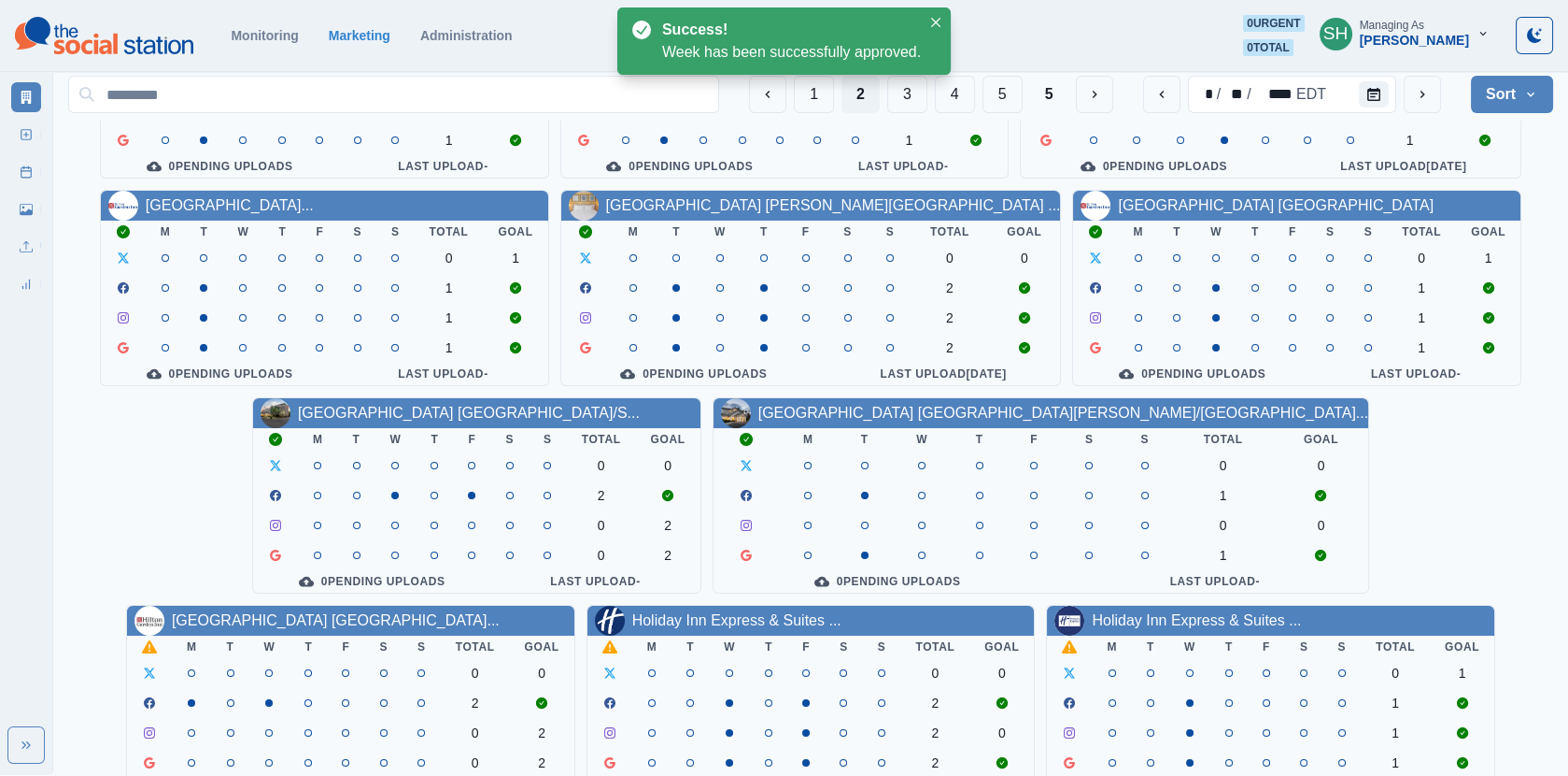
scroll to position [226, 0]
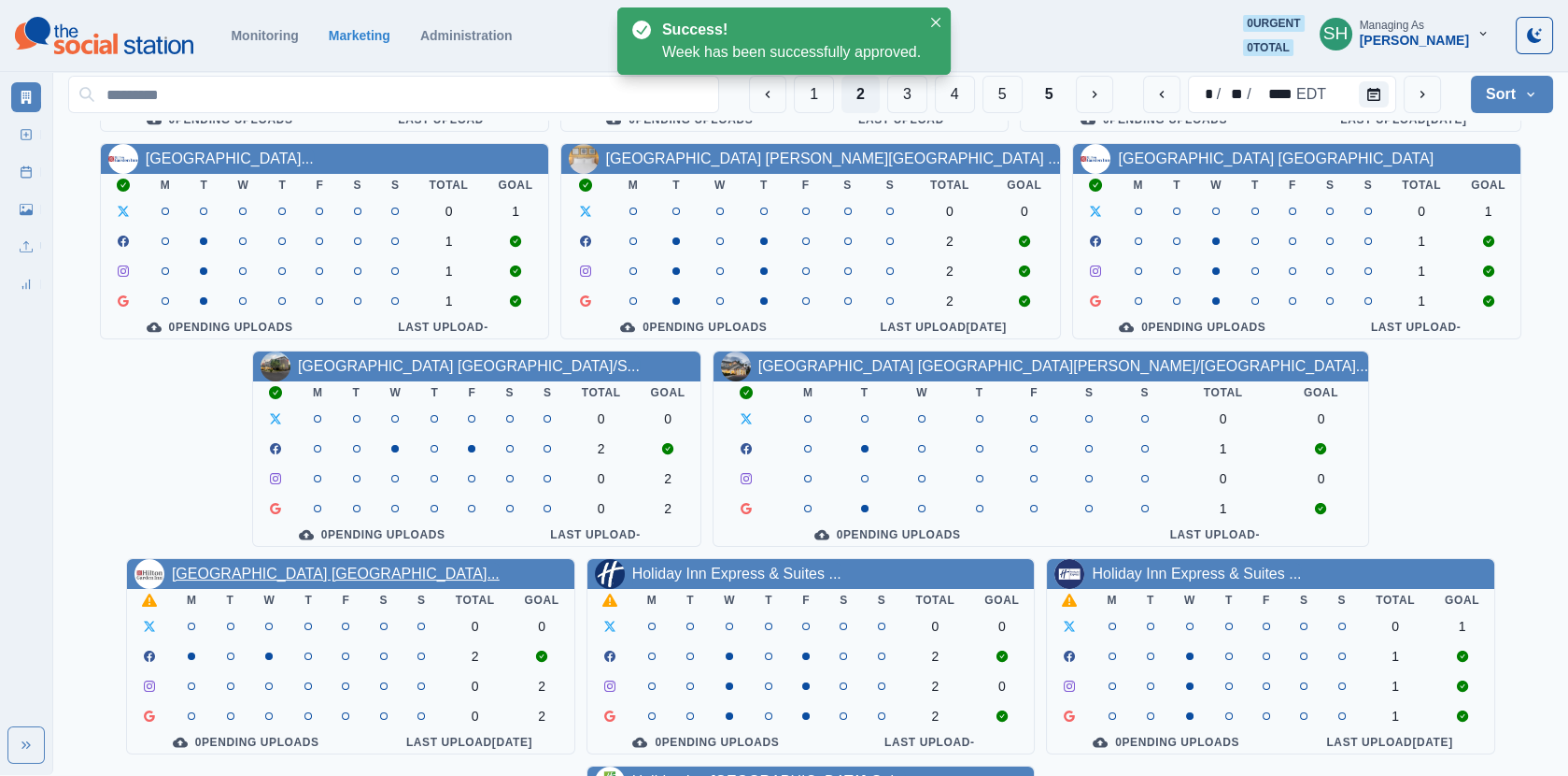
click at [500, 565] on link "[GEOGRAPHIC_DATA] [GEOGRAPHIC_DATA]..." at bounding box center [336, 573] width 328 height 16
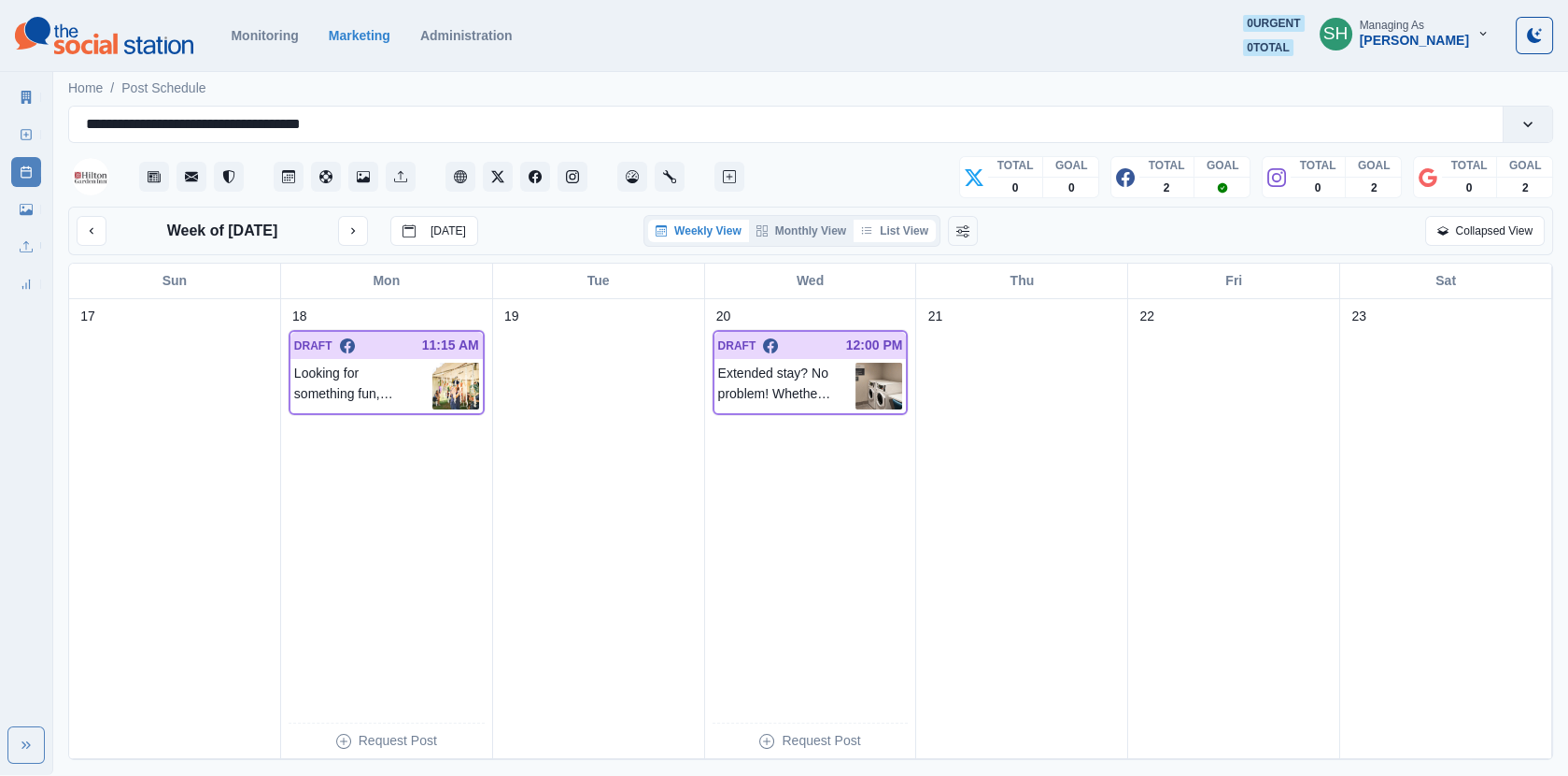
click at [898, 231] on button "List View" at bounding box center [895, 231] width 83 height 23
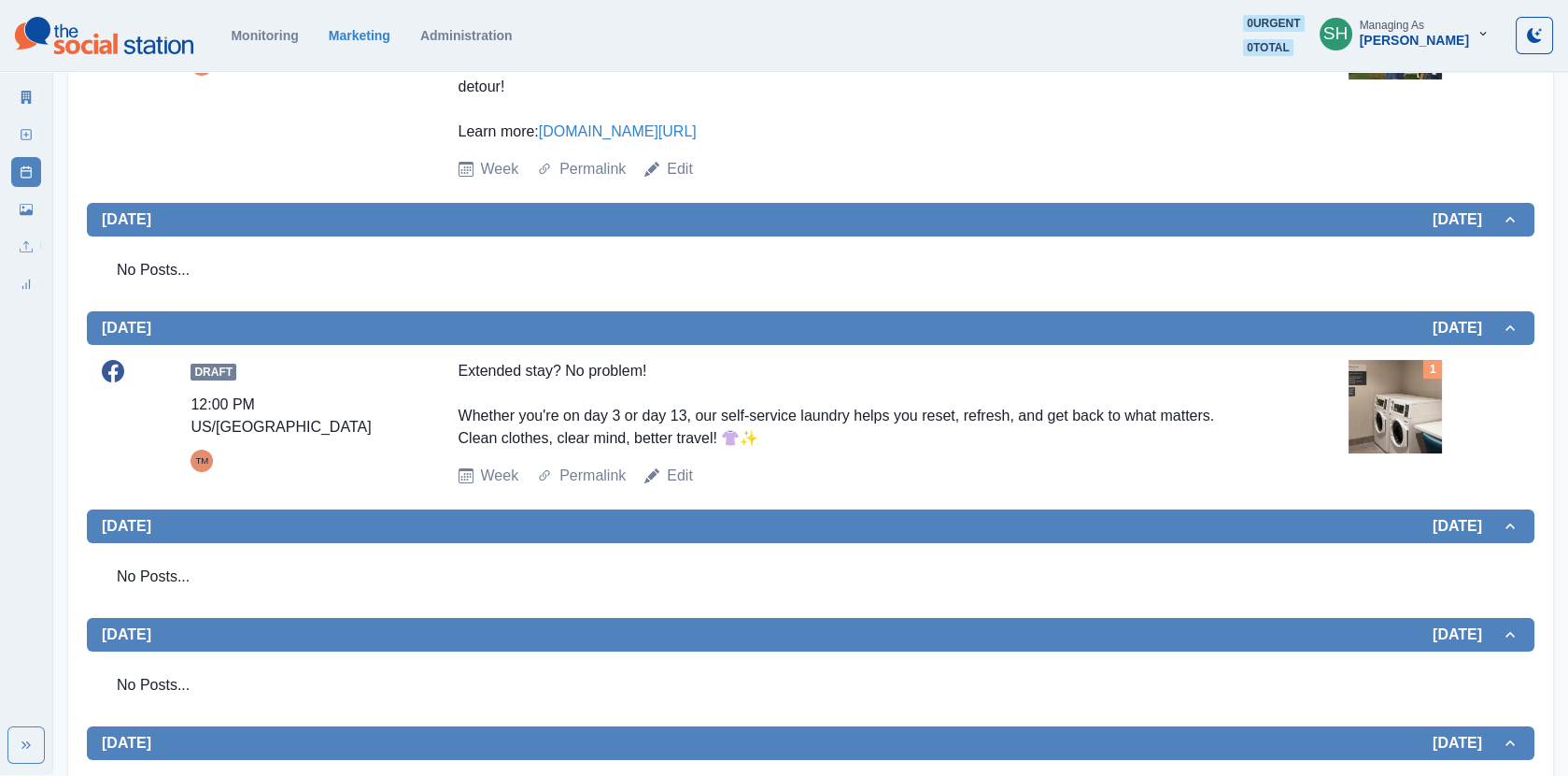
scroll to position [208, 0]
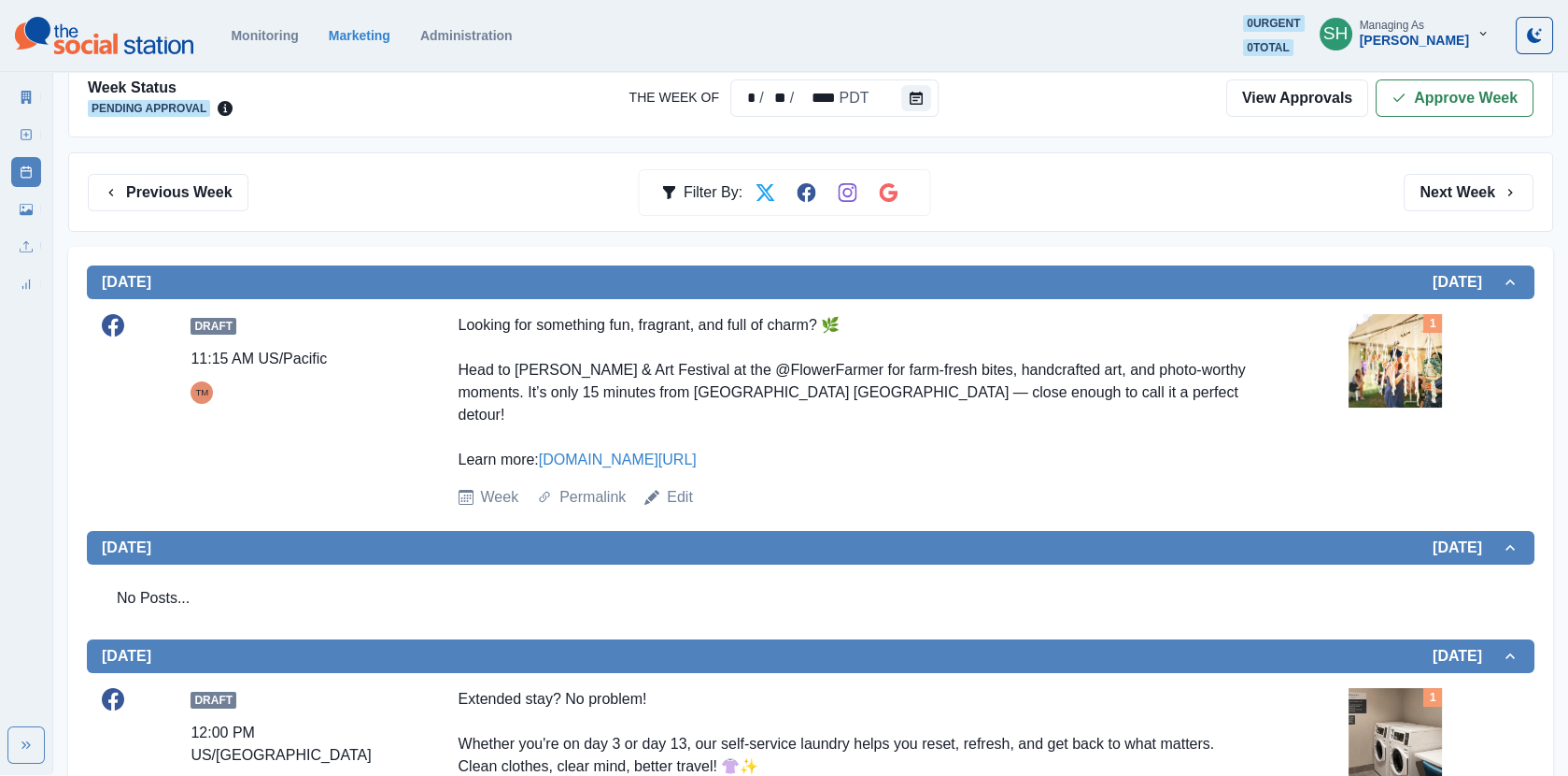
click at [1353, 361] on img at bounding box center [1396, 361] width 93 height 94
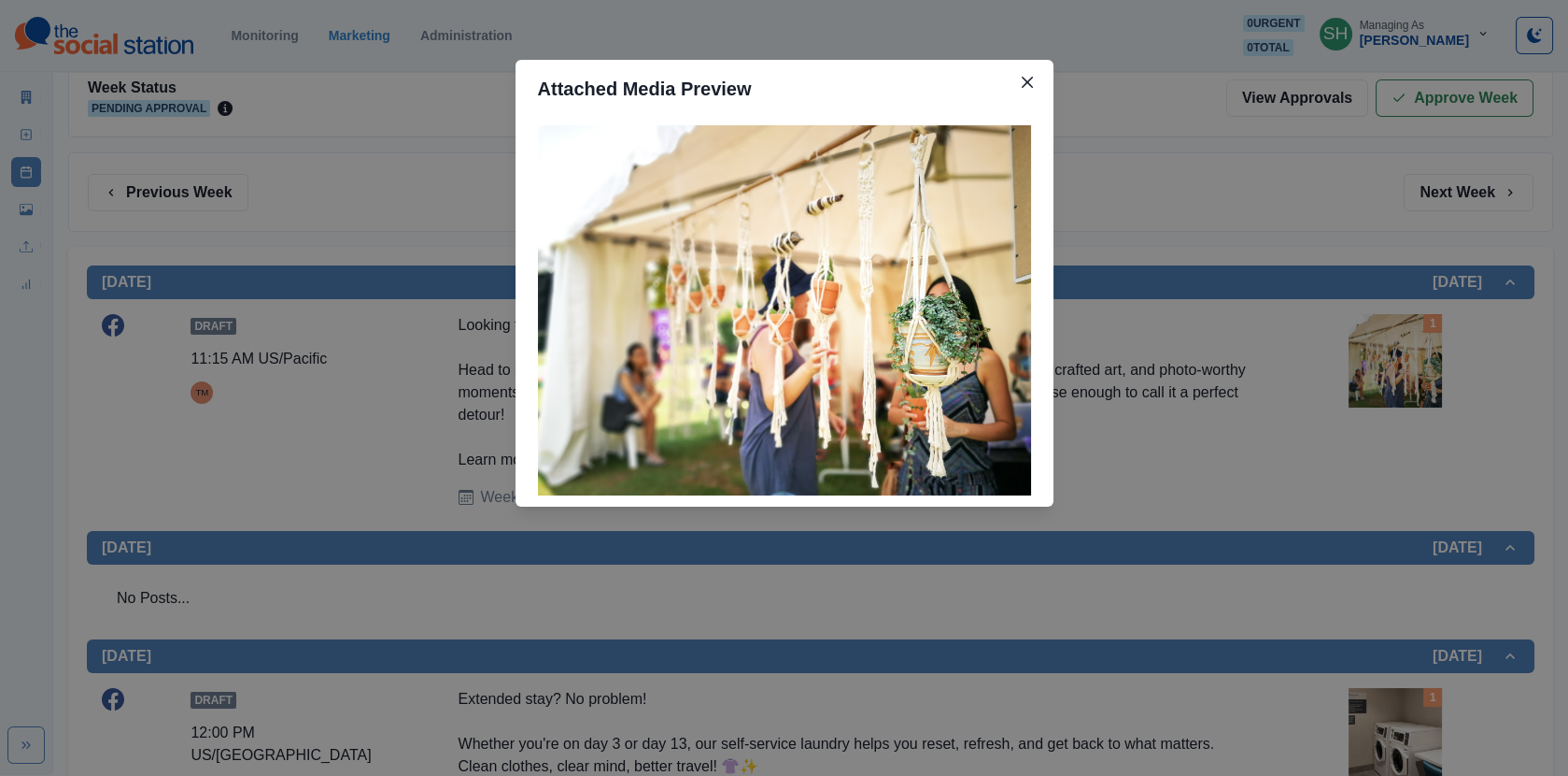
click at [1353, 361] on div "Attached Media Preview" at bounding box center [784, 388] width 1568 height 776
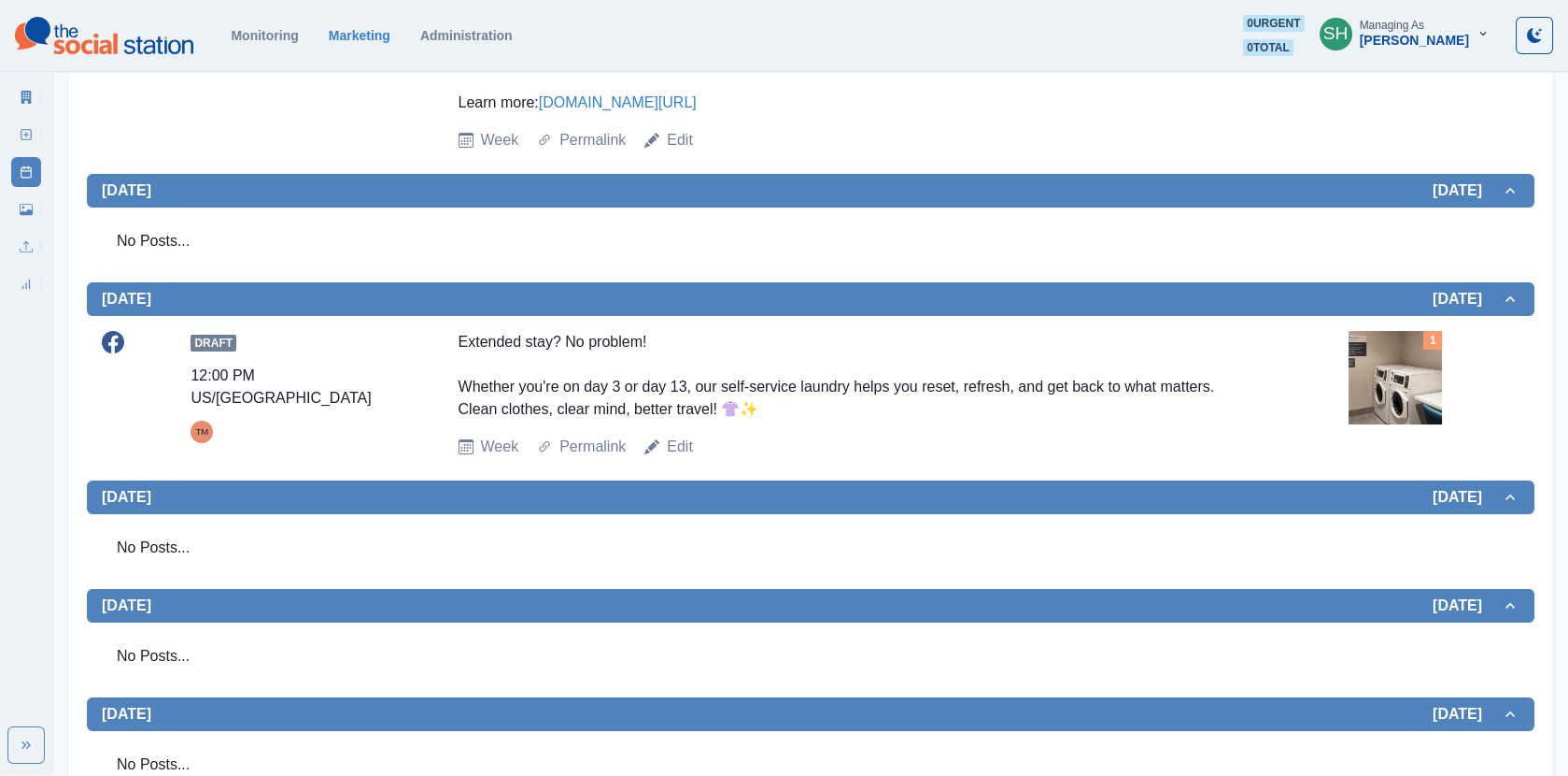
scroll to position [573, 0]
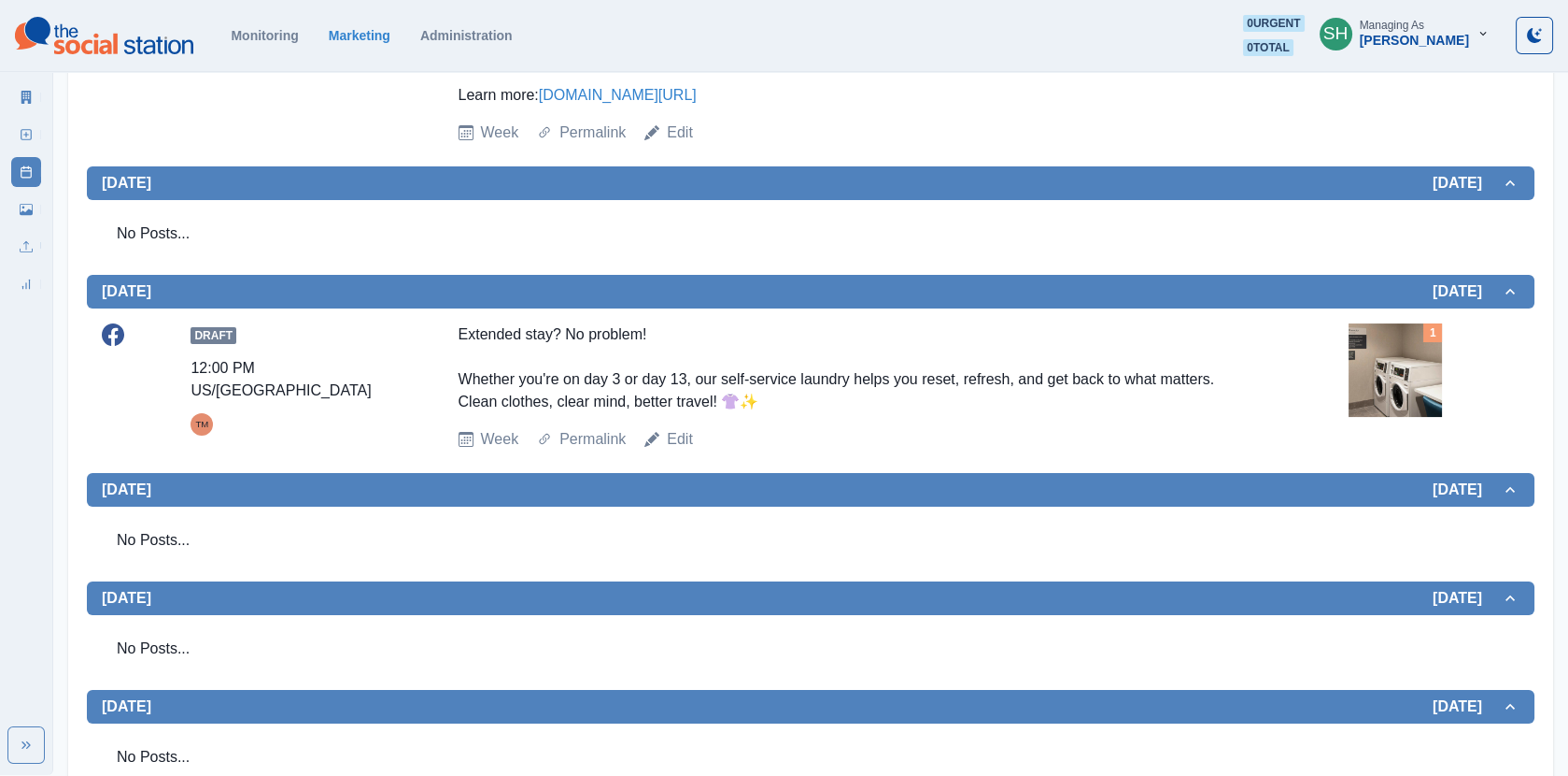
click at [1363, 362] on img at bounding box center [1396, 370] width 93 height 94
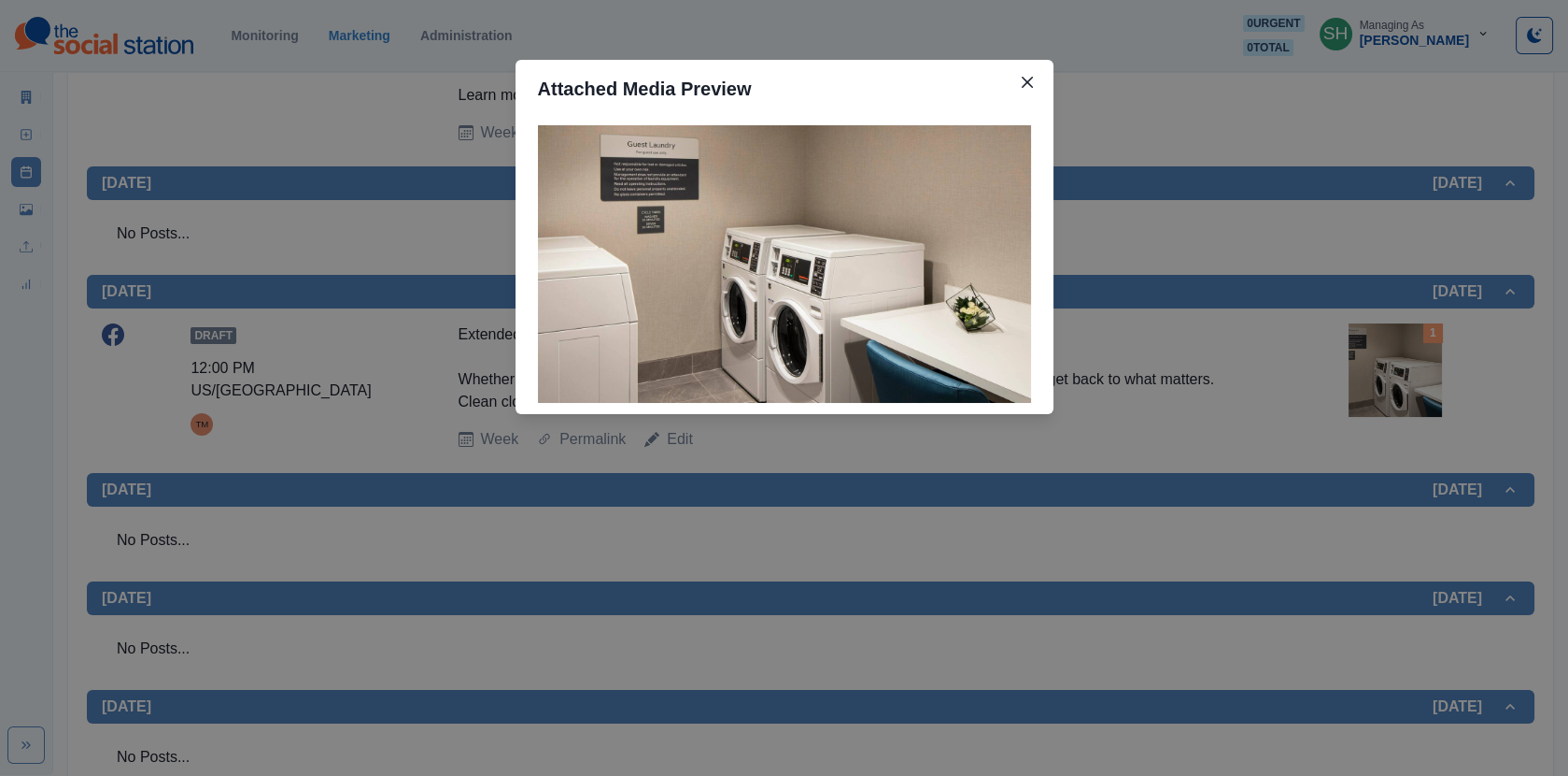
click at [1363, 362] on div "Attached Media Preview" at bounding box center [784, 388] width 1568 height 776
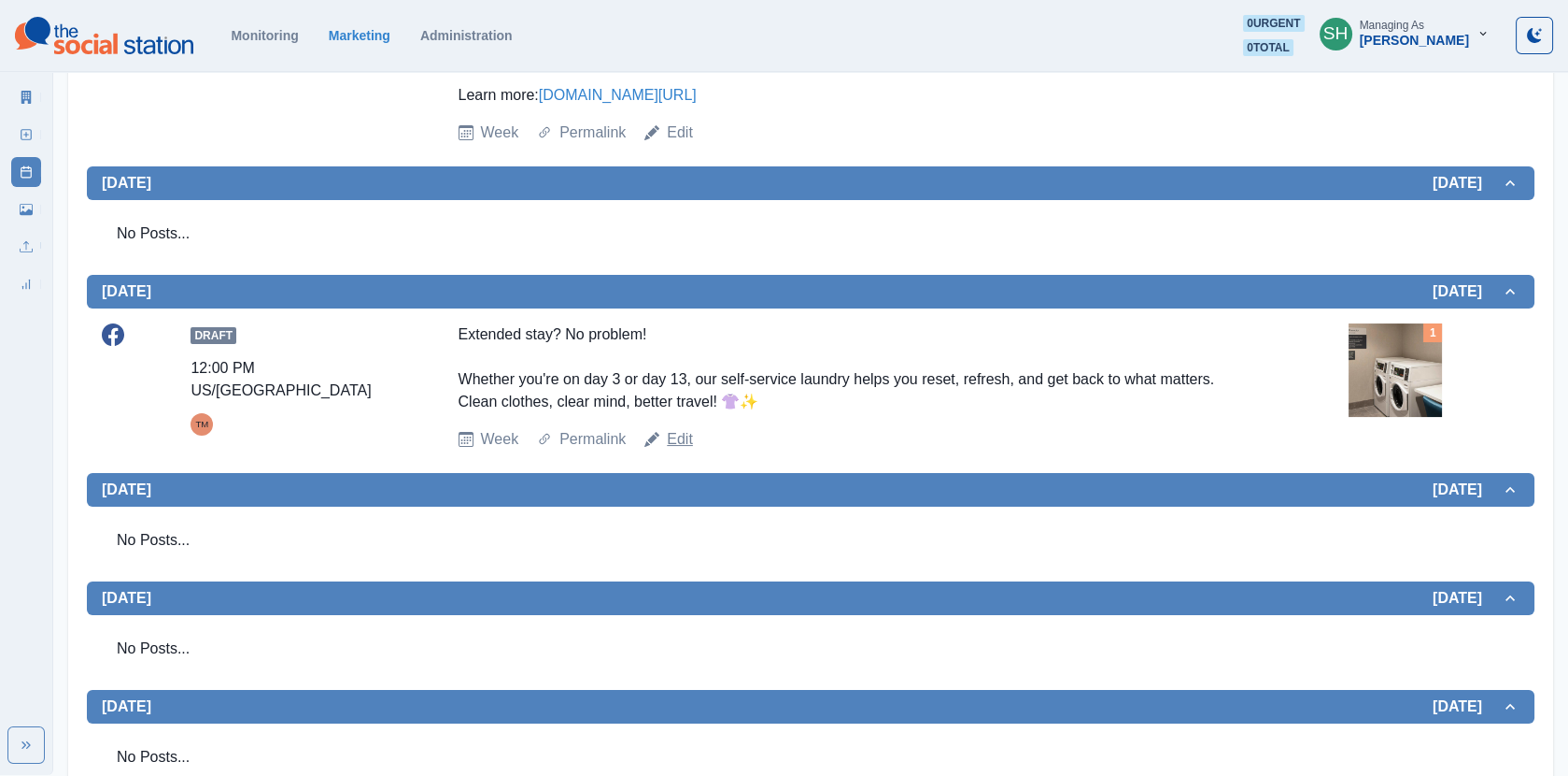
click at [671, 428] on link "Edit" at bounding box center [680, 439] width 26 height 23
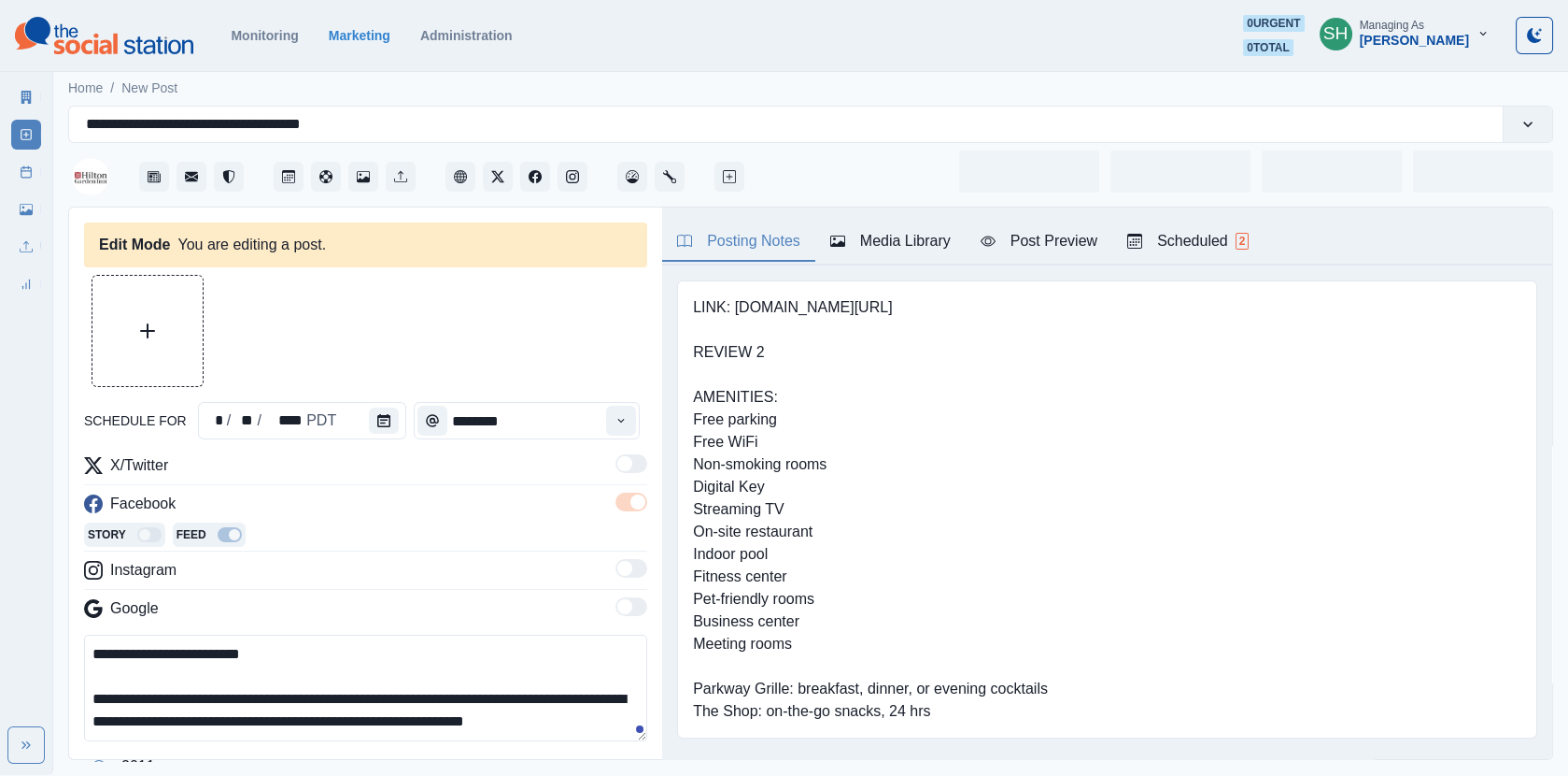
type input "********"
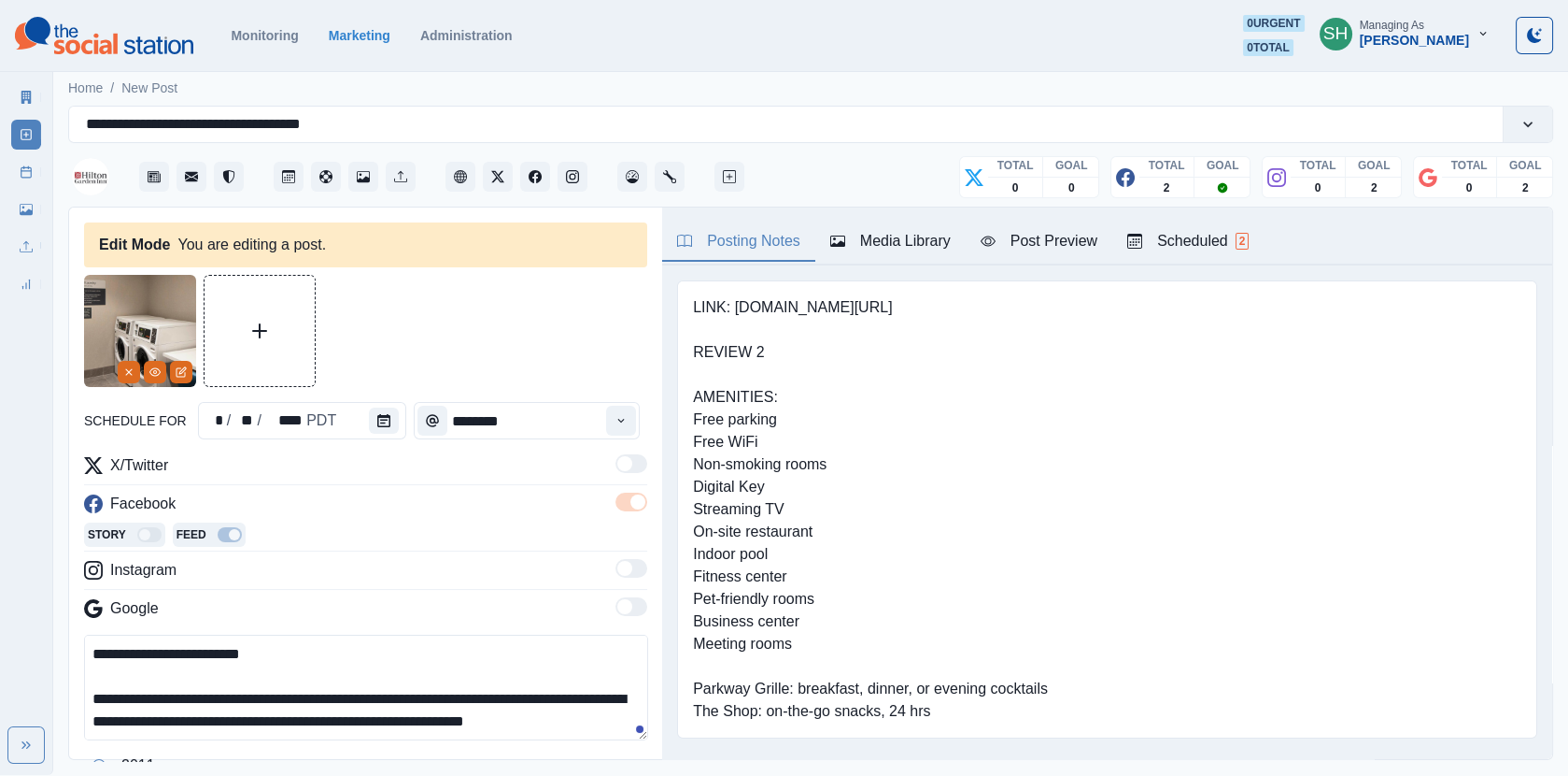
click at [228, 686] on textarea "**********" at bounding box center [366, 687] width 564 height 105
click at [287, 694] on textarea "**********" at bounding box center [366, 687] width 564 height 105
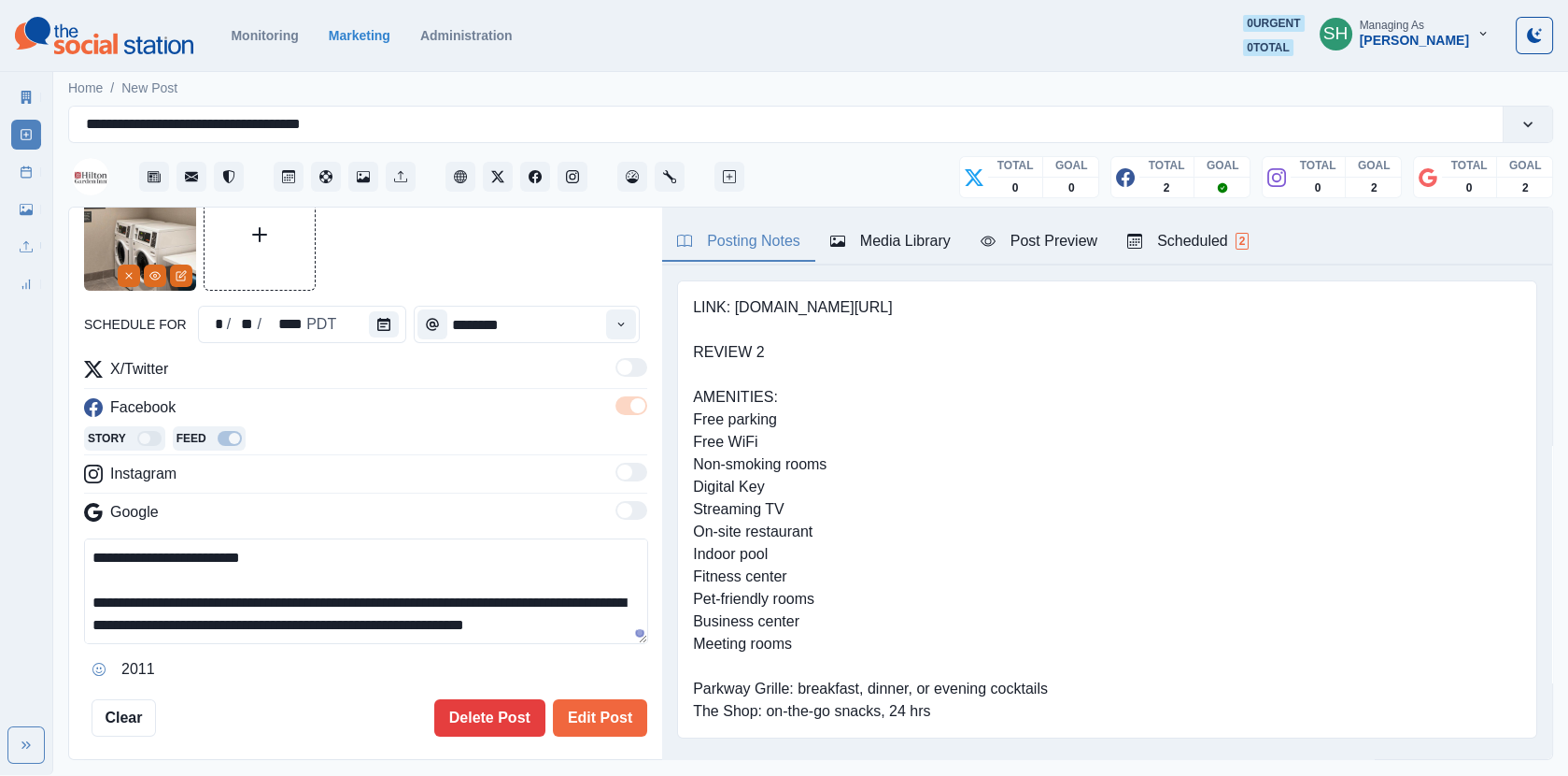
scroll to position [22, 0]
type textarea "**********"
click at [614, 712] on button "Edit Post" at bounding box center [600, 718] width 94 height 38
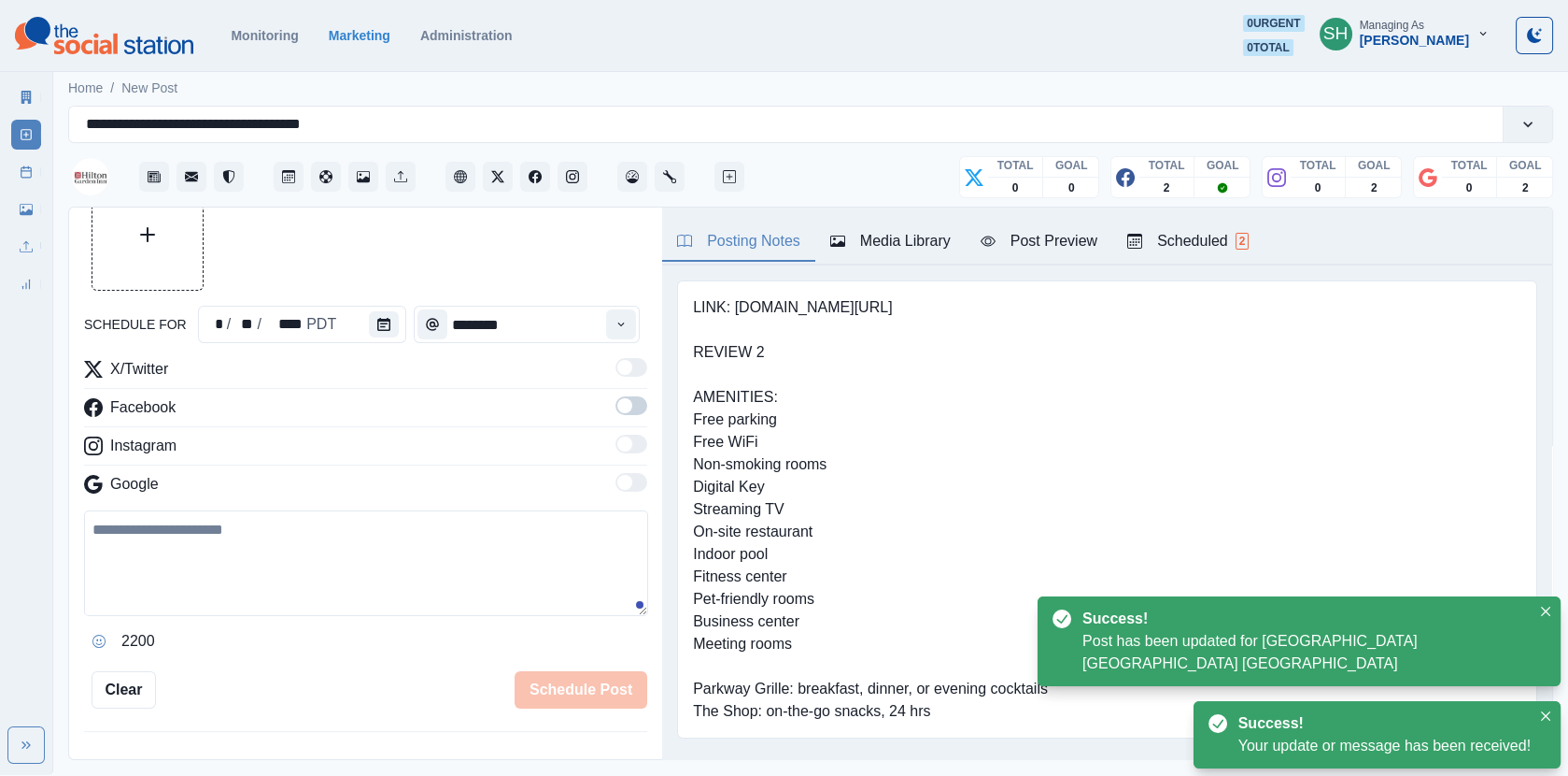
scroll to position [405, 0]
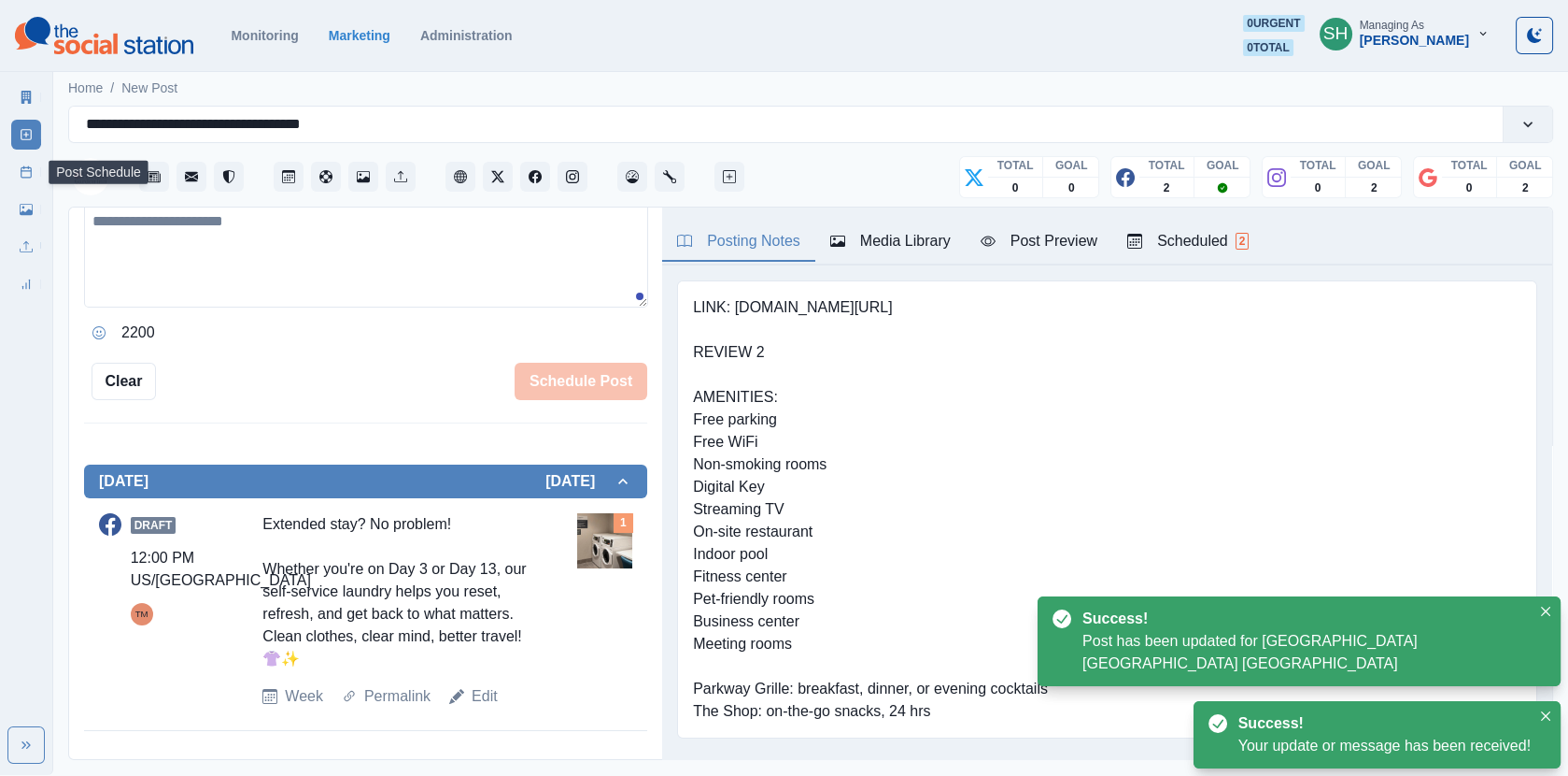
click at [29, 166] on icon at bounding box center [26, 171] width 13 height 13
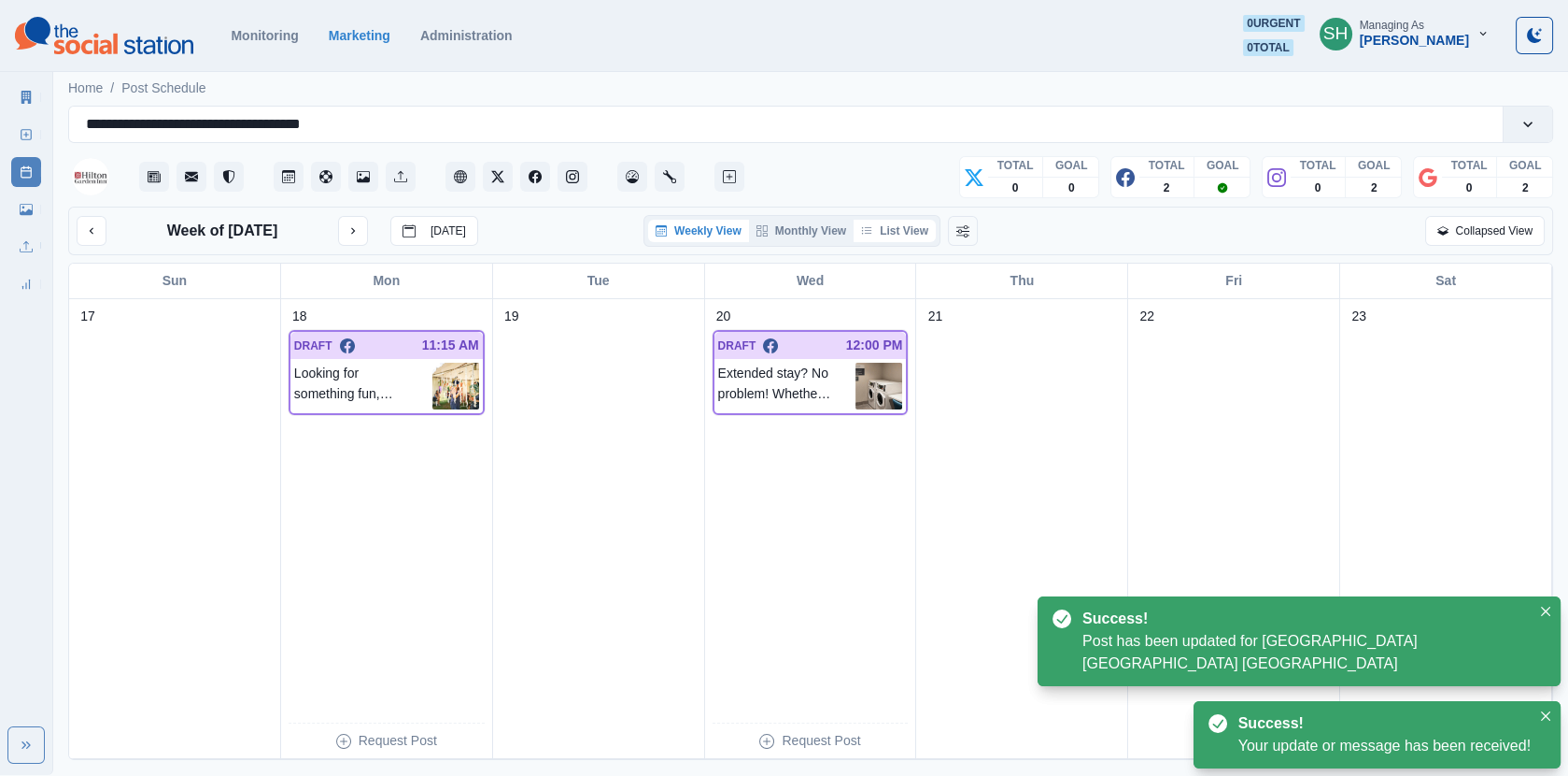
click at [899, 225] on button "List View" at bounding box center [895, 231] width 83 height 23
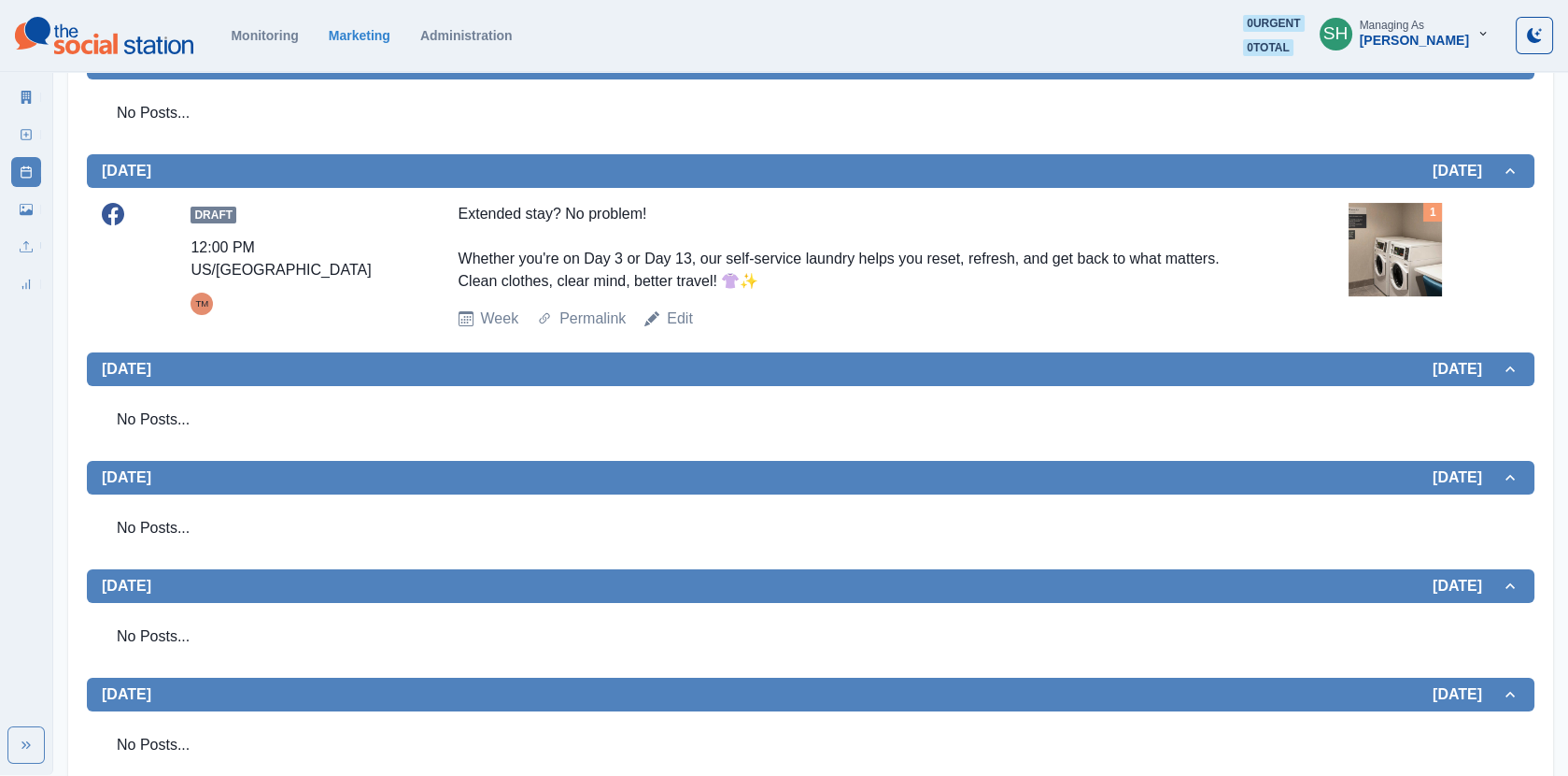
scroll to position [29, 0]
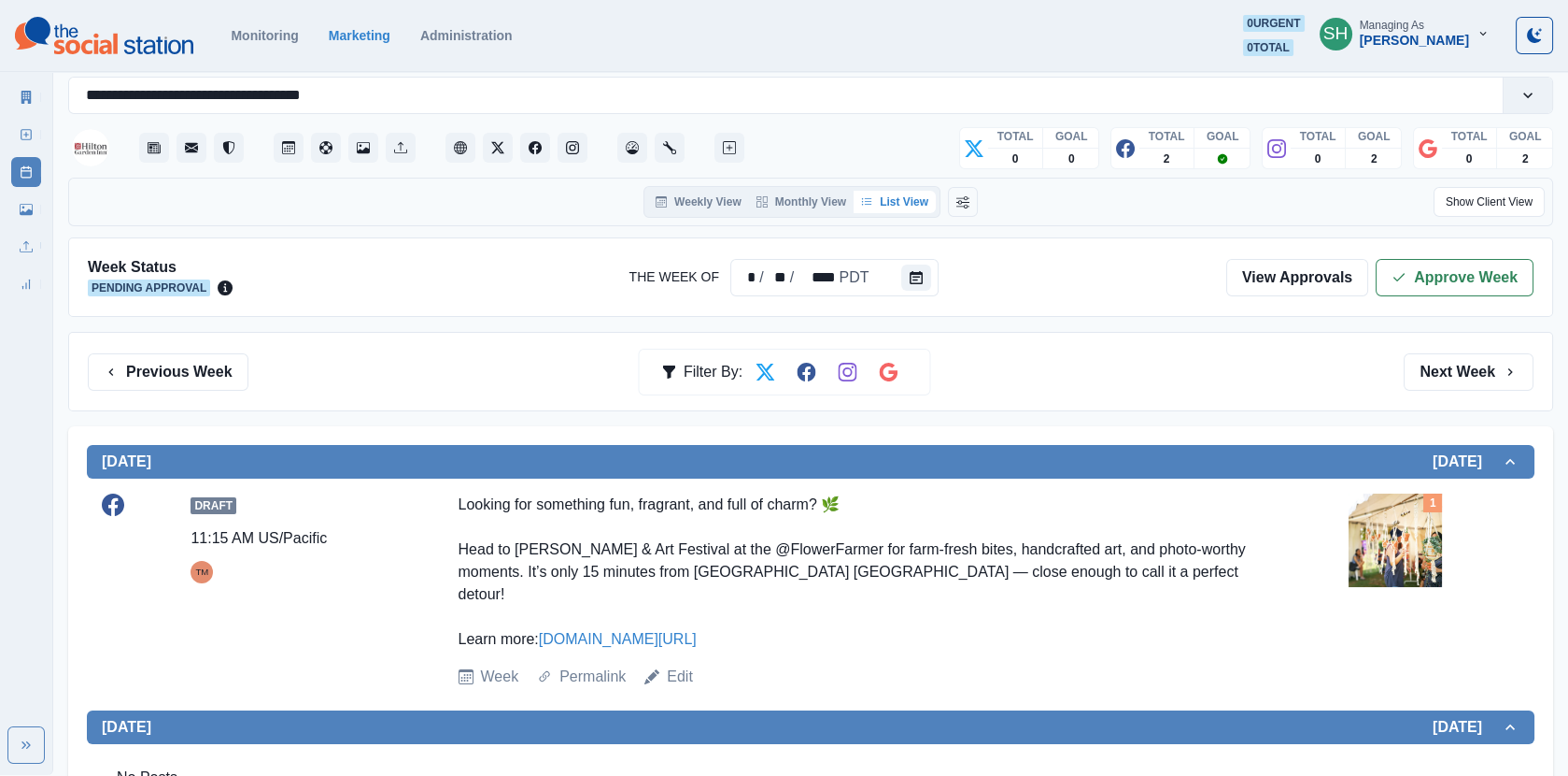
click at [1430, 294] on div "Week Status Pending Approval The Week Of * / ** / **** PDT View Approvals Appro…" at bounding box center [811, 278] width 1485 height 80
click at [1407, 272] on icon "button" at bounding box center [1399, 277] width 15 height 15
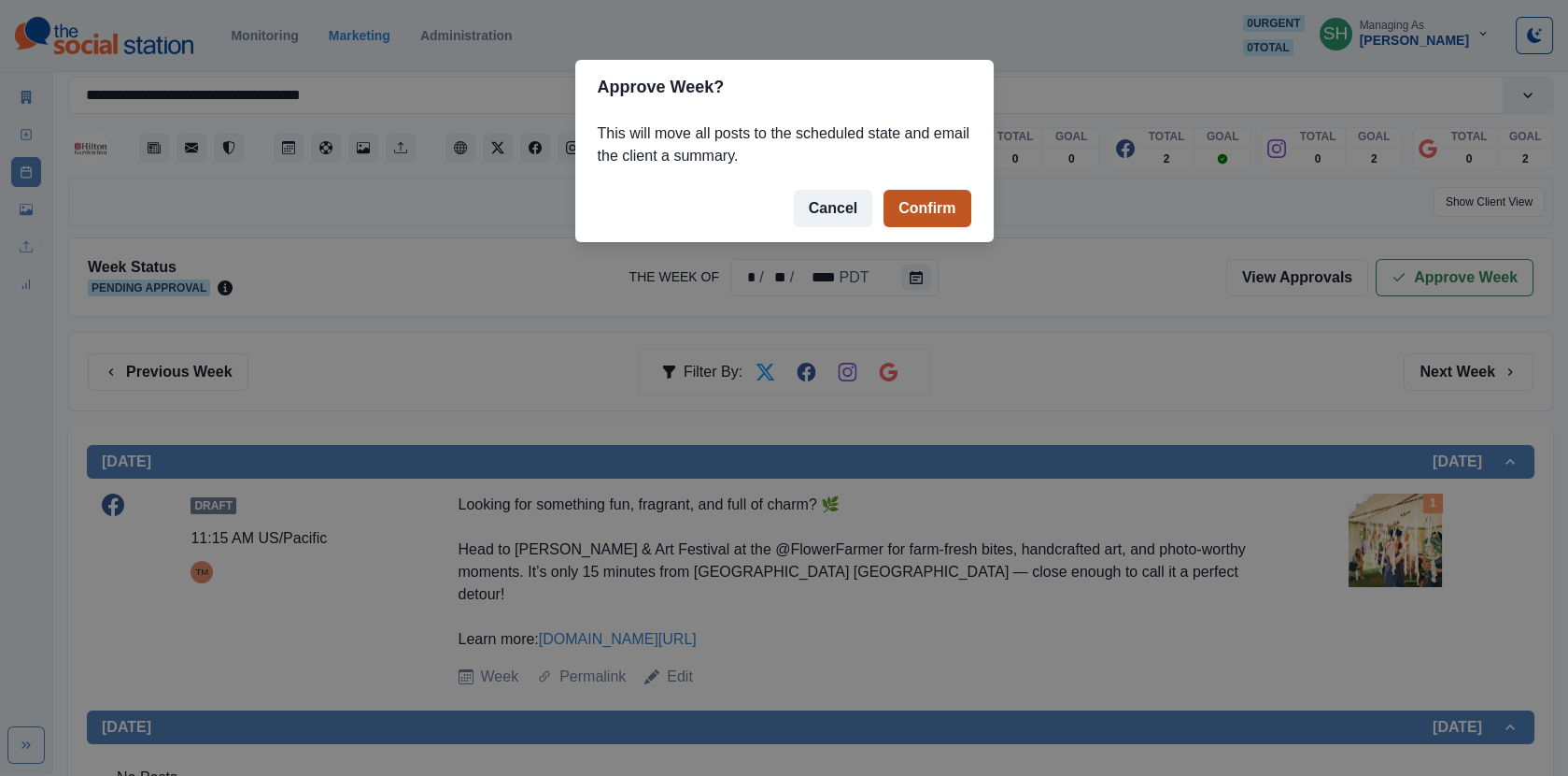
click at [933, 212] on button "Confirm" at bounding box center [927, 209] width 87 height 38
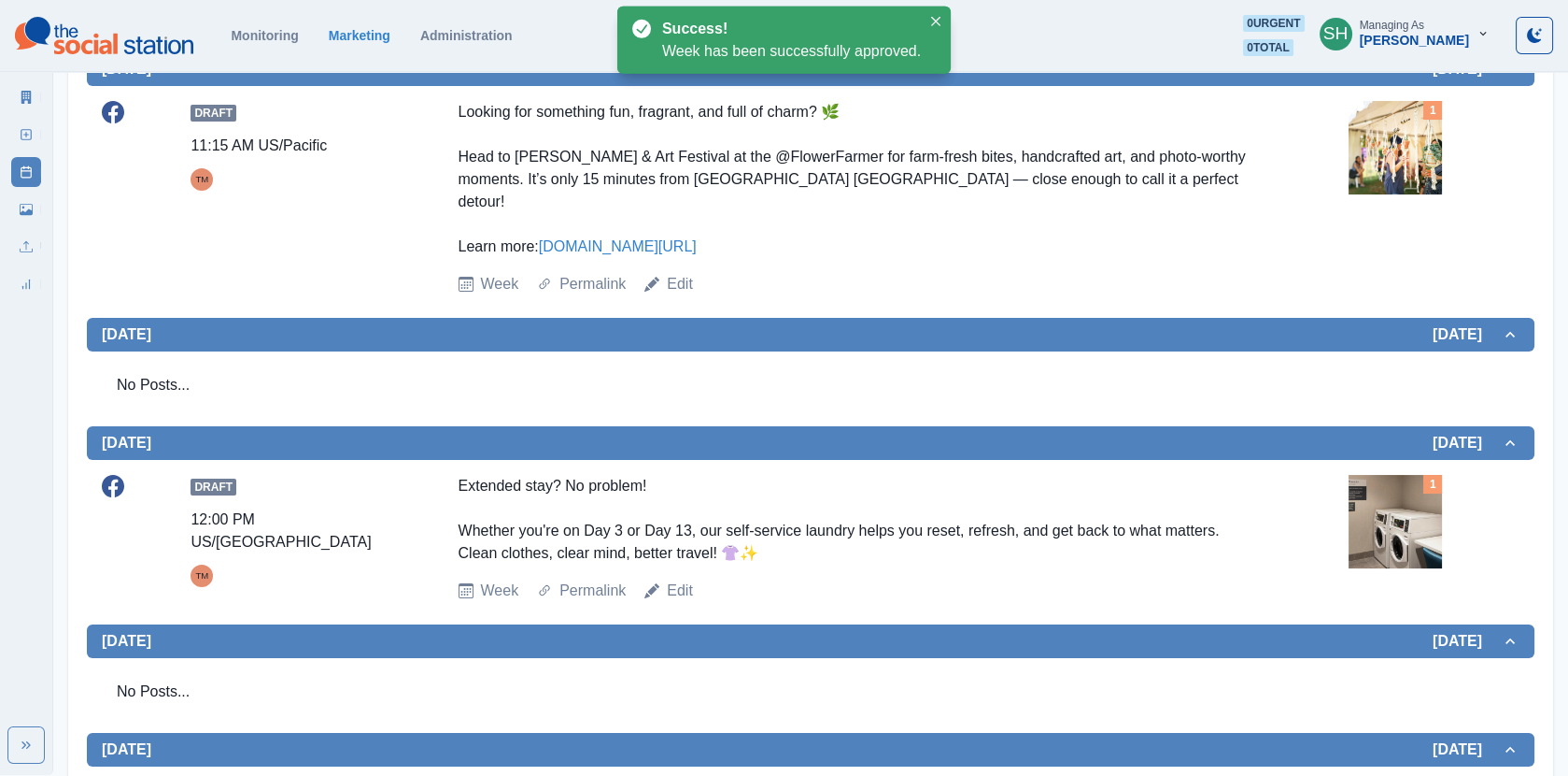
scroll to position [713, 0]
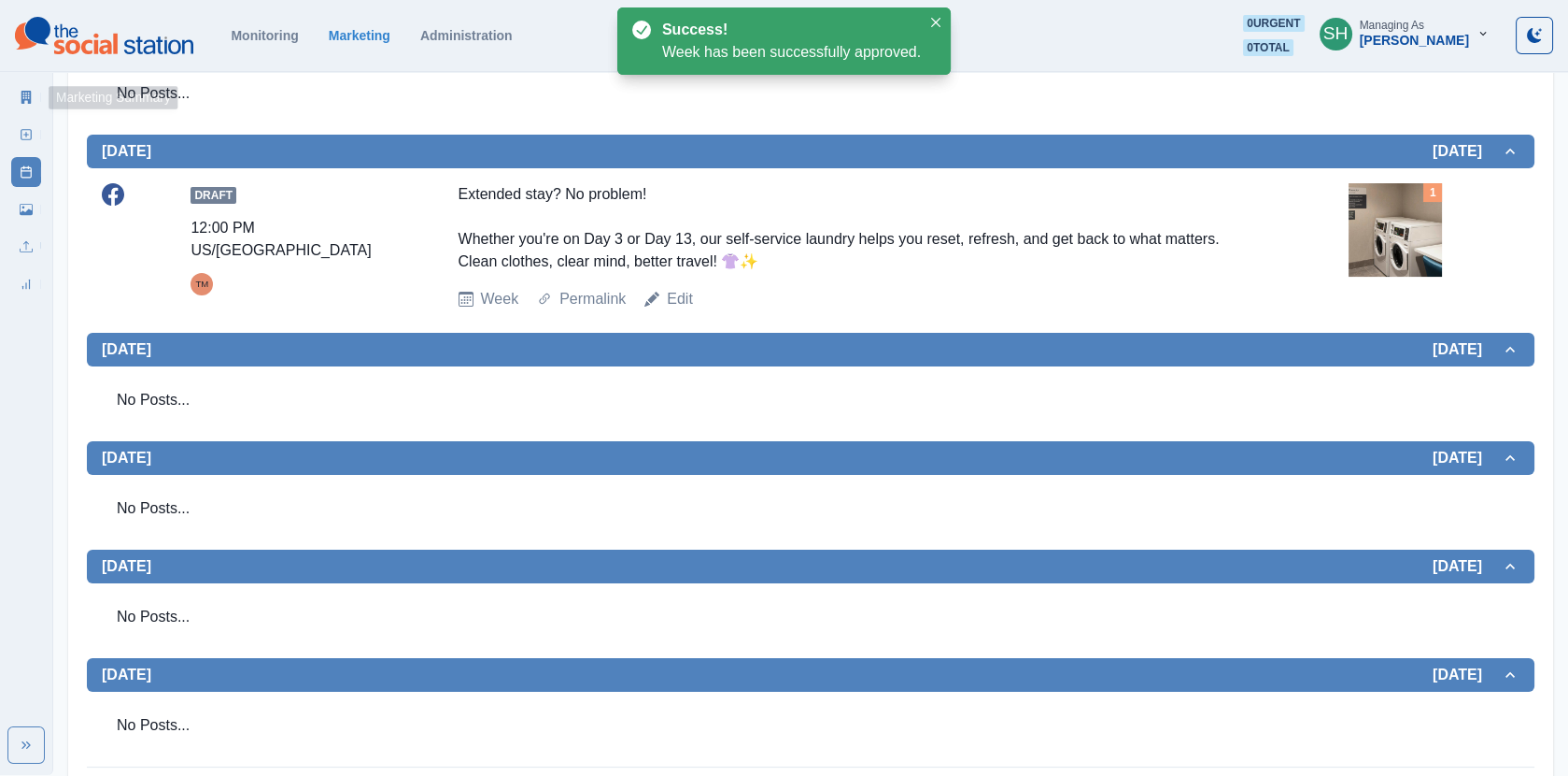
click at [34, 100] on link "Marketing Summary" at bounding box center [26, 97] width 30 height 30
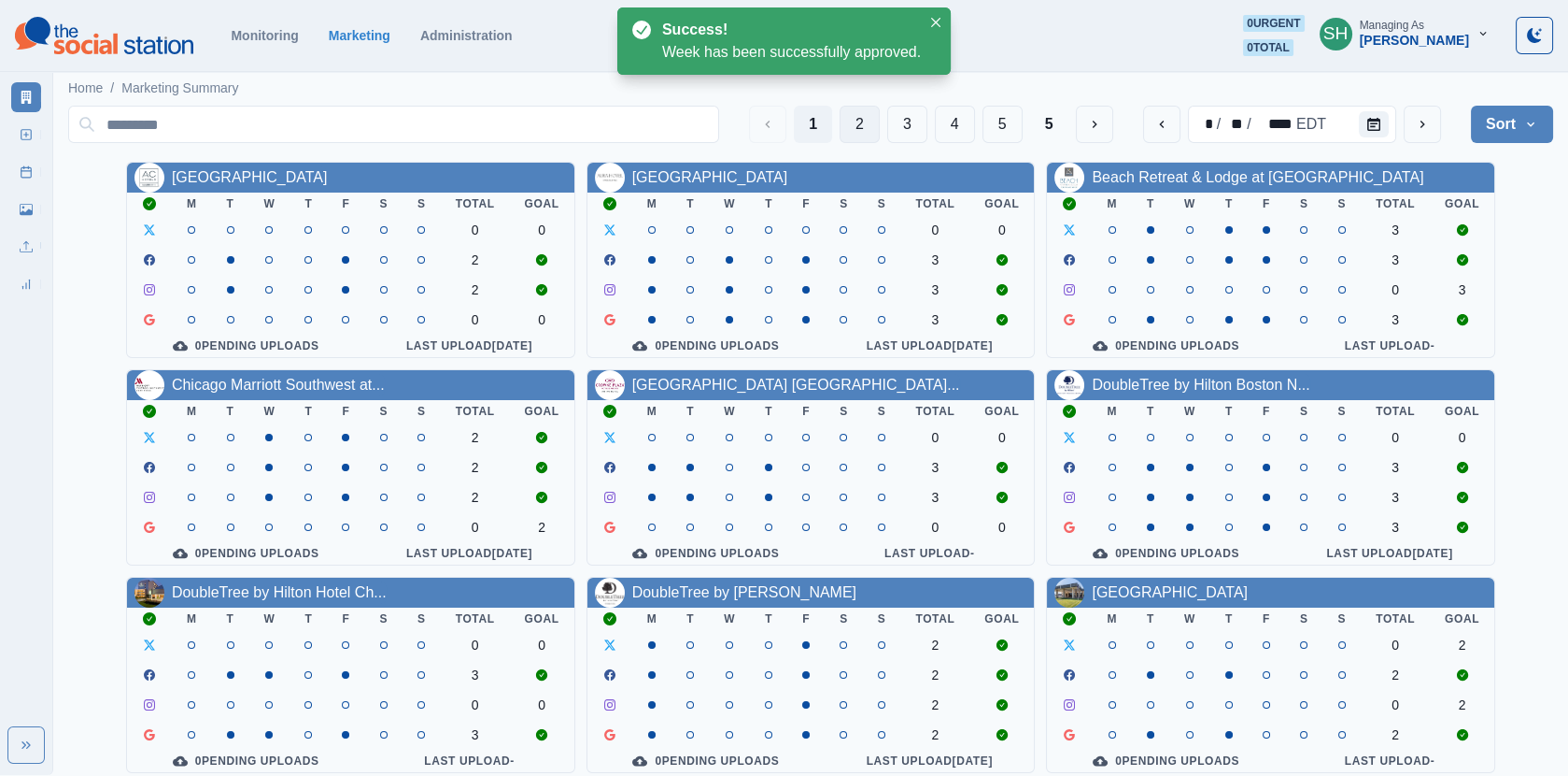
click at [872, 116] on button "2" at bounding box center [860, 124] width 40 height 38
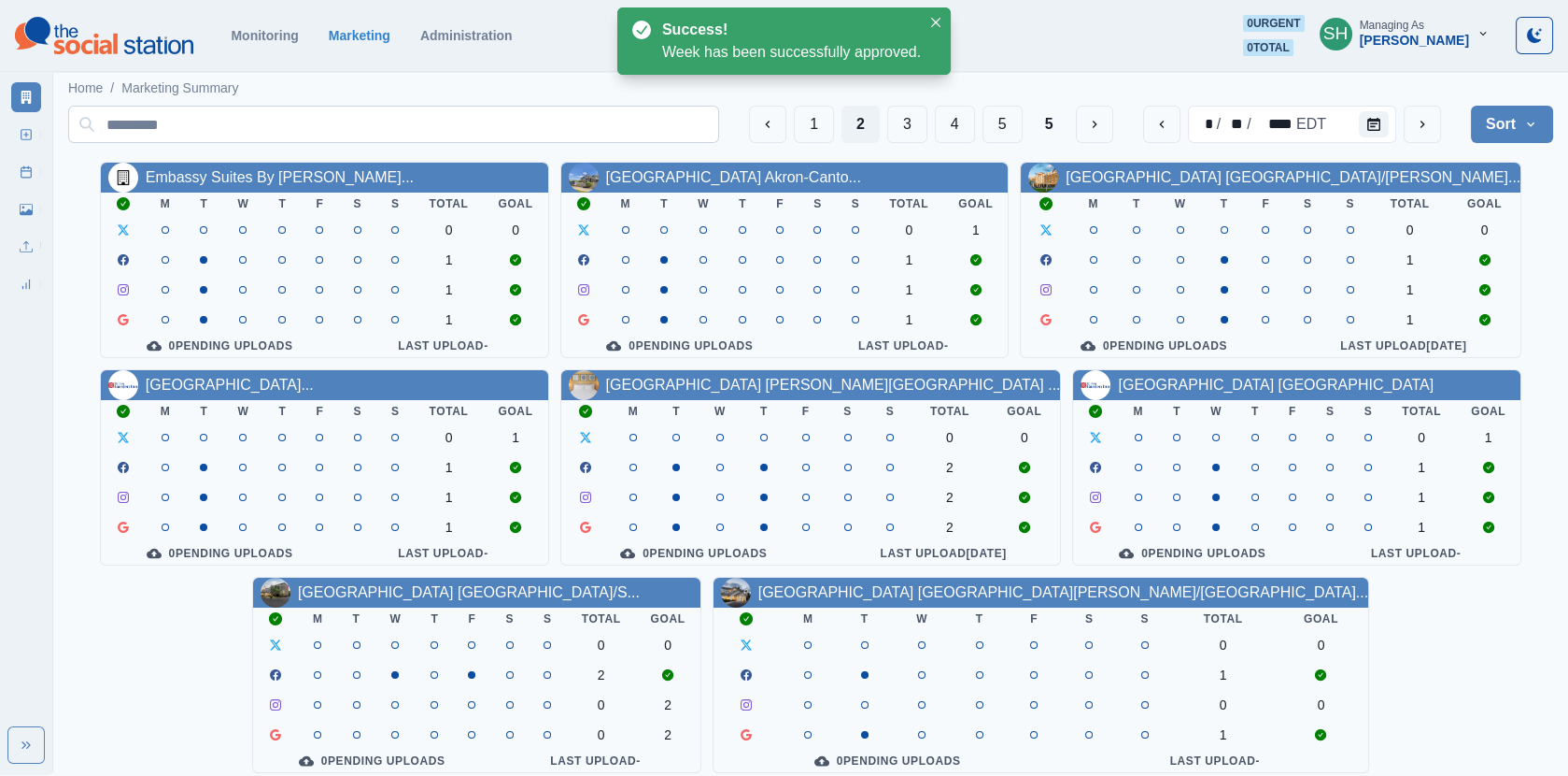
scroll to position [226, 0]
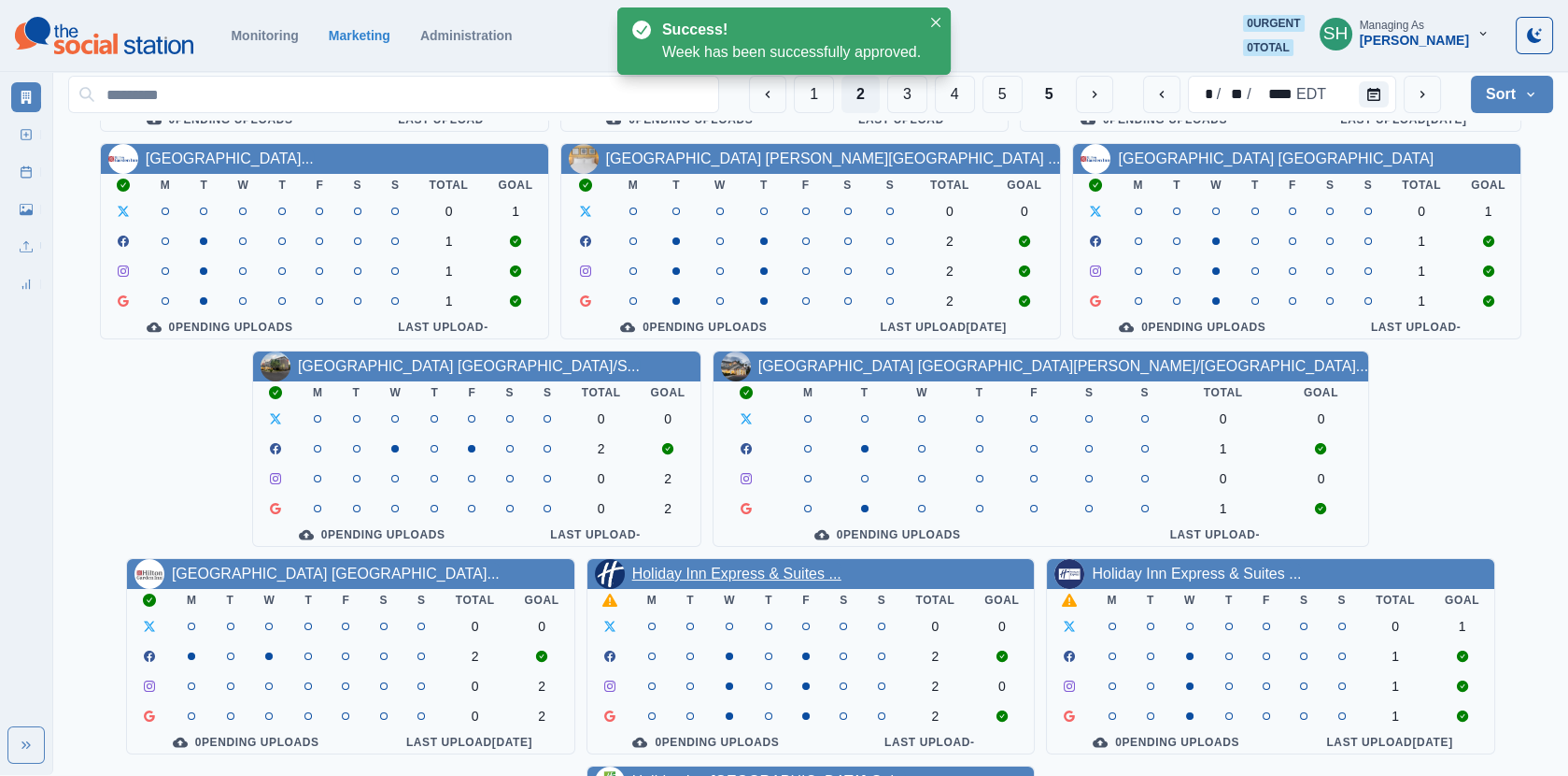
click at [632, 574] on link "Holiday Inn Express & Suites ..." at bounding box center [737, 573] width 209 height 16
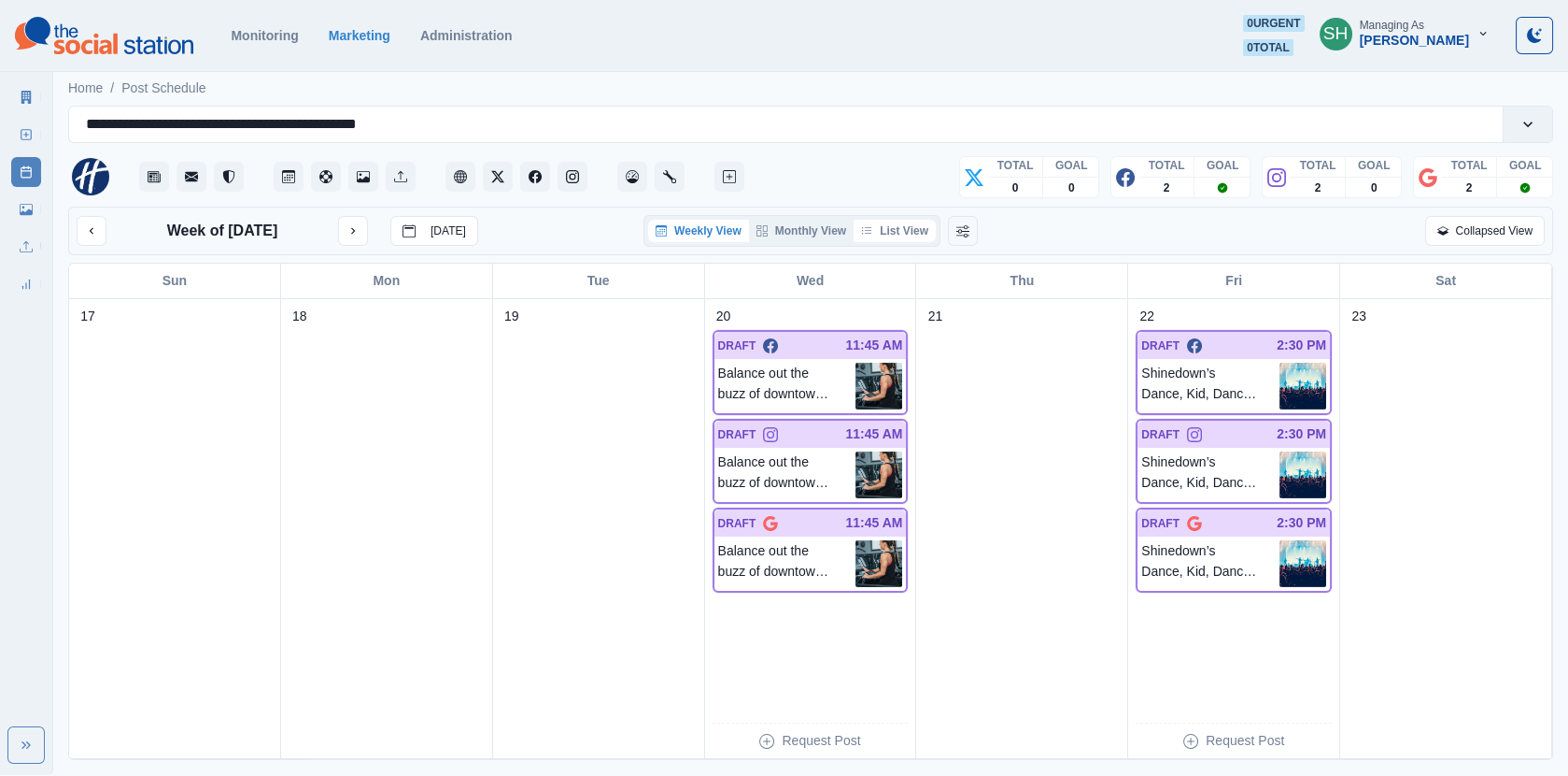
click at [899, 236] on button "List View" at bounding box center [895, 231] width 83 height 23
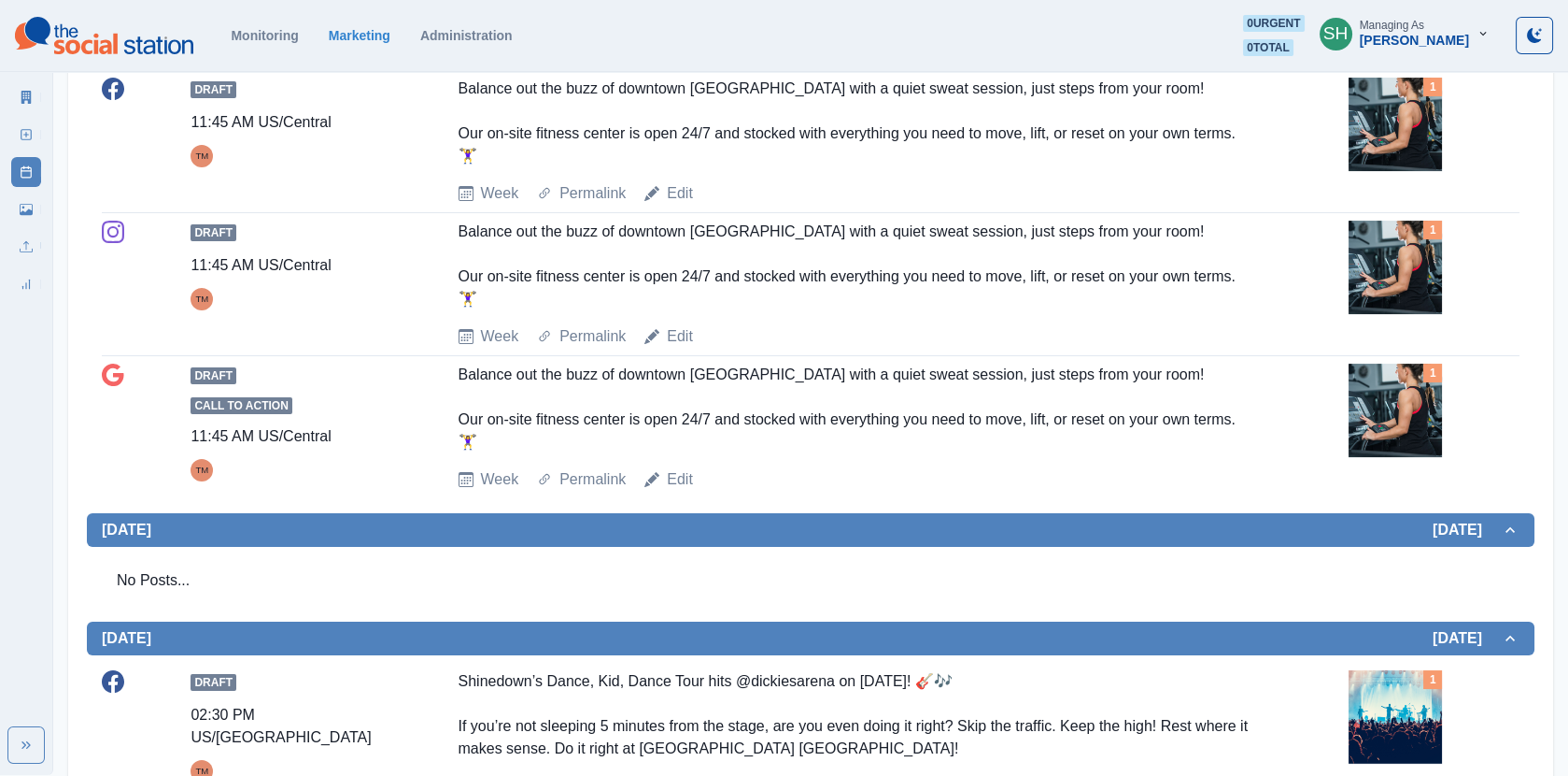
scroll to position [1246, 0]
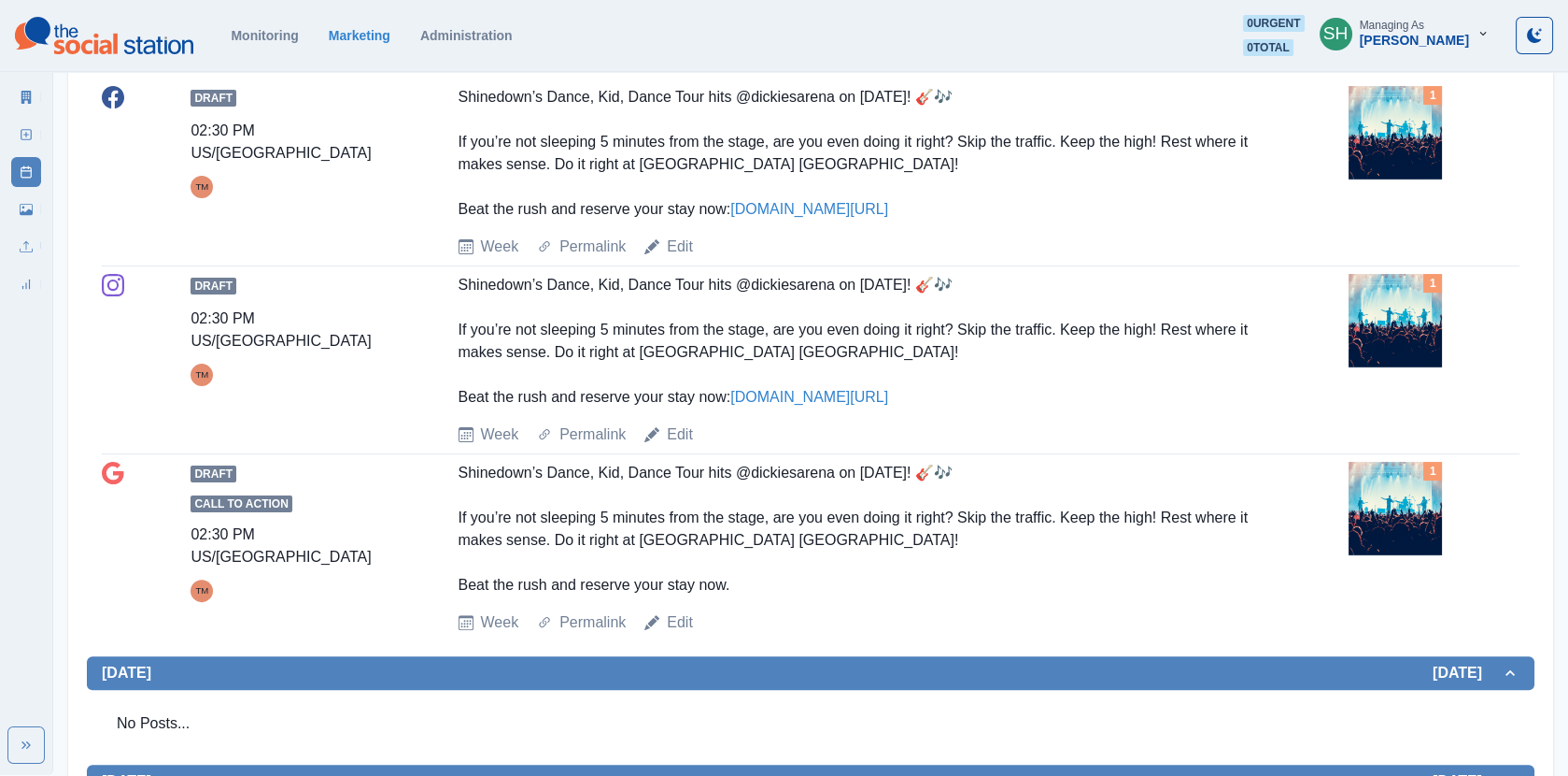
click at [1455, 296] on div "1" at bounding box center [1435, 320] width 171 height 94
click at [1435, 299] on img at bounding box center [1396, 320] width 93 height 94
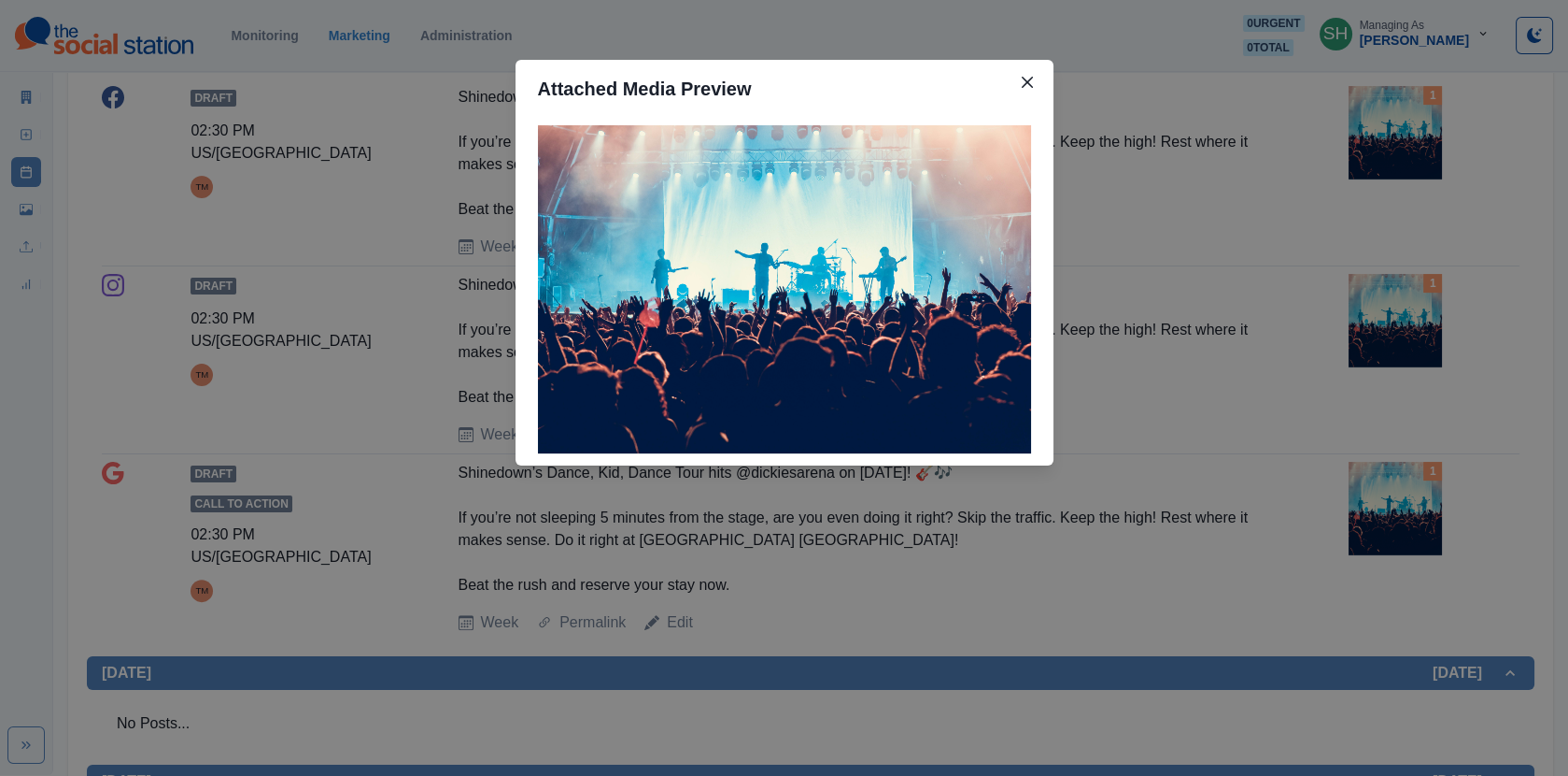
click at [1162, 270] on div "Attached Media Preview" at bounding box center [784, 388] width 1568 height 776
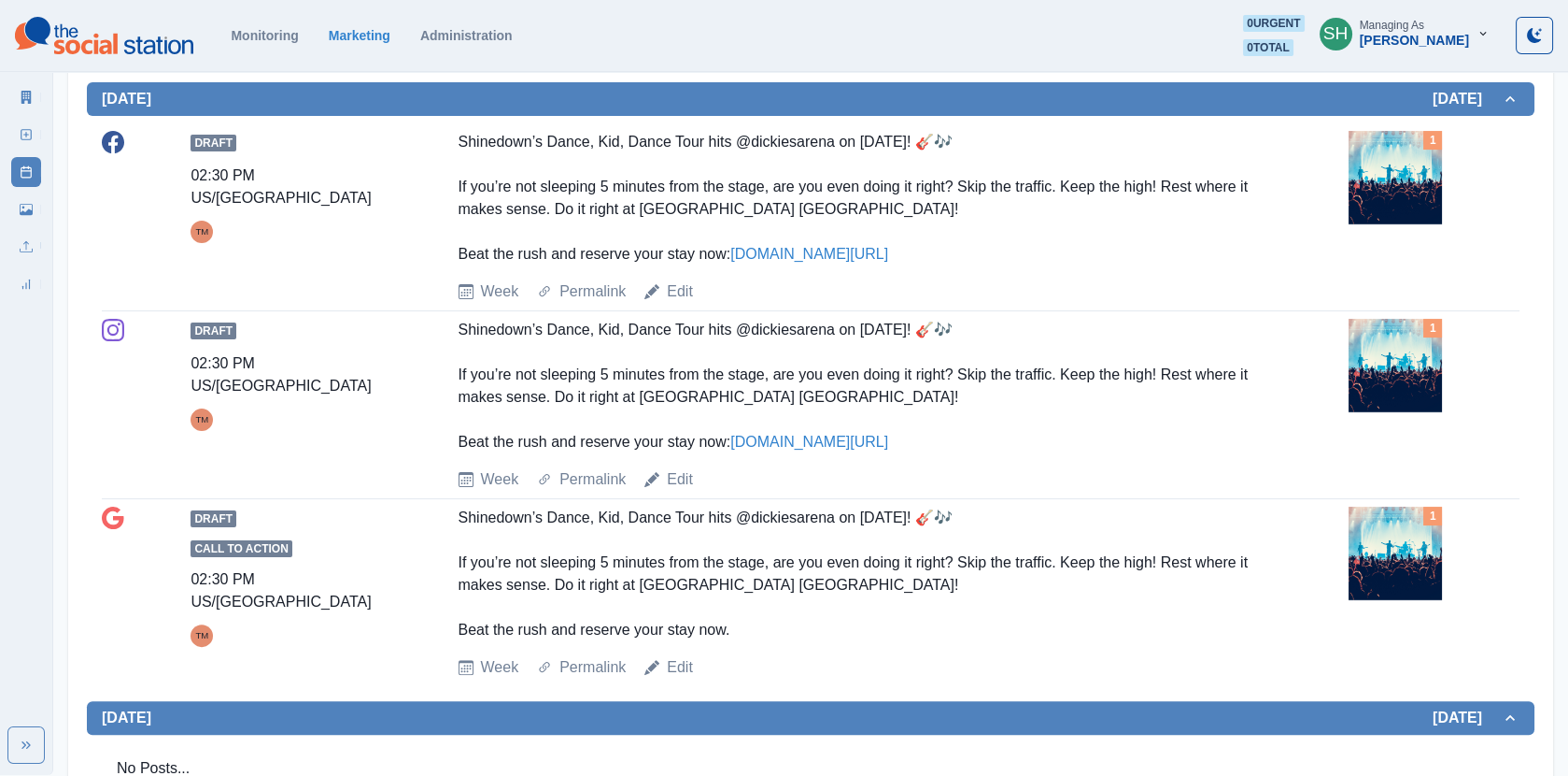
scroll to position [1180, 0]
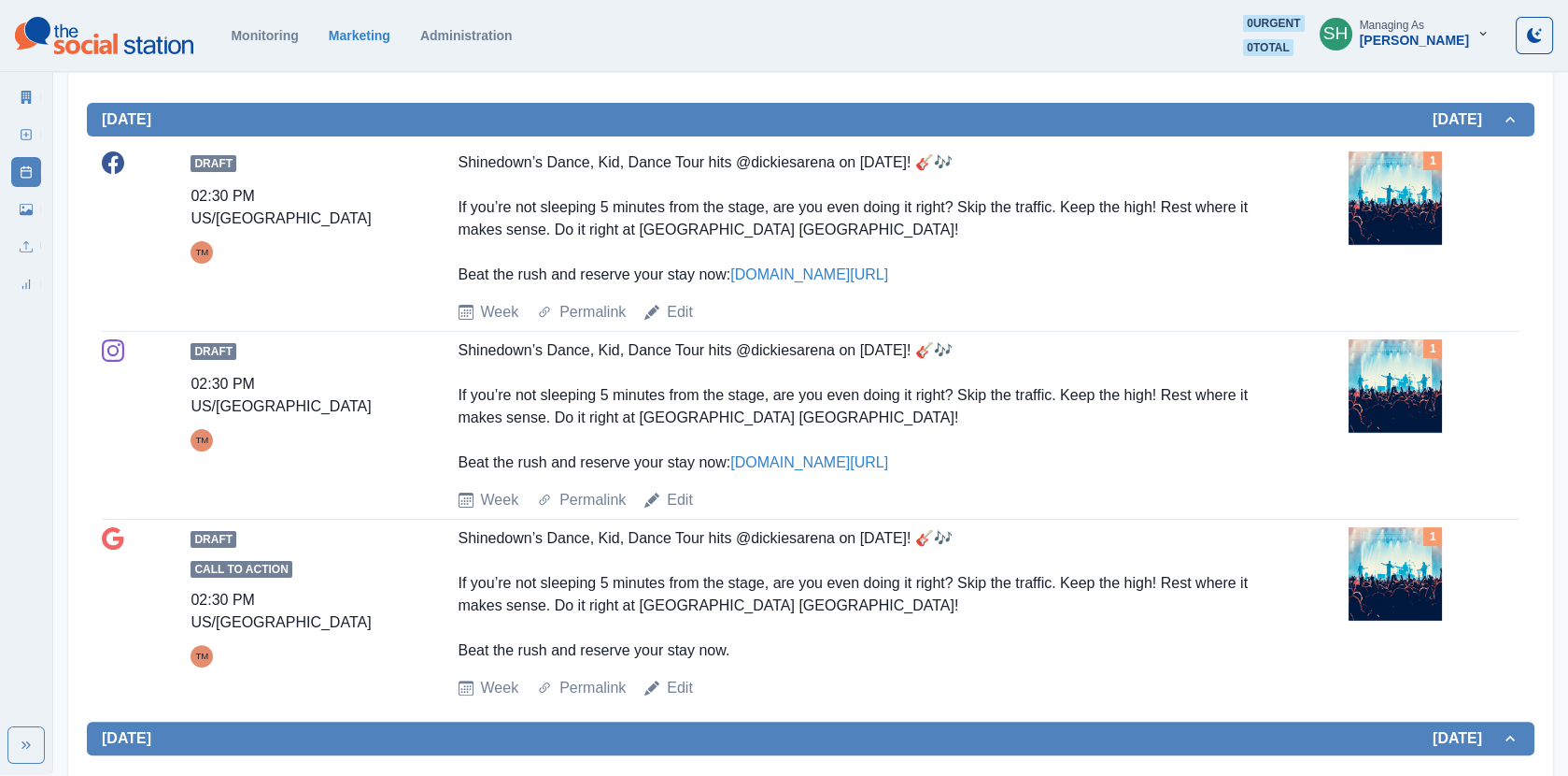
click at [807, 267] on link "[DOMAIN_NAME][URL]" at bounding box center [809, 275] width 158 height 16
drag, startPoint x: 707, startPoint y: 159, endPoint x: 470, endPoint y: 158, distance: 237.0
click at [470, 158] on div "Shinedown’s Dance, Kid, Dance Tour hits @dickiesarena on [DATE]! 🎸🎶 If you’re n…" at bounding box center [855, 218] width 794 height 134
copy div "hinedown’s Dance, Kid, Dance Tour"
click at [680, 208] on div "Shinedown’s Dance, Kid, Dance Tour hits @dickiesarena on [DATE]! 🎸🎶 If you’re n…" at bounding box center [855, 218] width 794 height 134
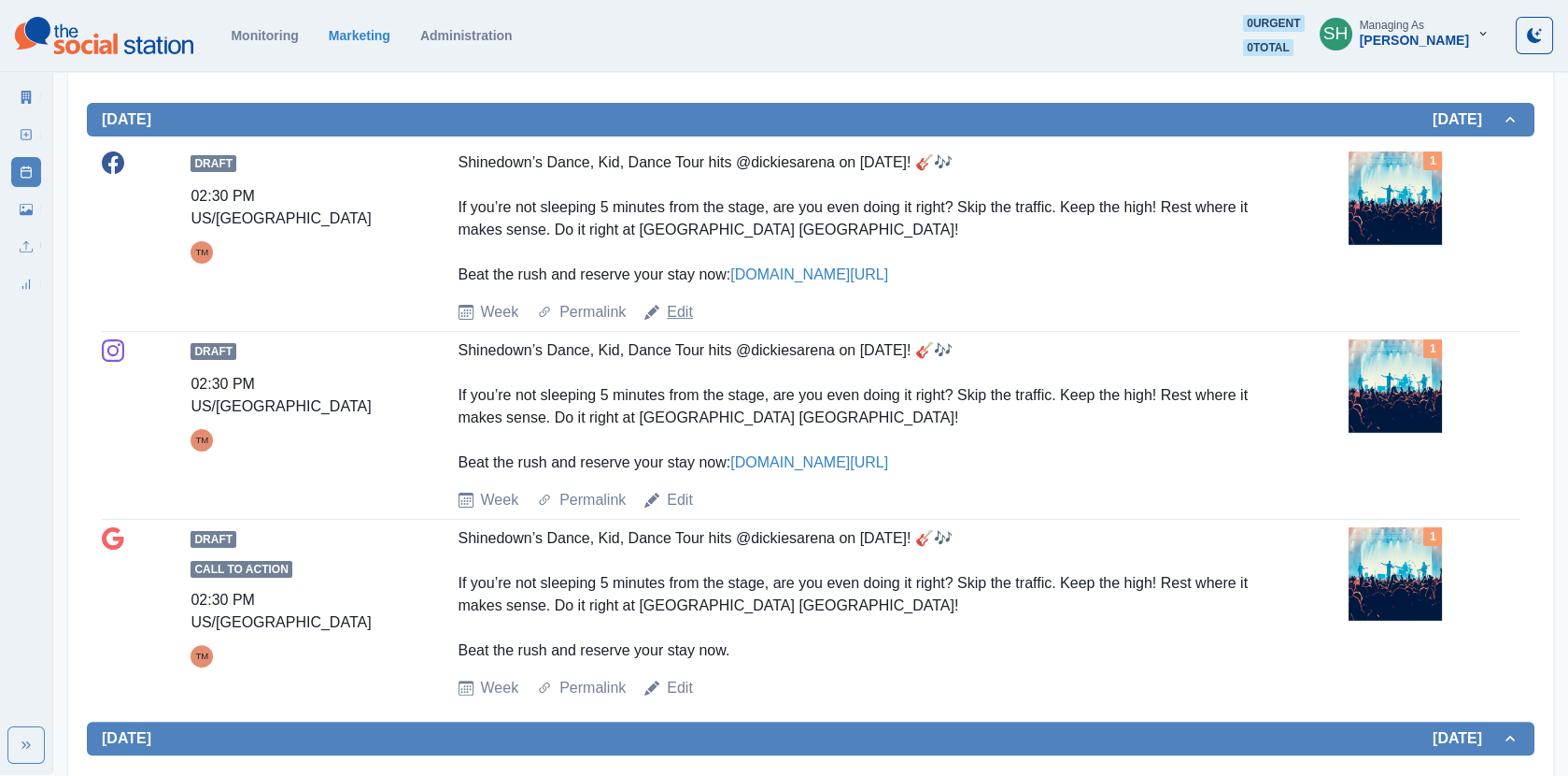
click at [680, 304] on link "Edit" at bounding box center [680, 311] width 26 height 23
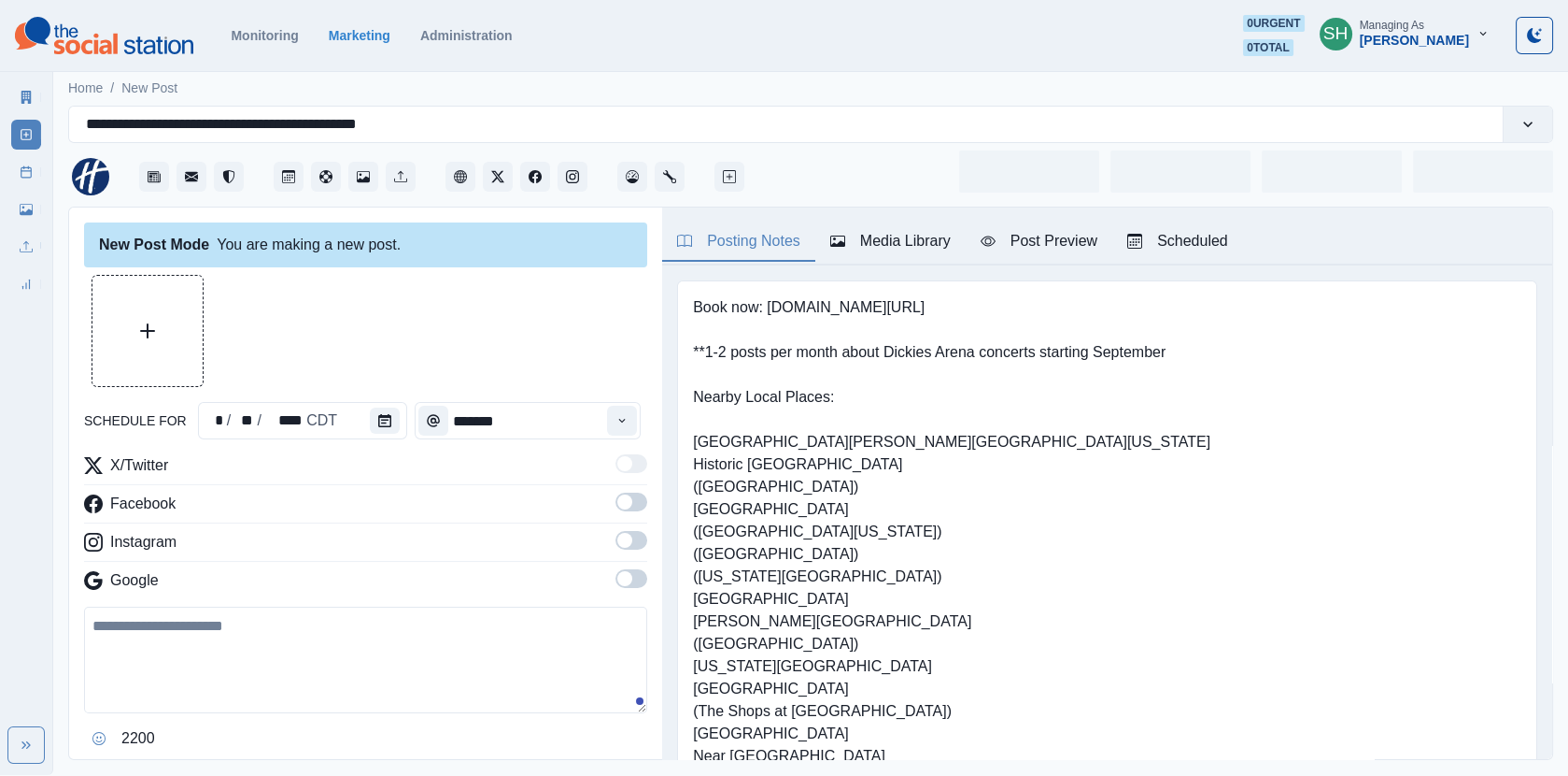
type input "*******"
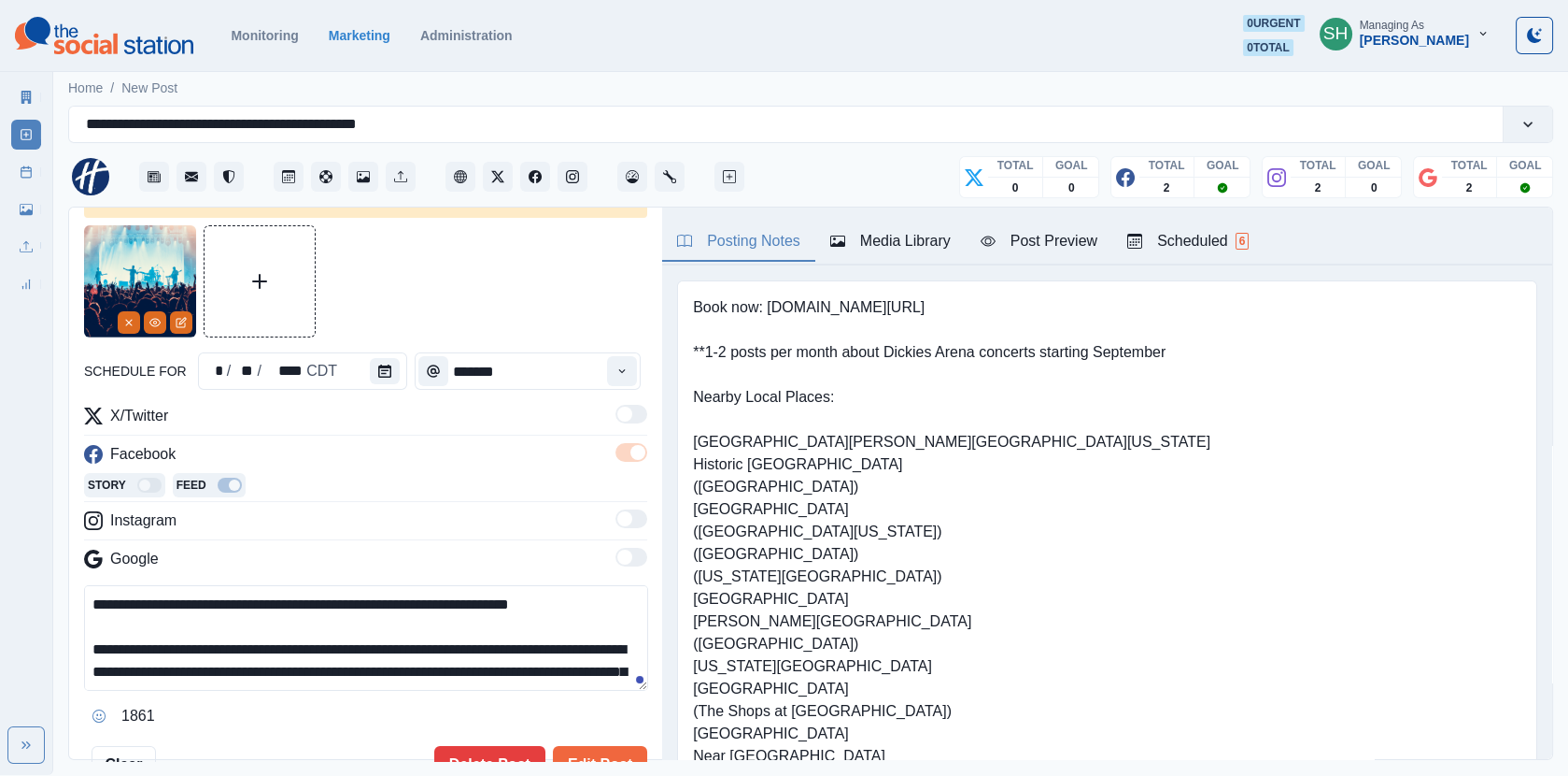
scroll to position [59, 0]
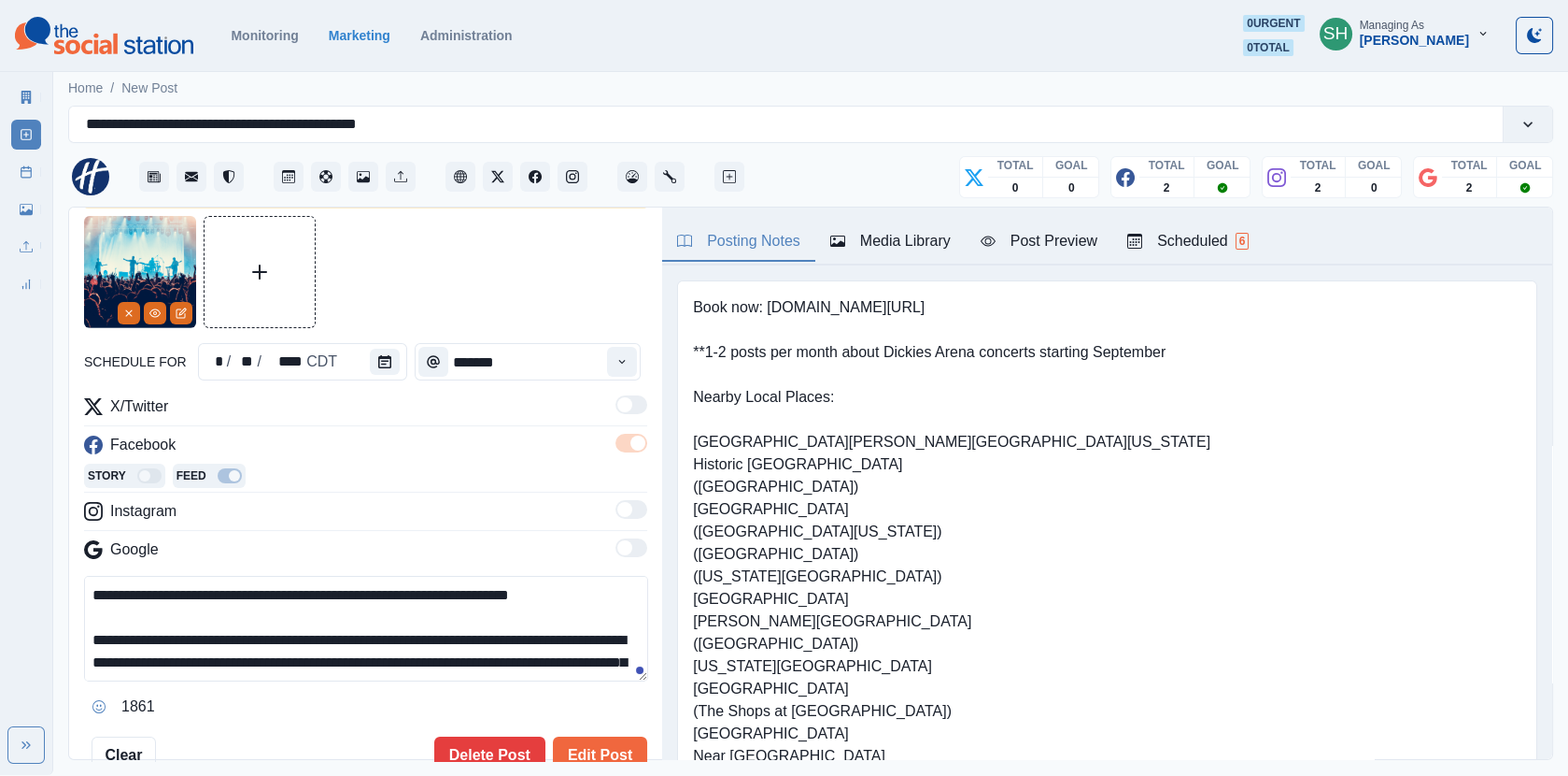
click at [334, 588] on textarea "**********" at bounding box center [366, 629] width 564 height 105
click at [180, 588] on textarea "**********" at bounding box center [366, 629] width 564 height 105
click at [354, 589] on textarea "**********" at bounding box center [366, 629] width 564 height 105
type textarea "**********"
click at [612, 747] on button "Edit Post" at bounding box center [600, 755] width 94 height 38
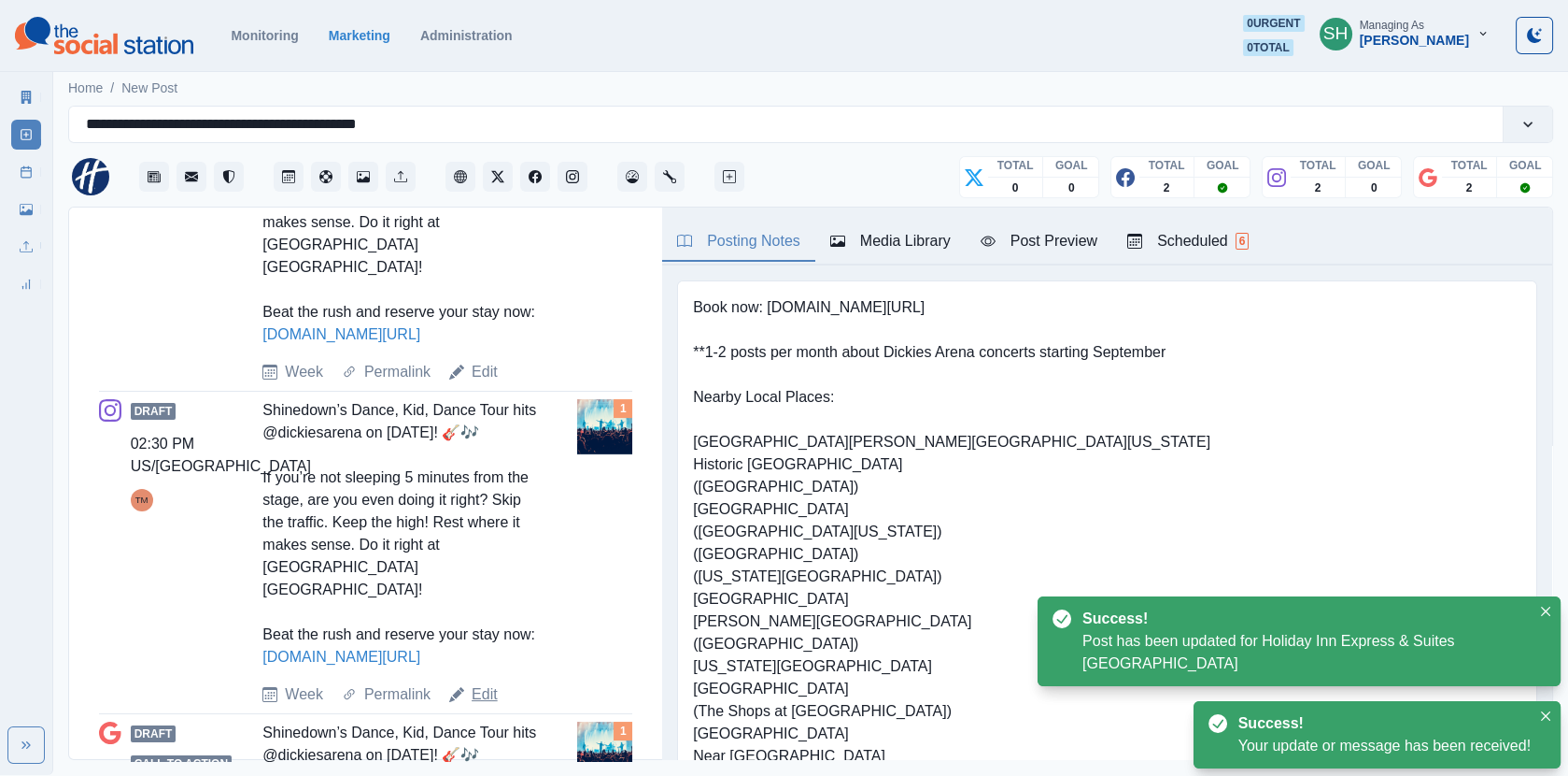
click at [483, 683] on link "Edit" at bounding box center [484, 694] width 26 height 23
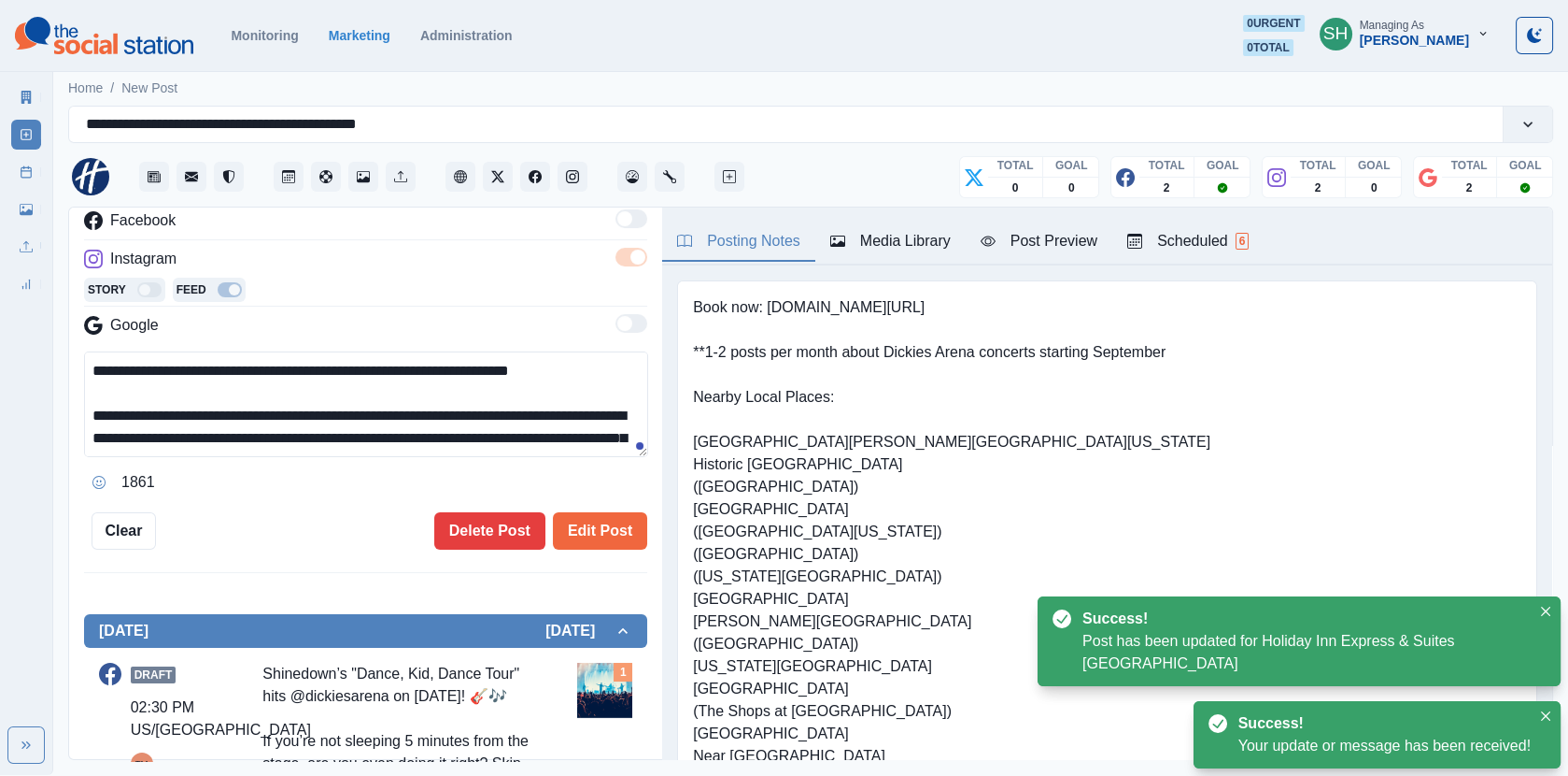
scroll to position [194, 0]
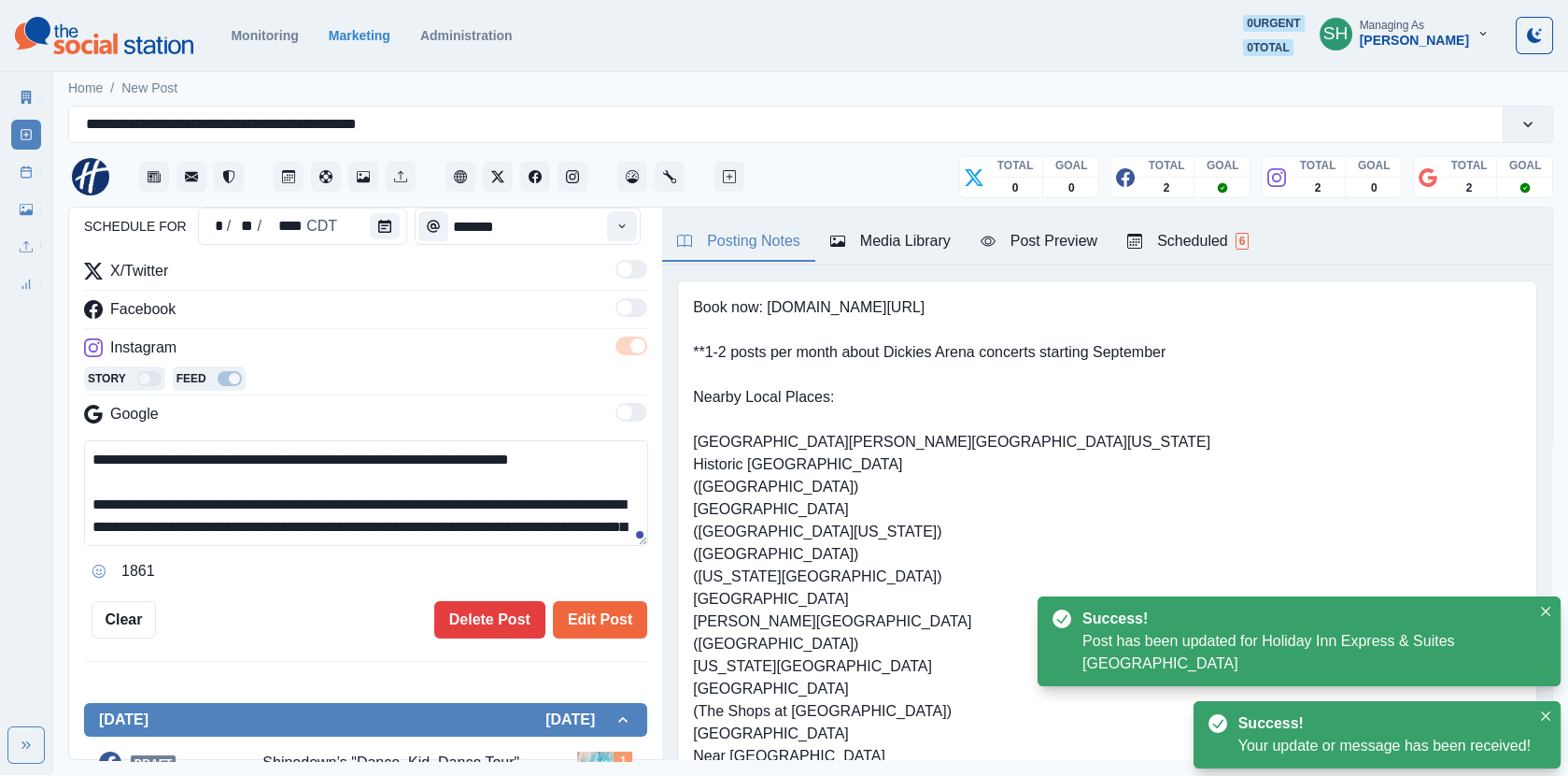
click at [186, 452] on textarea "**********" at bounding box center [366, 492] width 564 height 105
click at [183, 452] on textarea "**********" at bounding box center [366, 492] width 564 height 105
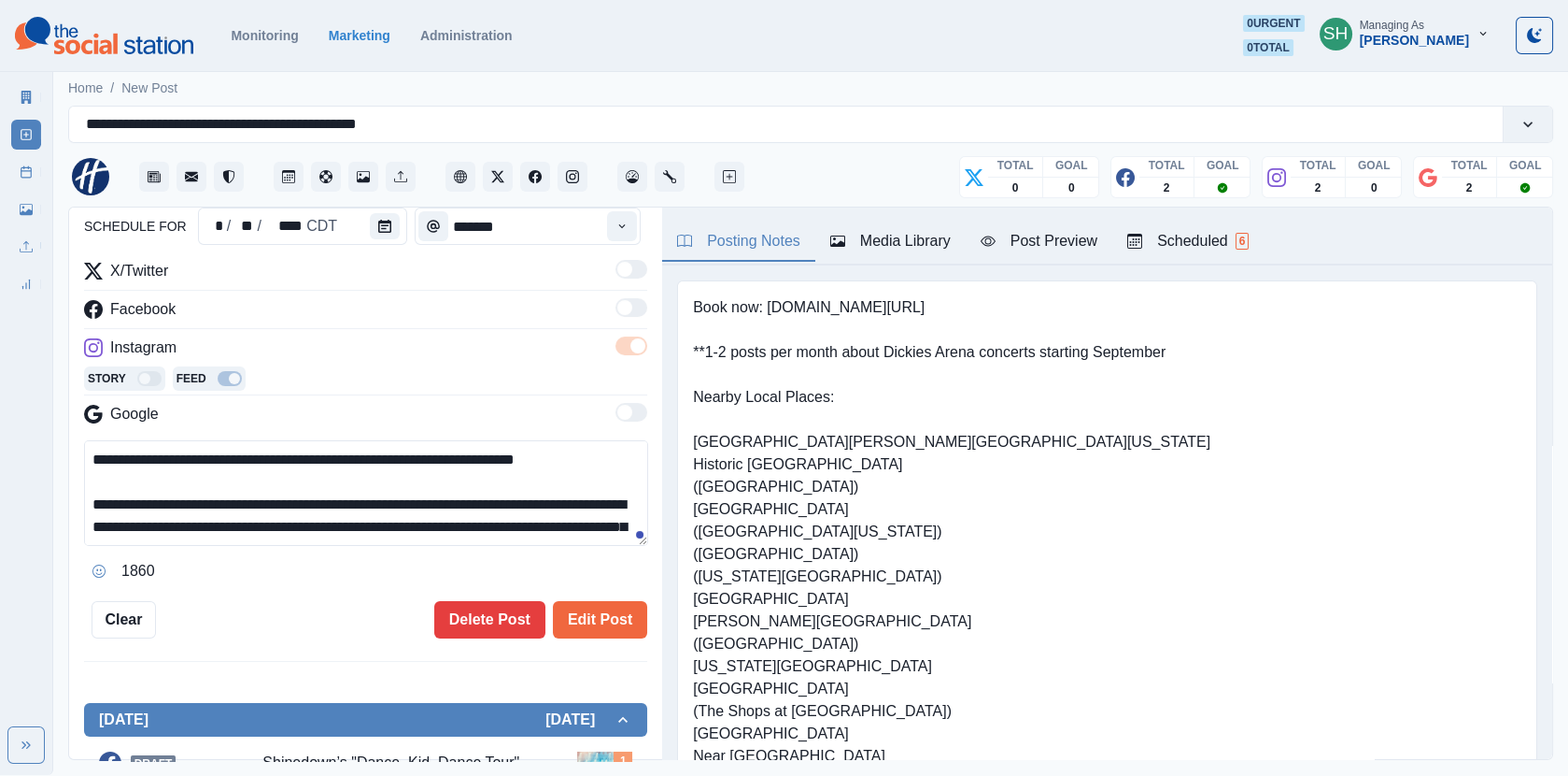
click at [347, 449] on textarea "**********" at bounding box center [366, 492] width 564 height 105
type textarea "**********"
click at [607, 604] on button "Edit Post" at bounding box center [600, 620] width 94 height 38
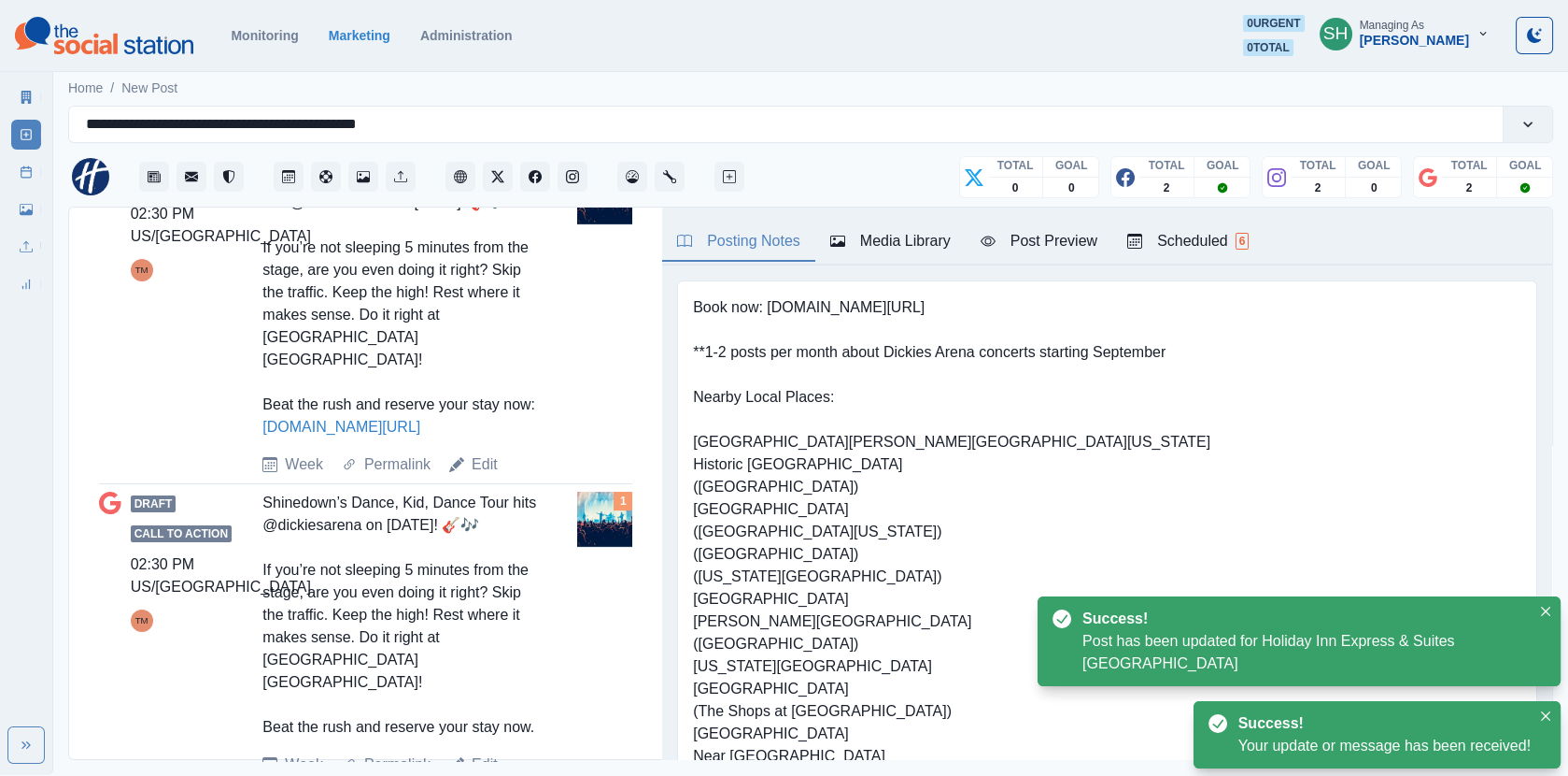
click at [483, 753] on link "Edit" at bounding box center [484, 764] width 26 height 23
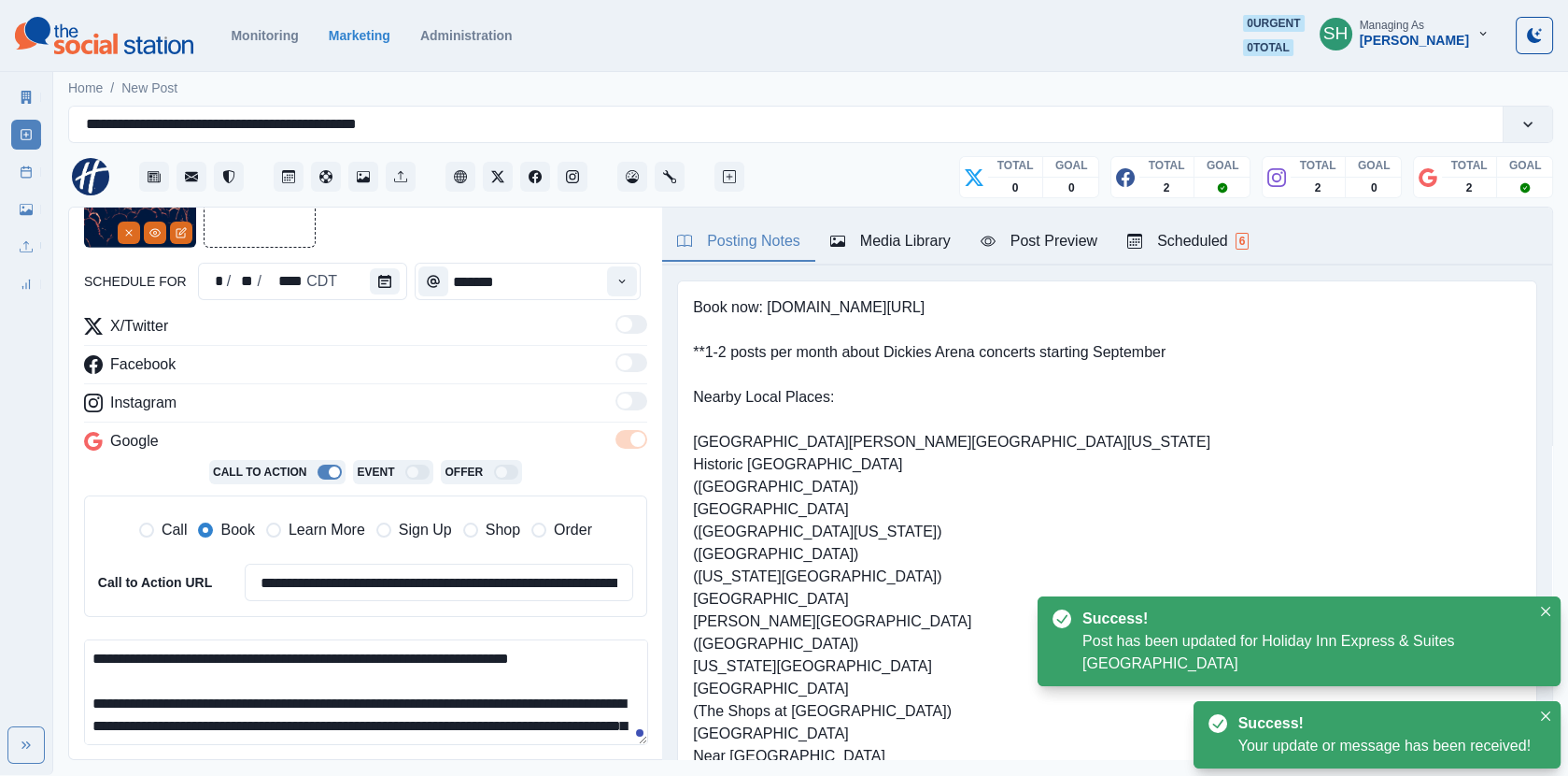
scroll to position [267, 0]
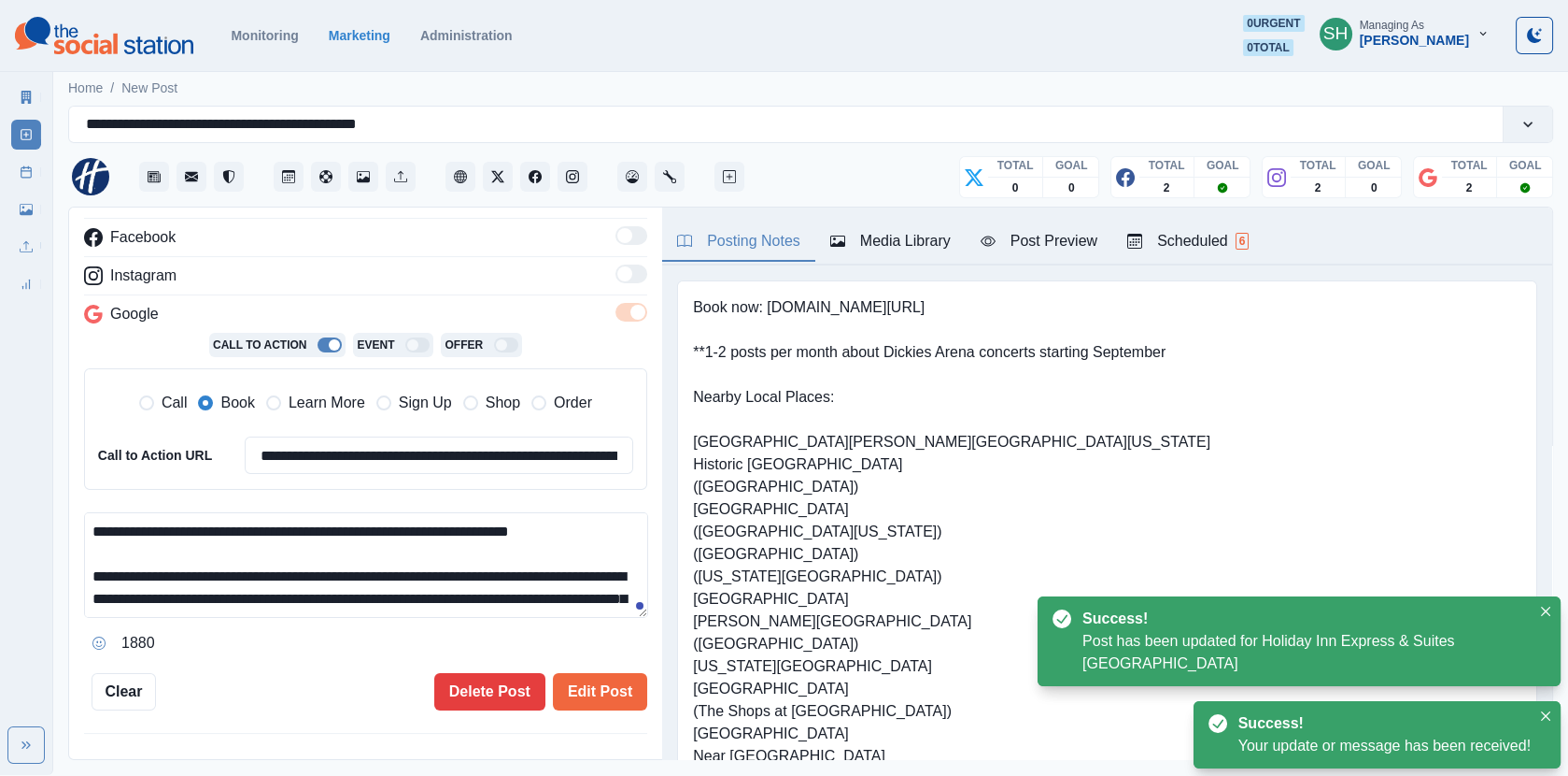
click at [339, 524] on textarea "**********" at bounding box center [366, 565] width 564 height 105
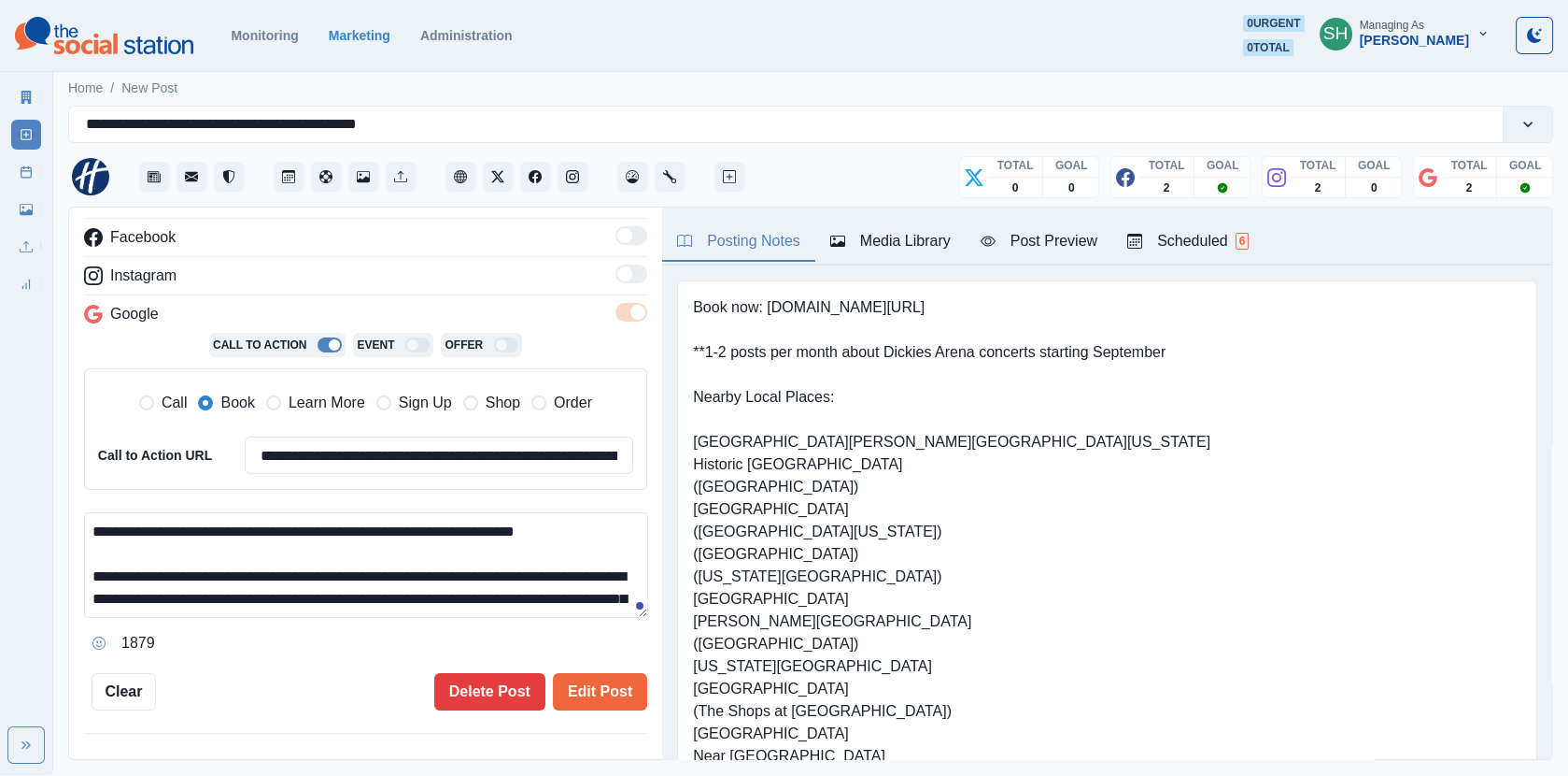
click at [181, 526] on textarea "**********" at bounding box center [366, 565] width 564 height 105
type textarea "**********"
click at [609, 694] on button "Edit Post" at bounding box center [600, 691] width 94 height 38
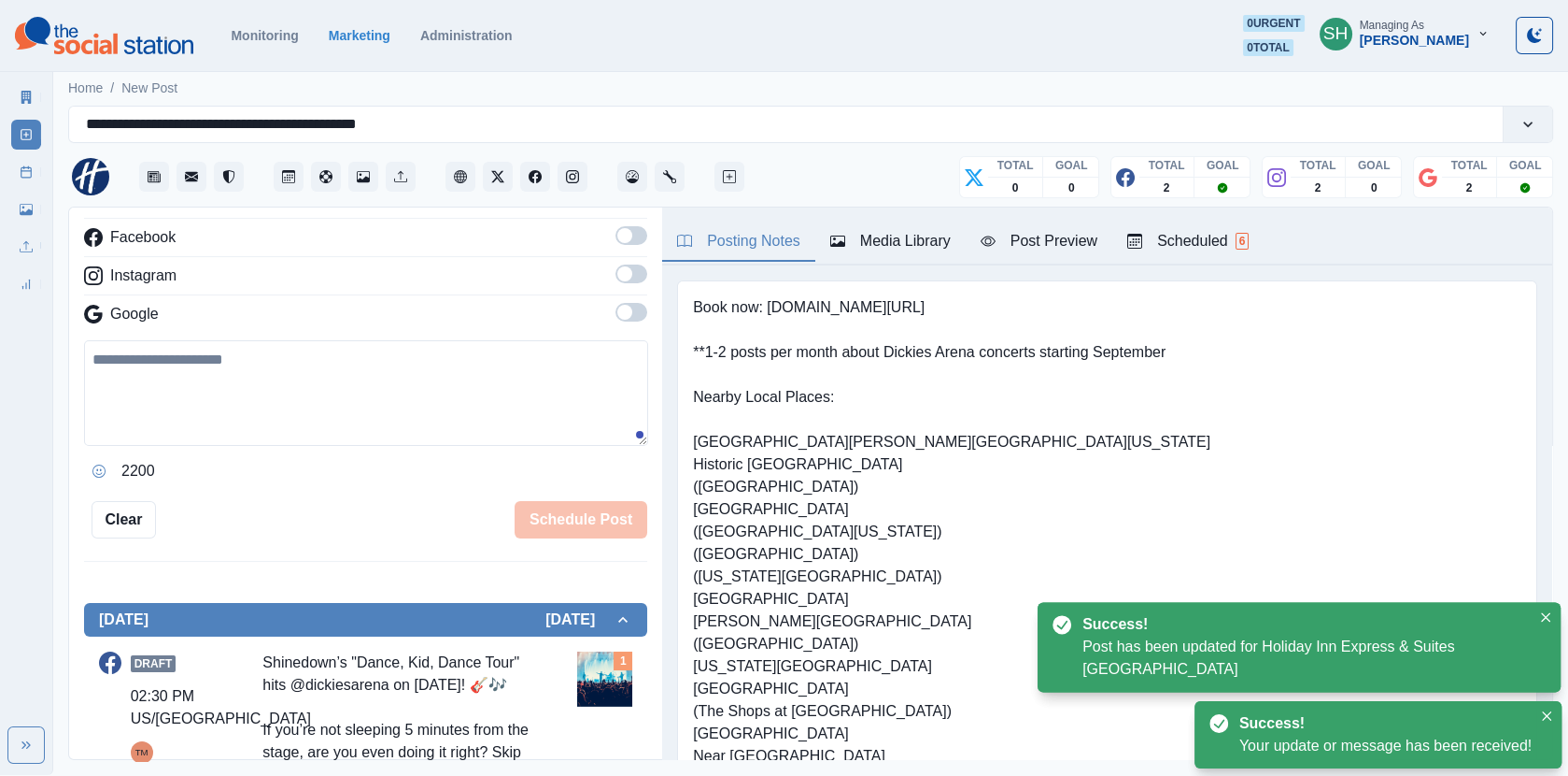
click at [20, 178] on link "Post Schedule" at bounding box center [26, 172] width 30 height 30
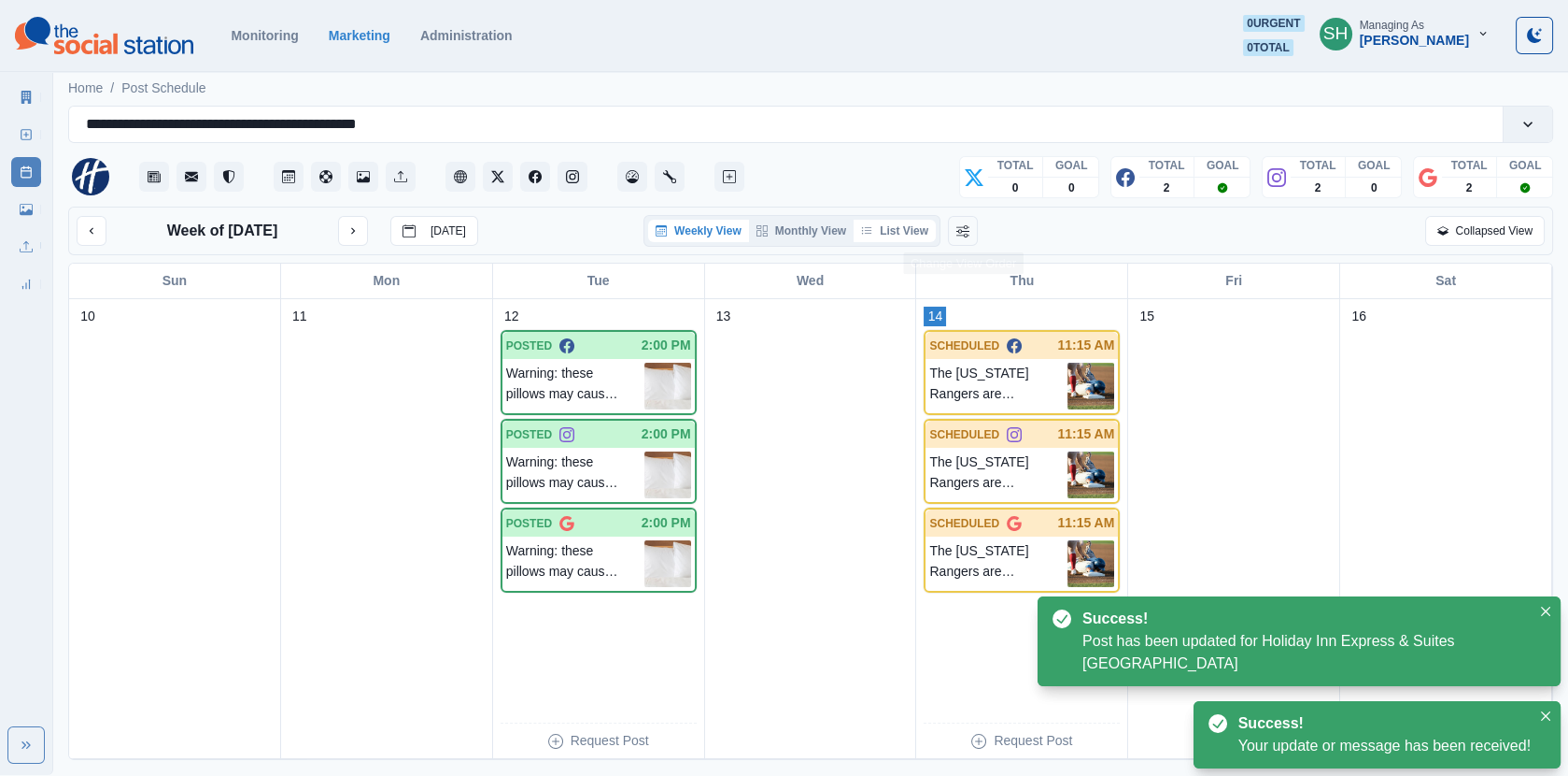
click at [914, 239] on button "List View" at bounding box center [895, 231] width 83 height 23
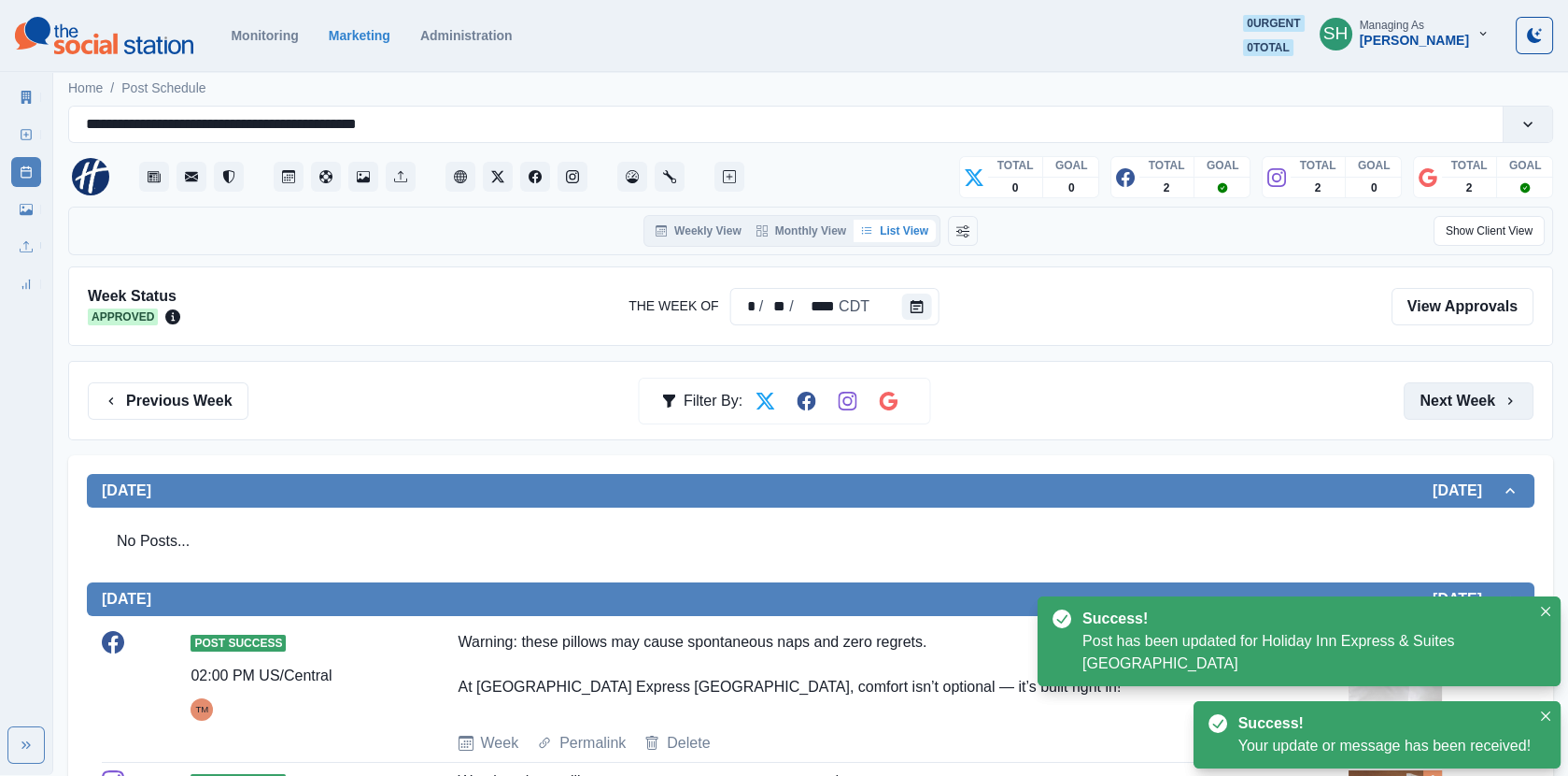
click at [1451, 384] on button "Next Week" at bounding box center [1469, 401] width 130 height 38
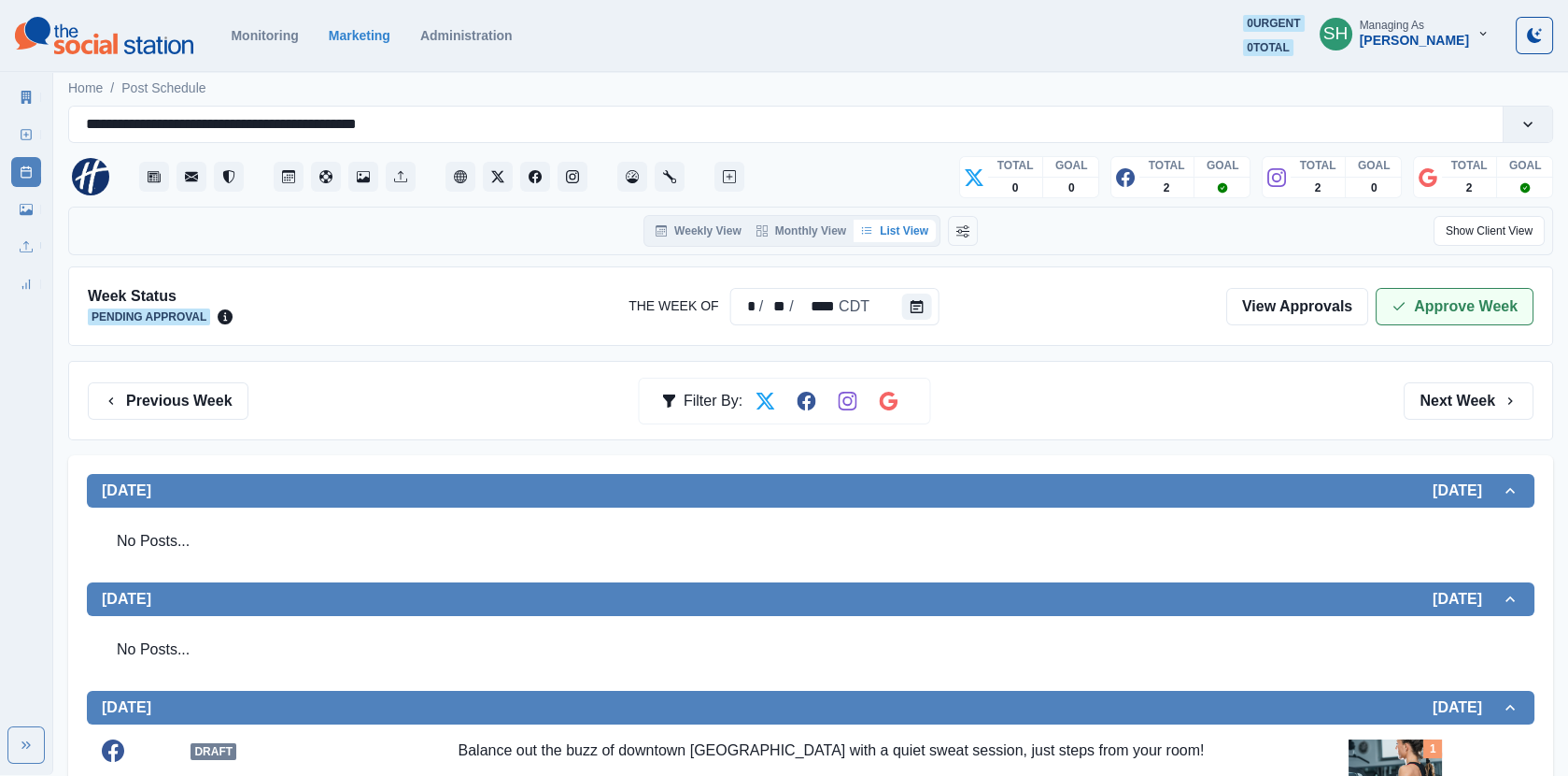
click at [1398, 306] on polyline "button" at bounding box center [1400, 305] width 10 height 7
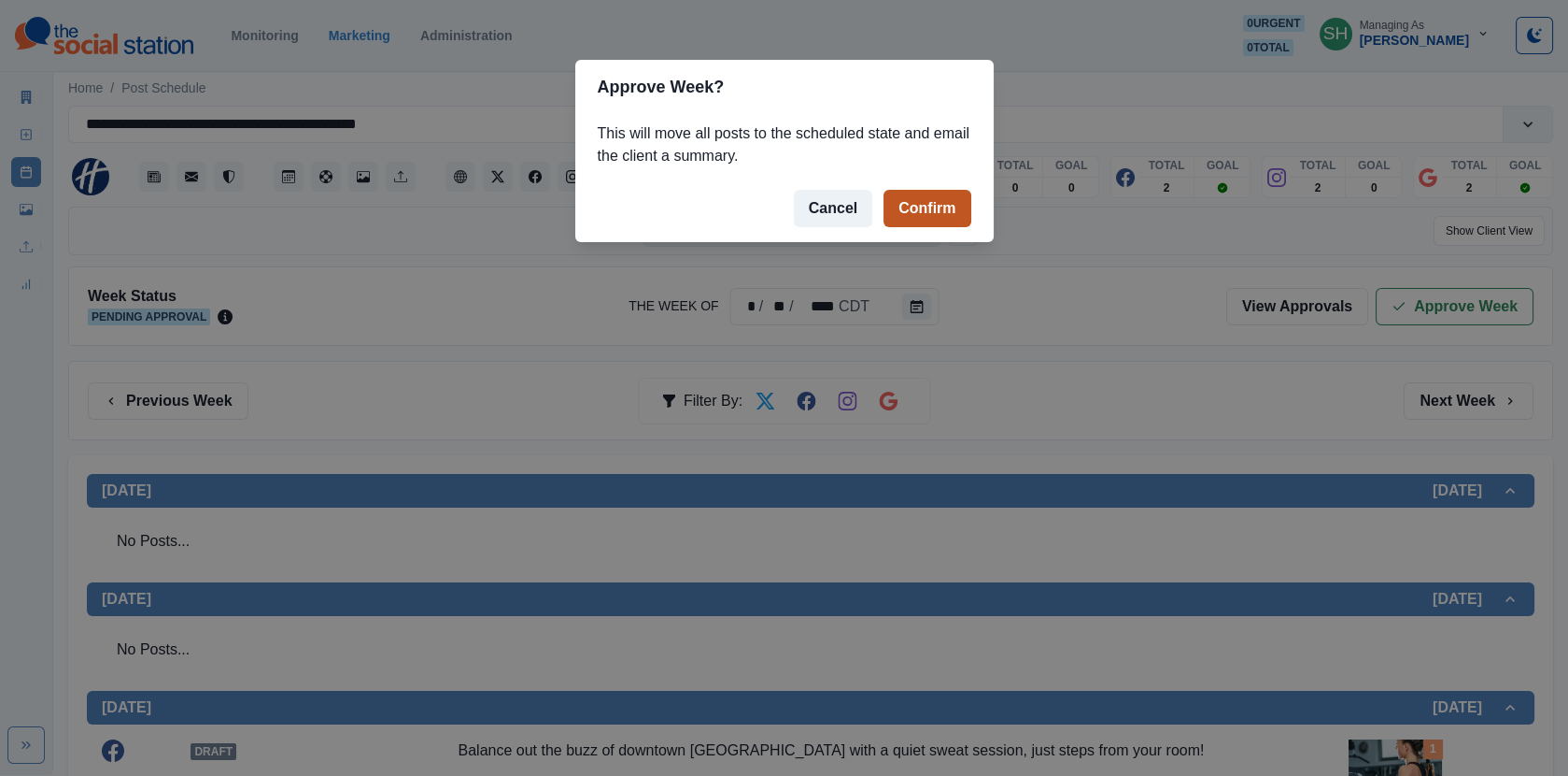
click at [947, 193] on button "Confirm" at bounding box center [927, 209] width 87 height 38
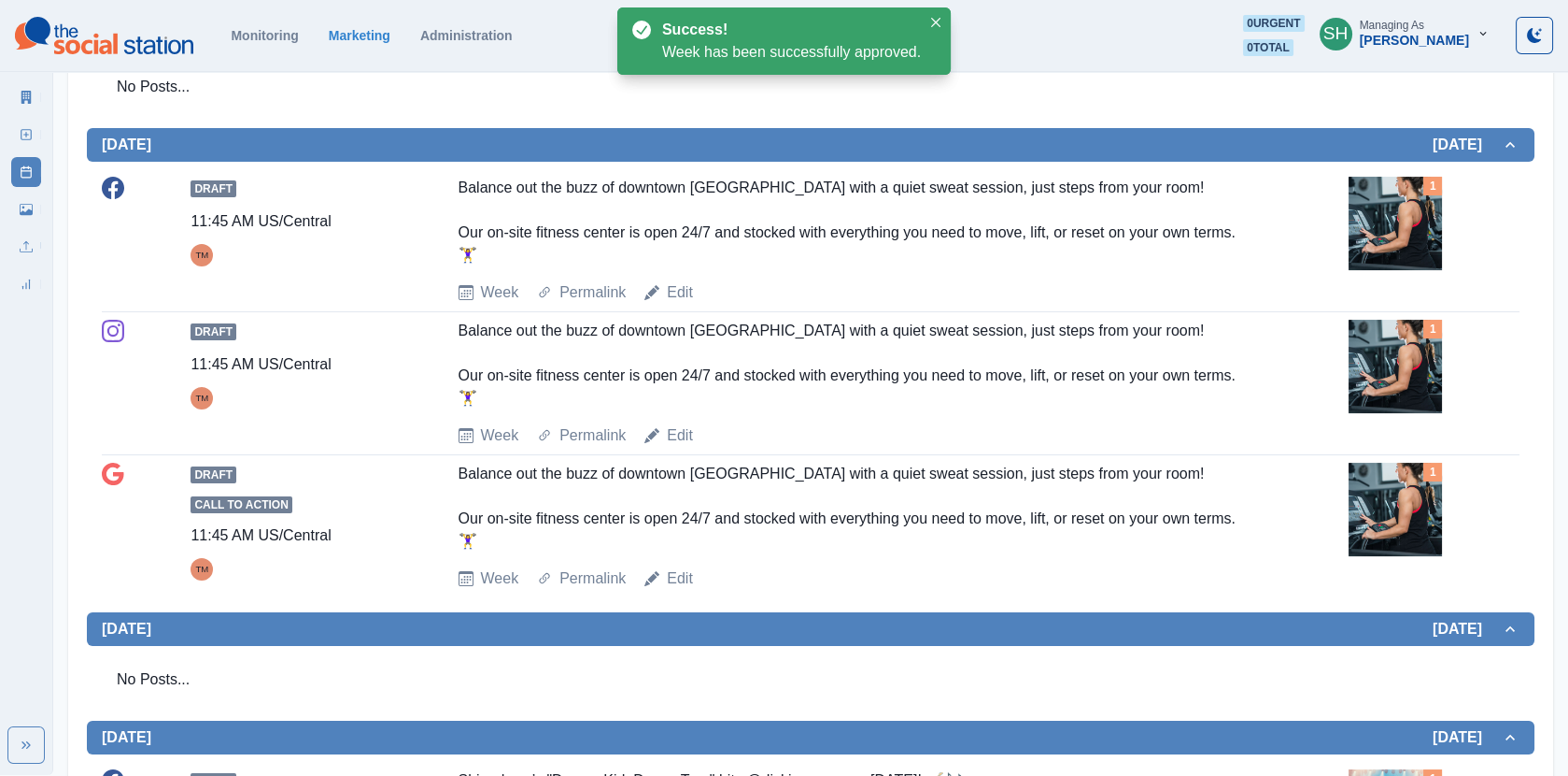
scroll to position [1373, 0]
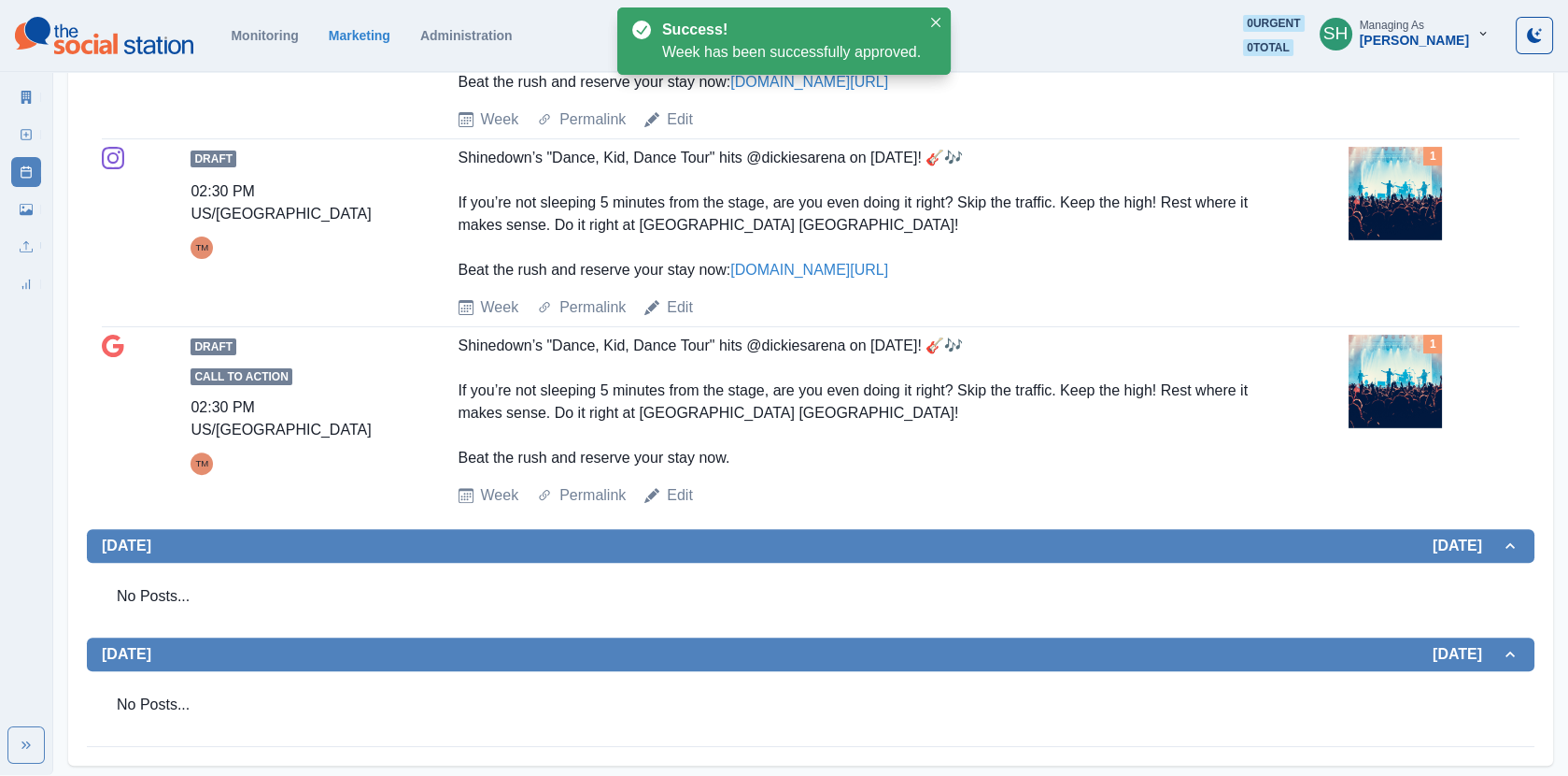
click at [1385, 394] on img at bounding box center [1396, 381] width 93 height 94
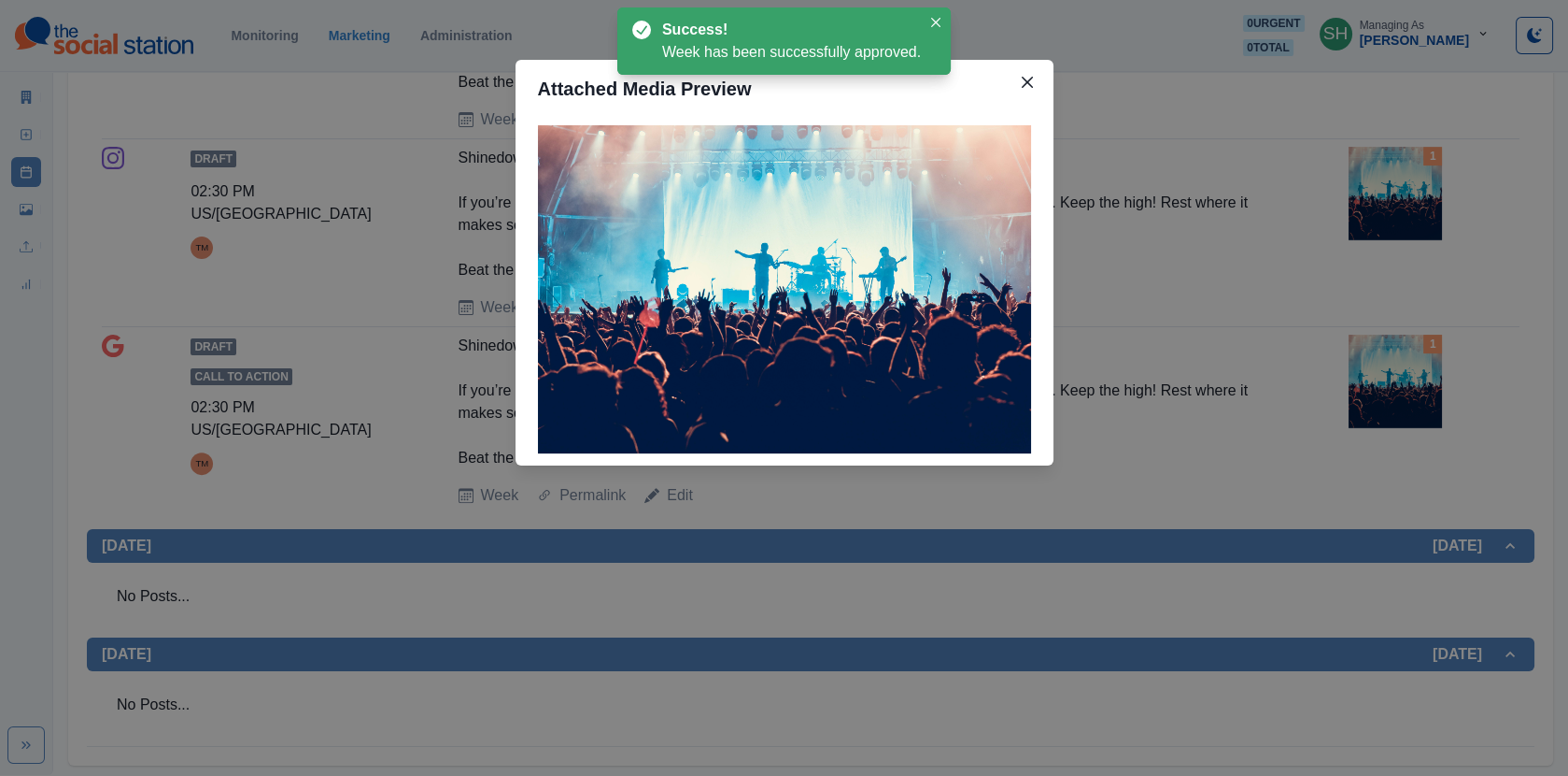
click at [1273, 289] on div "Attached Media Preview" at bounding box center [784, 388] width 1568 height 776
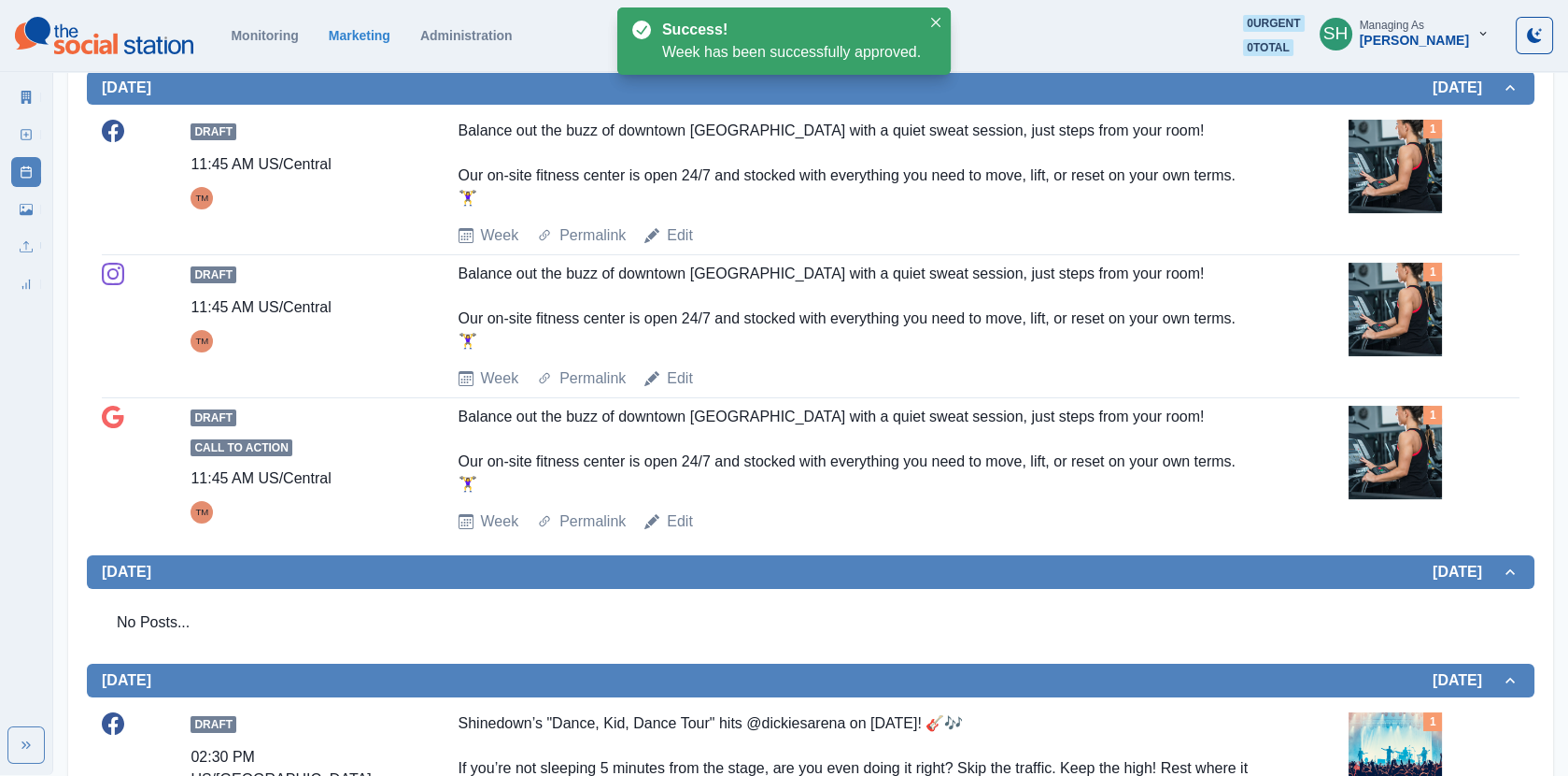
scroll to position [467, 0]
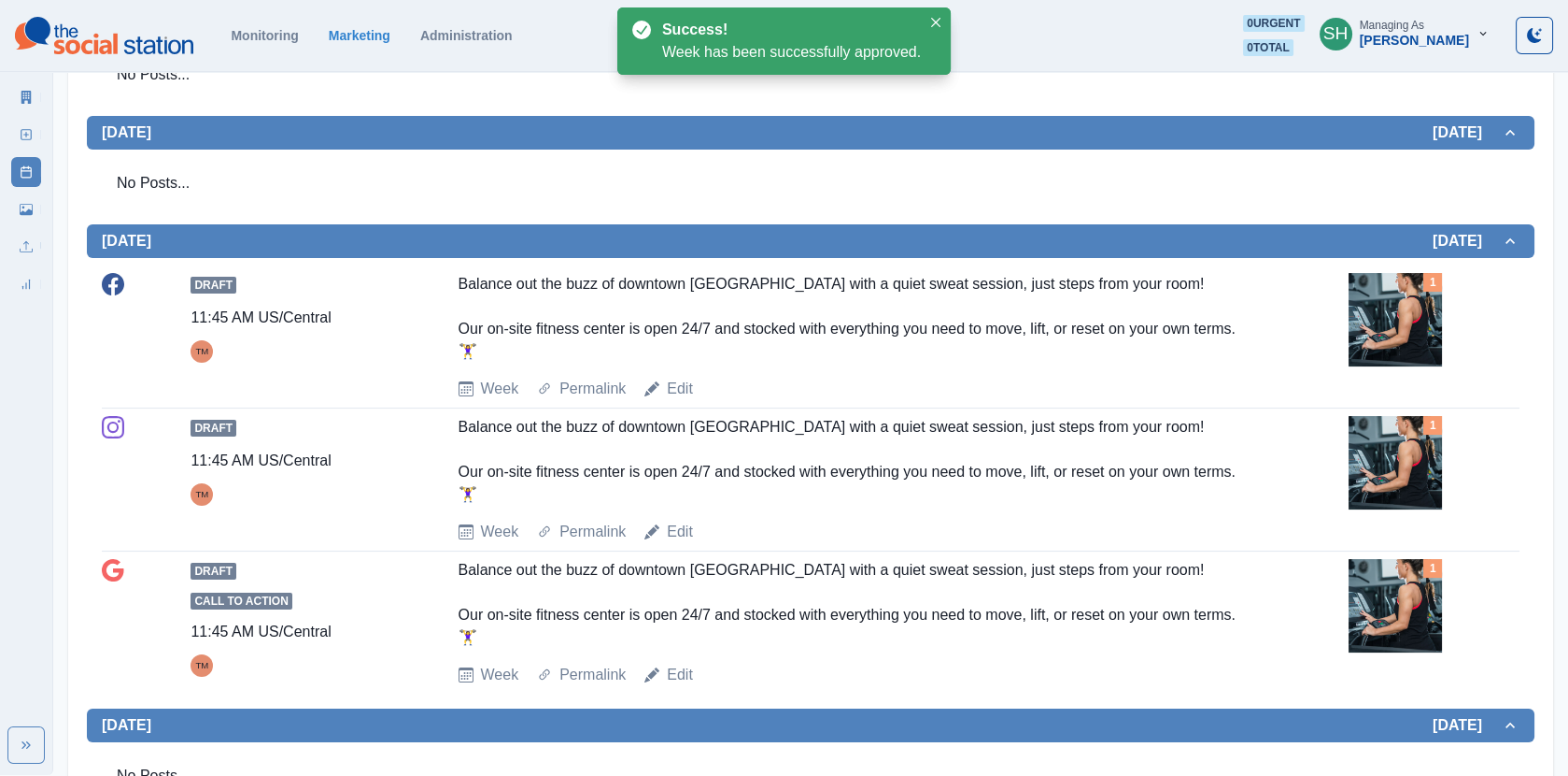
click at [20, 100] on icon at bounding box center [26, 97] width 13 height 13
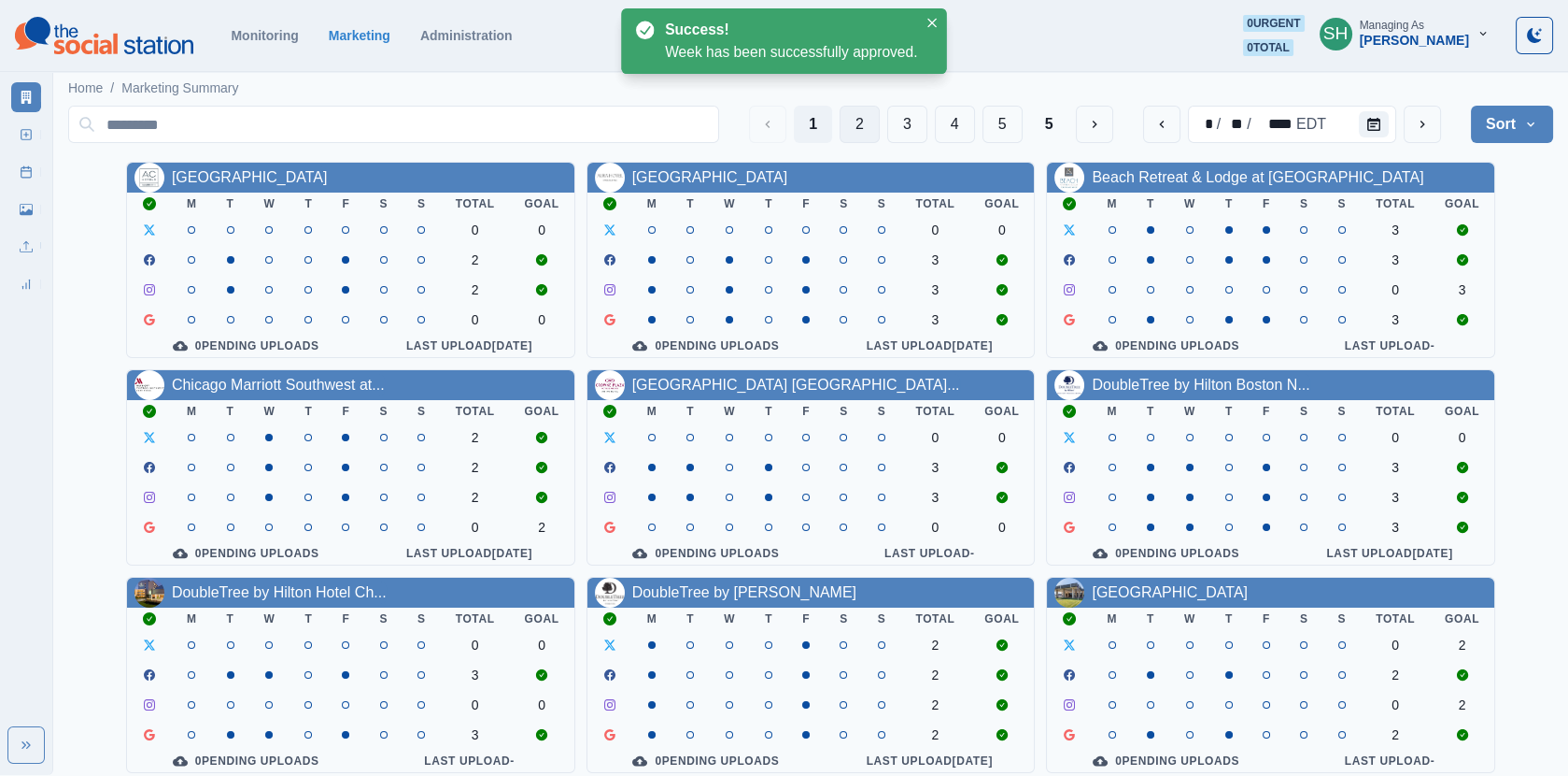
click at [858, 119] on button "2" at bounding box center [860, 124] width 40 height 38
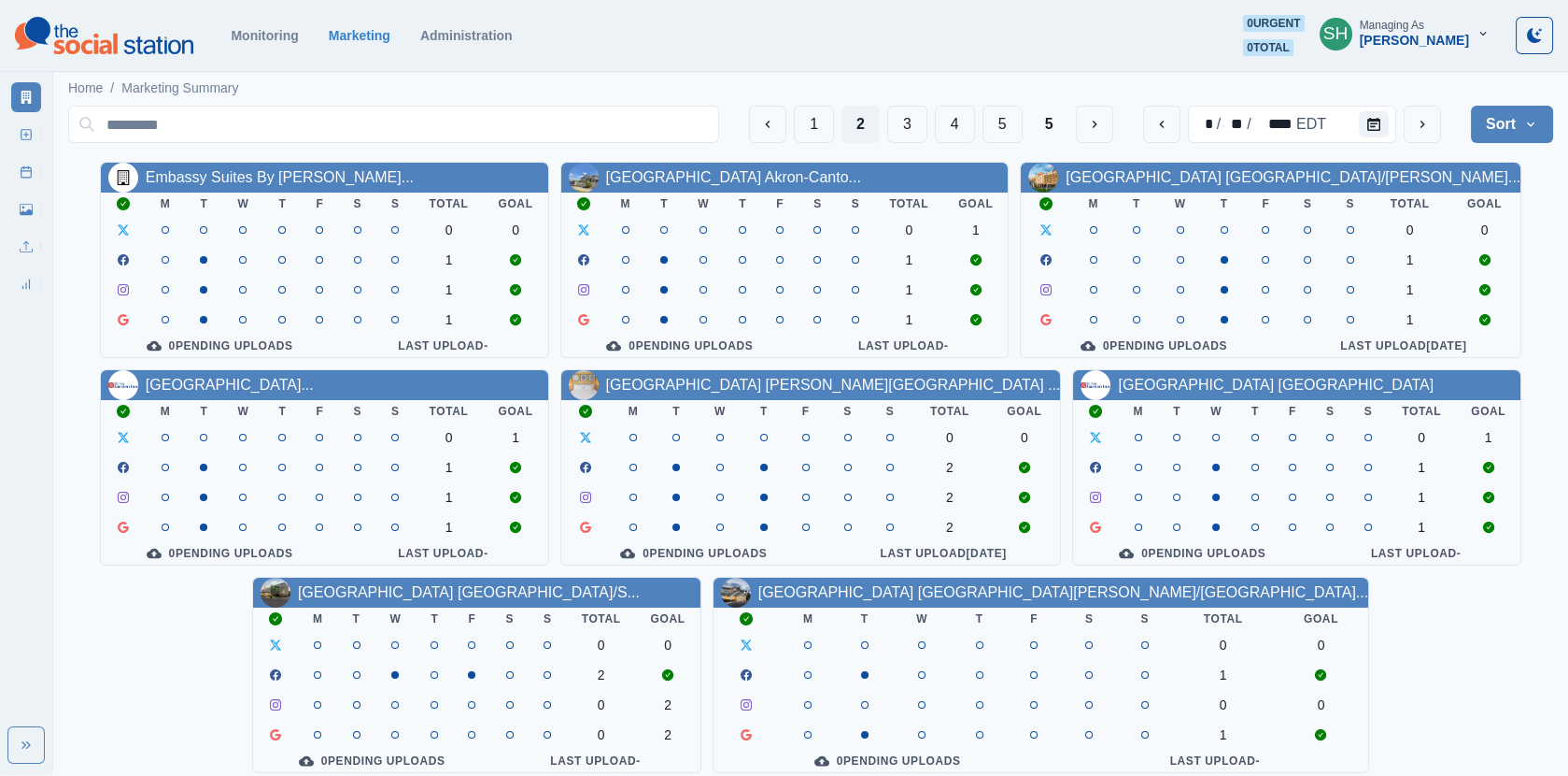
scroll to position [226, 0]
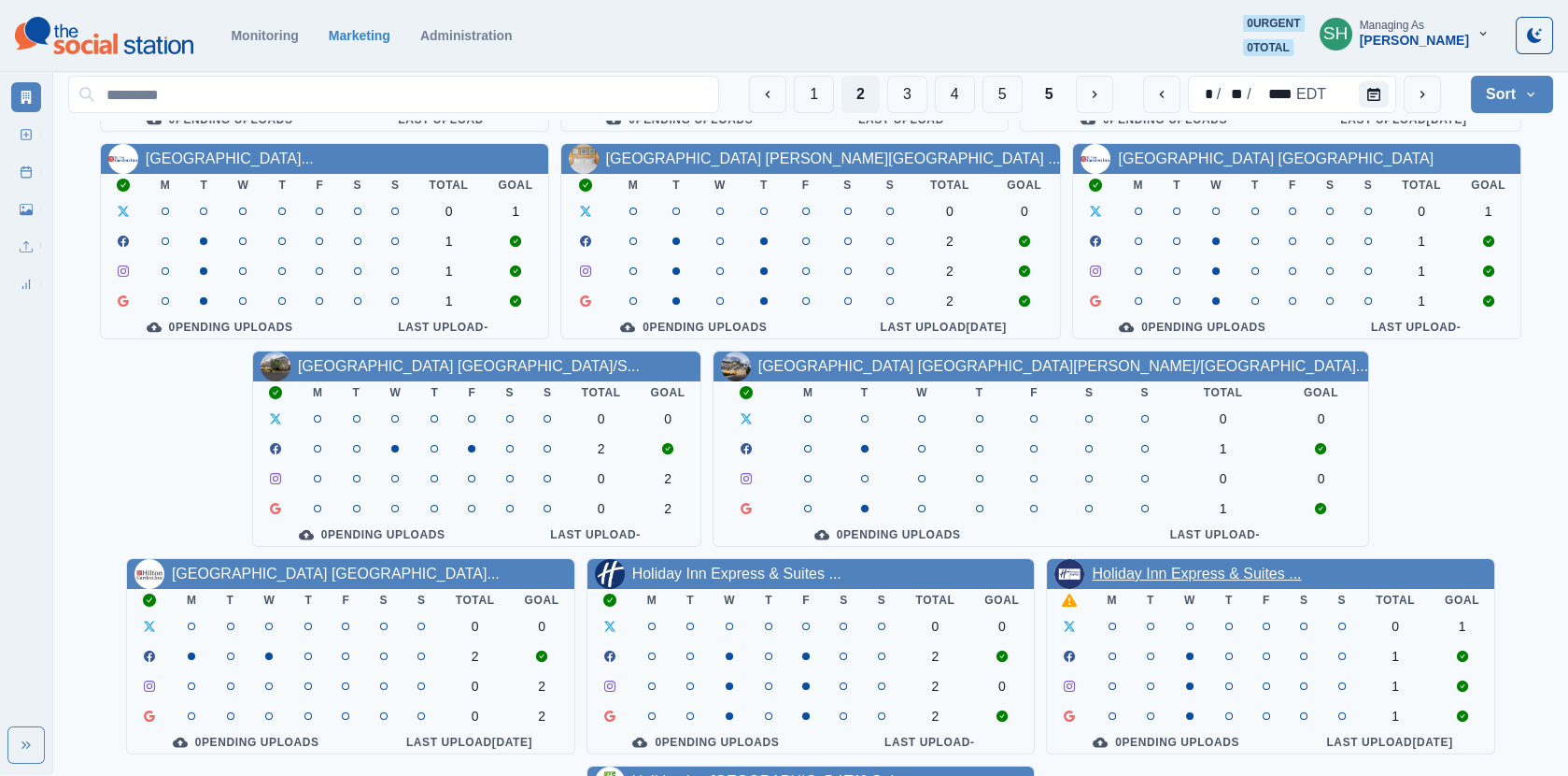
click at [1092, 577] on link "Holiday Inn Express & Suites ..." at bounding box center [1196, 573] width 209 height 16
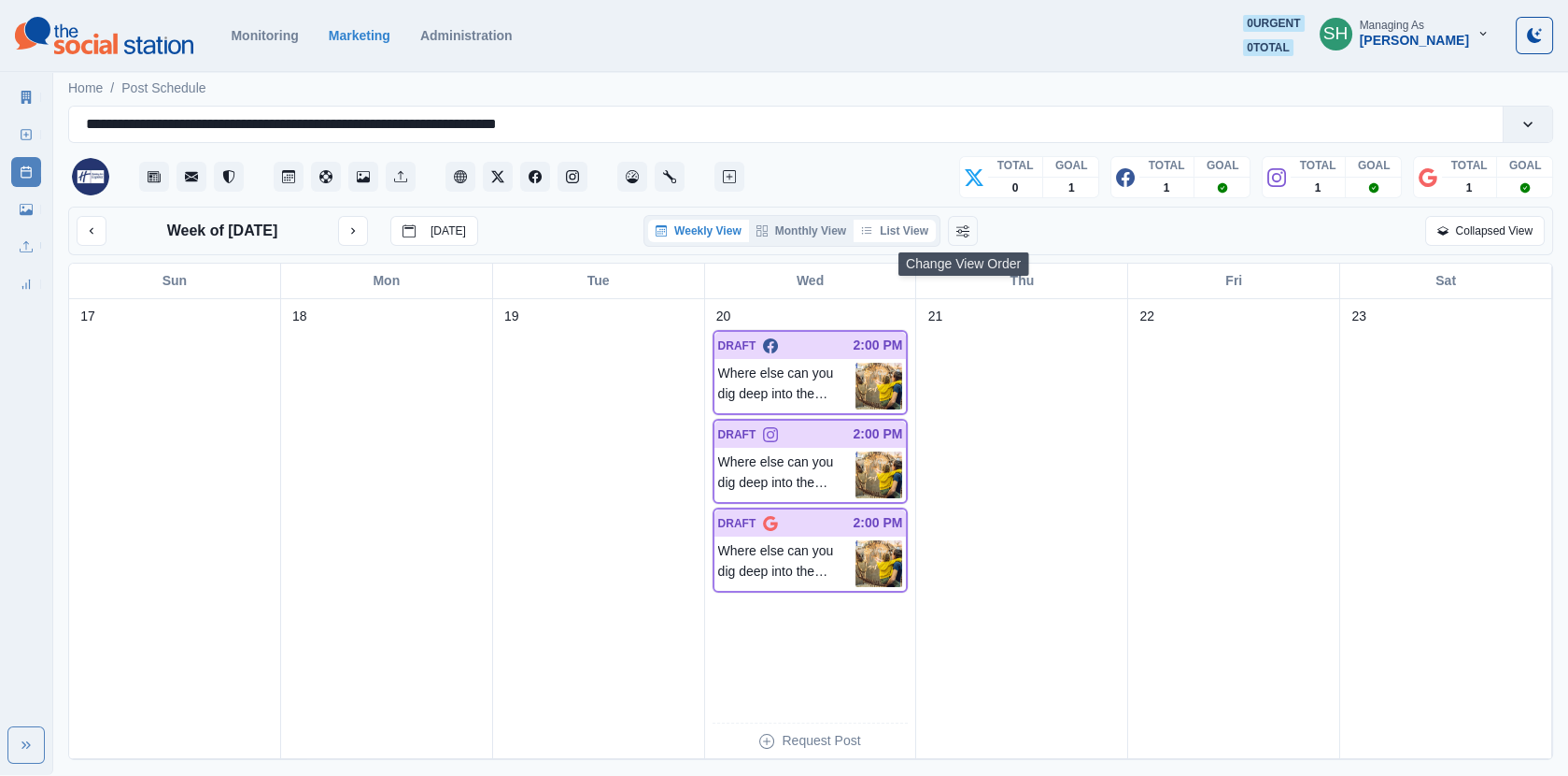
click at [914, 226] on button "List View" at bounding box center [895, 231] width 83 height 23
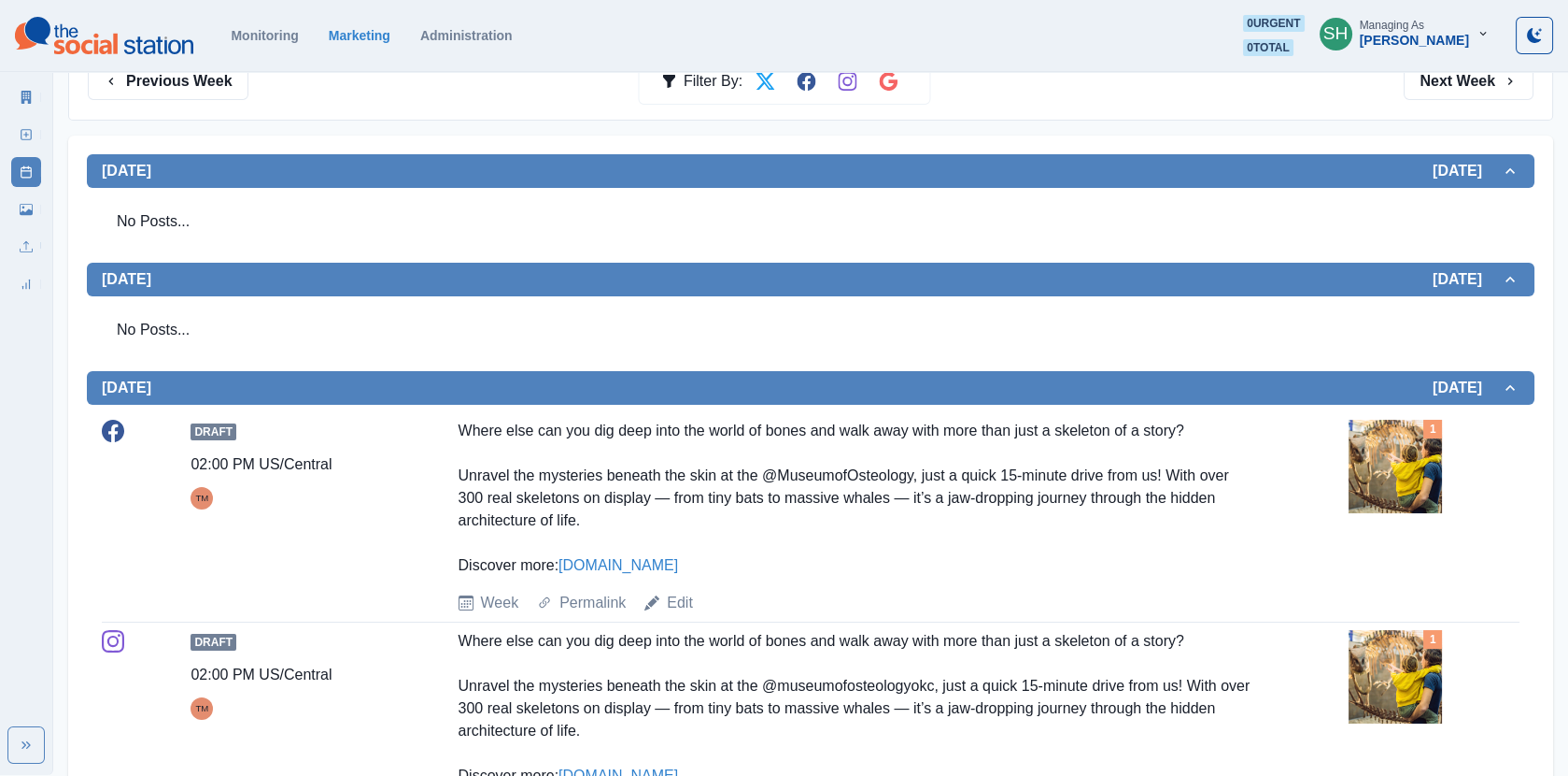
scroll to position [473, 0]
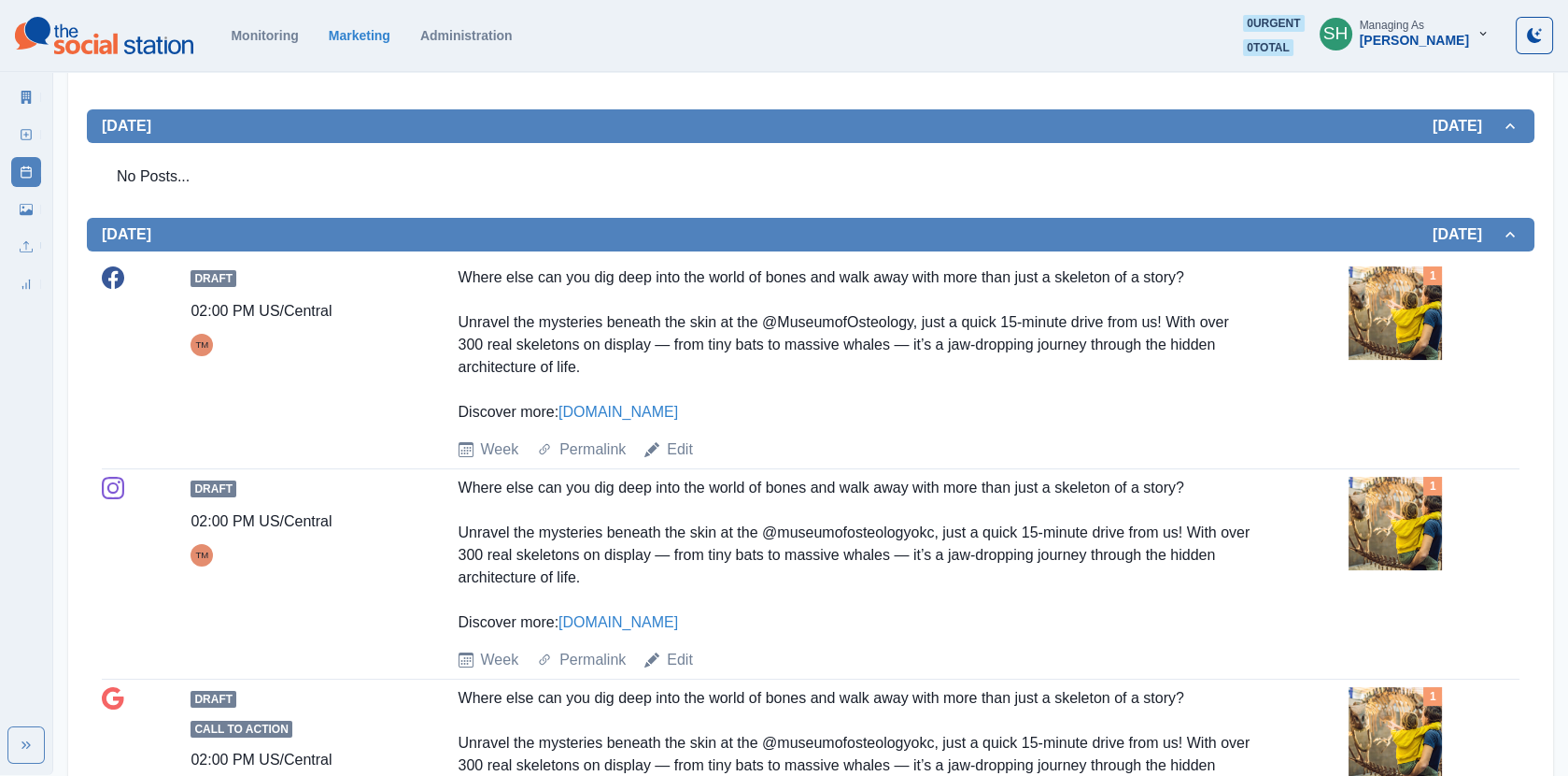
click at [1396, 286] on img at bounding box center [1396, 313] width 93 height 94
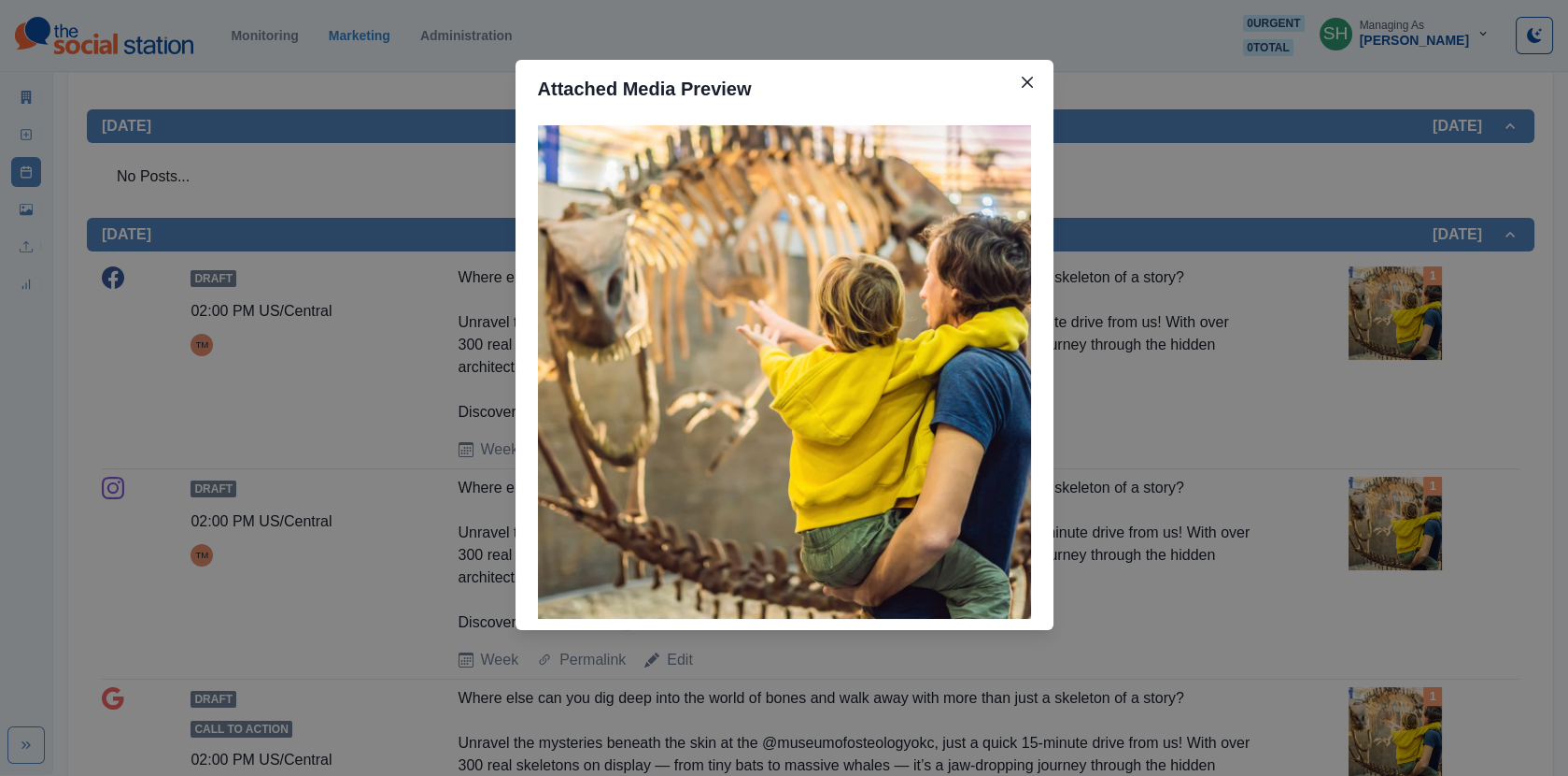
click at [1313, 265] on div "Attached Media Preview" at bounding box center [784, 388] width 1568 height 776
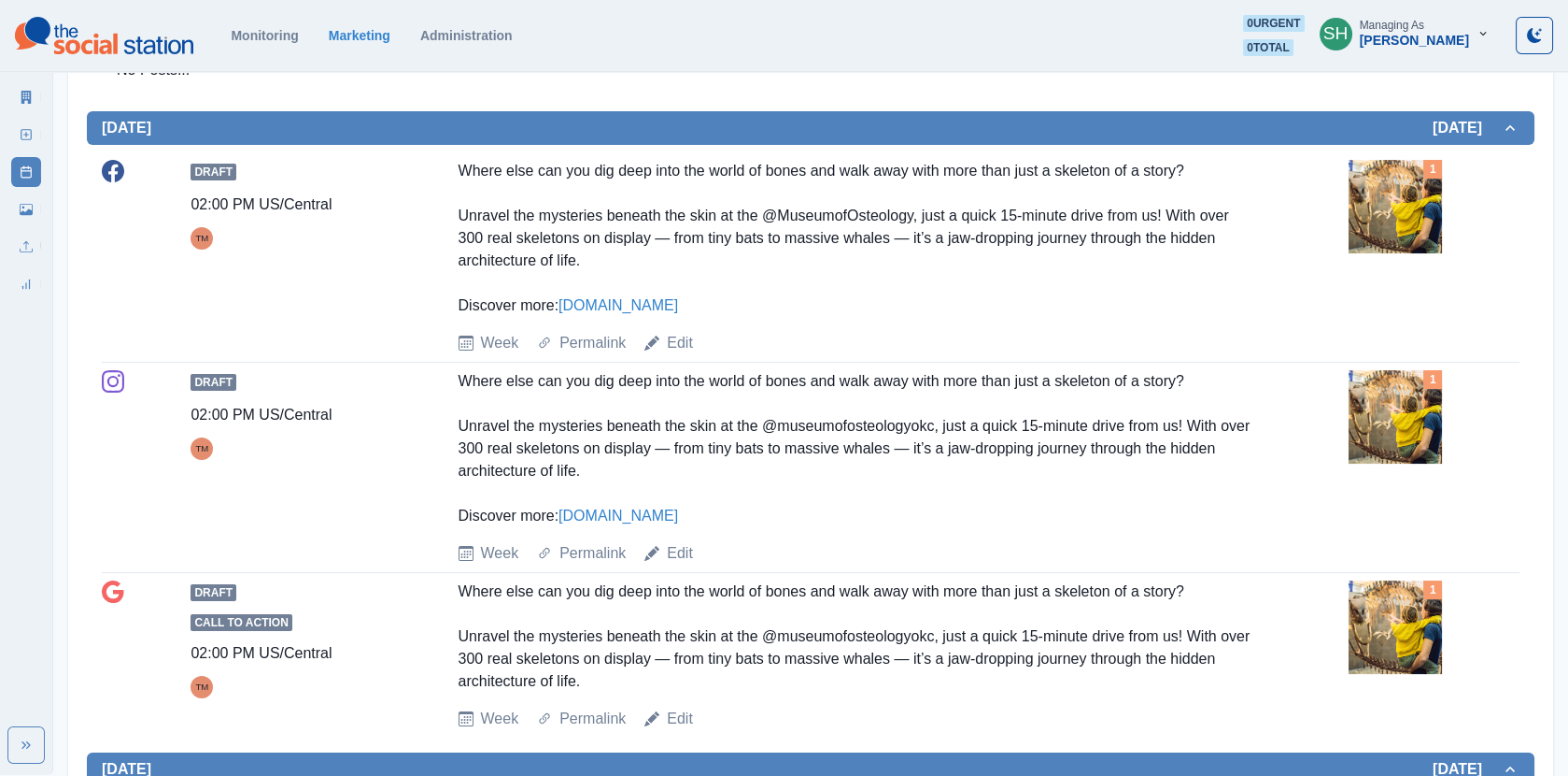
scroll to position [610, 0]
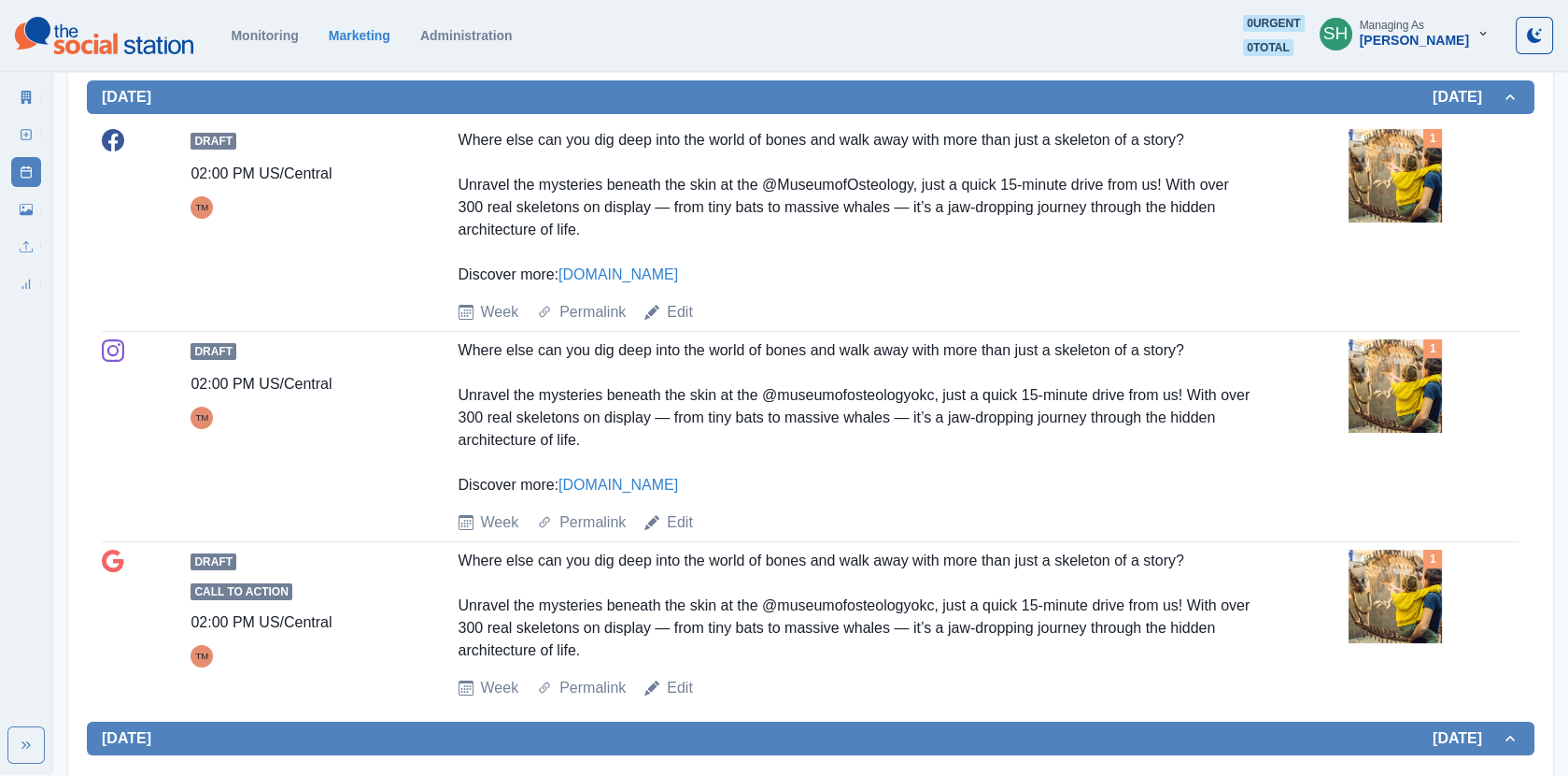
click at [1404, 207] on img at bounding box center [1396, 176] width 93 height 94
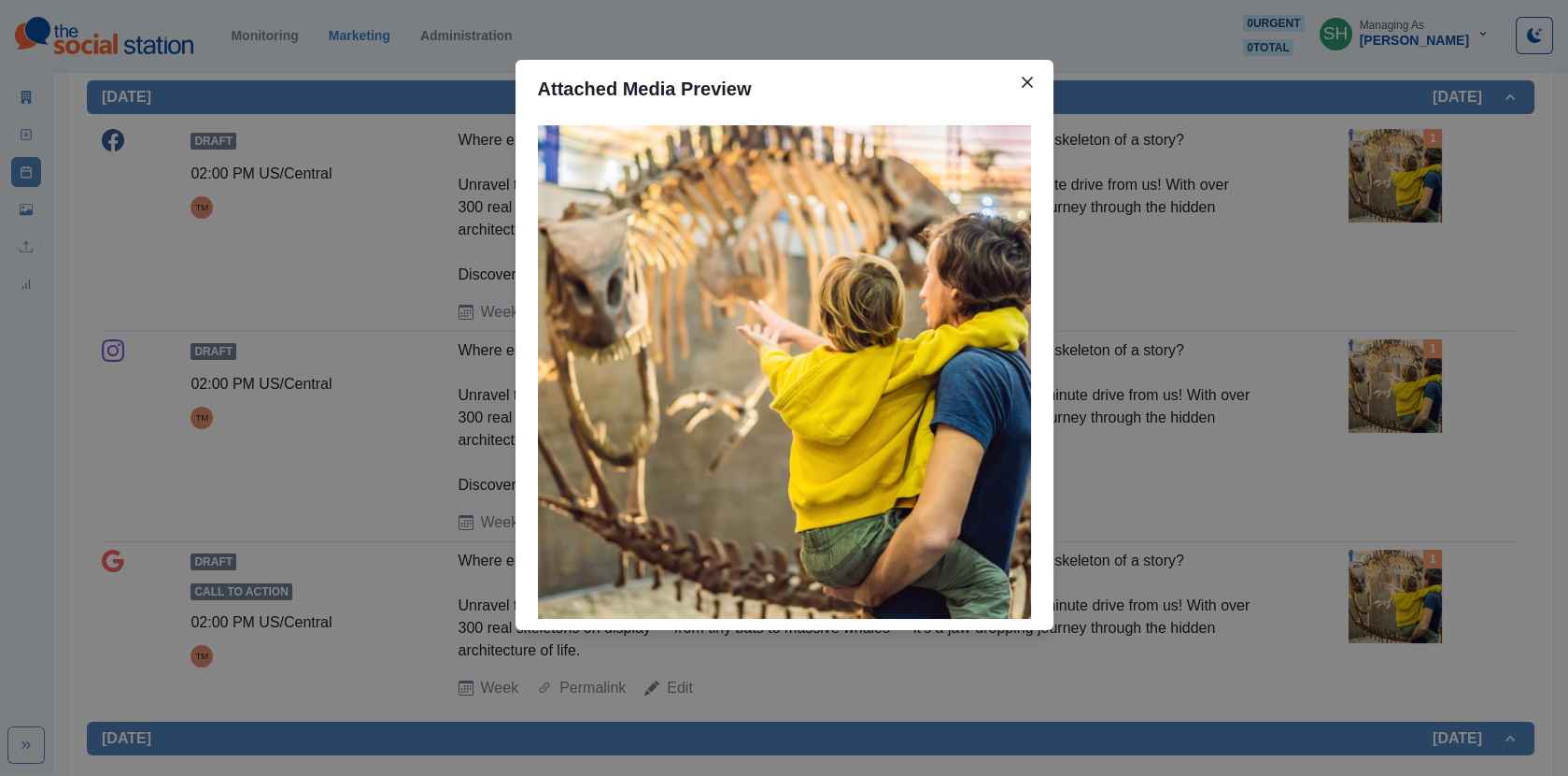
click at [1404, 207] on div "Attached Media Preview" at bounding box center [784, 388] width 1568 height 776
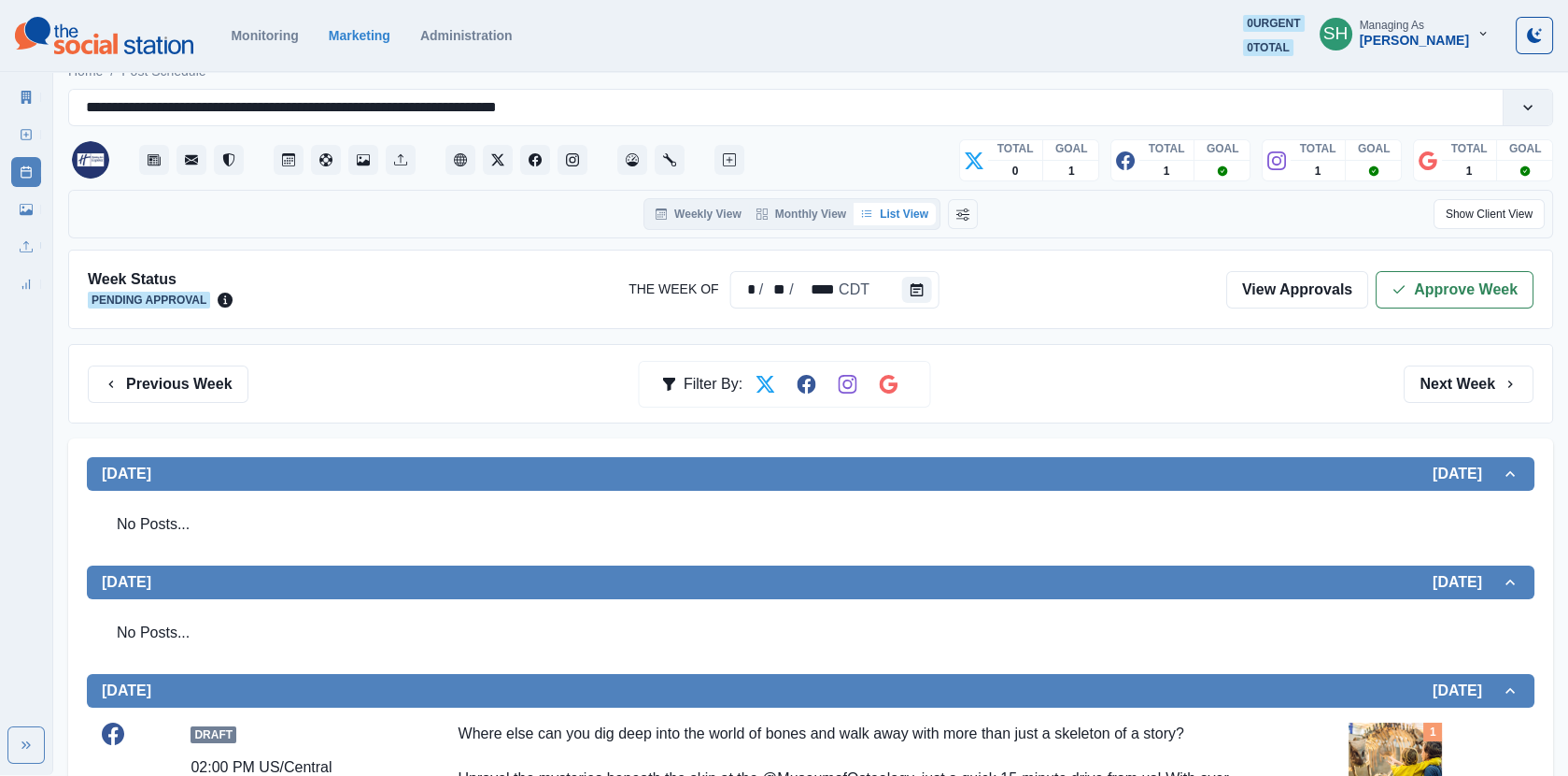
scroll to position [0, 0]
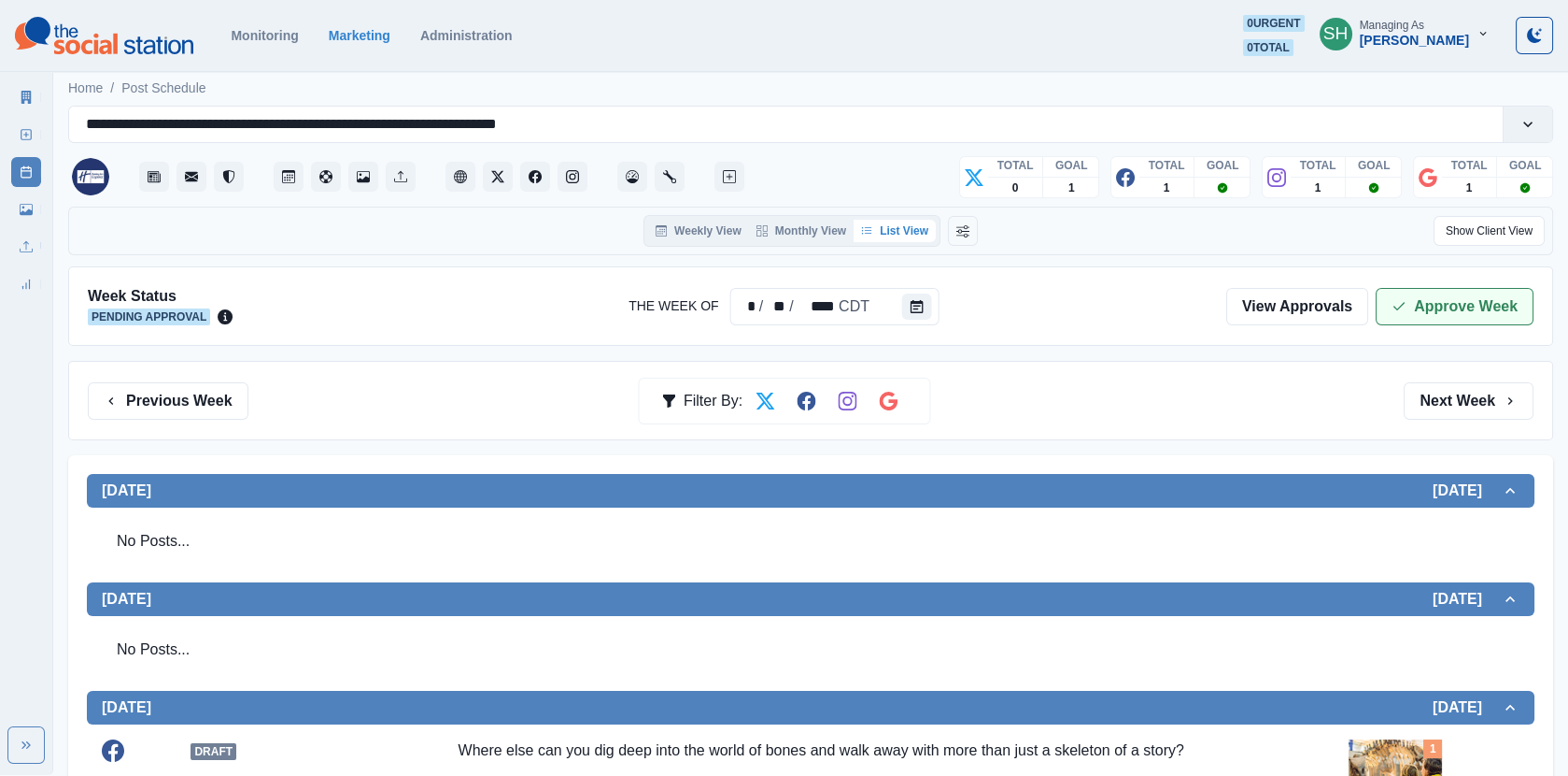
click at [1418, 288] on button "Approve Week" at bounding box center [1455, 306] width 158 height 38
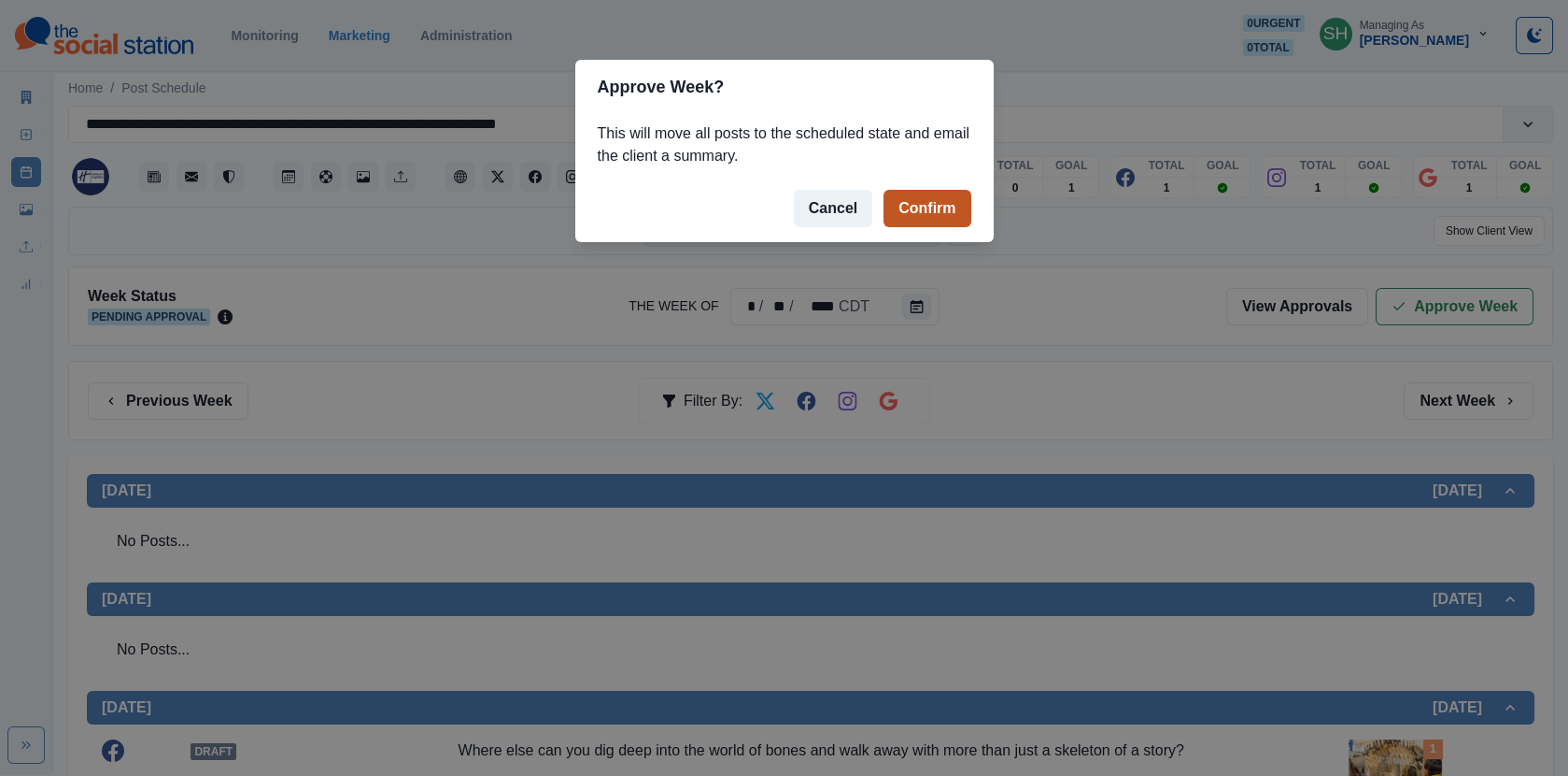
click at [926, 212] on button "Confirm" at bounding box center [927, 209] width 87 height 38
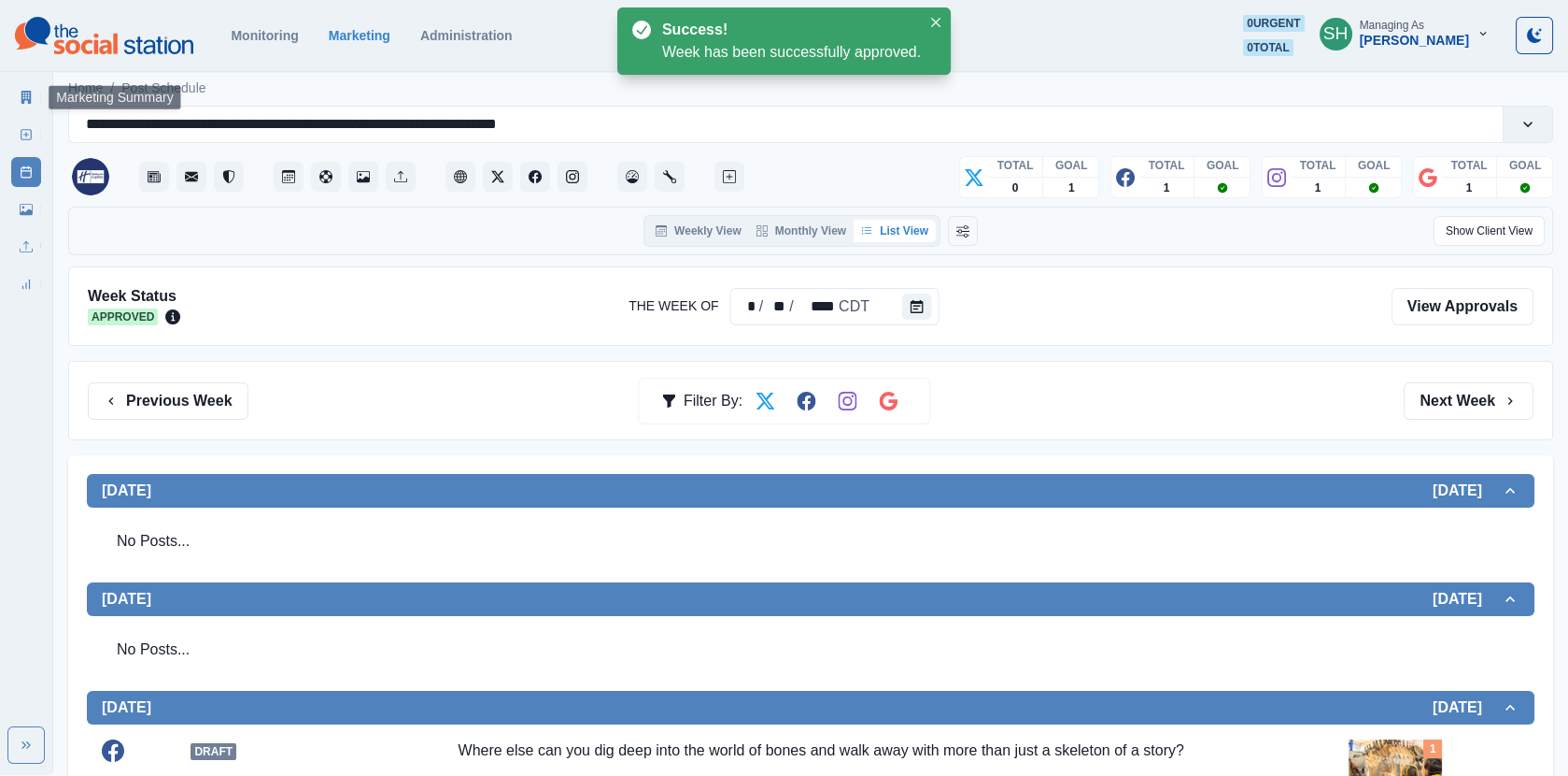
click at [23, 86] on link "Marketing Summary" at bounding box center [26, 97] width 30 height 30
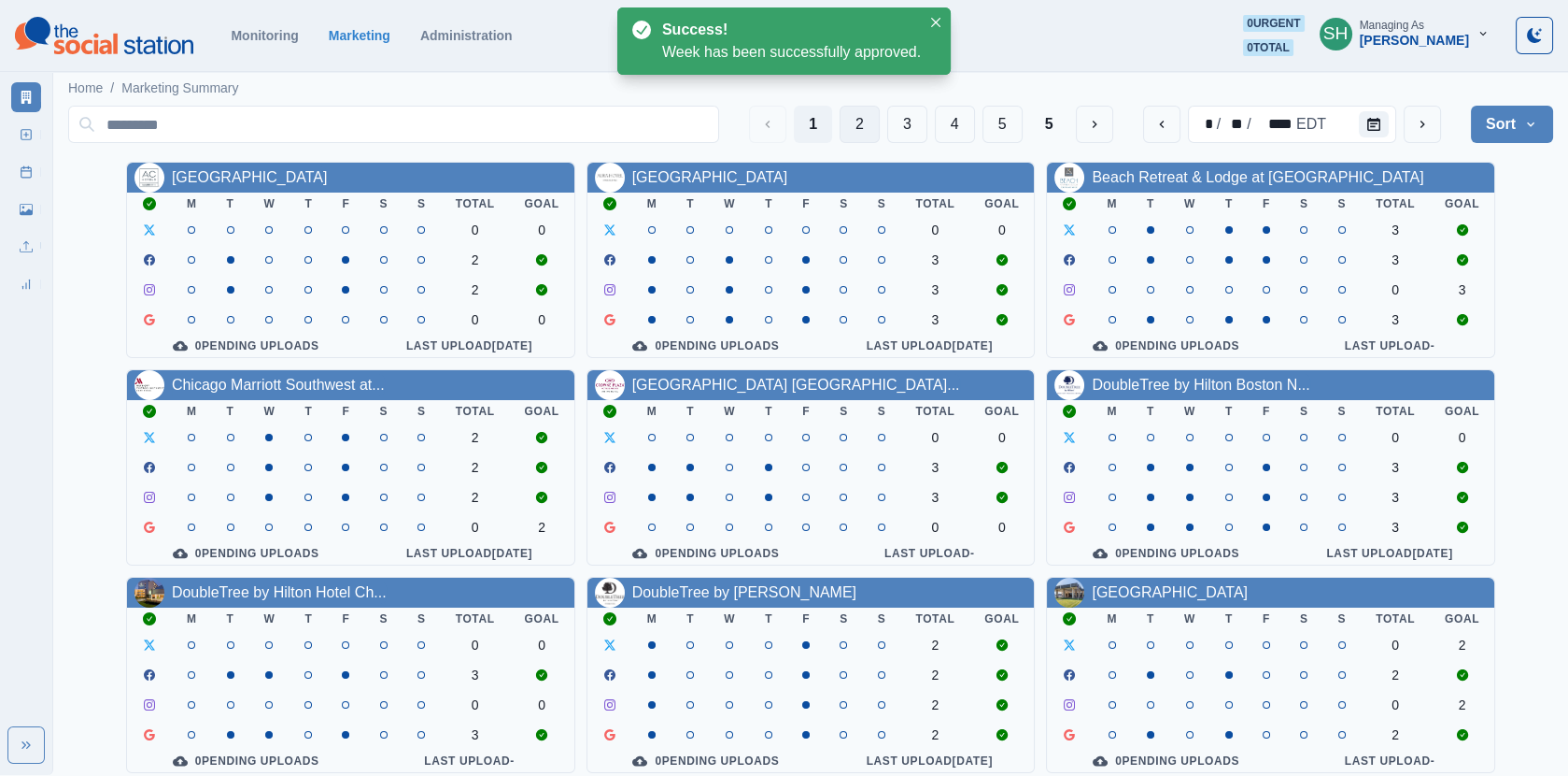
click at [862, 130] on button "2" at bounding box center [860, 124] width 40 height 38
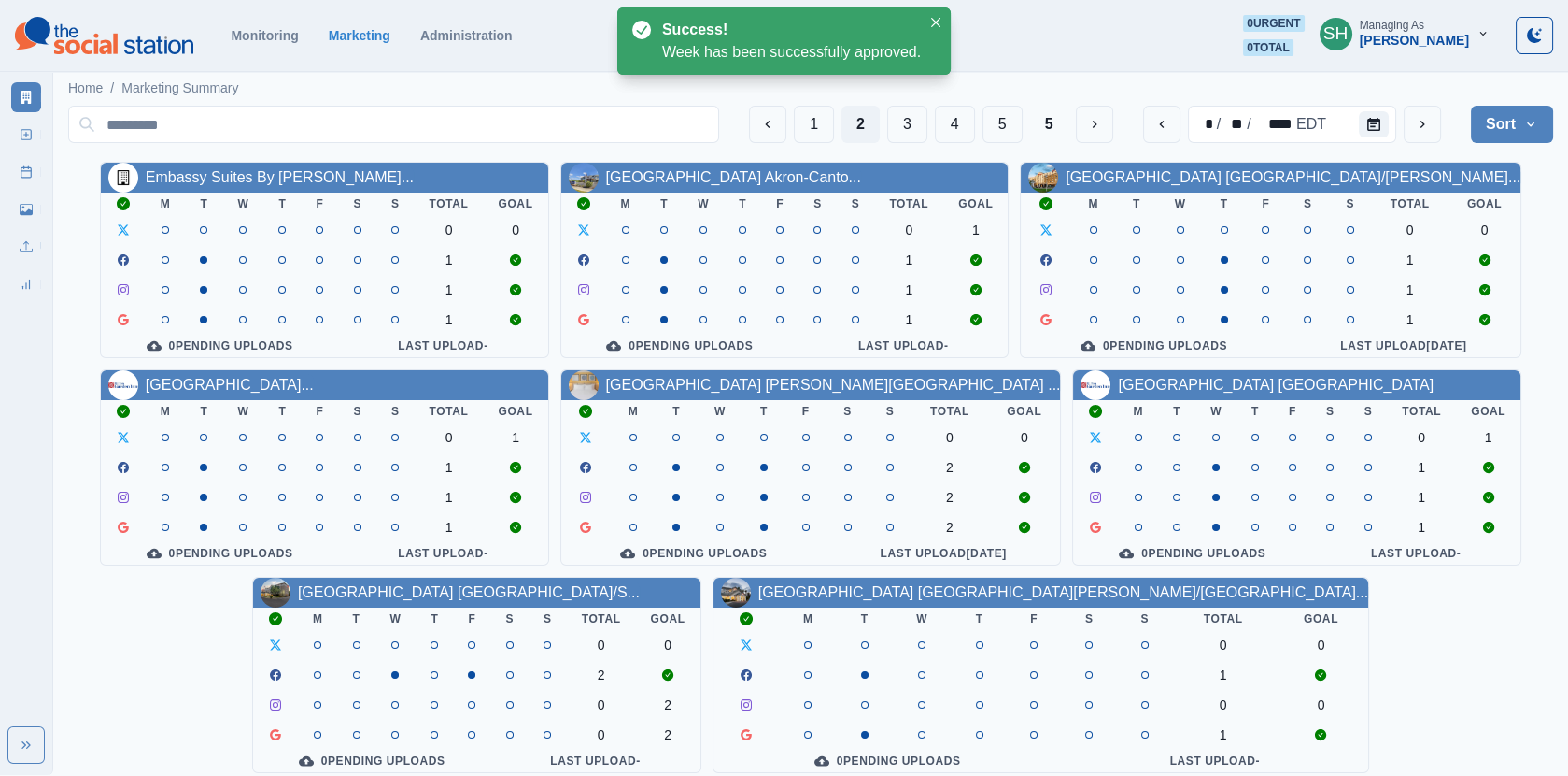
scroll to position [226, 0]
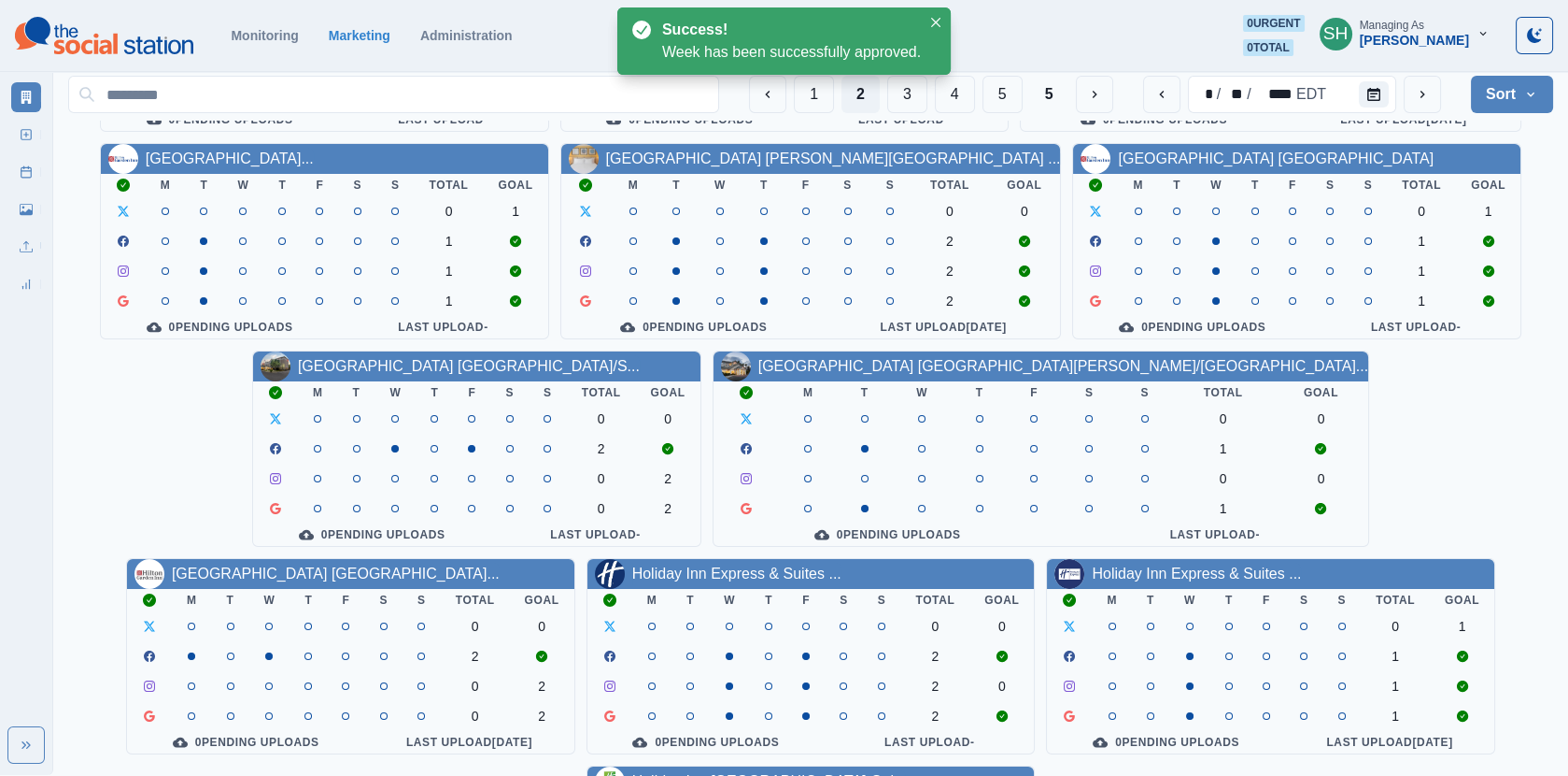
click at [907, 773] on link "Holiday Inn [GEOGRAPHIC_DATA] Gol..." at bounding box center [770, 781] width 274 height 16
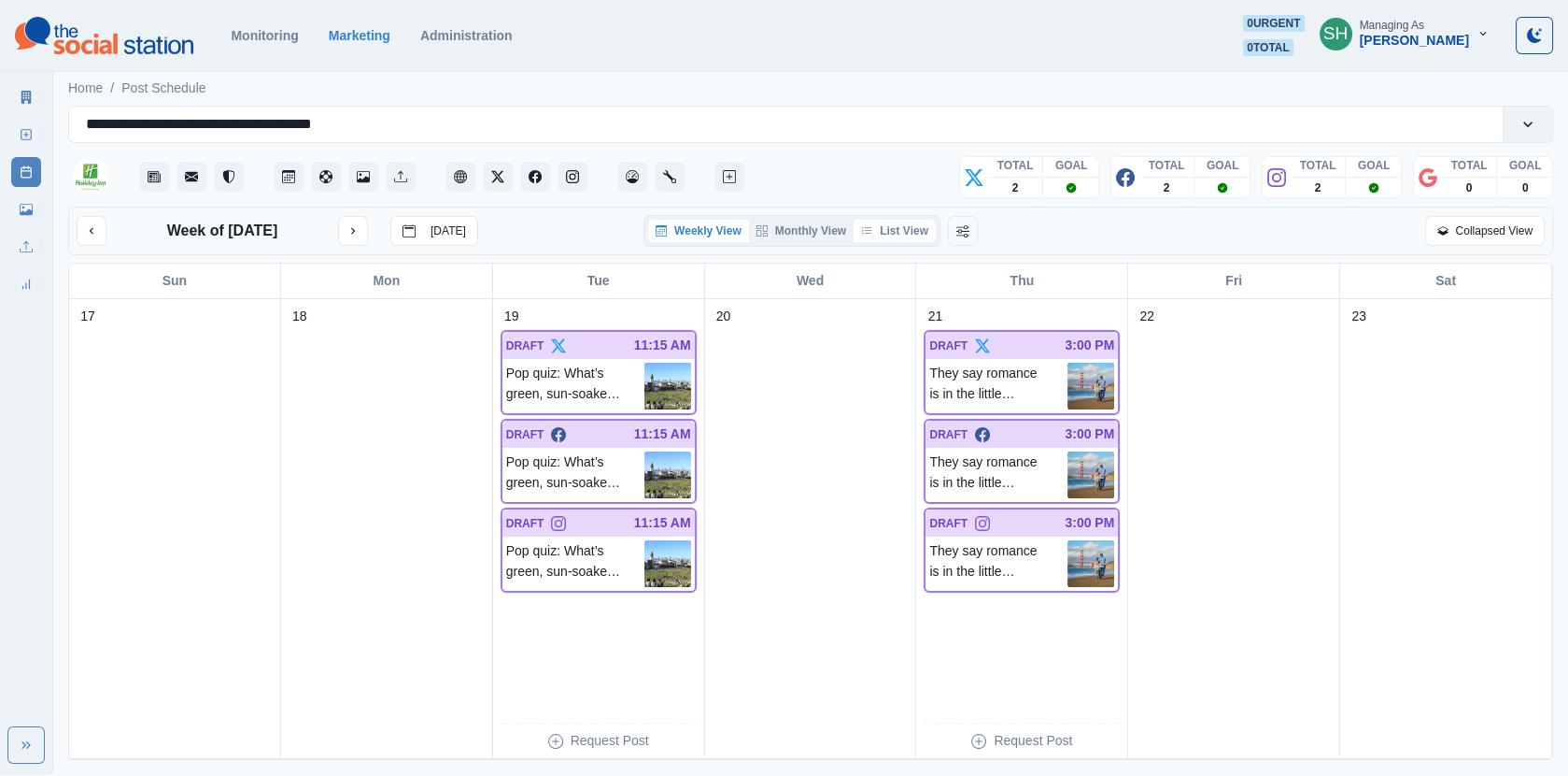
click at [904, 235] on button "List View" at bounding box center [895, 231] width 83 height 23
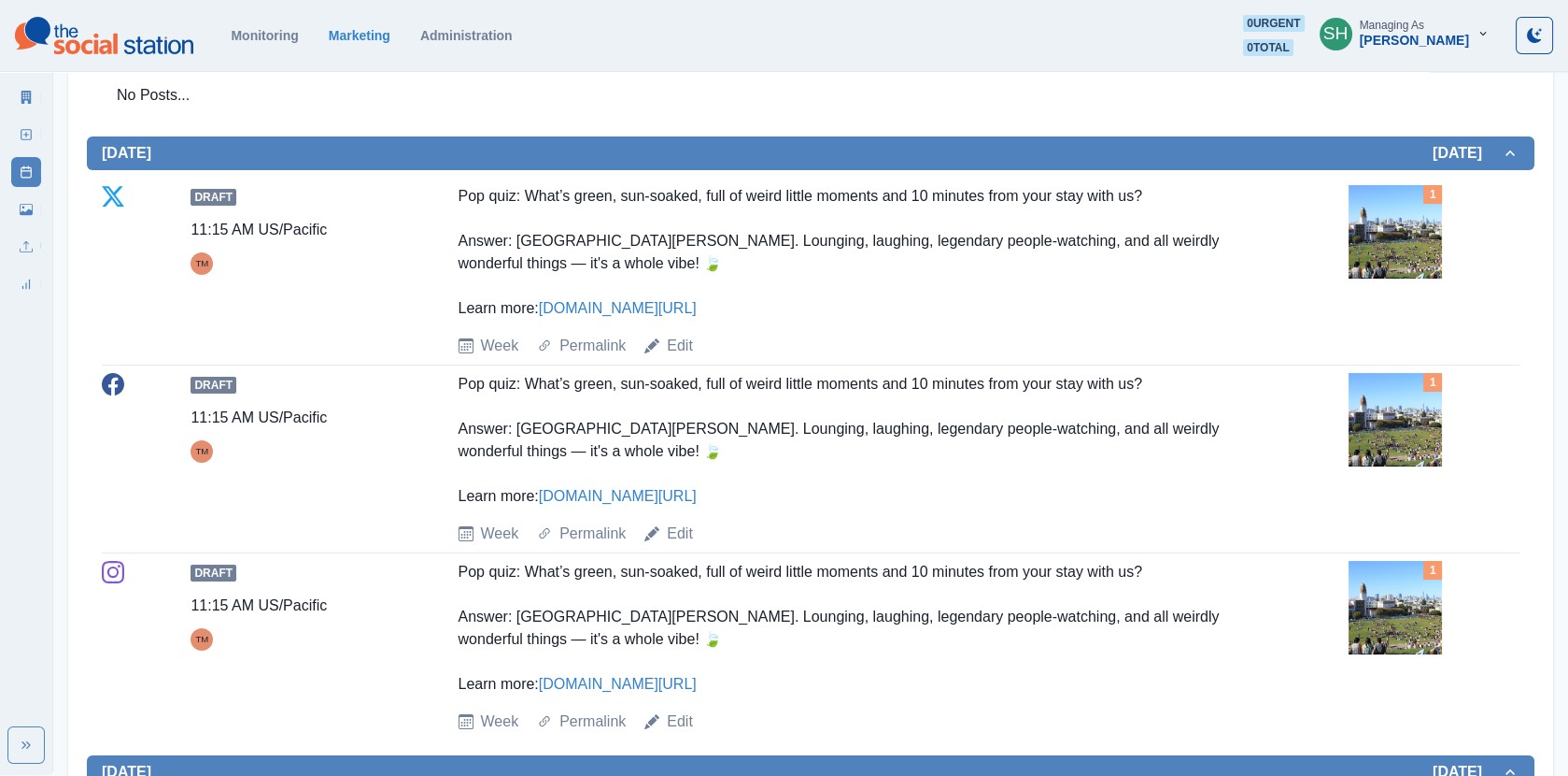
scroll to position [491, 0]
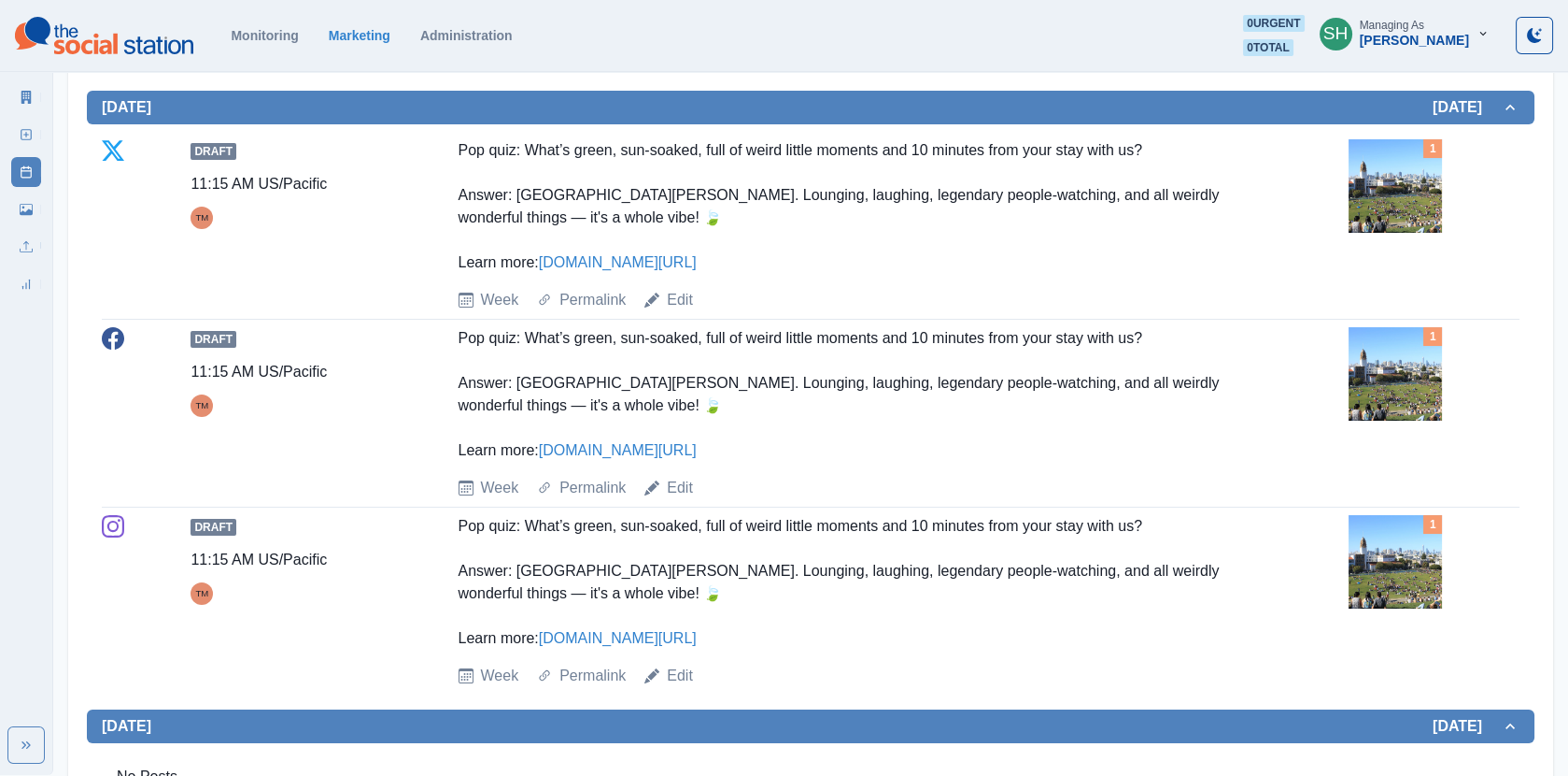
click at [1323, 177] on div "Draft 11:15 AM US/Pacific TM Pop quiz: What’s green, sun-soaked, full of weird …" at bounding box center [810, 225] width 1418 height 172
click at [1365, 188] on img at bounding box center [1396, 186] width 93 height 94
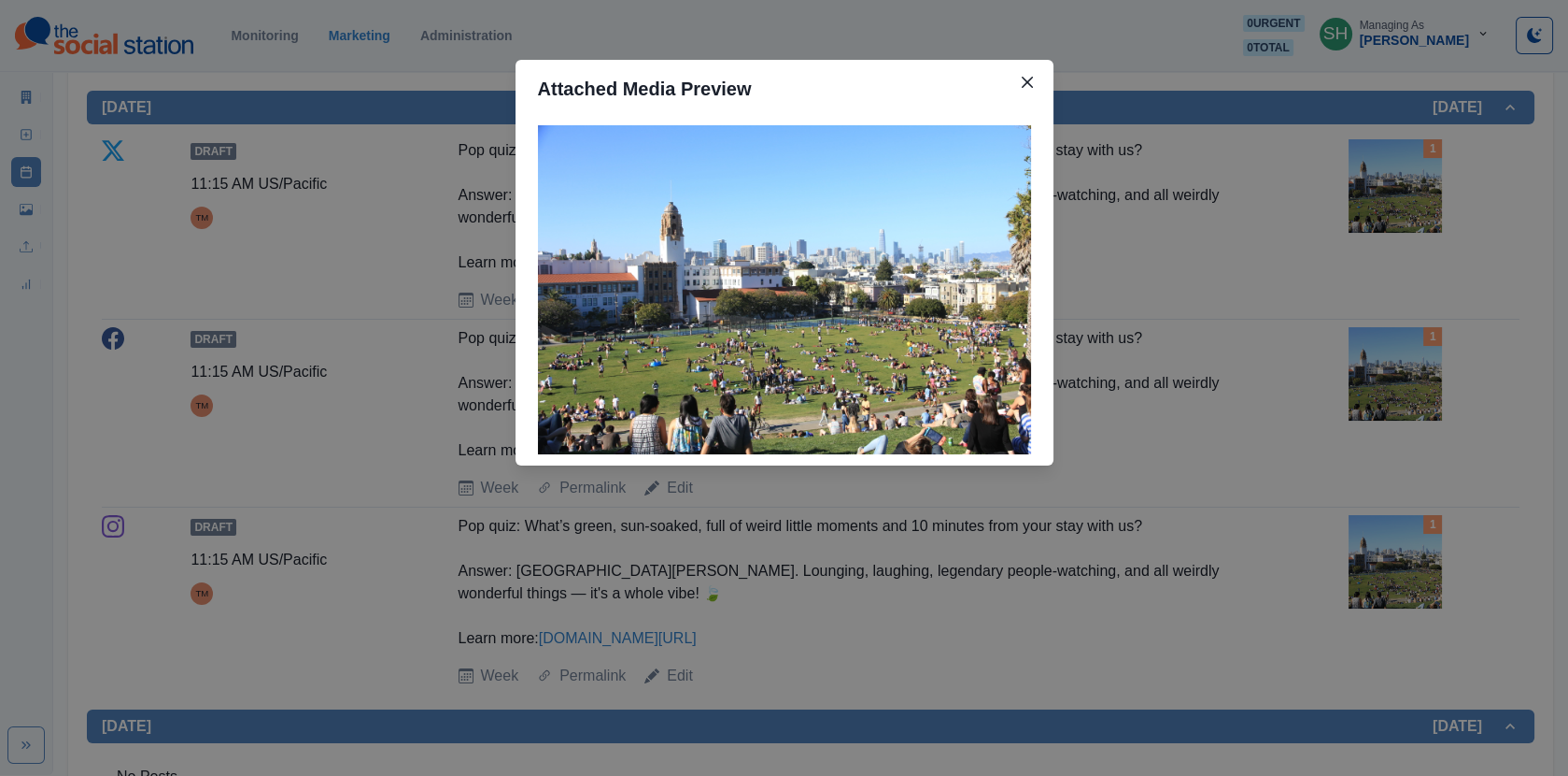
click at [1217, 219] on div "Attached Media Preview" at bounding box center [784, 388] width 1568 height 776
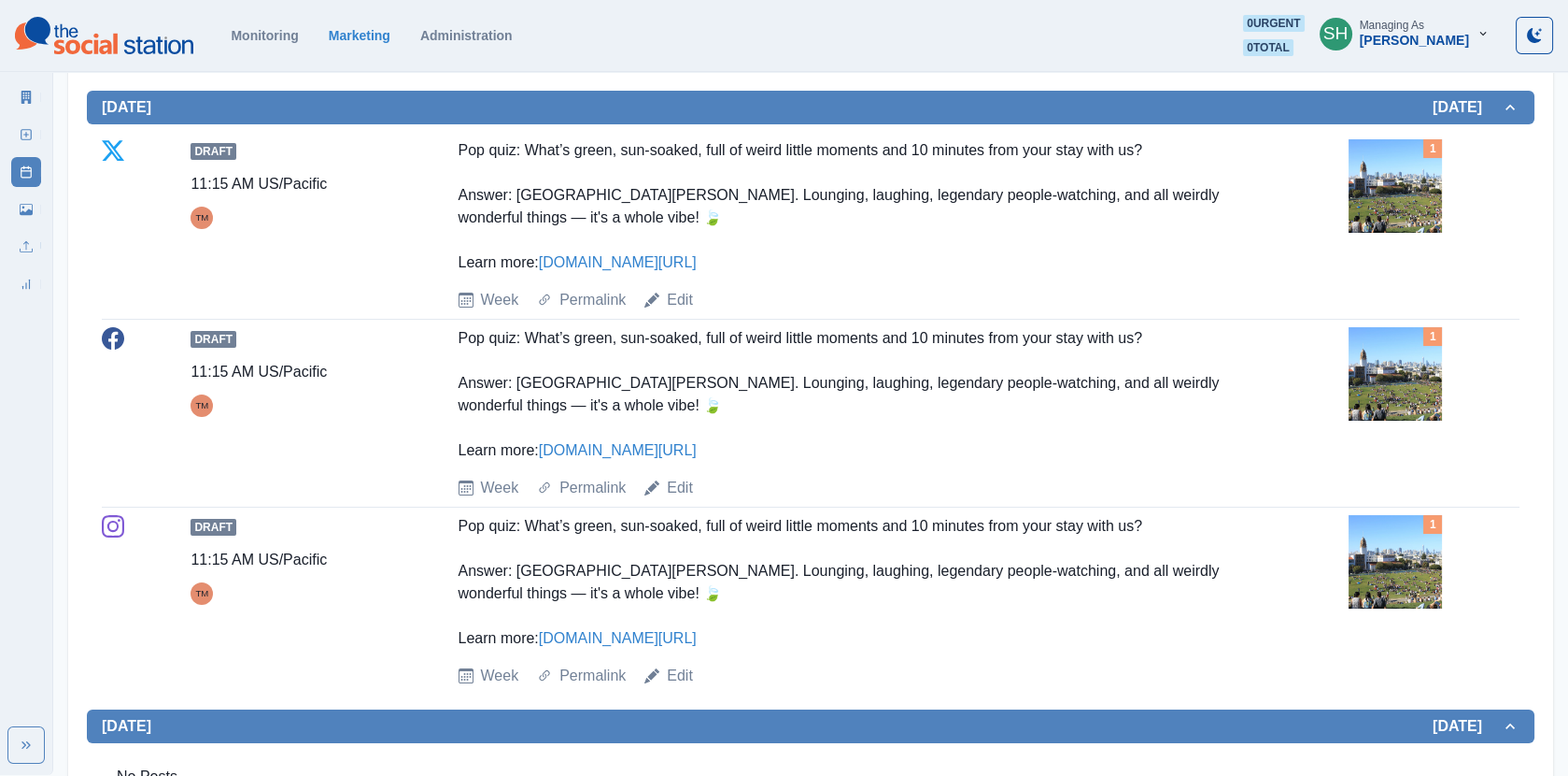
scroll to position [520, 0]
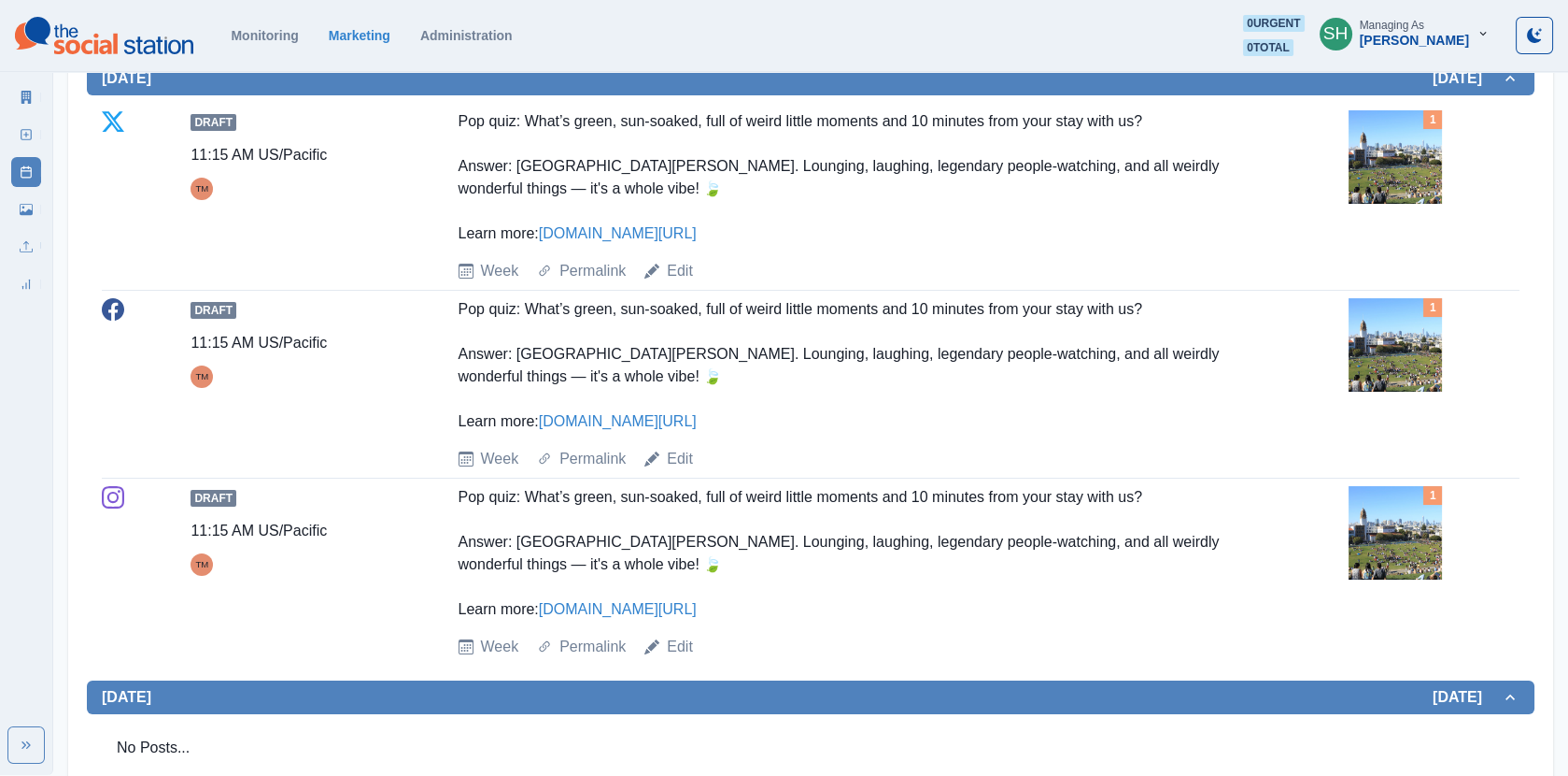
click at [1400, 173] on img at bounding box center [1396, 157] width 93 height 94
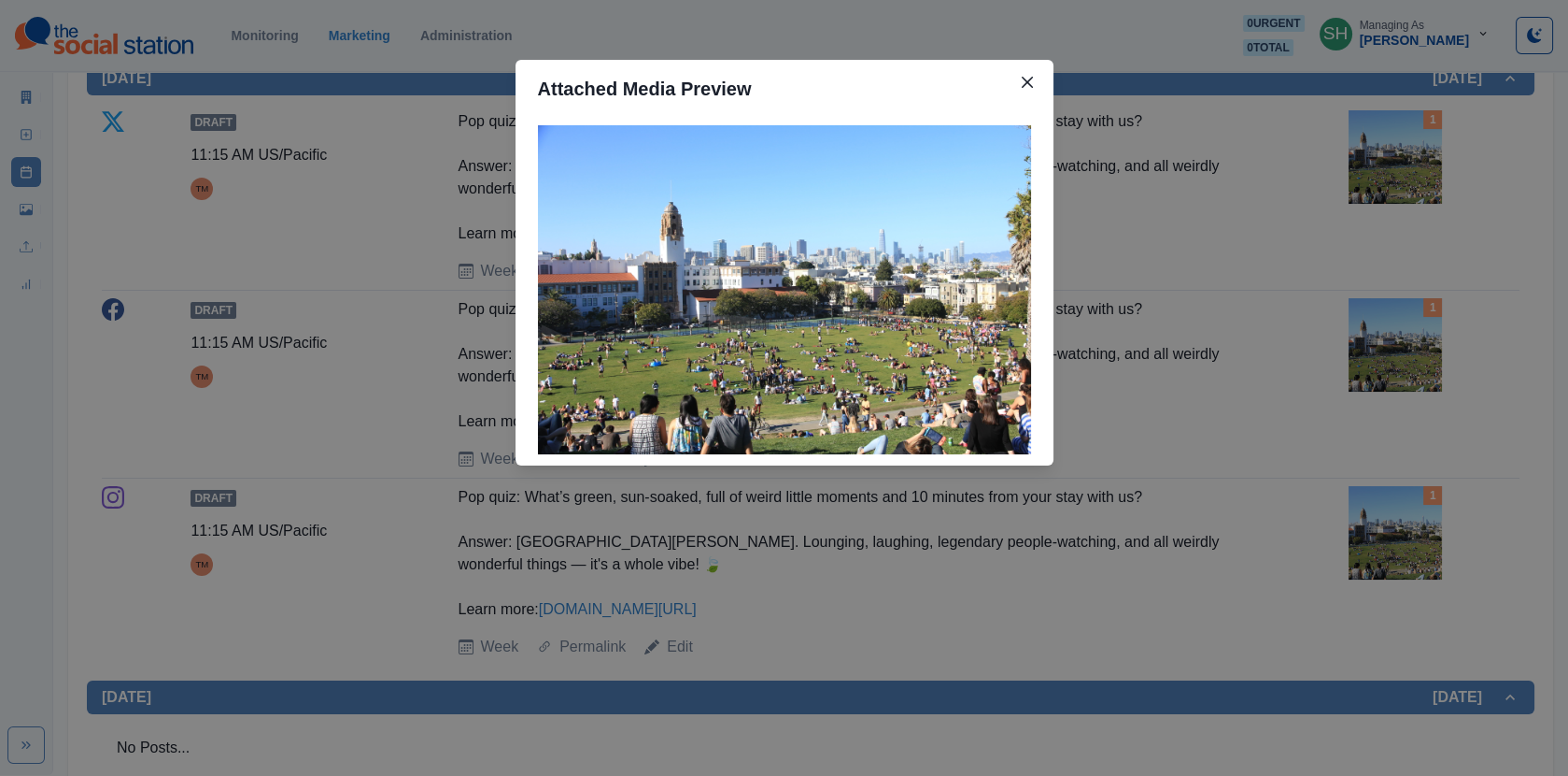
click at [1253, 187] on div "Attached Media Preview" at bounding box center [784, 388] width 1568 height 776
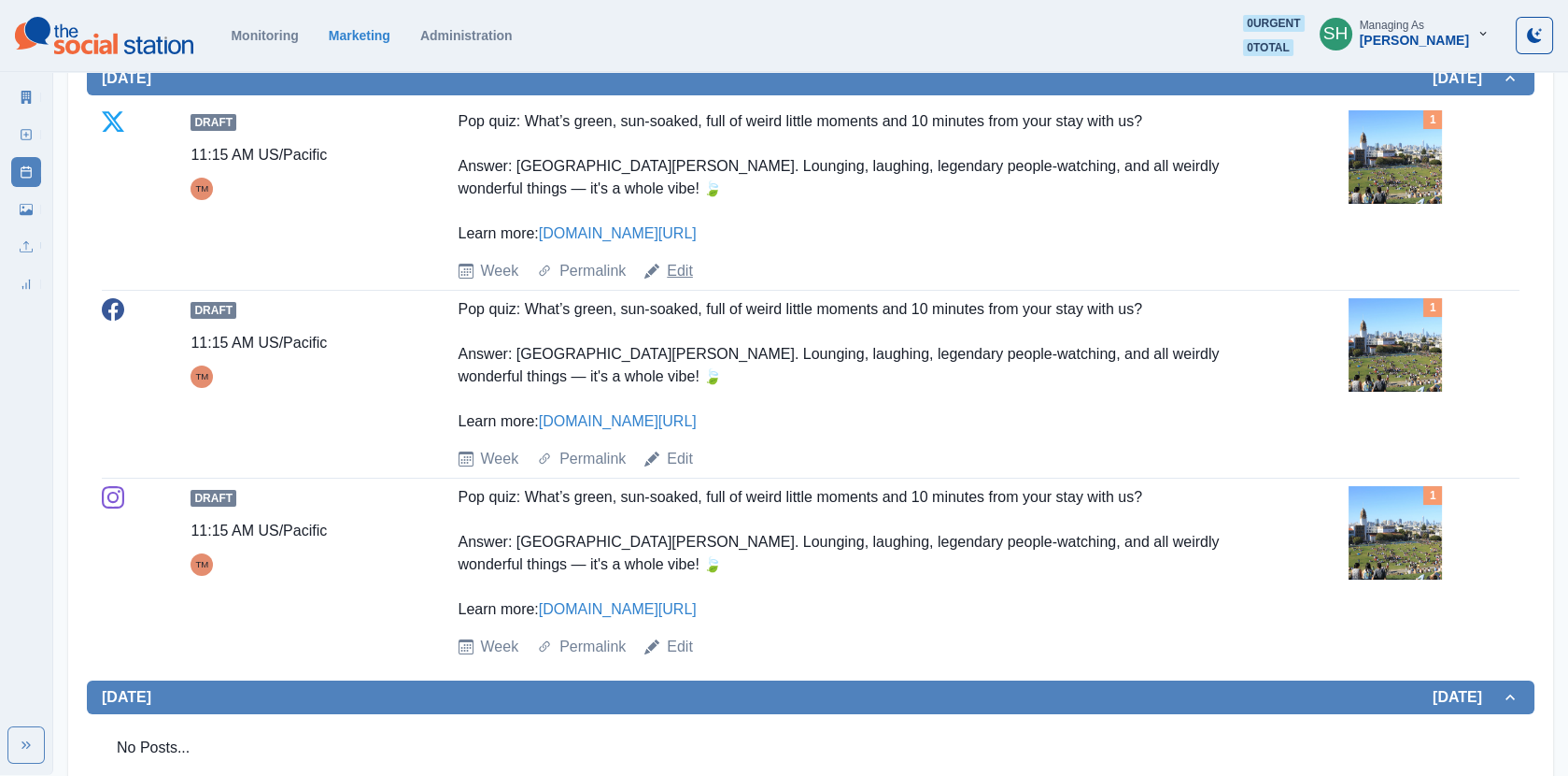
click at [681, 275] on link "Edit" at bounding box center [680, 271] width 26 height 23
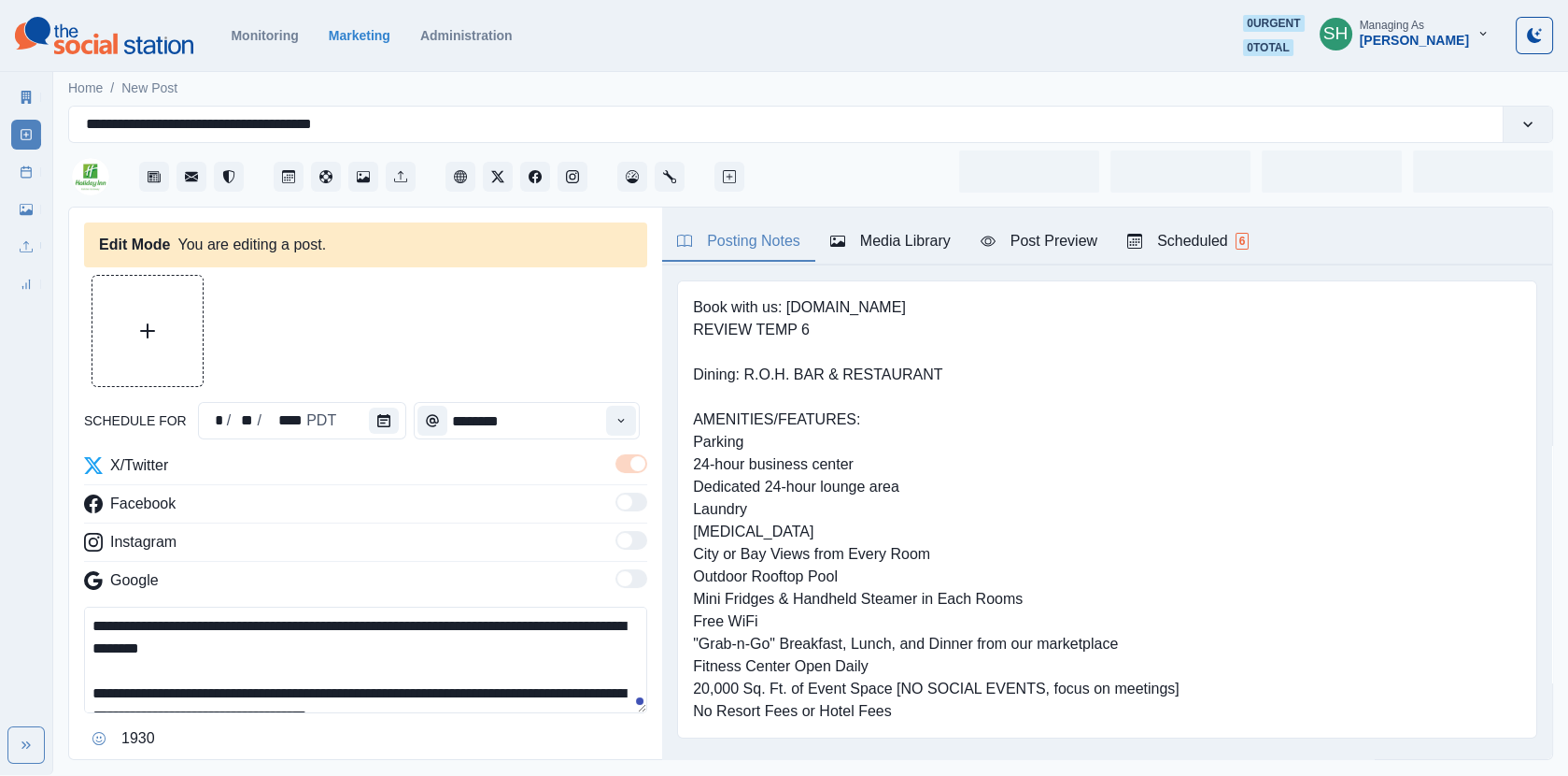
type input "********"
type textarea "**********"
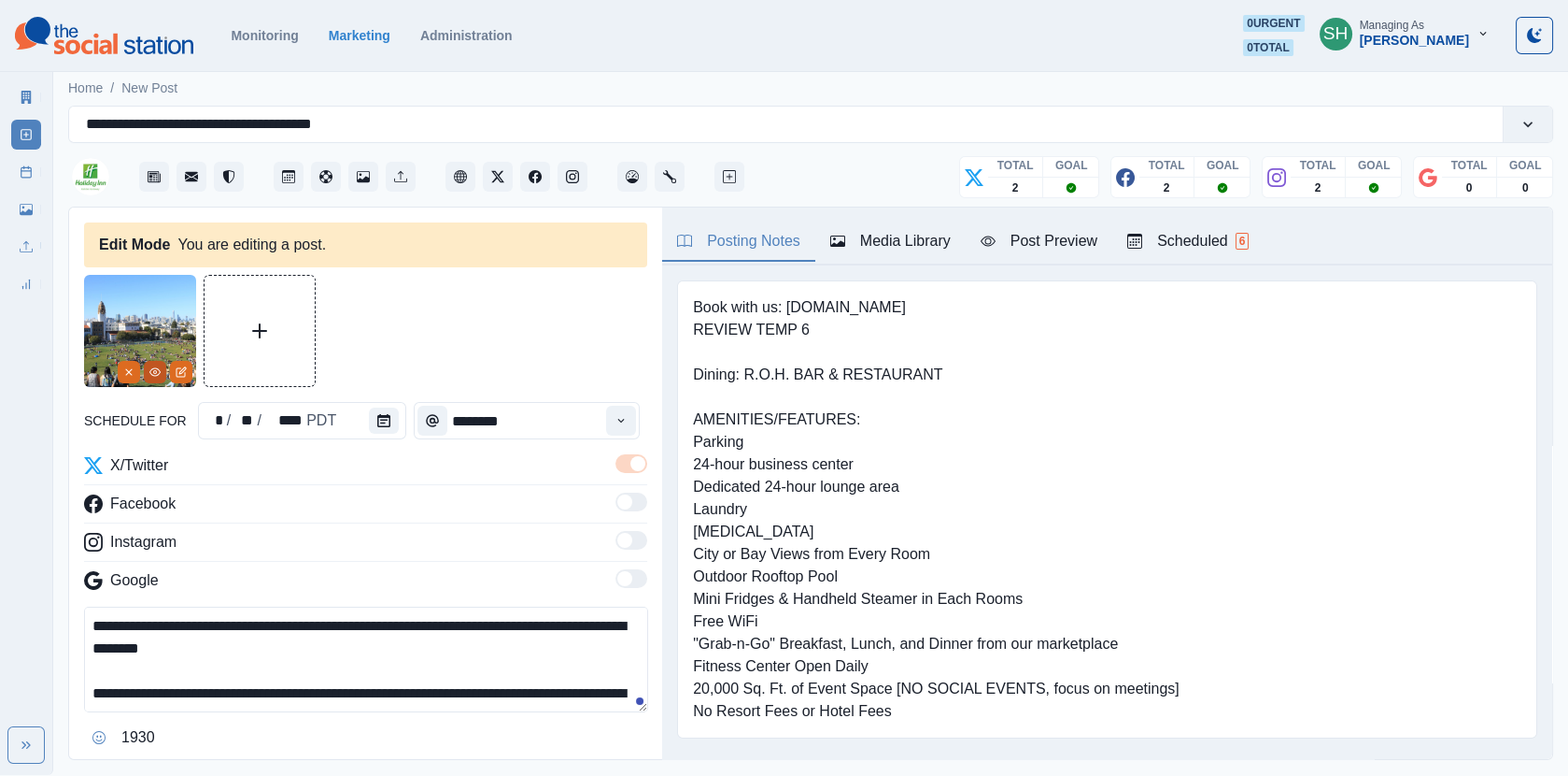
click at [158, 371] on icon "View Media" at bounding box center [154, 371] width 11 height 11
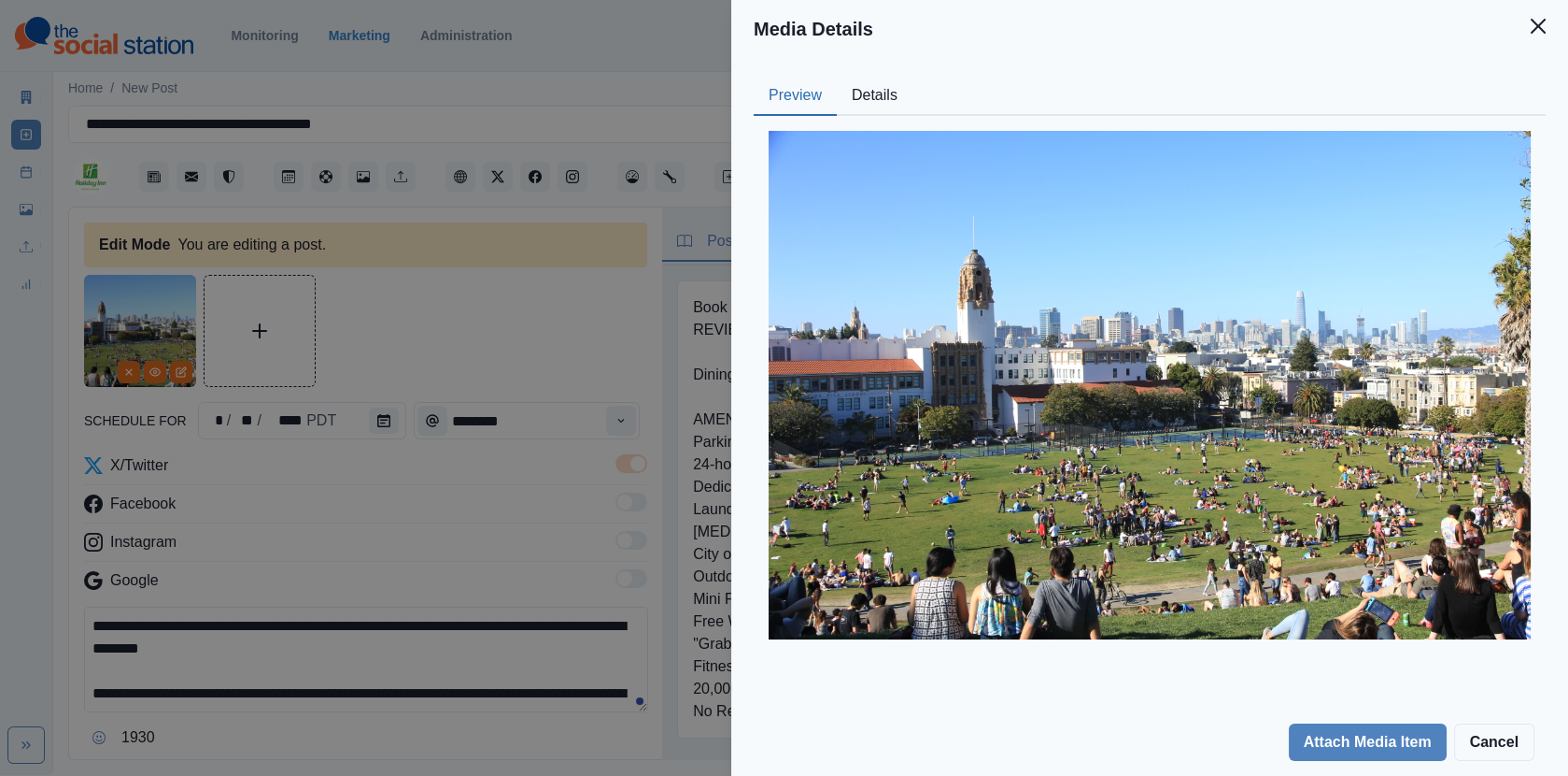
click at [892, 98] on button "Details" at bounding box center [875, 96] width 76 height 39
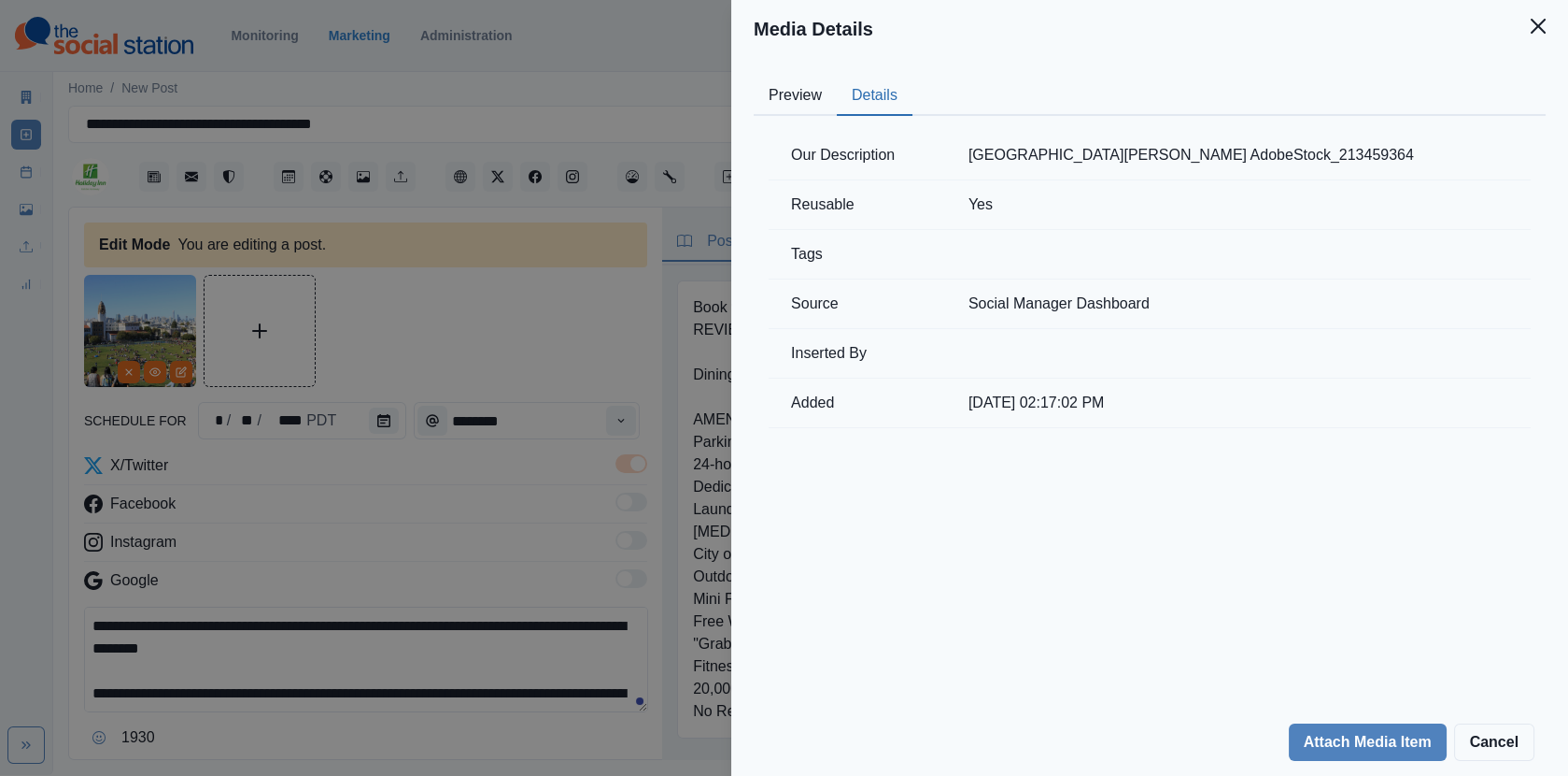
click at [394, 247] on div "Media Details Preview Details Our Description [GEOGRAPHIC_DATA][PERSON_NAME] Ad…" at bounding box center [784, 388] width 1568 height 776
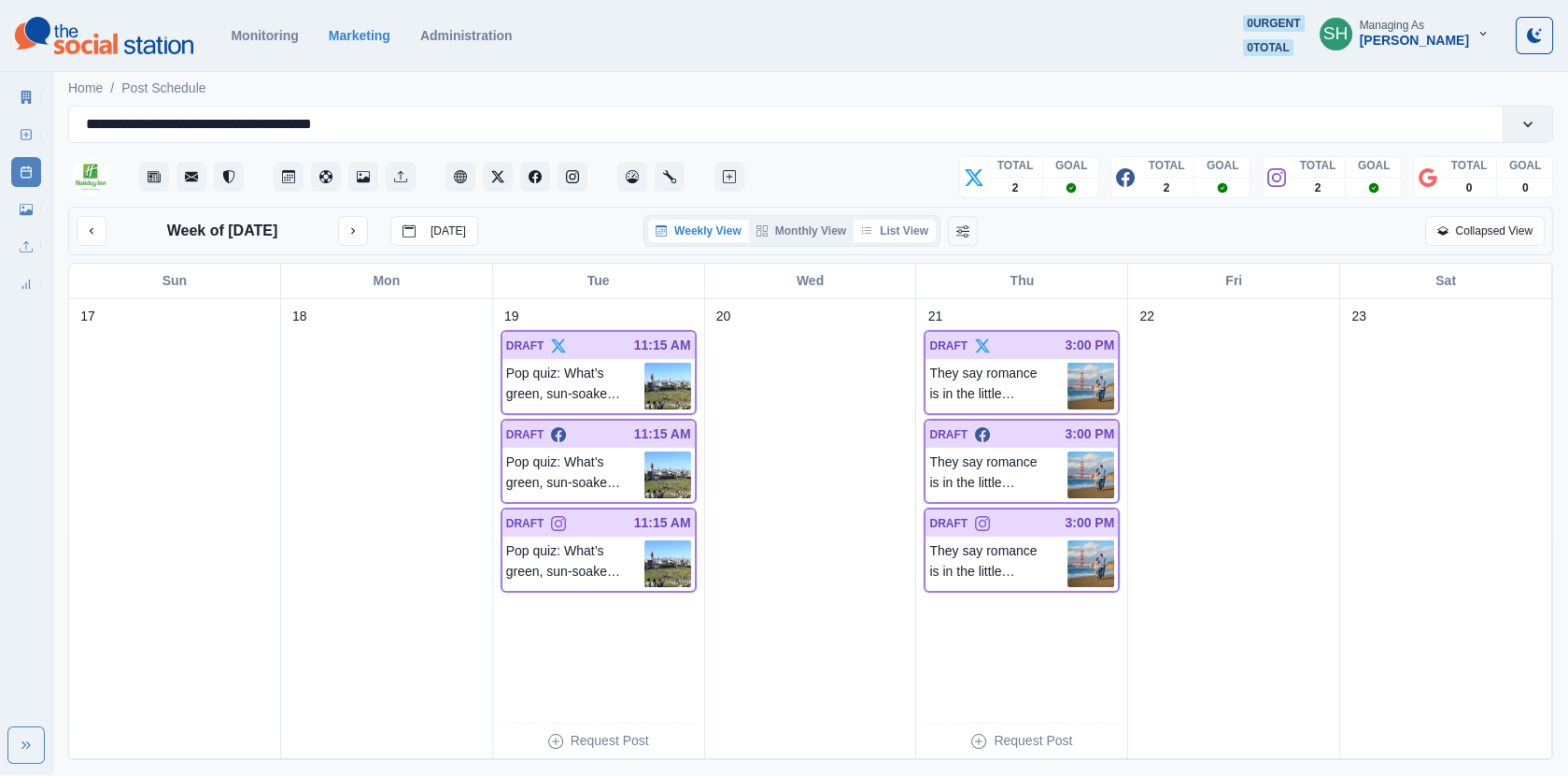
click at [878, 233] on button "List View" at bounding box center [895, 231] width 83 height 23
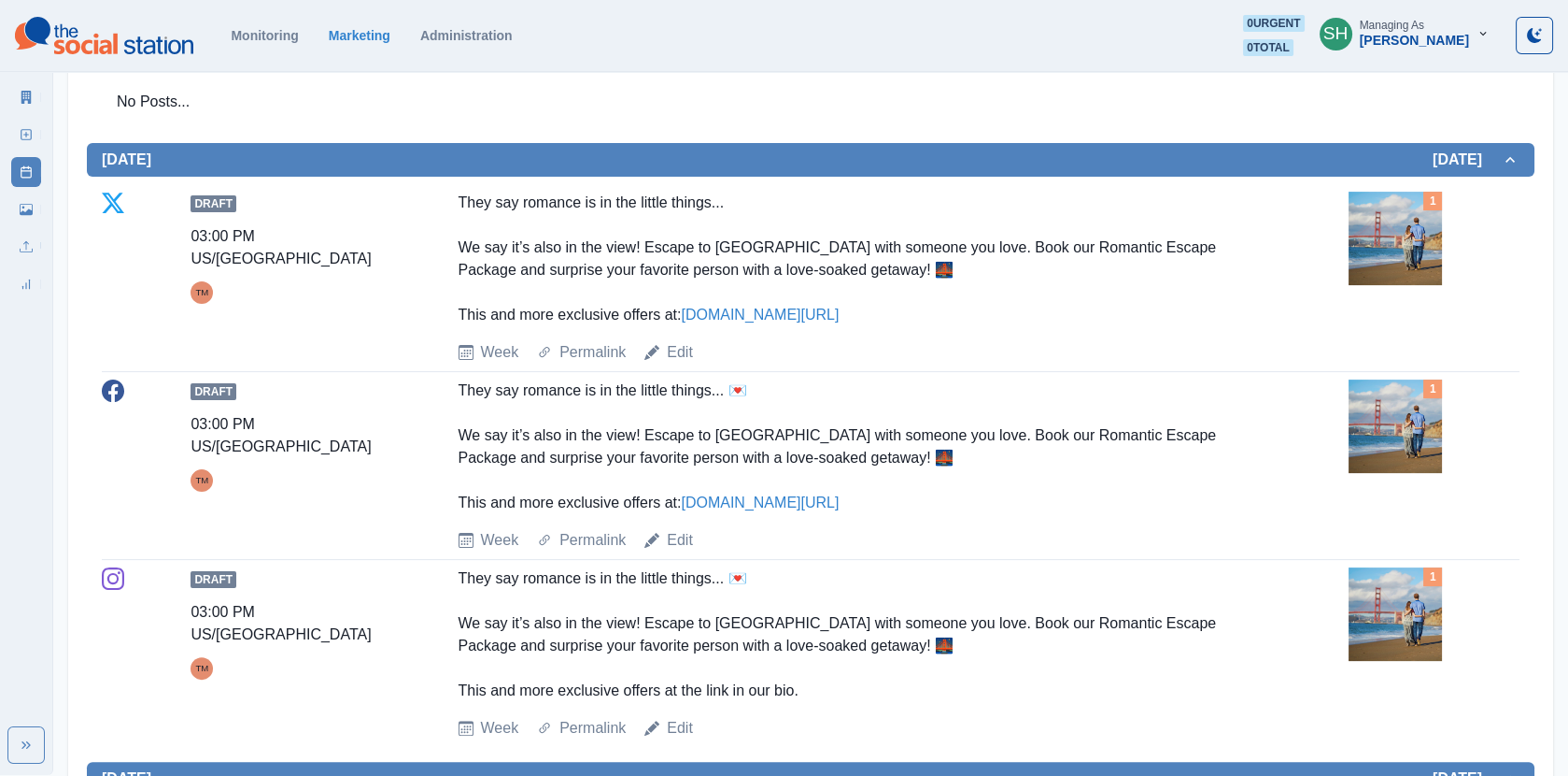
scroll to position [1278, 0]
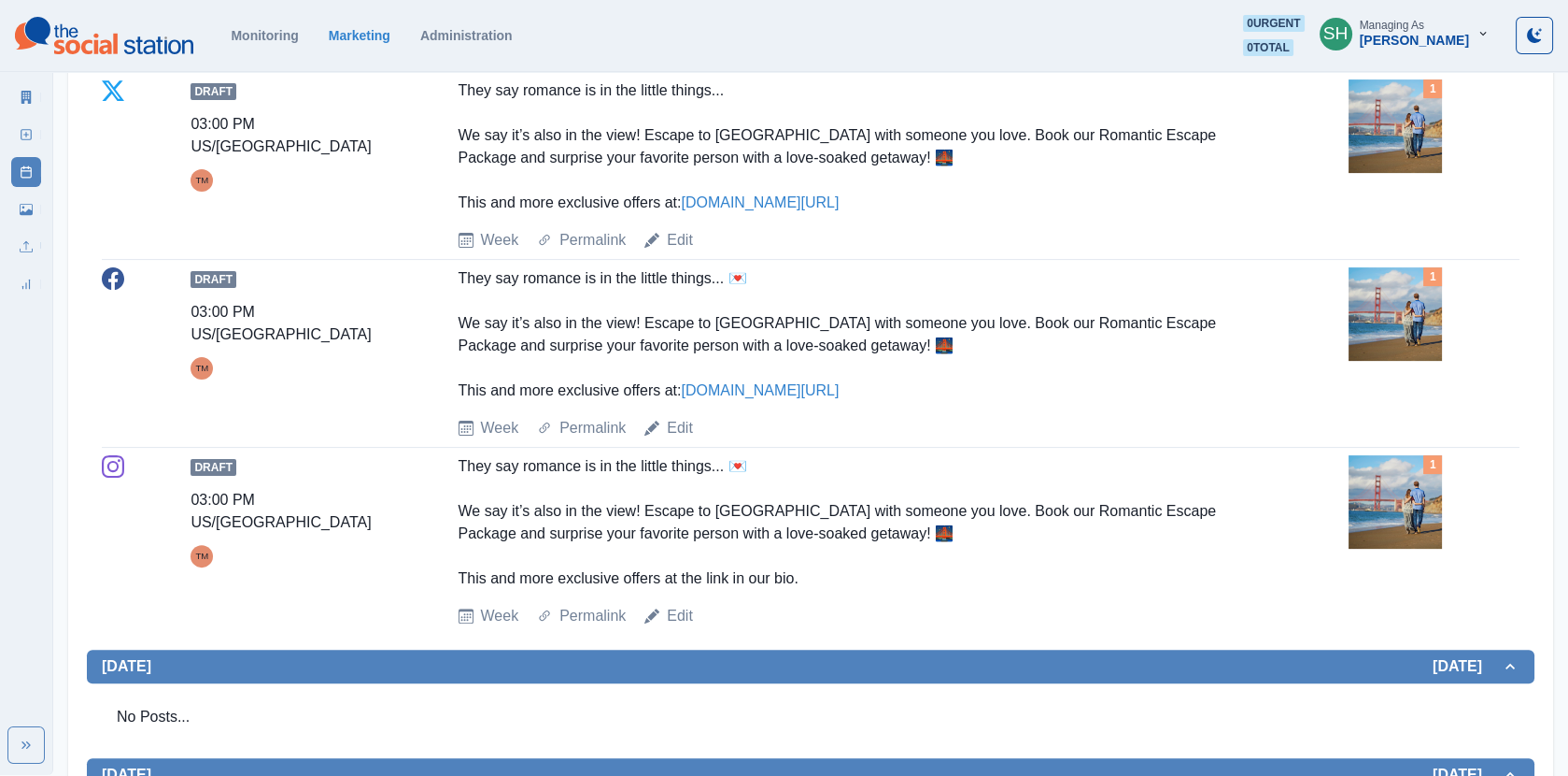
click at [1360, 326] on img at bounding box center [1396, 314] width 93 height 94
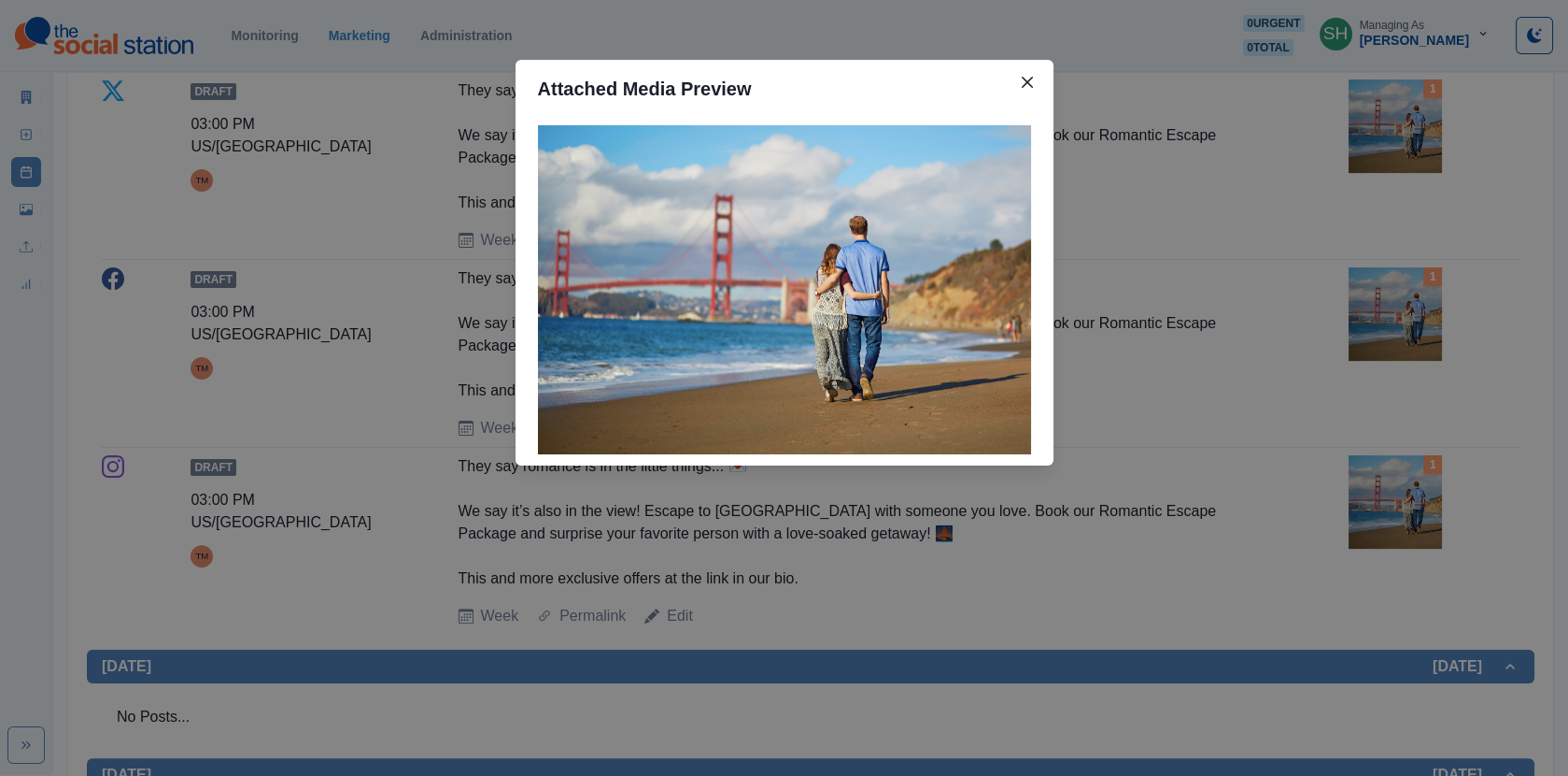
click at [1313, 298] on div "Attached Media Preview" at bounding box center [784, 388] width 1568 height 776
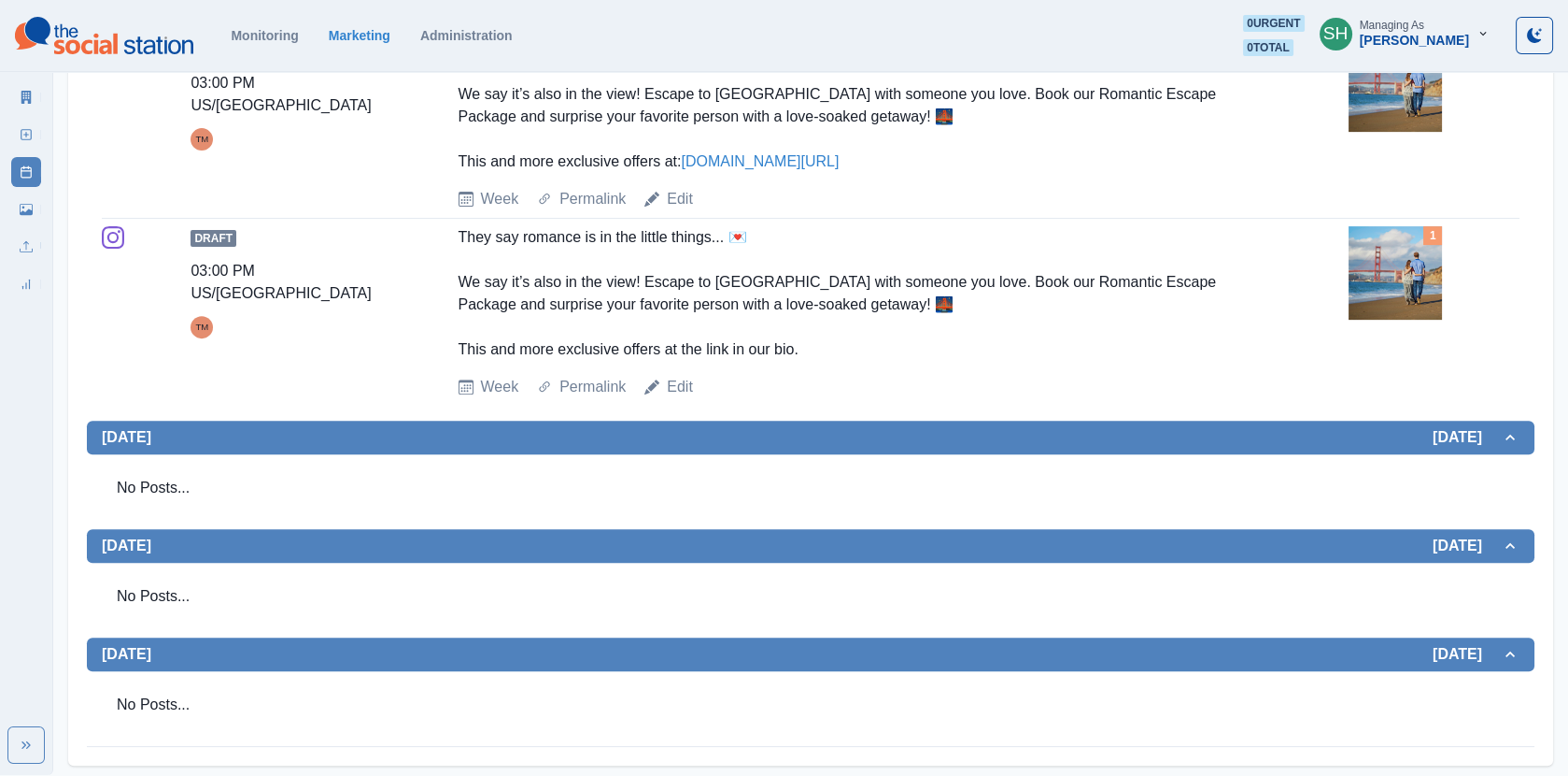
click at [1277, 479] on div "No Posts..." at bounding box center [810, 487] width 1418 height 53
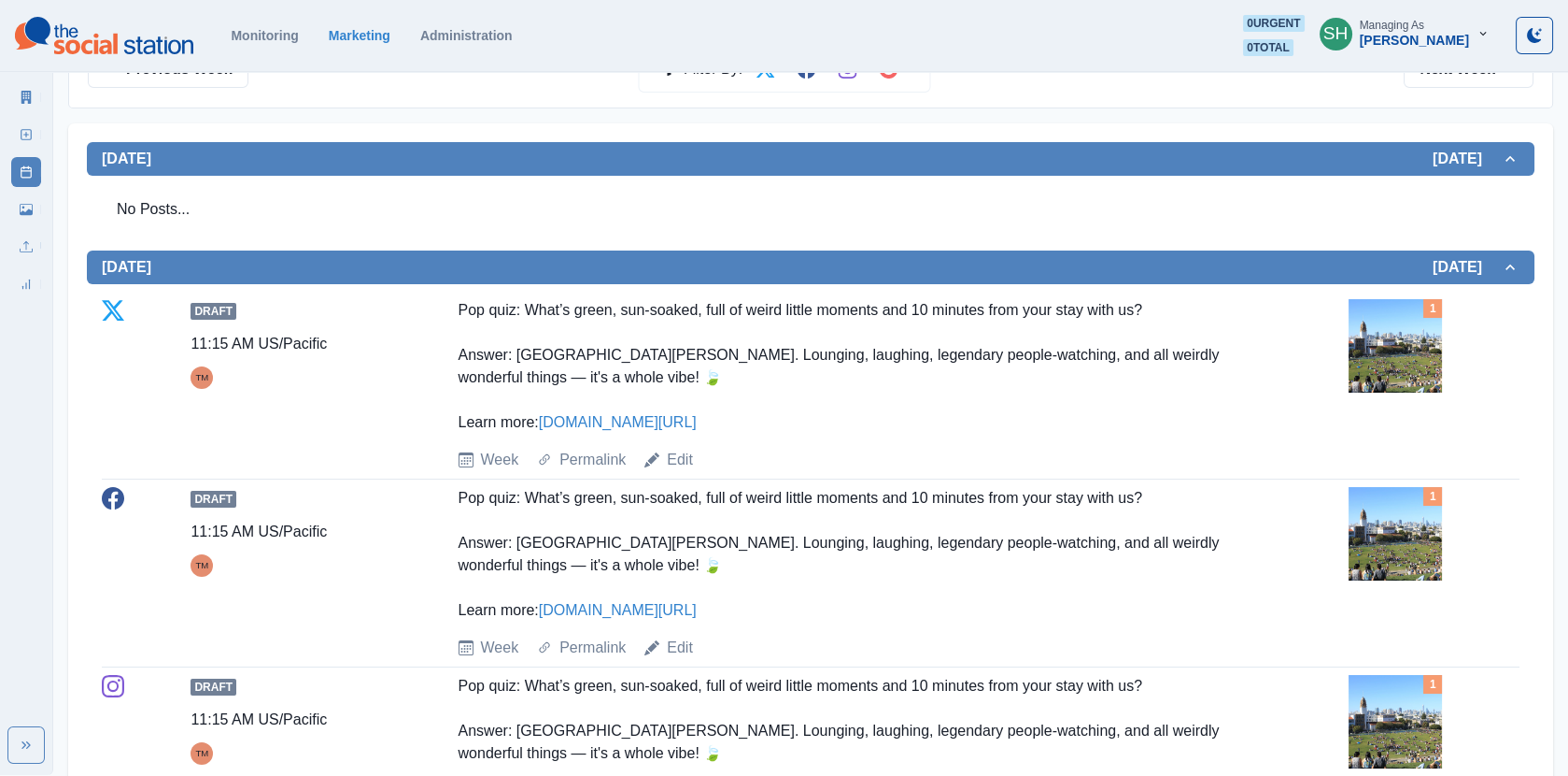
scroll to position [0, 0]
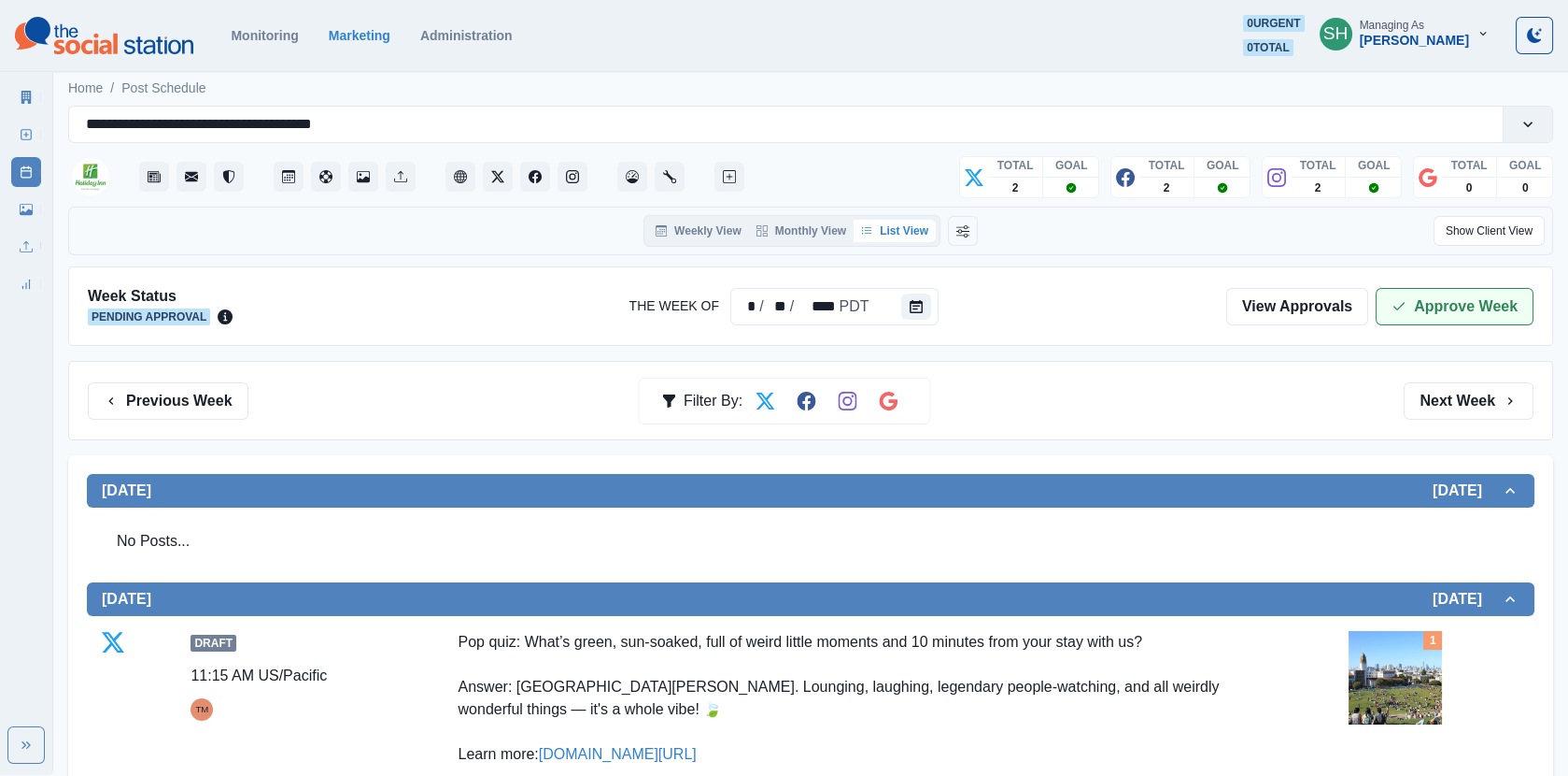
click at [1404, 310] on icon "button" at bounding box center [1399, 306] width 15 height 15
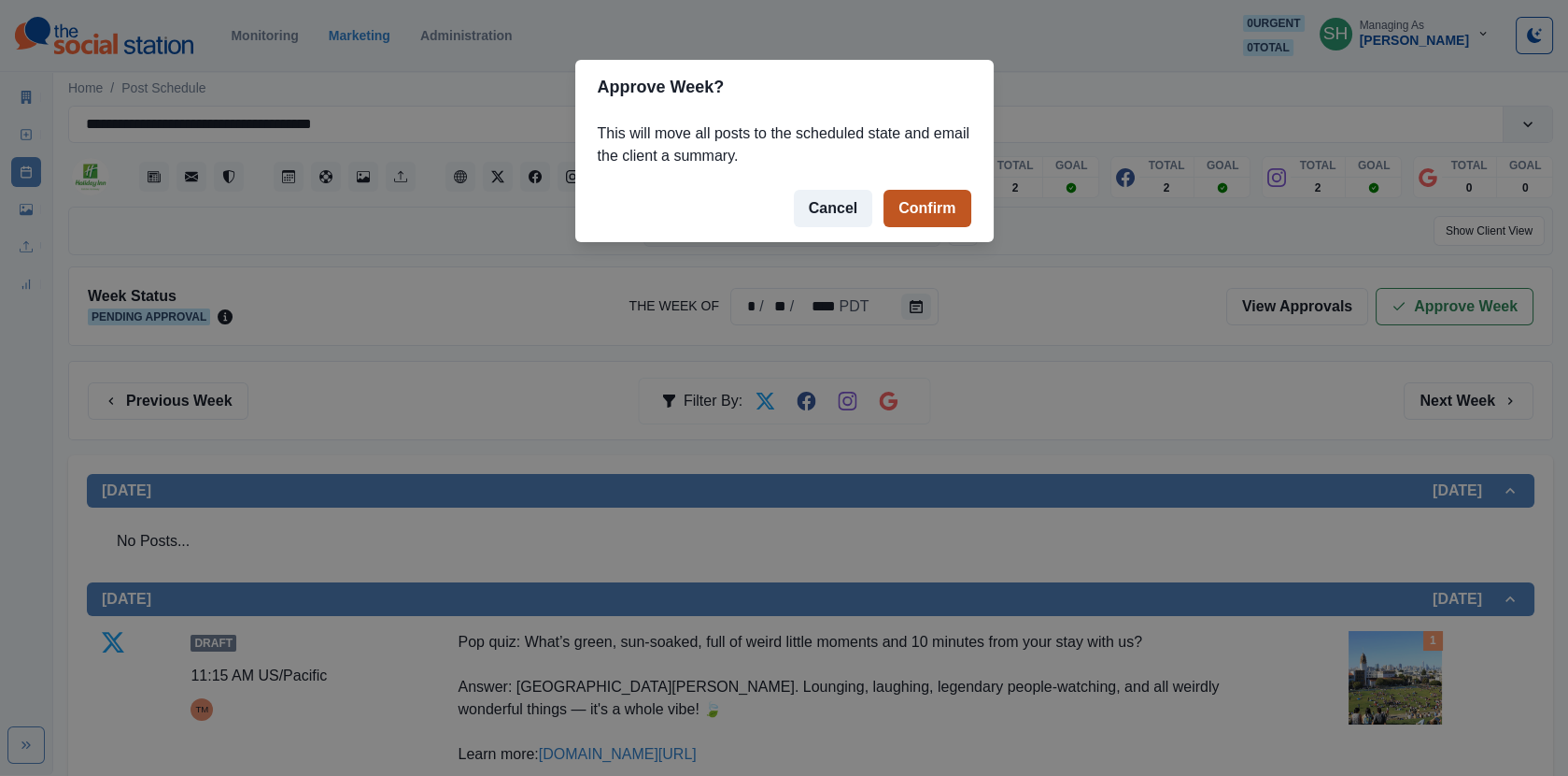
click at [940, 213] on button "Confirm" at bounding box center [927, 209] width 87 height 38
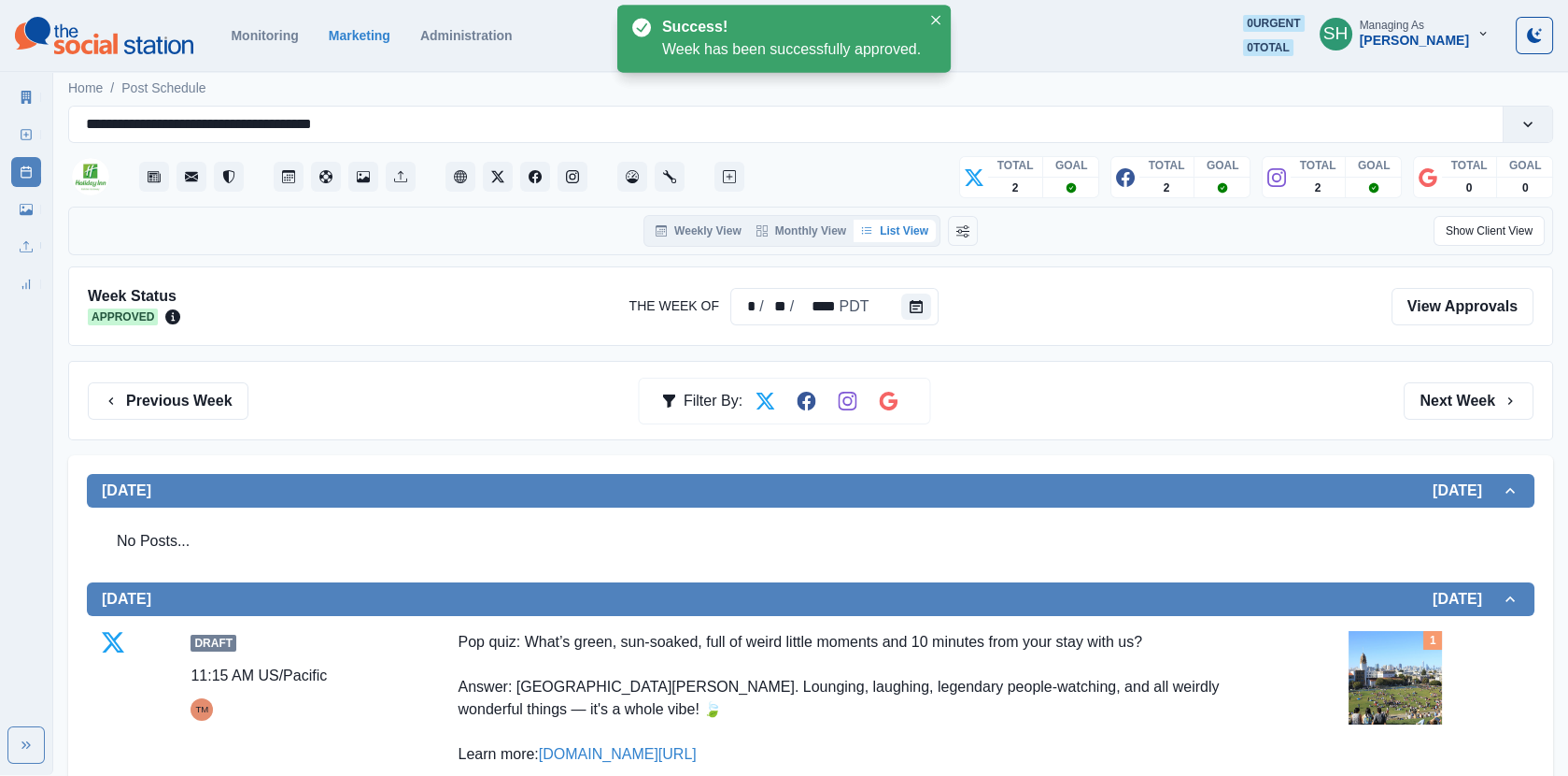
click at [26, 88] on link "Marketing Summary" at bounding box center [26, 97] width 30 height 30
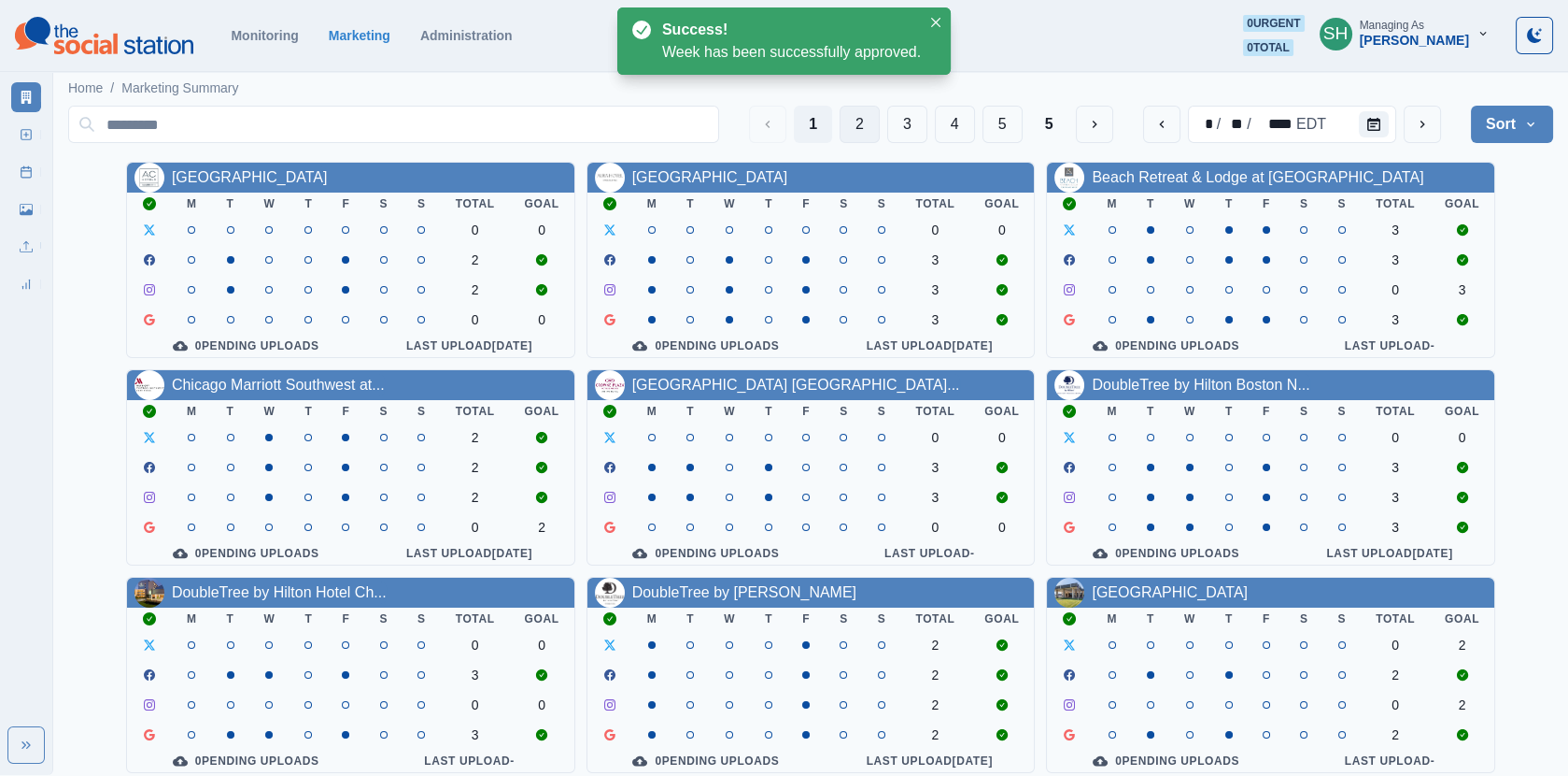
click at [870, 121] on button "2" at bounding box center [860, 124] width 40 height 38
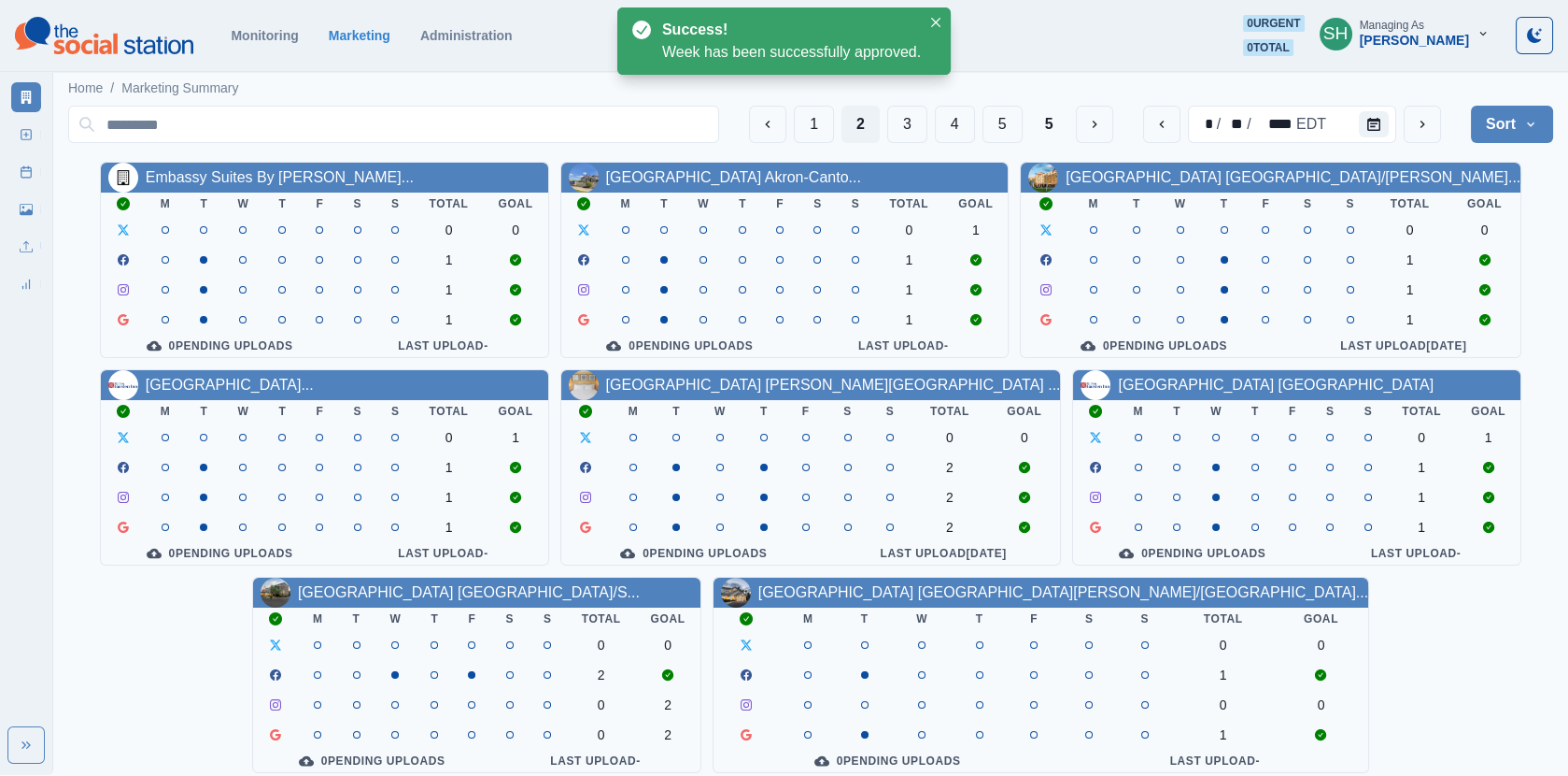
scroll to position [226, 0]
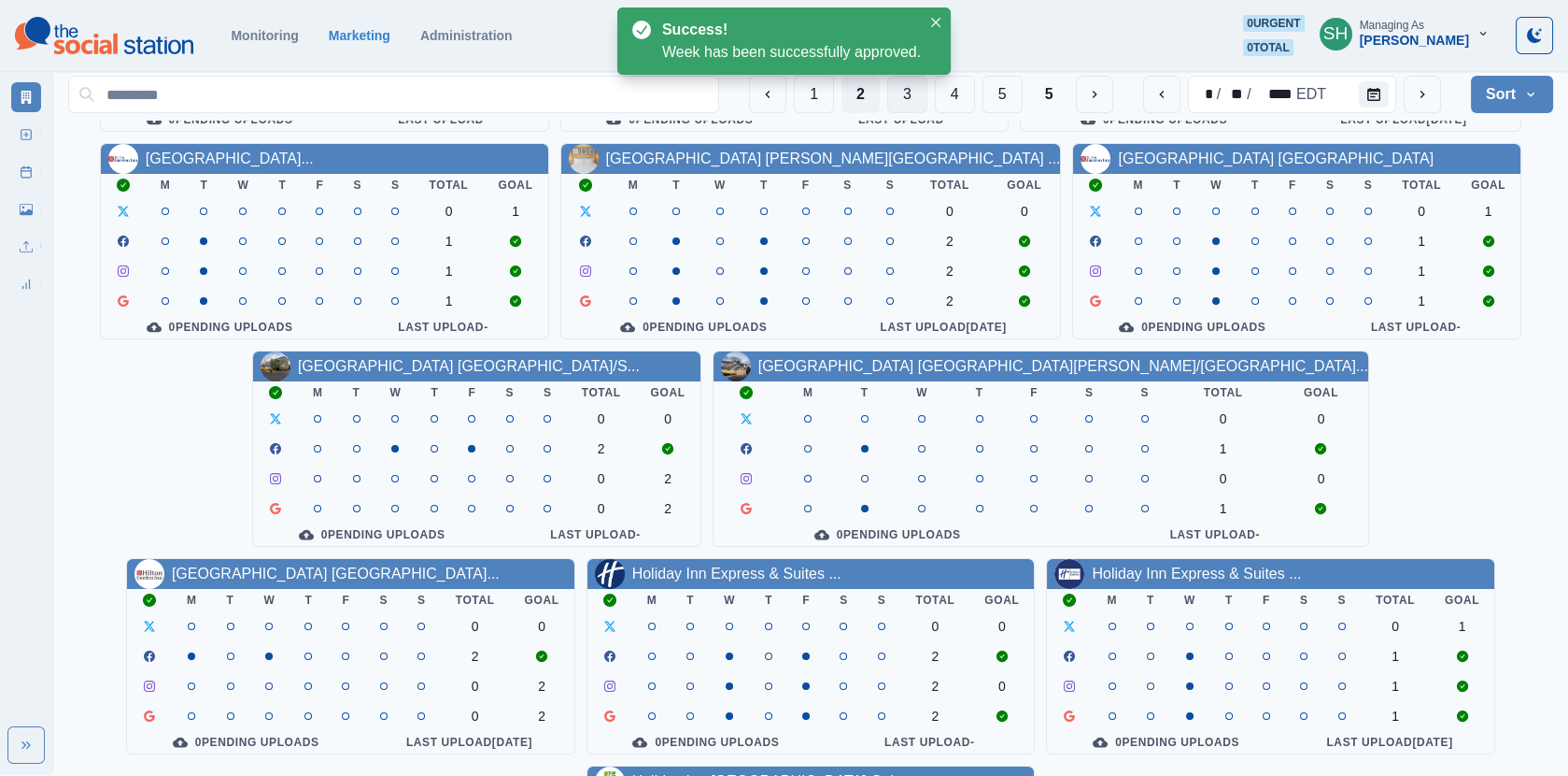
click at [918, 97] on button "3" at bounding box center [907, 95] width 40 height 38
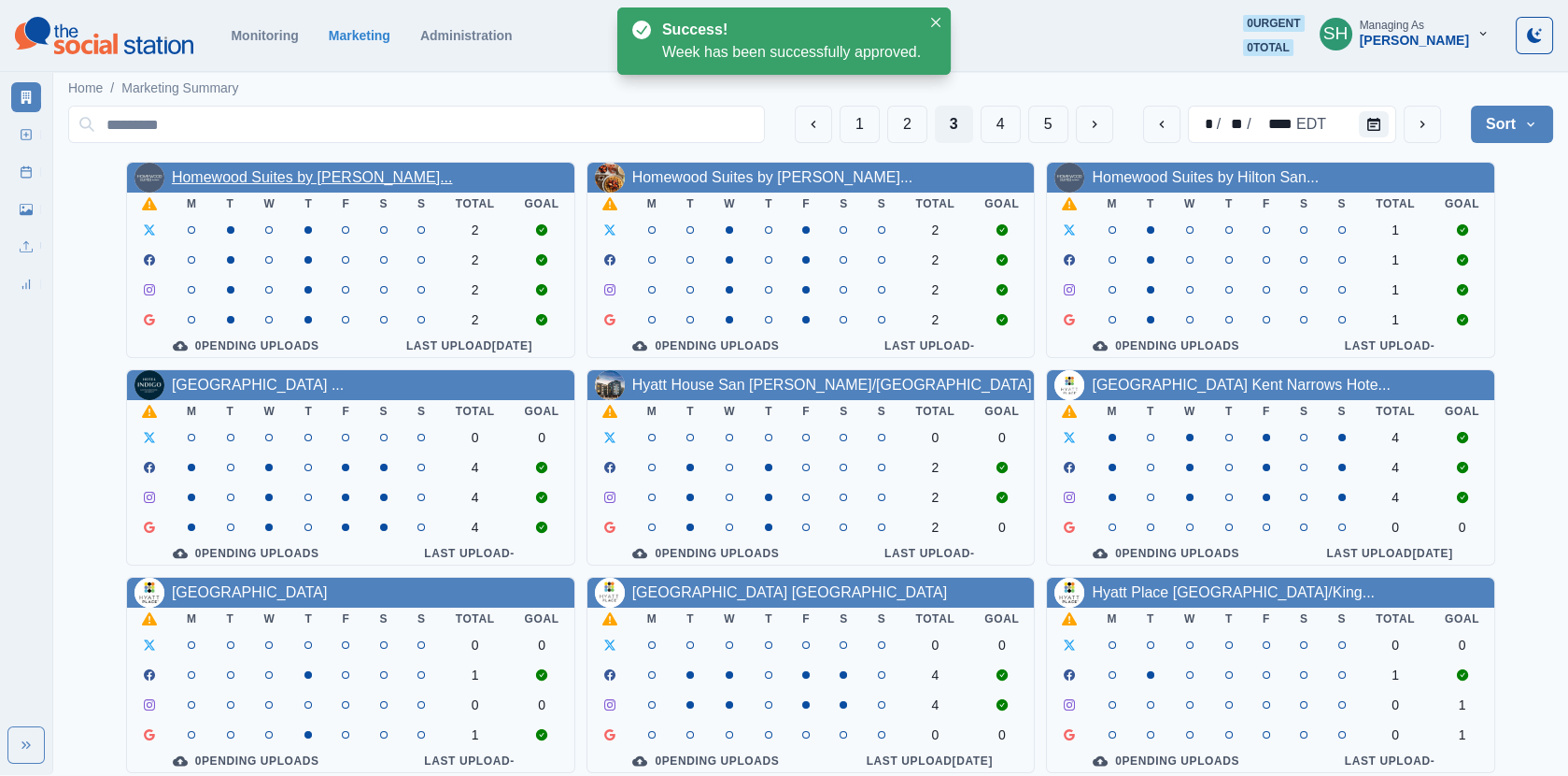
click at [298, 180] on link "Homewood Suites by [PERSON_NAME]..." at bounding box center [312, 177] width 281 height 16
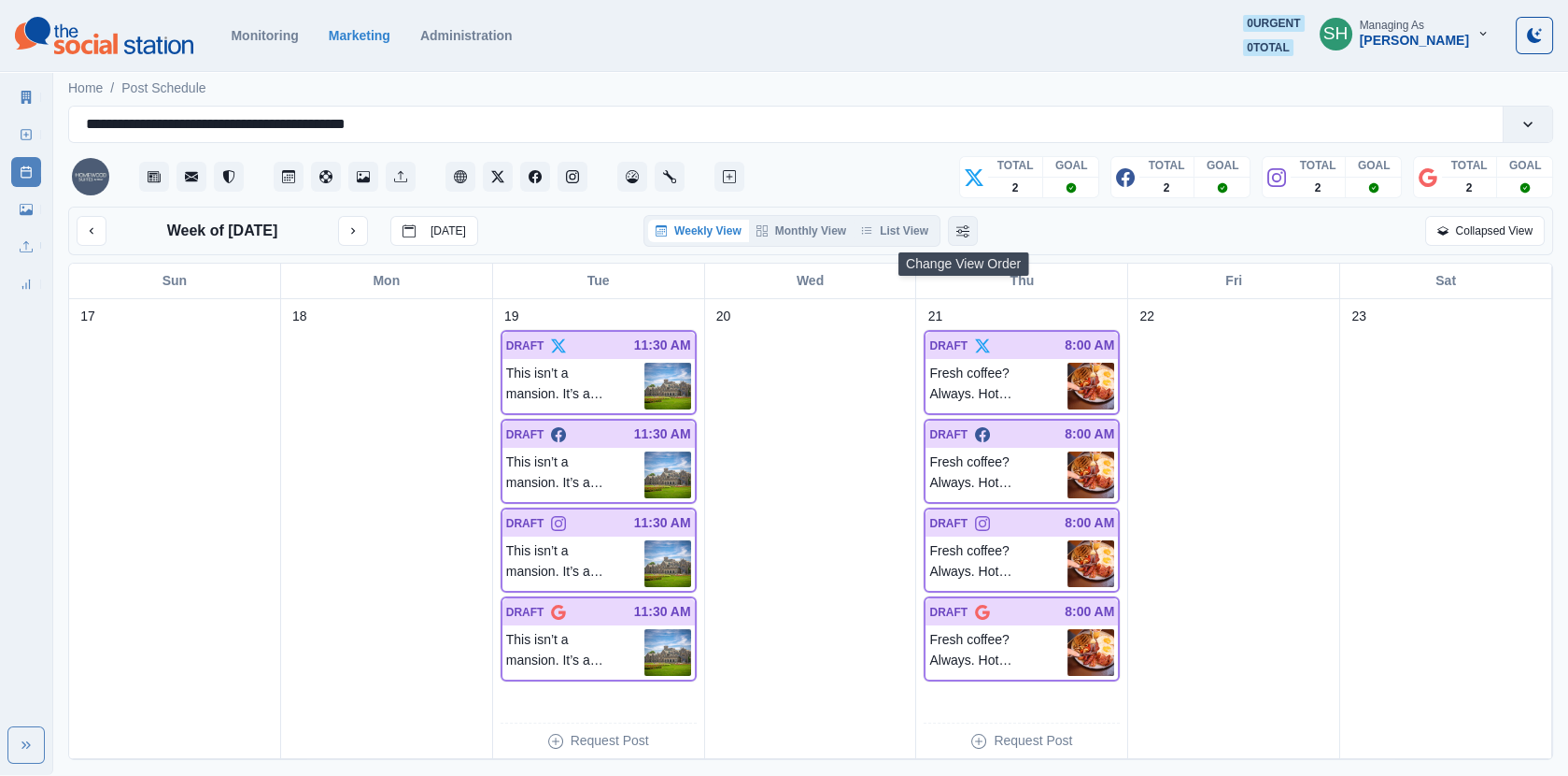
click at [967, 236] on icon "Change View Order" at bounding box center [962, 231] width 13 height 12
click at [994, 233] on icon "Change View Order" at bounding box center [990, 230] width 13 height 13
click at [888, 227] on button "List View" at bounding box center [895, 231] width 83 height 23
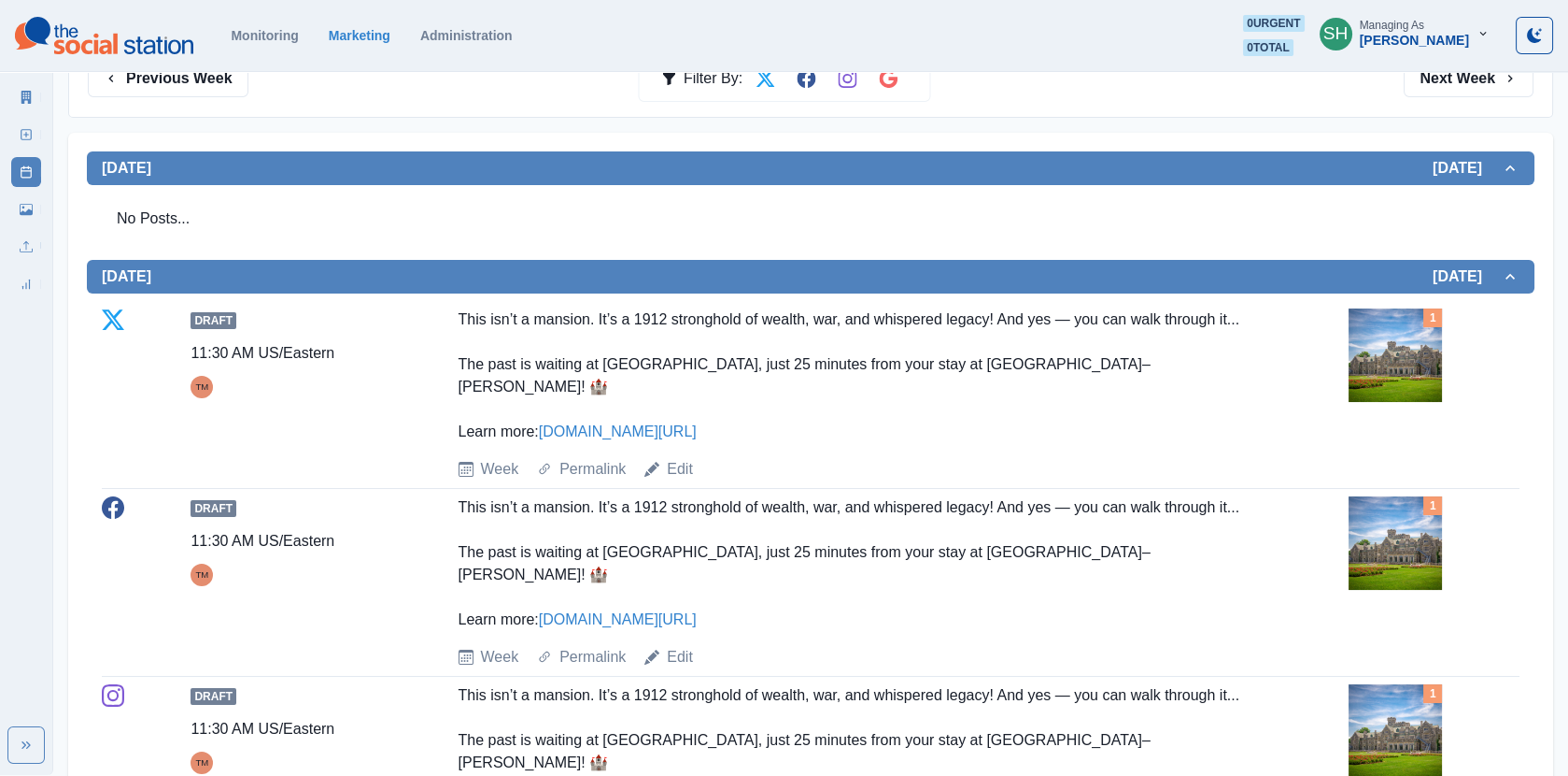
scroll to position [378, 0]
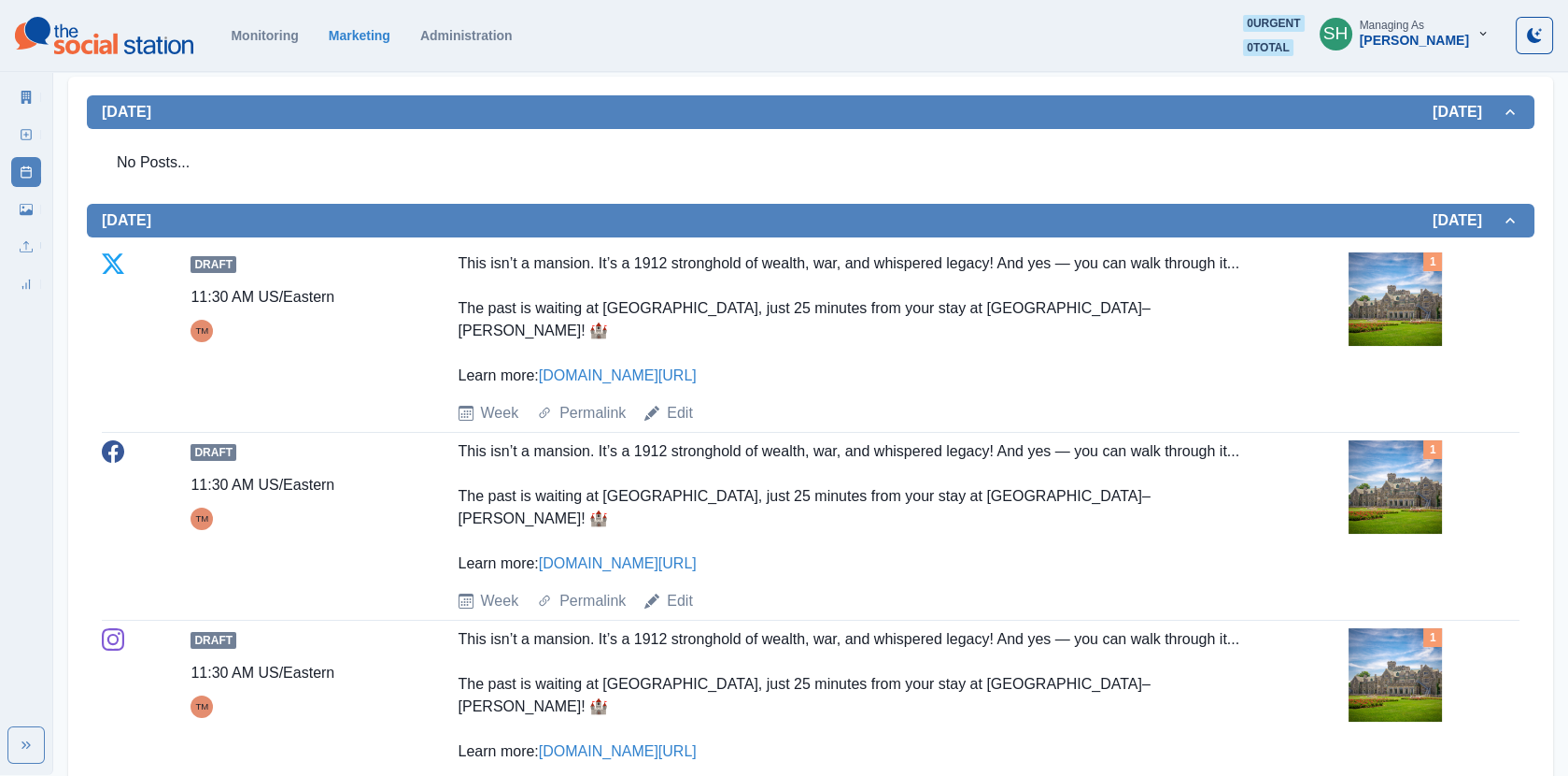
click at [1354, 316] on img at bounding box center [1396, 299] width 93 height 94
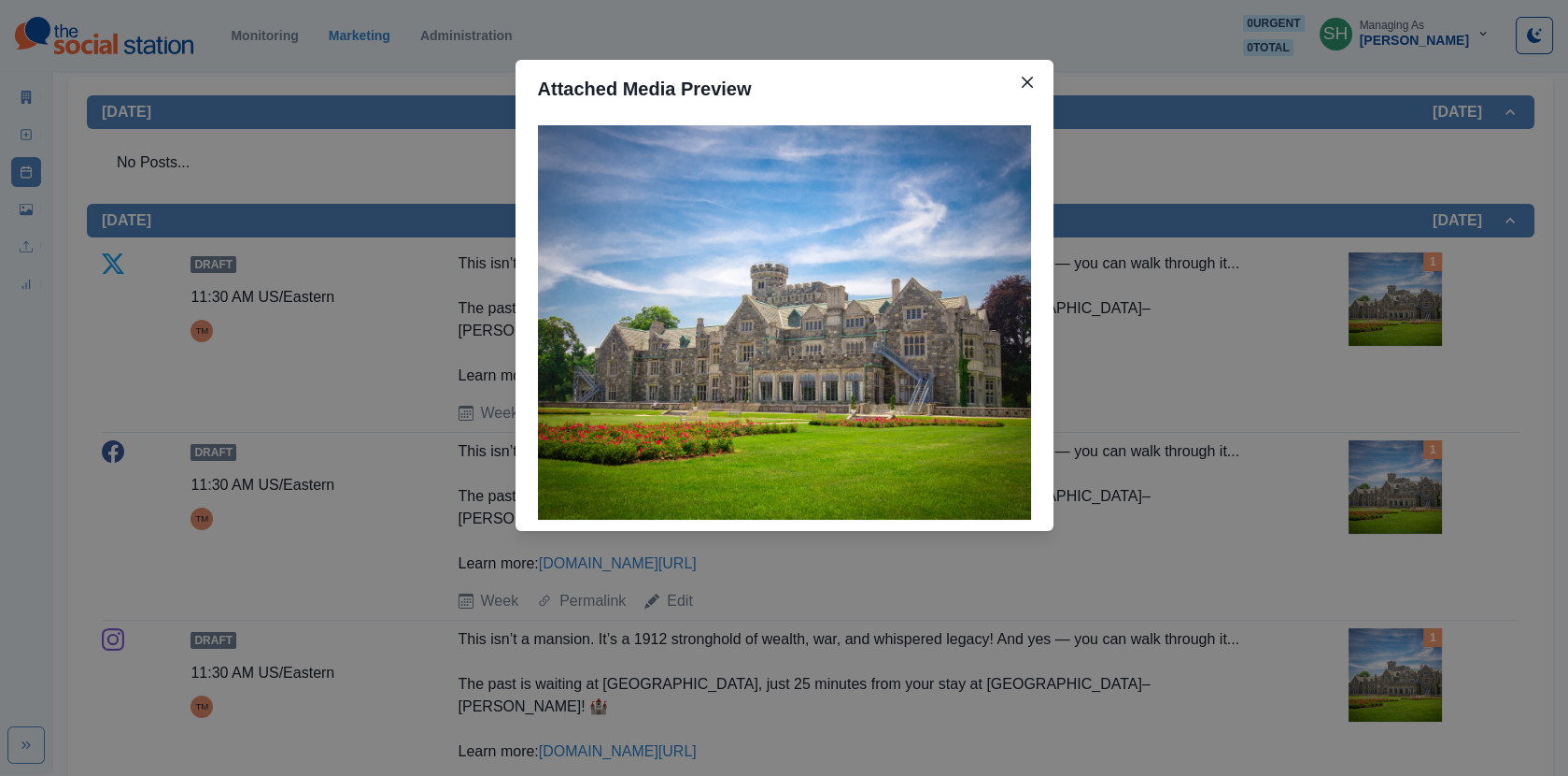
click at [1288, 303] on div "Attached Media Preview" at bounding box center [784, 388] width 1568 height 776
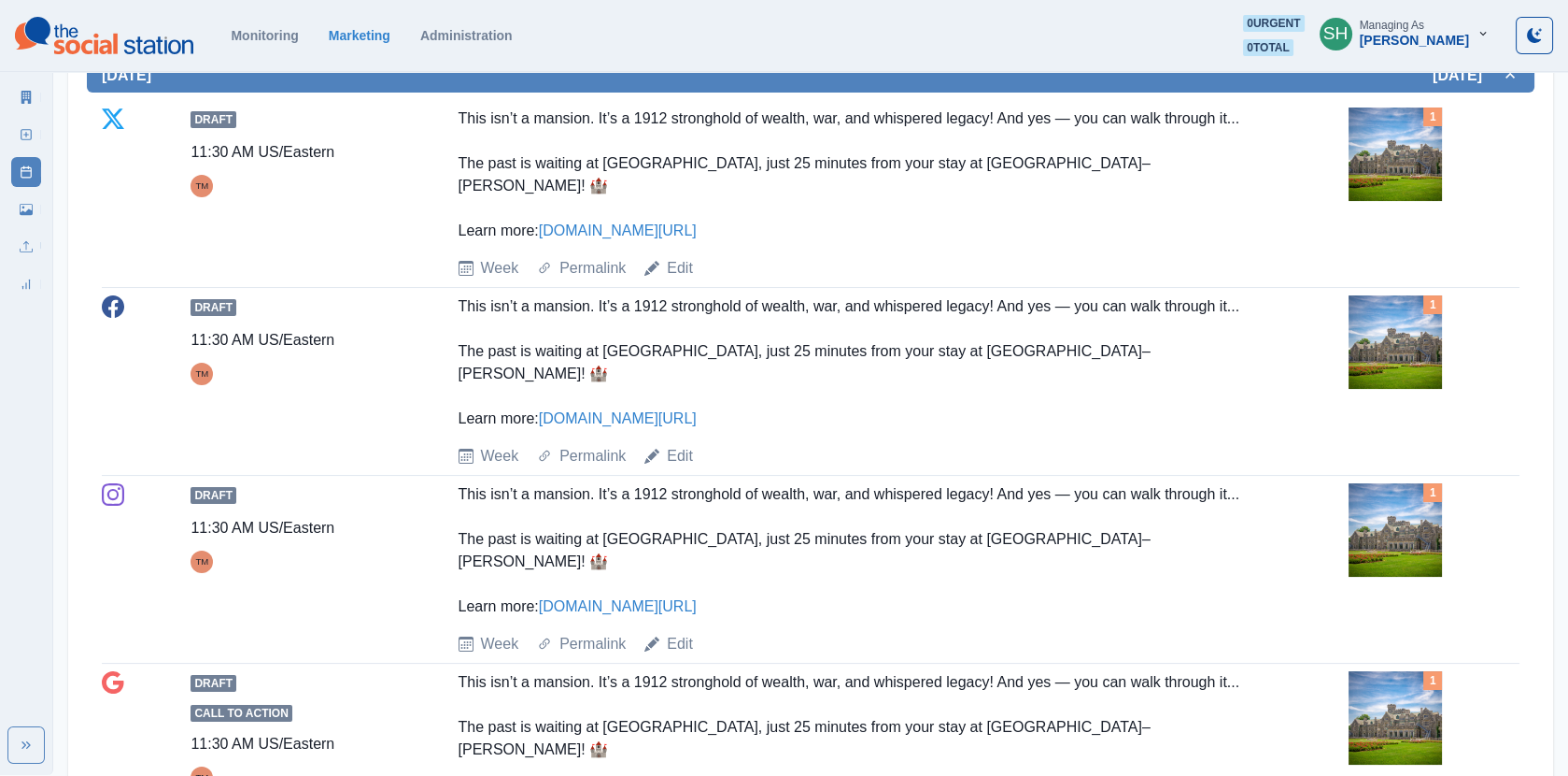
scroll to position [533, 0]
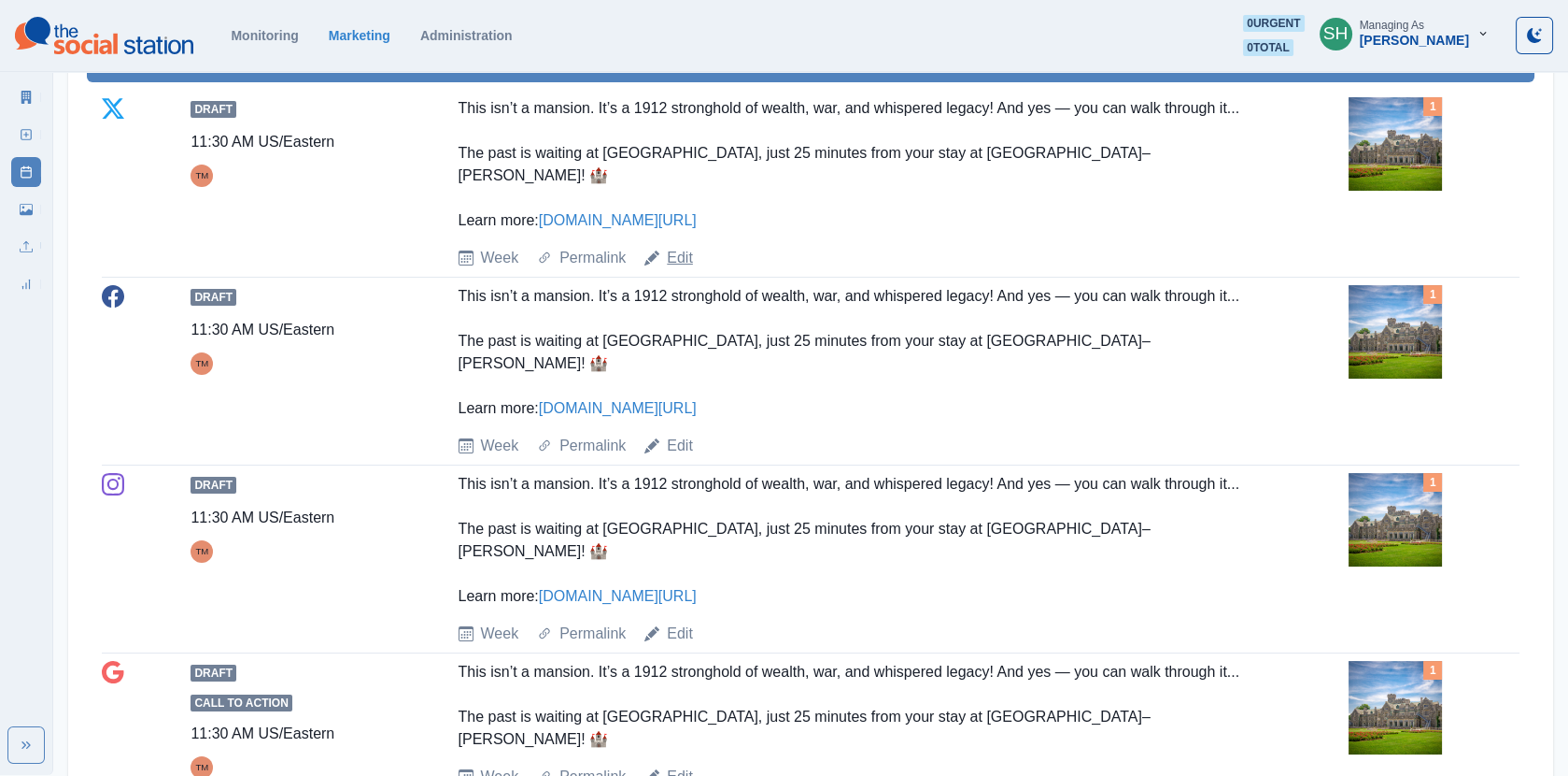
click at [672, 247] on link "Edit" at bounding box center [680, 258] width 26 height 23
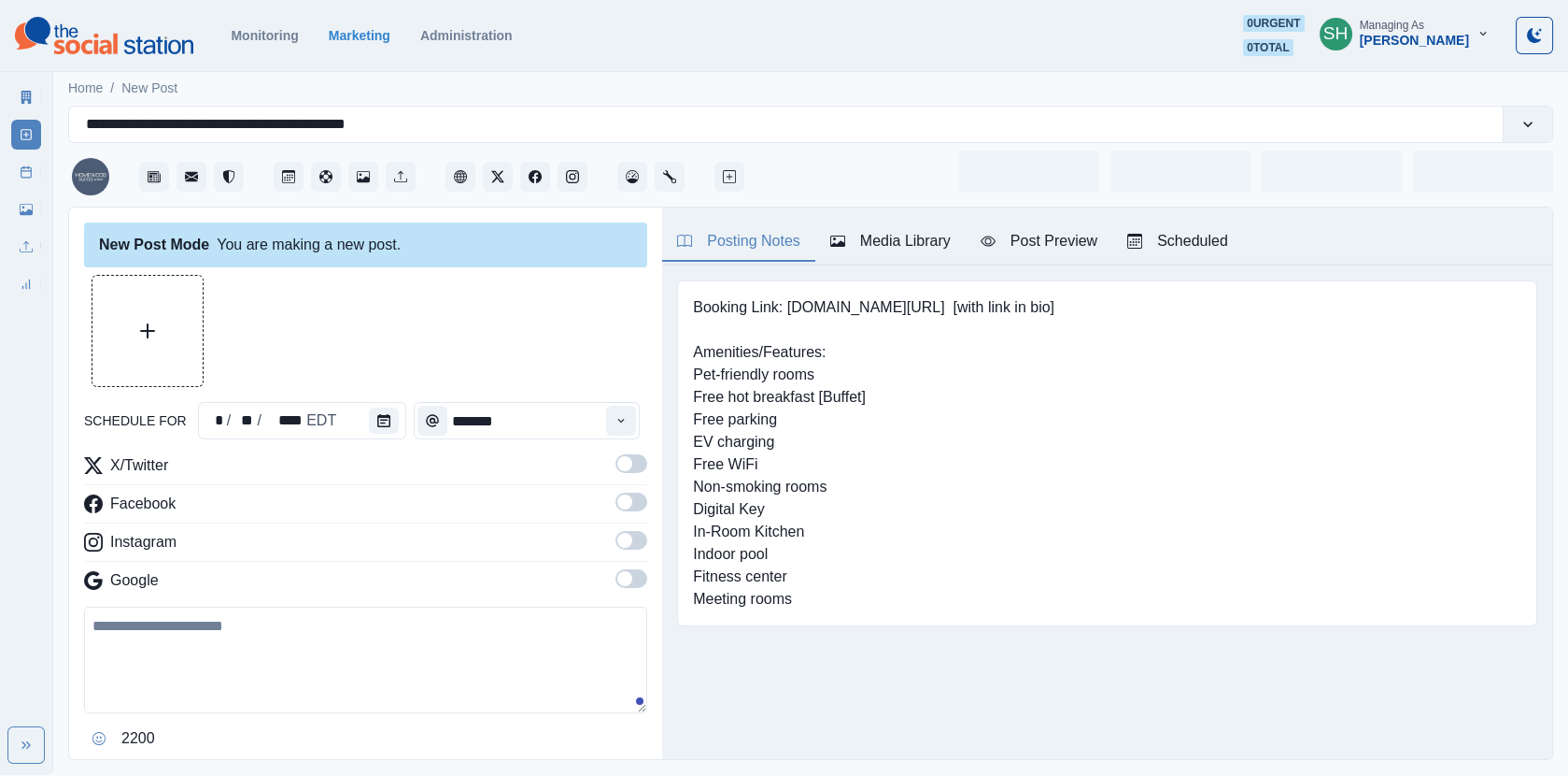
type input "********"
type textarea "**********"
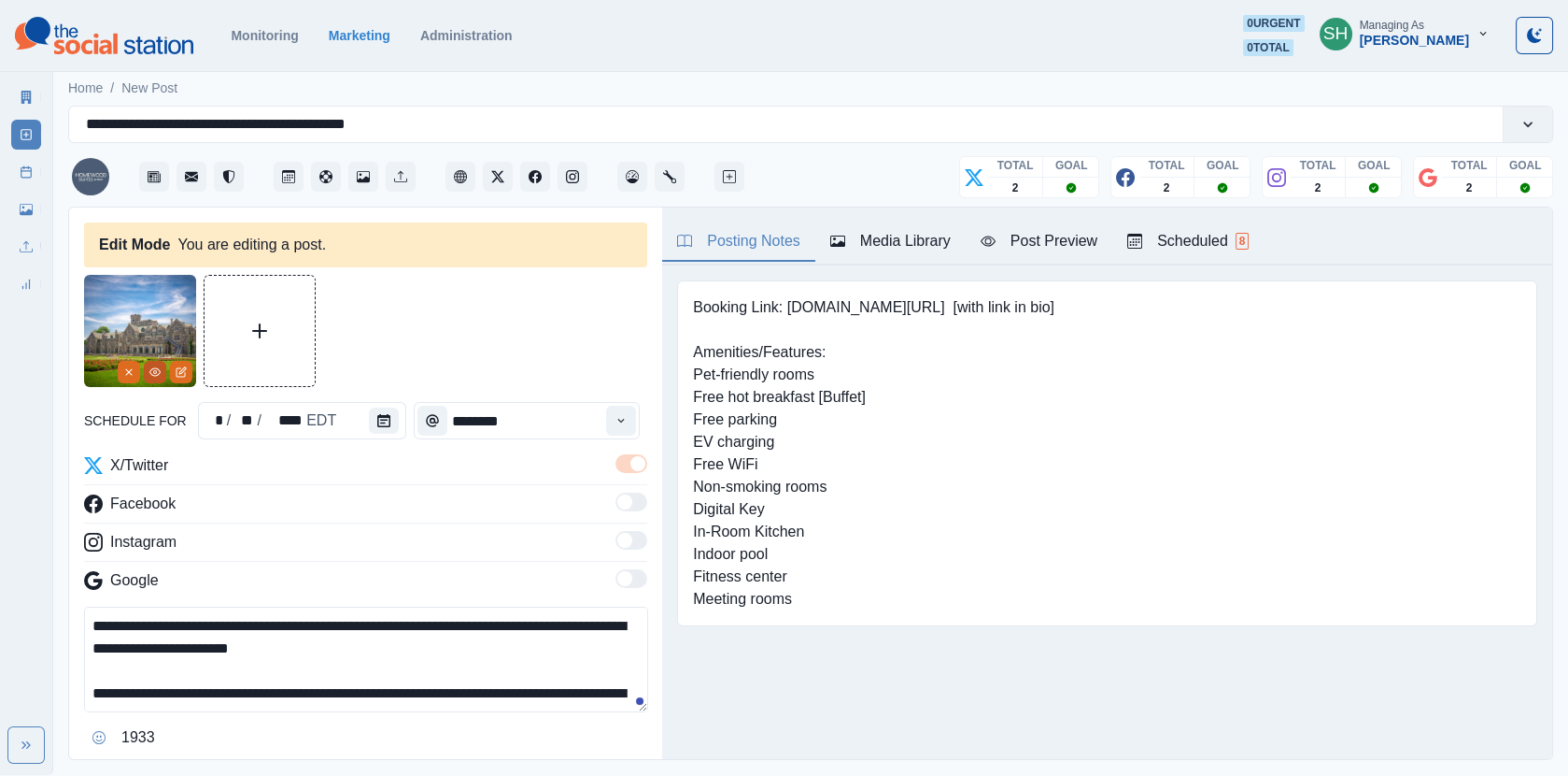
click at [156, 372] on circle "View Media" at bounding box center [155, 372] width 3 height 3
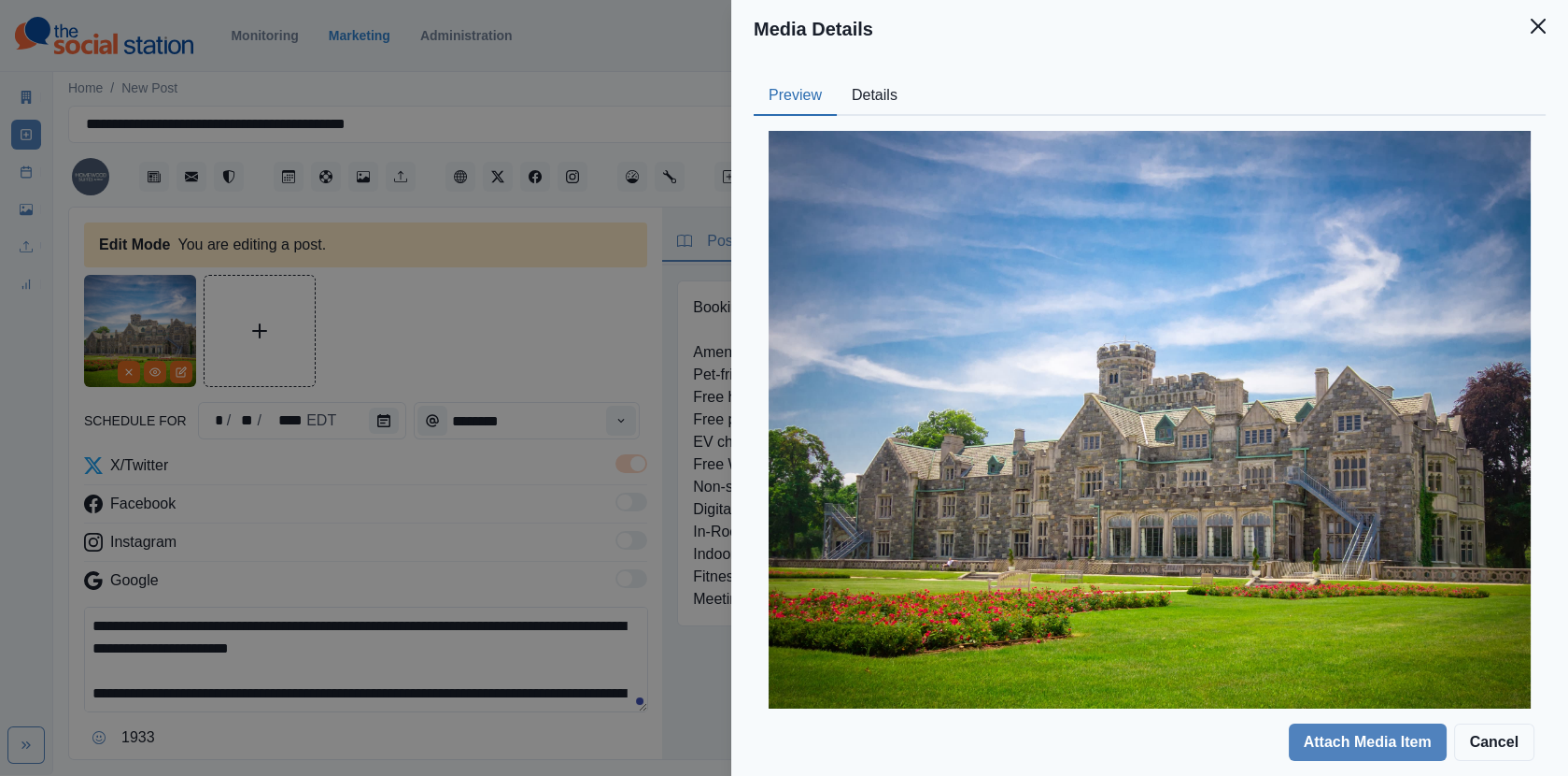
click at [874, 110] on button "Details" at bounding box center [875, 96] width 76 height 39
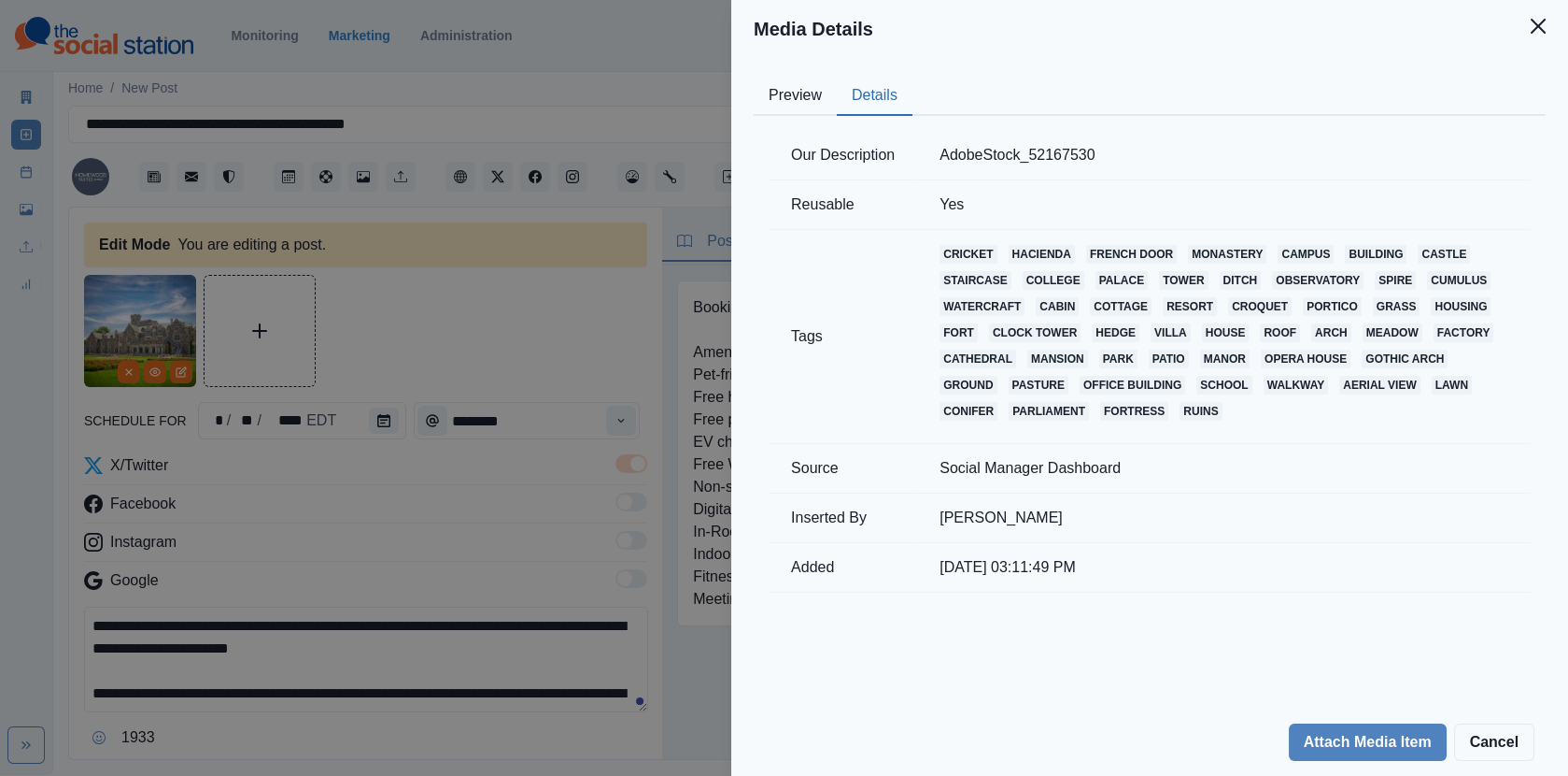
click at [452, 265] on div "Media Details Preview Details Our Description AdobeStock_52167530 Reusable Yes …" at bounding box center [784, 388] width 1568 height 776
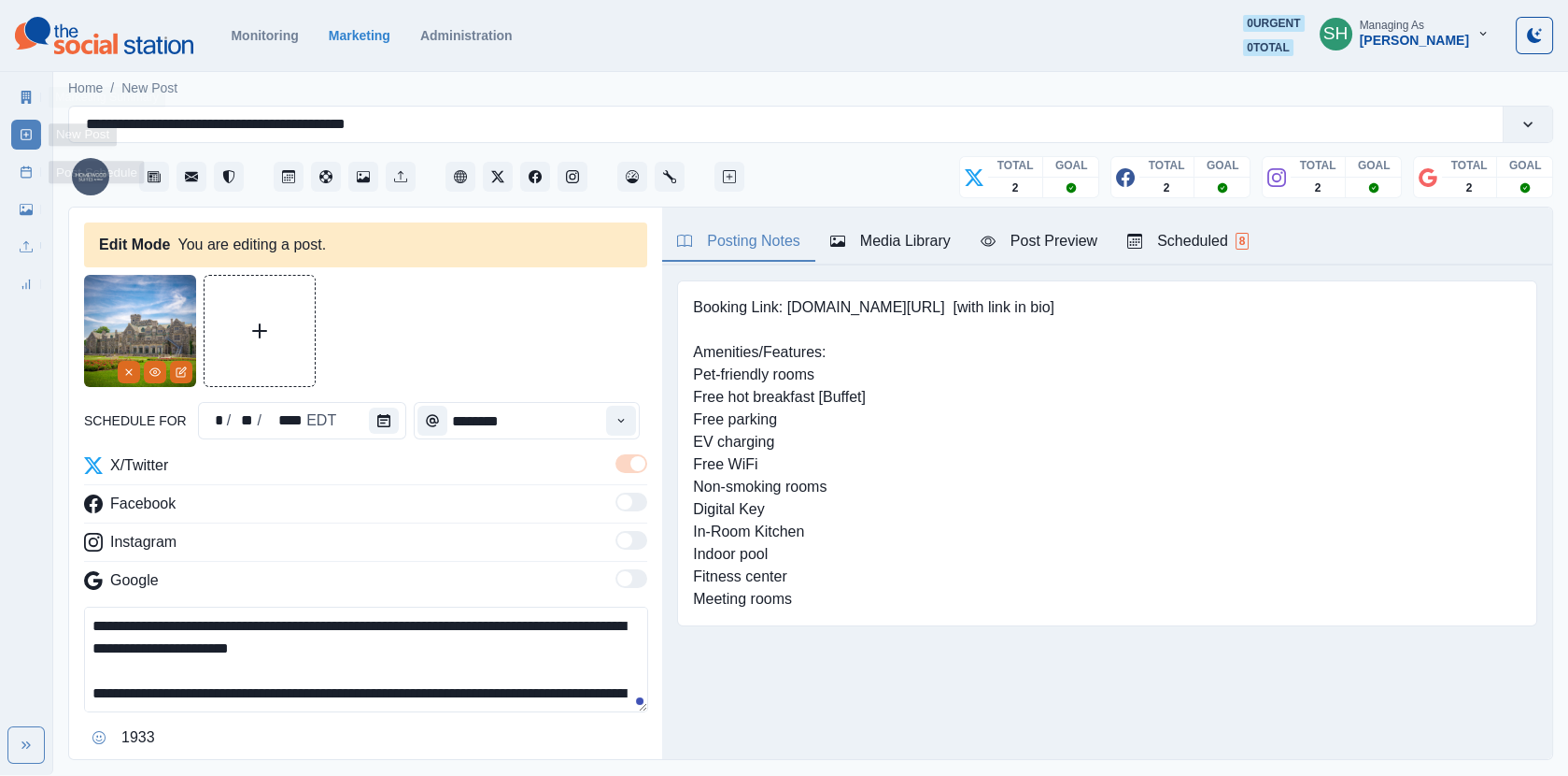
click at [32, 177] on icon at bounding box center [26, 171] width 13 height 13
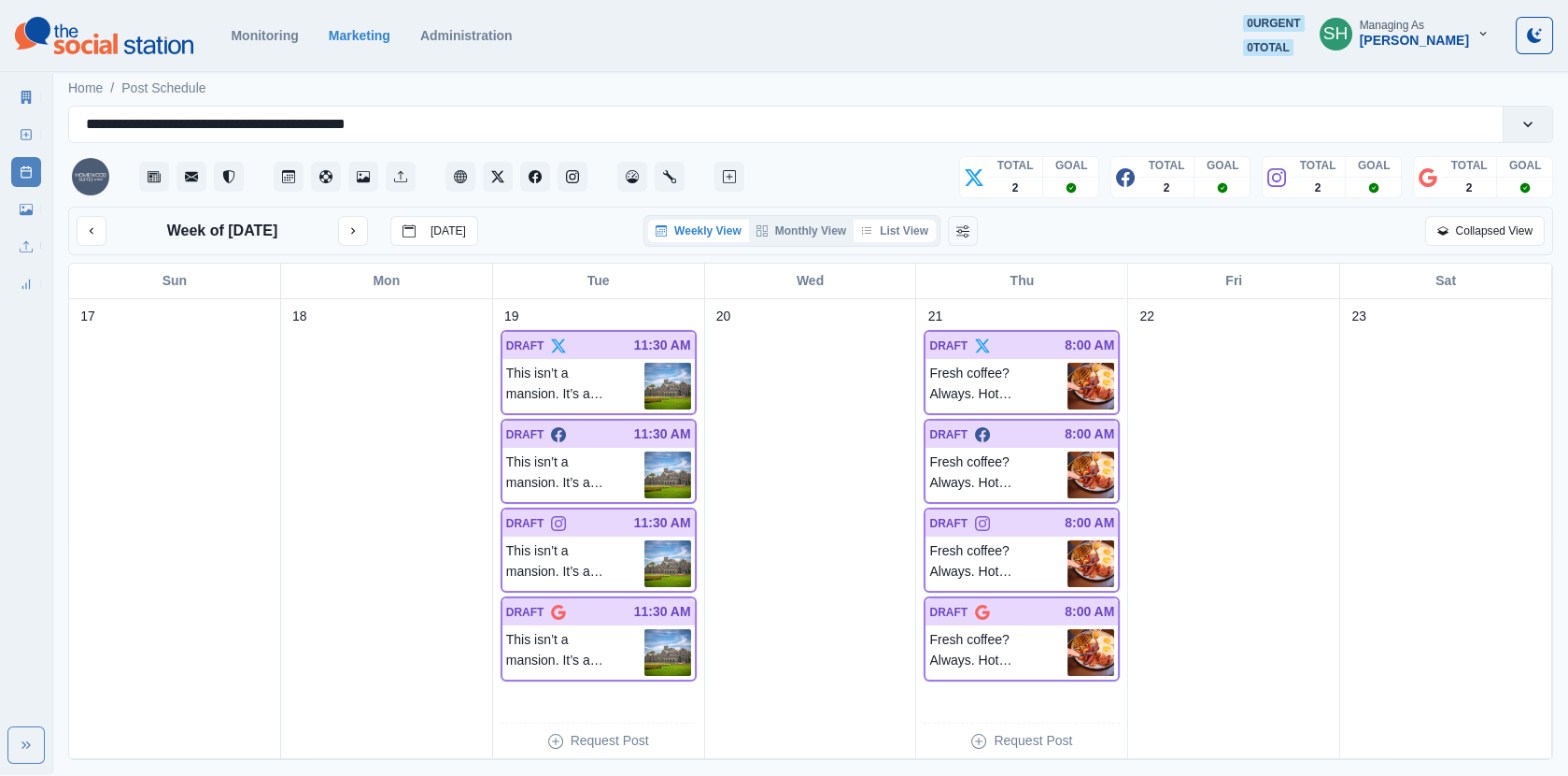
click at [867, 228] on icon "button" at bounding box center [866, 230] width 11 height 11
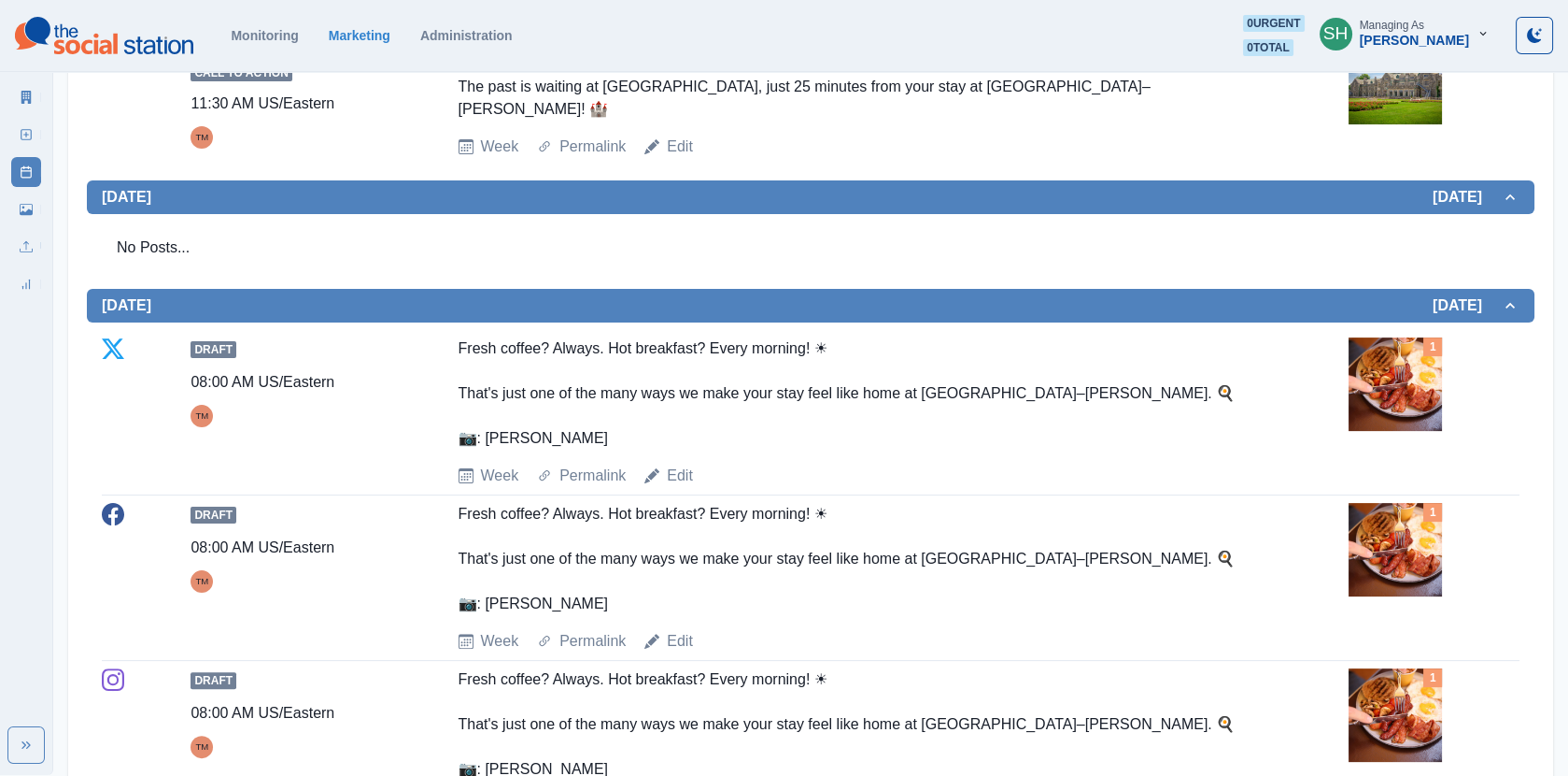
scroll to position [1219, 0]
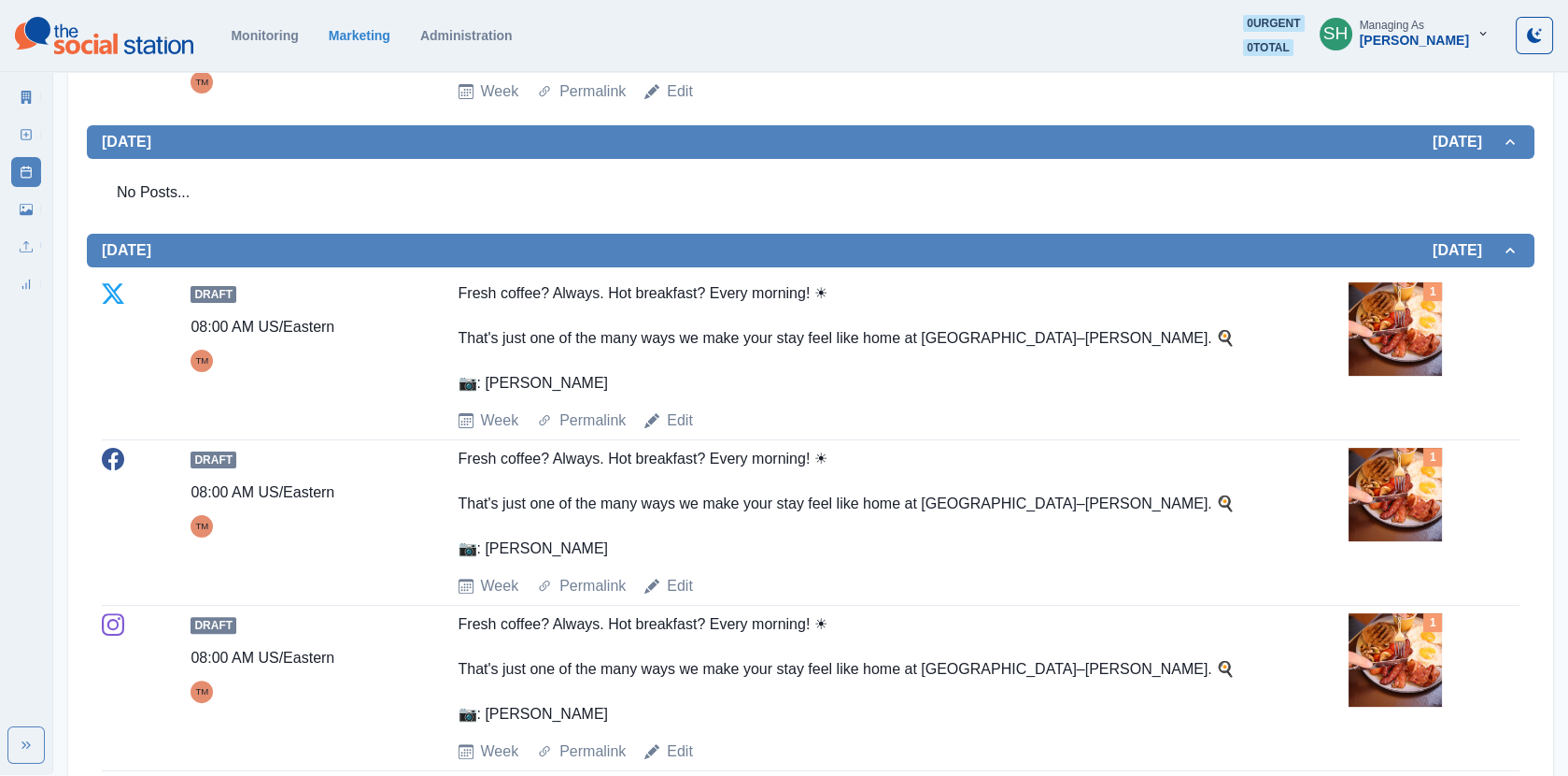
click at [1380, 283] on img at bounding box center [1396, 329] width 93 height 94
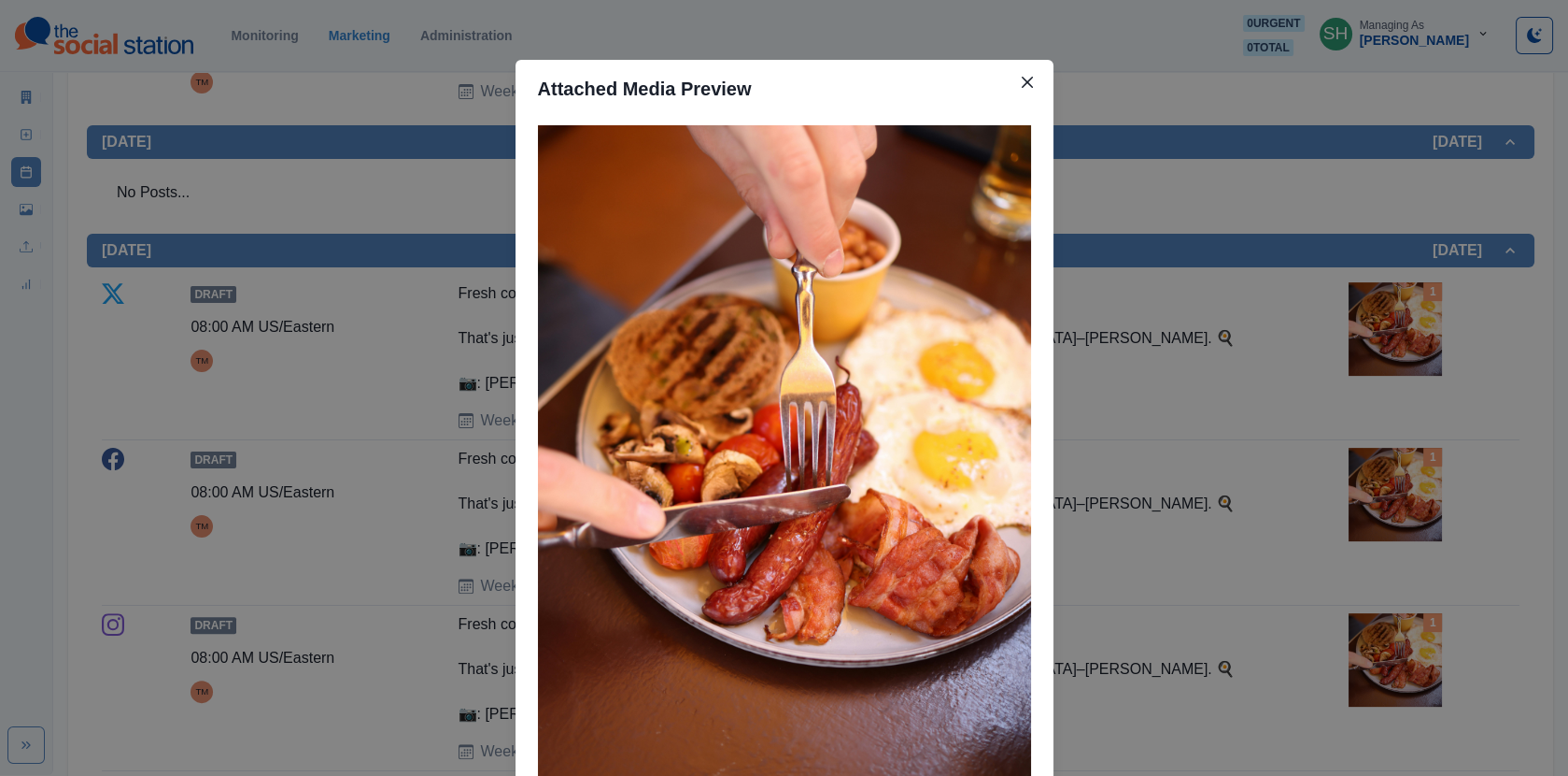
click at [1380, 282] on div "Attached Media Preview" at bounding box center [784, 388] width 1568 height 776
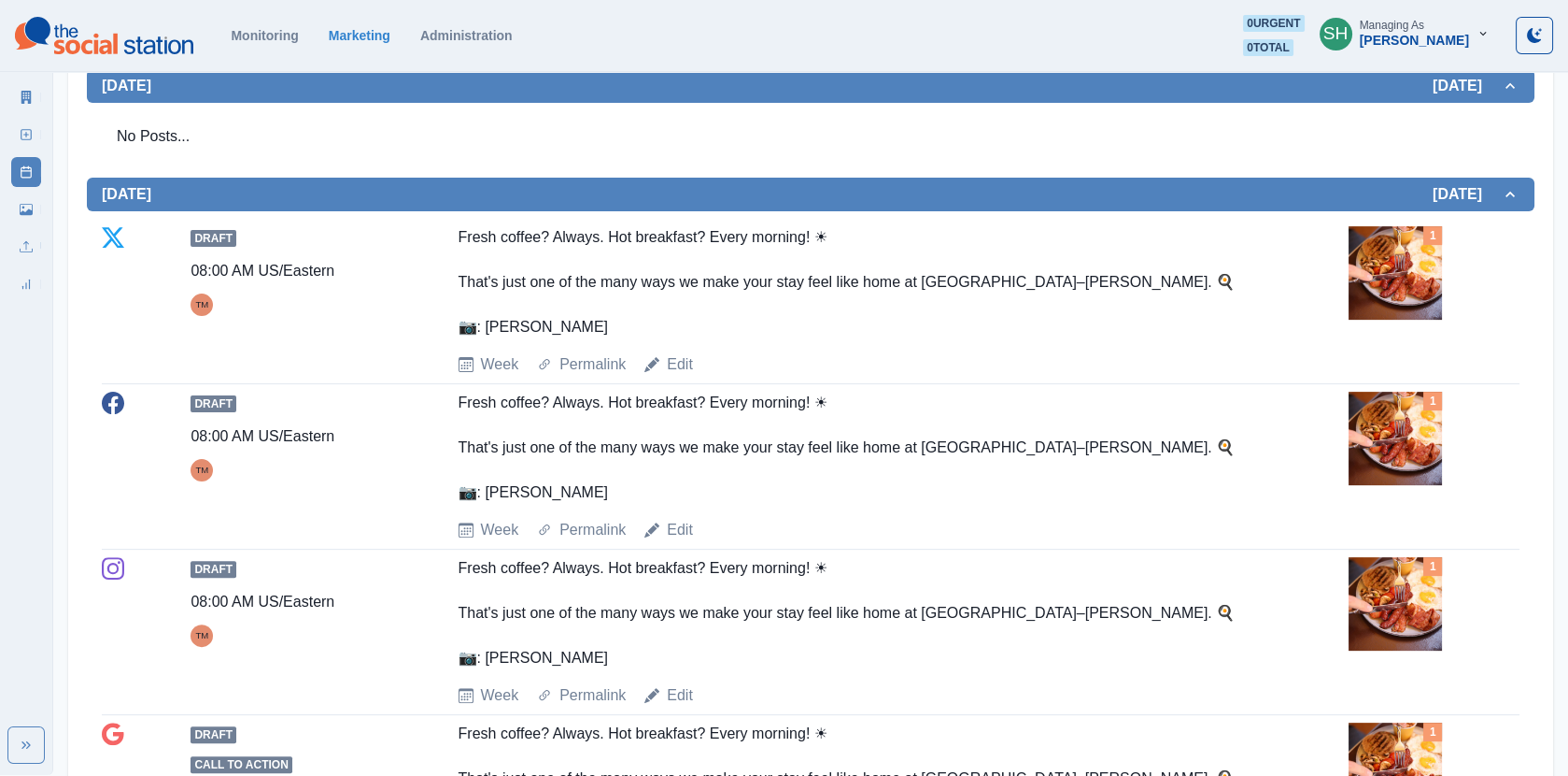
scroll to position [1281, 0]
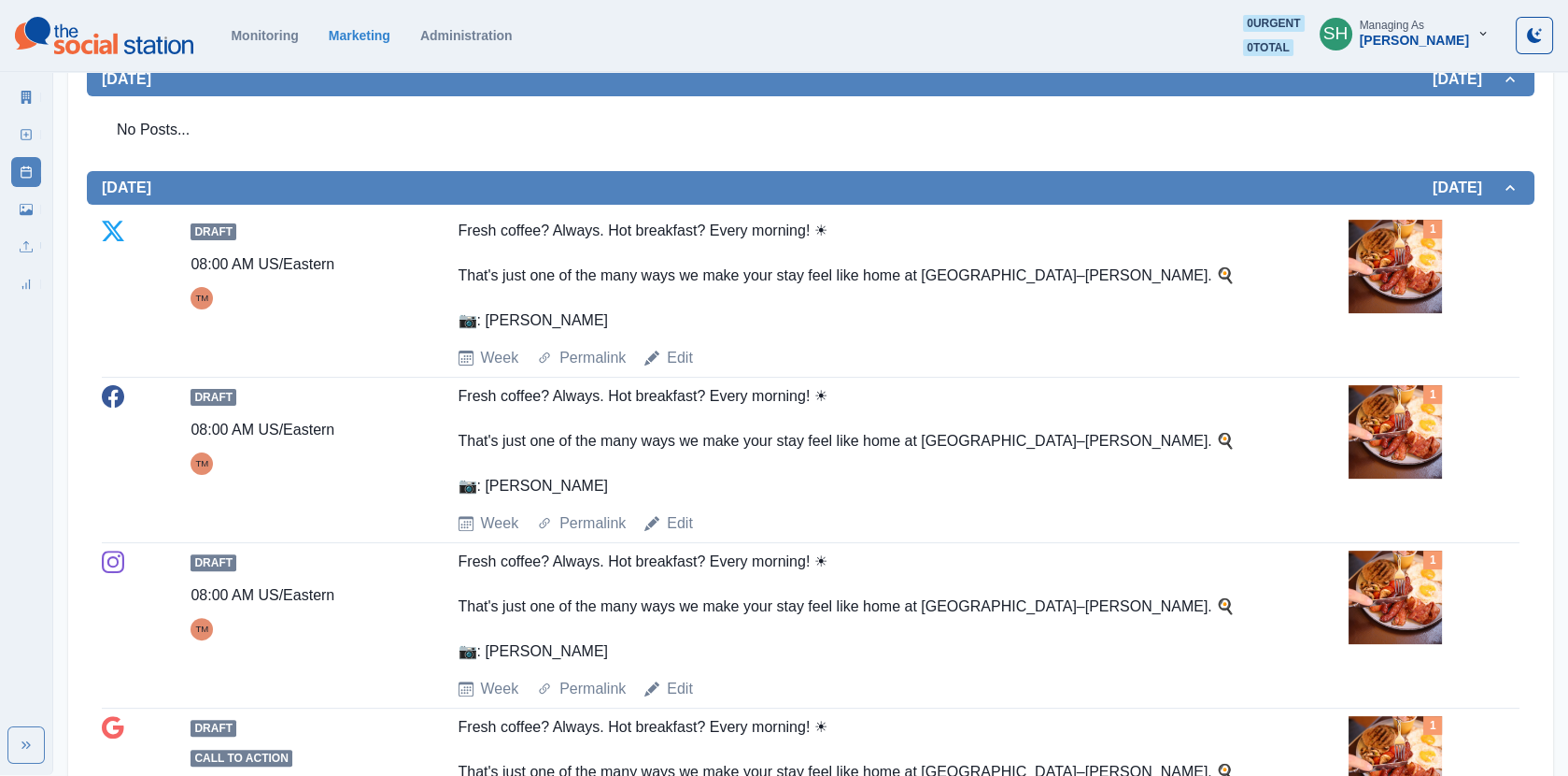
click at [1417, 220] on img at bounding box center [1396, 267] width 93 height 94
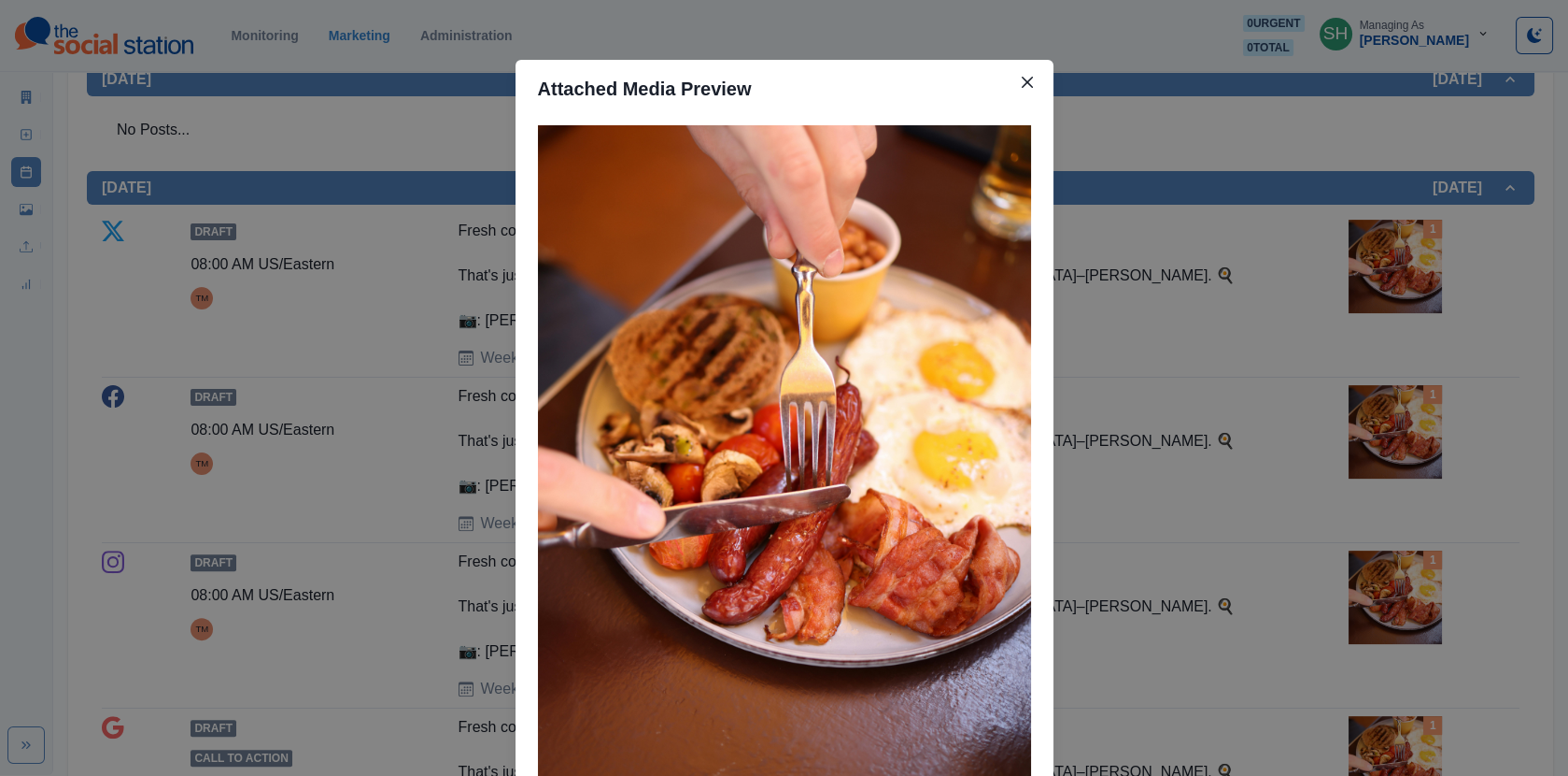
click at [1292, 243] on div "Attached Media Preview" at bounding box center [784, 388] width 1568 height 776
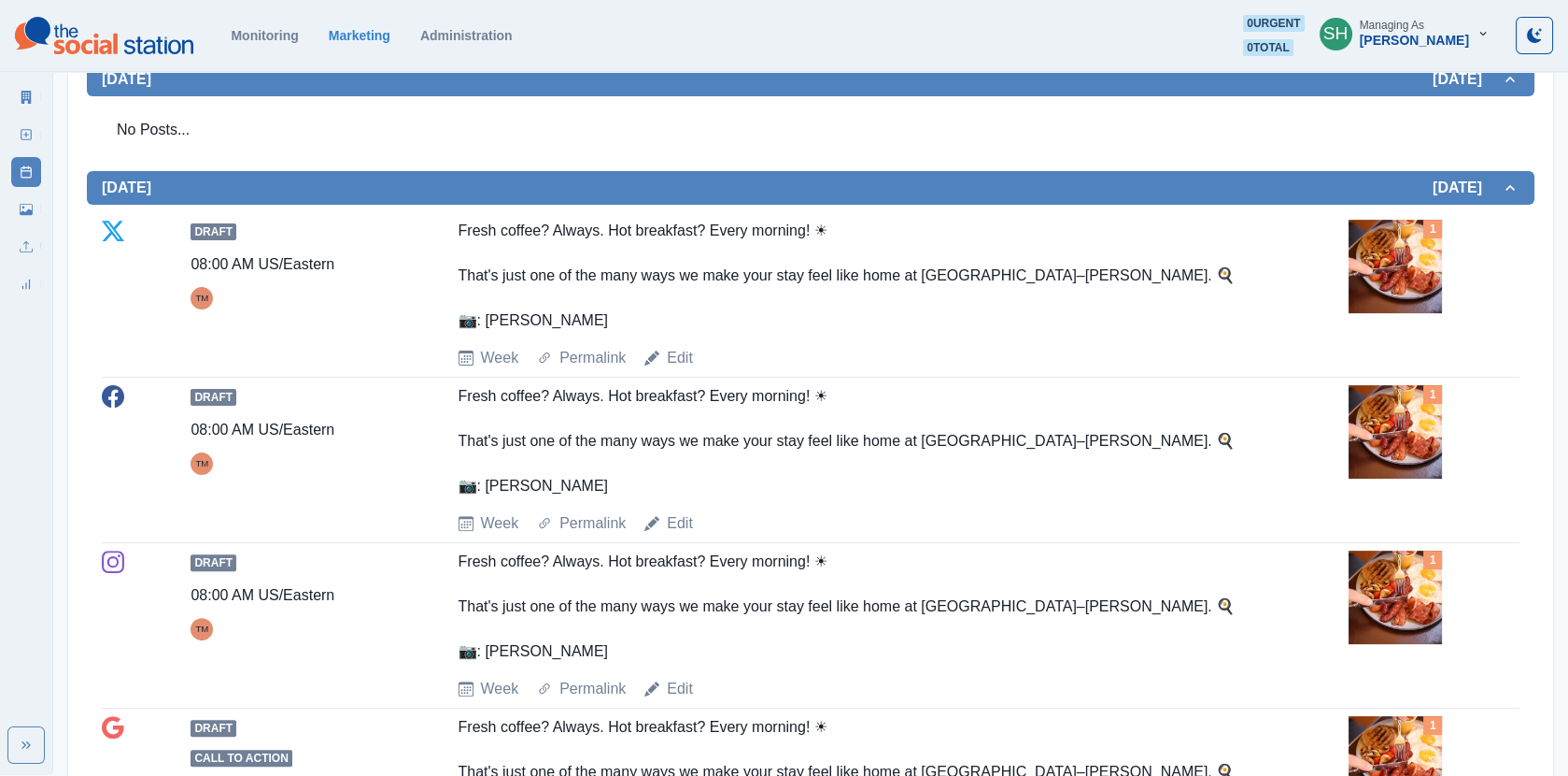
scroll to position [1296, 0]
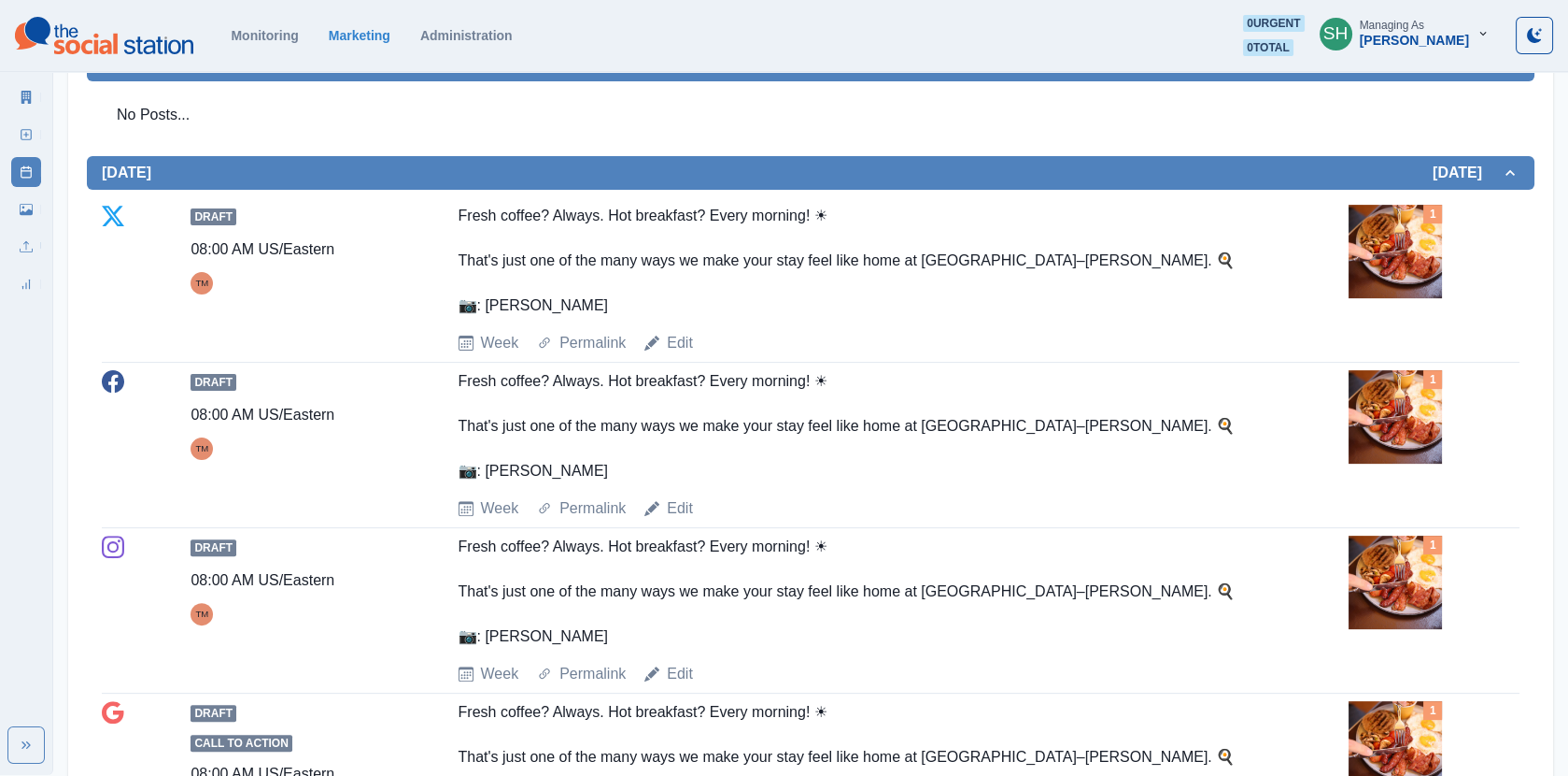
click at [1440, 205] on img at bounding box center [1396, 252] width 93 height 94
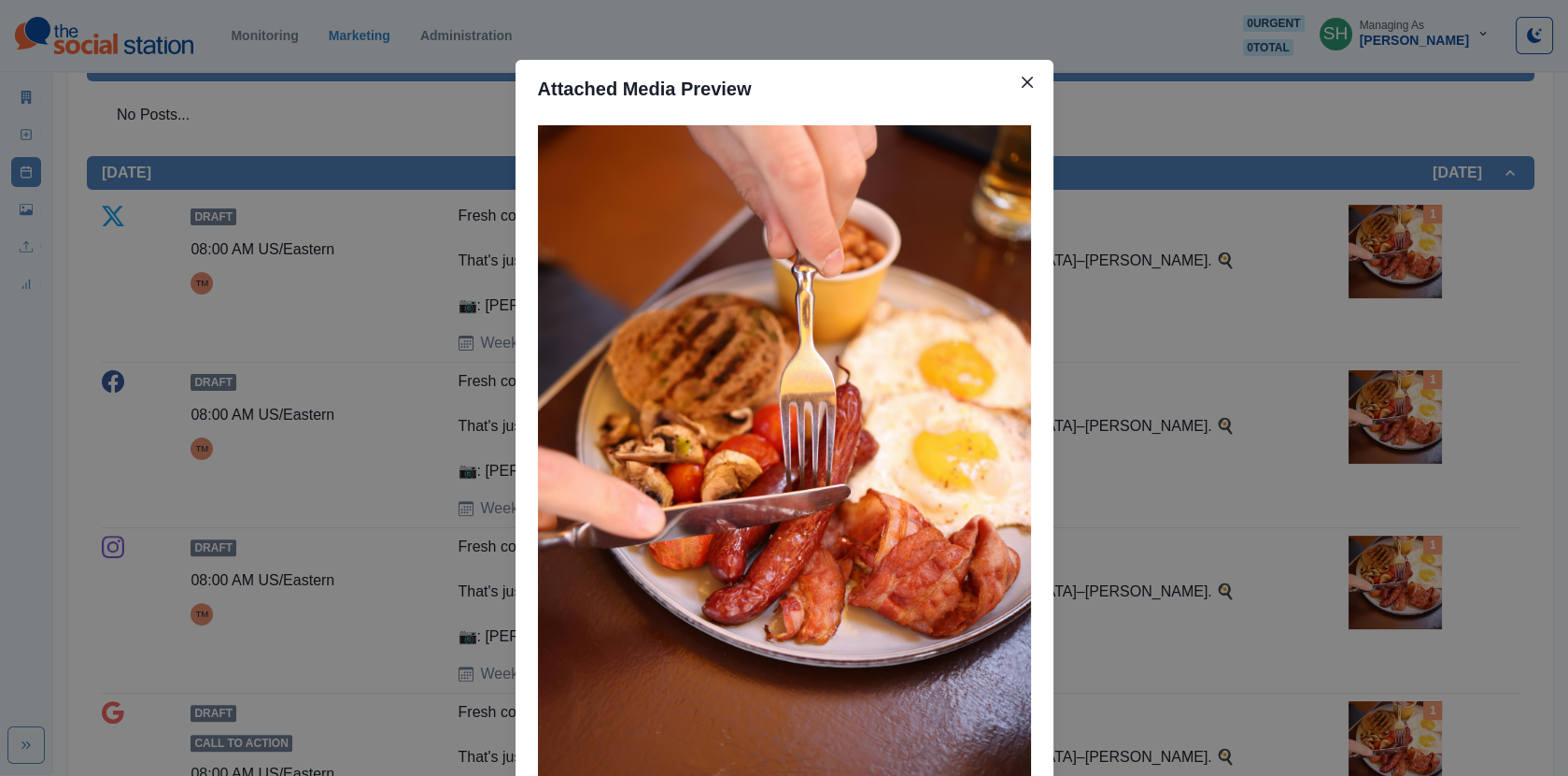
click at [1440, 182] on div "Attached Media Preview" at bounding box center [784, 388] width 1568 height 776
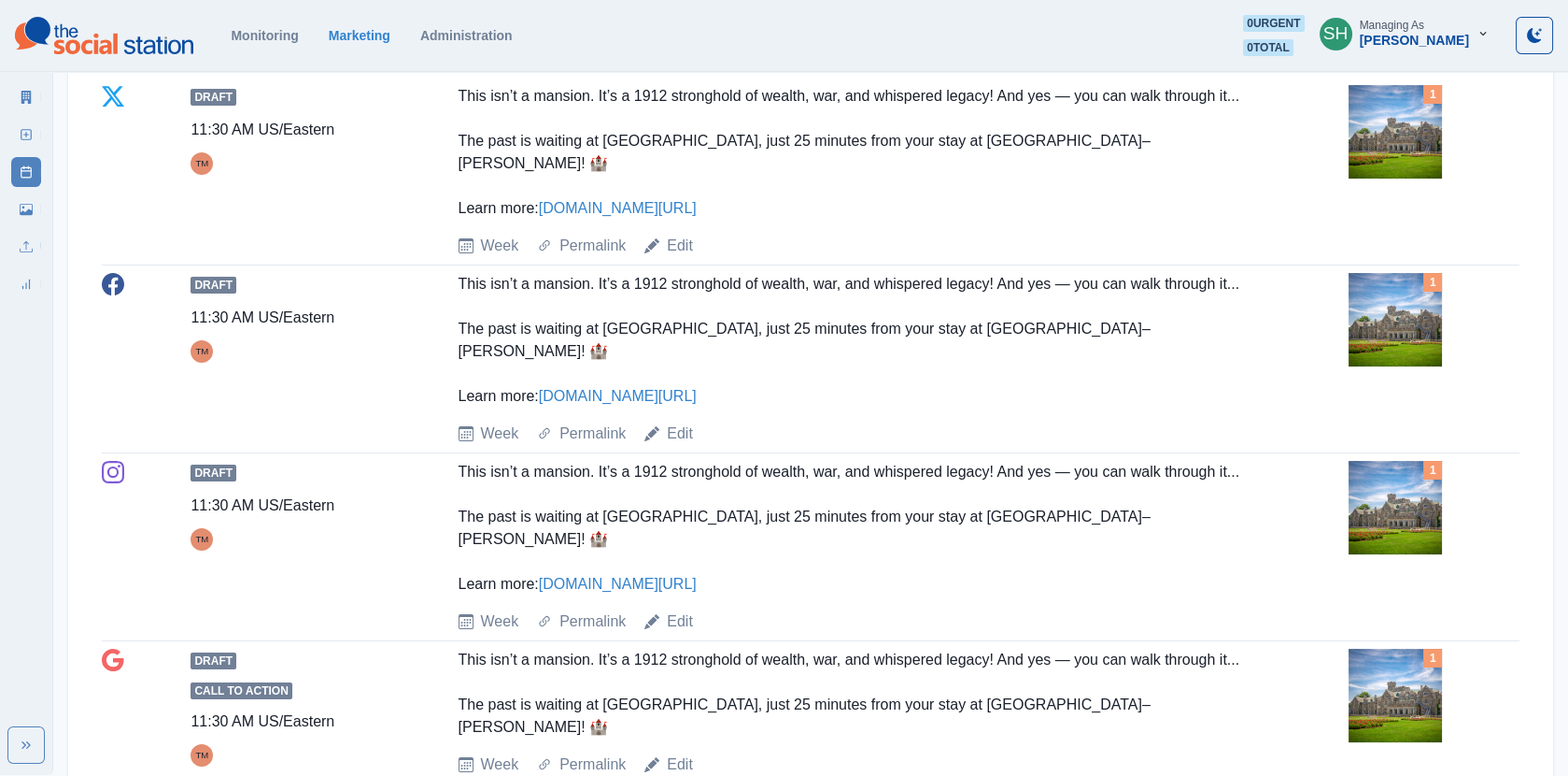
scroll to position [114, 0]
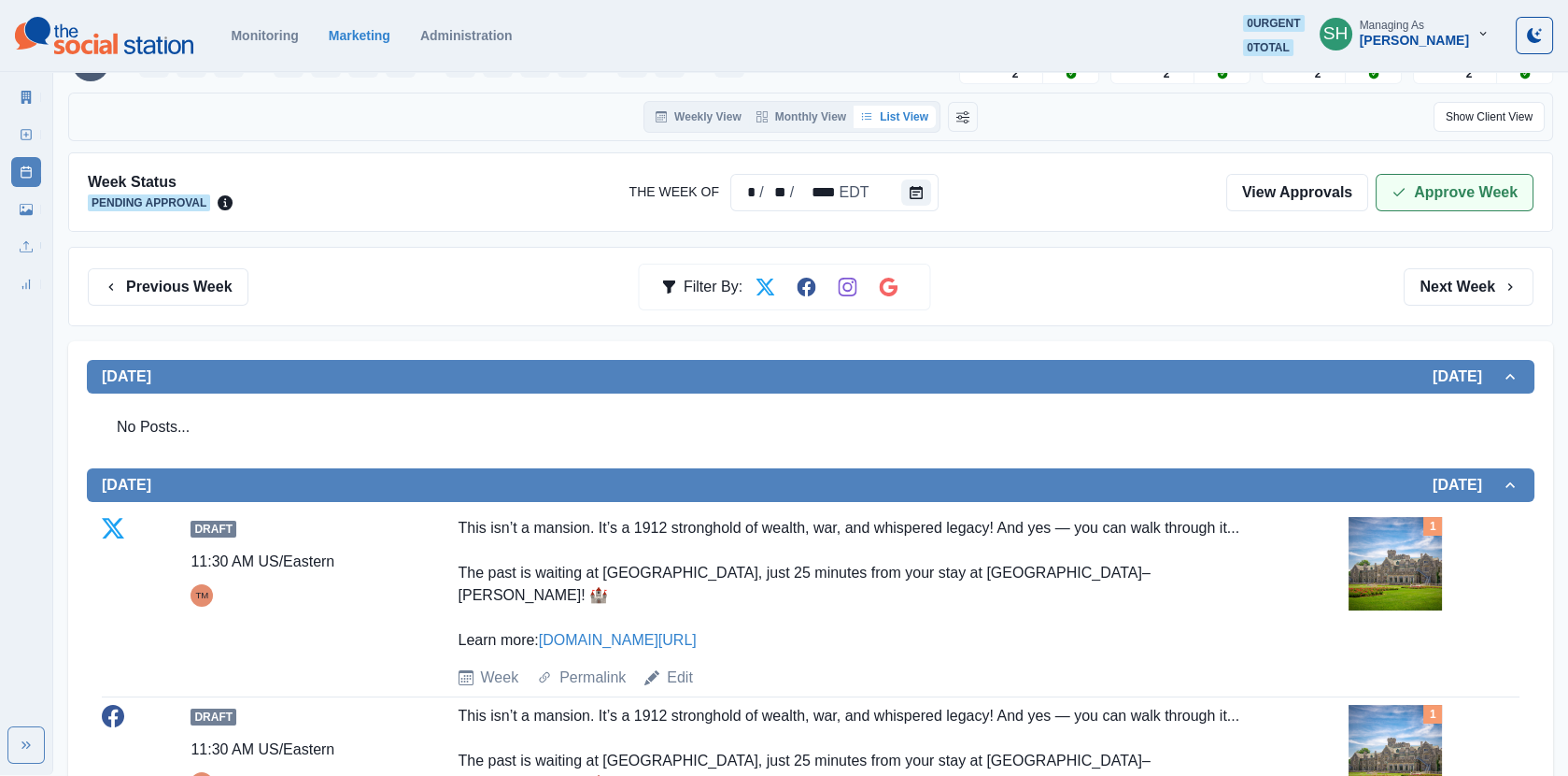
click at [1430, 204] on button "Approve Week" at bounding box center [1455, 193] width 158 height 38
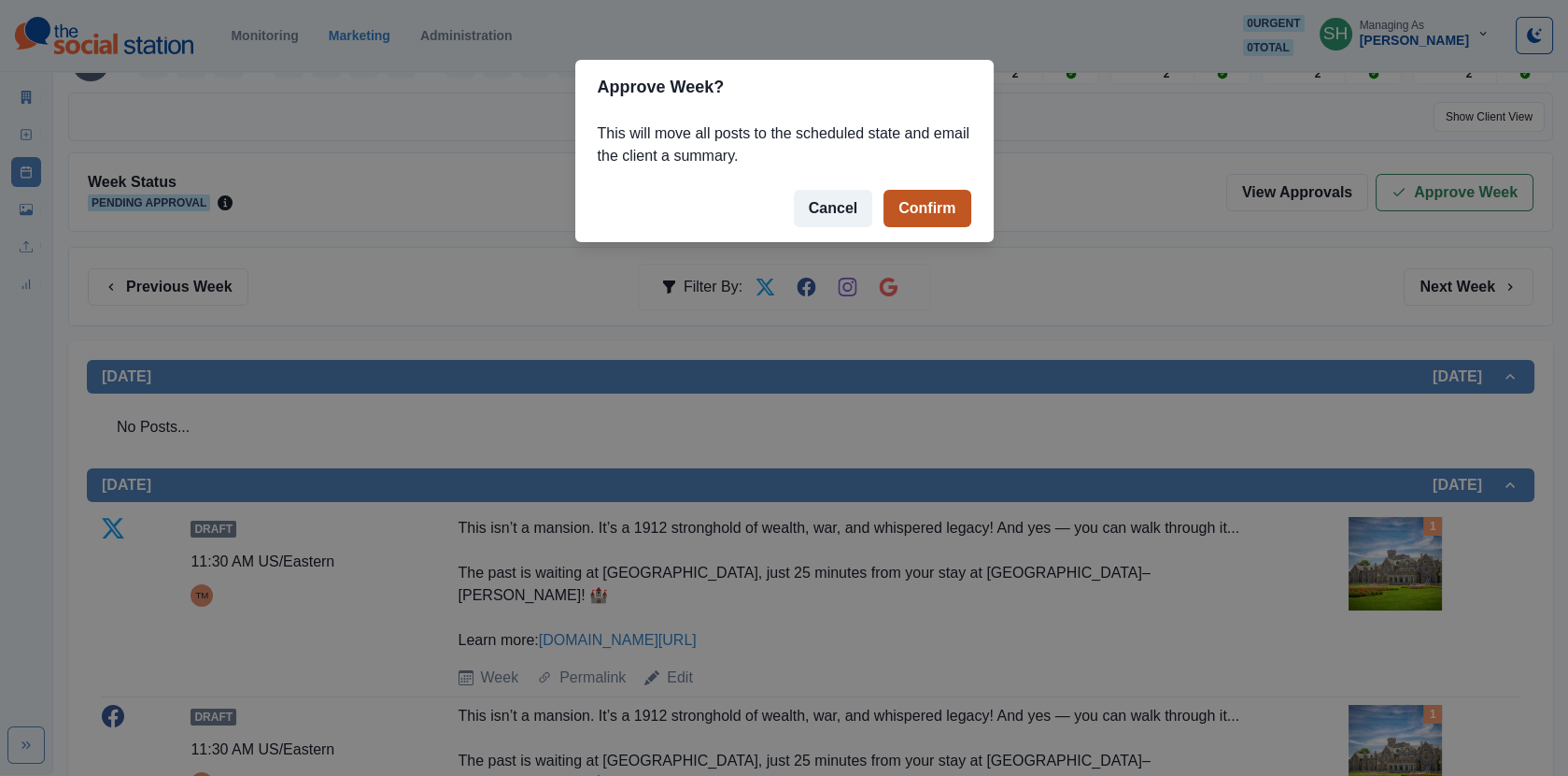
click at [948, 211] on button "Confirm" at bounding box center [927, 209] width 87 height 38
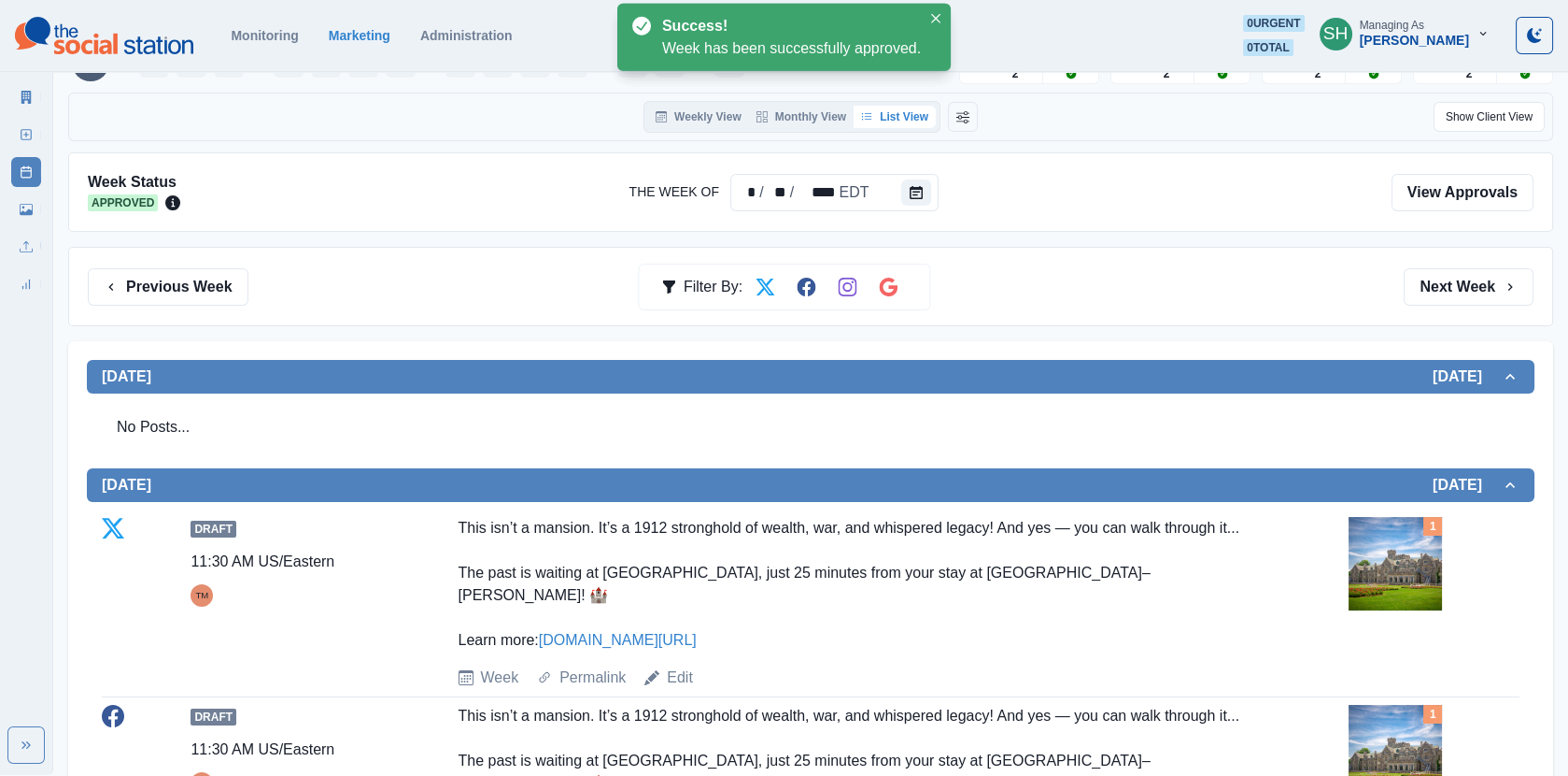
click at [21, 97] on icon at bounding box center [26, 97] width 13 height 13
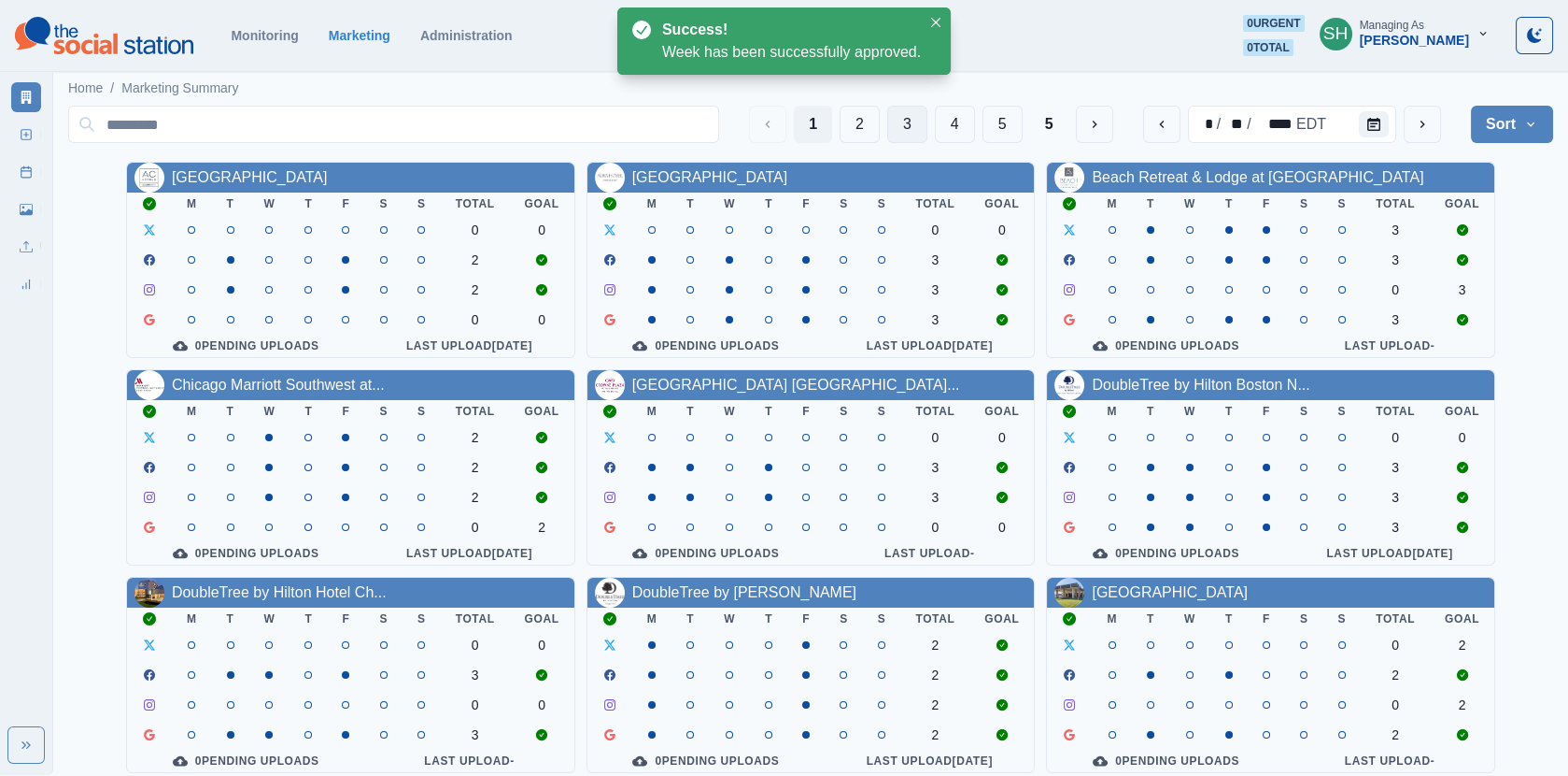
click at [902, 127] on button "3" at bounding box center [907, 124] width 40 height 38
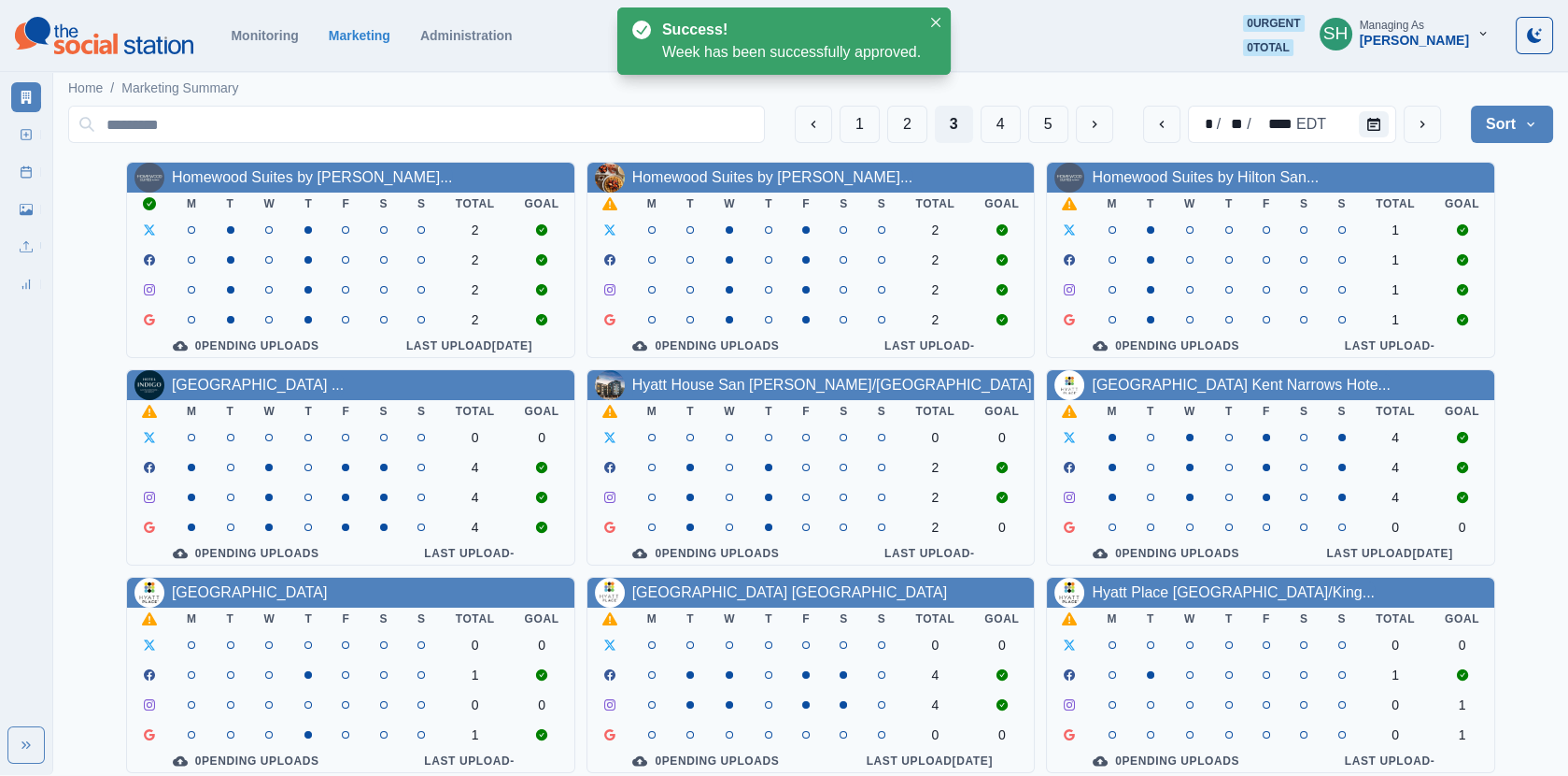
click at [311, 155] on div "1 2 3 4 5 * / ** / **** EDT Sort Client Name Uploads Pending Post Approval Home…" at bounding box center [811, 539] width 1485 height 882
click at [300, 198] on th "T" at bounding box center [308, 204] width 38 height 23
click at [297, 179] on link "Homewood Suites by [PERSON_NAME]..." at bounding box center [312, 177] width 281 height 16
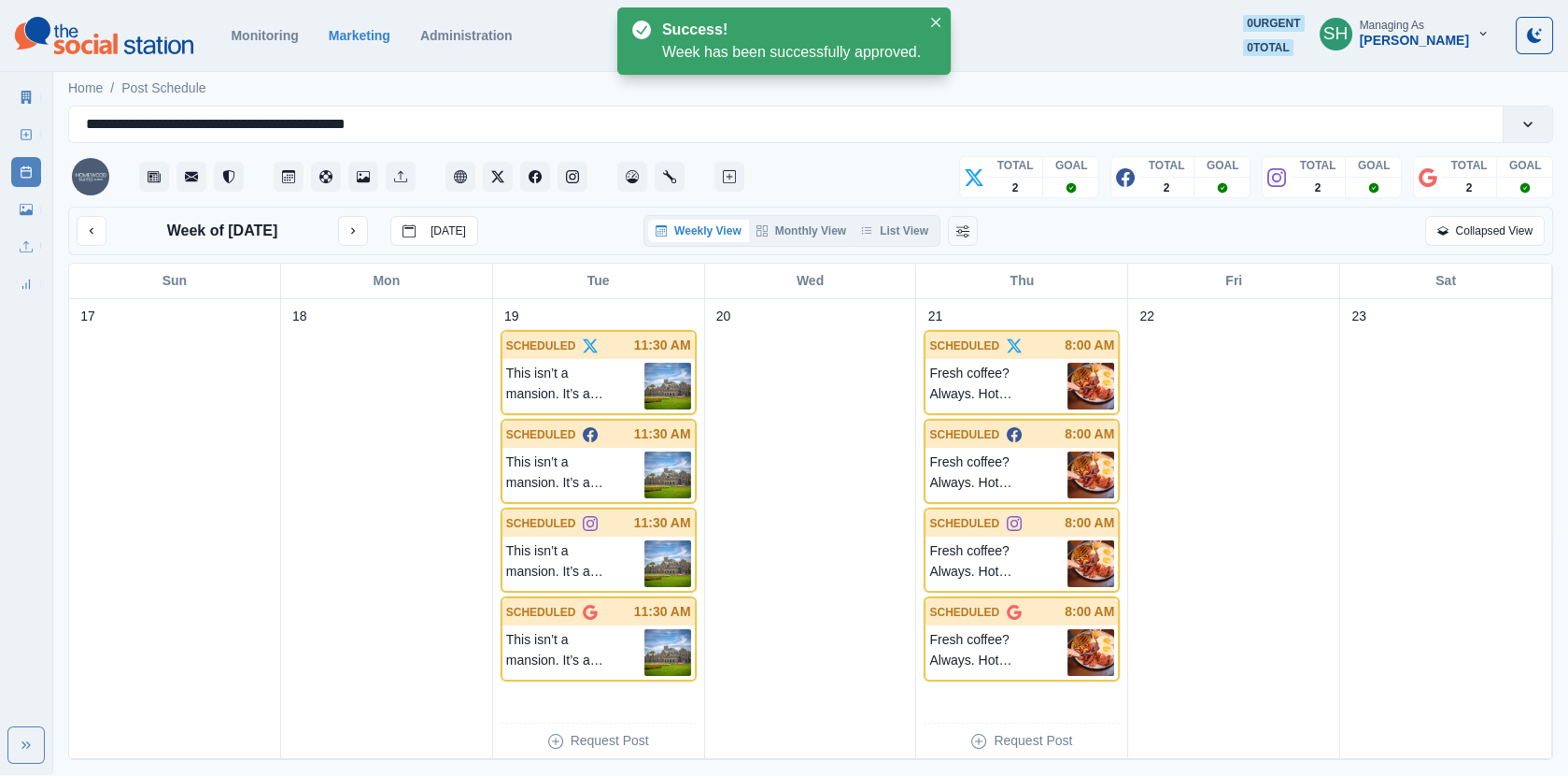
click at [922, 242] on div "Weekly View Monthly View List View" at bounding box center [791, 231] width 297 height 32
click at [908, 235] on button "List View" at bounding box center [895, 231] width 83 height 23
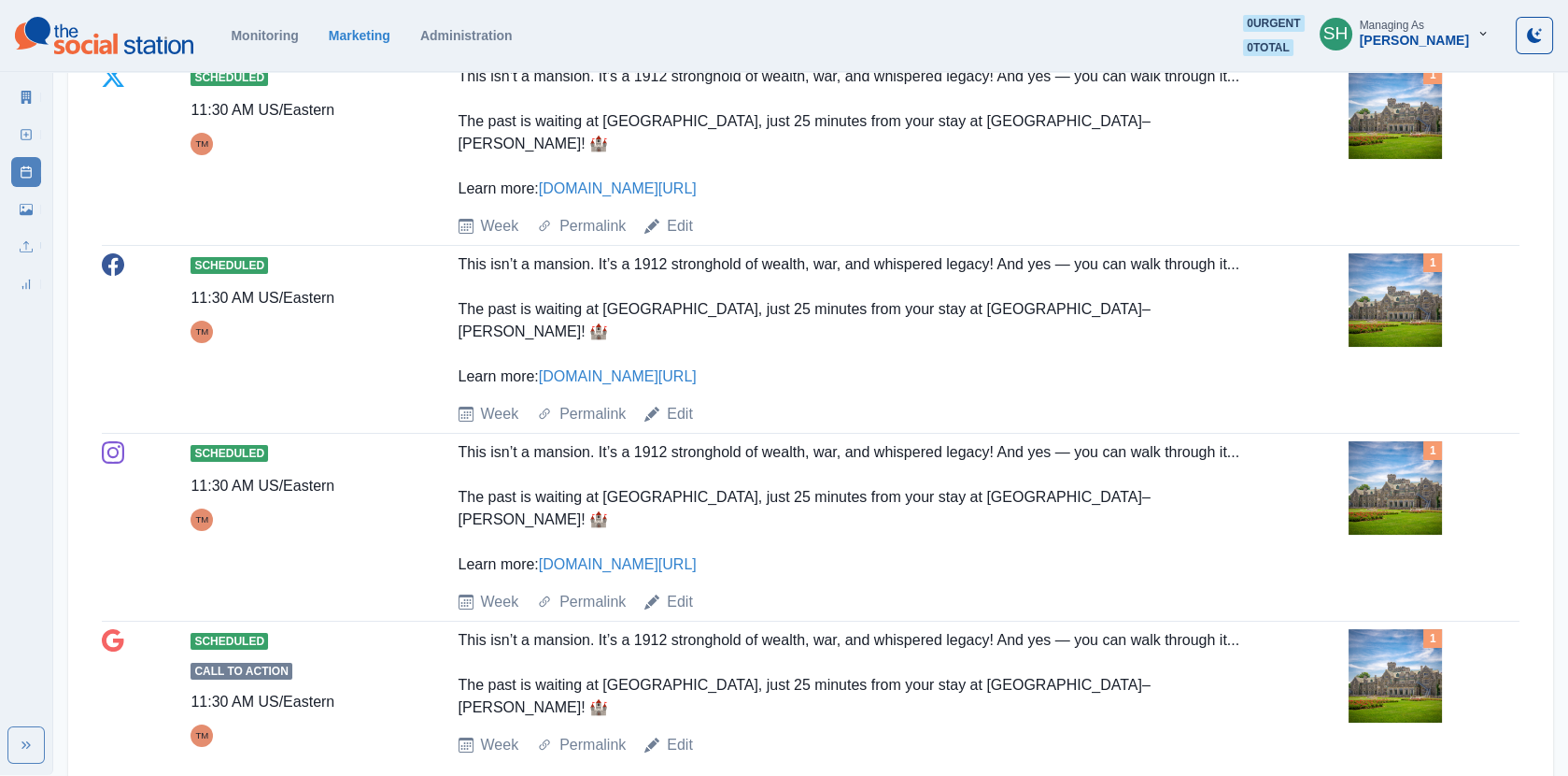
scroll to position [1676, 0]
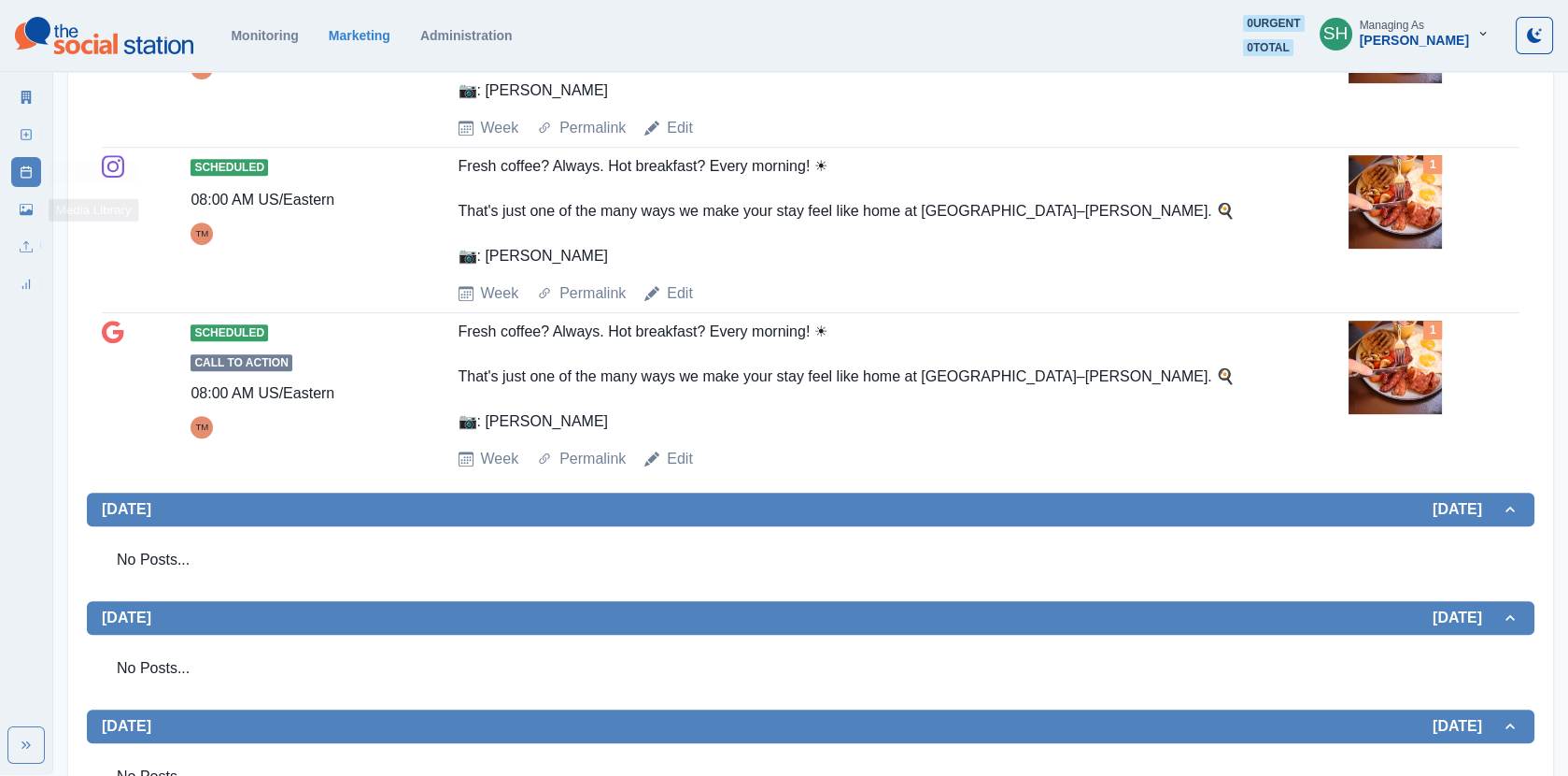
click at [32, 213] on icon at bounding box center [26, 209] width 13 height 11
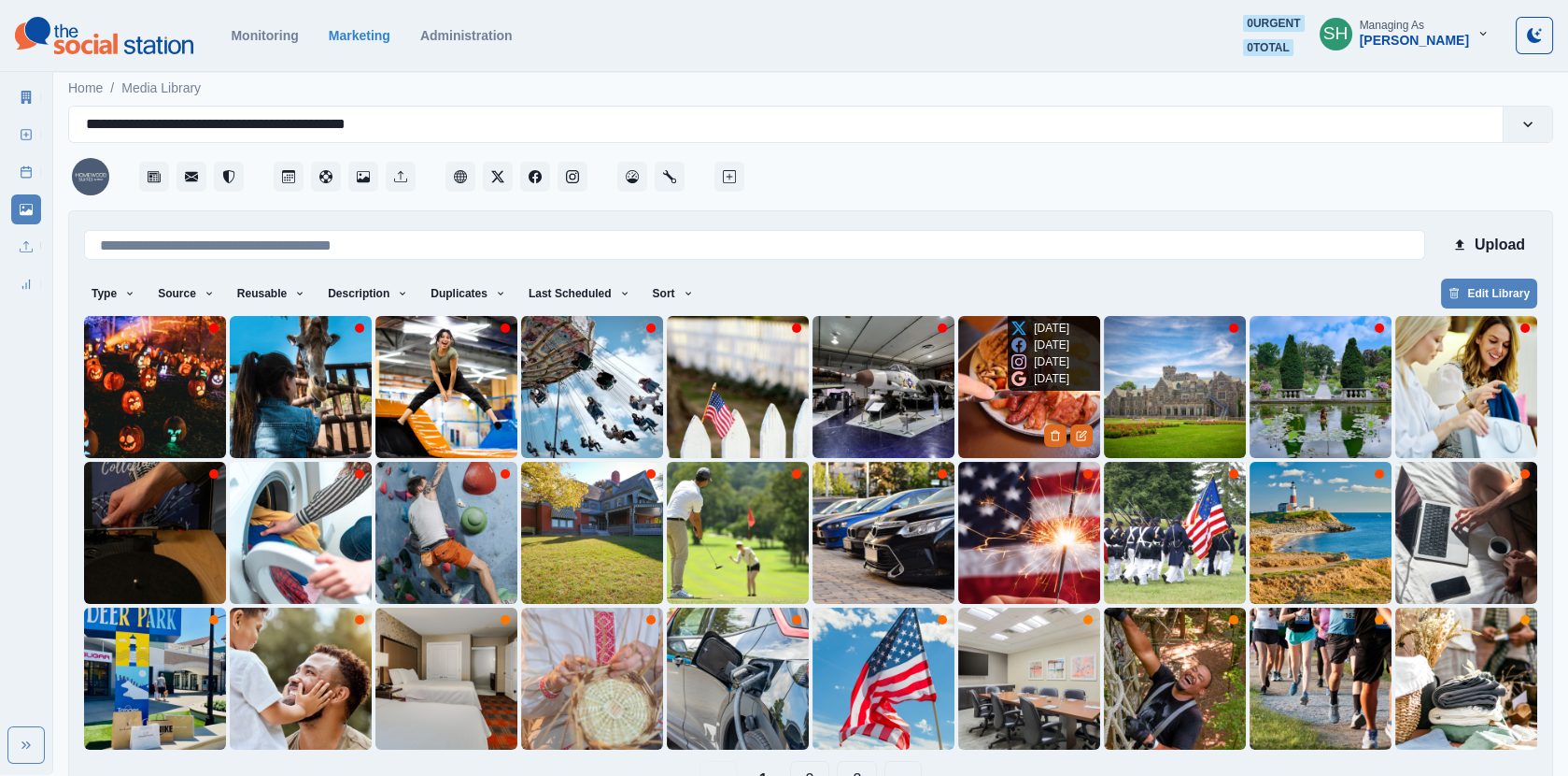
click at [1017, 414] on img at bounding box center [1029, 387] width 142 height 142
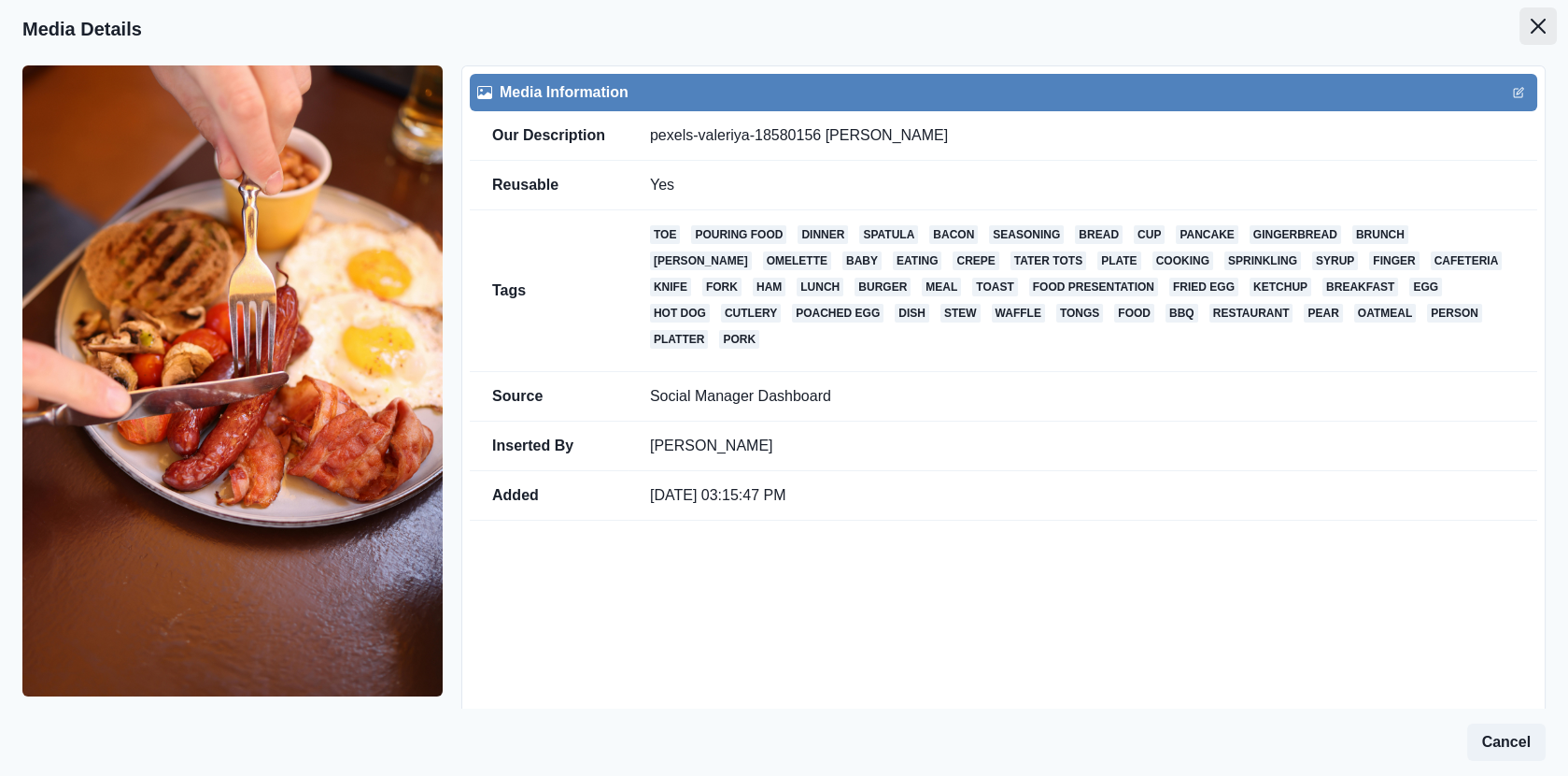
click at [1523, 23] on button "Close" at bounding box center [1538, 27] width 38 height 38
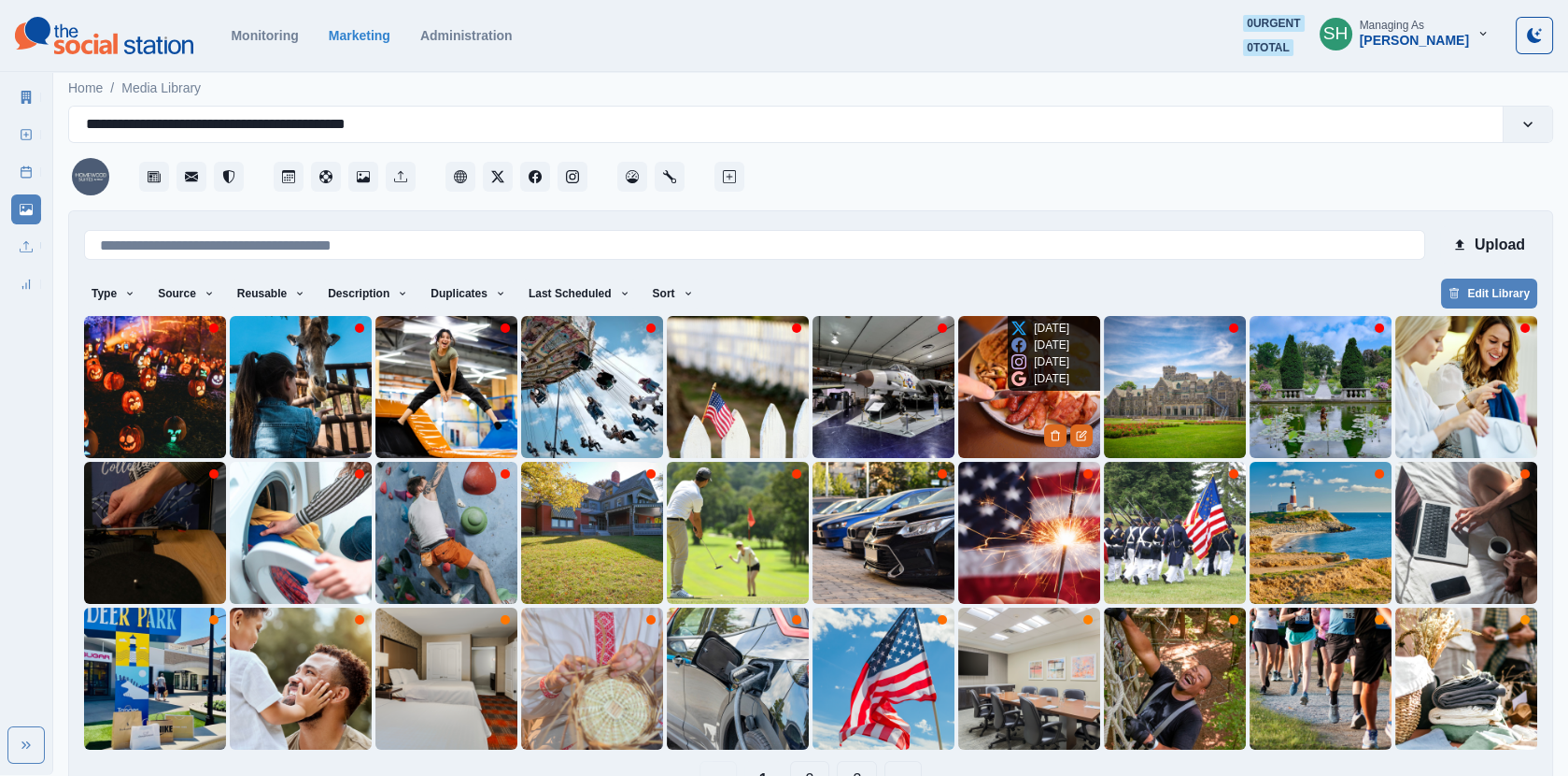
click at [1007, 384] on img at bounding box center [1029, 387] width 142 height 142
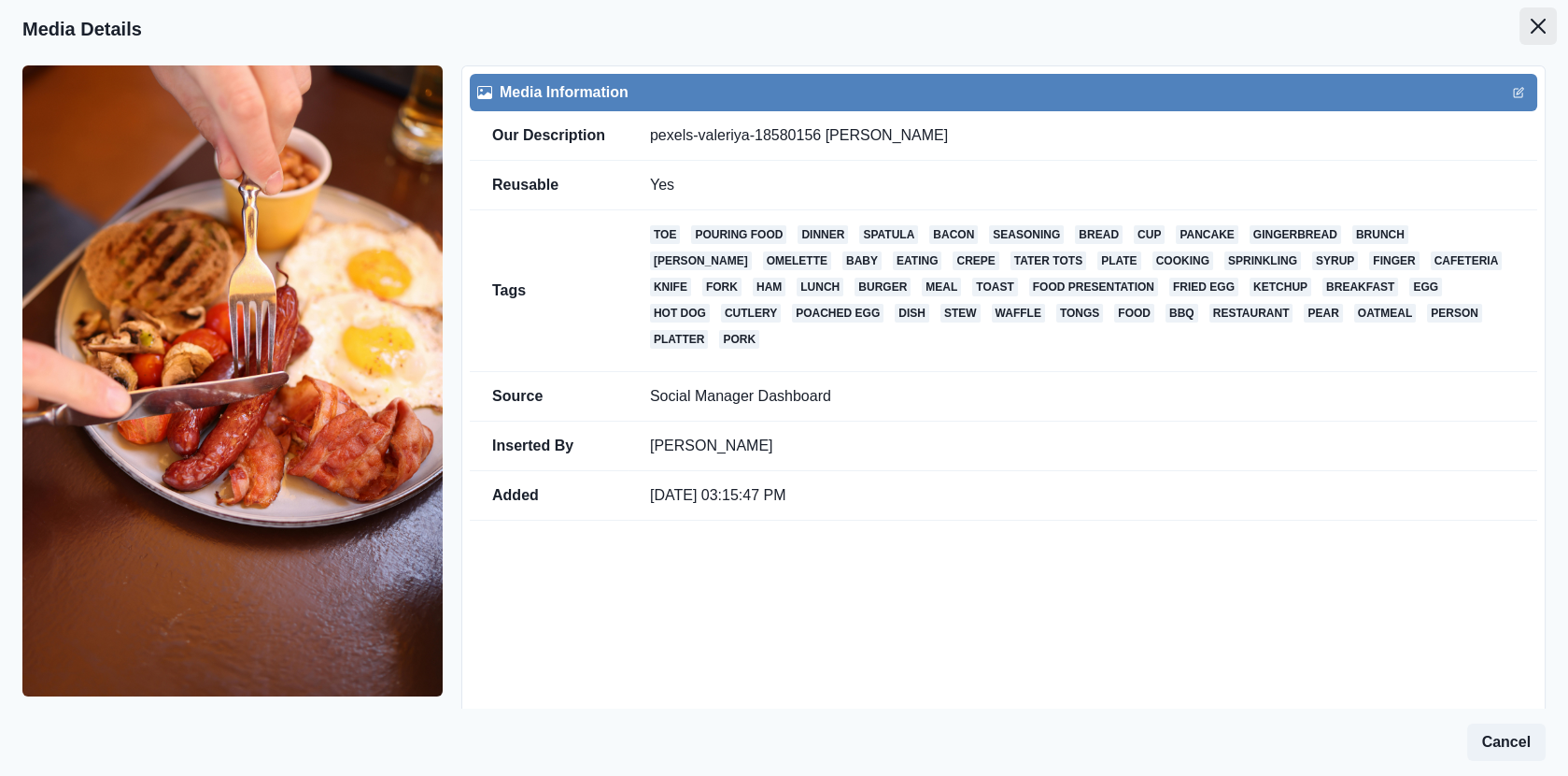
click at [1549, 18] on button "Close" at bounding box center [1538, 27] width 38 height 38
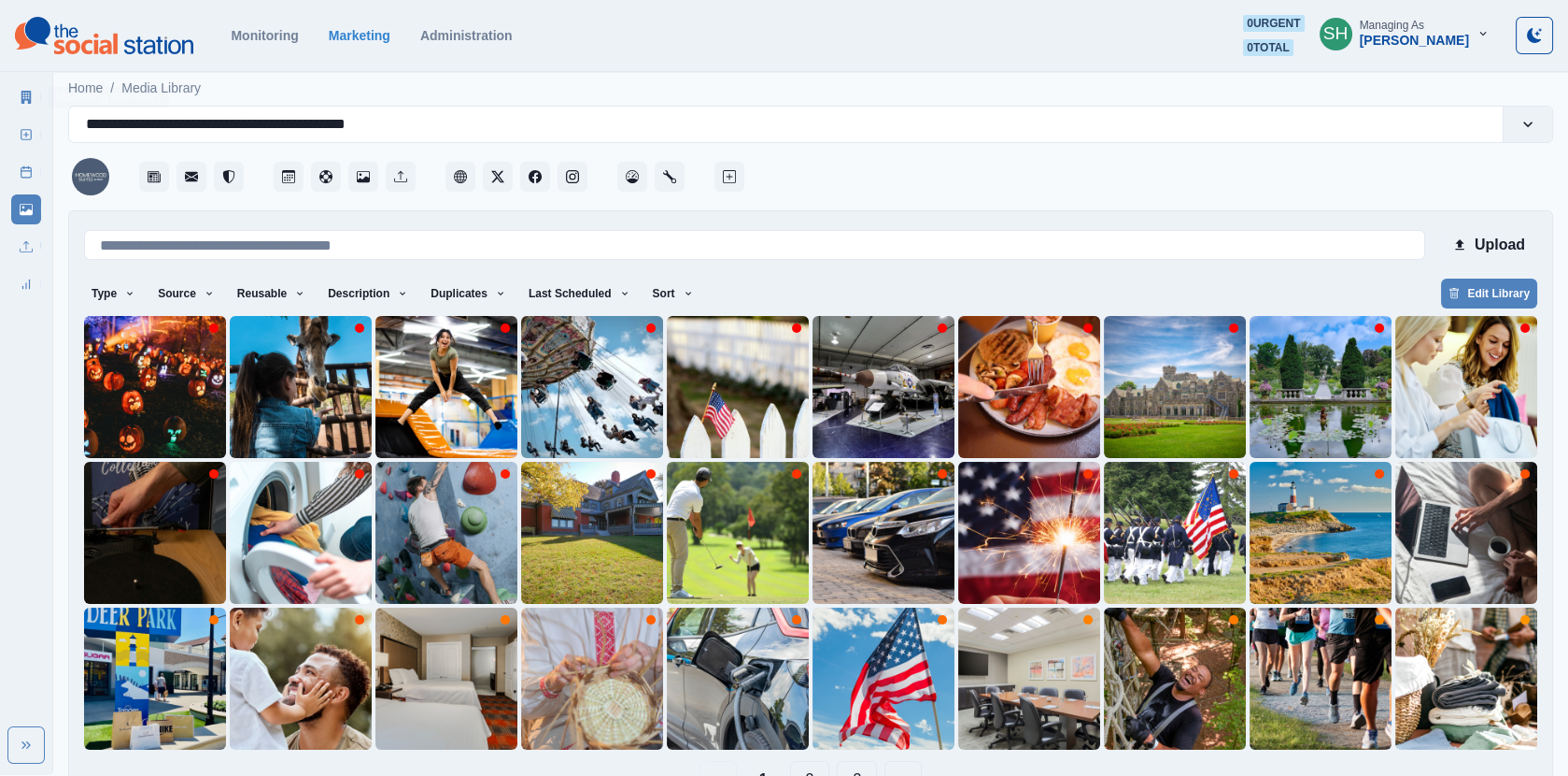
click at [24, 87] on link "Marketing Summary" at bounding box center [26, 97] width 30 height 30
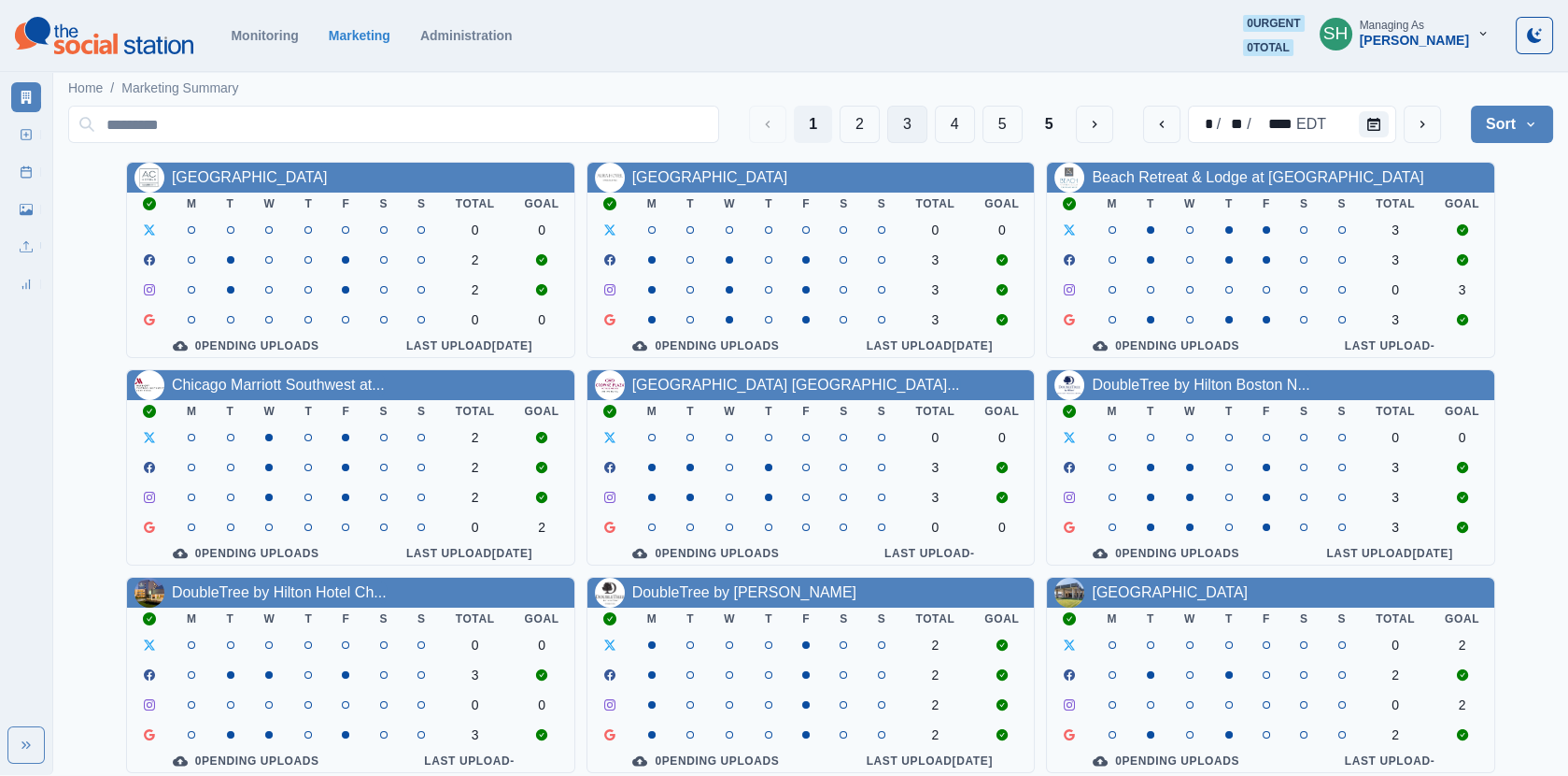
click at [898, 117] on button "3" at bounding box center [907, 124] width 40 height 38
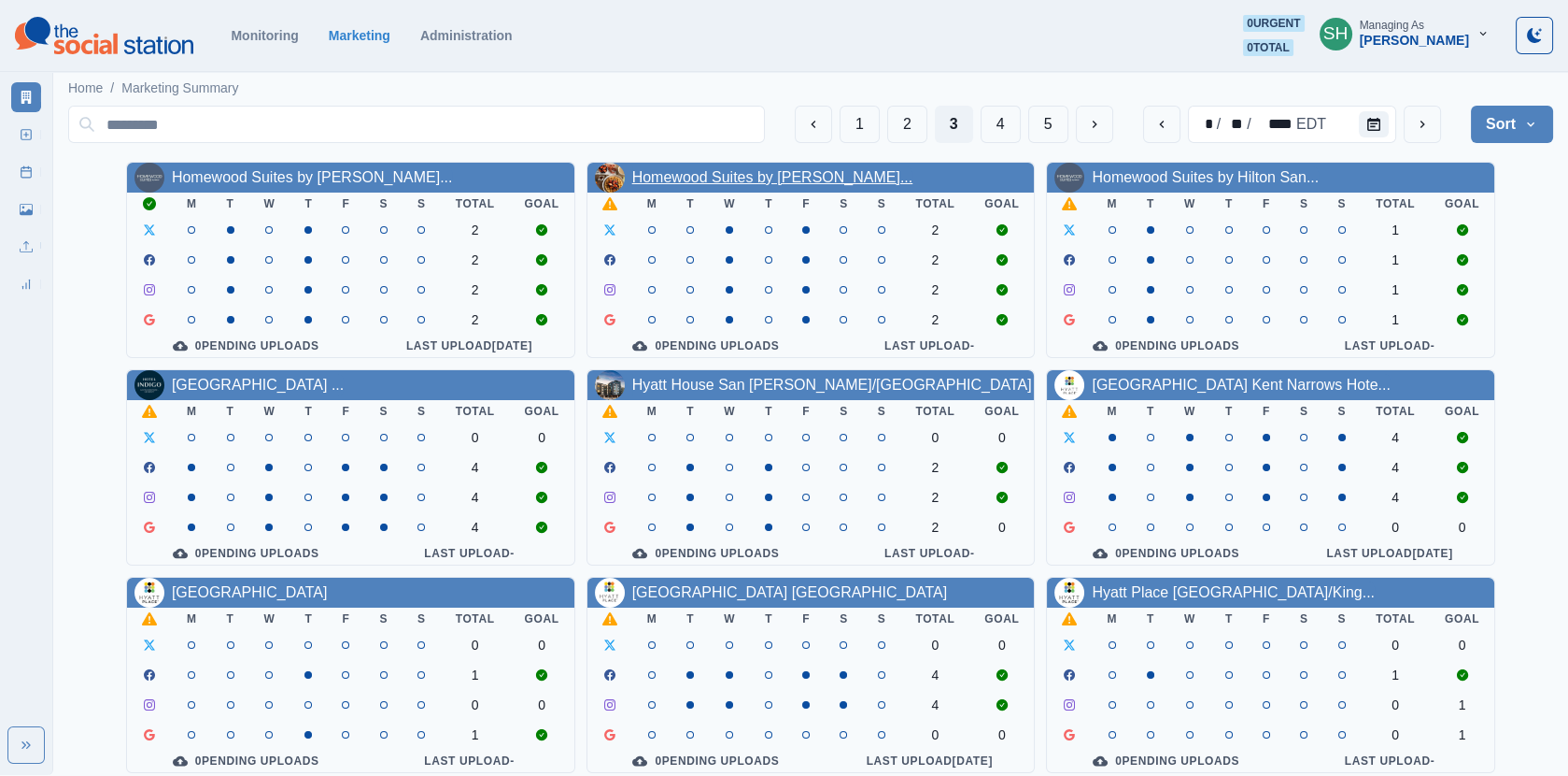
click at [776, 175] on link "Homewood Suites by [PERSON_NAME]..." at bounding box center [773, 177] width 281 height 16
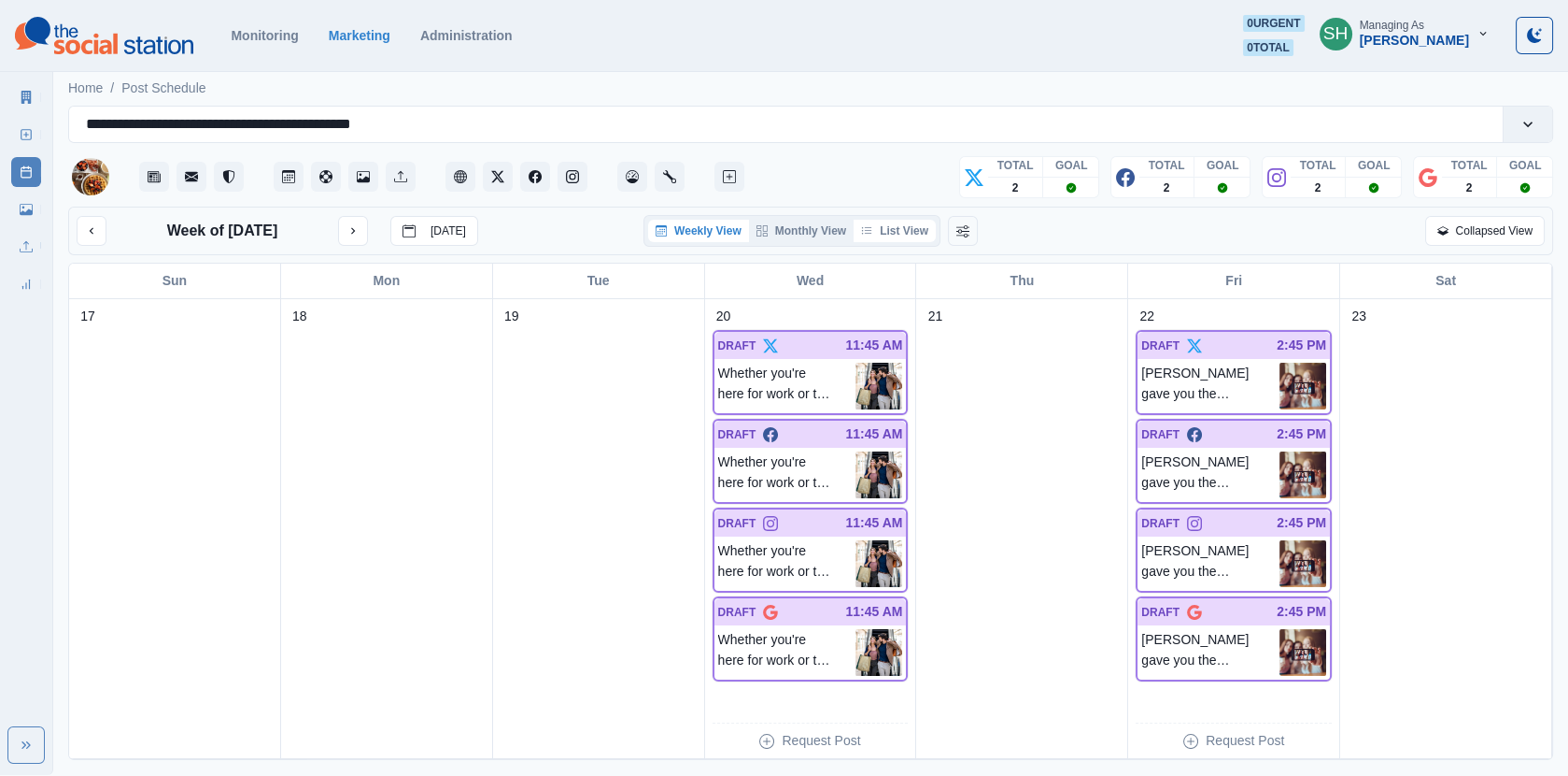
click at [880, 229] on button "List View" at bounding box center [895, 231] width 83 height 23
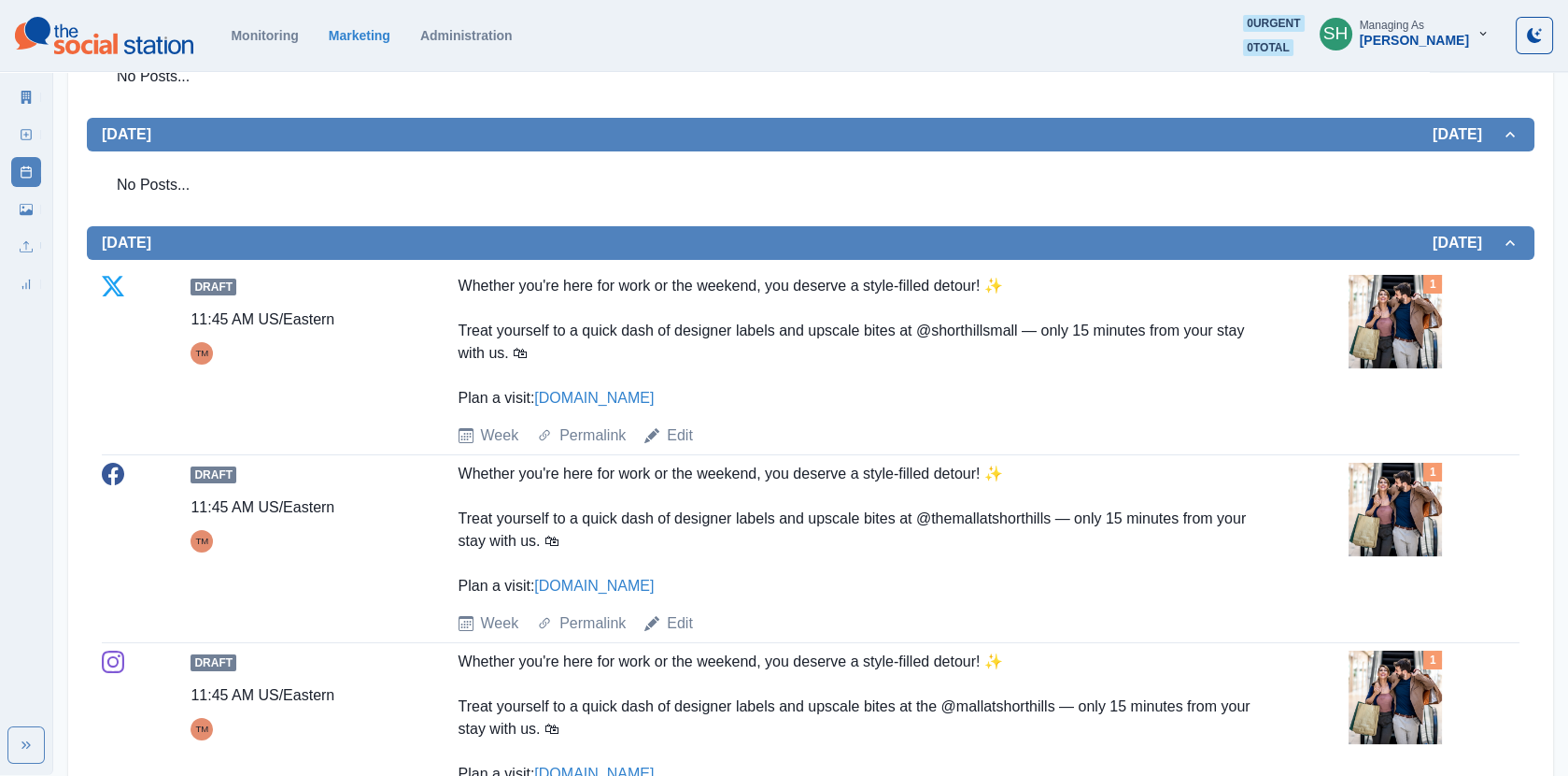
scroll to position [582, 0]
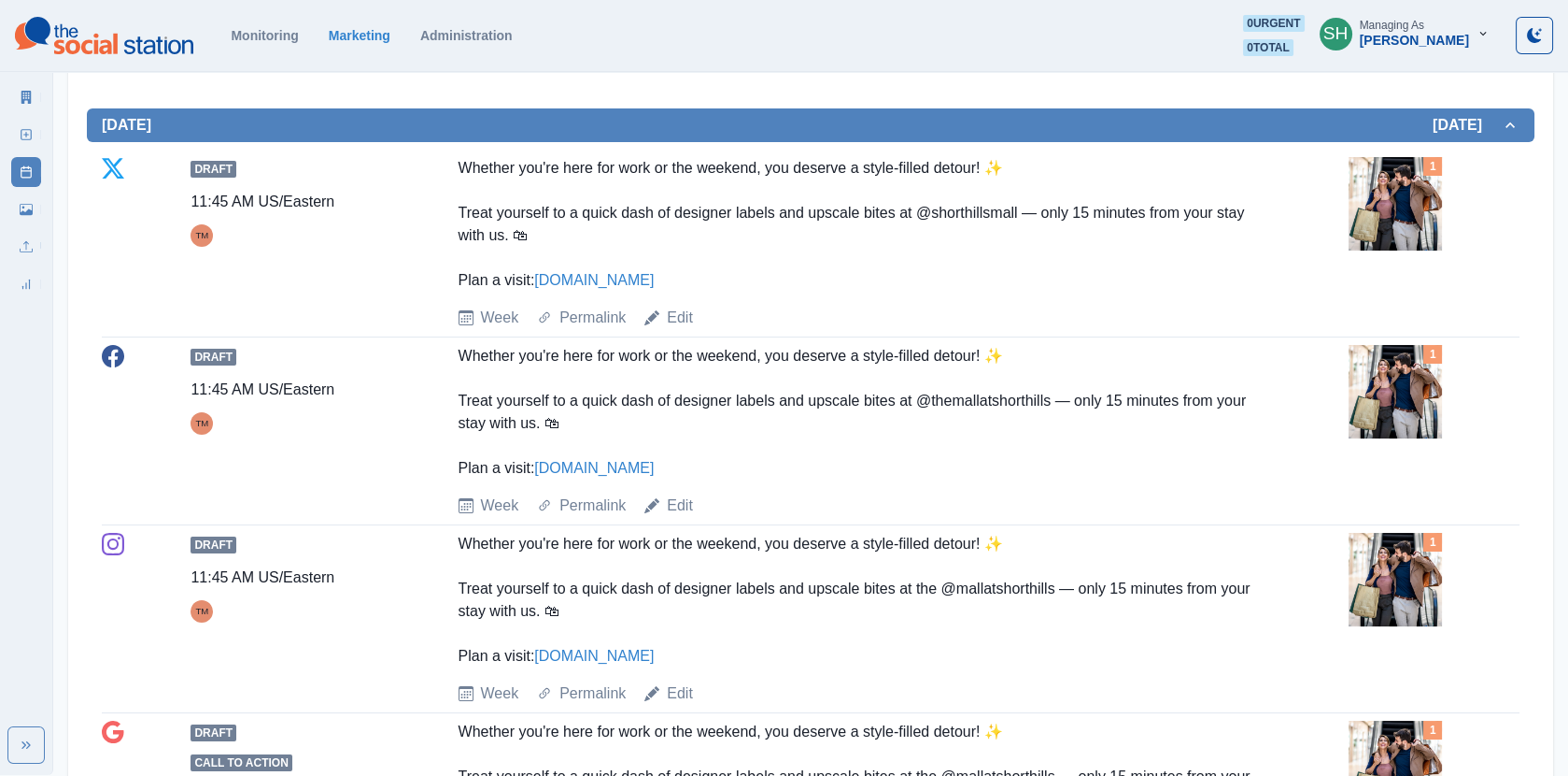
click at [1391, 197] on img at bounding box center [1396, 204] width 93 height 94
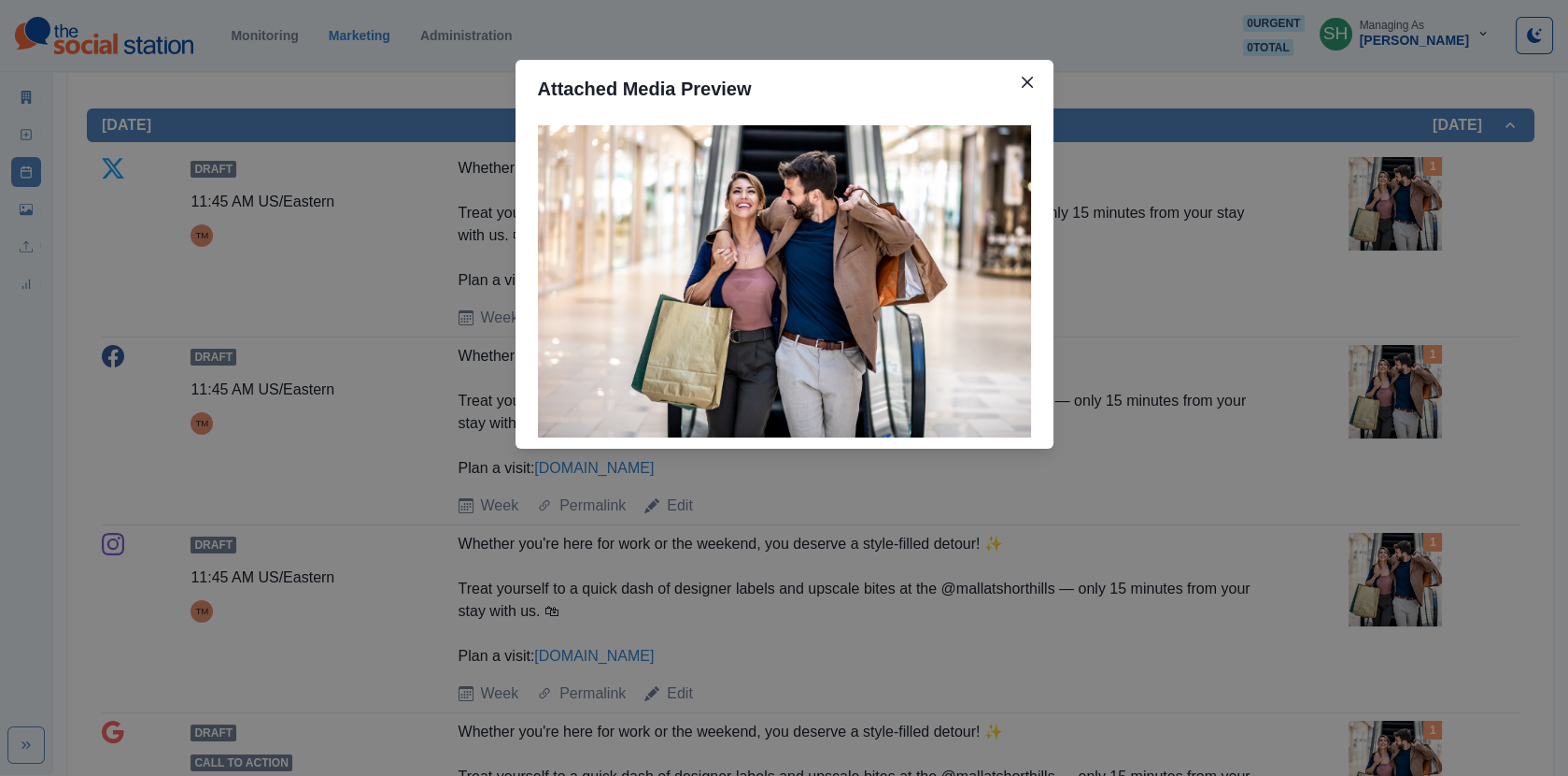
click at [1391, 197] on div "Attached Media Preview" at bounding box center [784, 388] width 1568 height 776
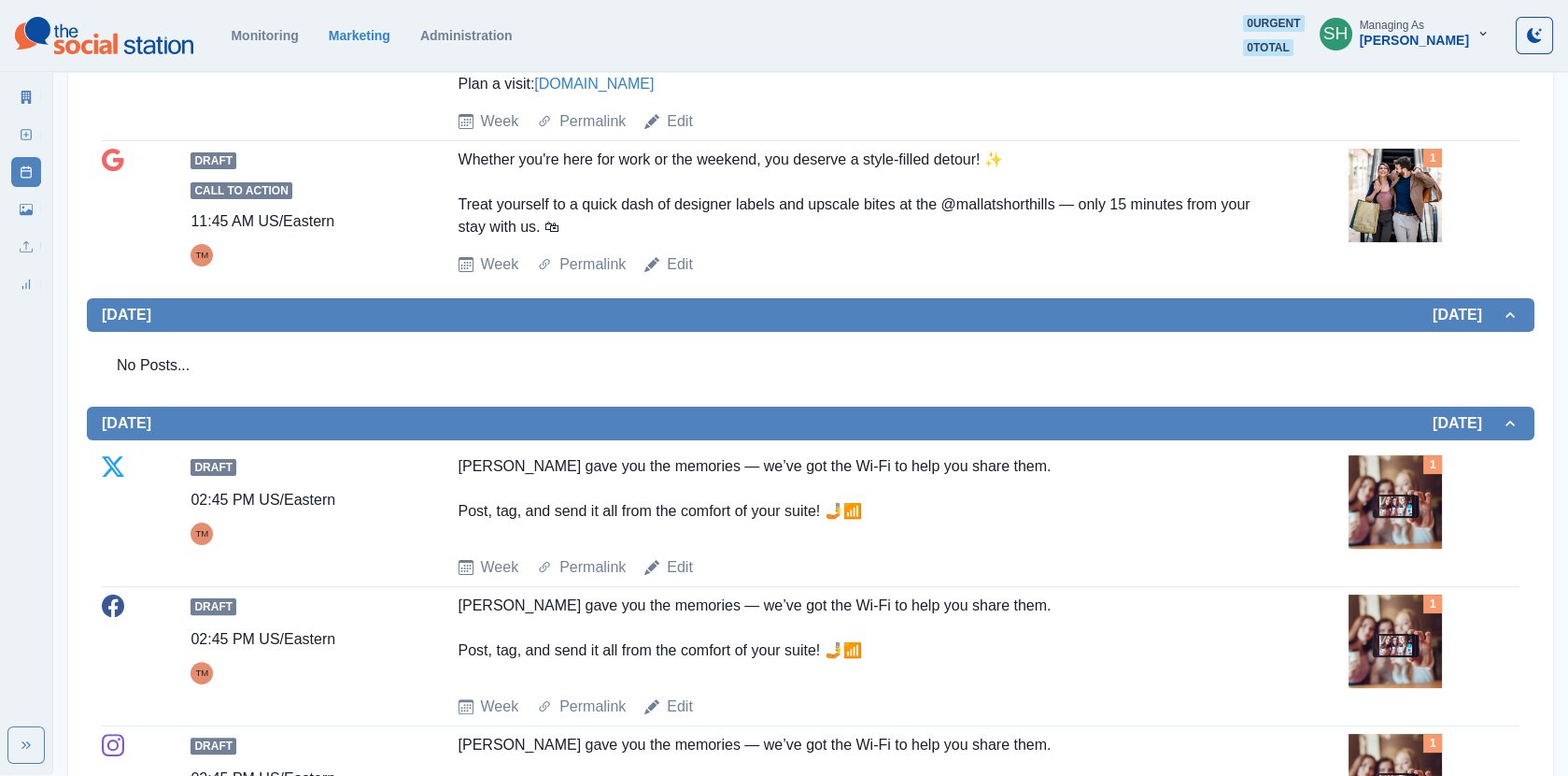
scroll to position [1421, 0]
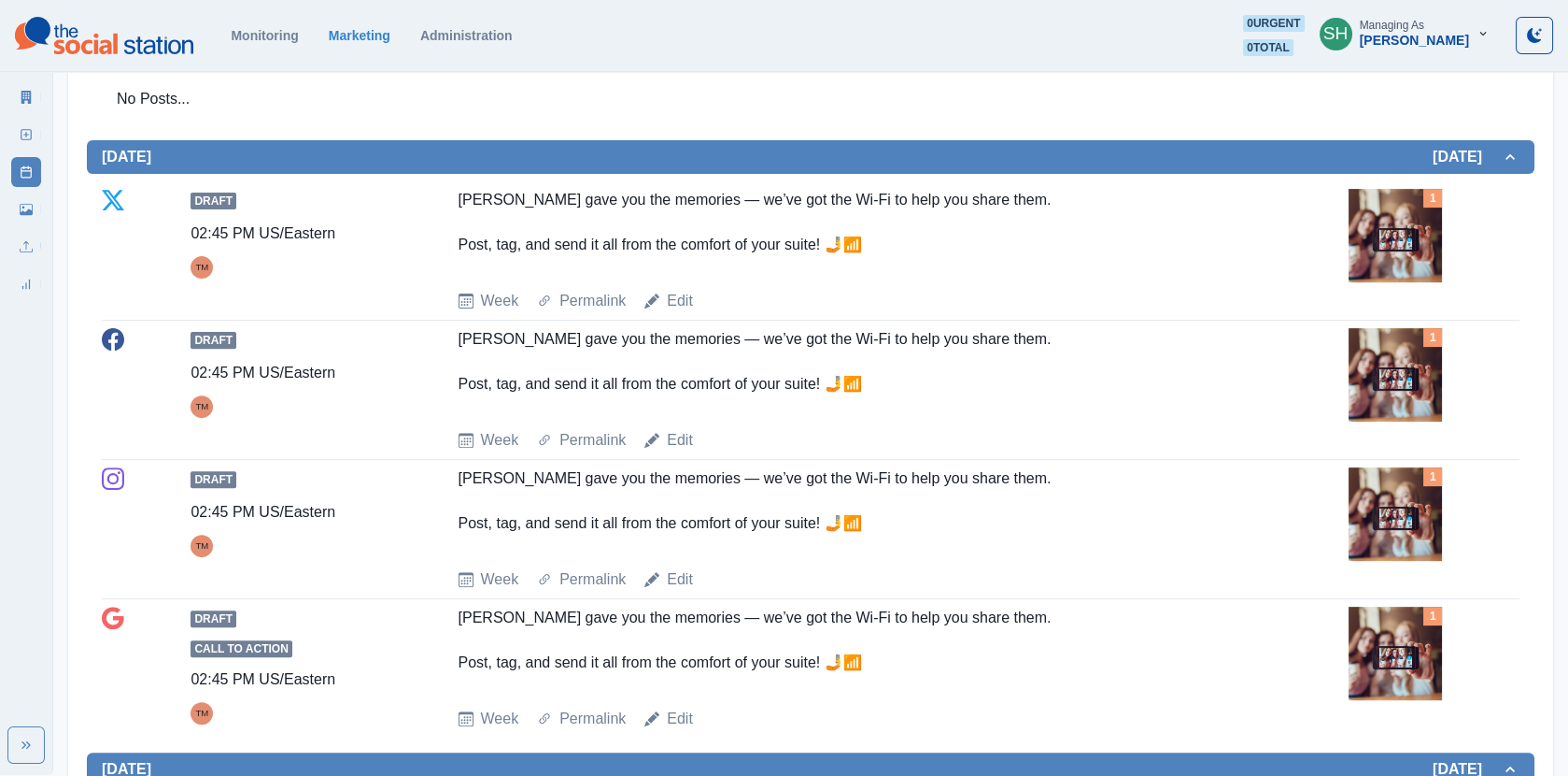
click at [1401, 222] on img at bounding box center [1396, 236] width 93 height 94
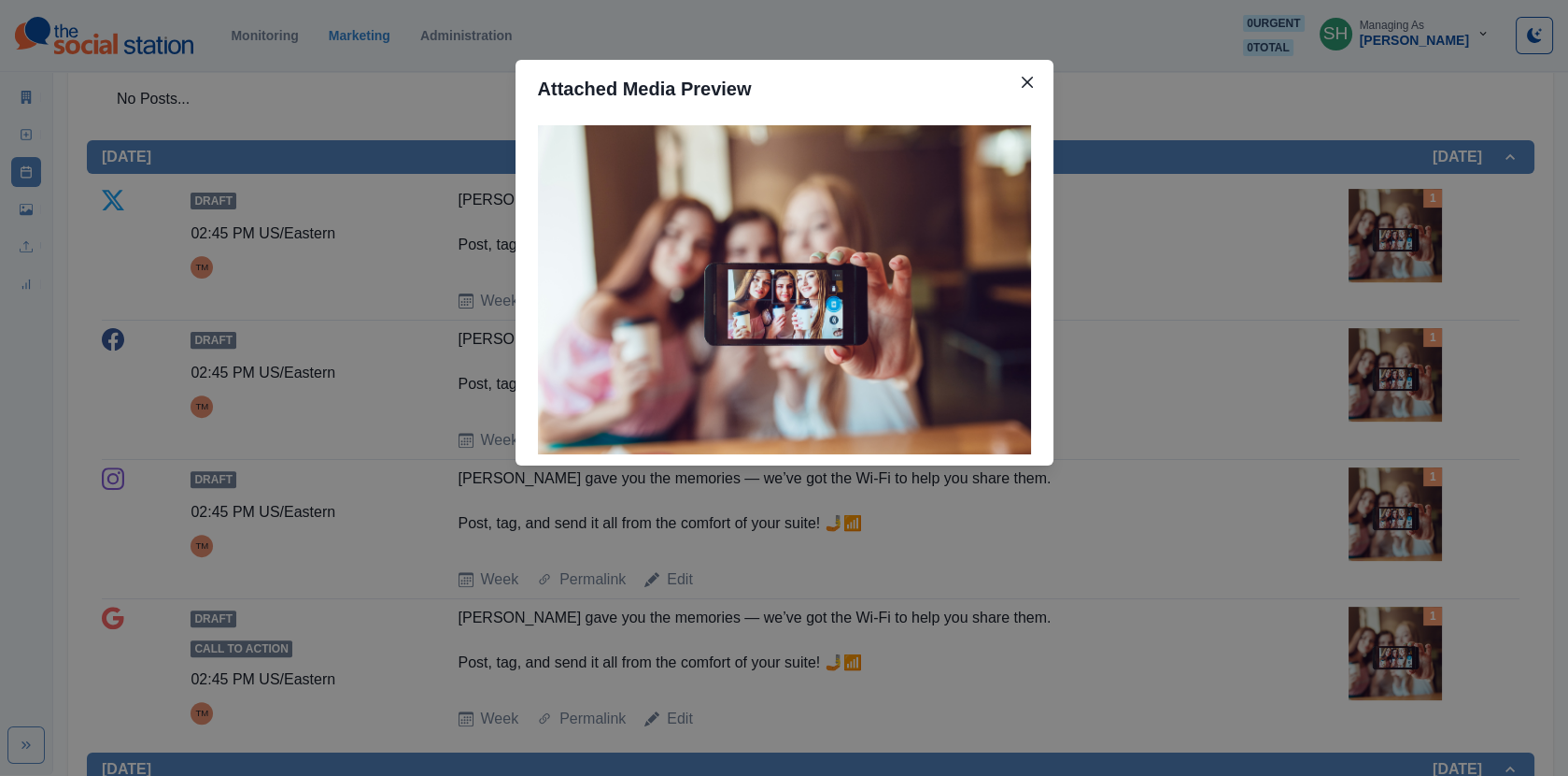
click at [1401, 222] on div "Attached Media Preview" at bounding box center [784, 388] width 1568 height 776
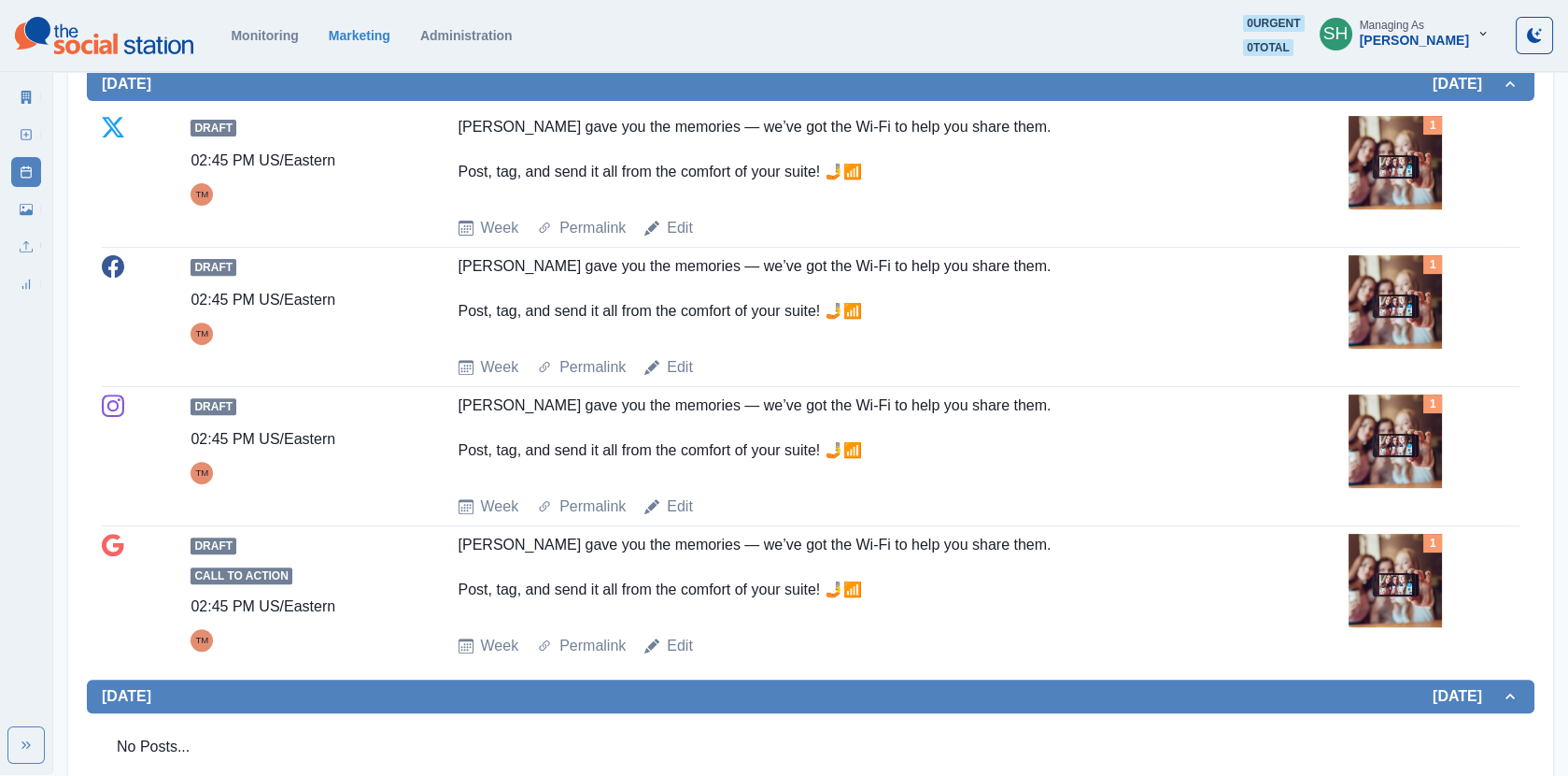
scroll to position [1495, 0]
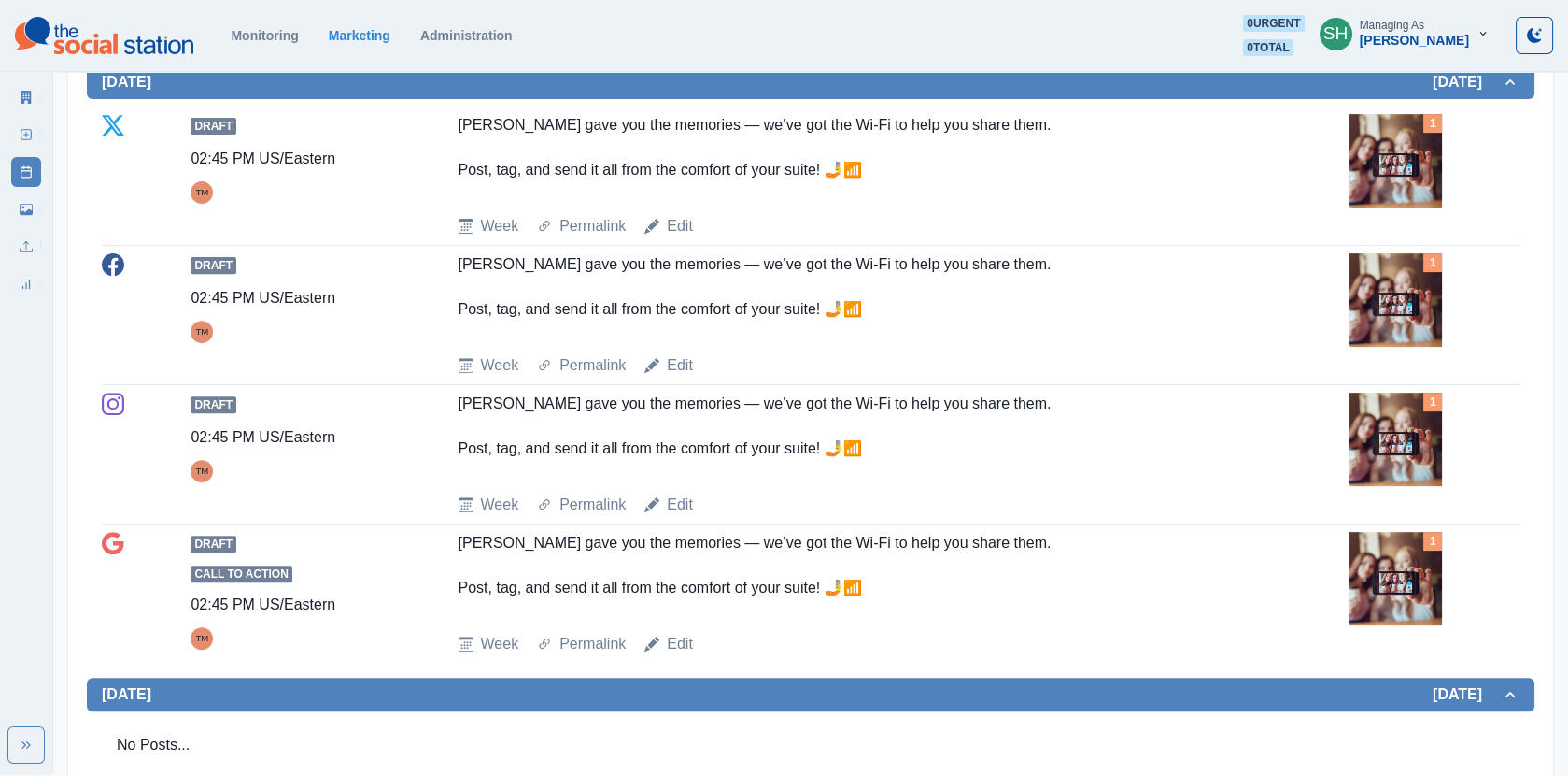
click at [1386, 173] on img at bounding box center [1396, 161] width 93 height 94
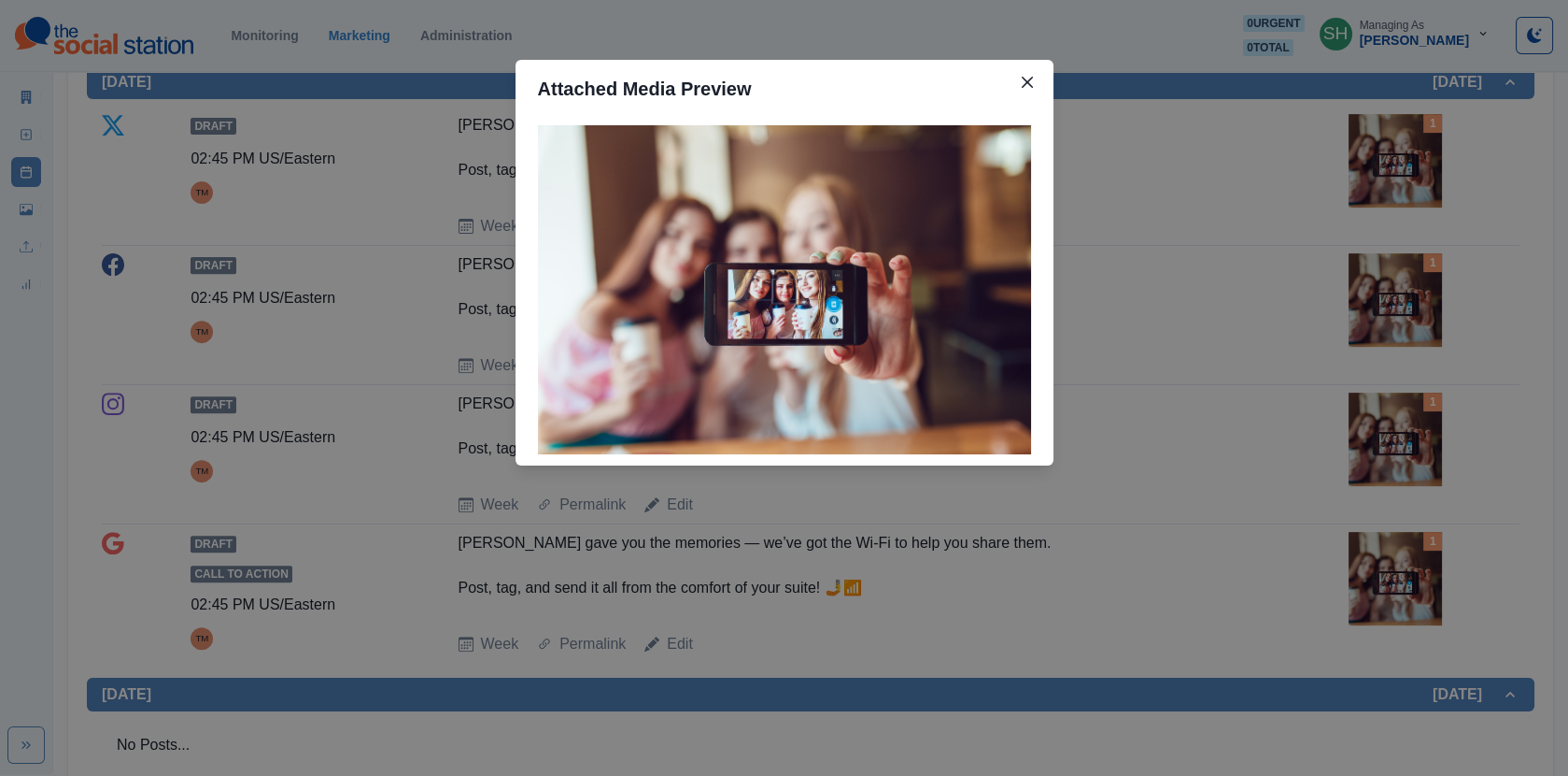
click at [1386, 173] on div "Attached Media Preview" at bounding box center [784, 388] width 1568 height 776
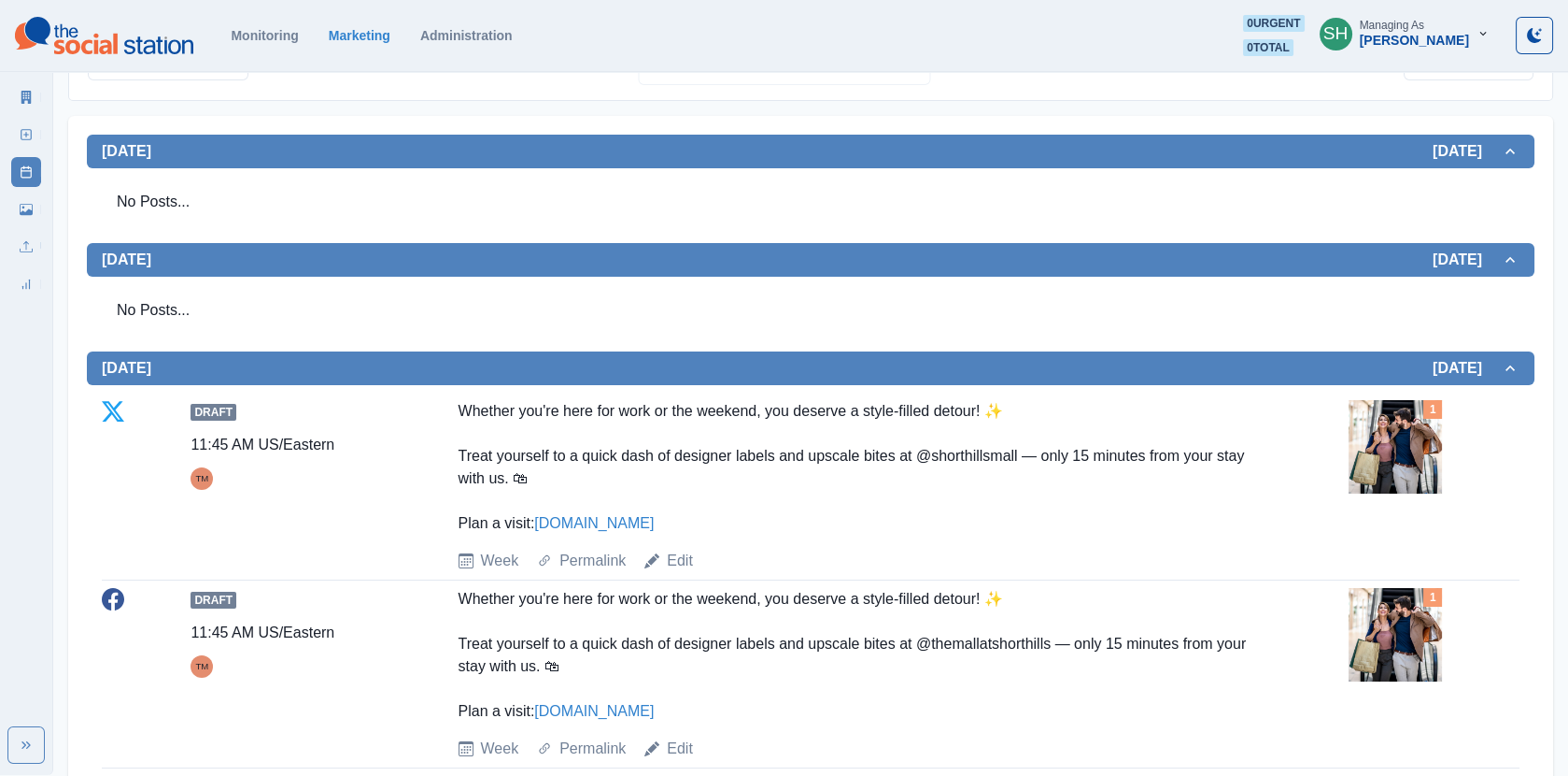
scroll to position [0, 0]
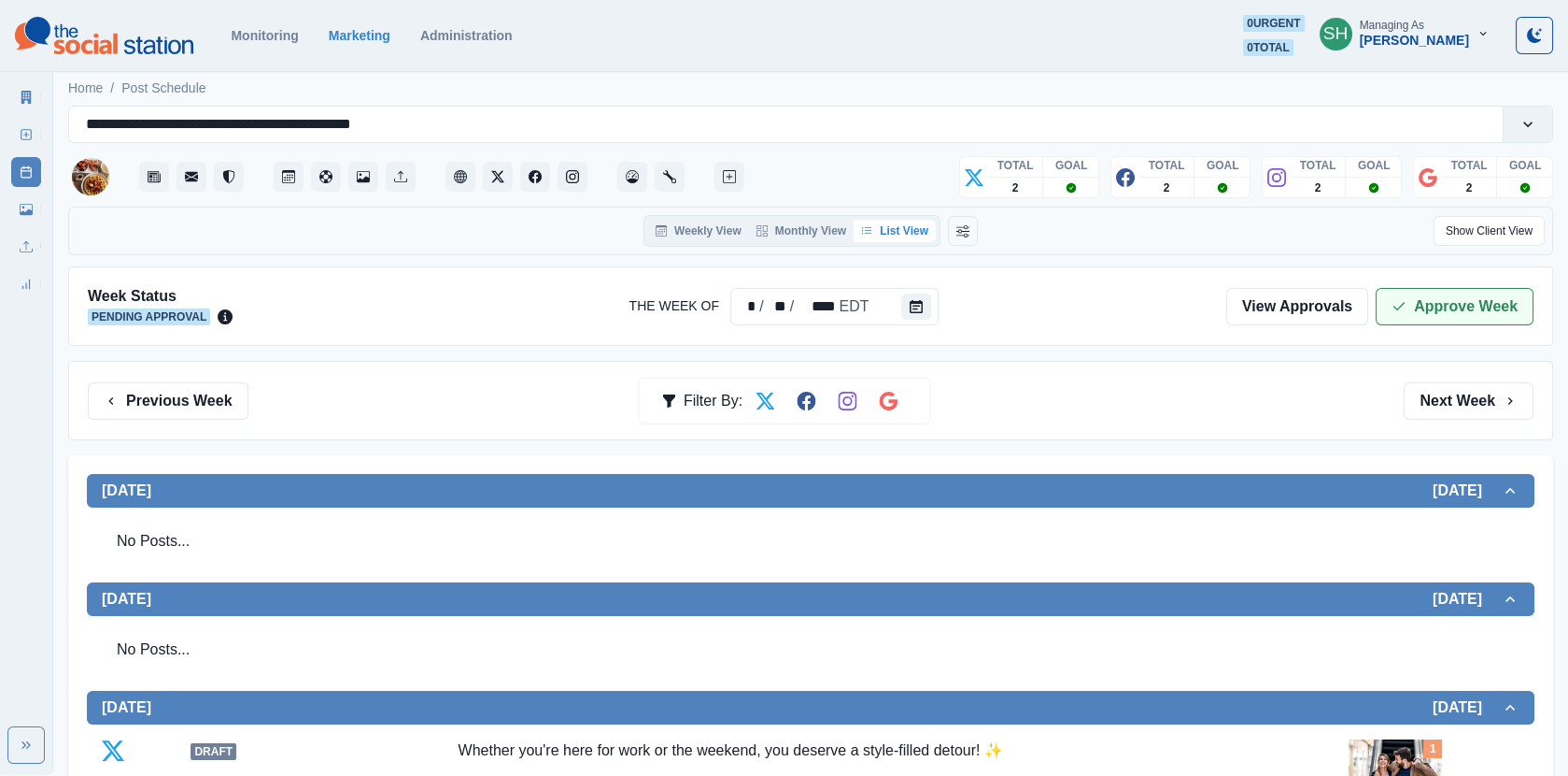
click at [1451, 311] on button "Approve Week" at bounding box center [1455, 306] width 158 height 38
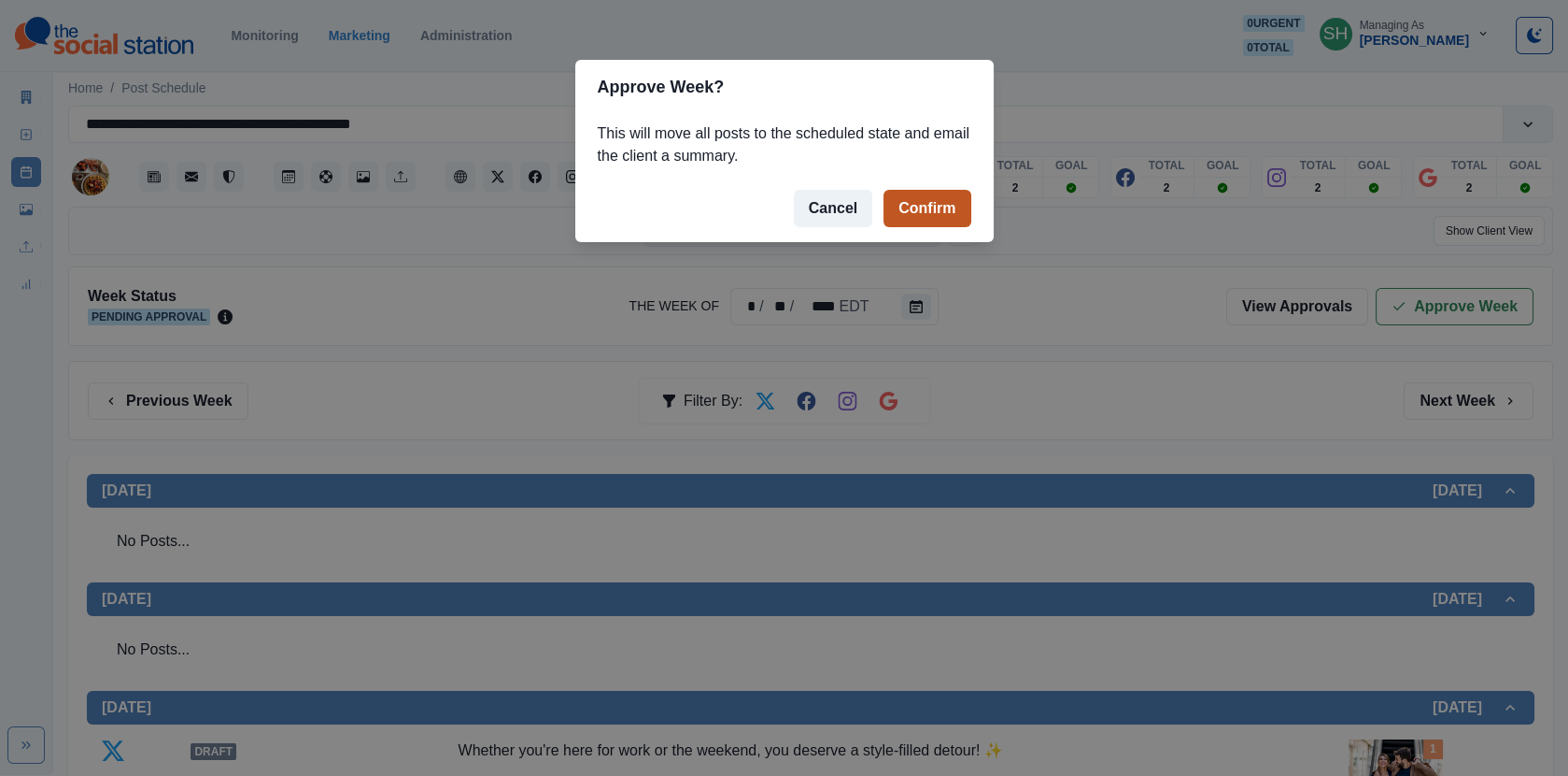
click at [939, 203] on button "Confirm" at bounding box center [927, 209] width 87 height 38
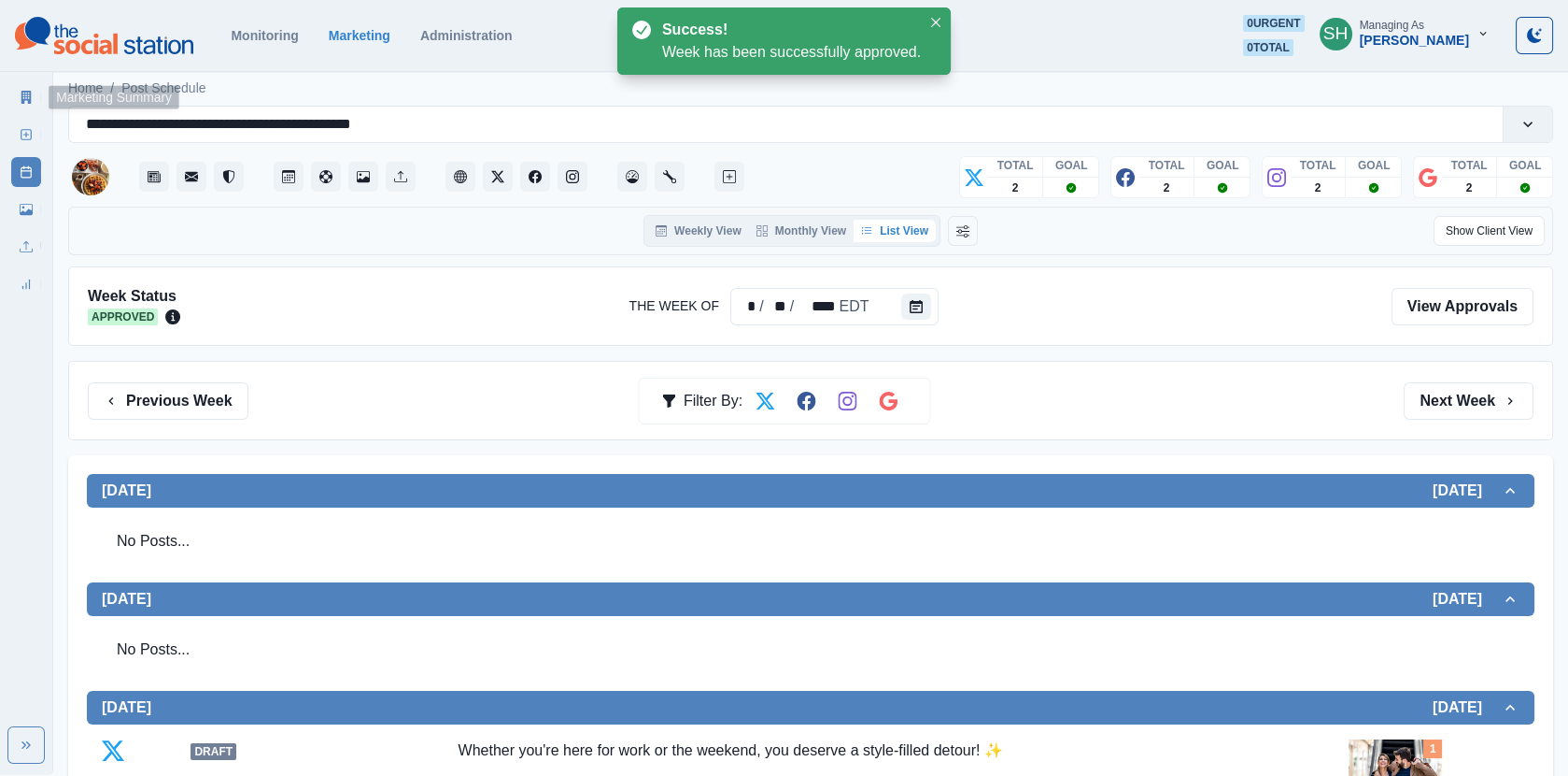
click at [31, 100] on icon at bounding box center [26, 97] width 13 height 13
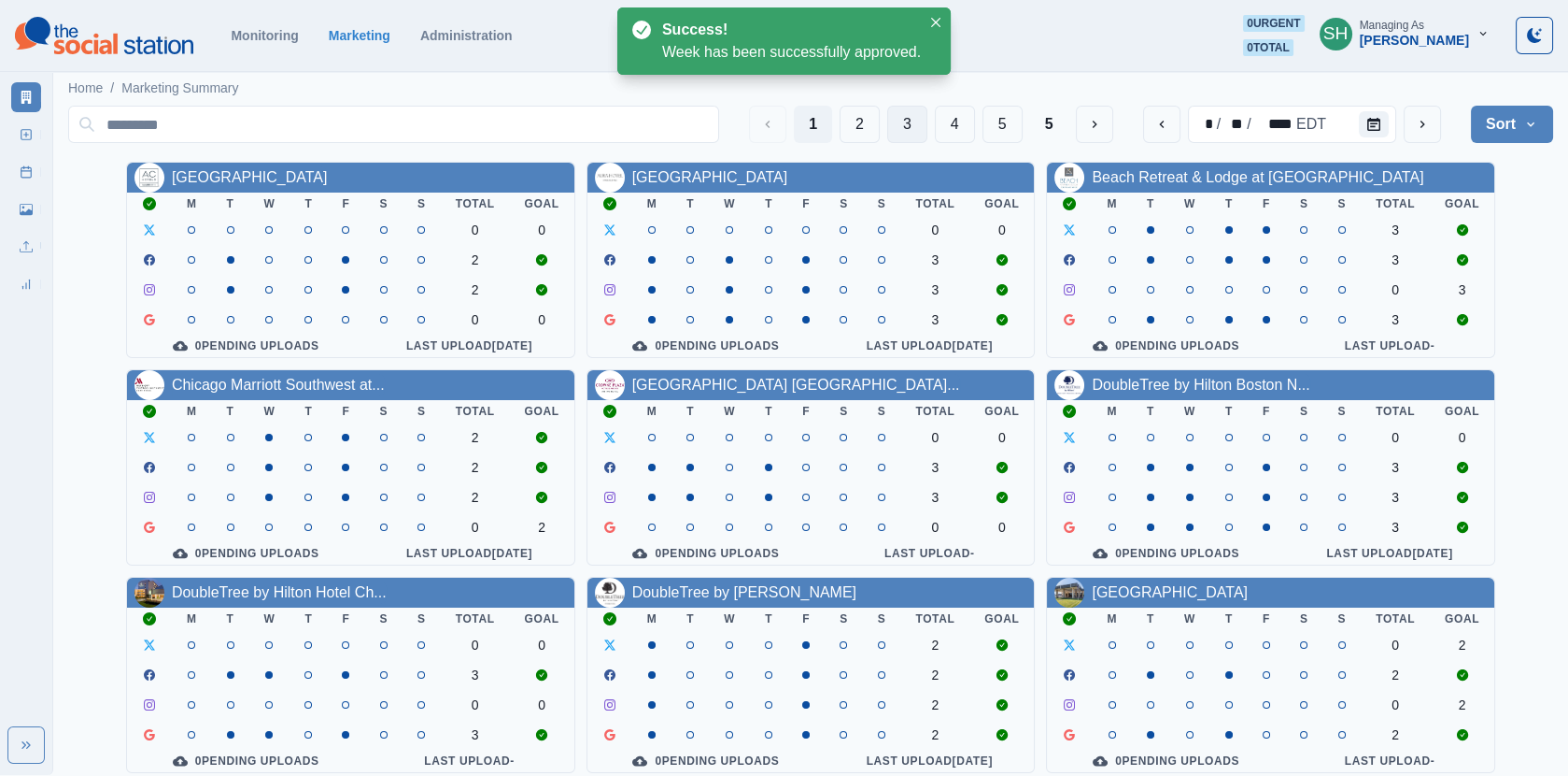
click at [911, 122] on button "3" at bounding box center [907, 124] width 40 height 38
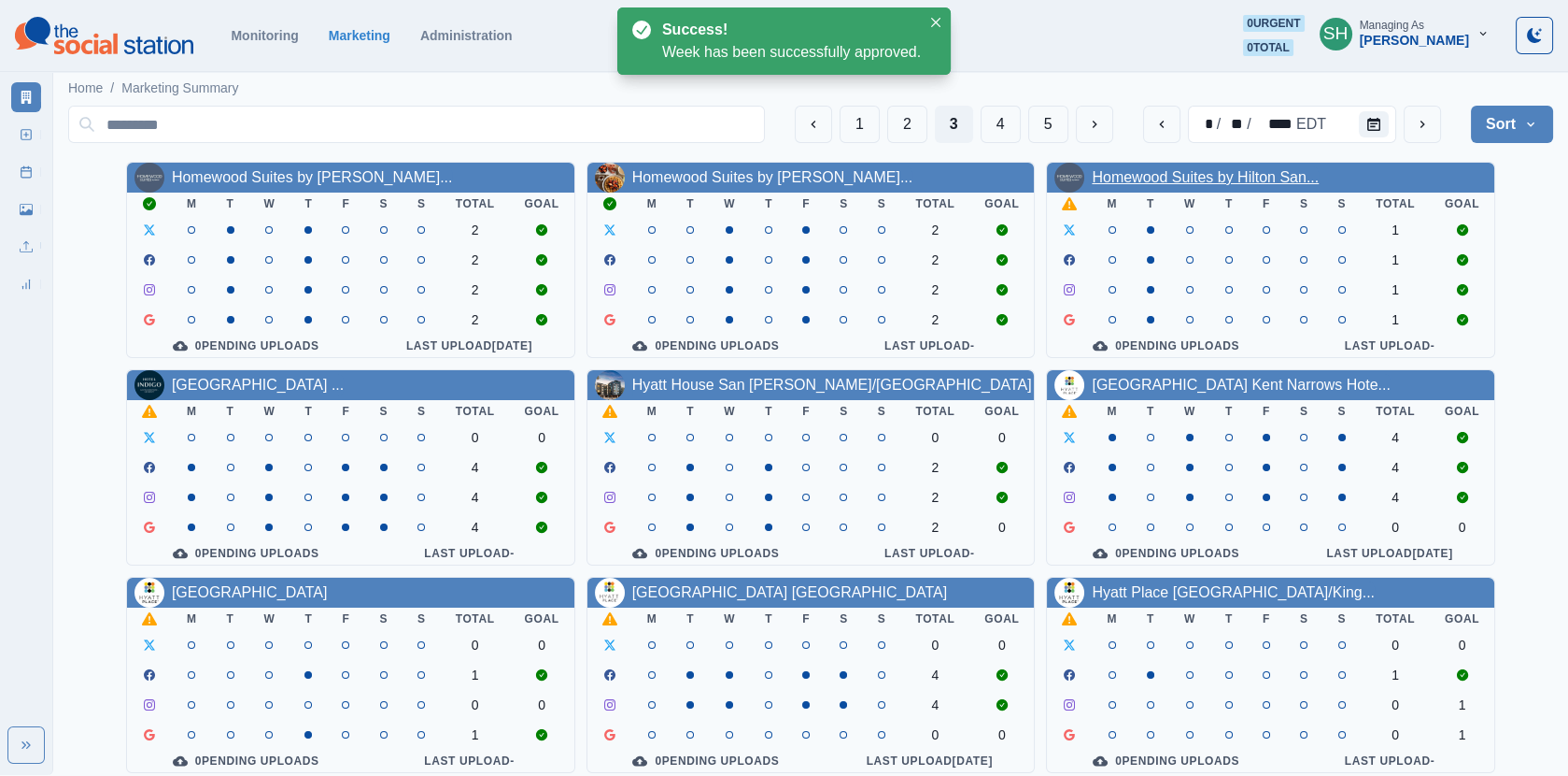
click at [1109, 178] on link "Homewood Suites by Hilton San..." at bounding box center [1205, 177] width 227 height 16
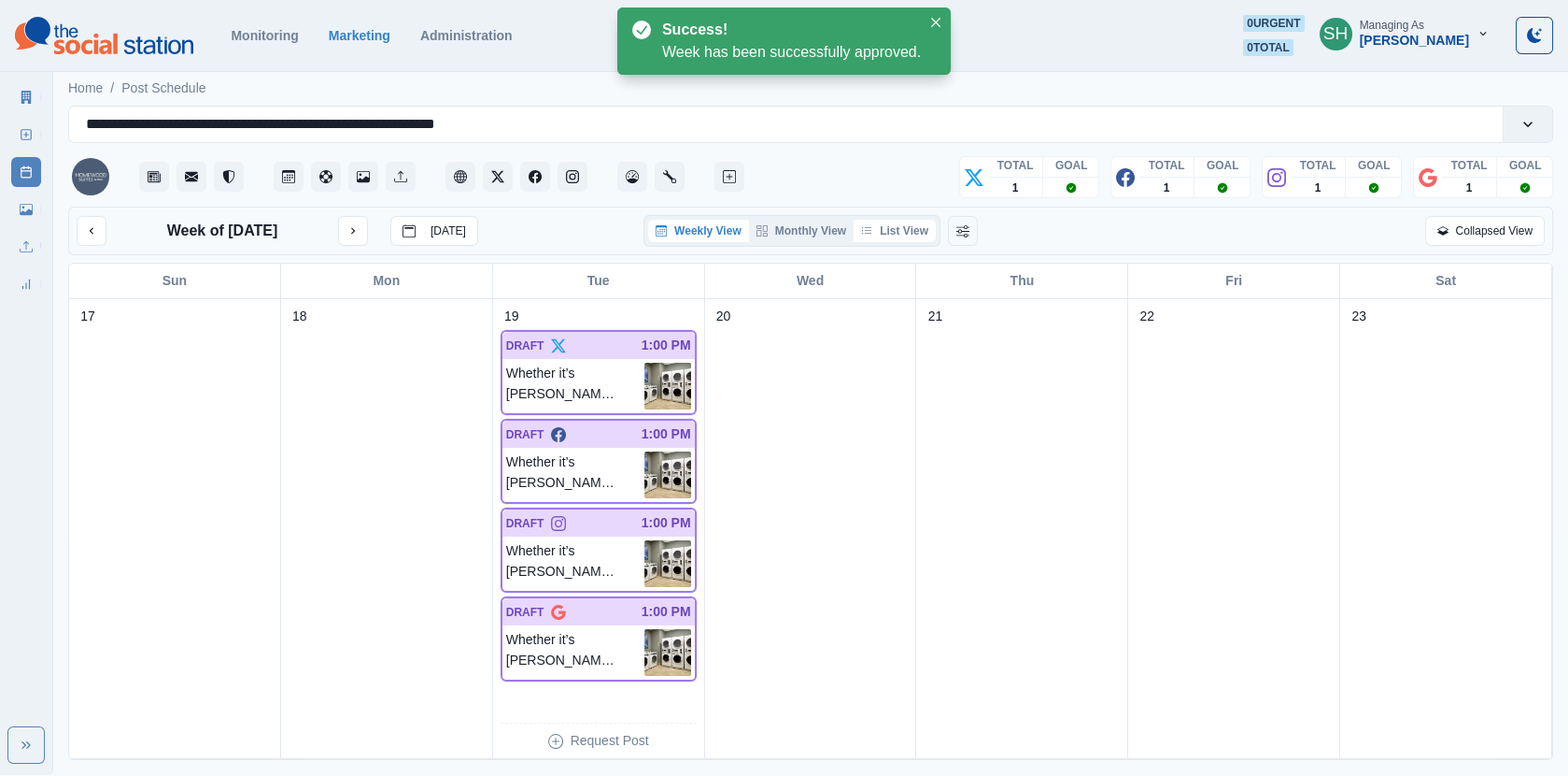
click at [936, 225] on button "List View" at bounding box center [895, 231] width 83 height 23
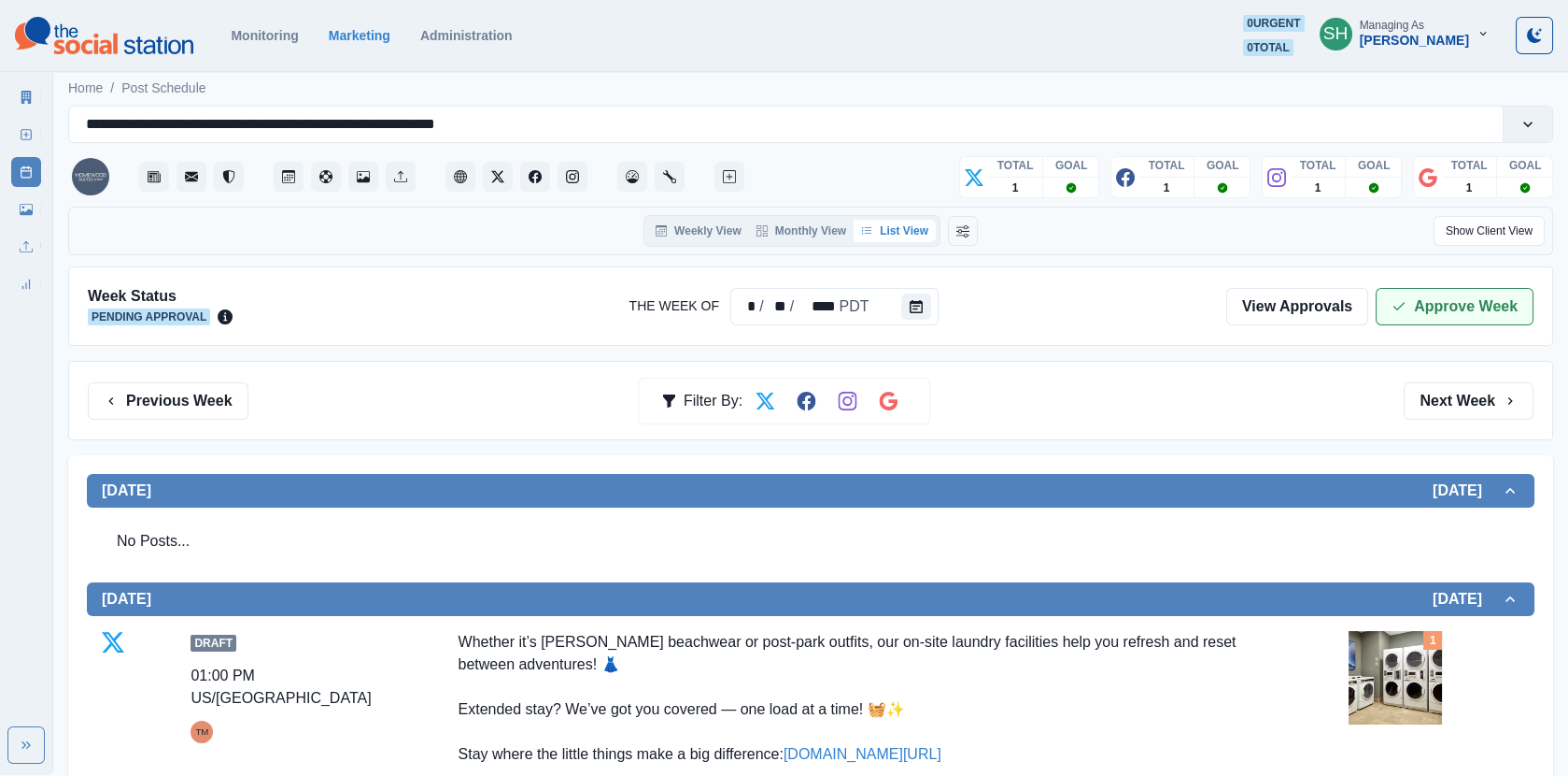
click at [1429, 313] on button "Approve Week" at bounding box center [1455, 306] width 158 height 38
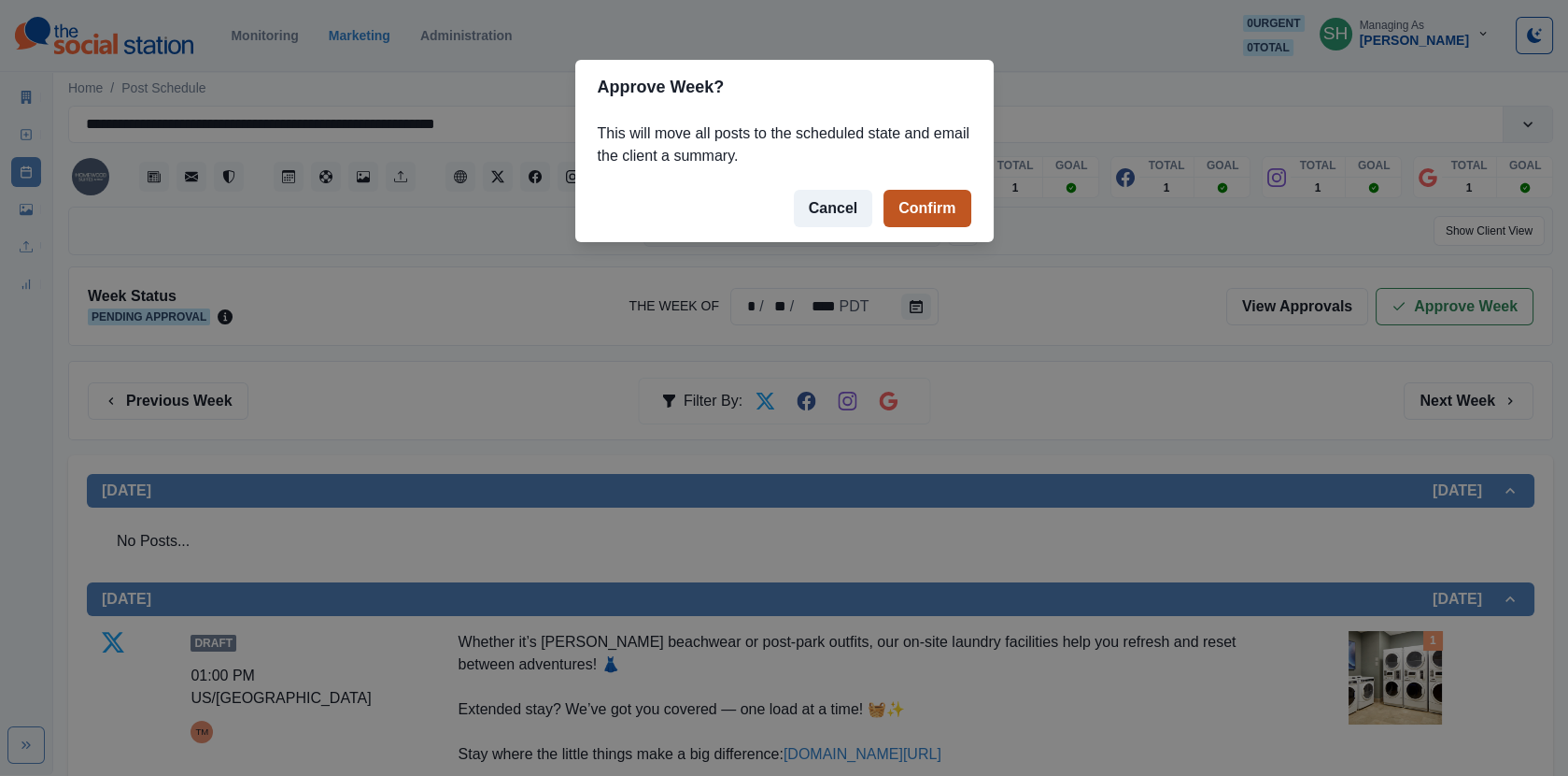
click at [933, 219] on button "Confirm" at bounding box center [927, 209] width 87 height 38
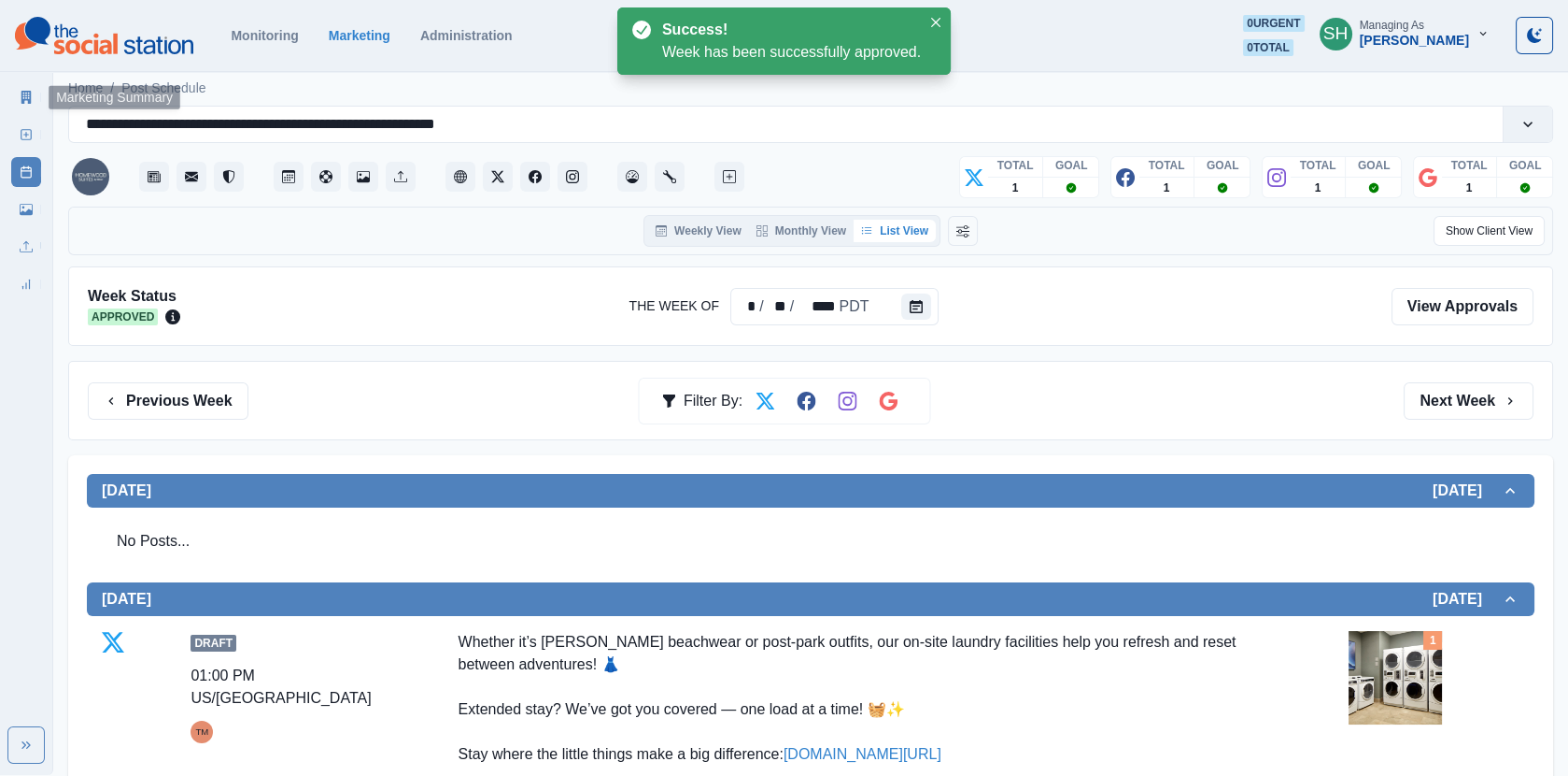
click at [22, 93] on icon at bounding box center [27, 97] width 10 height 13
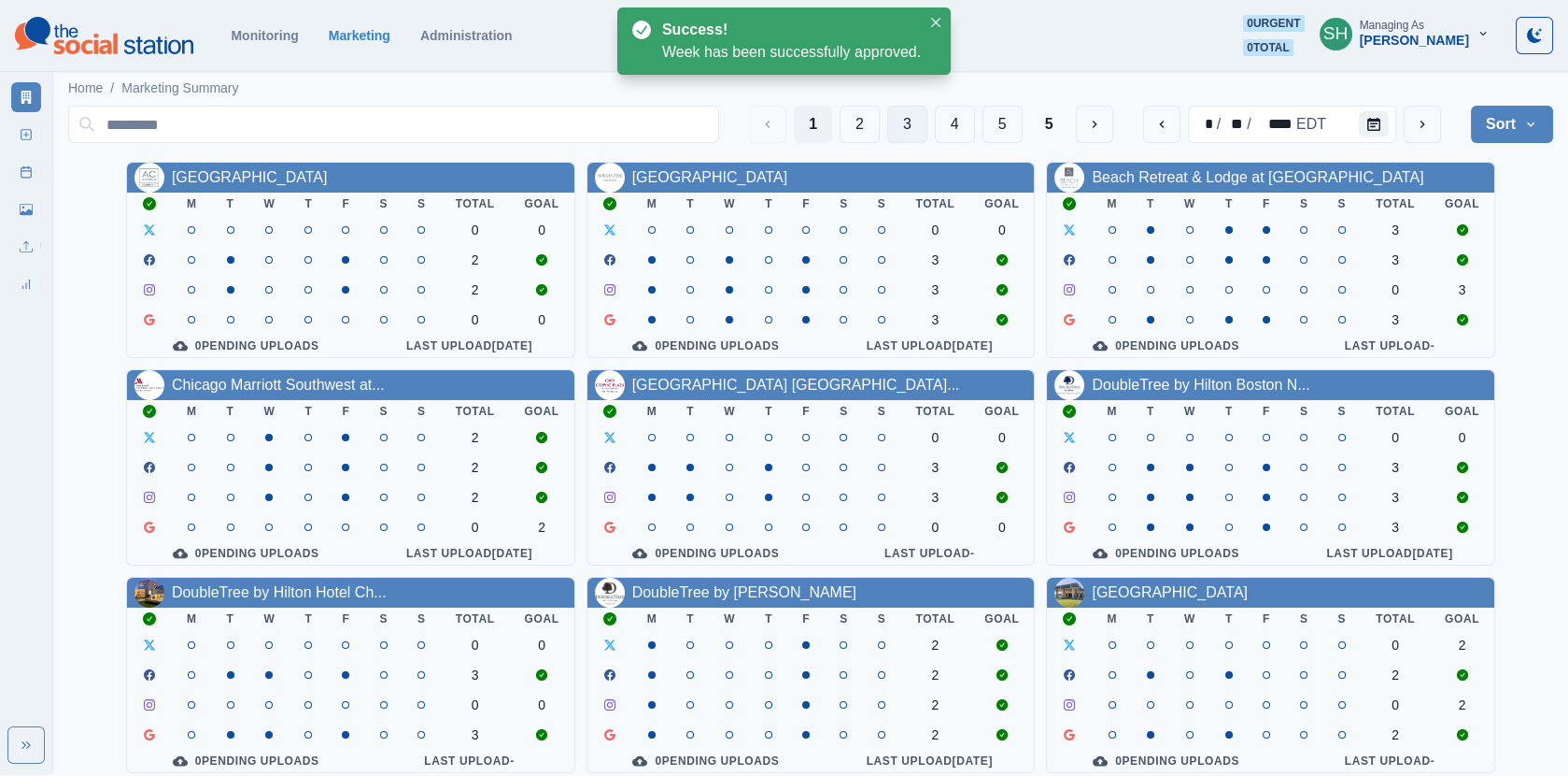
click at [920, 124] on button "3" at bounding box center [907, 124] width 40 height 38
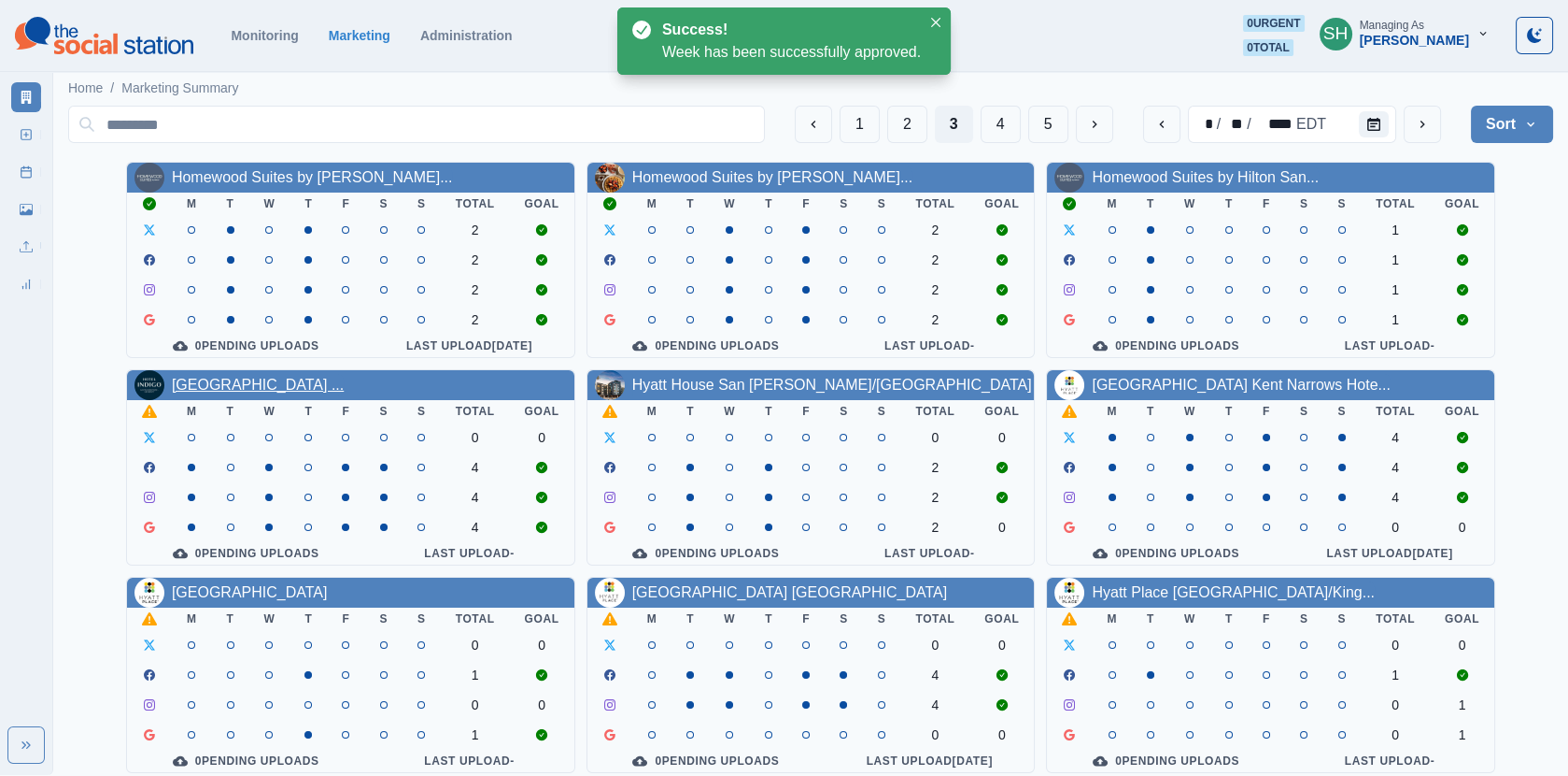
click at [267, 383] on link "[GEOGRAPHIC_DATA] ..." at bounding box center [258, 385] width 172 height 16
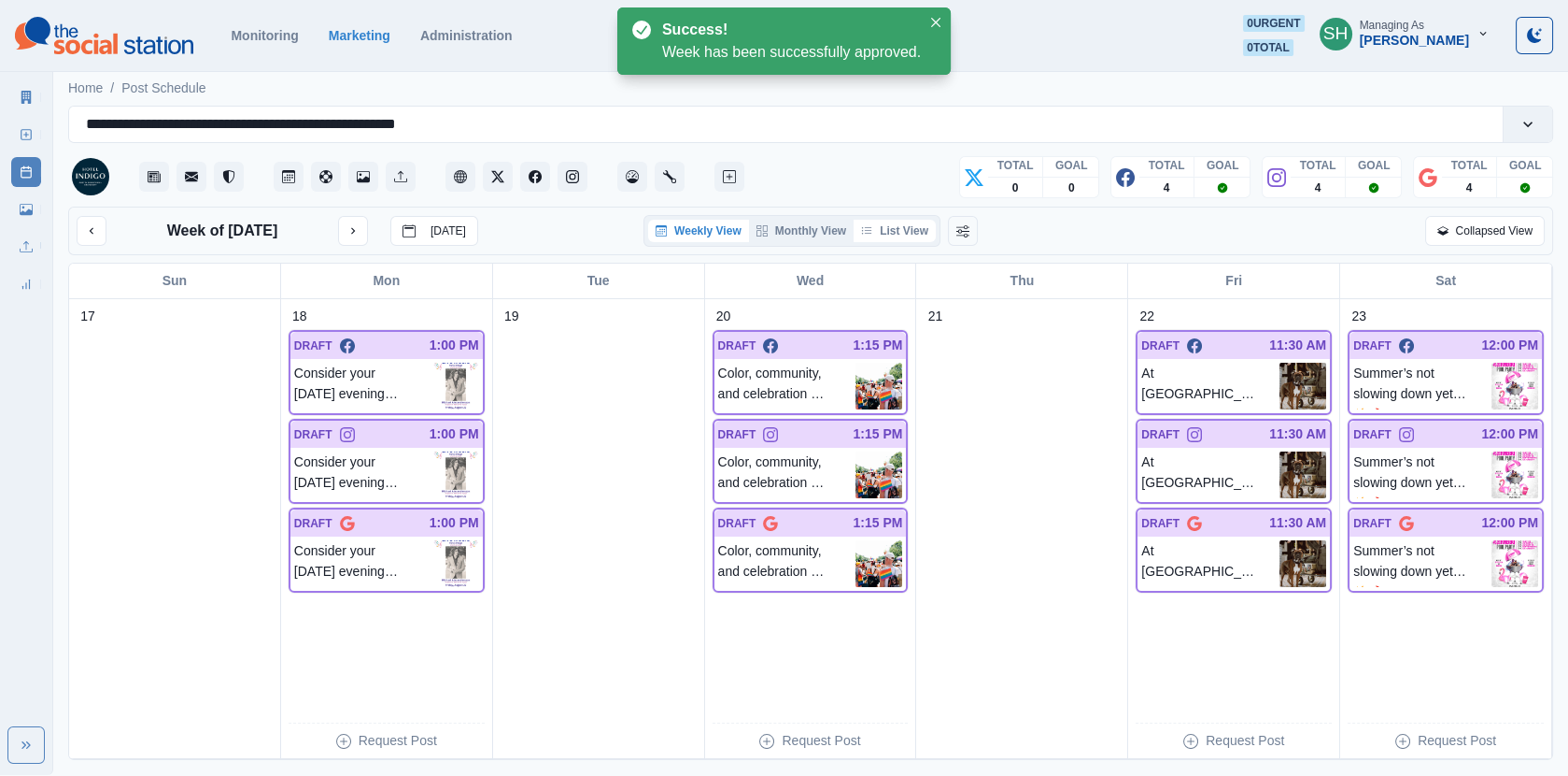
click at [921, 232] on button "List View" at bounding box center [895, 231] width 83 height 23
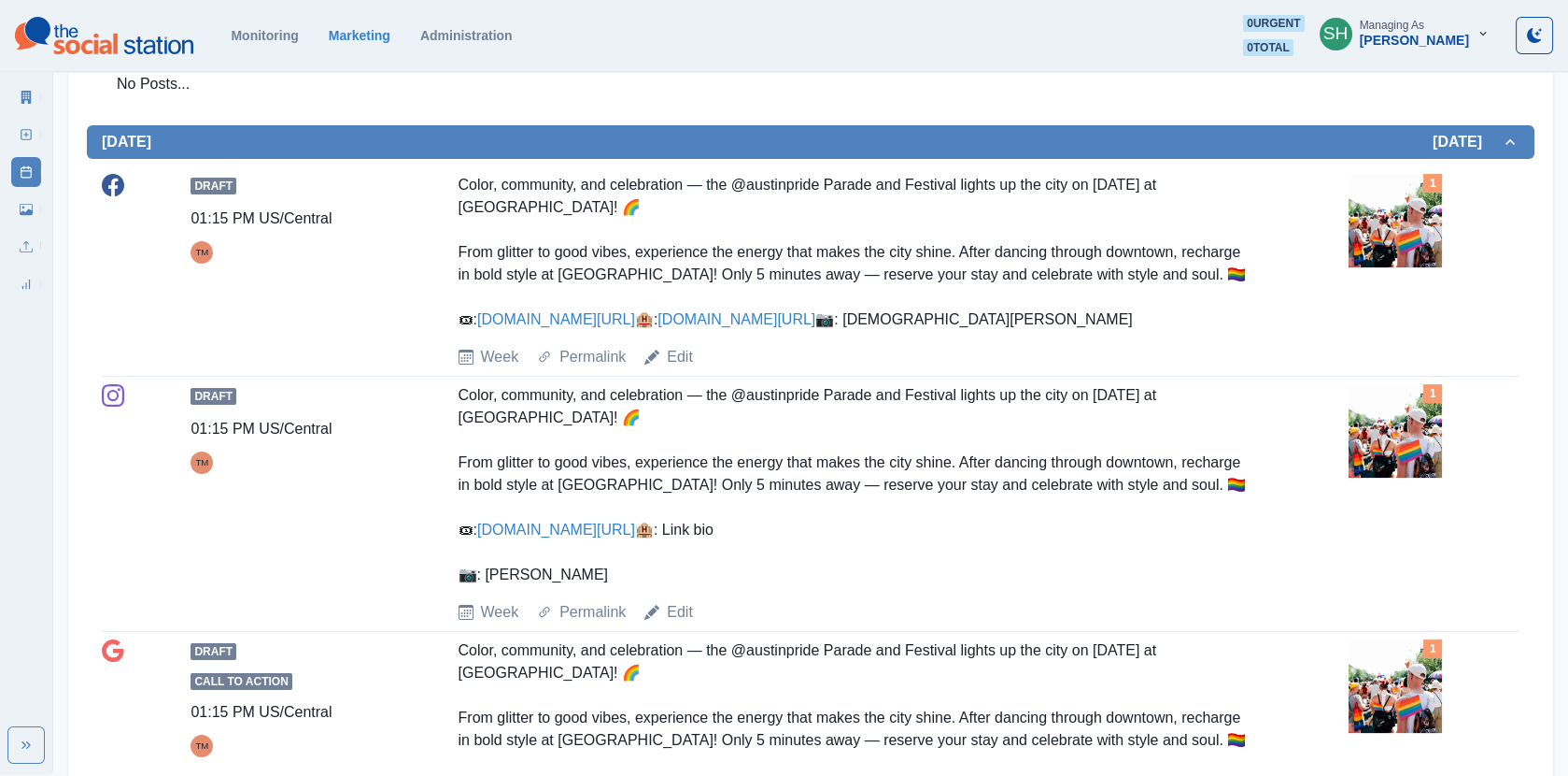
scroll to position [956, 0]
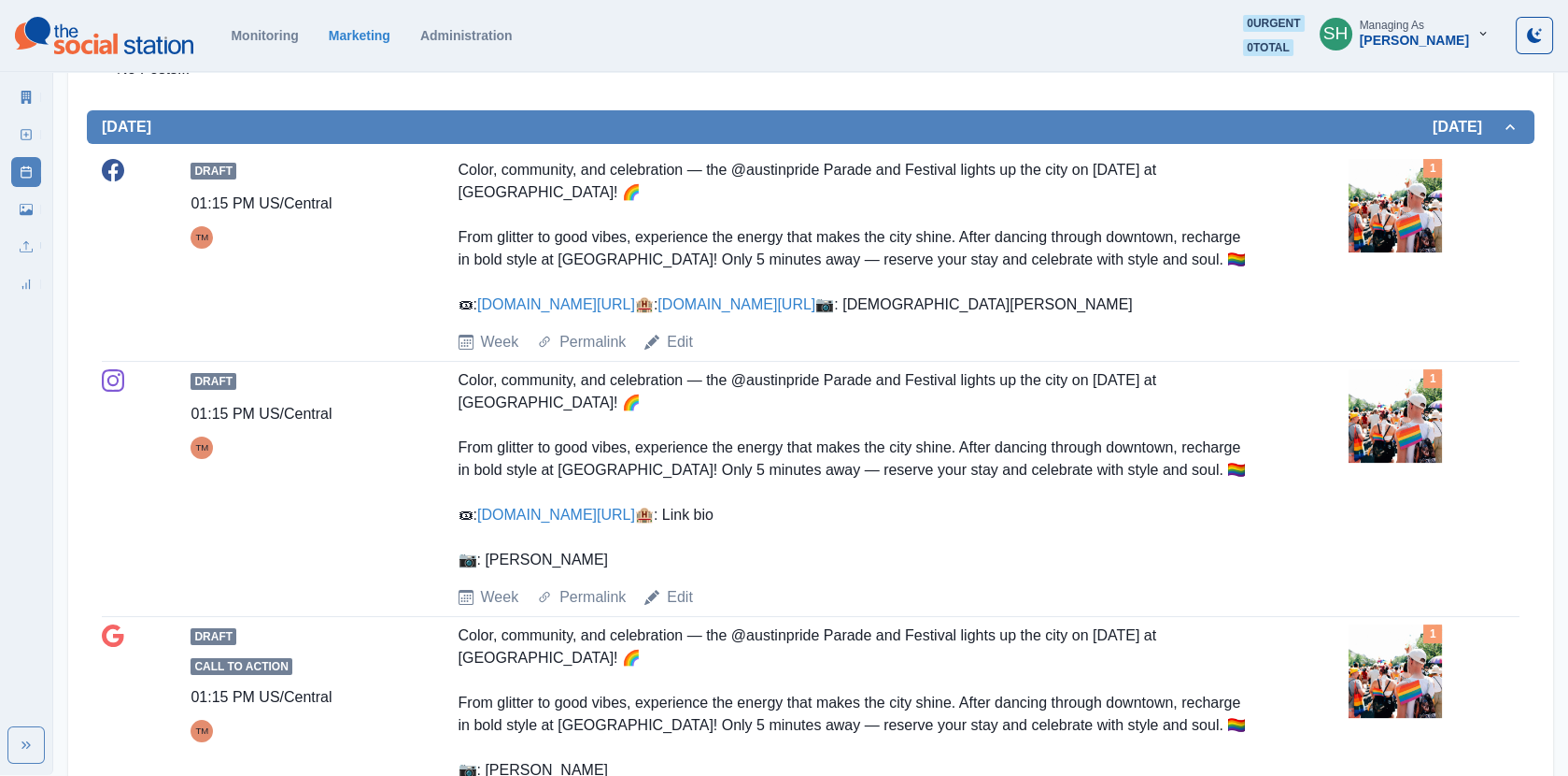
click at [1423, 226] on img at bounding box center [1396, 206] width 93 height 94
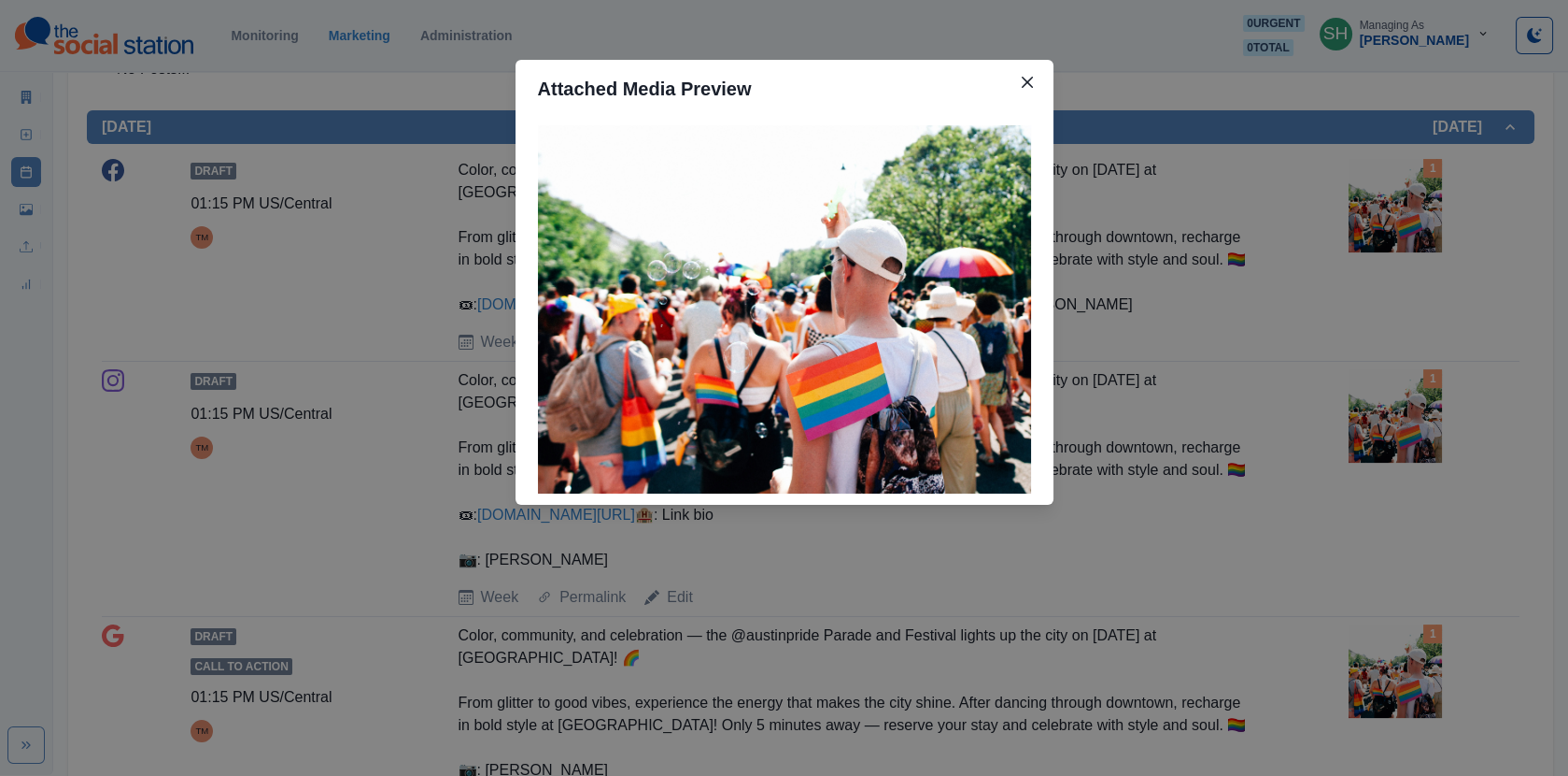
click at [1279, 208] on div "Attached Media Preview" at bounding box center [784, 388] width 1568 height 776
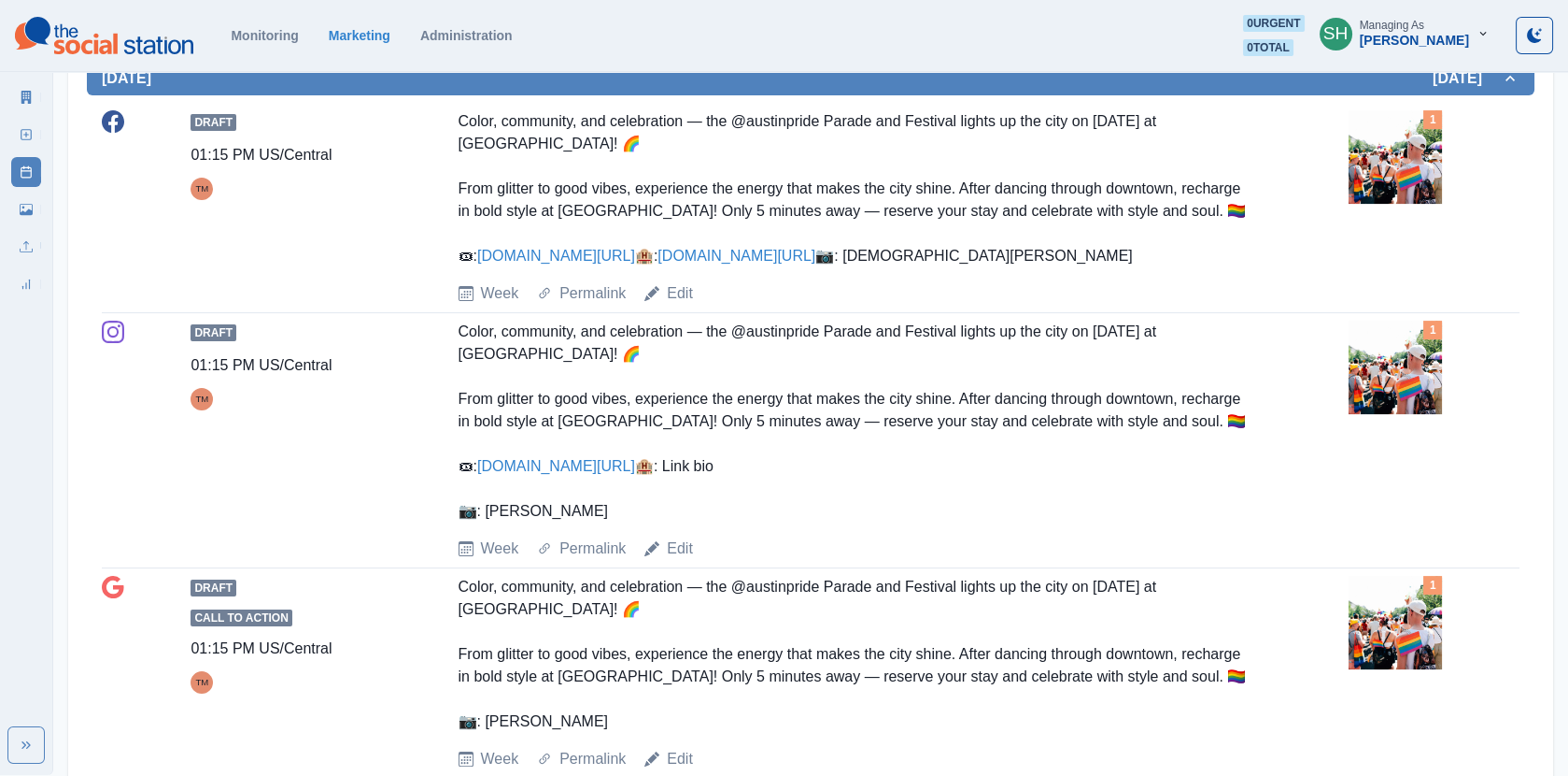
scroll to position [1006, 0]
click at [1438, 160] on img at bounding box center [1396, 156] width 93 height 94
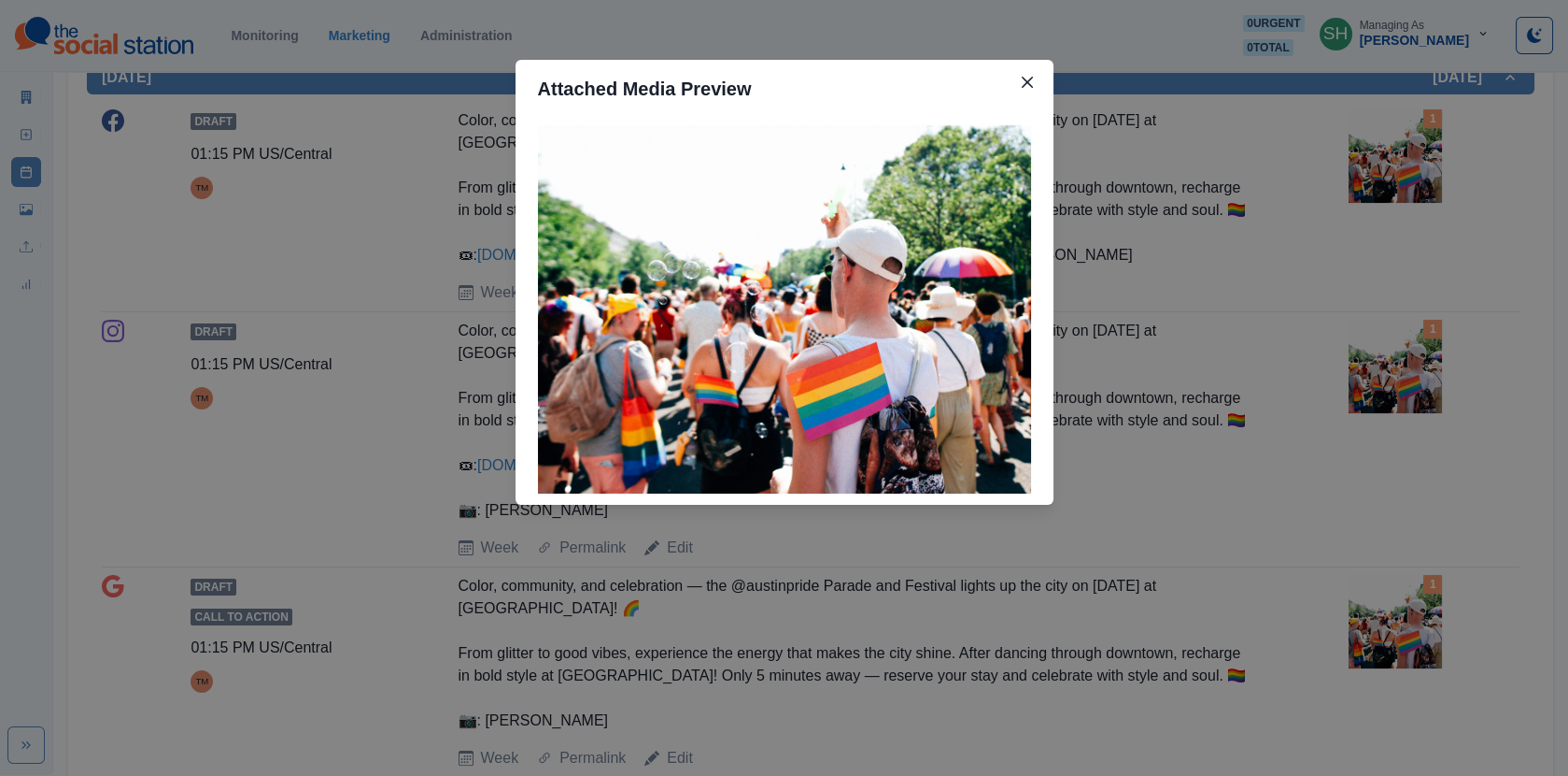
click at [1438, 160] on div "Attached Media Preview" at bounding box center [784, 388] width 1568 height 776
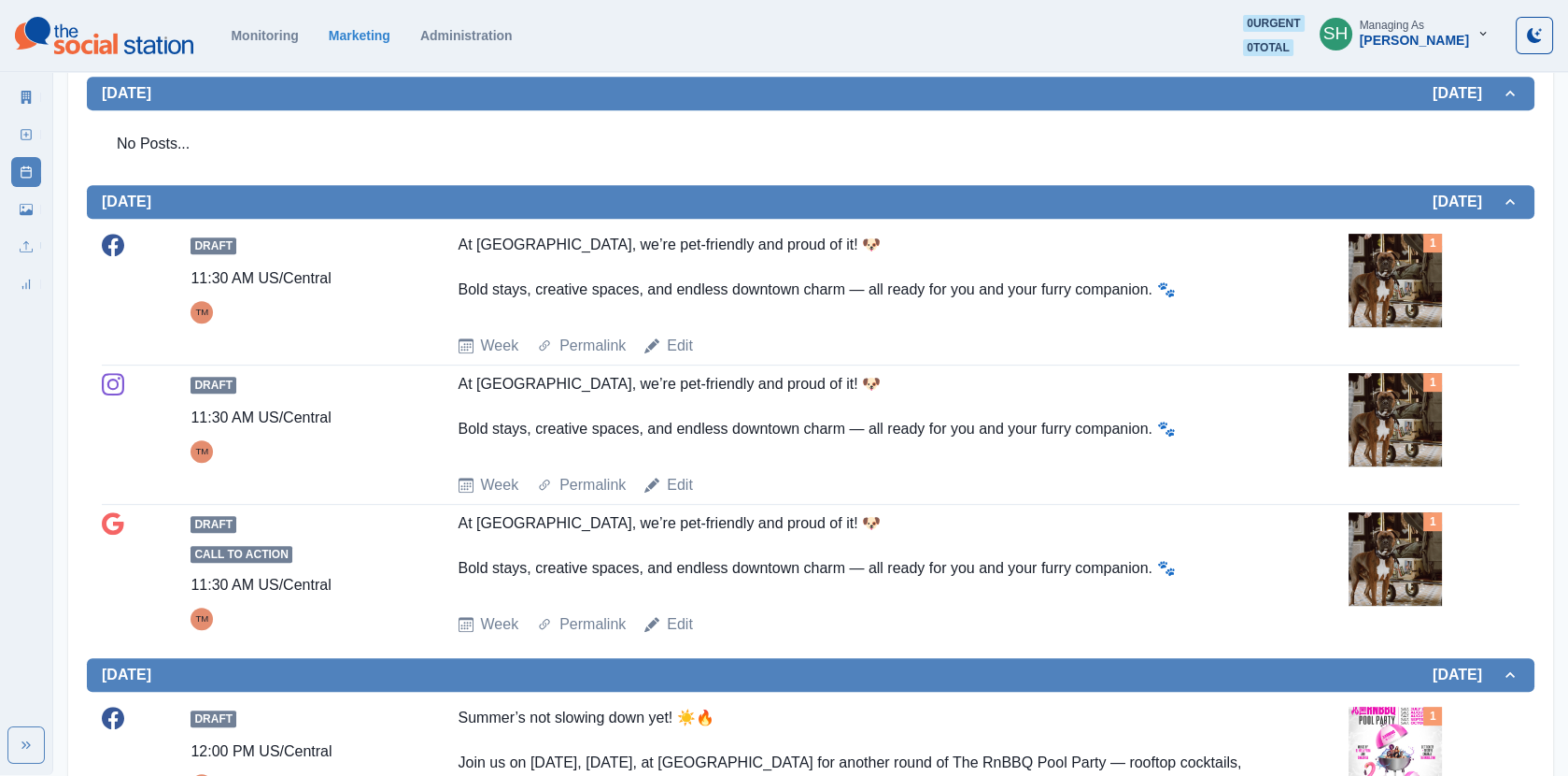
scroll to position [1973, 0]
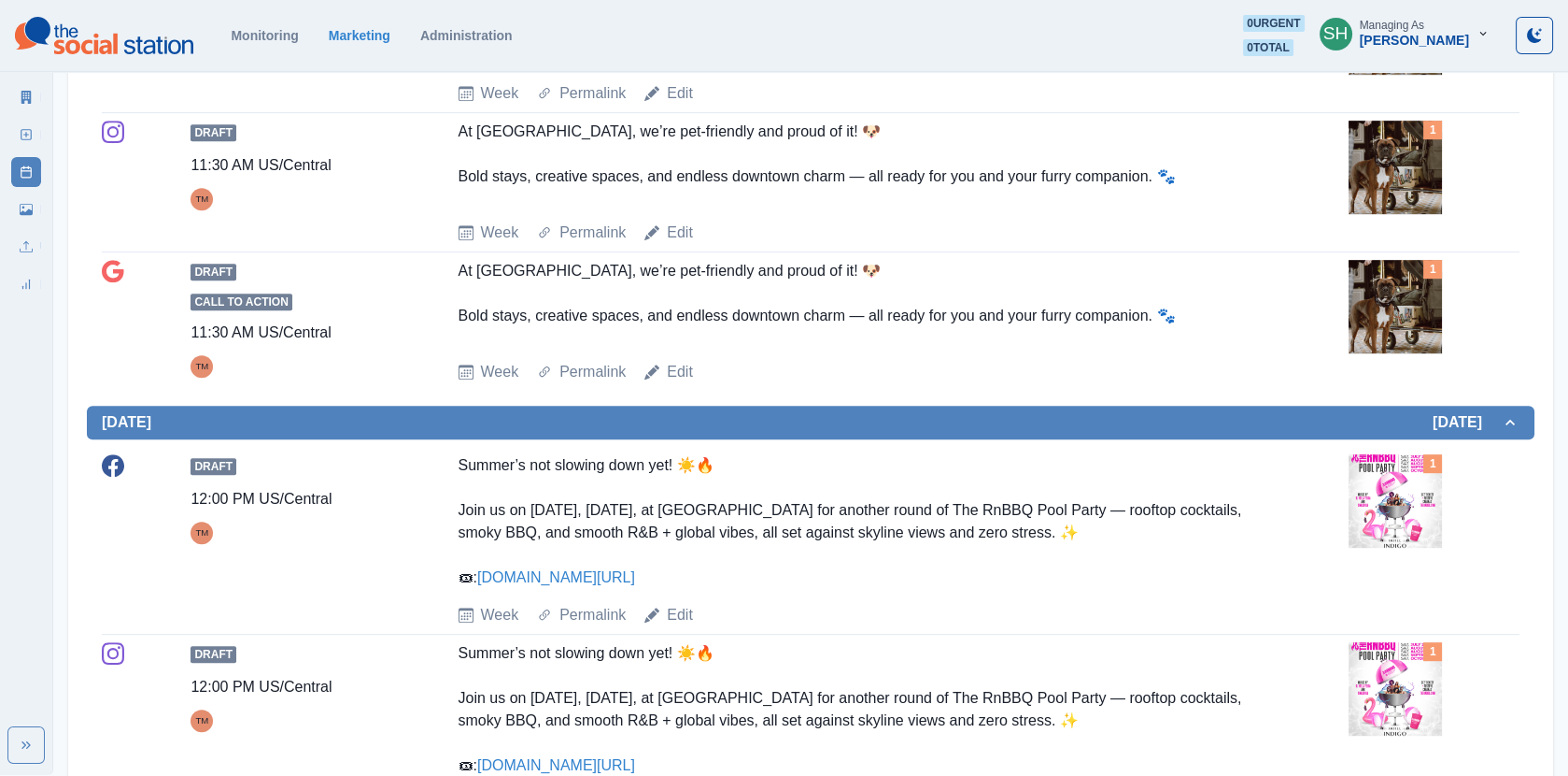
click at [1401, 75] on img at bounding box center [1396, 28] width 93 height 94
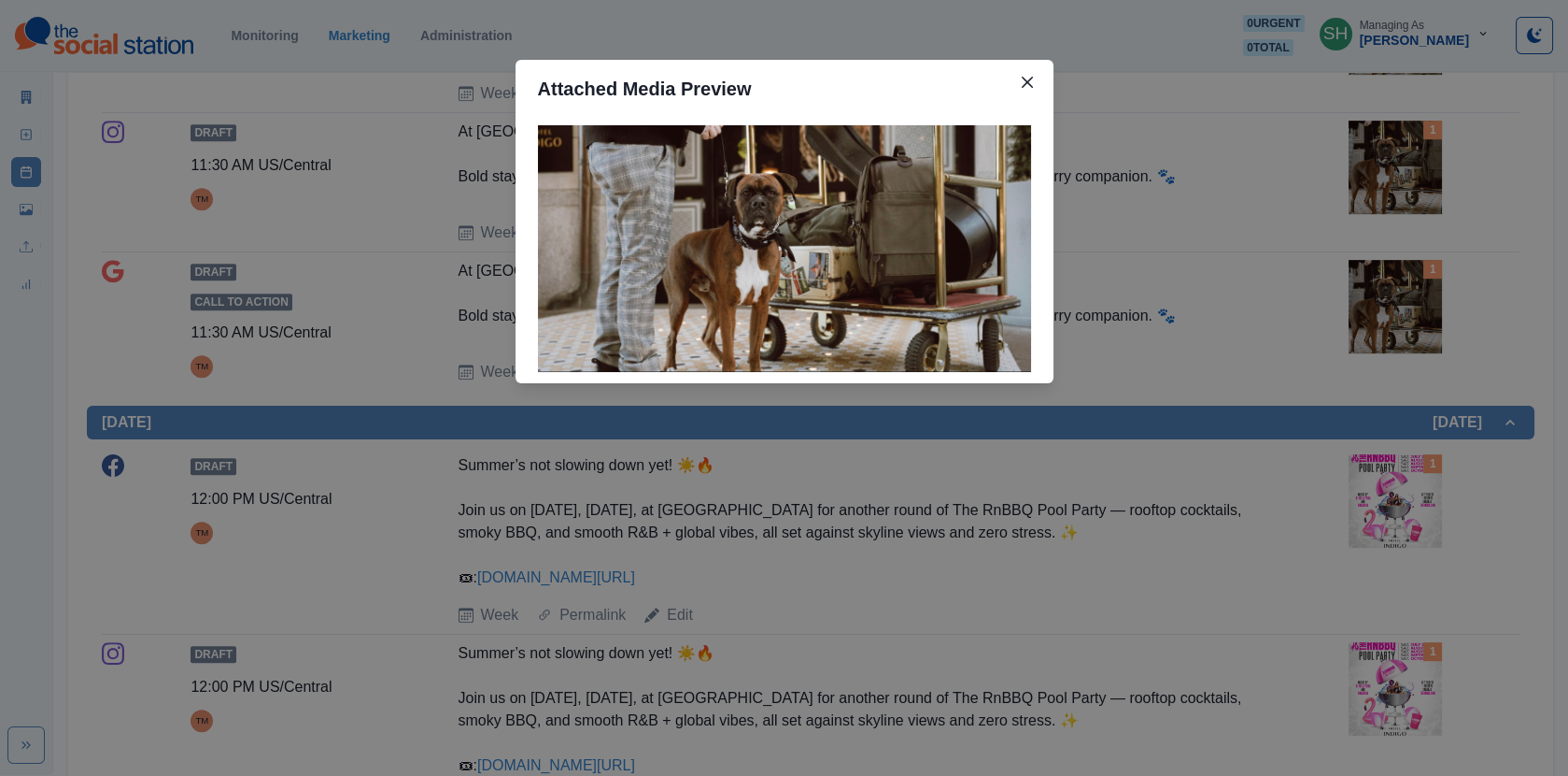
click at [1401, 193] on div "Attached Media Preview" at bounding box center [784, 388] width 1568 height 776
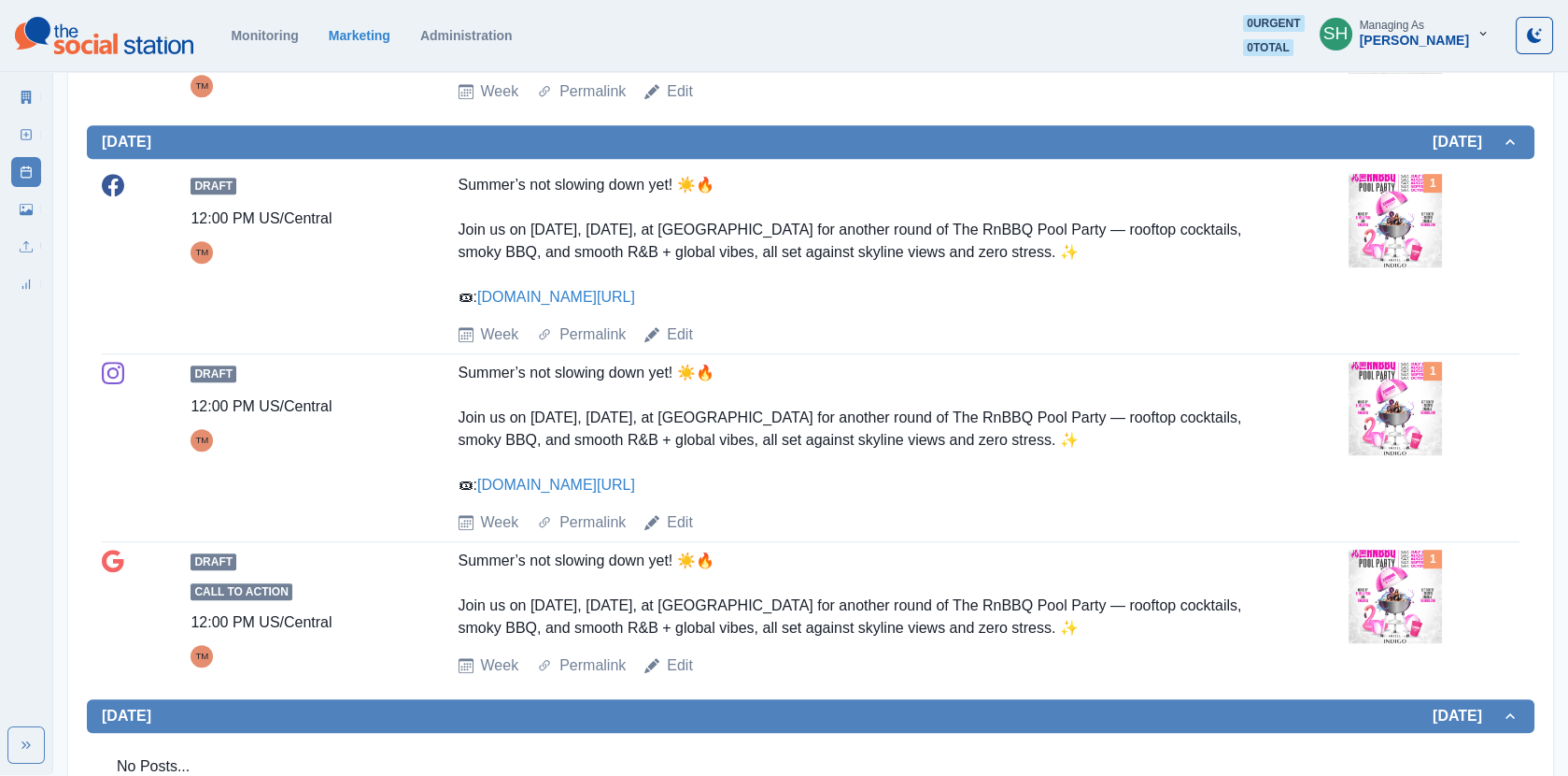
scroll to position [2470, 0]
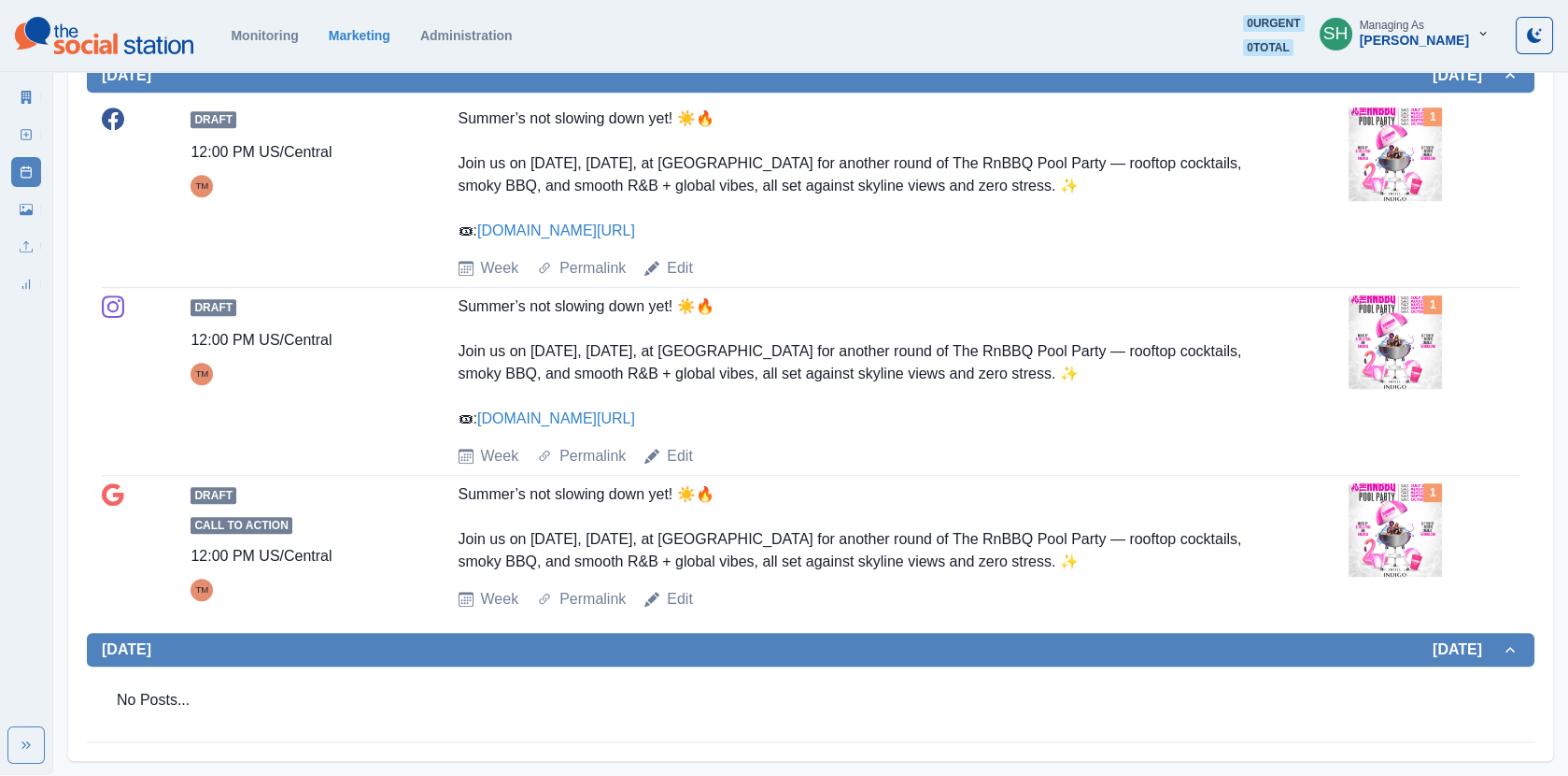
click at [1402, 353] on img at bounding box center [1396, 342] width 93 height 94
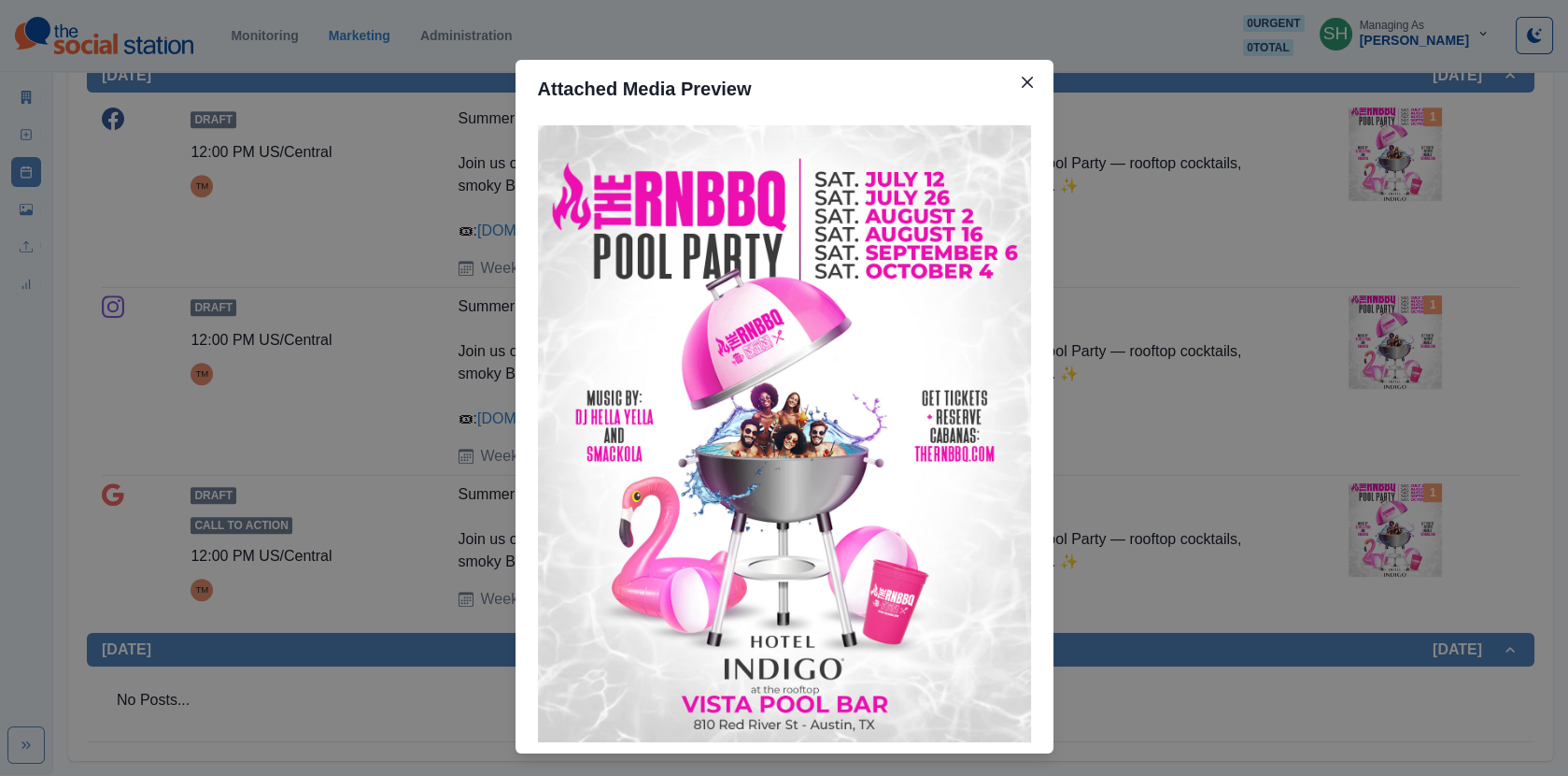
click at [1402, 353] on div "Attached Media Preview" at bounding box center [784, 388] width 1568 height 776
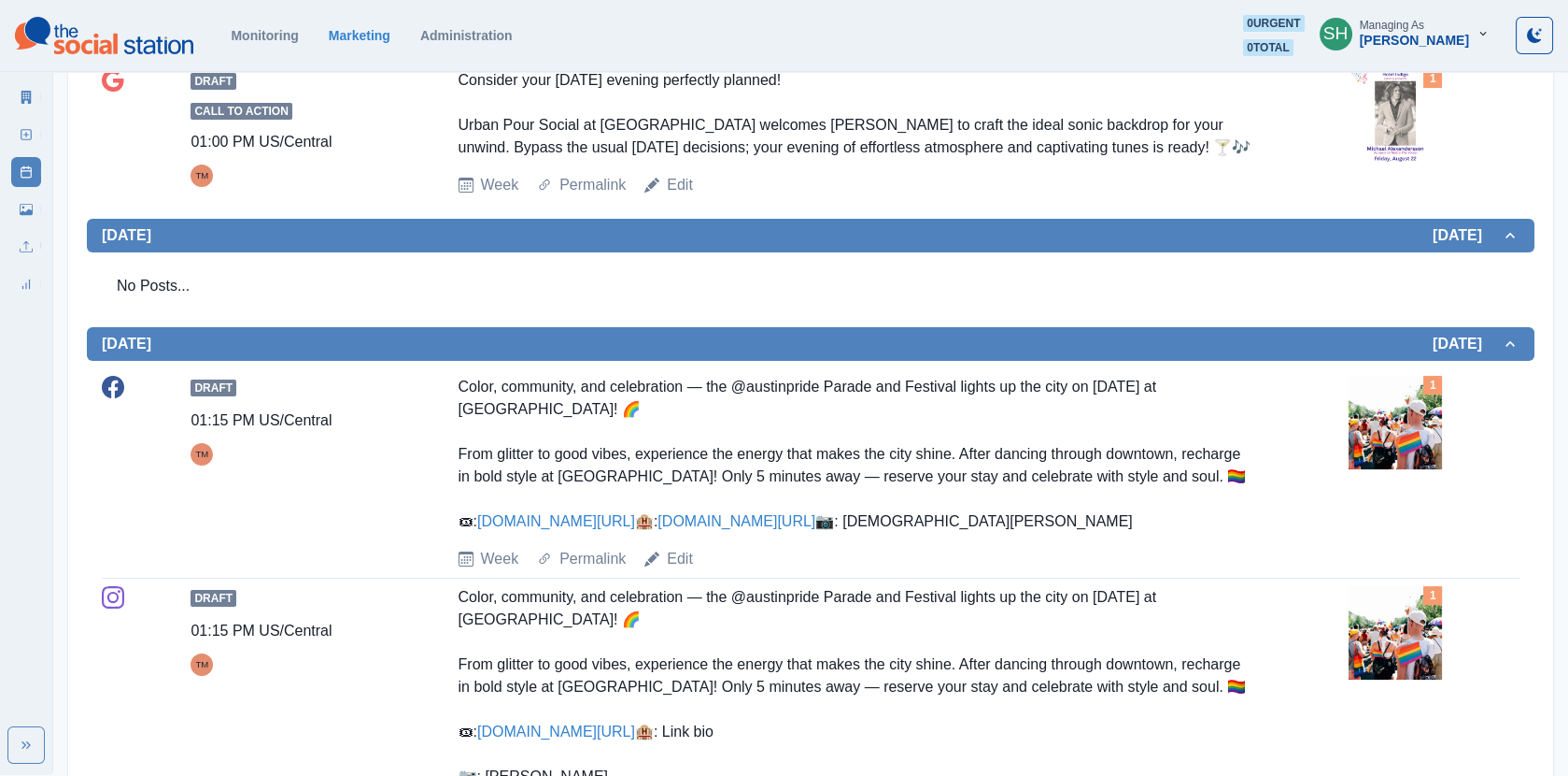
scroll to position [0, 0]
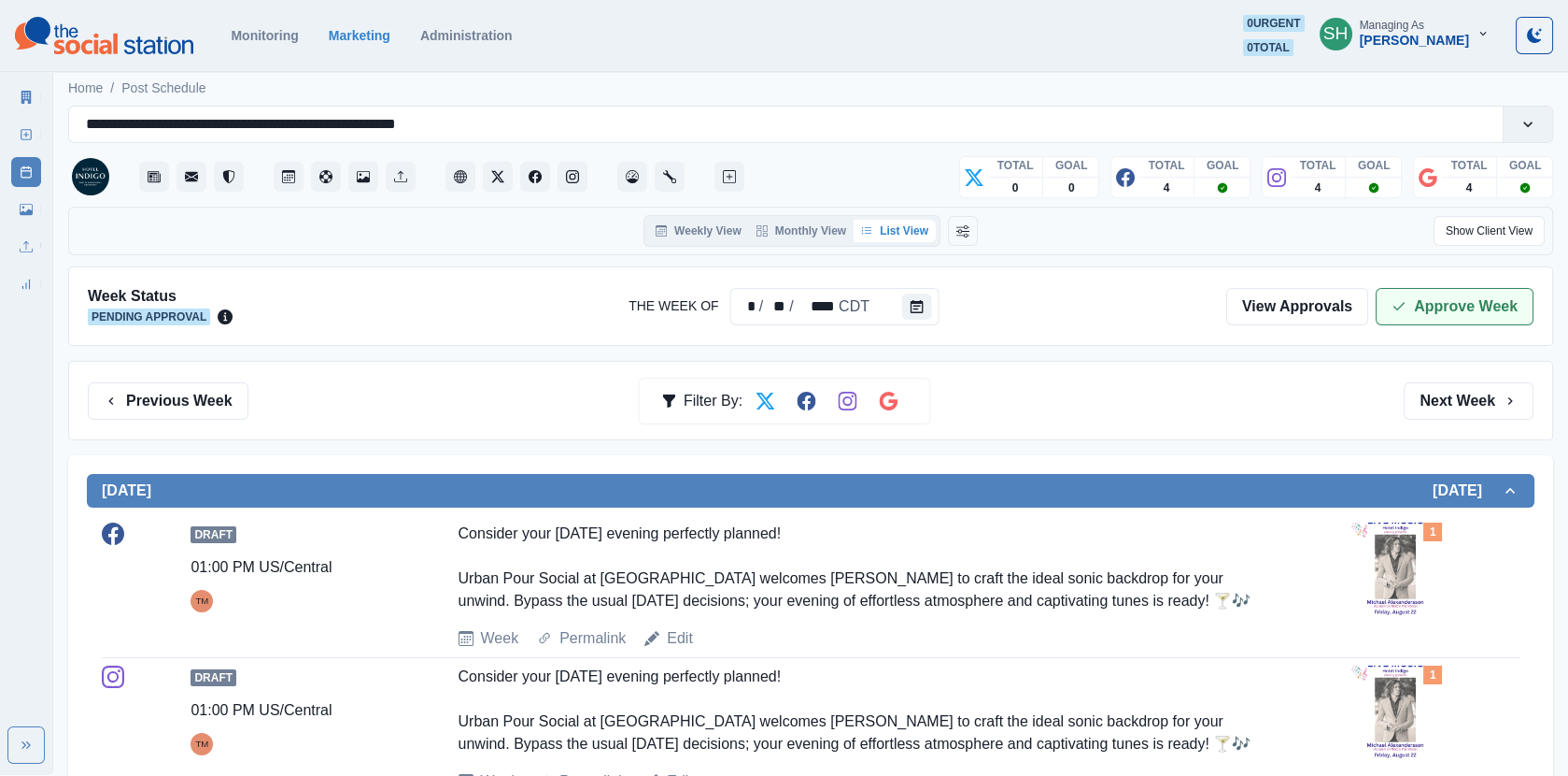
click at [1445, 290] on button "Approve Week" at bounding box center [1455, 306] width 158 height 38
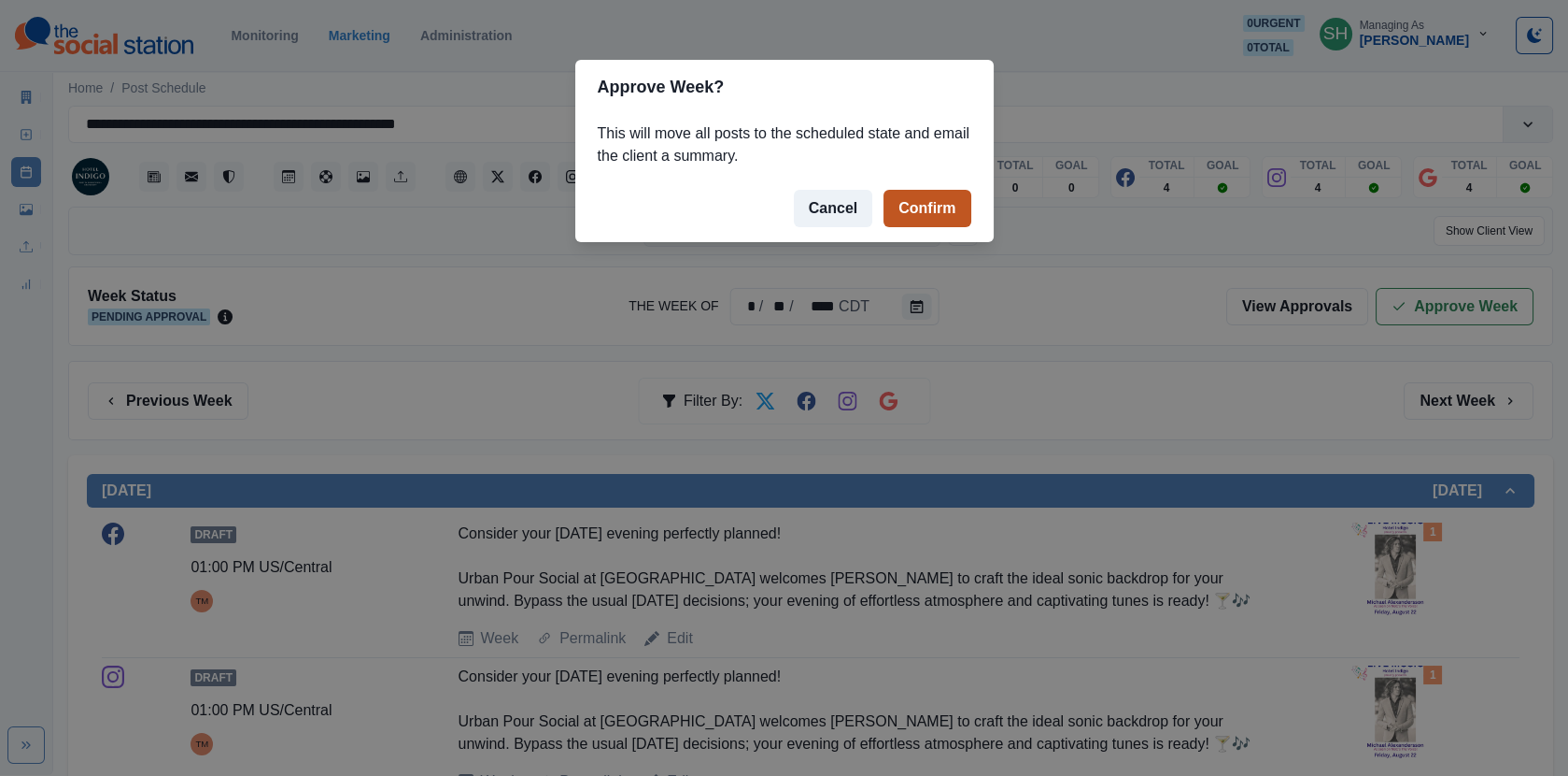
click at [944, 213] on button "Confirm" at bounding box center [927, 209] width 87 height 38
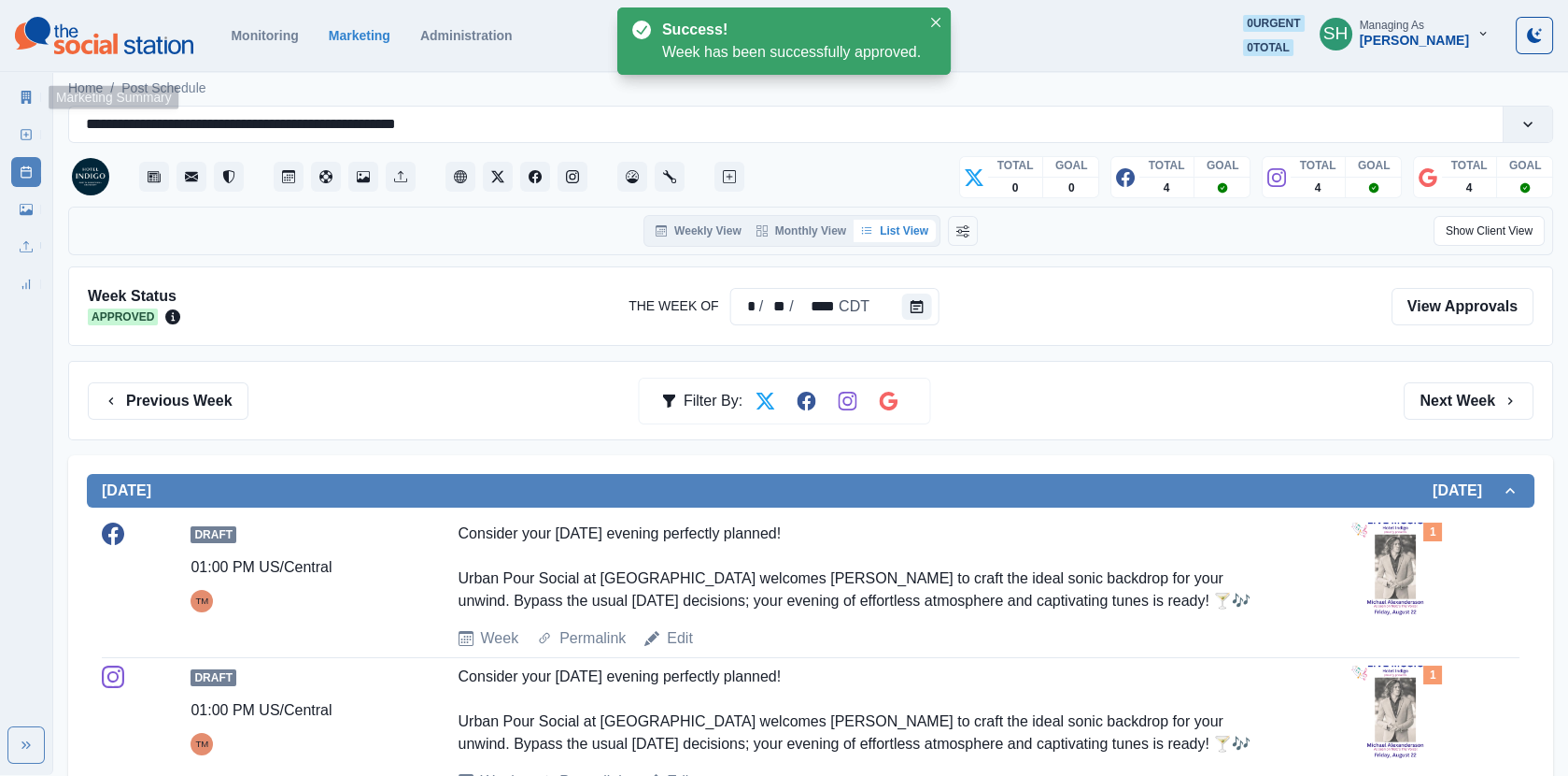
click at [27, 104] on link "Marketing Summary" at bounding box center [26, 97] width 30 height 30
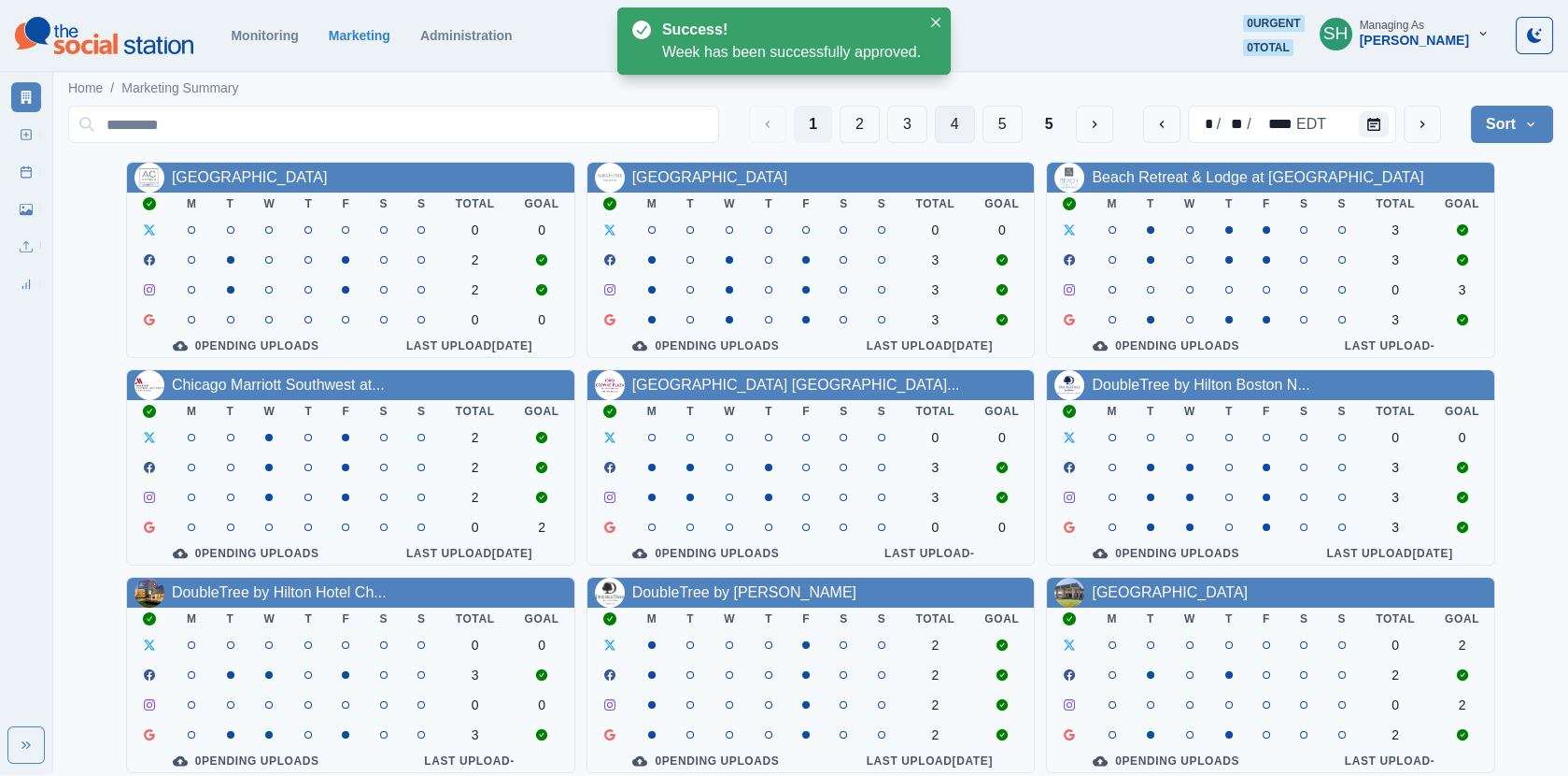
click at [949, 117] on button "4" at bounding box center [955, 124] width 40 height 38
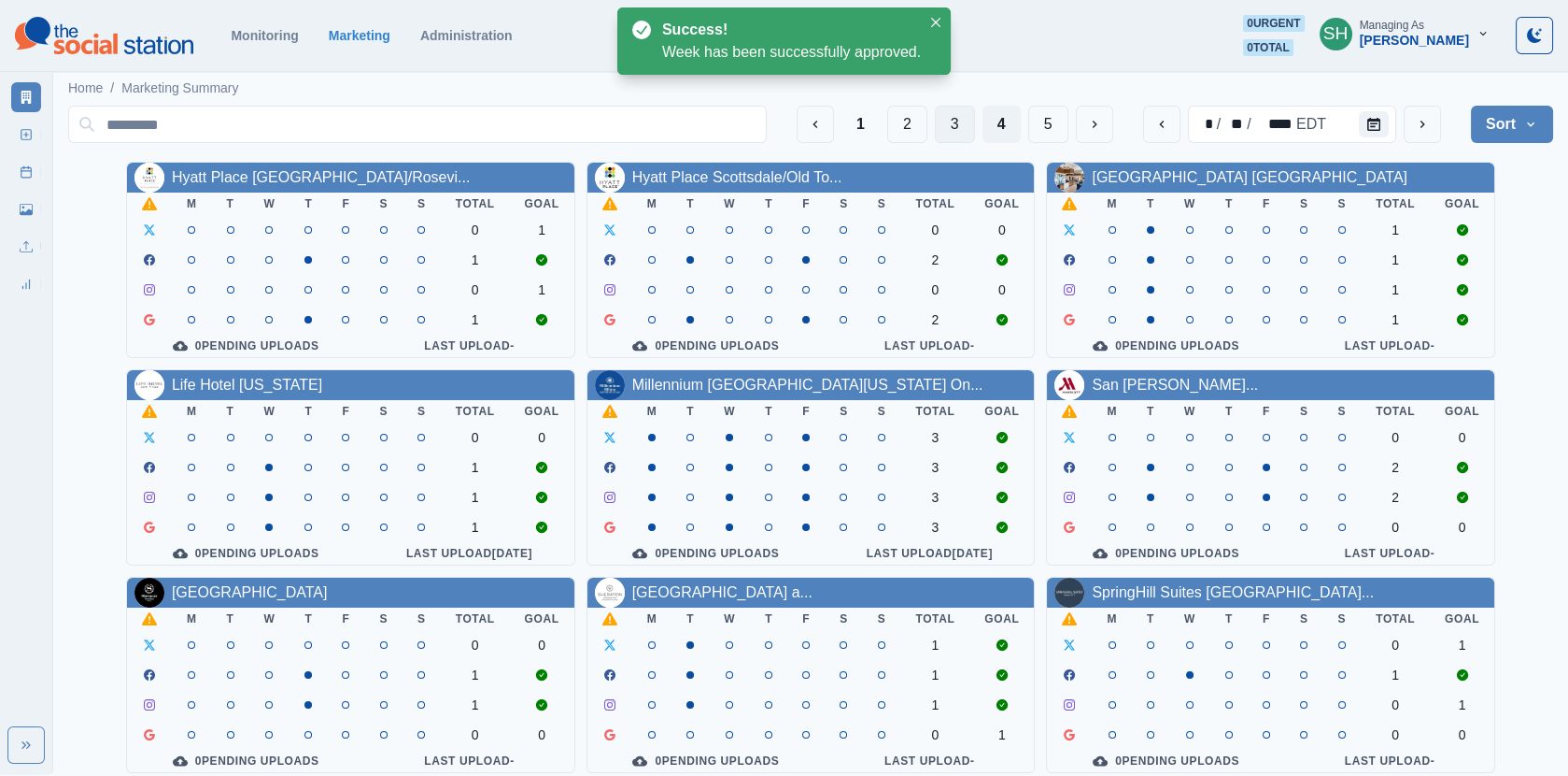
click at [941, 136] on button "3" at bounding box center [955, 124] width 40 height 38
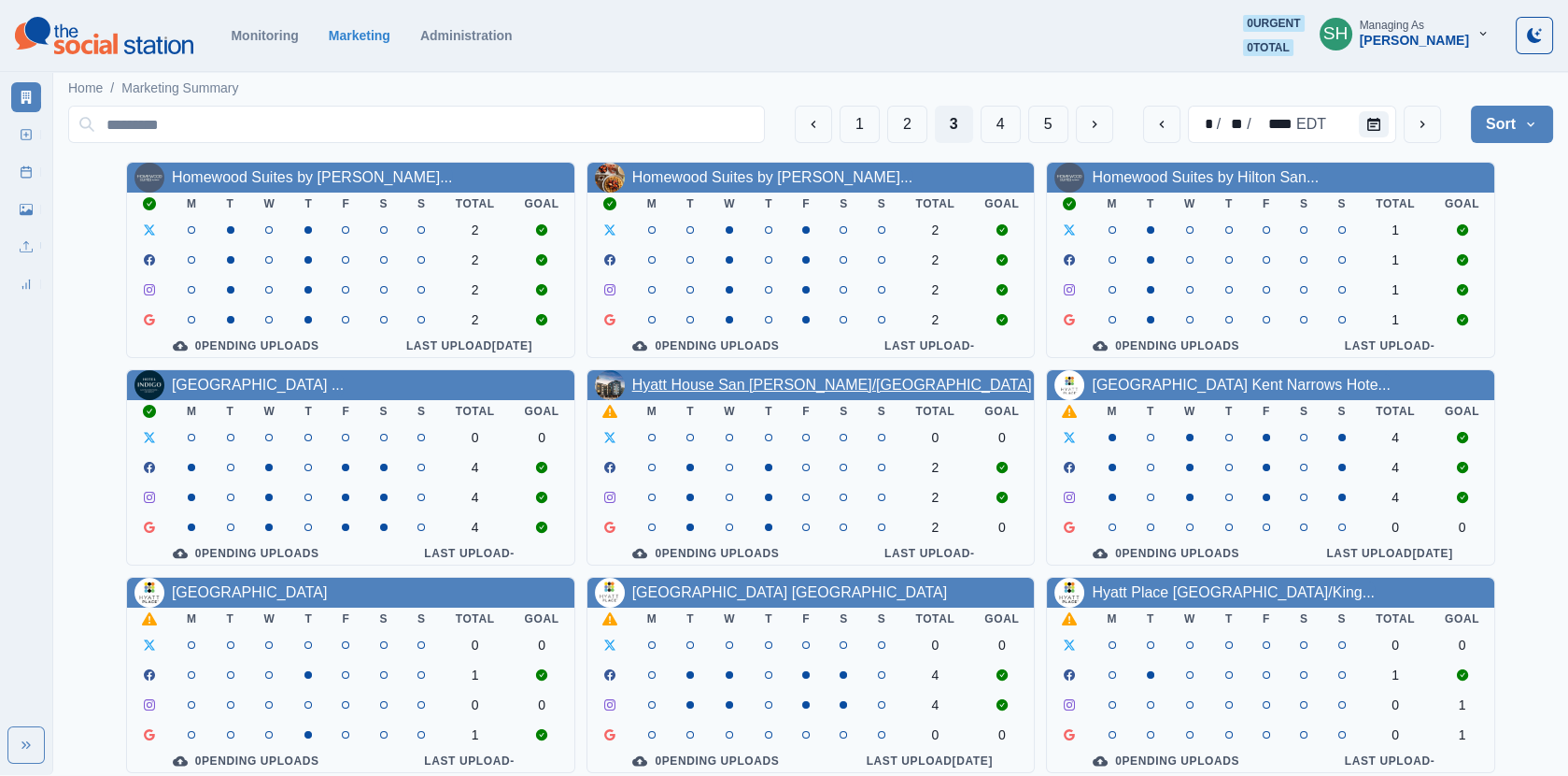
click at [690, 379] on link "Hyatt House San [PERSON_NAME]/[GEOGRAPHIC_DATA]" at bounding box center [832, 385] width 400 height 16
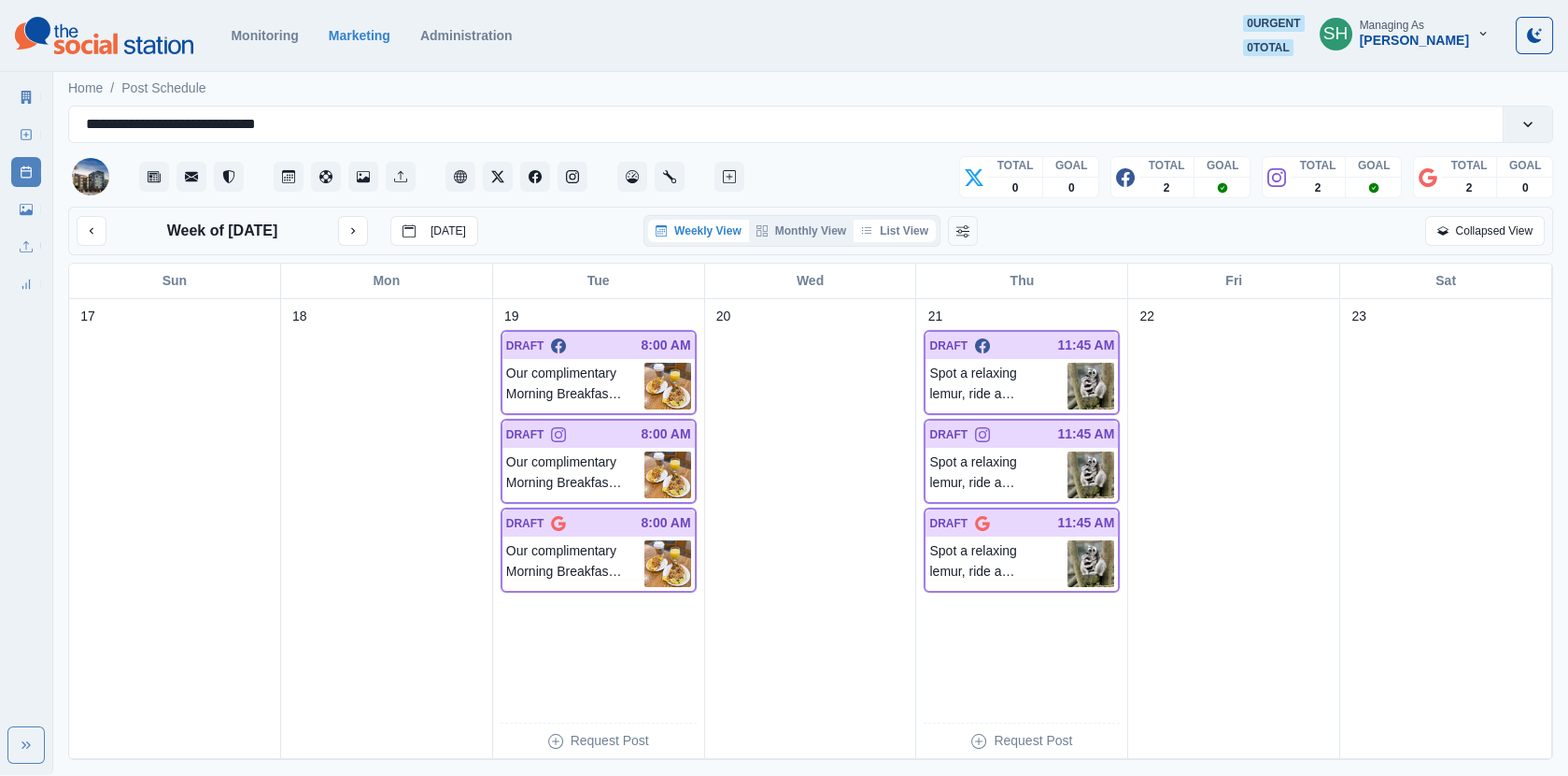
click at [919, 237] on button "List View" at bounding box center [895, 231] width 83 height 23
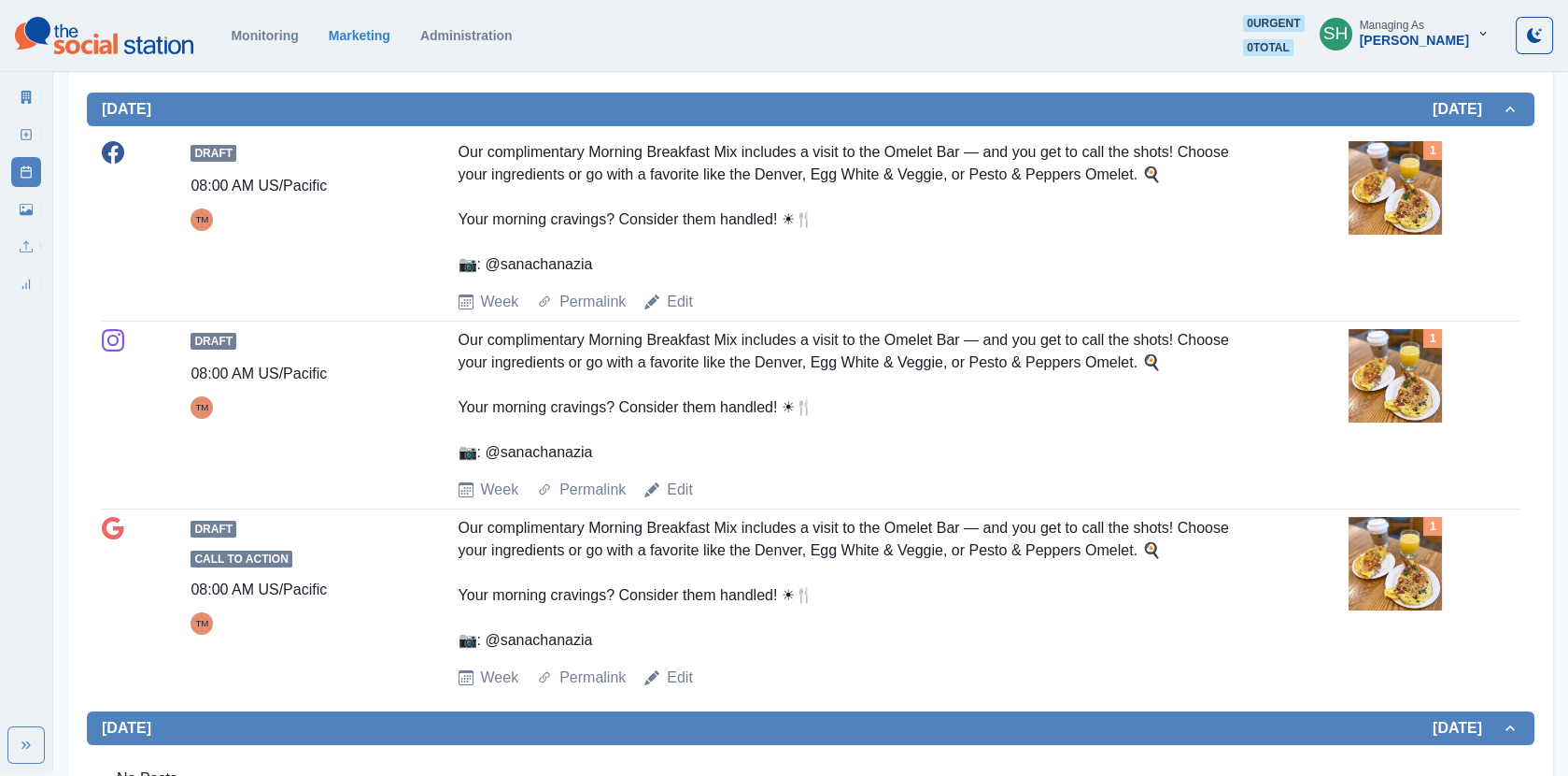
scroll to position [506, 0]
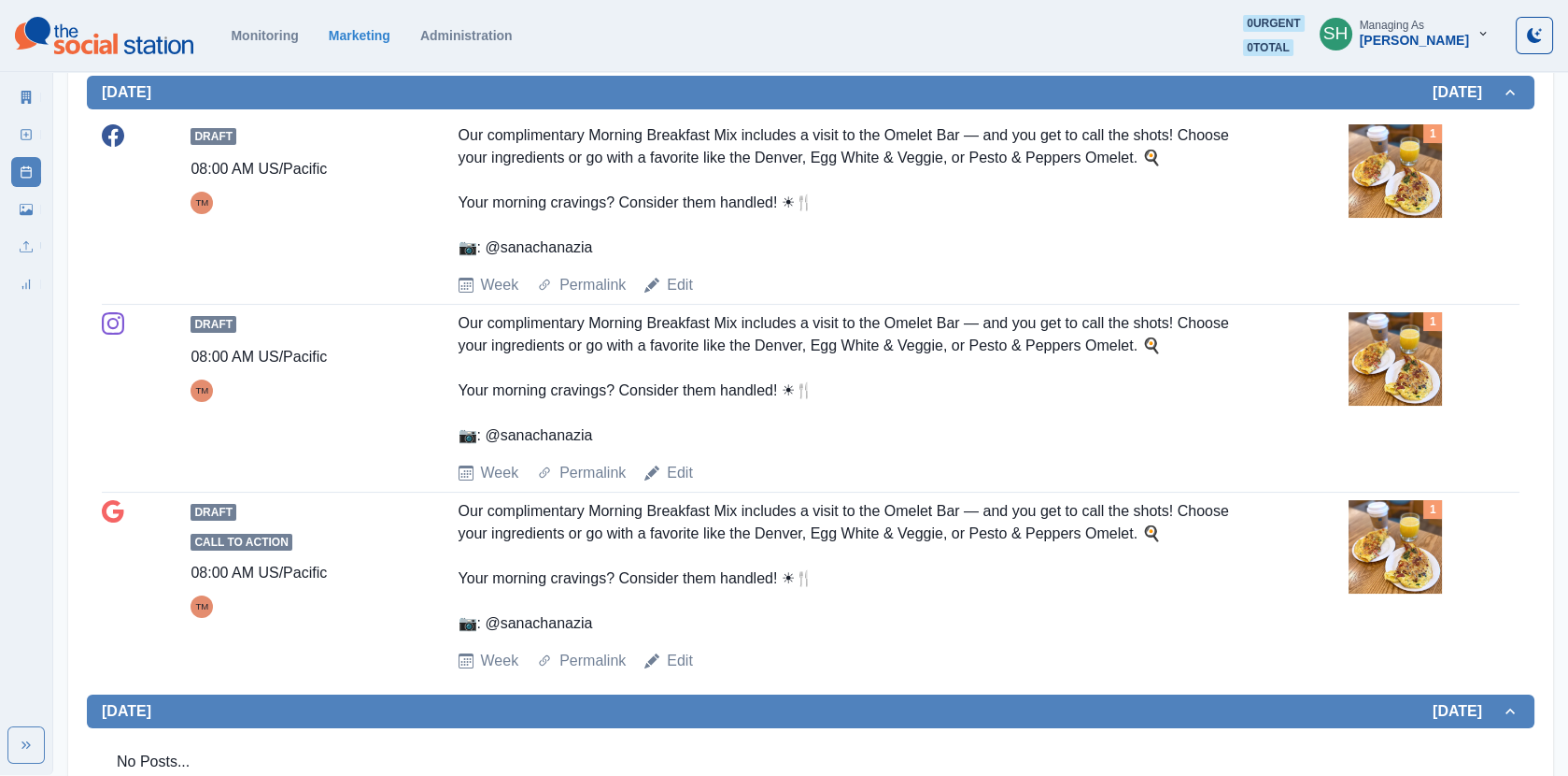
click at [1356, 157] on img at bounding box center [1396, 171] width 93 height 94
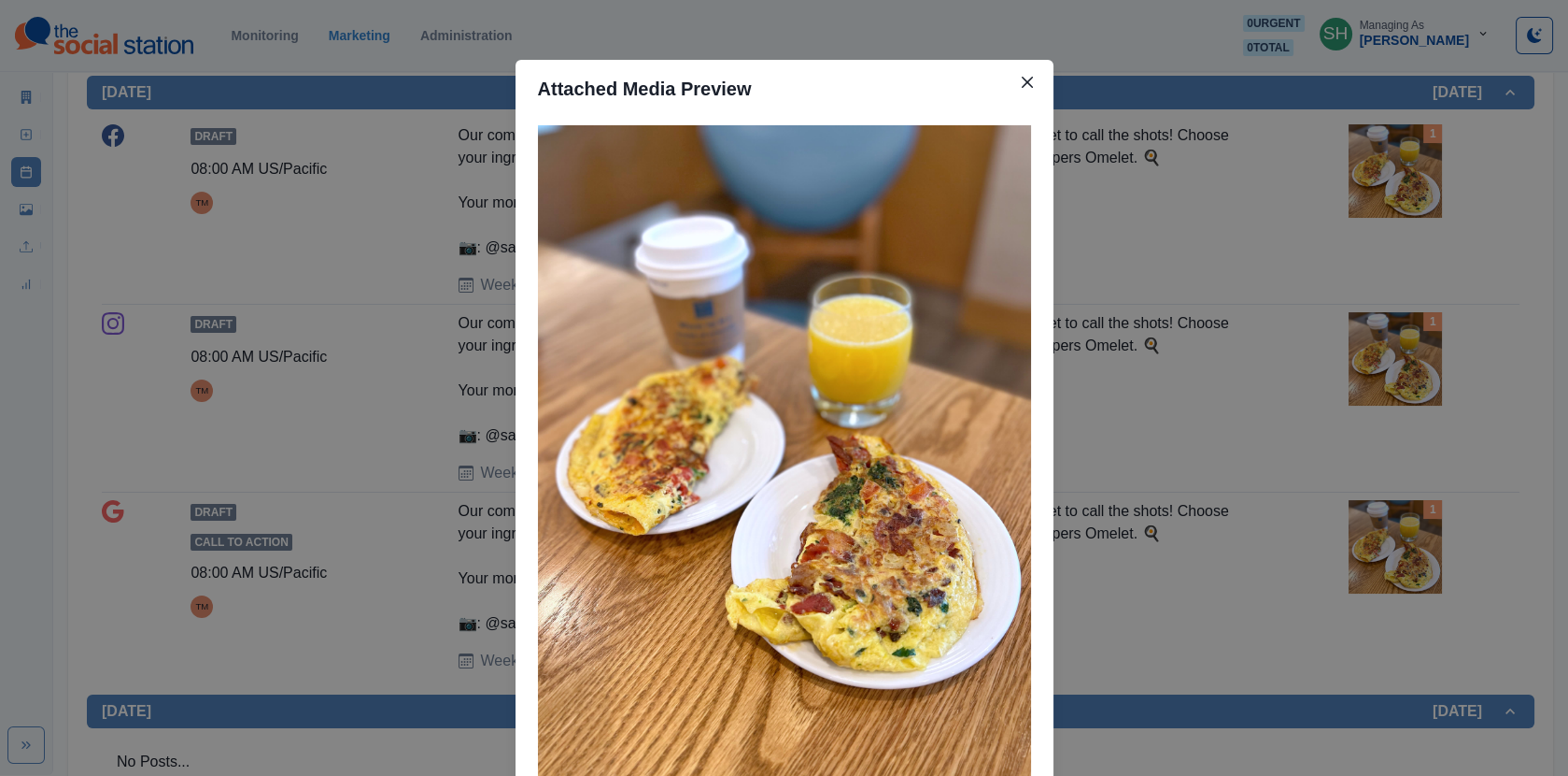
click at [1356, 157] on div "Attached Media Preview" at bounding box center [784, 388] width 1568 height 776
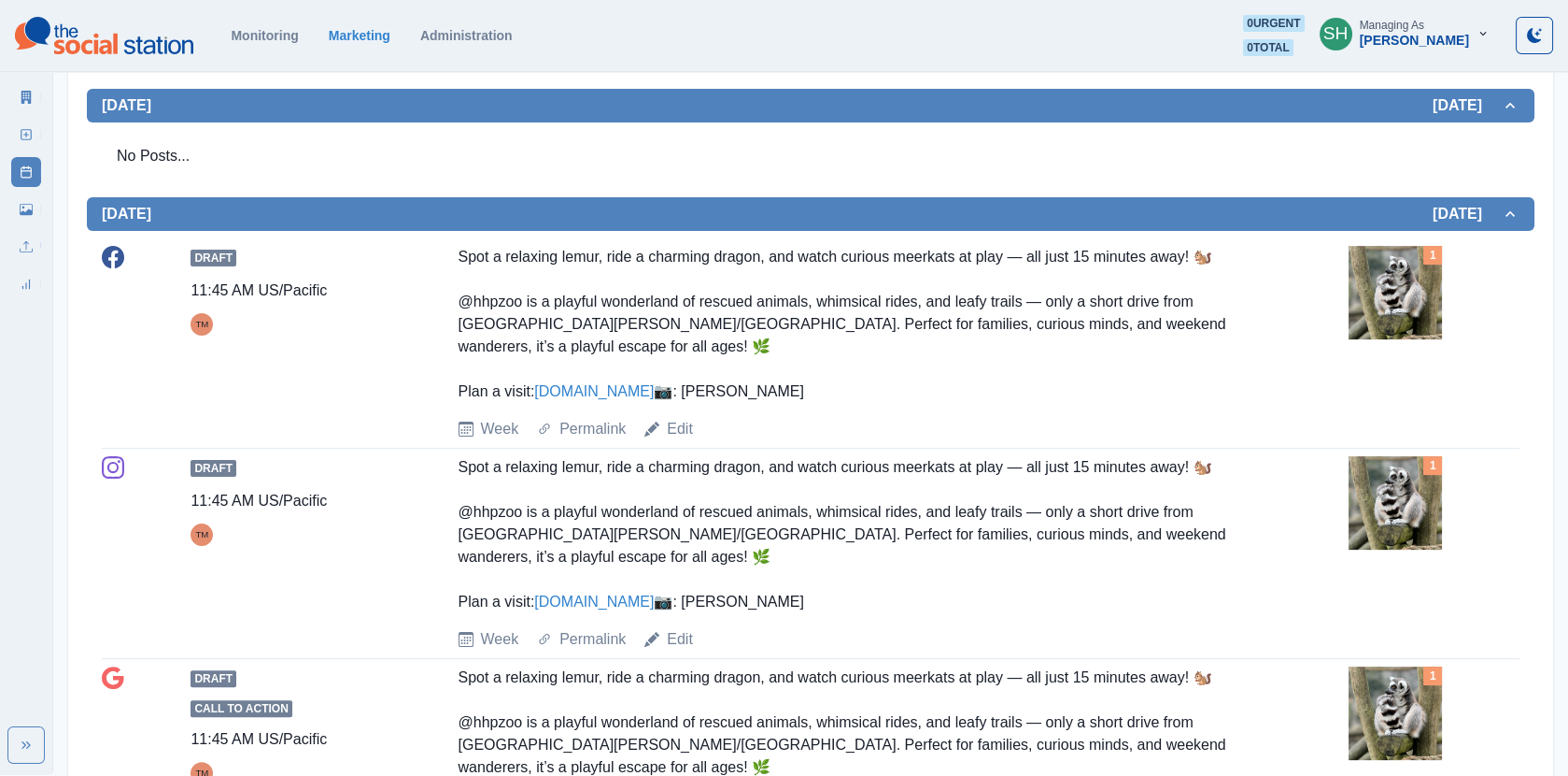
scroll to position [1179, 0]
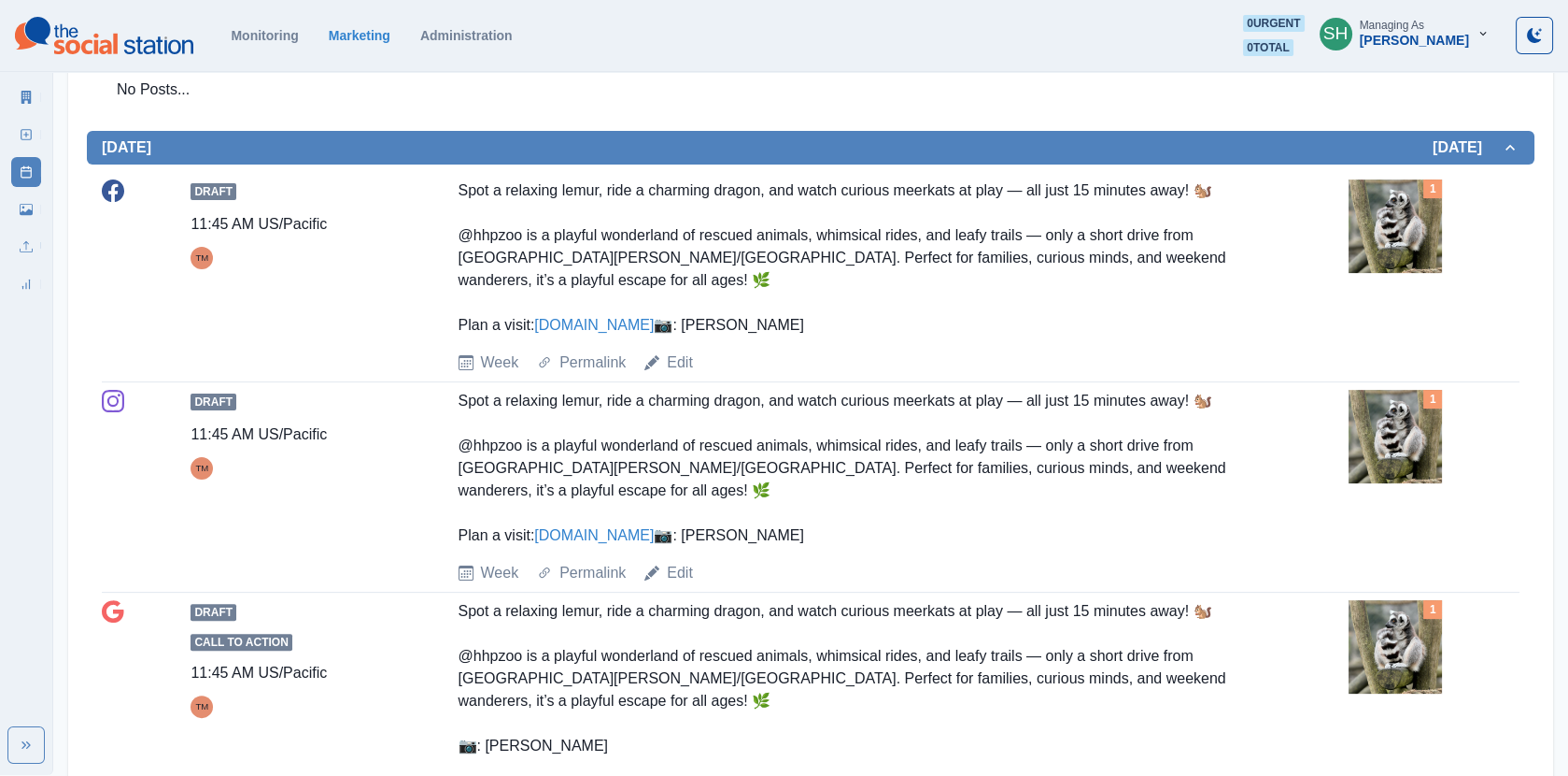
click at [1414, 236] on img at bounding box center [1396, 226] width 93 height 94
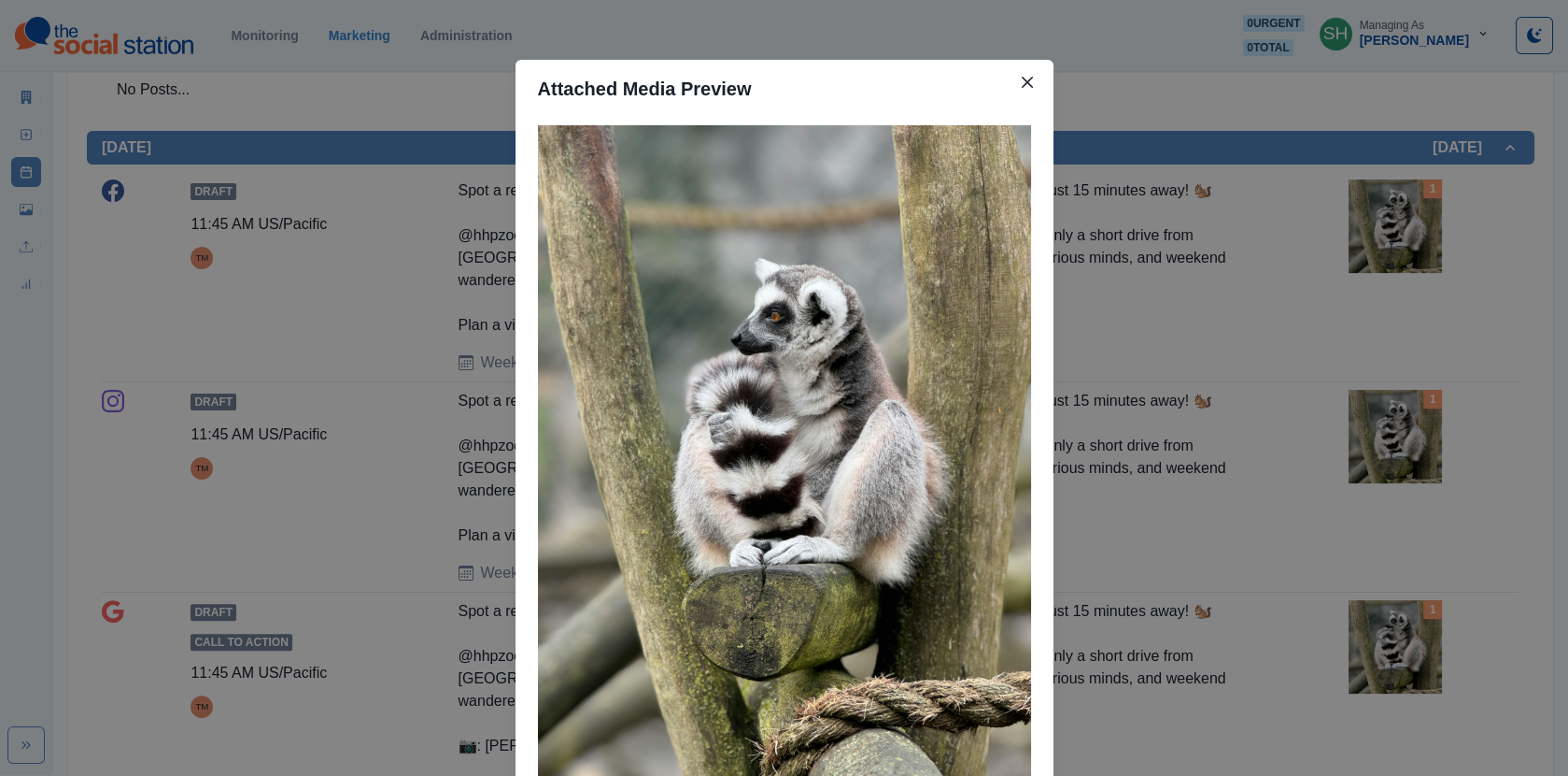
click at [1203, 306] on div "Attached Media Preview" at bounding box center [784, 388] width 1568 height 776
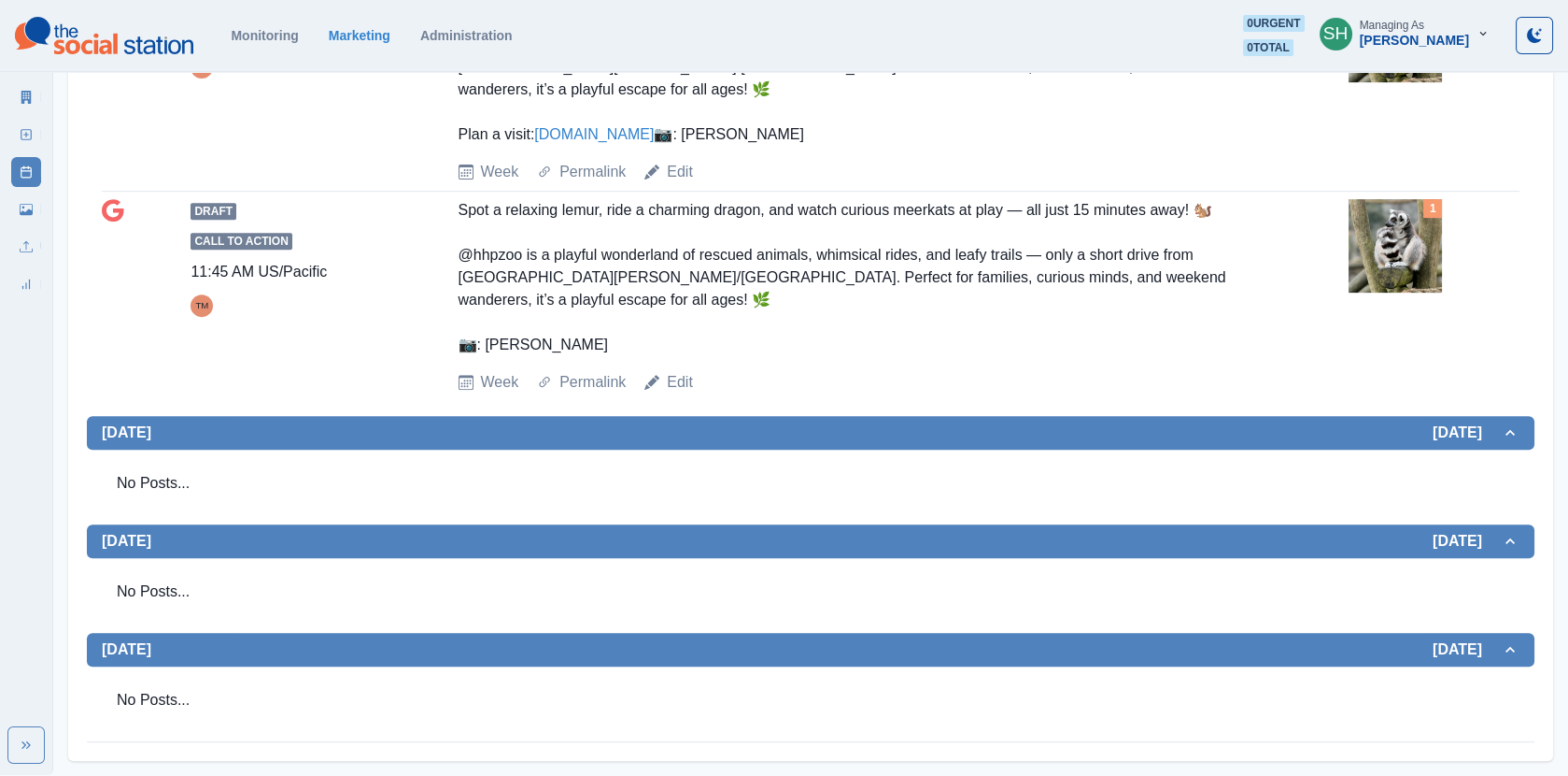
scroll to position [1594, 0]
click at [678, 393] on link "Edit" at bounding box center [680, 382] width 26 height 23
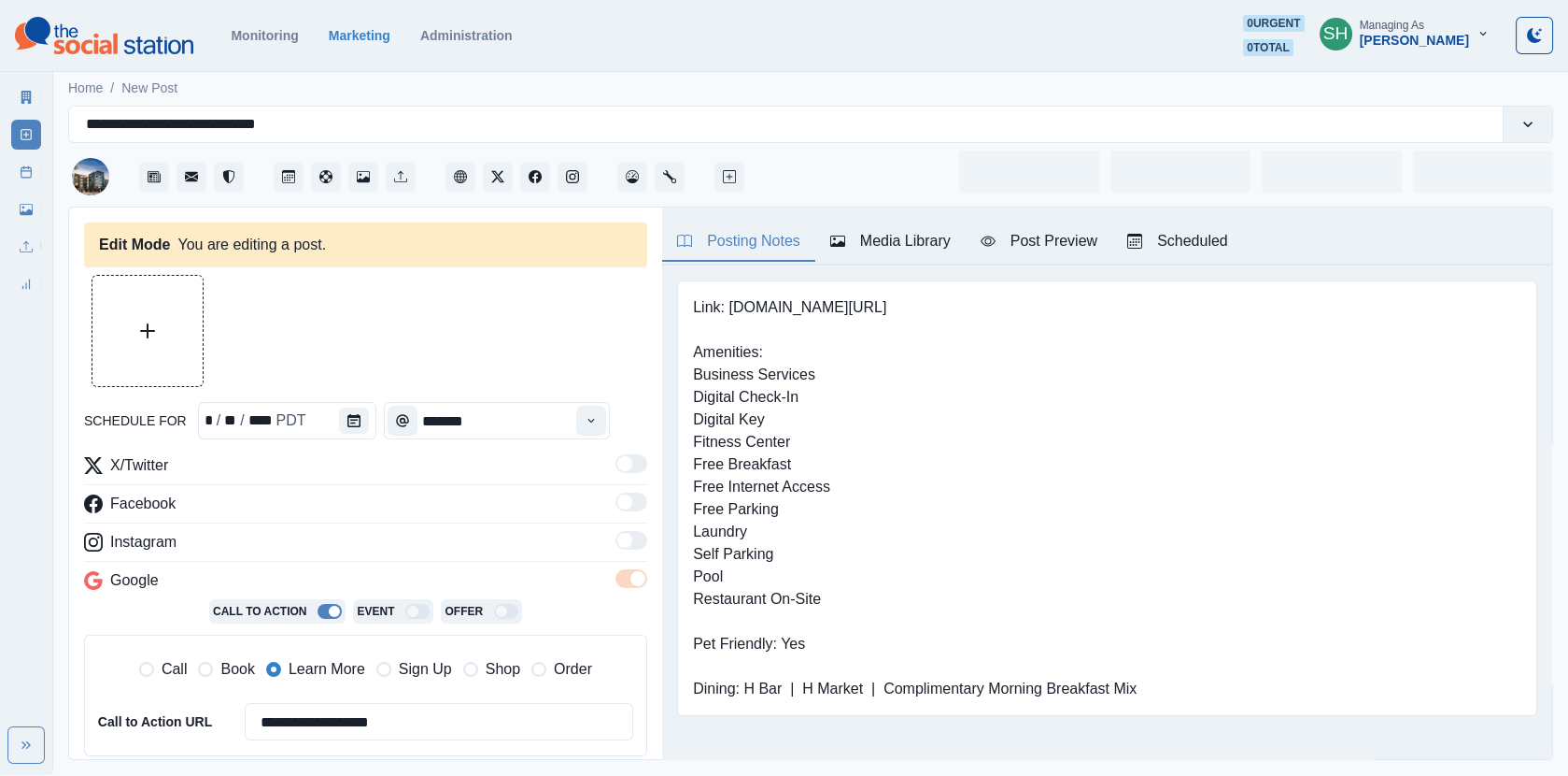
type input "********"
type textarea "**********"
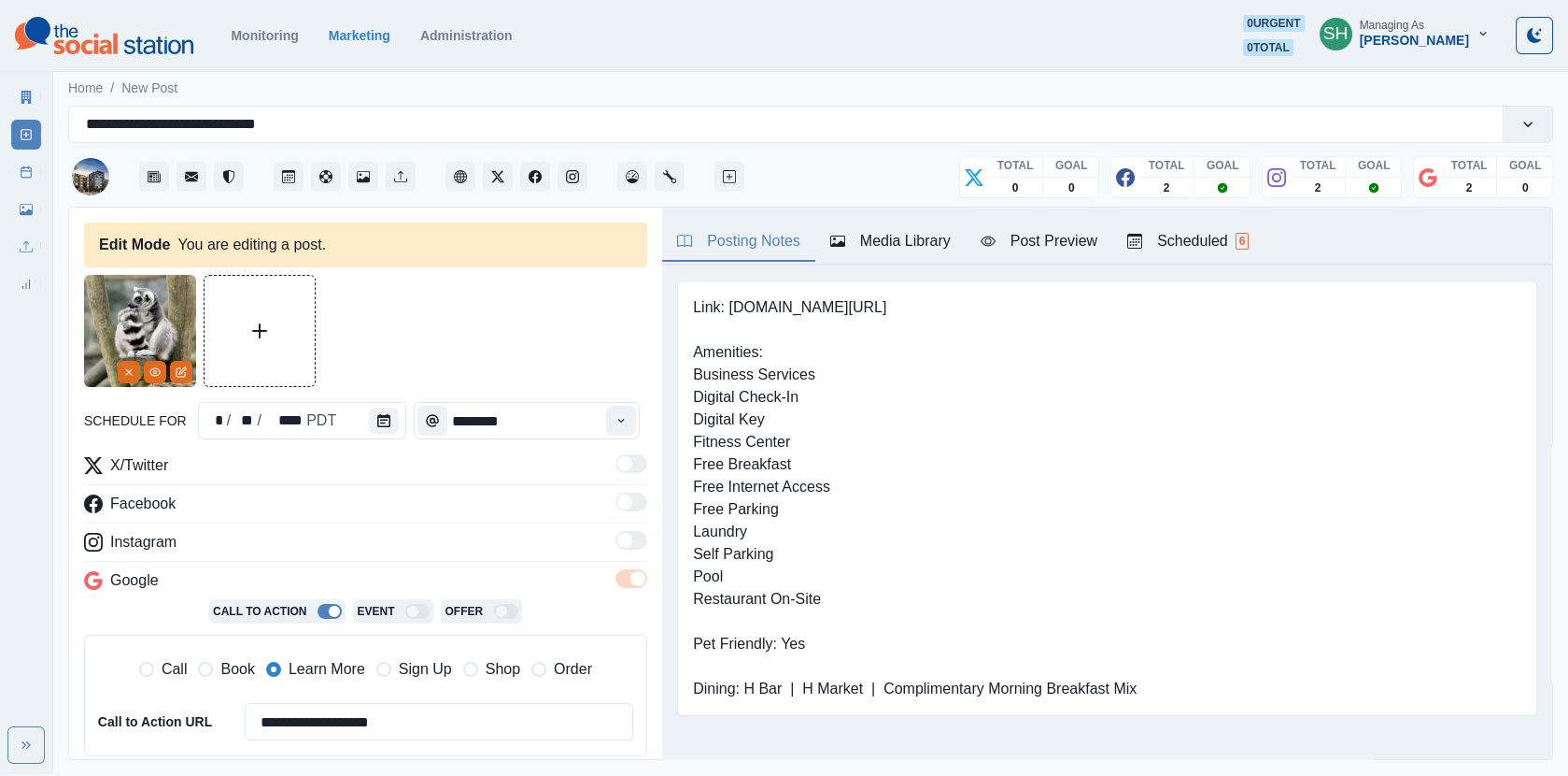
click at [158, 378] on button "View Media" at bounding box center [155, 372] width 23 height 23
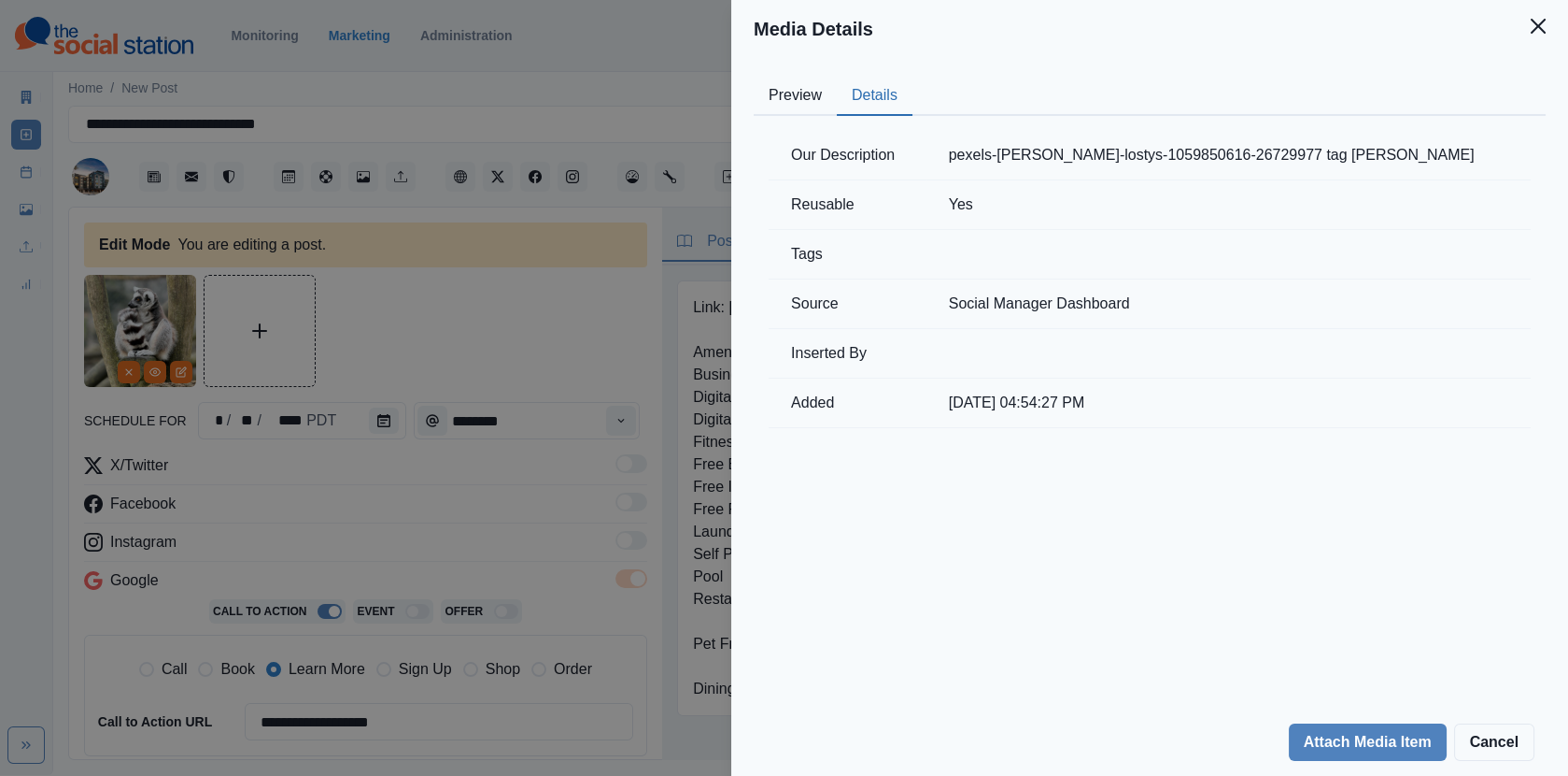
click at [890, 89] on button "Details" at bounding box center [875, 96] width 76 height 39
click at [375, 252] on div "Media Details Preview Details Our Description pexels-[PERSON_NAME]-lostys-10598…" at bounding box center [784, 388] width 1568 height 776
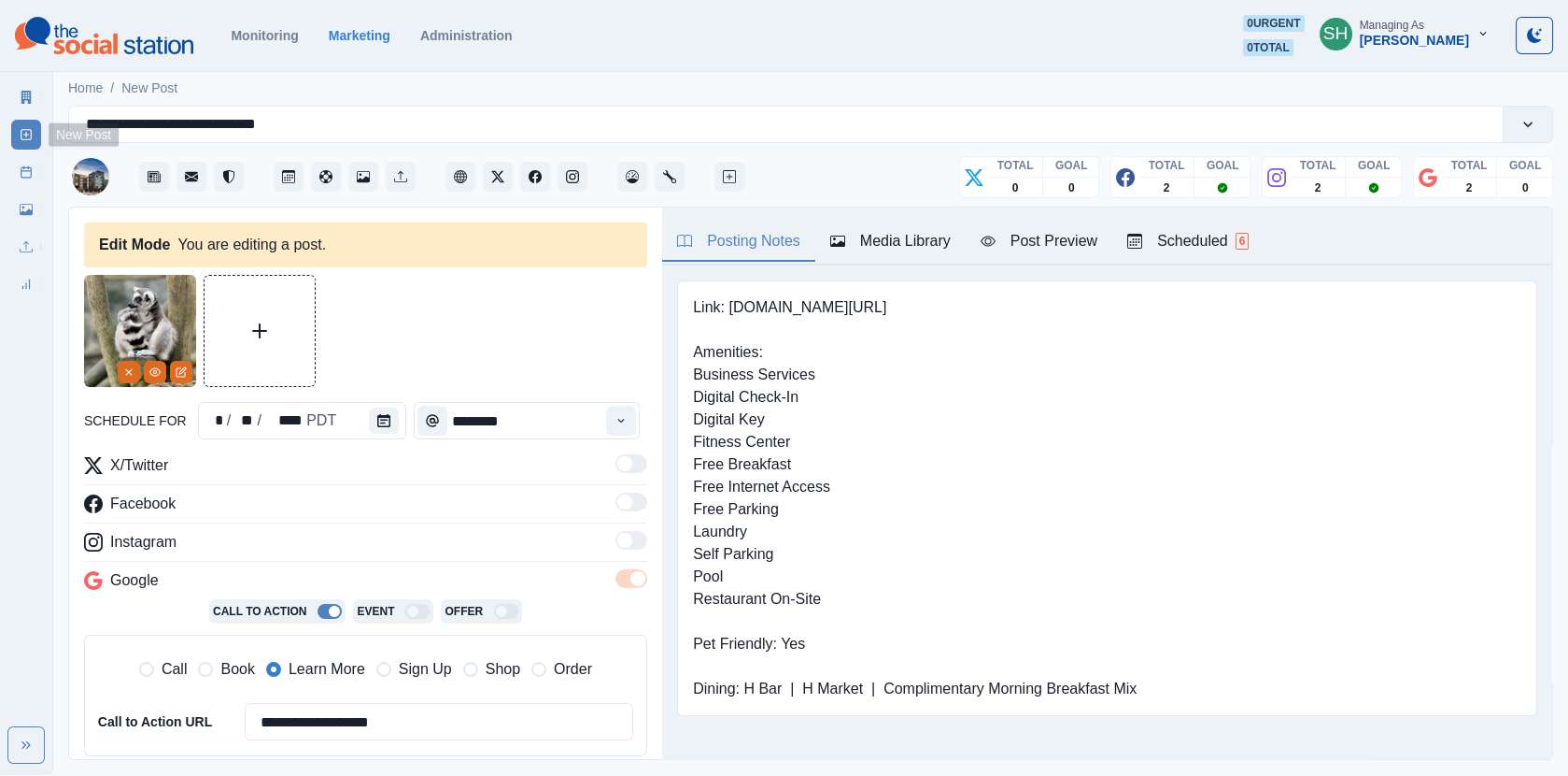
click at [17, 162] on link "Post Schedule" at bounding box center [26, 172] width 30 height 30
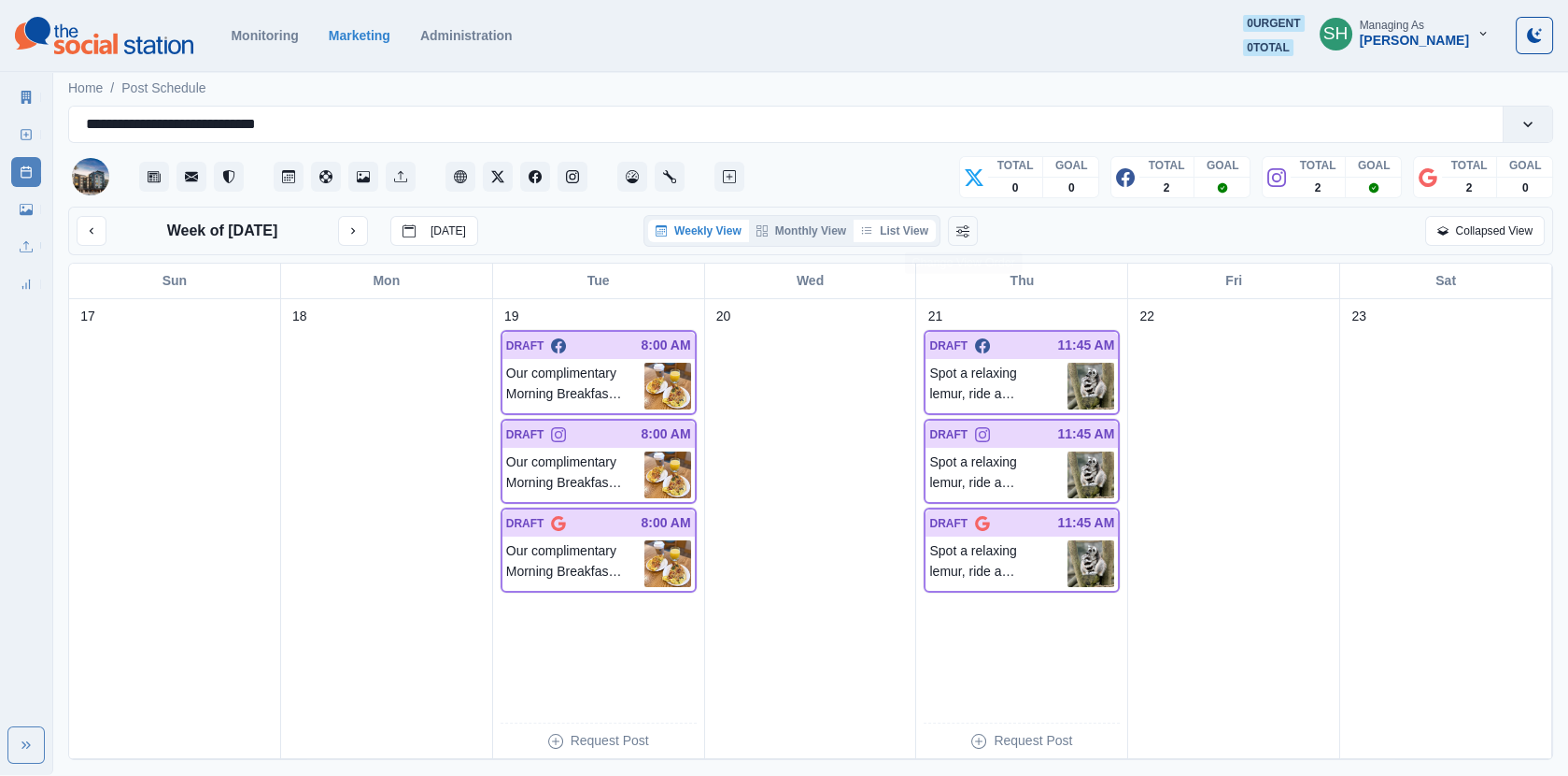
click at [888, 226] on button "List View" at bounding box center [895, 231] width 83 height 23
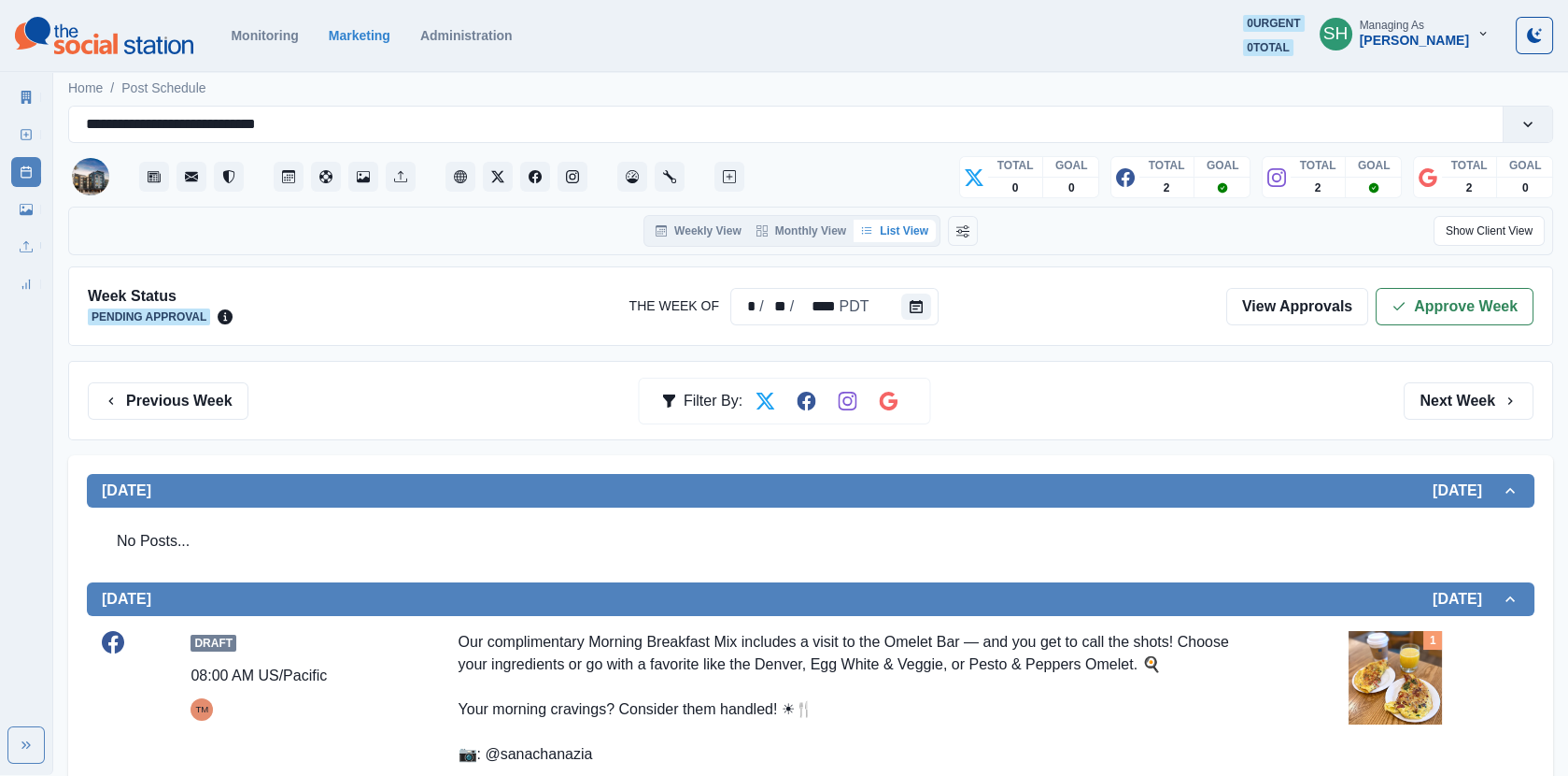
click at [1401, 267] on div "Week Status Pending Approval The Week Of * / ** / **** PDT View Approvals Appro…" at bounding box center [811, 306] width 1485 height 80
click at [1401, 288] on button "Approve Week" at bounding box center [1455, 306] width 158 height 38
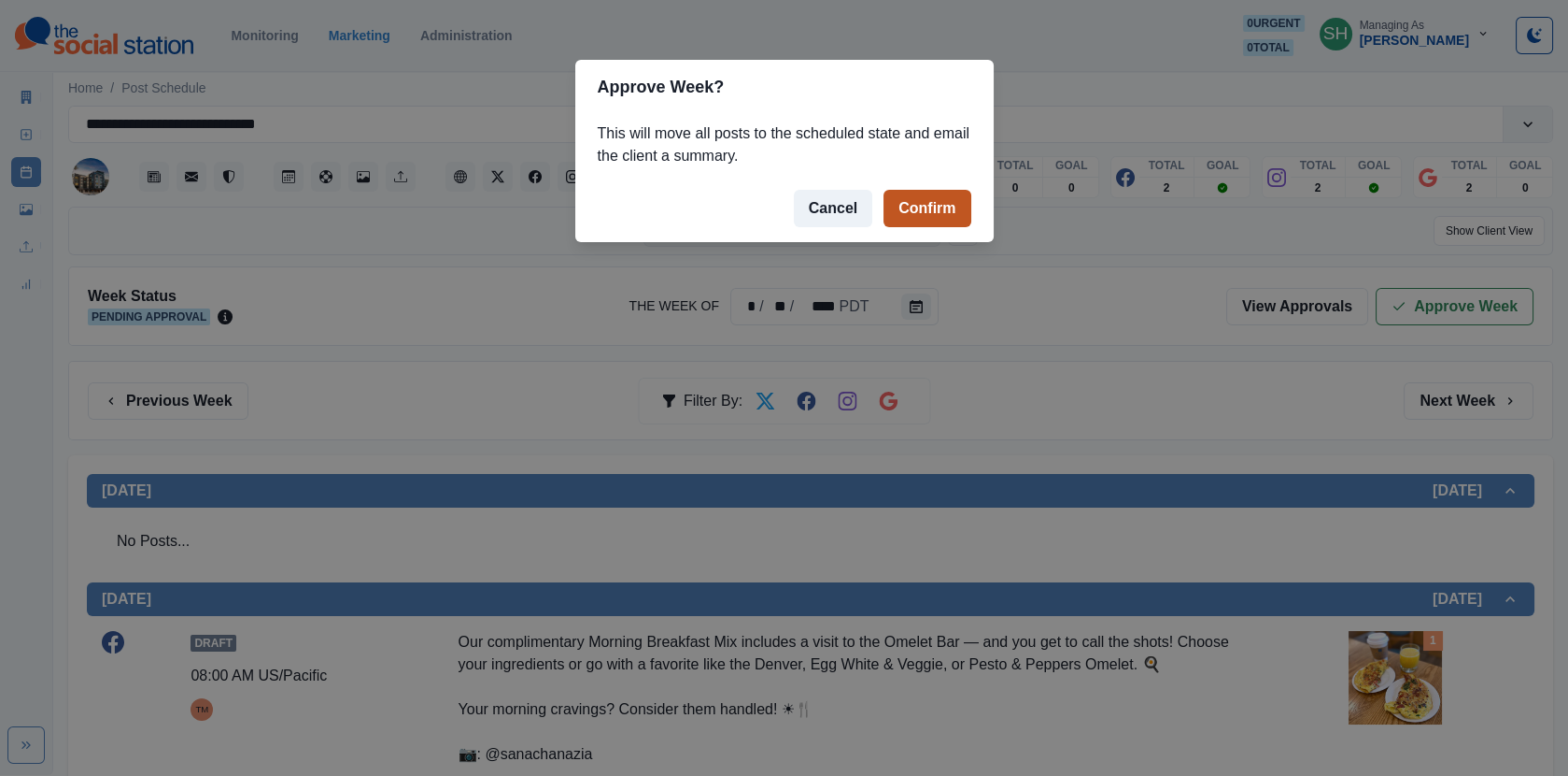
click at [943, 201] on button "Confirm" at bounding box center [927, 209] width 87 height 38
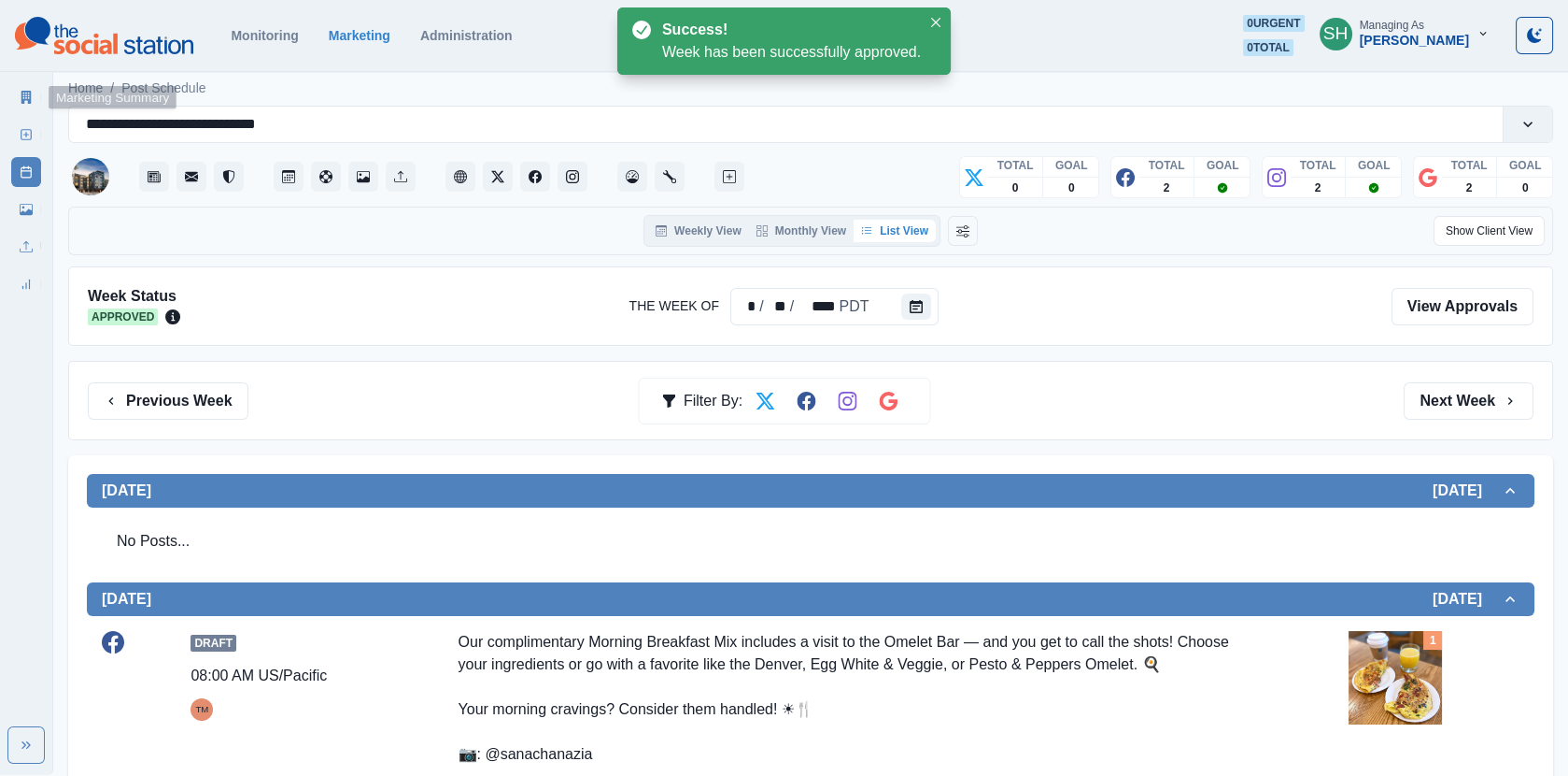
click at [22, 104] on link "Marketing Summary" at bounding box center [26, 97] width 30 height 30
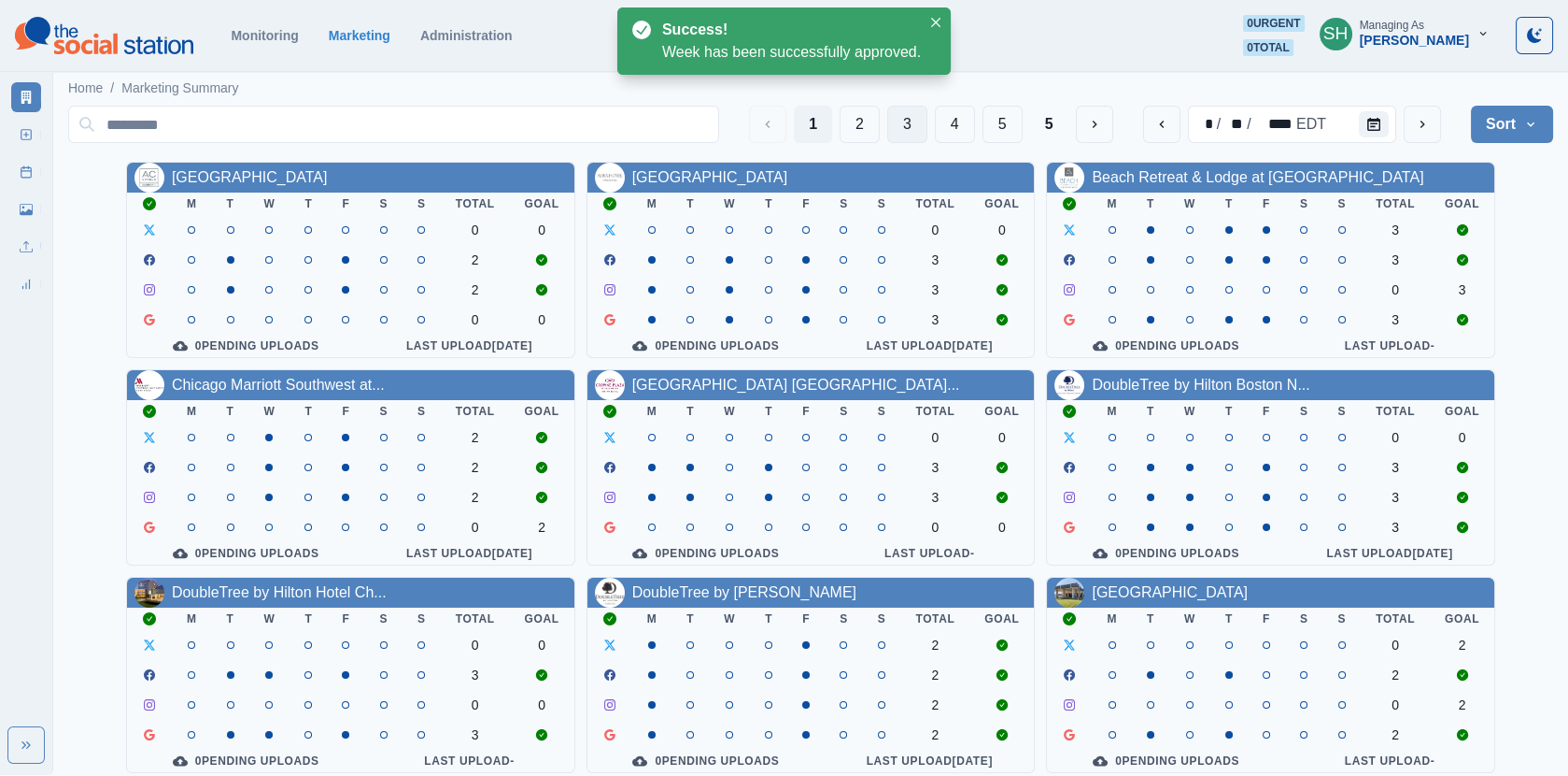
click at [921, 116] on button "3" at bounding box center [907, 124] width 40 height 38
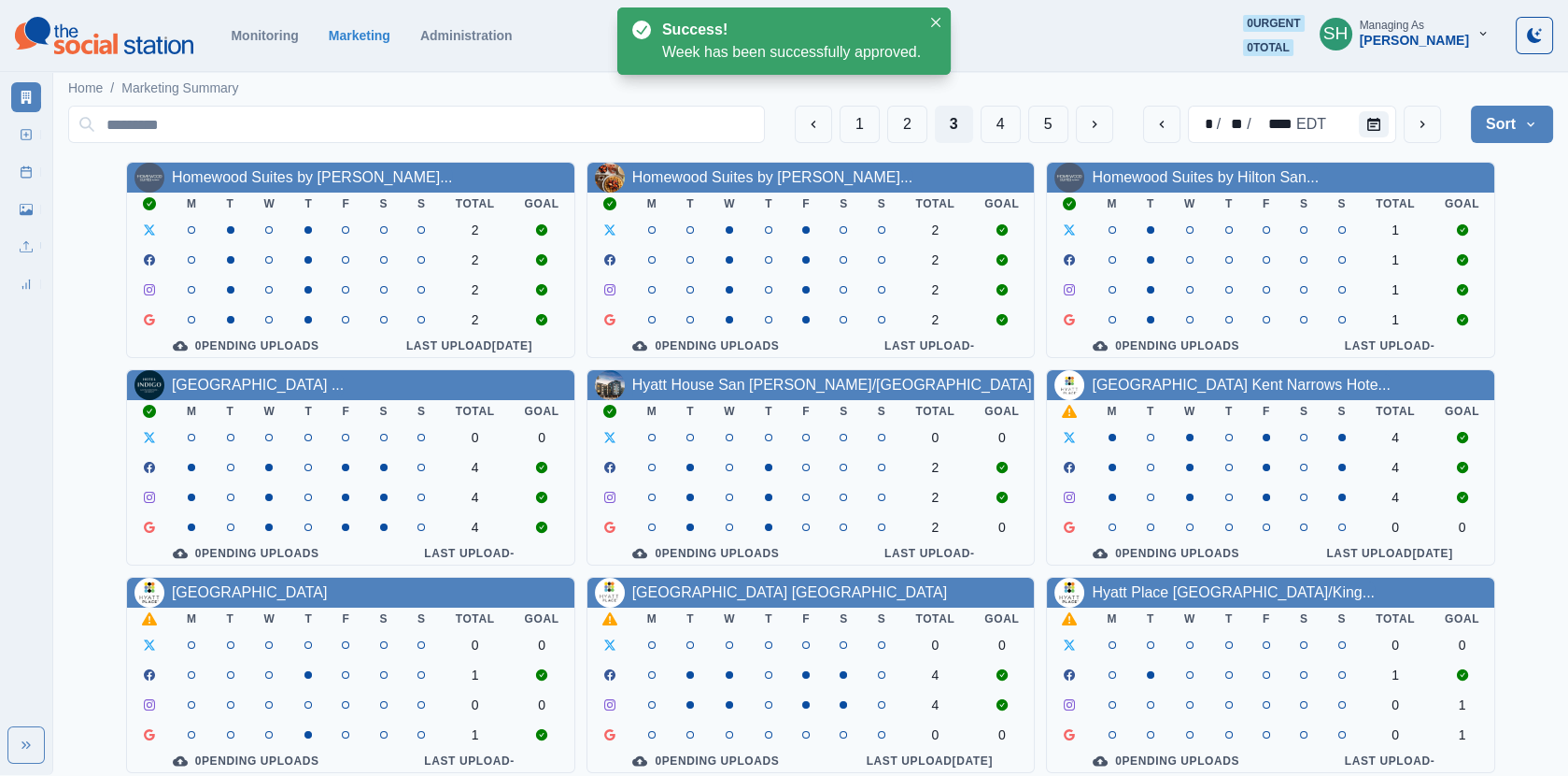
scroll to position [226, 0]
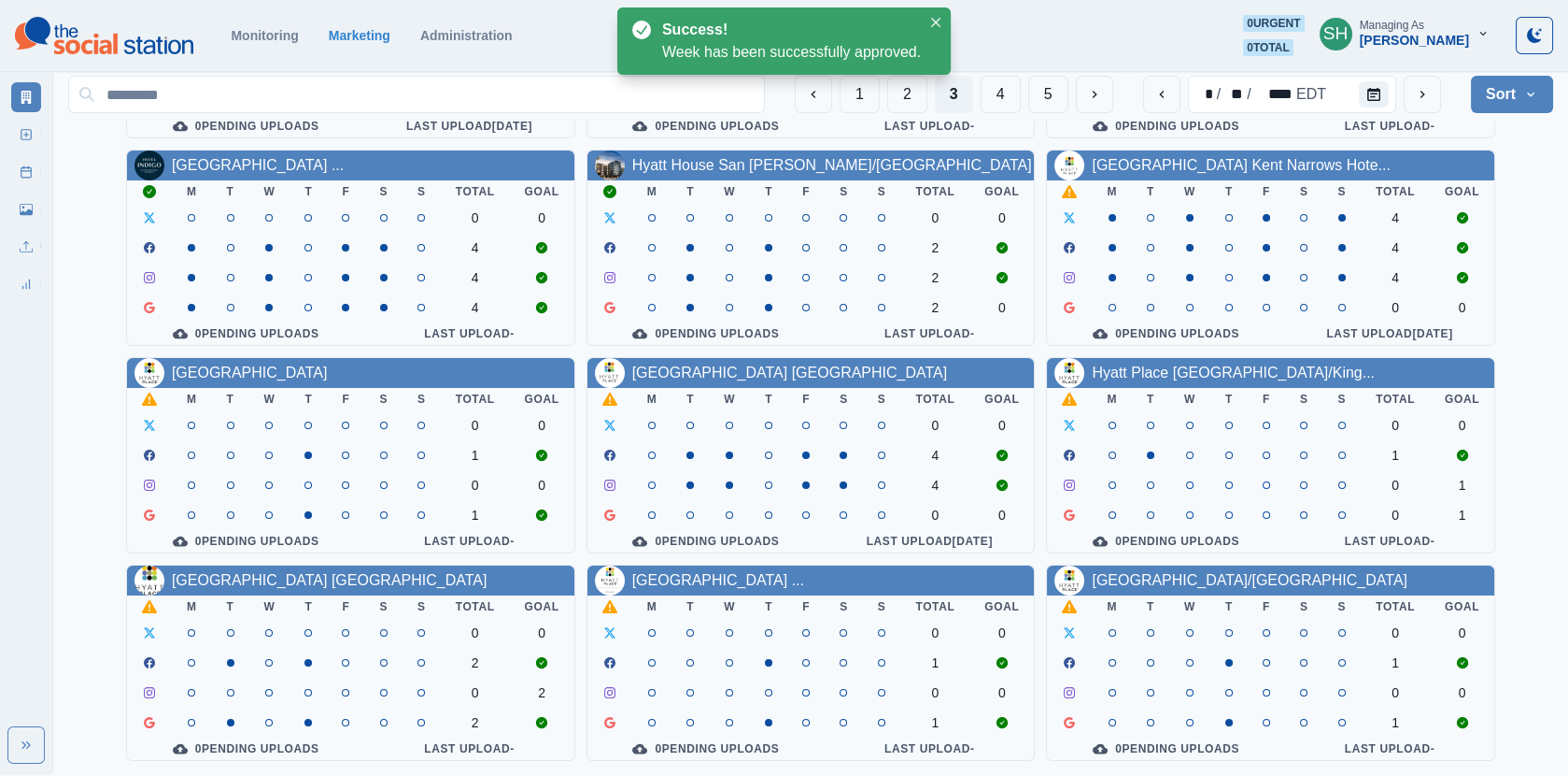
click at [305, 154] on div "[GEOGRAPHIC_DATA] ..." at bounding box center [258, 165] width 172 height 23
click at [306, 163] on link "[GEOGRAPHIC_DATA] ..." at bounding box center [258, 165] width 172 height 16
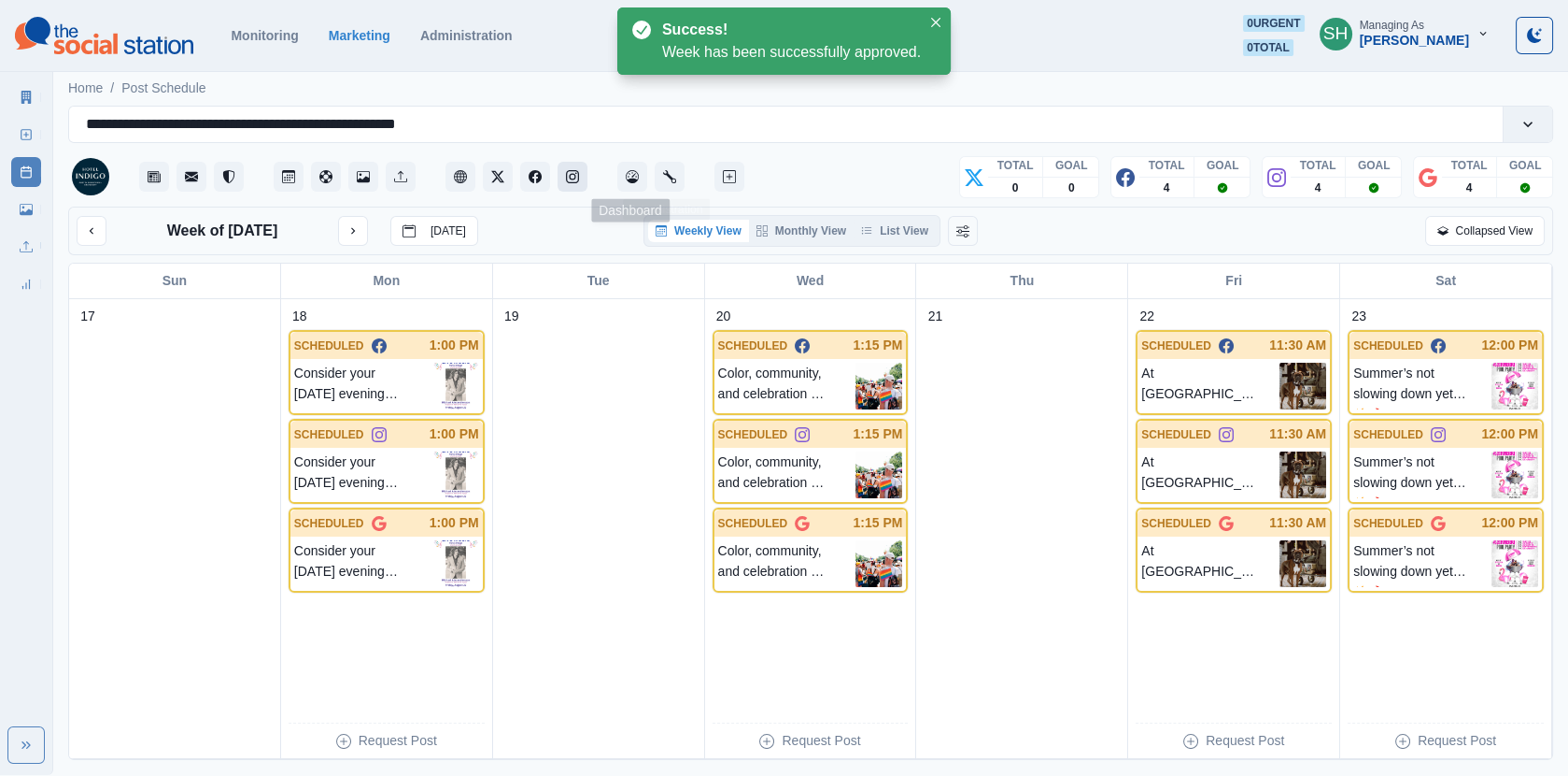
click at [582, 162] on button "Instagram" at bounding box center [573, 177] width 30 height 30
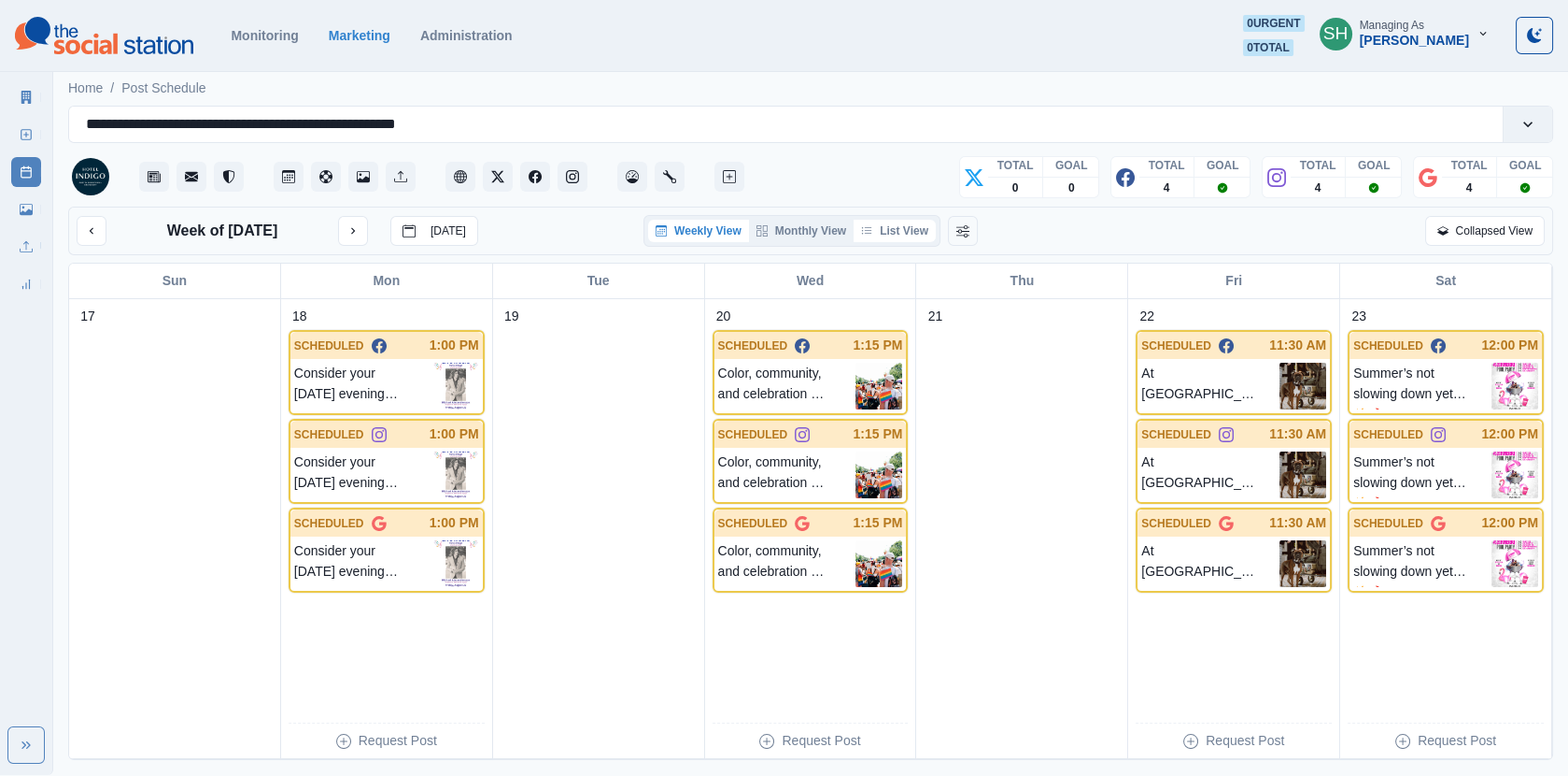
click at [894, 227] on button "List View" at bounding box center [895, 231] width 83 height 23
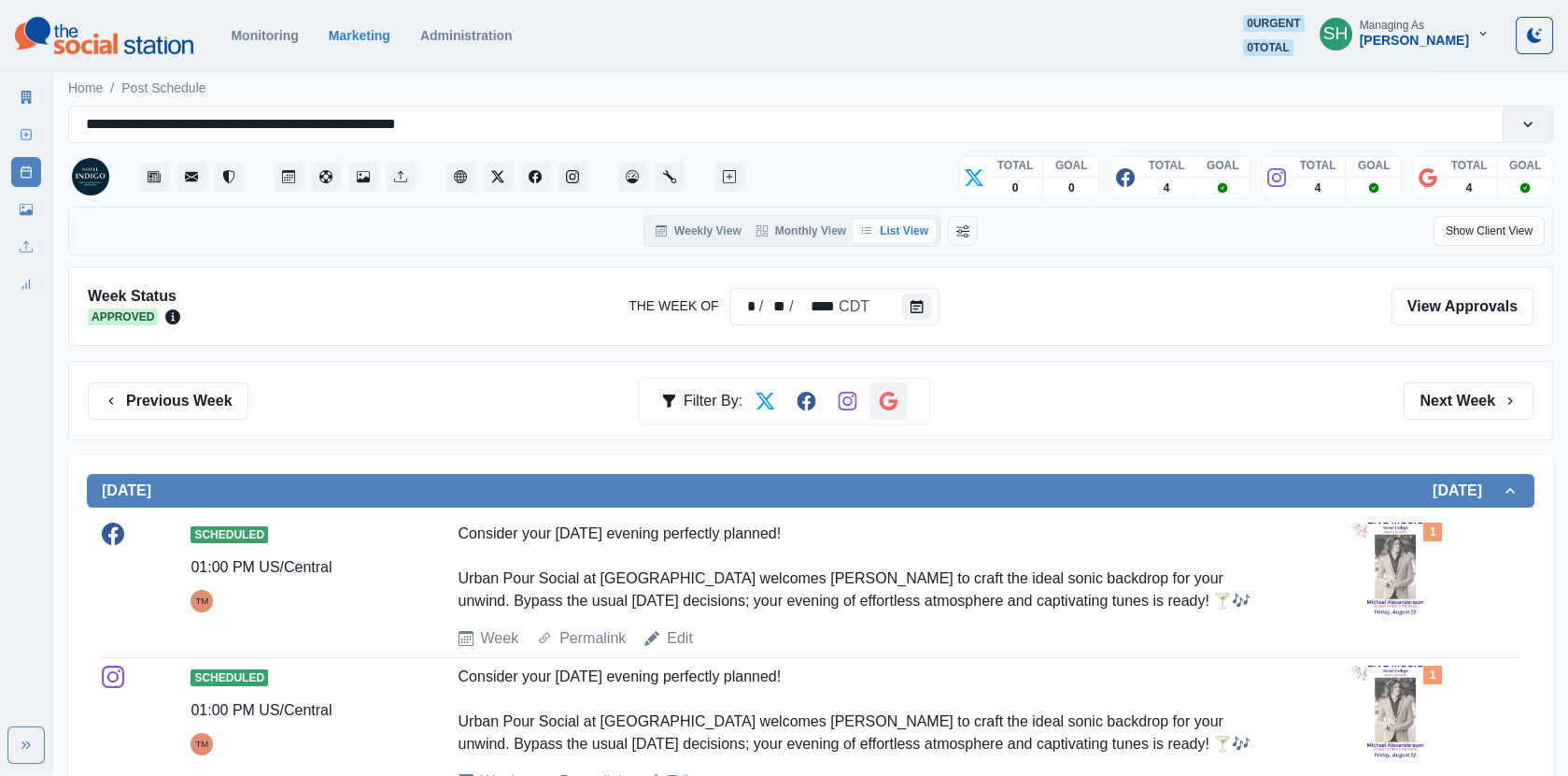
scroll to position [520, 0]
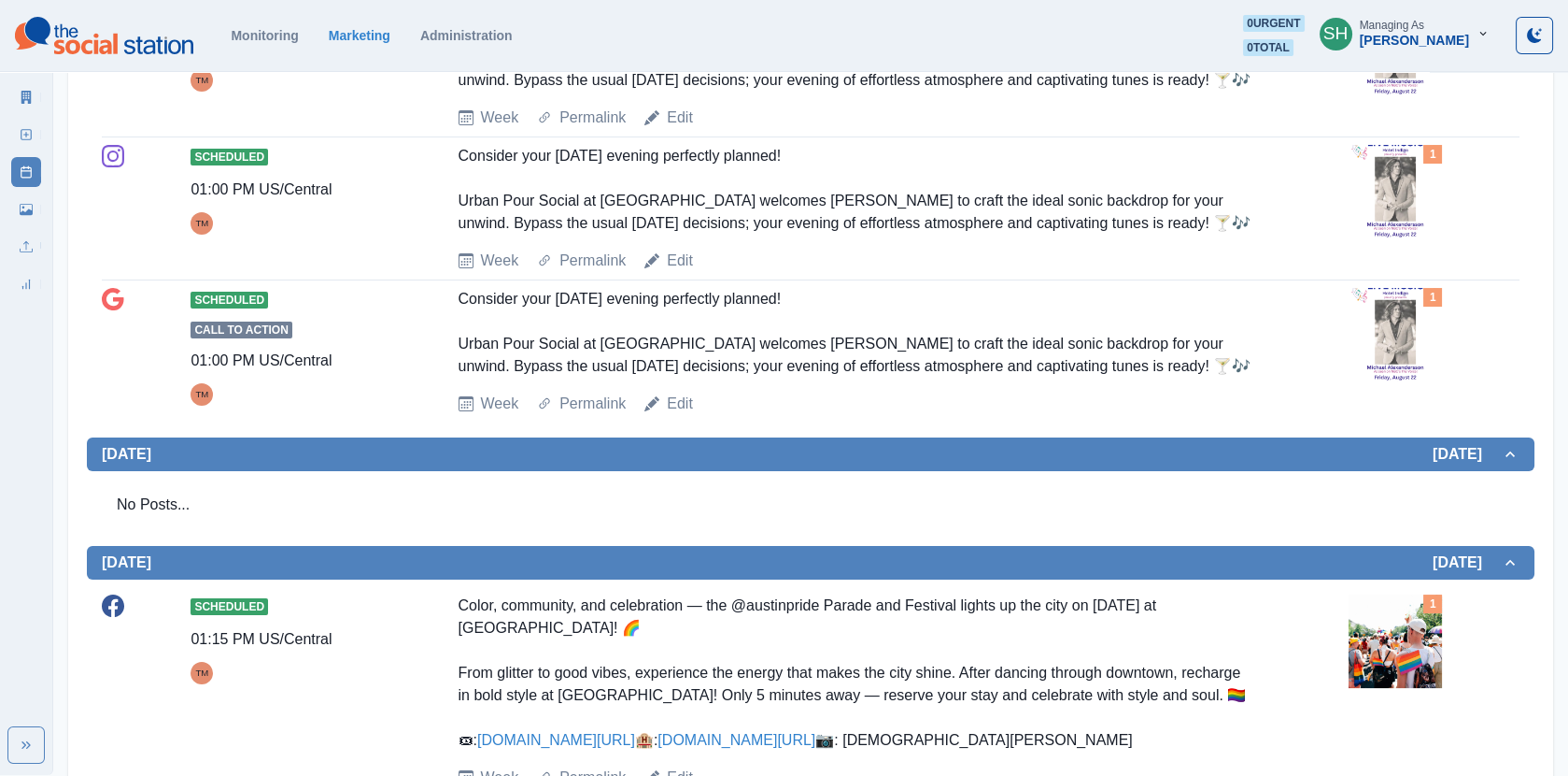
click at [1401, 335] on img at bounding box center [1396, 334] width 93 height 94
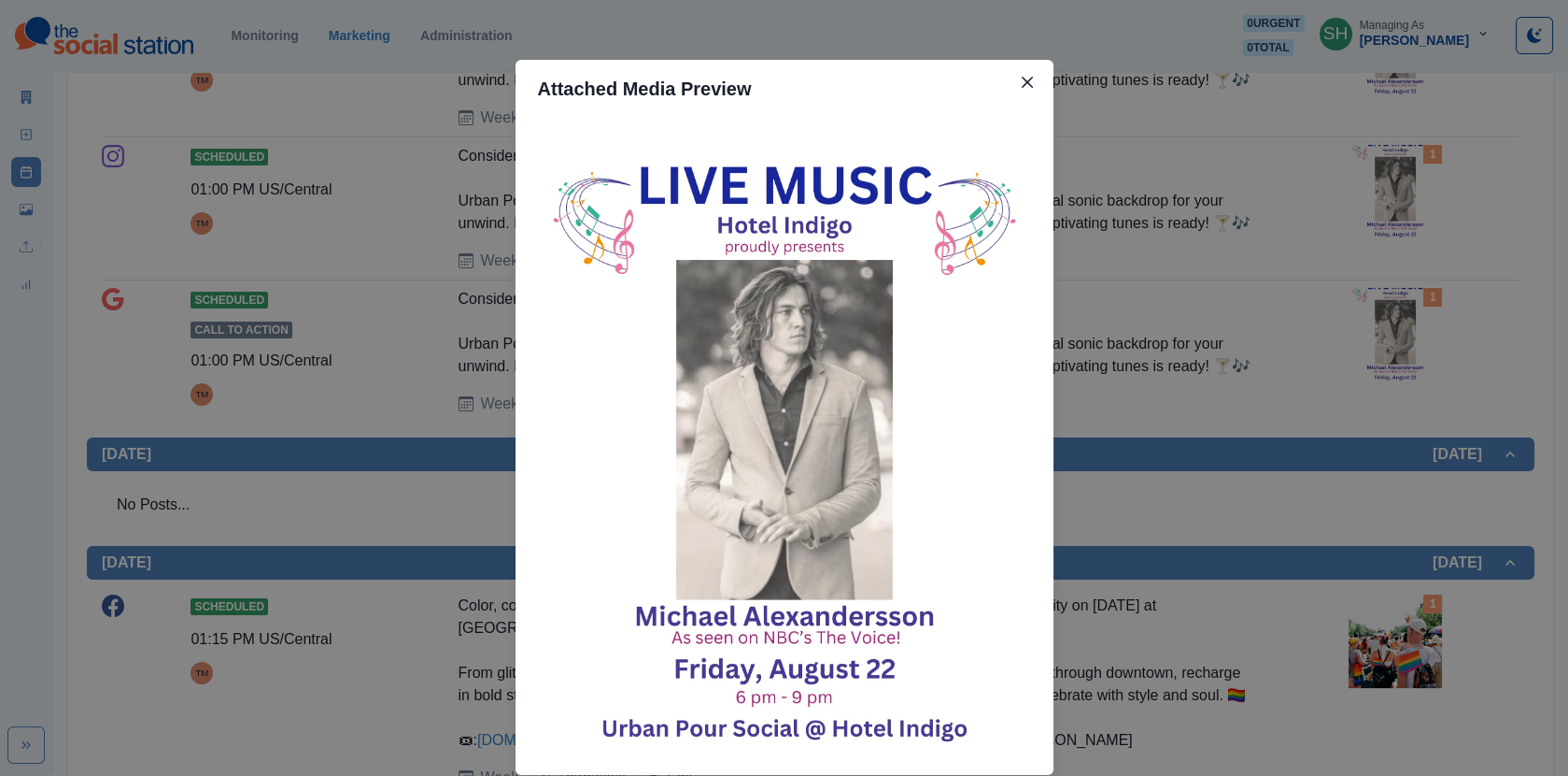
click at [1338, 295] on div "Attached Media Preview" at bounding box center [784, 388] width 1568 height 776
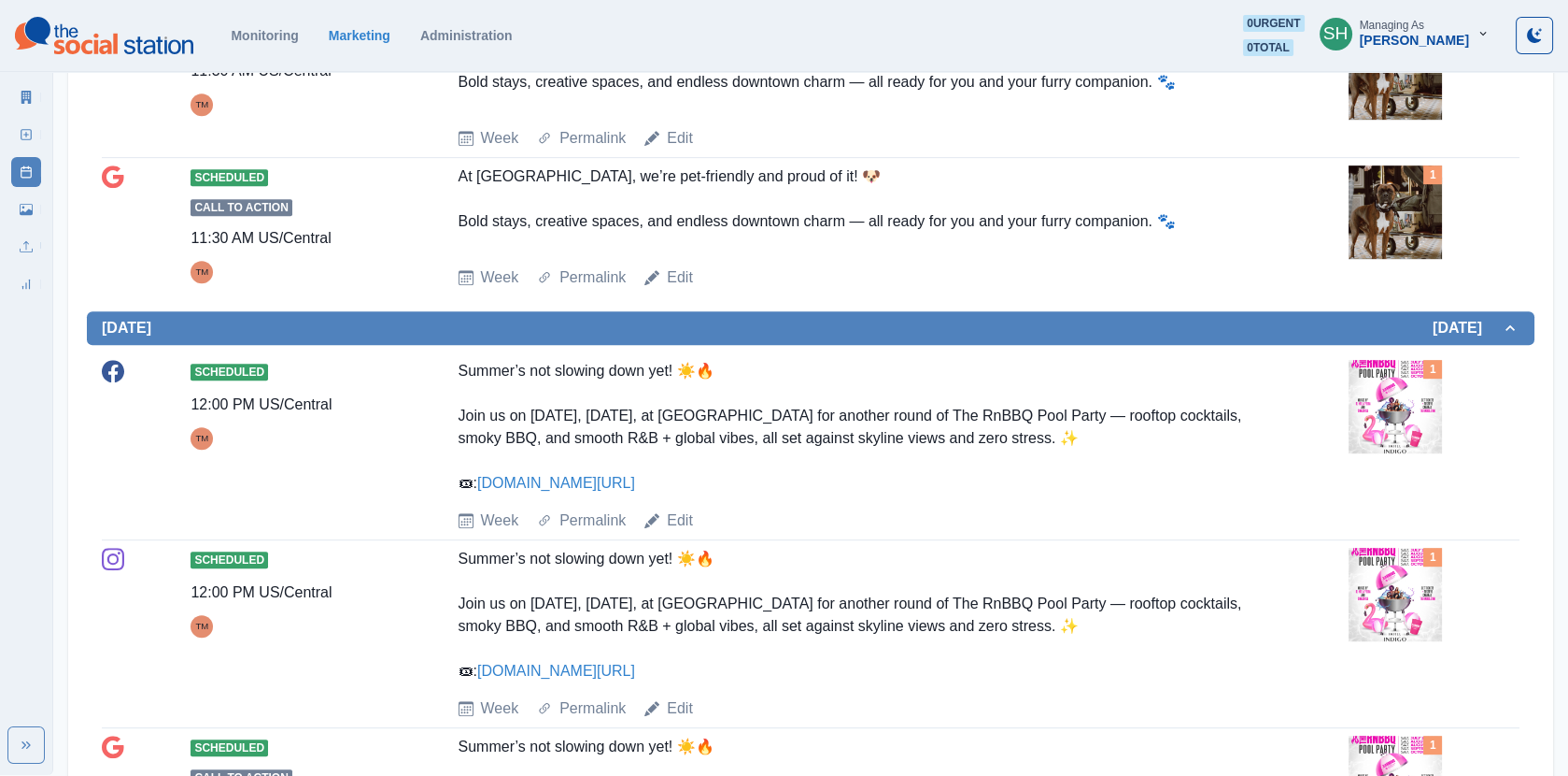
scroll to position [2470, 0]
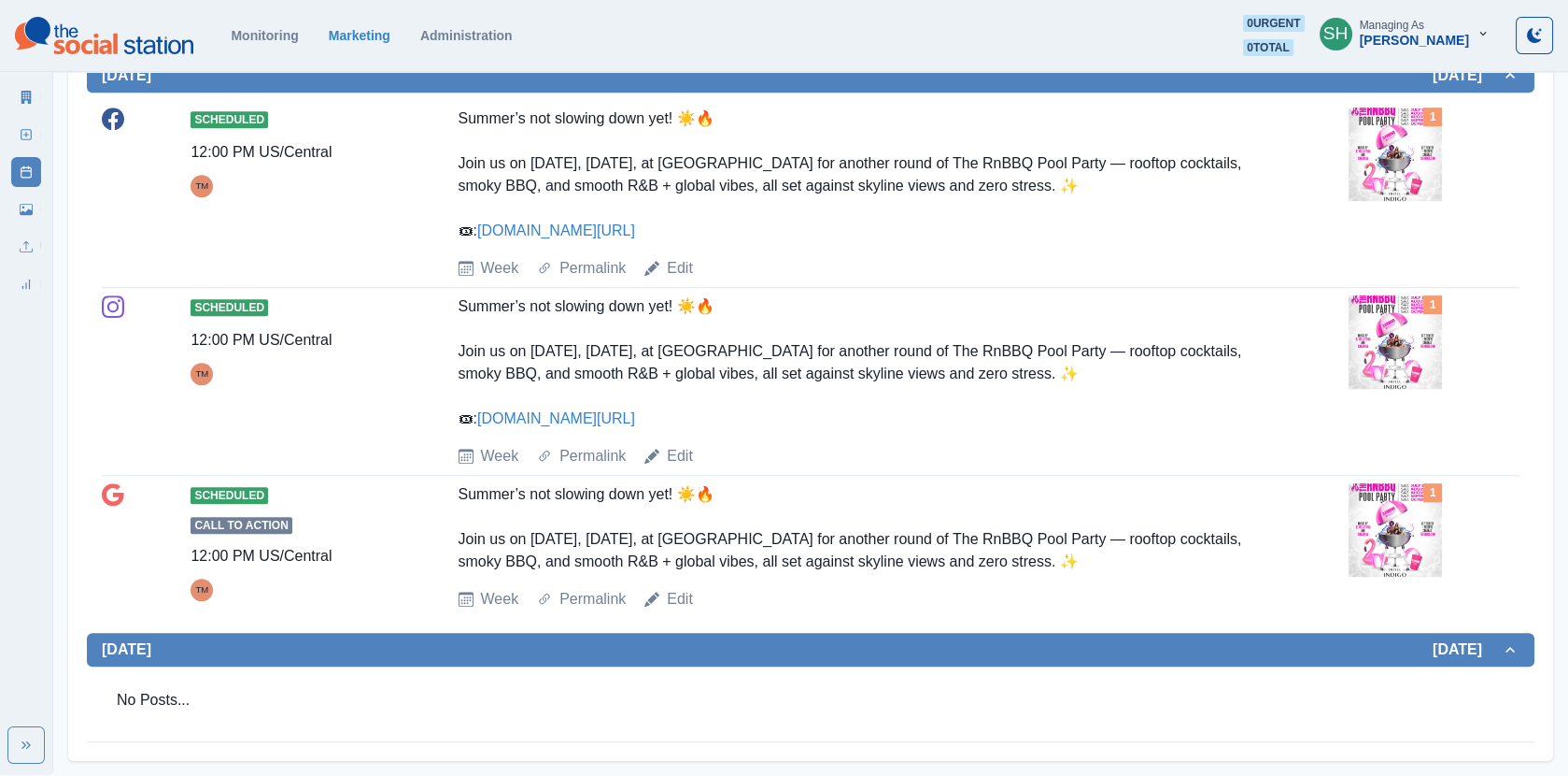
click at [1334, 305] on div "Scheduled 12:00 PM US/Central TM Summer’s not slowing down yet! ☀️🔥 Join us on …" at bounding box center [810, 381] width 1418 height 172
click at [1391, 331] on img at bounding box center [1396, 342] width 93 height 94
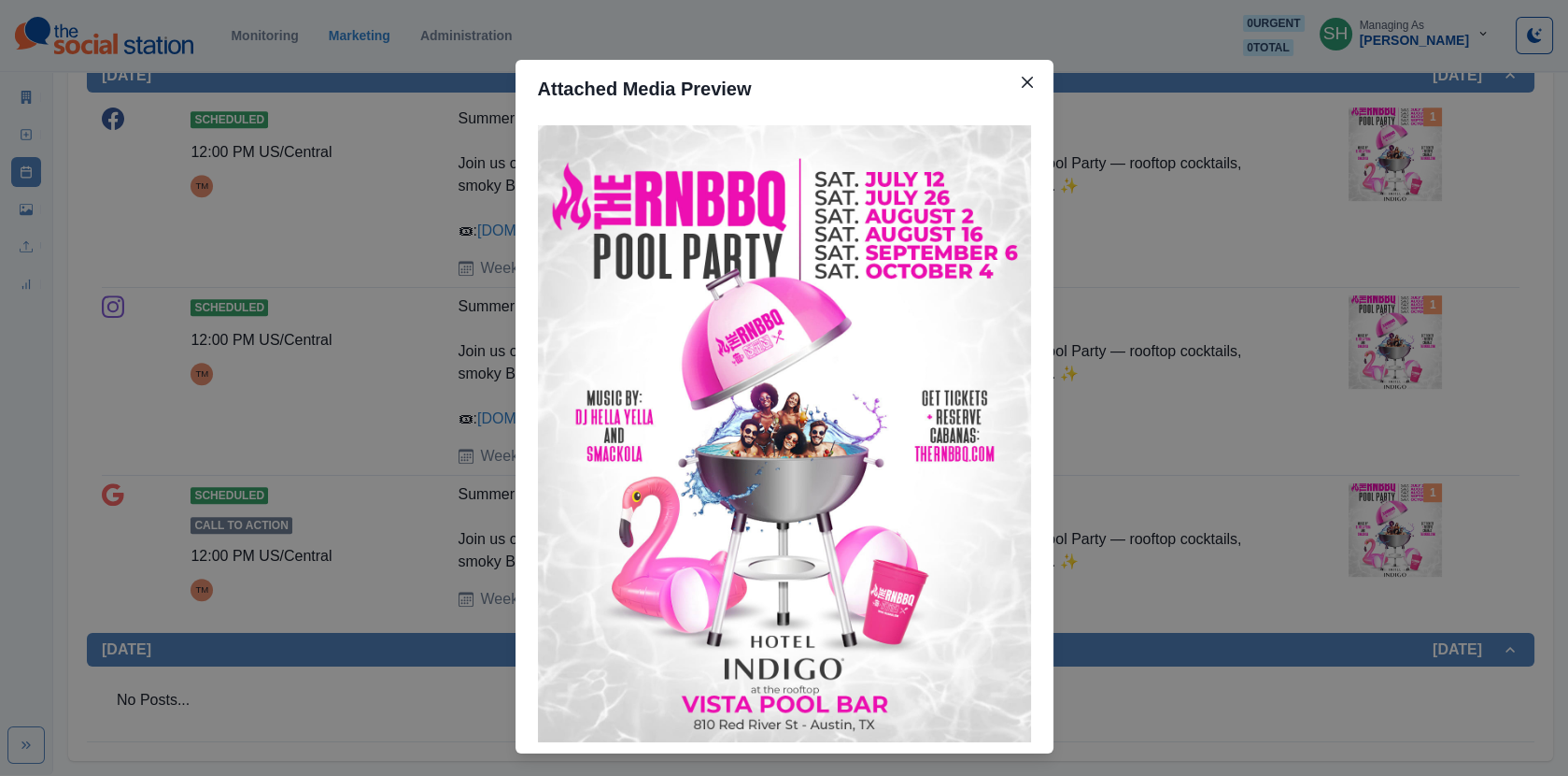
click at [1335, 350] on div "Attached Media Preview" at bounding box center [784, 388] width 1568 height 776
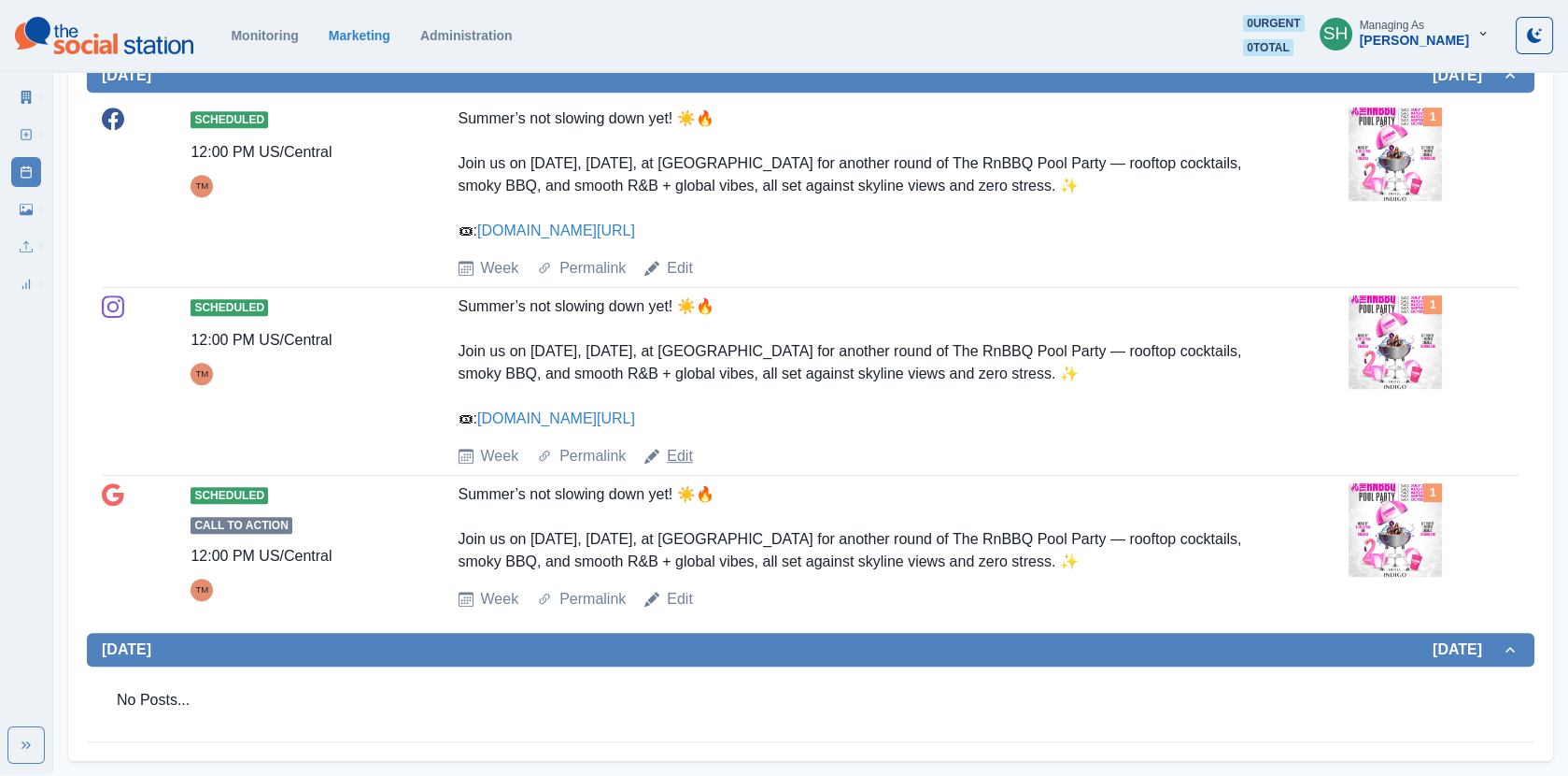
click at [678, 452] on link "Edit" at bounding box center [680, 456] width 26 height 23
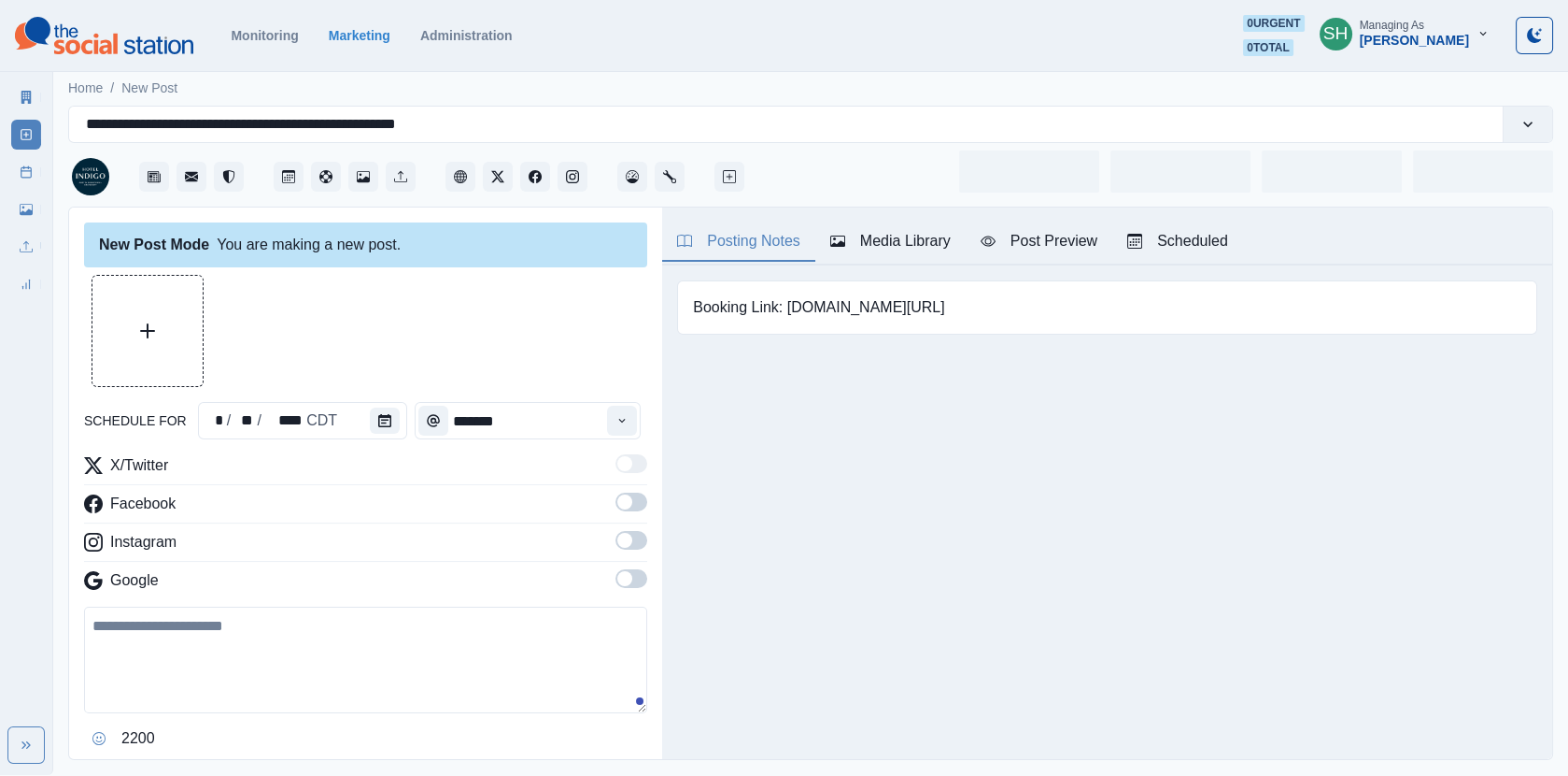
type input "********"
type textarea "**********"
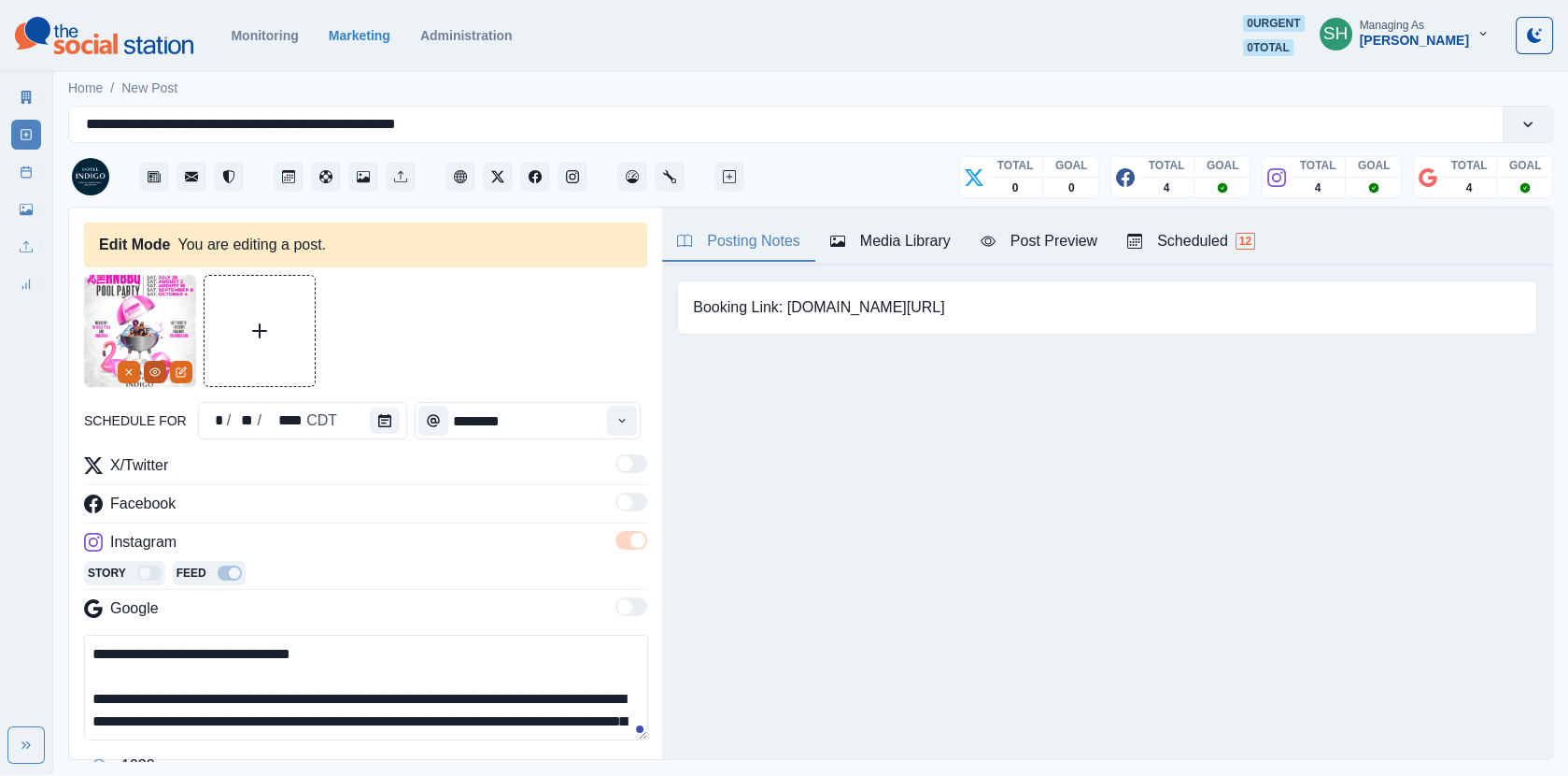
click at [152, 372] on icon "View Media" at bounding box center [154, 371] width 11 height 11
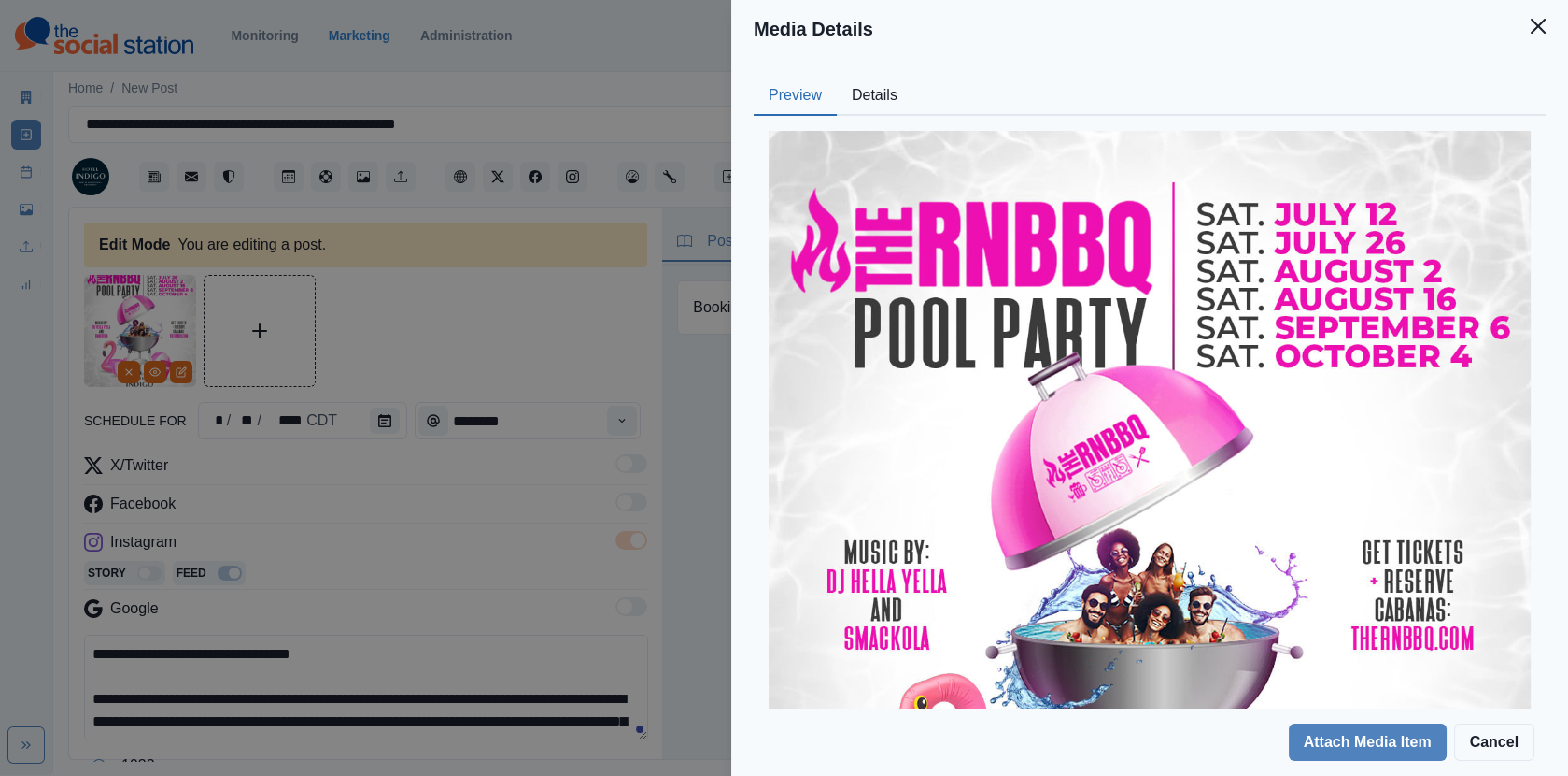
click at [871, 100] on button "Details" at bounding box center [875, 96] width 76 height 39
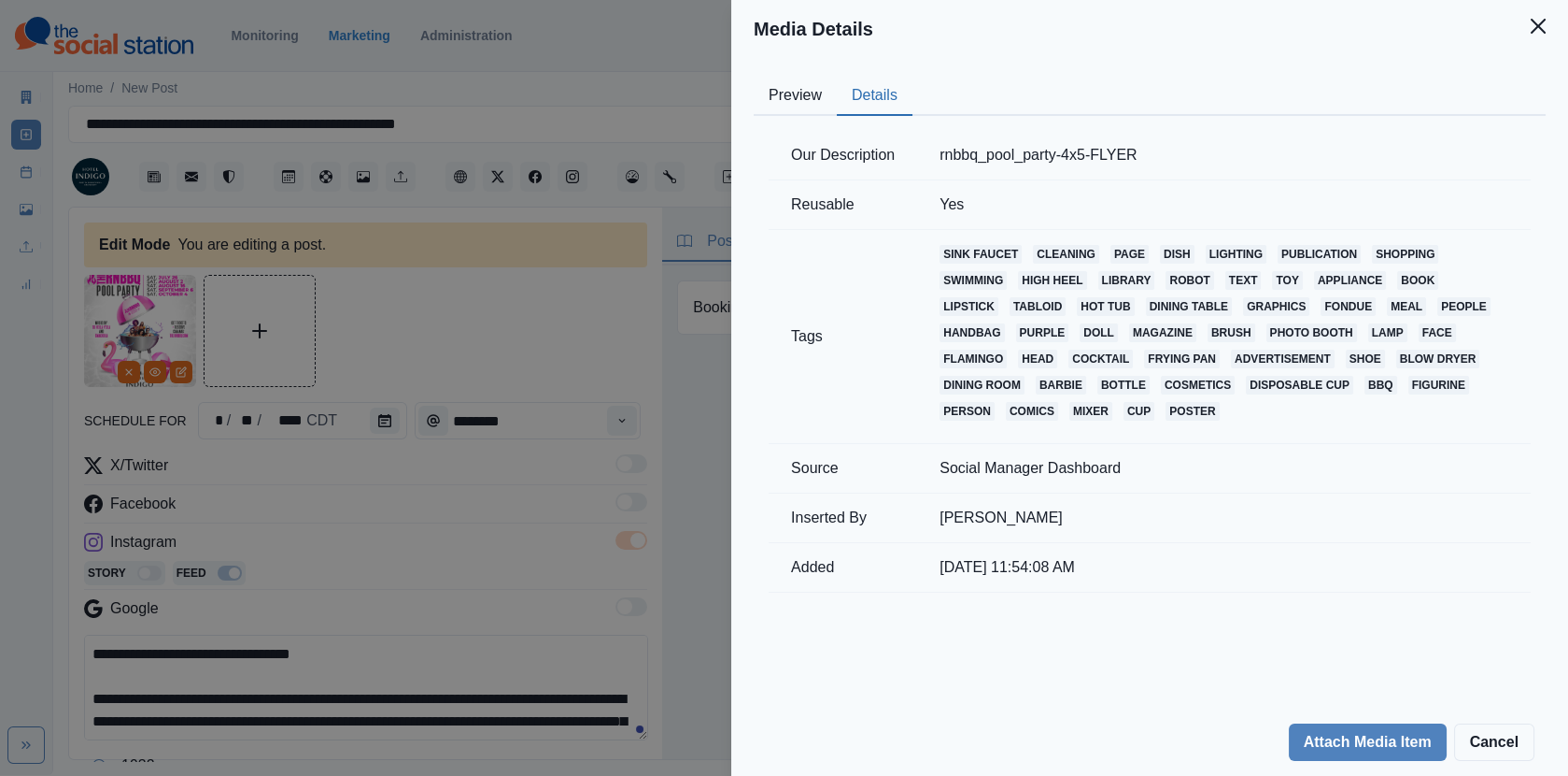
click at [397, 311] on div "Media Details Preview Details Our Description rnbbq_pool_party-4x5-FLYER Reusab…" at bounding box center [784, 388] width 1568 height 776
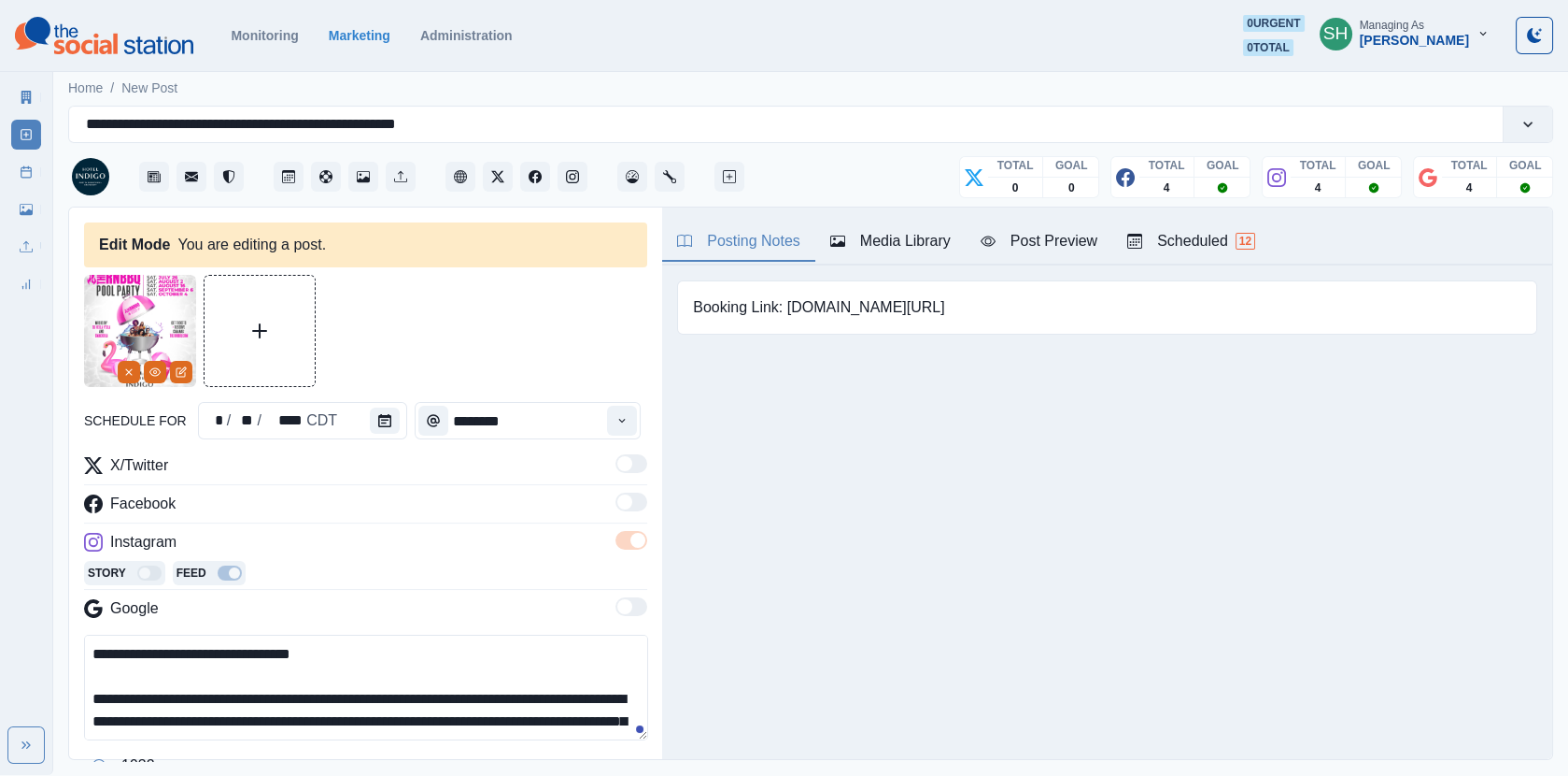
click at [22, 107] on link "Marketing Summary" at bounding box center [26, 97] width 30 height 30
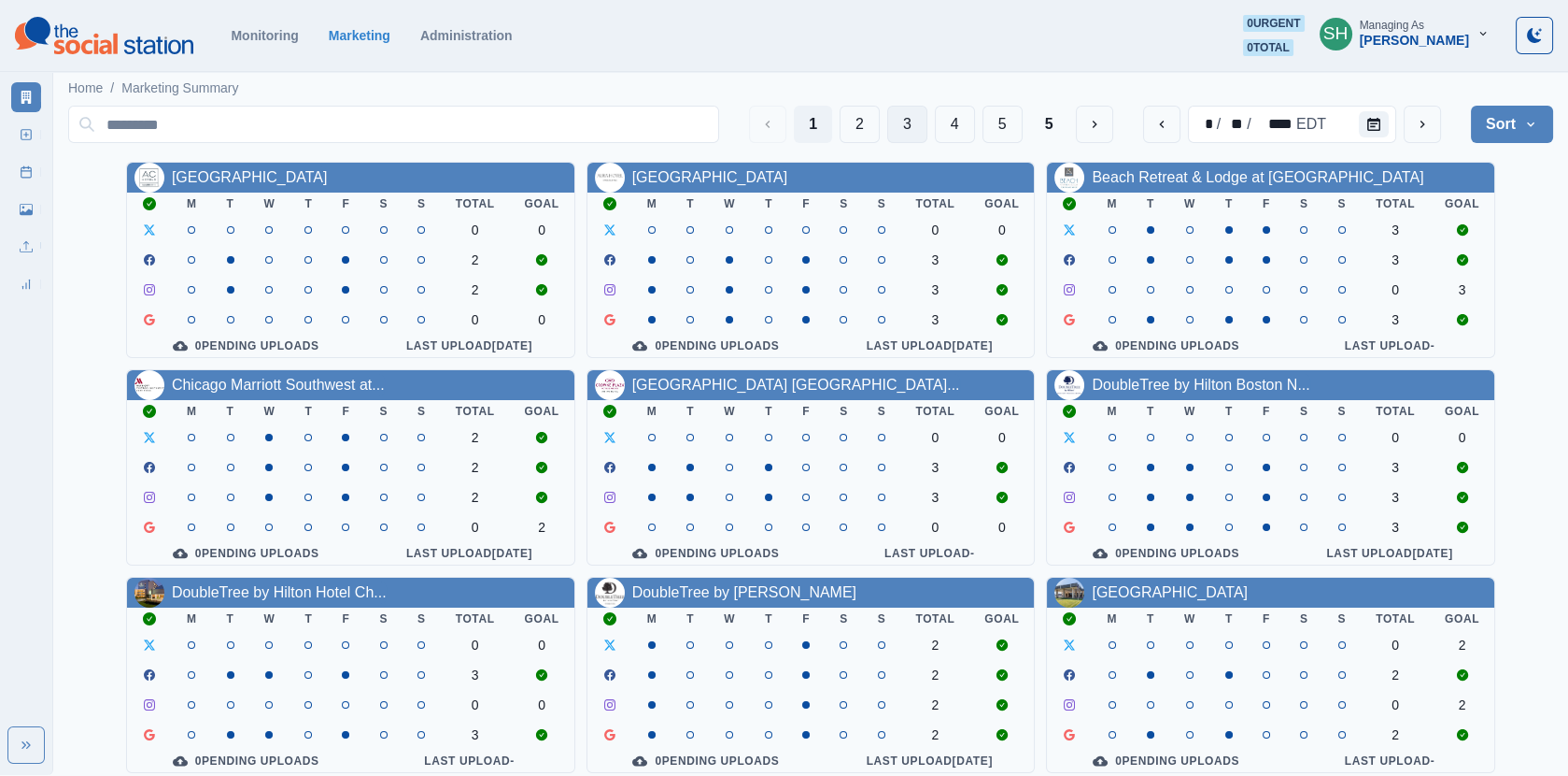
click at [900, 118] on button "3" at bounding box center [907, 124] width 40 height 38
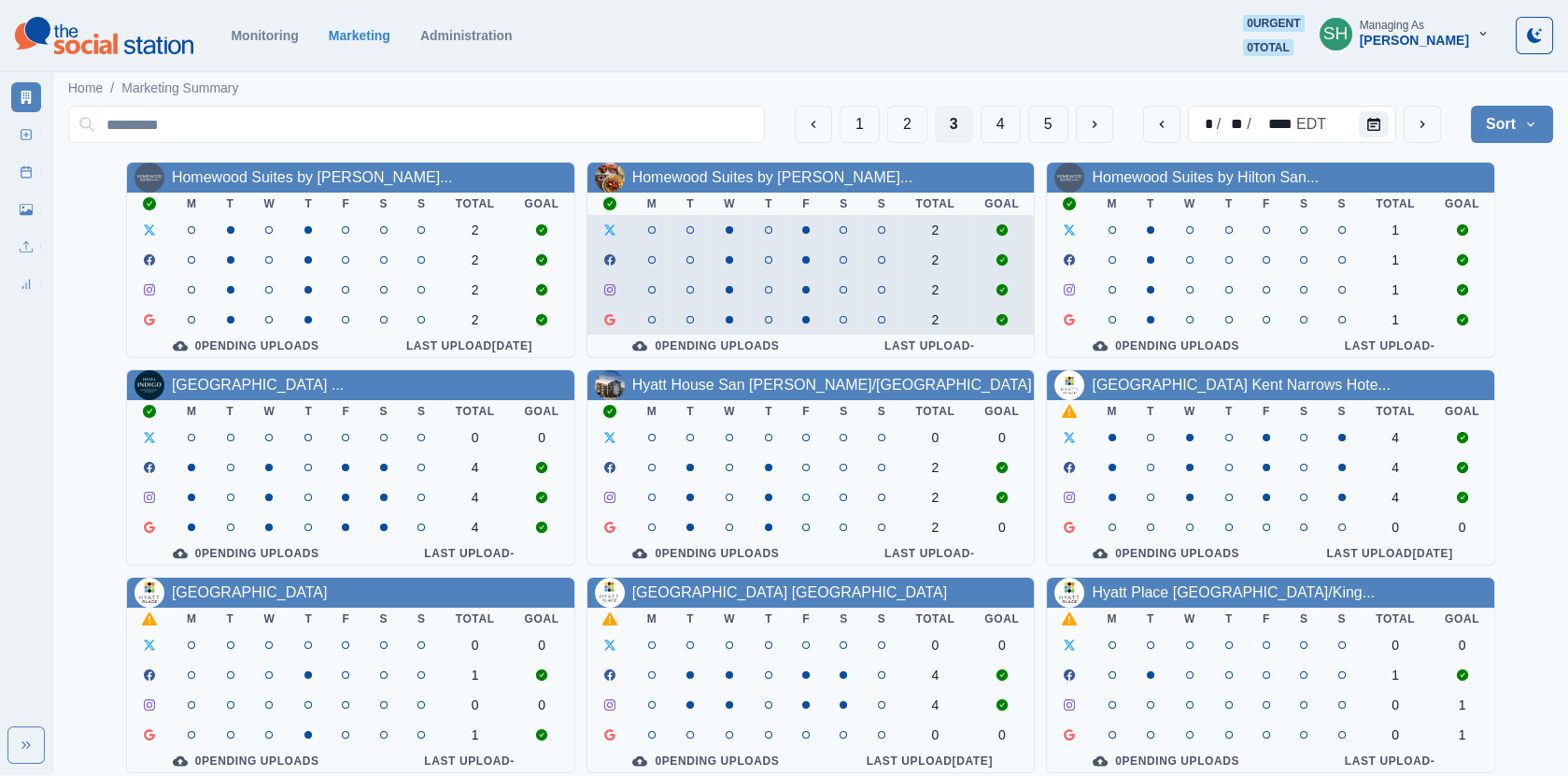
scroll to position [226, 0]
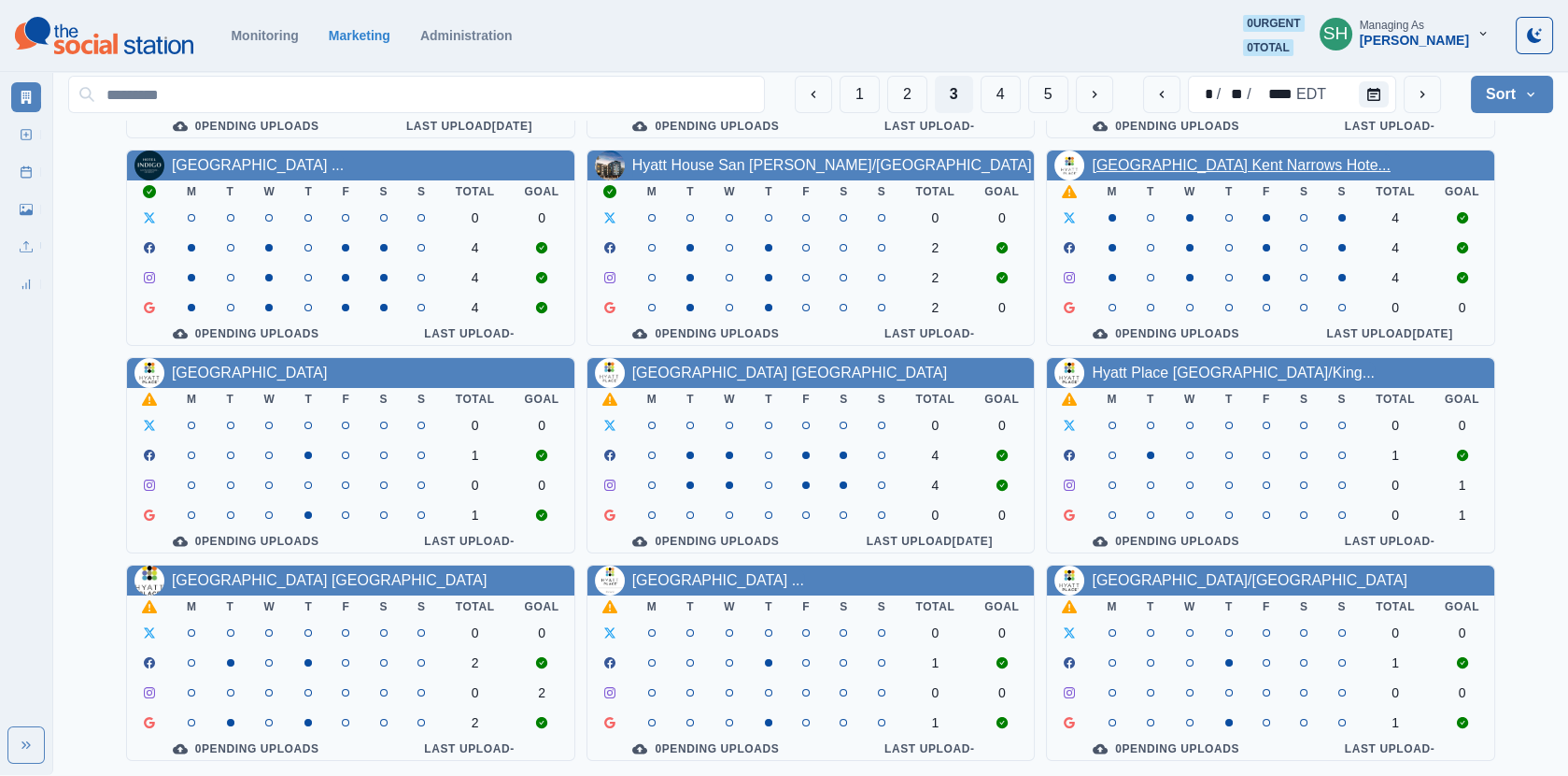
click at [1172, 157] on link "[GEOGRAPHIC_DATA] Kent Narrows Hote..." at bounding box center [1241, 165] width 299 height 16
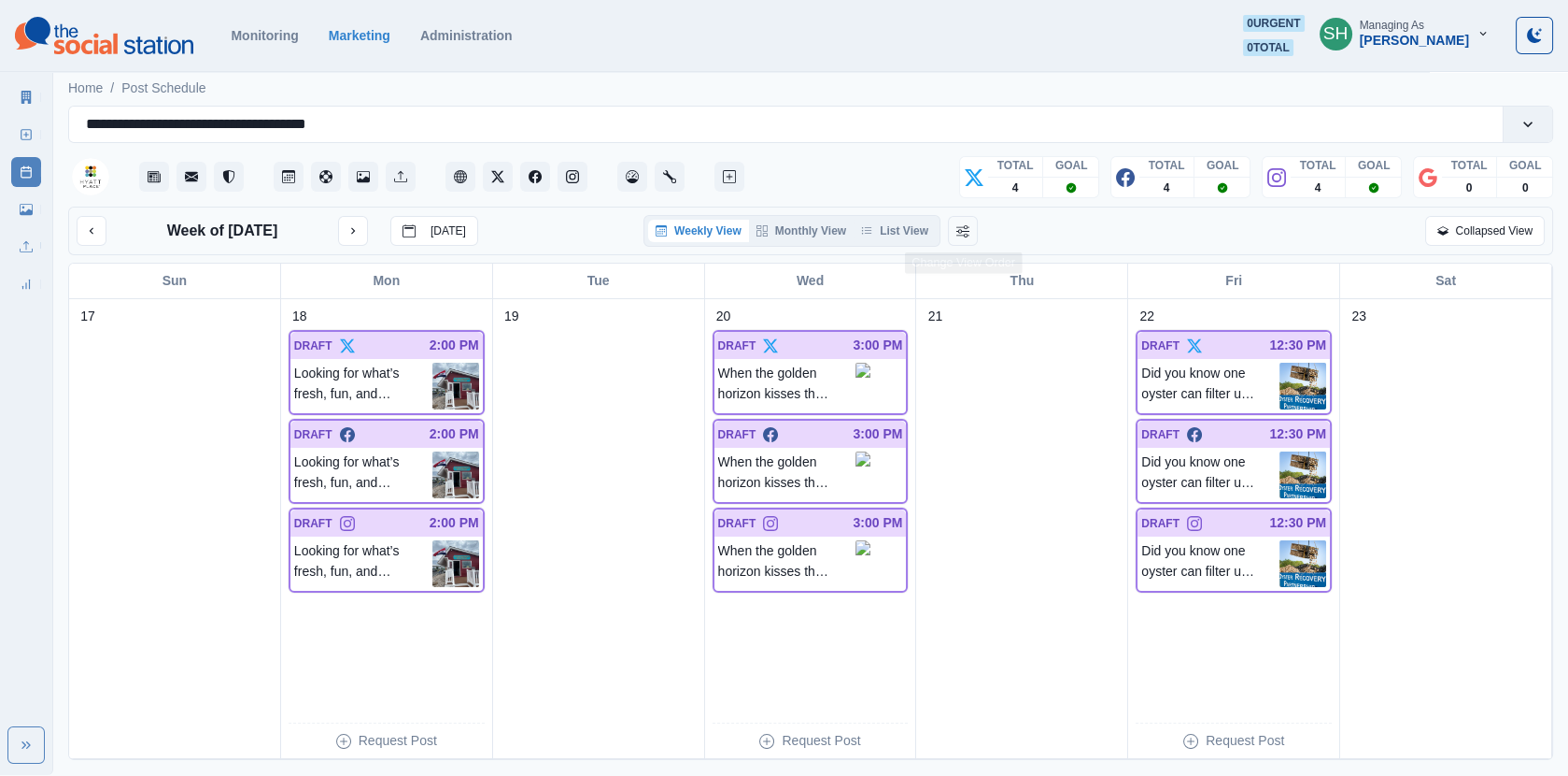
click at [949, 219] on div "Weekly View Monthly View List View" at bounding box center [810, 231] width 489 height 32
click at [916, 226] on button "List View" at bounding box center [895, 231] width 83 height 23
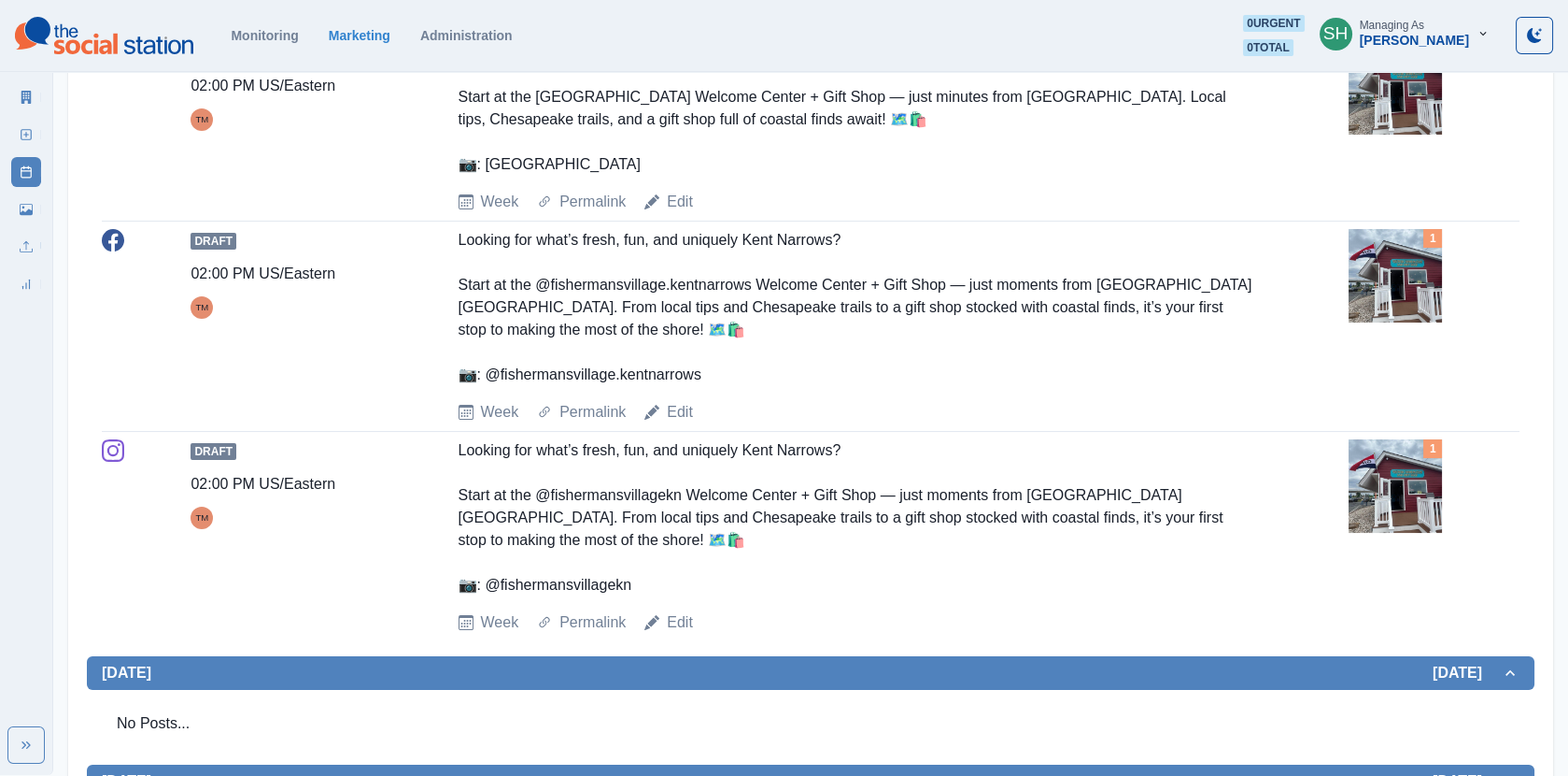
scroll to position [379, 0]
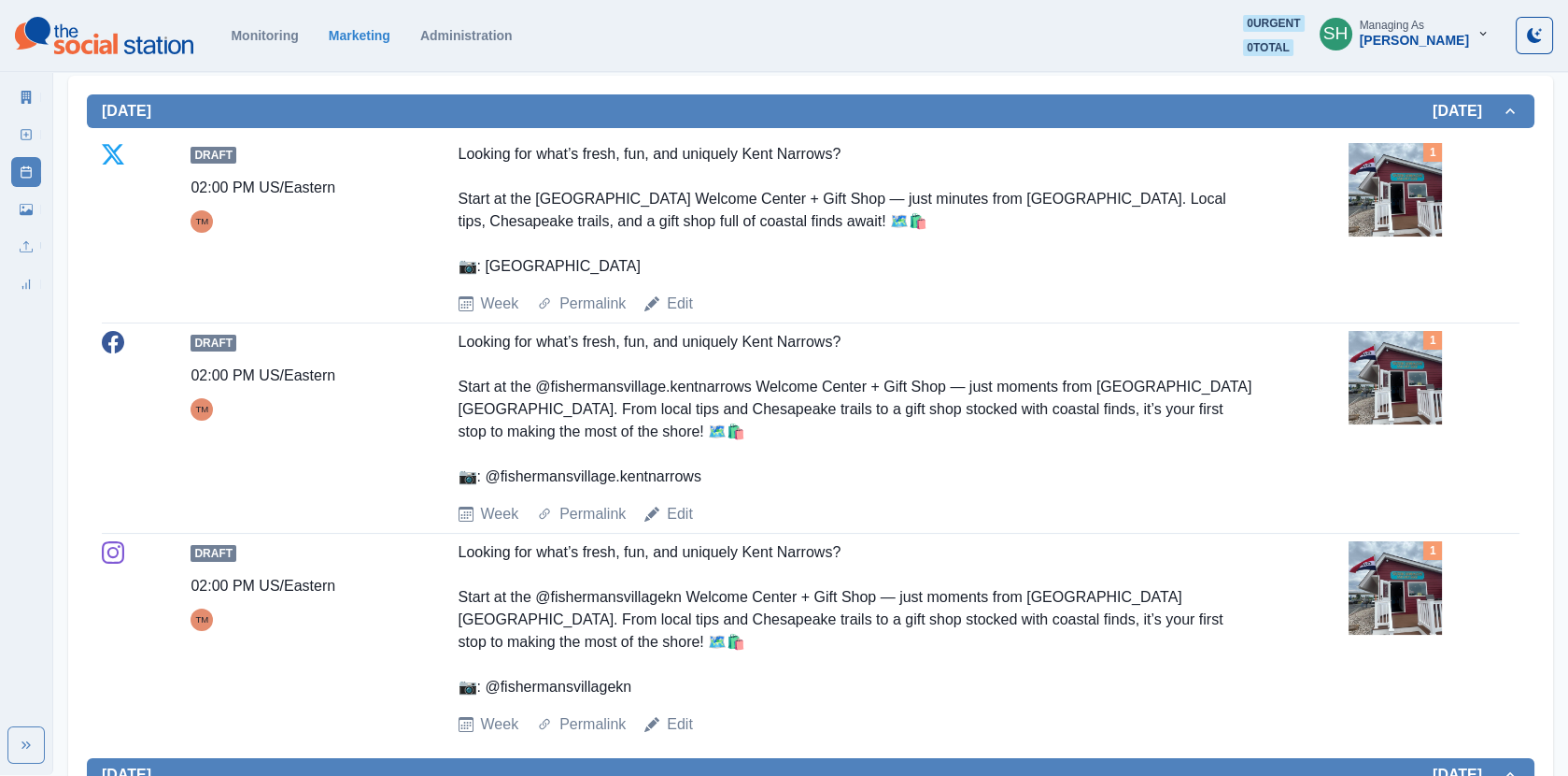
click at [1365, 188] on img at bounding box center [1396, 190] width 93 height 94
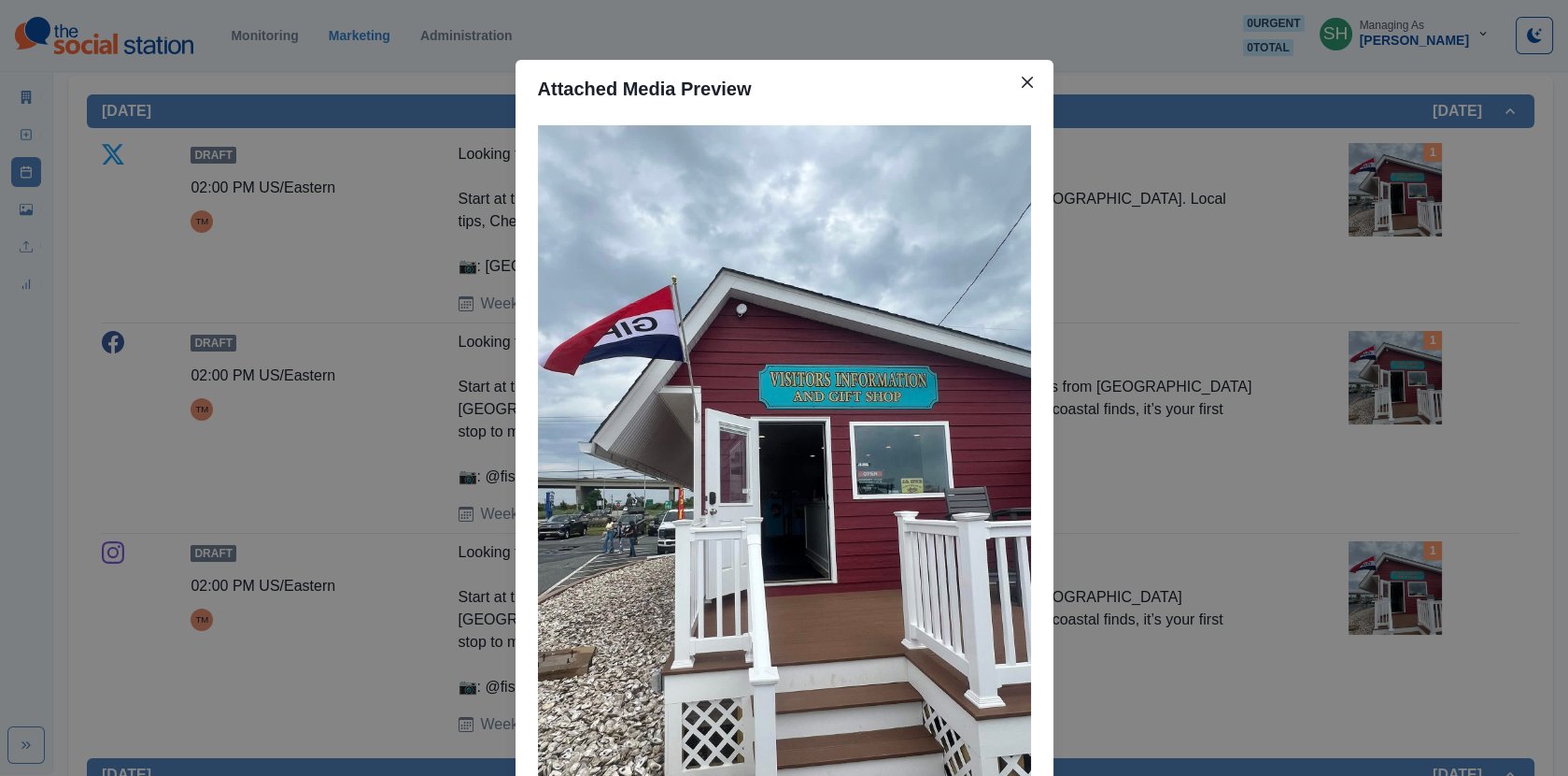
click at [1338, 180] on div "Attached Media Preview" at bounding box center [784, 388] width 1568 height 776
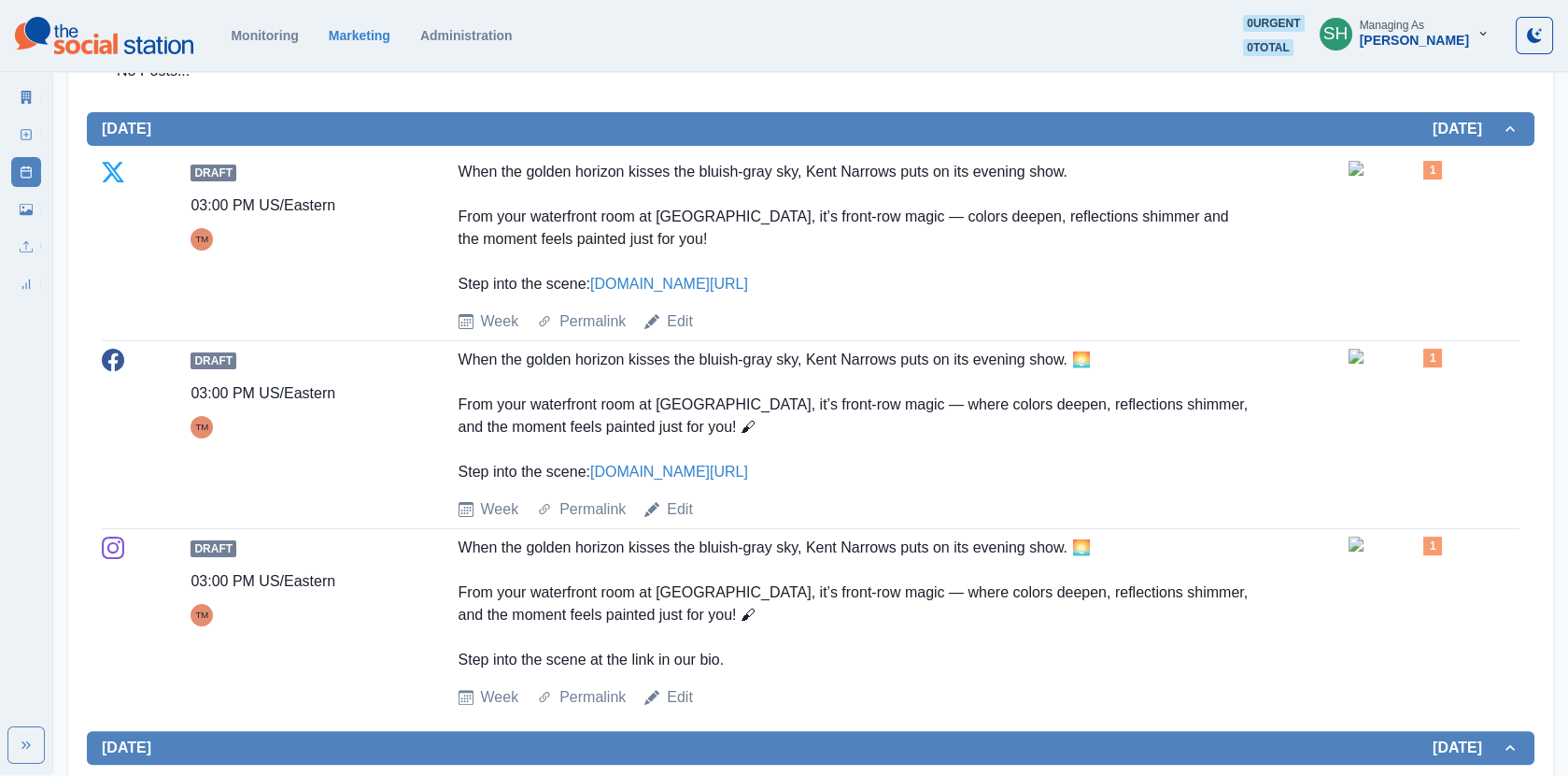
scroll to position [1132, 0]
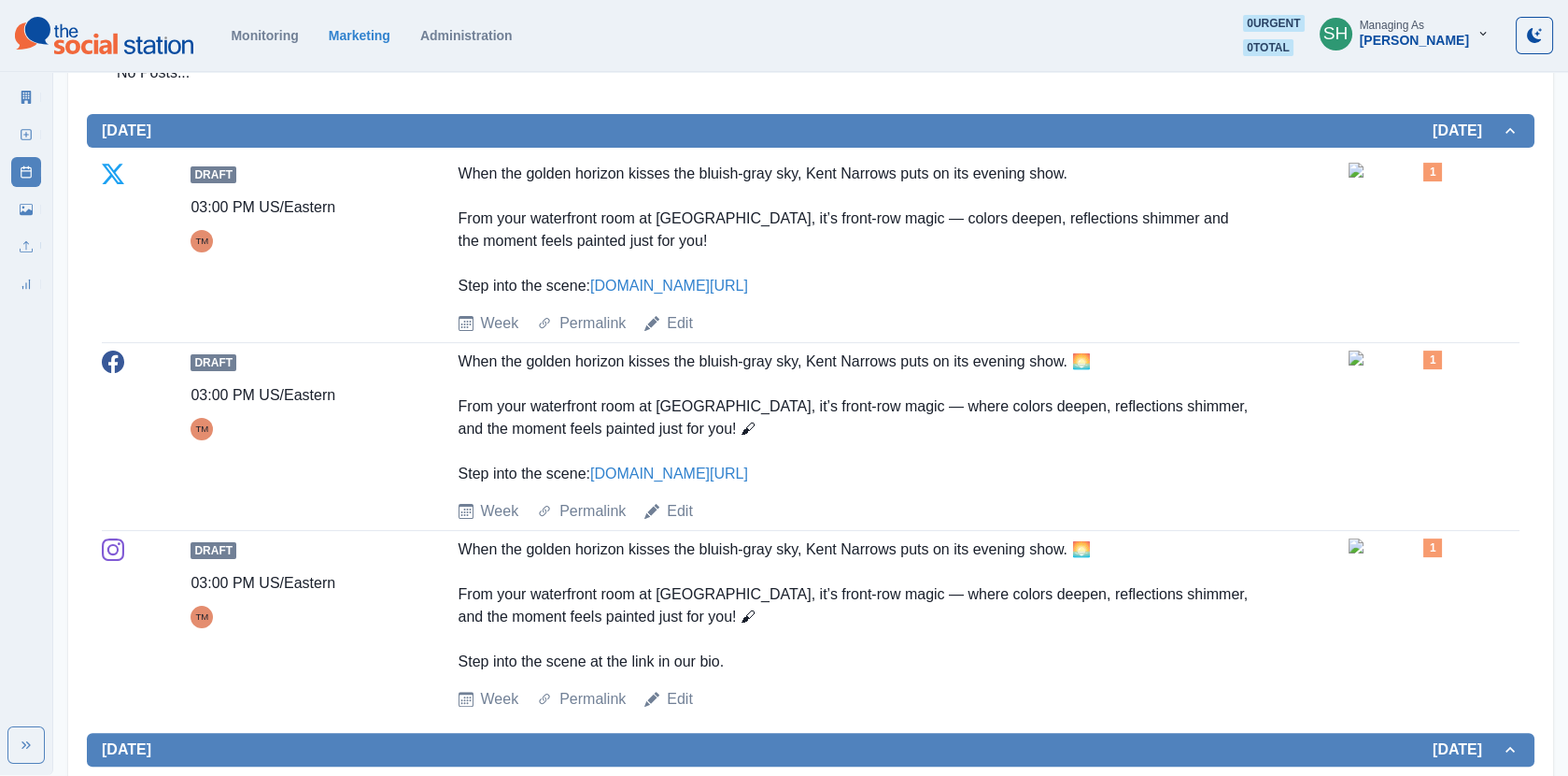
click at [1427, 177] on img at bounding box center [1396, 169] width 93 height 15
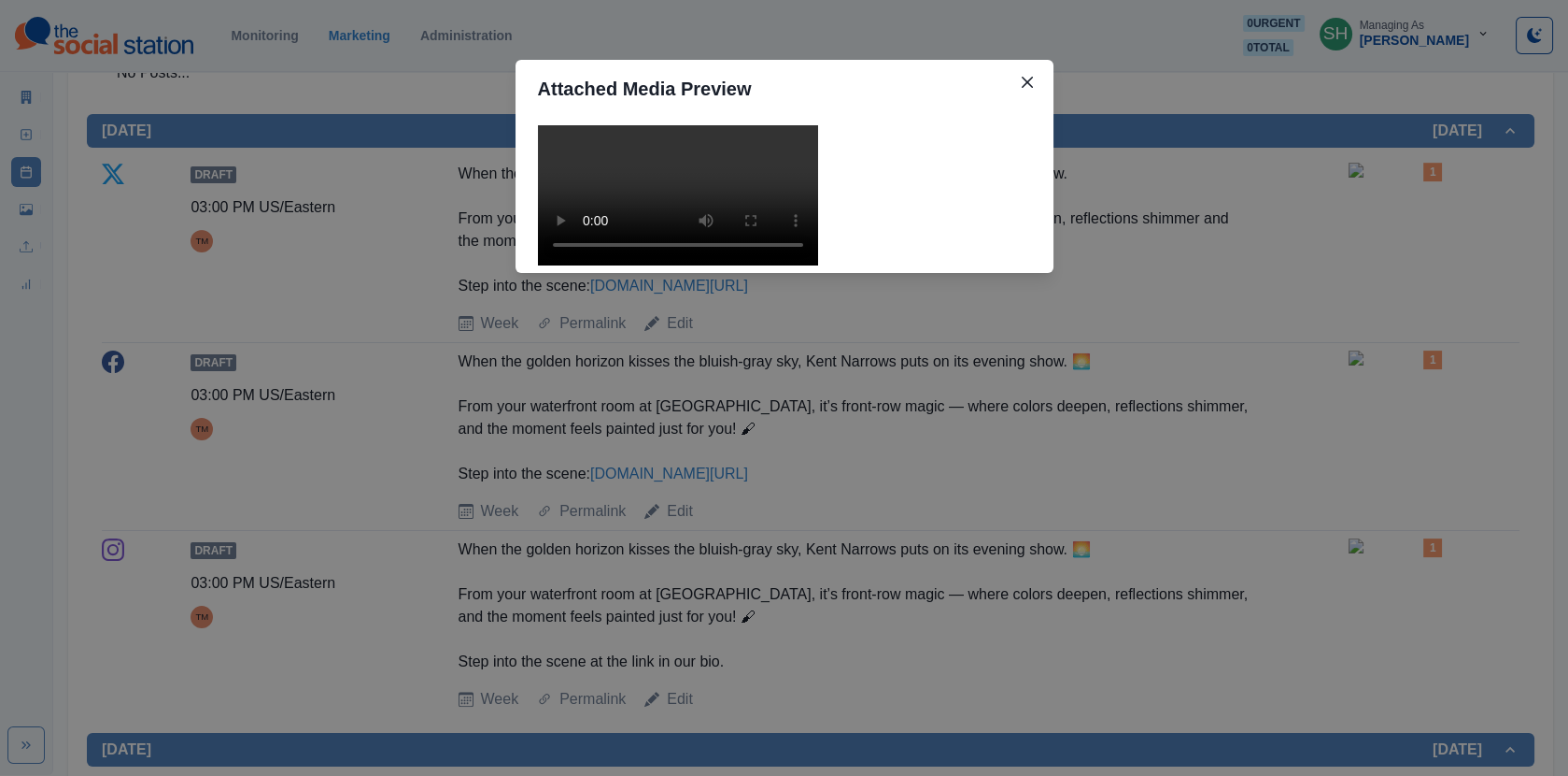
click at [679, 225] on video at bounding box center [678, 195] width 280 height 140
click at [1108, 320] on div "Attached Media Preview" at bounding box center [784, 388] width 1568 height 776
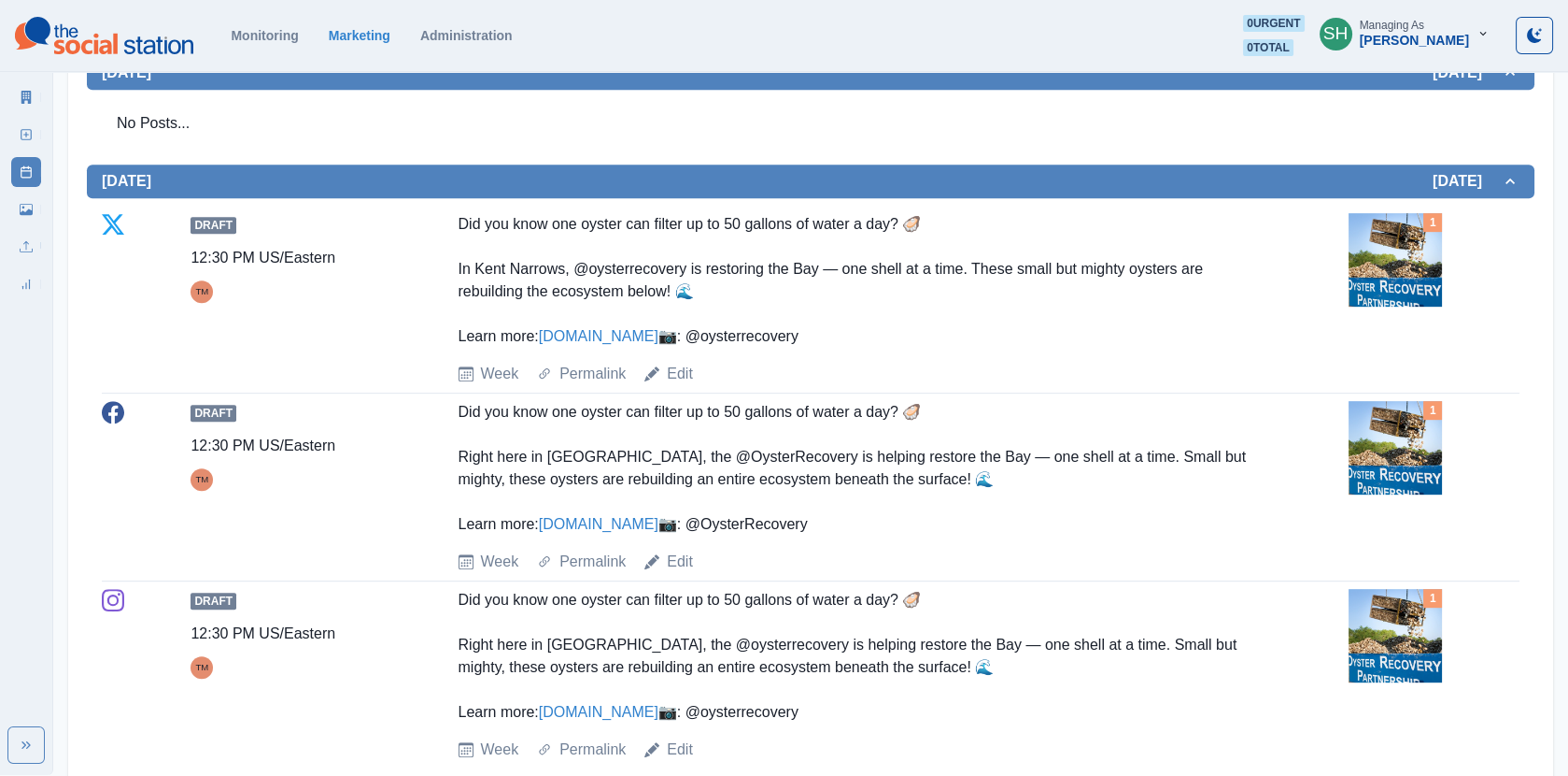
scroll to position [1825, 0]
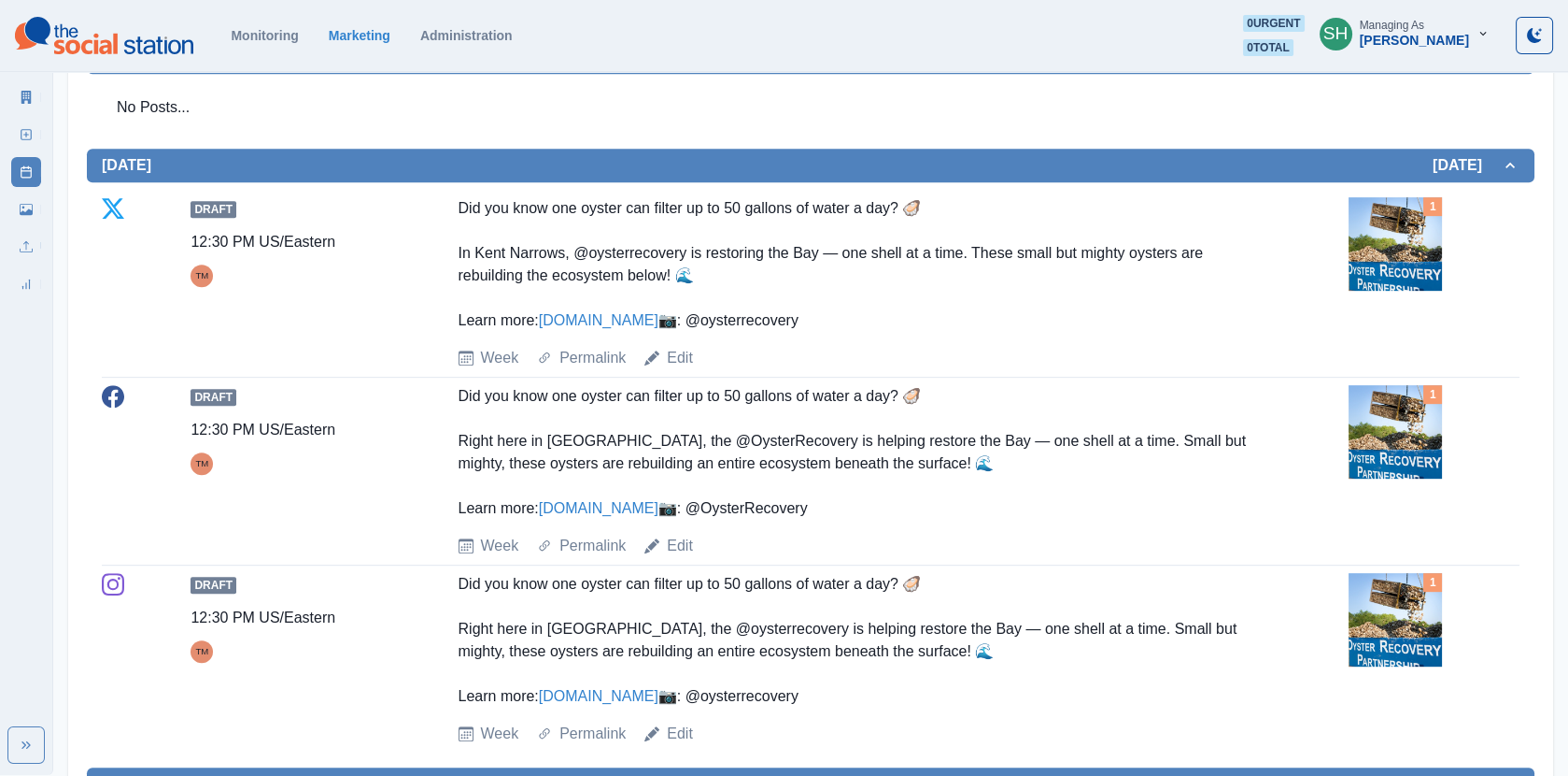
click at [1380, 251] on img at bounding box center [1396, 244] width 93 height 94
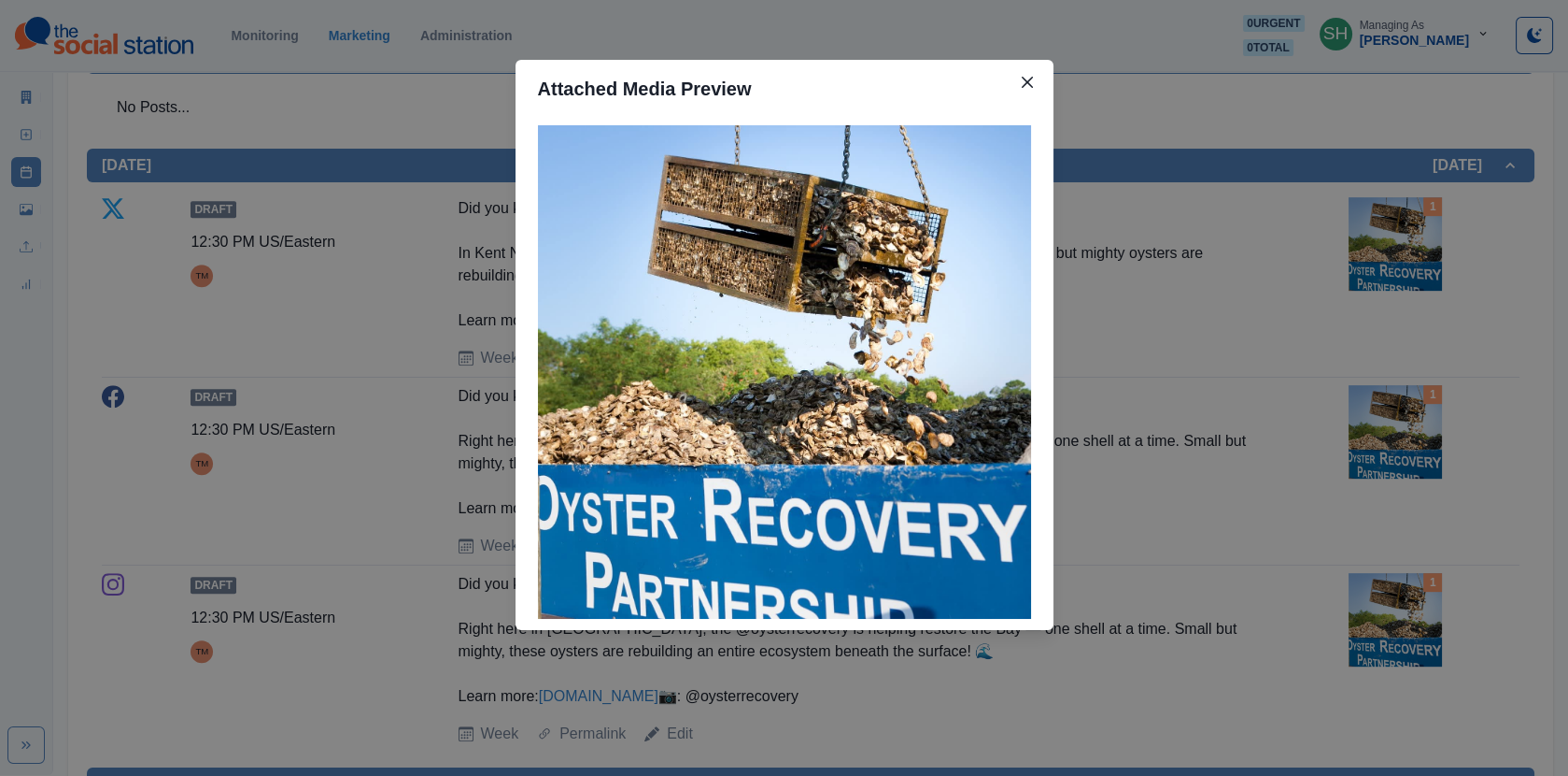
click at [1254, 242] on div "Attached Media Preview" at bounding box center [784, 388] width 1568 height 776
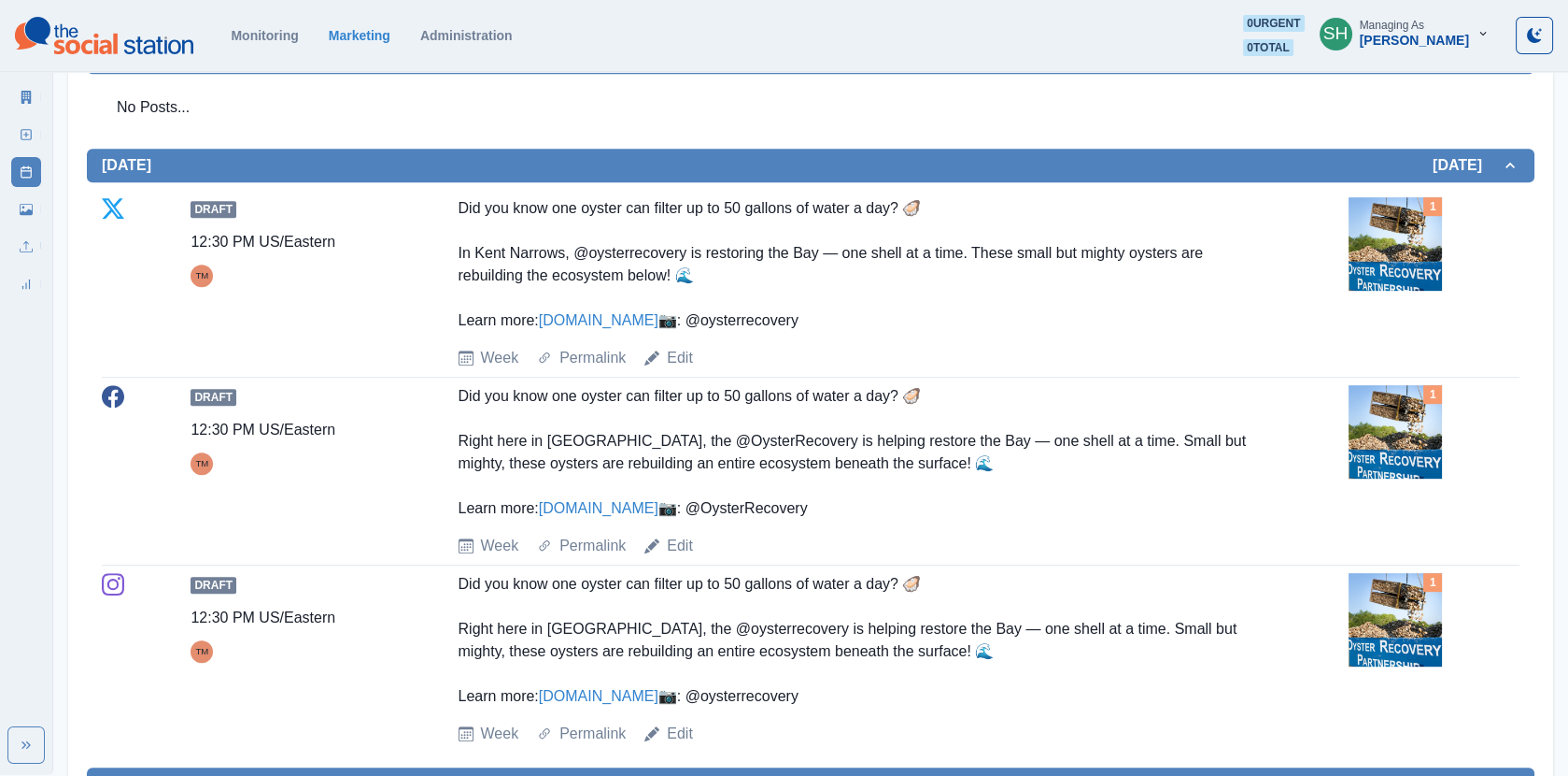
click at [636, 312] on link "[DOMAIN_NAME]" at bounding box center [599, 320] width 119 height 16
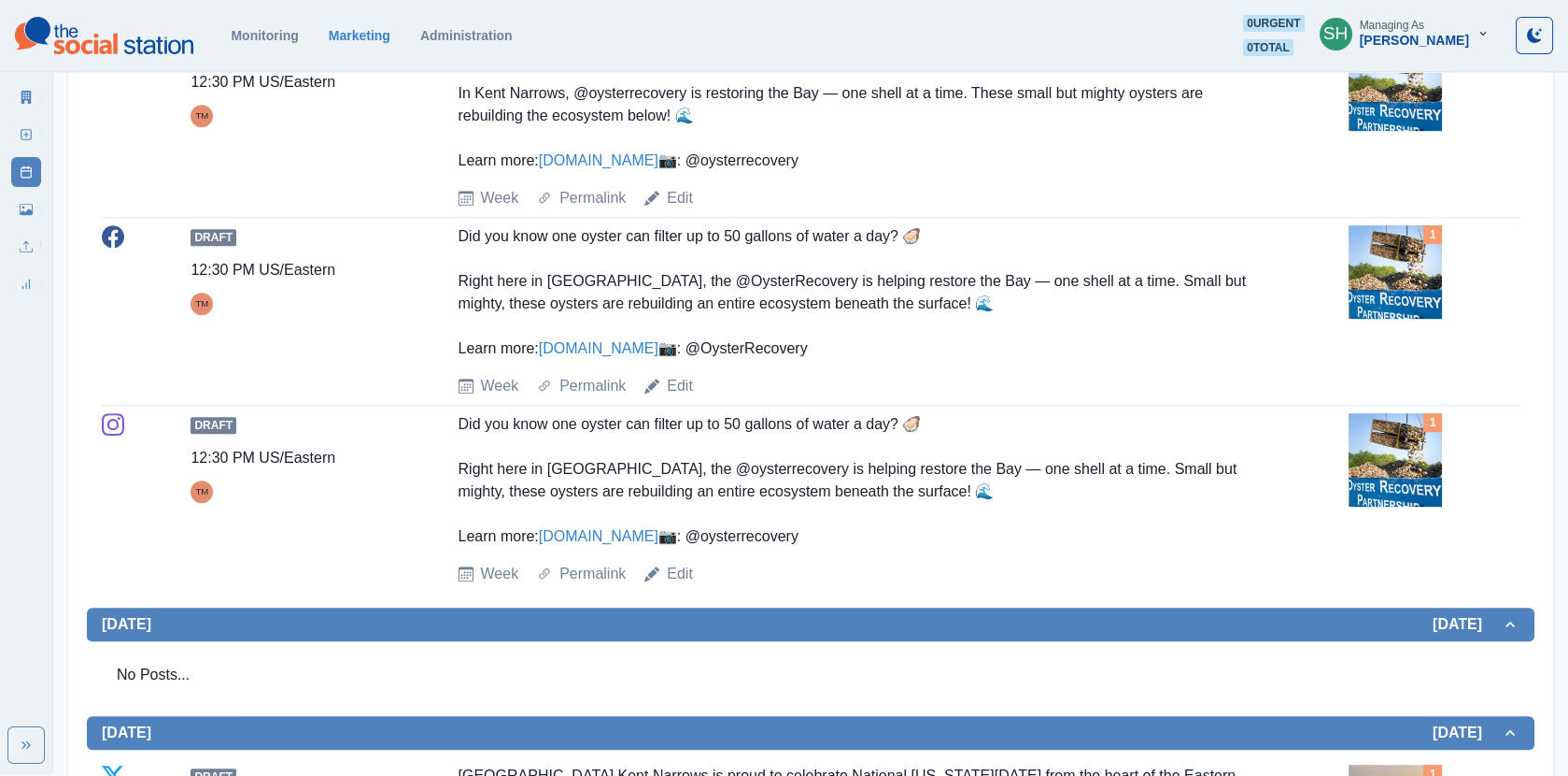
scroll to position [1998, 0]
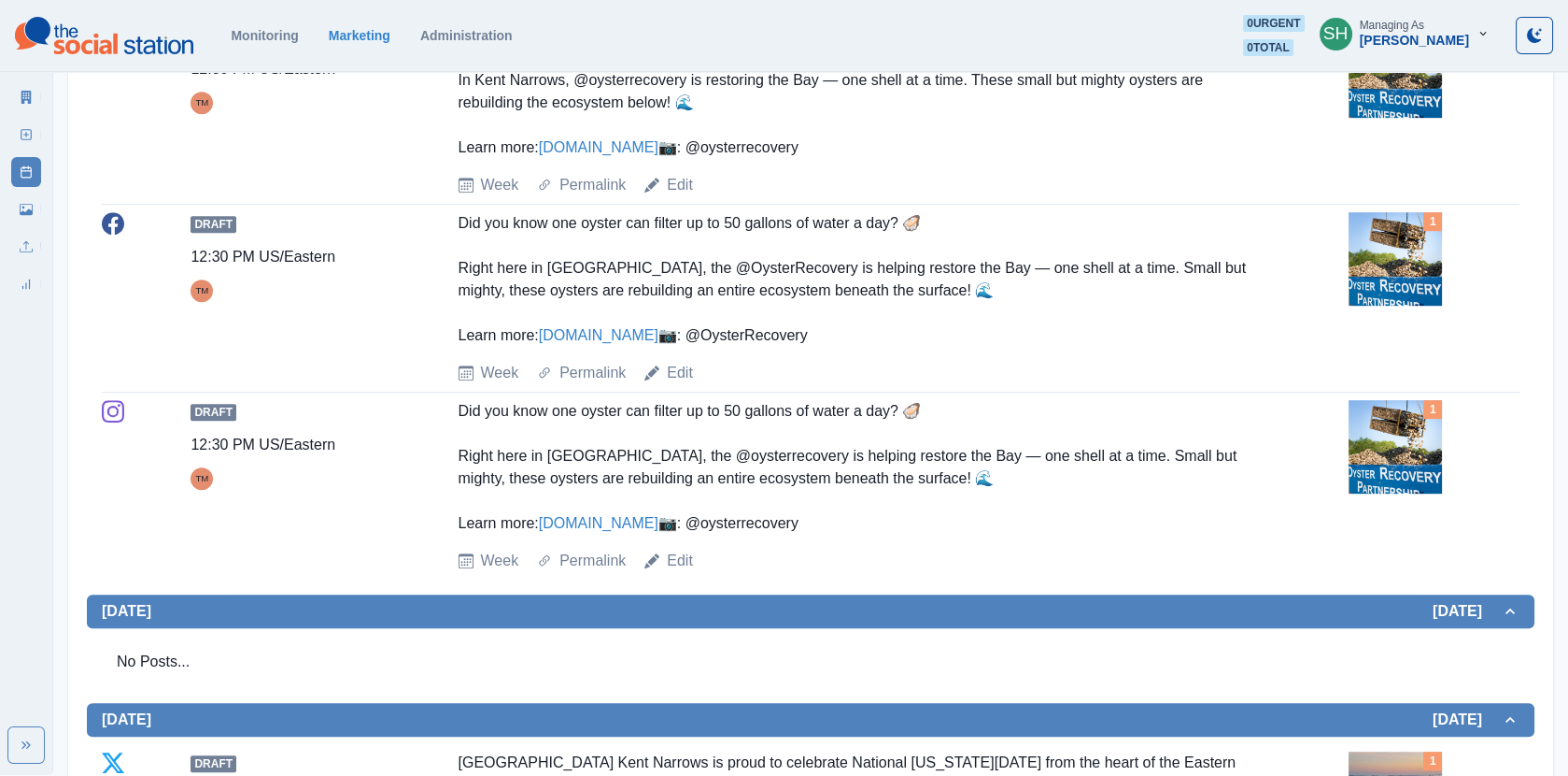
click at [34, 142] on link "New Post" at bounding box center [26, 134] width 30 height 30
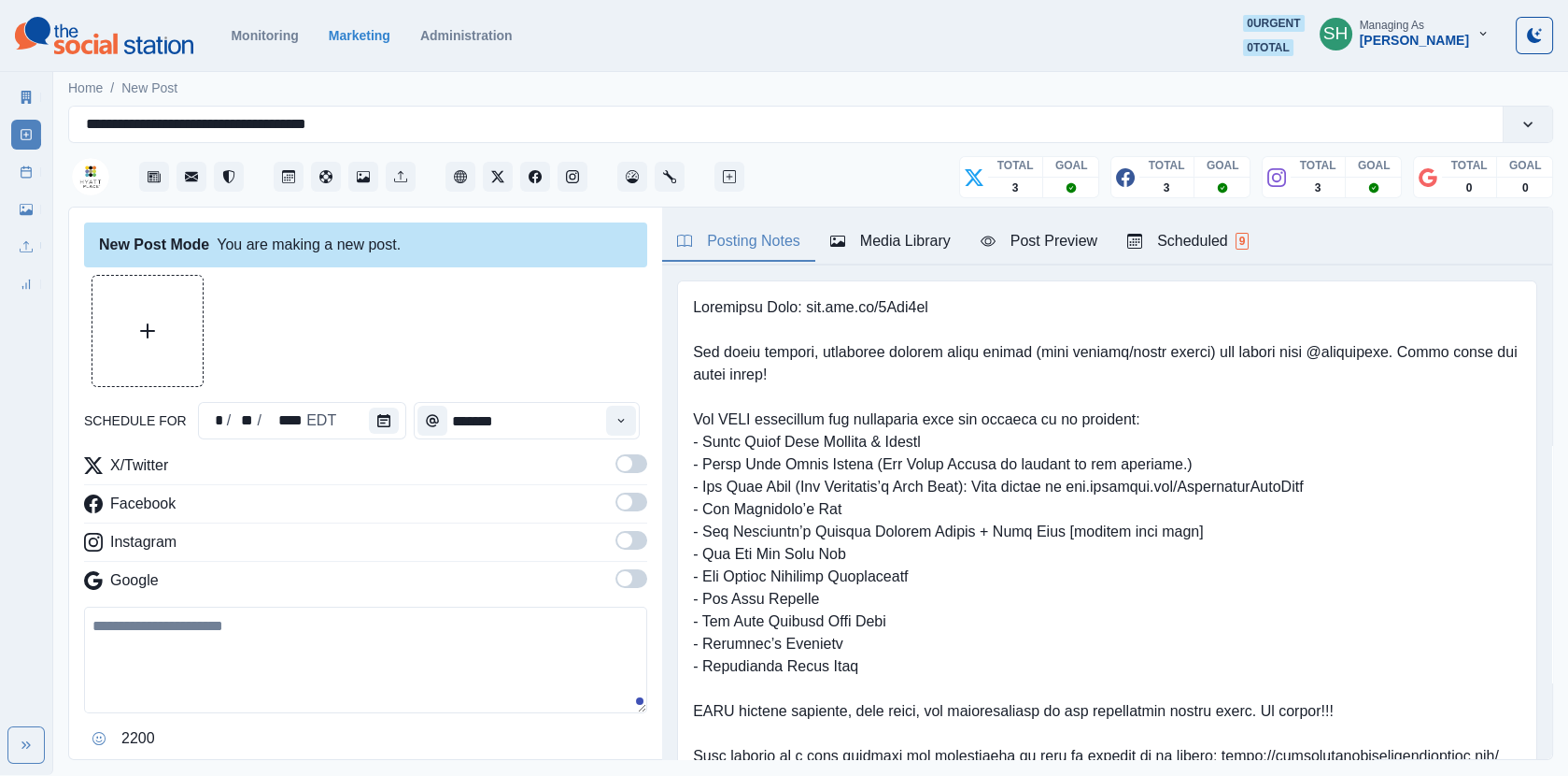
click at [27, 177] on rect at bounding box center [27, 172] width 10 height 10
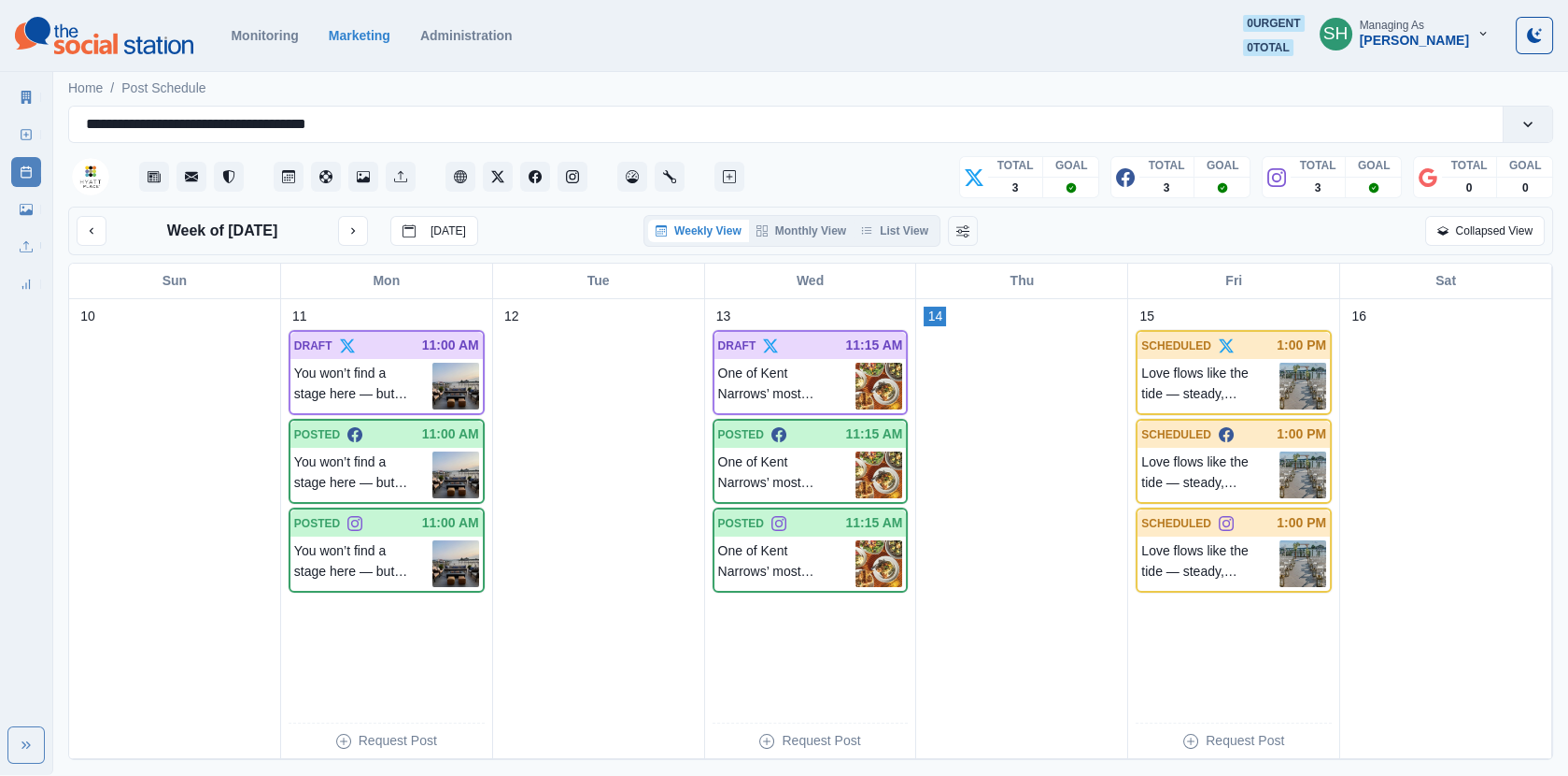
click at [901, 245] on div "Week of [DATE] [DATE] Weekly View Monthly View List View Collapsed View" at bounding box center [811, 231] width 1485 height 49
click at [882, 230] on button "List View" at bounding box center [895, 231] width 83 height 23
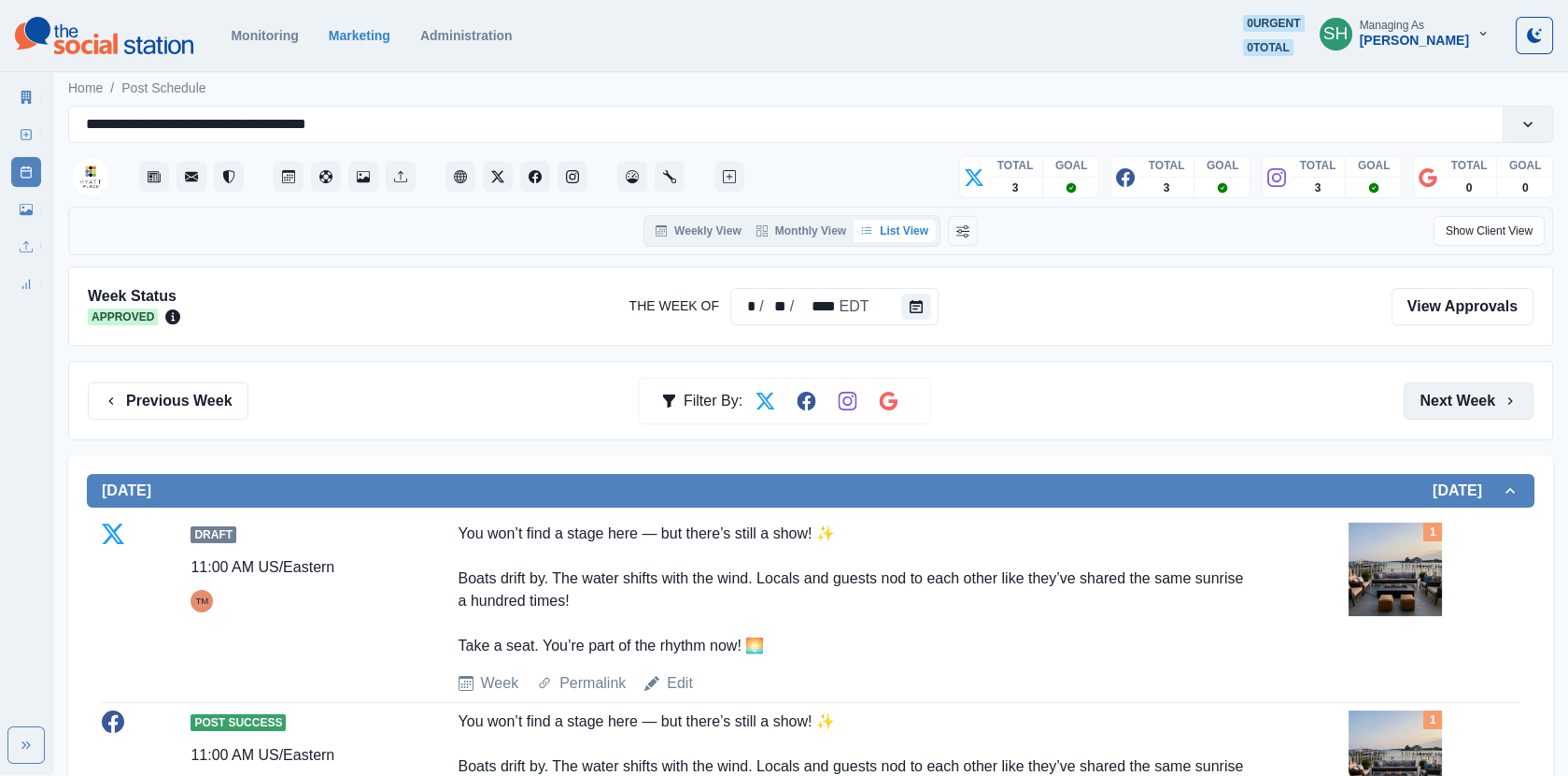
click at [1447, 394] on button "Next Week" at bounding box center [1469, 401] width 130 height 38
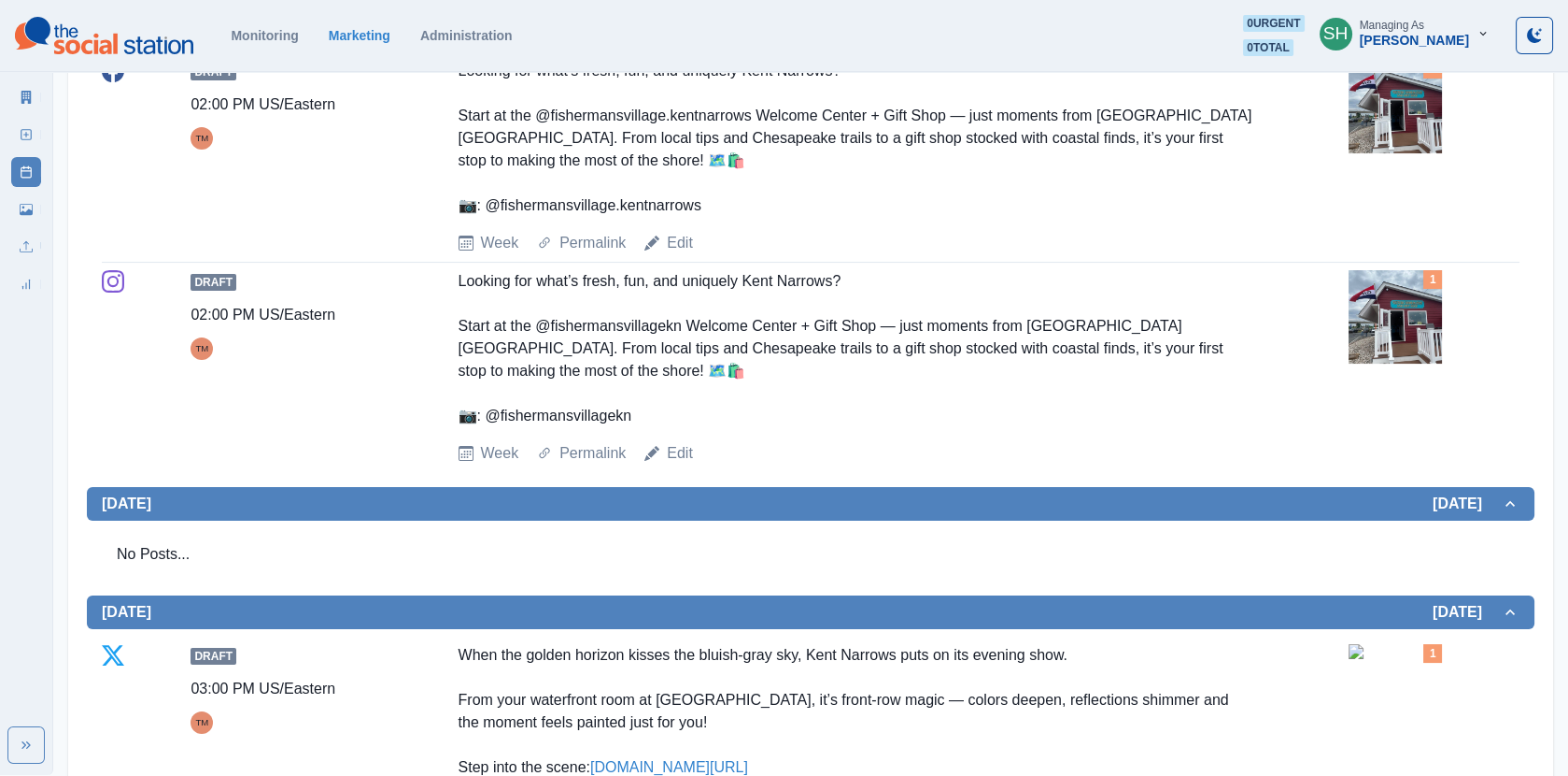
scroll to position [1236, 0]
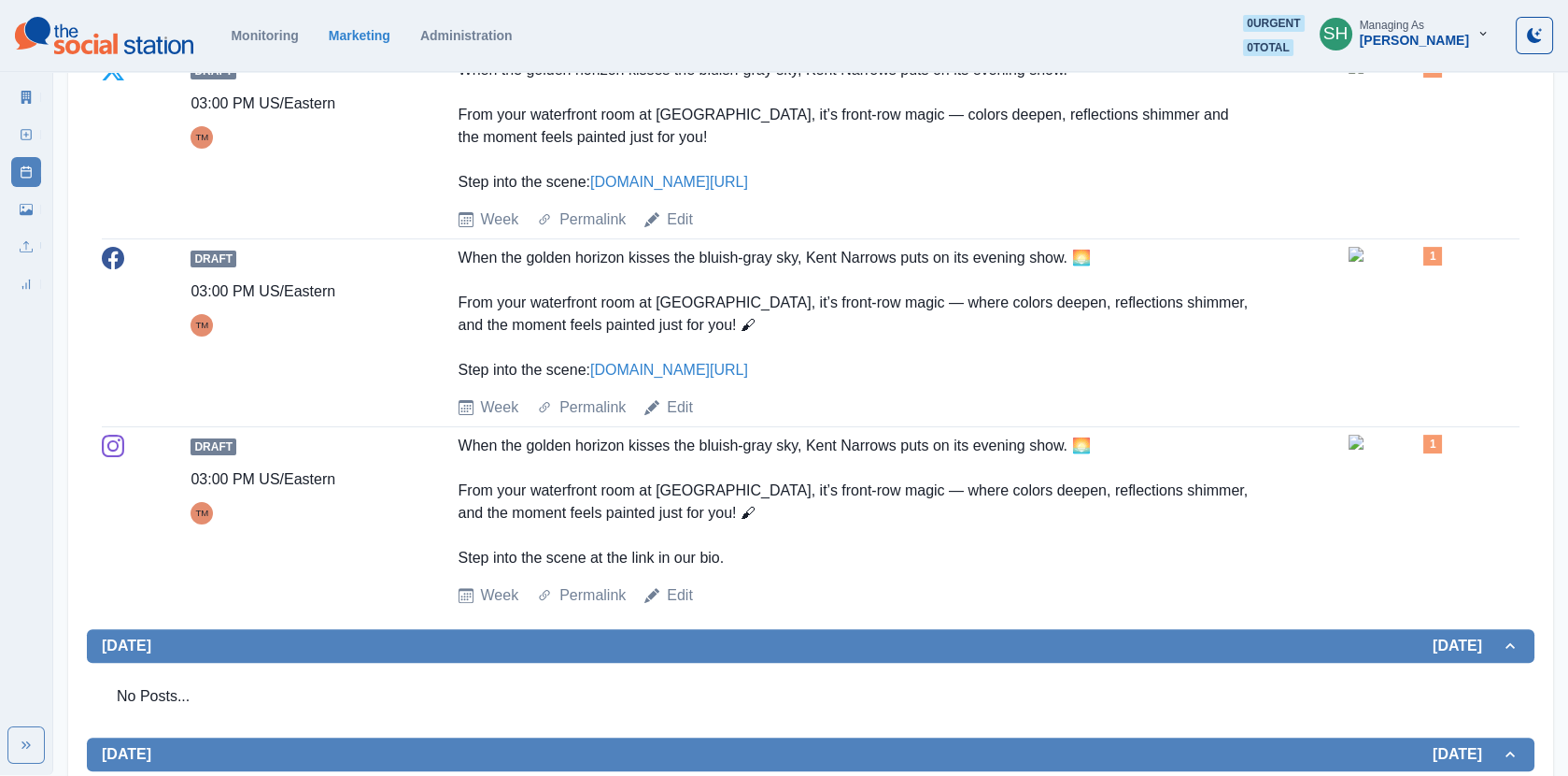
click at [1434, 262] on img at bounding box center [1396, 254] width 93 height 15
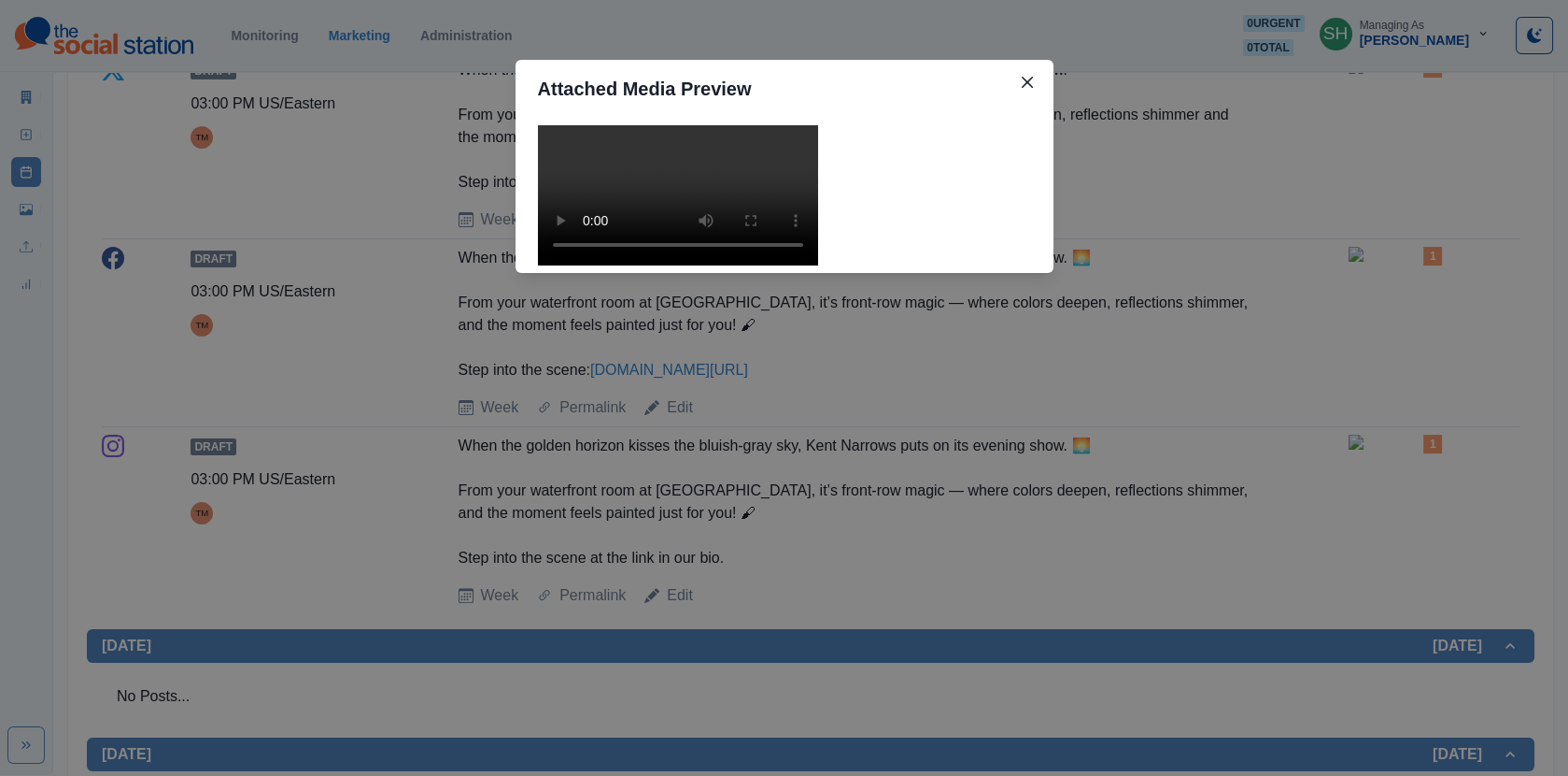
click at [818, 266] on video at bounding box center [678, 195] width 280 height 140
click at [1116, 324] on div "Attached Media Preview" at bounding box center [784, 388] width 1568 height 776
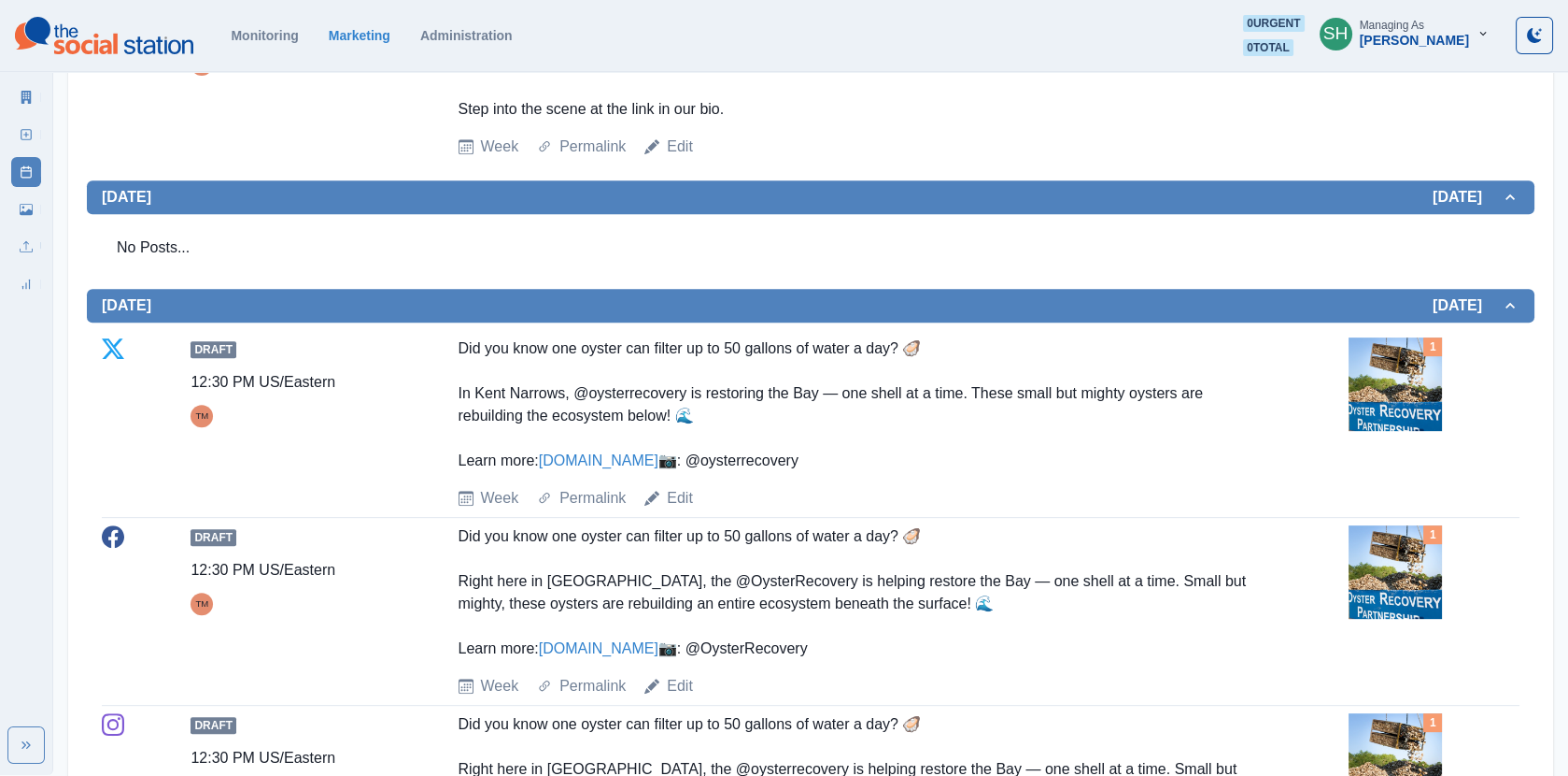
scroll to position [1852, 0]
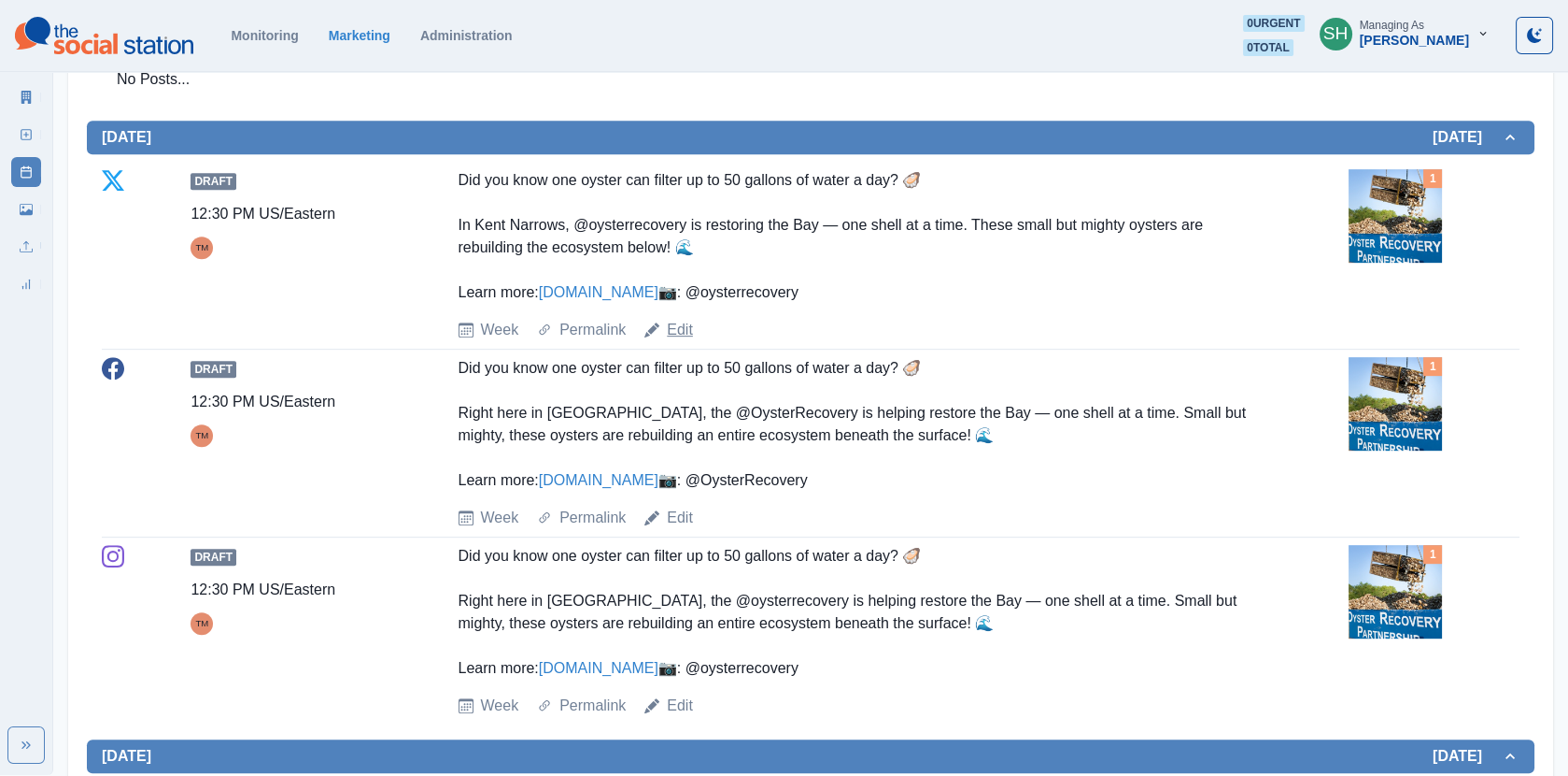
click at [673, 341] on link "Edit" at bounding box center [680, 329] width 26 height 23
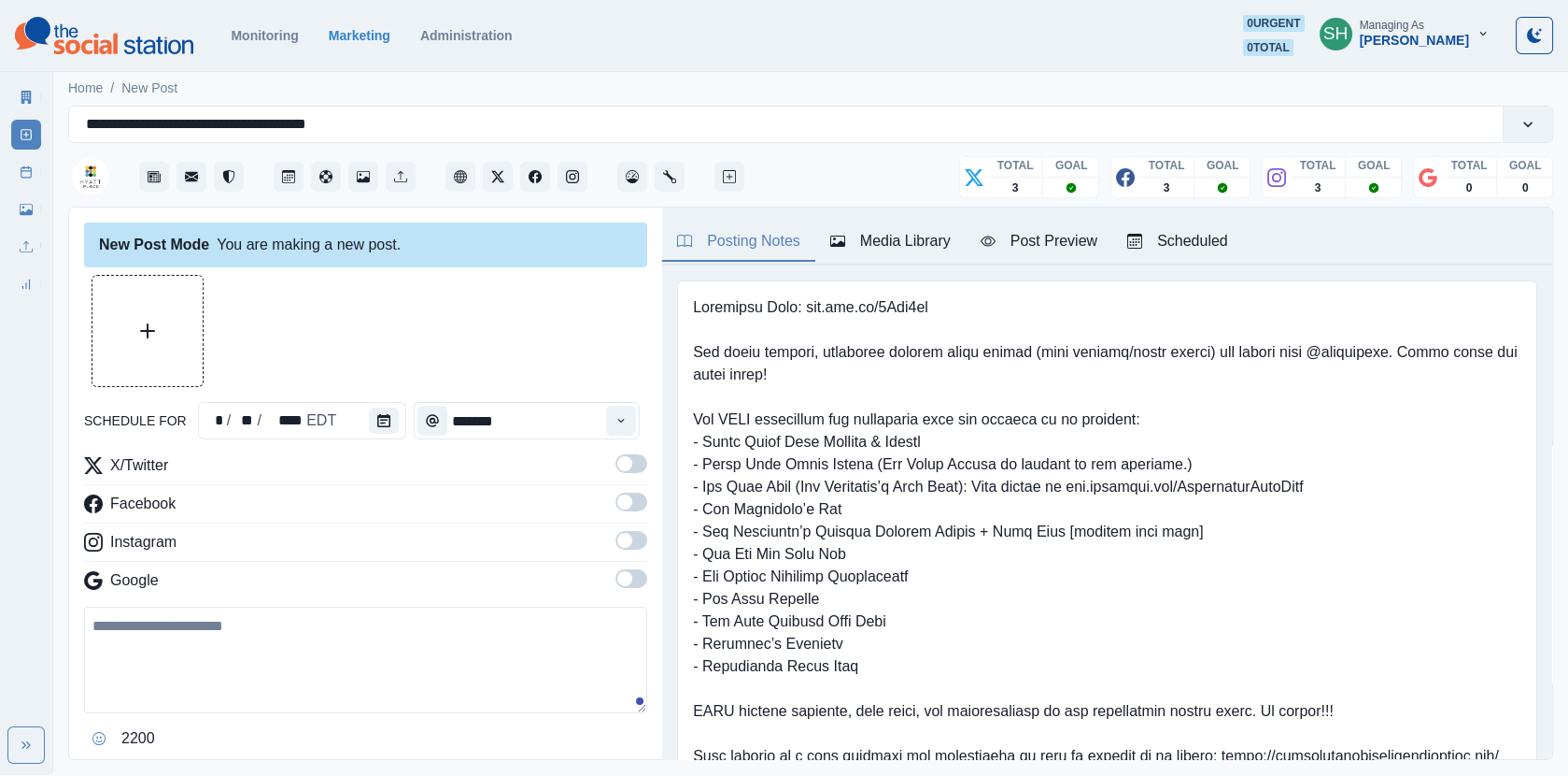
type input "********"
type textarea "**********"
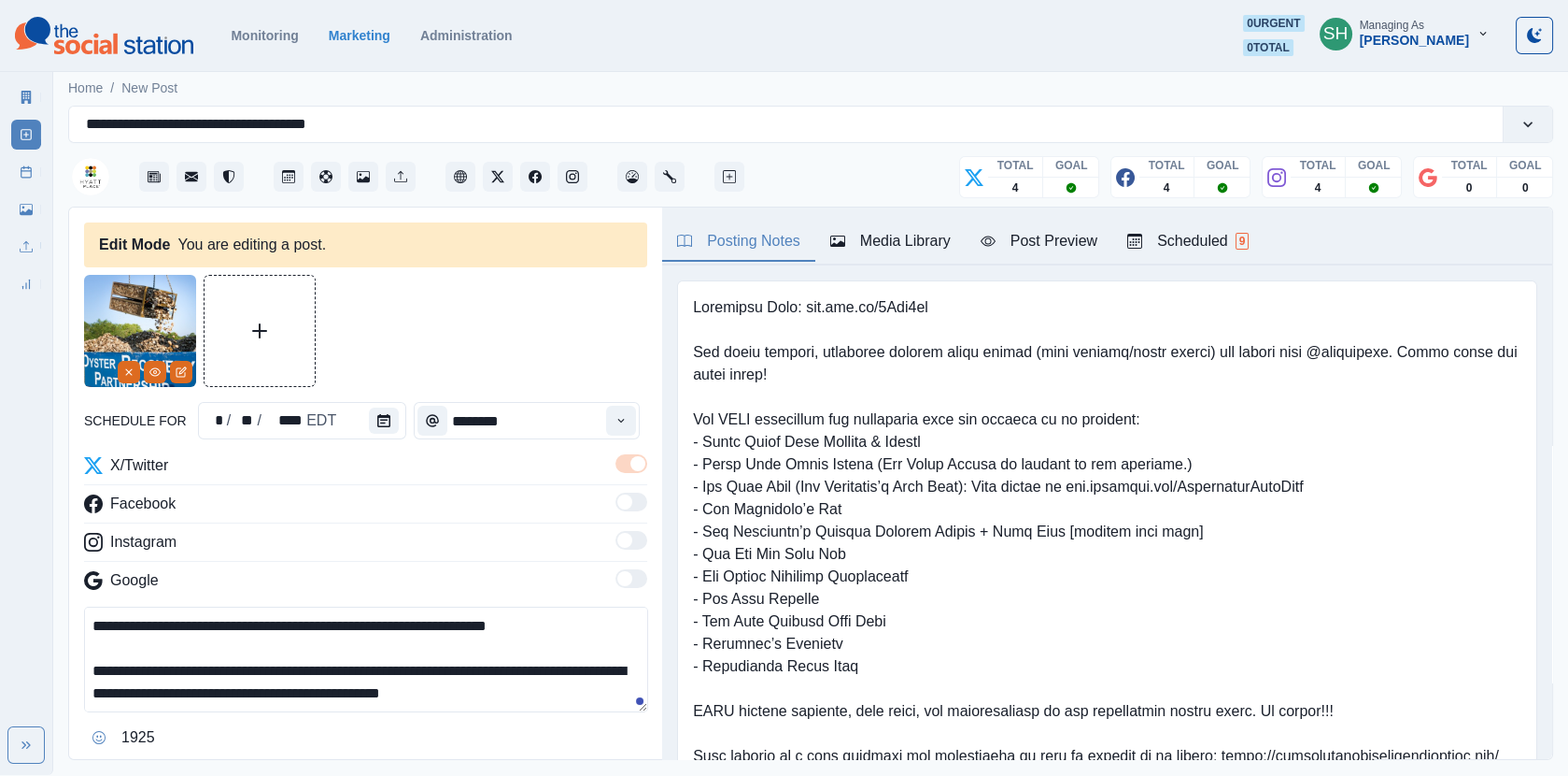
click at [886, 262] on div "Posting Notes Media Library Post Preview Scheduled 9" at bounding box center [1107, 237] width 890 height 58
click at [875, 243] on div "Media Library" at bounding box center [890, 241] width 120 height 23
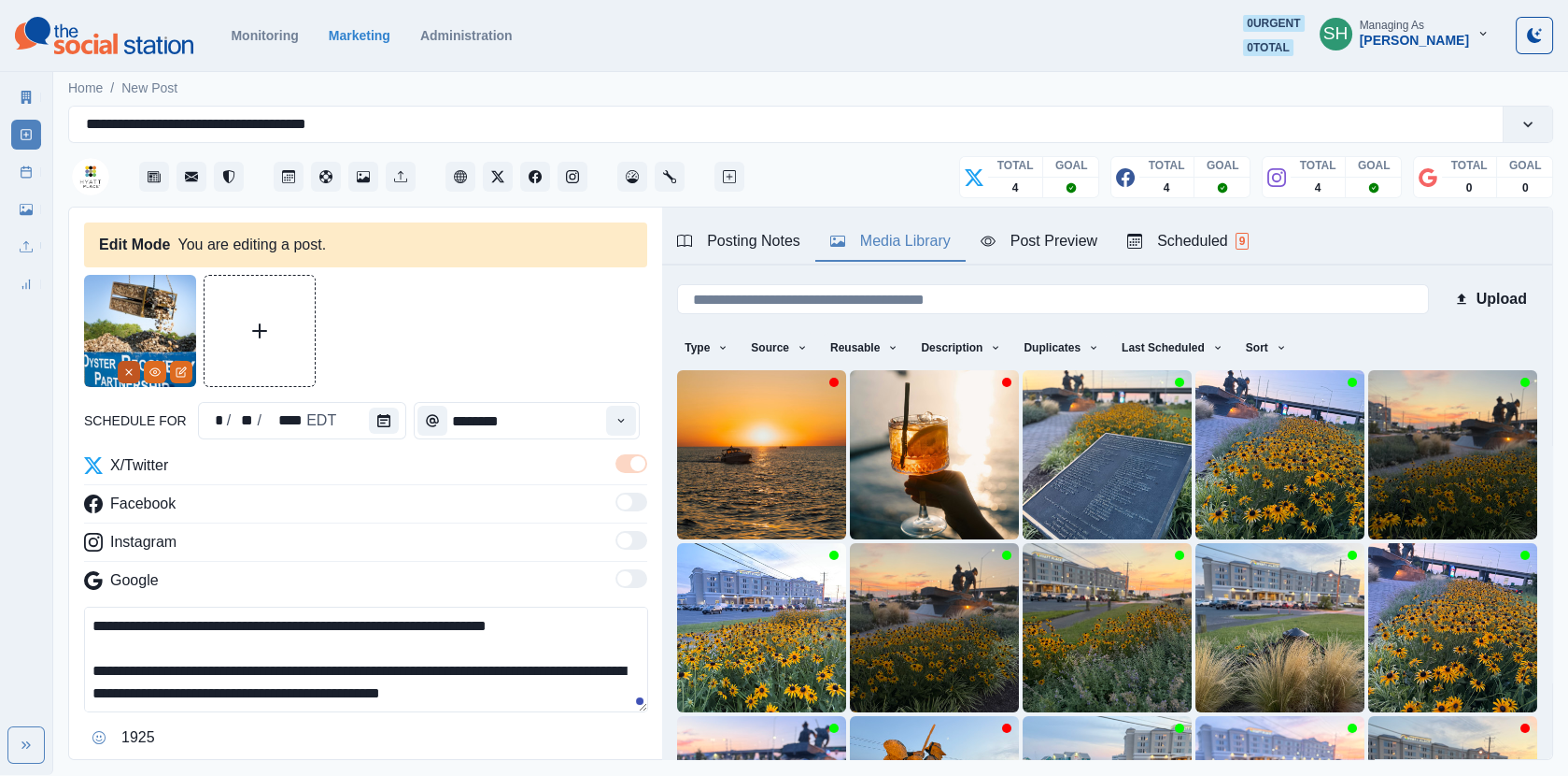
click at [131, 369] on icon "Remove" at bounding box center [128, 371] width 11 height 11
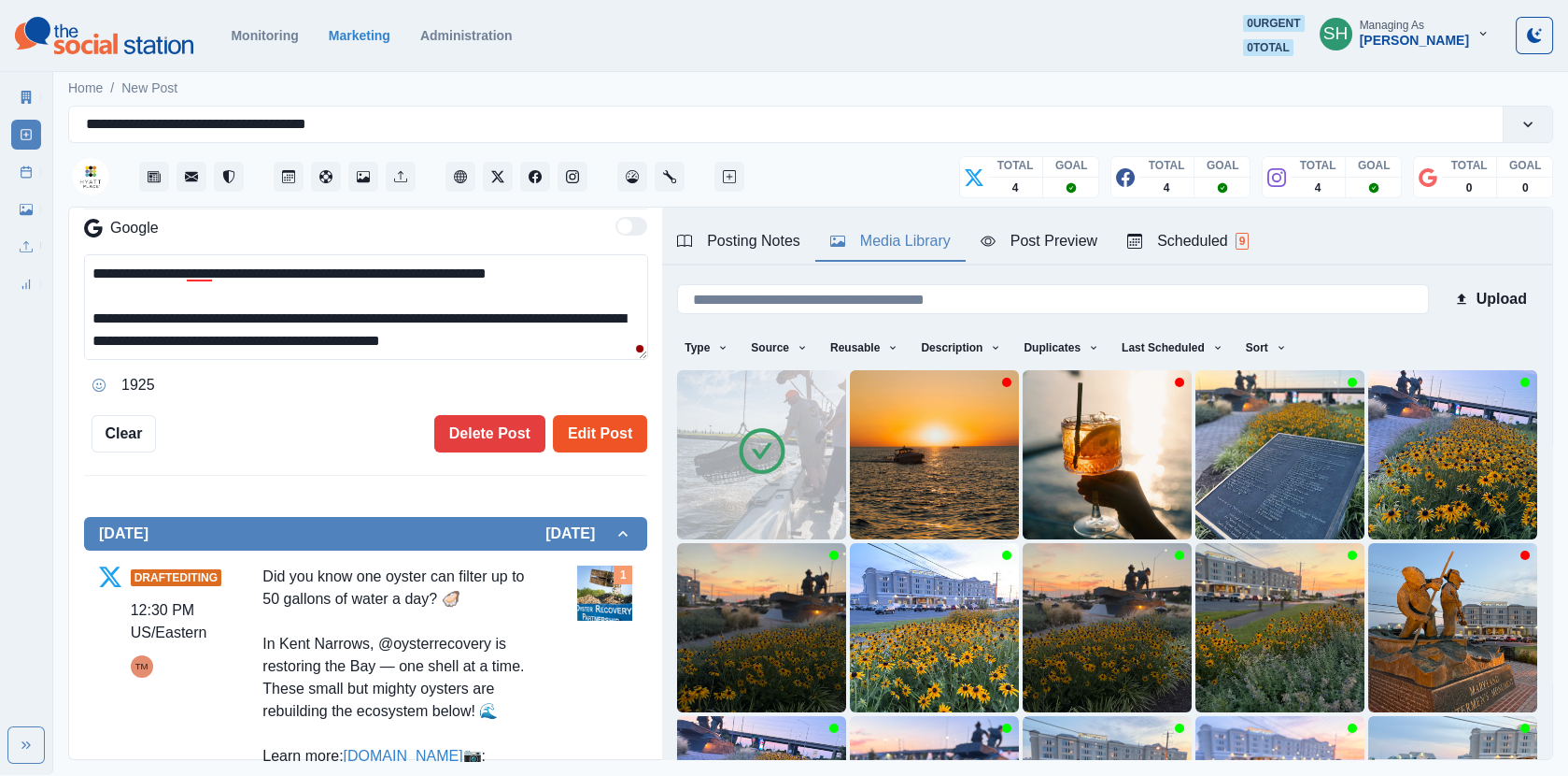
click at [594, 426] on button "Edit Post" at bounding box center [600, 434] width 94 height 38
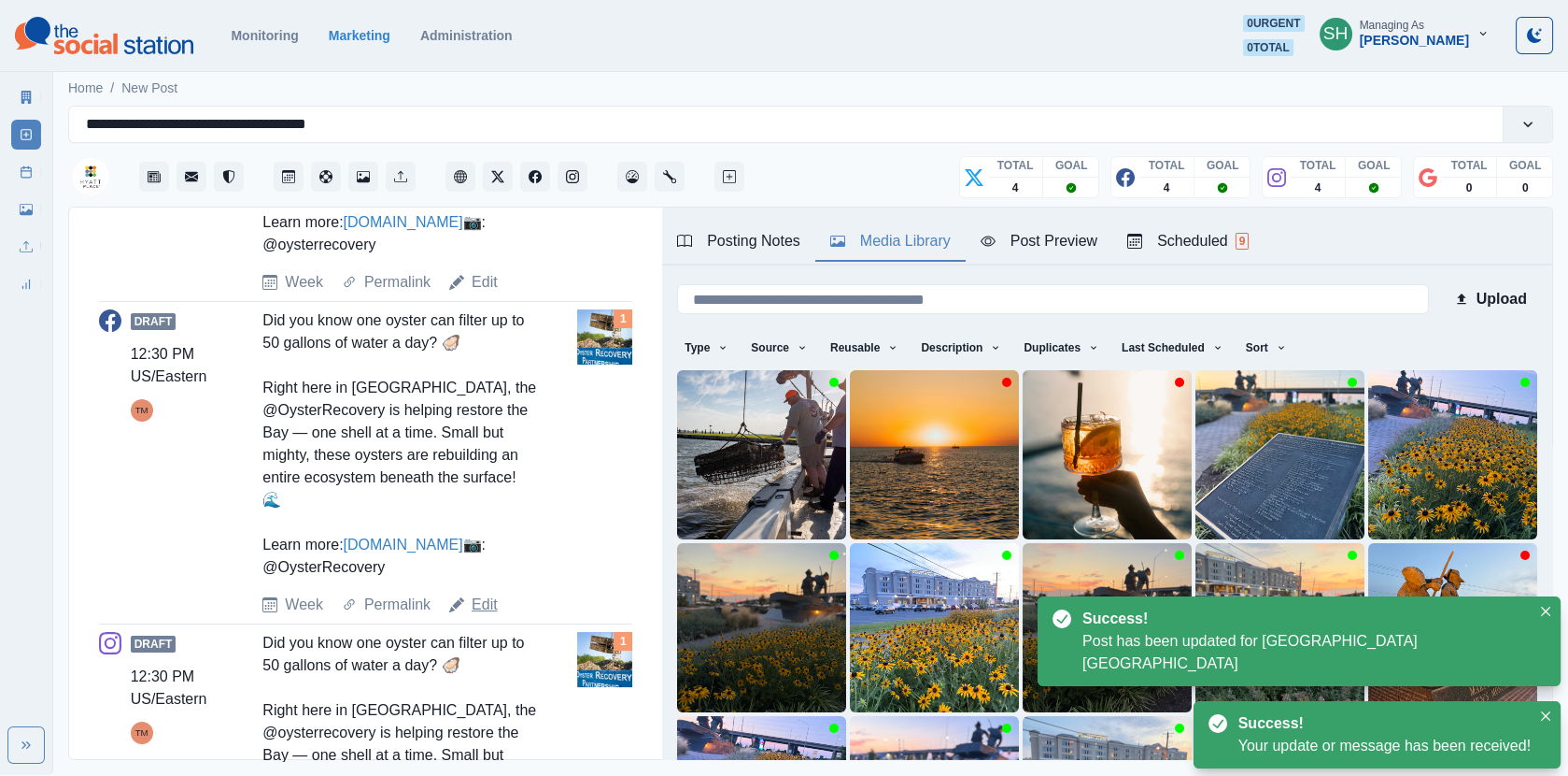
click at [481, 616] on link "Edit" at bounding box center [484, 605] width 26 height 23
type textarea "**********"
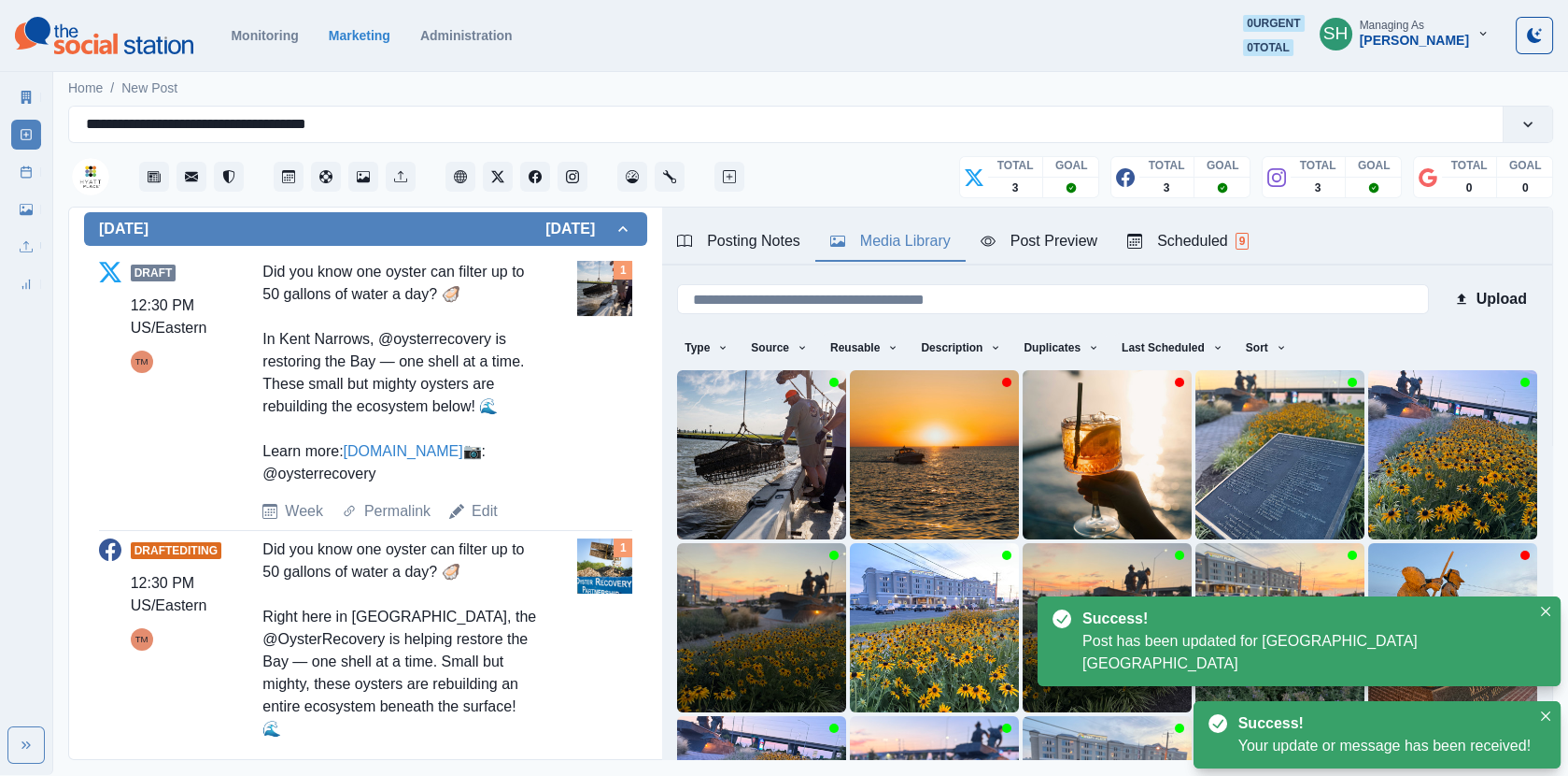
scroll to position [15, 0]
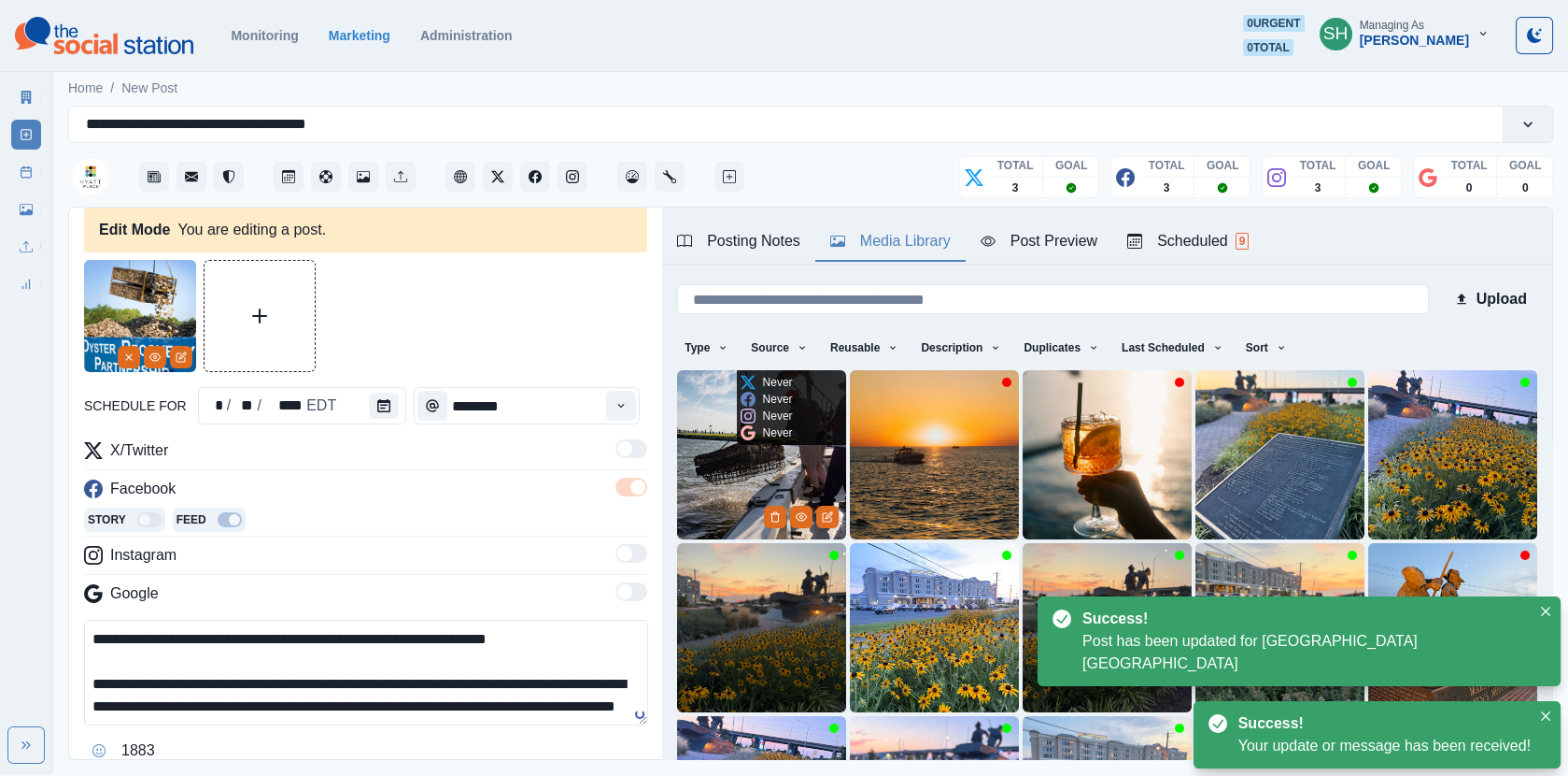
click at [779, 477] on img at bounding box center [762, 455] width 169 height 169
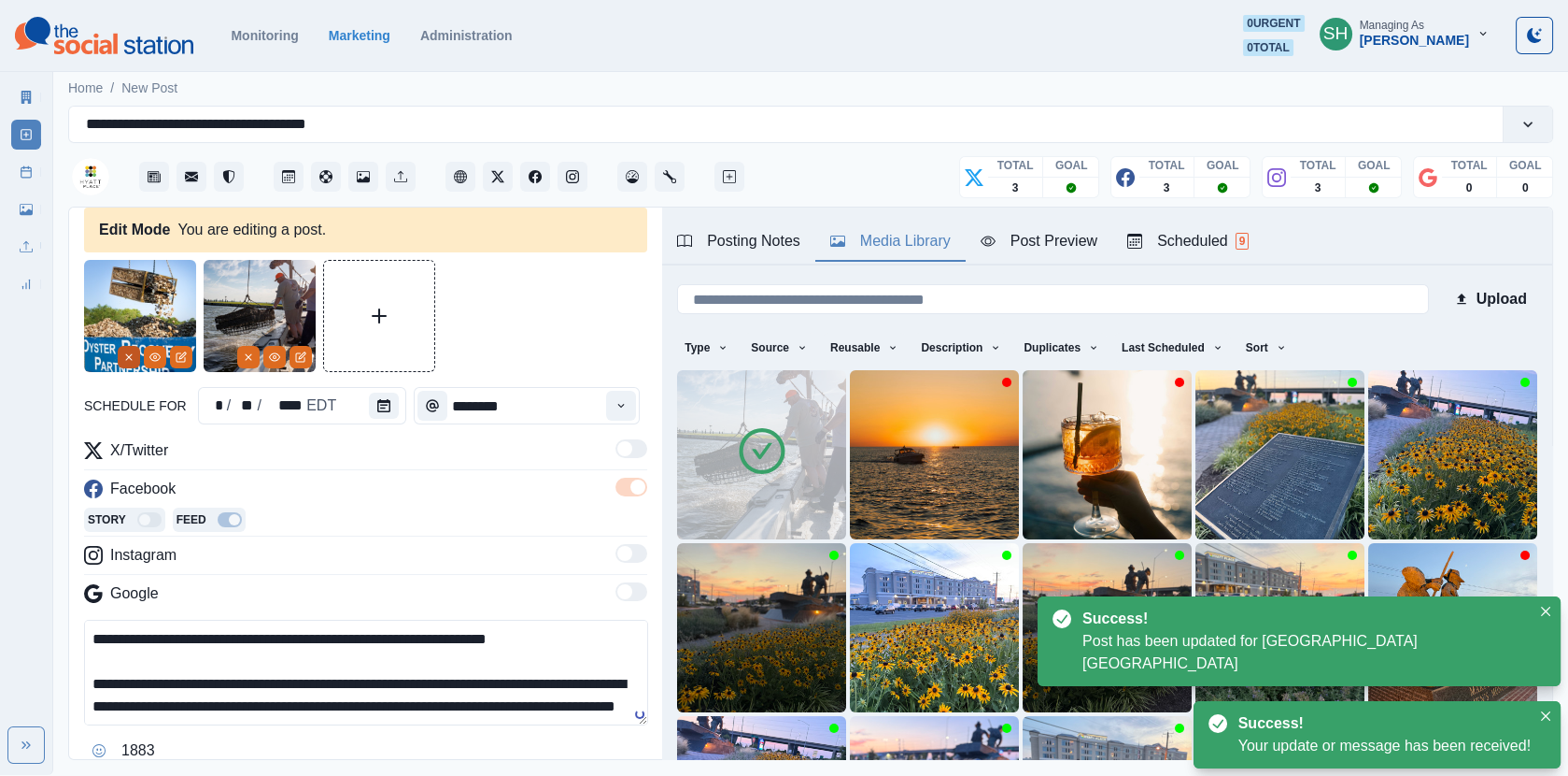
click at [130, 356] on icon "Remove" at bounding box center [128, 356] width 11 height 11
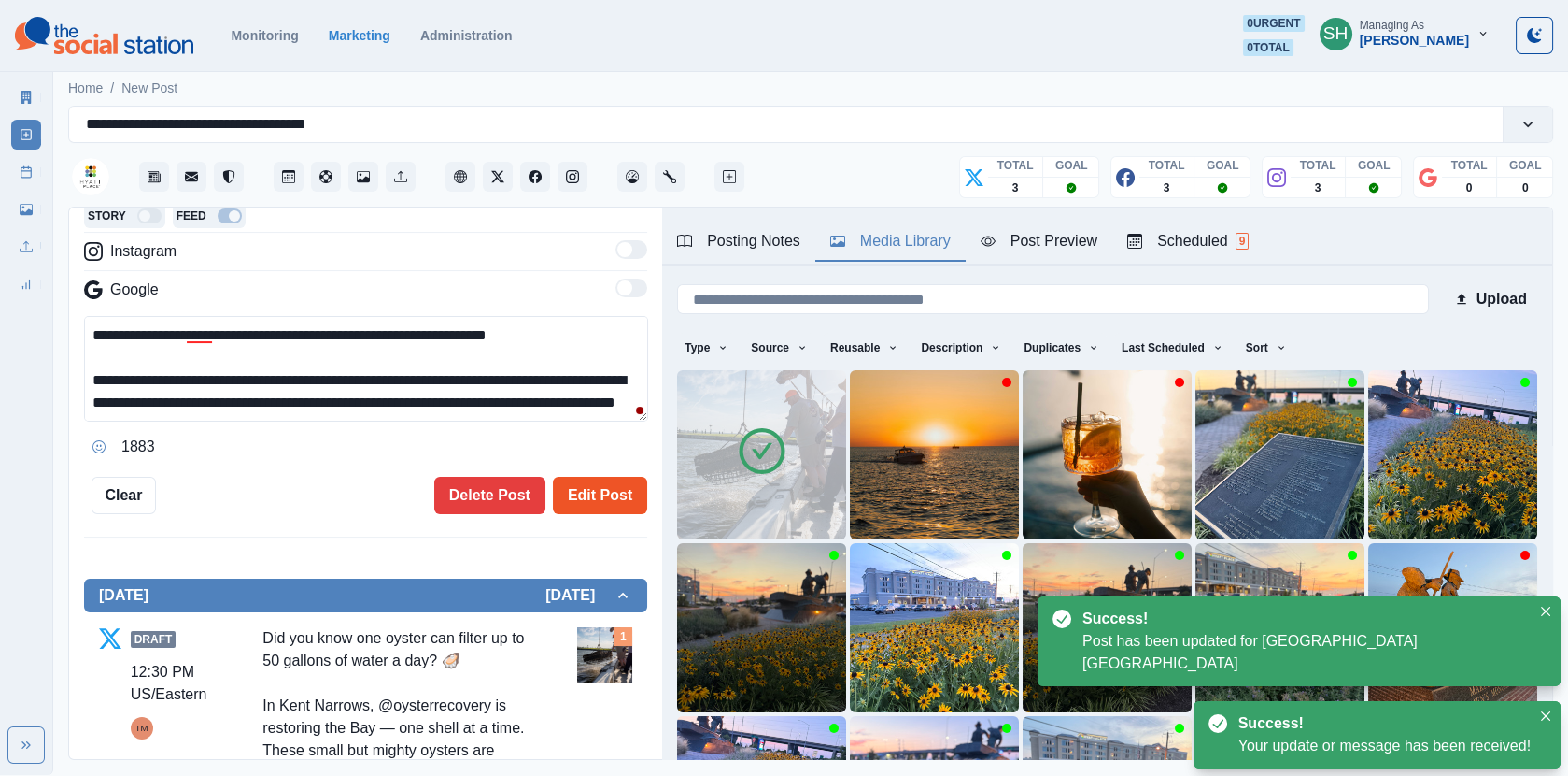
click at [592, 483] on button "Edit Post" at bounding box center [600, 495] width 94 height 38
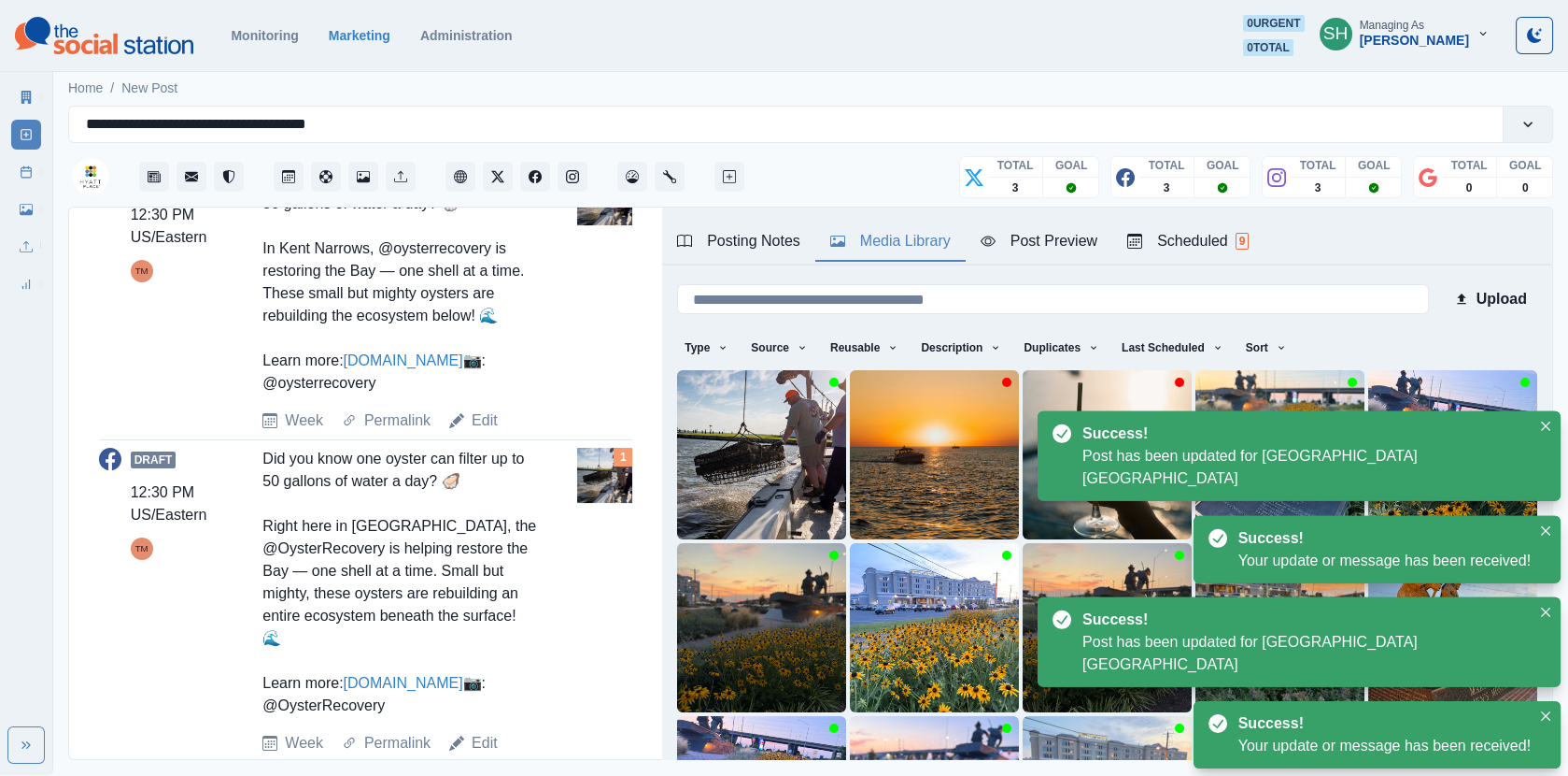
scroll to position [1183, 0]
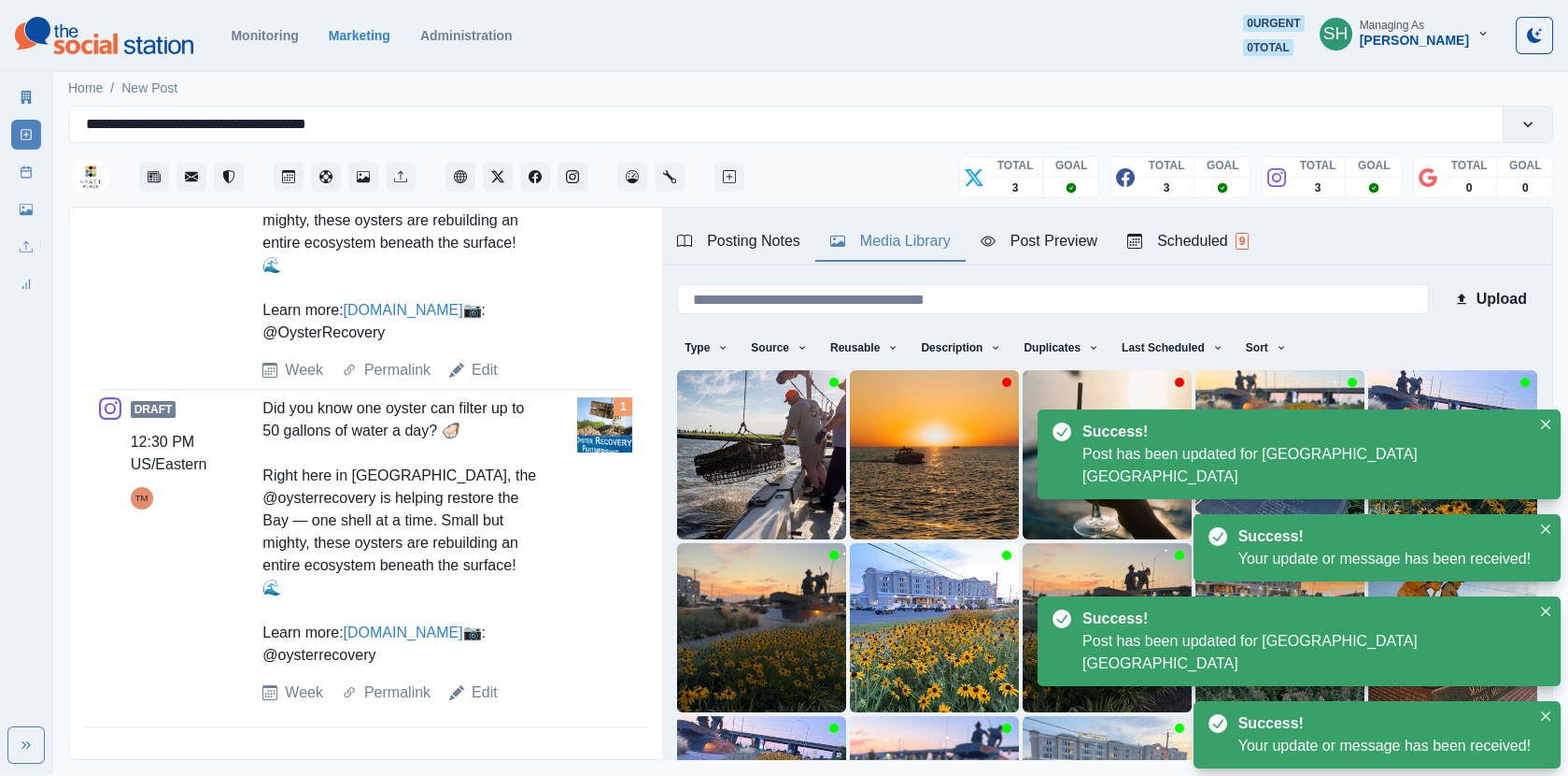
click at [470, 680] on div "Draft 12:30 PM US/Eastern TM Did you know one oyster can filter up to 50 gallon…" at bounding box center [366, 550] width 533 height 306
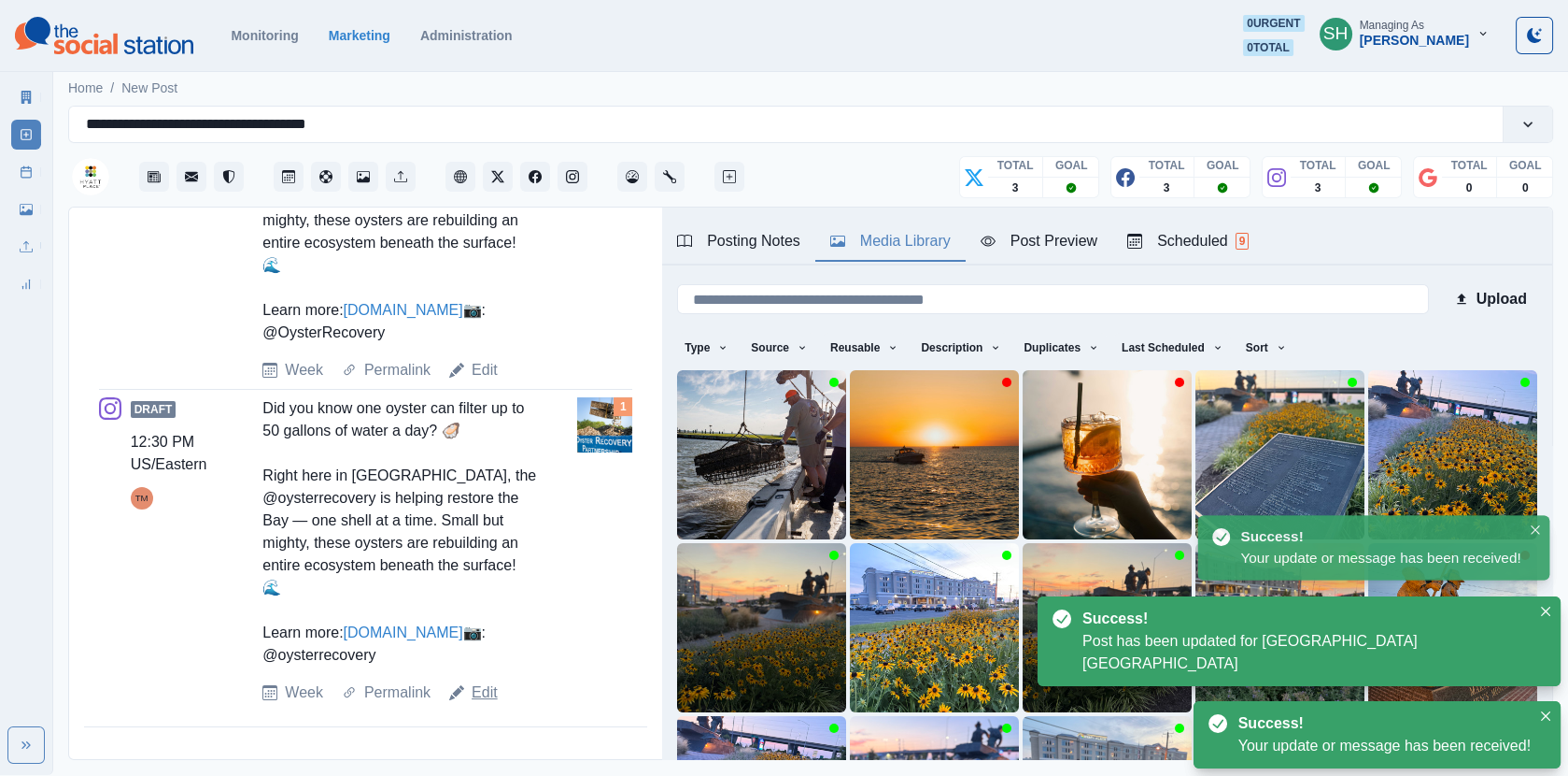
click at [475, 683] on link "Edit" at bounding box center [484, 692] width 26 height 23
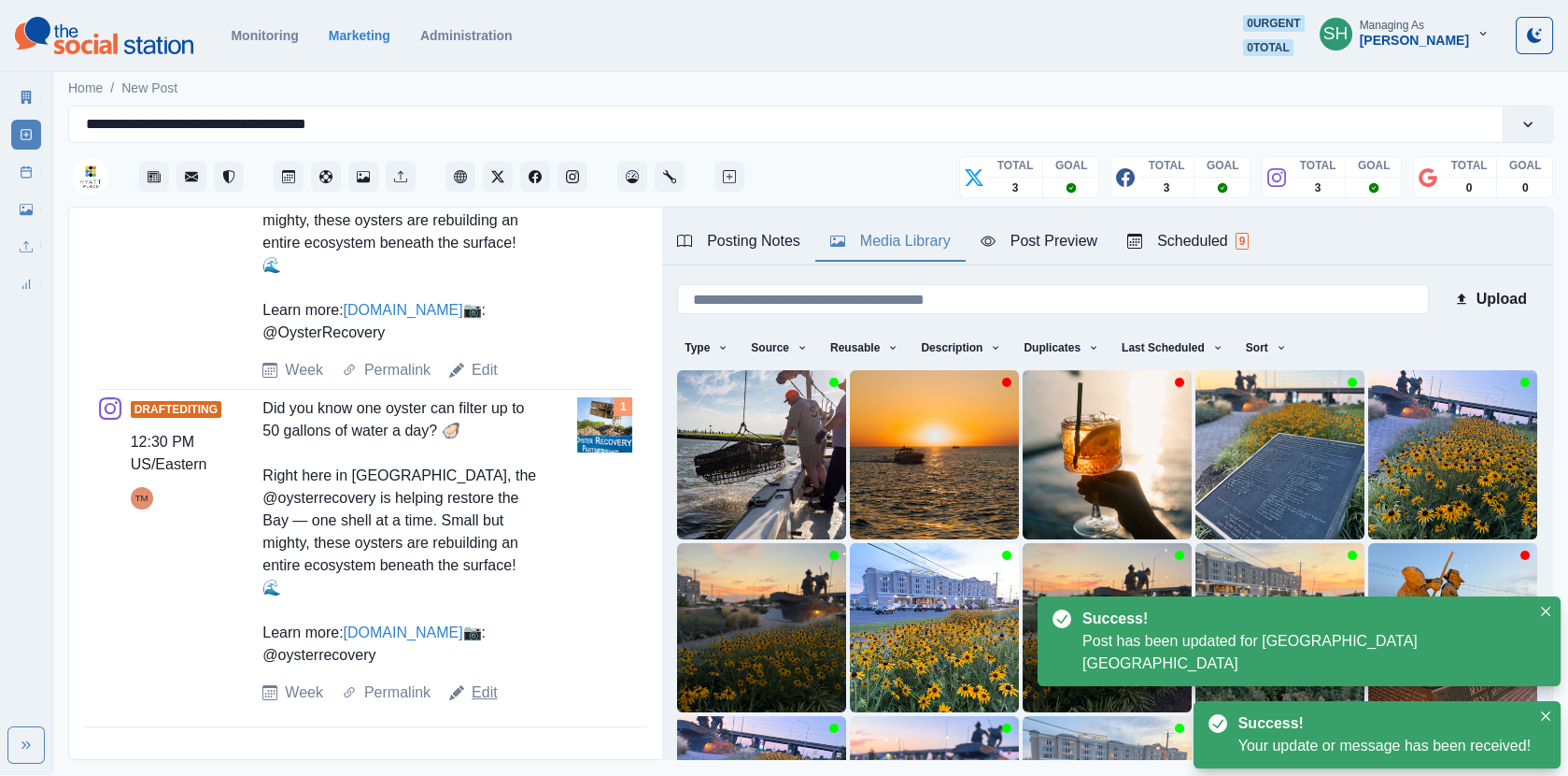
type textarea "**********"
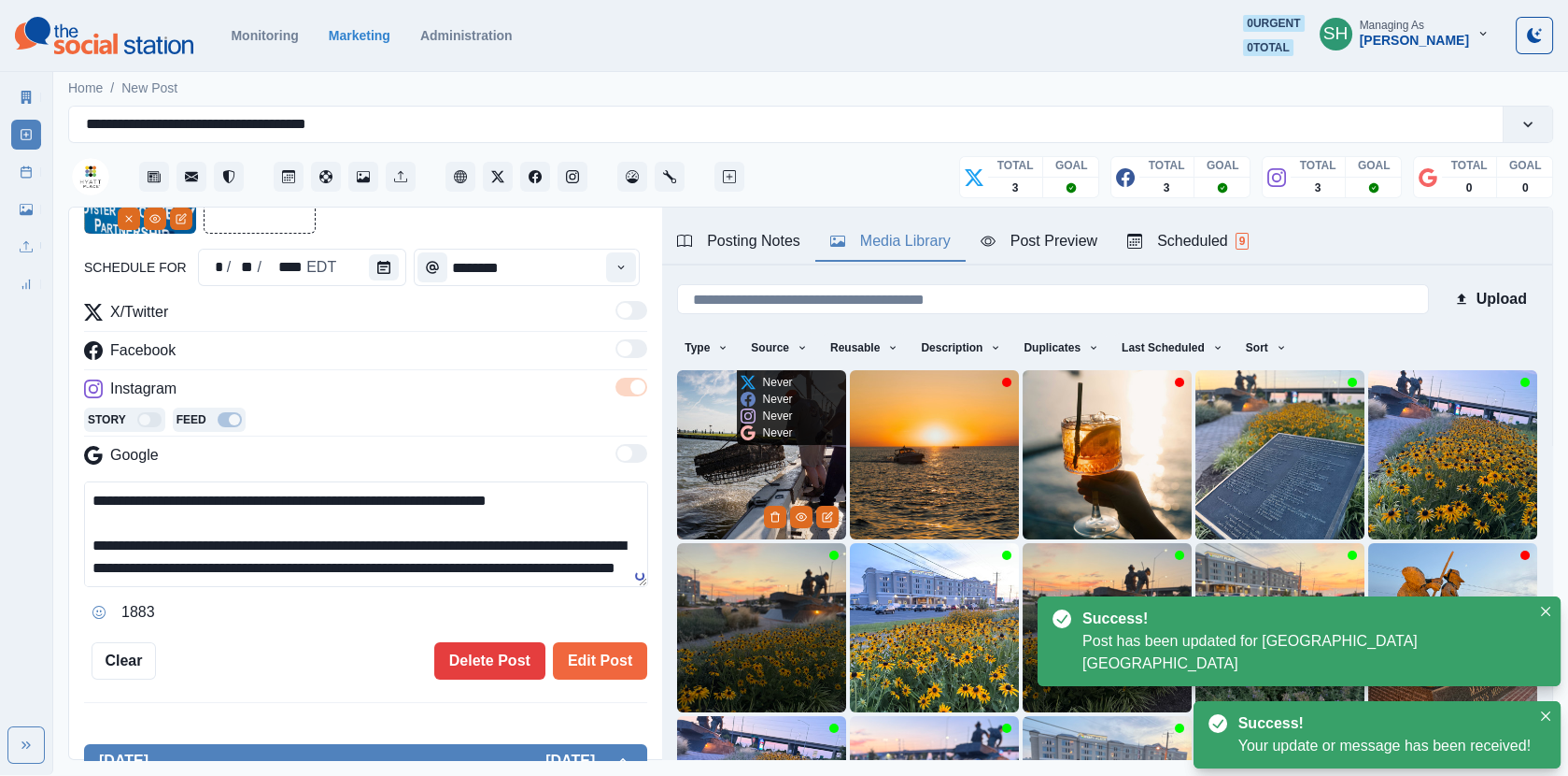
click at [696, 509] on img at bounding box center [762, 455] width 169 height 169
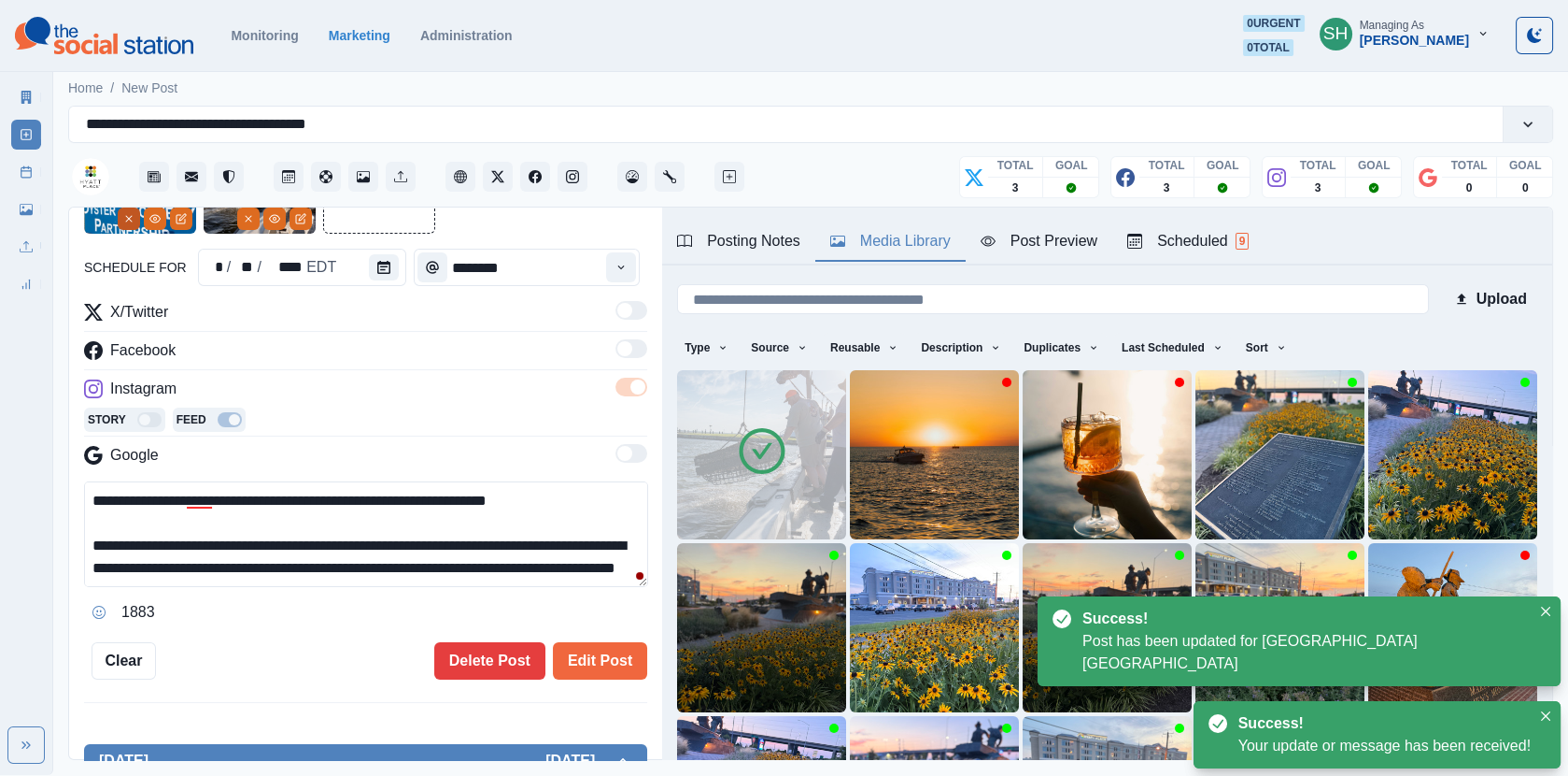
click at [129, 224] on button "Remove" at bounding box center [128, 219] width 23 height 23
click at [580, 645] on button "Edit Post" at bounding box center [600, 661] width 94 height 38
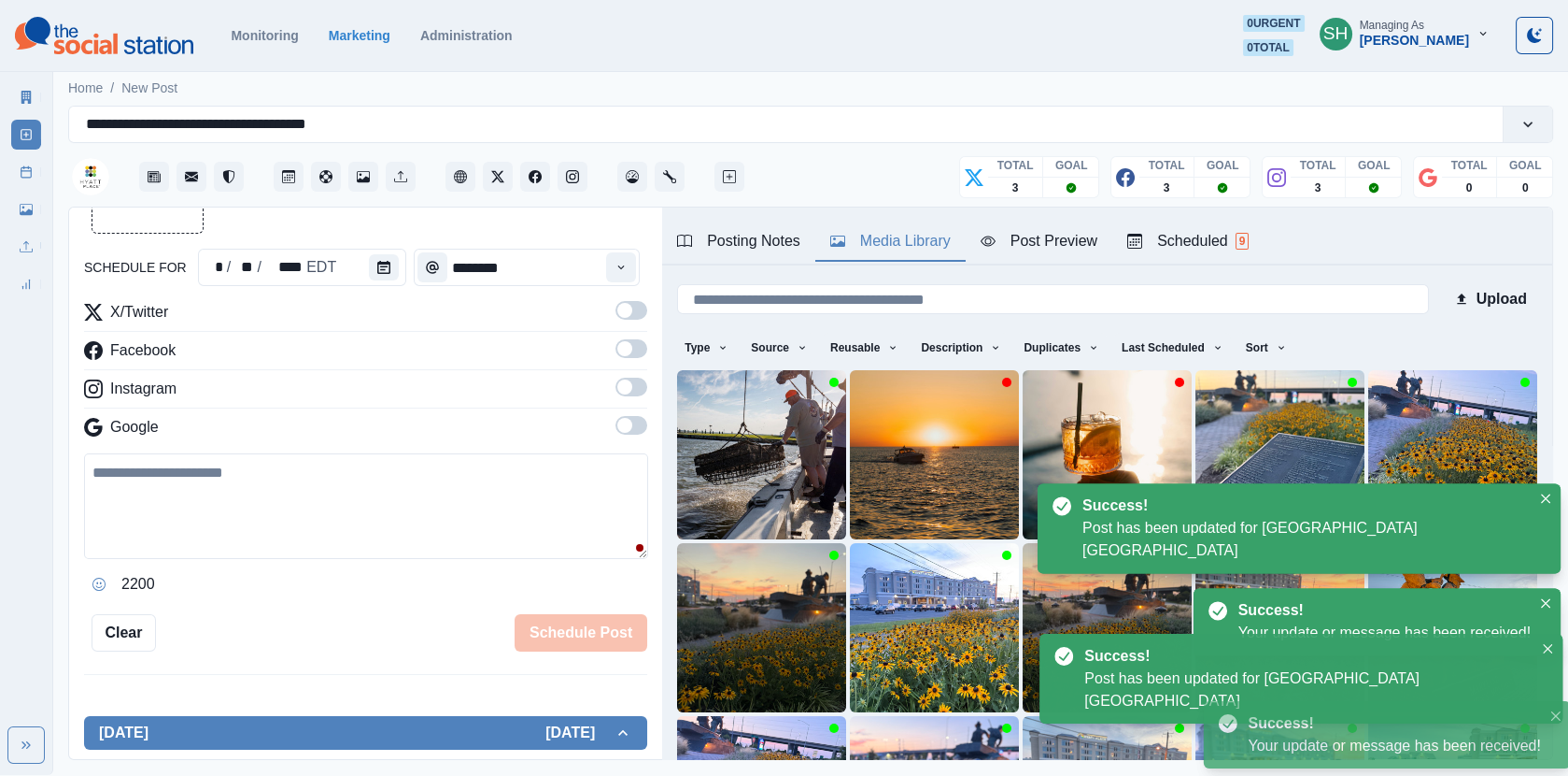
scroll to position [1183, 0]
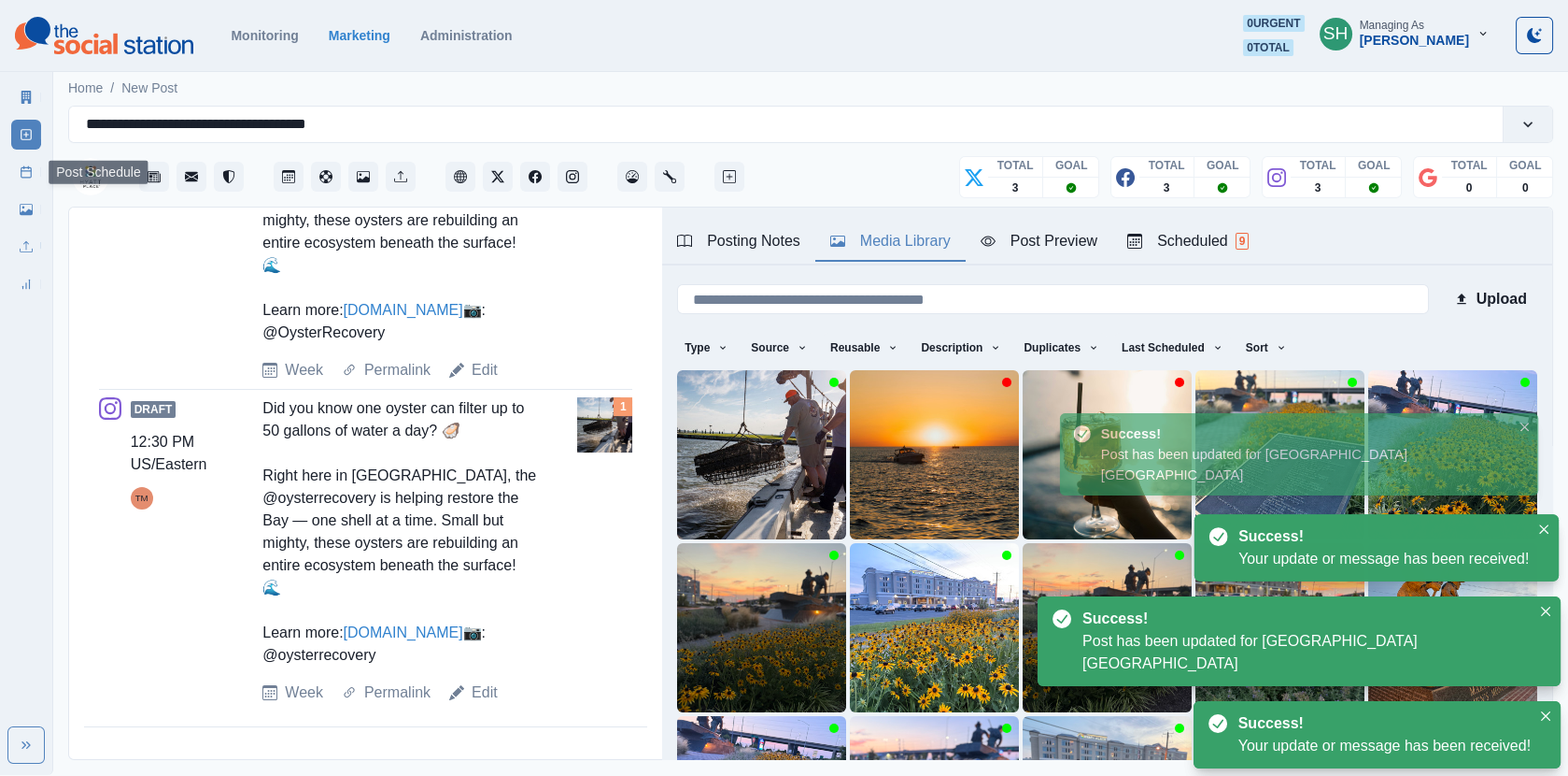
click at [21, 162] on link "Post Schedule" at bounding box center [26, 172] width 30 height 30
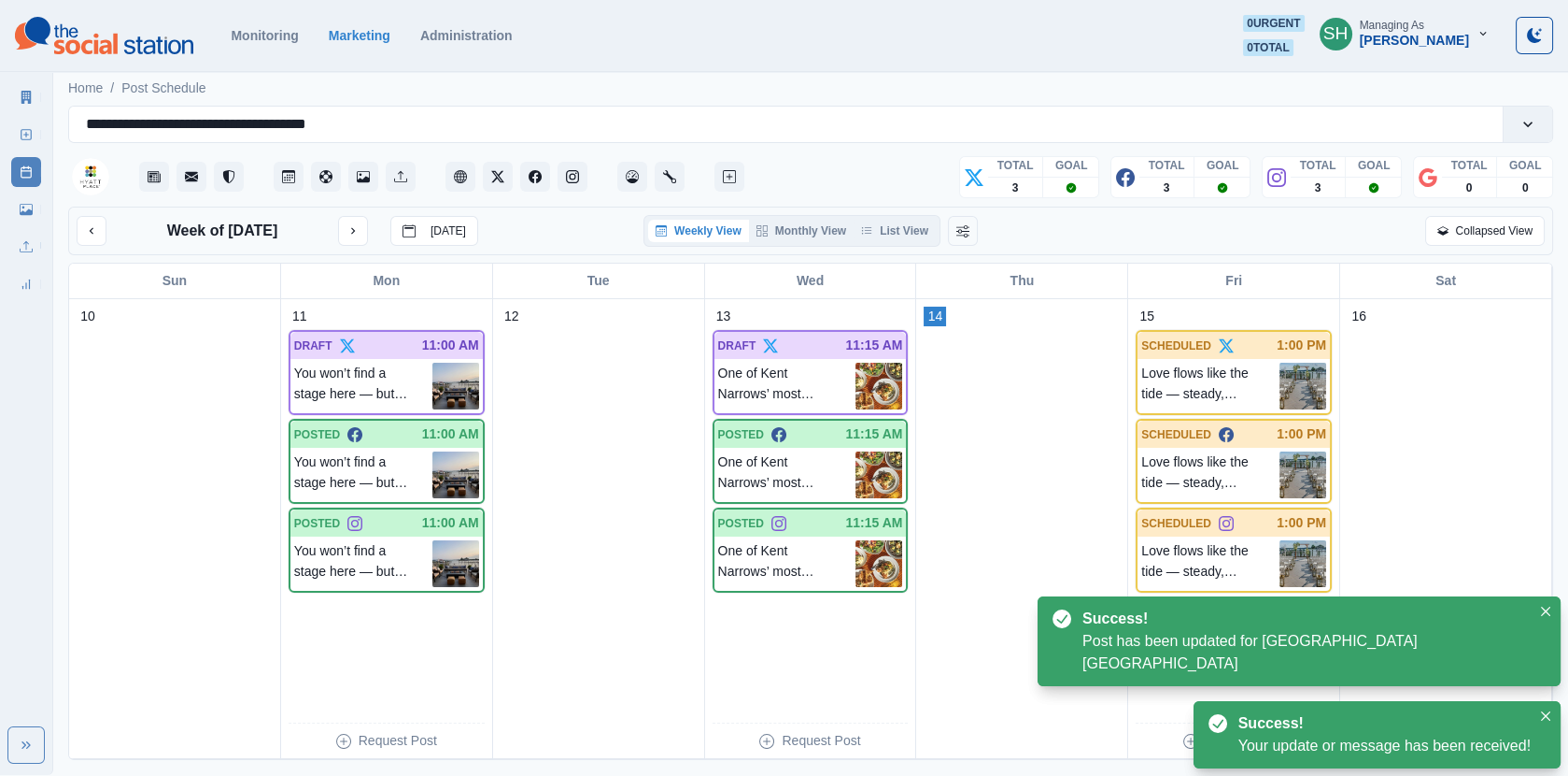
click at [927, 246] on div "Week of [DATE] [DATE] Weekly View Monthly View List View Collapsed View" at bounding box center [811, 231] width 1485 height 49
click at [921, 233] on button "List View" at bounding box center [895, 231] width 83 height 23
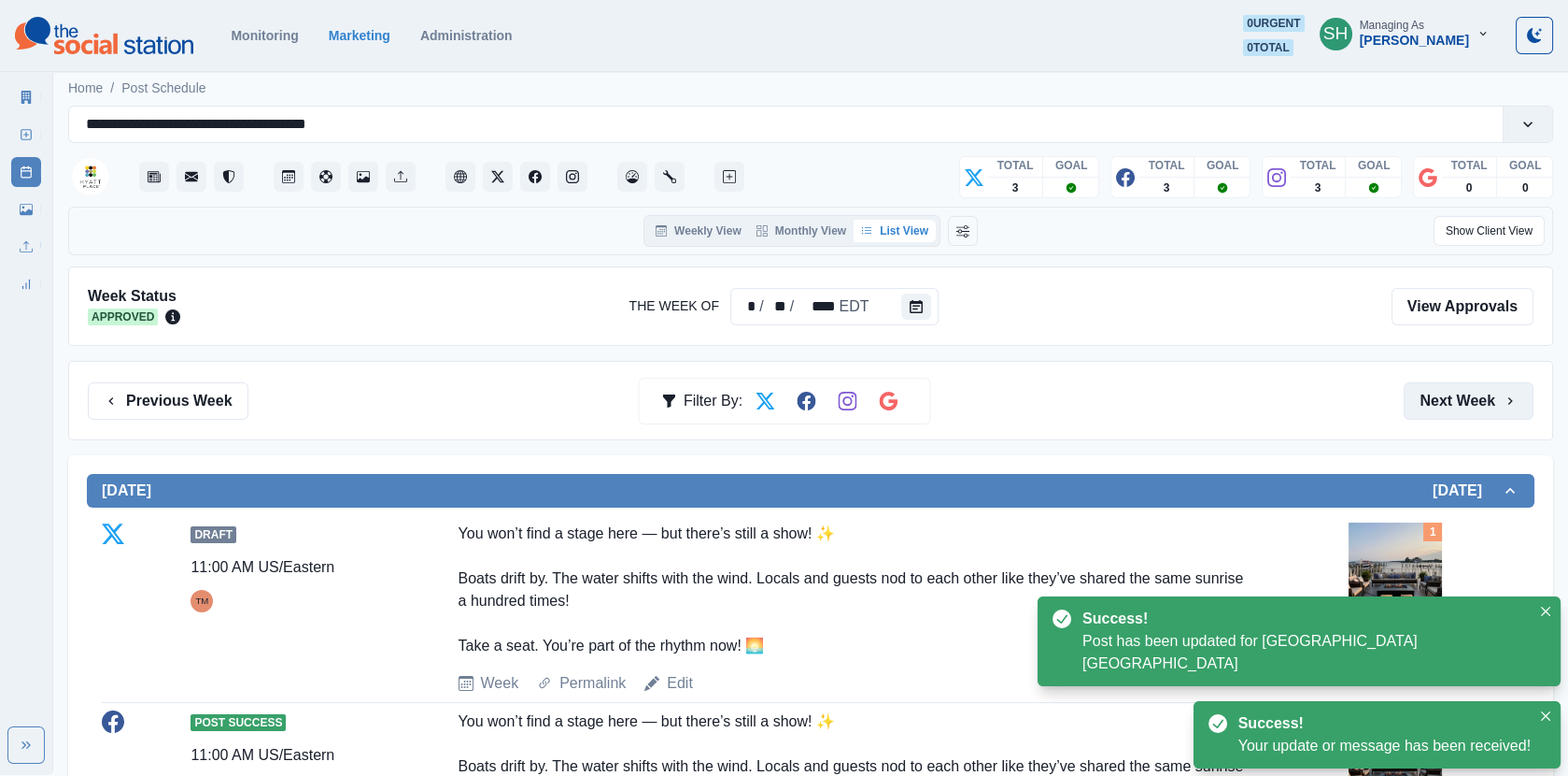
click at [1487, 384] on button "Next Week" at bounding box center [1469, 401] width 130 height 38
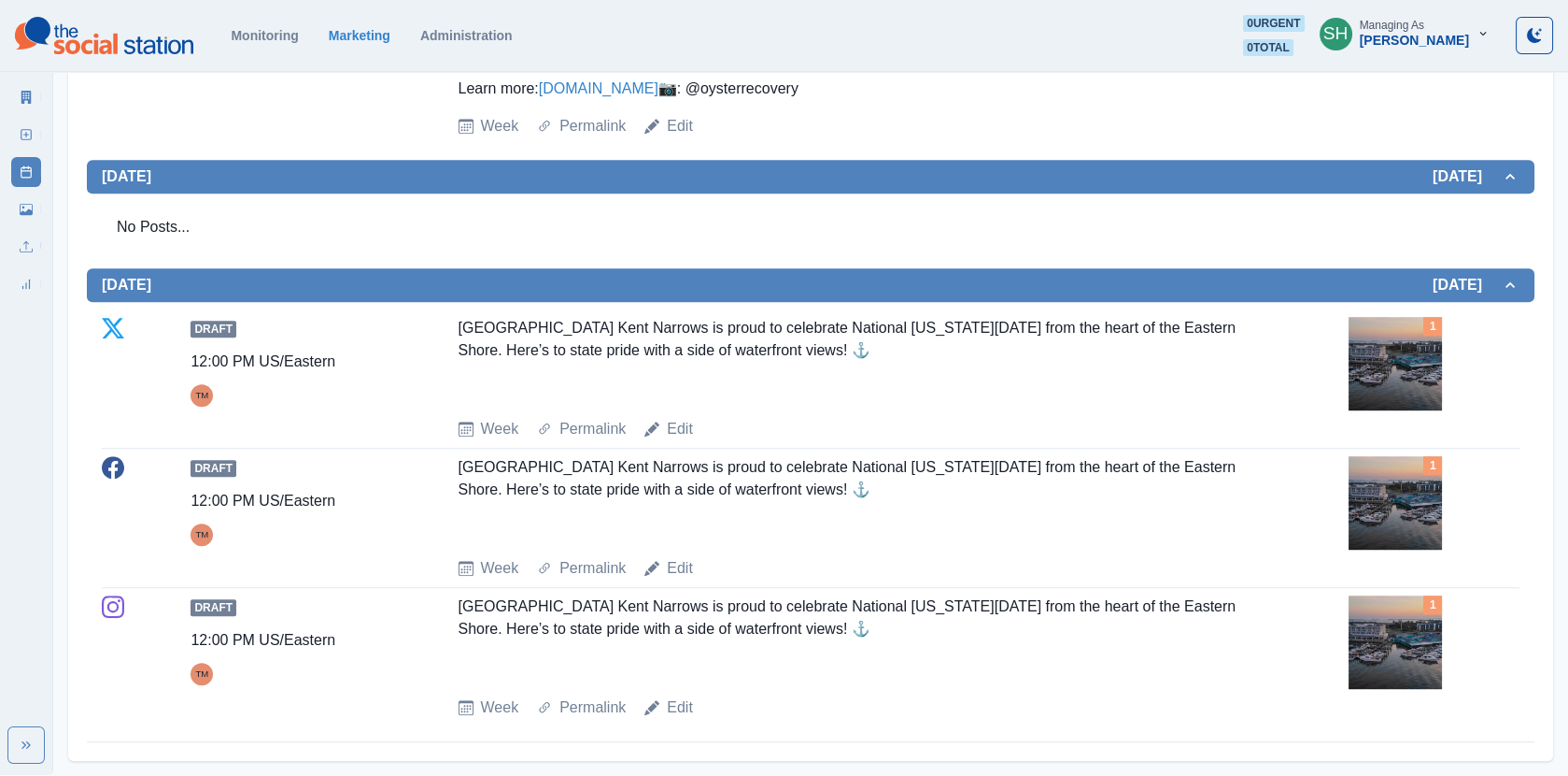
scroll to position [2560, 0]
click at [1396, 358] on img at bounding box center [1396, 363] width 93 height 94
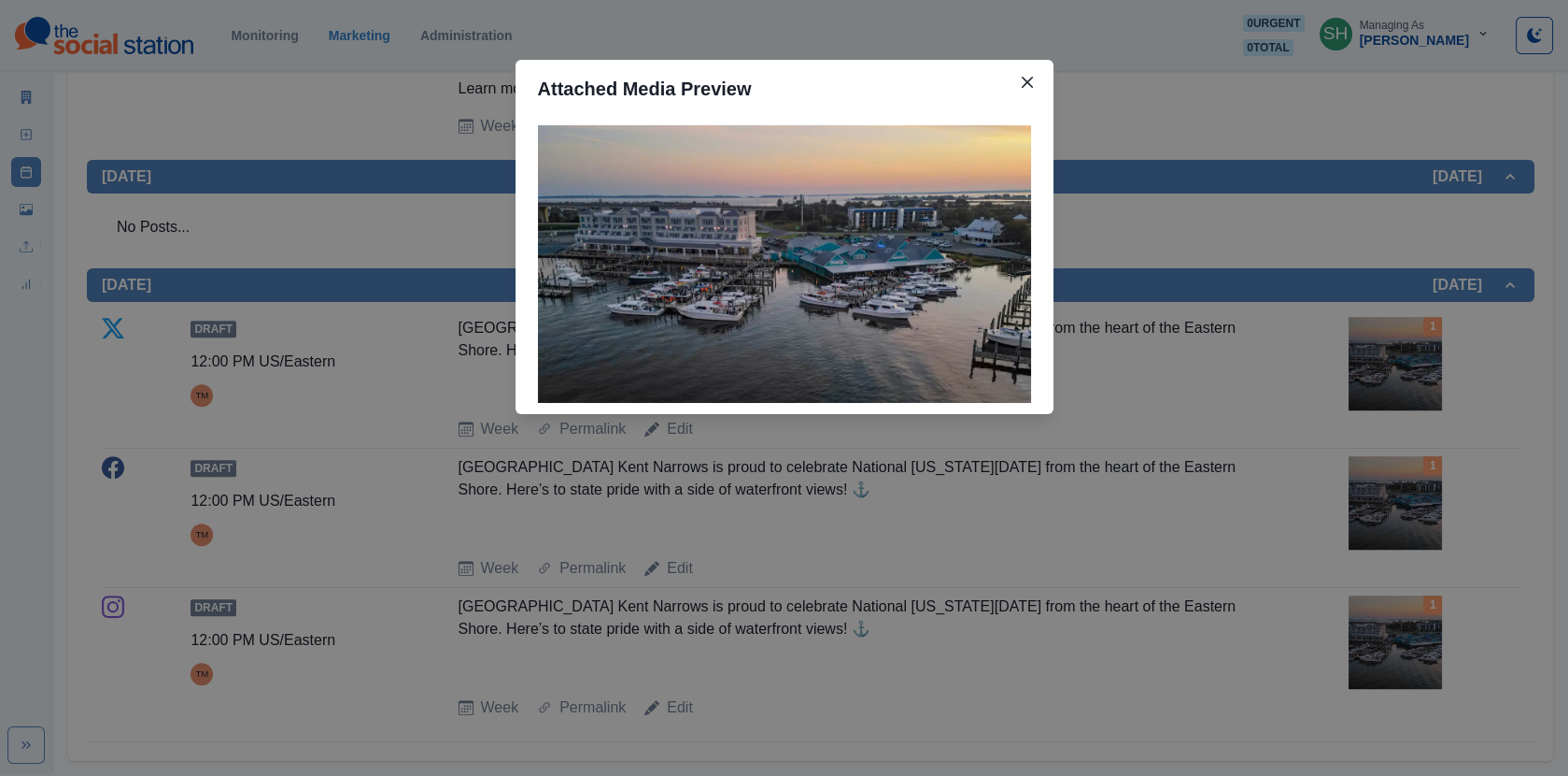
click at [1240, 325] on div "Attached Media Preview" at bounding box center [784, 388] width 1568 height 776
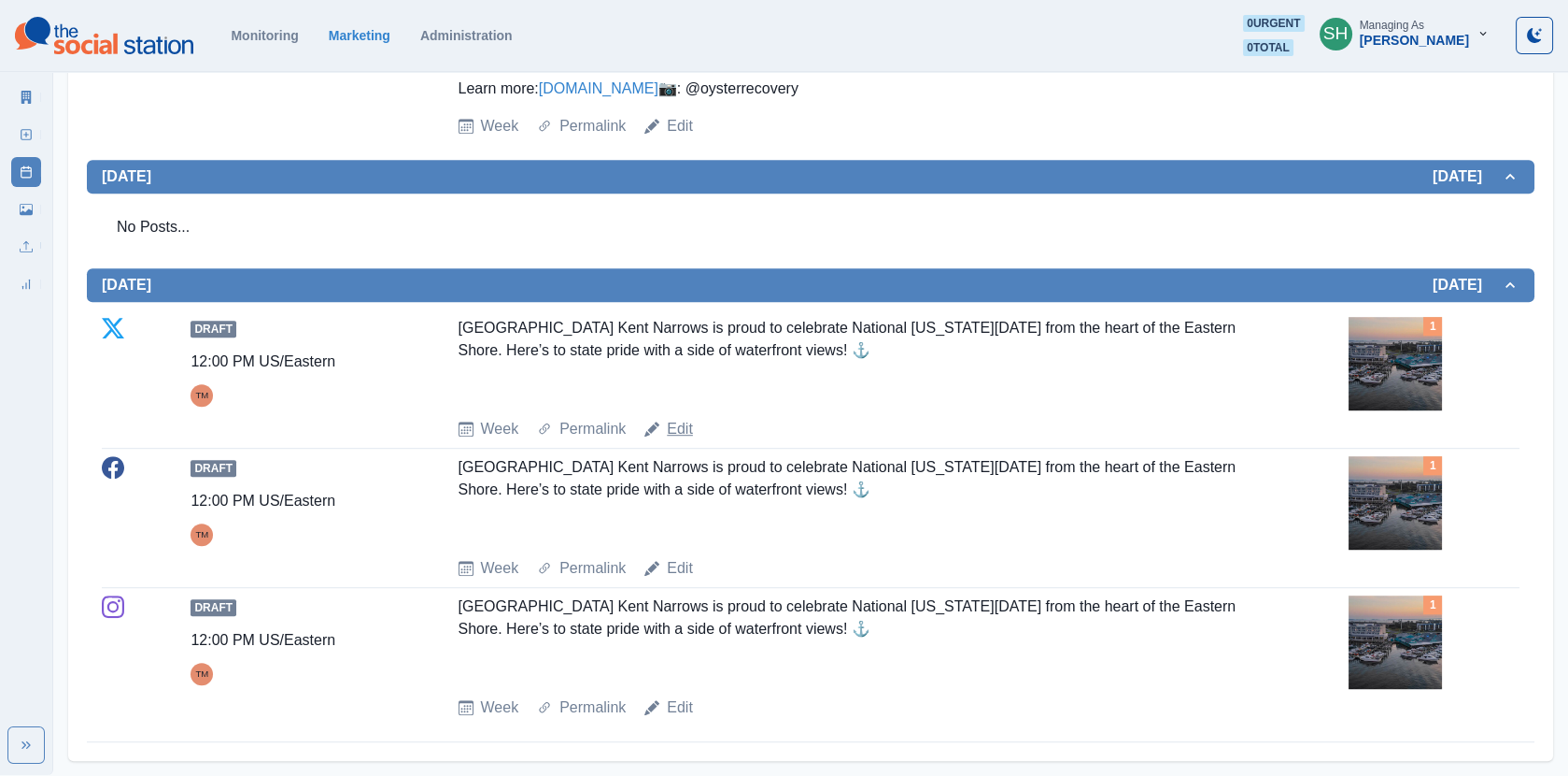
click at [676, 422] on link "Edit" at bounding box center [680, 429] width 26 height 23
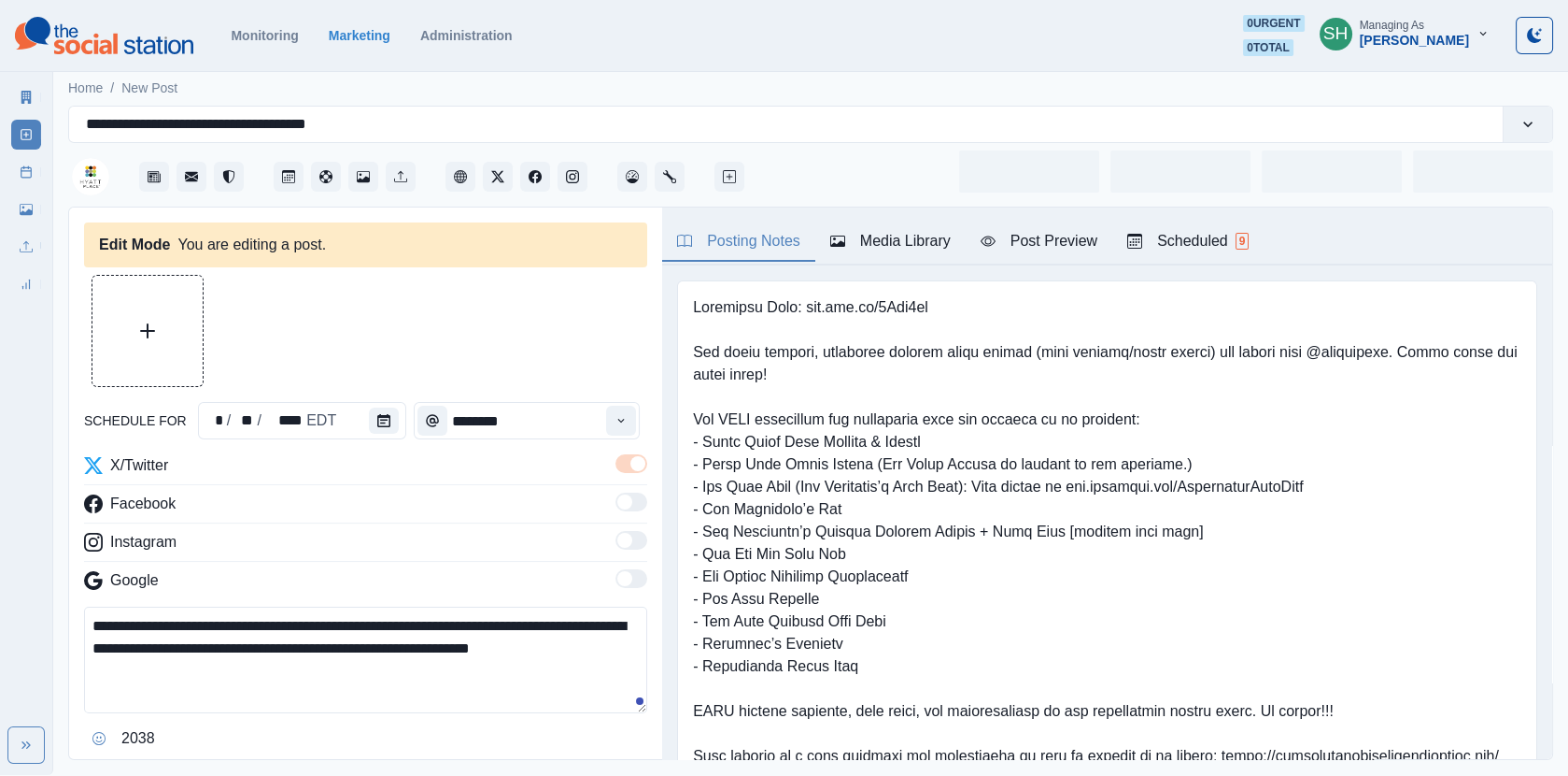
type input "********"
type textarea "**********"
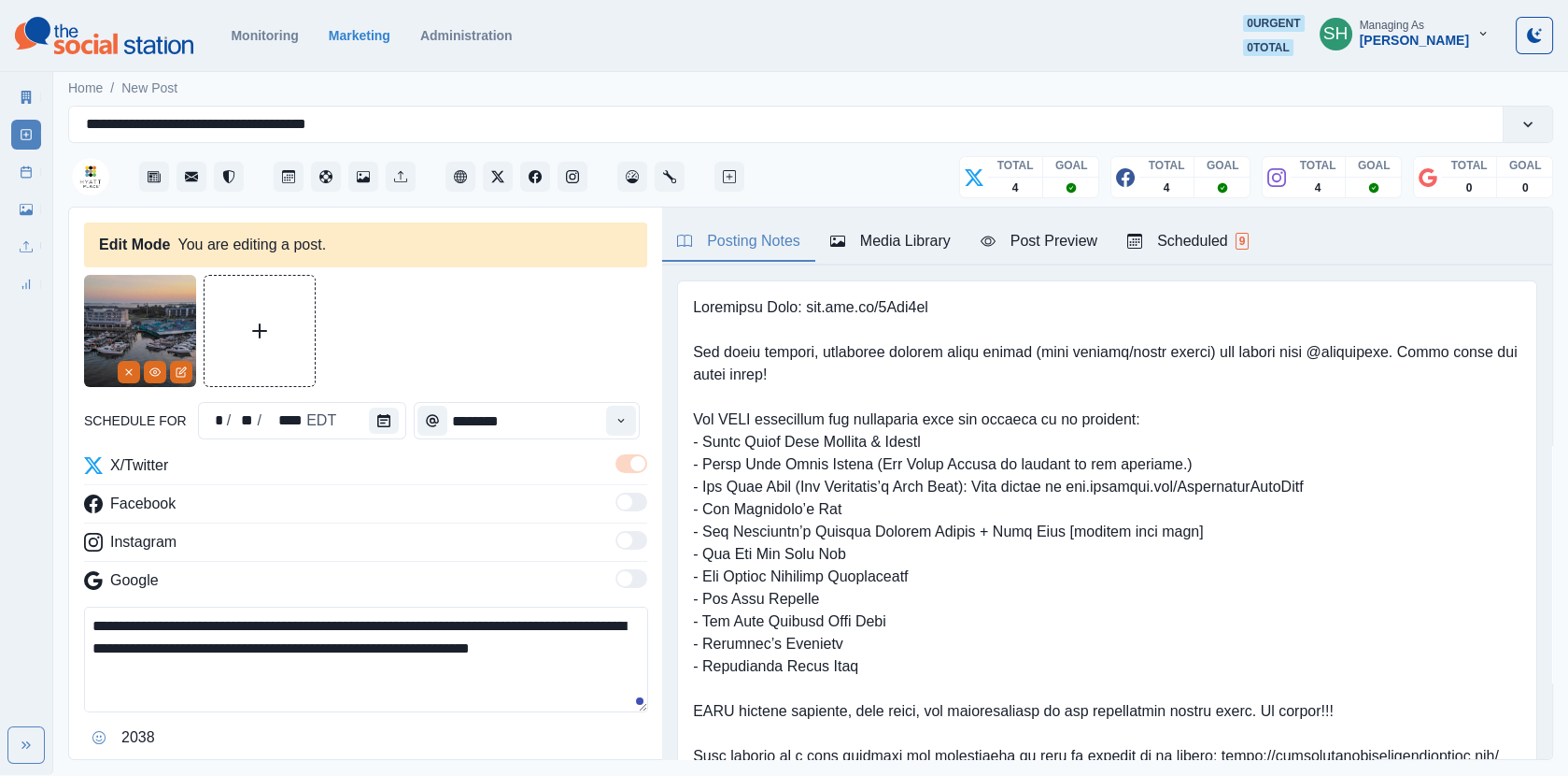
click at [868, 256] on button "Media Library" at bounding box center [890, 242] width 150 height 39
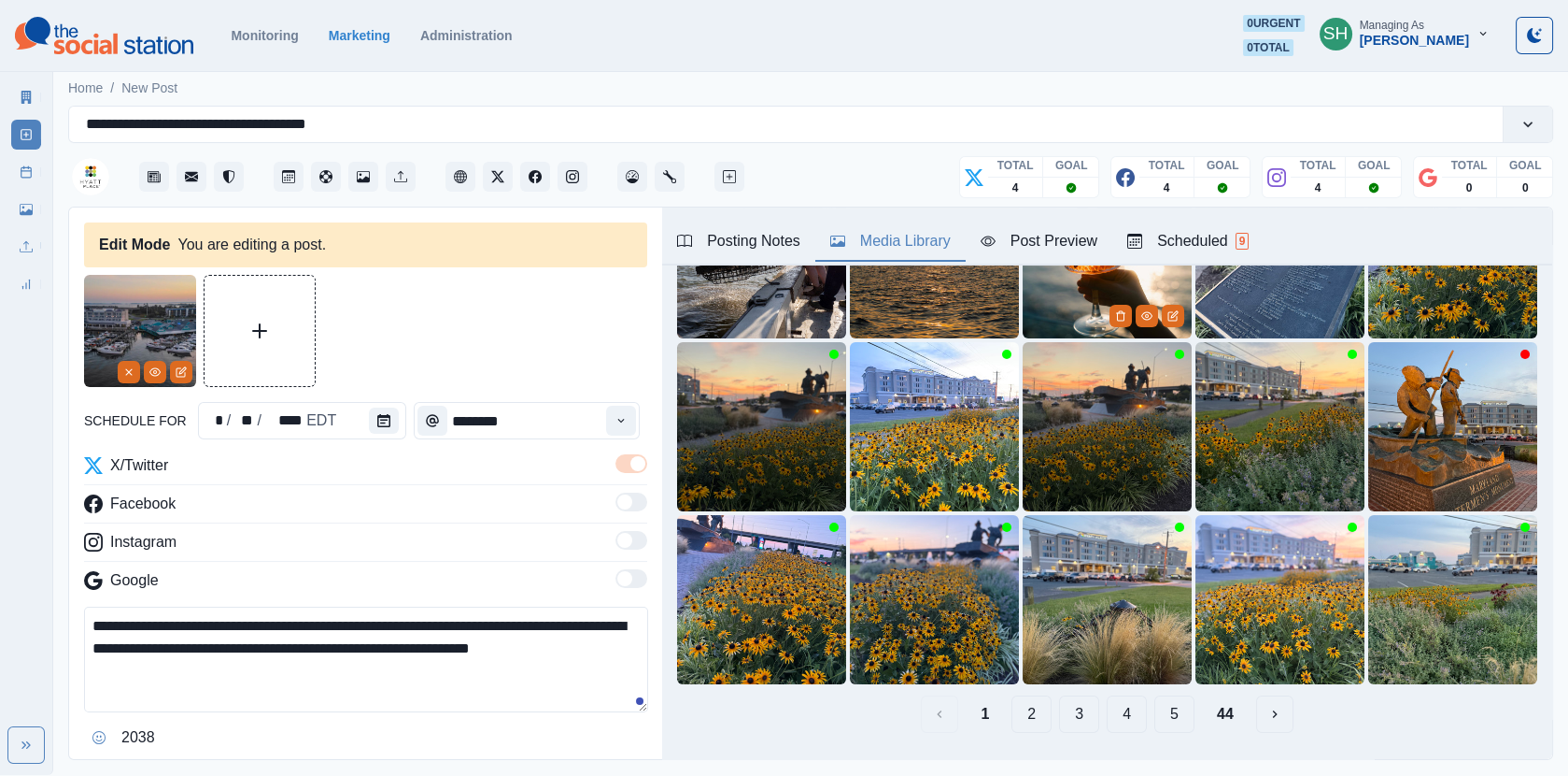
scroll to position [246, 0]
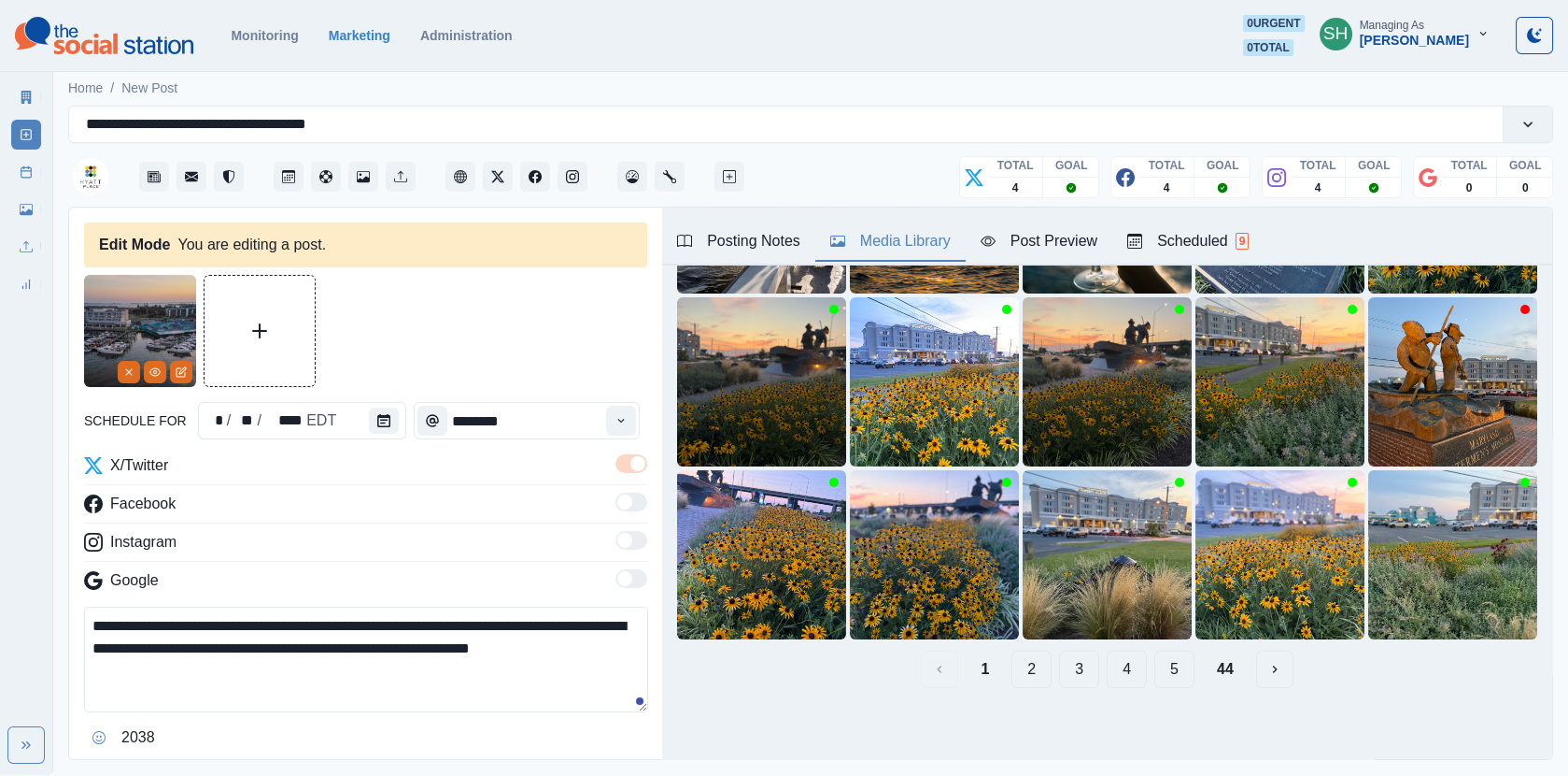
click at [1028, 664] on button "2" at bounding box center [1031, 670] width 40 height 38
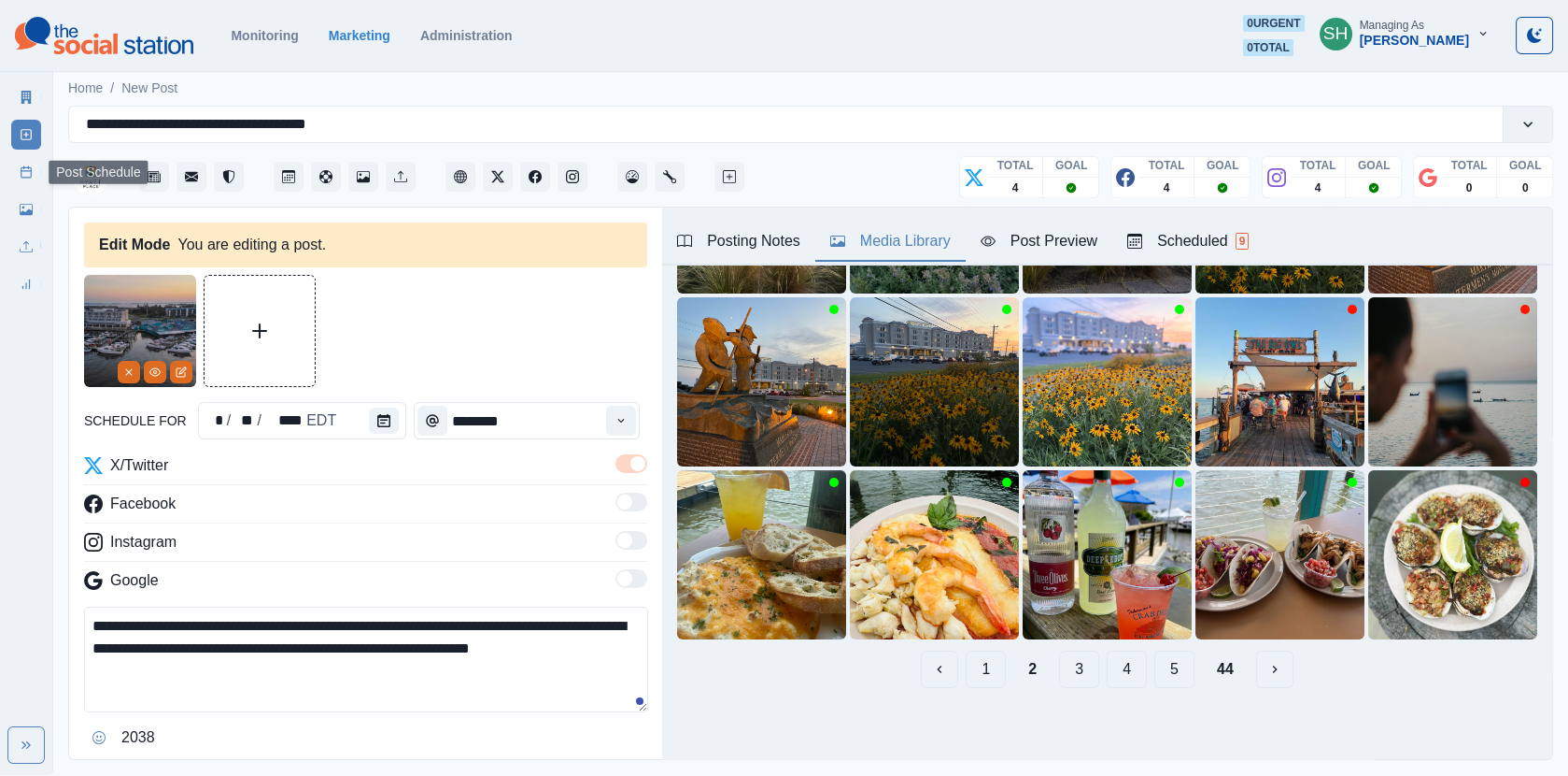
click at [35, 173] on link "Post Schedule" at bounding box center [26, 172] width 30 height 30
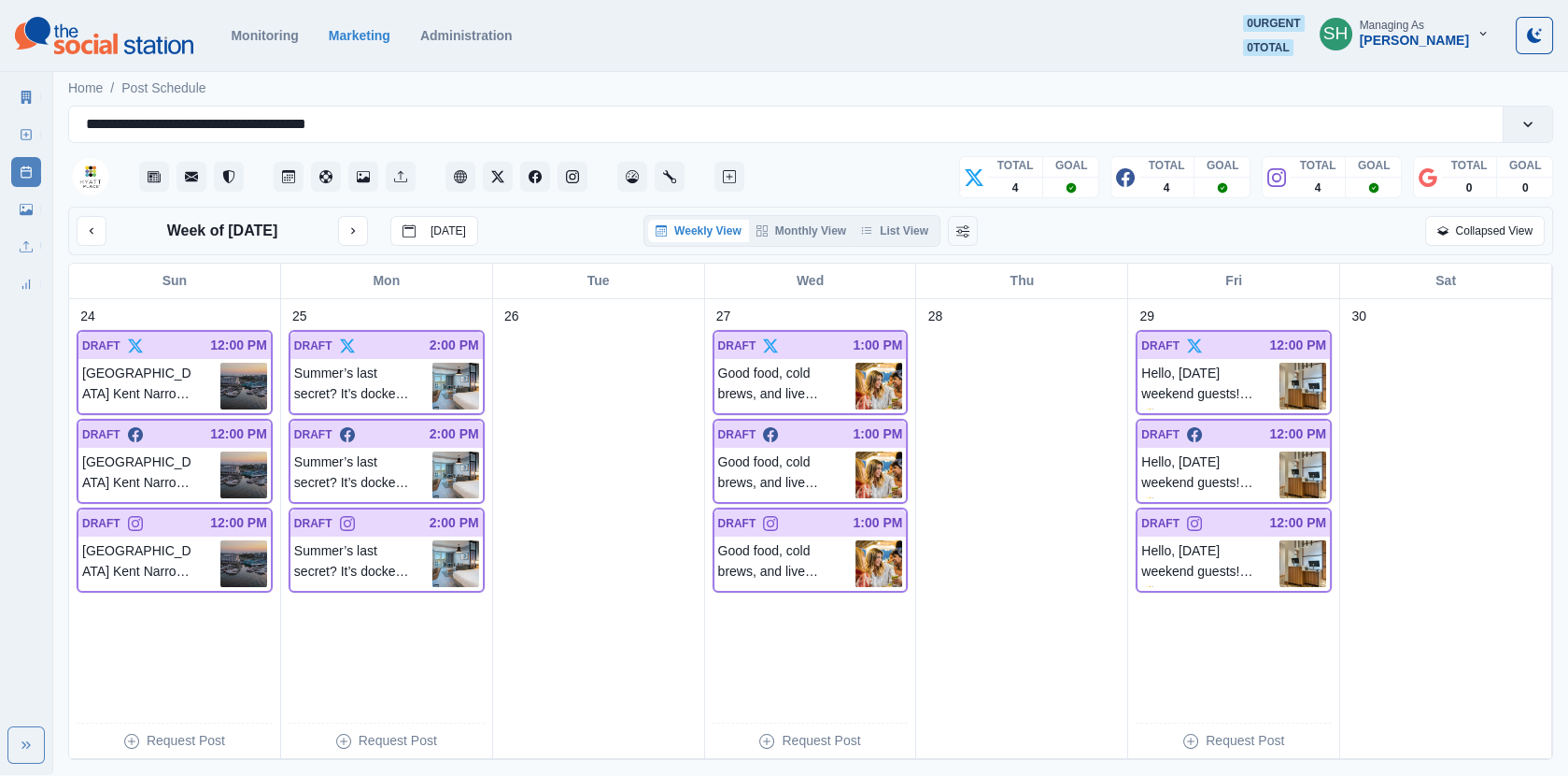
click at [887, 251] on div "Week of [DATE] [DATE] Weekly View Monthly View List View Collapsed View" at bounding box center [811, 231] width 1485 height 49
click at [887, 241] on div "Weekly View Monthly View List View" at bounding box center [791, 231] width 297 height 32
click at [891, 228] on button "List View" at bounding box center [895, 231] width 83 height 23
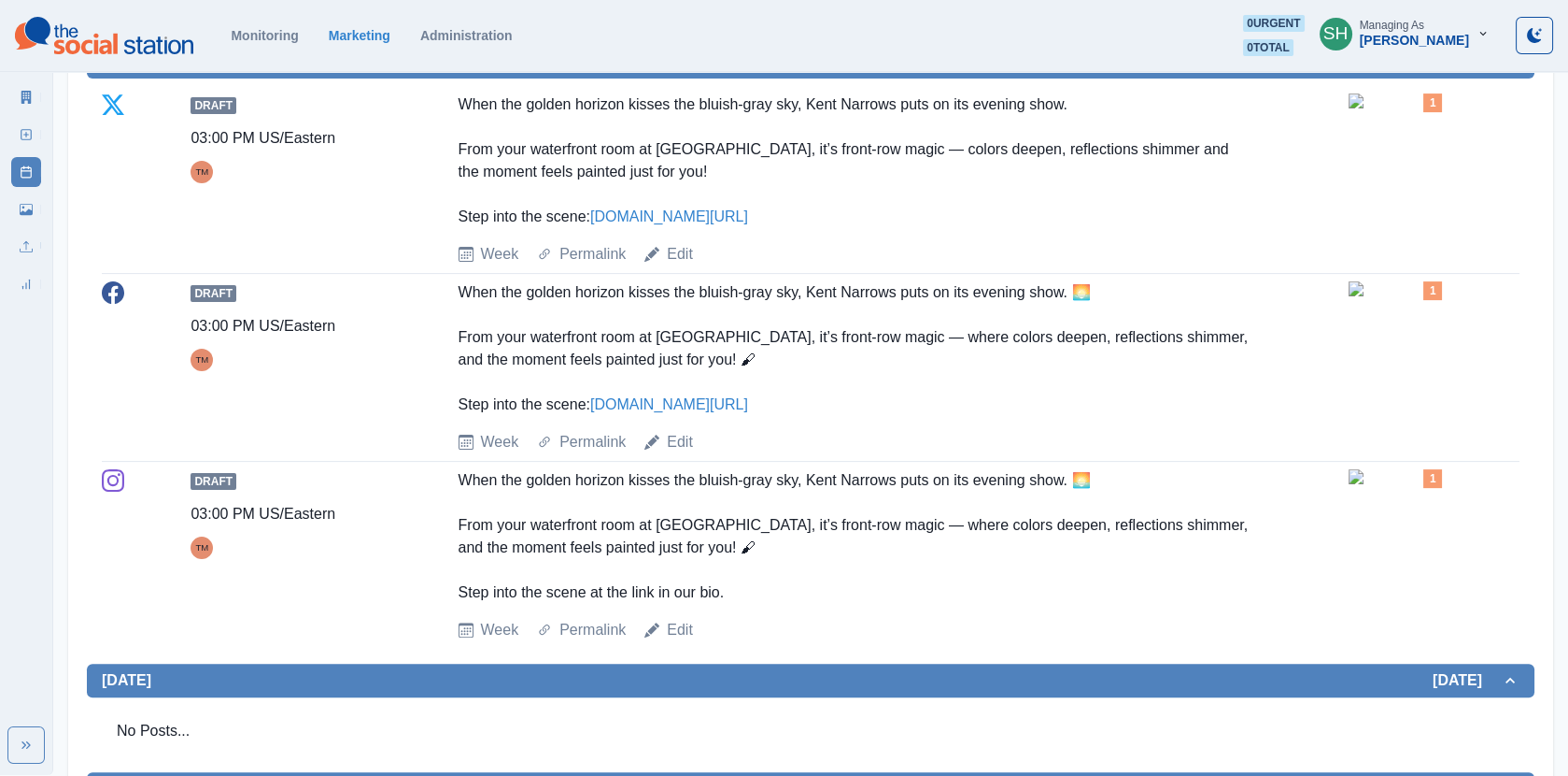
scroll to position [994, 0]
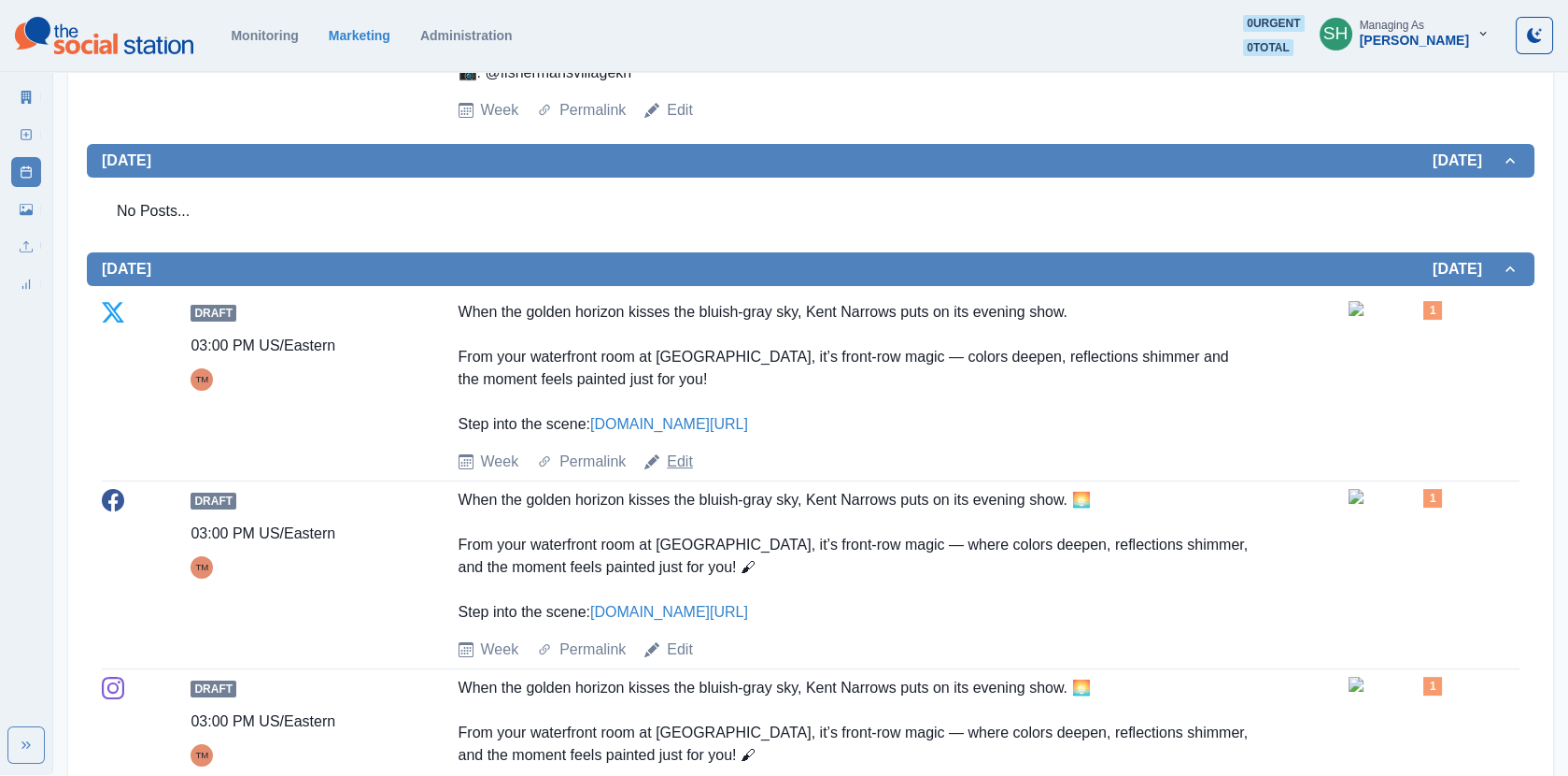
click at [678, 451] on link "Edit" at bounding box center [680, 462] width 26 height 23
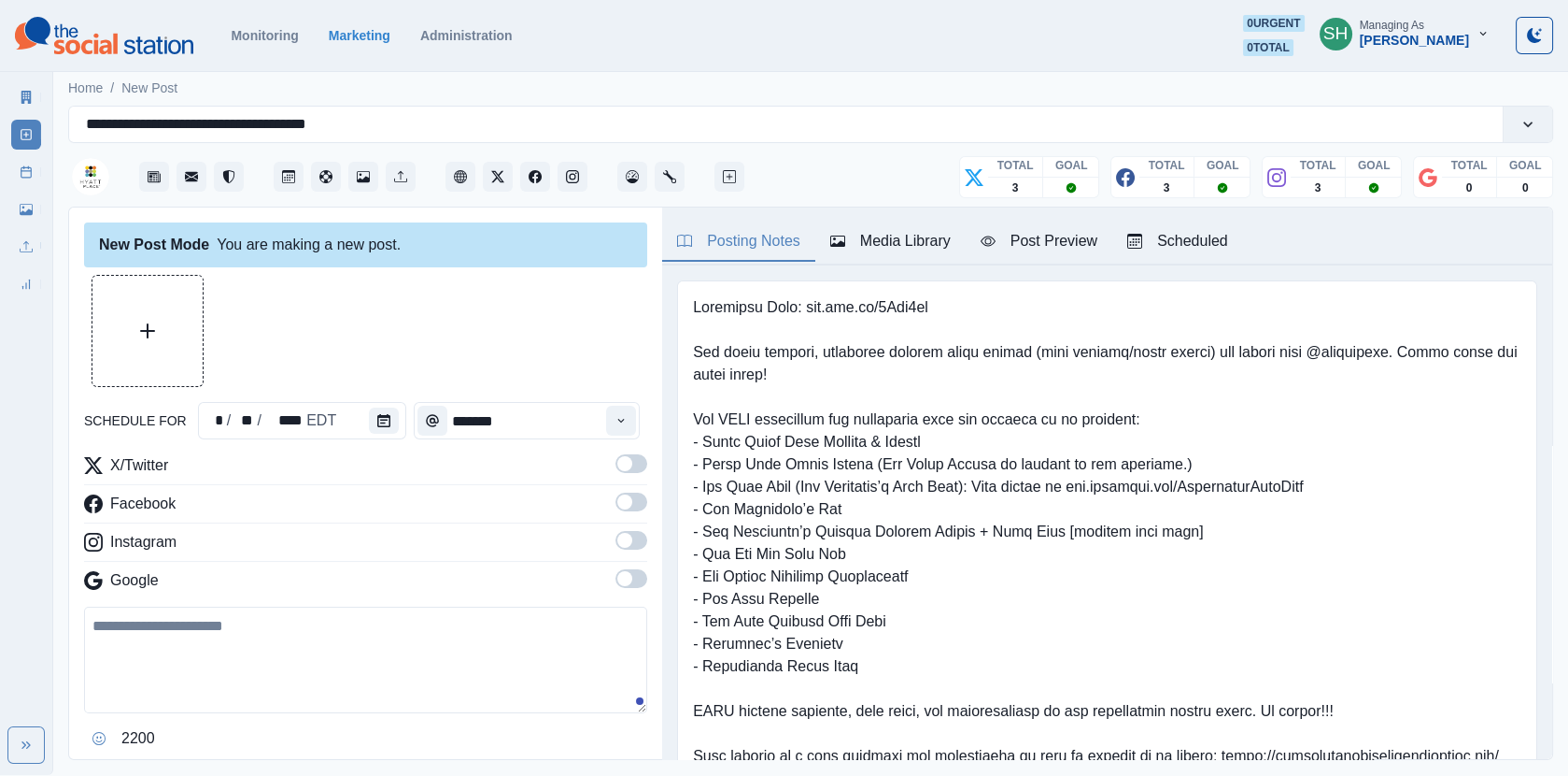
type input "*******"
type textarea "**********"
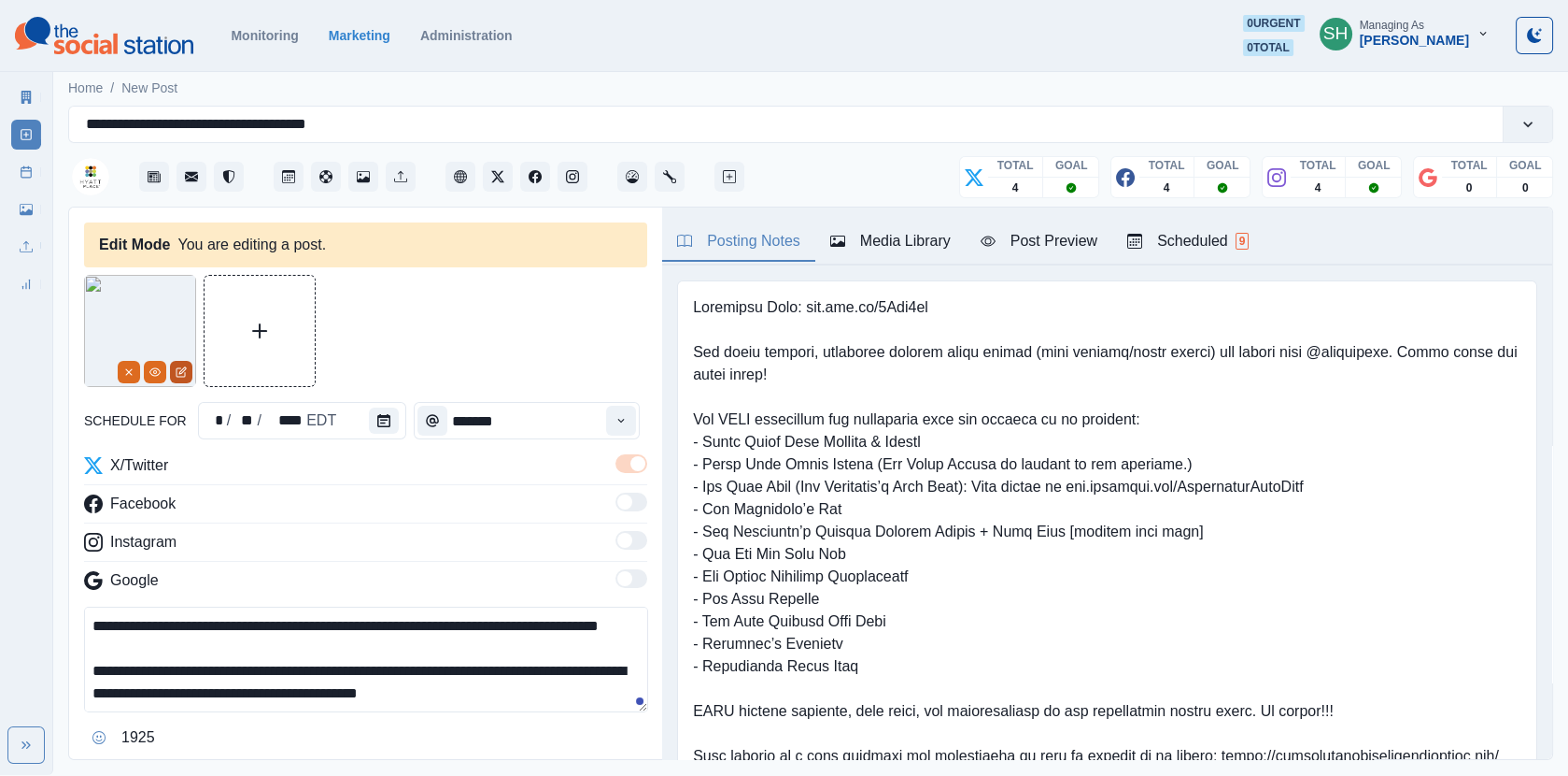
click at [177, 362] on button "Edit Media" at bounding box center [181, 372] width 23 height 23
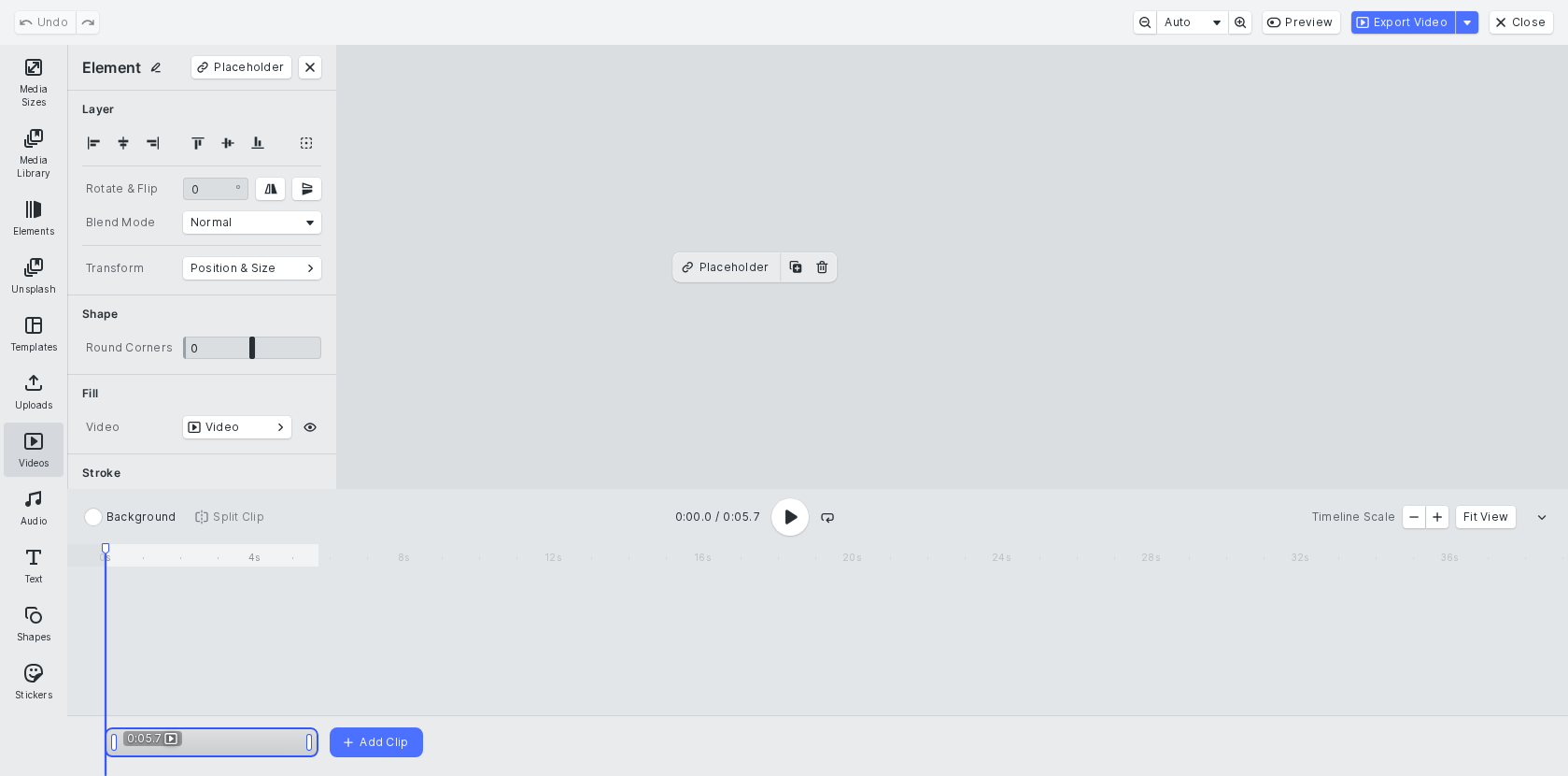
click at [32, 442] on button "Videos" at bounding box center [34, 450] width 60 height 54
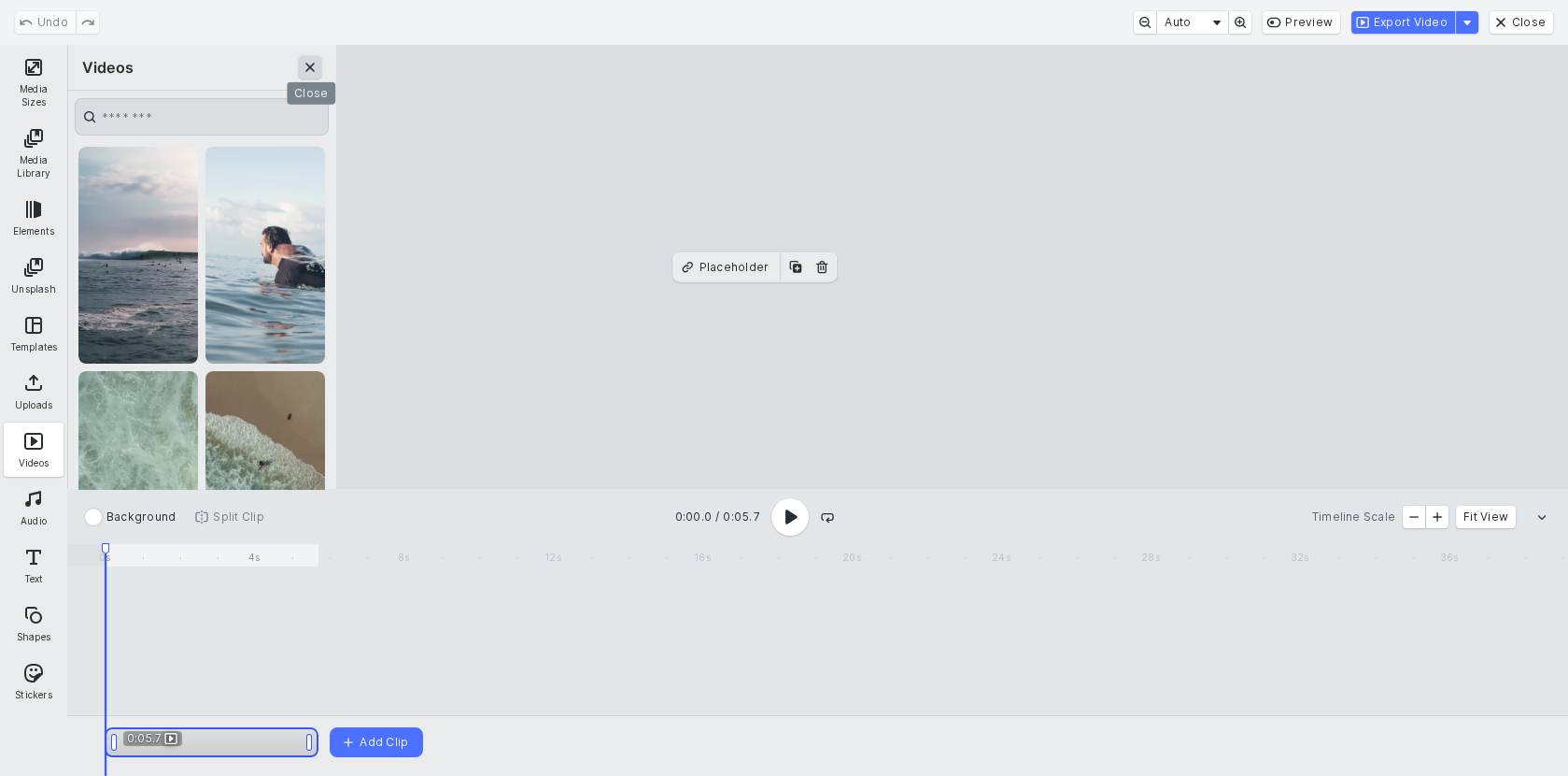
click at [306, 61] on button "Close" at bounding box center [310, 67] width 23 height 23
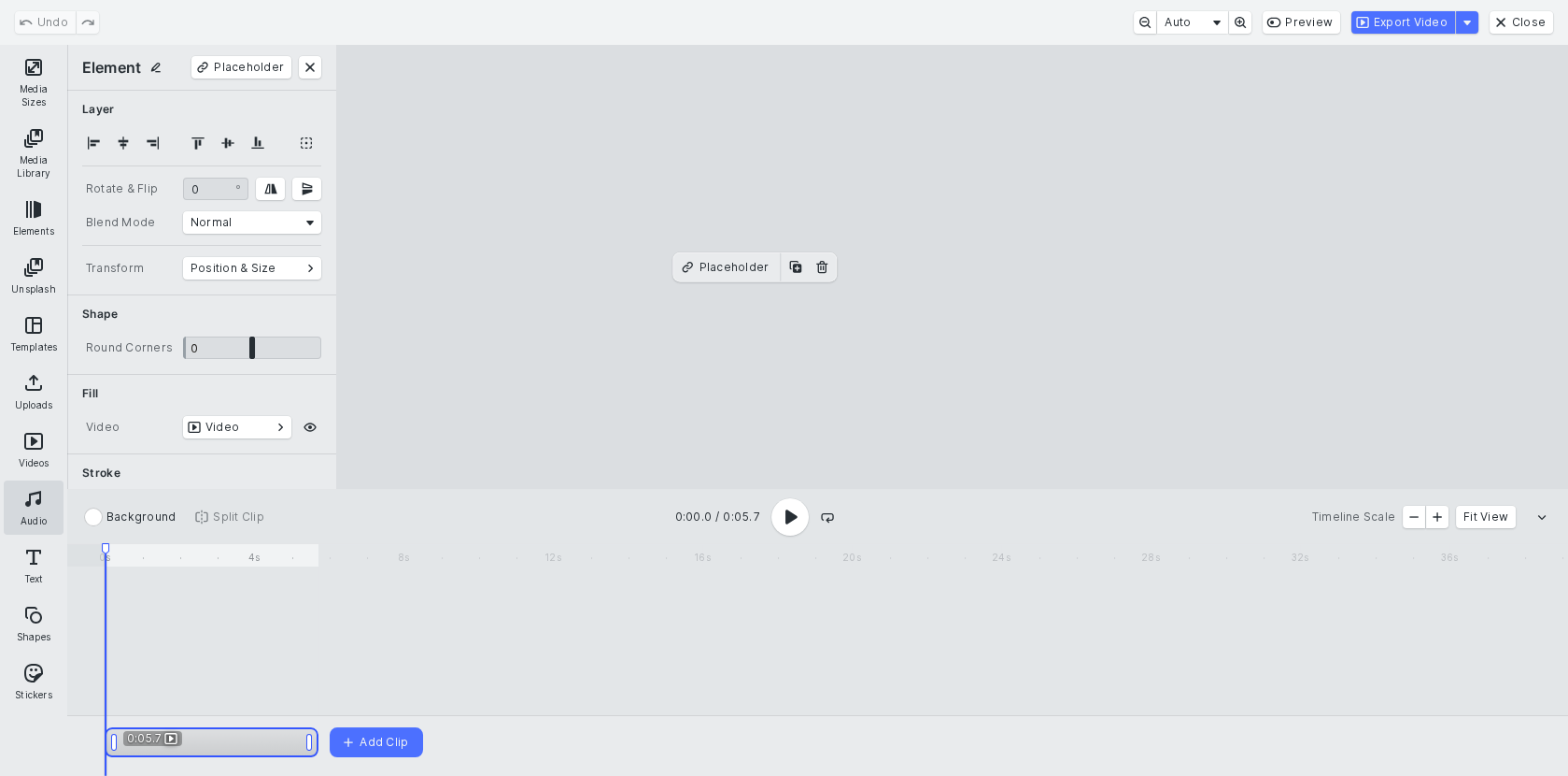
click at [25, 517] on button "Audio" at bounding box center [34, 507] width 60 height 54
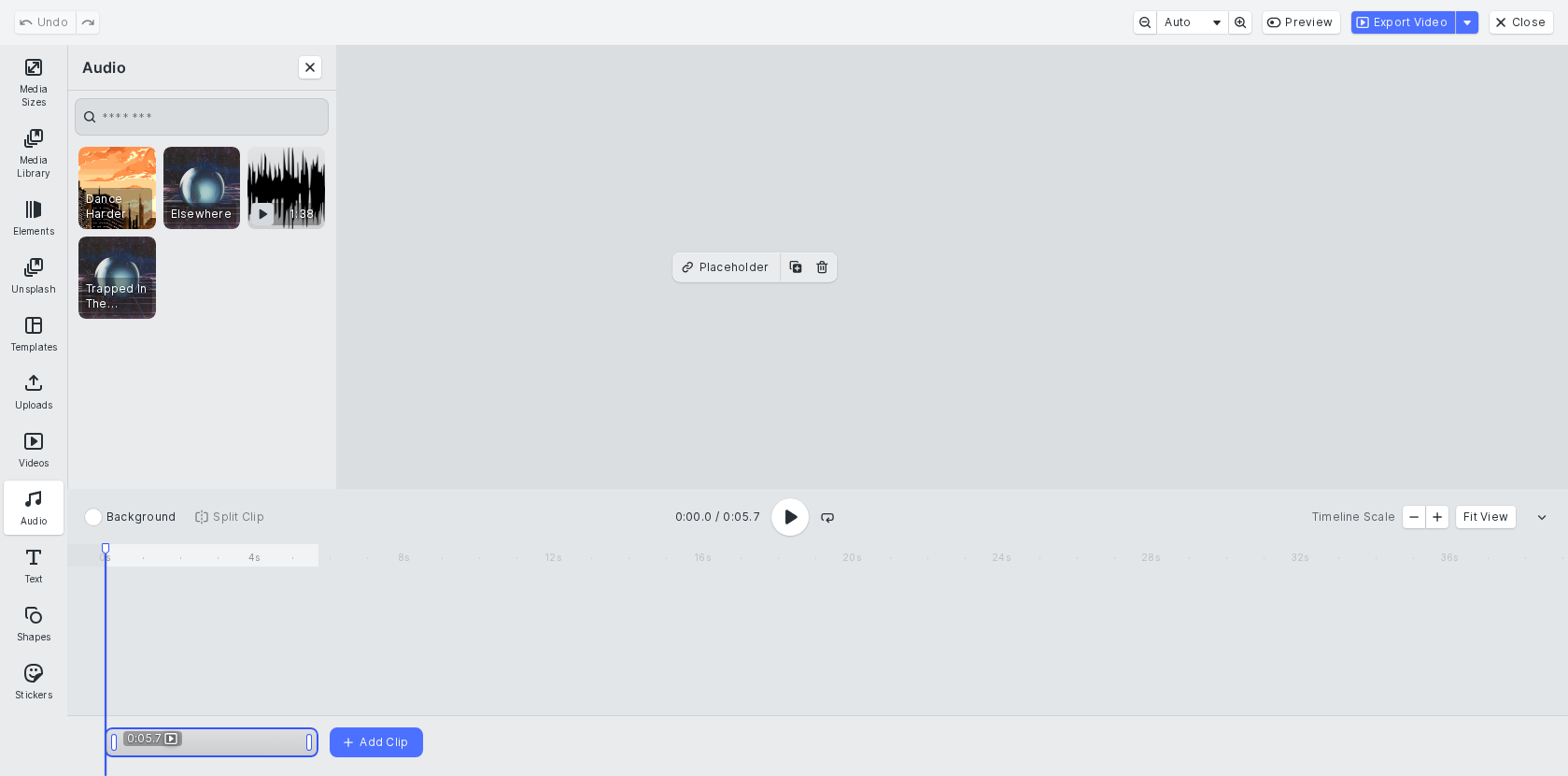
click at [267, 217] on button "CE.SDK" at bounding box center [262, 214] width 23 height 23
click at [173, 214] on button "CE.SDK" at bounding box center [178, 214] width 23 height 23
click at [101, 213] on button "CE.SDK" at bounding box center [93, 214] width 23 height 23
click at [92, 303] on button "CE.SDK" at bounding box center [93, 303] width 23 height 23
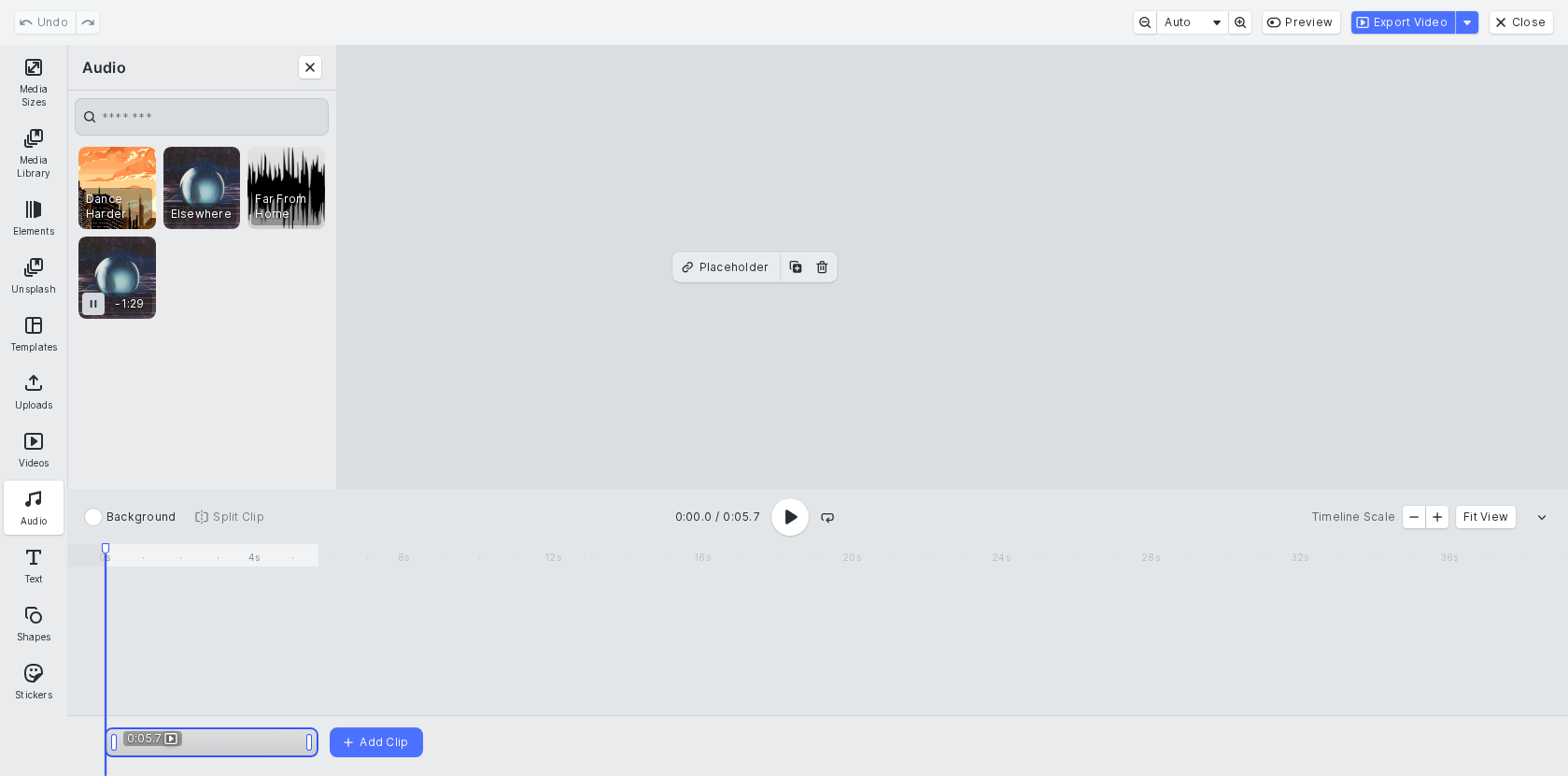
click at [92, 303] on button "CE.SDK" at bounding box center [93, 303] width 23 height 23
click at [85, 673] on div "0:05.7 Add Clip Add Clip" at bounding box center [818, 660] width 1501 height 233
click at [107, 680] on div "Video Timeline" at bounding box center [828, 641] width 1449 height 141
click at [33, 504] on button "Audio" at bounding box center [34, 507] width 60 height 54
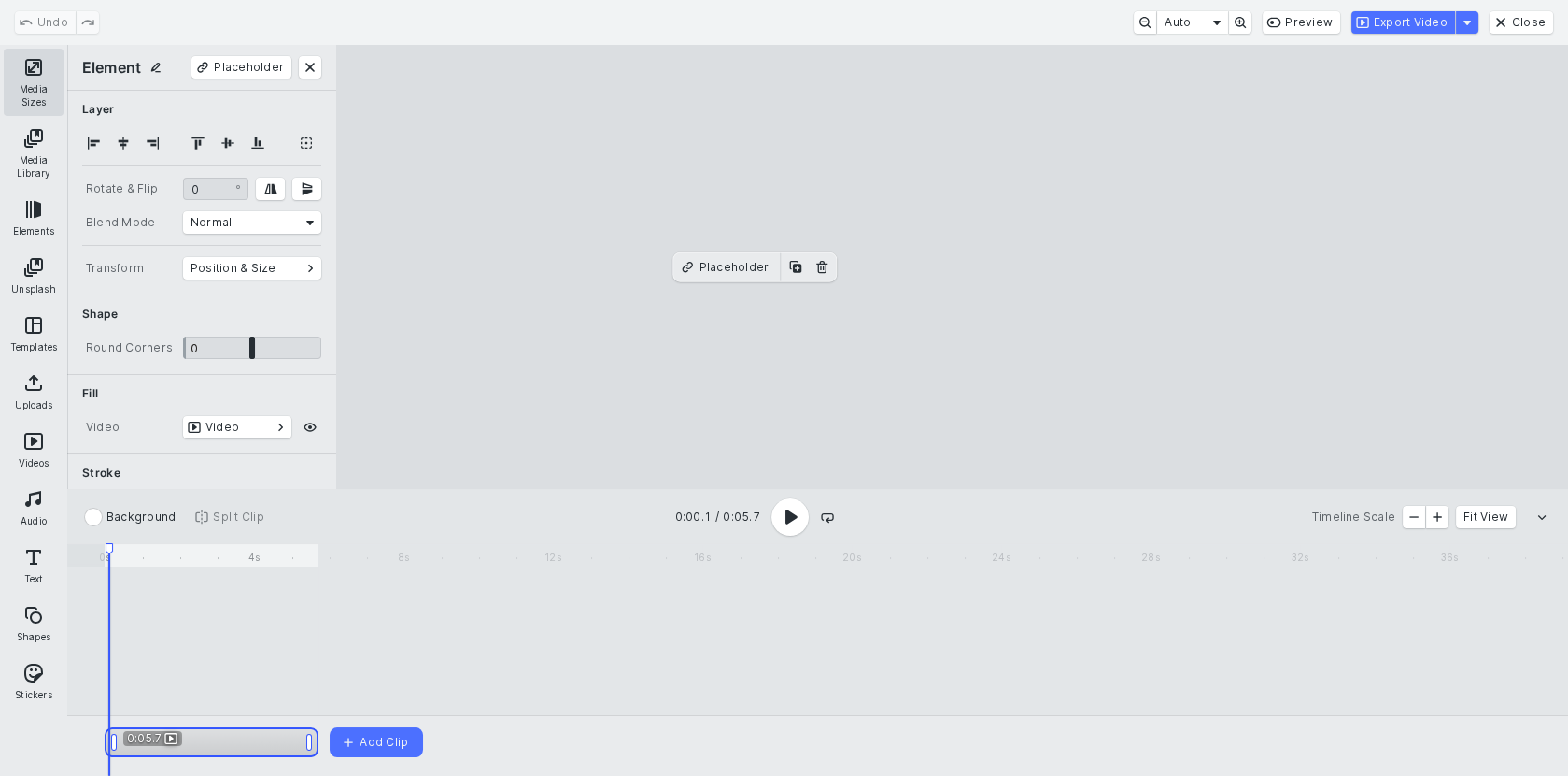
click at [32, 78] on button "Media Sizes" at bounding box center [34, 83] width 60 height 68
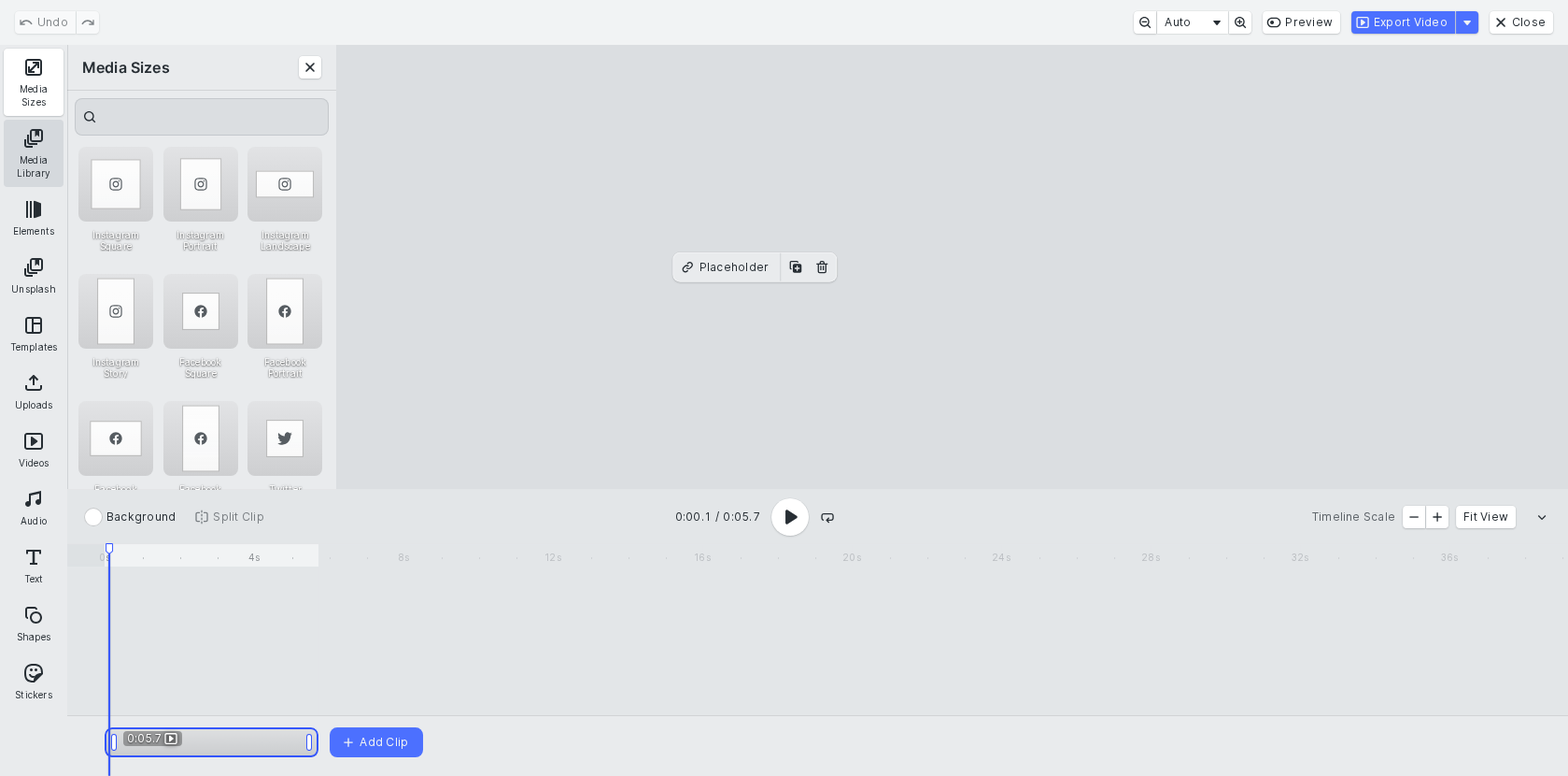
click at [27, 131] on button "Media Library" at bounding box center [34, 153] width 60 height 68
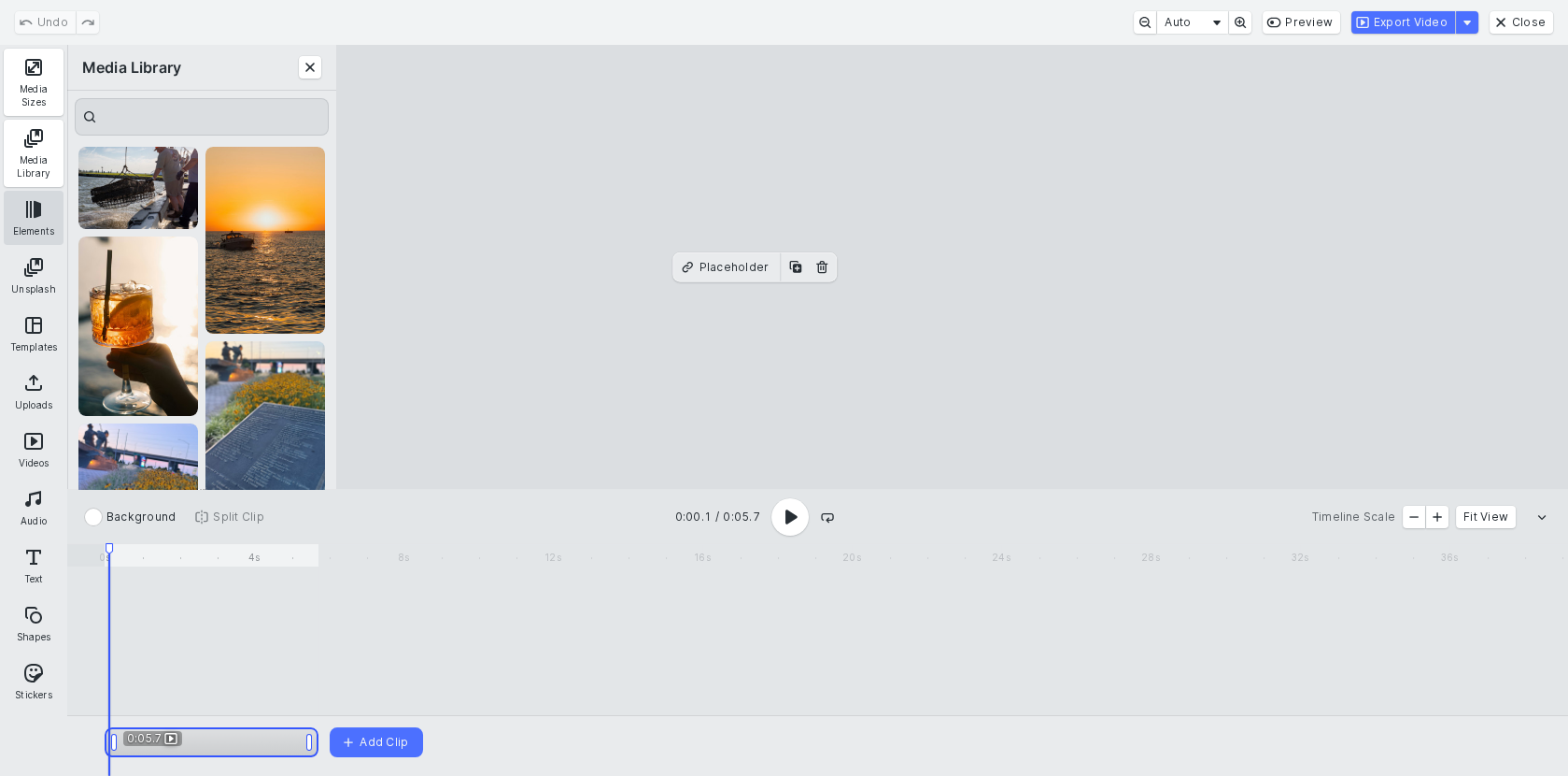
click at [32, 196] on button "Elements" at bounding box center [34, 218] width 60 height 54
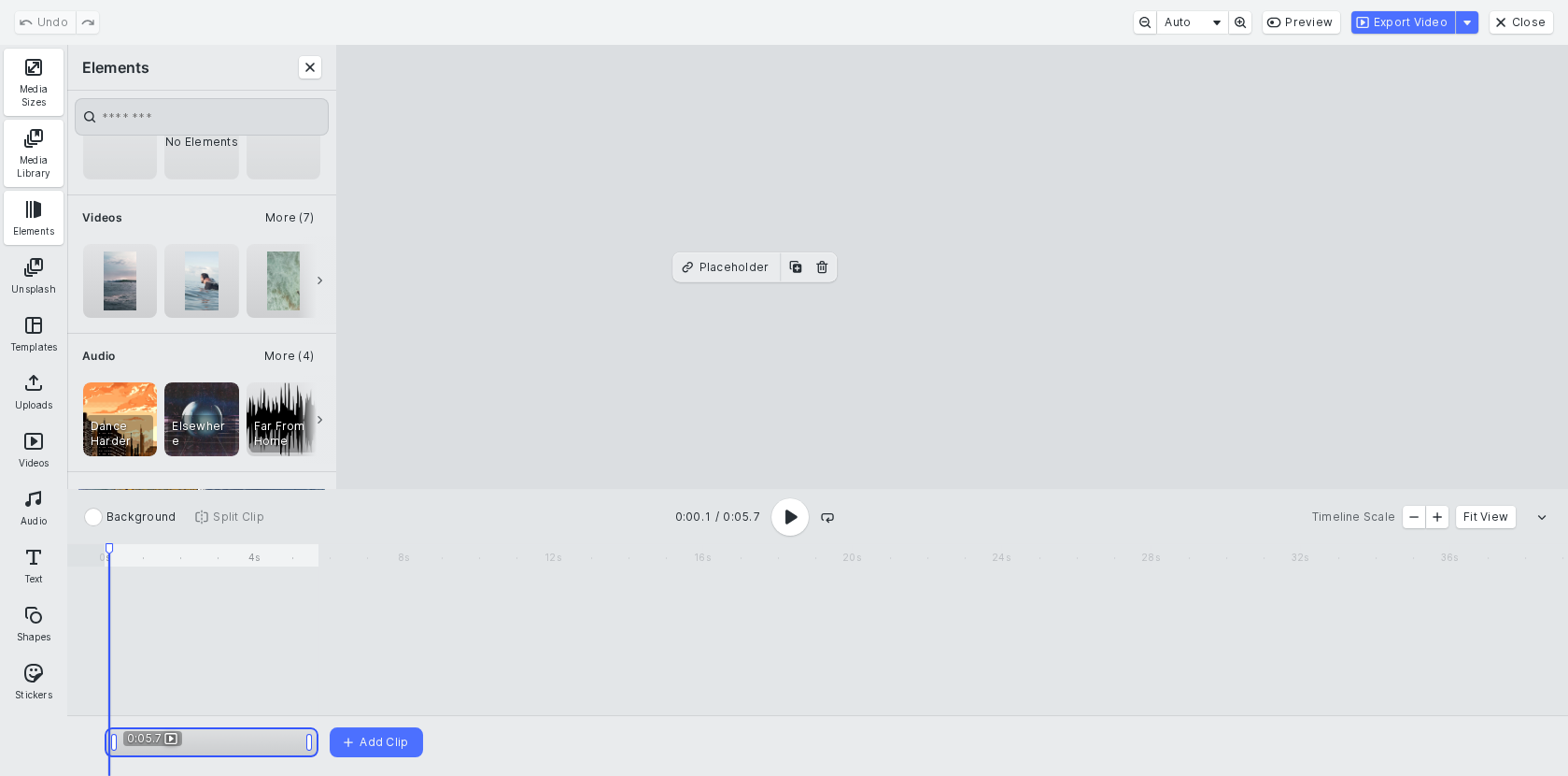
scroll to position [220, 0]
click at [282, 219] on button "More (7)" at bounding box center [289, 216] width 64 height 23
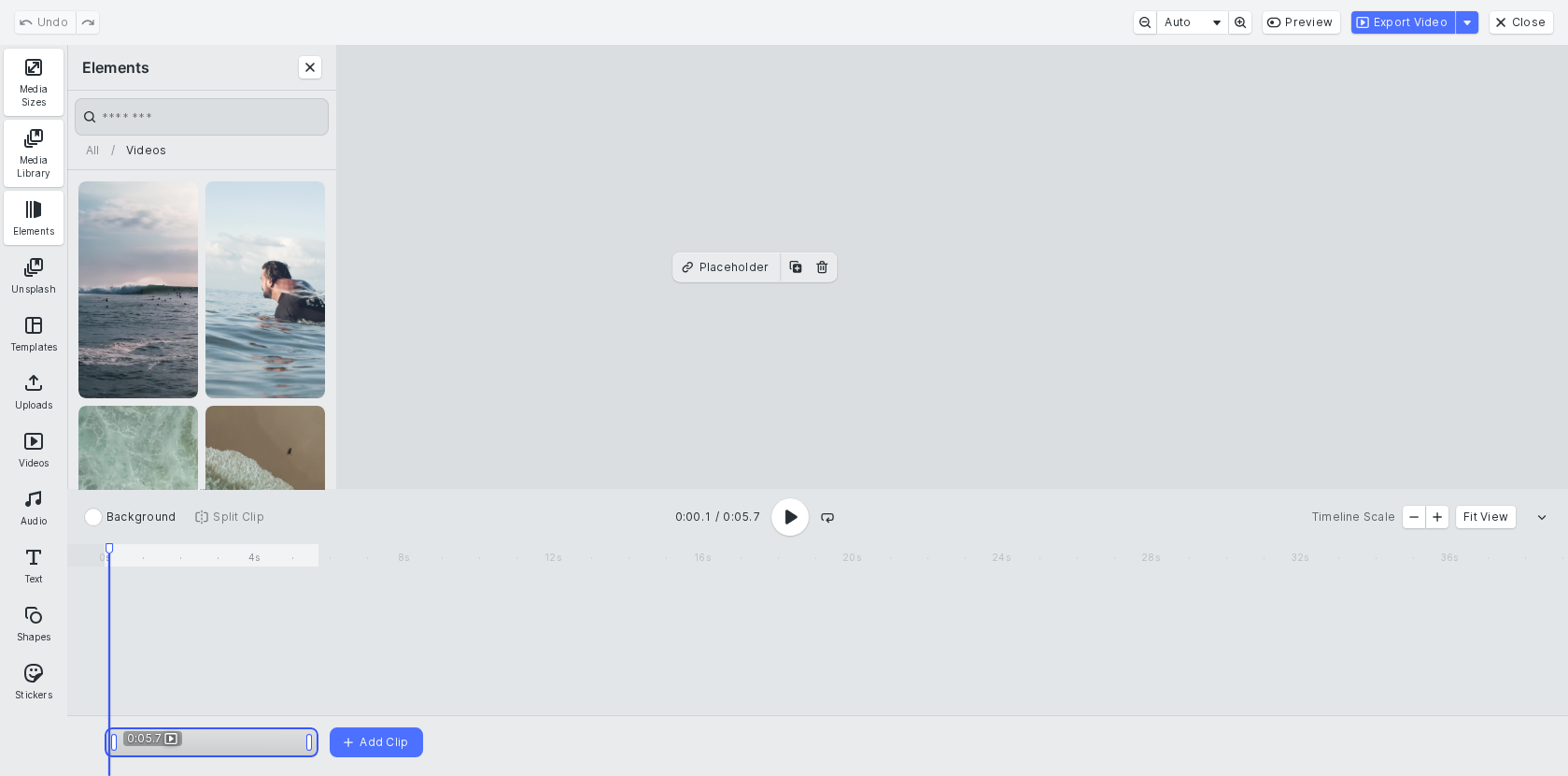
scroll to position [592, 0]
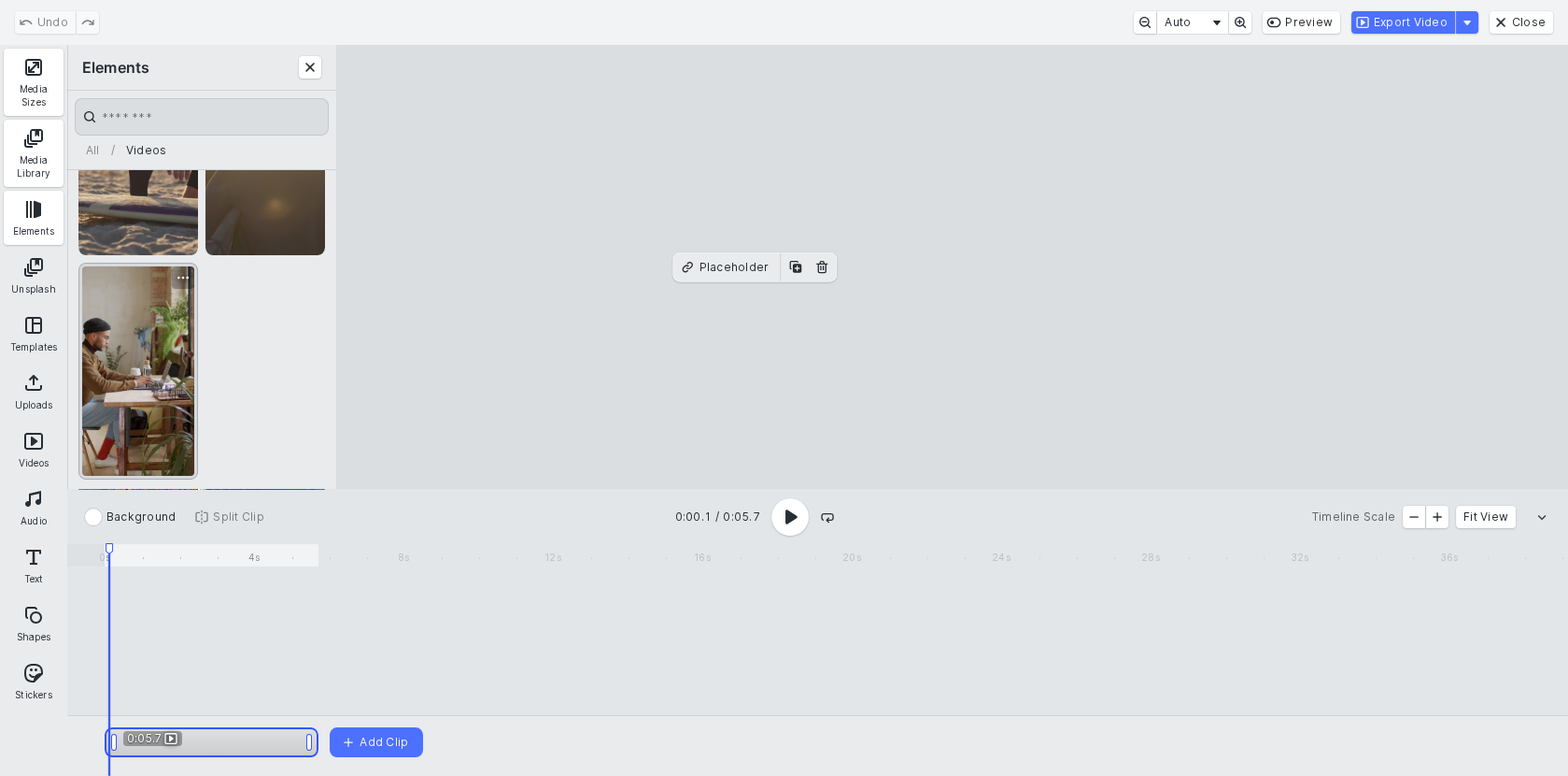
click at [167, 345] on div "A Young Man Busy Typing On His Laptop" at bounding box center [138, 371] width 119 height 217
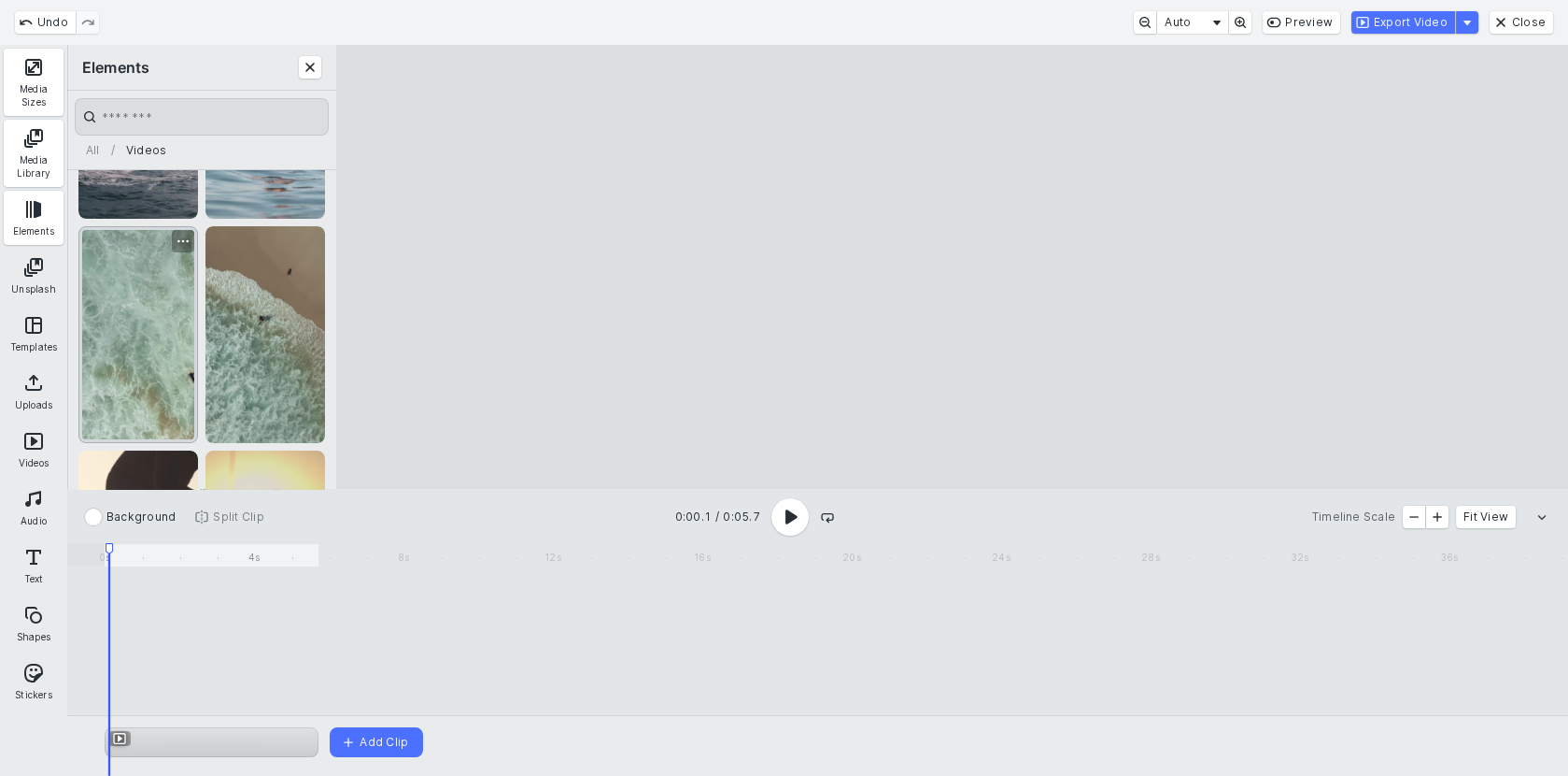
scroll to position [0, 0]
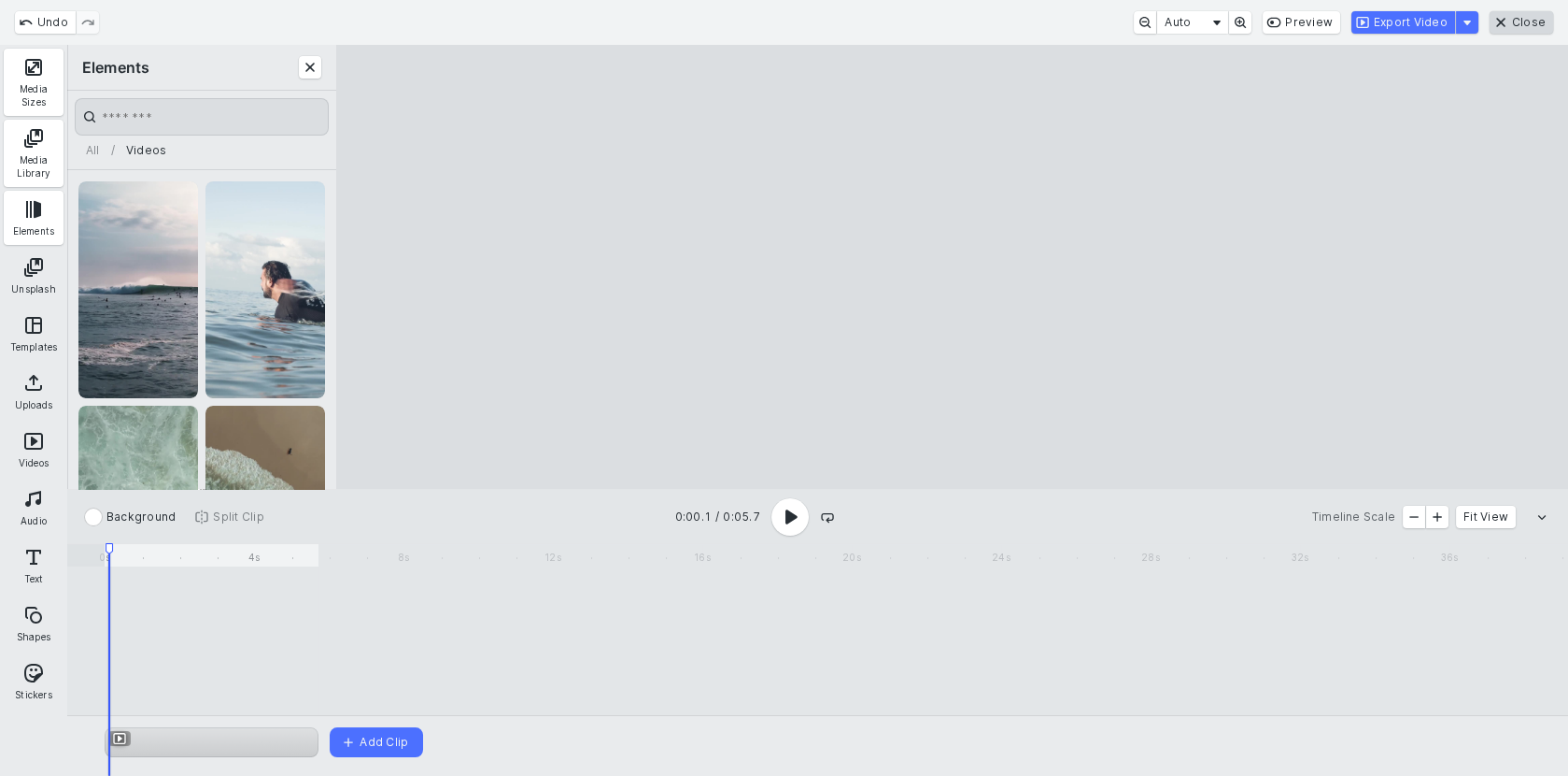
click at [1517, 16] on button "Close" at bounding box center [1521, 22] width 64 height 23
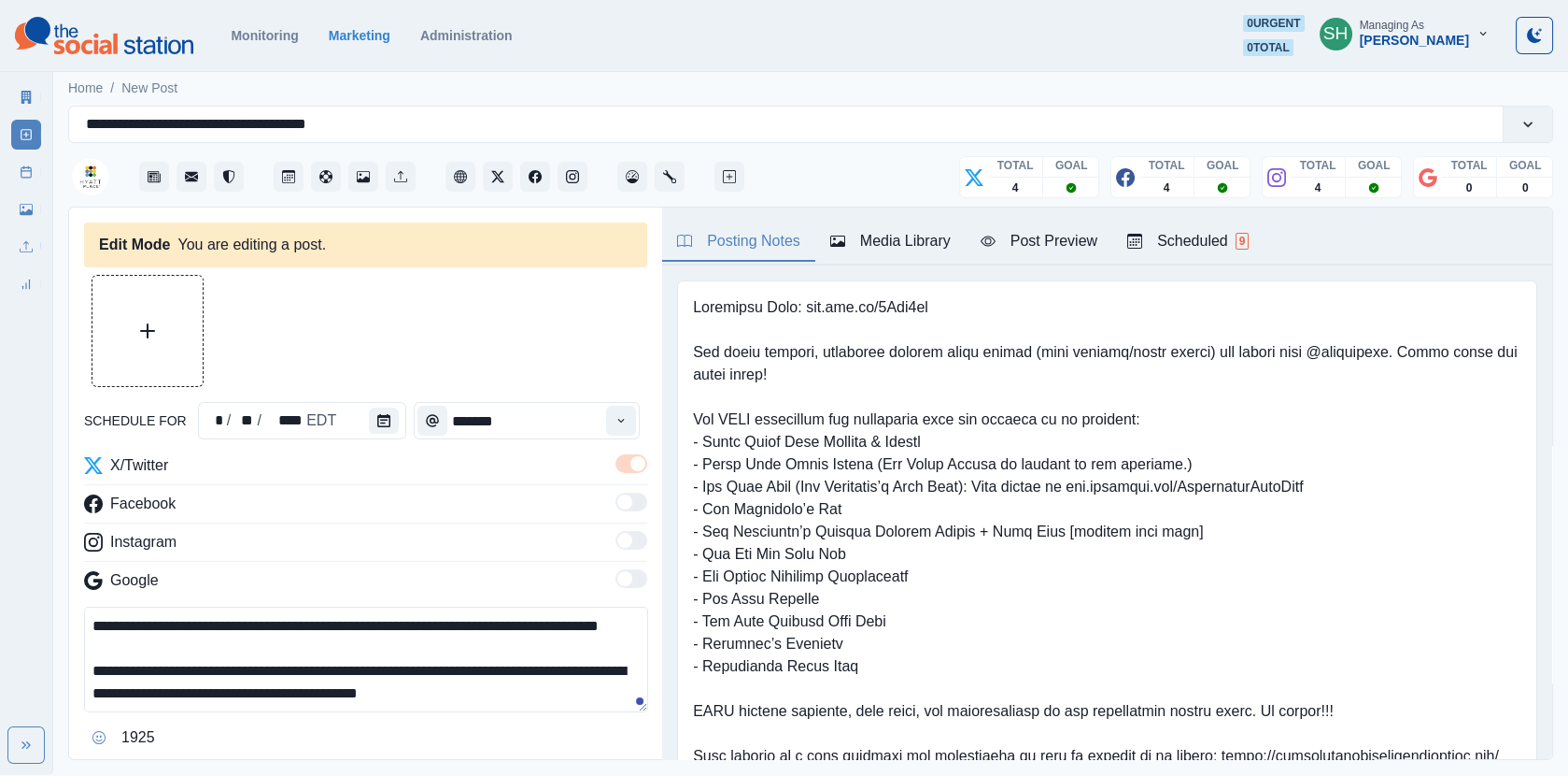
click at [894, 230] on div "Media Library" at bounding box center [890, 241] width 120 height 23
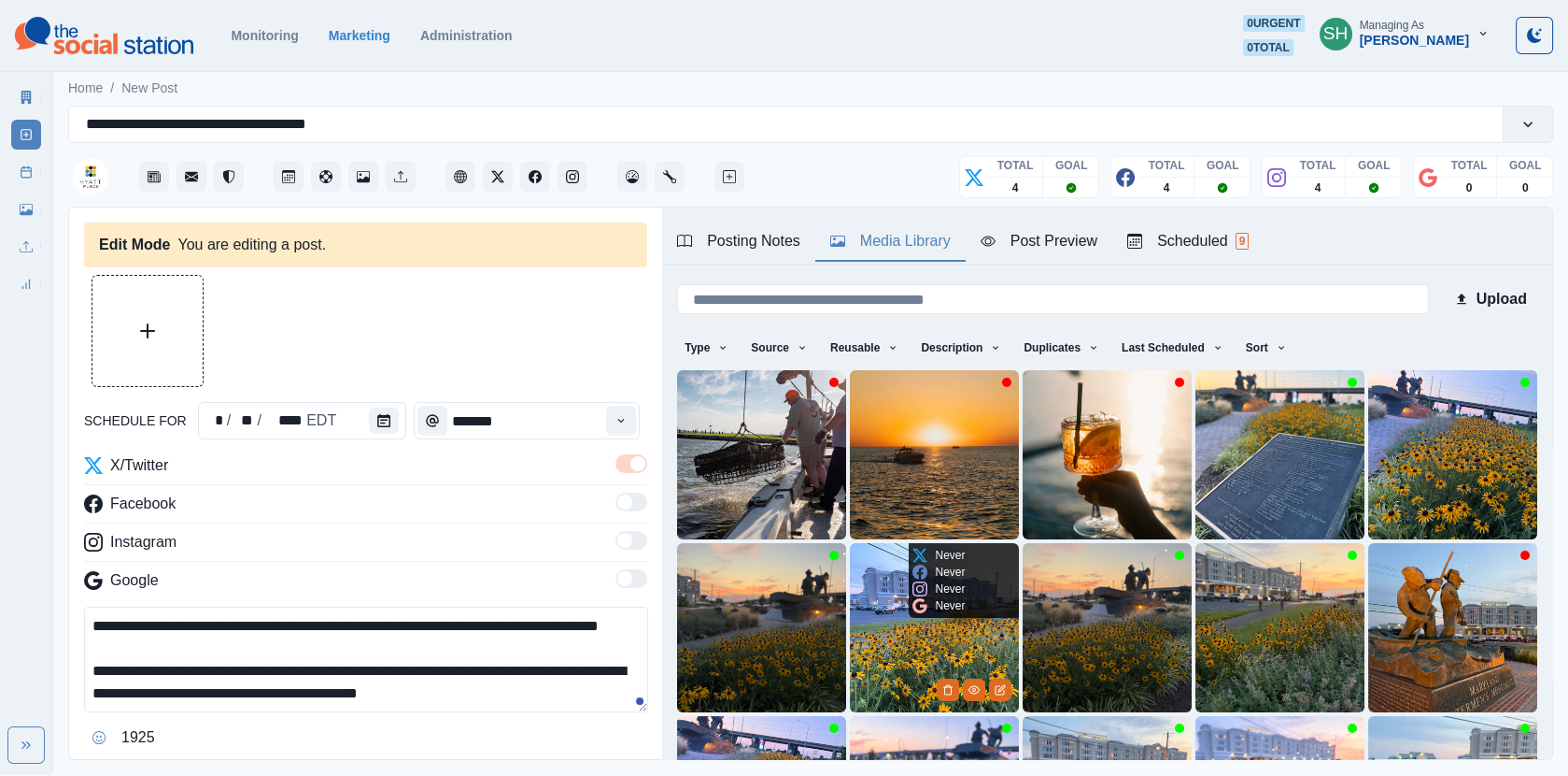
scroll to position [246, 0]
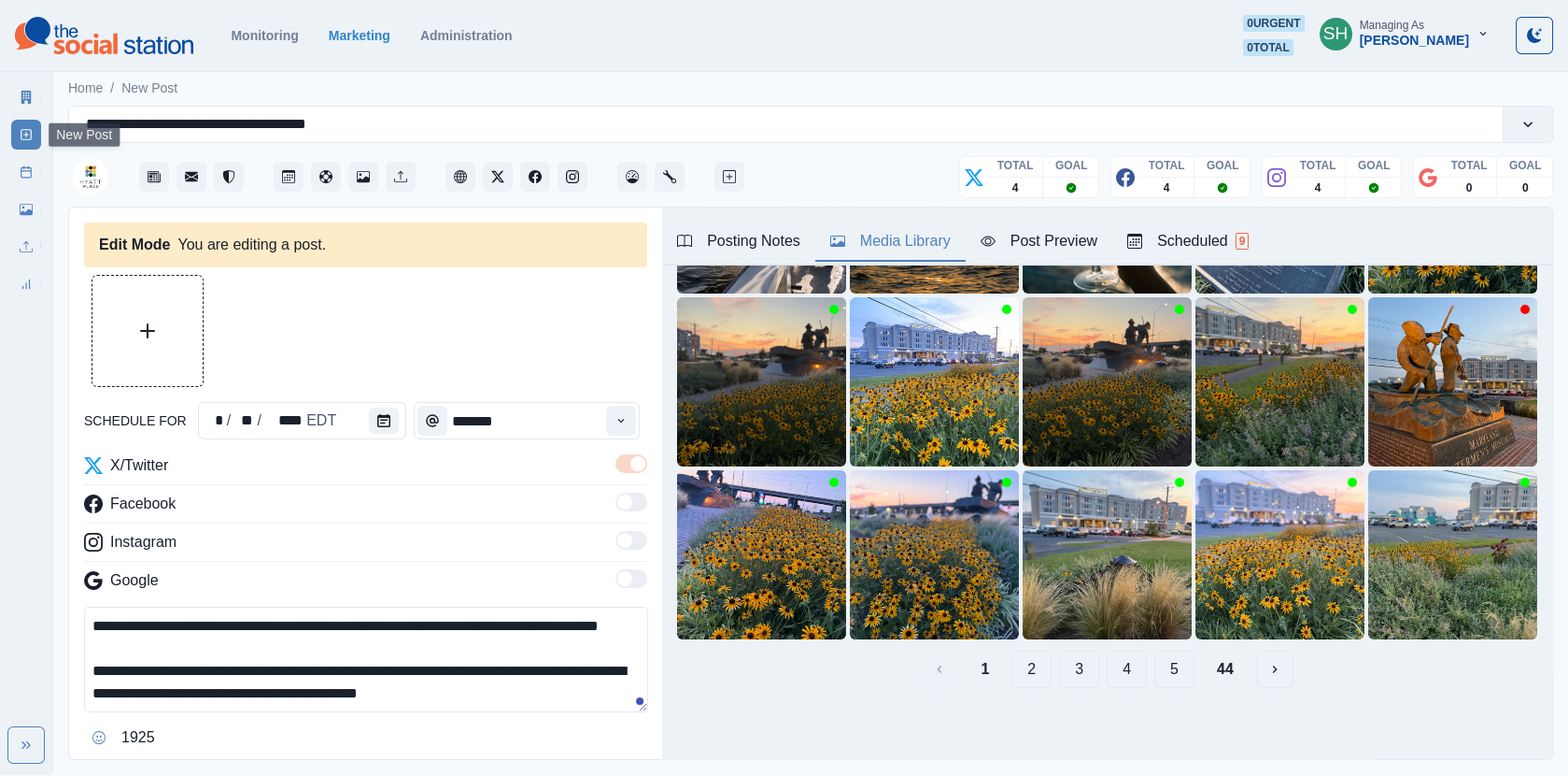
click at [28, 155] on div "Post Schedule" at bounding box center [26, 168] width 30 height 38
click at [28, 163] on link "Post Schedule" at bounding box center [26, 172] width 30 height 30
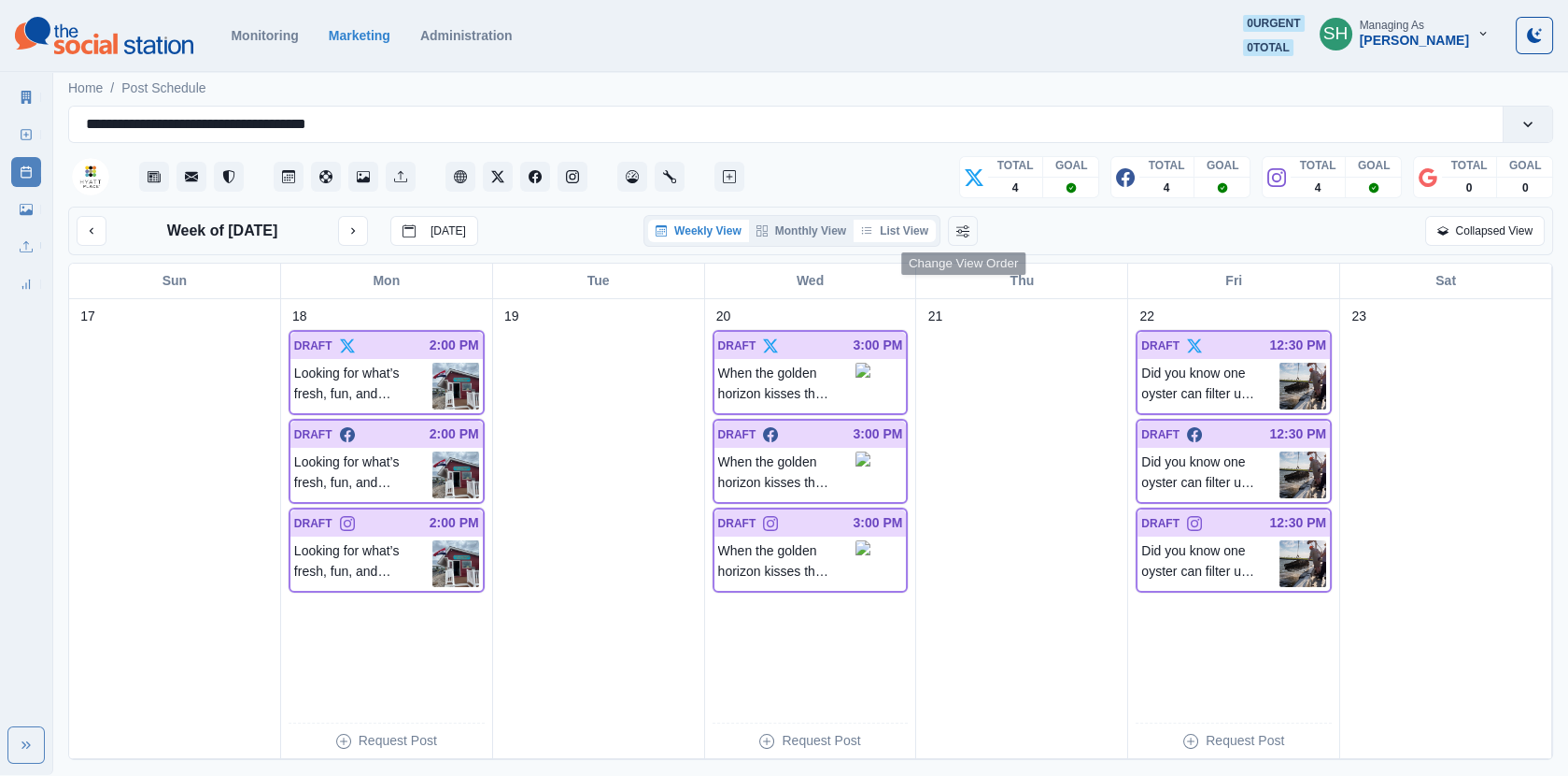
click at [920, 224] on button "List View" at bounding box center [895, 231] width 83 height 23
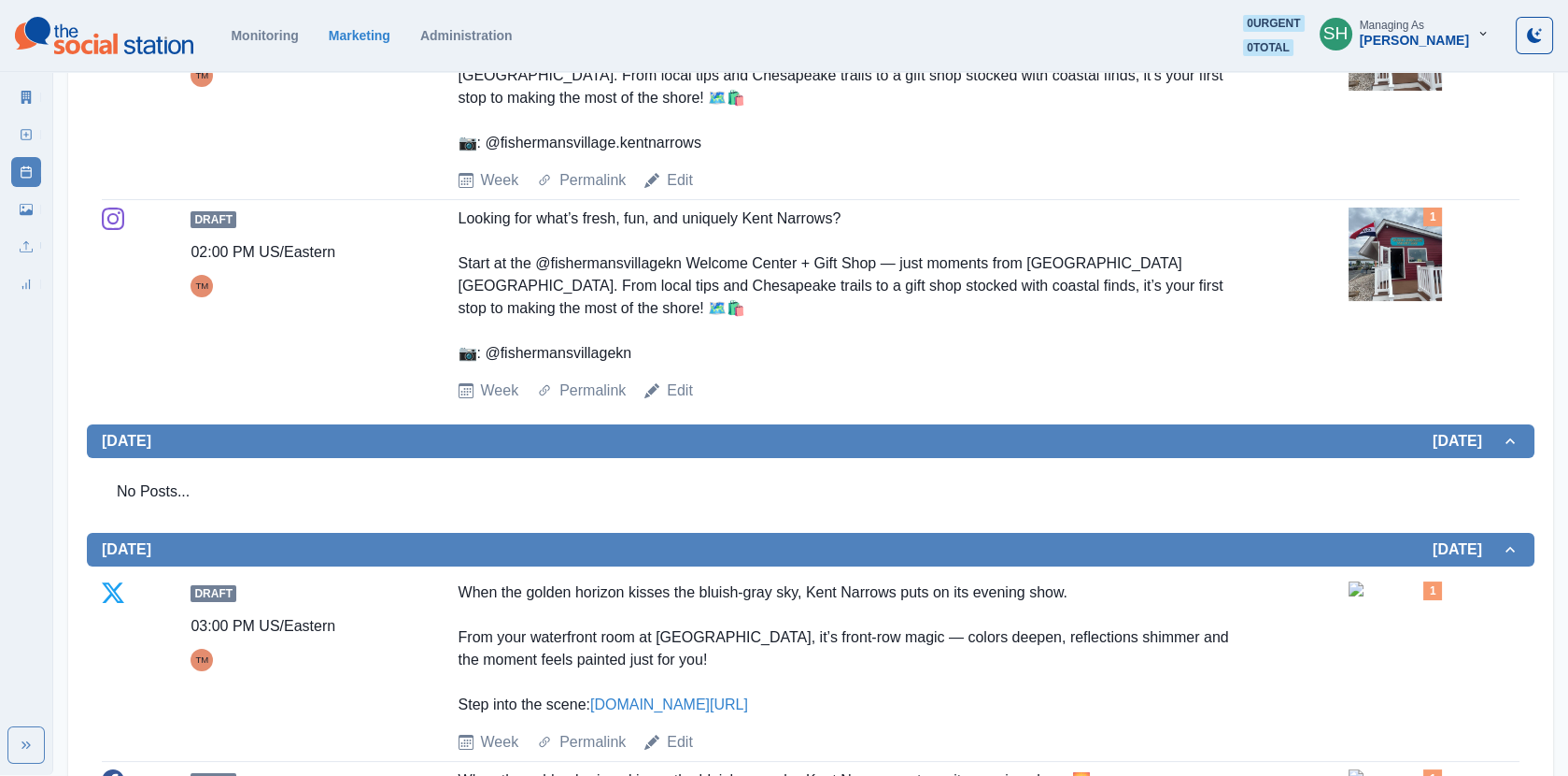
scroll to position [1198, 0]
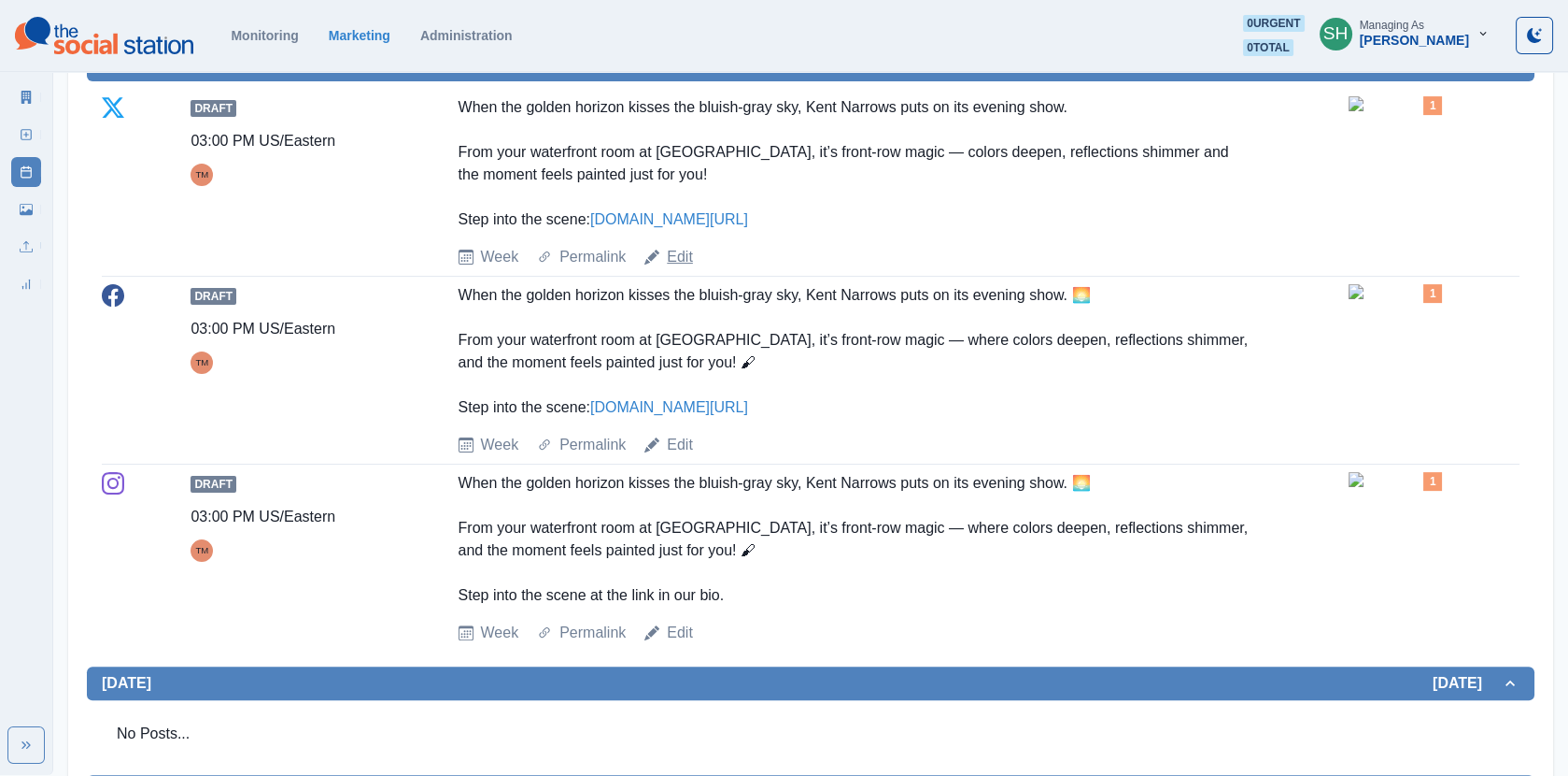
click at [685, 246] on link "Edit" at bounding box center [680, 257] width 26 height 23
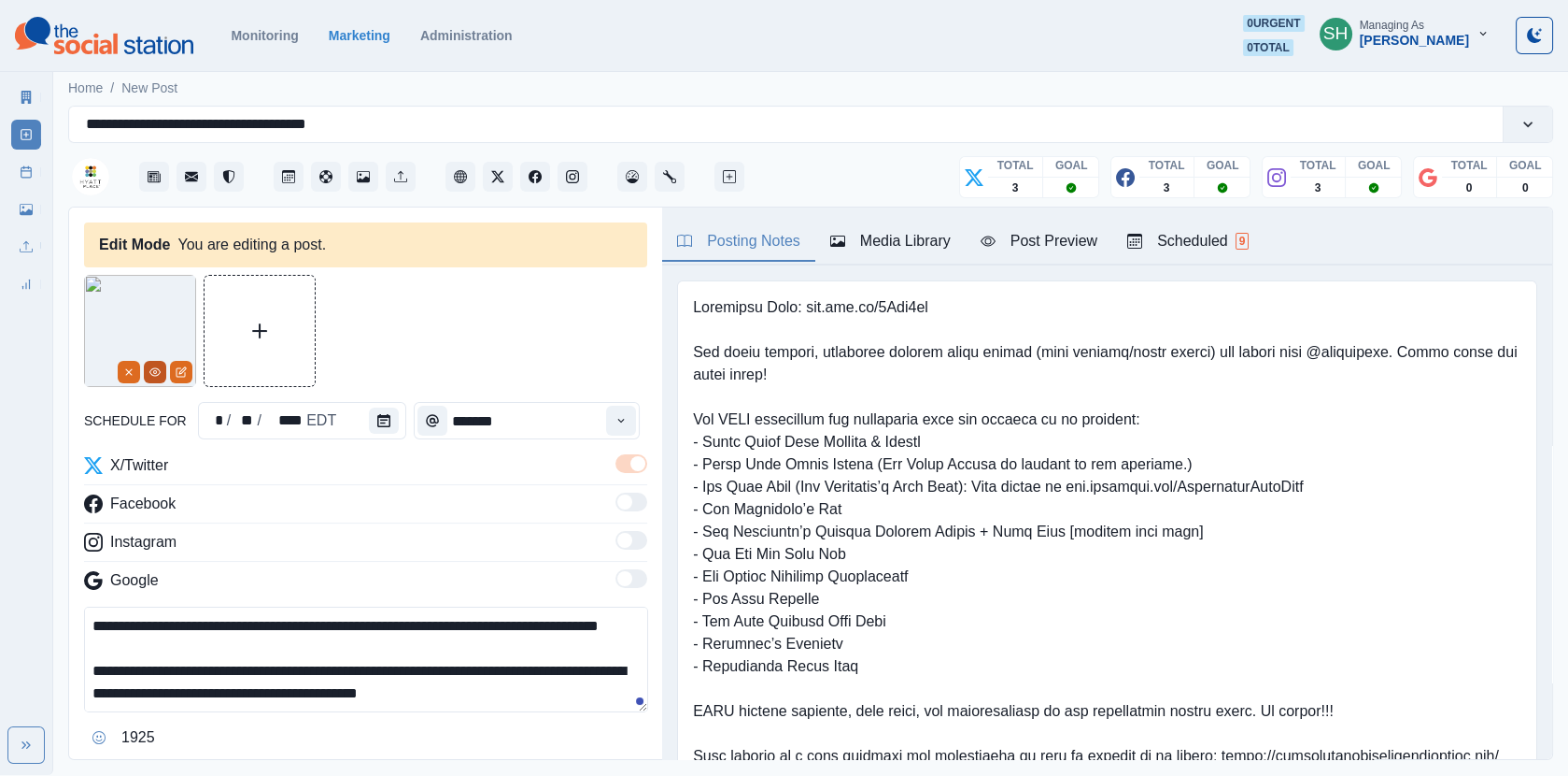
click at [149, 368] on icon "View Media" at bounding box center [154, 371] width 11 height 11
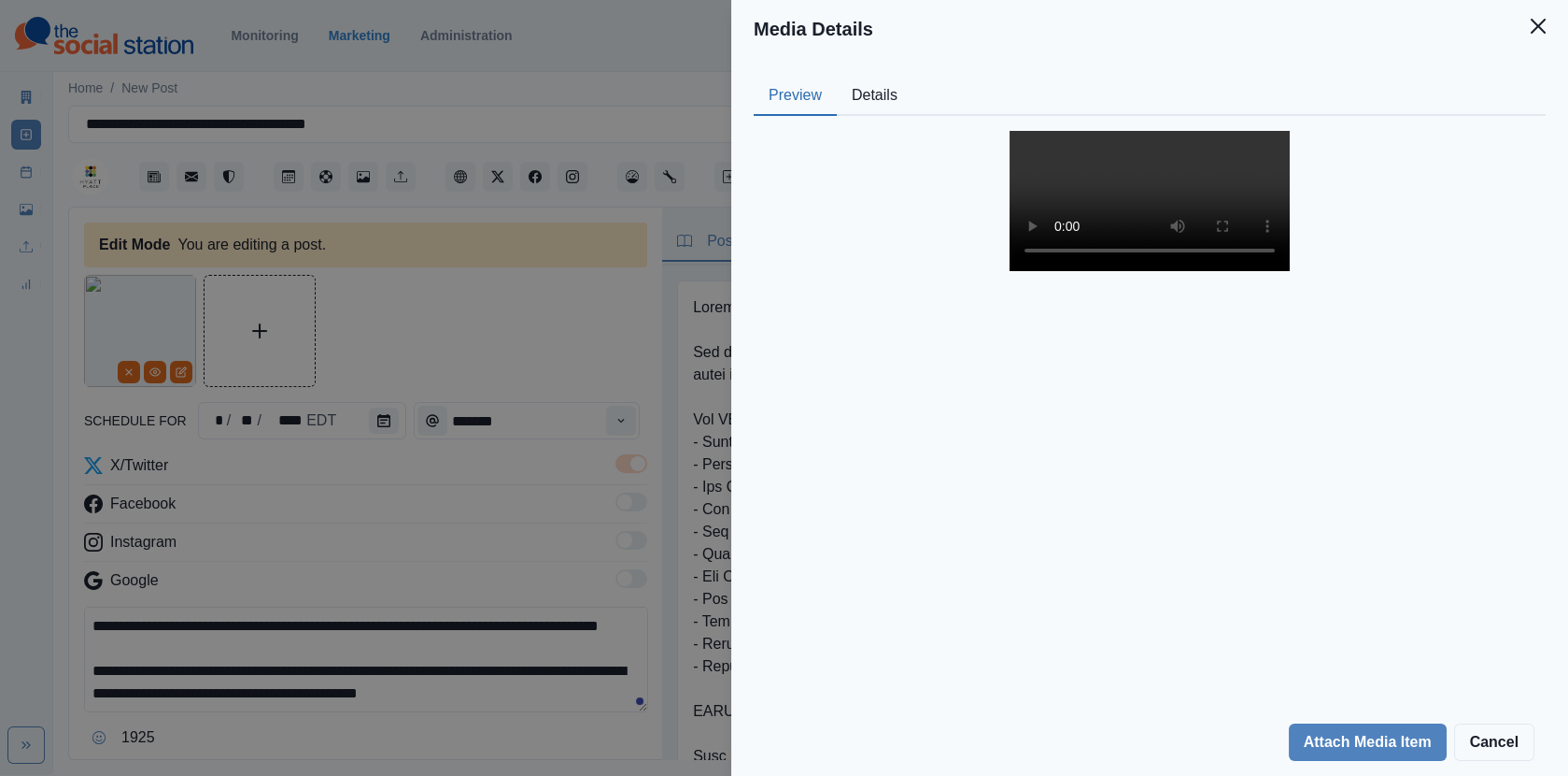
click at [647, 306] on div "Media Details Preview Details Our Description - Reusable Yes Tags Source Upload…" at bounding box center [784, 388] width 1568 height 776
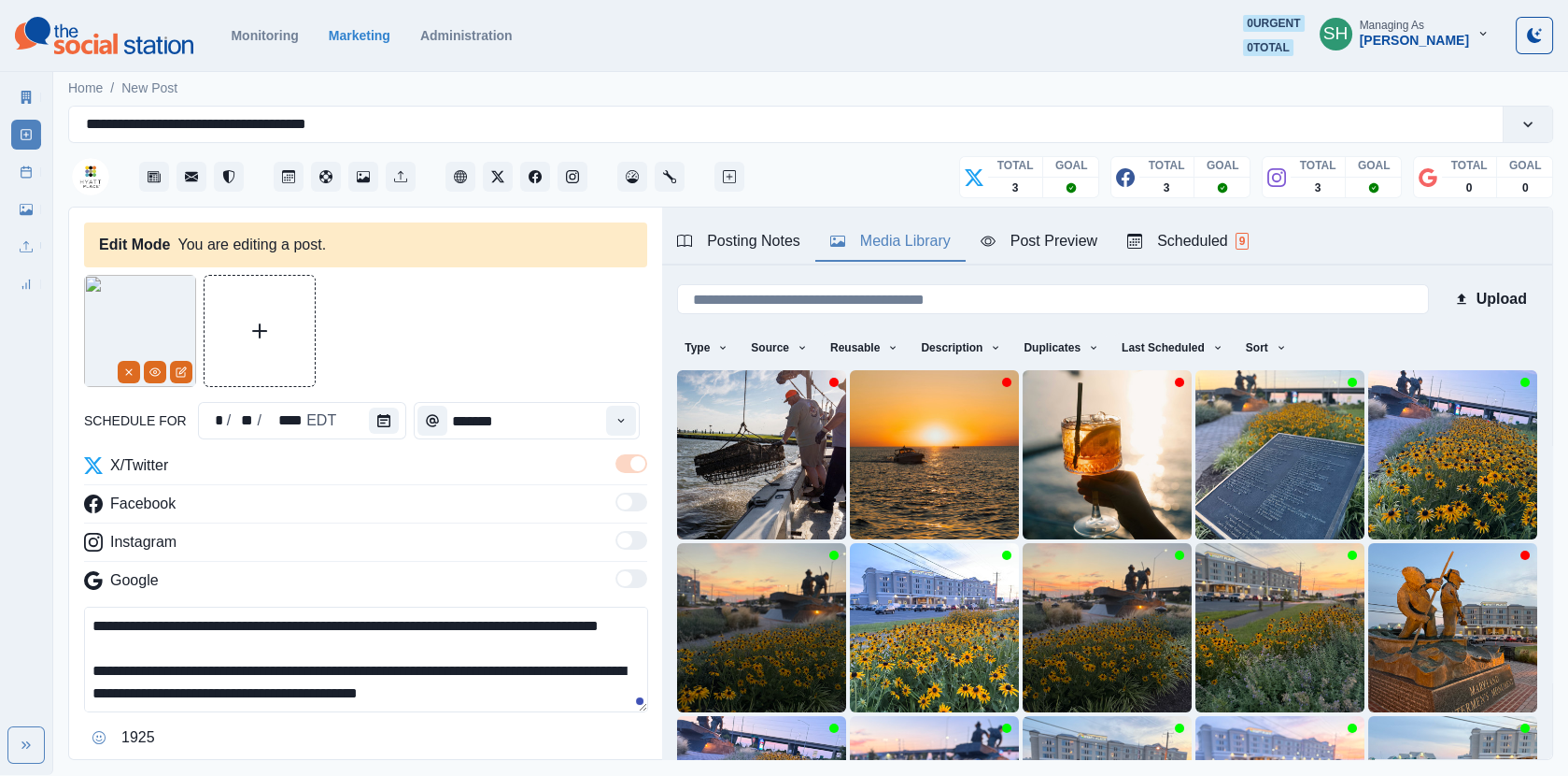
click at [940, 246] on div "Media Library" at bounding box center [890, 241] width 120 height 23
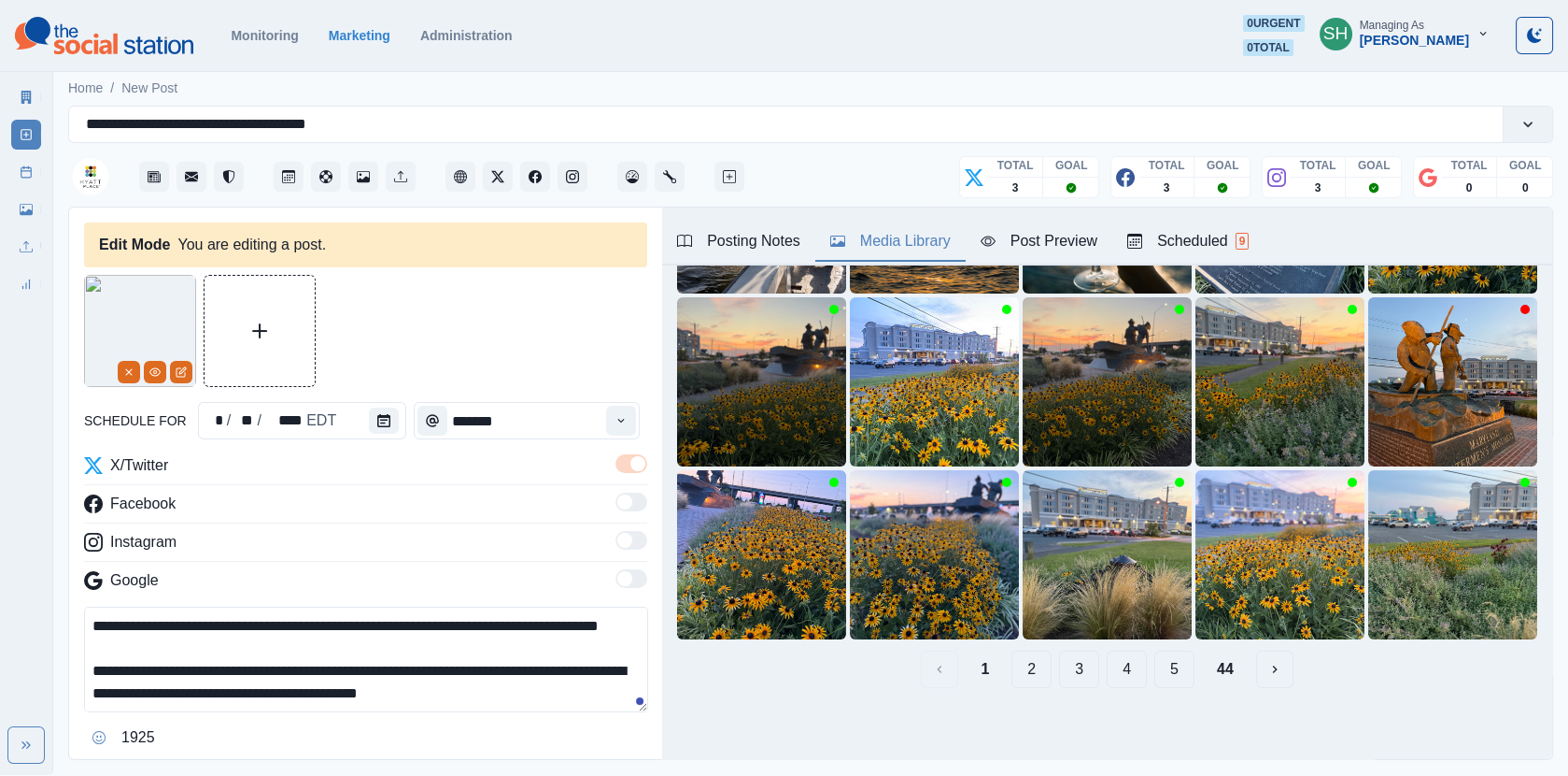
click at [1037, 667] on button "2" at bounding box center [1031, 670] width 40 height 38
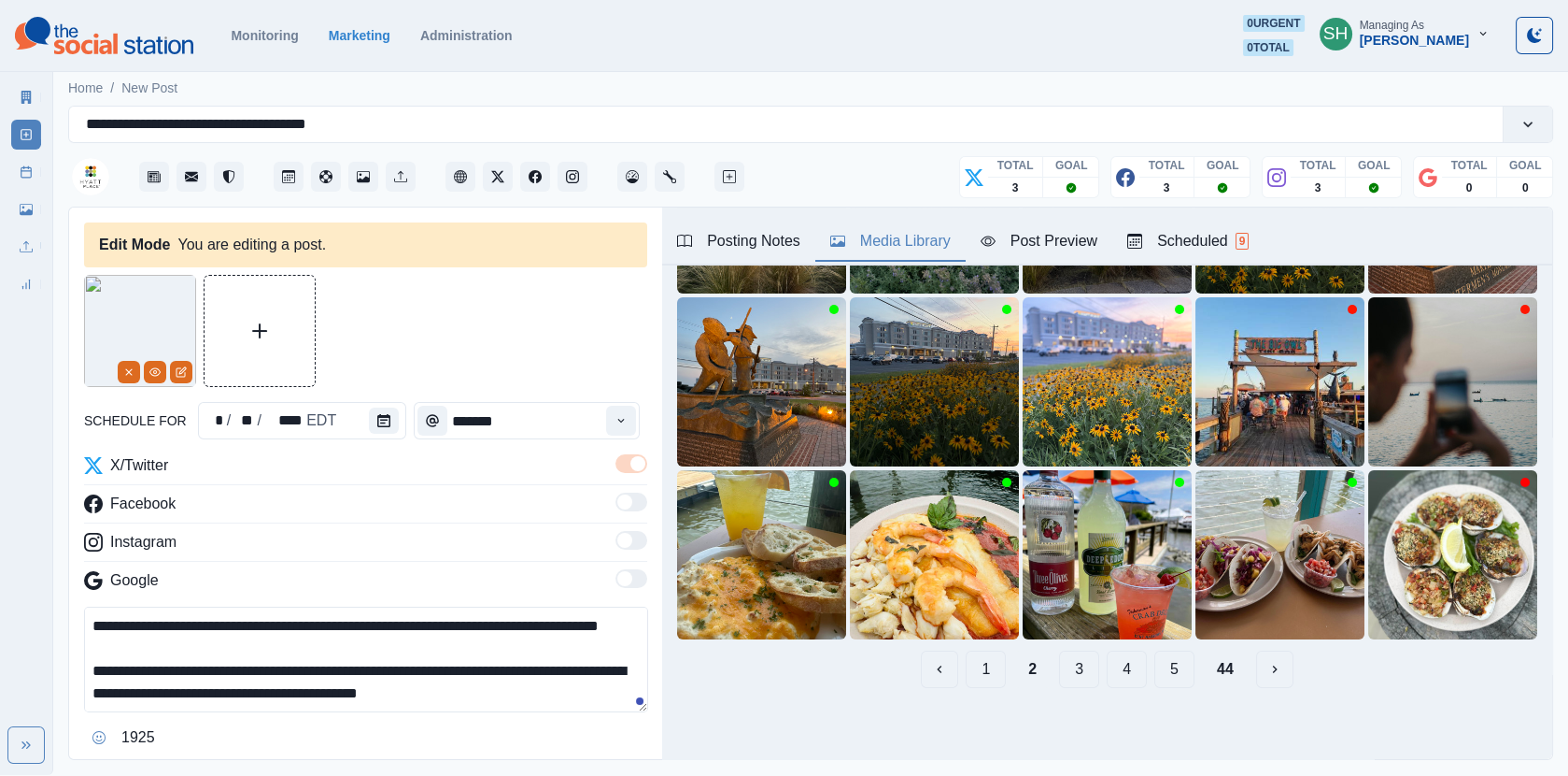
click at [1085, 660] on button "3" at bounding box center [1079, 670] width 40 height 38
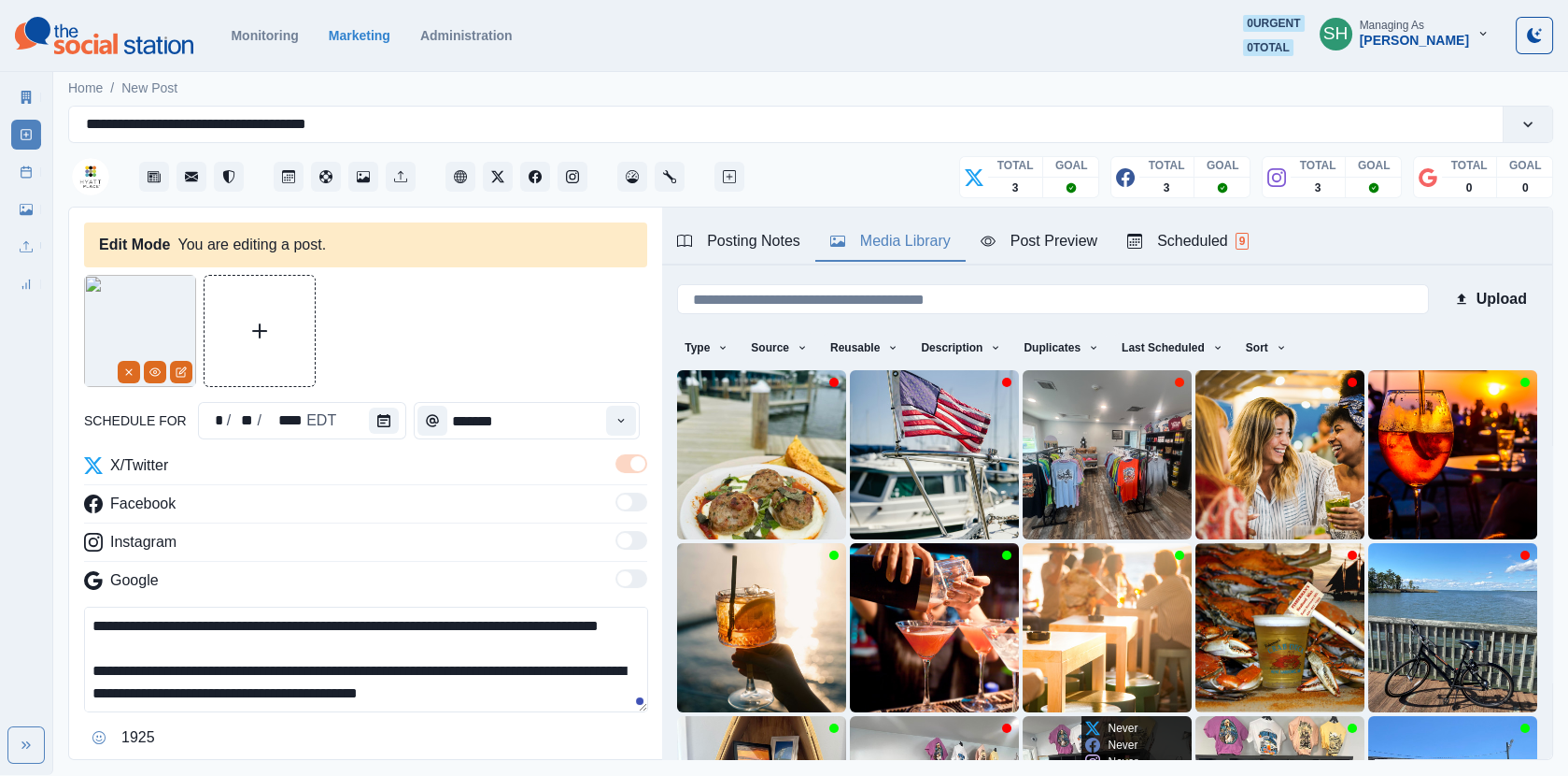
scroll to position [246, 0]
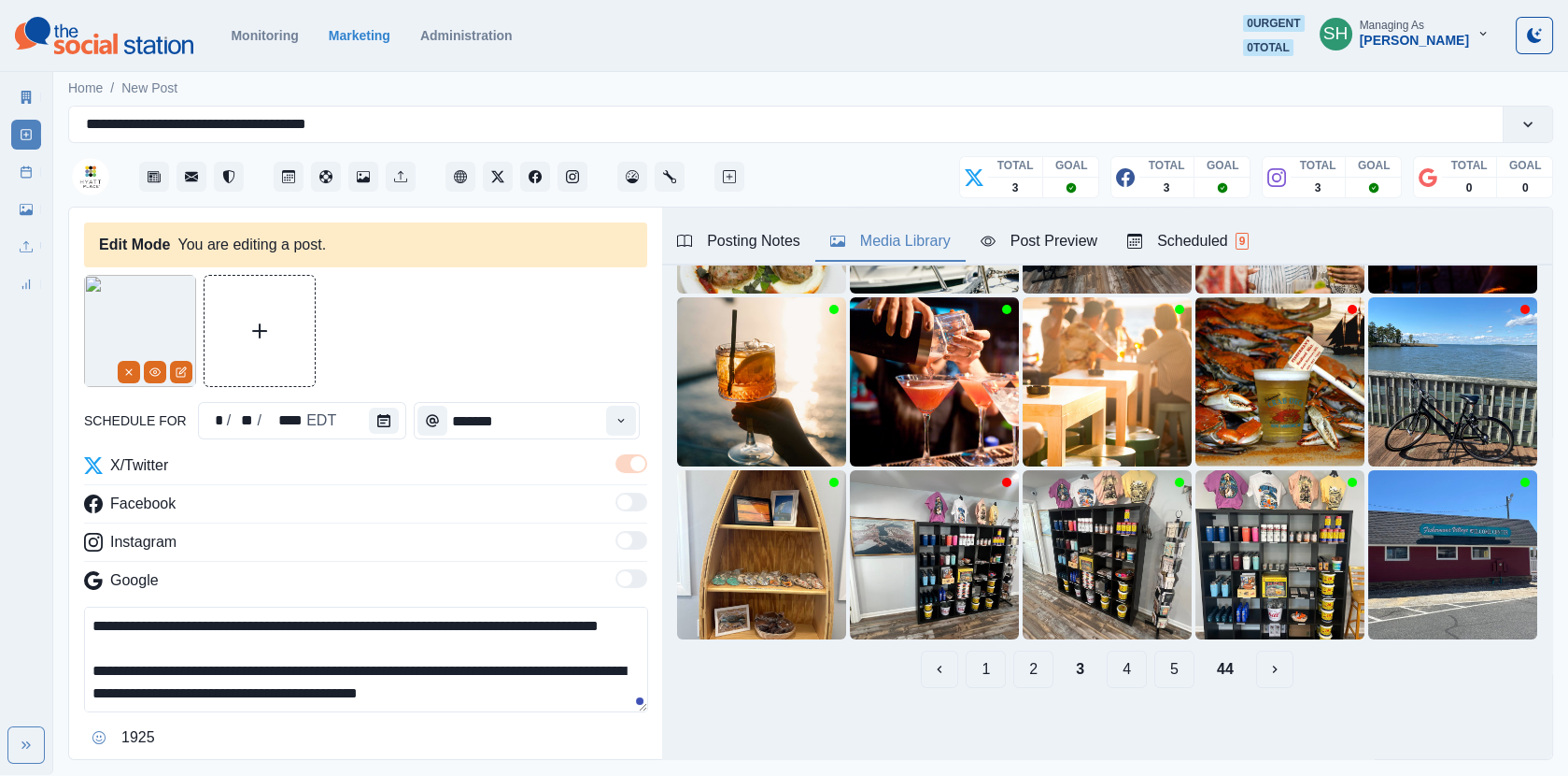
click at [1122, 667] on button "4" at bounding box center [1127, 670] width 40 height 38
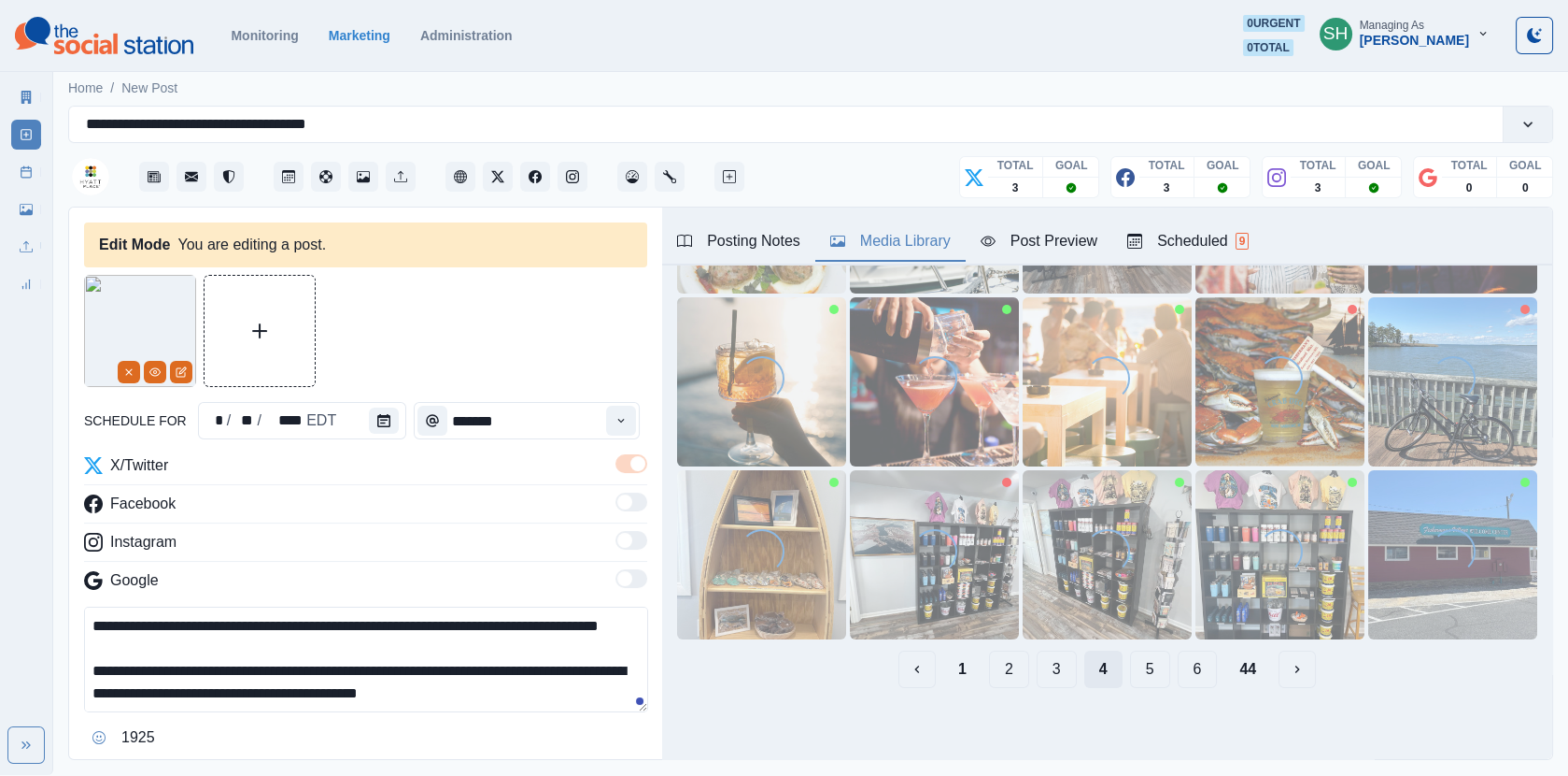
scroll to position [0, 0]
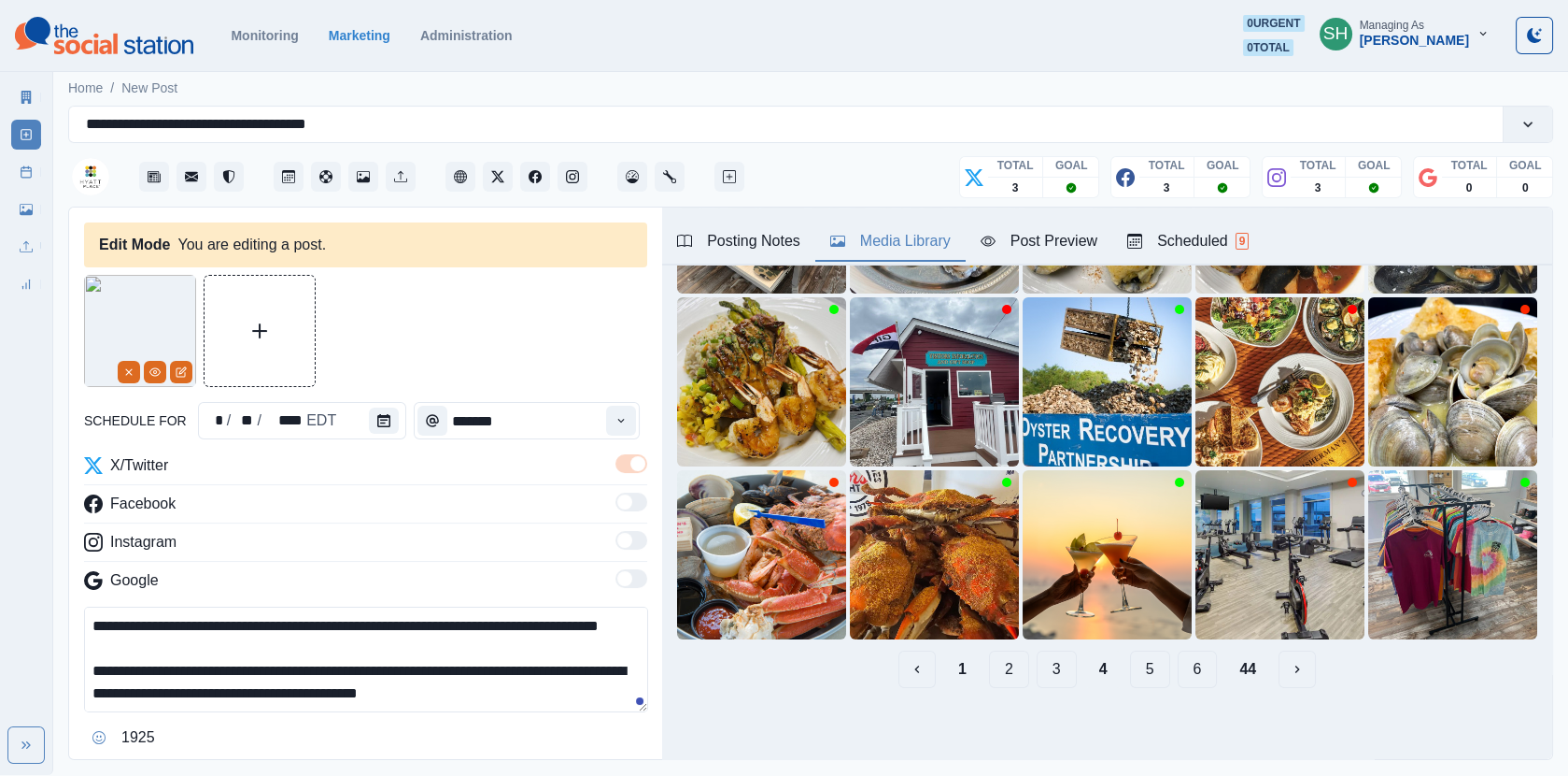
click at [1161, 668] on button "5" at bounding box center [1150, 670] width 40 height 38
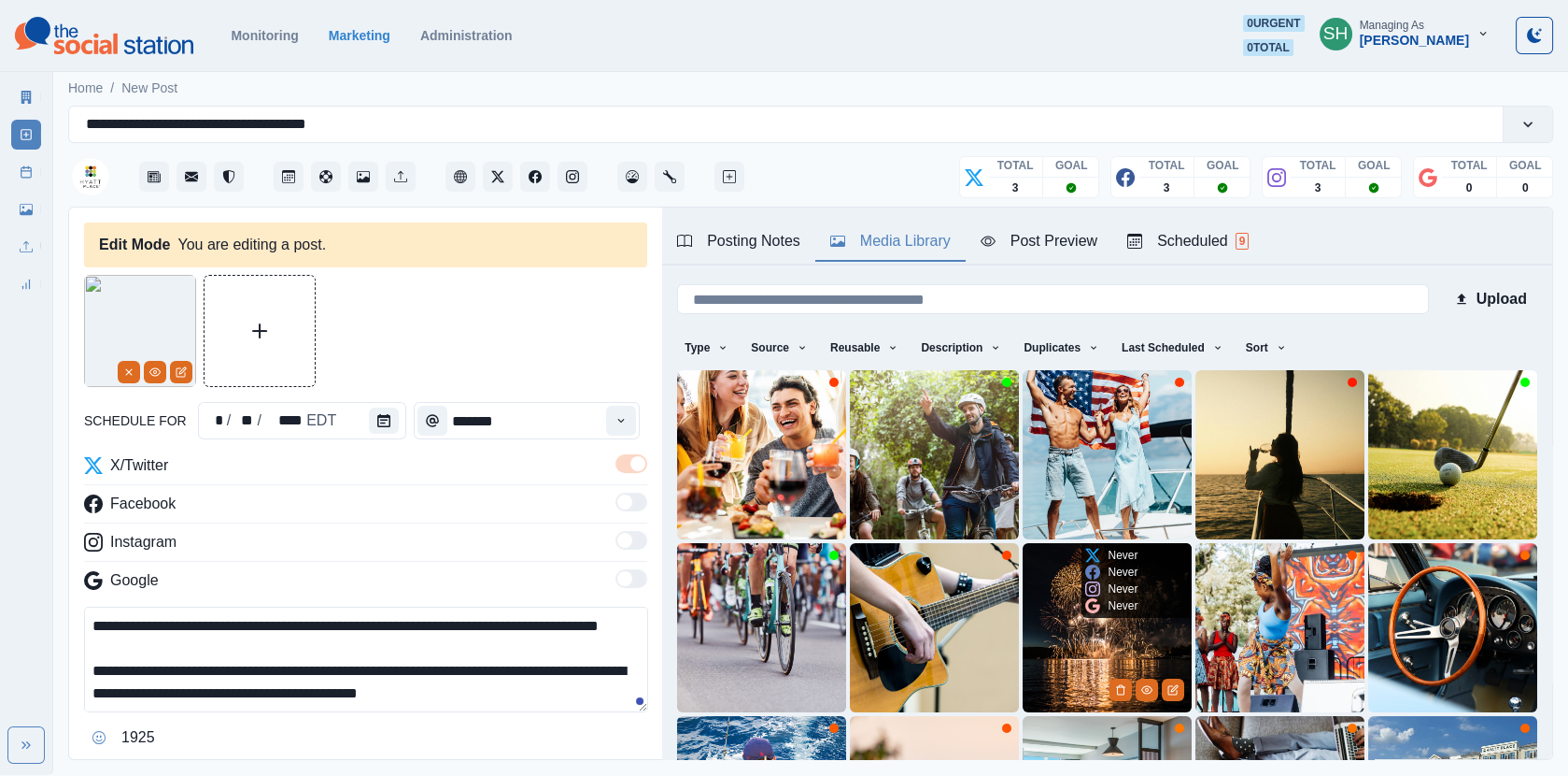
scroll to position [246, 0]
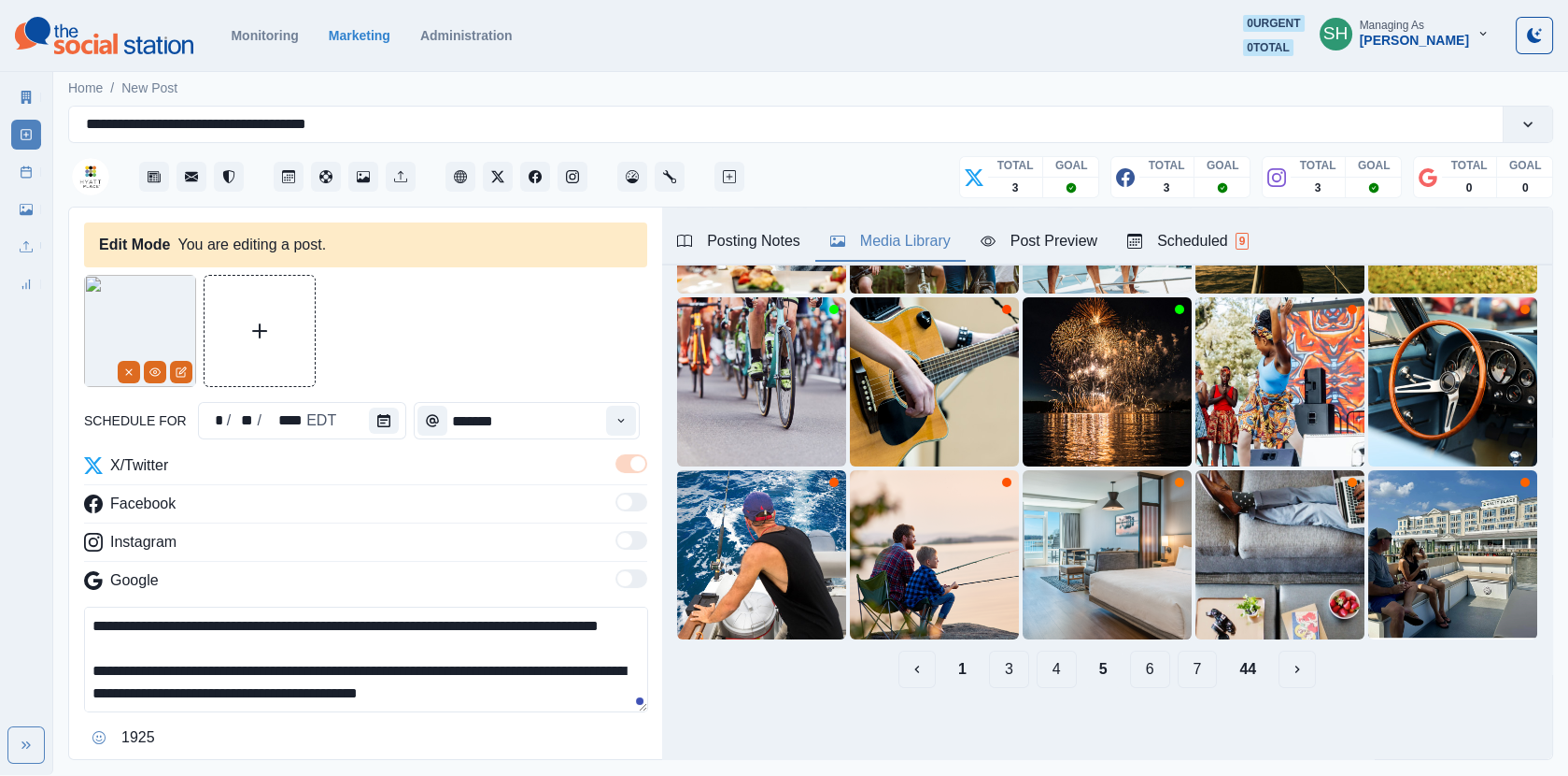
click at [1175, 675] on div "1 3 4 5 6 7 44" at bounding box center [1107, 670] width 860 height 38
click at [1155, 672] on button "6" at bounding box center [1150, 670] width 40 height 38
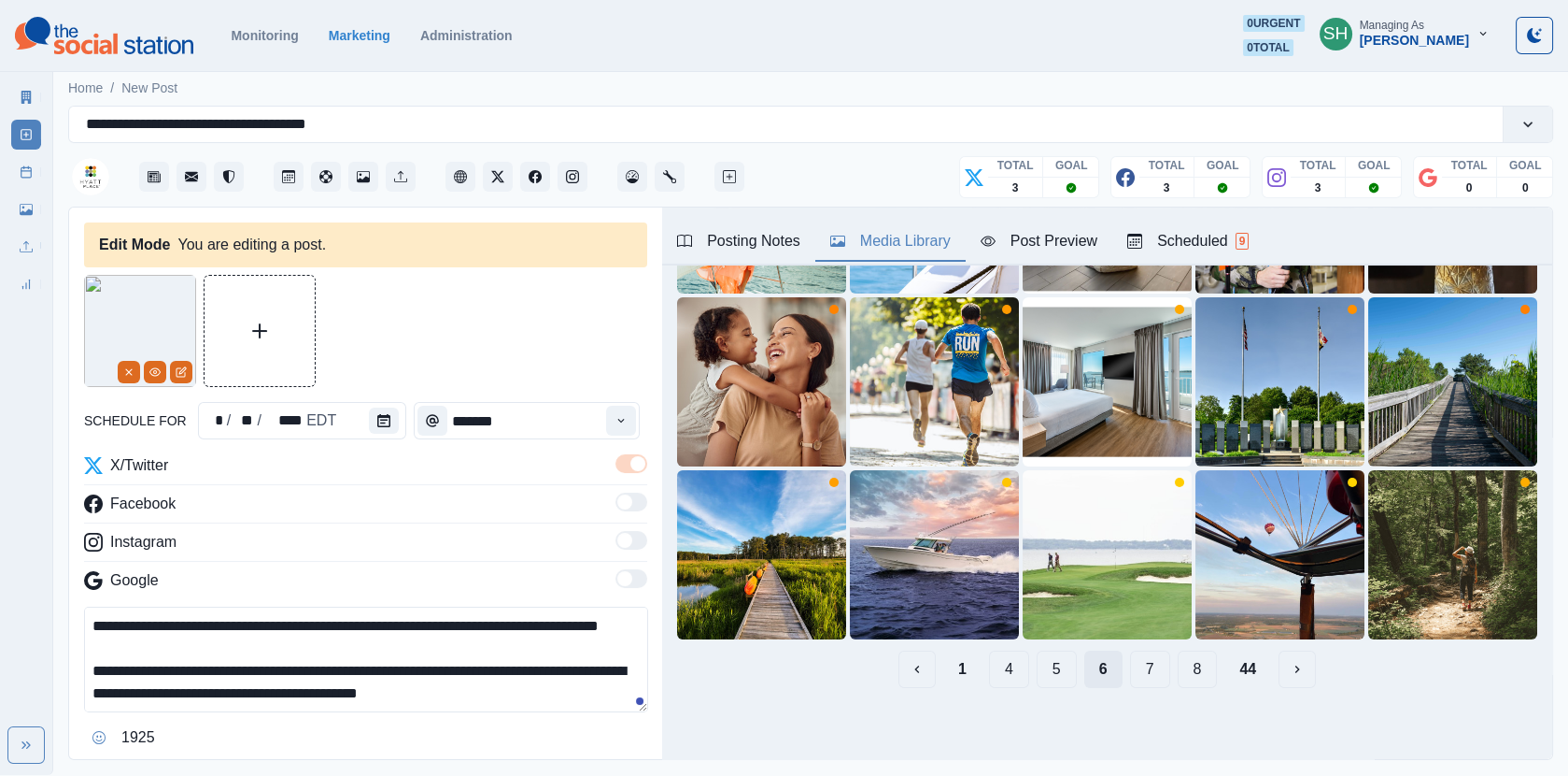
scroll to position [0, 0]
click at [1155, 672] on button "7" at bounding box center [1150, 670] width 40 height 38
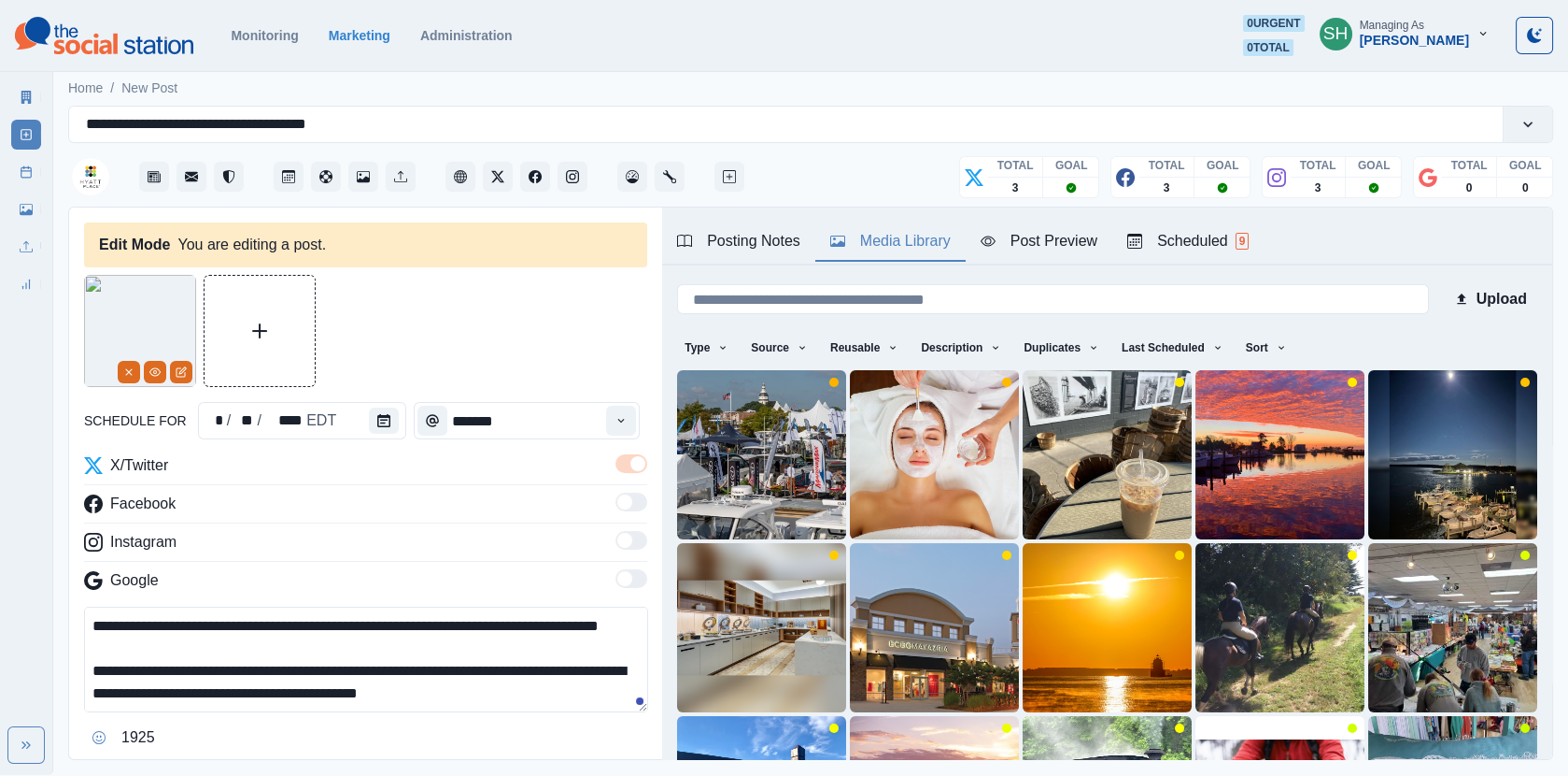
scroll to position [246, 0]
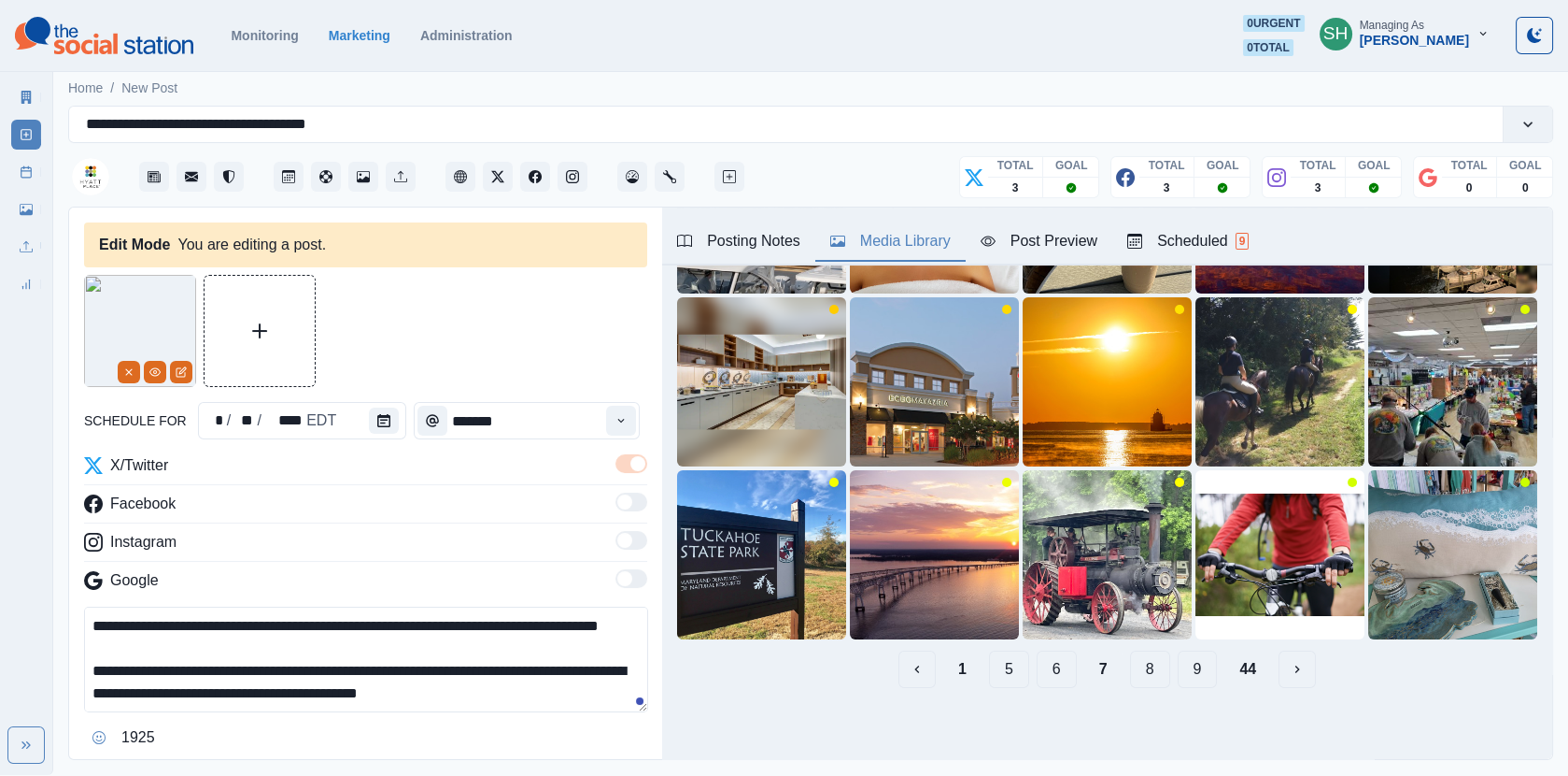
click at [1155, 672] on button "8" at bounding box center [1150, 670] width 40 height 38
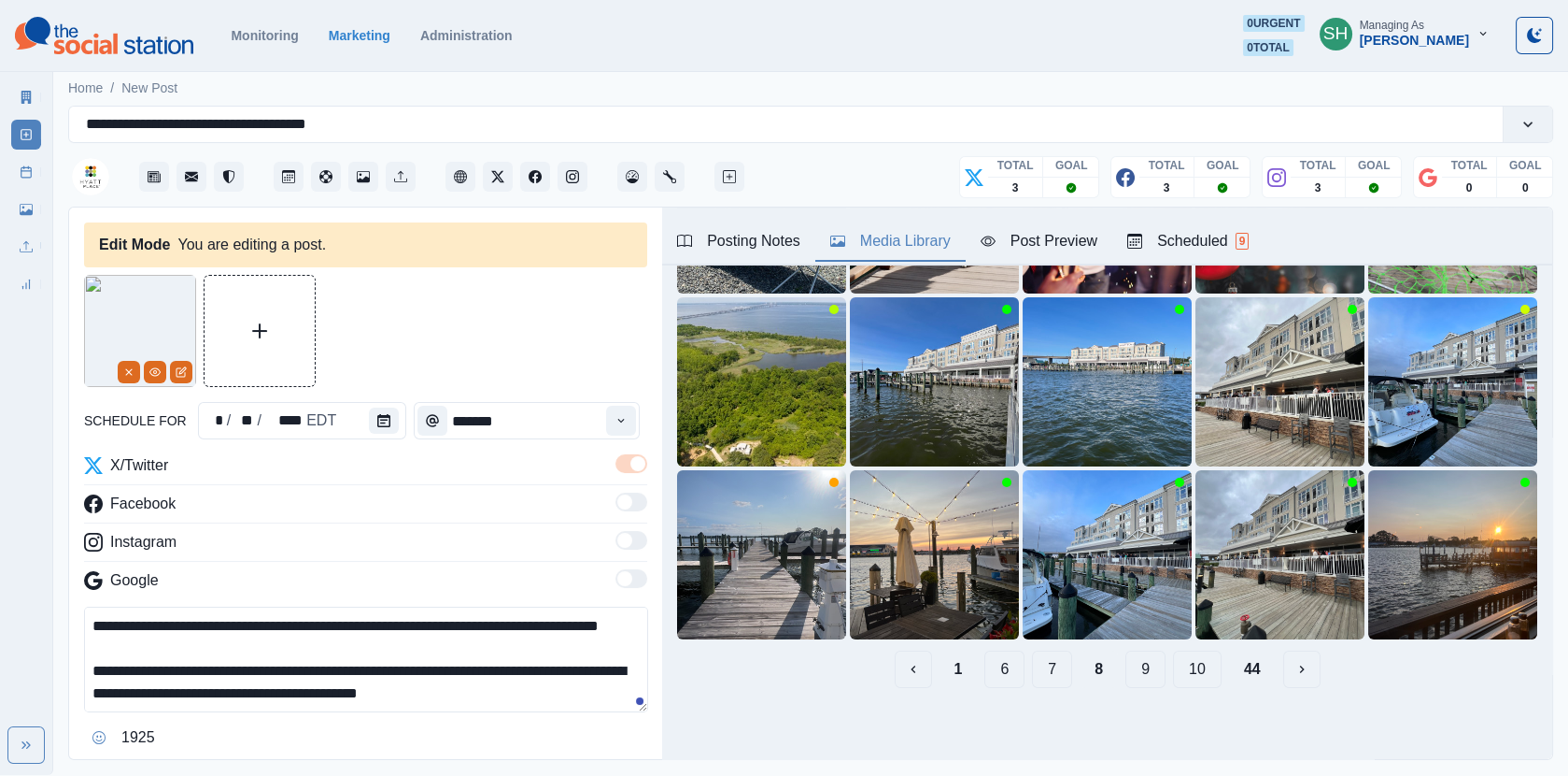
click at [1155, 672] on button "9" at bounding box center [1145, 670] width 40 height 38
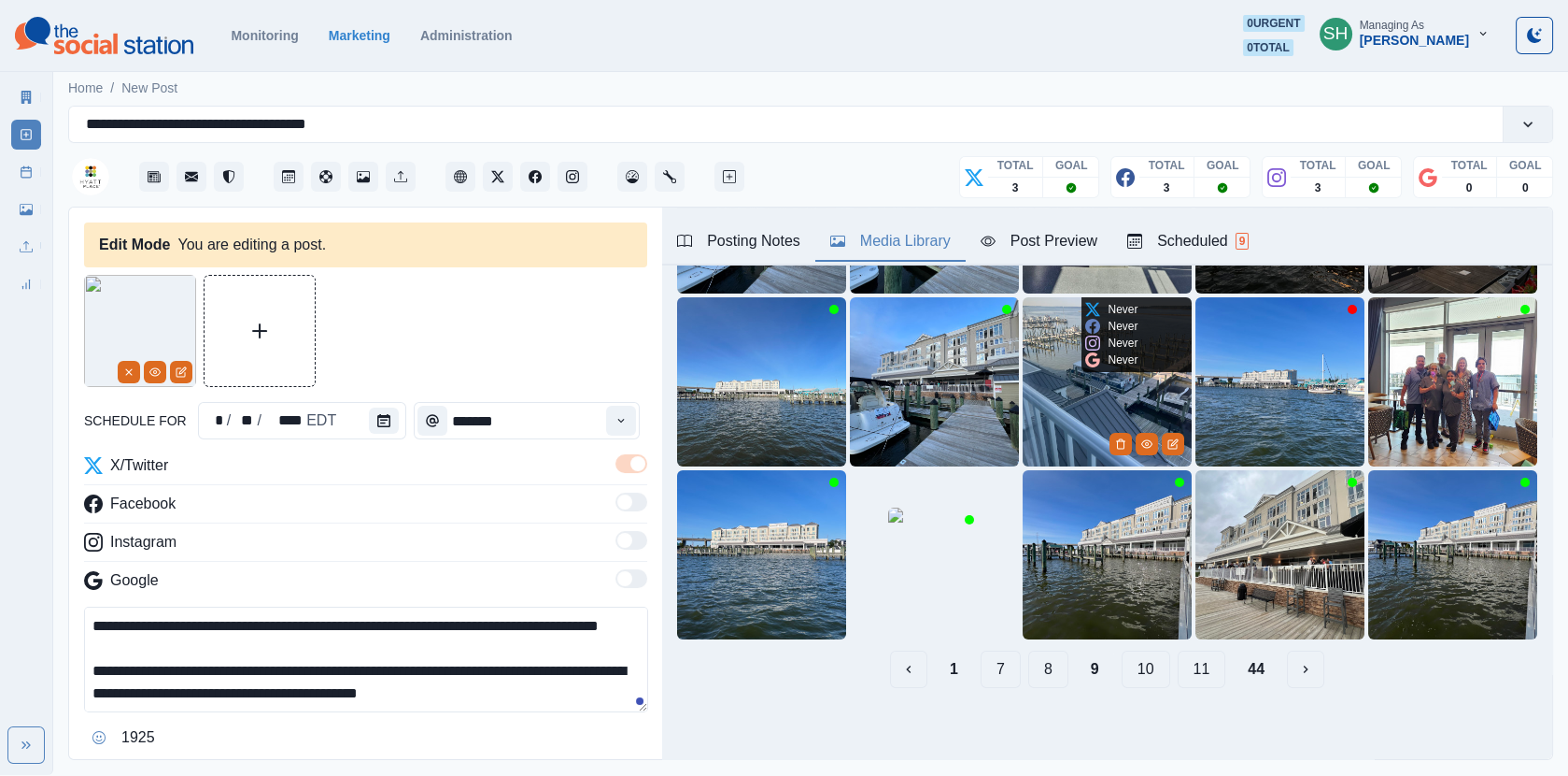
click at [1155, 672] on button "10" at bounding box center [1145, 670] width 49 height 38
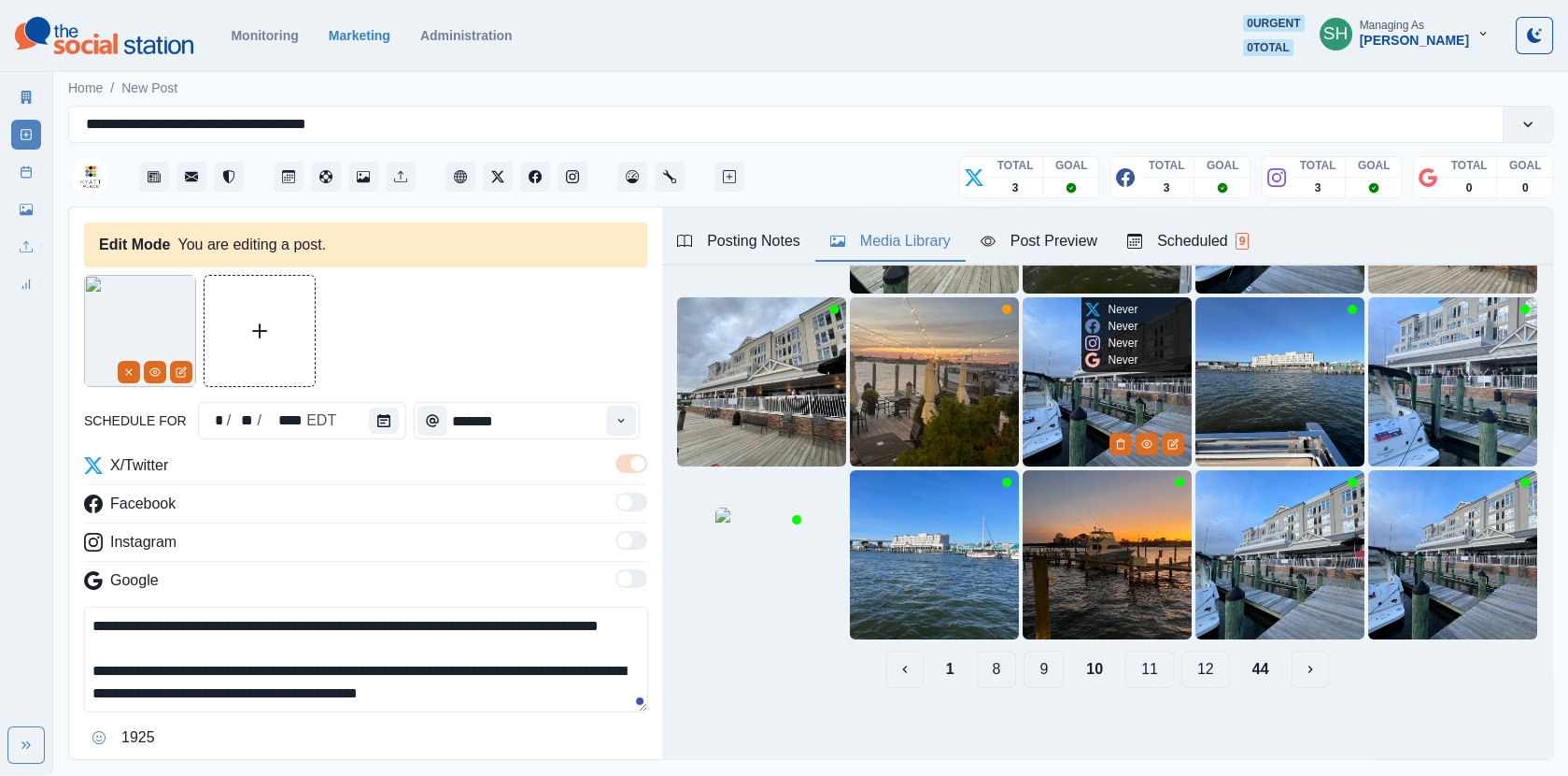
click at [1155, 672] on button "11" at bounding box center [1149, 670] width 49 height 38
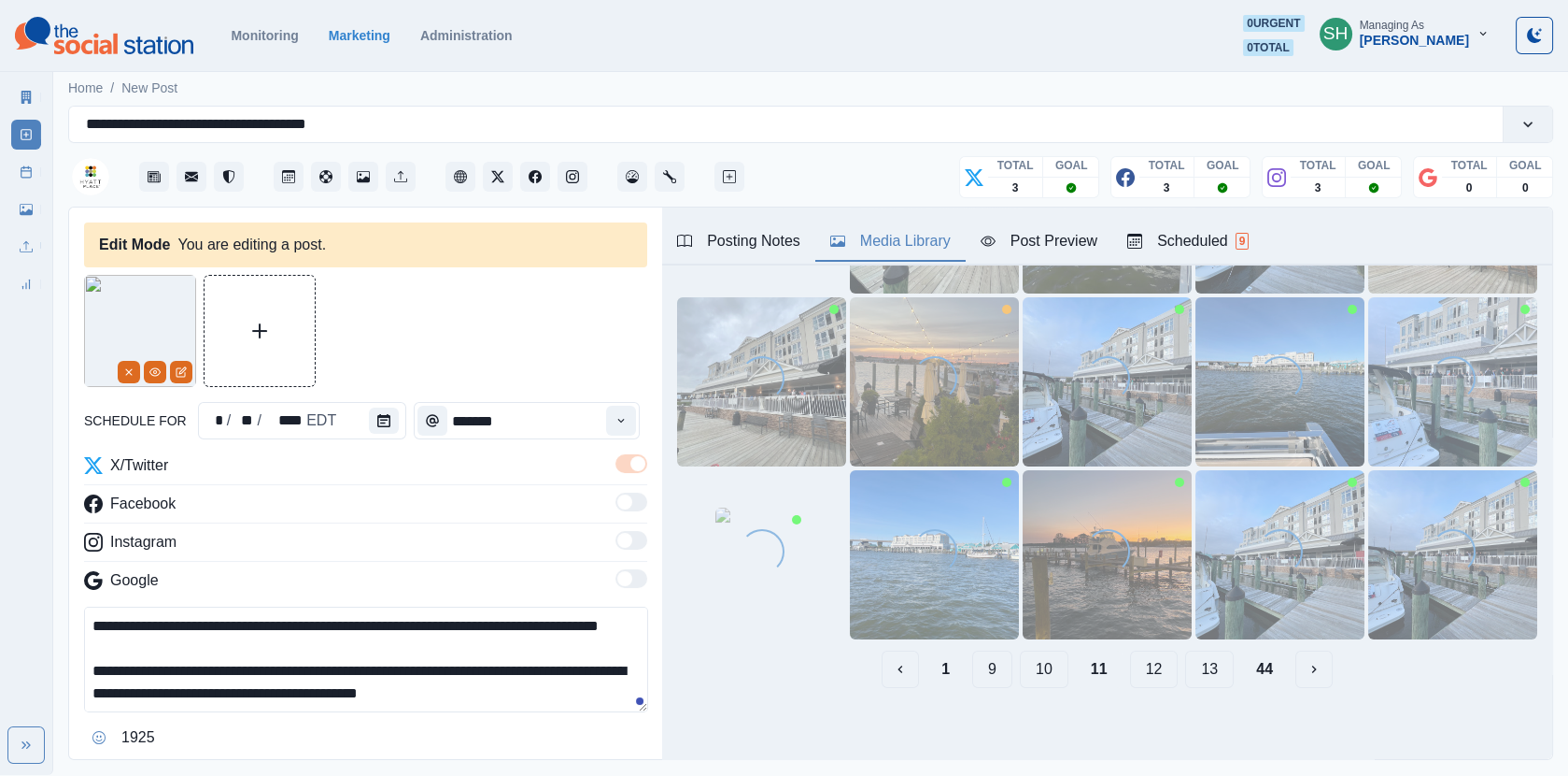
scroll to position [0, 0]
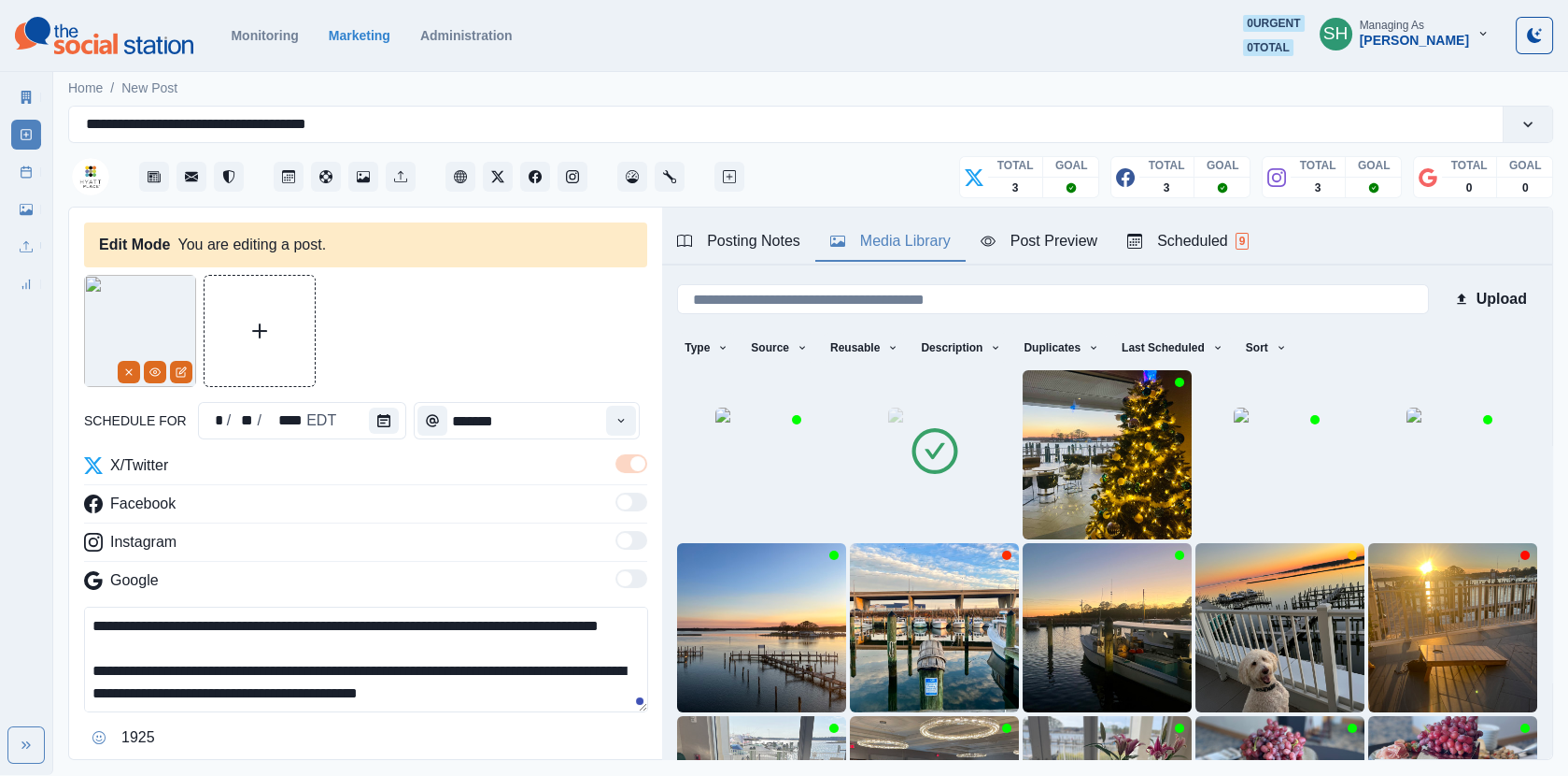
click at [957, 465] on icon at bounding box center [935, 451] width 53 height 53
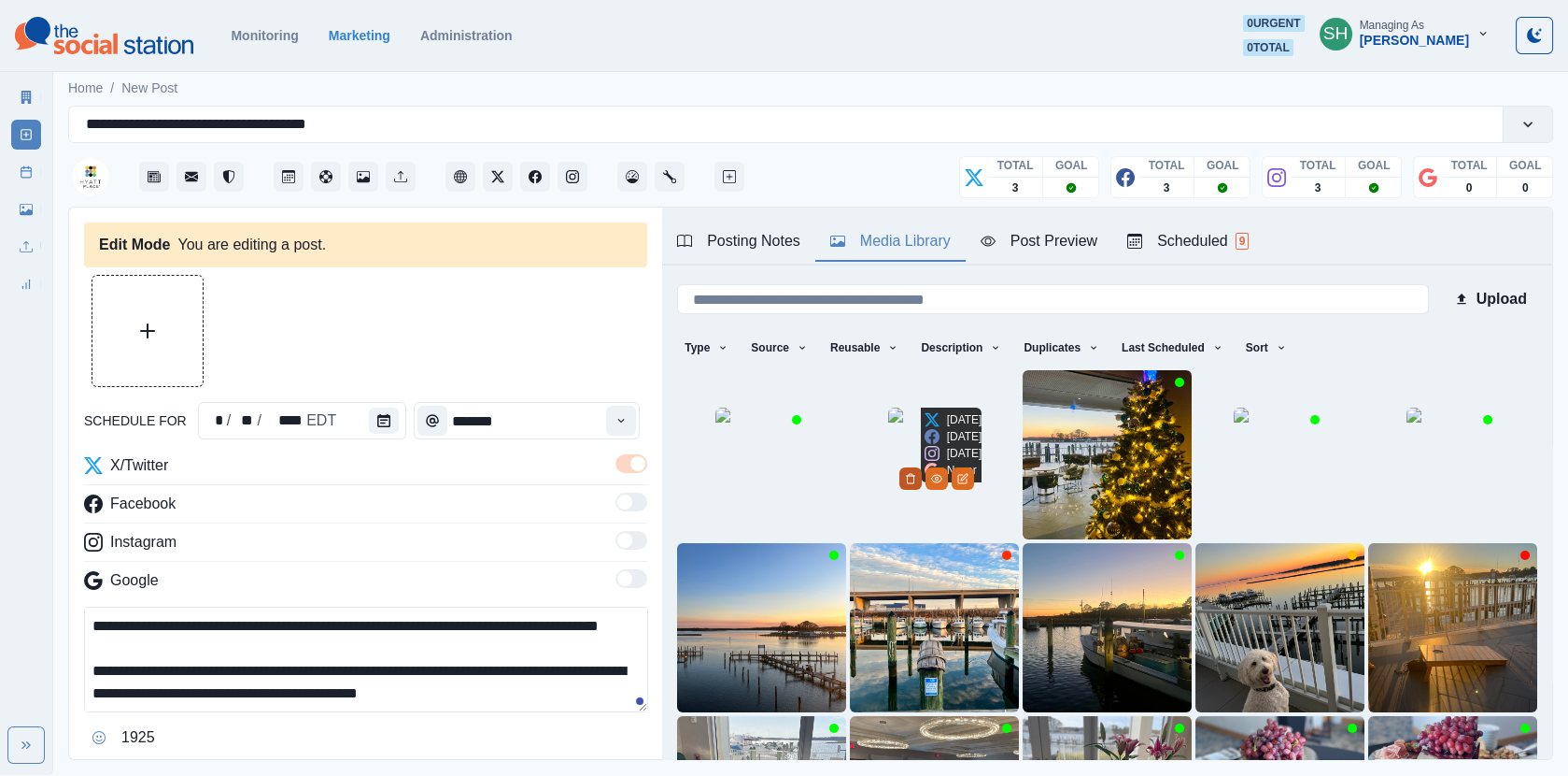
click at [914, 484] on icon "Delete Media" at bounding box center [910, 478] width 7 height 9
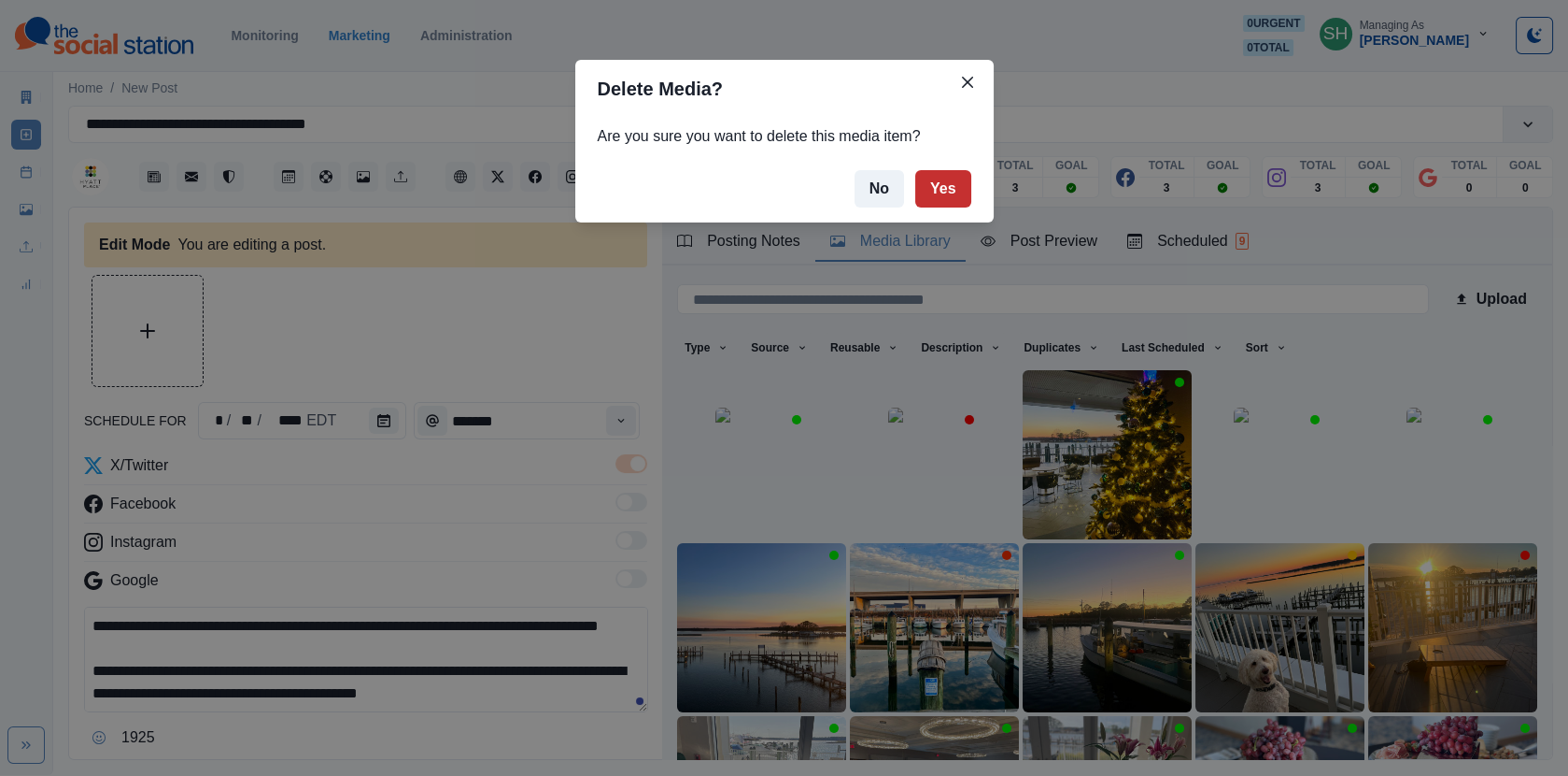
click at [950, 199] on button "Yes" at bounding box center [944, 189] width 56 height 38
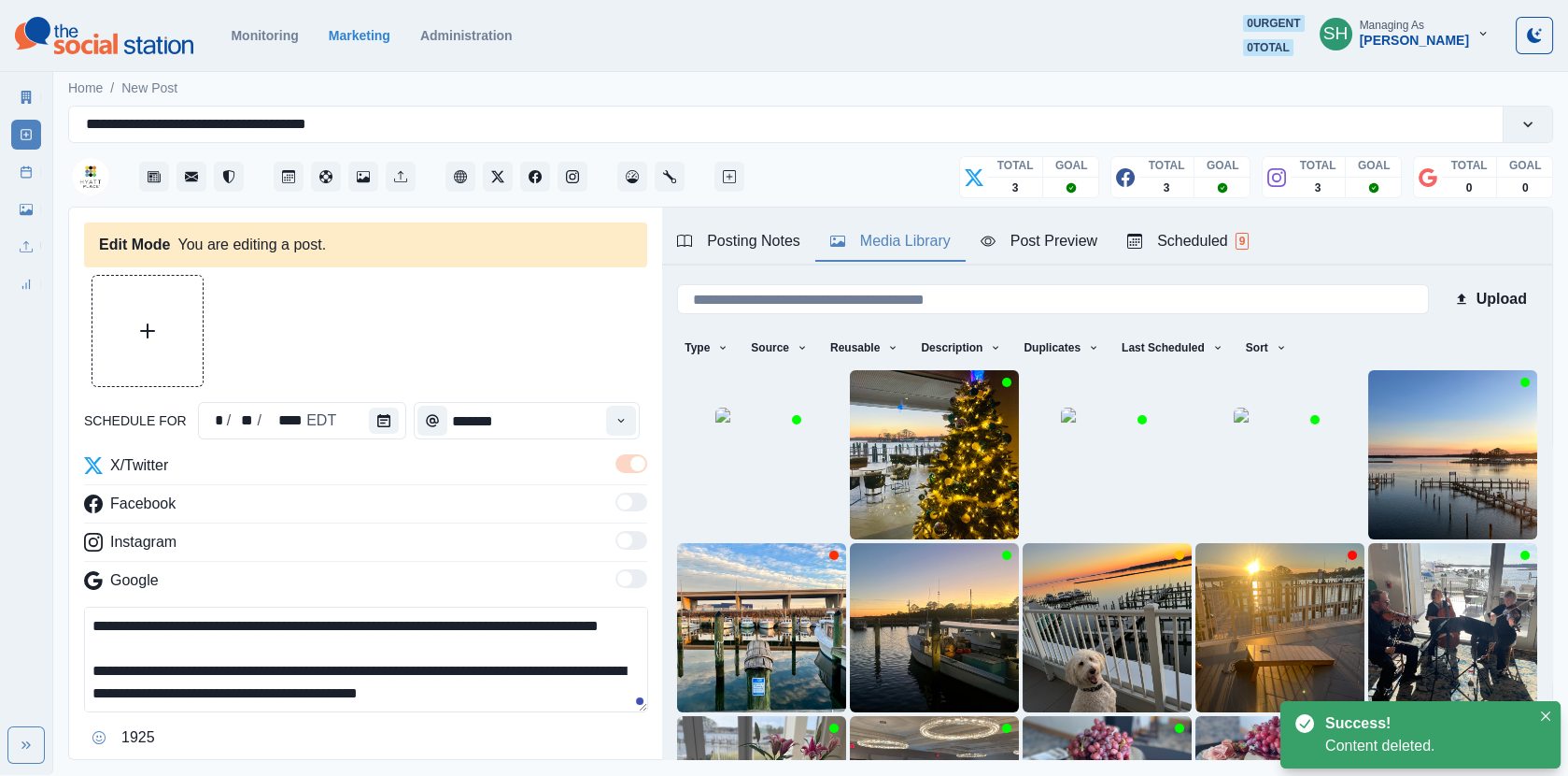
click at [414, 338] on div at bounding box center [366, 330] width 563 height 112
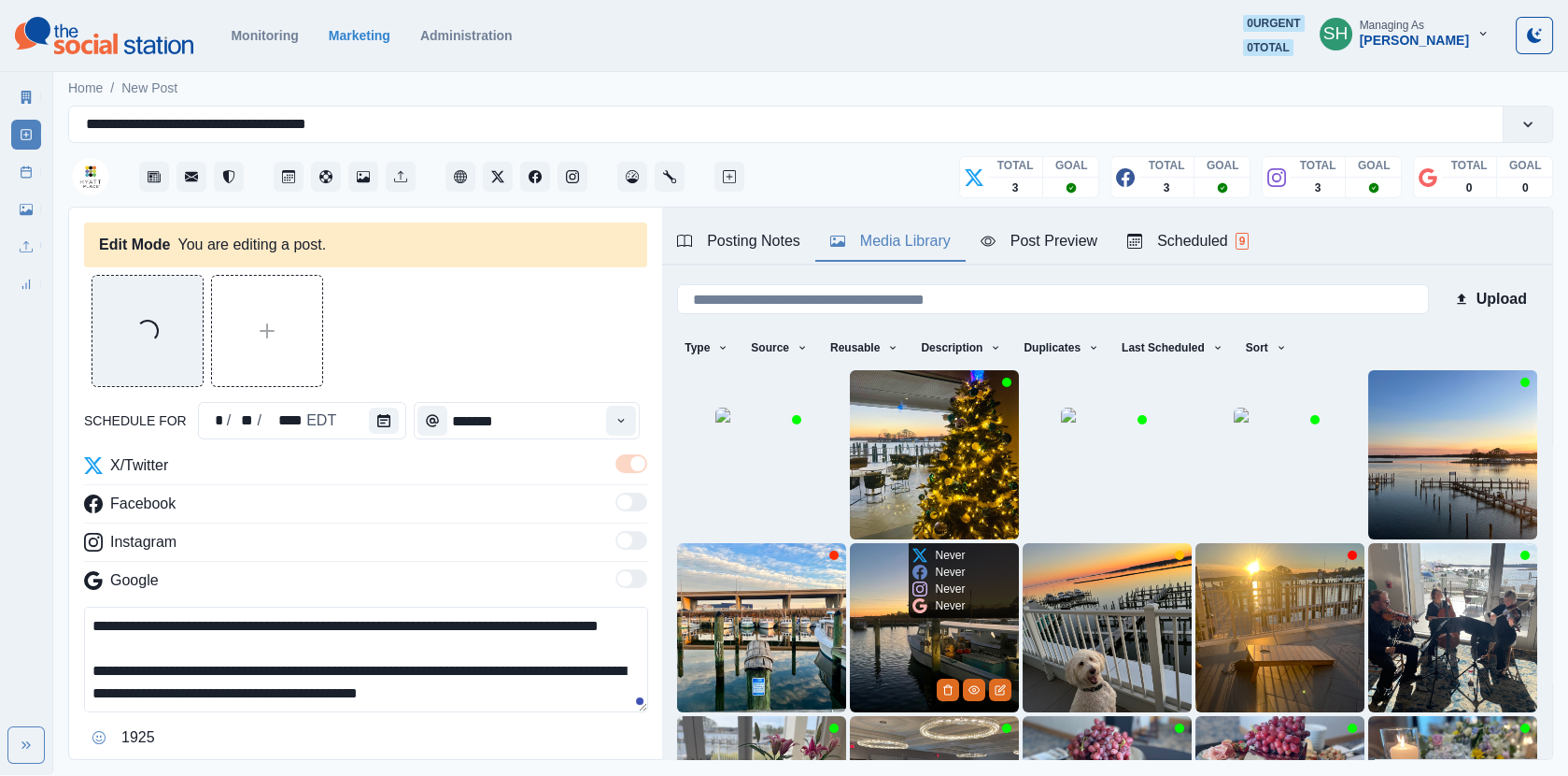
scroll to position [246, 0]
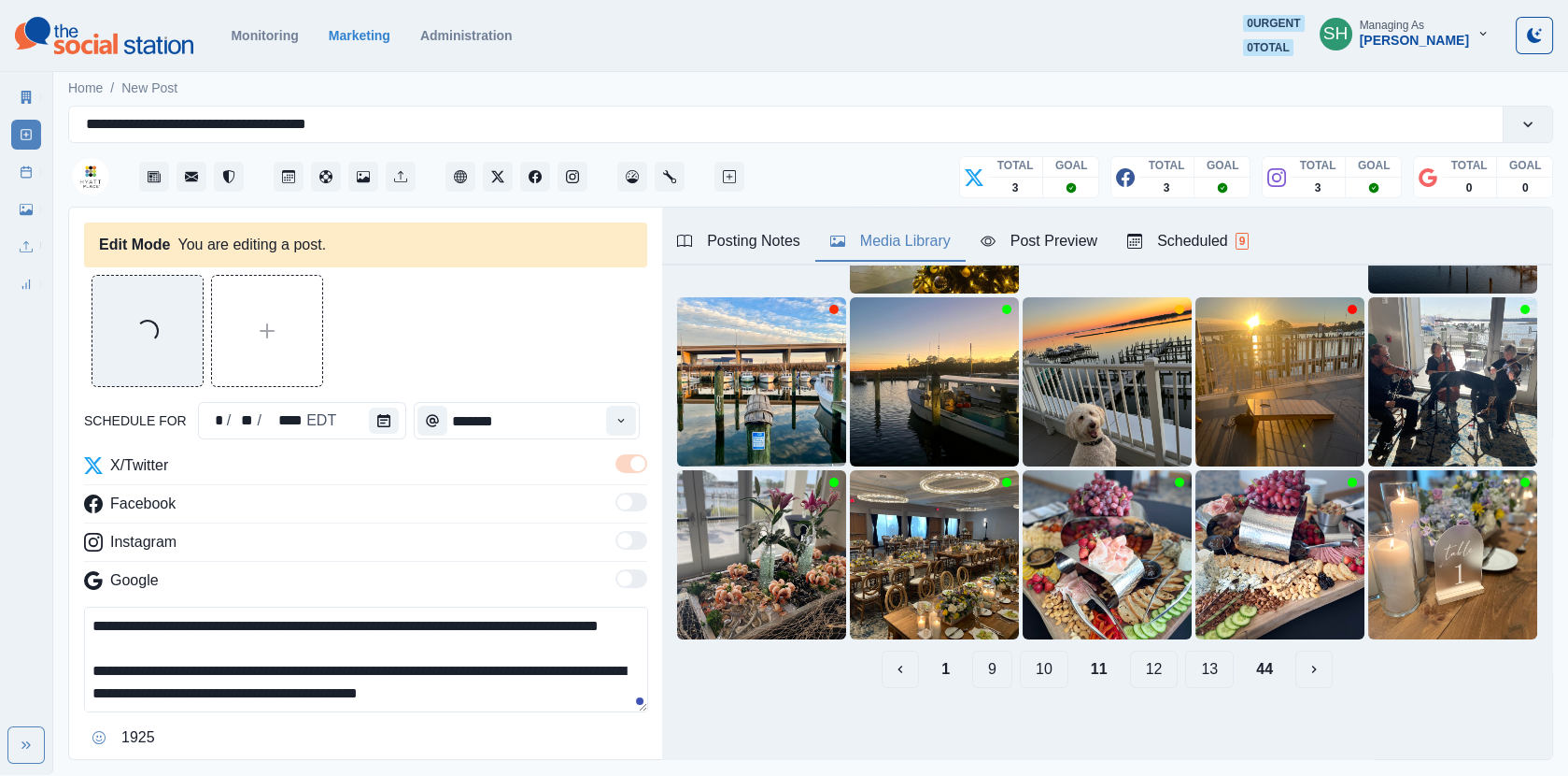
click at [955, 672] on button "1" at bounding box center [946, 670] width 39 height 38
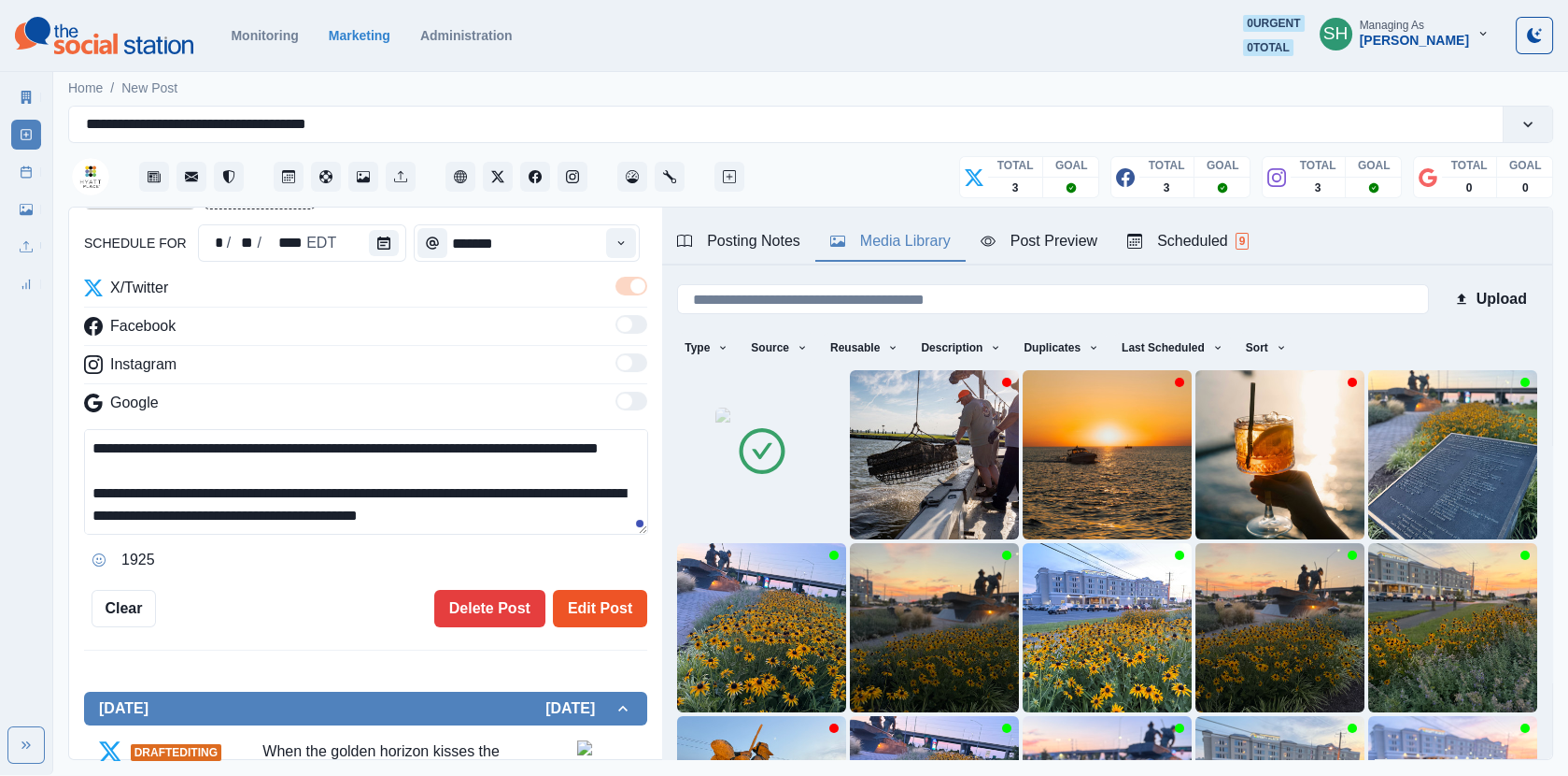
click at [573, 609] on button "Edit Post" at bounding box center [600, 609] width 94 height 38
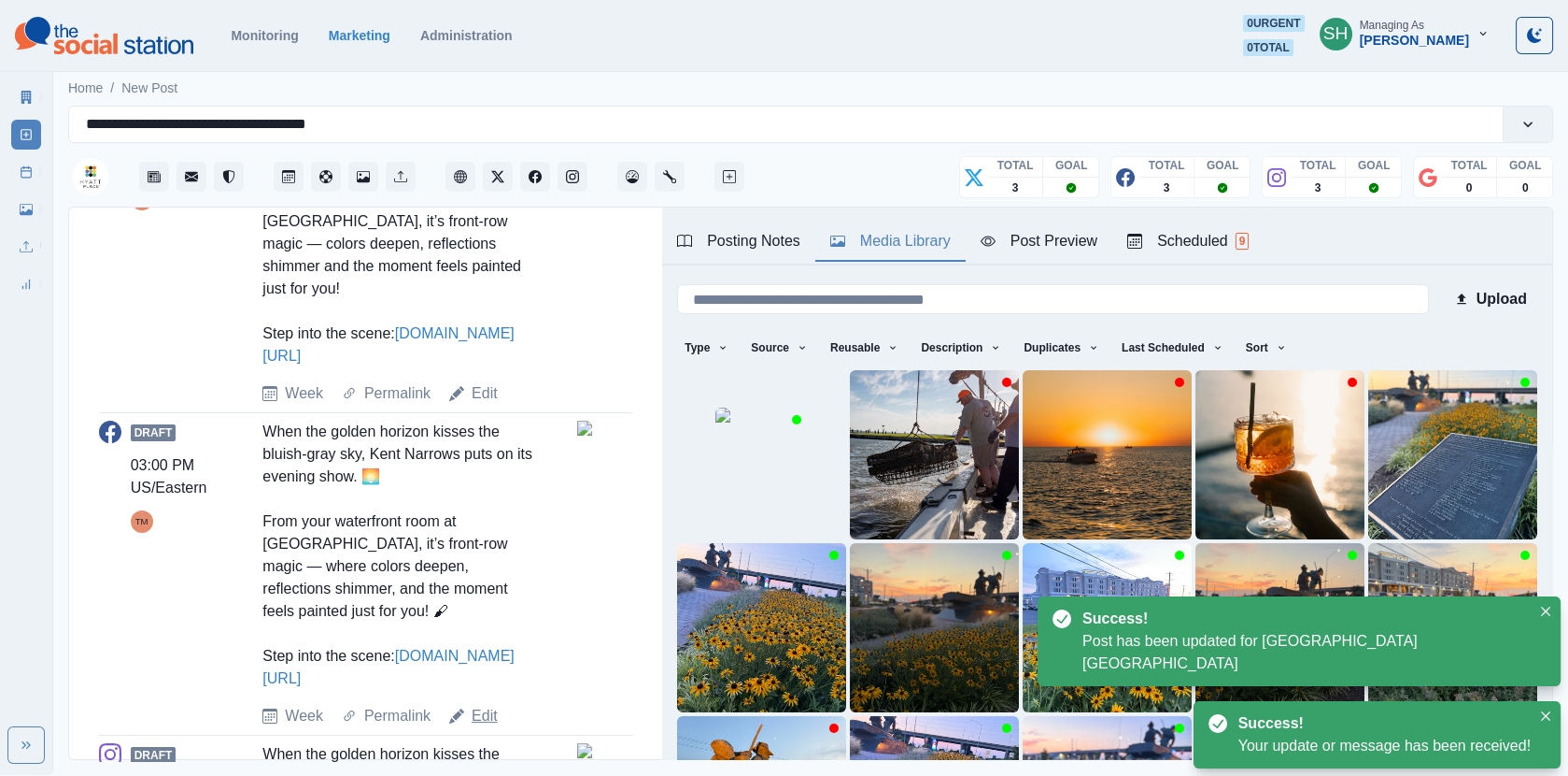
click at [485, 704] on link "Edit" at bounding box center [484, 715] width 26 height 23
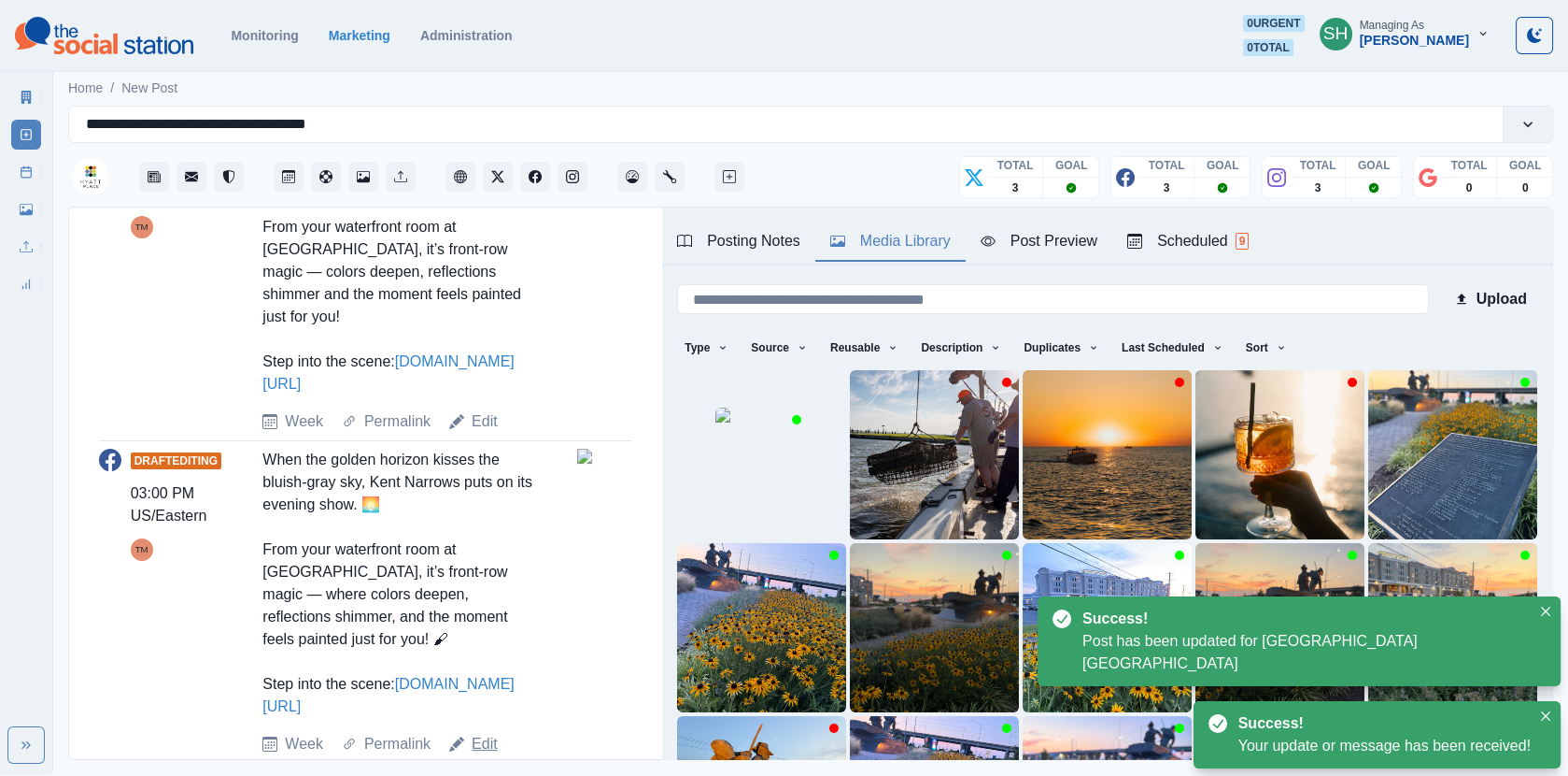
type textarea "**********"
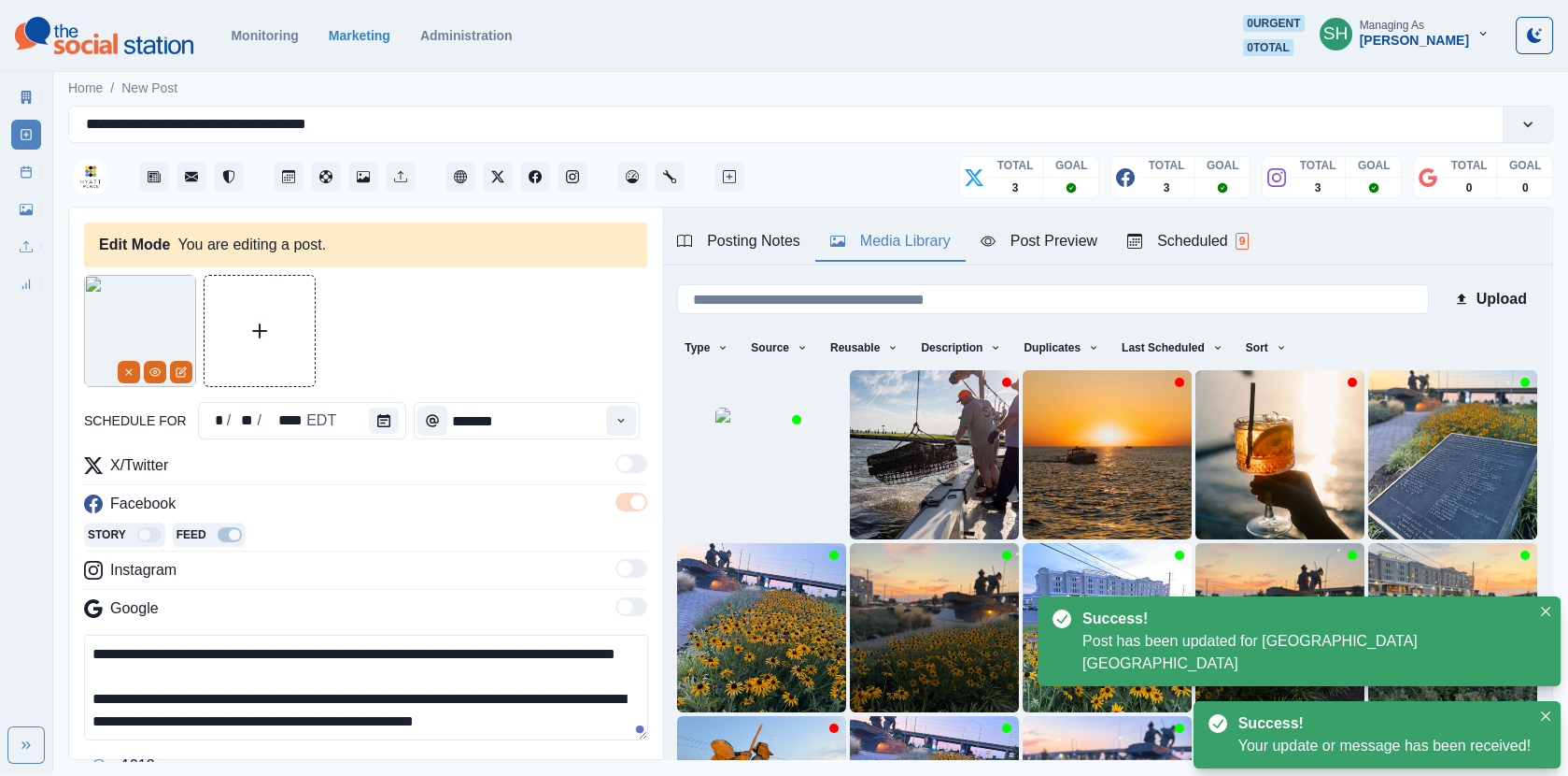
click at [122, 359] on img at bounding box center [140, 330] width 112 height 112
click at [125, 378] on button "Remove" at bounding box center [128, 372] width 23 height 23
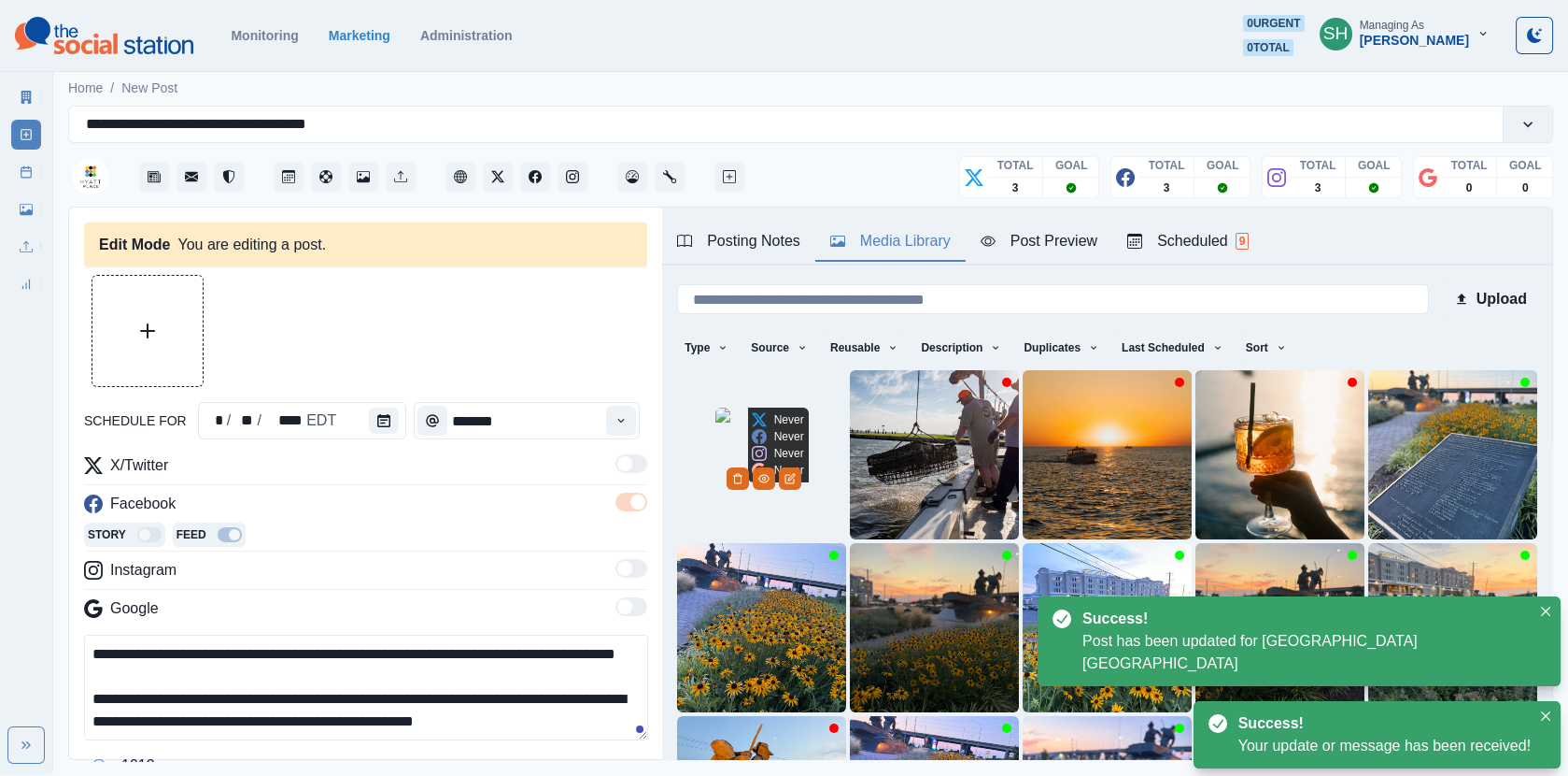
click at [809, 474] on img at bounding box center [763, 455] width 93 height 94
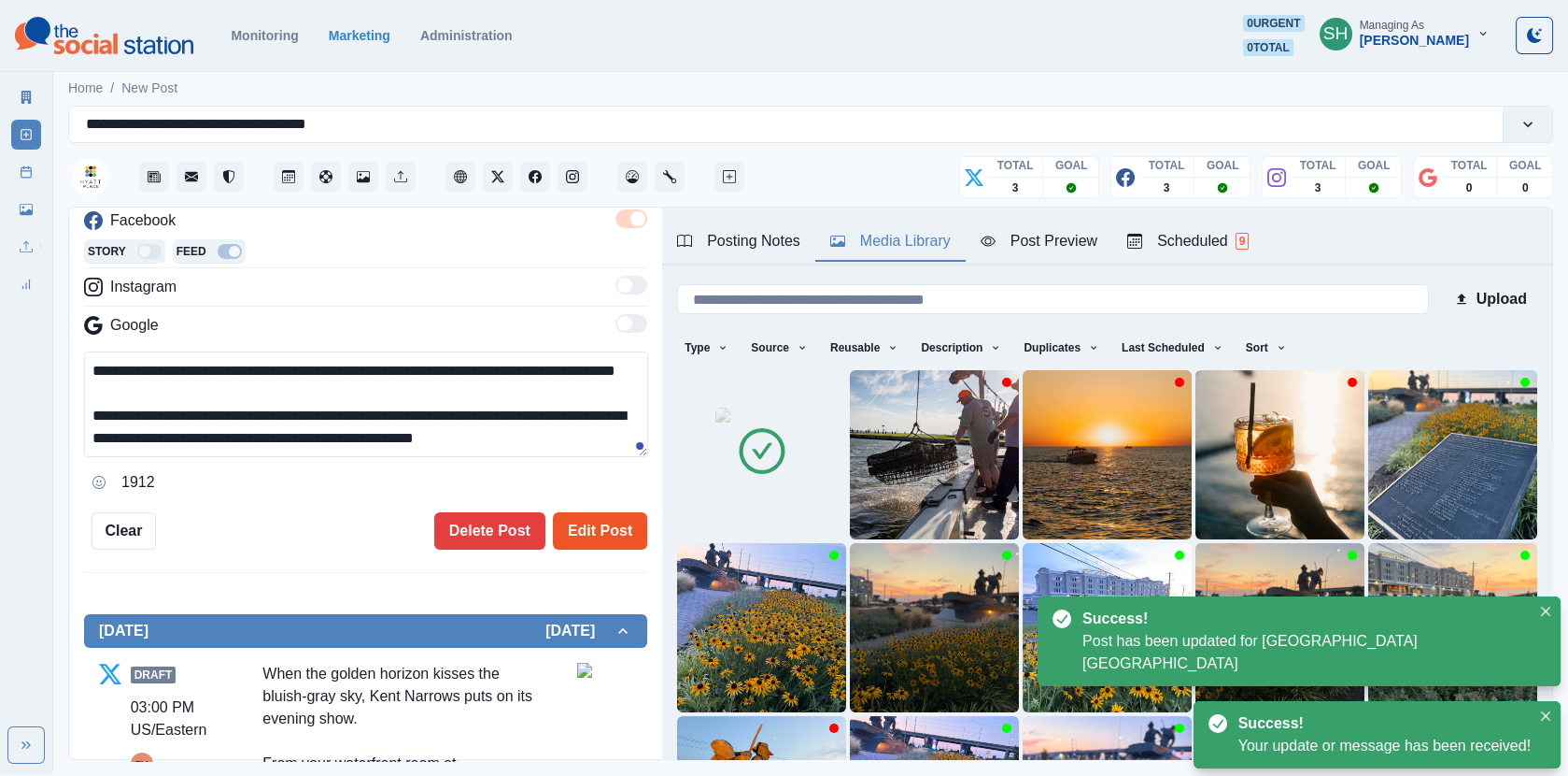
click at [578, 531] on button "Edit Post" at bounding box center [600, 531] width 94 height 38
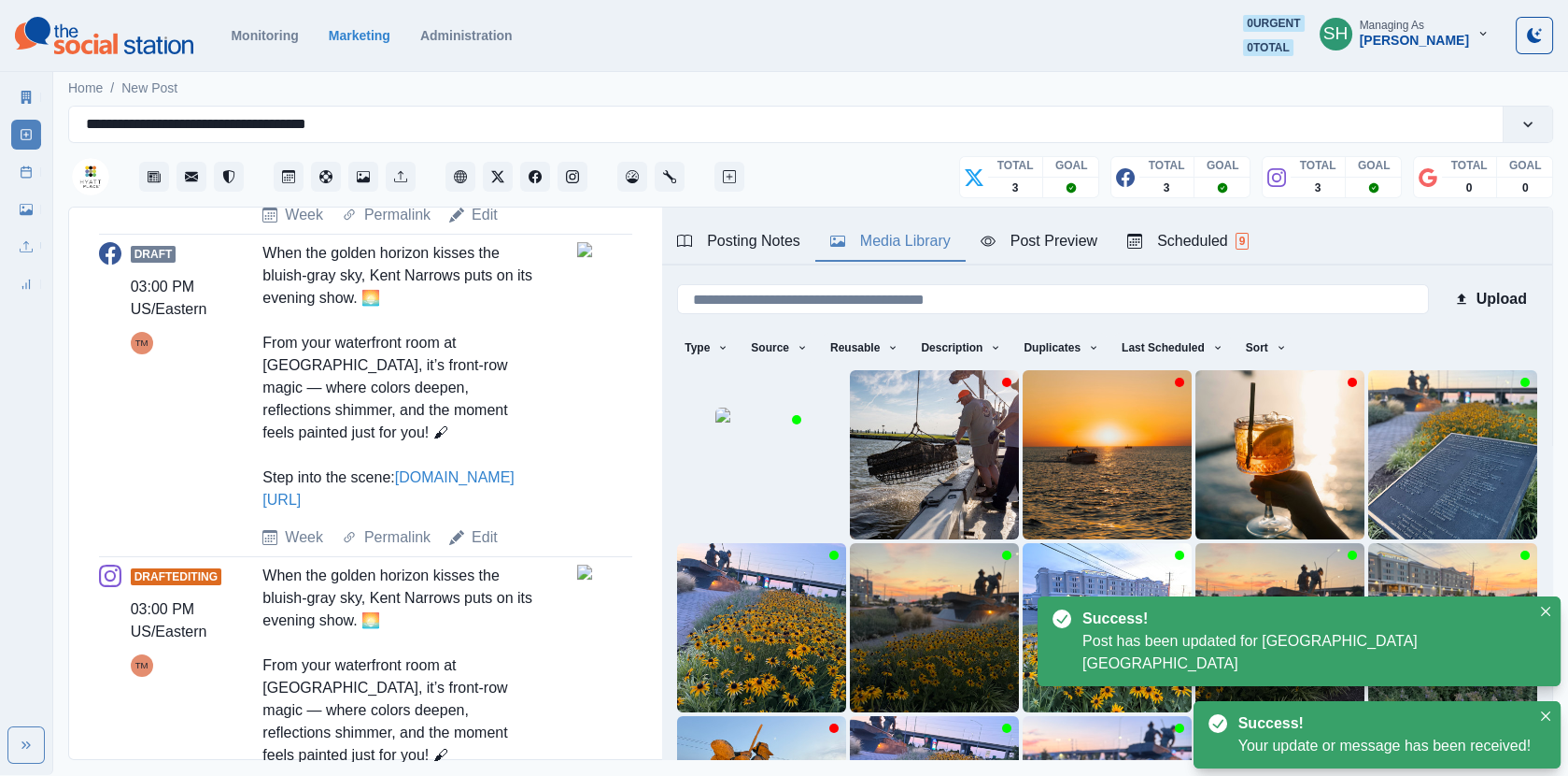
type textarea "**********"
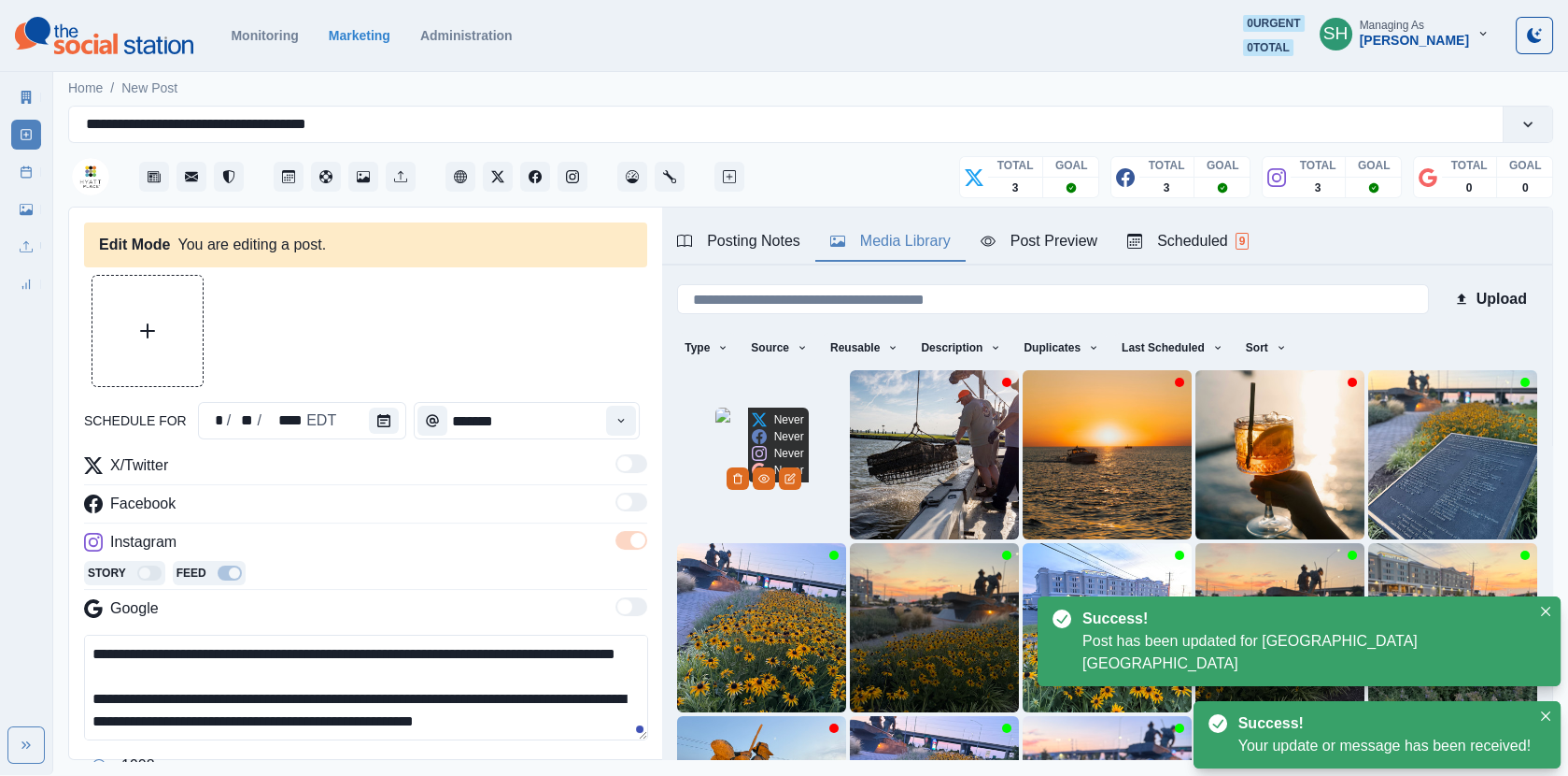
click at [740, 464] on img at bounding box center [763, 455] width 93 height 94
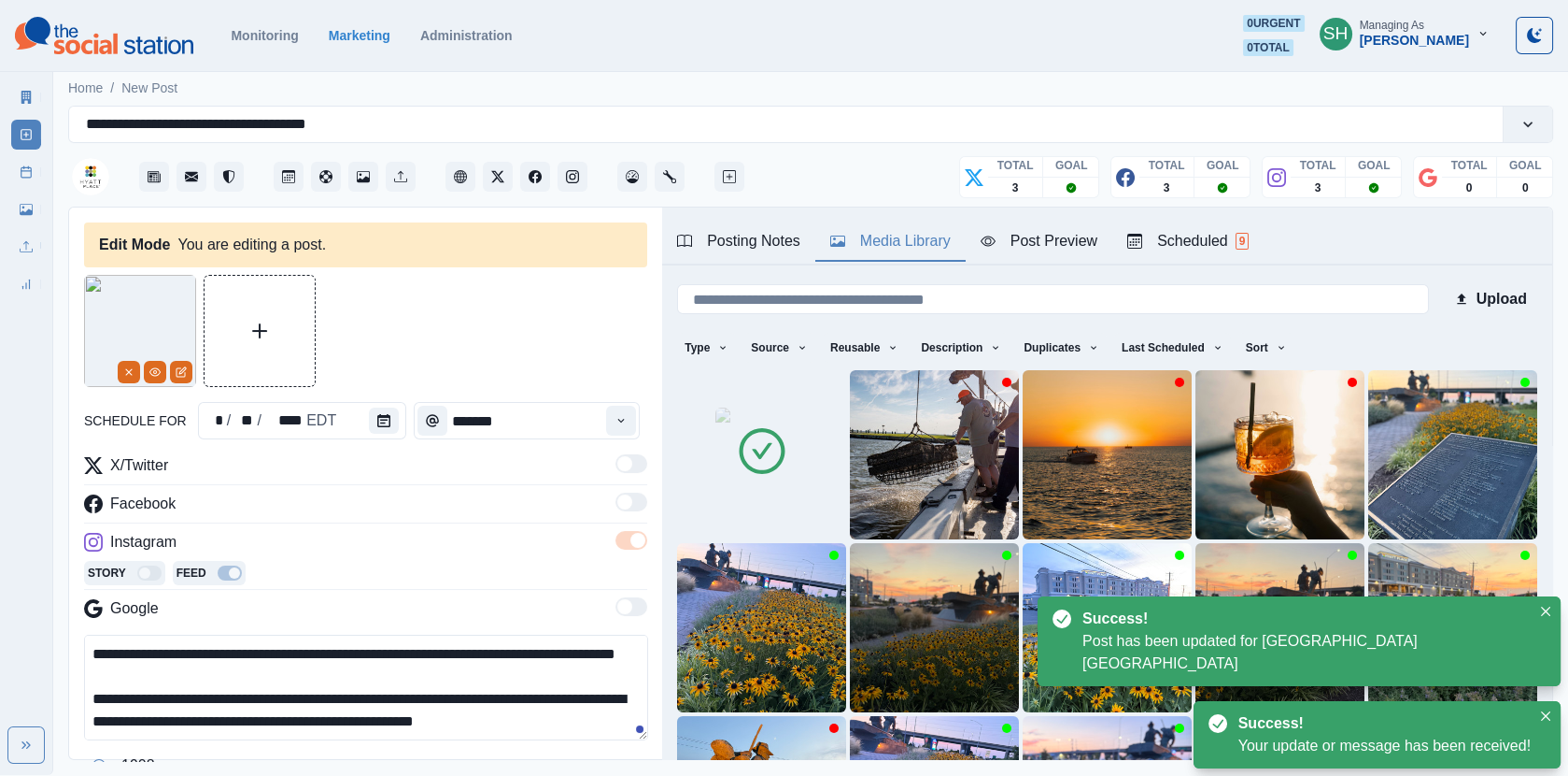
scroll to position [255, 0]
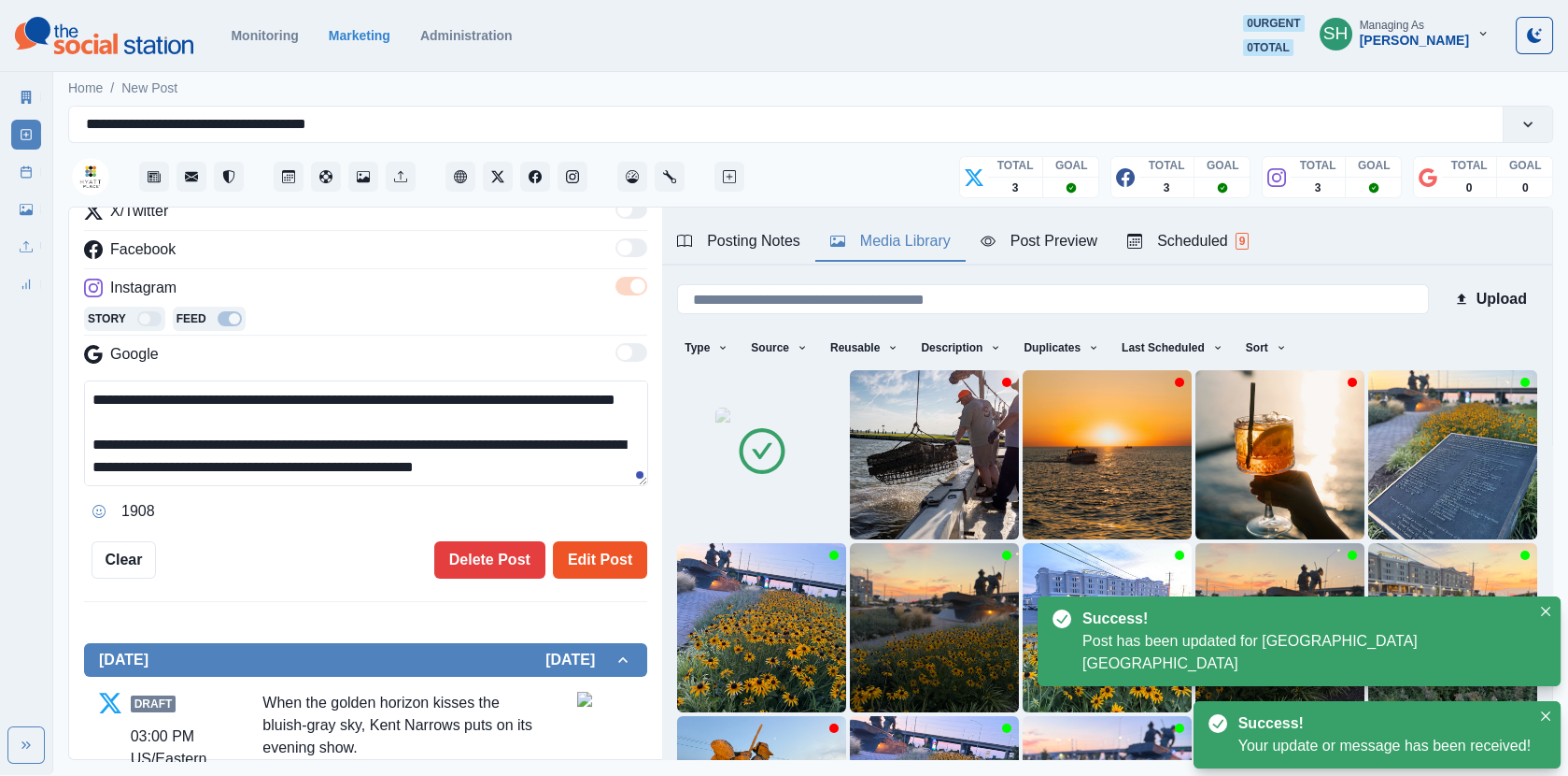
click at [591, 567] on button "Edit Post" at bounding box center [600, 560] width 94 height 38
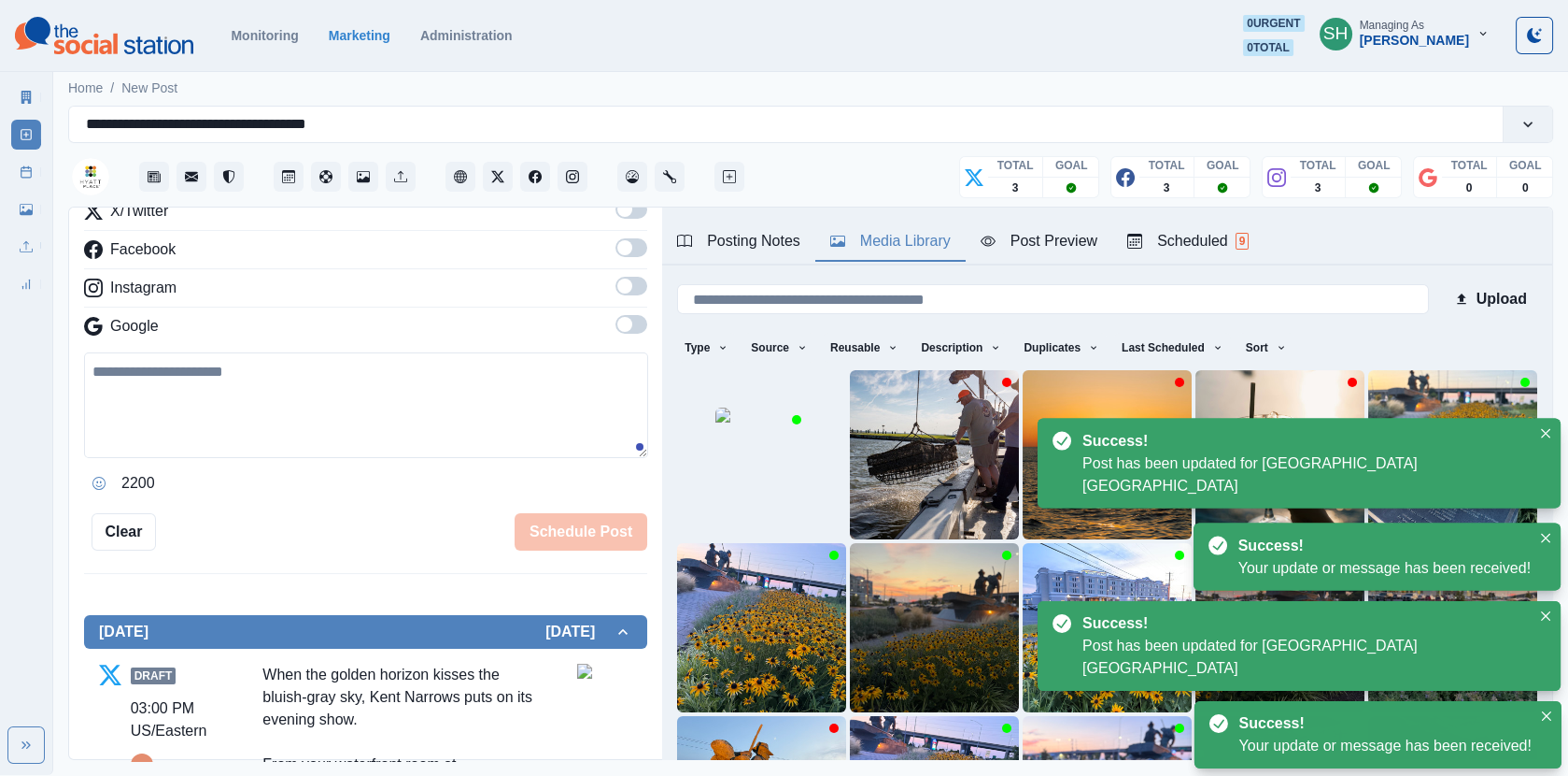
scroll to position [1026, 0]
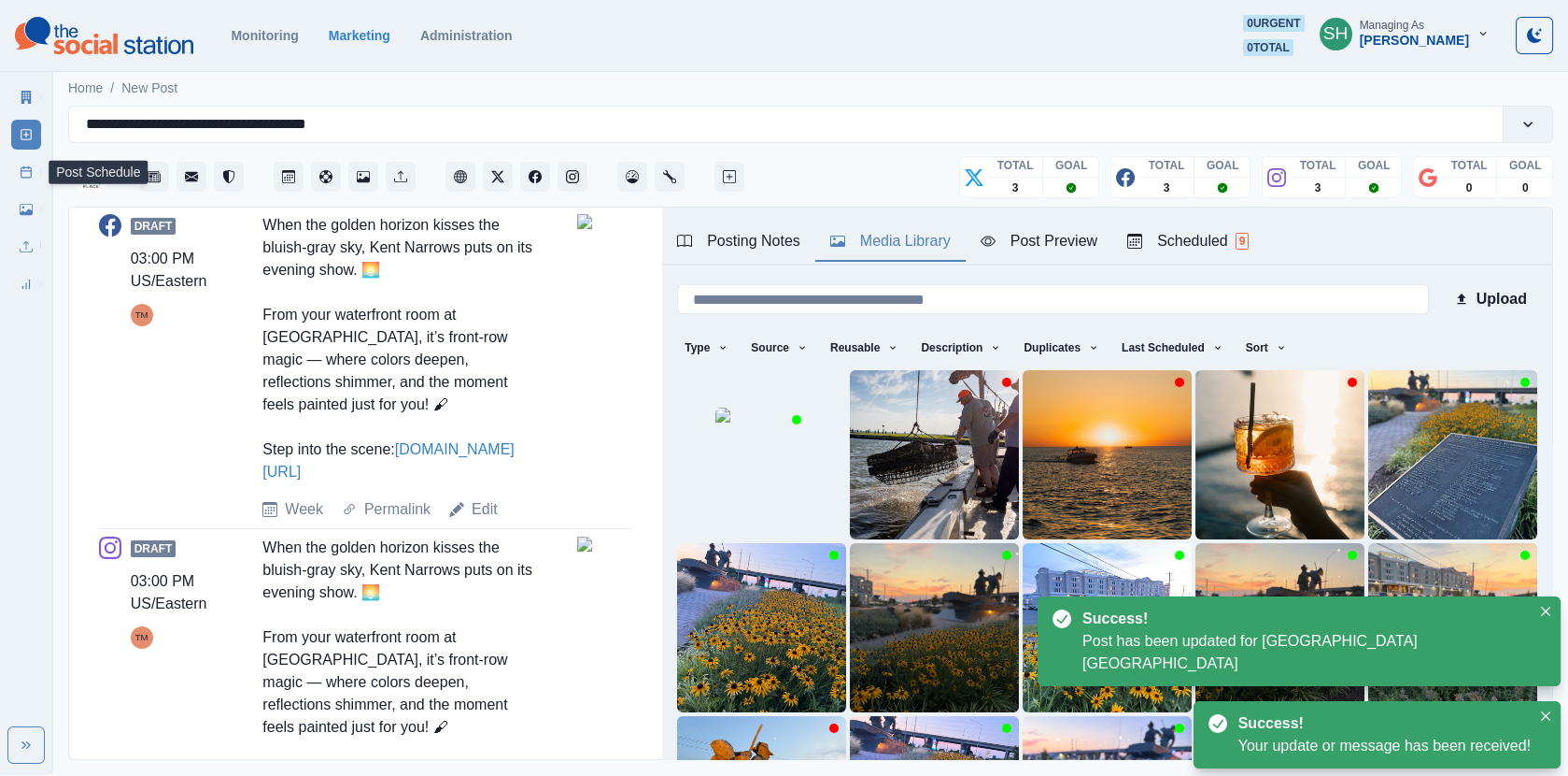
click at [20, 177] on icon at bounding box center [26, 171] width 13 height 13
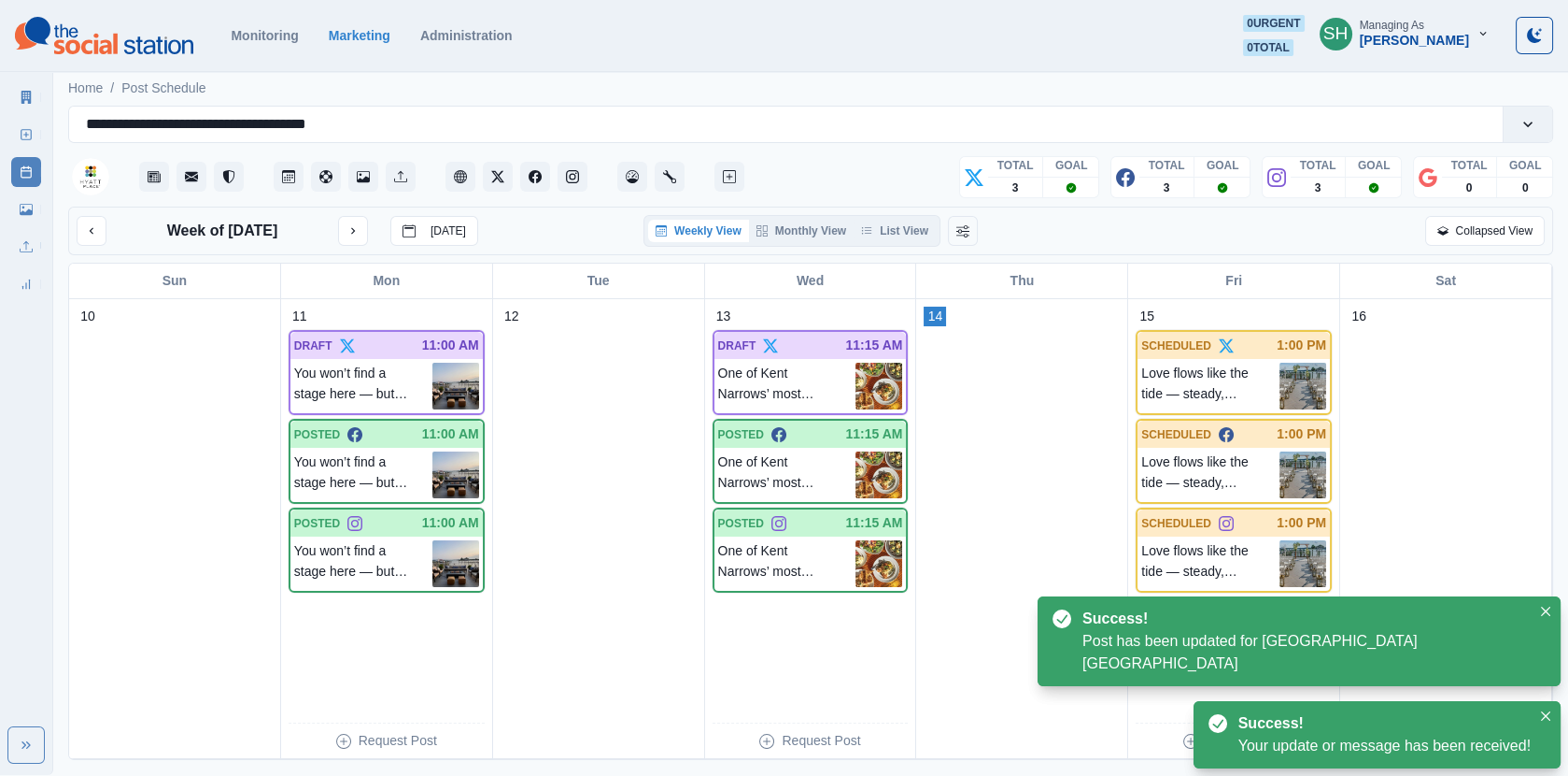
click at [875, 216] on div "Weekly View Monthly View List View" at bounding box center [791, 231] width 297 height 32
click at [875, 218] on div "Weekly View Monthly View List View" at bounding box center [791, 231] width 297 height 32
click at [882, 223] on button "List View" at bounding box center [895, 231] width 83 height 23
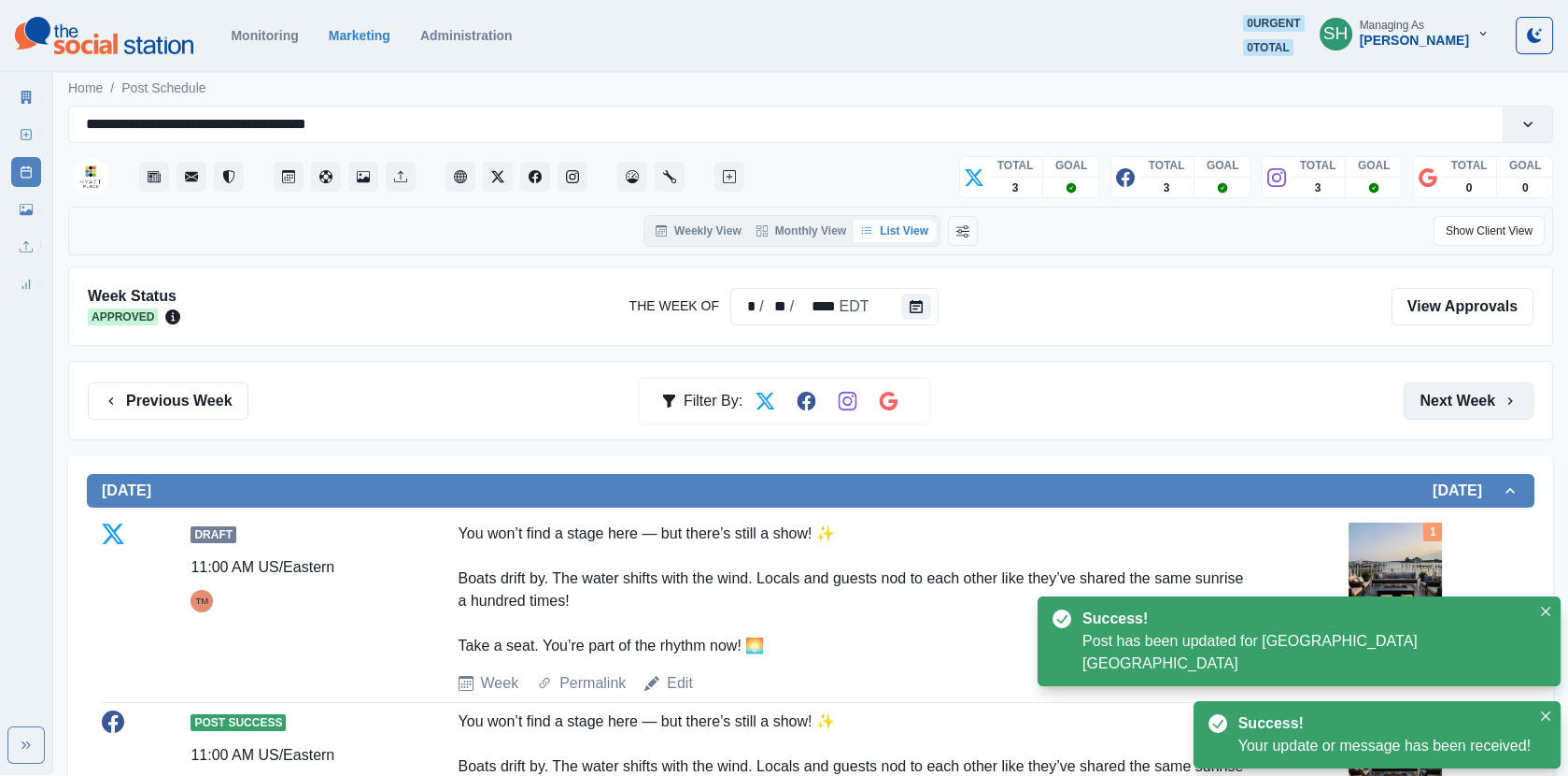
click at [1469, 386] on button "Next Week" at bounding box center [1469, 401] width 130 height 38
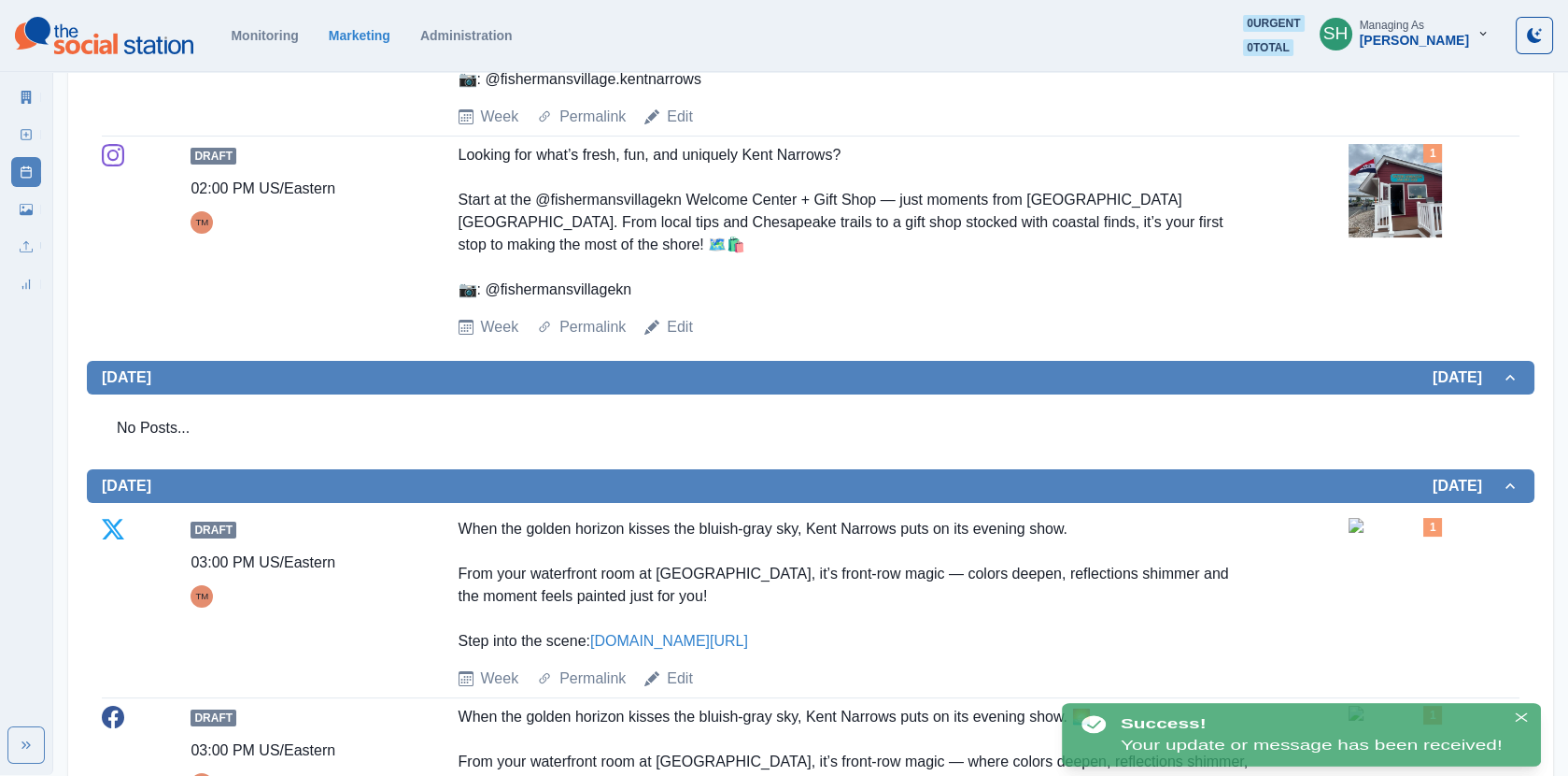
scroll to position [1079, 0]
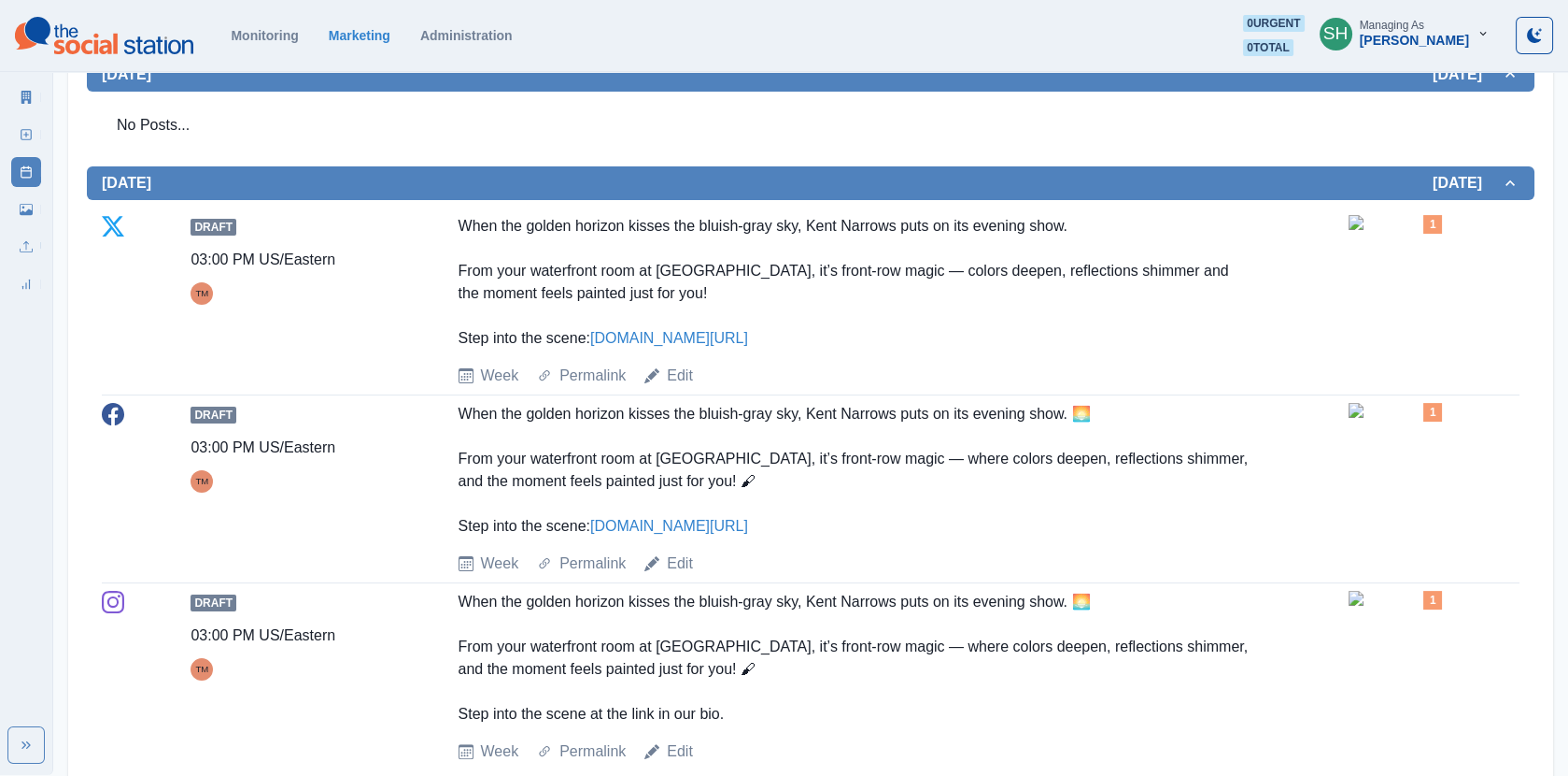
click at [1403, 230] on img at bounding box center [1396, 222] width 93 height 15
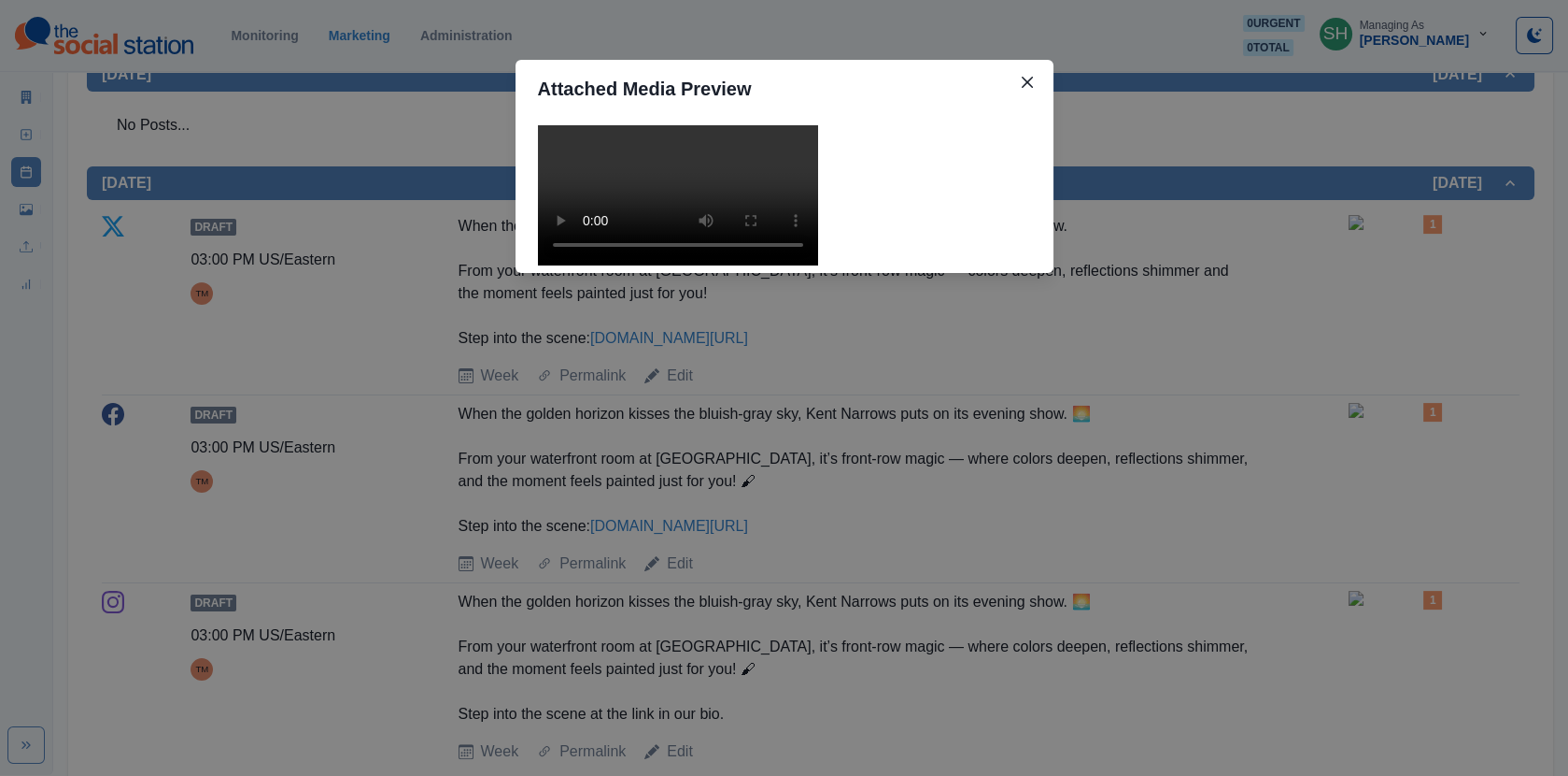
click at [714, 266] on video at bounding box center [678, 195] width 280 height 140
click at [1184, 383] on div "Attached Media Preview" at bounding box center [784, 388] width 1568 height 776
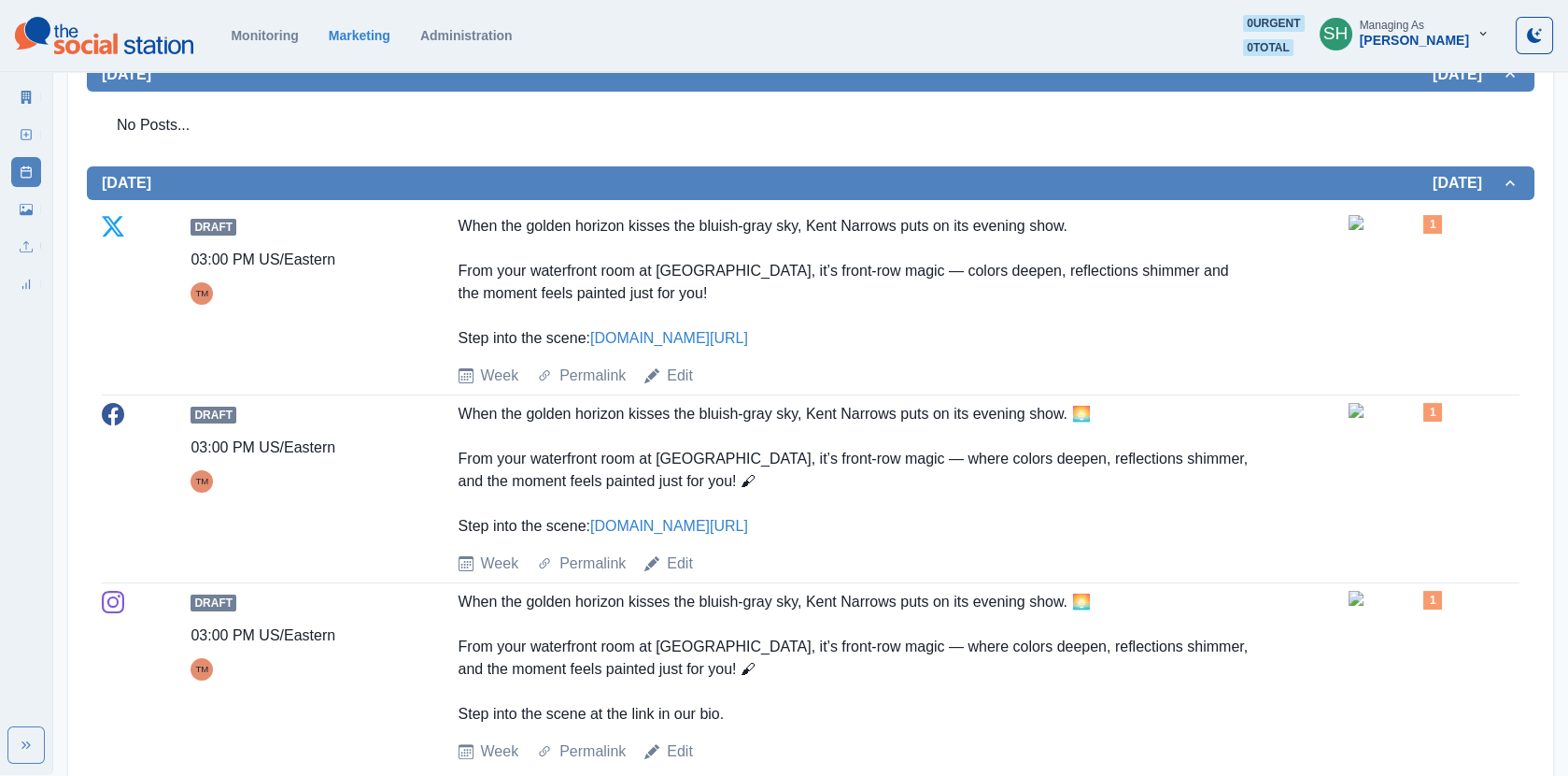
click at [1367, 418] on img at bounding box center [1396, 410] width 93 height 15
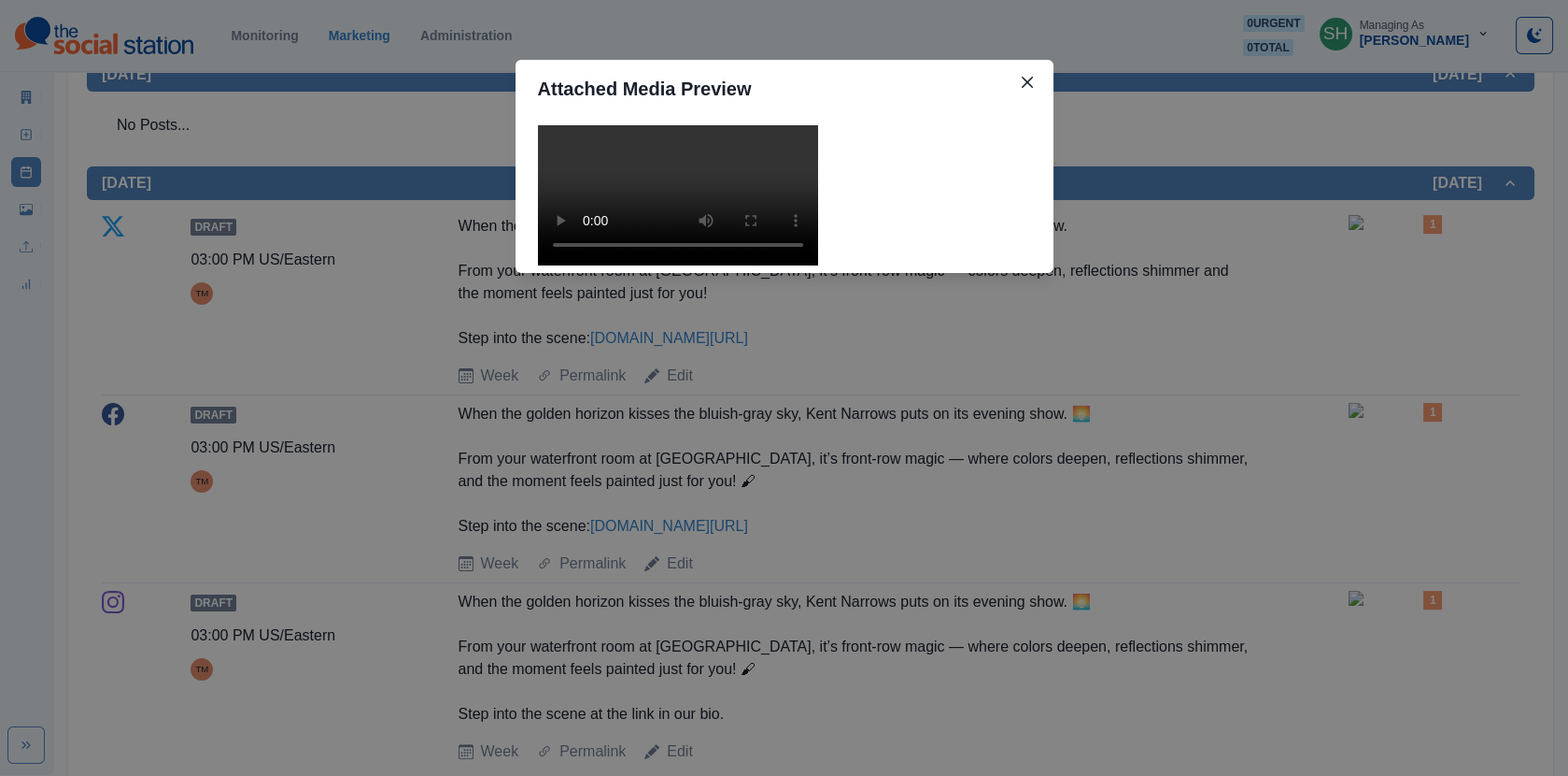
click at [788, 266] on video at bounding box center [678, 195] width 280 height 140
click at [1121, 386] on div "Attached Media Preview" at bounding box center [784, 388] width 1568 height 776
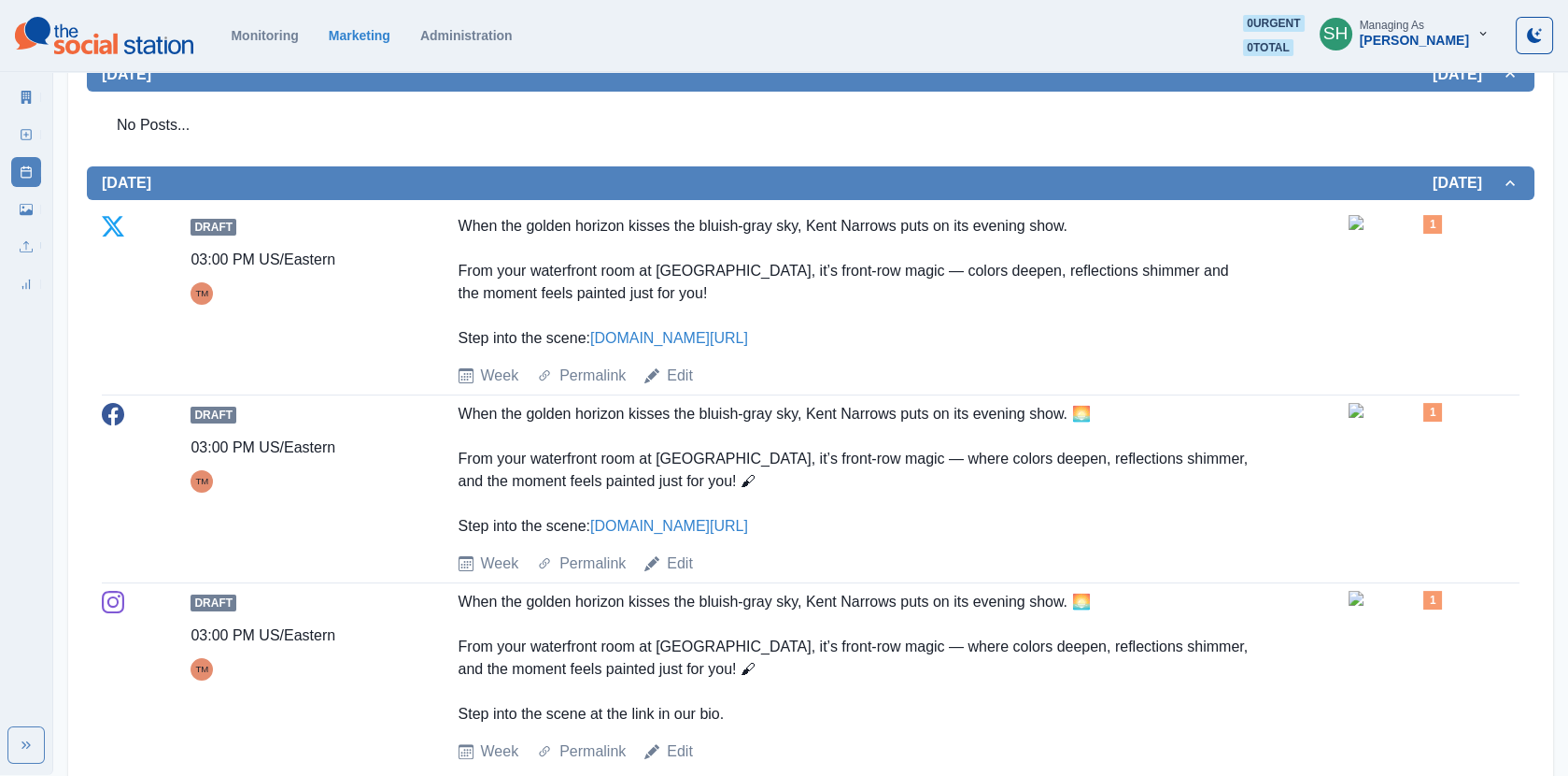
click at [1388, 606] on img at bounding box center [1396, 598] width 93 height 15
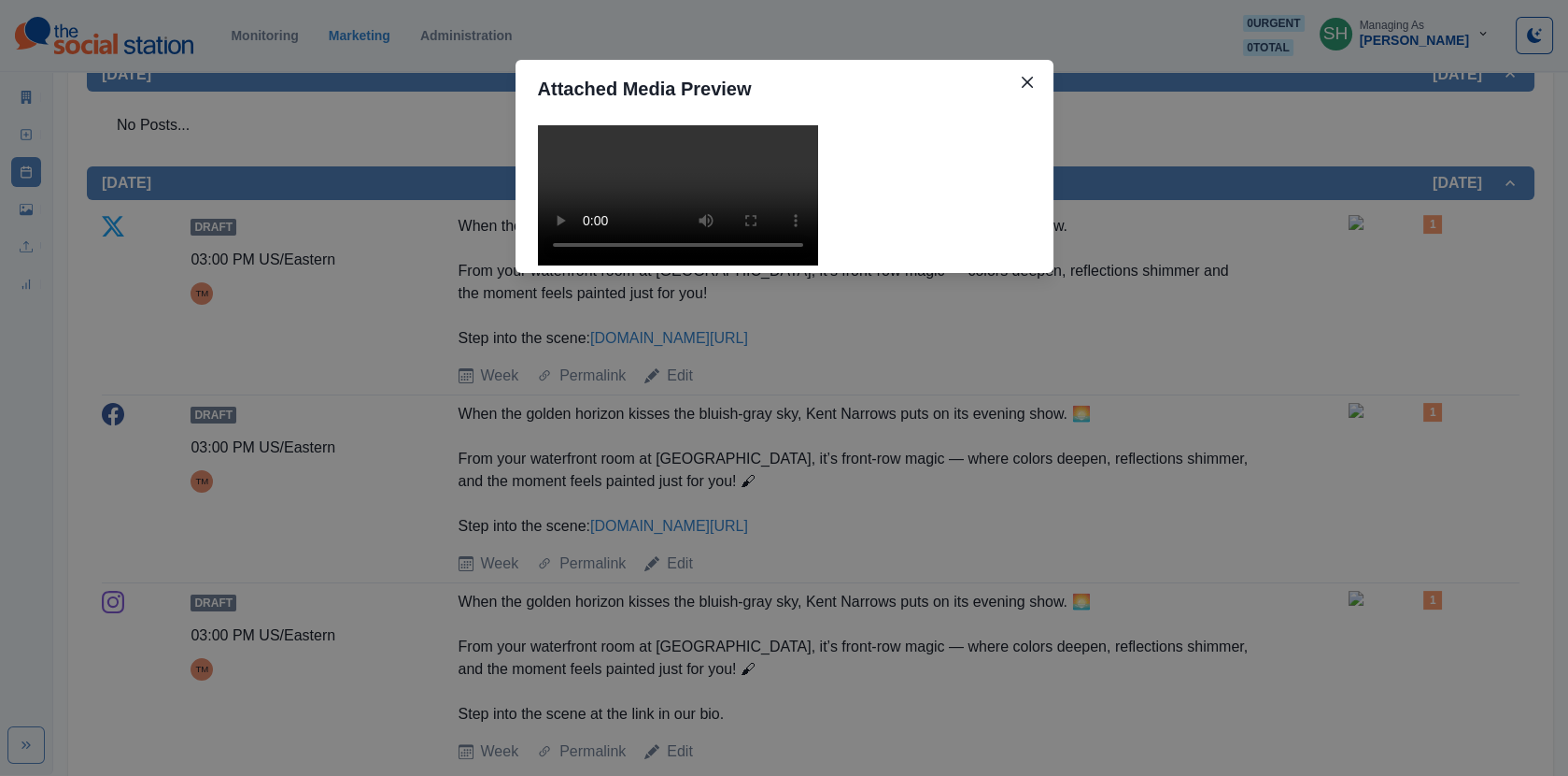
click at [728, 266] on video at bounding box center [678, 195] width 280 height 140
click at [1238, 387] on div "Attached Media Preview" at bounding box center [784, 388] width 1568 height 776
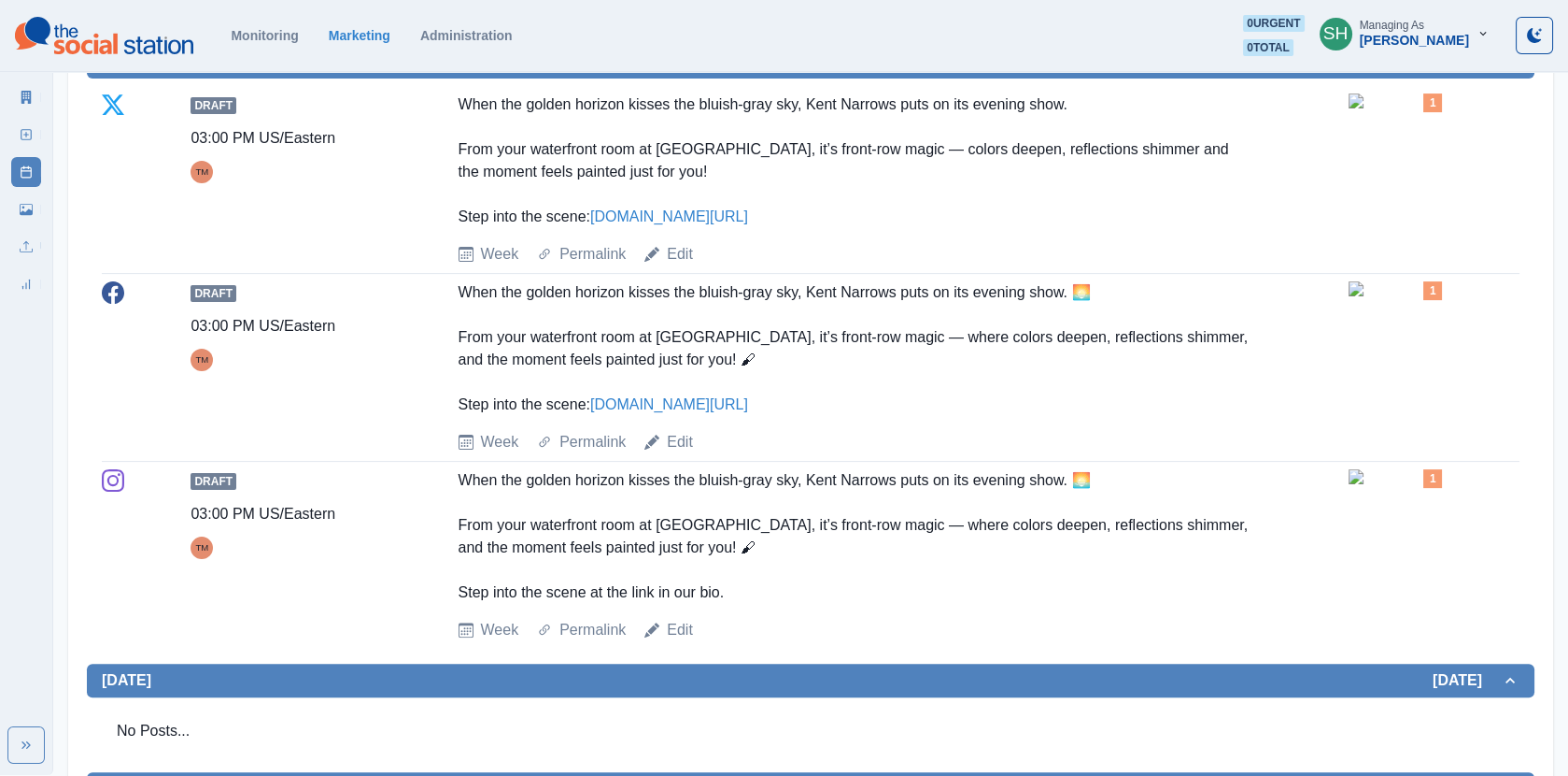
scroll to position [132, 0]
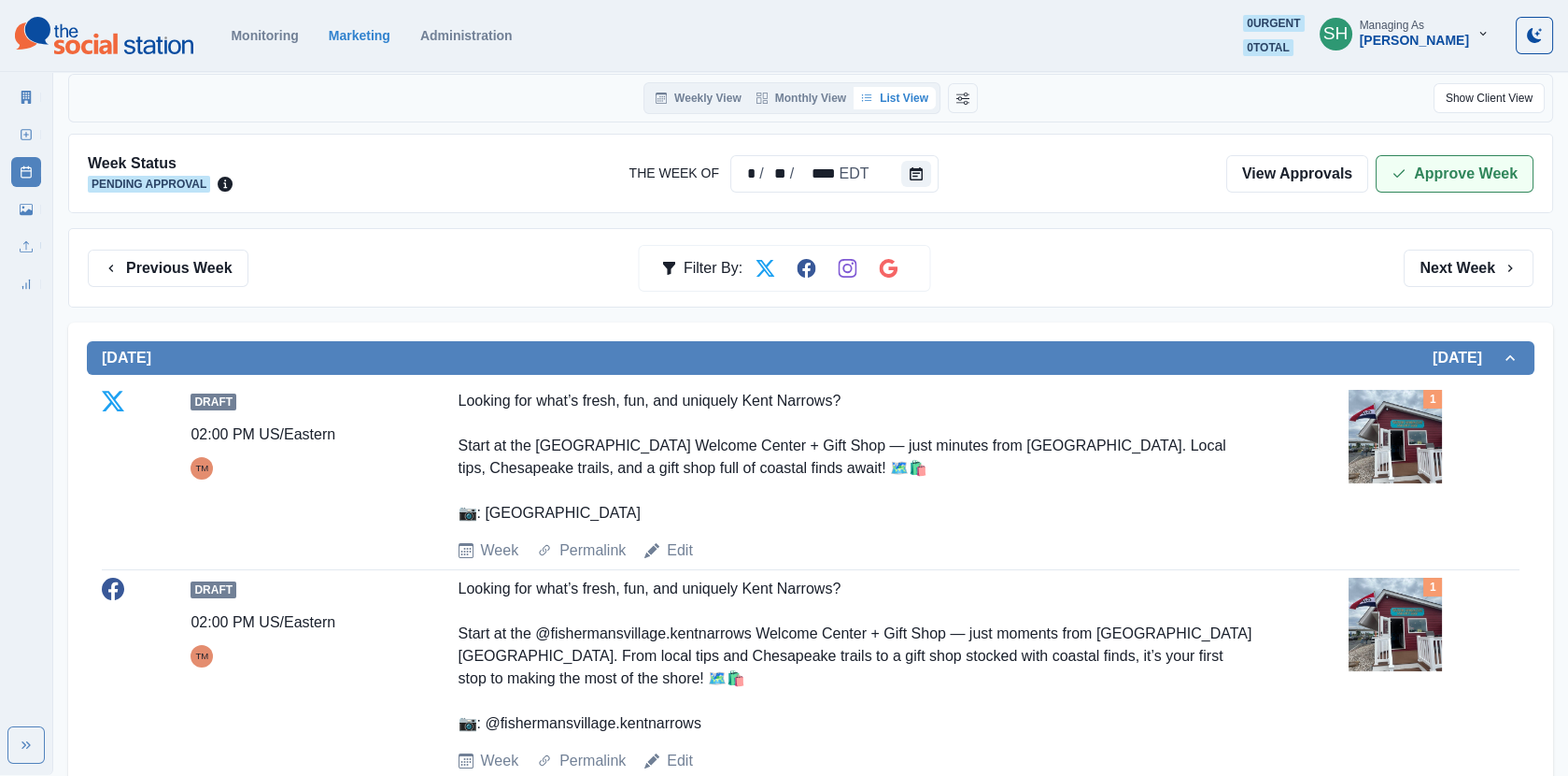
click at [1417, 169] on button "Approve Week" at bounding box center [1455, 174] width 158 height 38
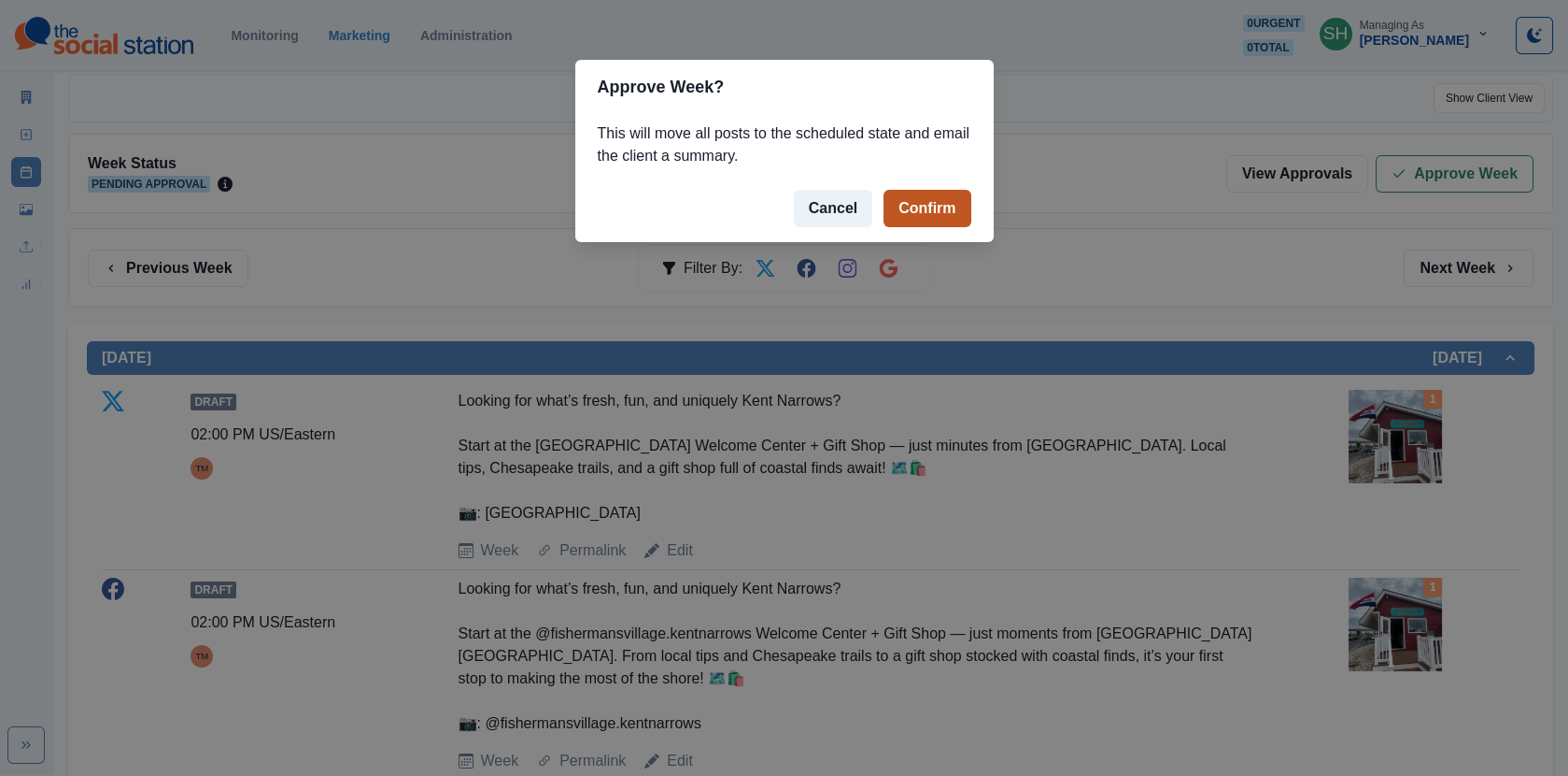
click at [918, 215] on button "Confirm" at bounding box center [927, 209] width 87 height 38
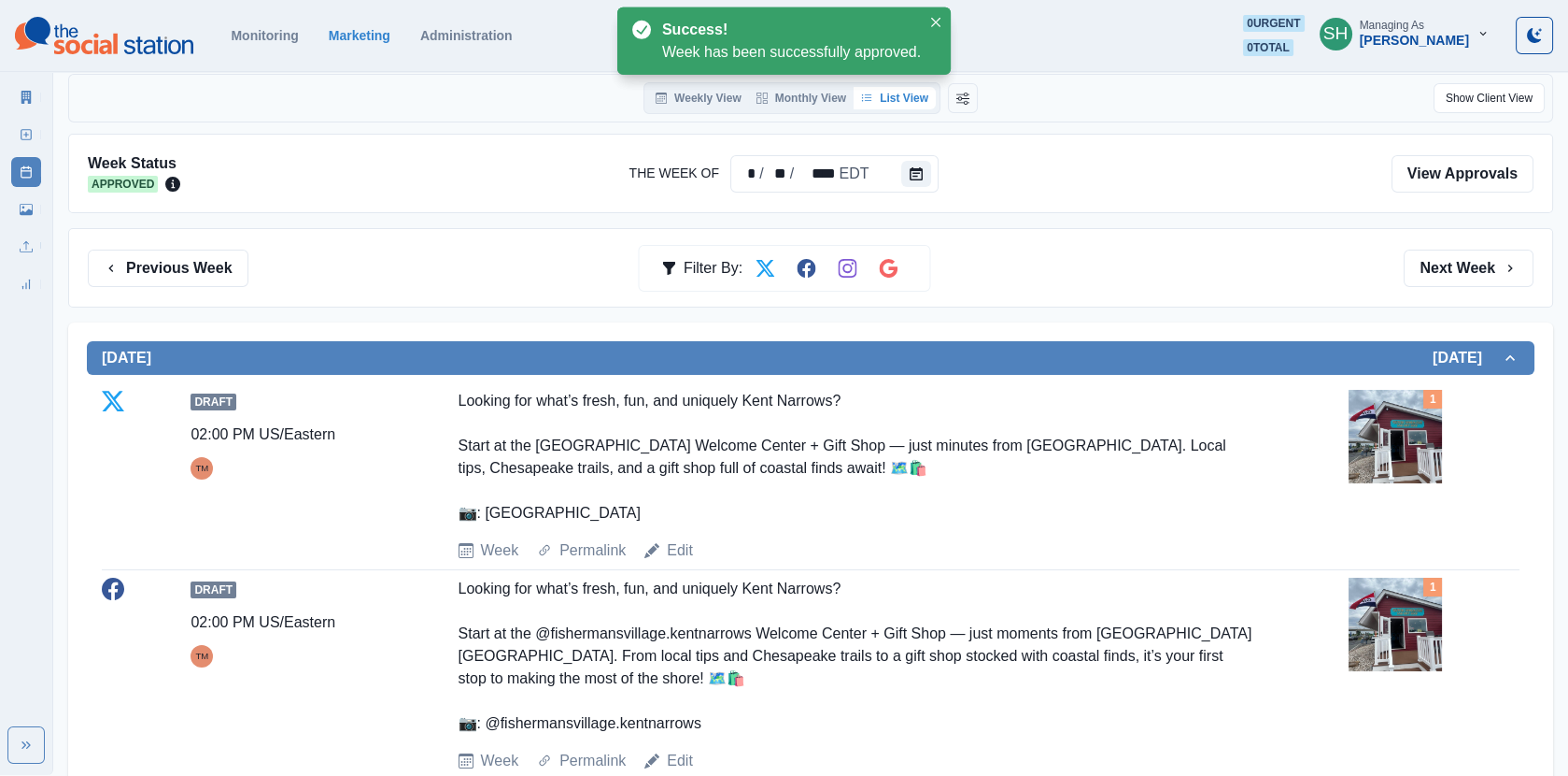
click at [28, 97] on icon at bounding box center [27, 97] width 10 height 13
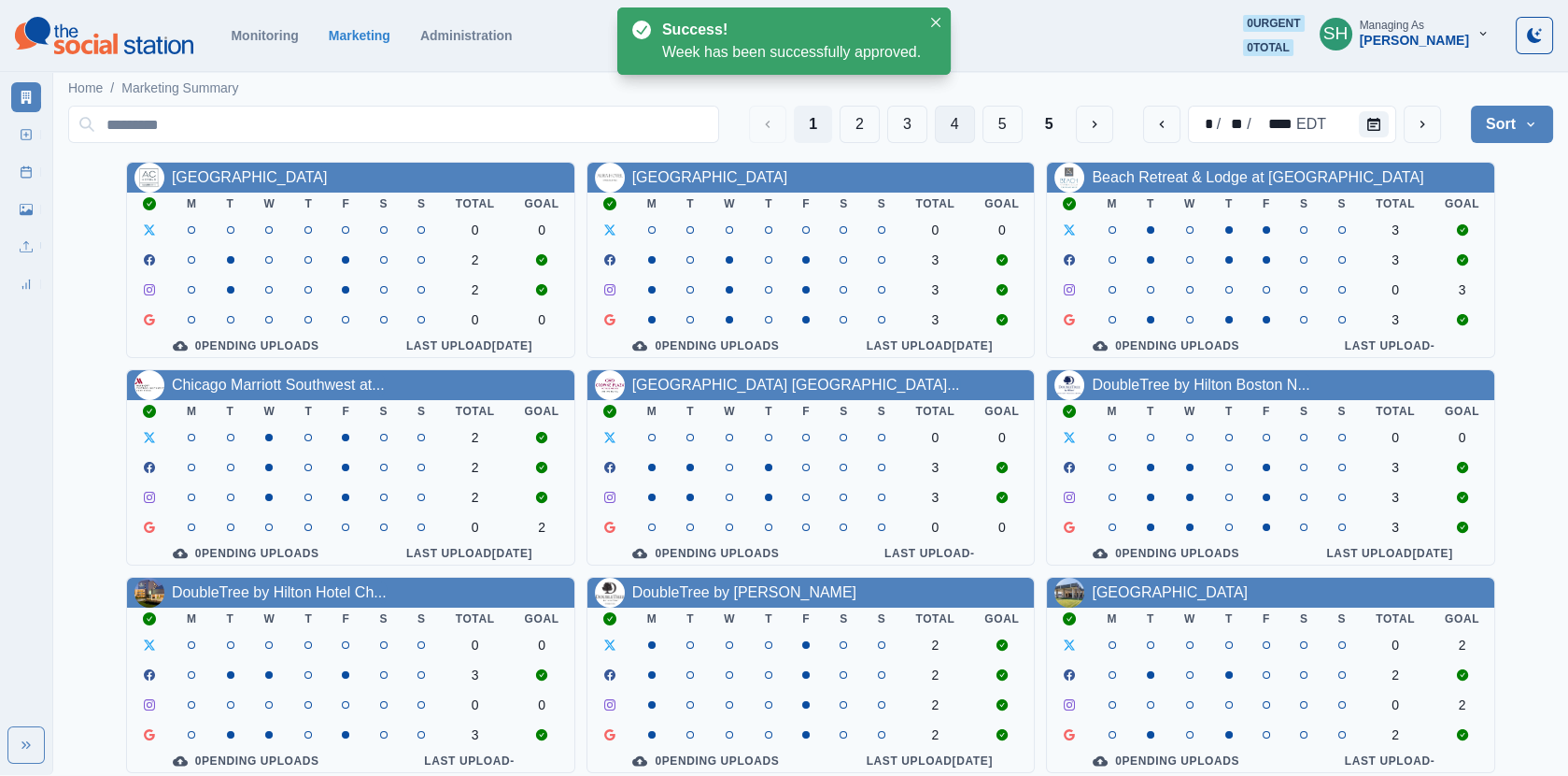
click at [968, 131] on button "4" at bounding box center [955, 124] width 40 height 38
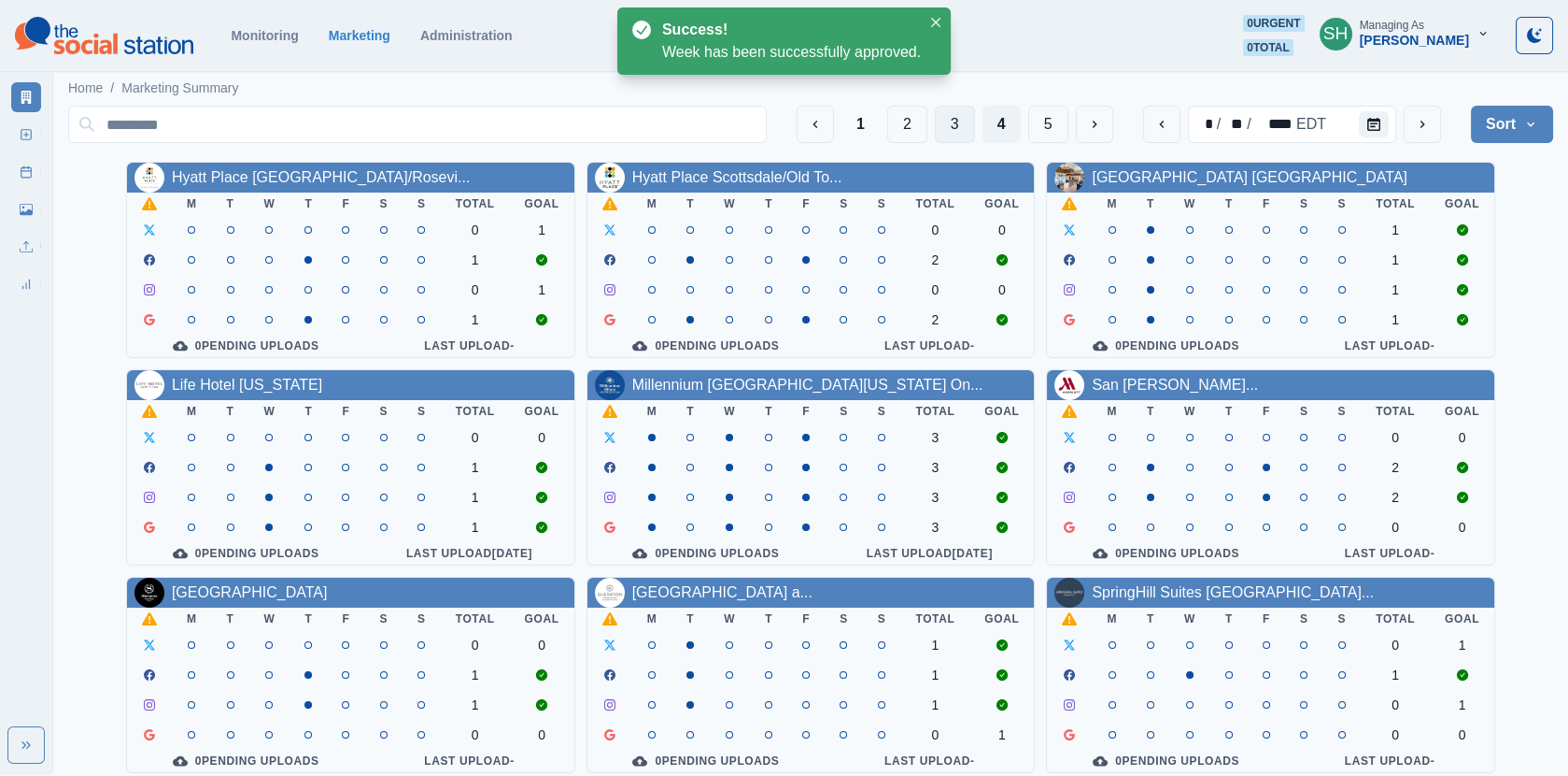
click at [947, 137] on button "3" at bounding box center [955, 124] width 40 height 38
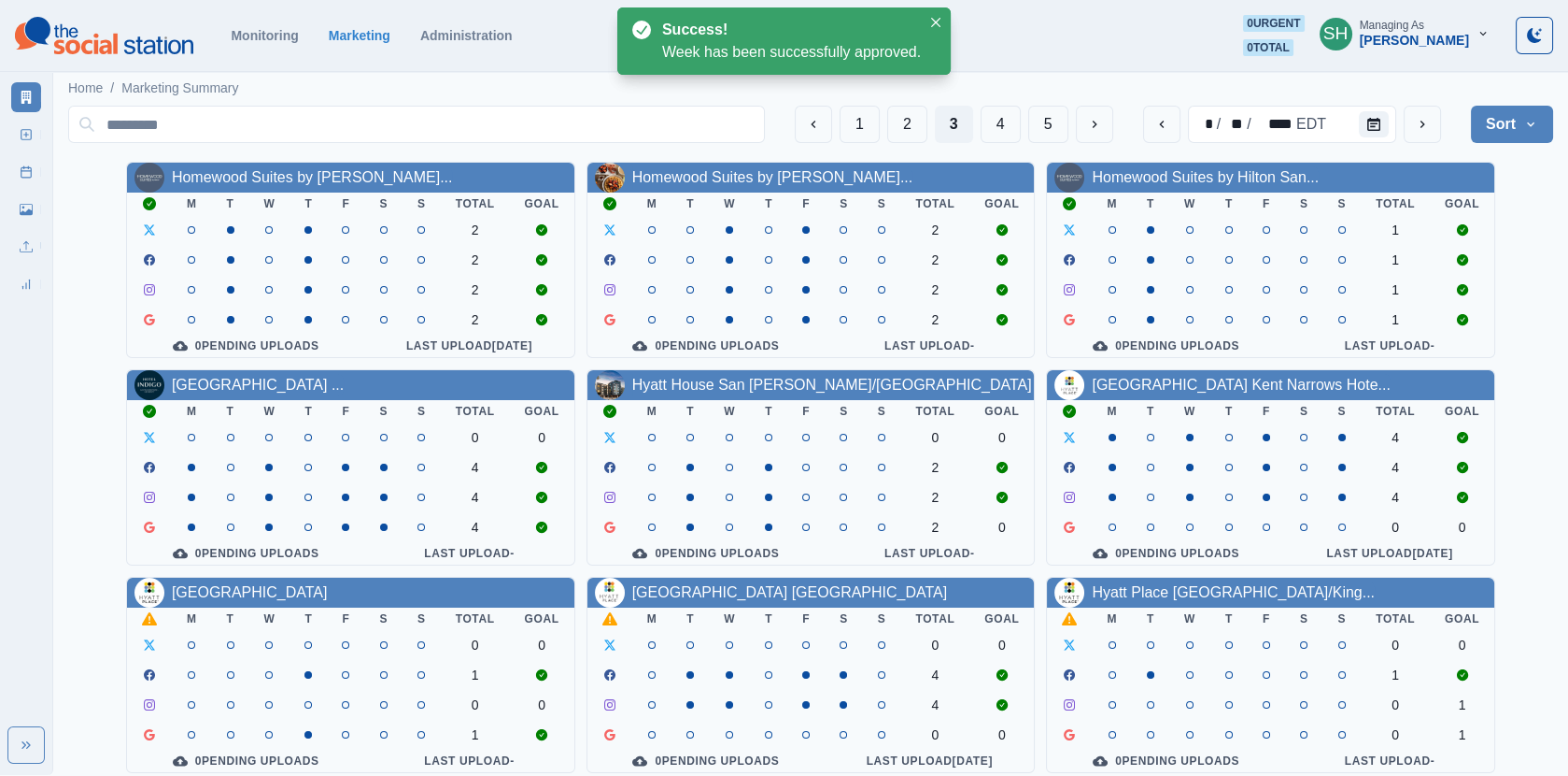
scroll to position [226, 0]
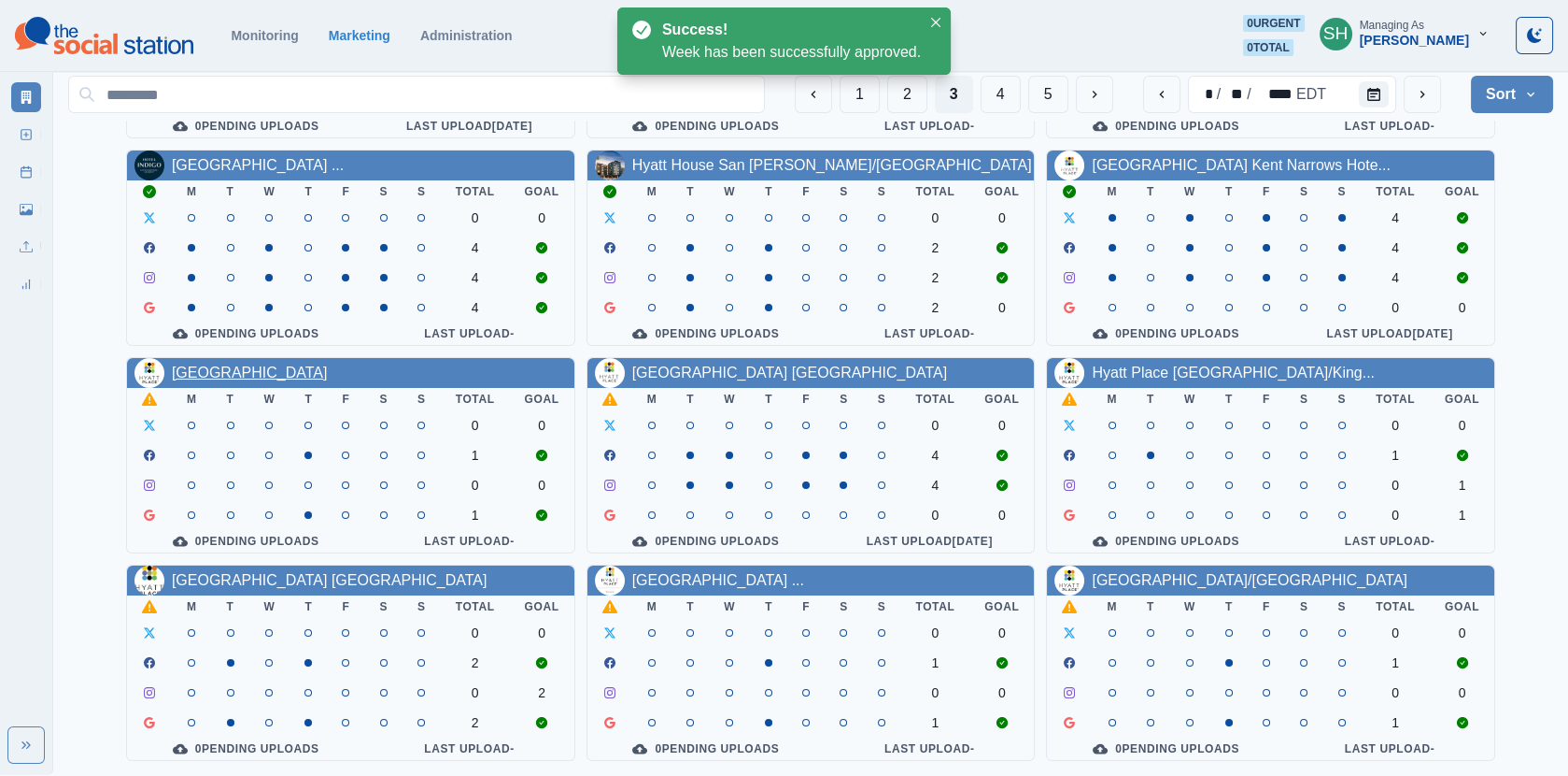
click at [320, 372] on link "[GEOGRAPHIC_DATA]" at bounding box center [250, 372] width 156 height 16
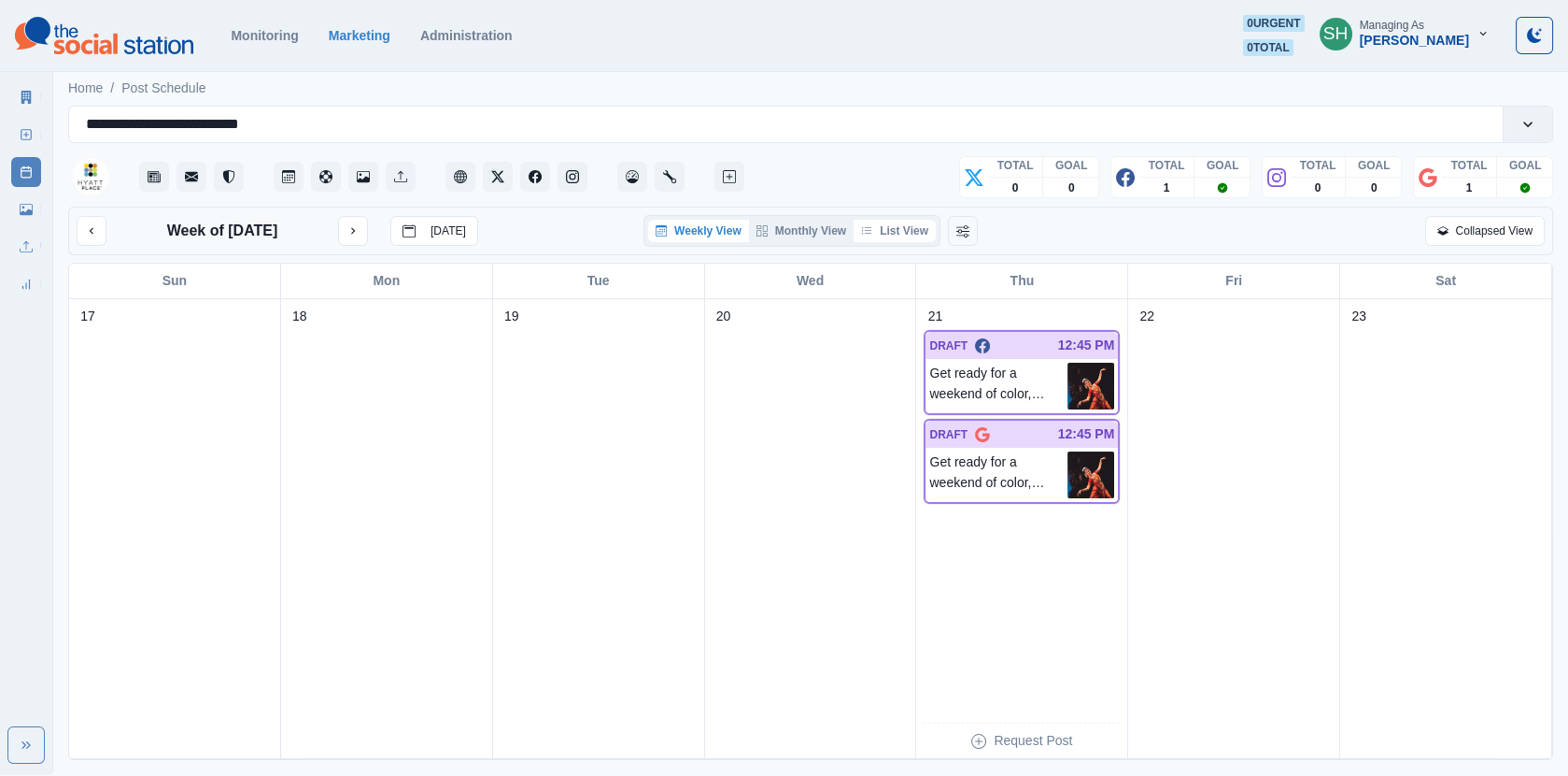
click at [915, 234] on button "List View" at bounding box center [895, 231] width 83 height 23
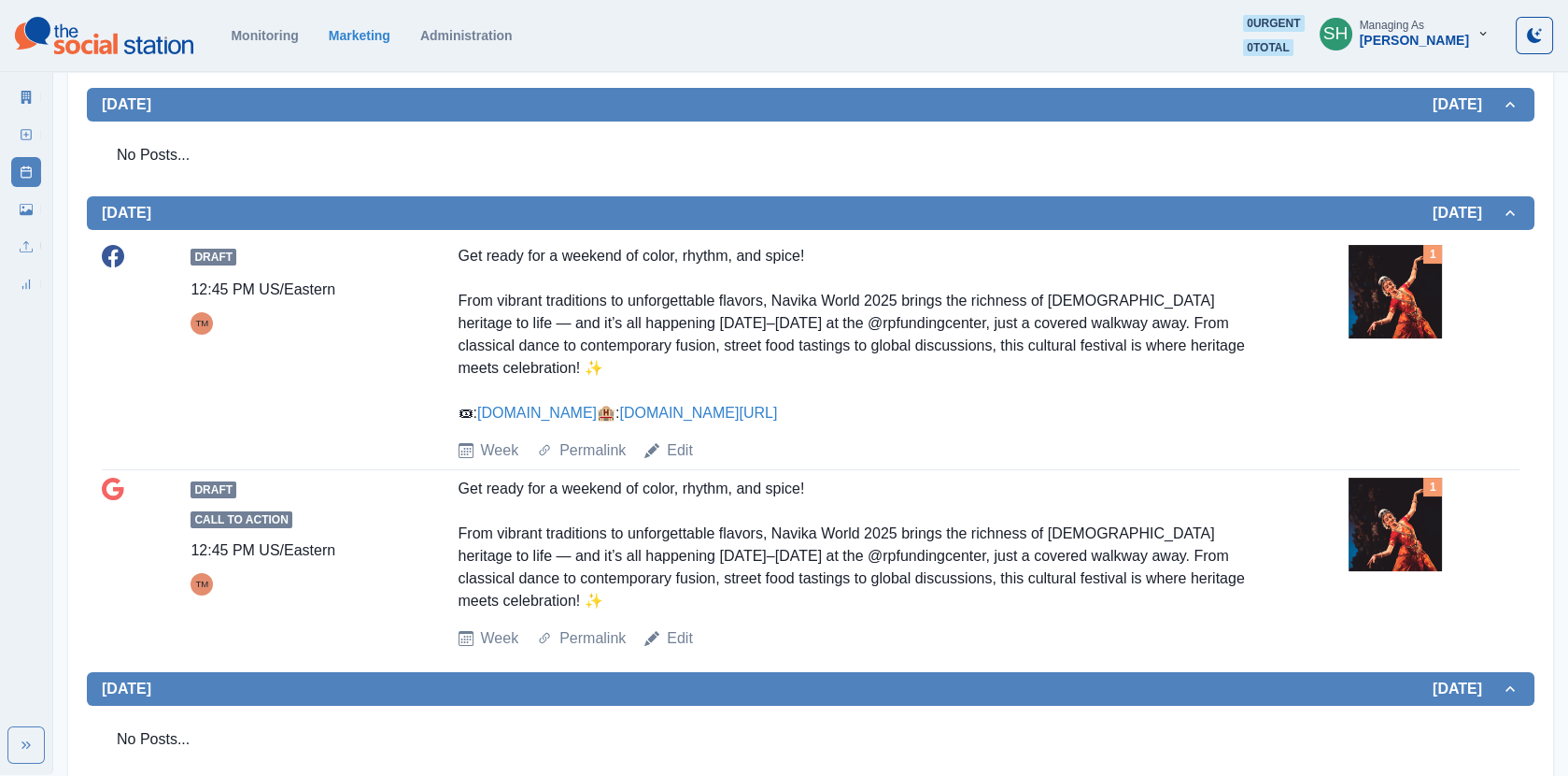
scroll to position [610, 0]
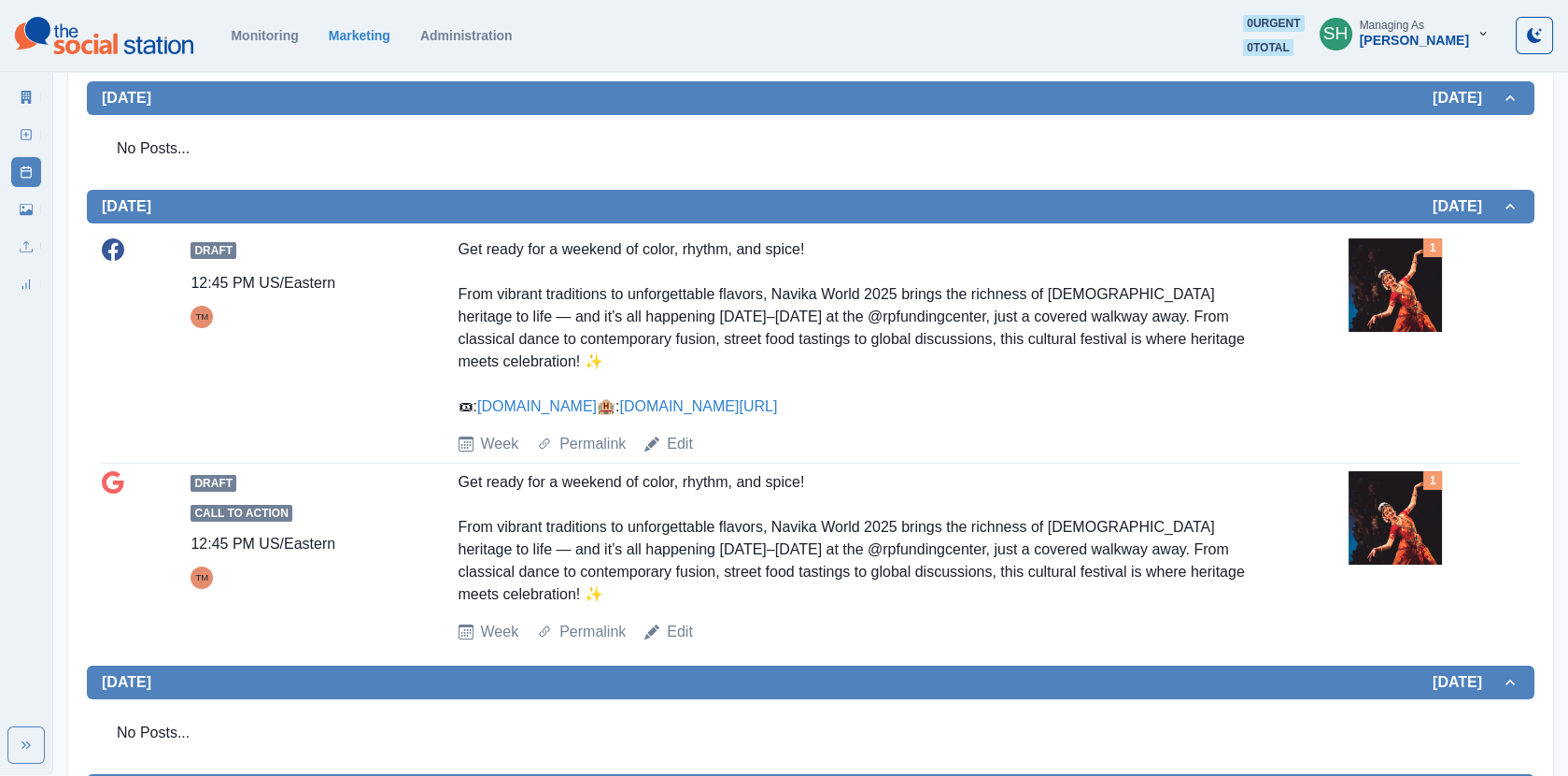
click at [1413, 241] on img at bounding box center [1396, 286] width 93 height 94
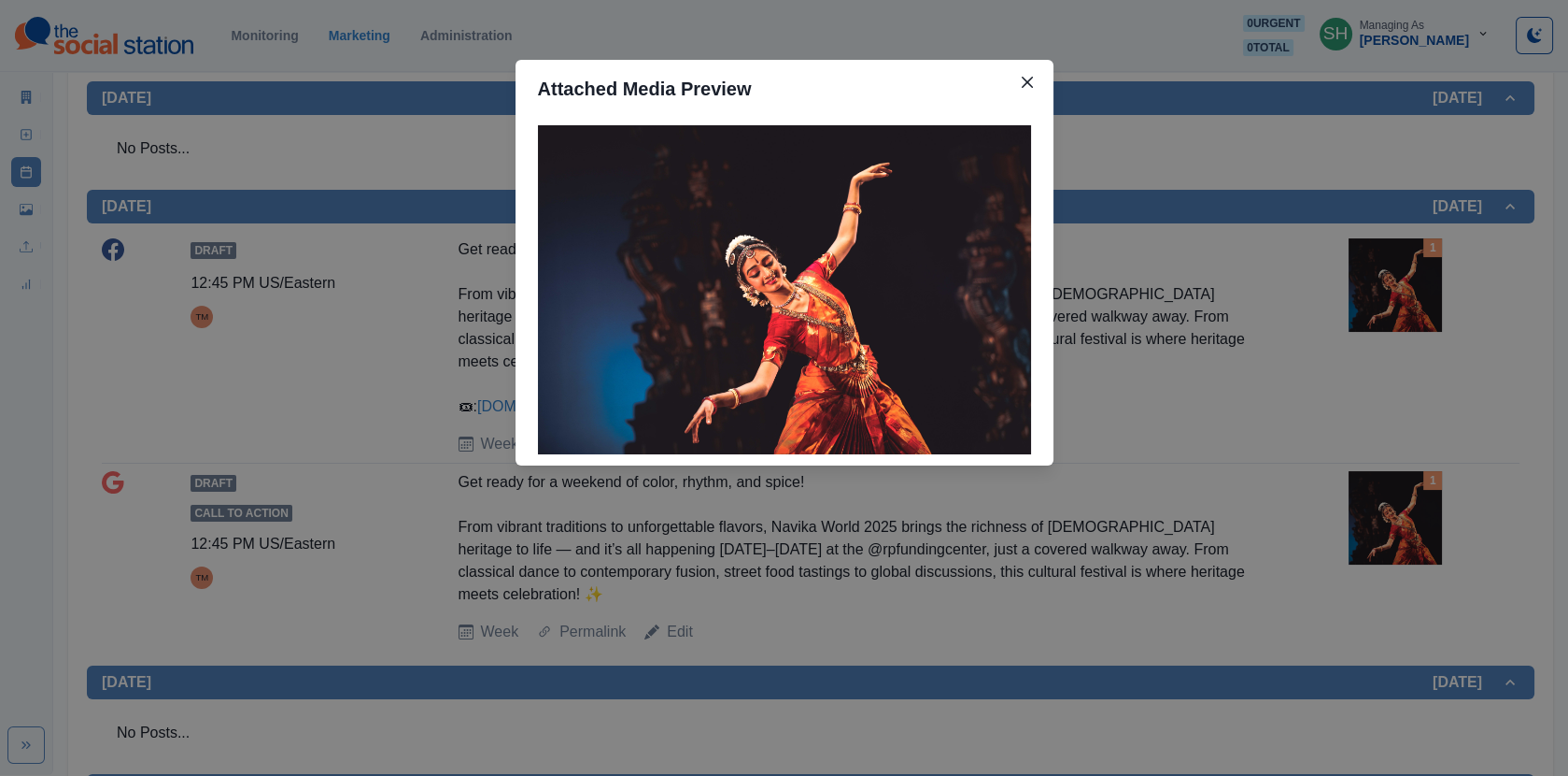
click at [1413, 241] on div "Attached Media Preview" at bounding box center [784, 388] width 1568 height 776
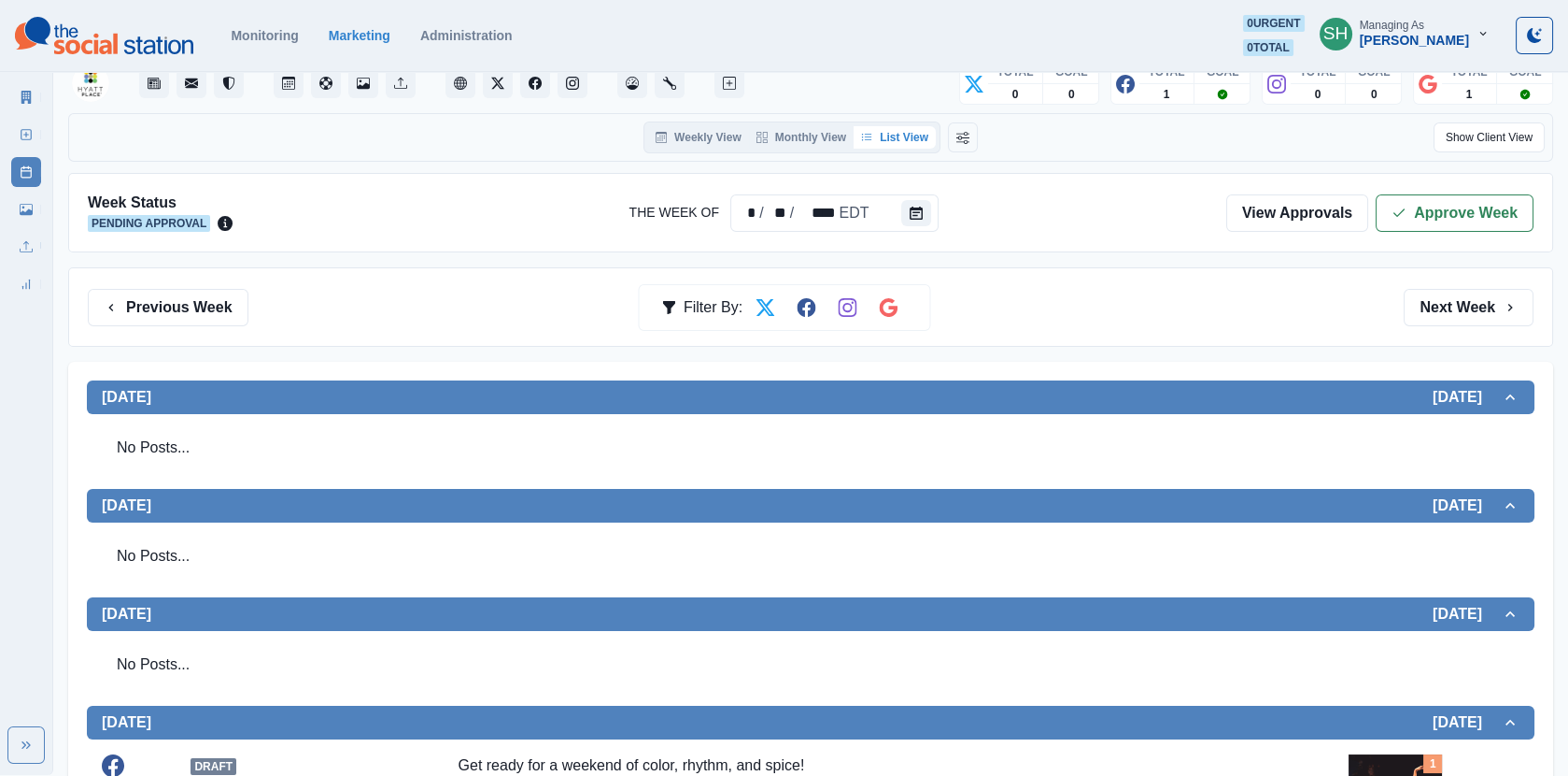
scroll to position [0, 0]
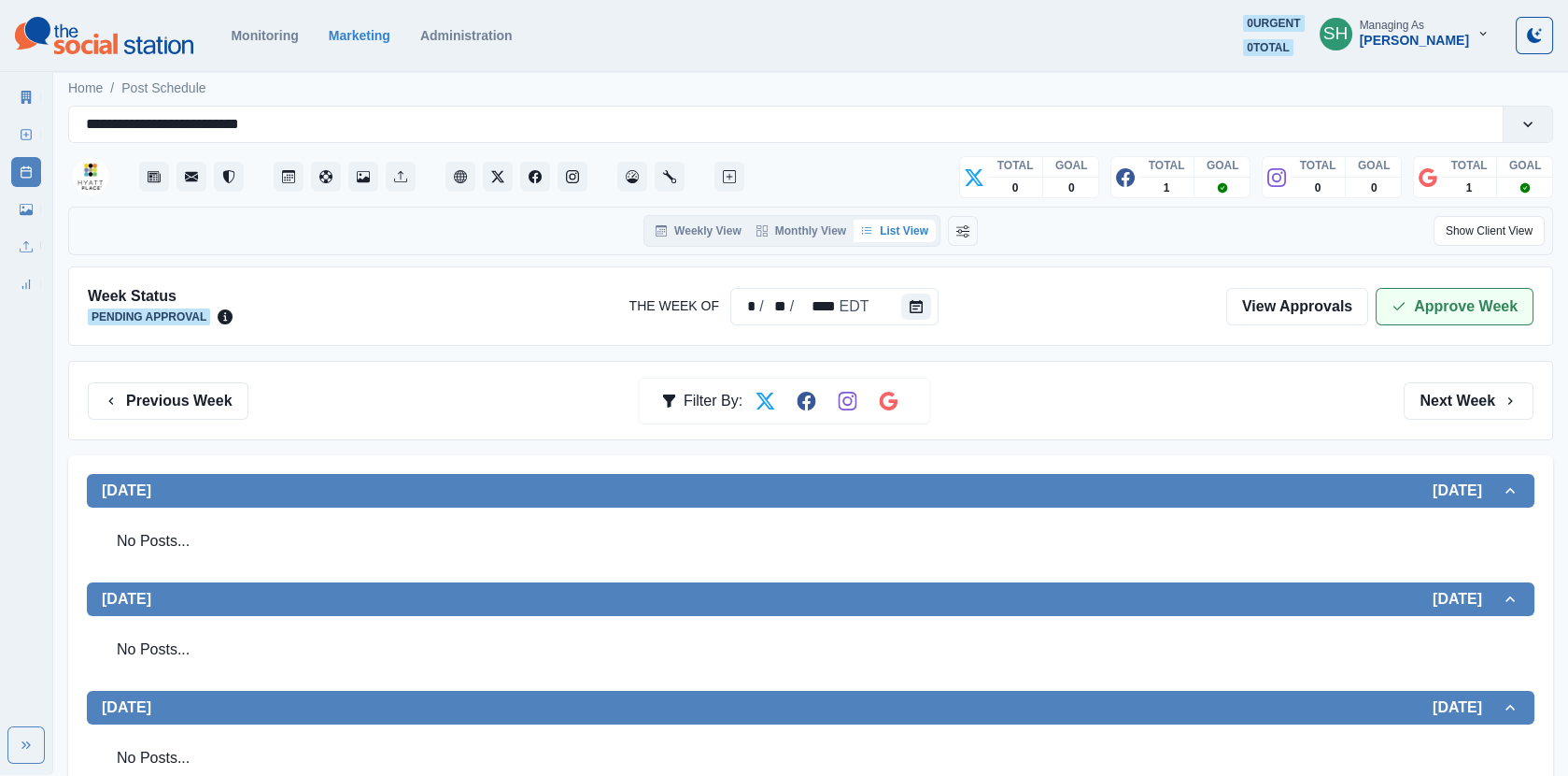
click at [1451, 315] on button "Approve Week" at bounding box center [1455, 306] width 158 height 38
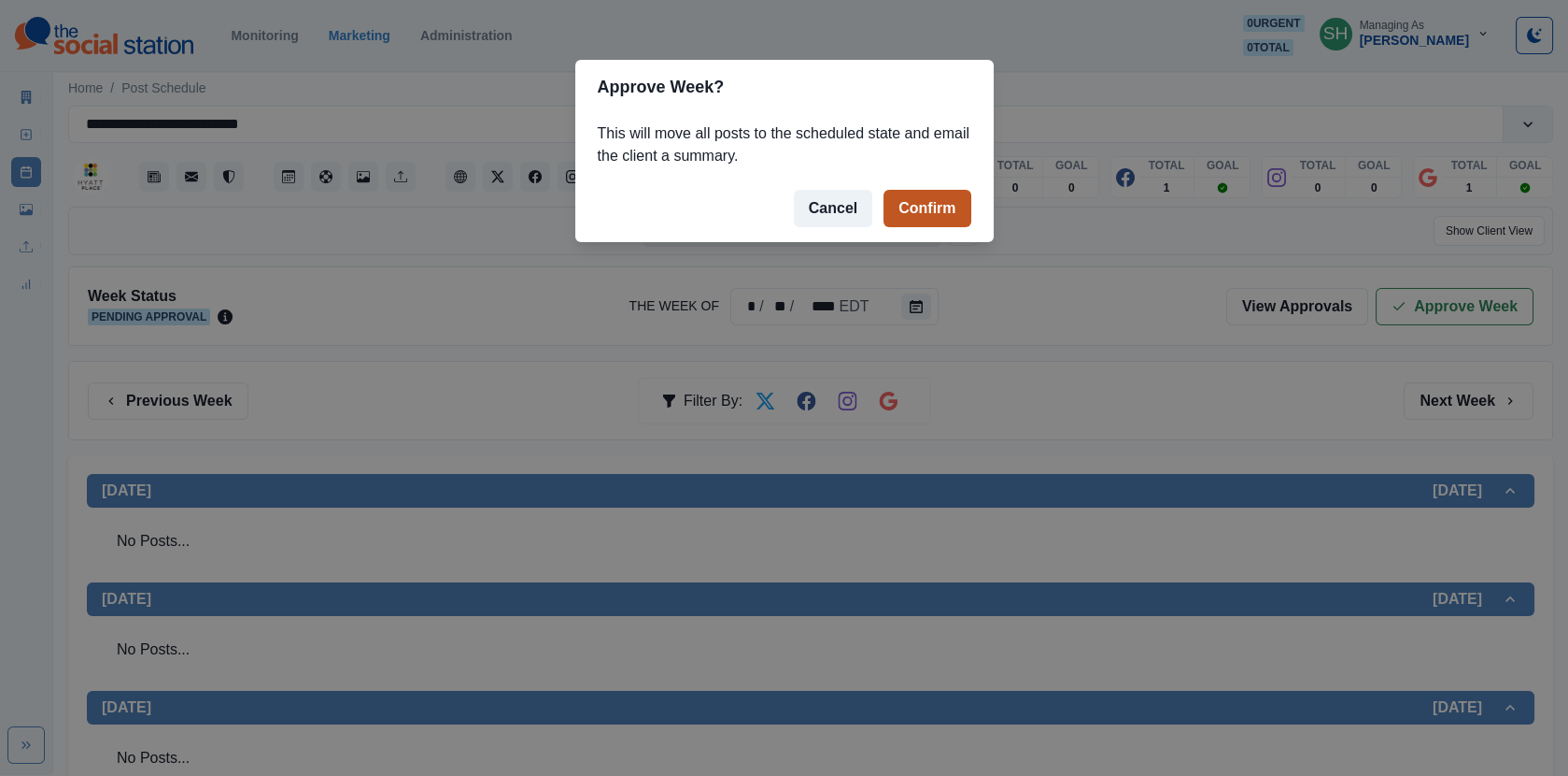
click at [965, 200] on button "Confirm" at bounding box center [927, 209] width 87 height 38
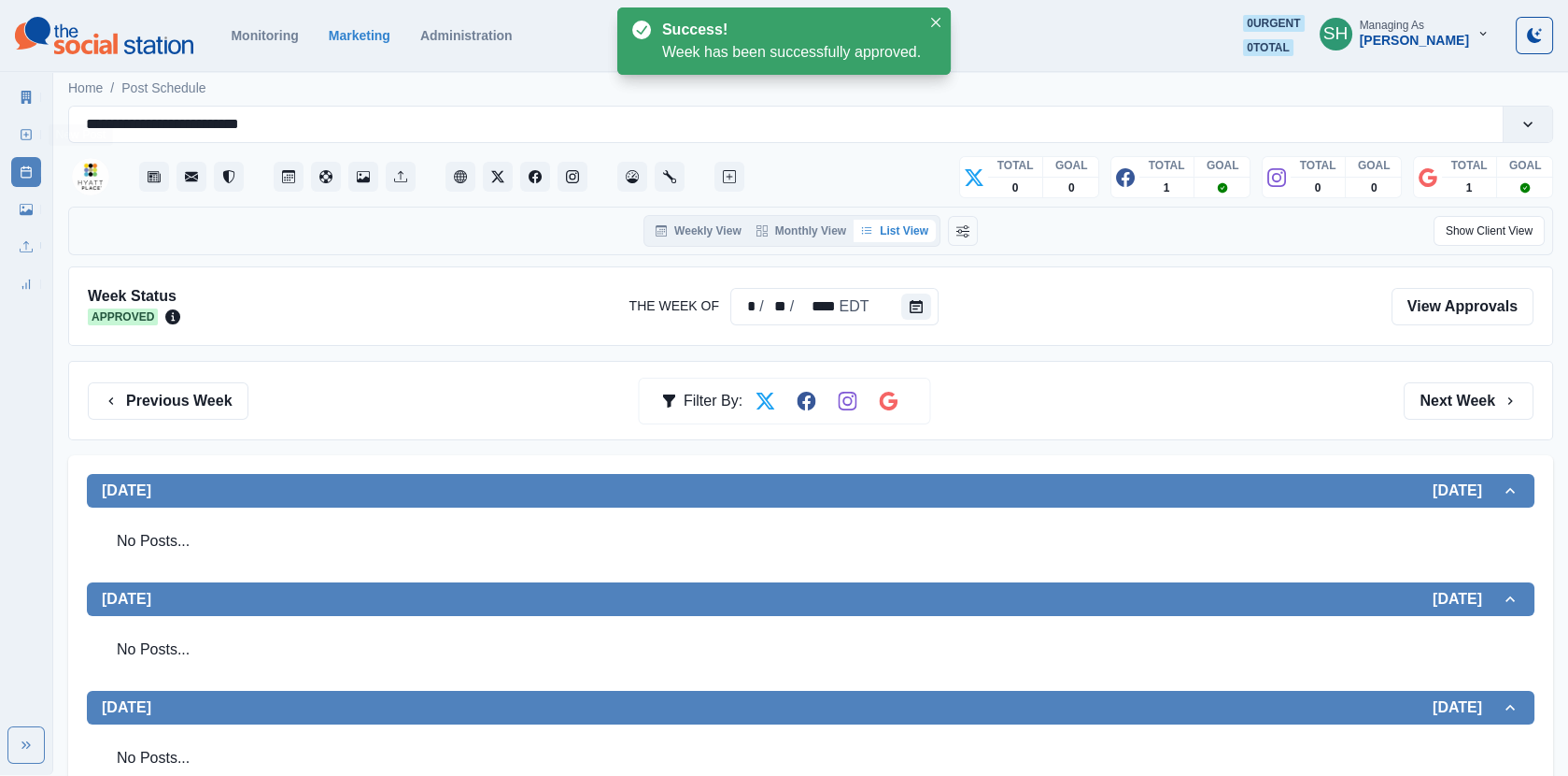
click at [26, 102] on link "Marketing Summary" at bounding box center [26, 97] width 30 height 30
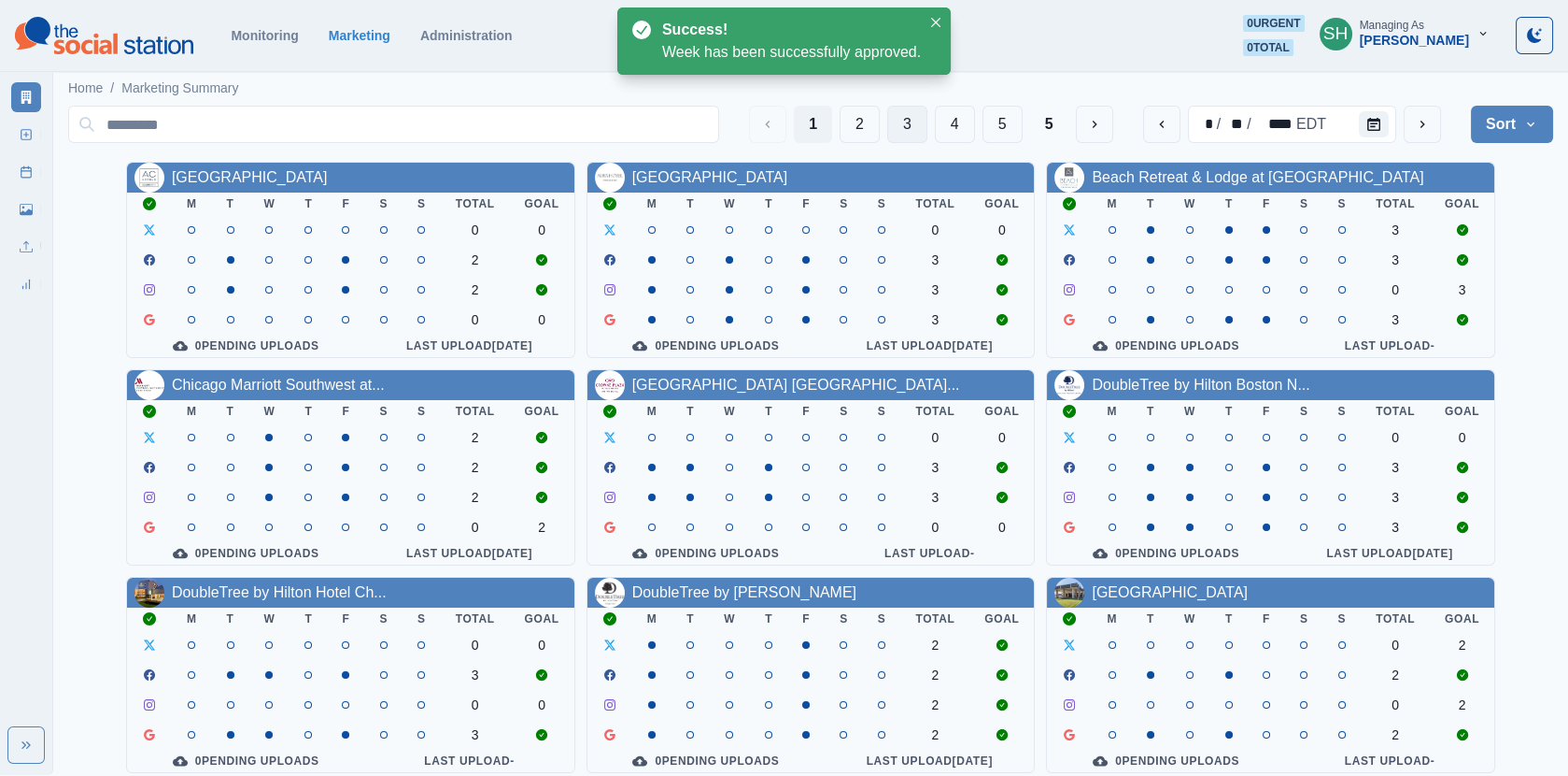
click at [900, 112] on button "3" at bounding box center [907, 124] width 40 height 38
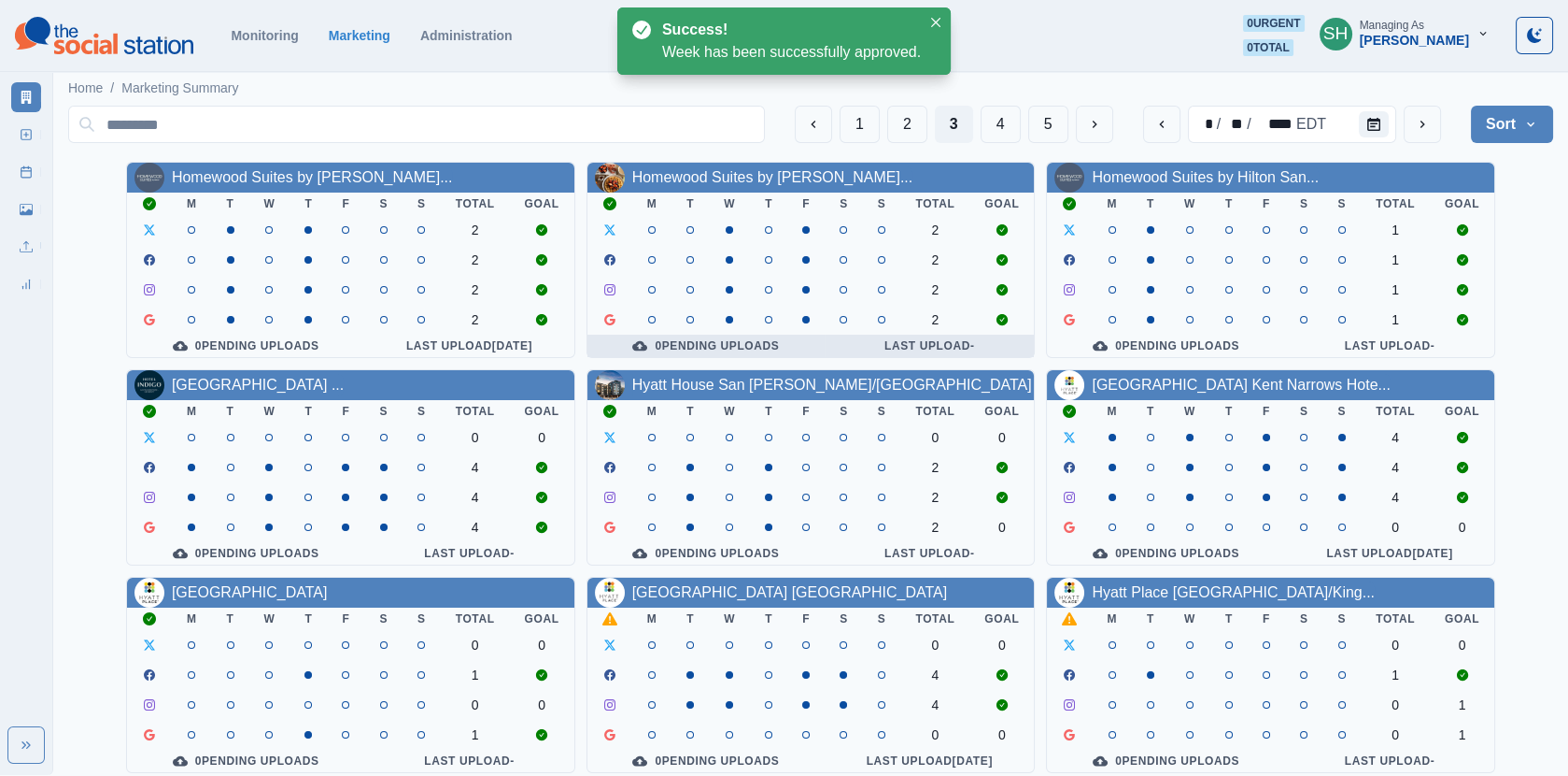
scroll to position [226, 0]
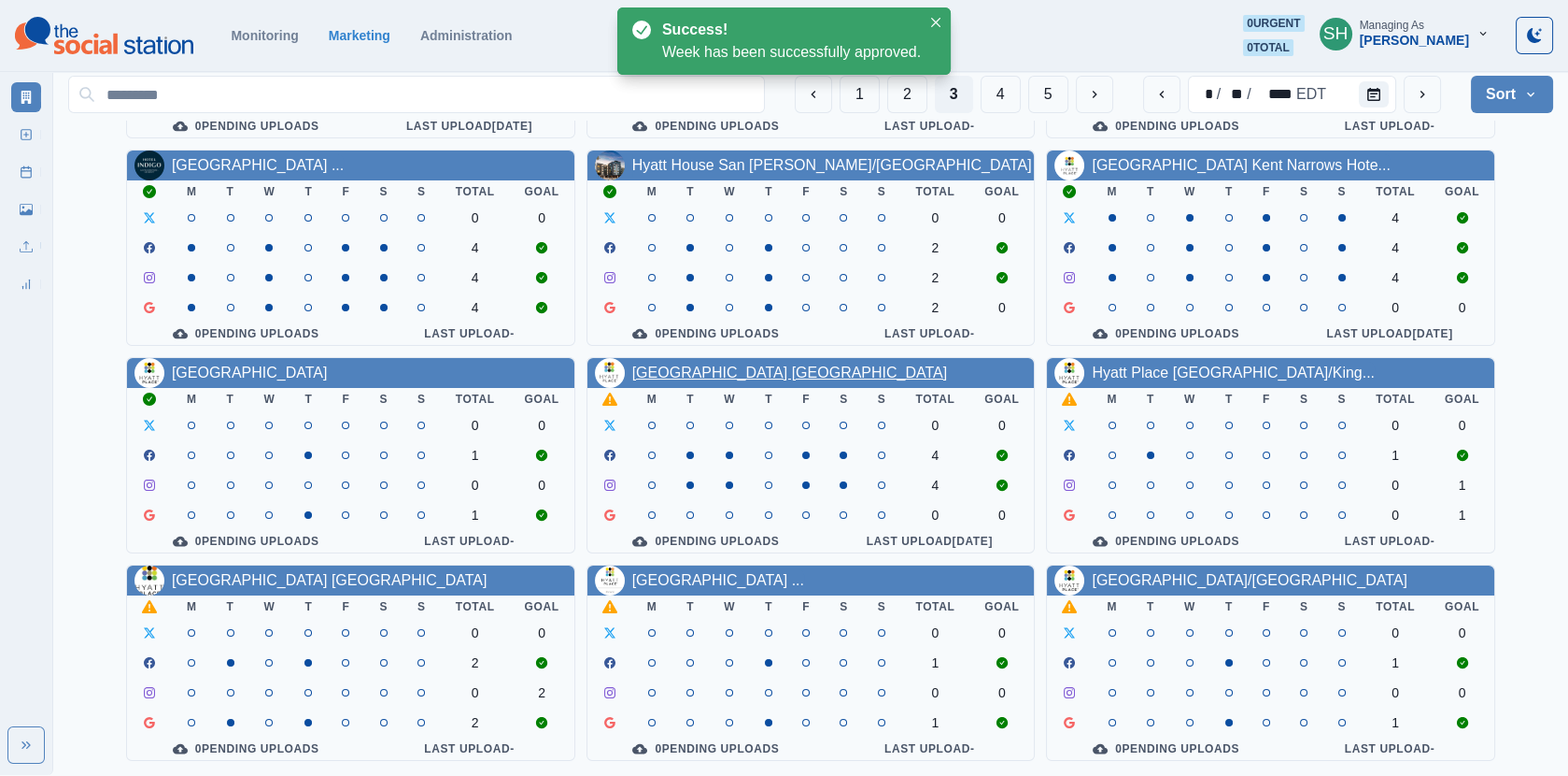
click at [827, 370] on link "[GEOGRAPHIC_DATA] [GEOGRAPHIC_DATA]" at bounding box center [790, 372] width 316 height 16
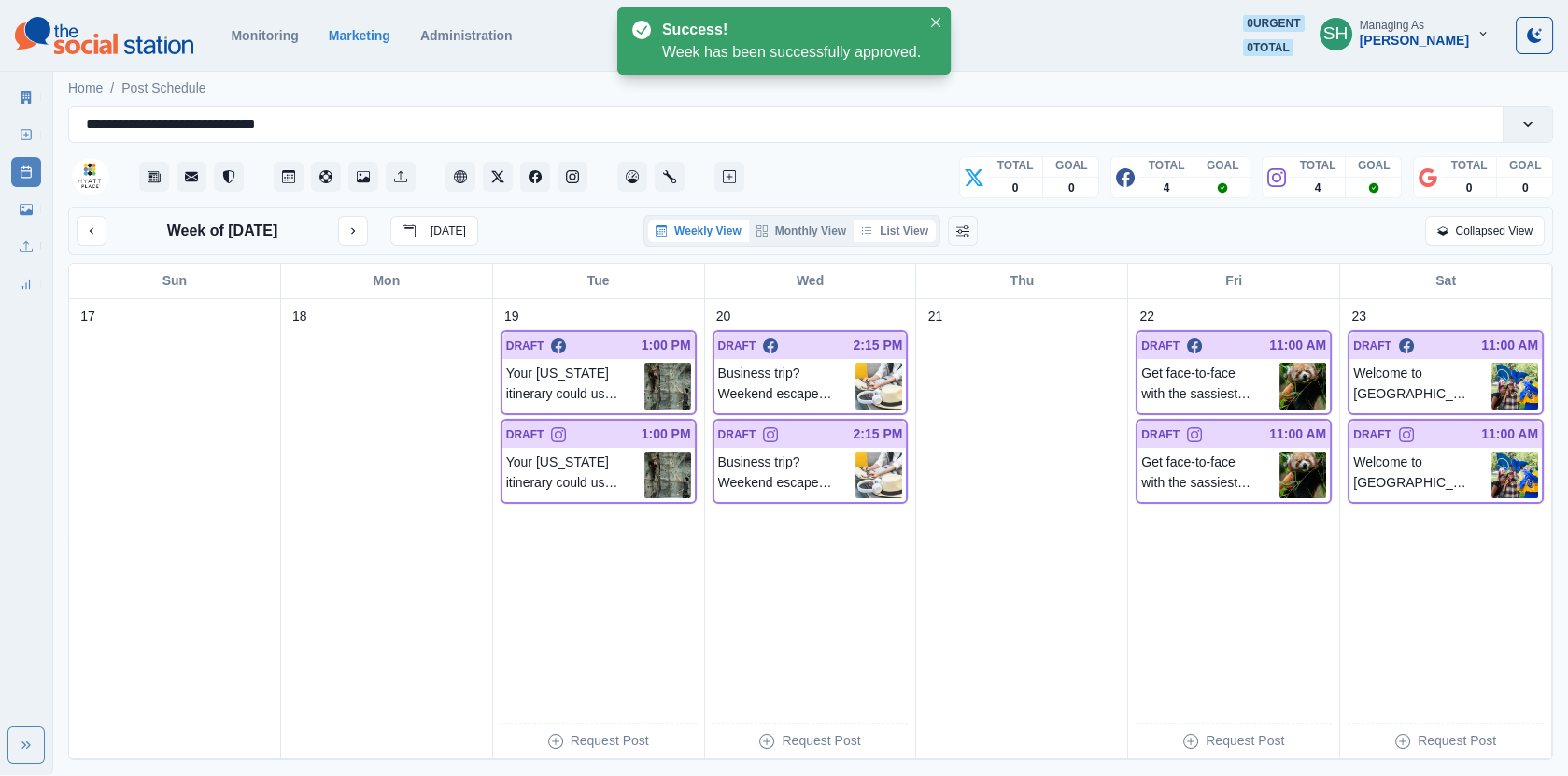
click at [920, 226] on button "List View" at bounding box center [895, 231] width 83 height 23
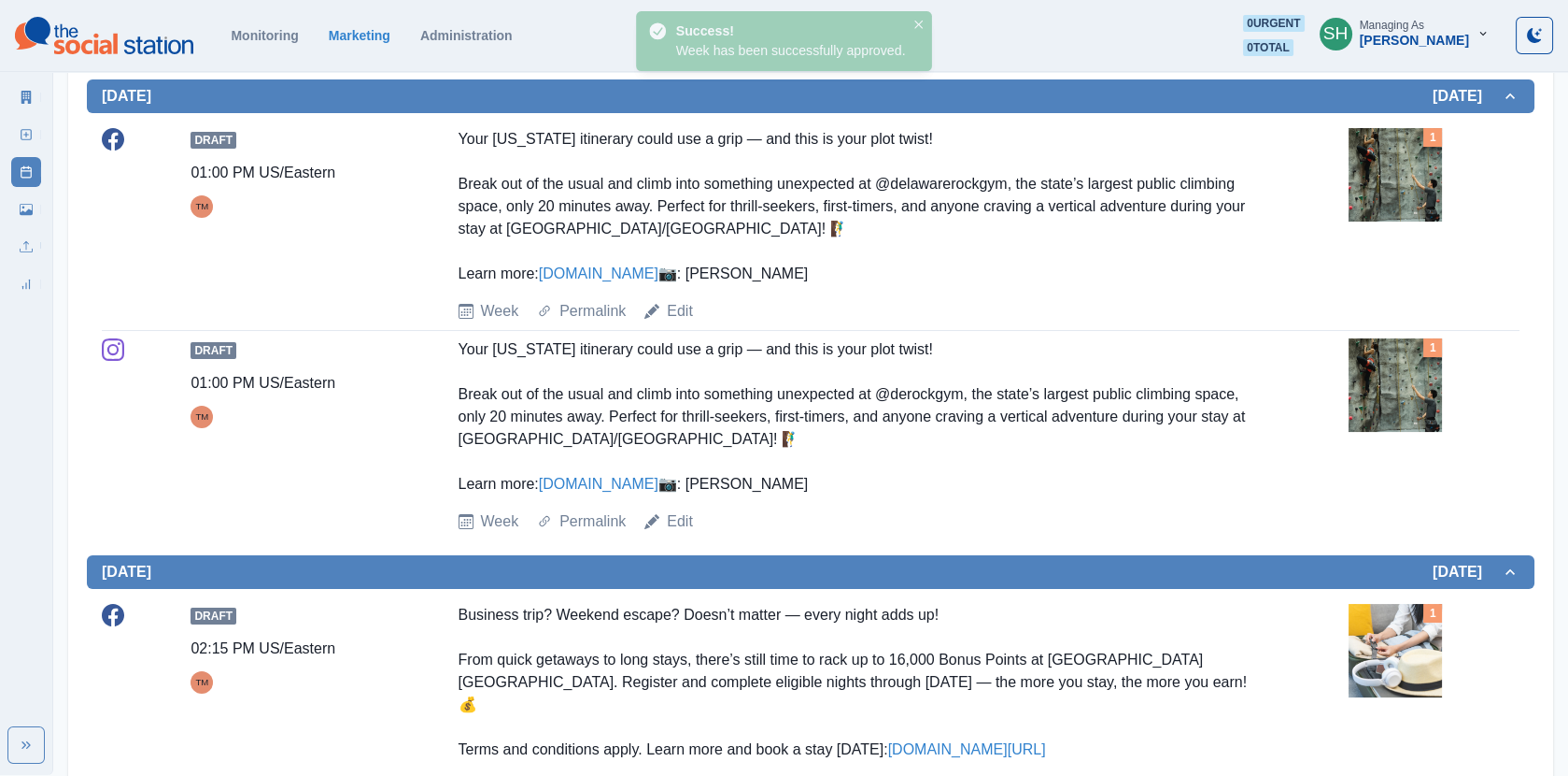
scroll to position [564, 0]
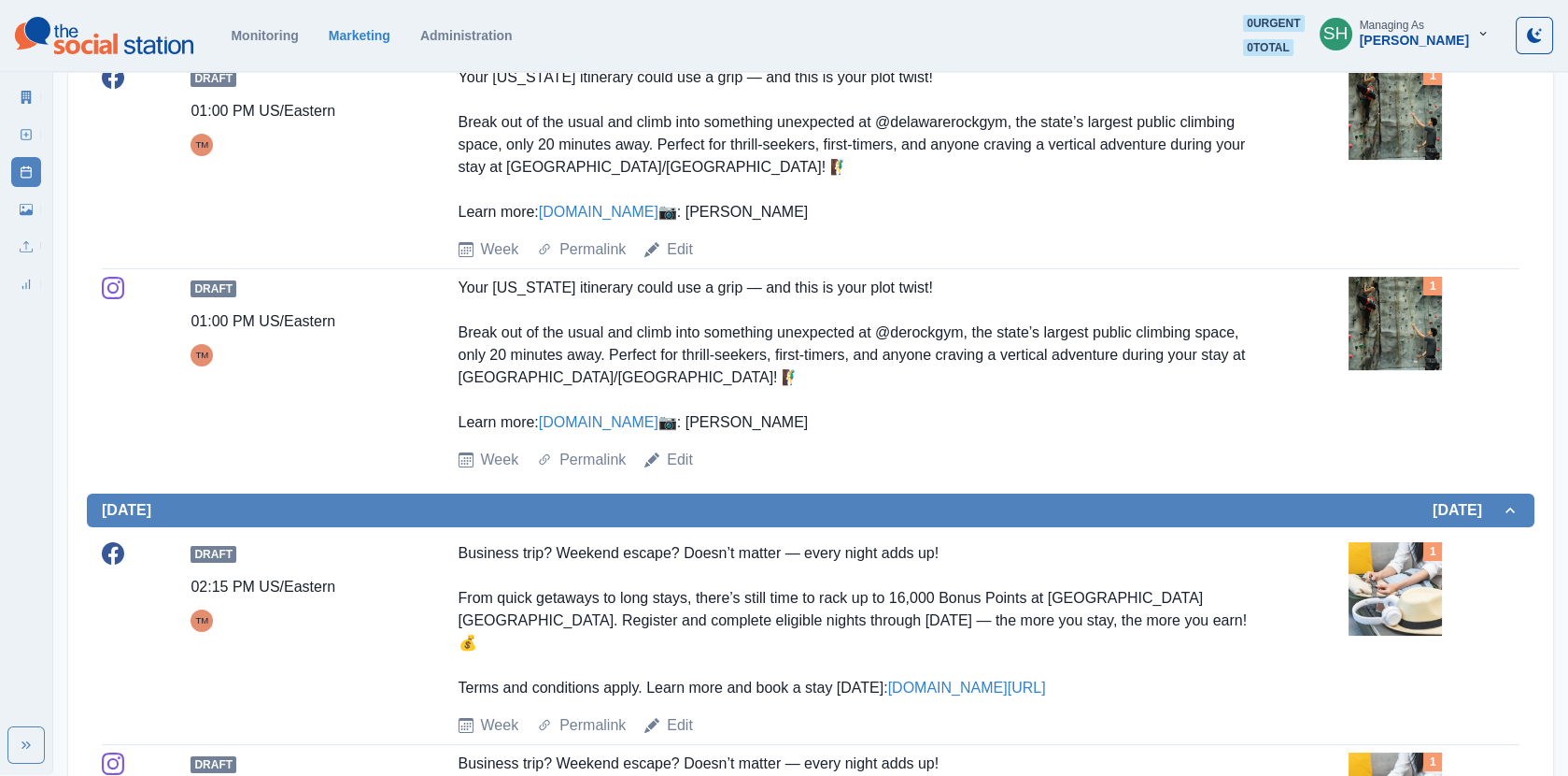
click at [1380, 370] on img at bounding box center [1396, 323] width 93 height 94
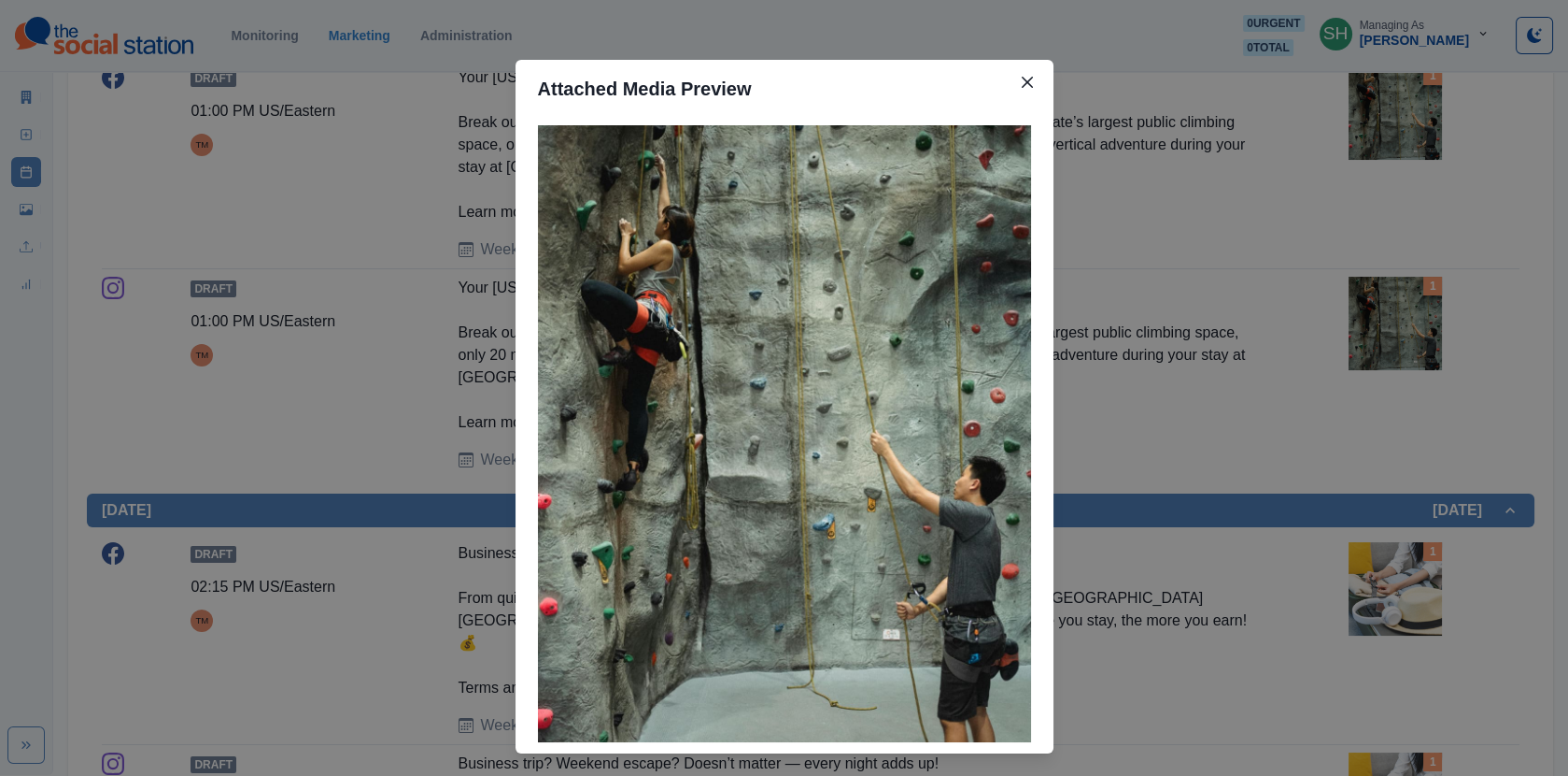
click at [1343, 381] on div "Attached Media Preview" at bounding box center [784, 388] width 1568 height 776
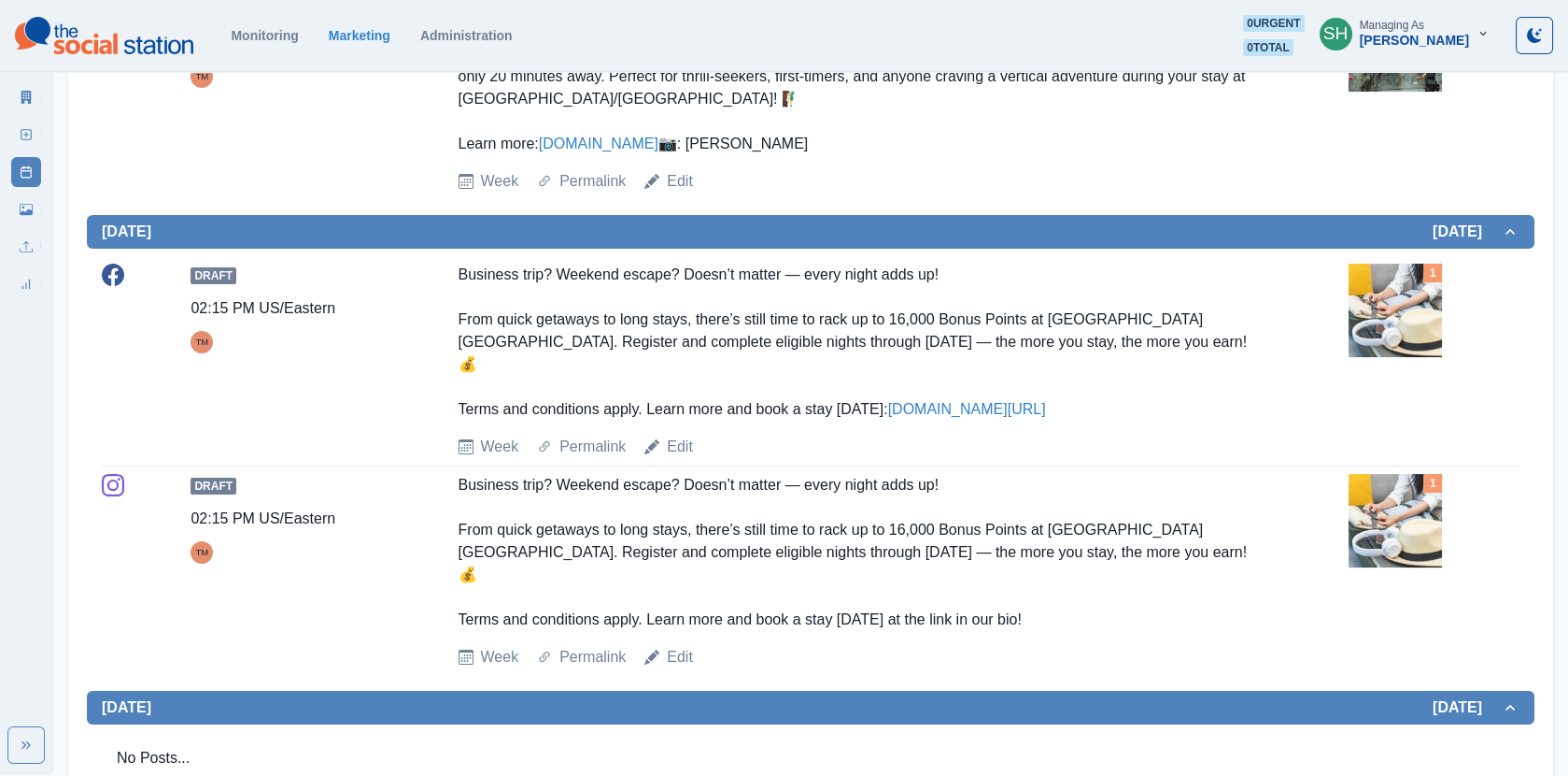
scroll to position [1038, 0]
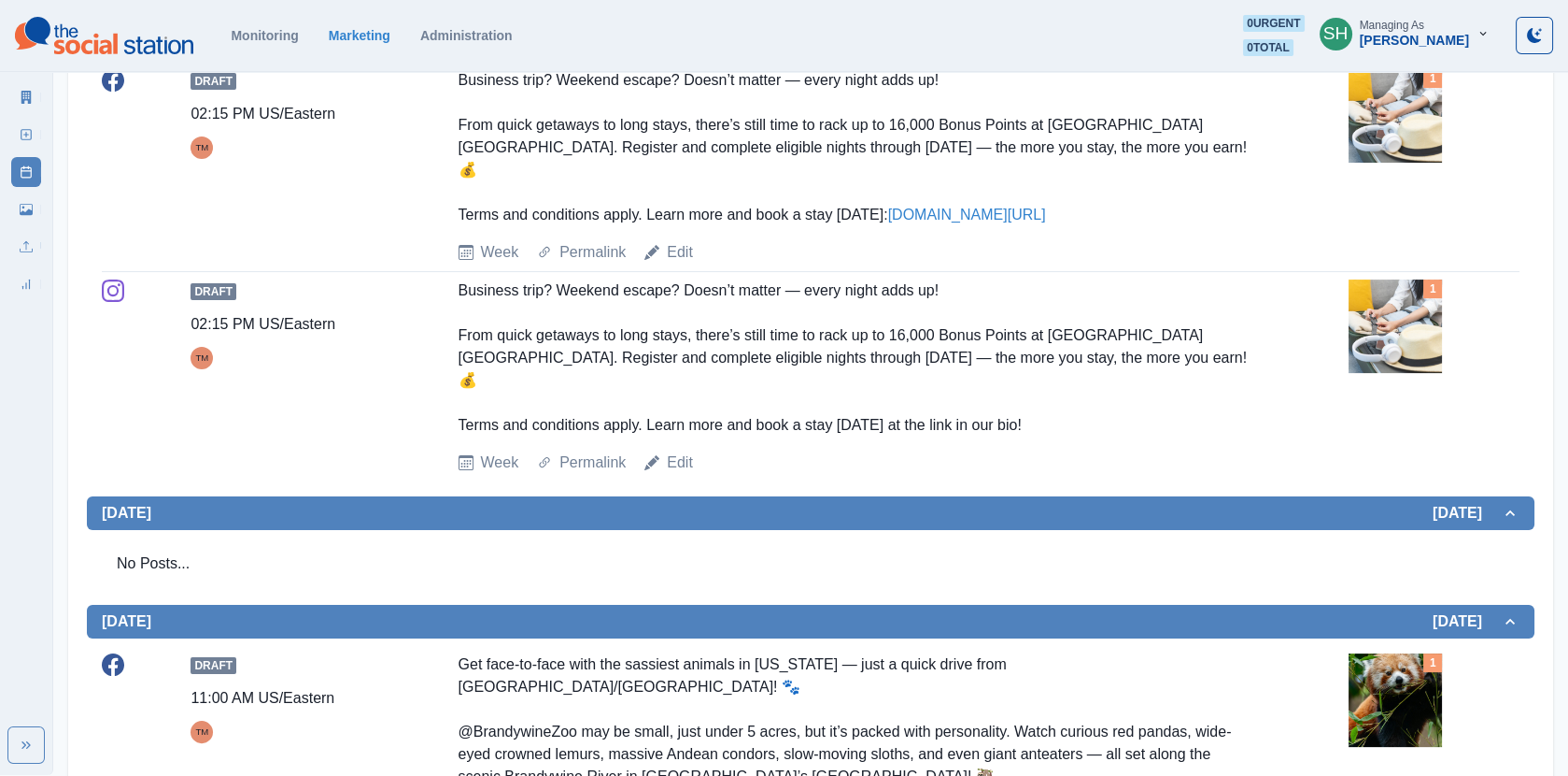
click at [1427, 162] on img at bounding box center [1396, 116] width 93 height 94
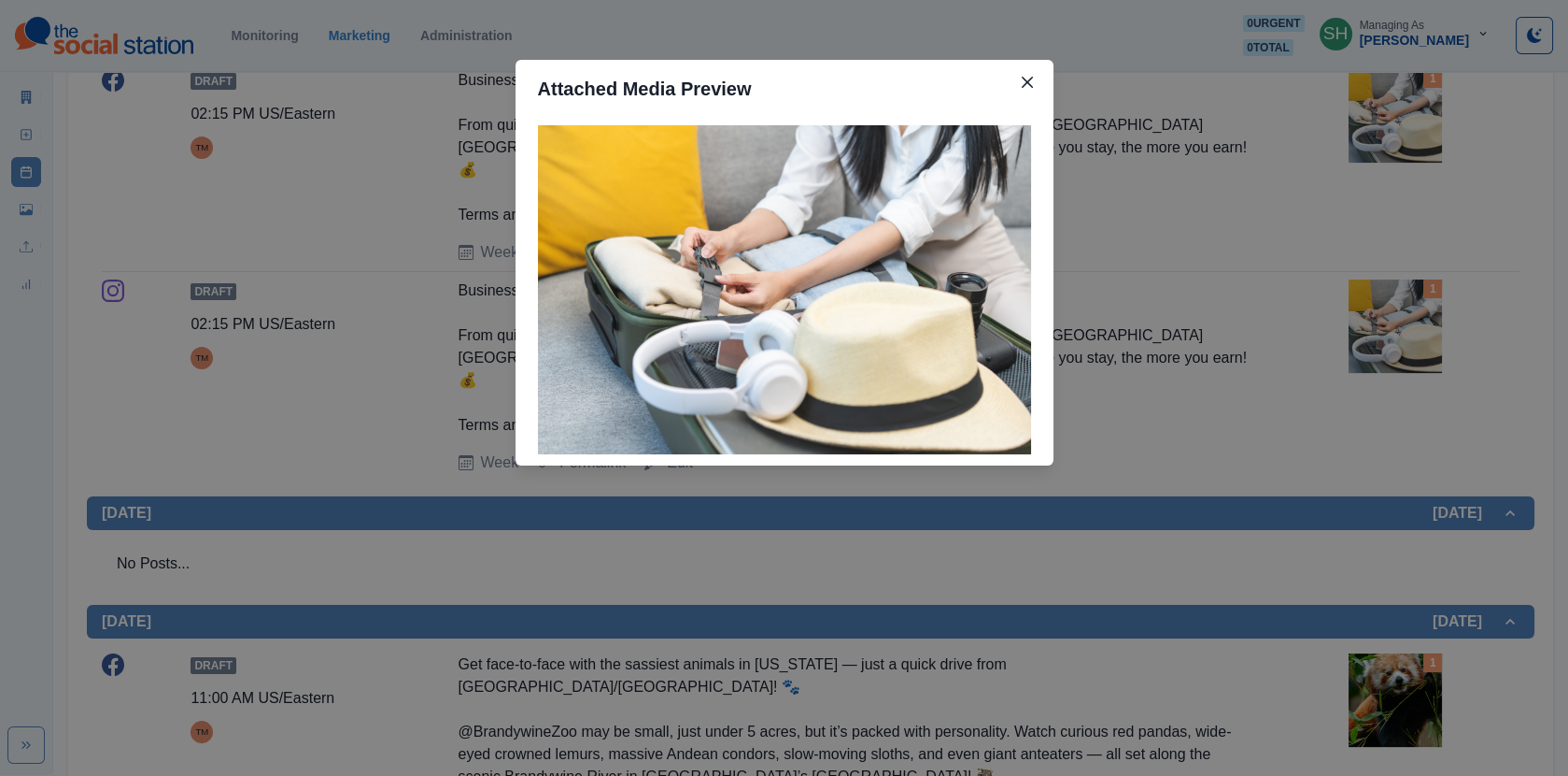
click at [1314, 231] on div "Attached Media Preview" at bounding box center [784, 388] width 1568 height 776
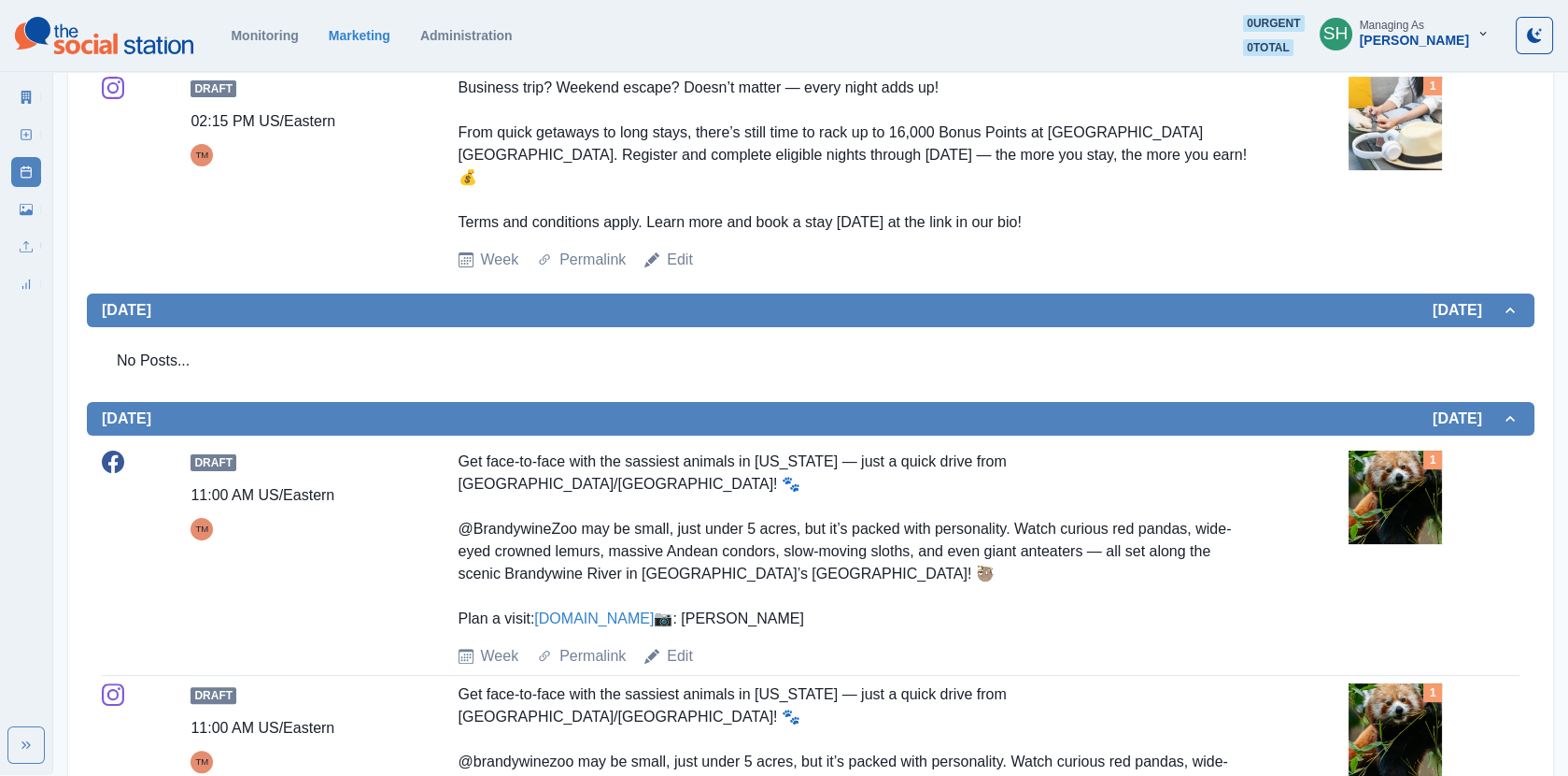
scroll to position [1638, 0]
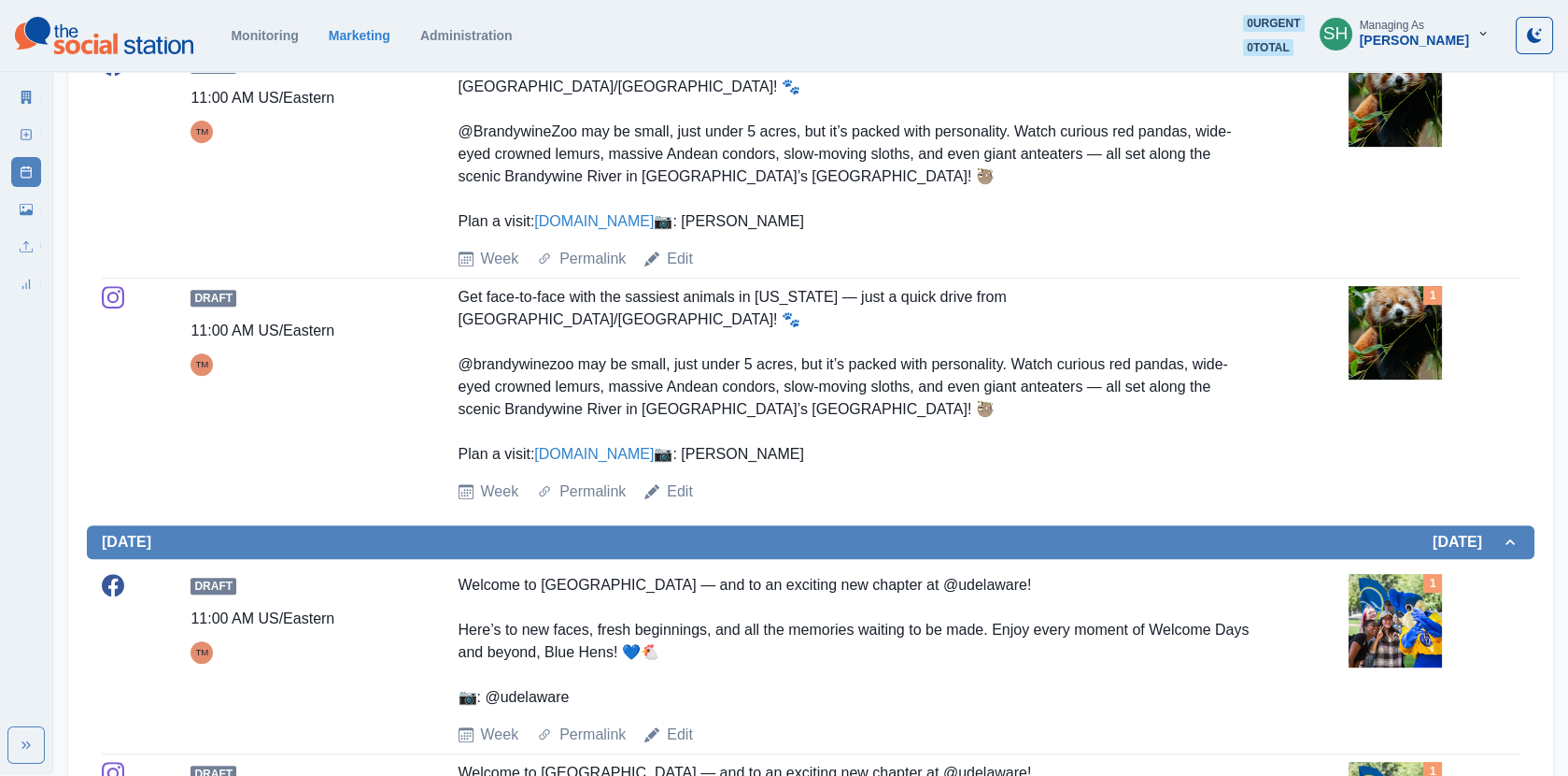
click at [1387, 146] on img at bounding box center [1396, 100] width 93 height 94
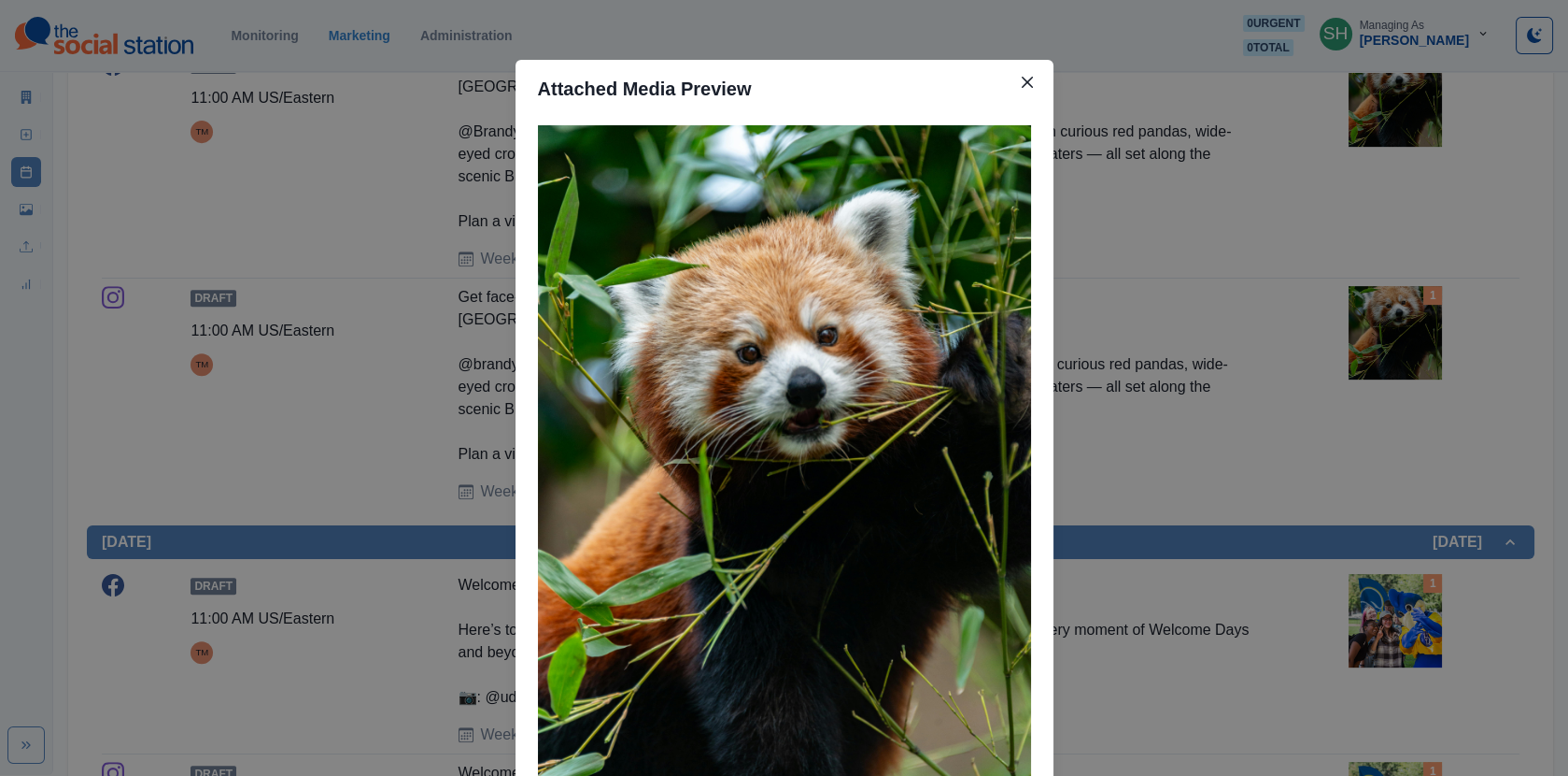
click at [1268, 241] on div "Attached Media Preview" at bounding box center [784, 388] width 1568 height 776
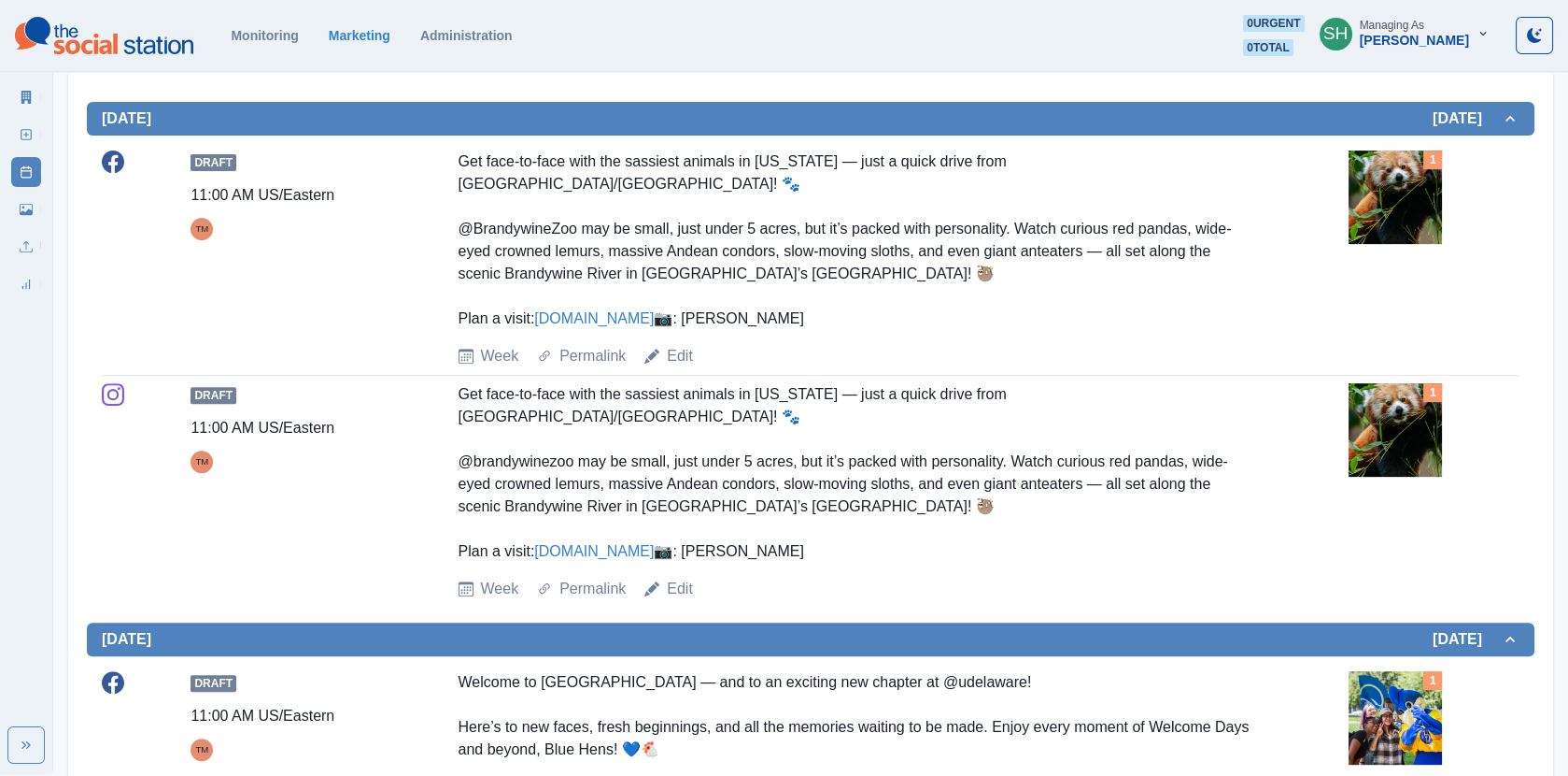
scroll to position [2044, 0]
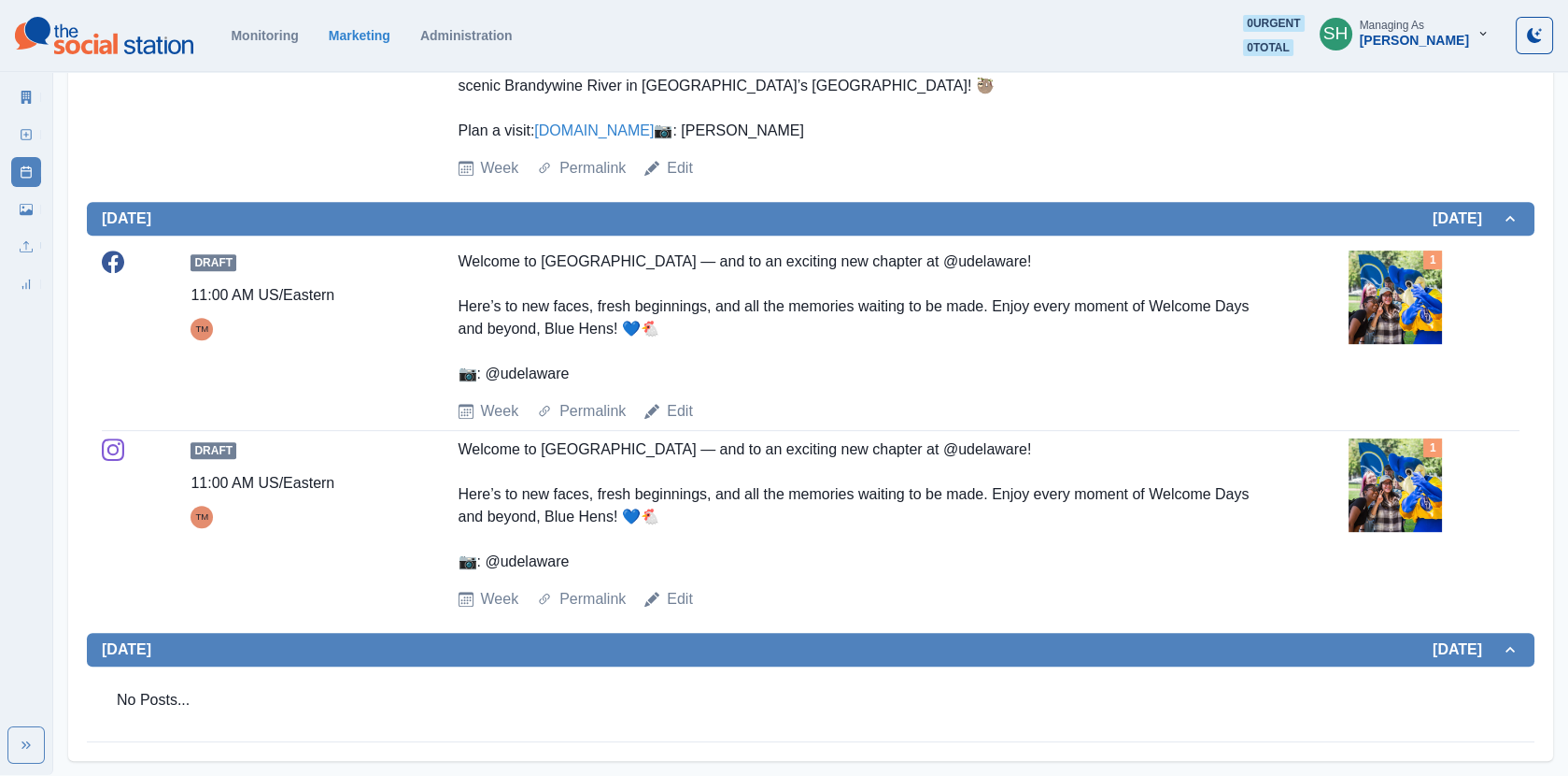
click at [1396, 305] on img at bounding box center [1396, 297] width 93 height 94
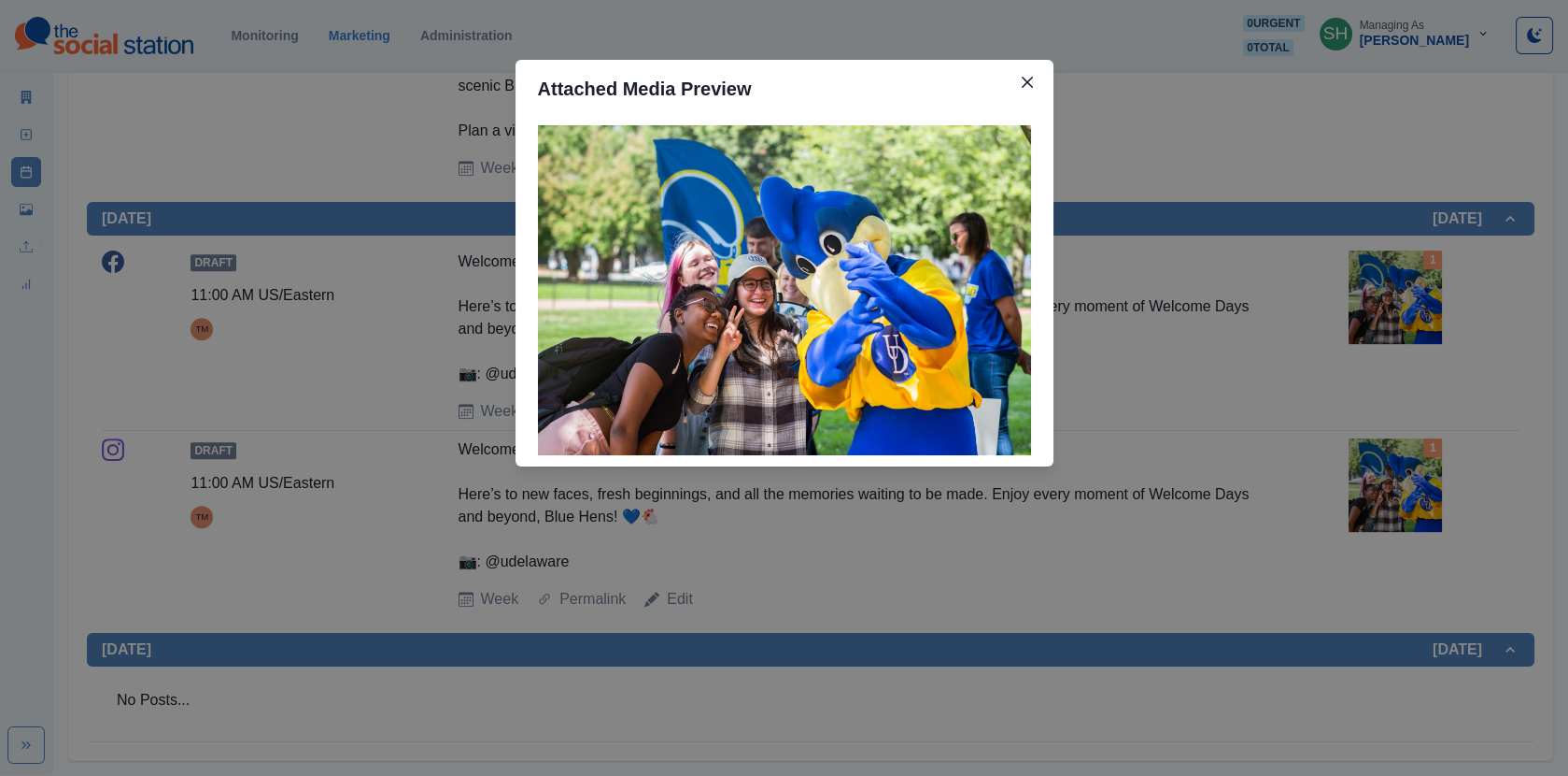
click at [1304, 285] on div "Attached Media Preview" at bounding box center [784, 388] width 1568 height 776
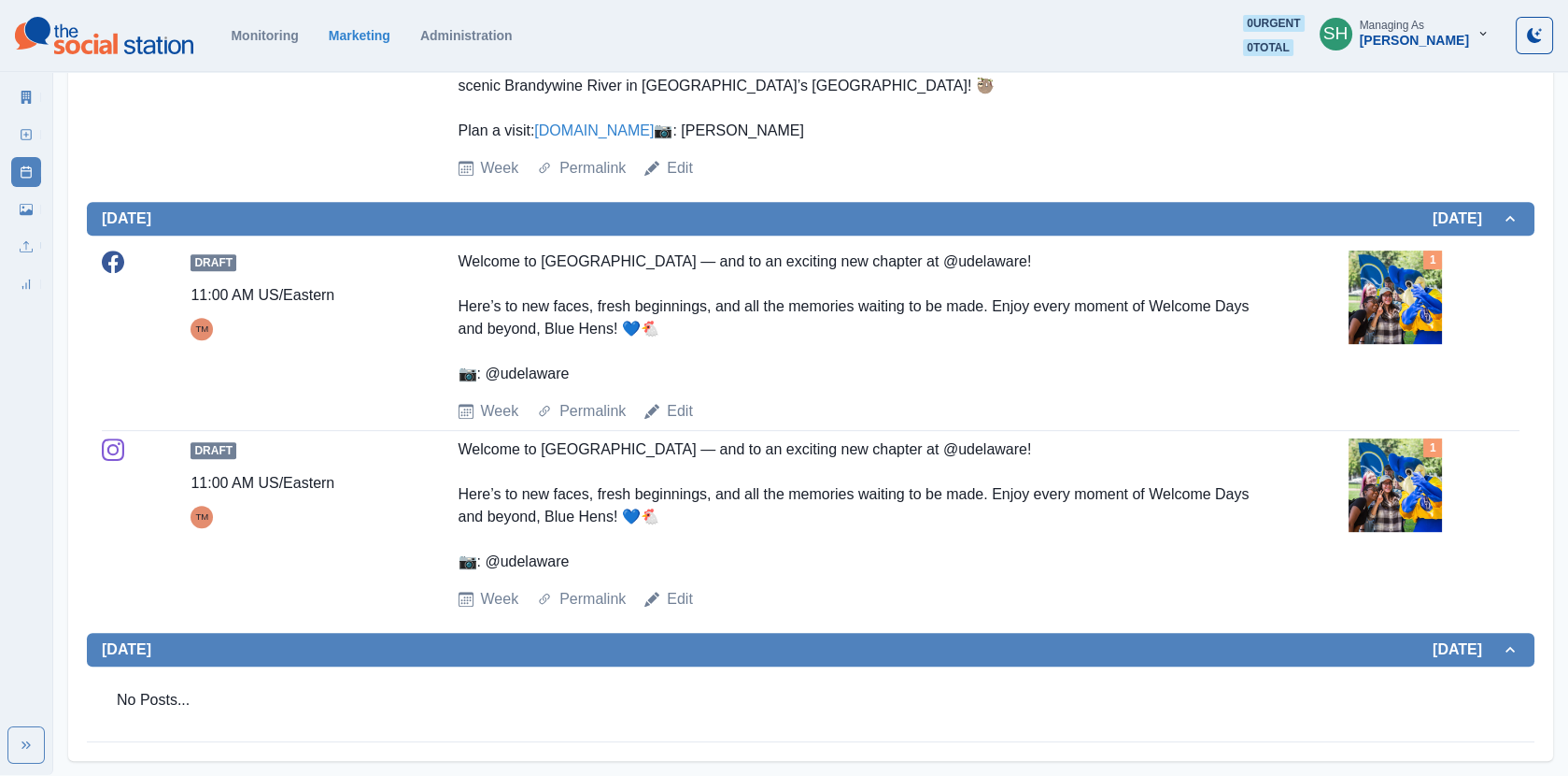
click at [1386, 302] on img at bounding box center [1396, 297] width 93 height 94
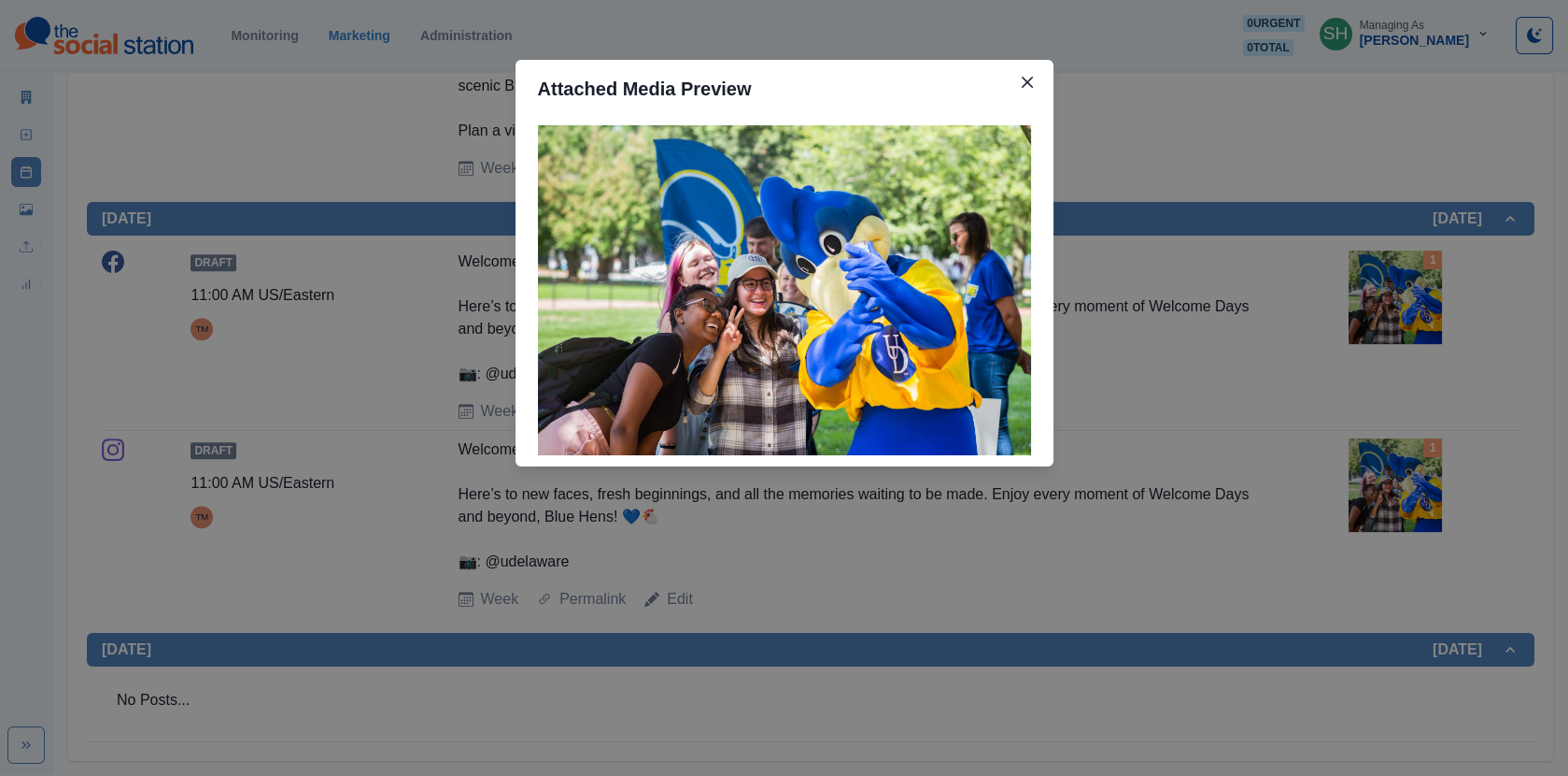
click at [329, 416] on div "Attached Media Preview" at bounding box center [784, 388] width 1568 height 776
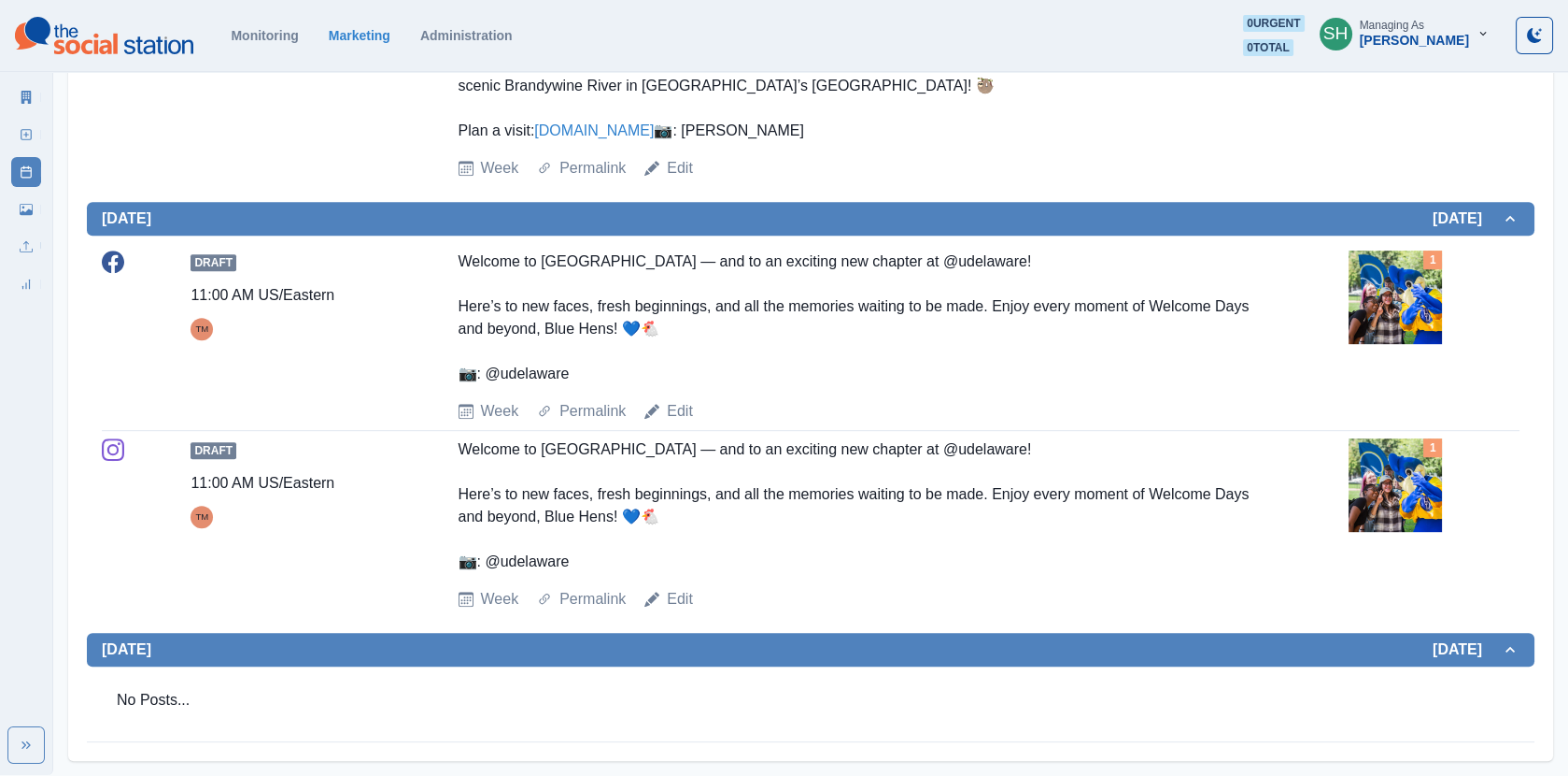
click at [665, 408] on div "Edit" at bounding box center [668, 411] width 49 height 23
click at [676, 410] on link "Edit" at bounding box center [680, 411] width 26 height 23
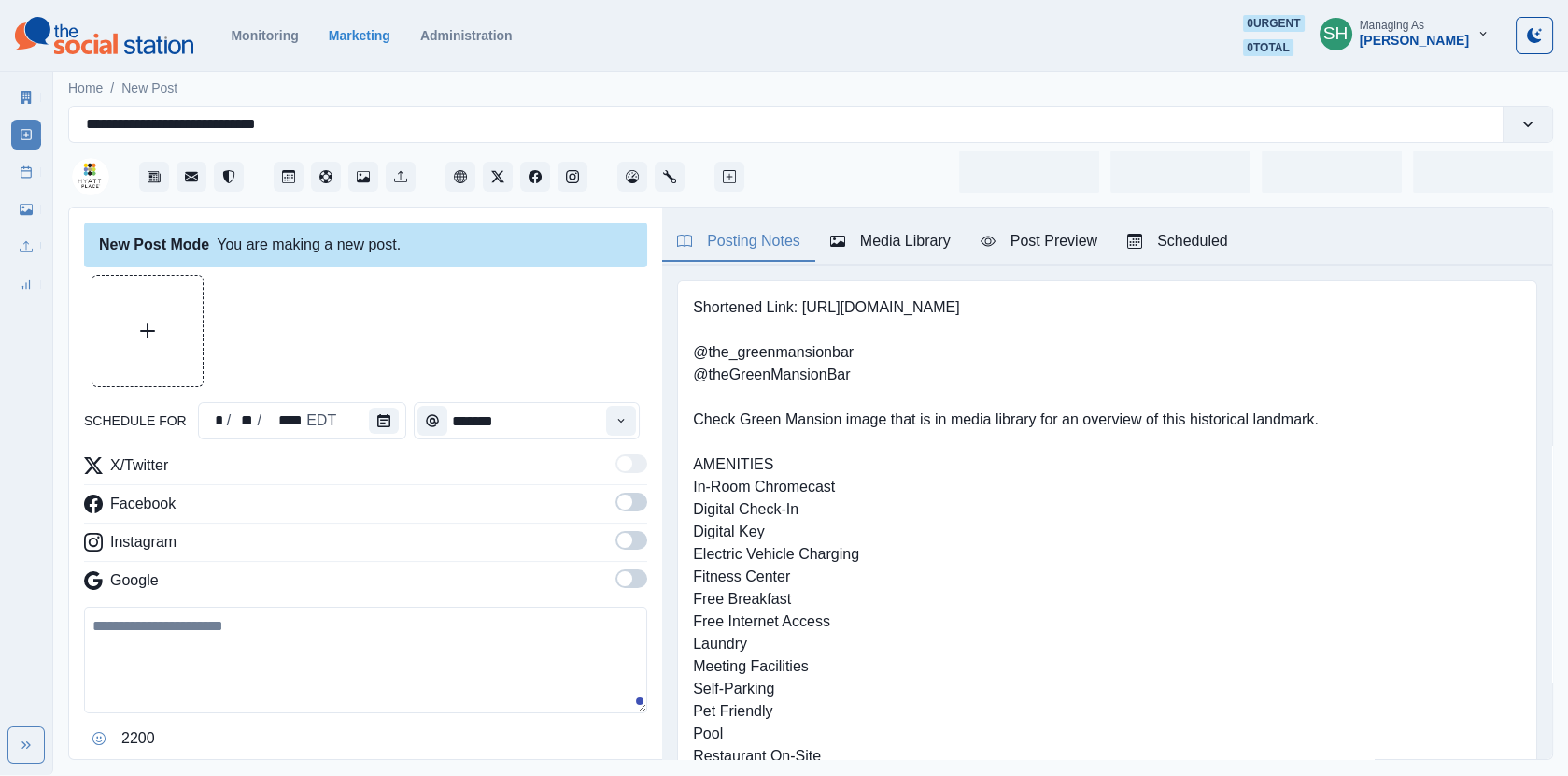
type input "********"
type textarea "**********"
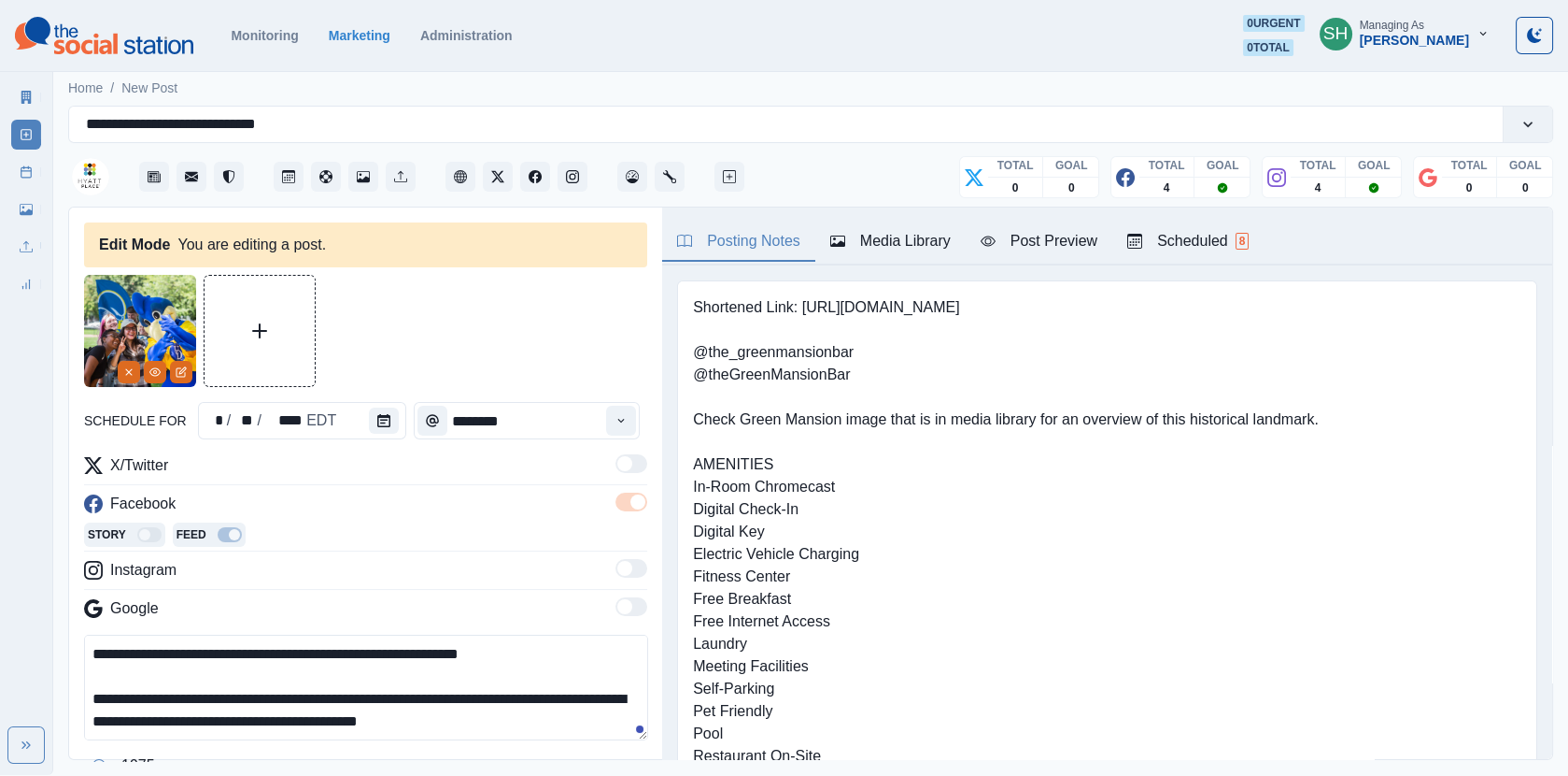
click at [816, 261] on div "Posting Notes Media Library Post Preview Scheduled 8" at bounding box center [1107, 237] width 890 height 58
click at [857, 258] on button "Media Library" at bounding box center [890, 242] width 150 height 39
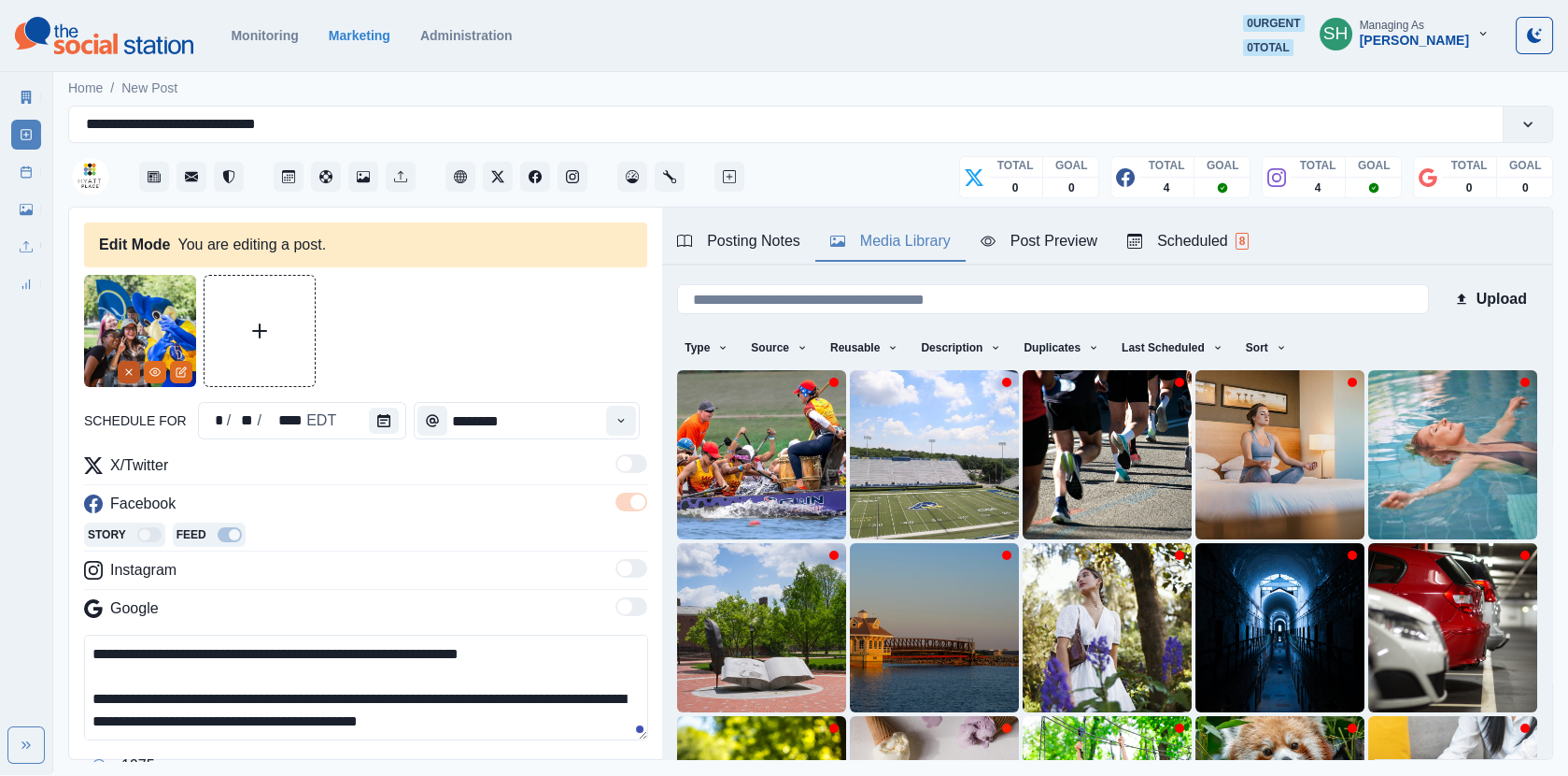
click at [121, 375] on button "Remove" at bounding box center [128, 372] width 23 height 23
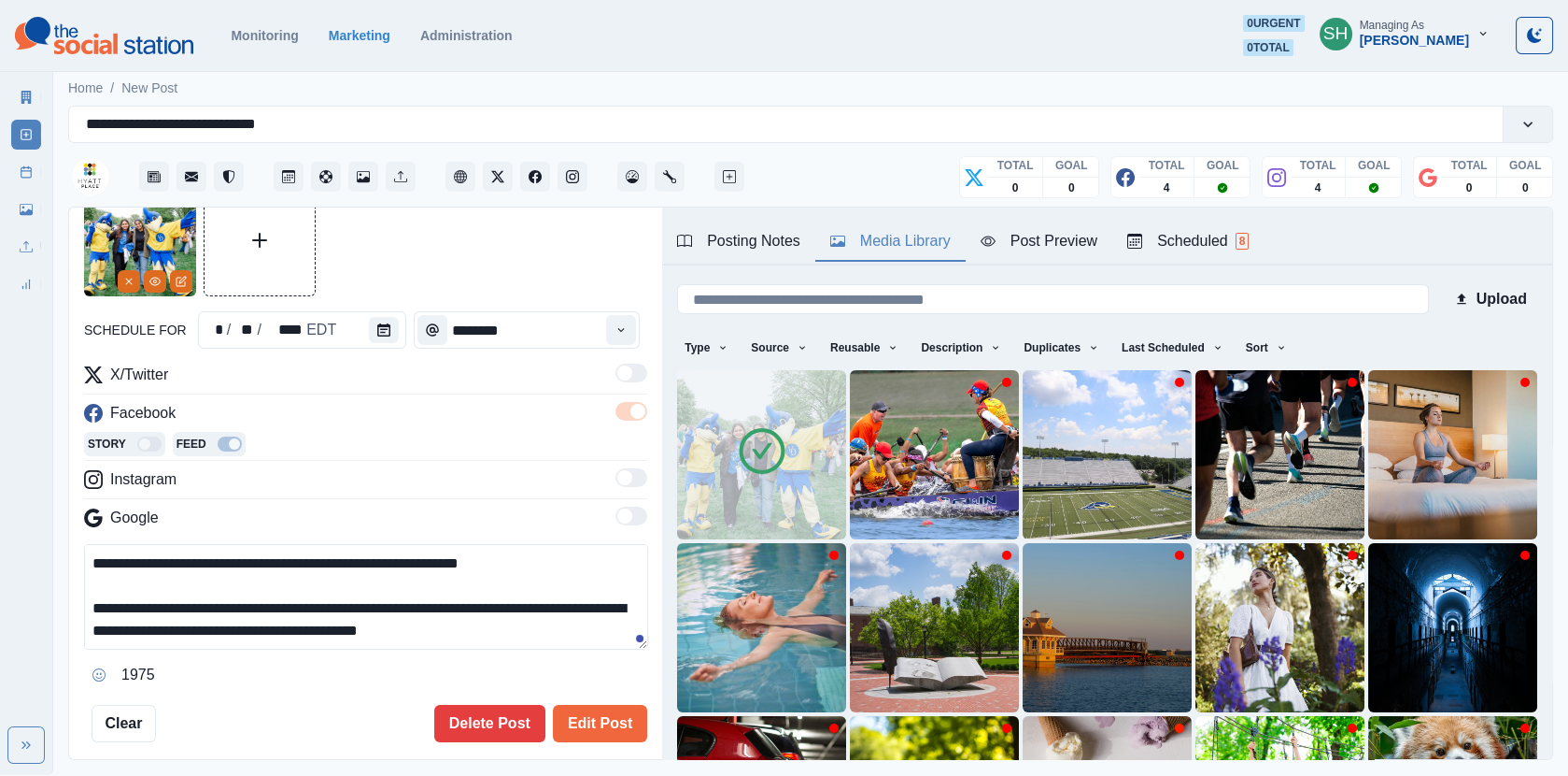
scroll to position [100, 0]
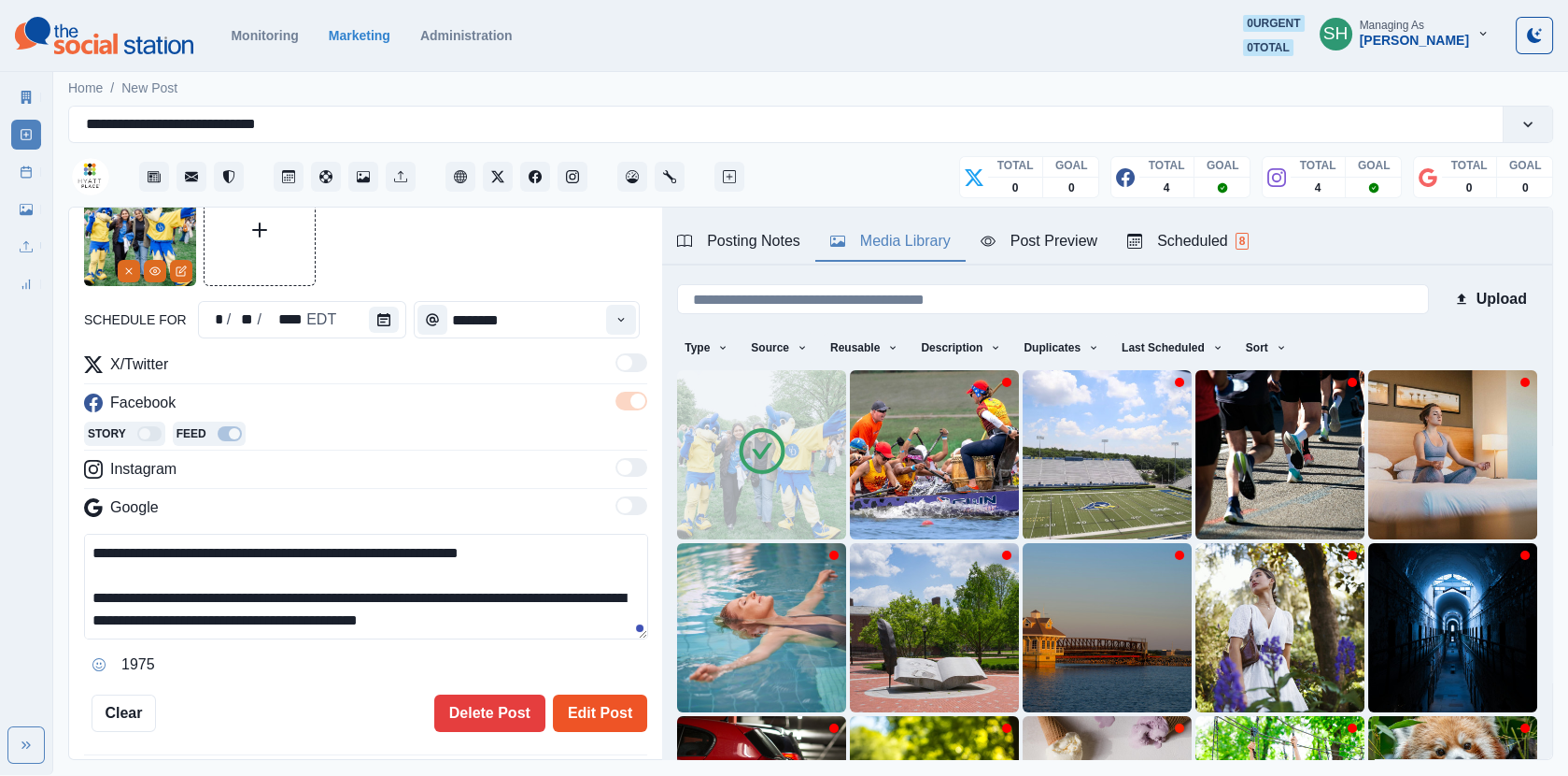
click at [600, 717] on button "Edit Post" at bounding box center [600, 713] width 94 height 38
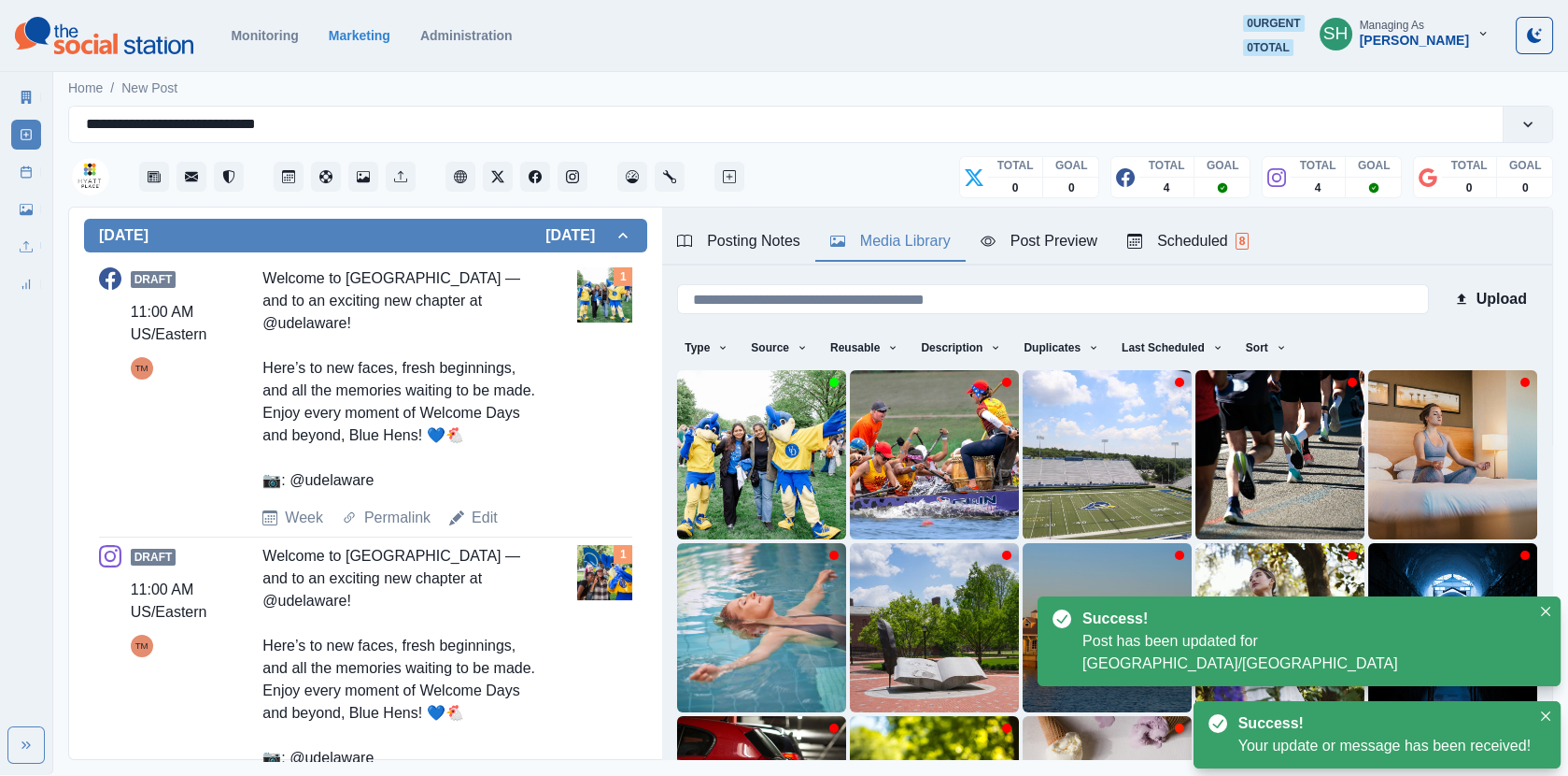
type textarea "**********"
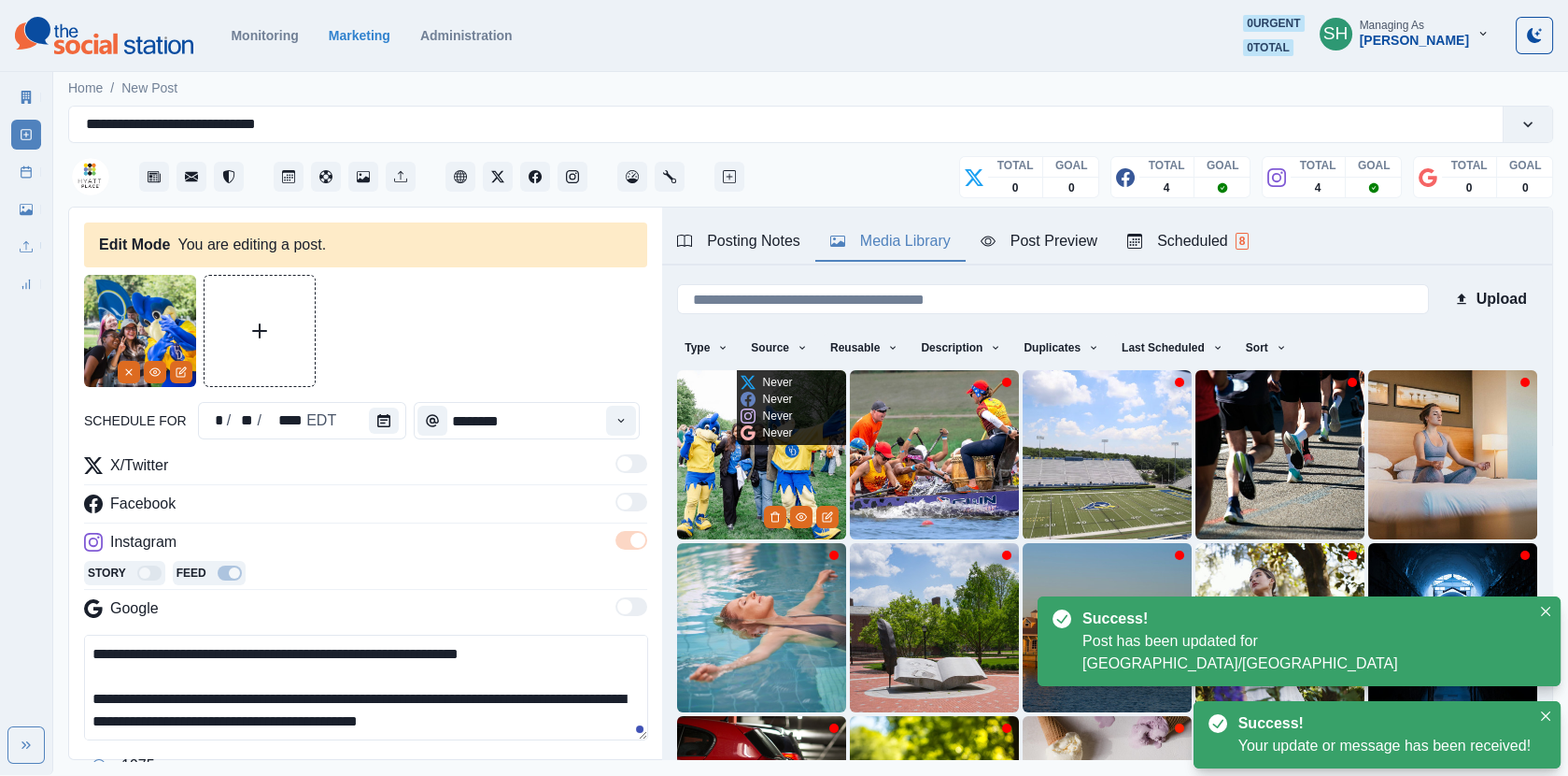
click at [694, 521] on img at bounding box center [762, 455] width 169 height 169
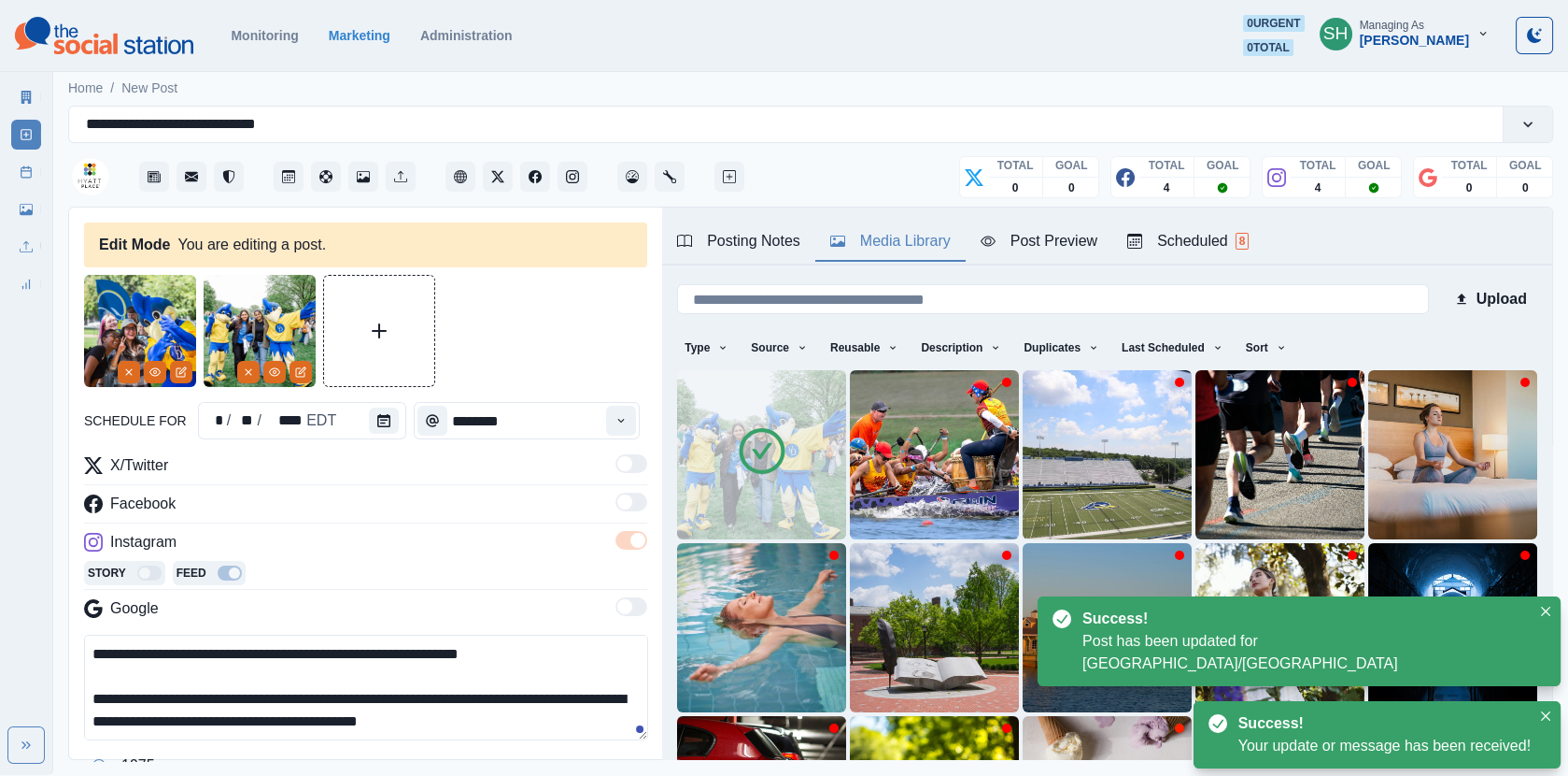
click at [111, 380] on img at bounding box center [140, 330] width 112 height 112
click at [123, 378] on button "Remove" at bounding box center [128, 372] width 23 height 23
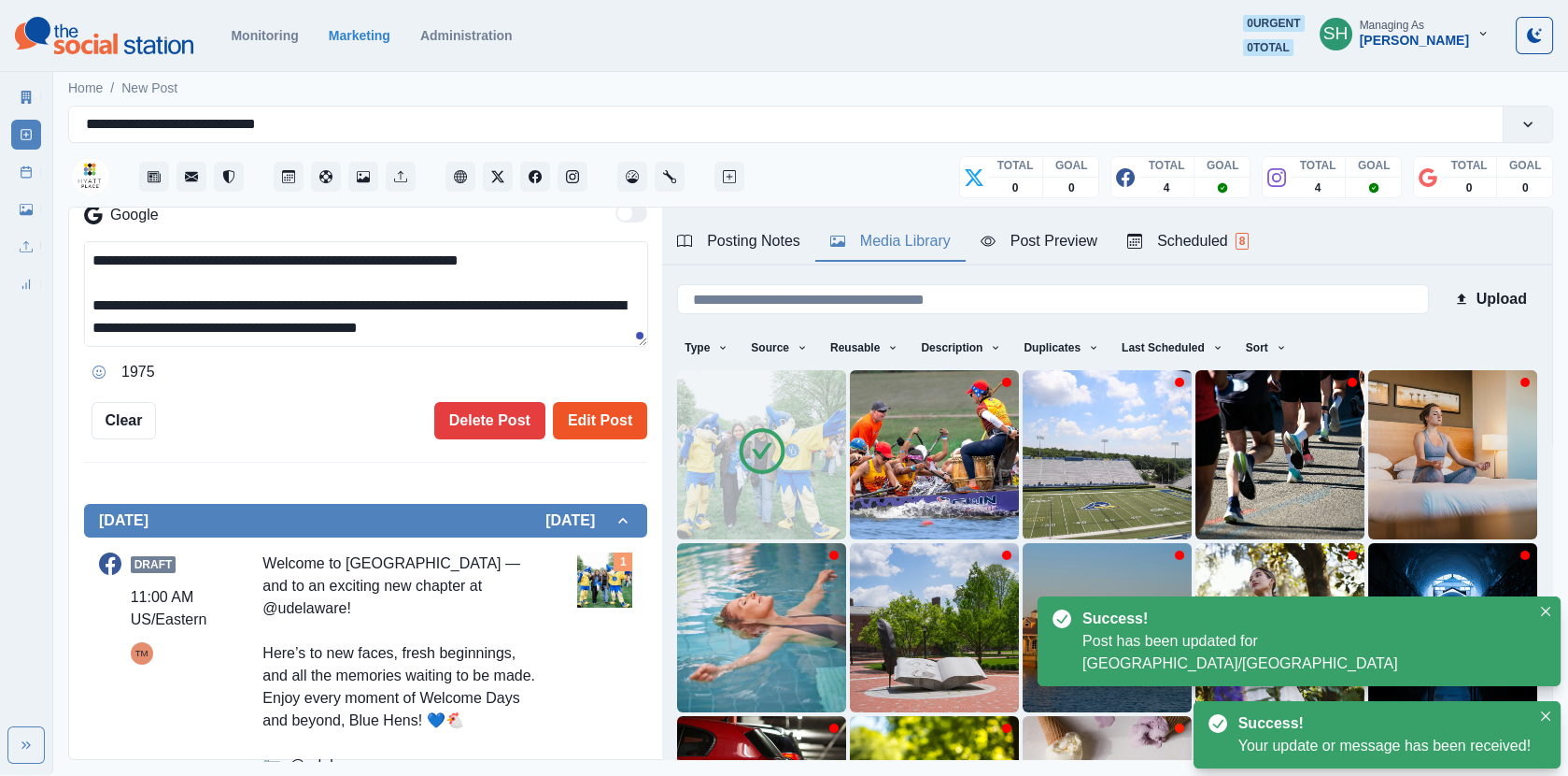
click at [605, 426] on button "Edit Post" at bounding box center [600, 421] width 94 height 38
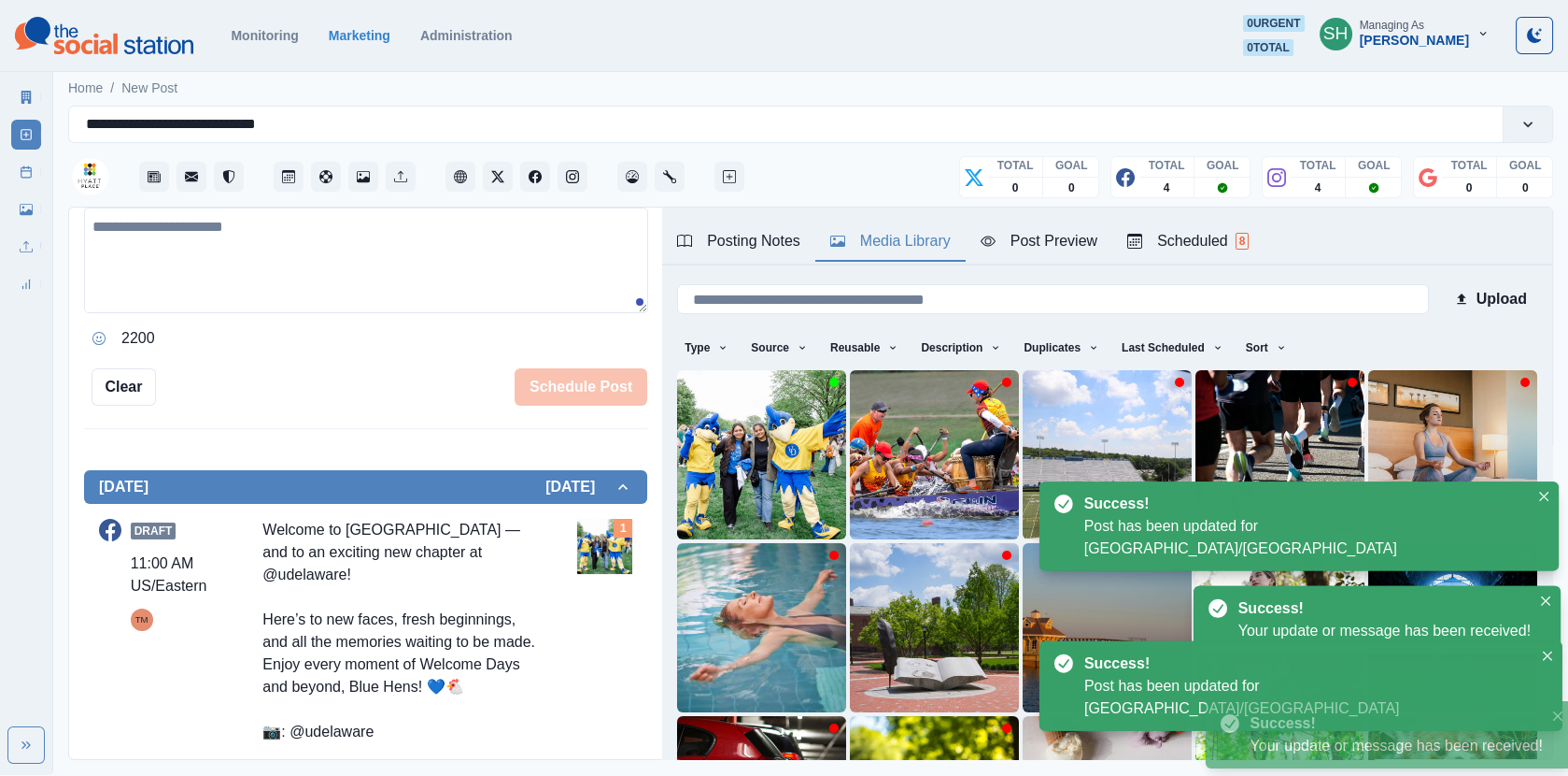
scroll to position [703, 0]
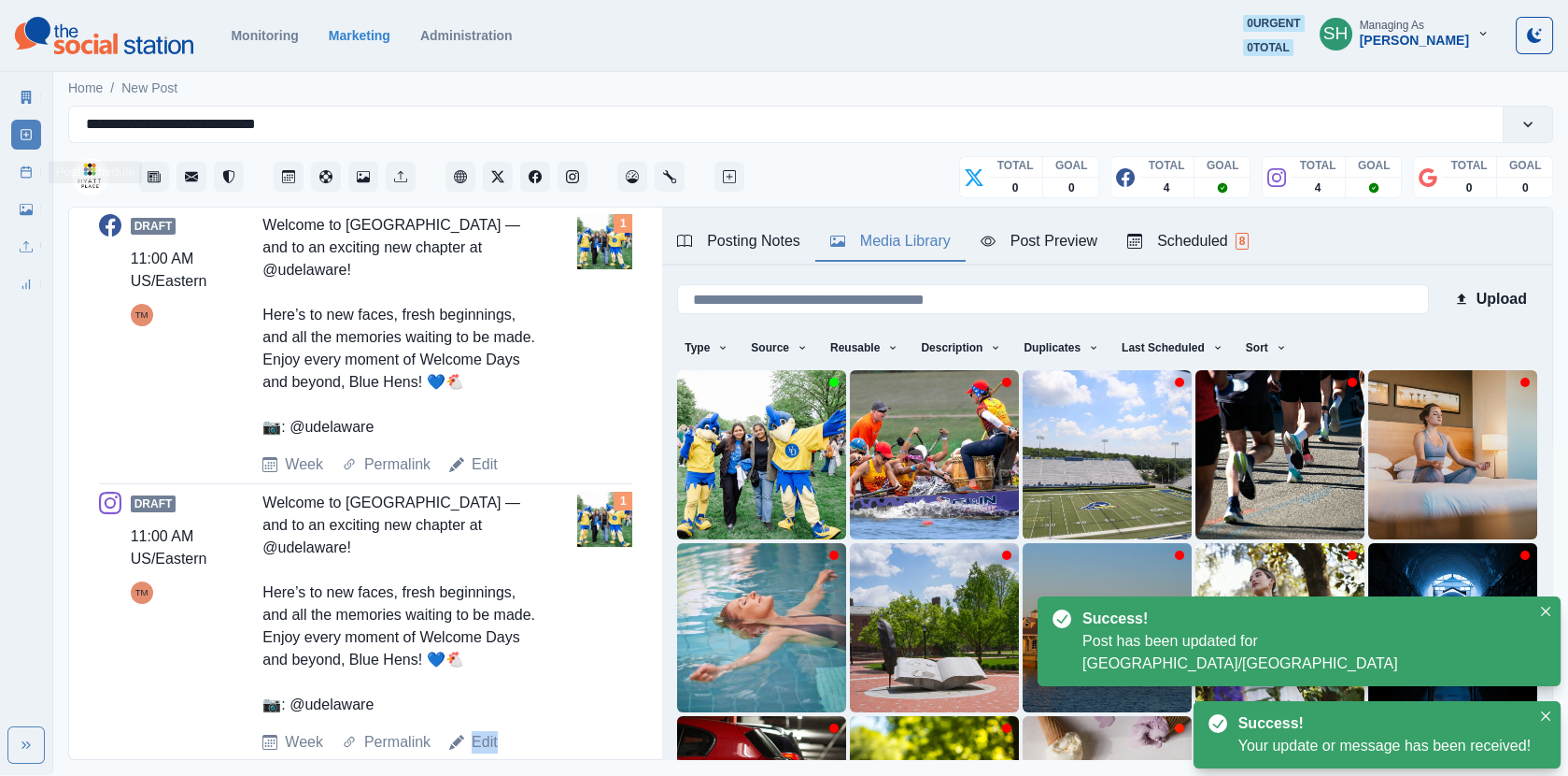
click at [19, 177] on link "Post Schedule" at bounding box center [26, 172] width 30 height 30
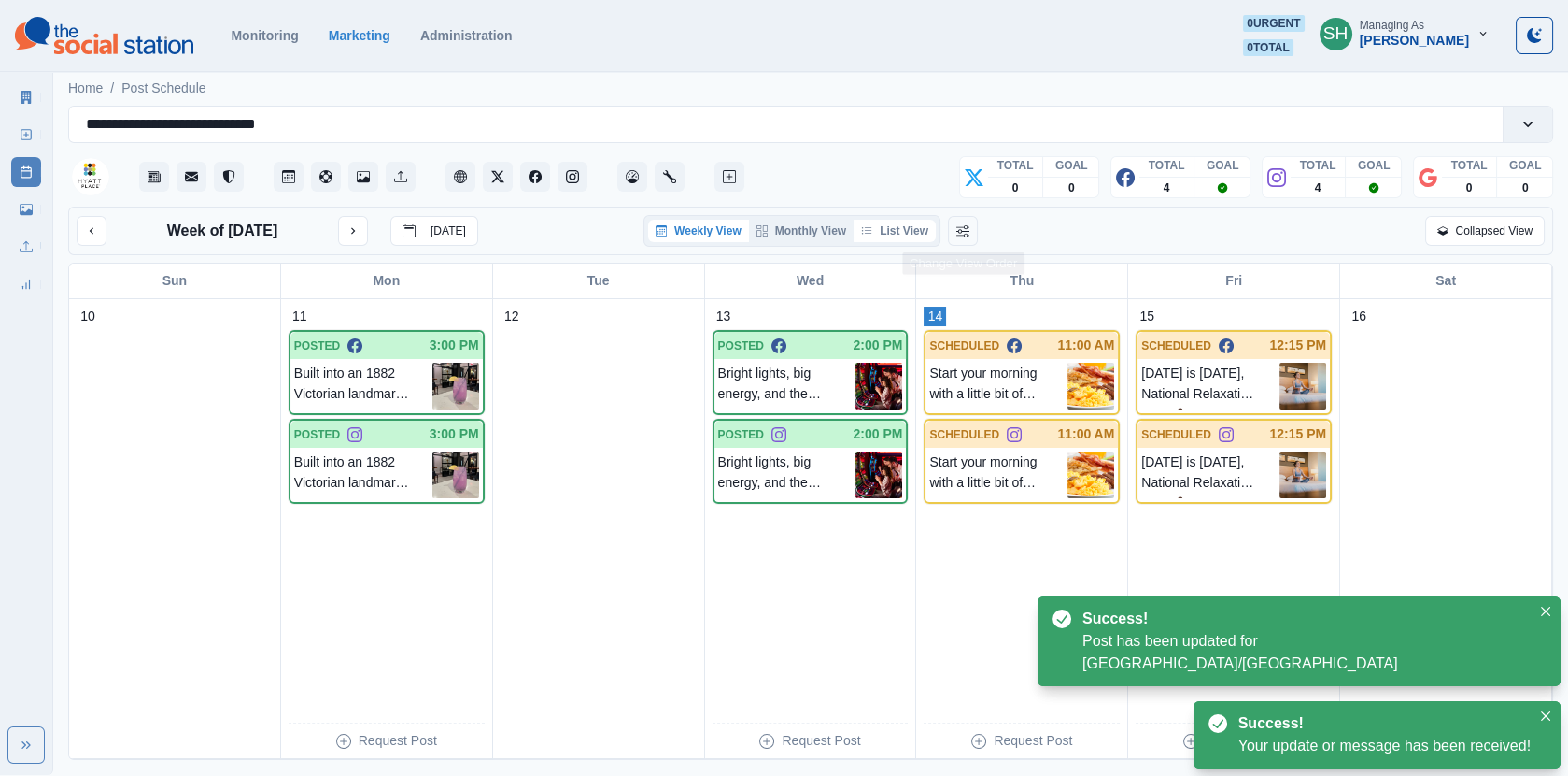
click at [899, 232] on button "List View" at bounding box center [895, 231] width 83 height 23
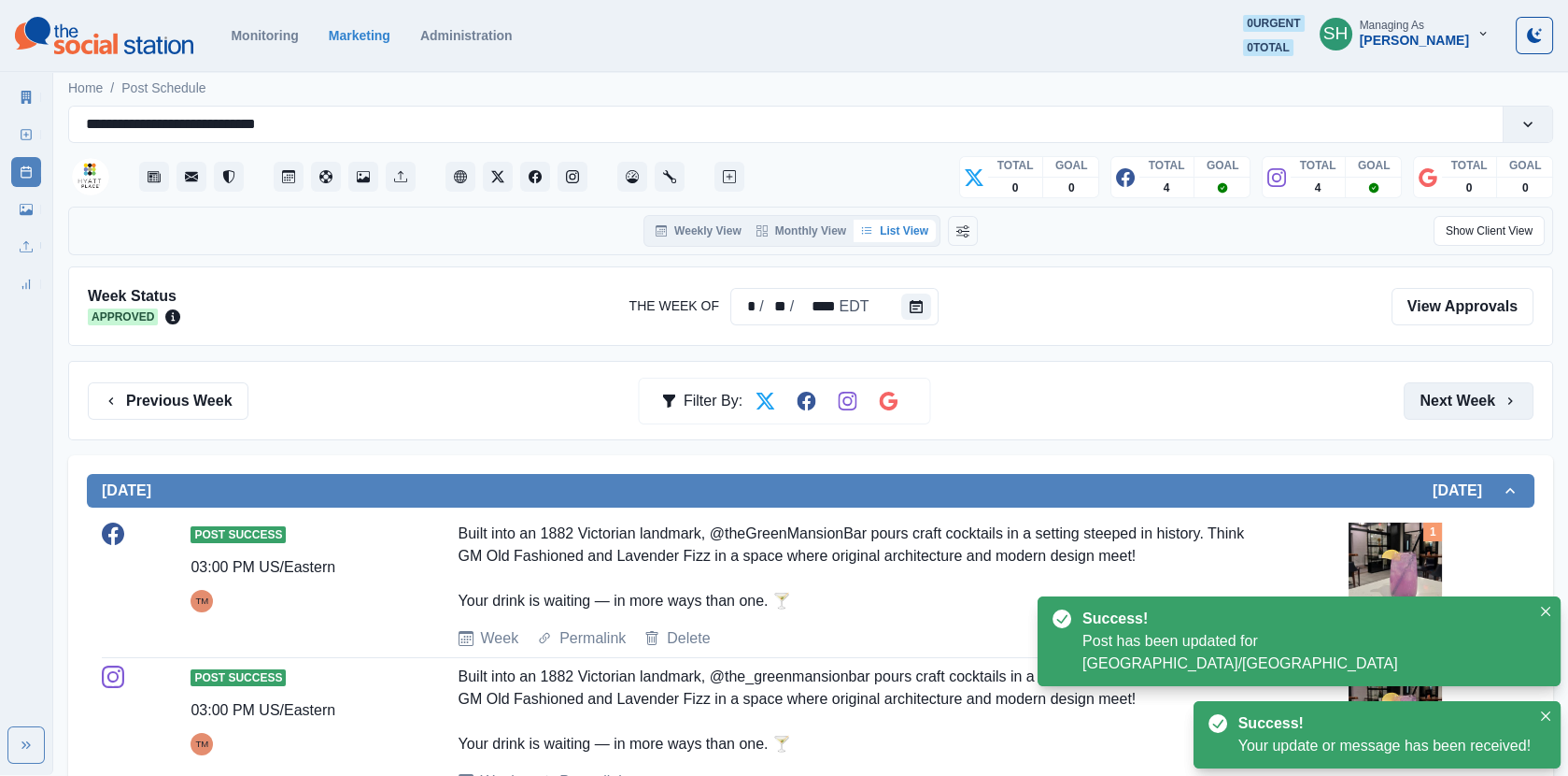
click at [1490, 409] on button "Next Week" at bounding box center [1469, 401] width 130 height 38
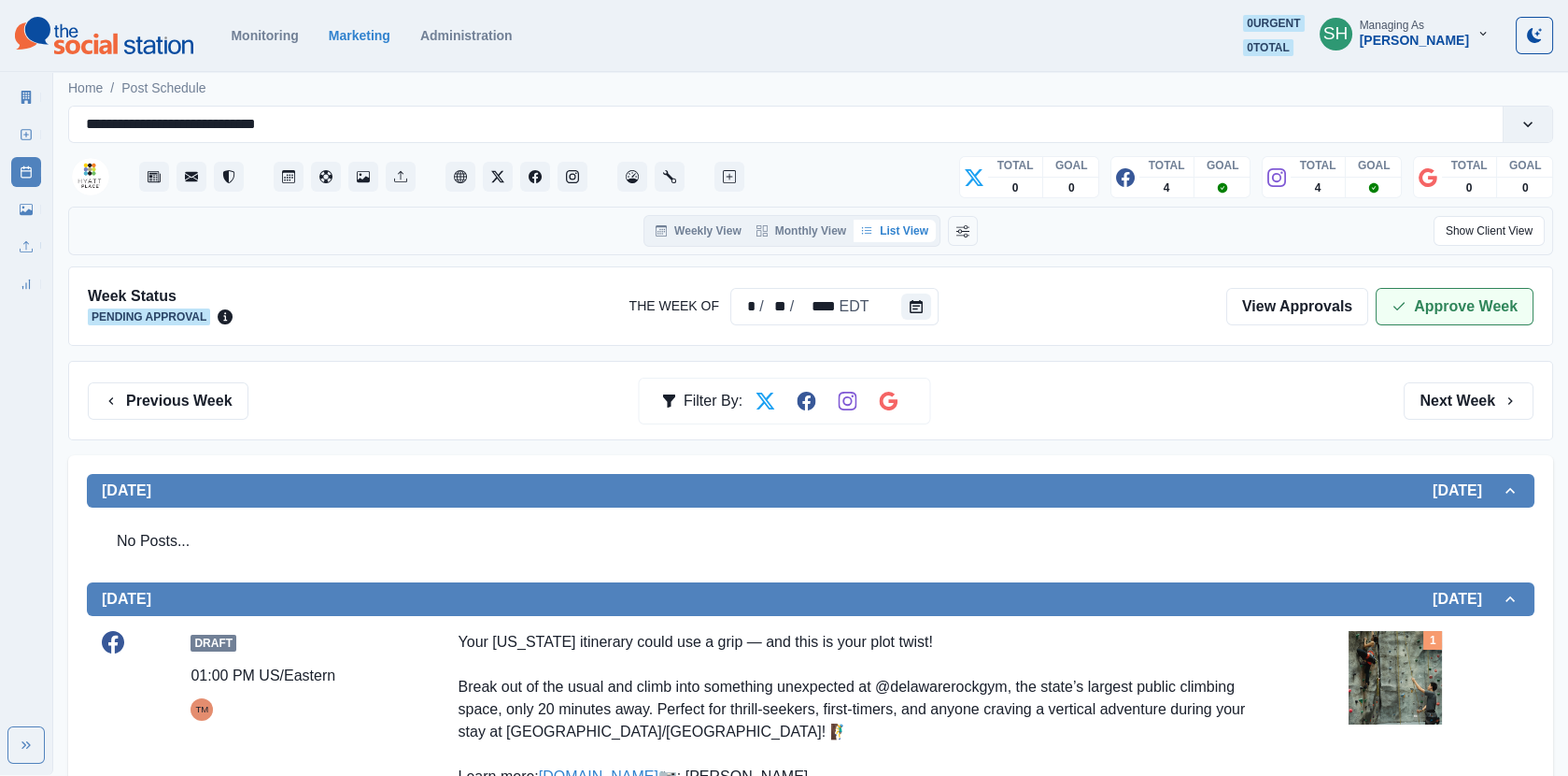
click at [1436, 315] on button "Approve Week" at bounding box center [1455, 306] width 158 height 38
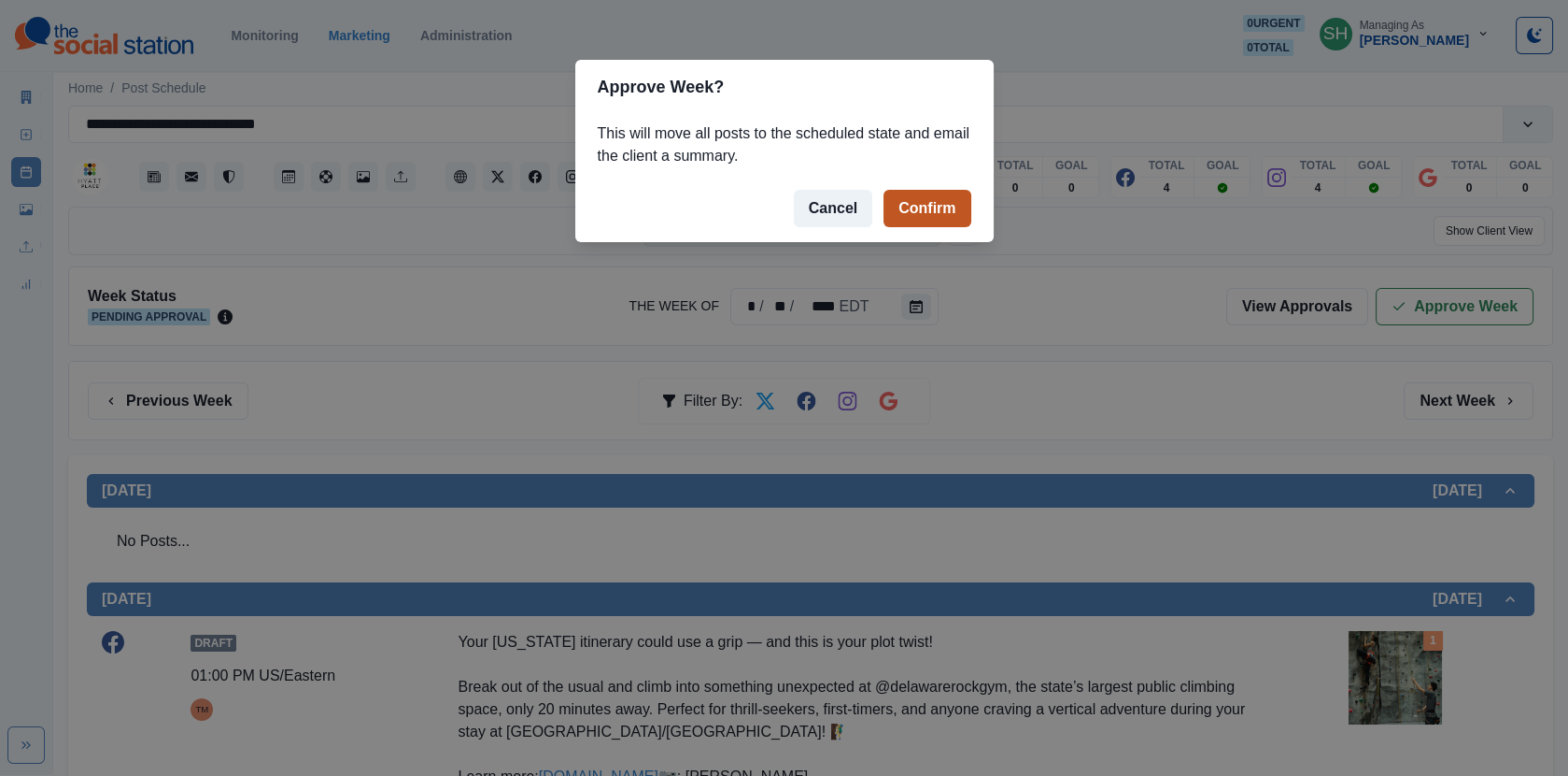
click at [916, 214] on button "Confirm" at bounding box center [927, 209] width 87 height 38
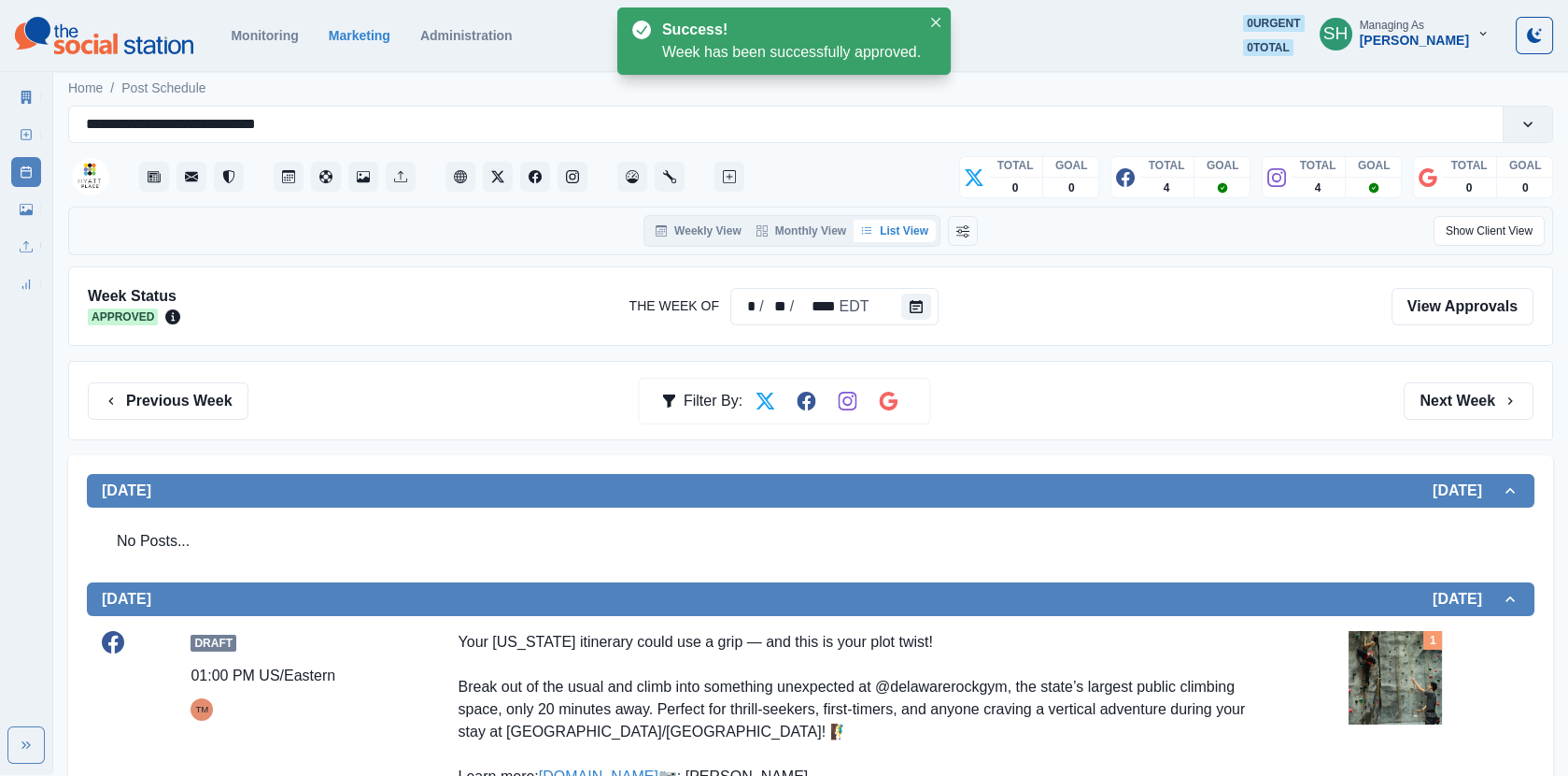
click at [34, 97] on link "Marketing Summary" at bounding box center [26, 97] width 30 height 30
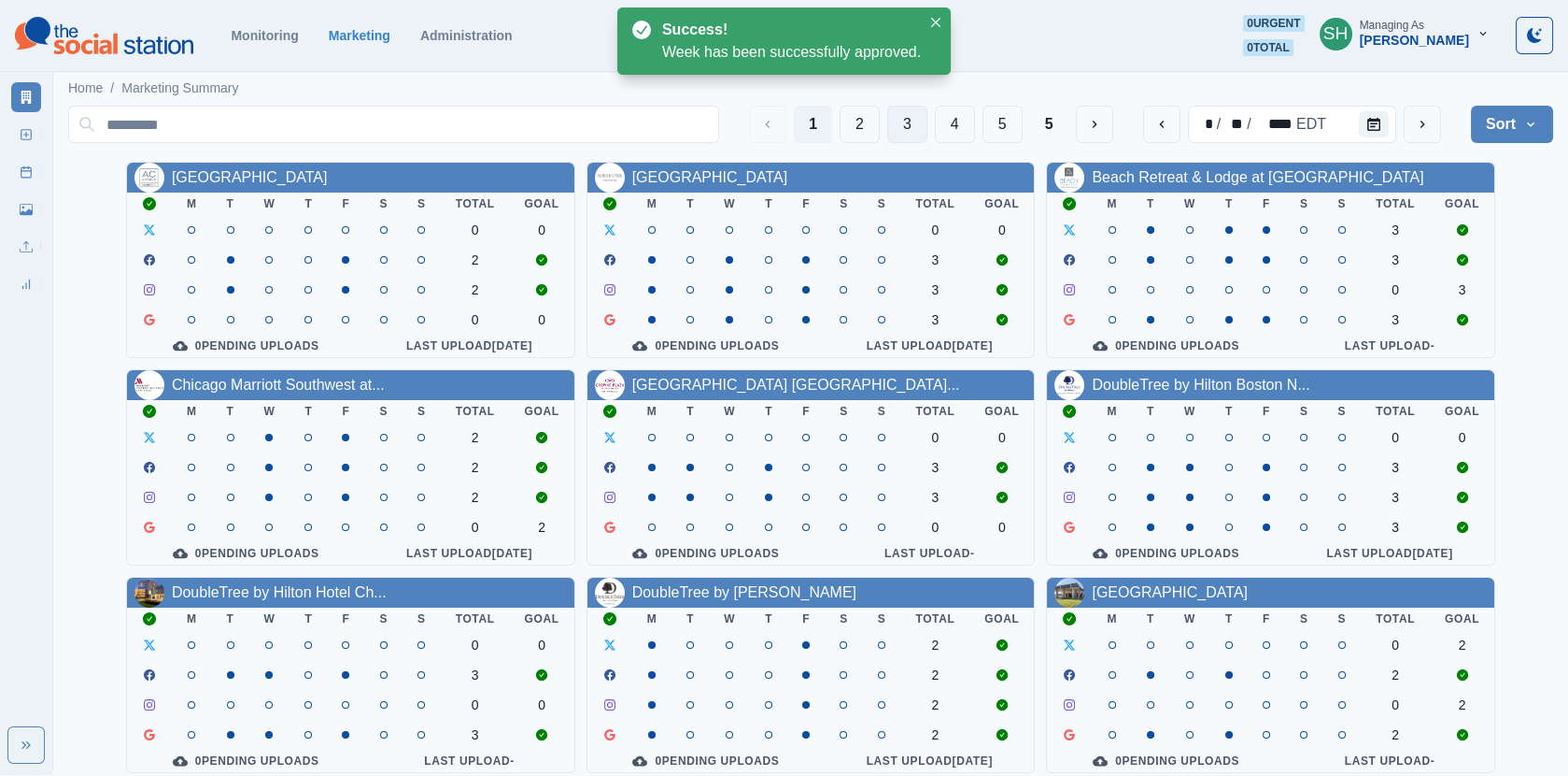
click at [905, 118] on button "3" at bounding box center [907, 124] width 40 height 38
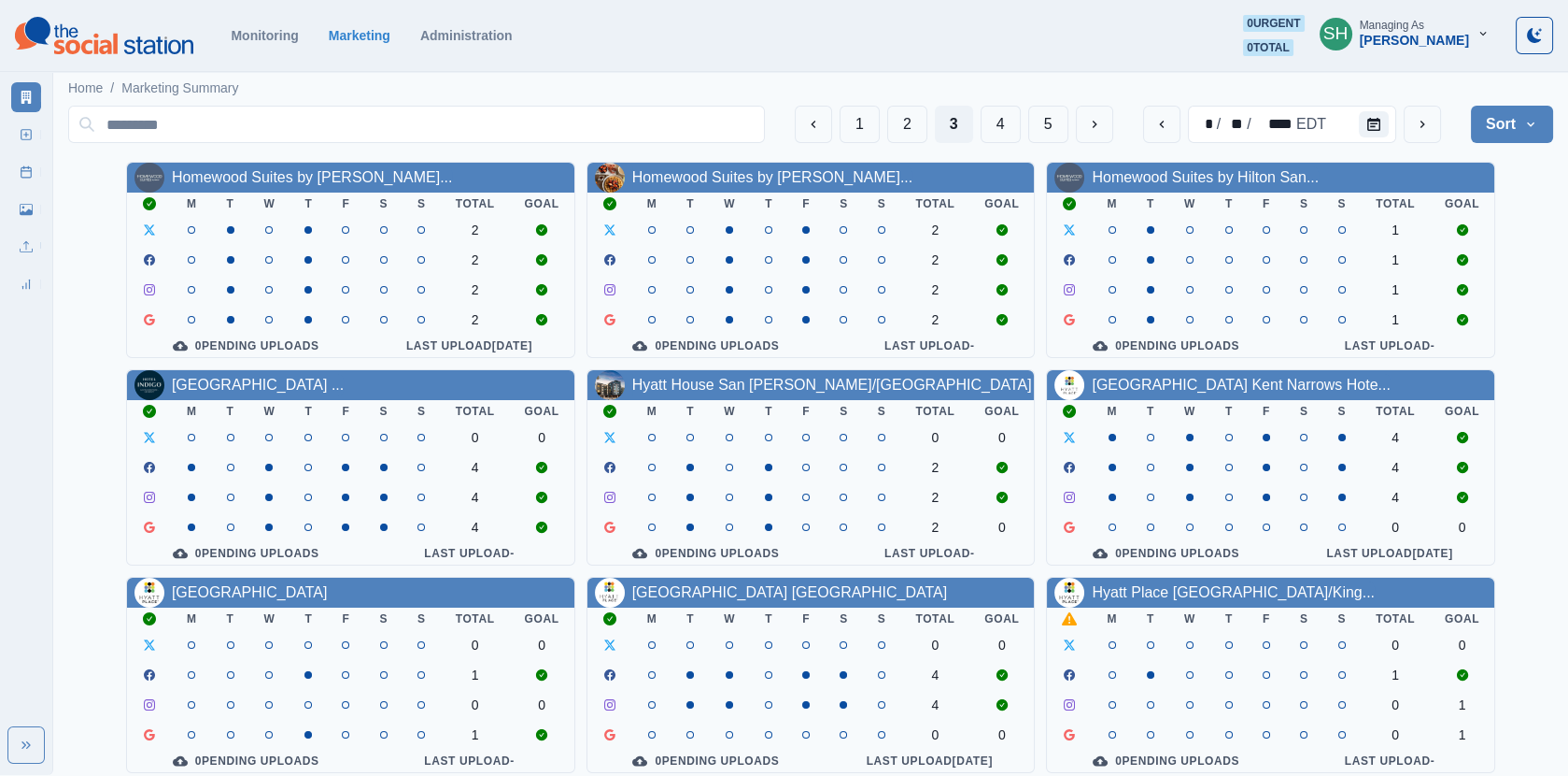
scroll to position [226, 0]
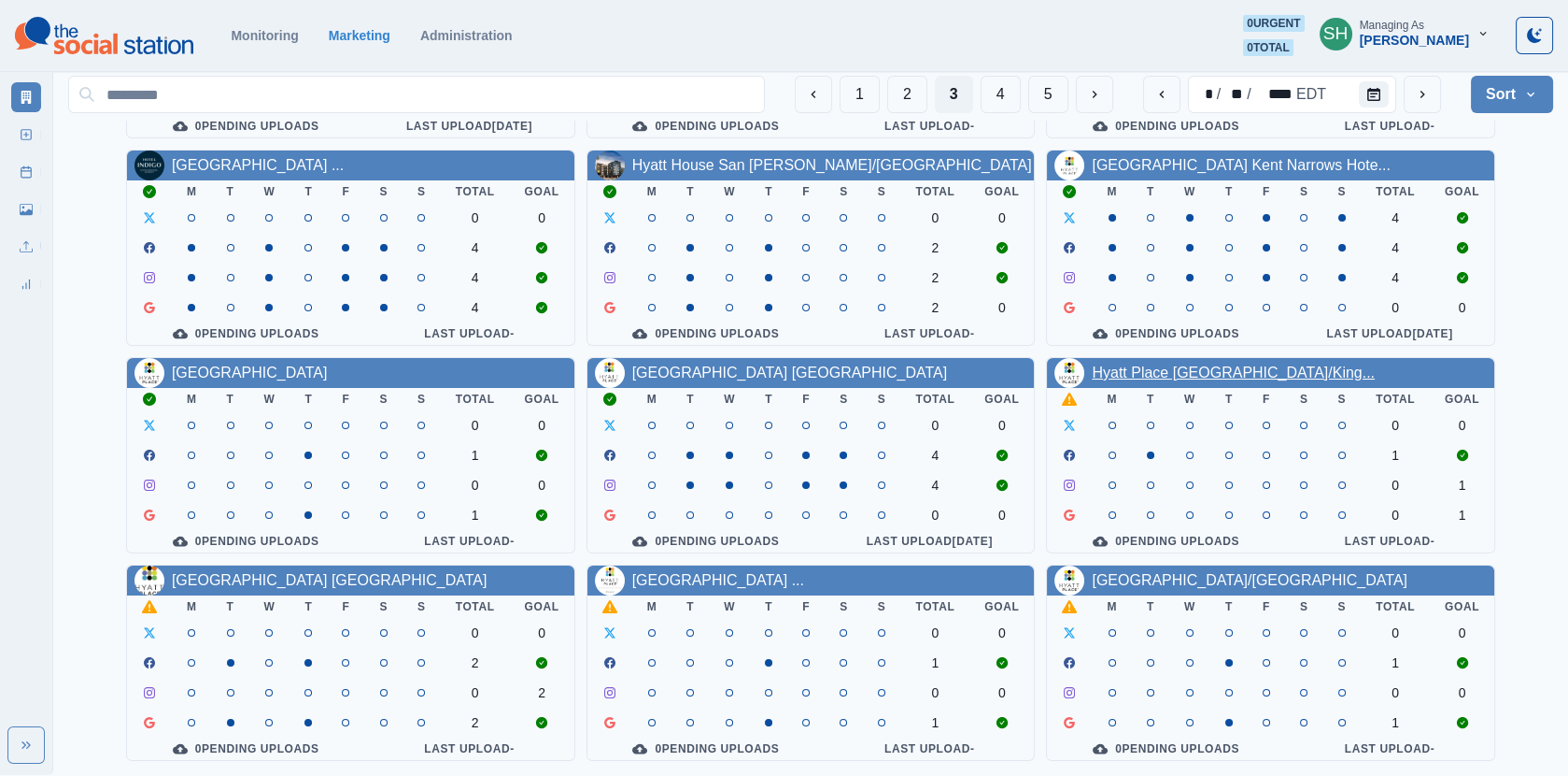
click at [1095, 370] on link "Hyatt Place [GEOGRAPHIC_DATA]/King..." at bounding box center [1233, 372] width 283 height 16
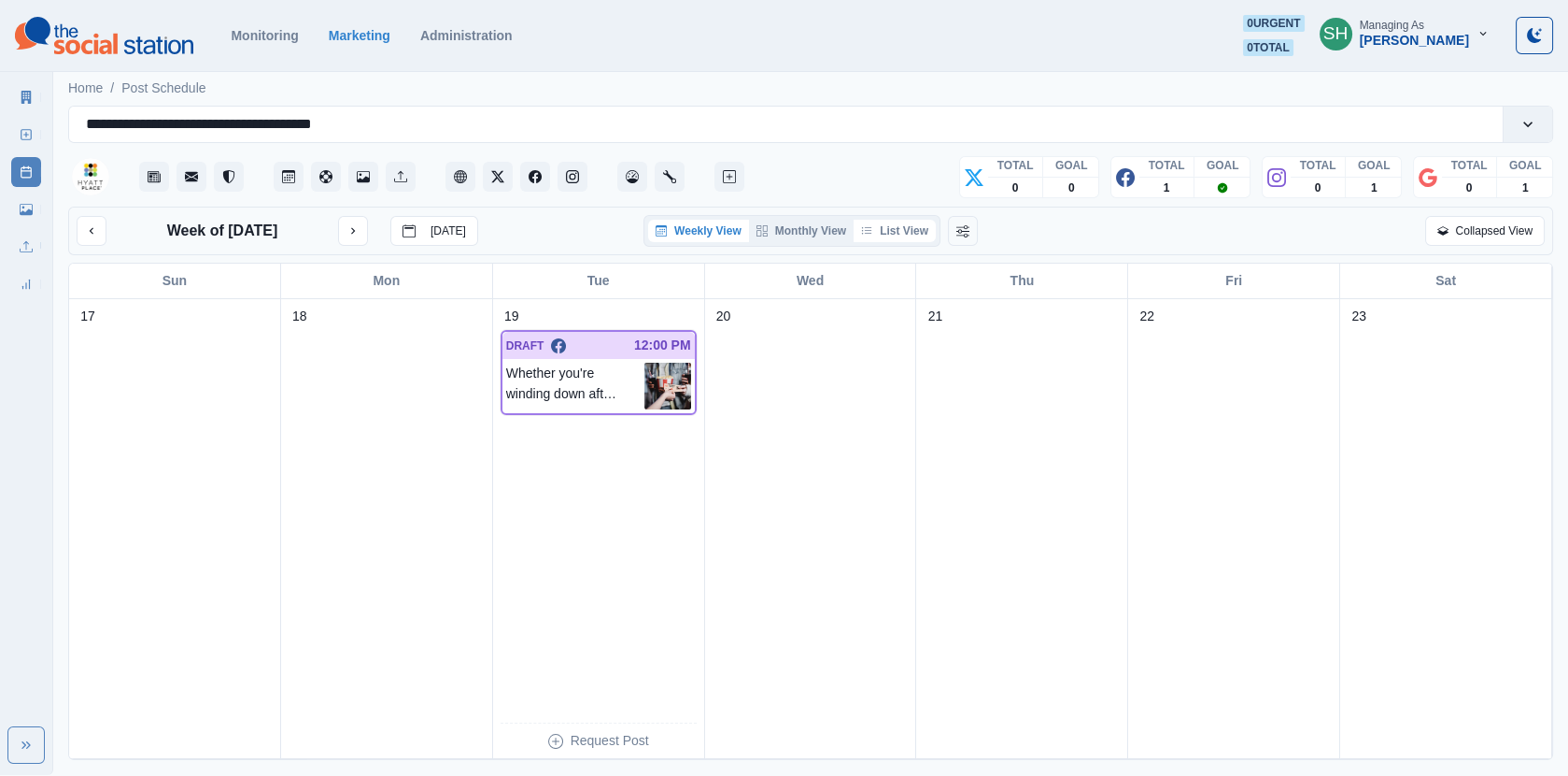
click at [917, 228] on button "List View" at bounding box center [895, 231] width 83 height 23
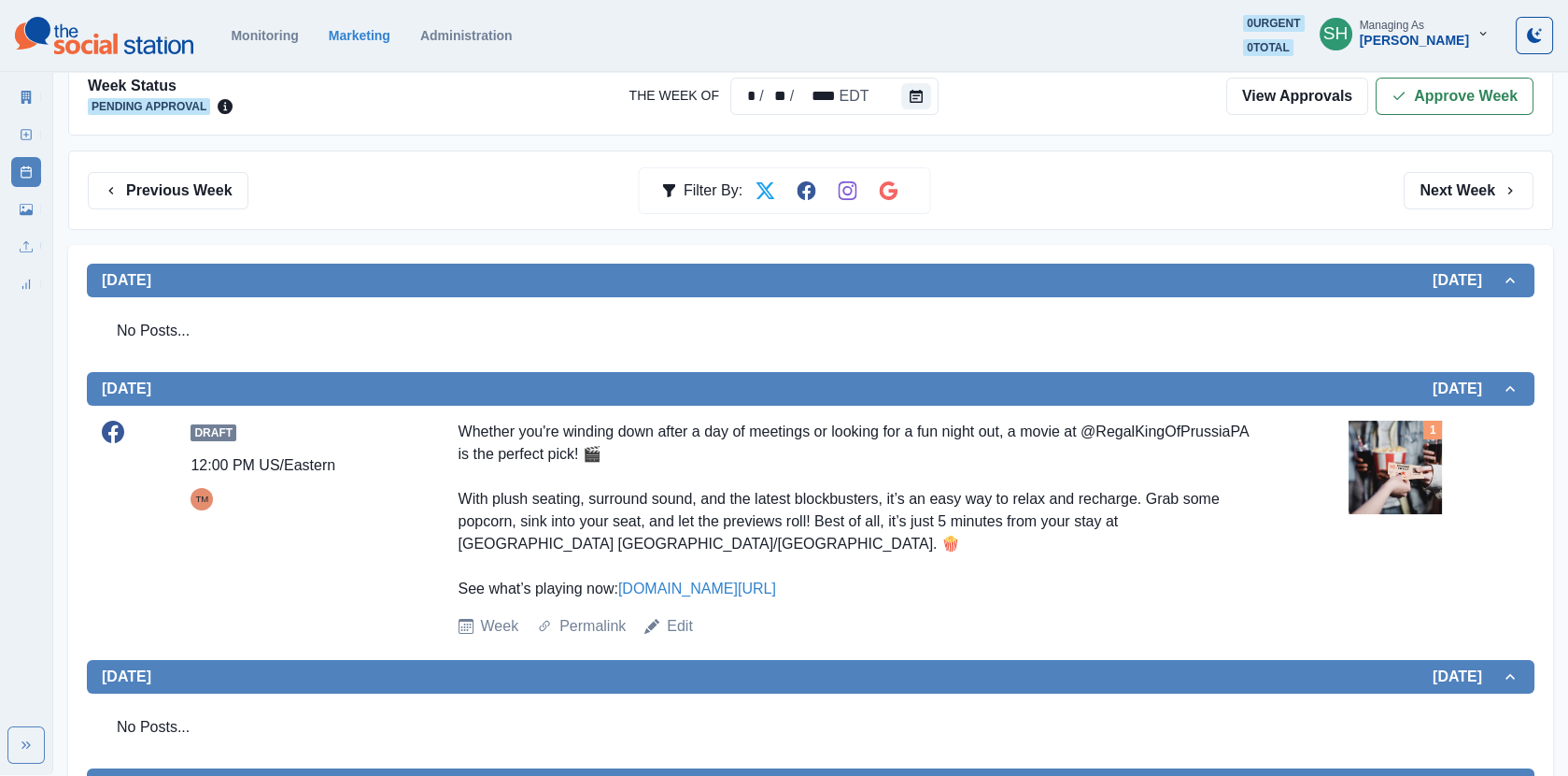
scroll to position [212, 0]
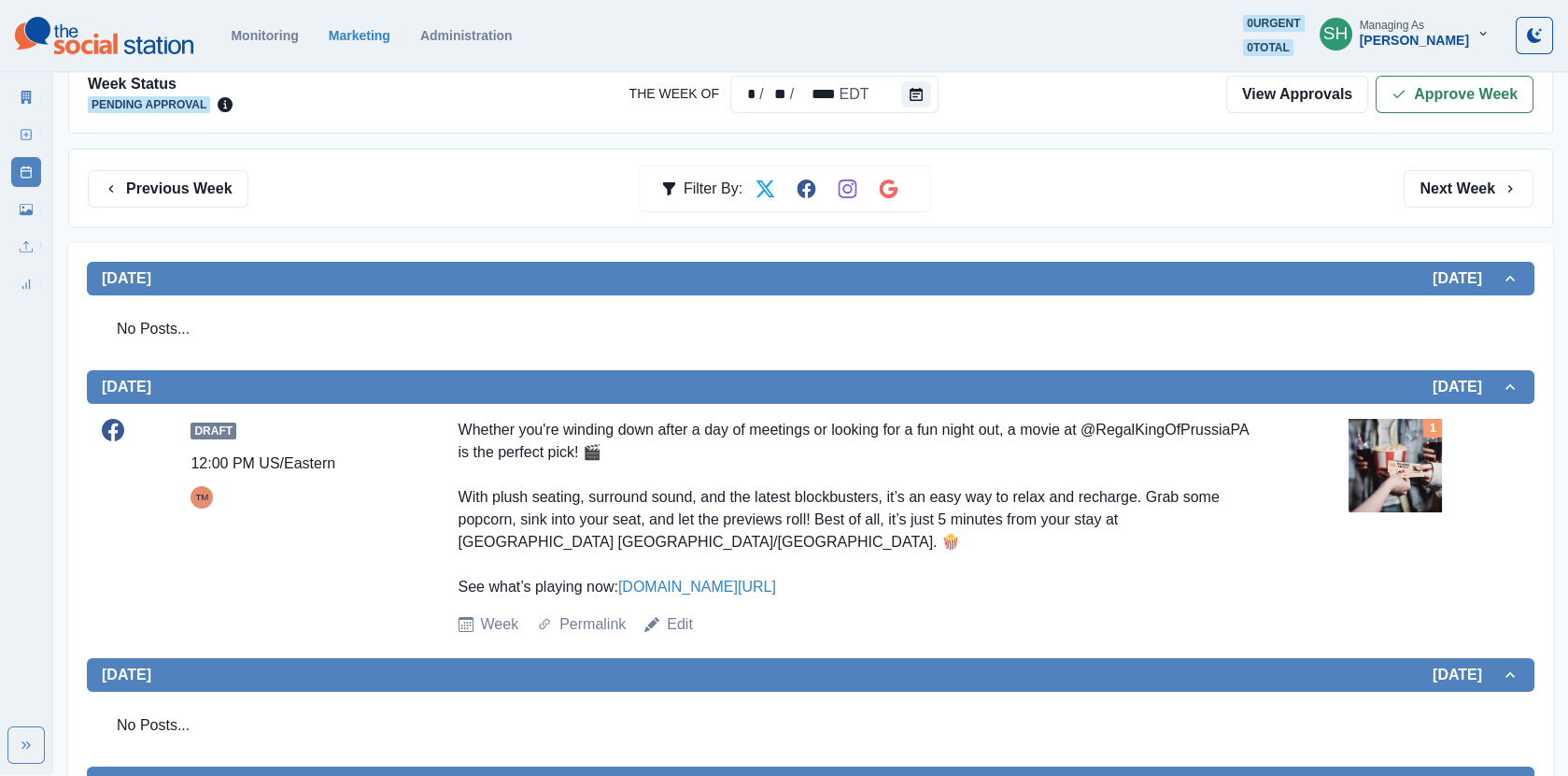
click at [1405, 452] on img at bounding box center [1396, 466] width 93 height 94
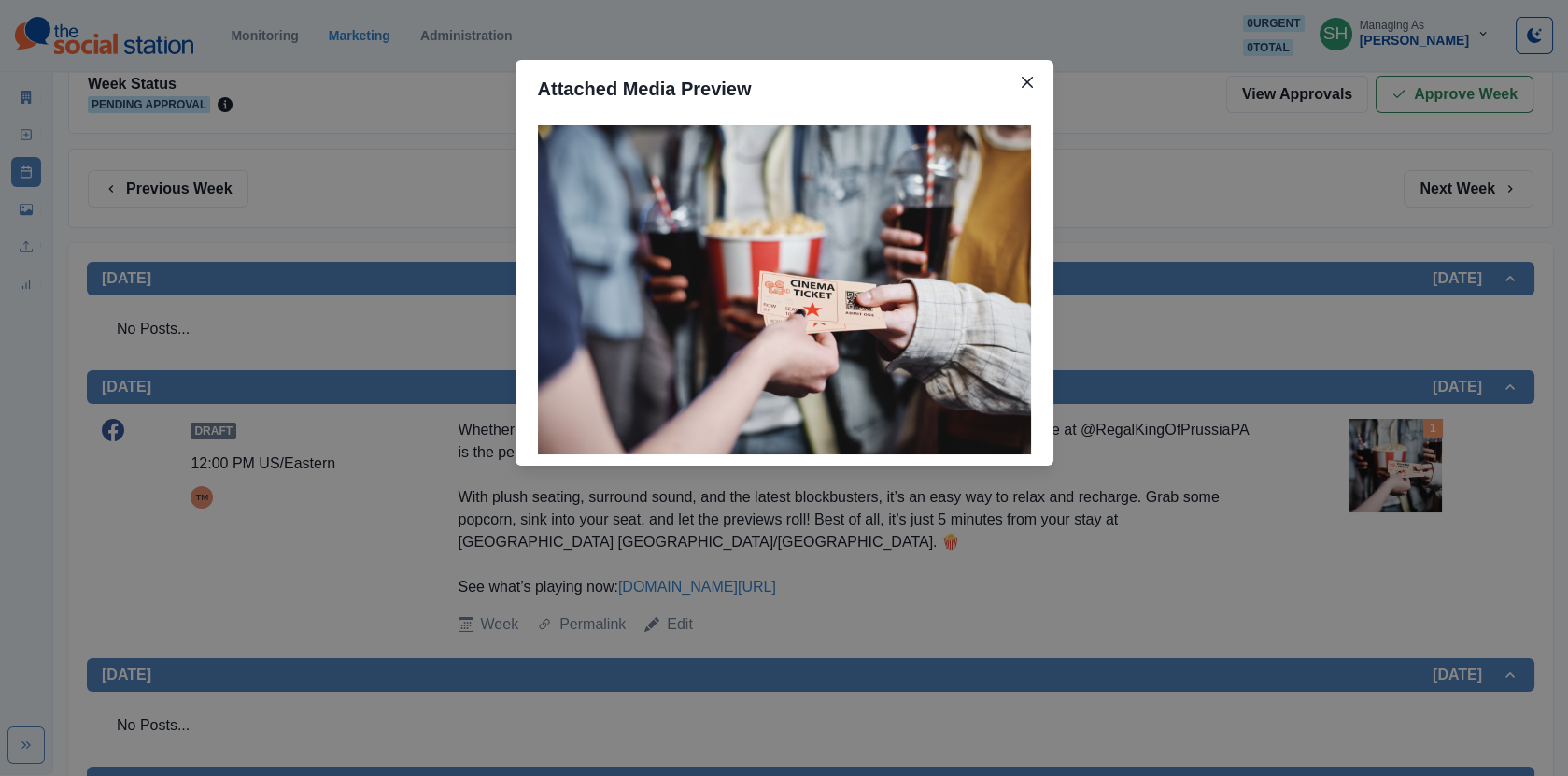
click at [1300, 381] on div "Attached Media Preview" at bounding box center [784, 388] width 1568 height 776
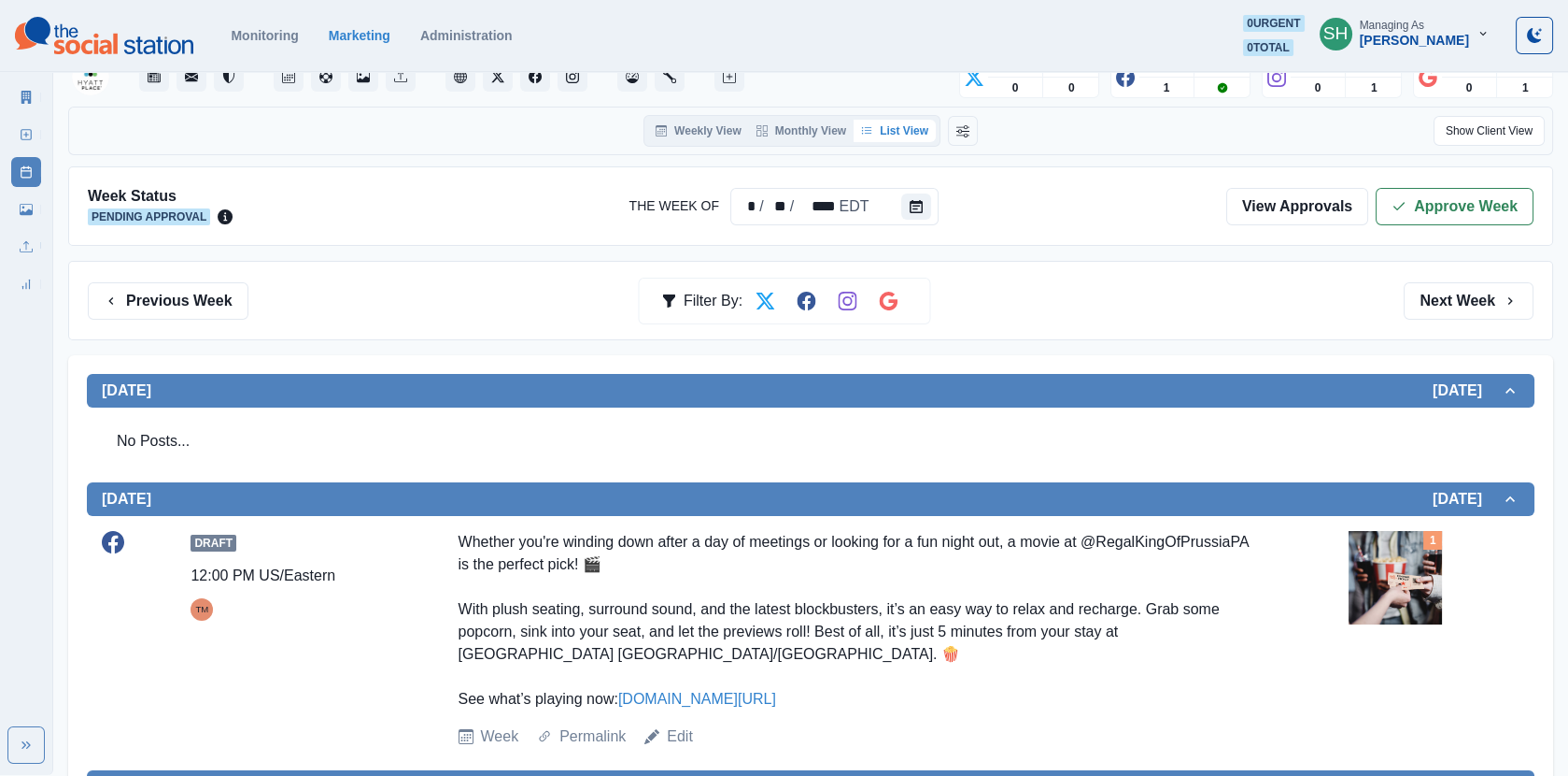
scroll to position [0, 0]
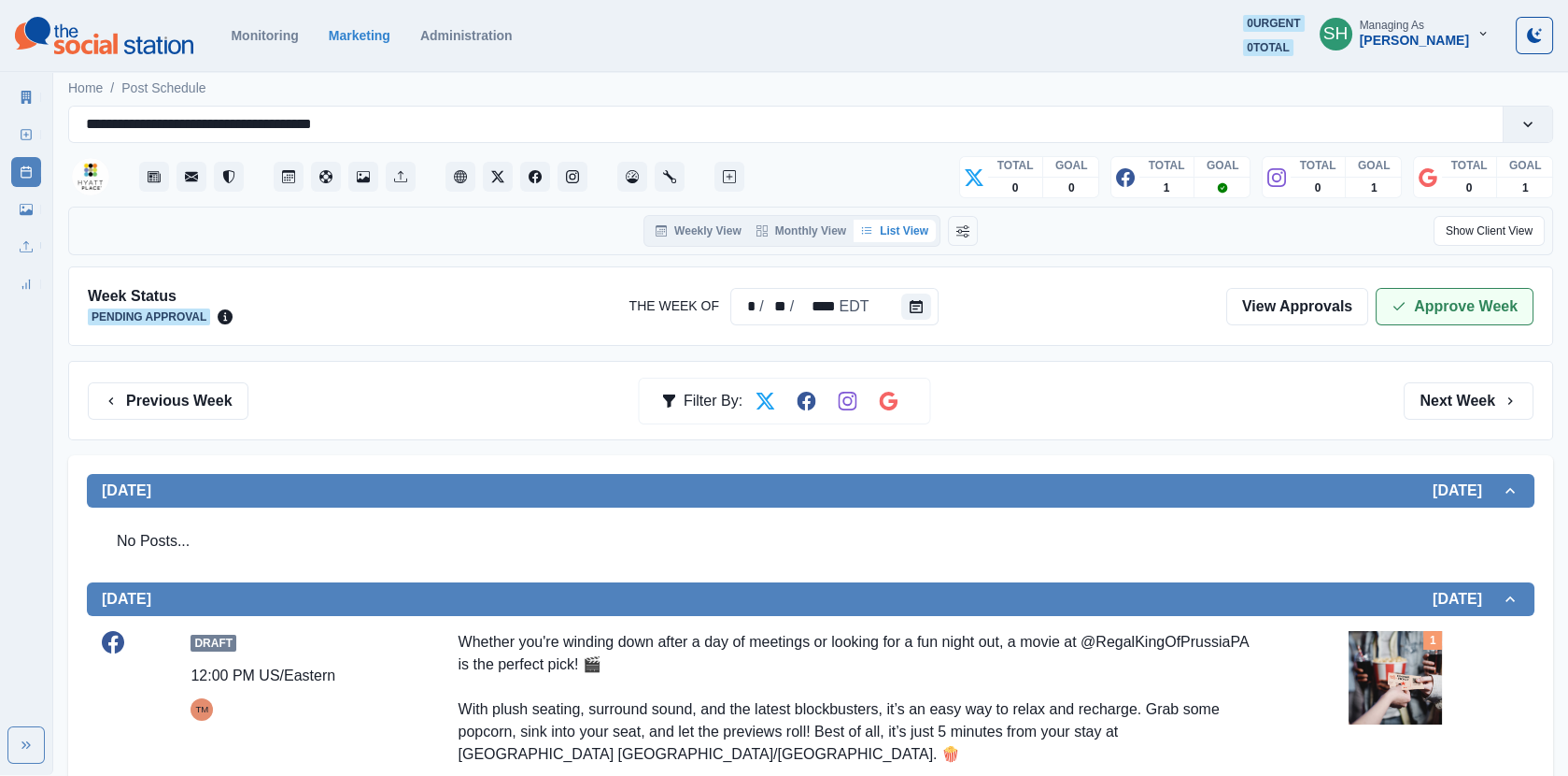
click at [1440, 315] on button "Approve Week" at bounding box center [1455, 306] width 158 height 38
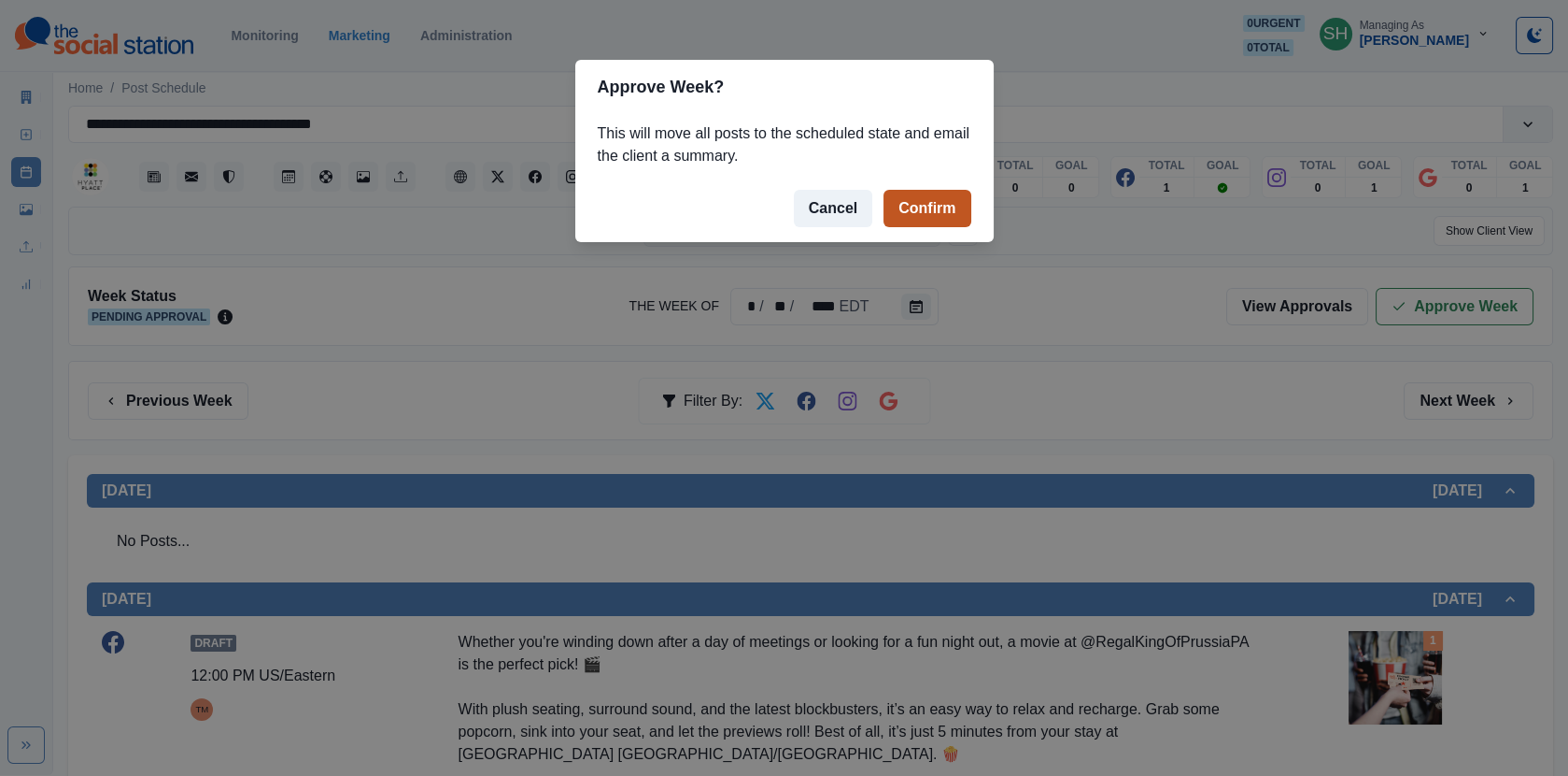
click at [938, 203] on button "Confirm" at bounding box center [927, 209] width 87 height 38
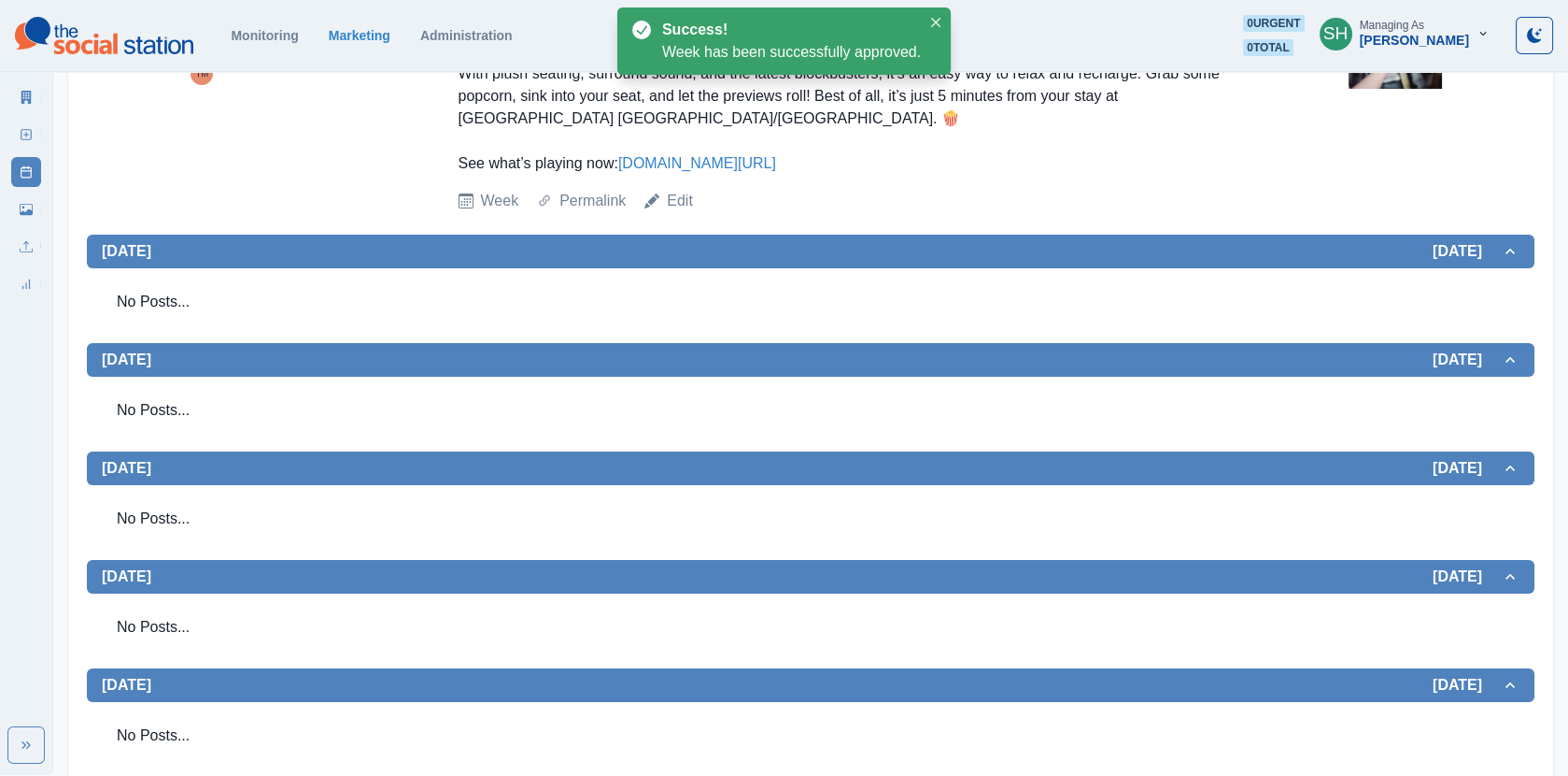
scroll to position [403, 0]
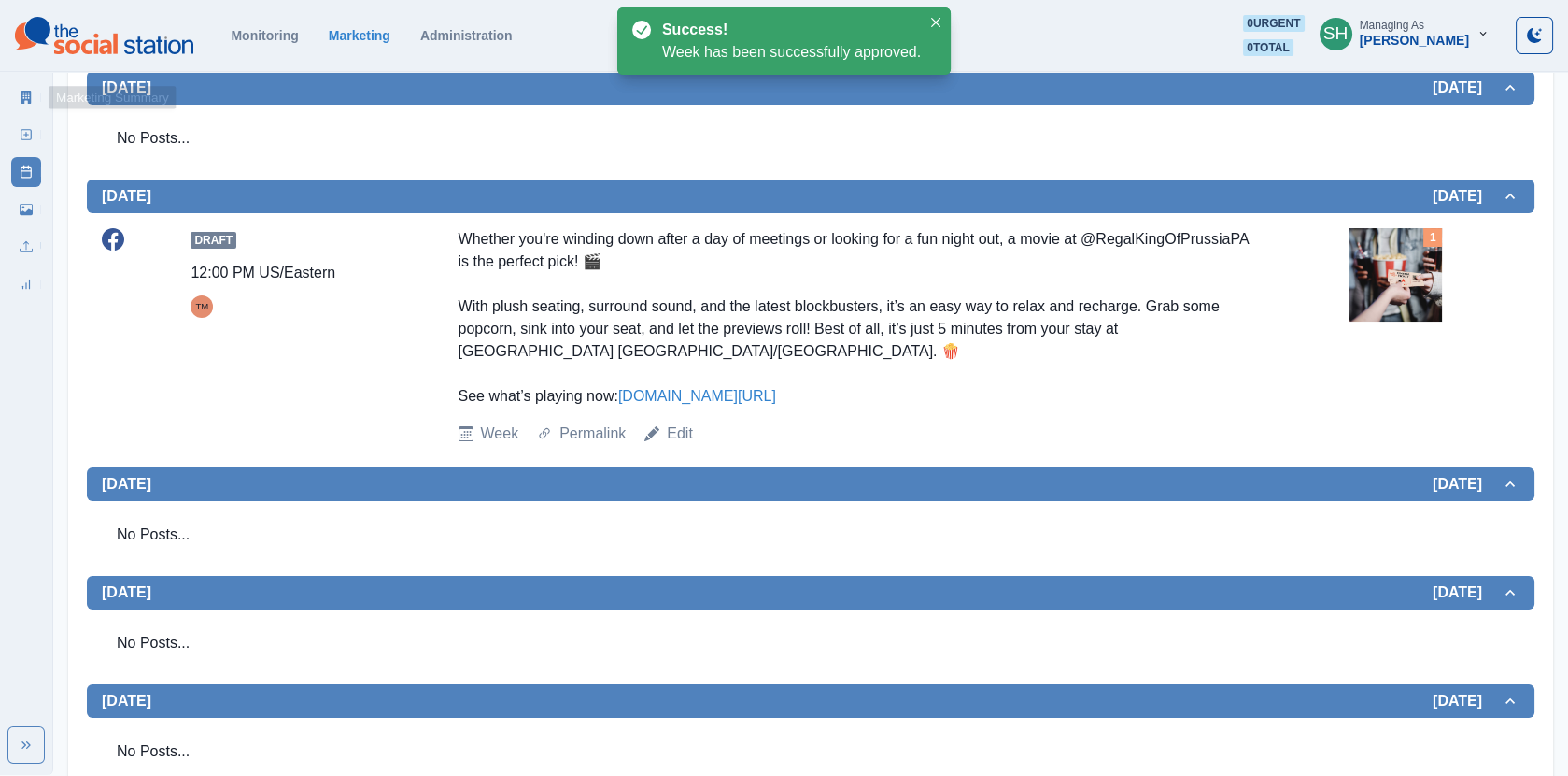
click at [23, 101] on icon at bounding box center [27, 97] width 10 height 13
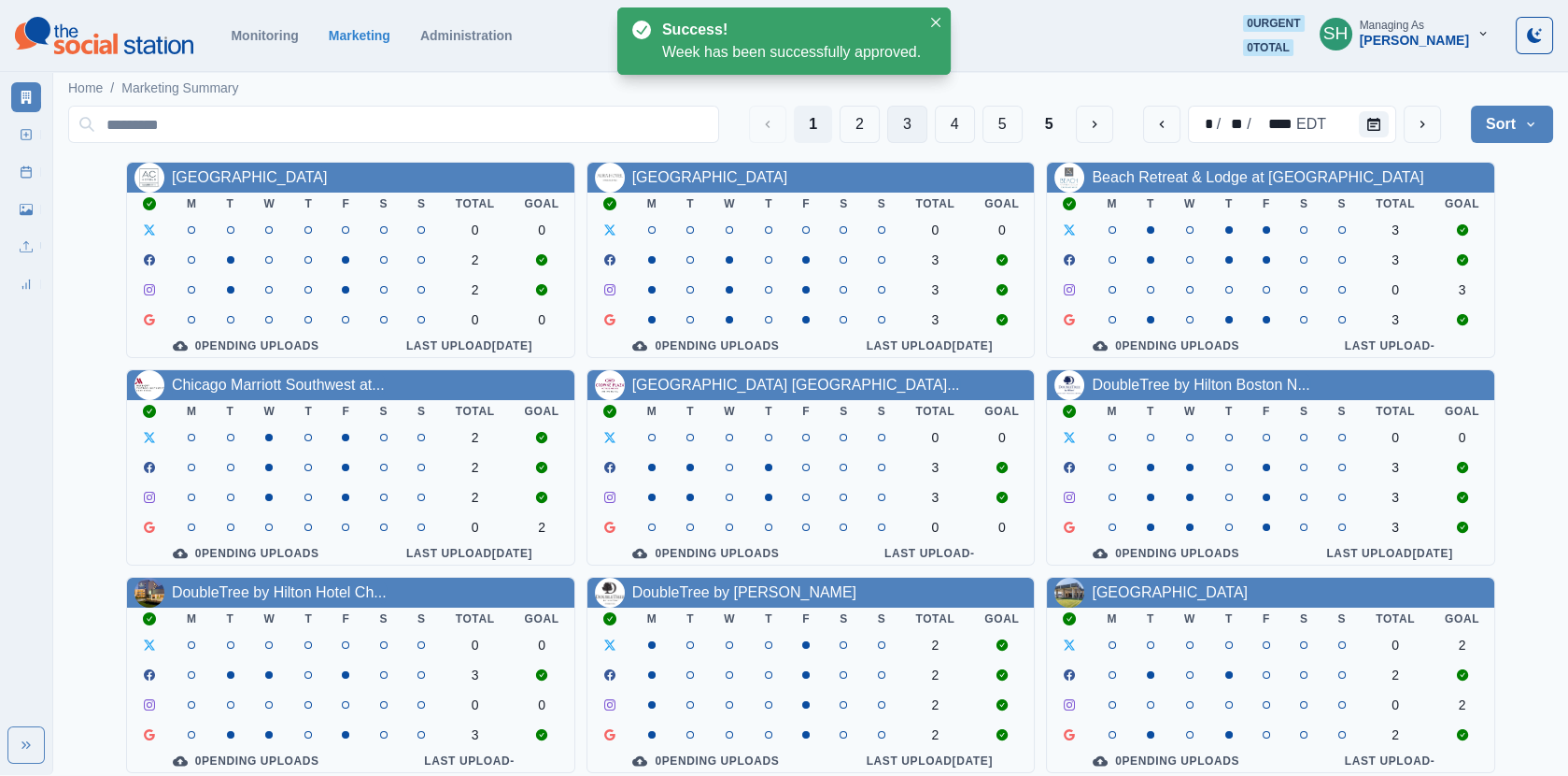
click at [918, 129] on button "3" at bounding box center [907, 124] width 40 height 38
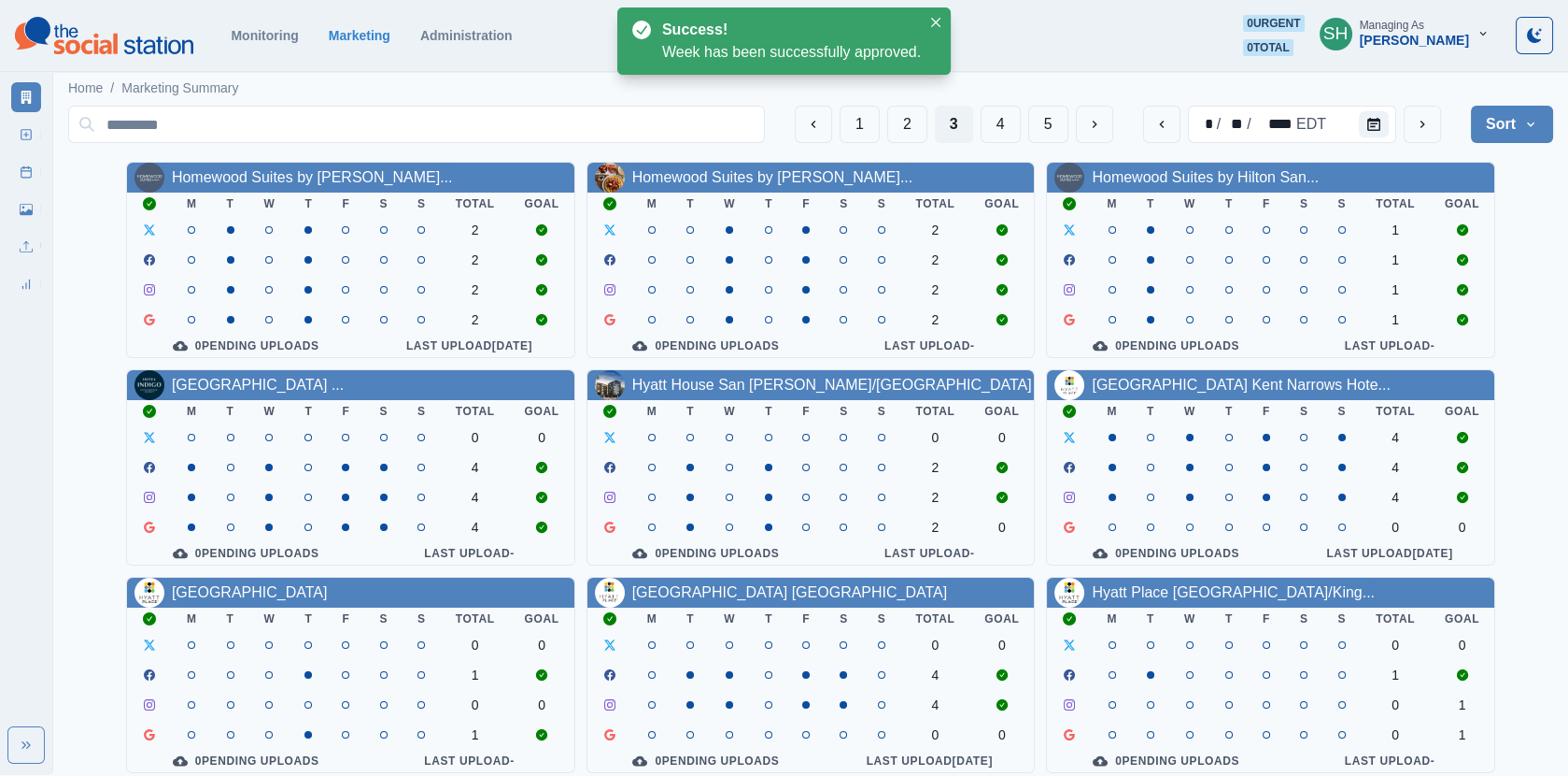
scroll to position [226, 0]
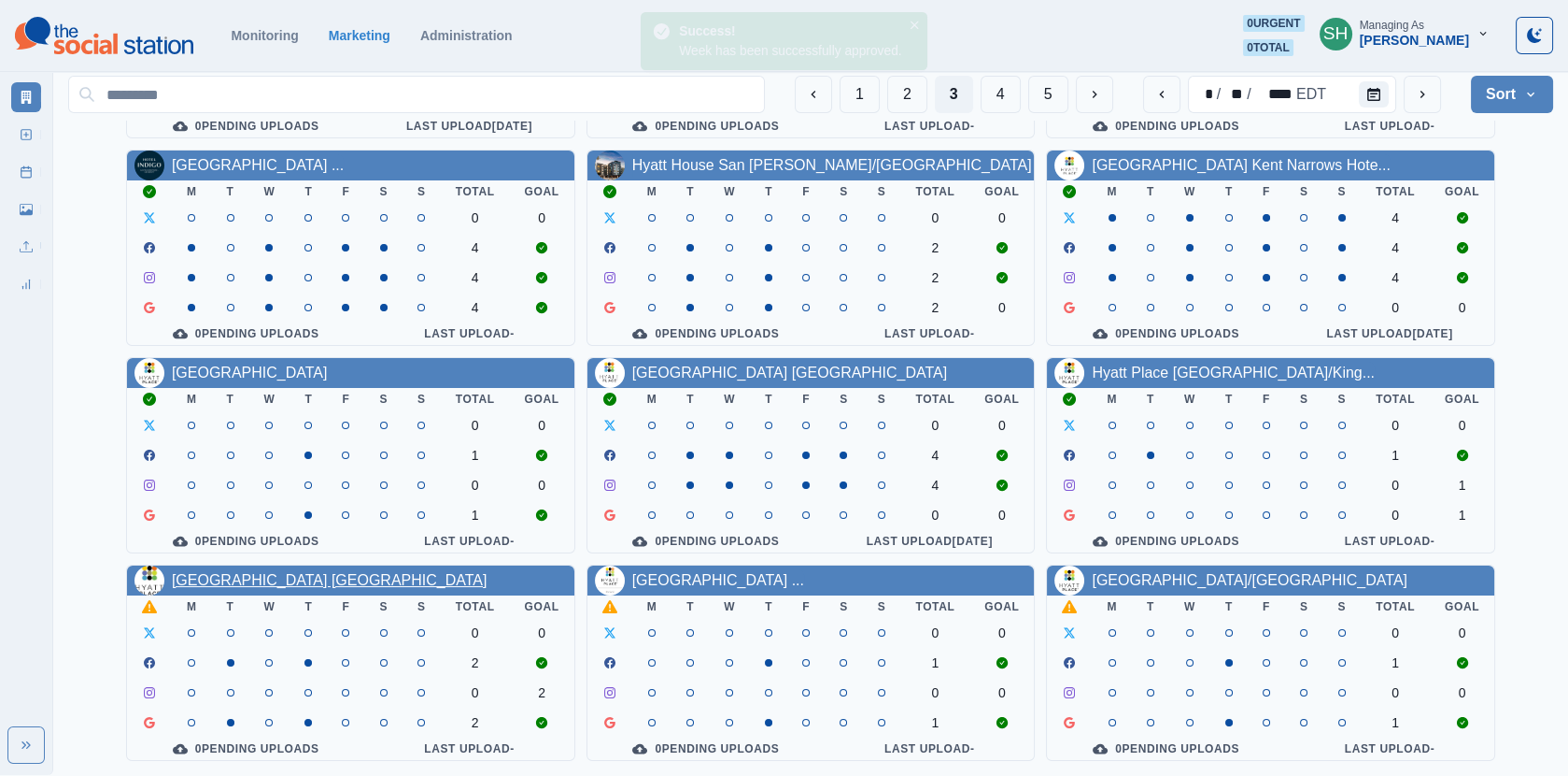
click at [329, 574] on link "[GEOGRAPHIC_DATA] [GEOGRAPHIC_DATA]" at bounding box center [330, 580] width 316 height 16
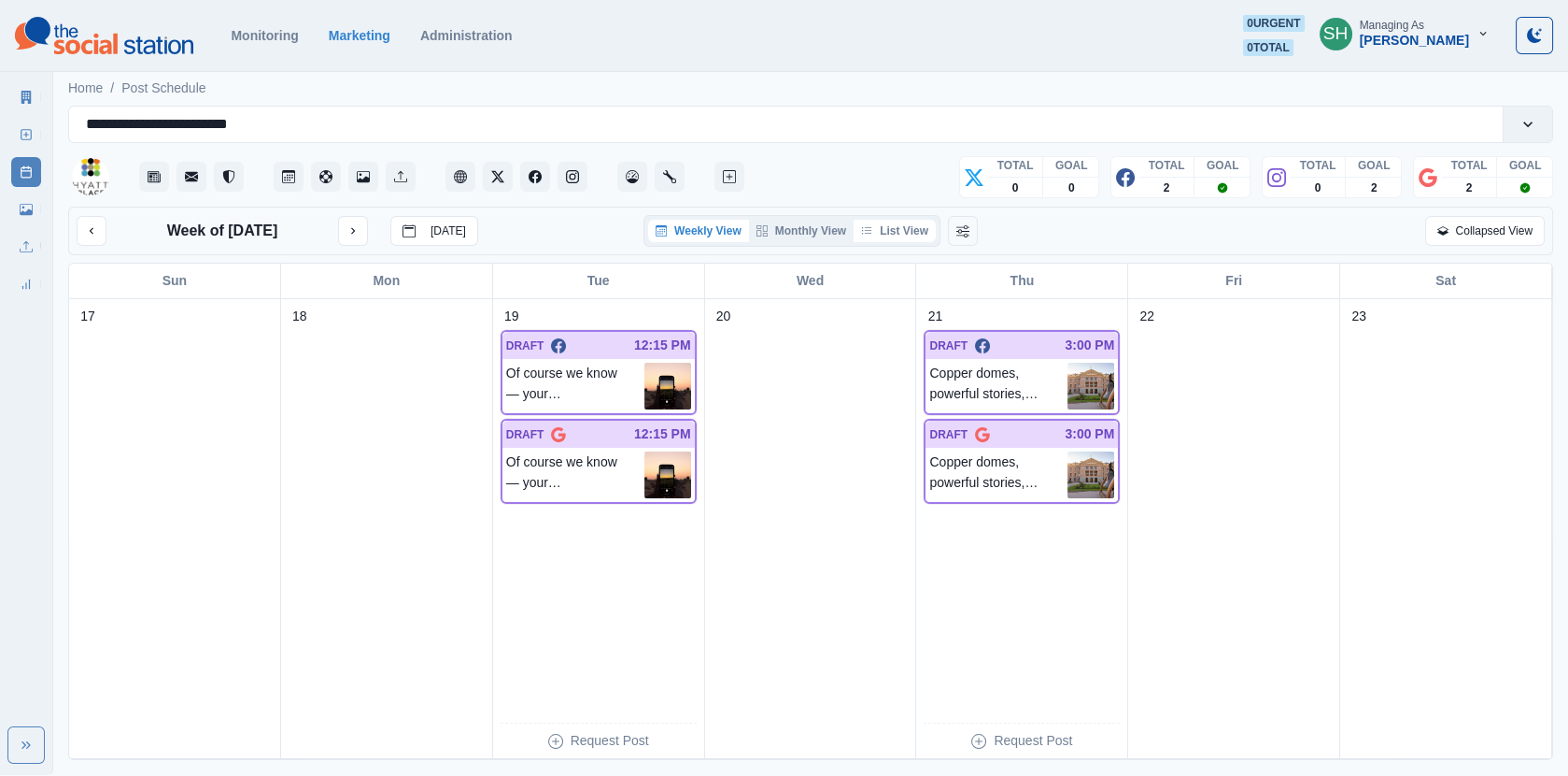
click at [910, 228] on button "List View" at bounding box center [895, 231] width 83 height 23
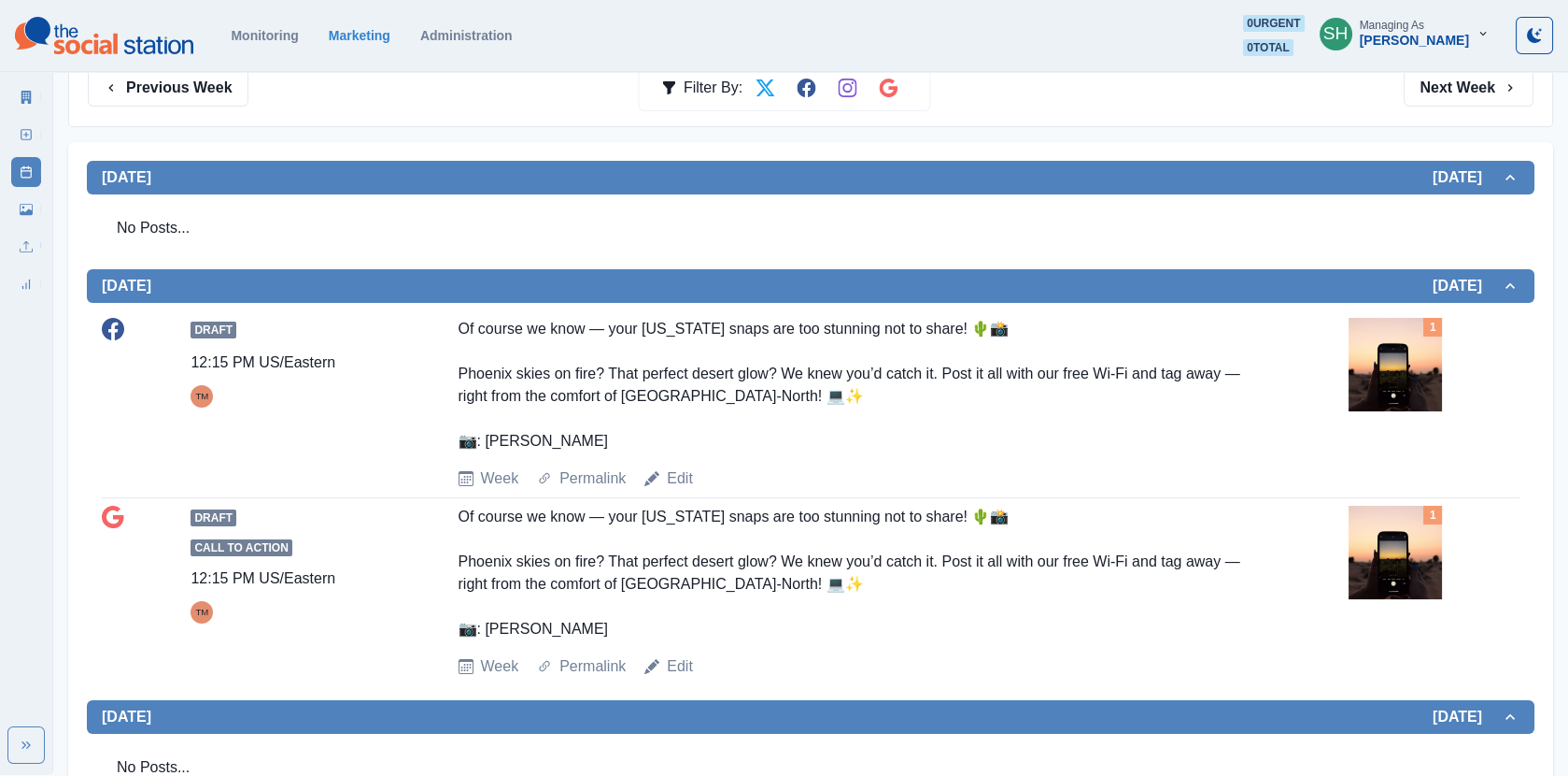
scroll to position [374, 0]
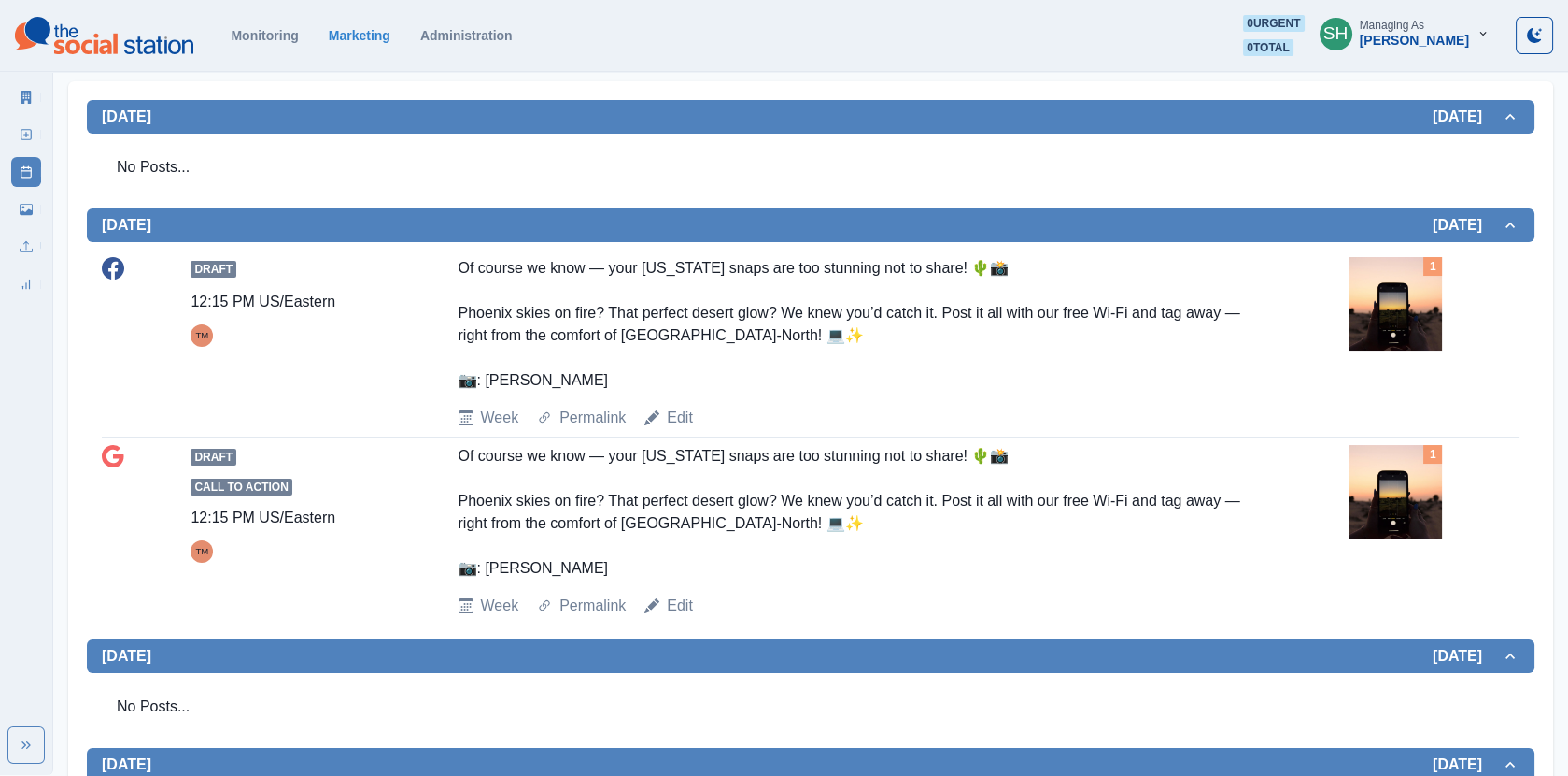
click at [1394, 292] on img at bounding box center [1396, 303] width 93 height 94
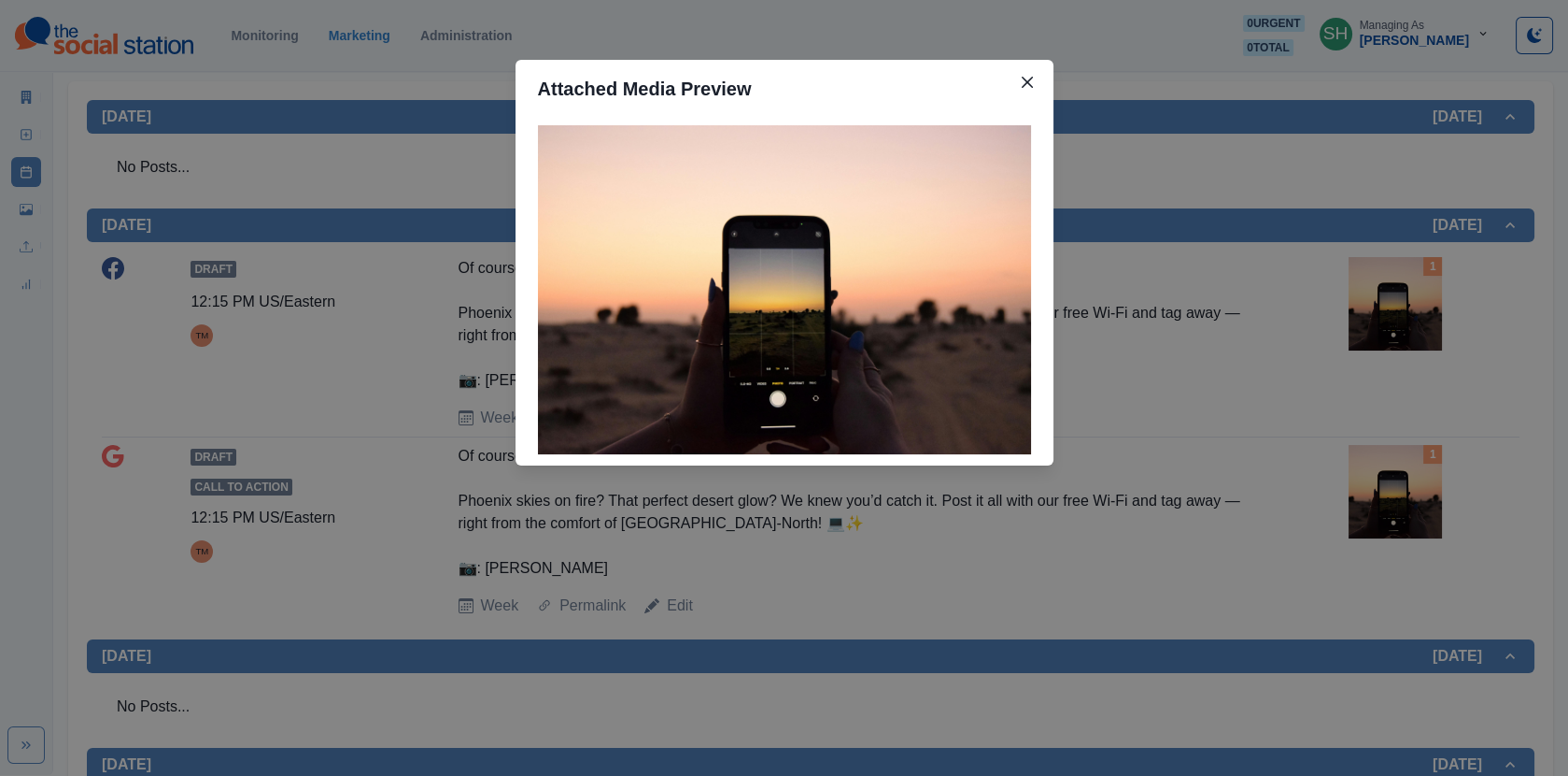
click at [1367, 303] on div "Attached Media Preview" at bounding box center [784, 388] width 1568 height 776
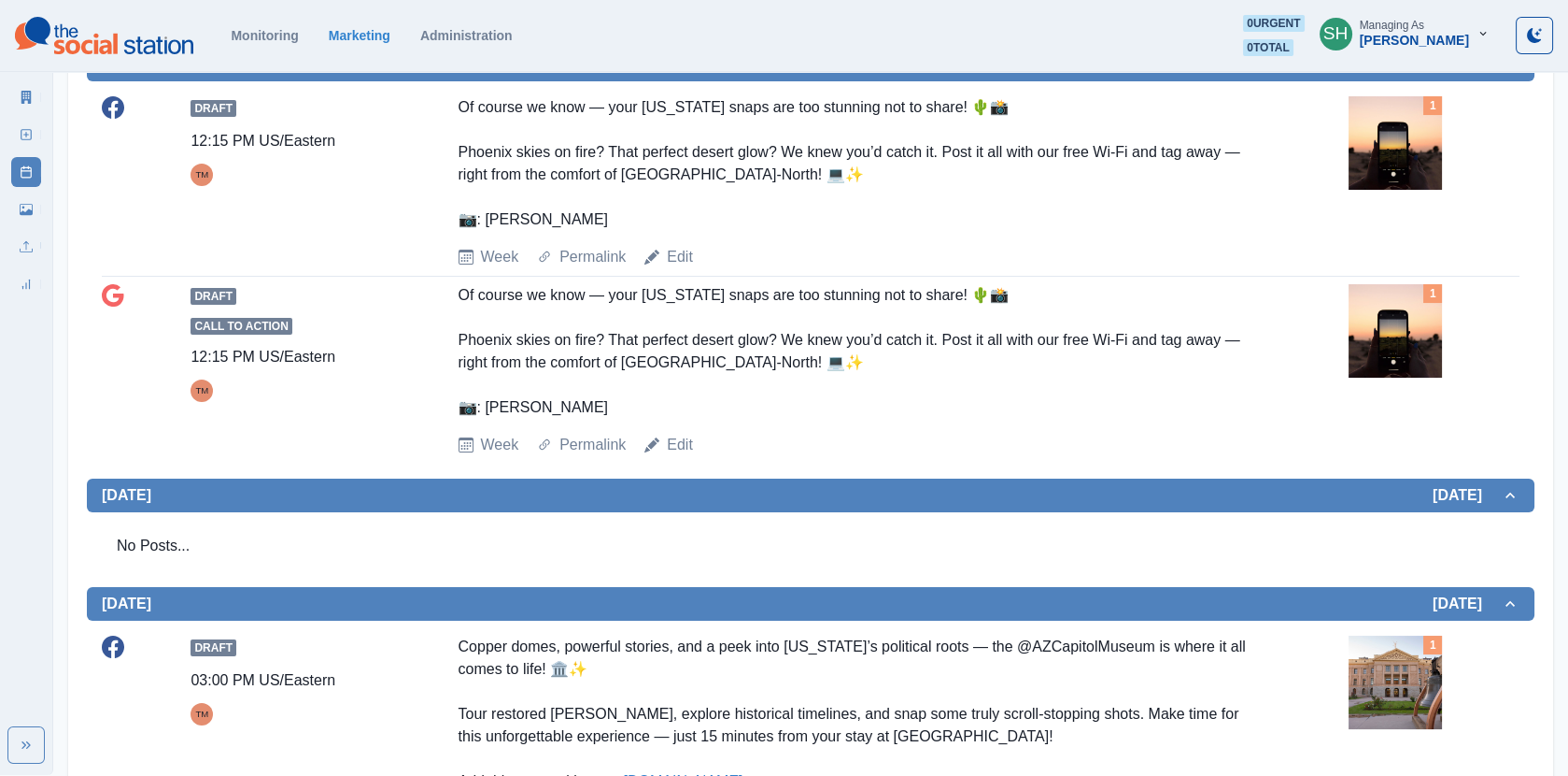
scroll to position [798, 0]
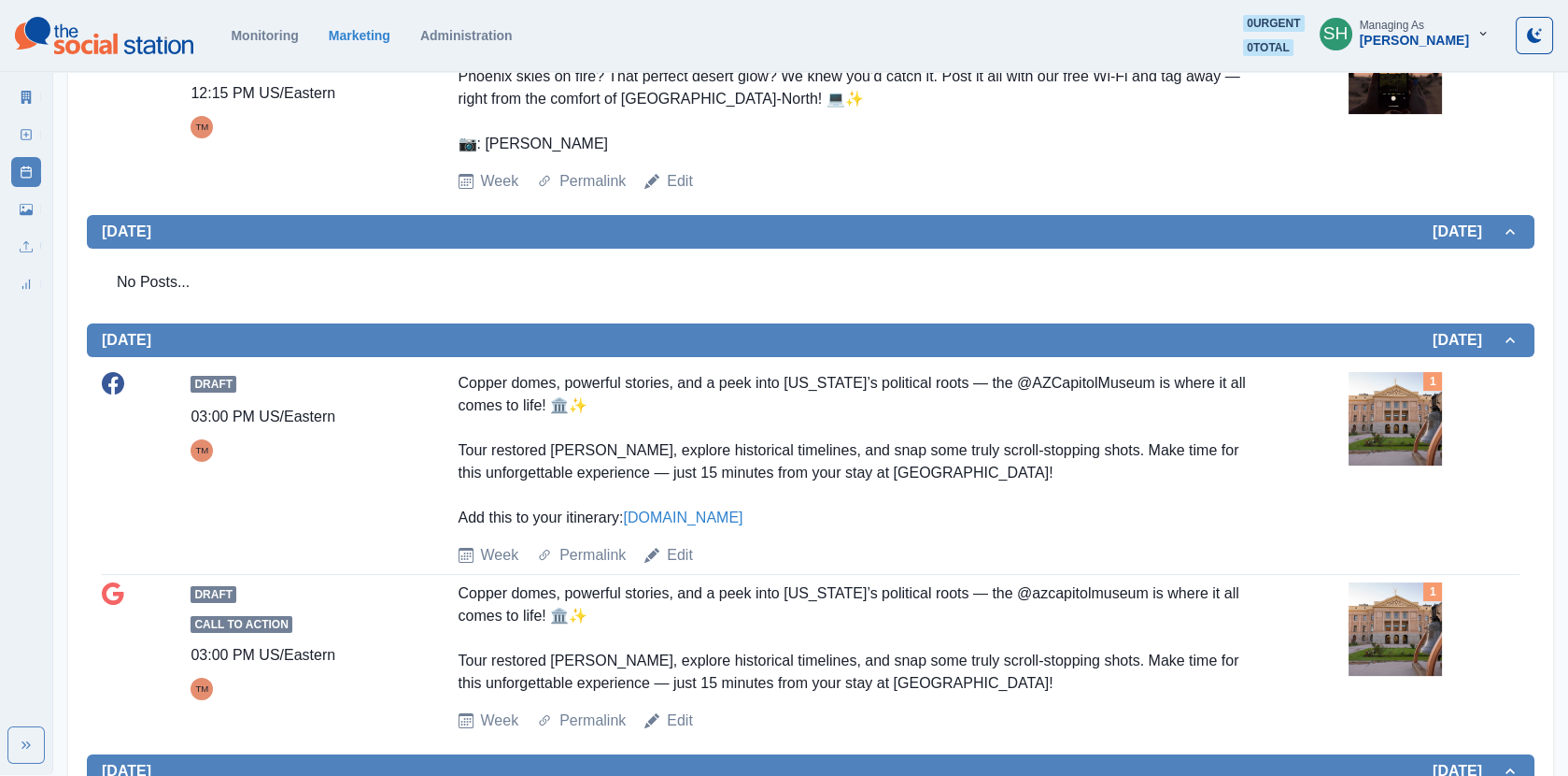
click at [1379, 407] on img at bounding box center [1396, 419] width 93 height 94
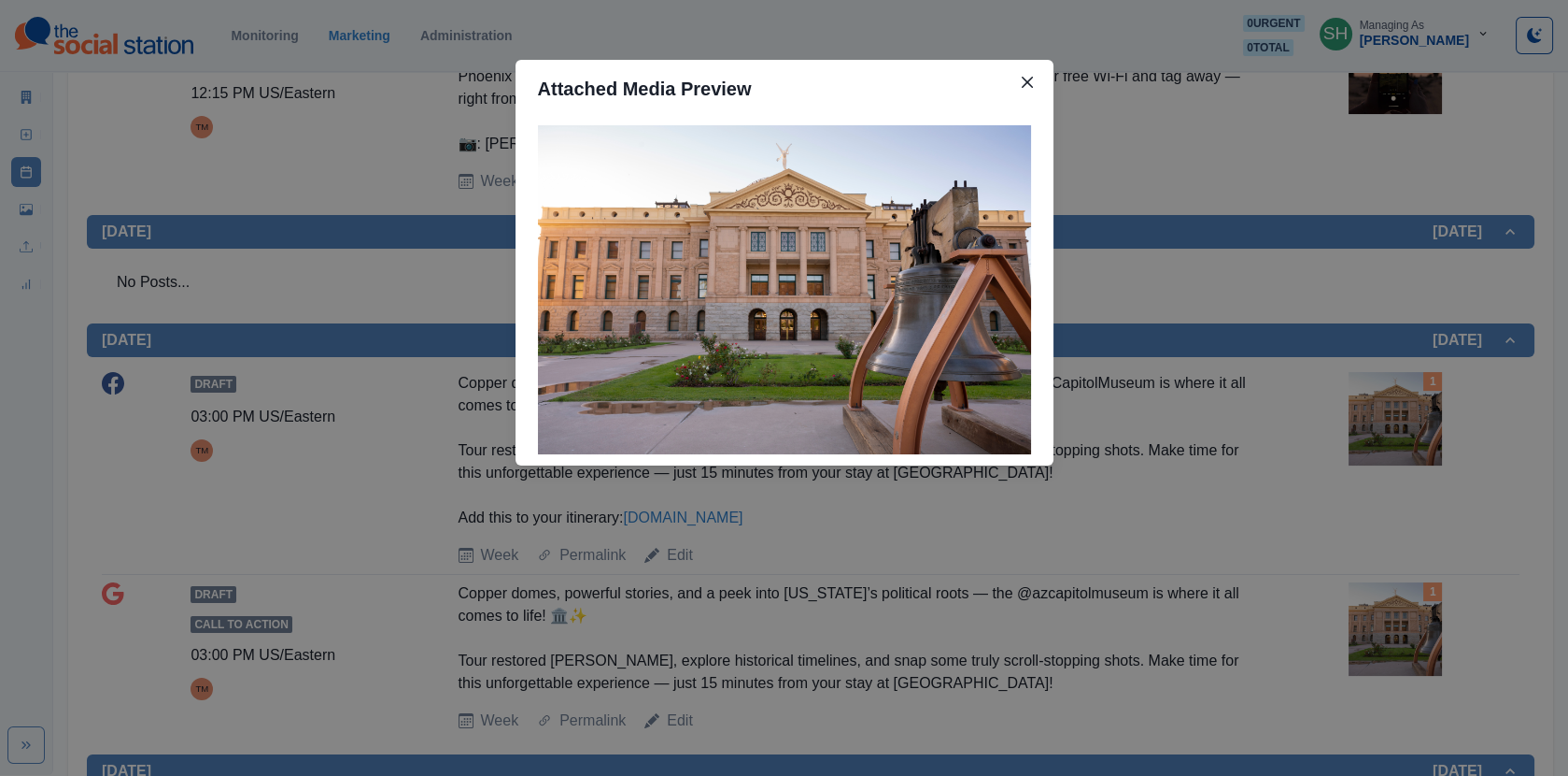
click at [1226, 403] on div "Attached Media Preview" at bounding box center [784, 388] width 1568 height 776
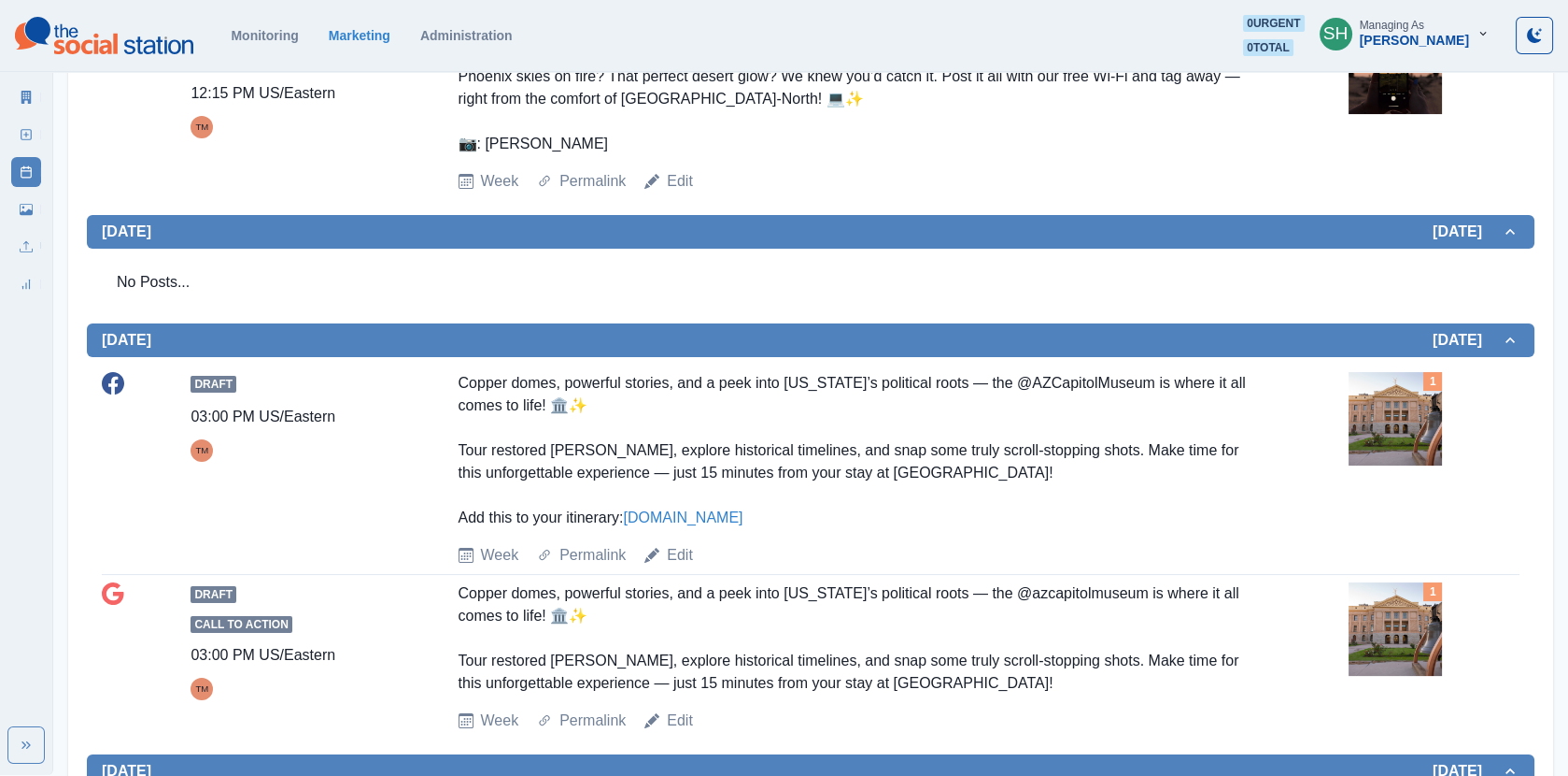
scroll to position [862, 0]
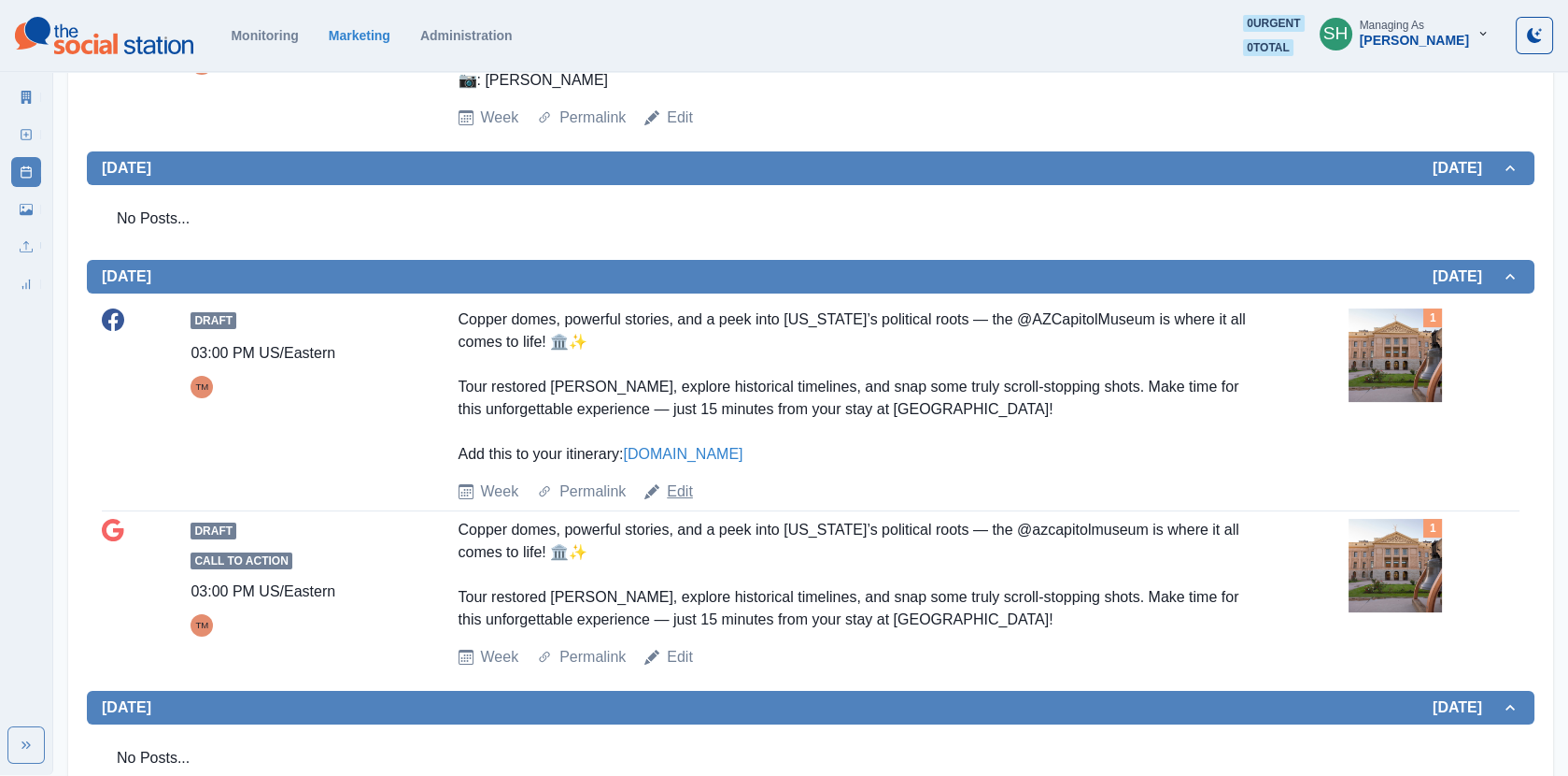
click at [685, 485] on link "Edit" at bounding box center [680, 491] width 26 height 23
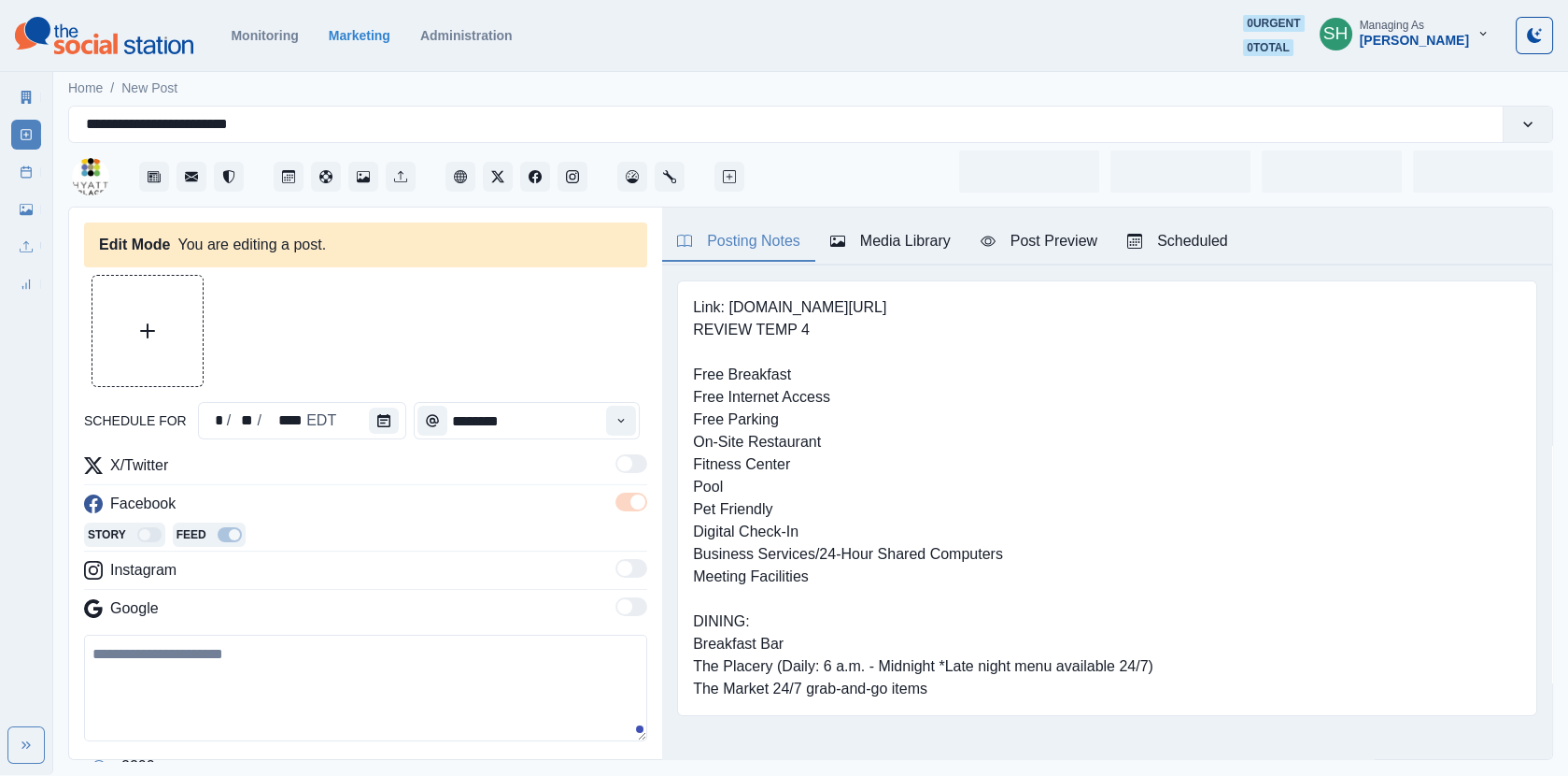
type input "*******"
type textarea "**********"
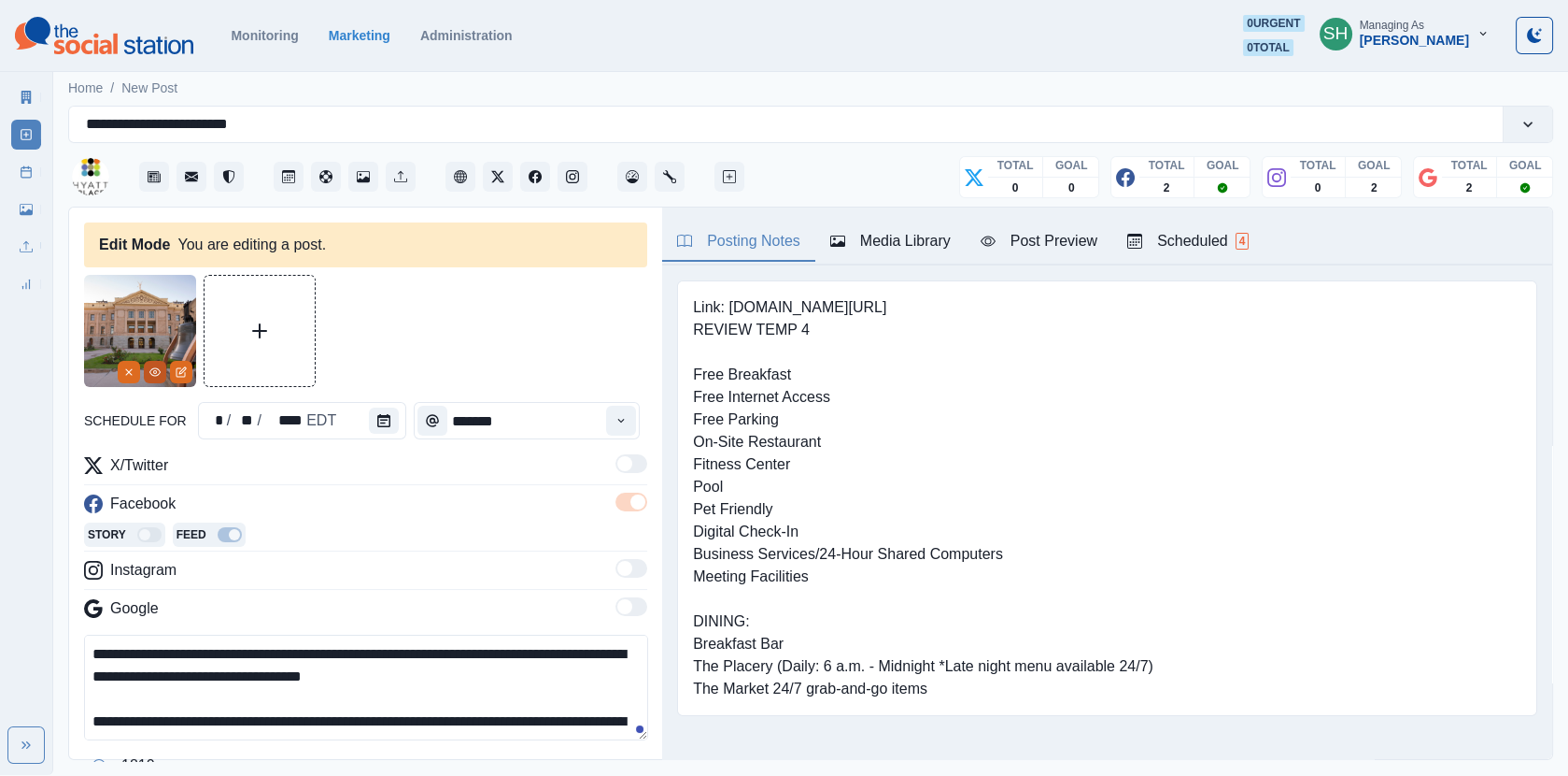
click at [152, 378] on button "View Media" at bounding box center [155, 372] width 23 height 23
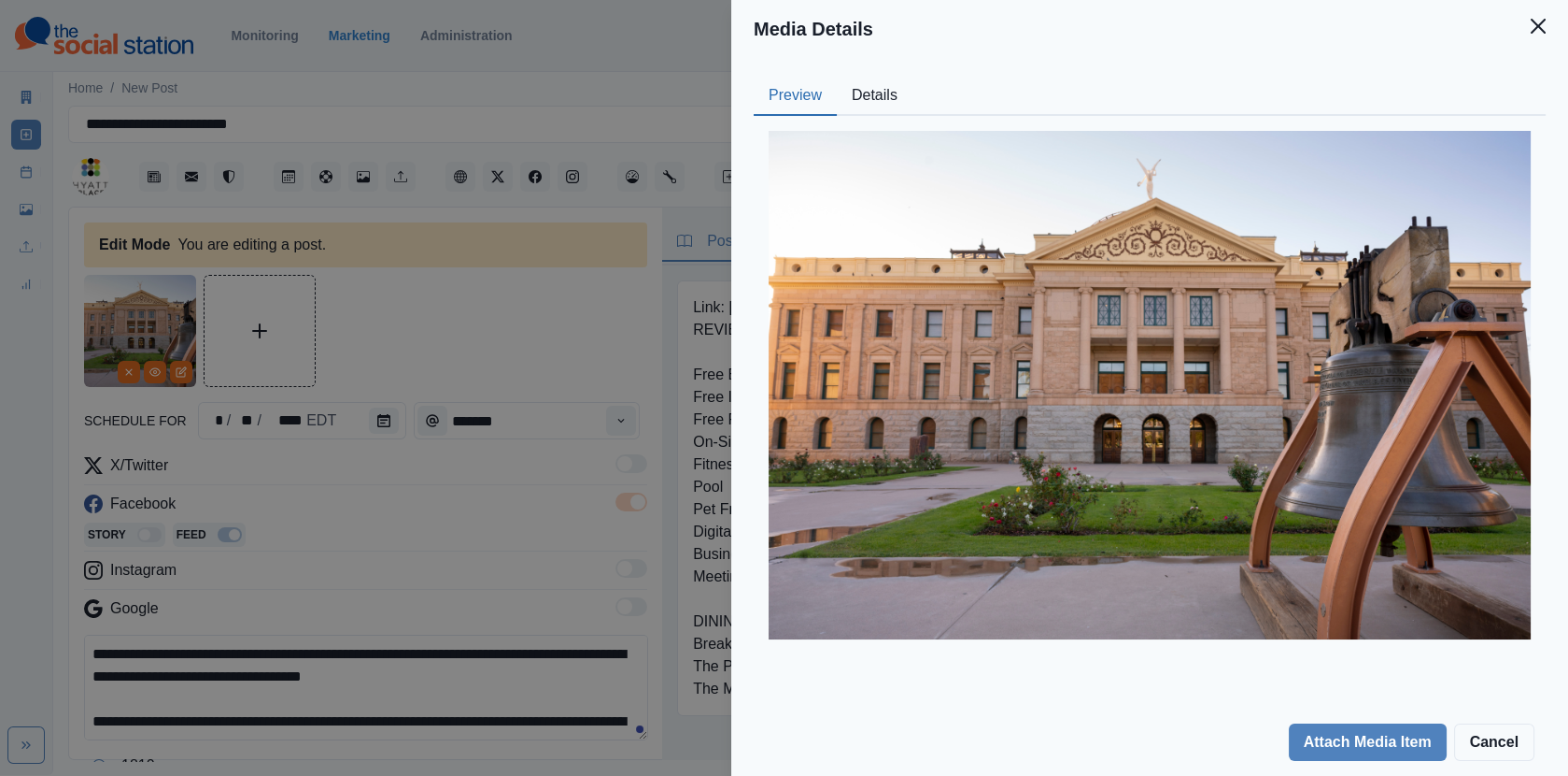
click at [871, 85] on button "Details" at bounding box center [875, 96] width 76 height 39
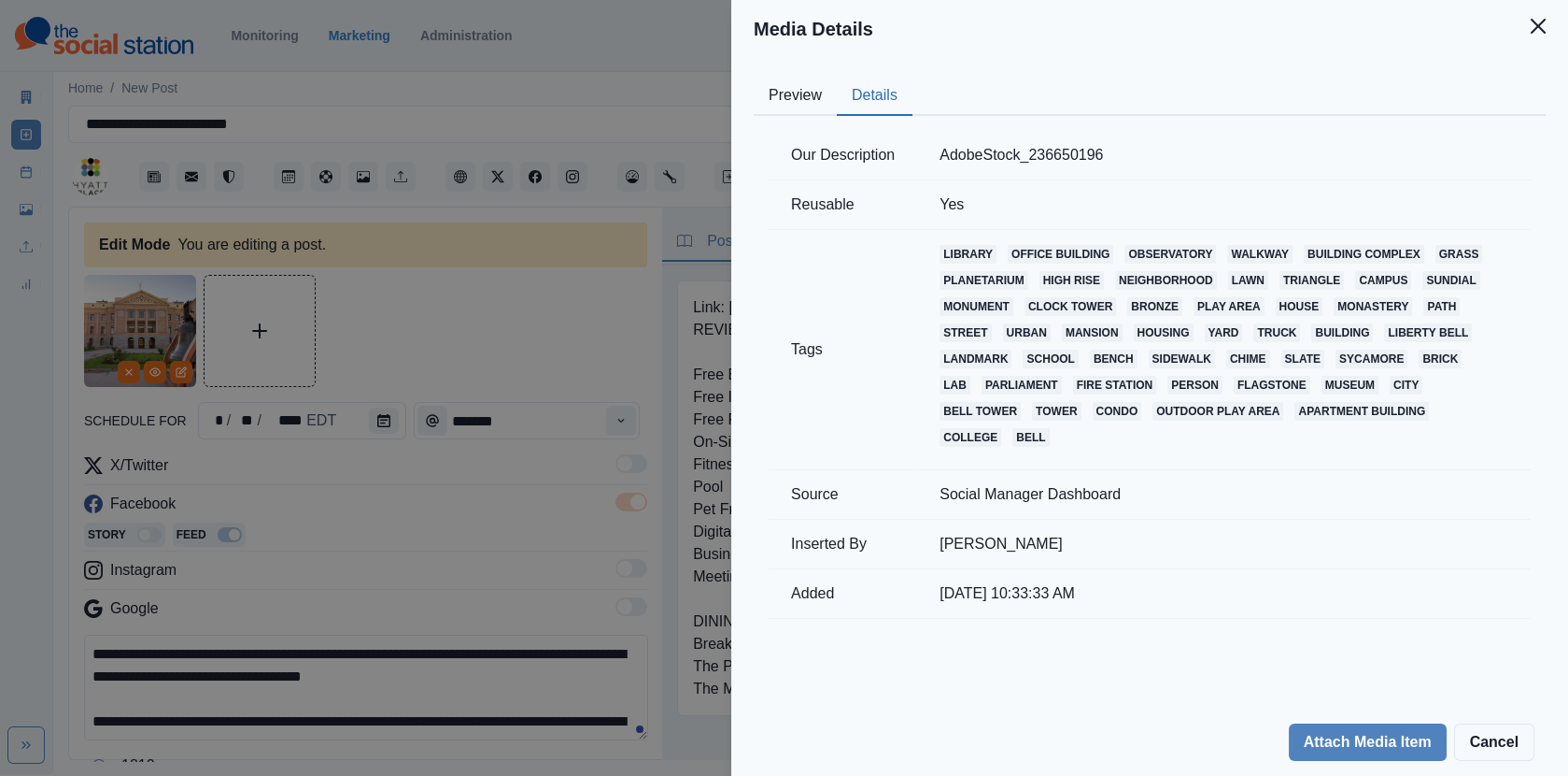
click at [492, 287] on div "Media Details Preview Details Our Description AdobeStock_236650196 Reusable Yes…" at bounding box center [784, 388] width 1568 height 776
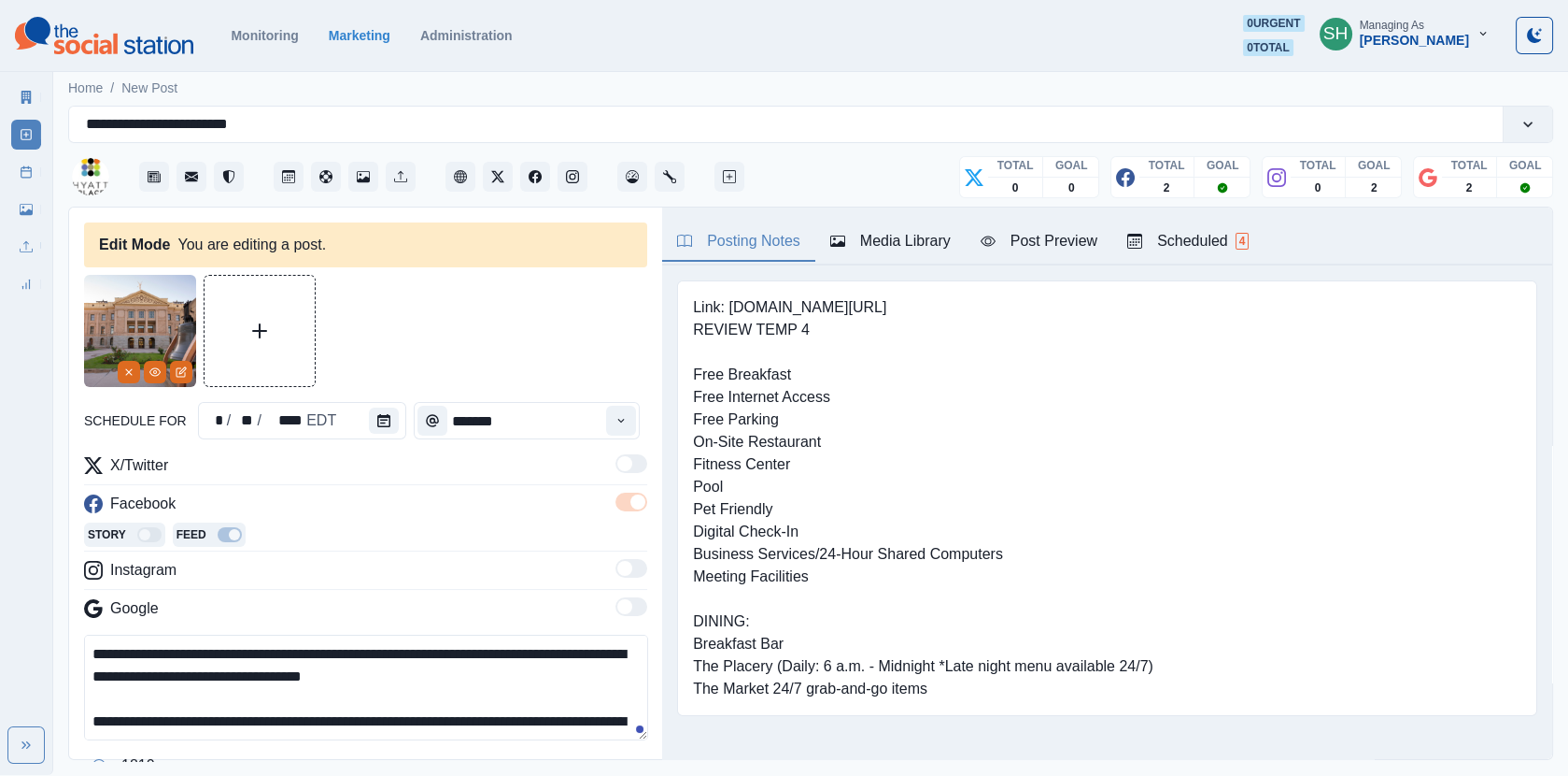
click at [24, 155] on div "Post Schedule" at bounding box center [26, 168] width 30 height 38
click at [23, 165] on icon at bounding box center [26, 171] width 13 height 13
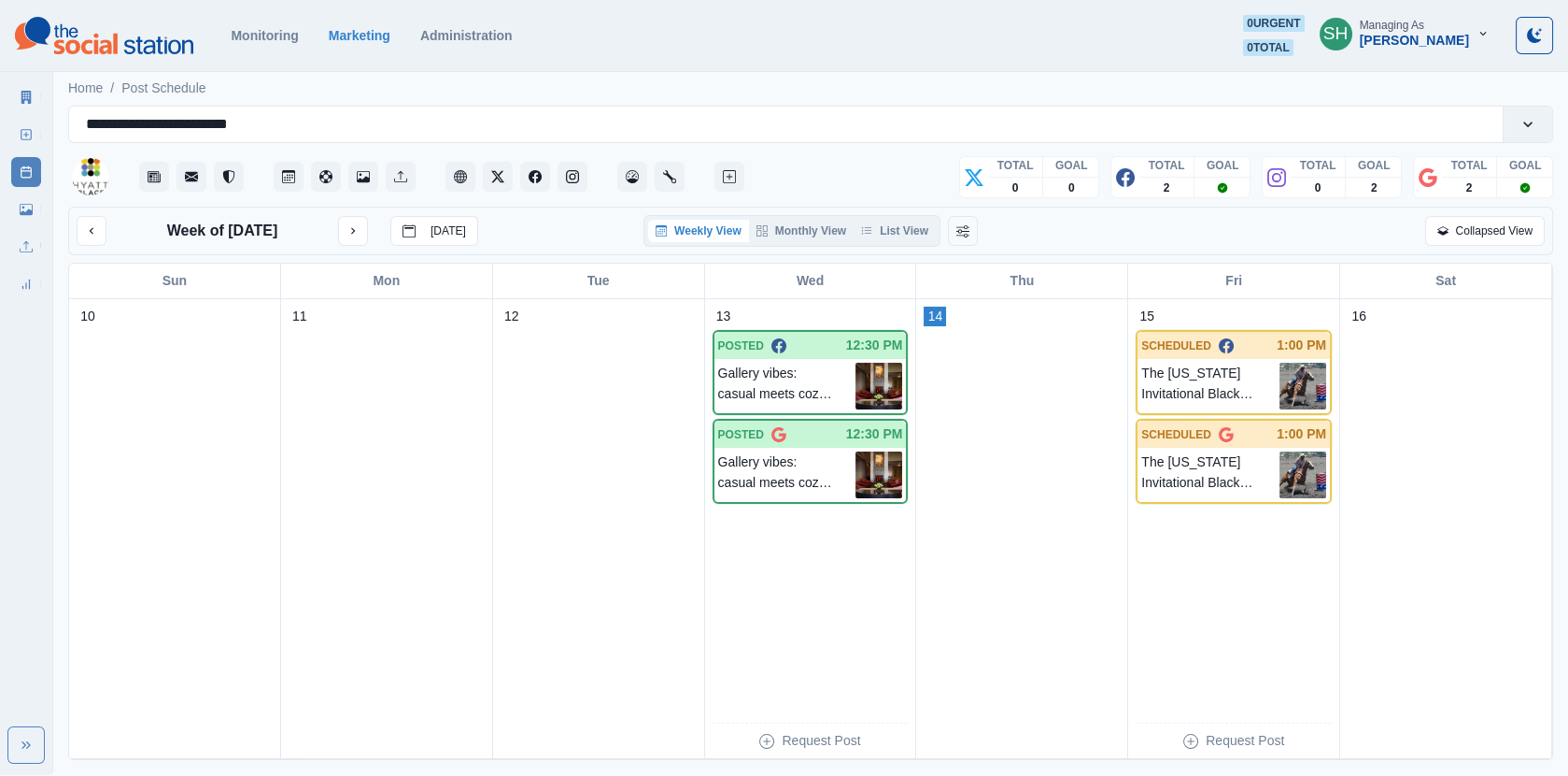
click at [903, 242] on div "Weekly View Monthly View List View" at bounding box center [791, 231] width 297 height 32
click at [907, 225] on button "List View" at bounding box center [895, 231] width 83 height 23
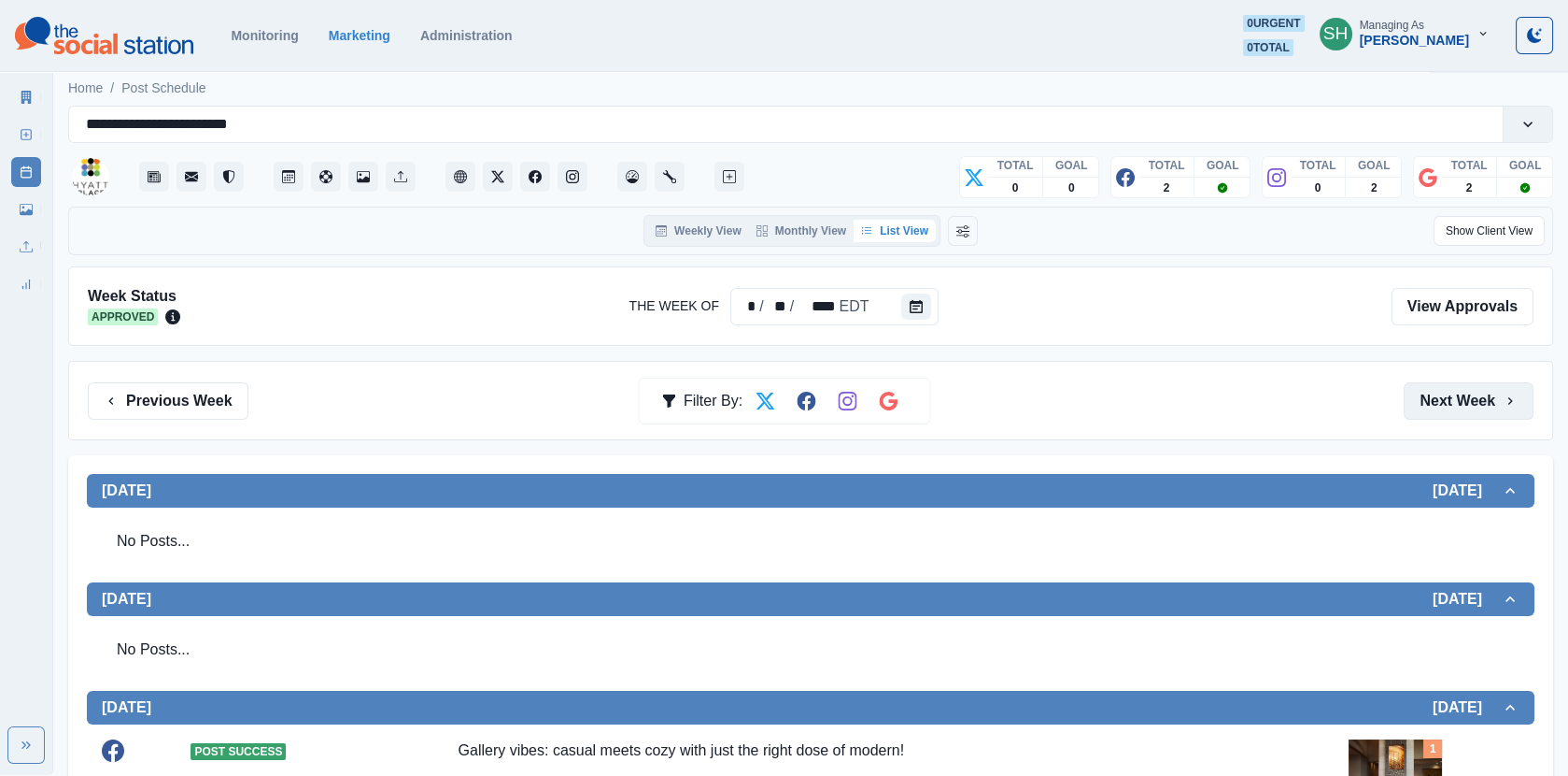
click at [1483, 388] on button "Next Week" at bounding box center [1469, 401] width 130 height 38
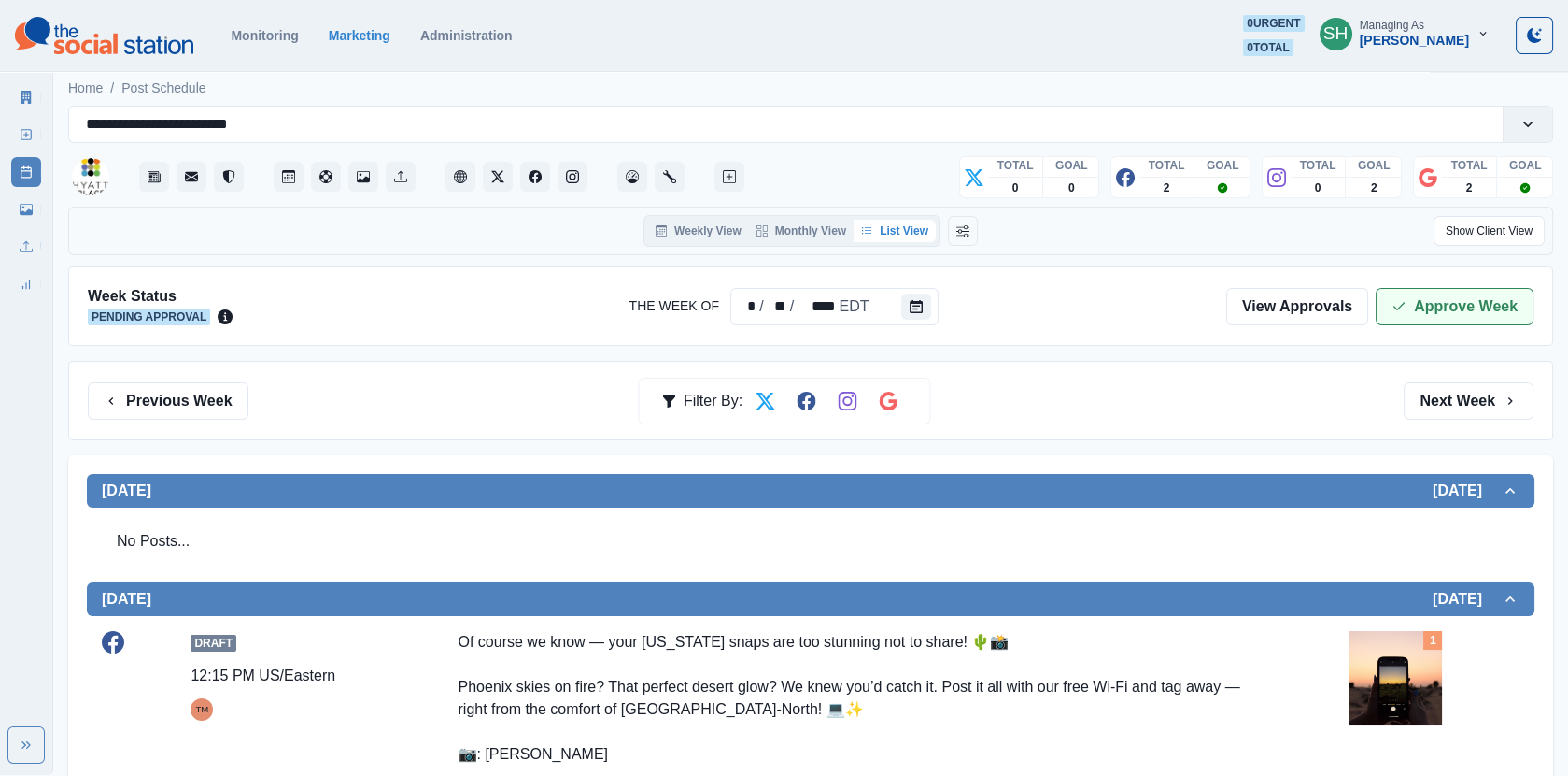
click at [1438, 321] on button "Approve Week" at bounding box center [1455, 306] width 158 height 38
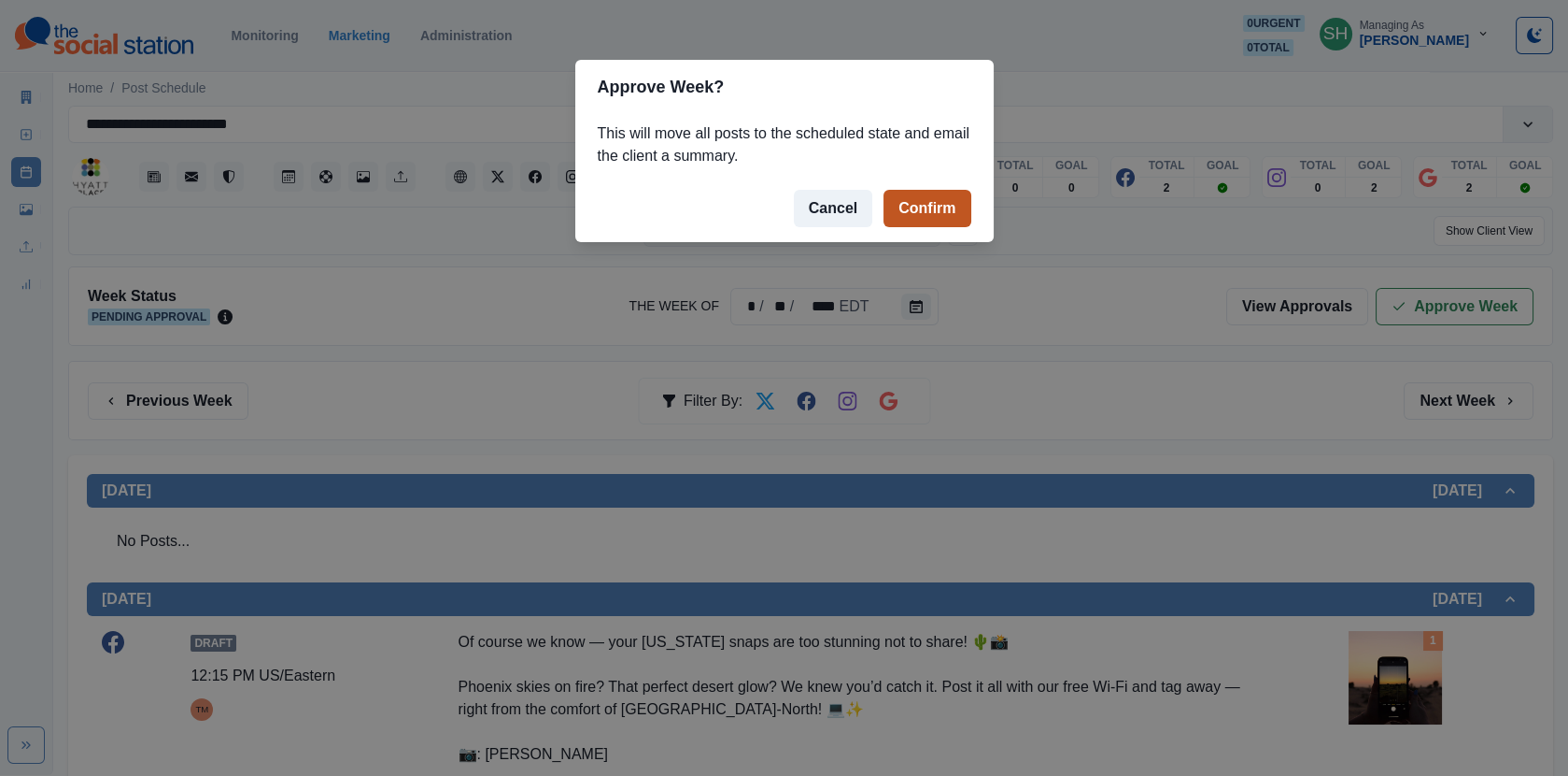
click at [924, 222] on button "Confirm" at bounding box center [927, 209] width 87 height 38
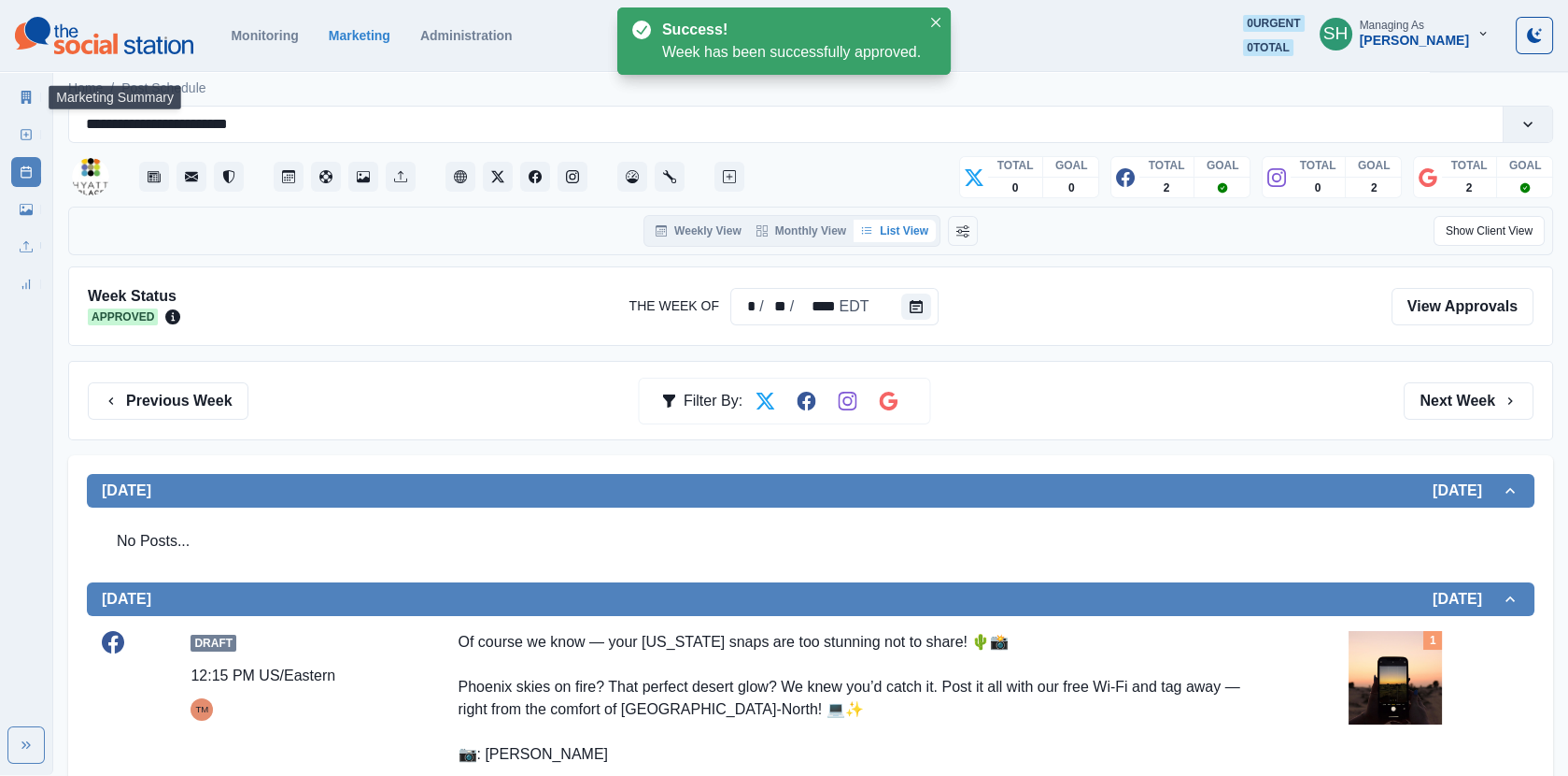
click at [12, 88] on link "Marketing Summary" at bounding box center [26, 97] width 30 height 30
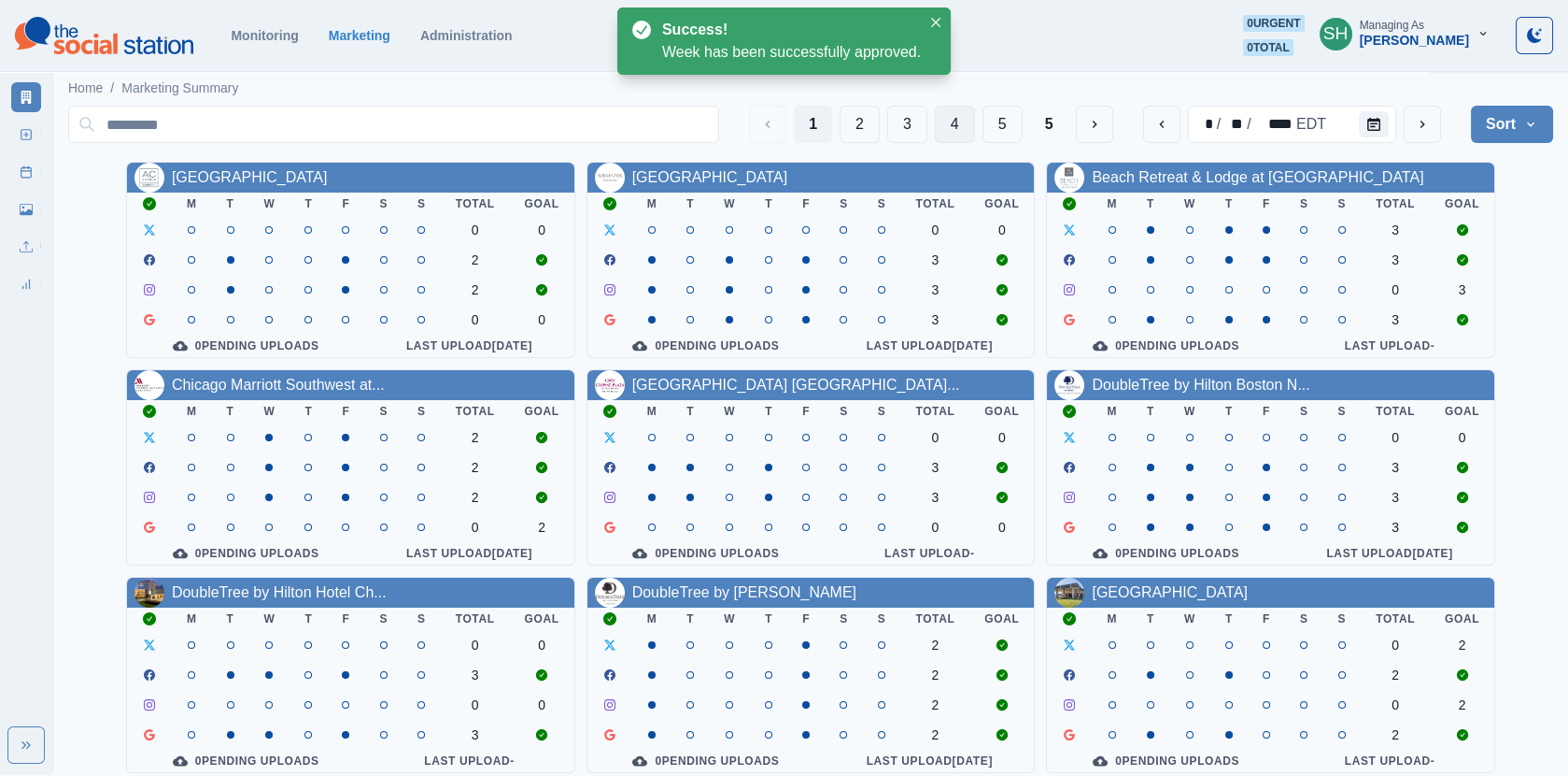
click at [958, 131] on button "4" at bounding box center [955, 124] width 40 height 38
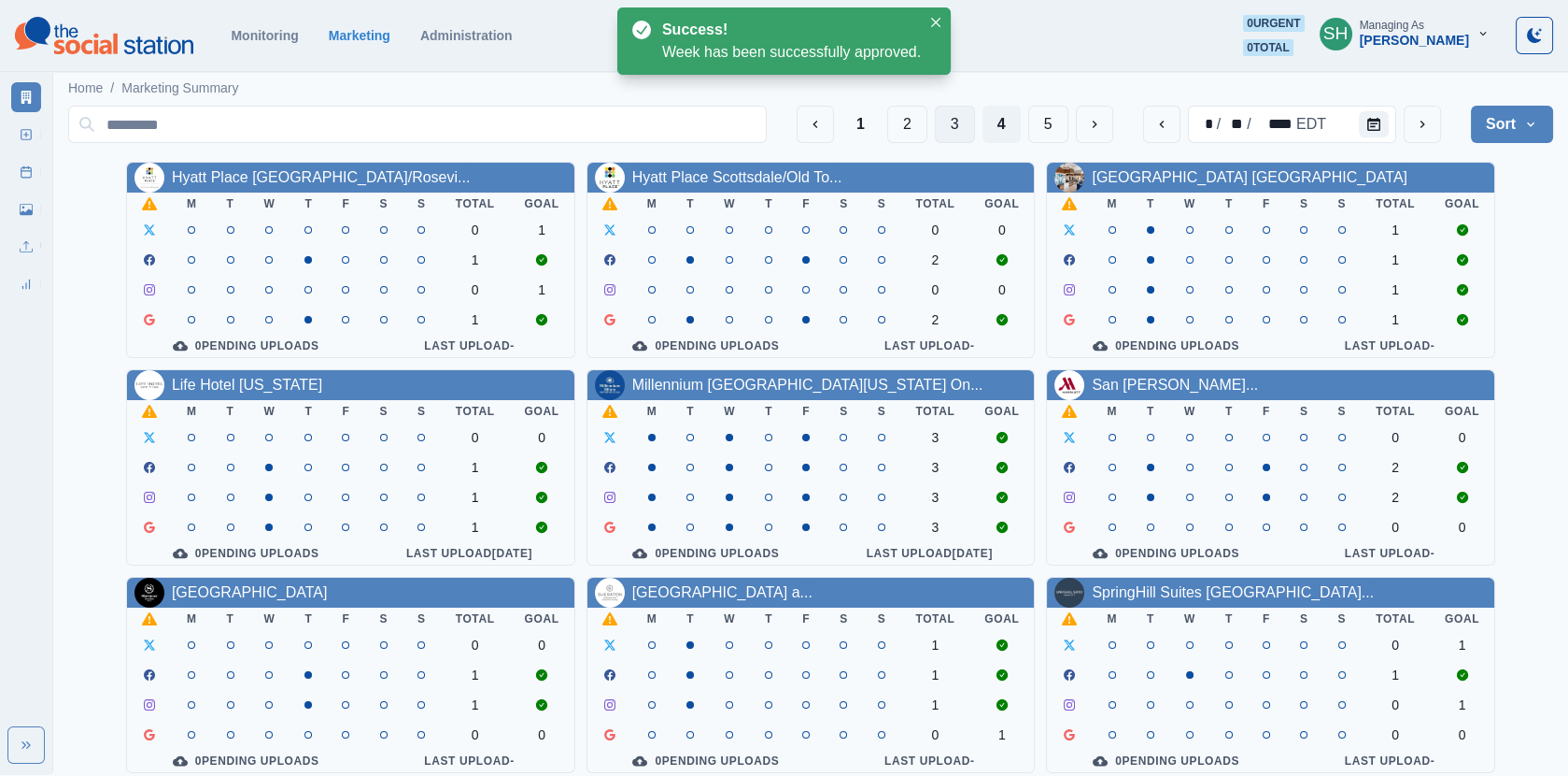
click at [944, 130] on button "3" at bounding box center [955, 124] width 40 height 38
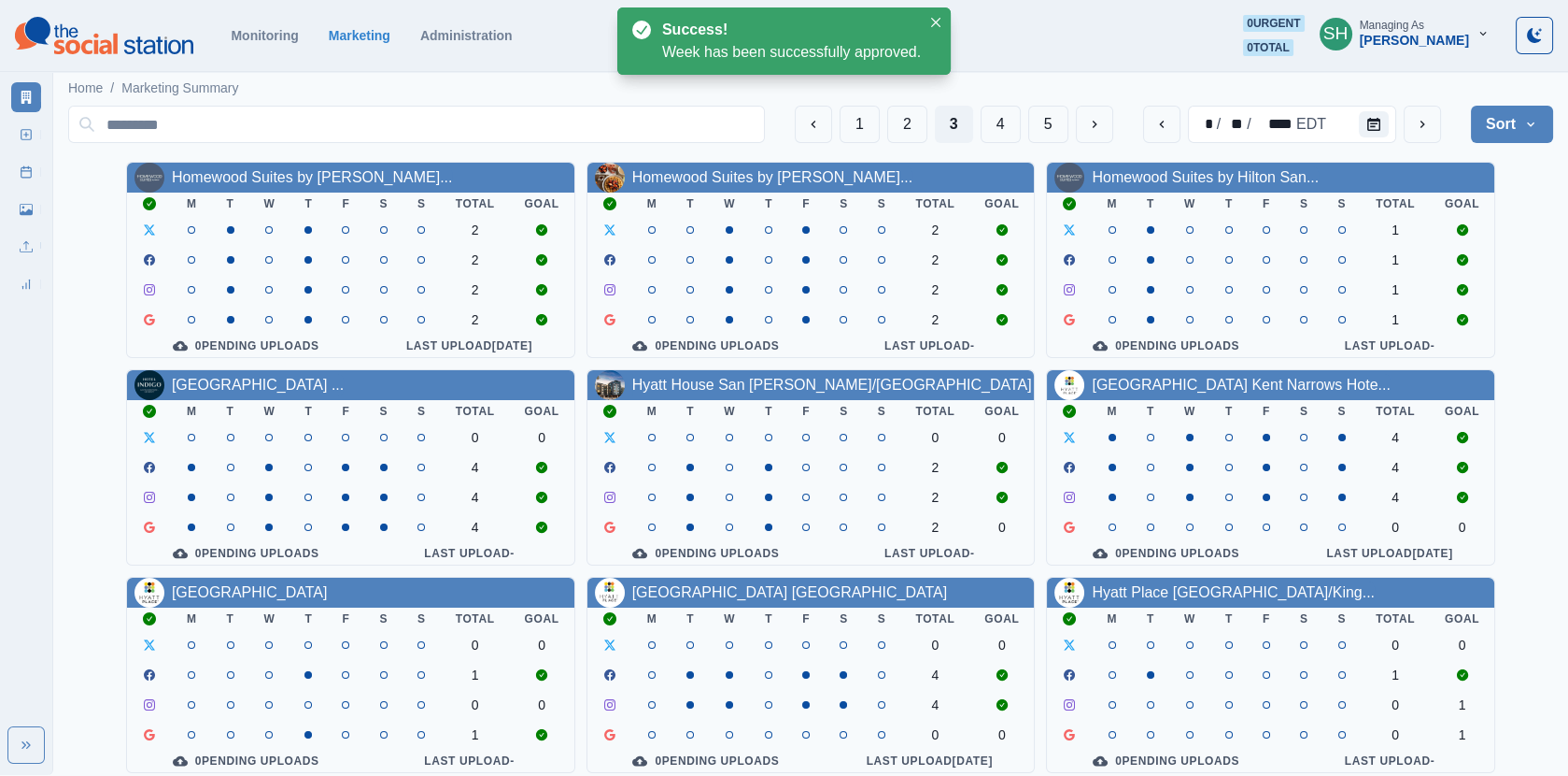
scroll to position [226, 0]
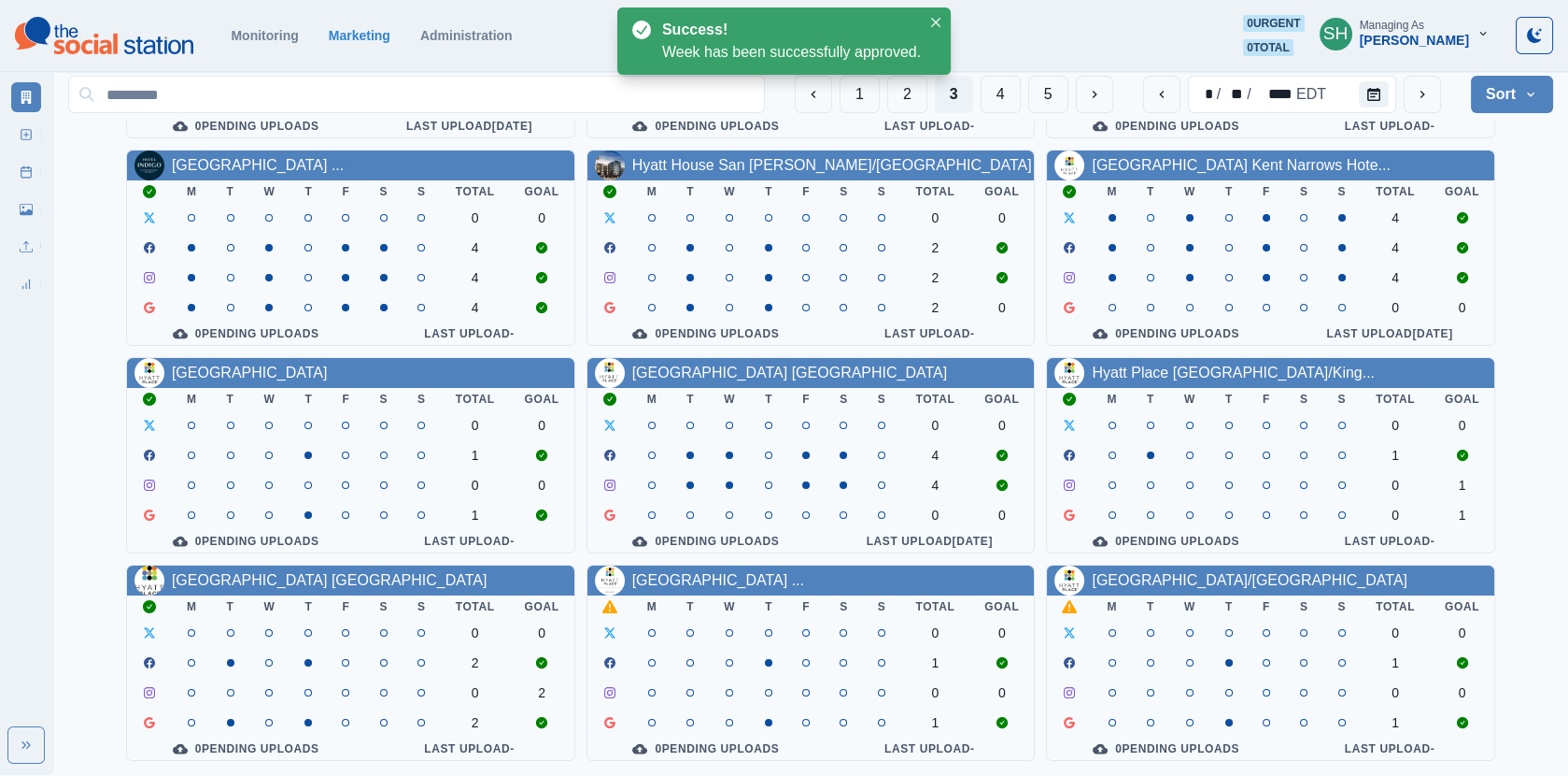
click at [734, 590] on div "[GEOGRAPHIC_DATA] ..." at bounding box center [811, 580] width 447 height 30
click at [733, 577] on link "[GEOGRAPHIC_DATA] ..." at bounding box center [718, 580] width 172 height 16
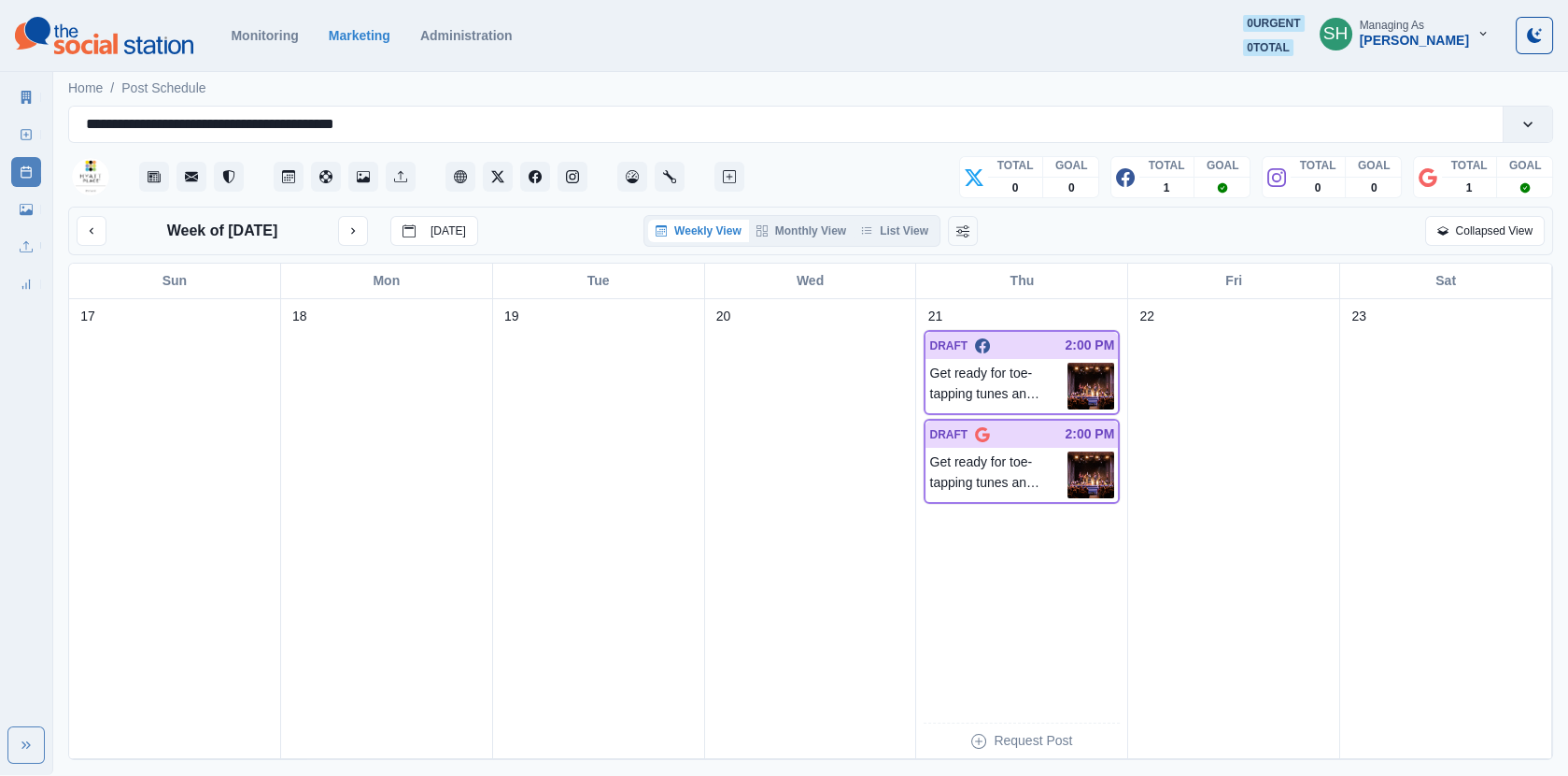
click at [876, 218] on div "Weekly View Monthly View List View" at bounding box center [791, 231] width 297 height 32
click at [903, 233] on button "List View" at bounding box center [895, 231] width 83 height 23
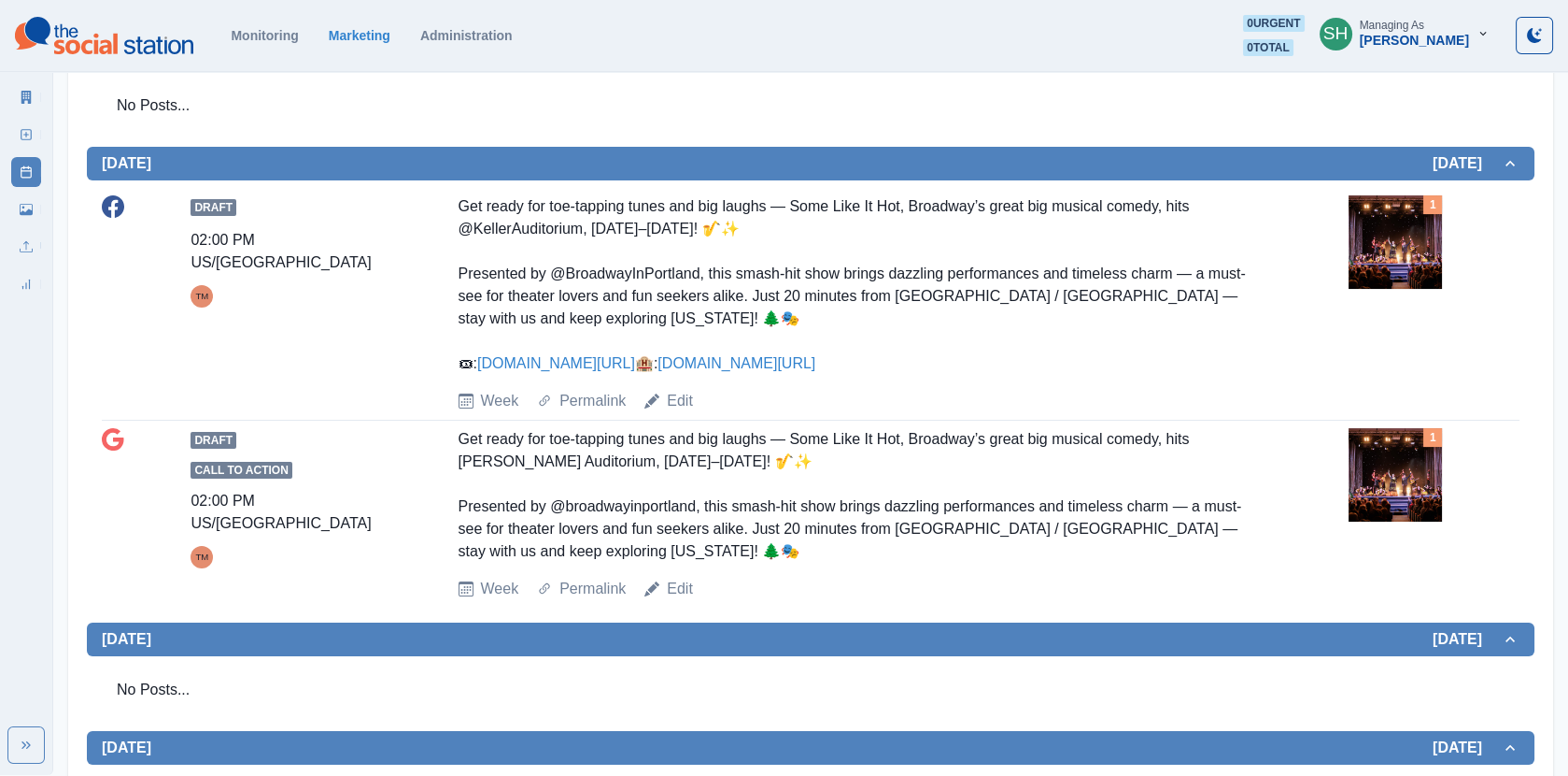
scroll to position [655, 0]
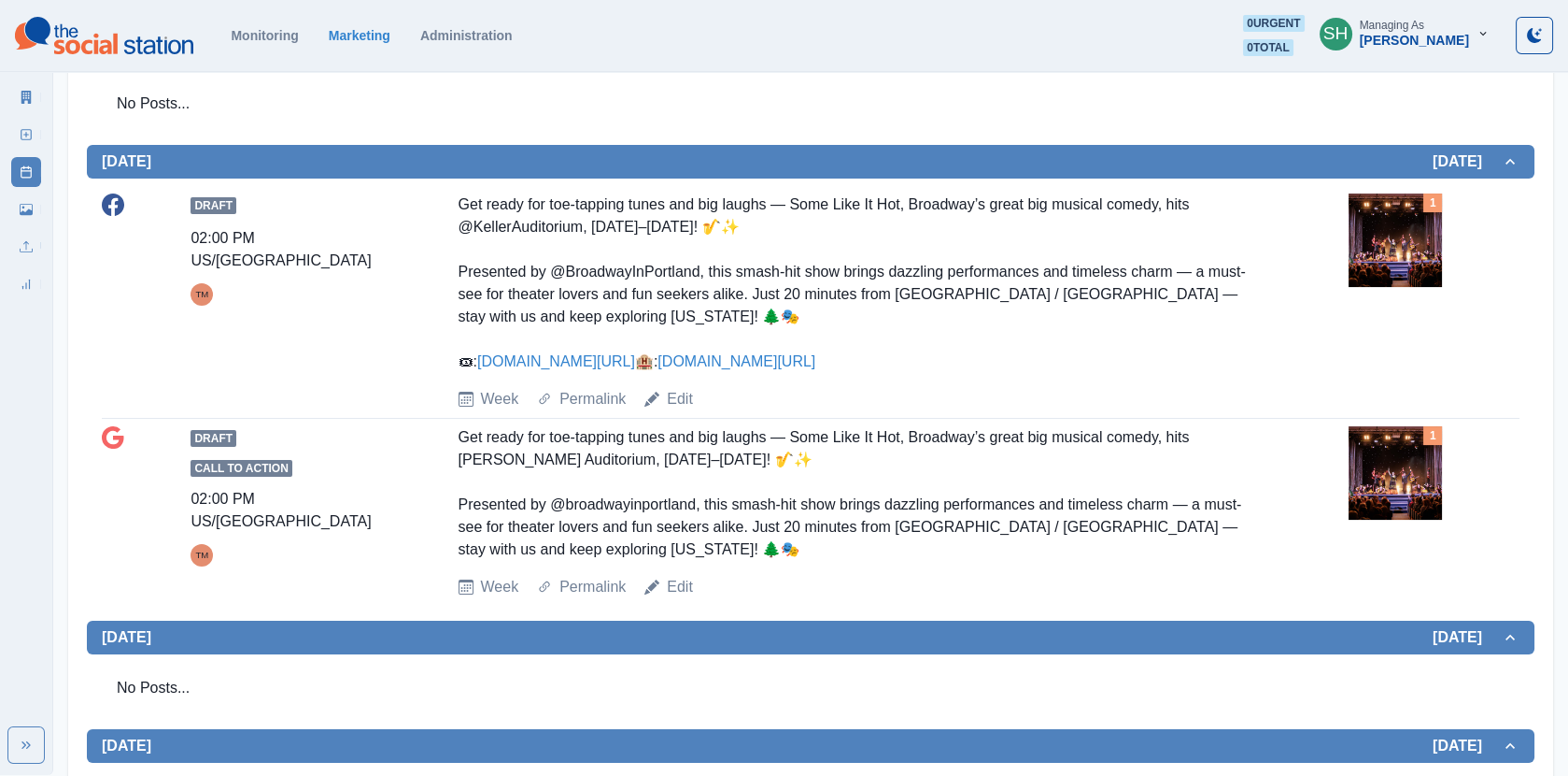
click at [1456, 257] on div "1" at bounding box center [1435, 240] width 171 height 94
click at [1397, 256] on img at bounding box center [1396, 240] width 93 height 94
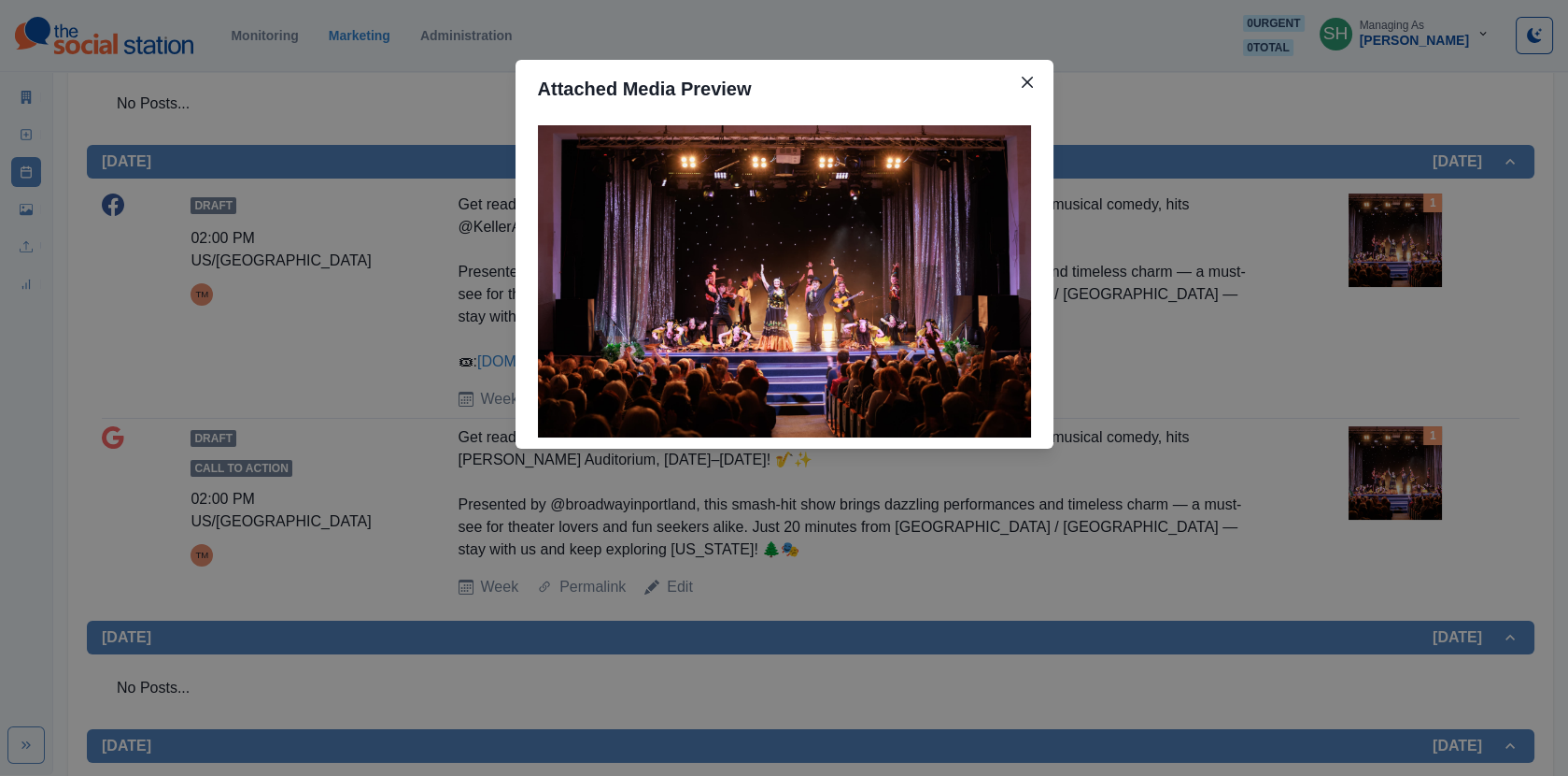
click at [1397, 256] on div "Attached Media Preview" at bounding box center [784, 388] width 1568 height 776
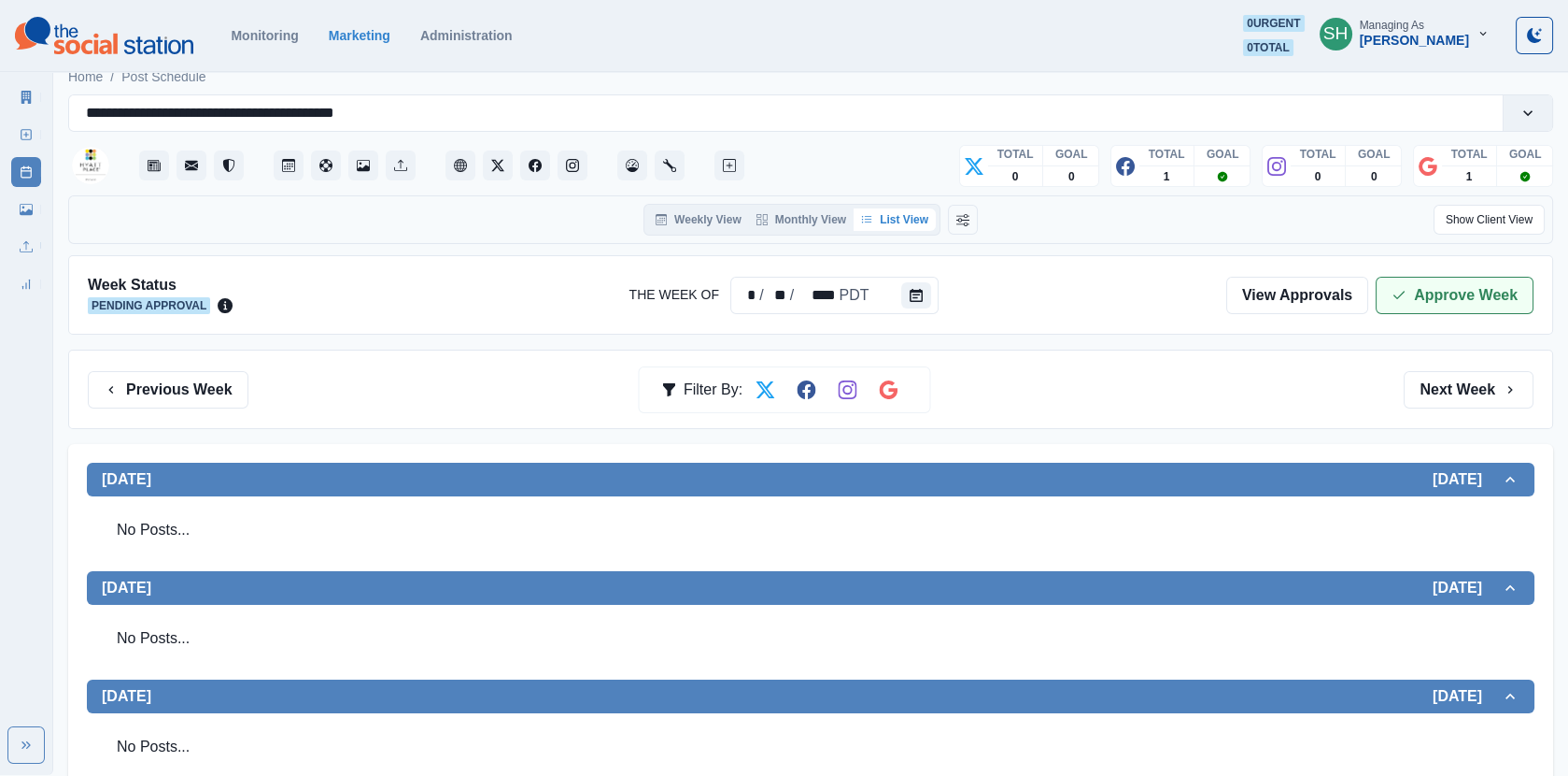
scroll to position [0, 0]
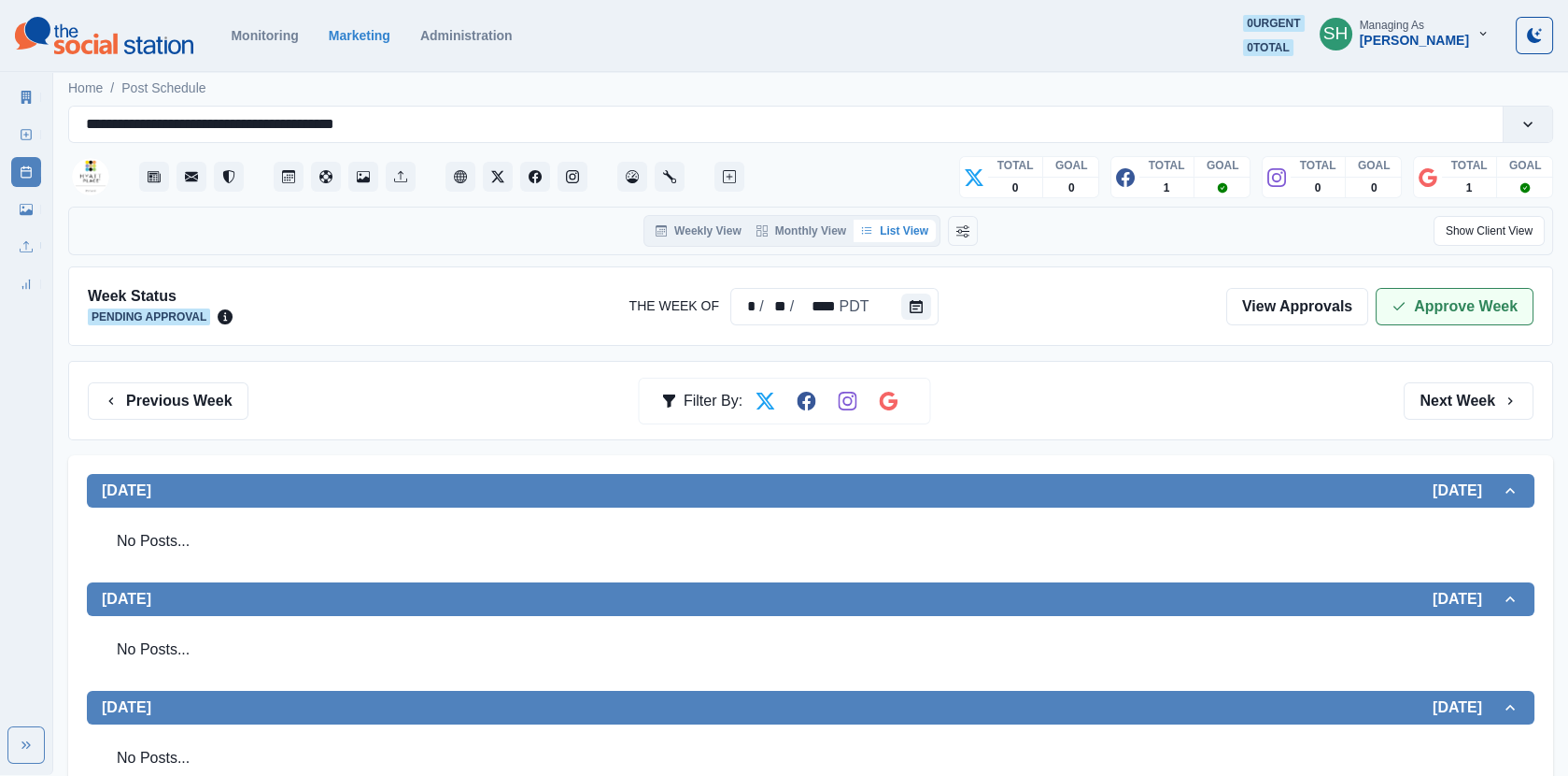
click at [1394, 299] on icon "button" at bounding box center [1399, 306] width 15 height 15
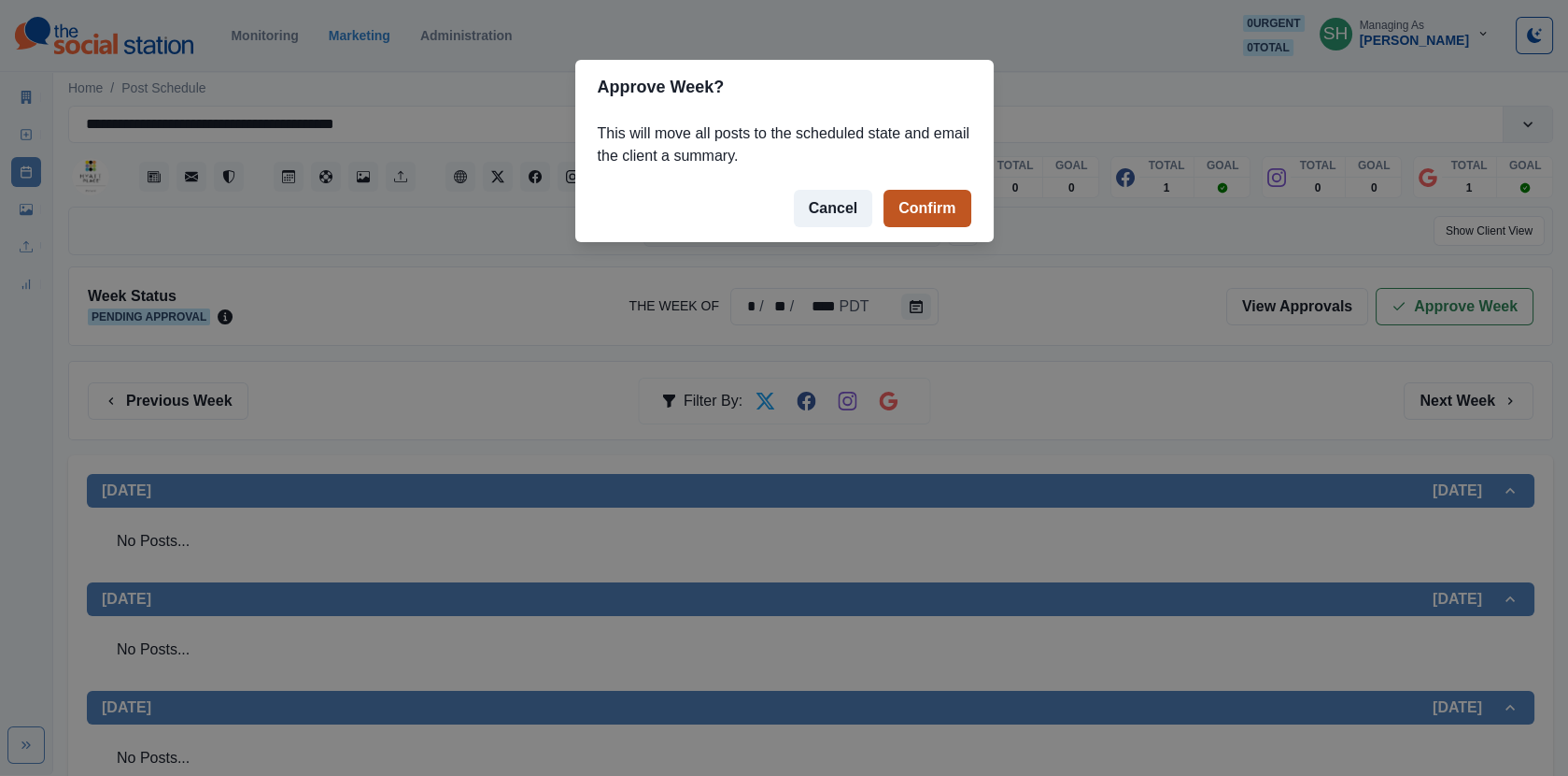
click at [896, 195] on button "Confirm" at bounding box center [927, 209] width 87 height 38
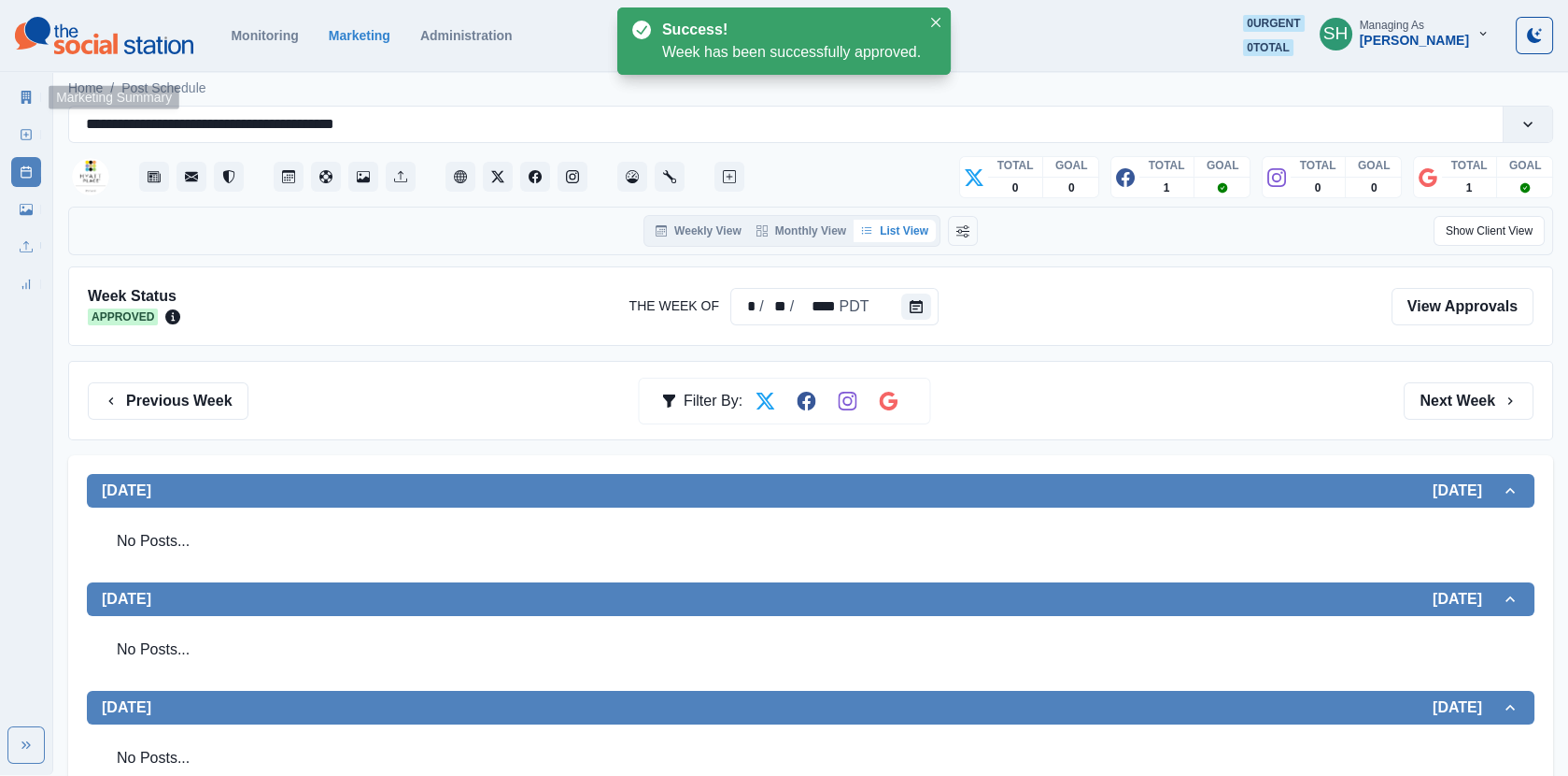
click at [23, 94] on icon at bounding box center [26, 97] width 13 height 13
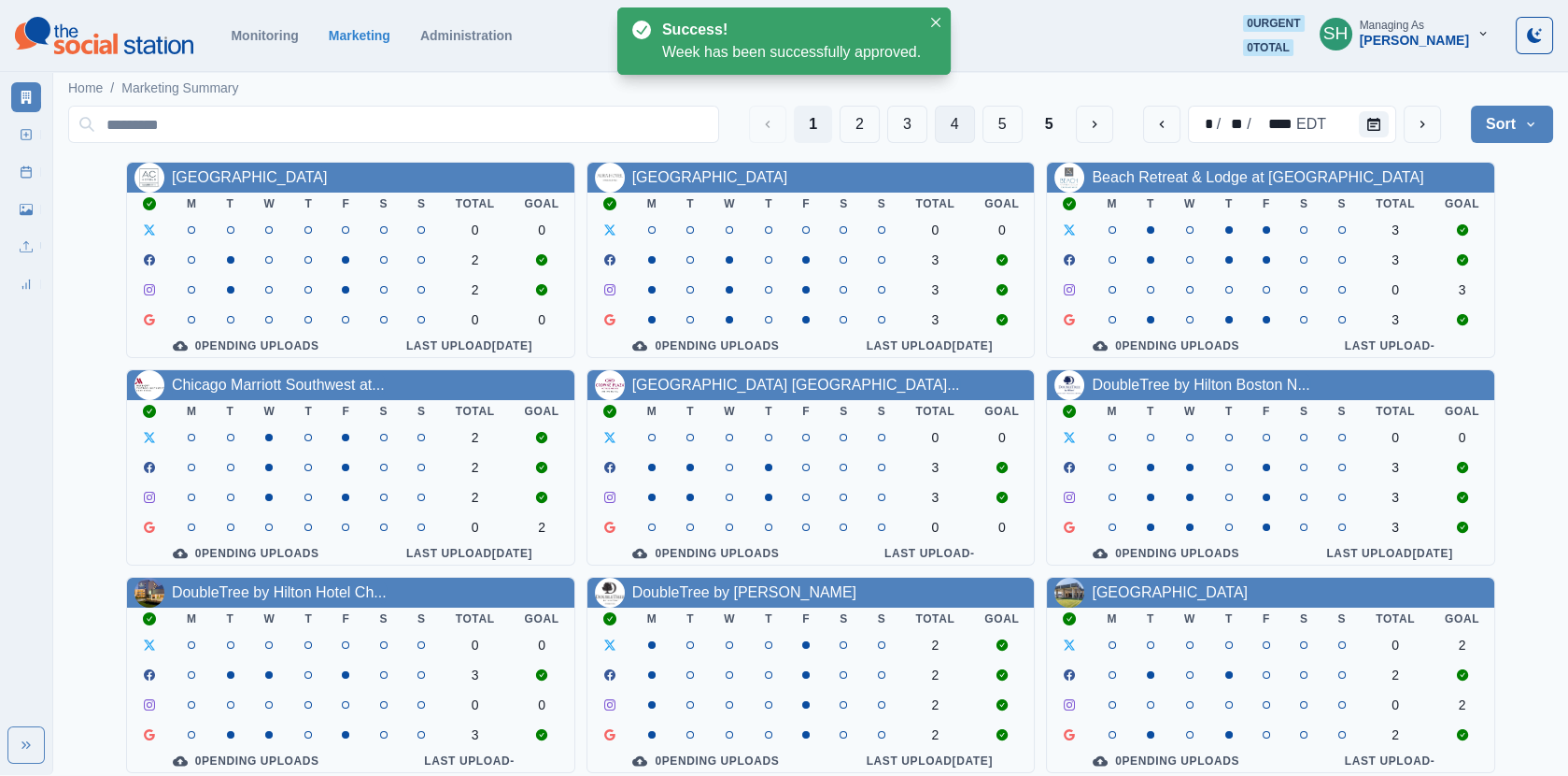
click at [946, 127] on button "4" at bounding box center [955, 124] width 40 height 38
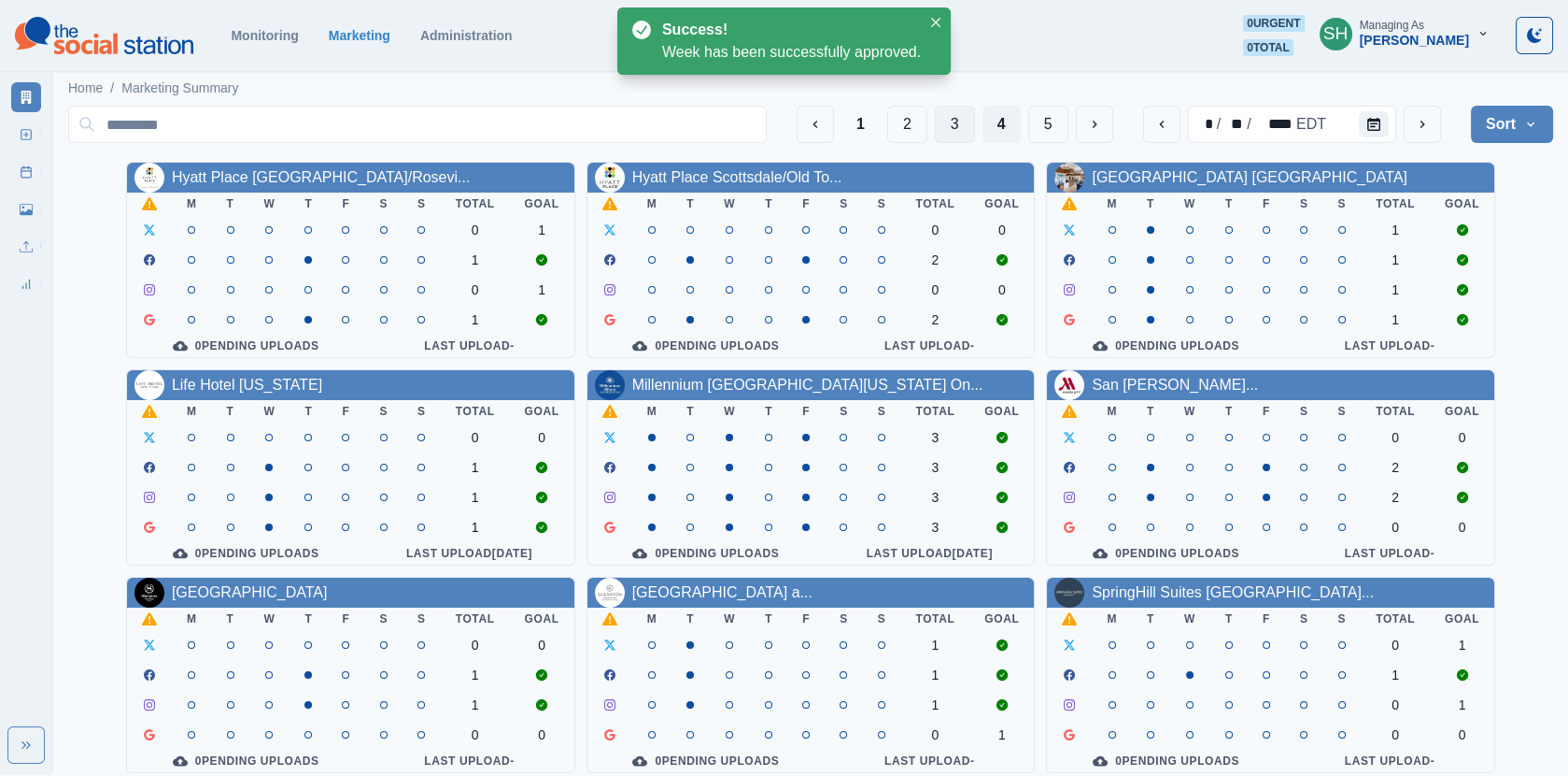
click at [943, 129] on button "3" at bounding box center [955, 124] width 40 height 38
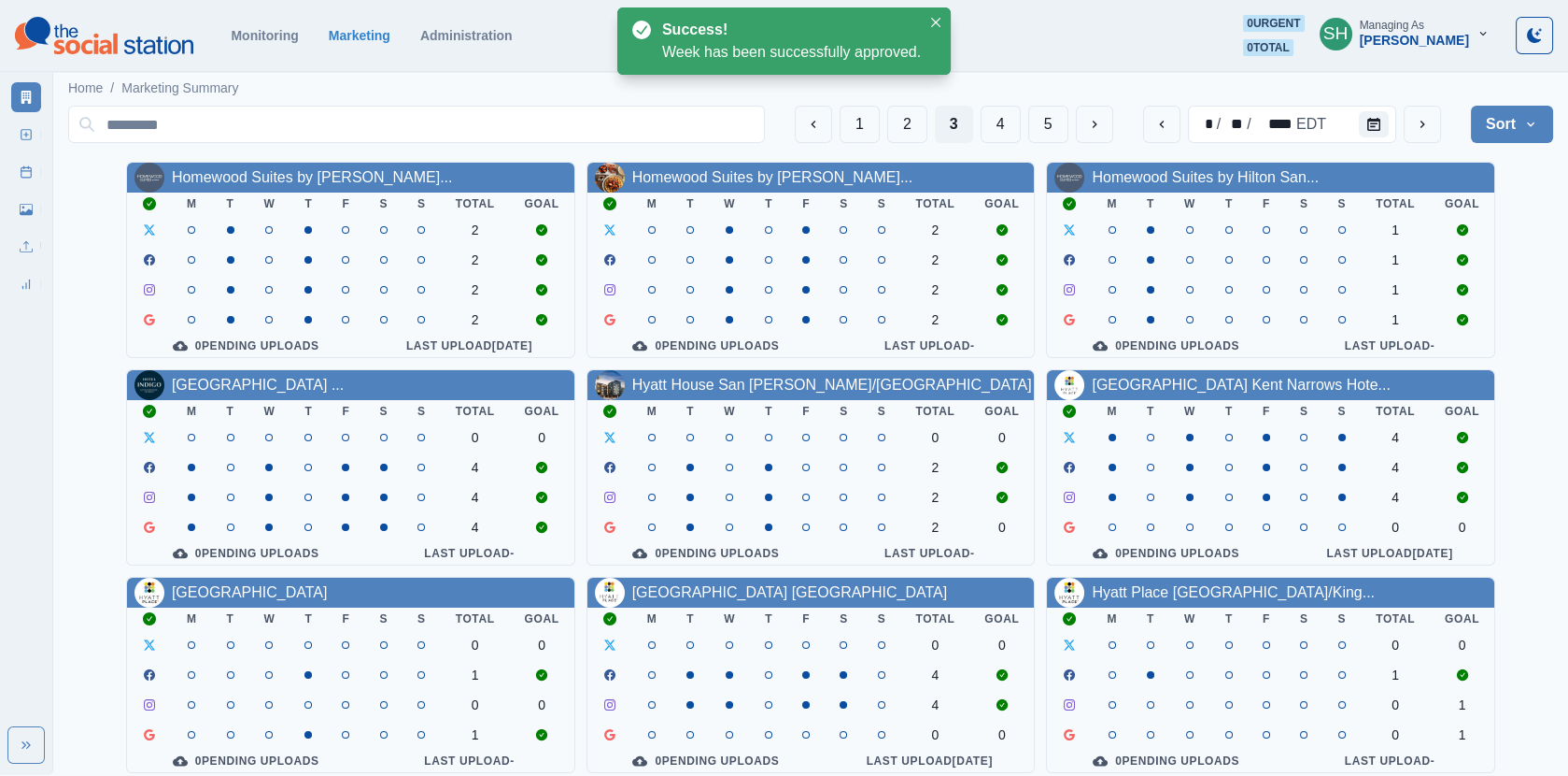
scroll to position [226, 0]
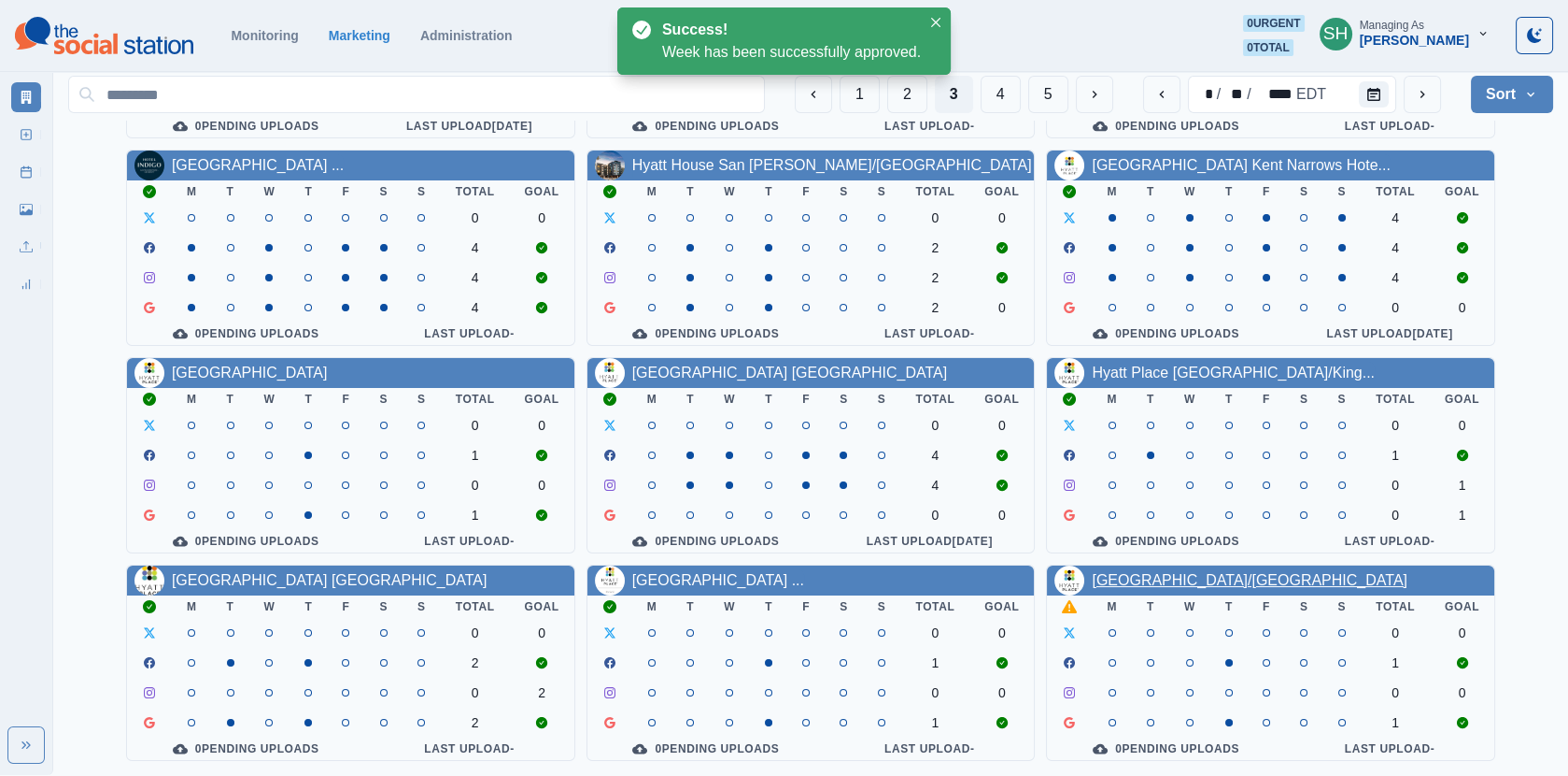
click at [1112, 576] on link "[GEOGRAPHIC_DATA]/[GEOGRAPHIC_DATA]" at bounding box center [1250, 580] width 316 height 16
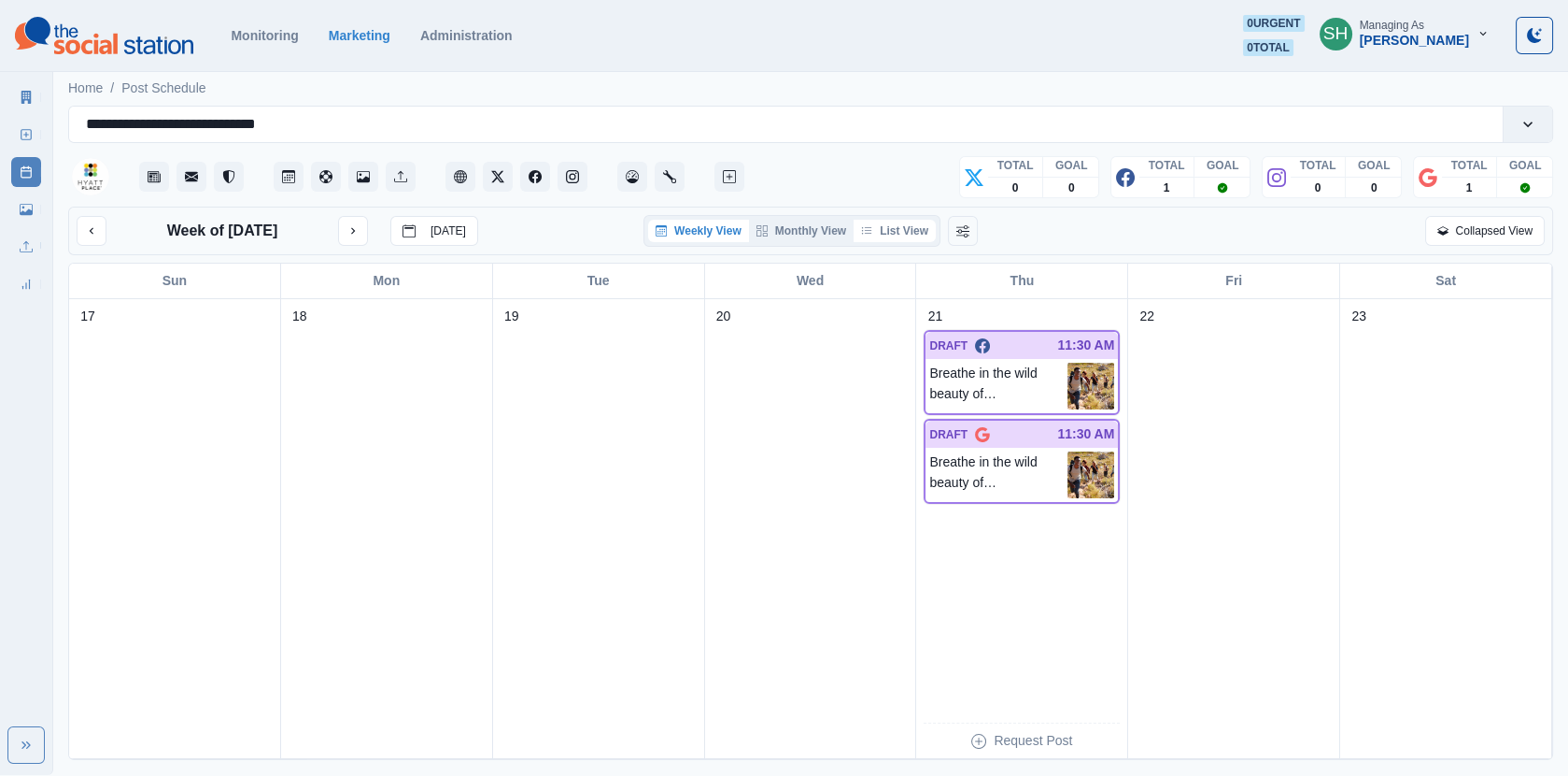
click at [883, 222] on button "List View" at bounding box center [895, 231] width 83 height 23
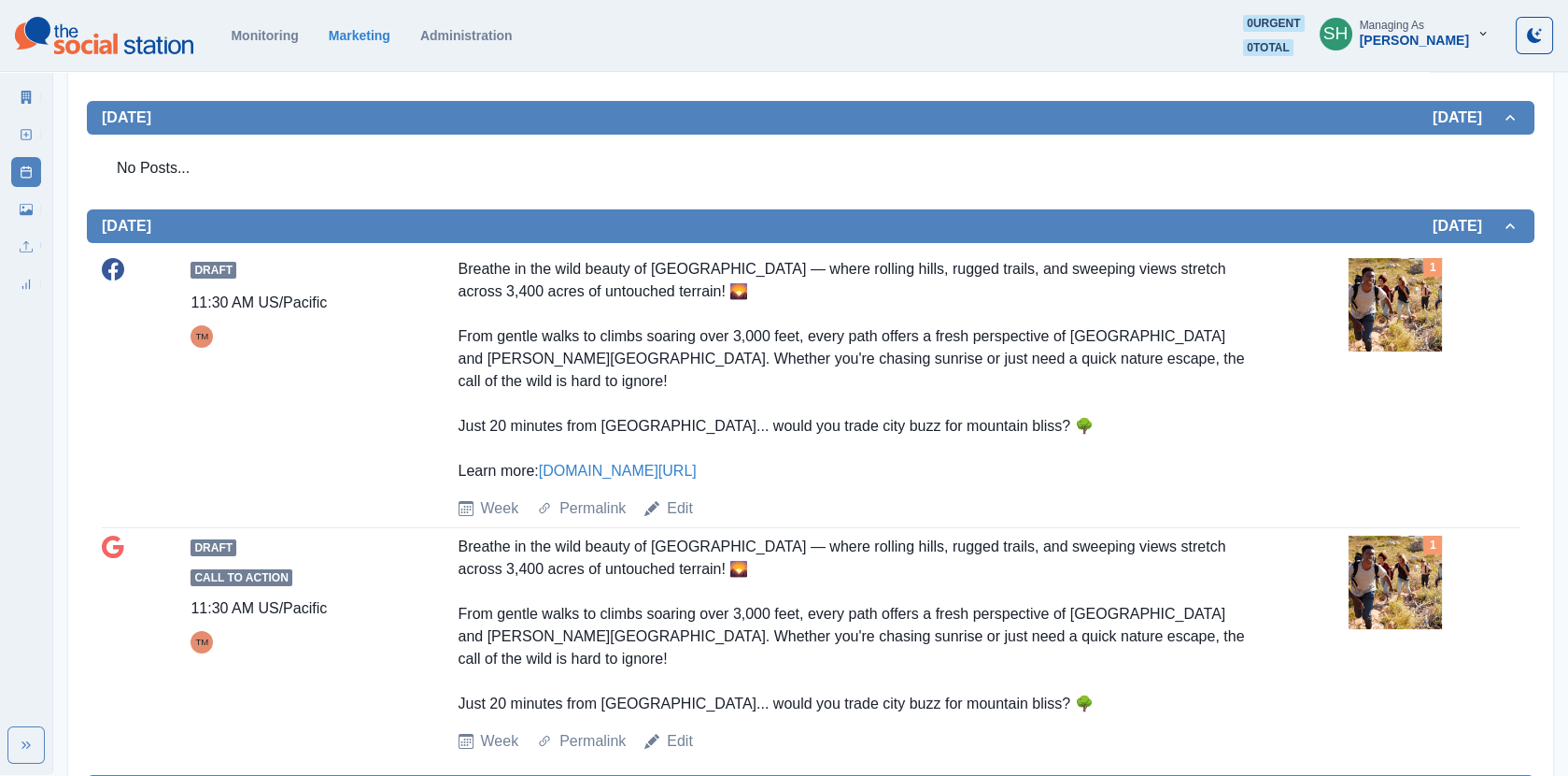
scroll to position [668, 0]
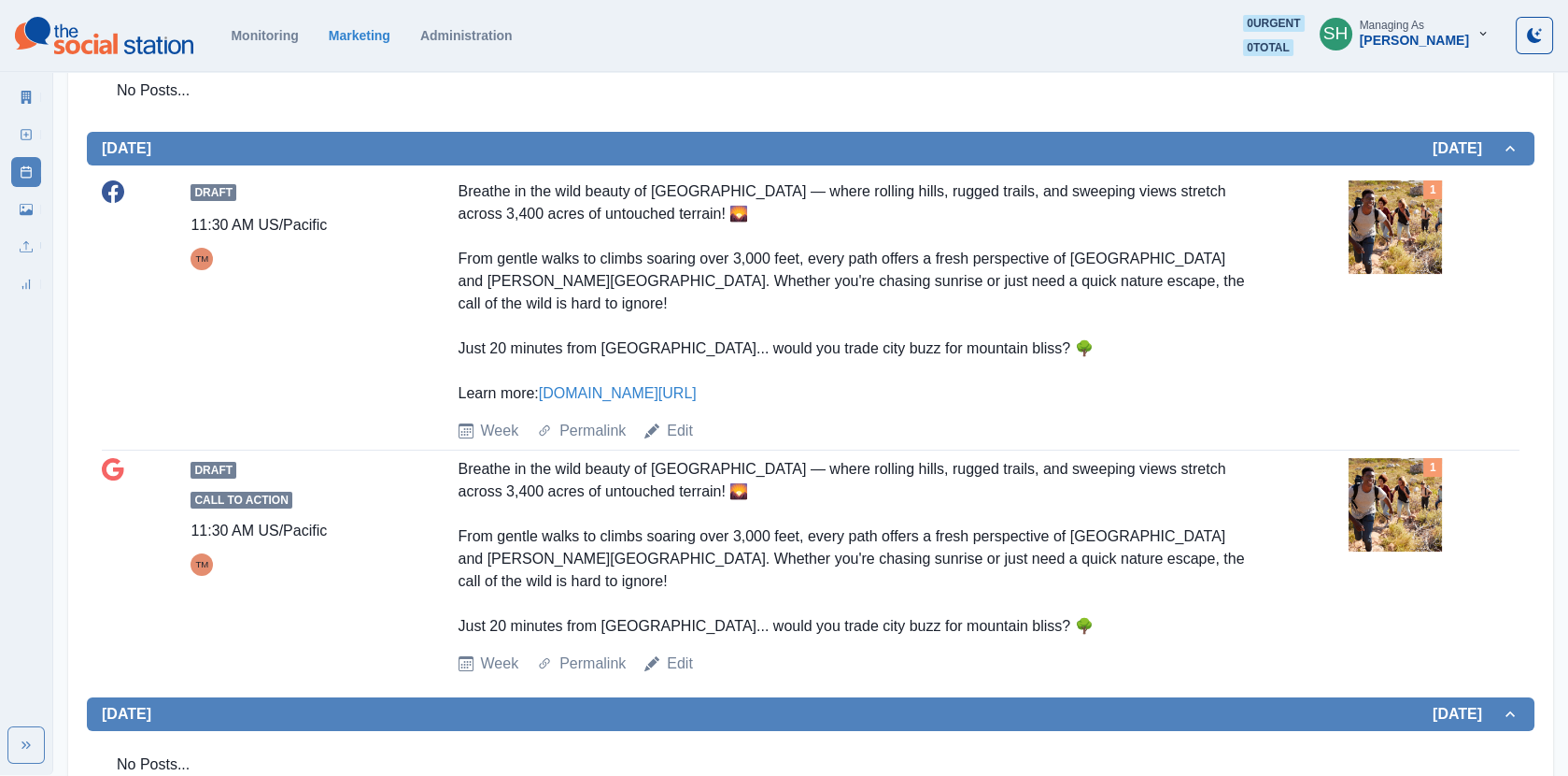
click at [1389, 246] on img at bounding box center [1396, 227] width 93 height 94
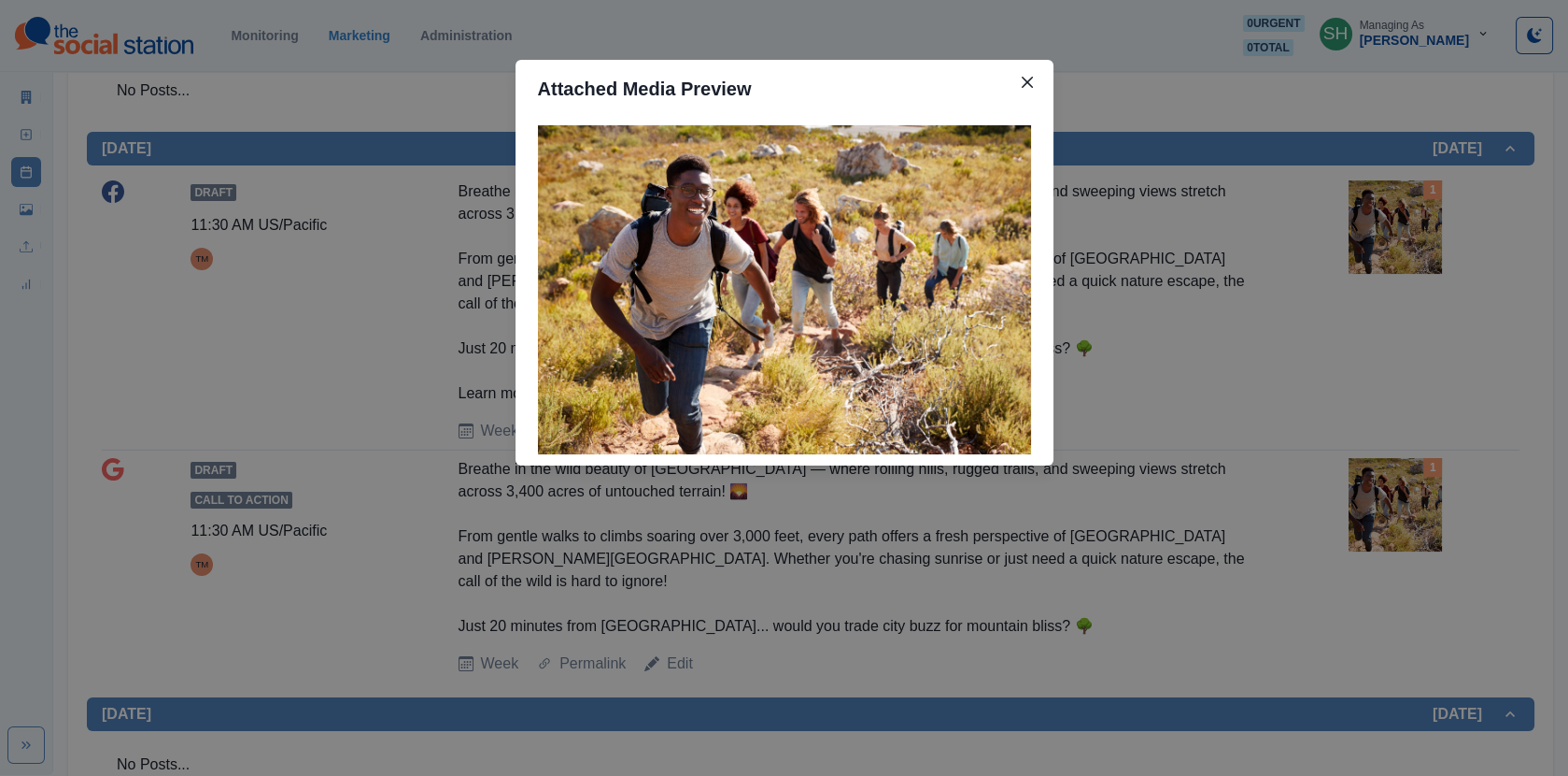
click at [1348, 260] on div "Attached Media Preview" at bounding box center [784, 388] width 1568 height 776
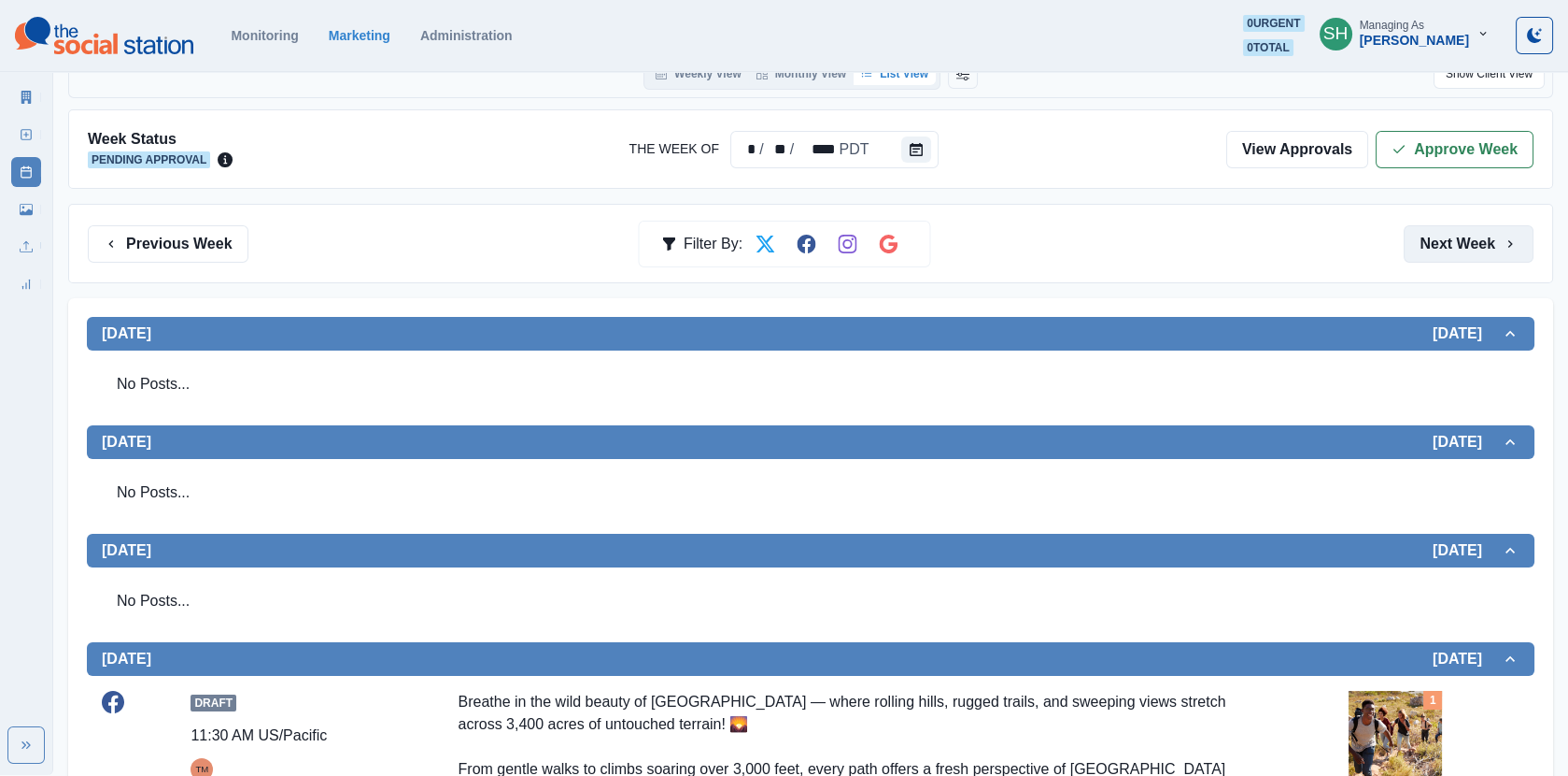
scroll to position [68, 0]
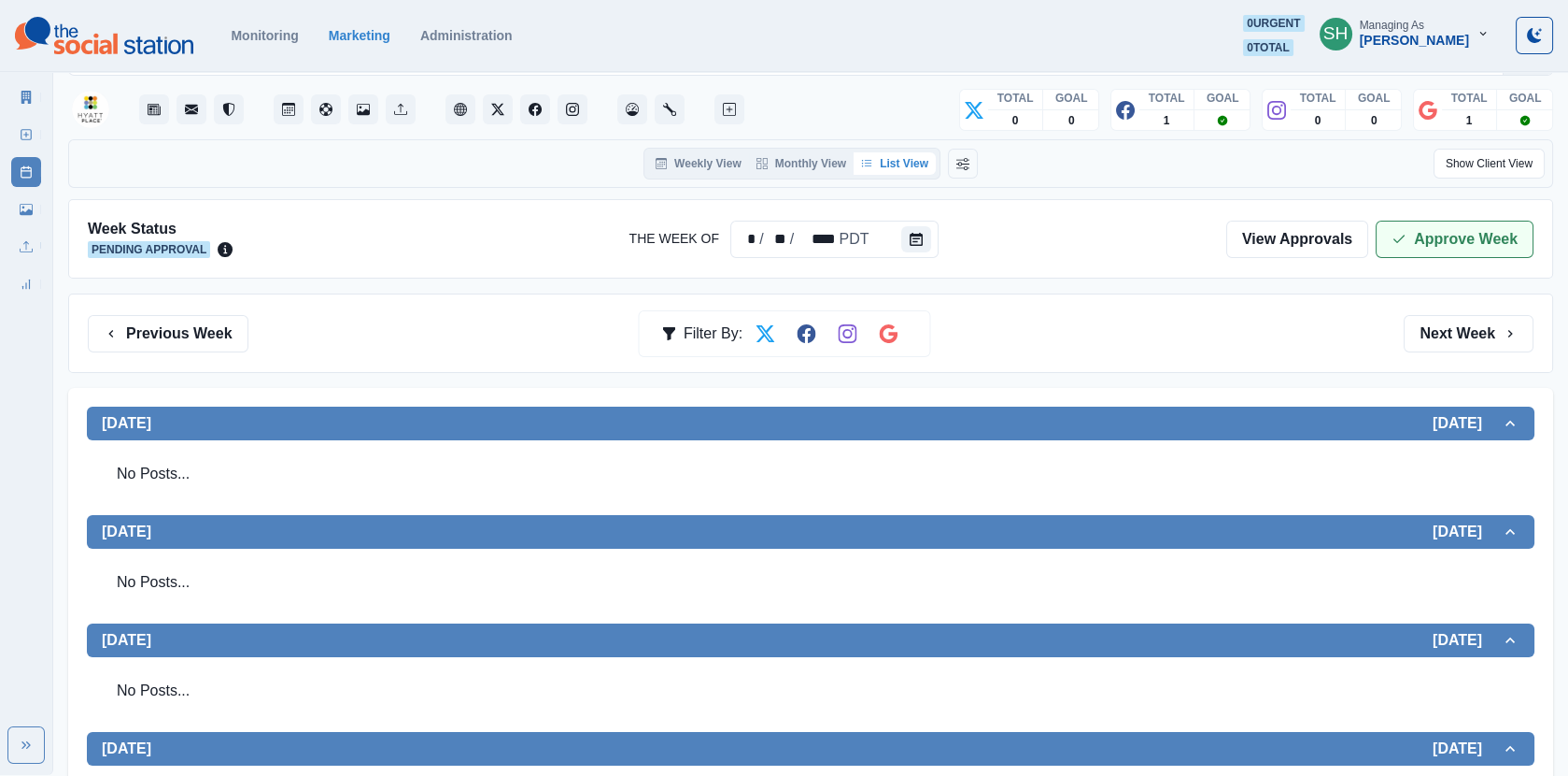
click at [1405, 246] on button "Approve Week" at bounding box center [1455, 240] width 158 height 38
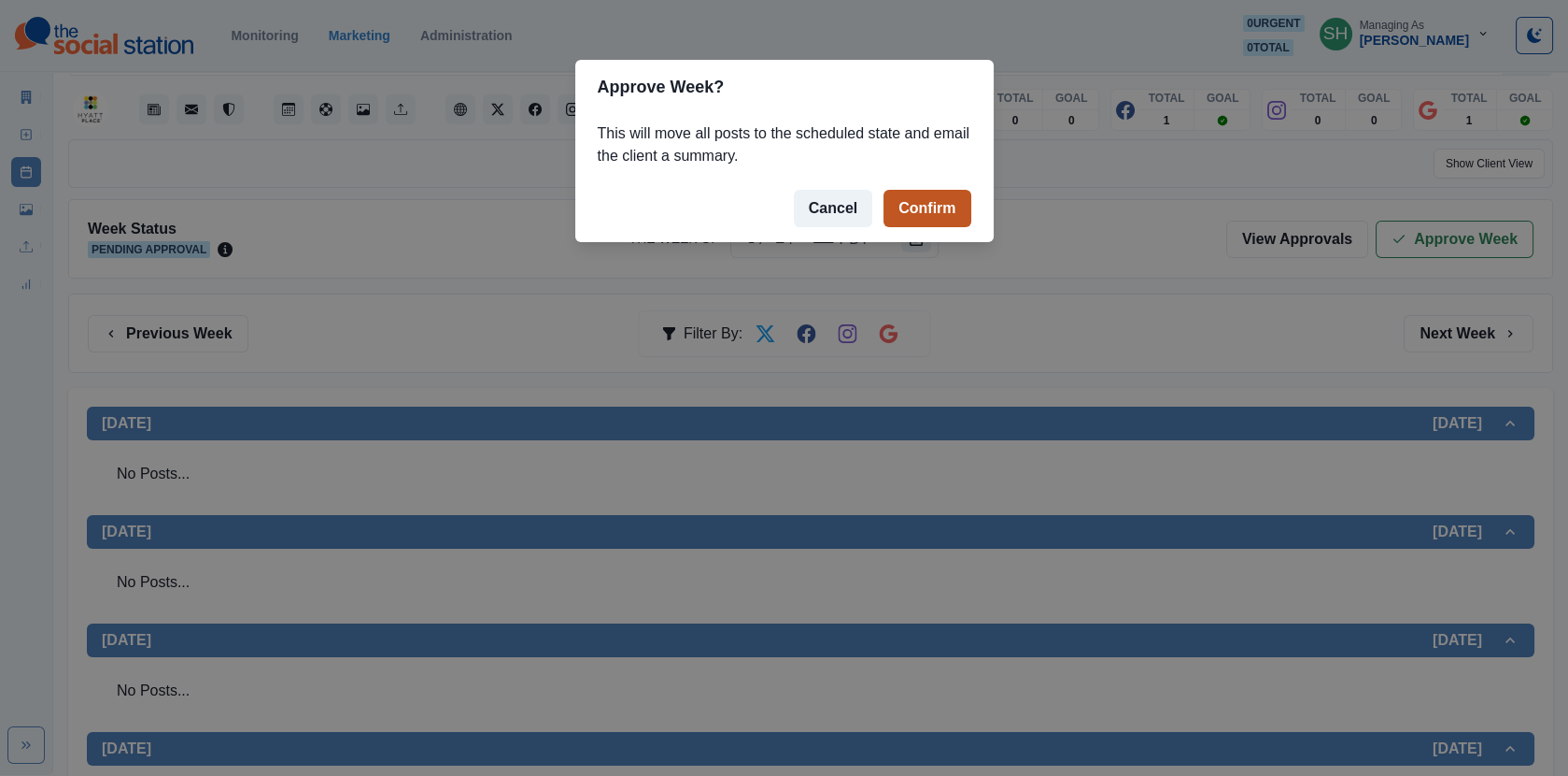
click at [910, 204] on button "Confirm" at bounding box center [927, 209] width 87 height 38
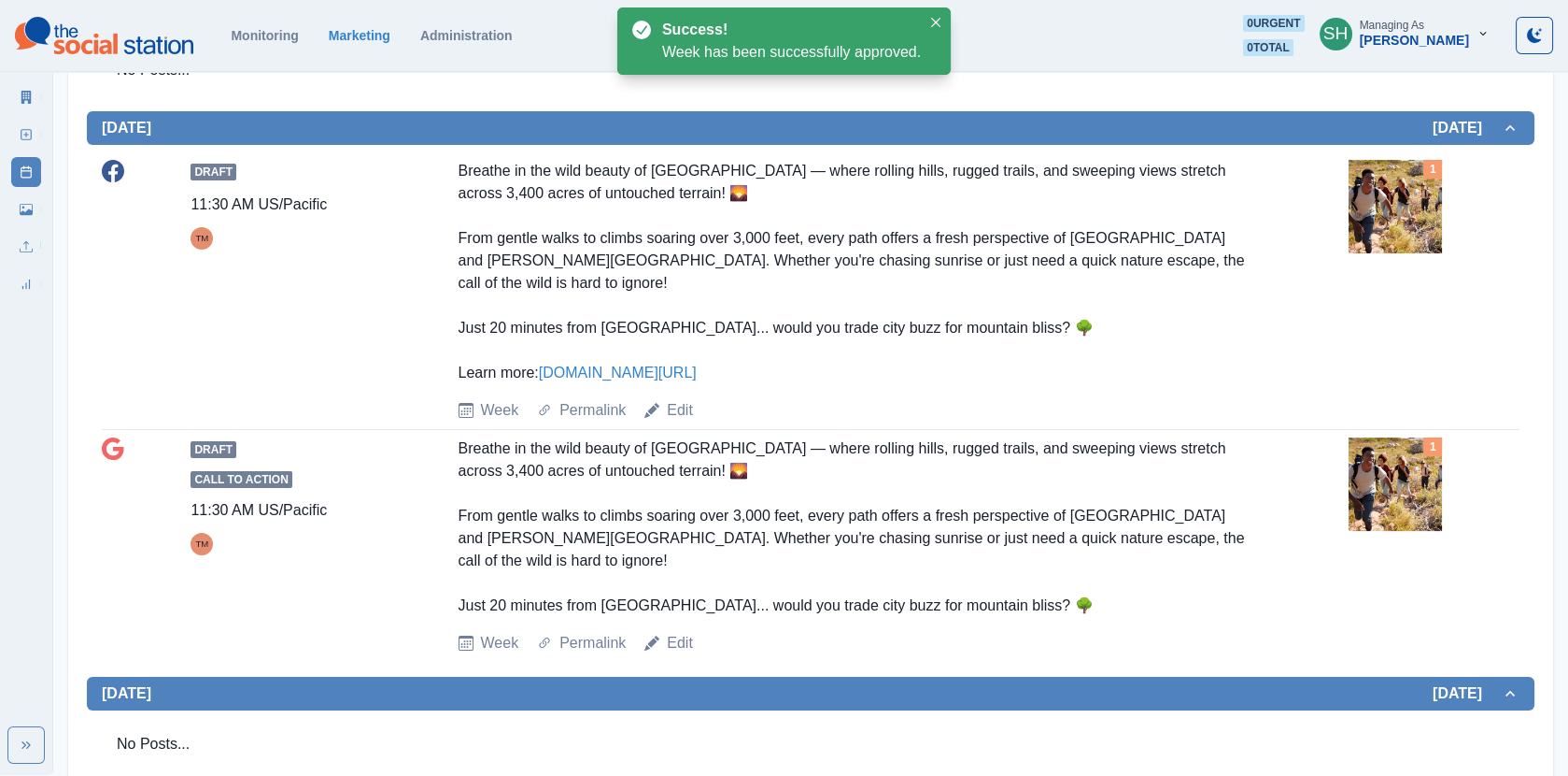
scroll to position [900, 0]
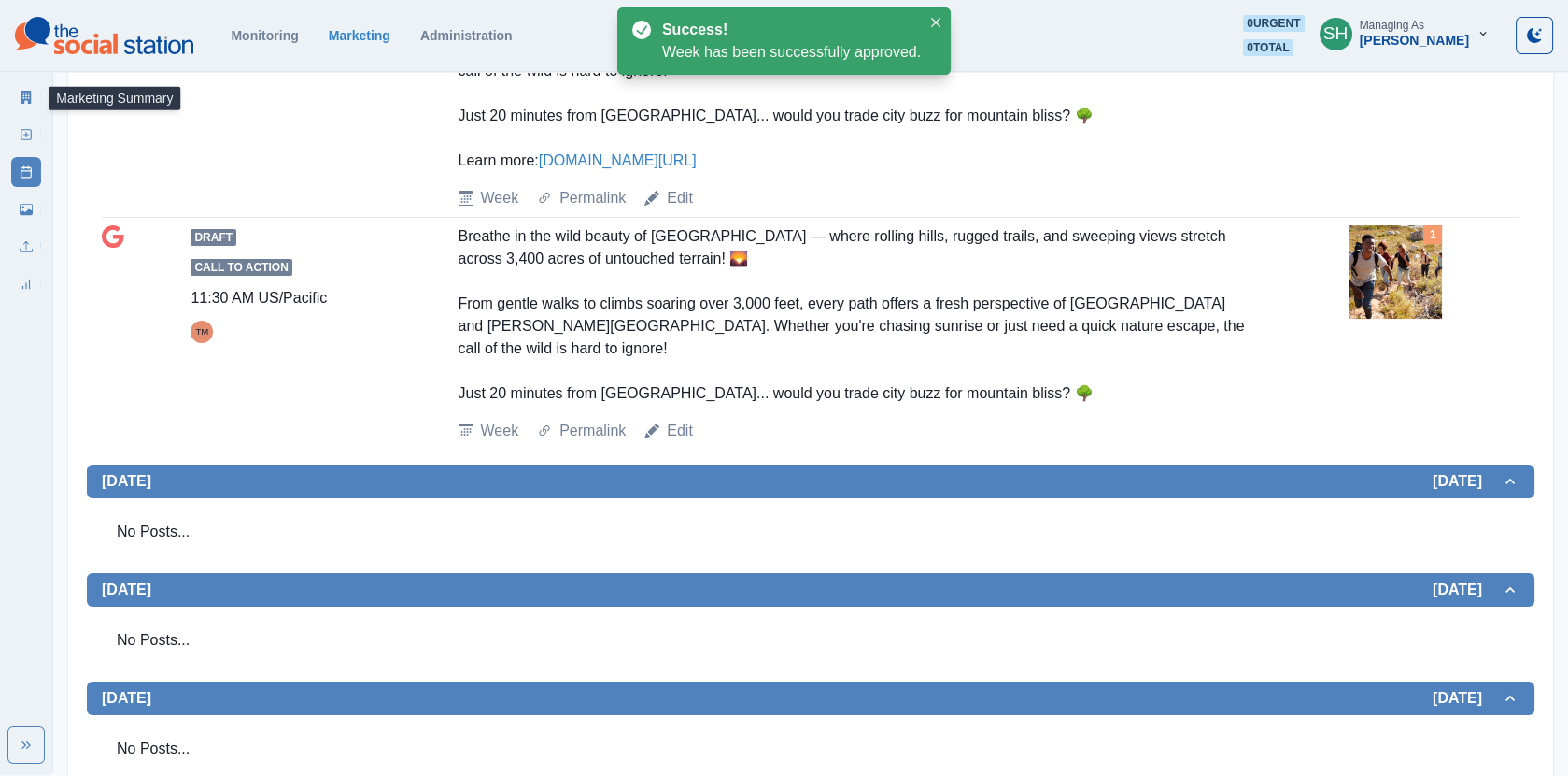
click at [14, 96] on link "Marketing Summary" at bounding box center [26, 97] width 30 height 30
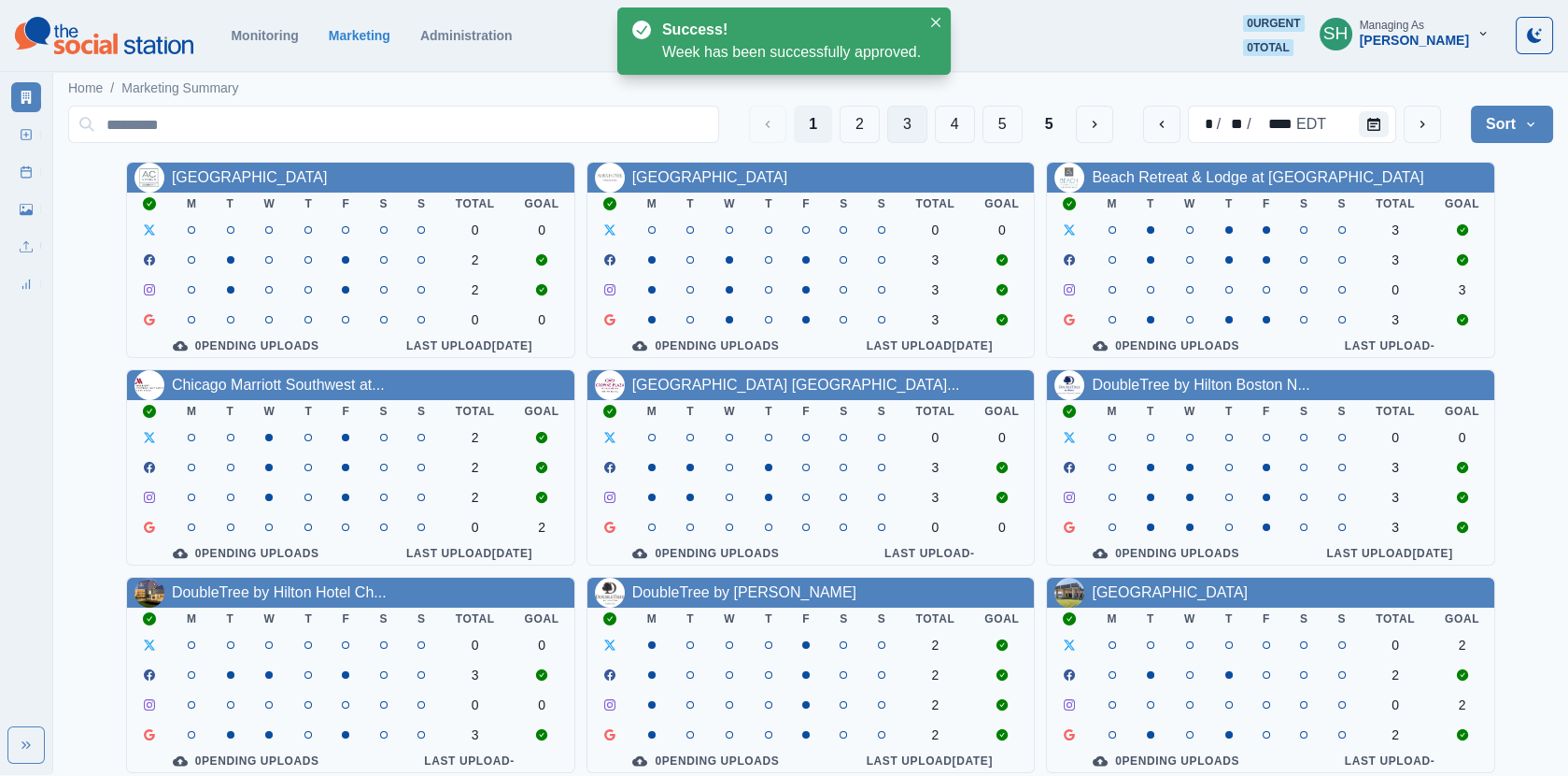
click at [923, 120] on button "3" at bounding box center [907, 124] width 40 height 38
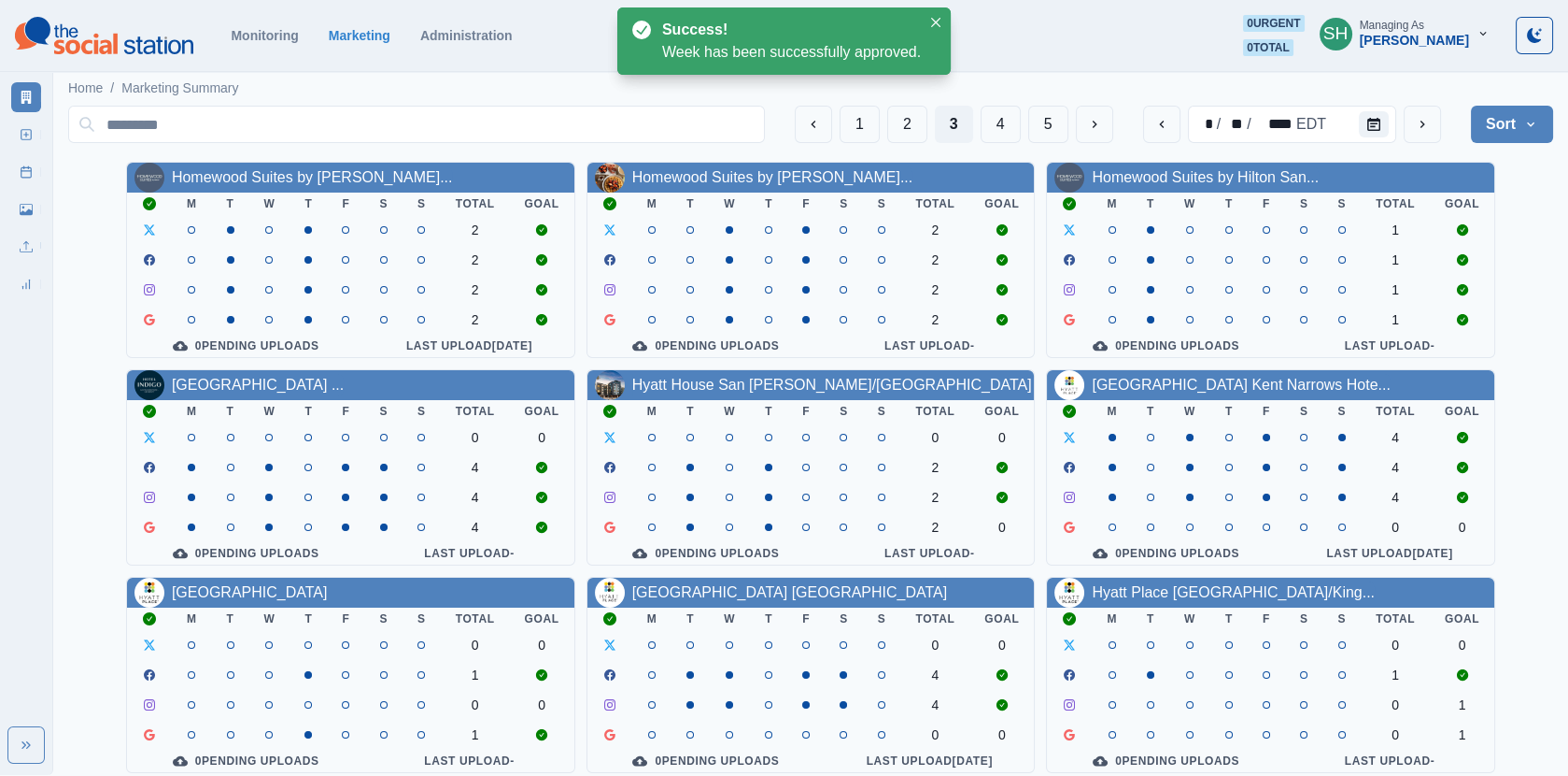
scroll to position [226, 0]
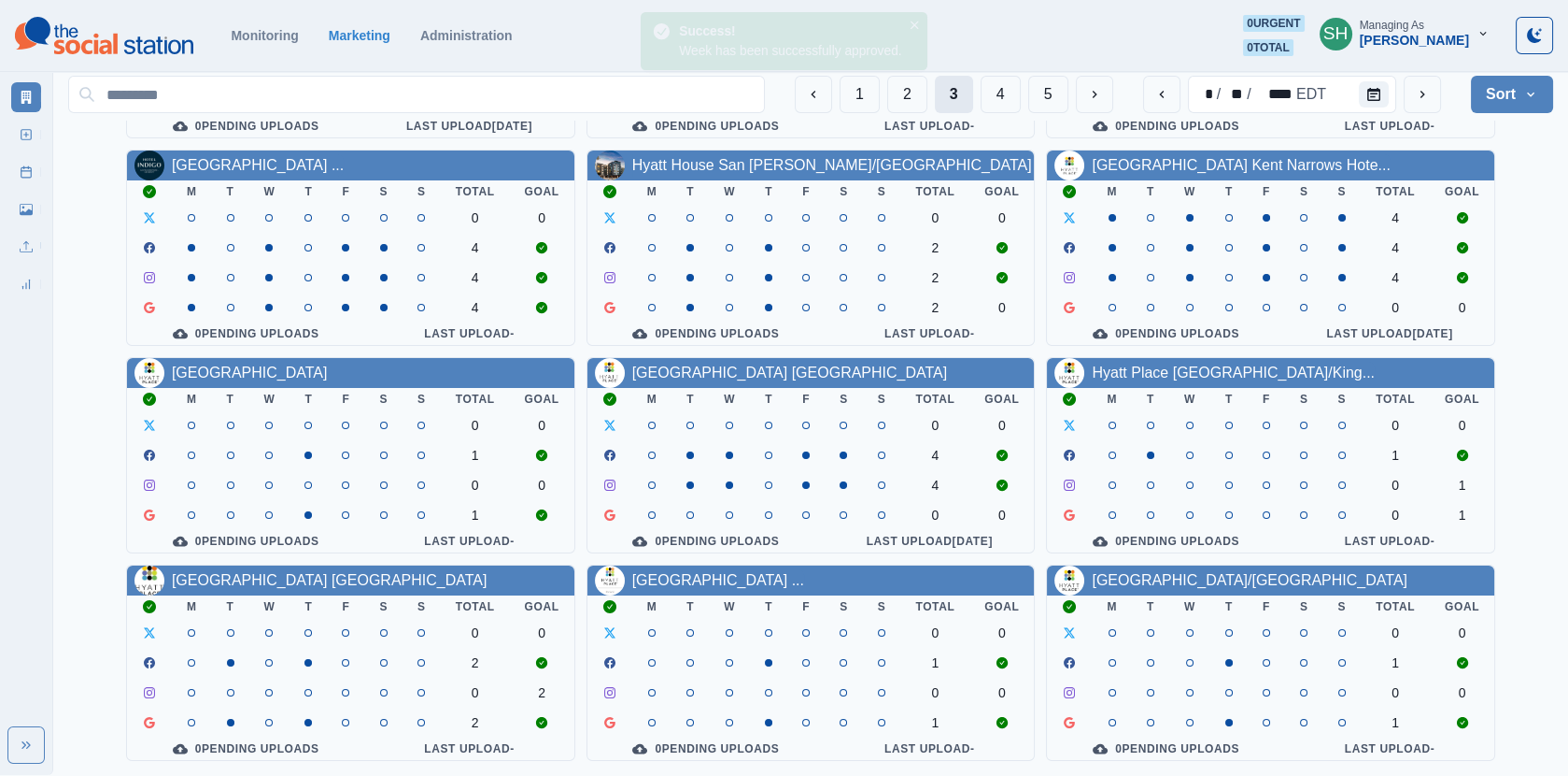
click at [970, 102] on button "3" at bounding box center [954, 95] width 39 height 38
click at [1002, 99] on button "4" at bounding box center [1000, 95] width 40 height 38
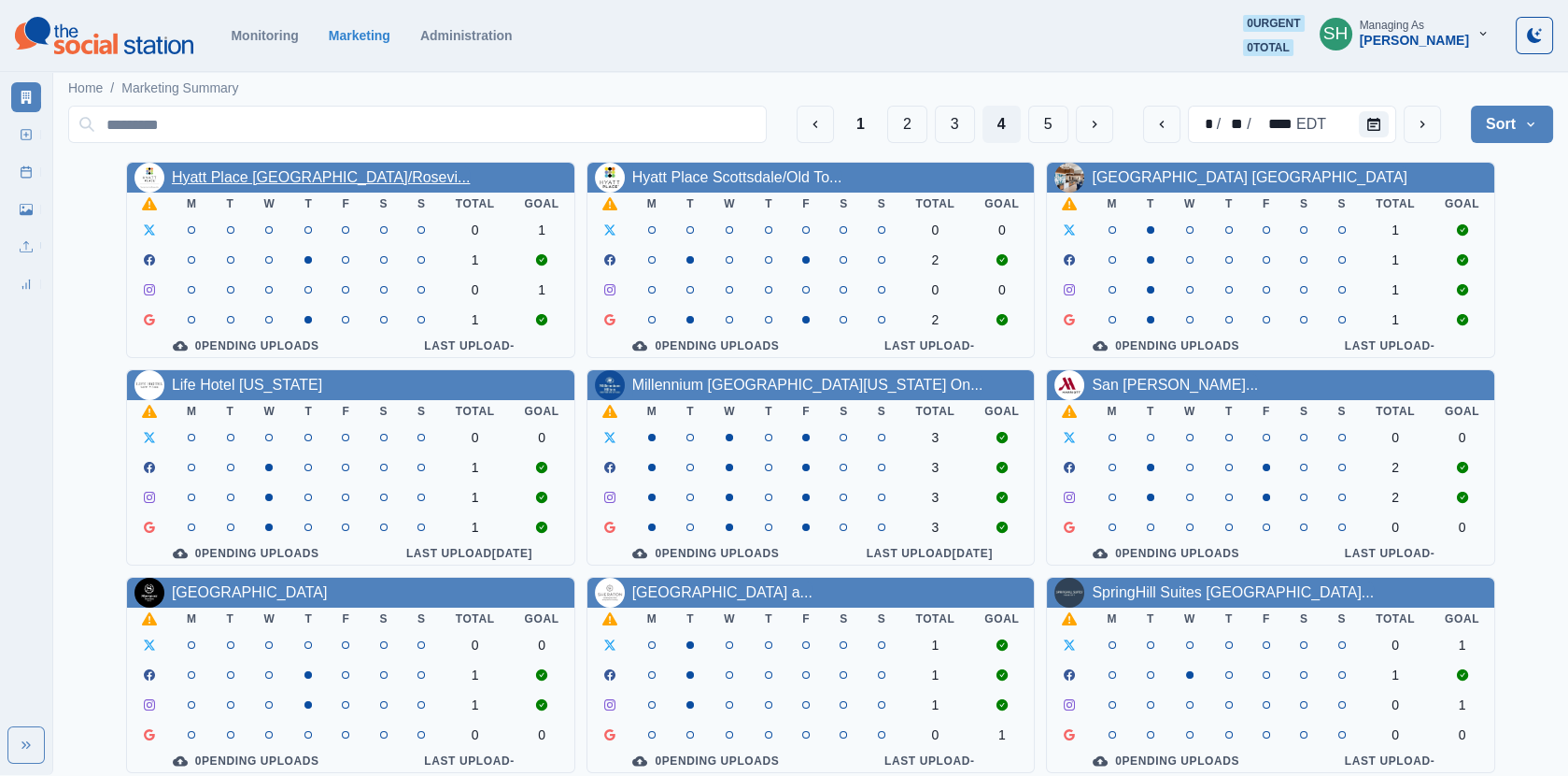
click at [281, 177] on link "Hyatt Place [GEOGRAPHIC_DATA]/Rosevi..." at bounding box center [321, 177] width 299 height 16
